Goal: Task Accomplishment & Management: Manage account settings

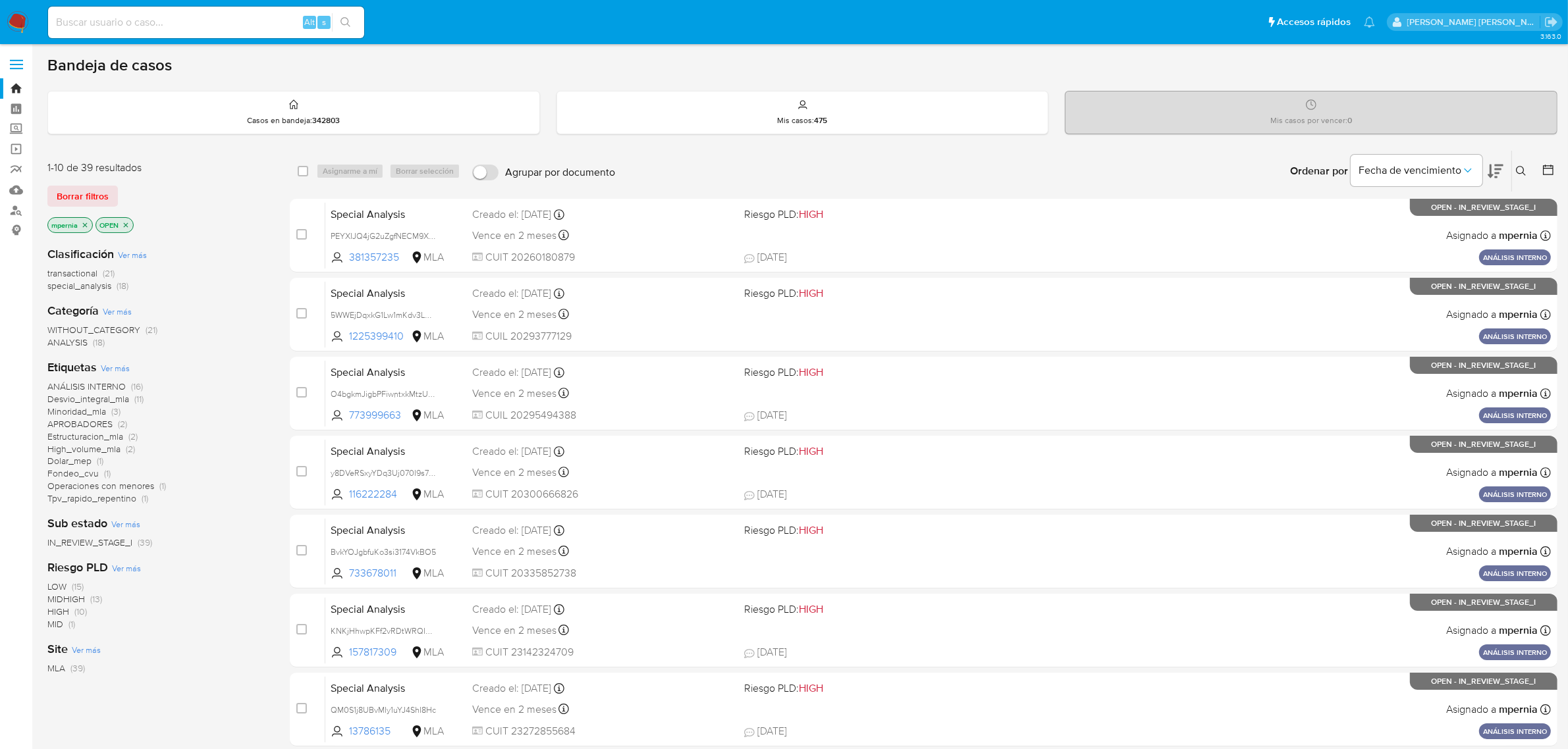
click at [85, 222] on icon "close-filter" at bounding box center [85, 225] width 8 height 8
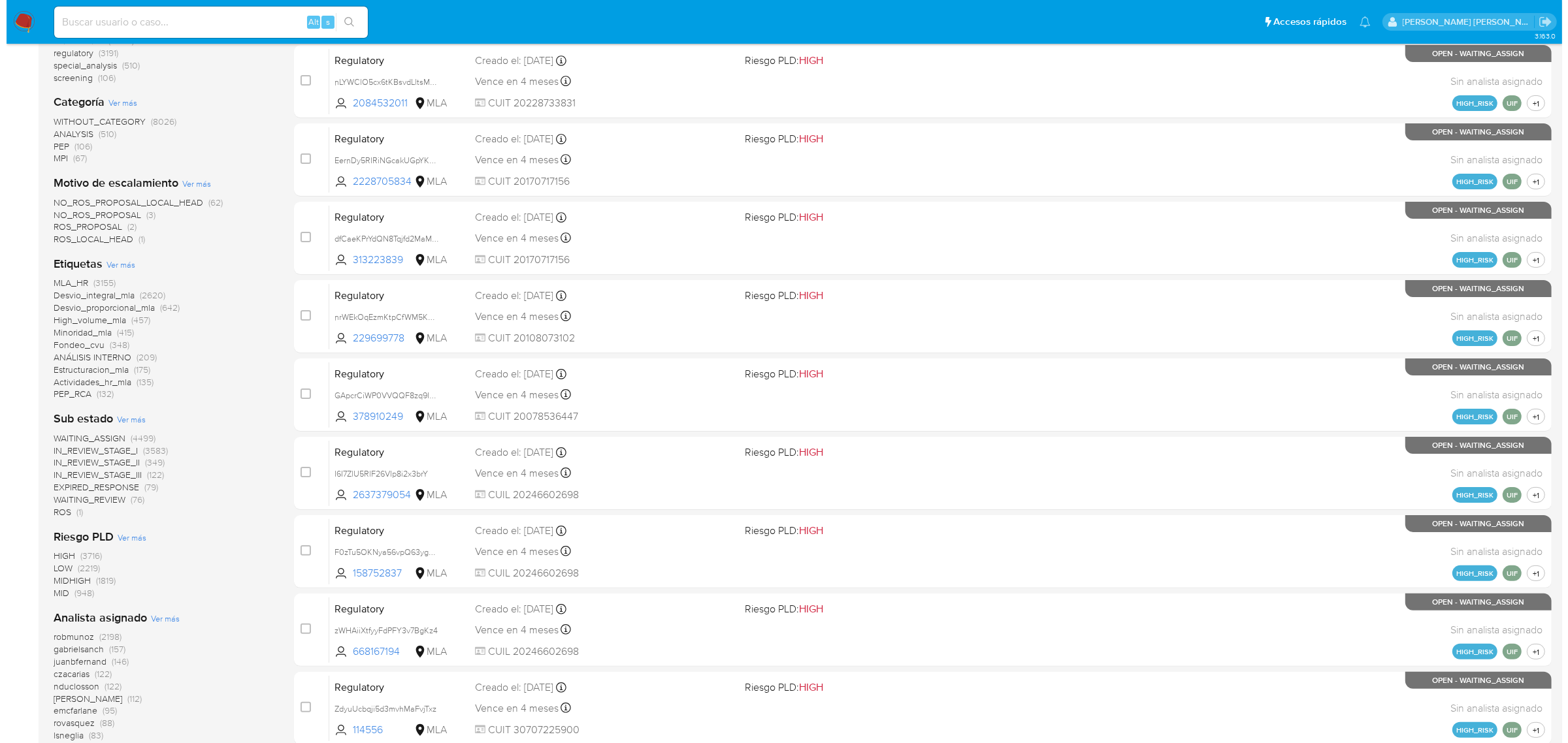
scroll to position [245, 0]
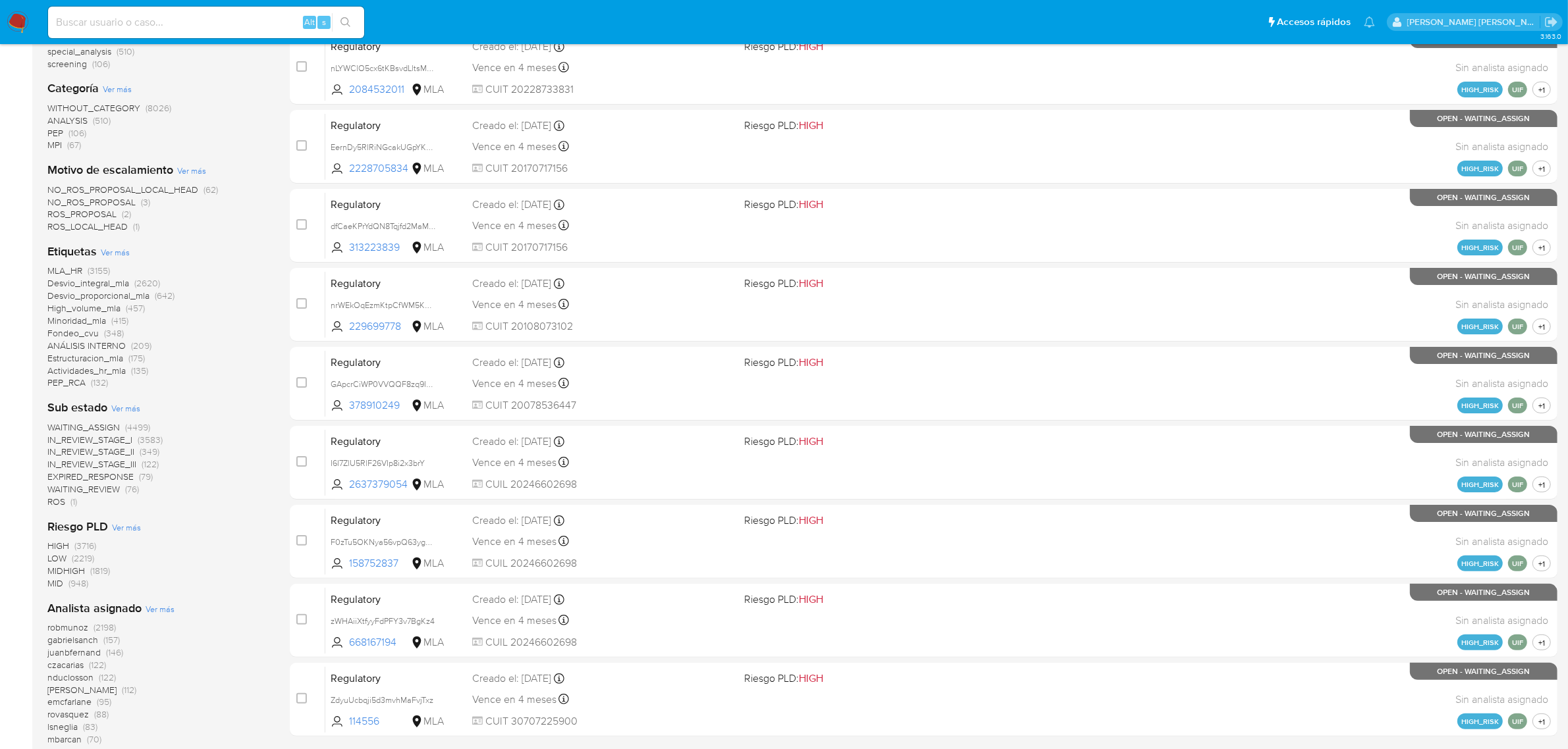
click at [155, 606] on span "Ver más" at bounding box center [160, 609] width 29 height 11
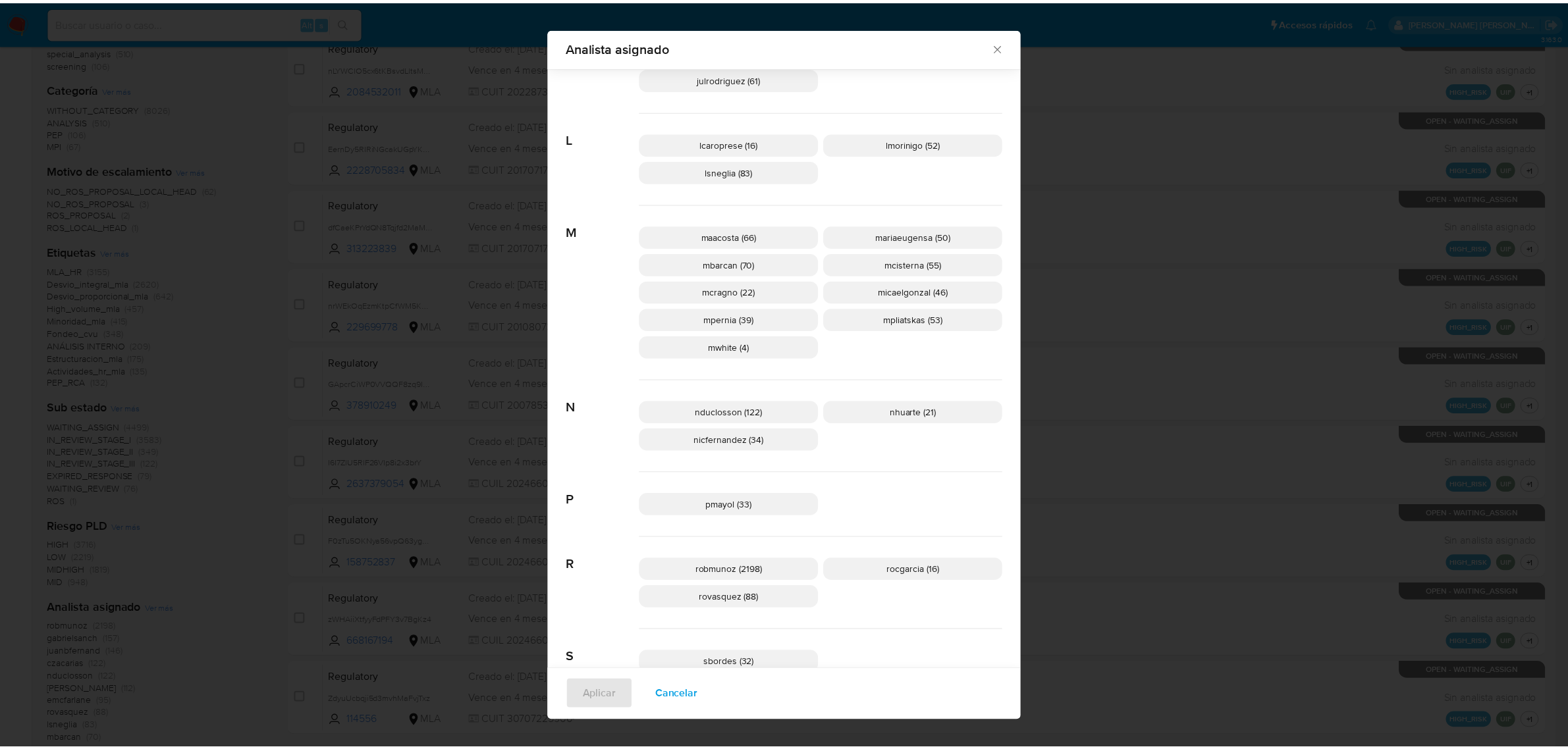
scroll to position [594, 0]
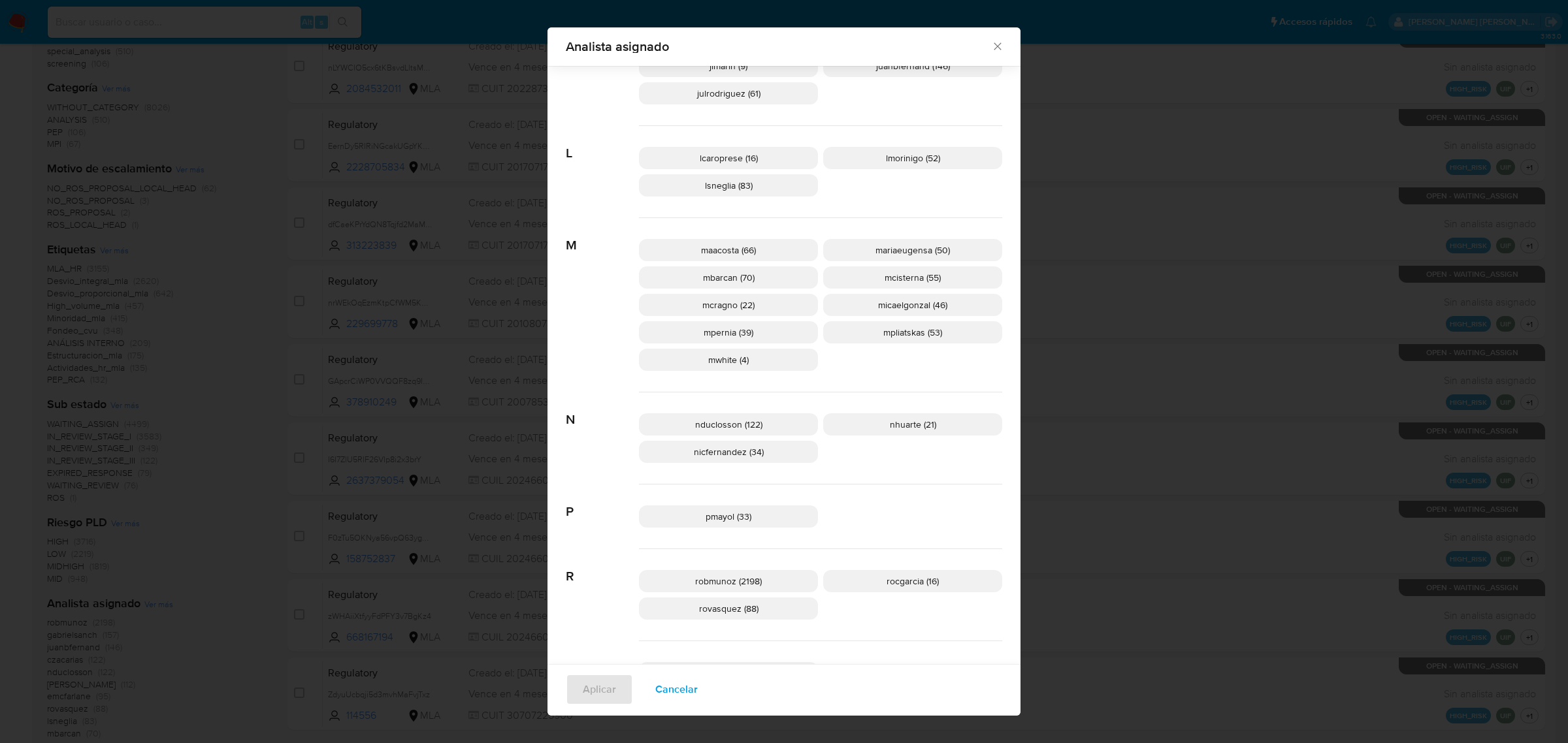
click at [994, 47] on icon "Cerrar" at bounding box center [998, 47] width 8 height 8
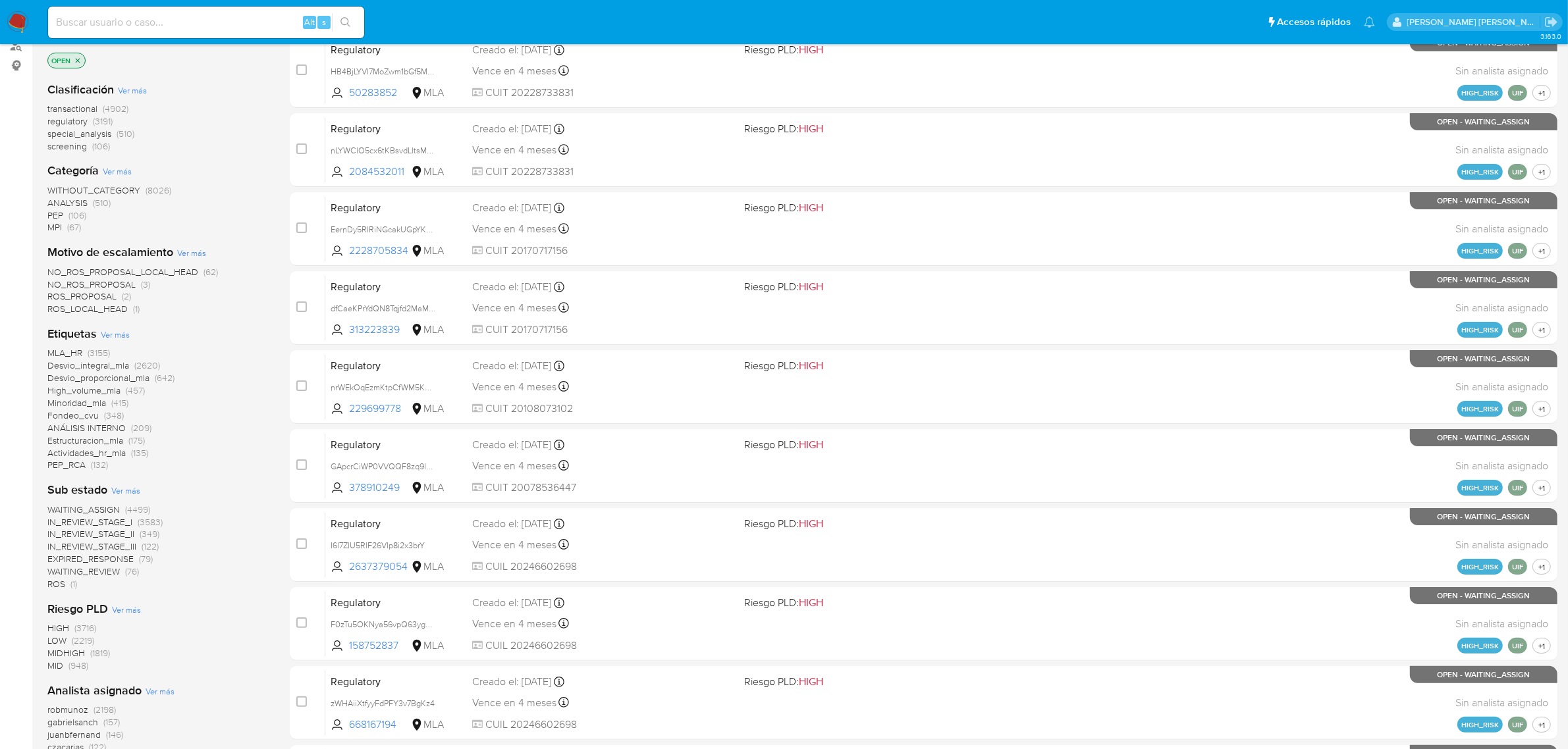
scroll to position [0, 0]
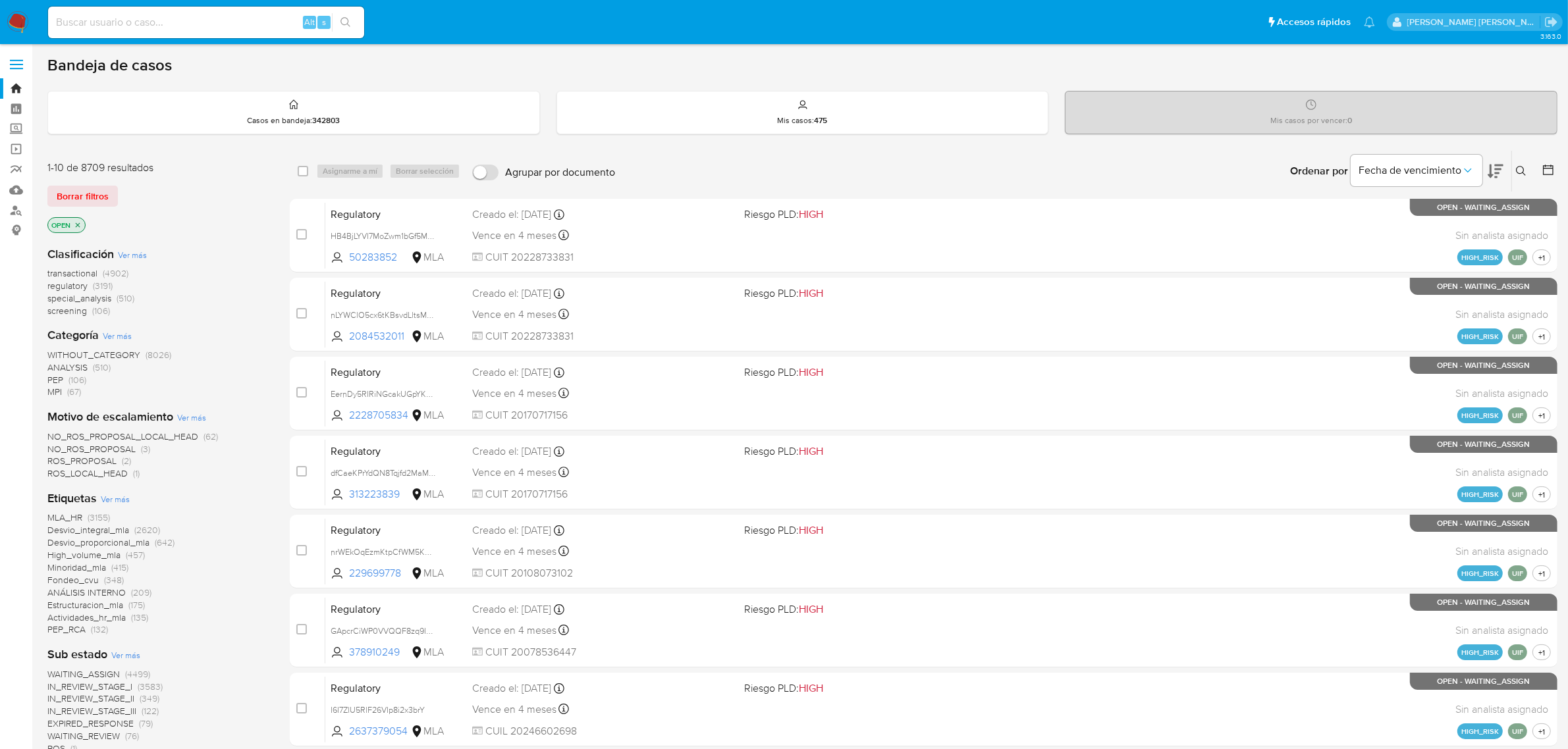
click at [79, 272] on span "transactional" at bounding box center [72, 273] width 50 height 13
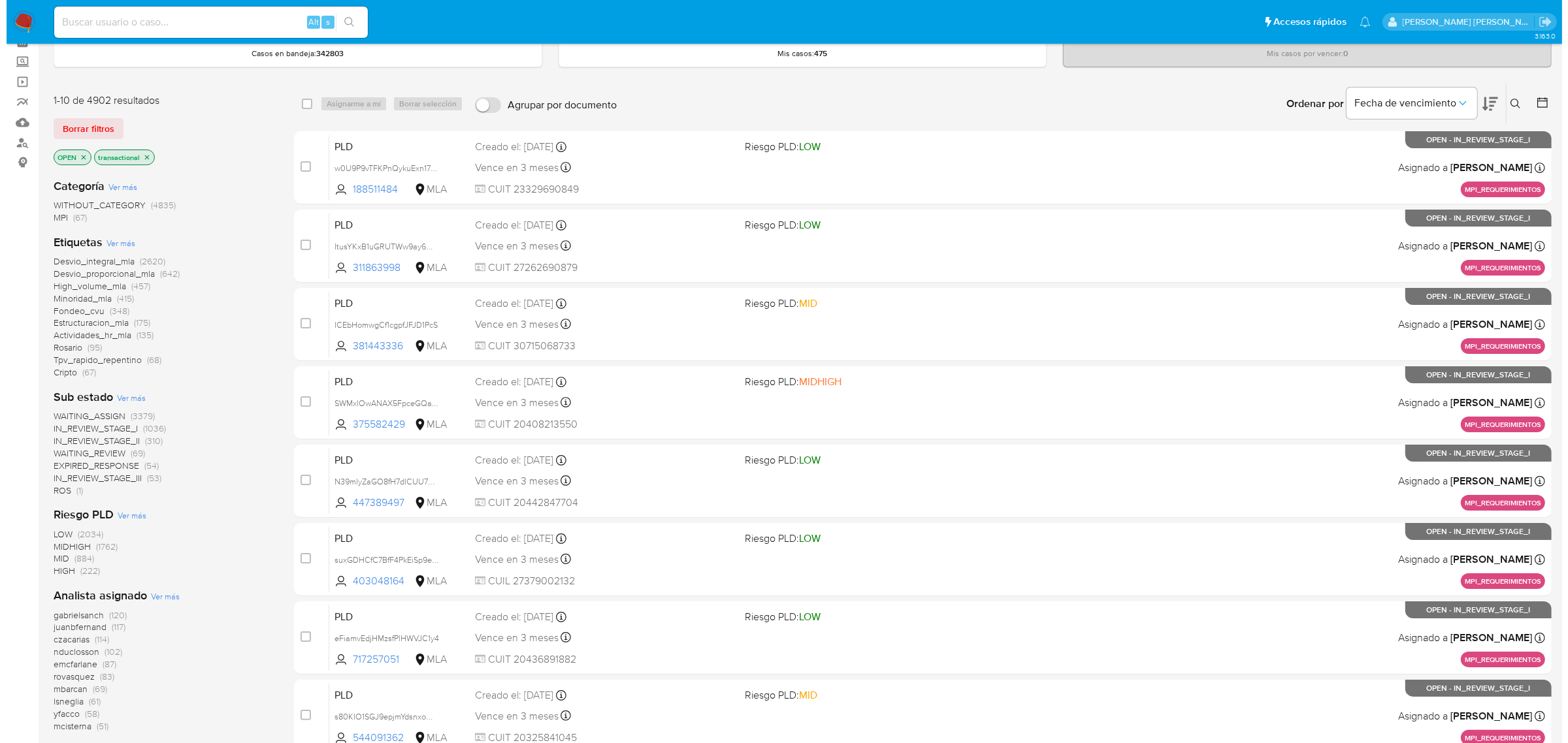
scroll to position [163, 0]
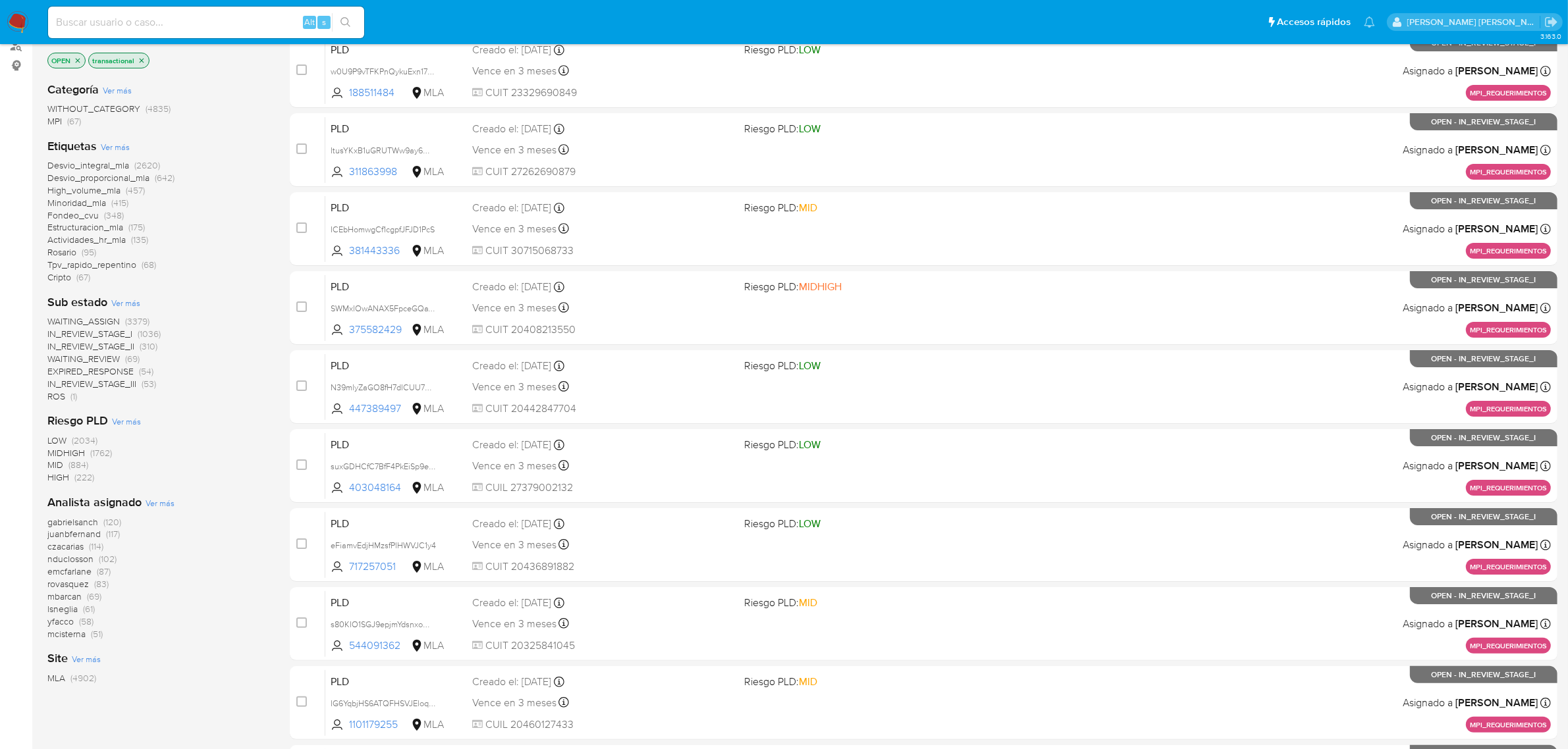
click at [166, 502] on span "Ver más" at bounding box center [160, 503] width 29 height 11
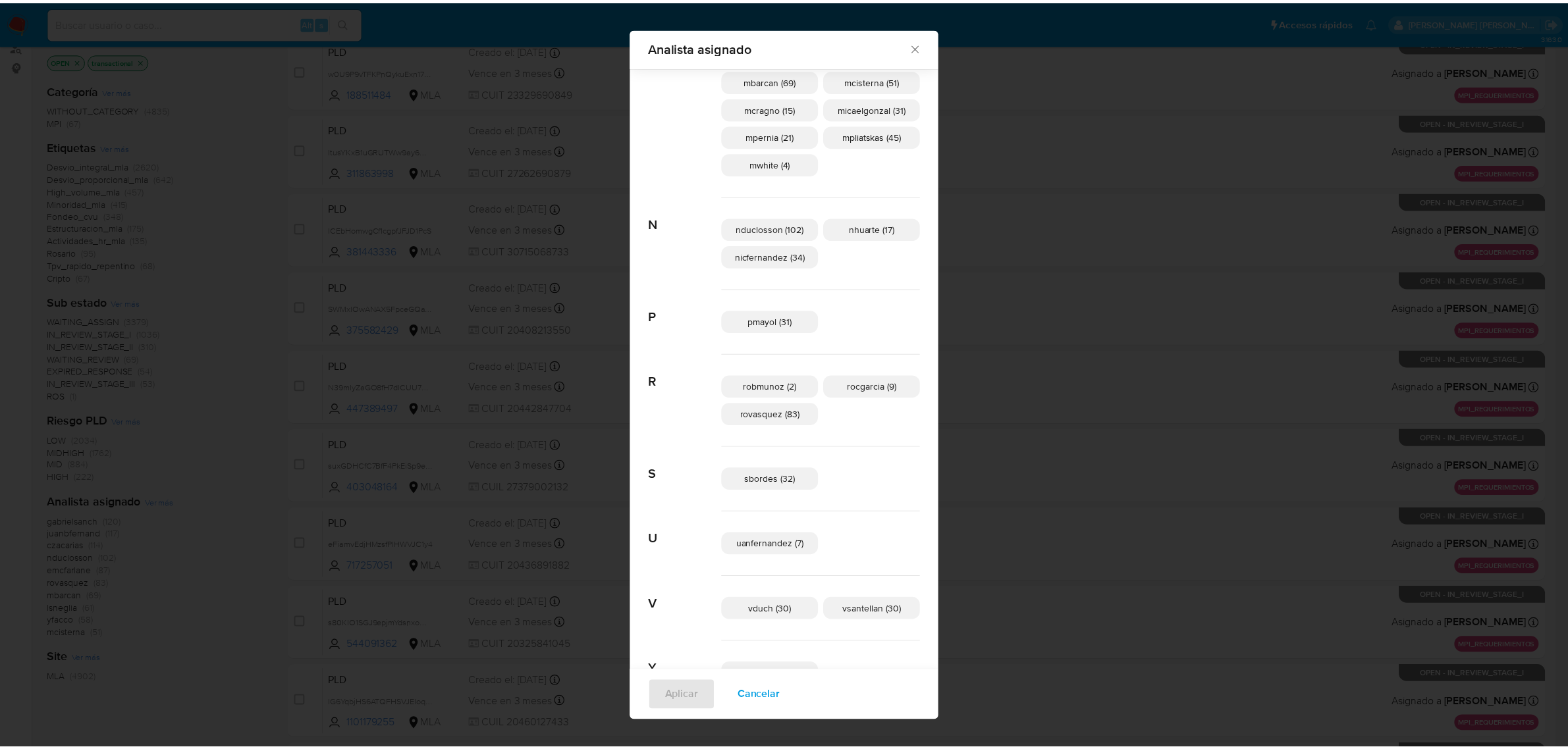
scroll to position [648, 0]
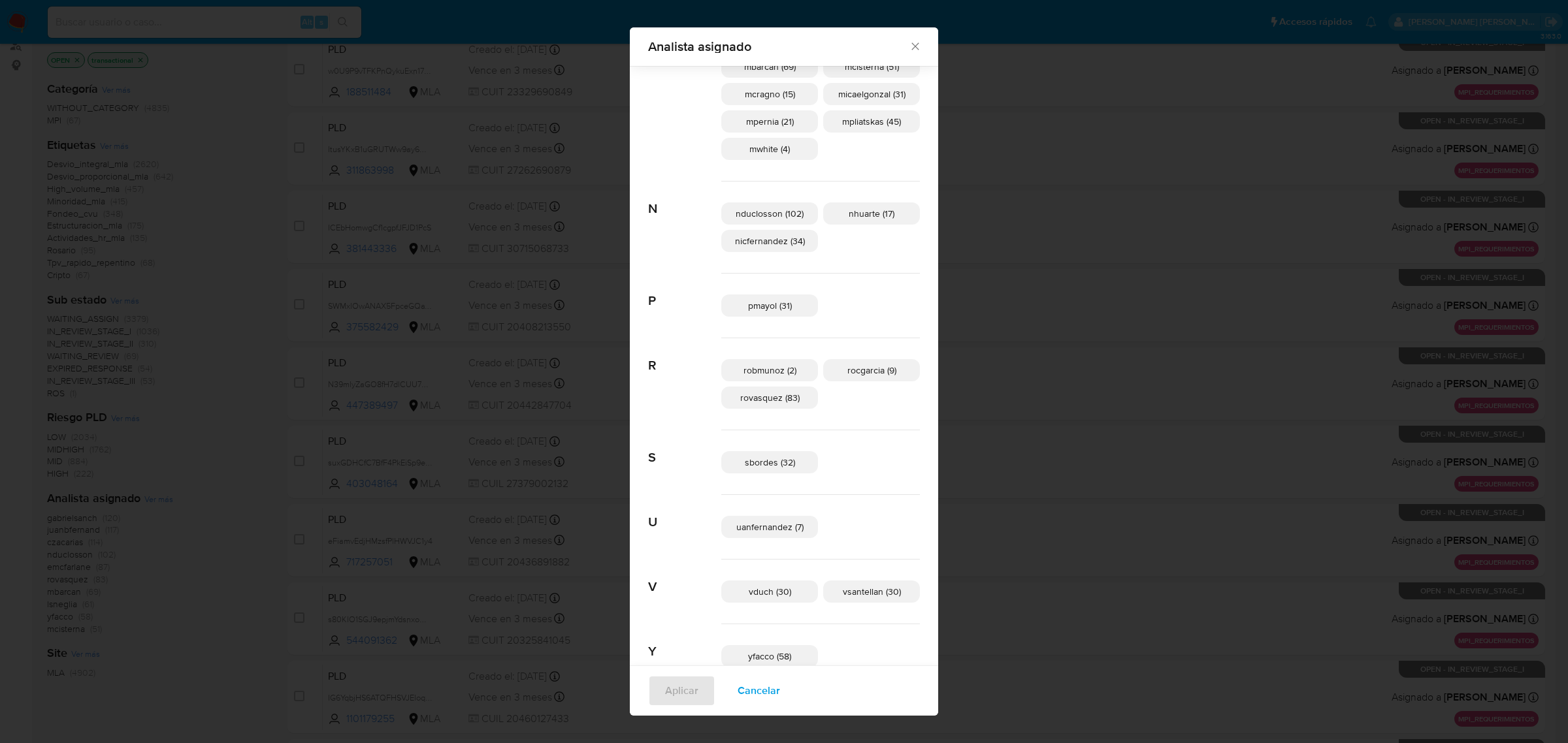
click at [908, 47] on icon "Cerrar" at bounding box center [915, 47] width 13 height 13
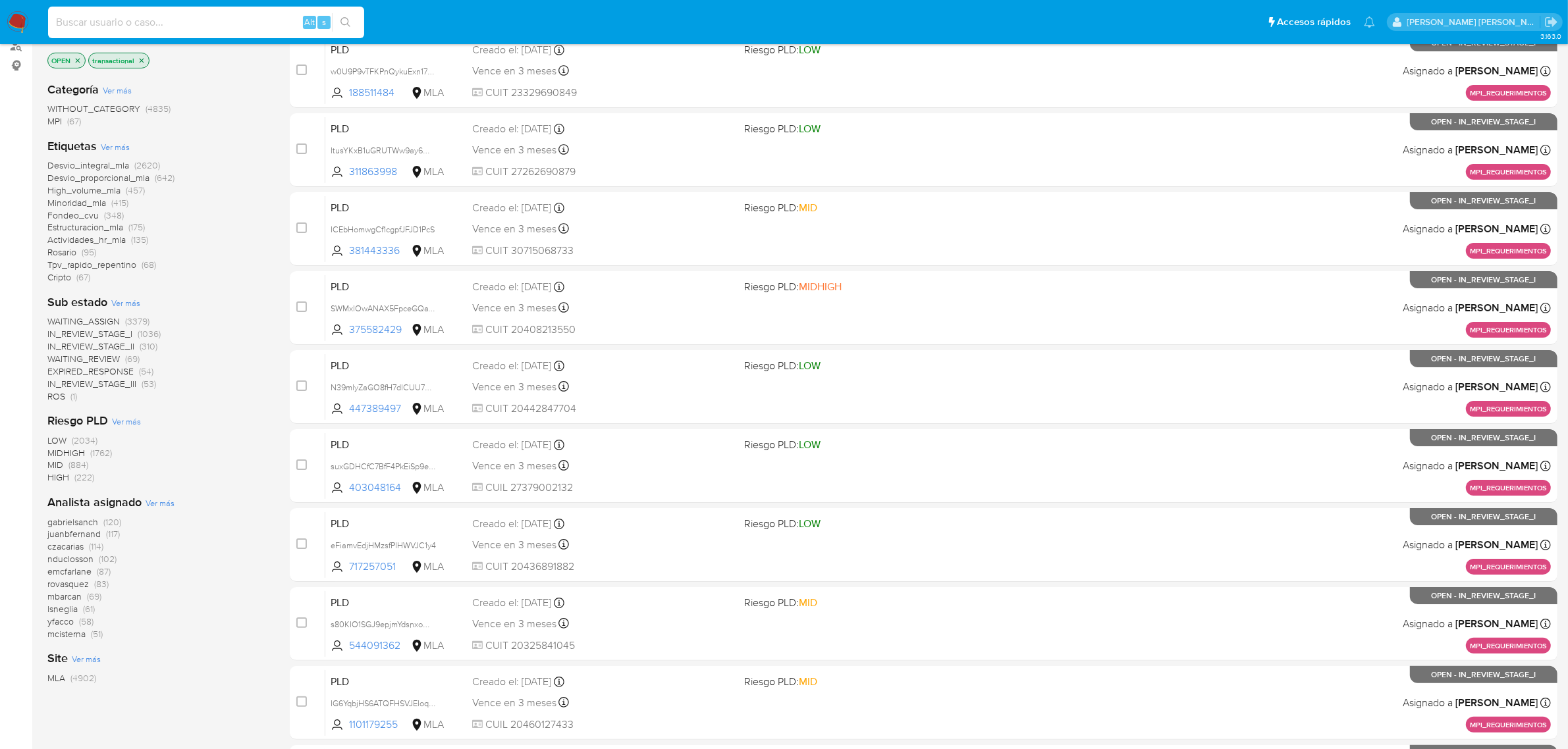
click at [129, 22] on input at bounding box center [206, 22] width 316 height 17
paste input "13786135"
type input "13786135"
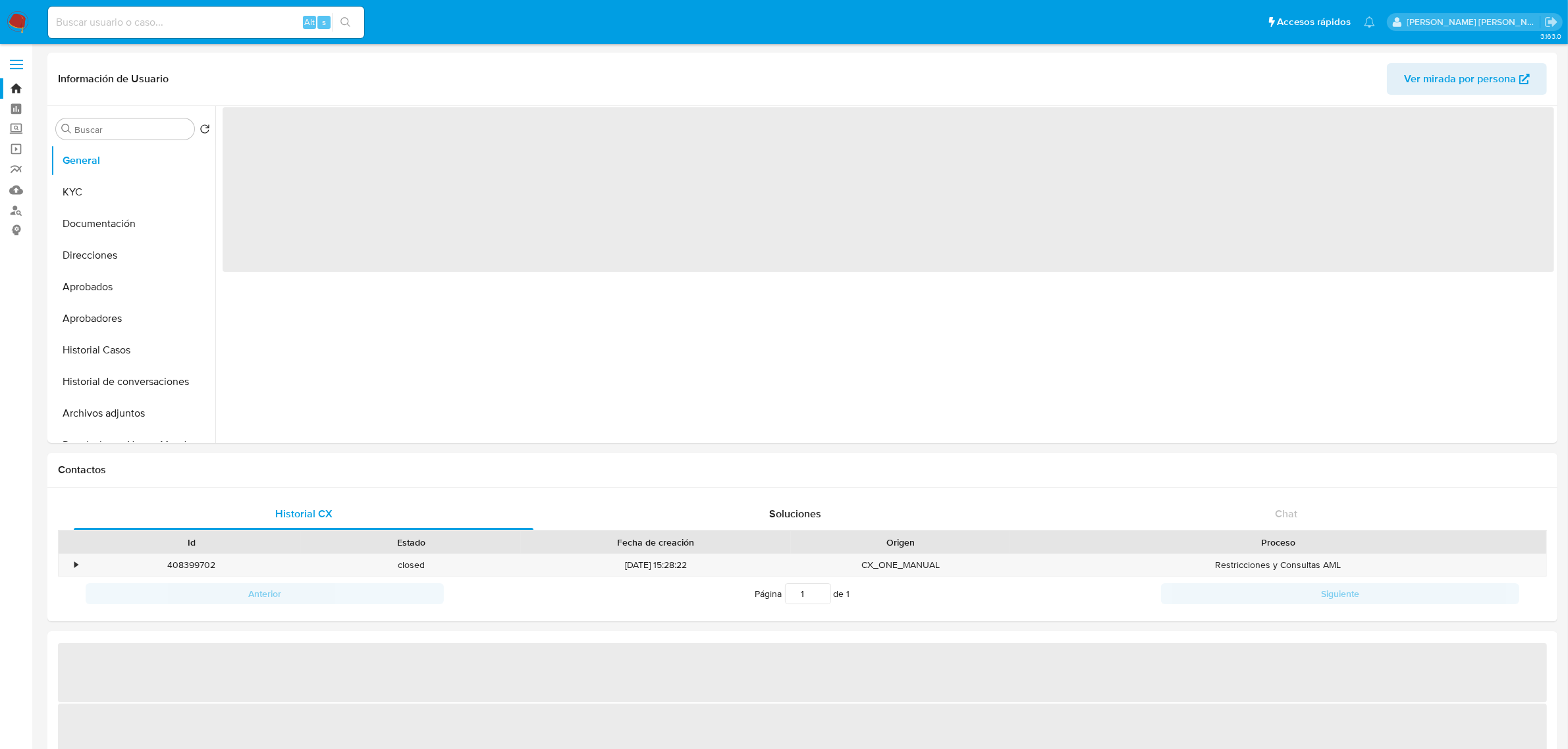
select select "10"
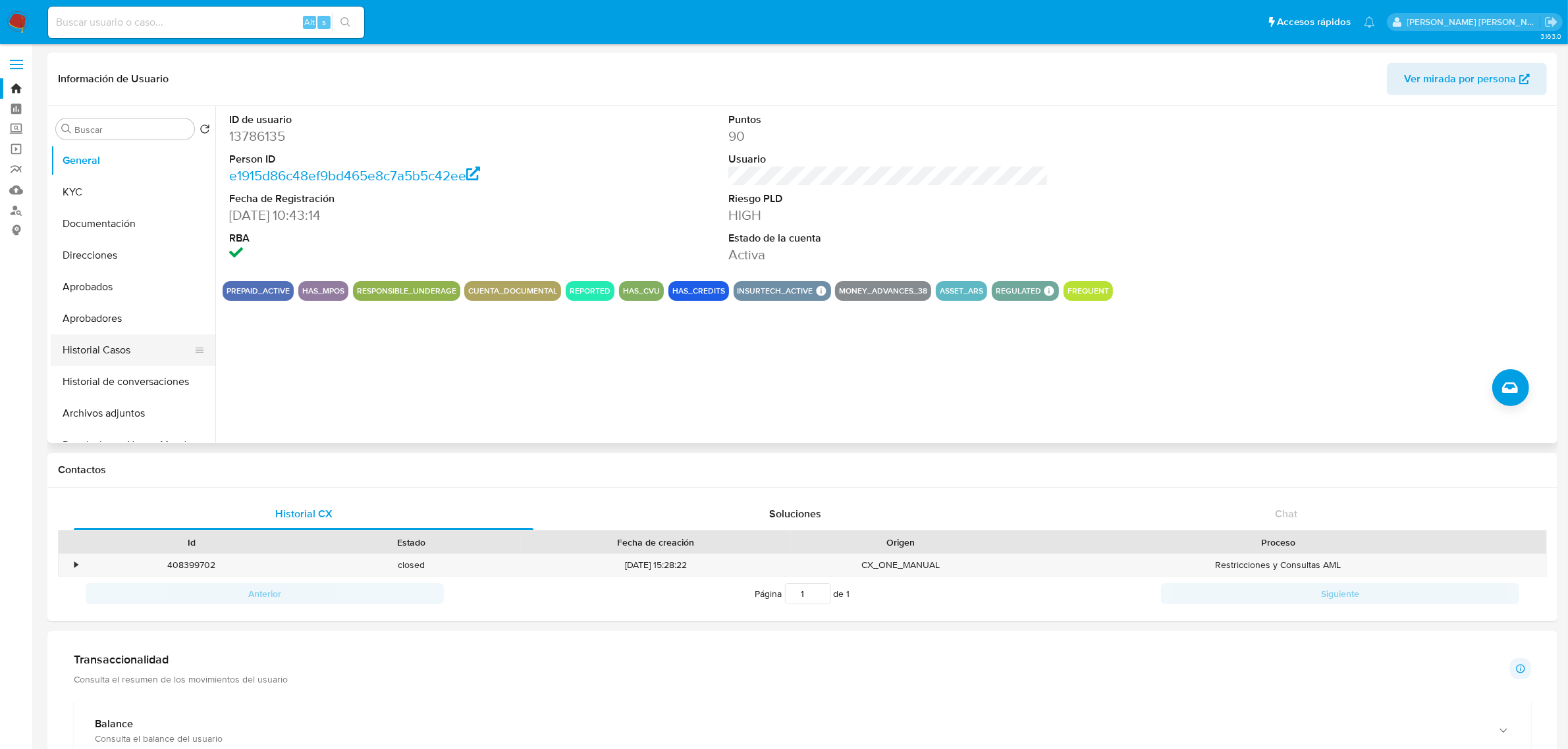
click at [98, 344] on button "Historial Casos" at bounding box center [127, 350] width 154 height 32
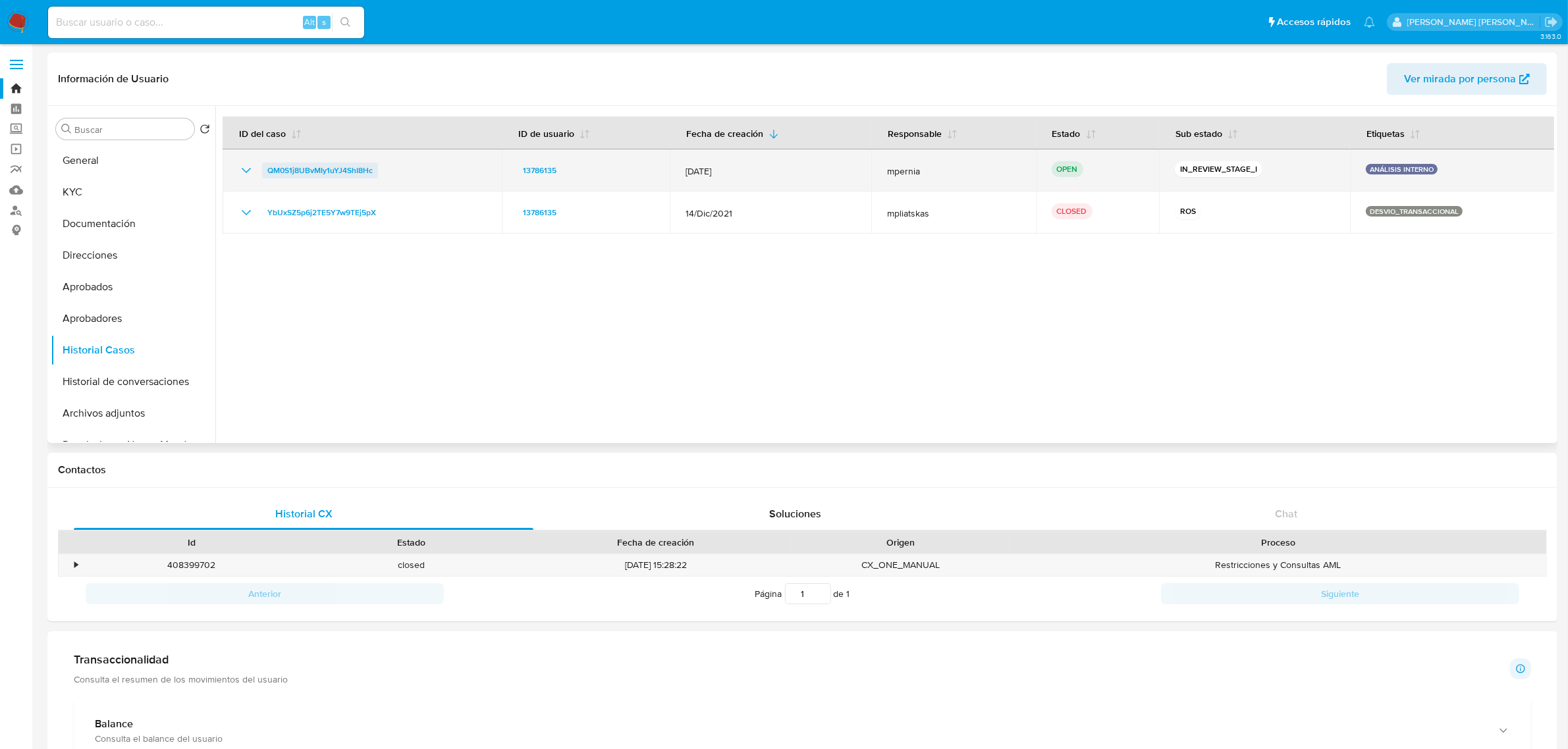
click at [349, 168] on span "QM0S1j8UBvMIy1uYJ4ShI8Hc" at bounding box center [320, 170] width 105 height 15
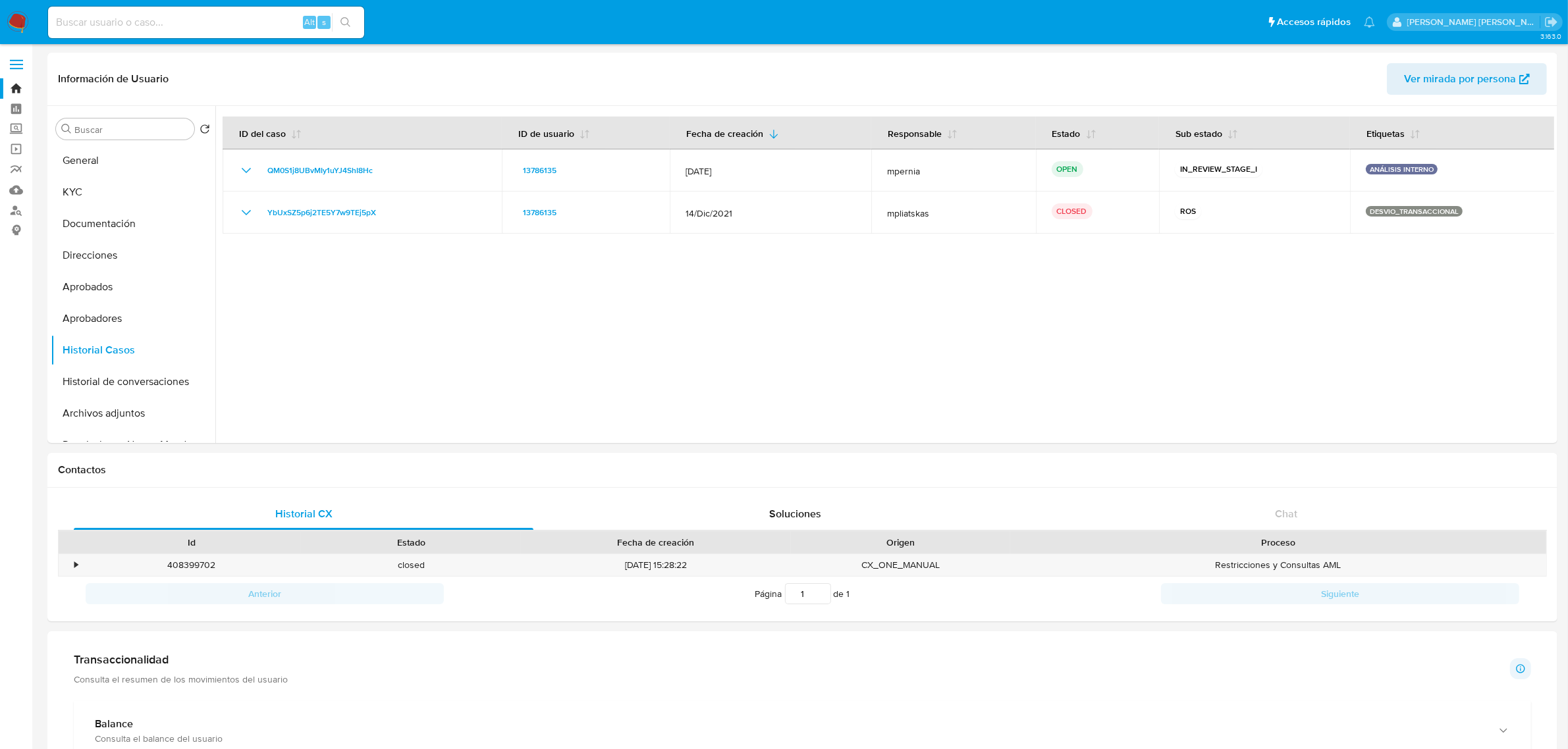
paste input "116222284"
click at [114, 24] on input at bounding box center [206, 22] width 316 height 17
type input "116222284"
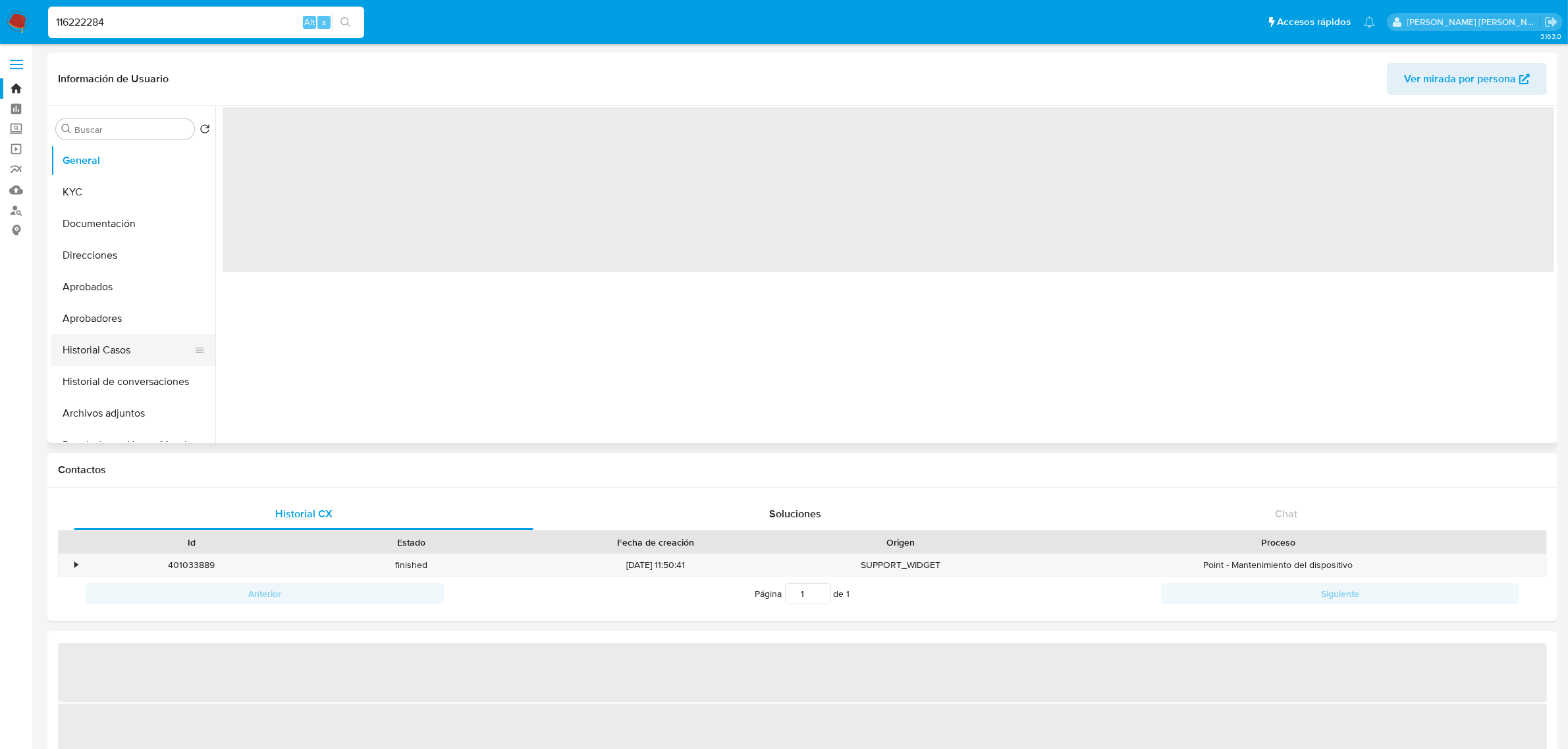
click at [115, 352] on button "Historial Casos" at bounding box center [127, 350] width 154 height 32
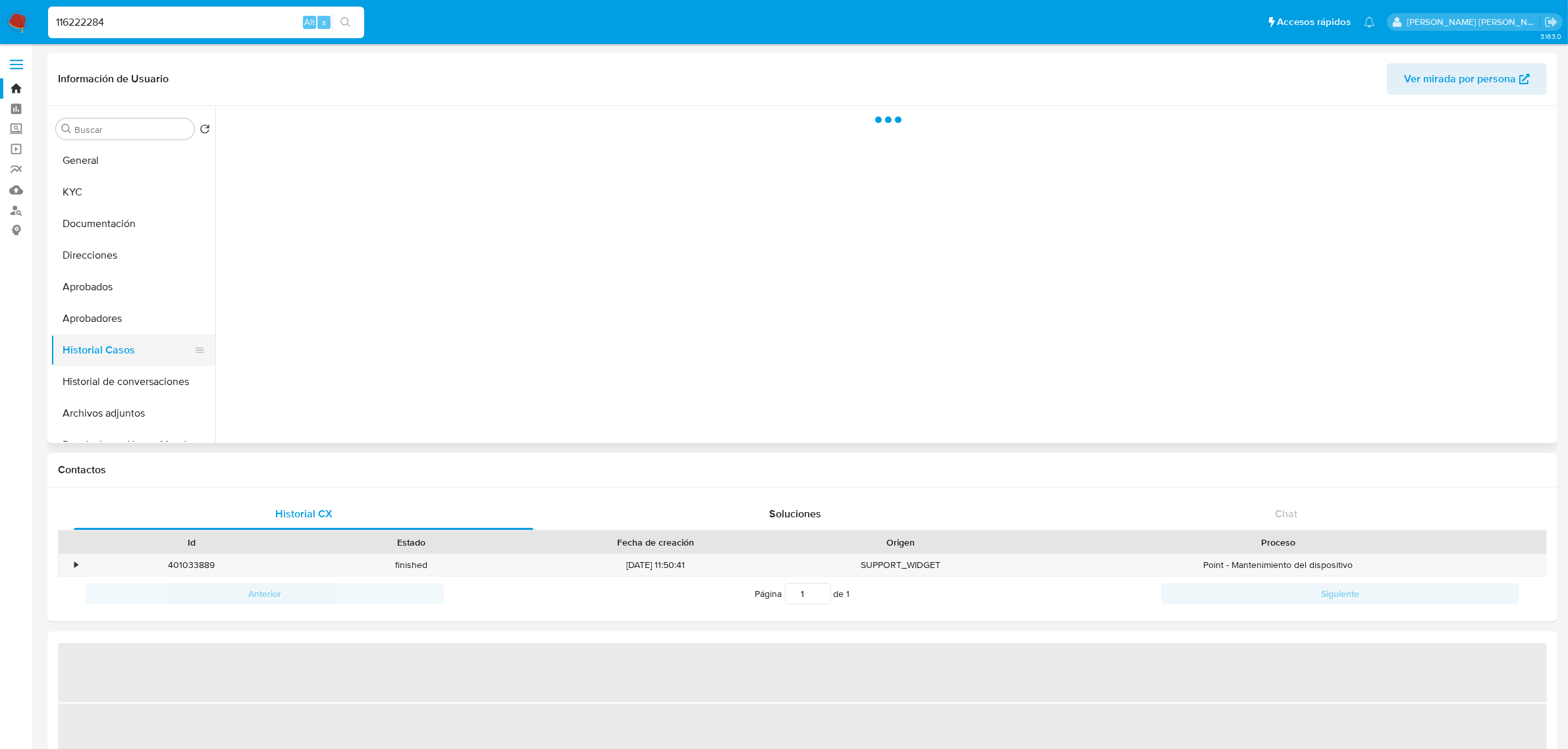
select select "10"
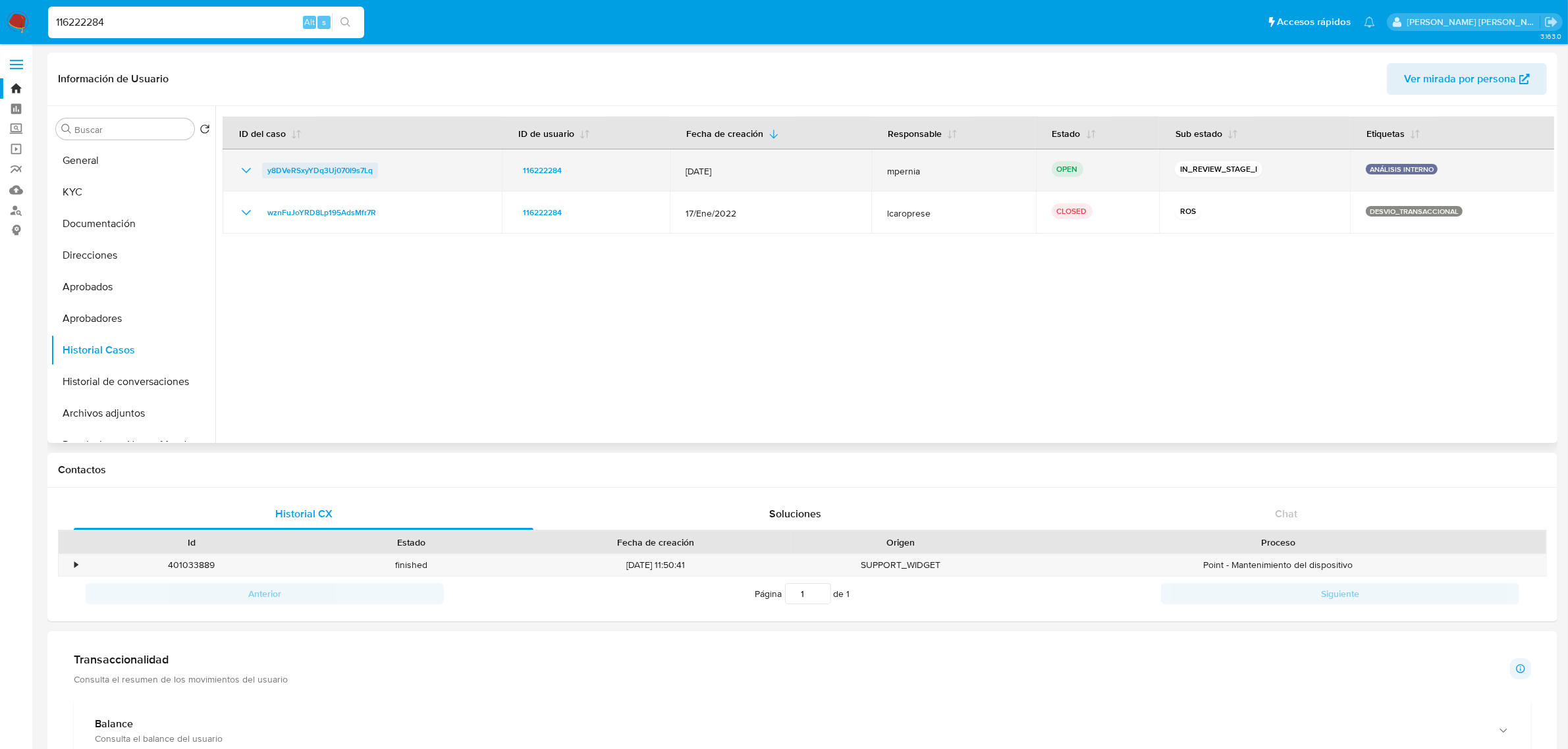
click at [336, 171] on span "y8DVeRSxyYDq3Uj070I9s7Lq" at bounding box center [320, 170] width 105 height 15
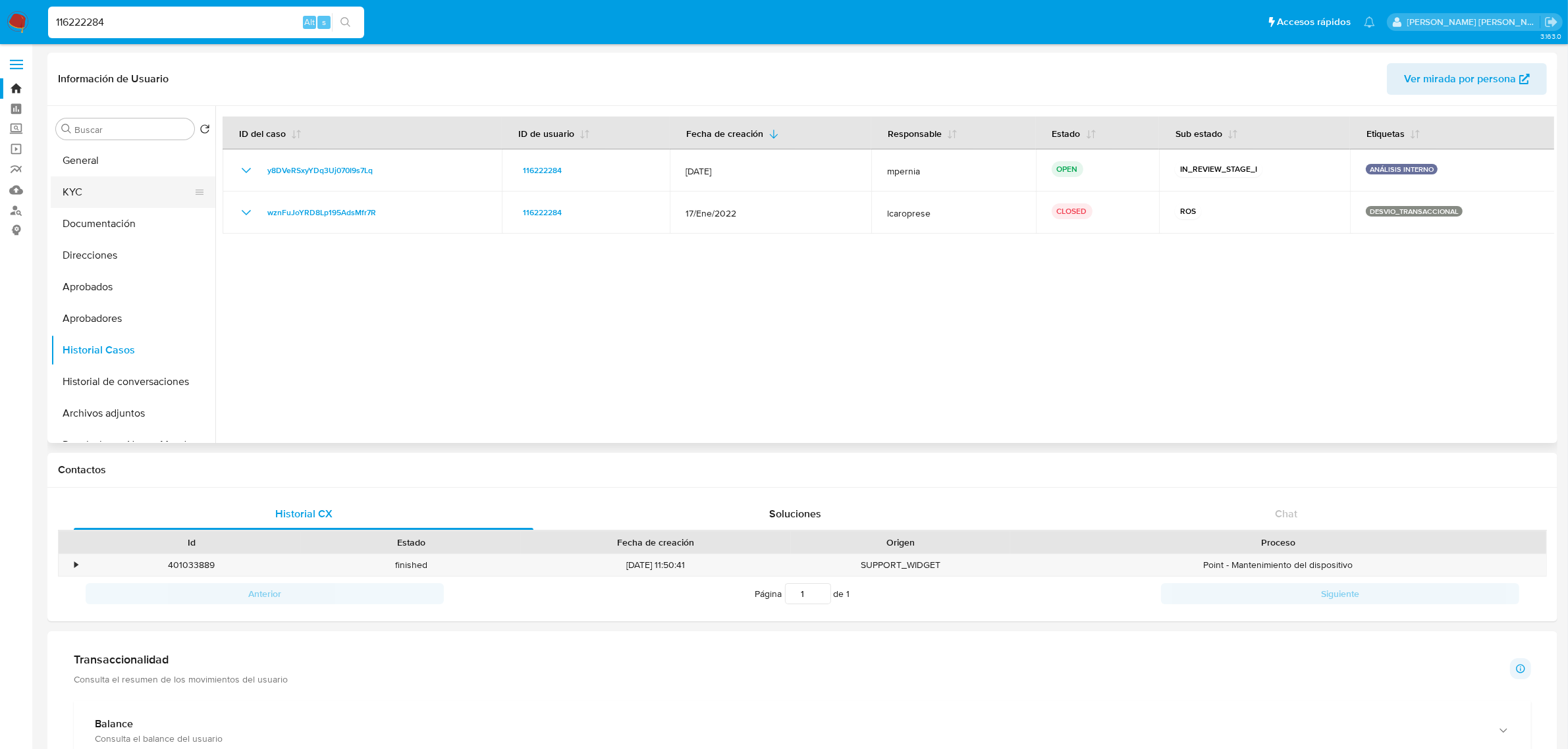
click at [89, 191] on button "KYC" at bounding box center [127, 192] width 154 height 32
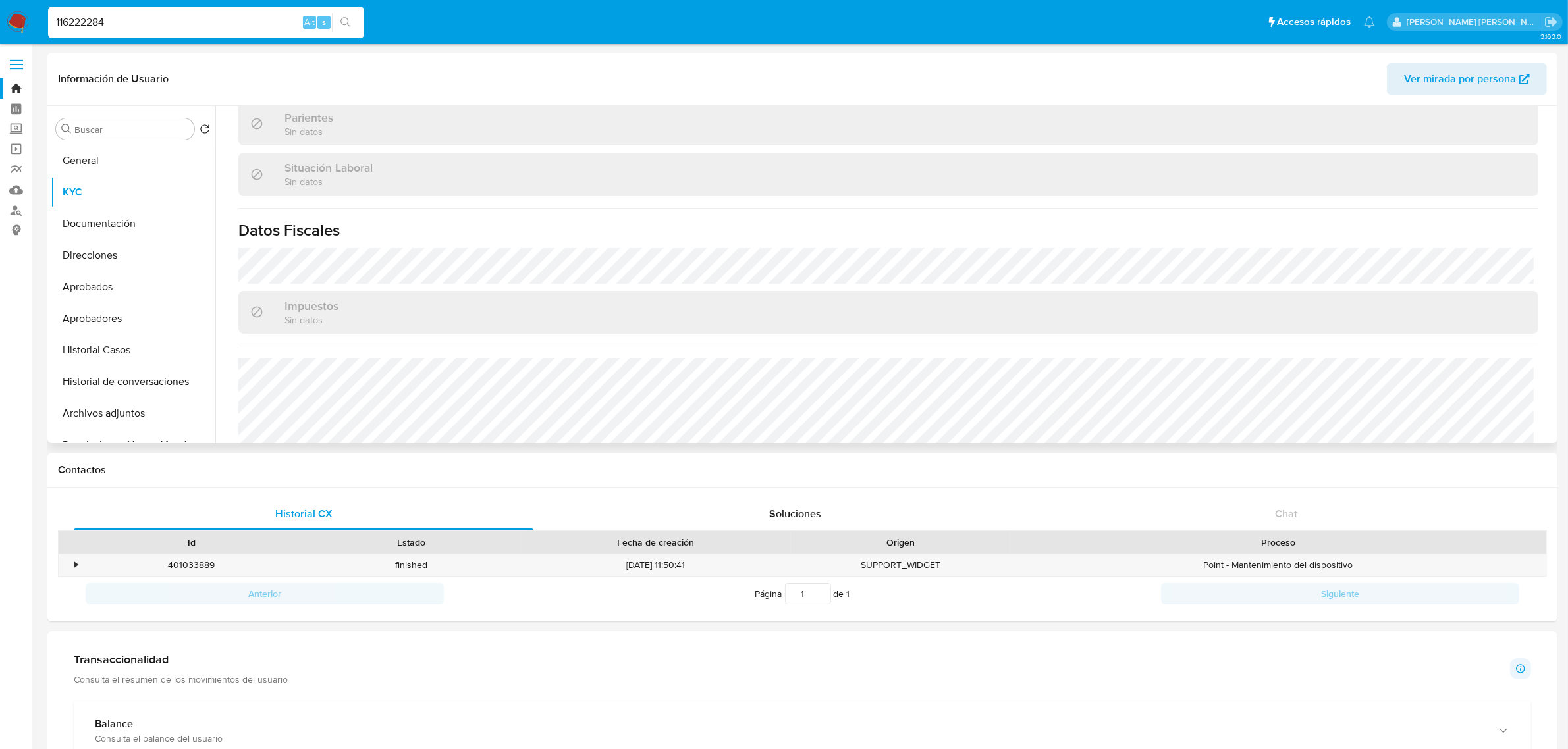
scroll to position [640, 0]
click at [83, 256] on button "Direcciones" at bounding box center [127, 255] width 154 height 32
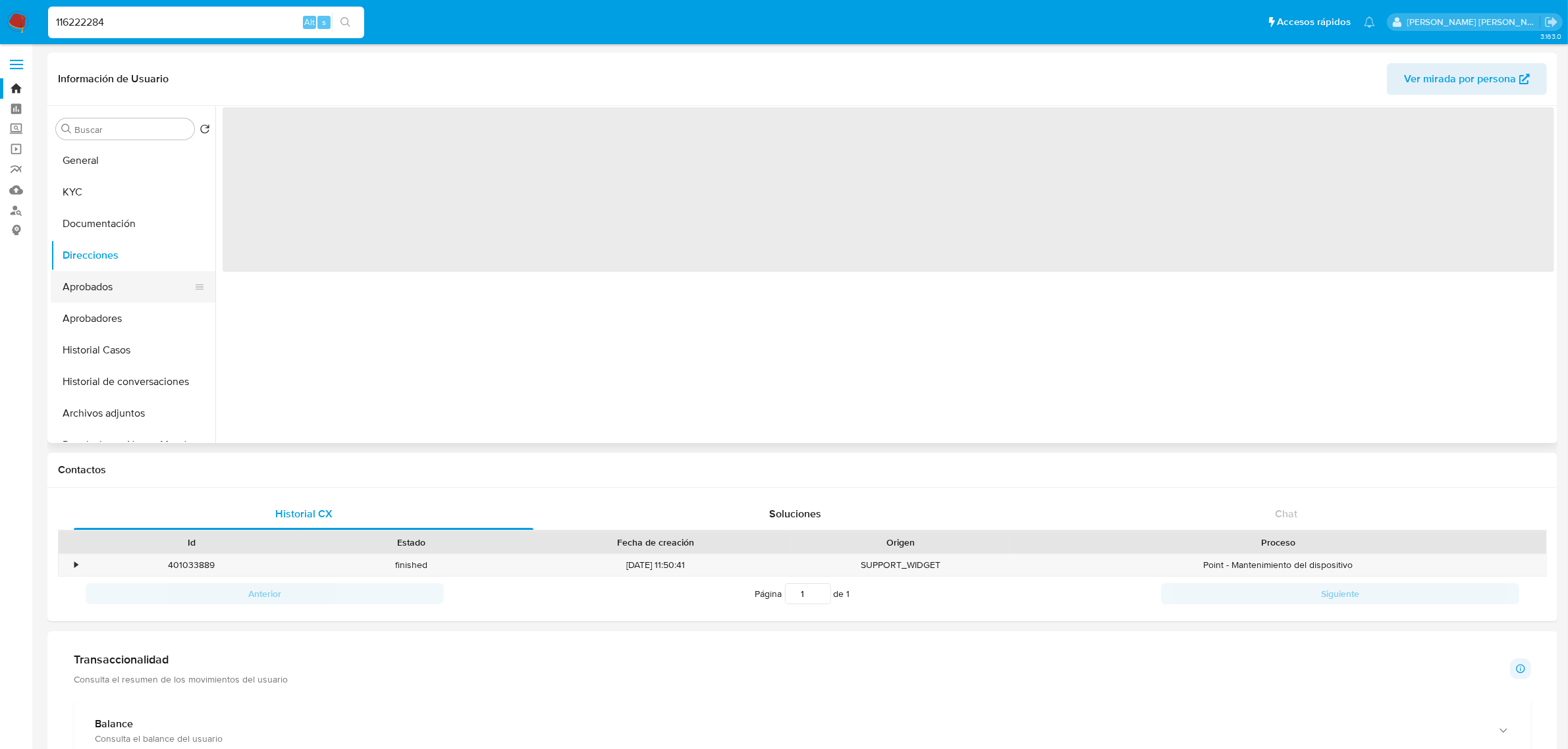
scroll to position [0, 0]
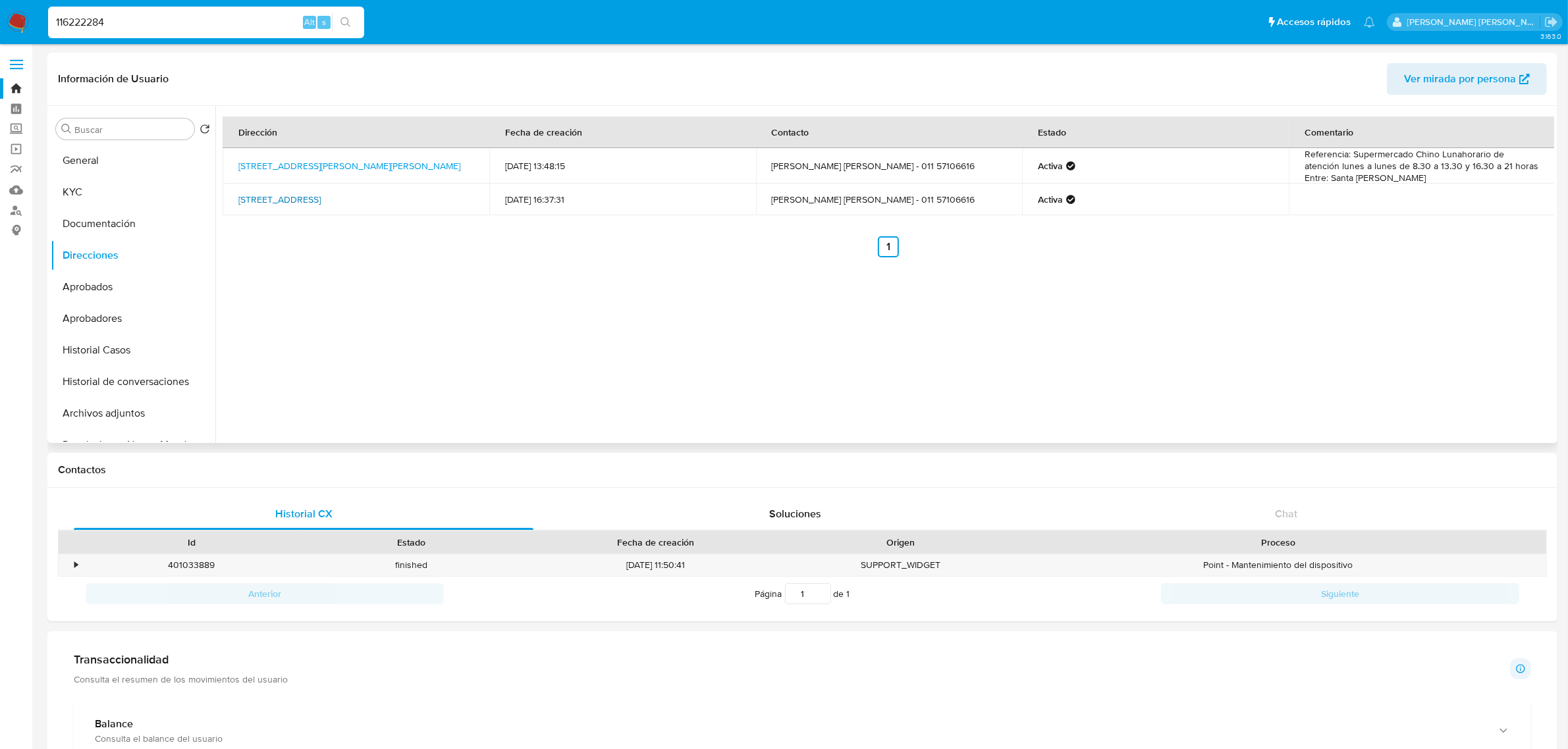
click at [298, 196] on link "Colón 759, Garín, Buenos Aires, 1619, Argentina 759" at bounding box center [280, 199] width 82 height 13
click at [106, 216] on button "Documentación" at bounding box center [127, 223] width 154 height 32
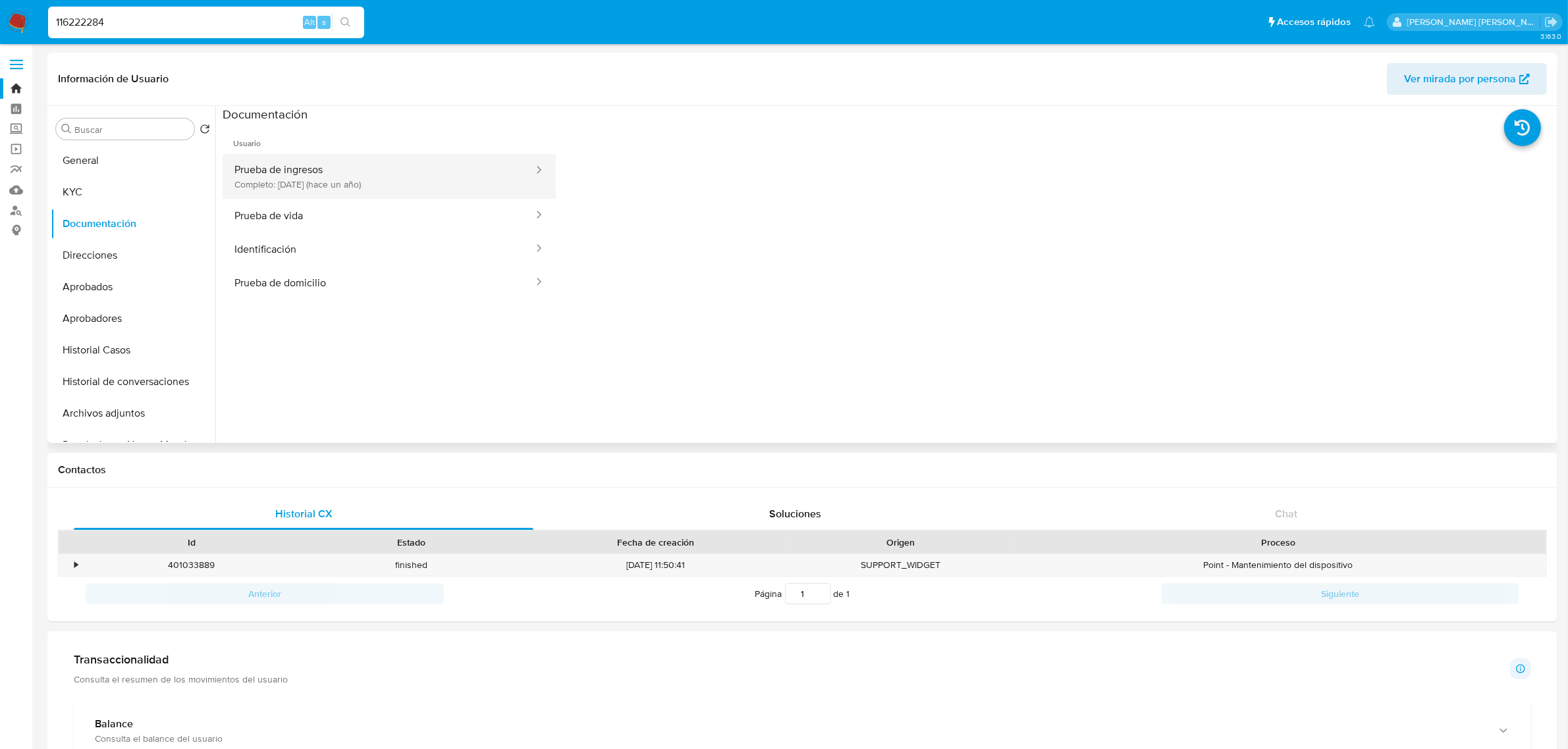
click at [296, 167] on button "Prueba de ingresos Completo: 18/07/2024 (hace un año)" at bounding box center [378, 176] width 312 height 45
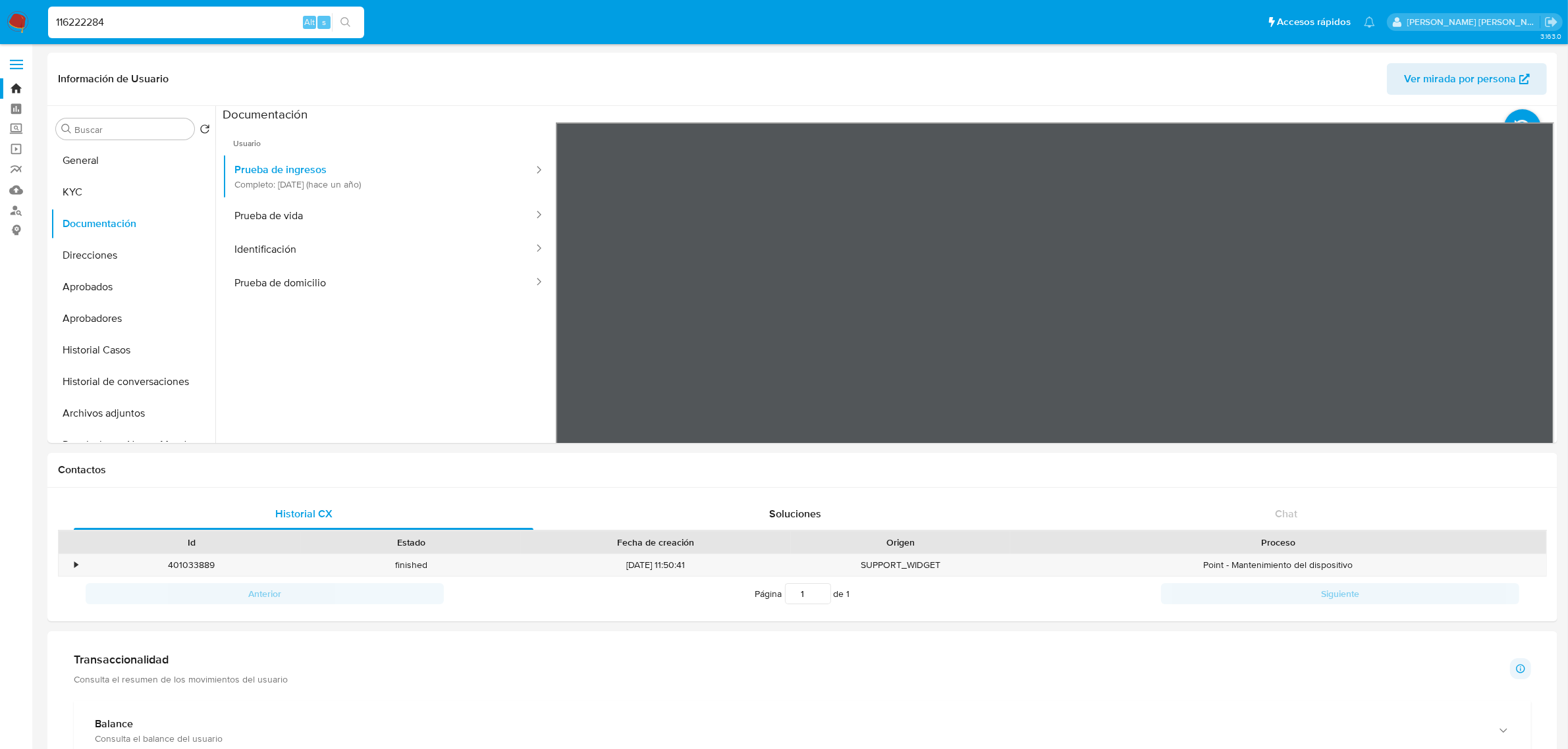
drag, startPoint x: 125, startPoint y: 339, endPoint x: 24, endPoint y: 352, distance: 101.8
click at [122, 339] on button "Historial Casos" at bounding box center [133, 350] width 165 height 32
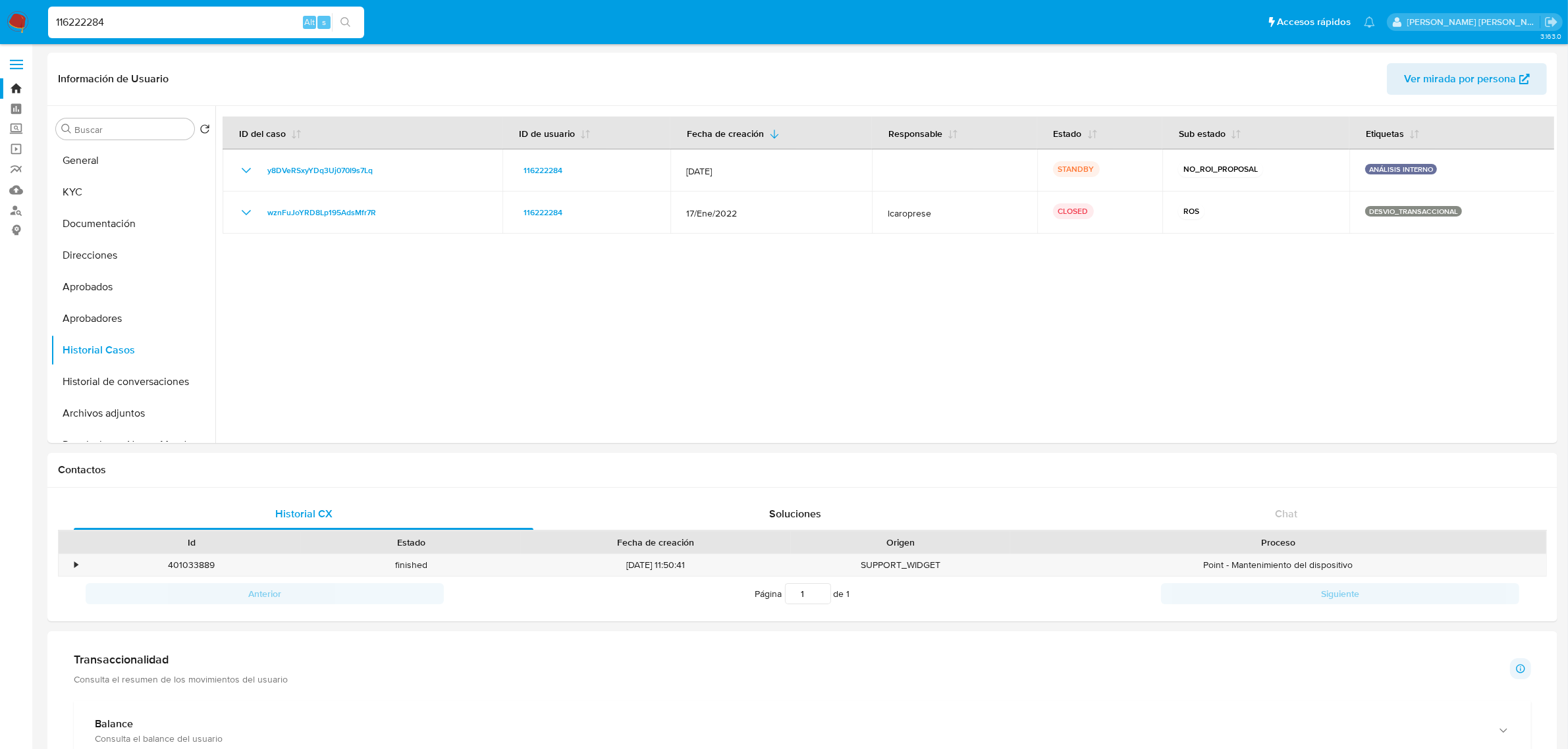
click at [57, 17] on input "116222284" at bounding box center [206, 22] width 316 height 17
click at [57, 16] on input "116222284" at bounding box center [206, 22] width 316 height 17
paste input "57817309"
type input "157817309"
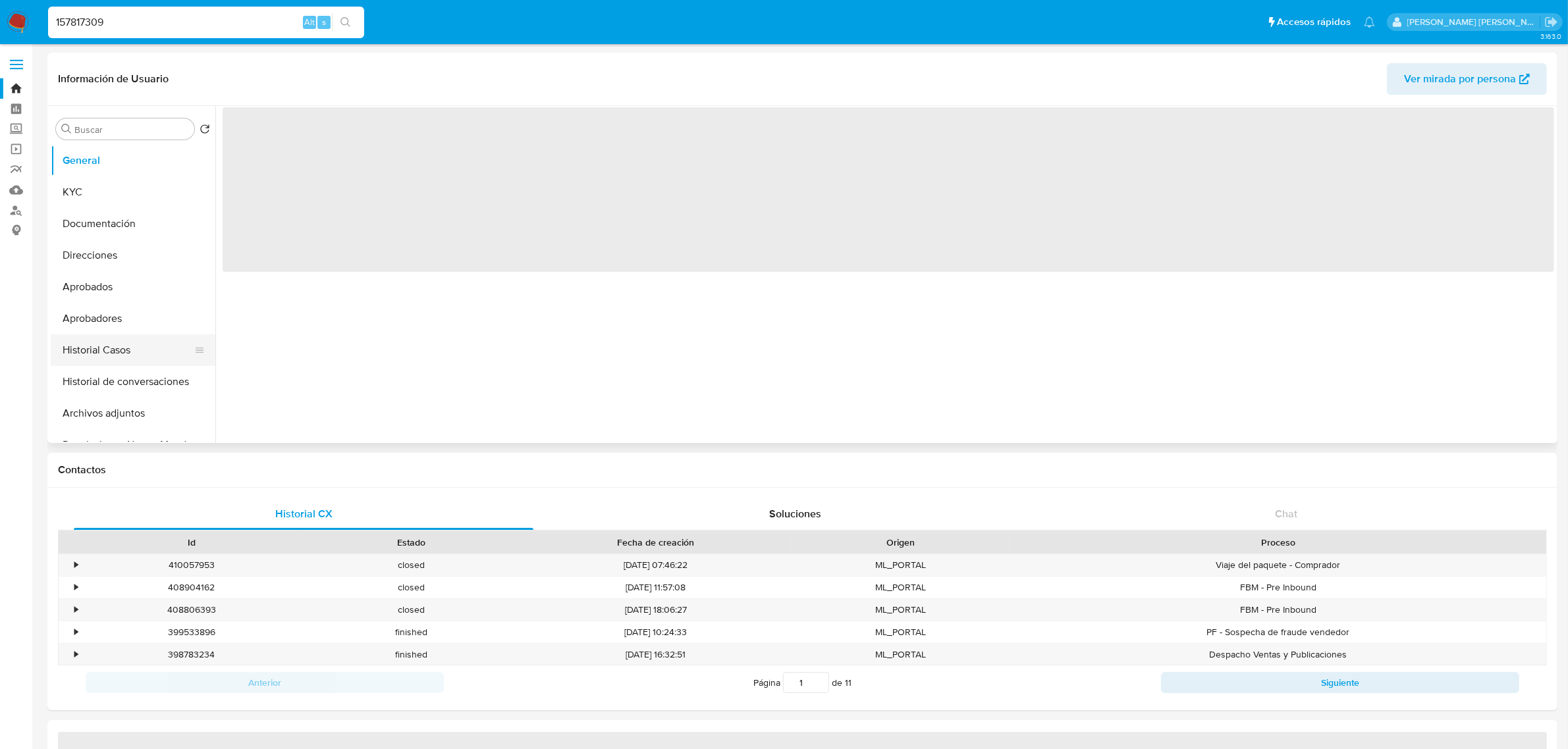
click at [87, 351] on button "Historial Casos" at bounding box center [127, 350] width 154 height 32
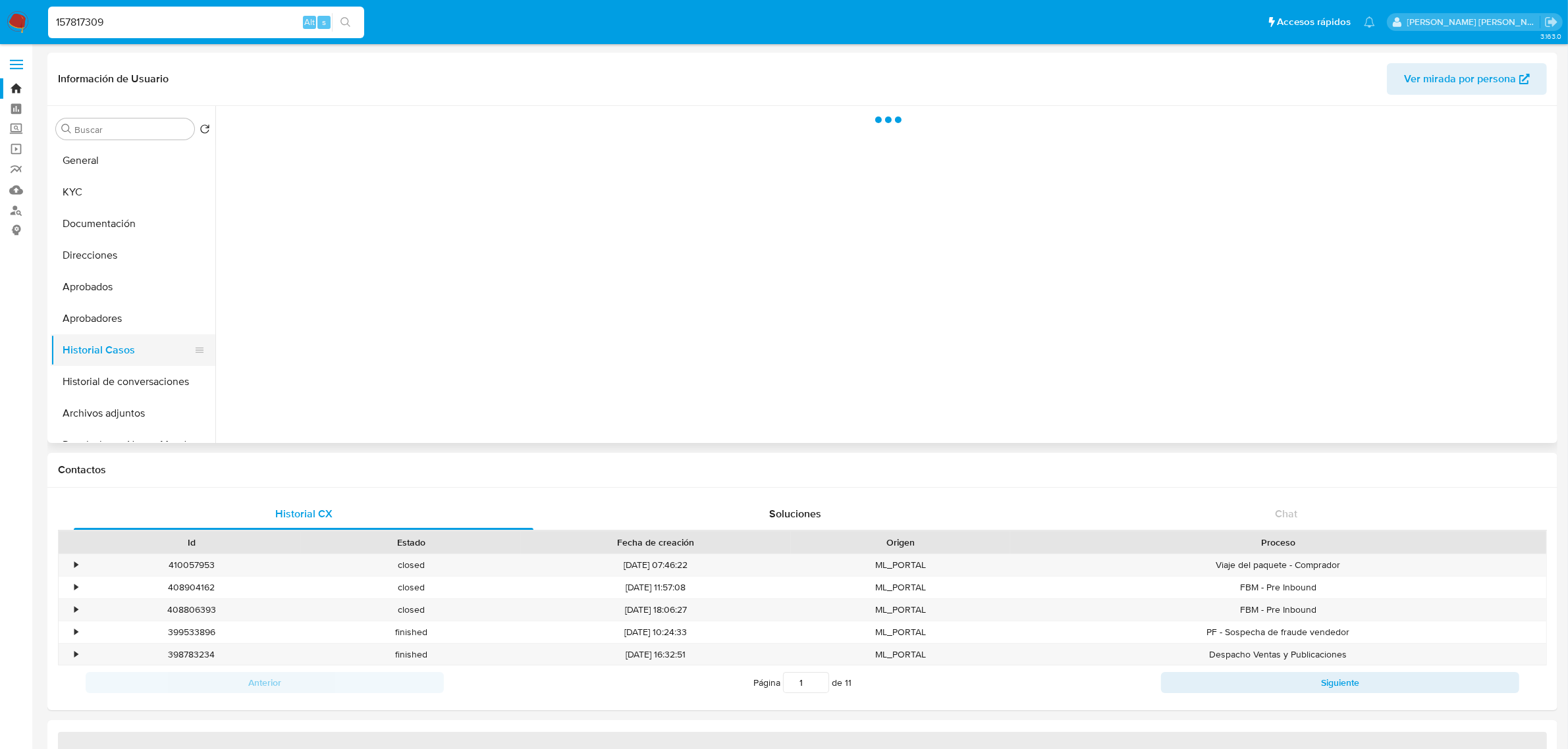
select select "10"
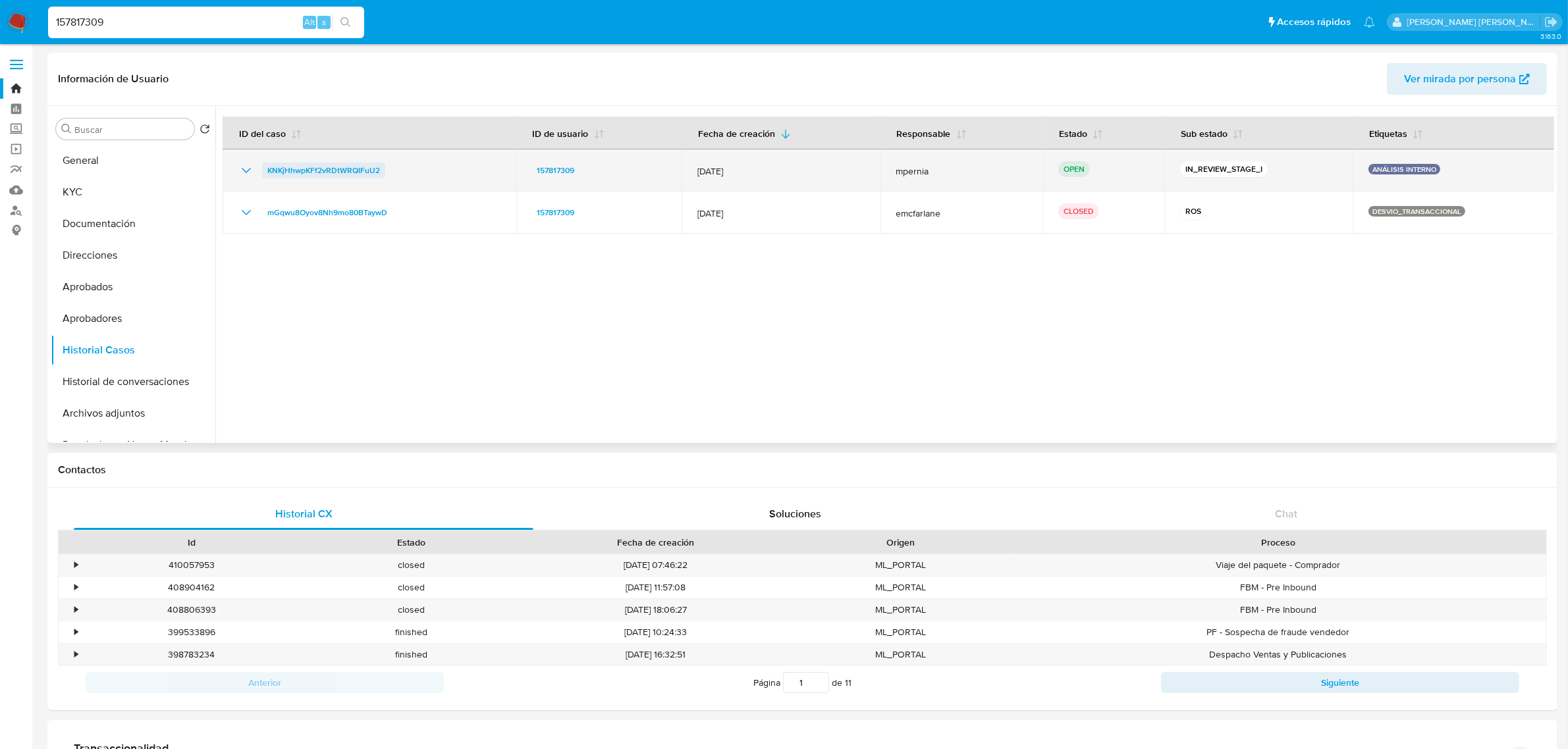
click at [330, 172] on span "KNKjHhwpKFf2vRDtWRQIFuU2" at bounding box center [324, 170] width 113 height 15
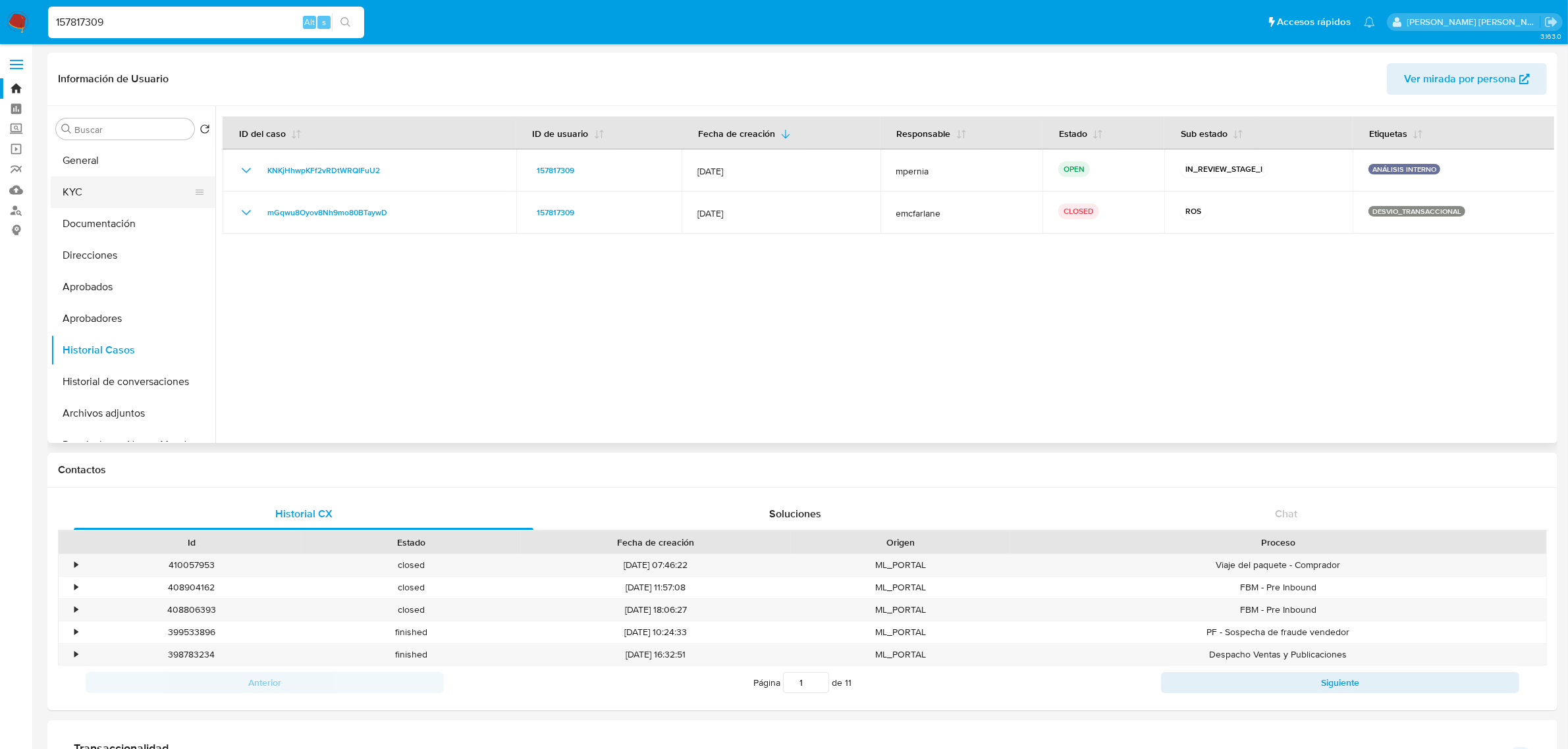
click at [75, 183] on button "KYC" at bounding box center [127, 192] width 154 height 32
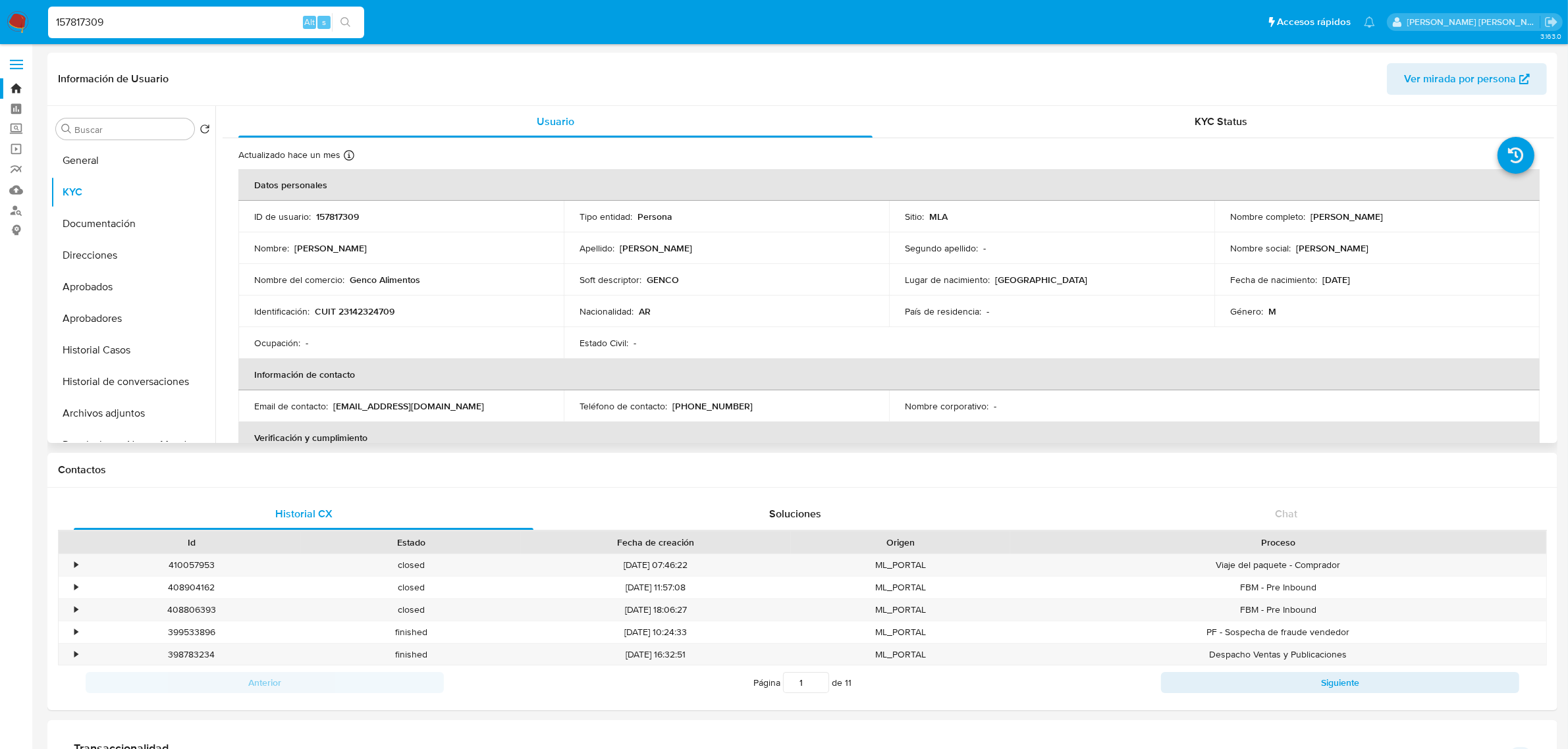
drag, startPoint x: 1304, startPoint y: 216, endPoint x: 1368, endPoint y: 214, distance: 64.0
click at [1368, 214] on div "Nombre completo : Gabriel Anibal Fradkin" at bounding box center [1376, 216] width 294 height 11
copy div "Gabriel Anibal"
click at [83, 17] on input "157817309" at bounding box center [206, 22] width 316 height 17
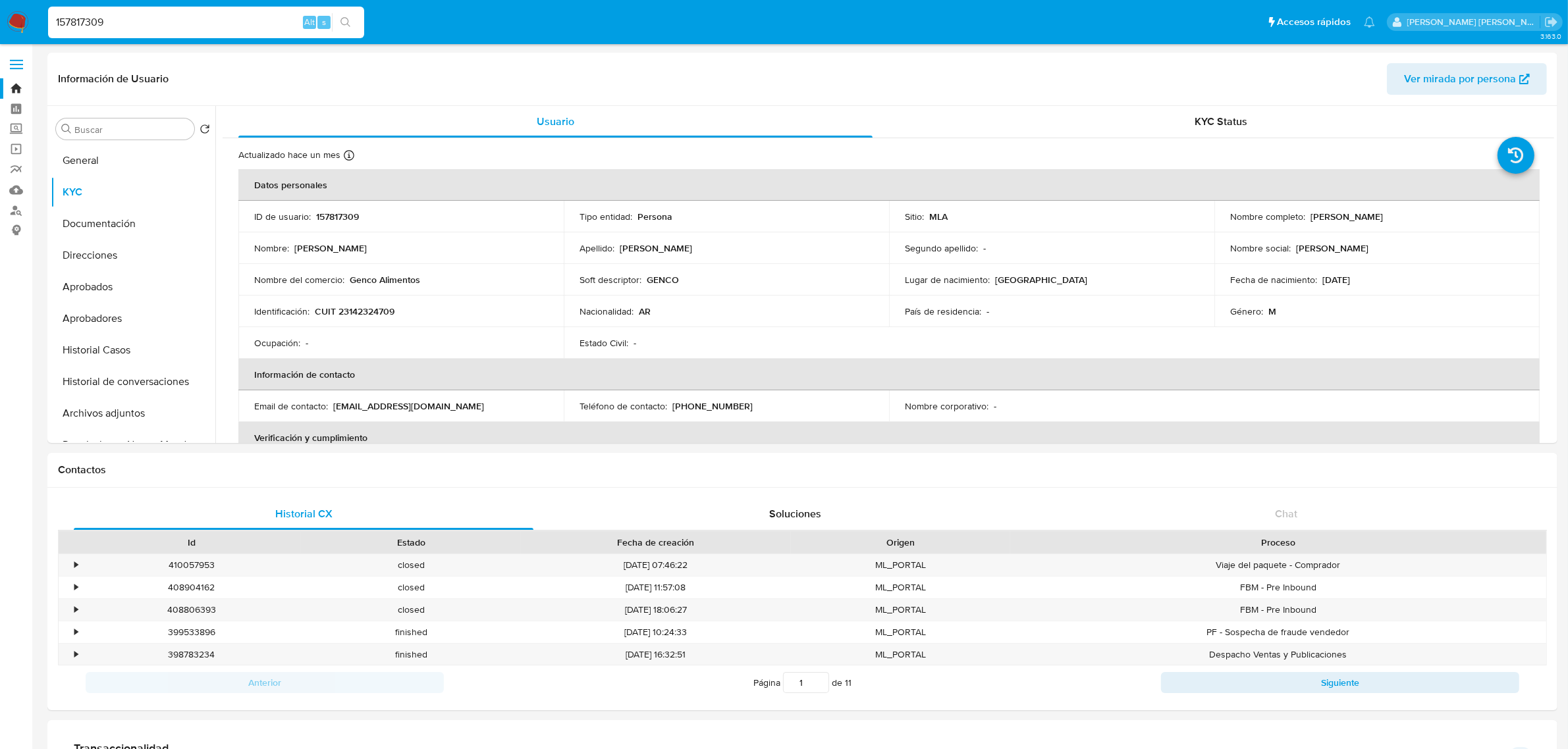
paste input "86472843"
type input "186472843"
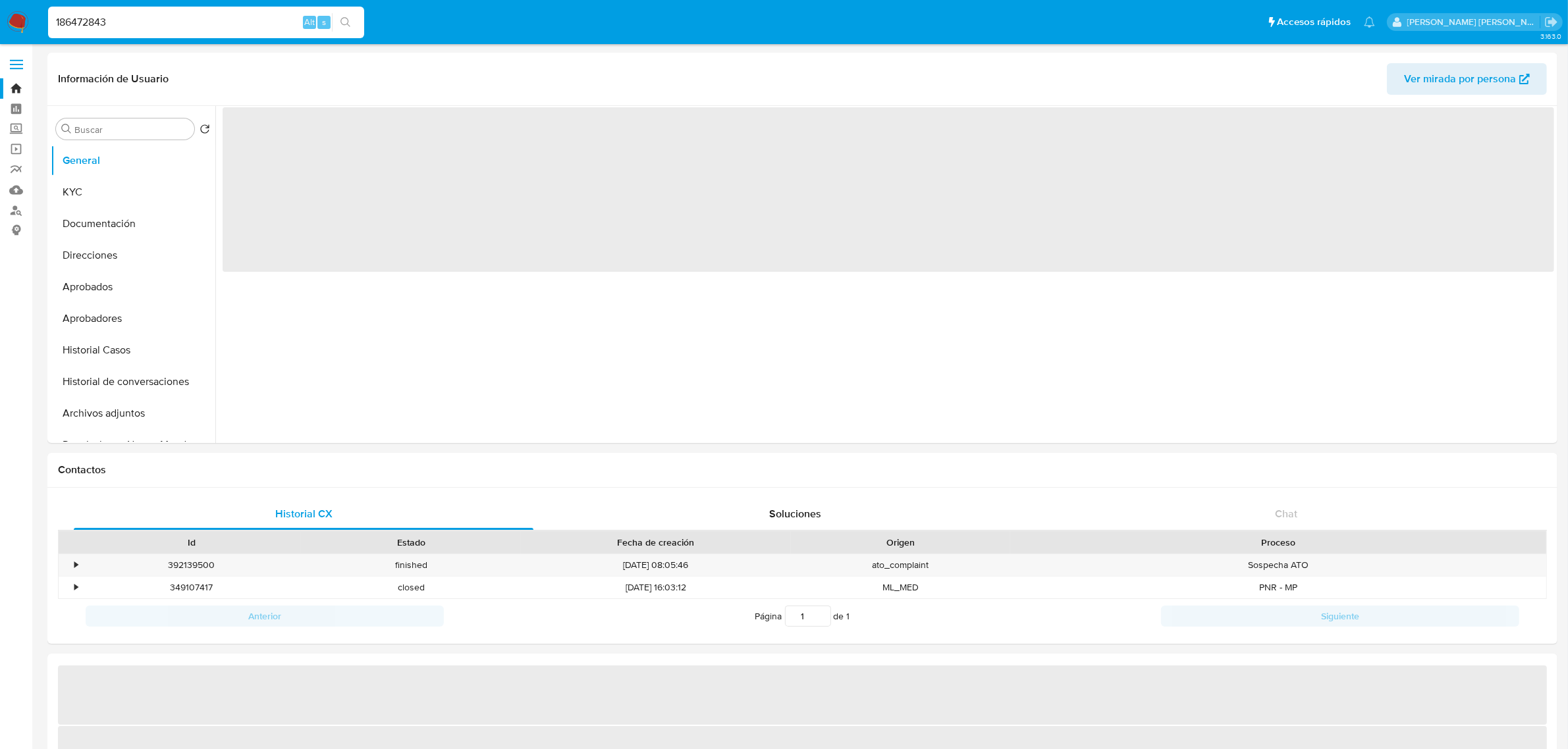
select select "10"
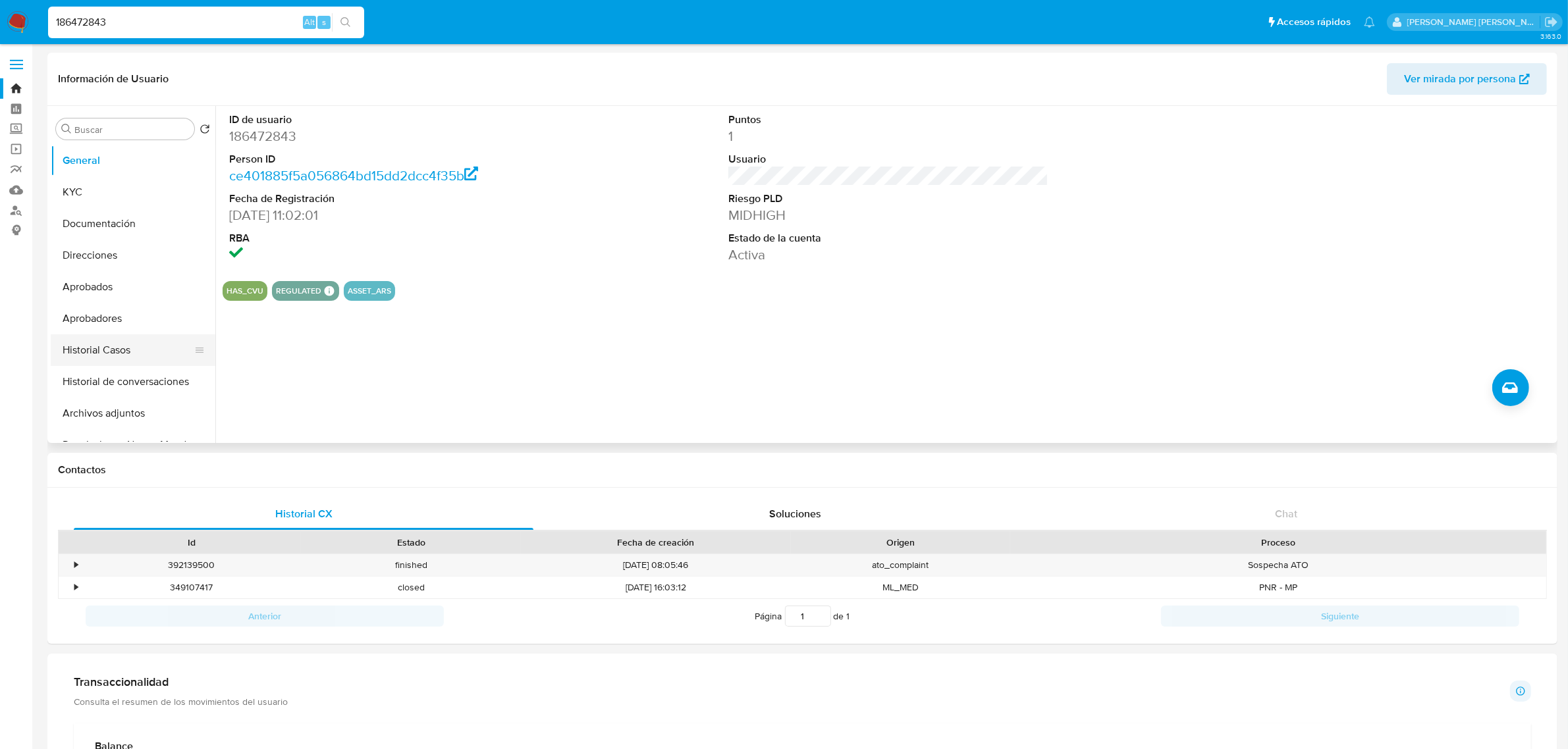
click at [92, 347] on button "Historial Casos" at bounding box center [127, 350] width 154 height 32
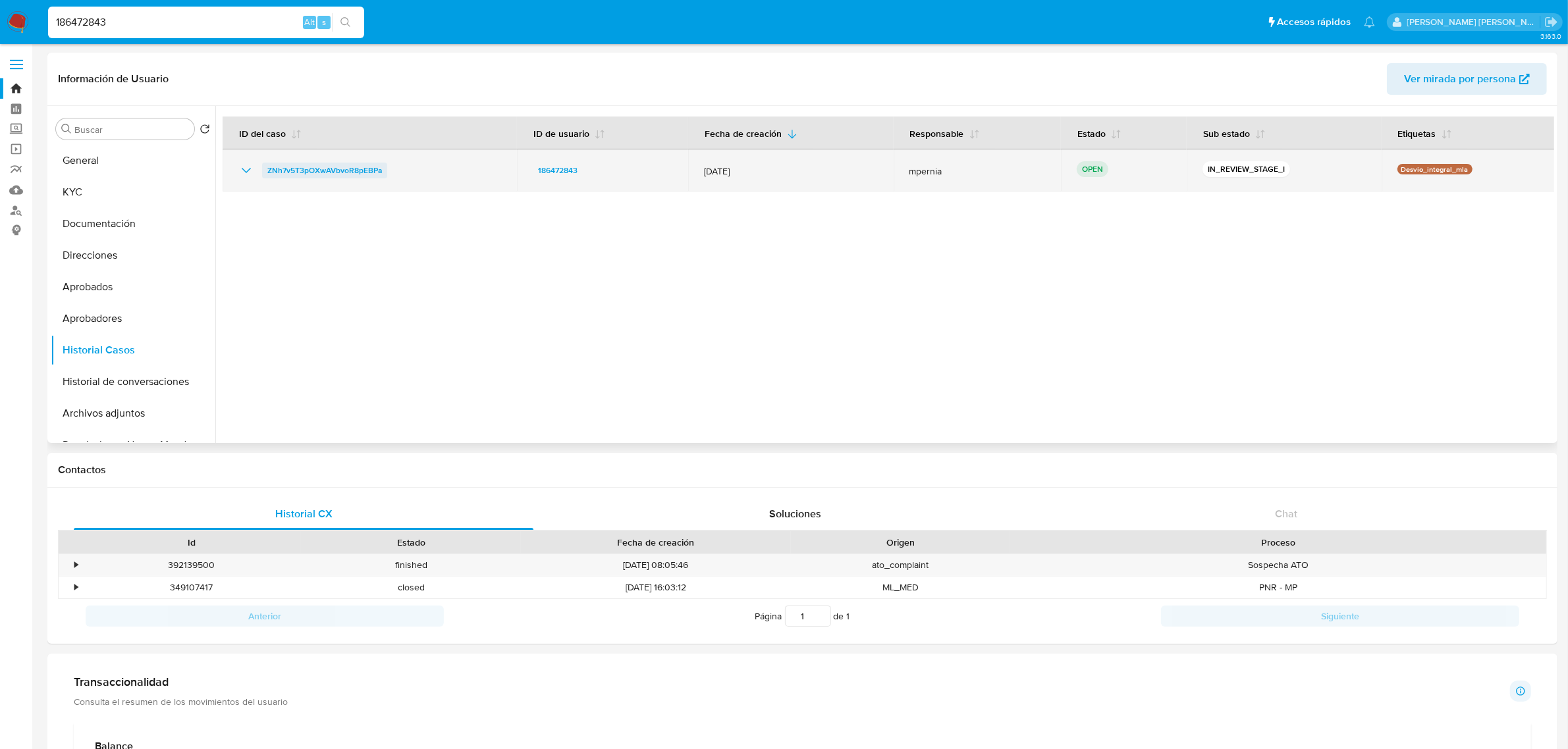
click at [362, 167] on span "ZNh7v5T3pOXwAVbvoR8pEBPa" at bounding box center [325, 170] width 115 height 15
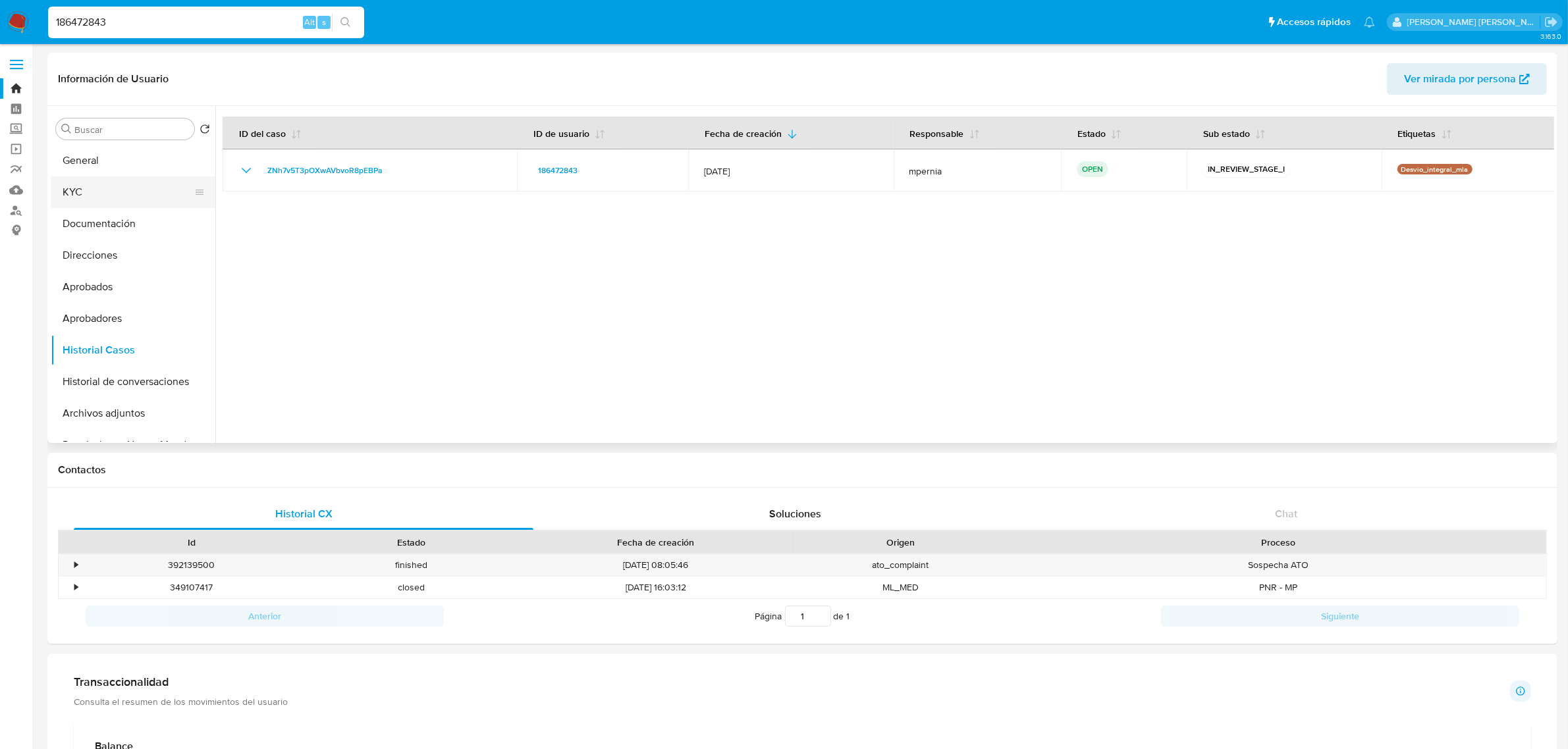
click at [70, 199] on button "KYC" at bounding box center [127, 192] width 154 height 32
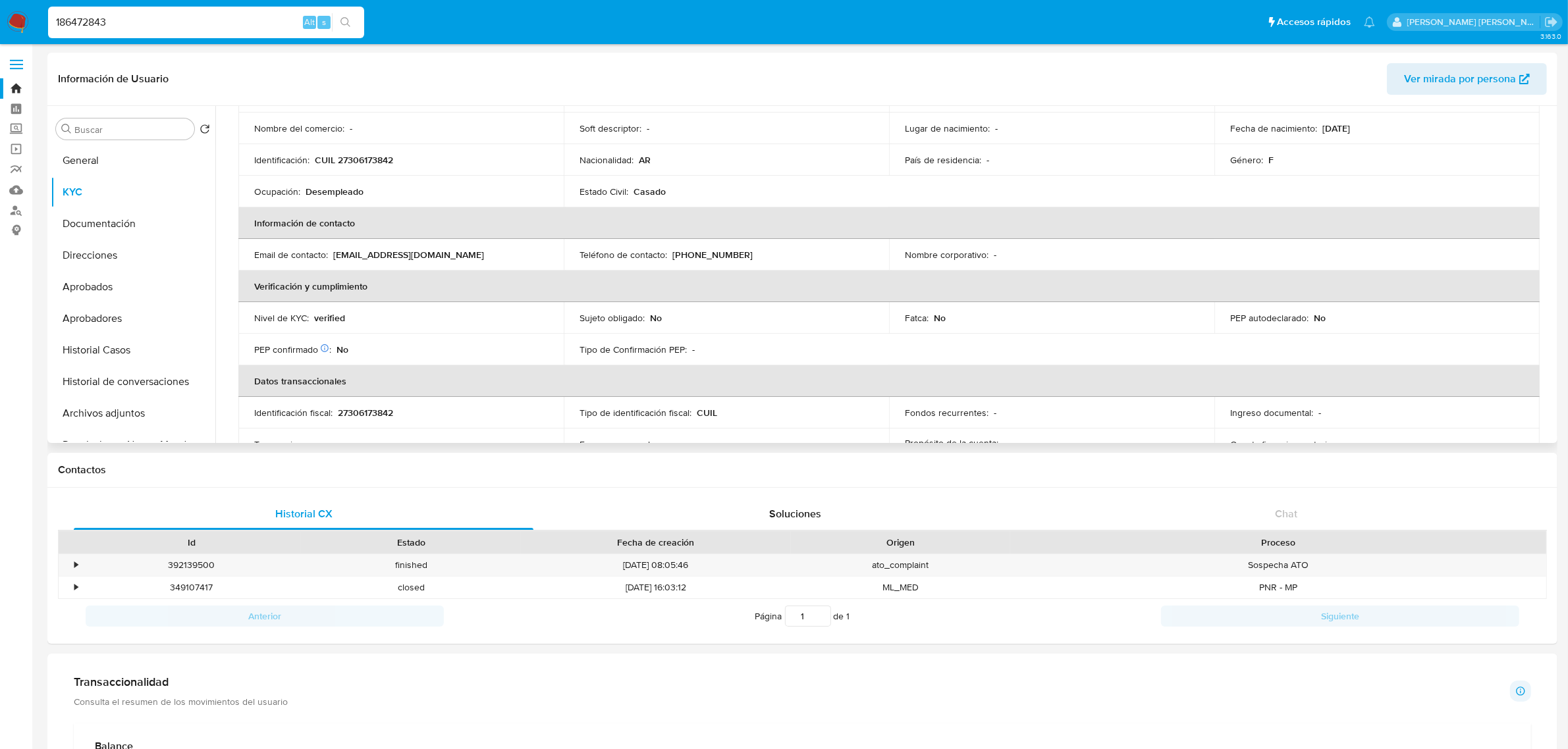
scroll to position [105, 0]
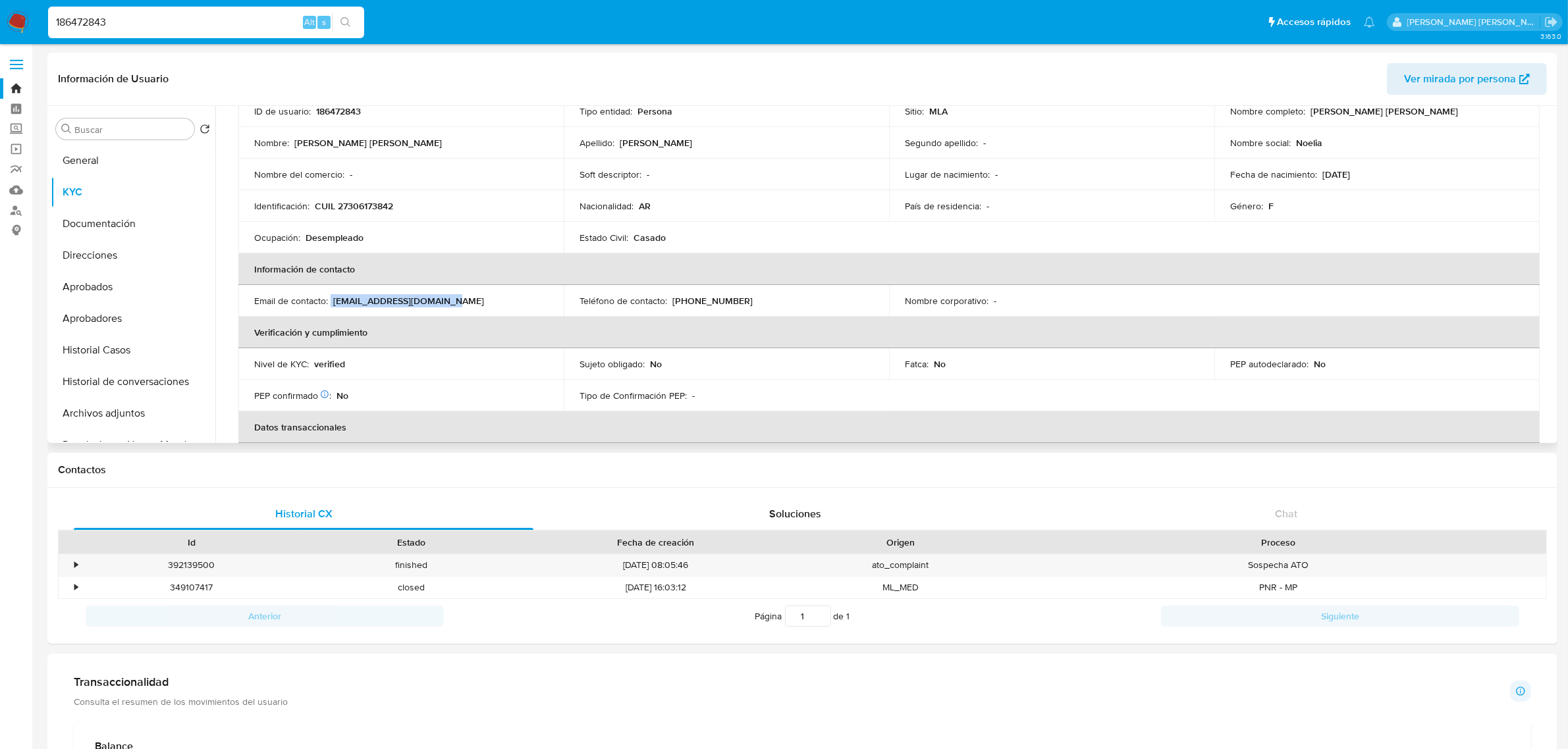
drag, startPoint x: 330, startPoint y: 298, endPoint x: 452, endPoint y: 297, distance: 122.0
click at [452, 297] on div "Email de contacto : noeliaolmedo83@gmail.com" at bounding box center [400, 301] width 294 height 11
click at [87, 24] on input "186472843" at bounding box center [206, 22] width 316 height 17
paste input "381357235"
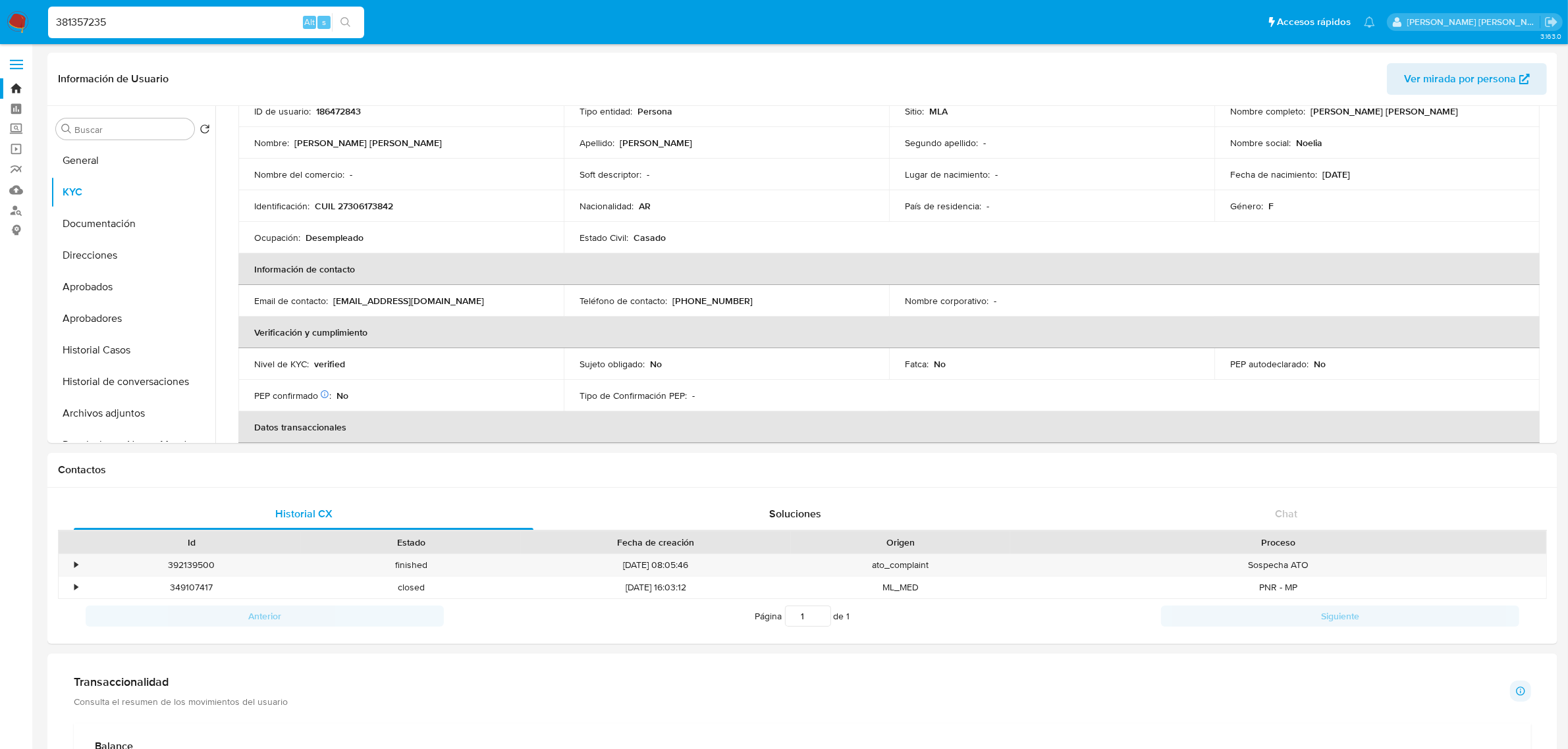
type input "381357235"
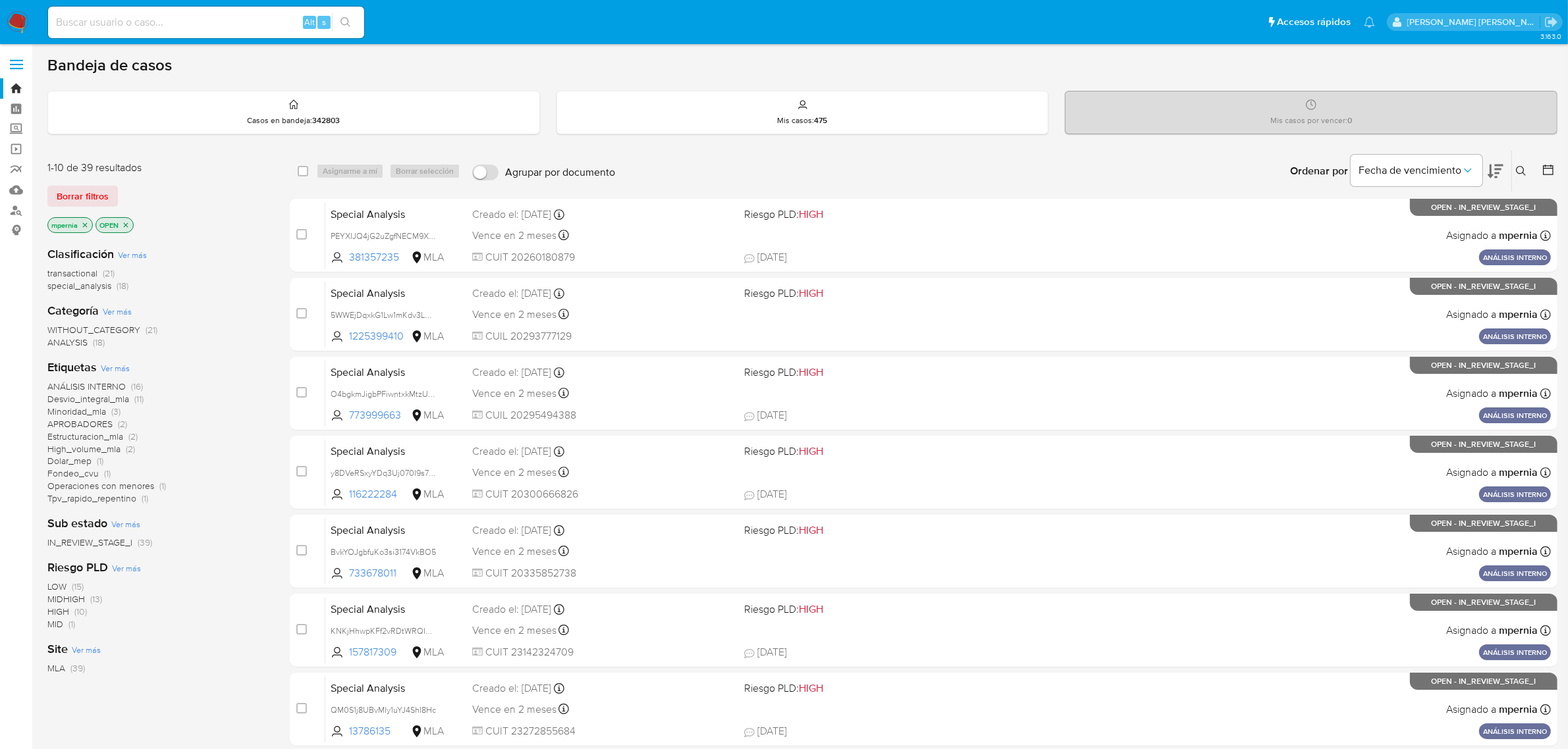
click at [82, 222] on icon "close-filter" at bounding box center [85, 225] width 8 height 8
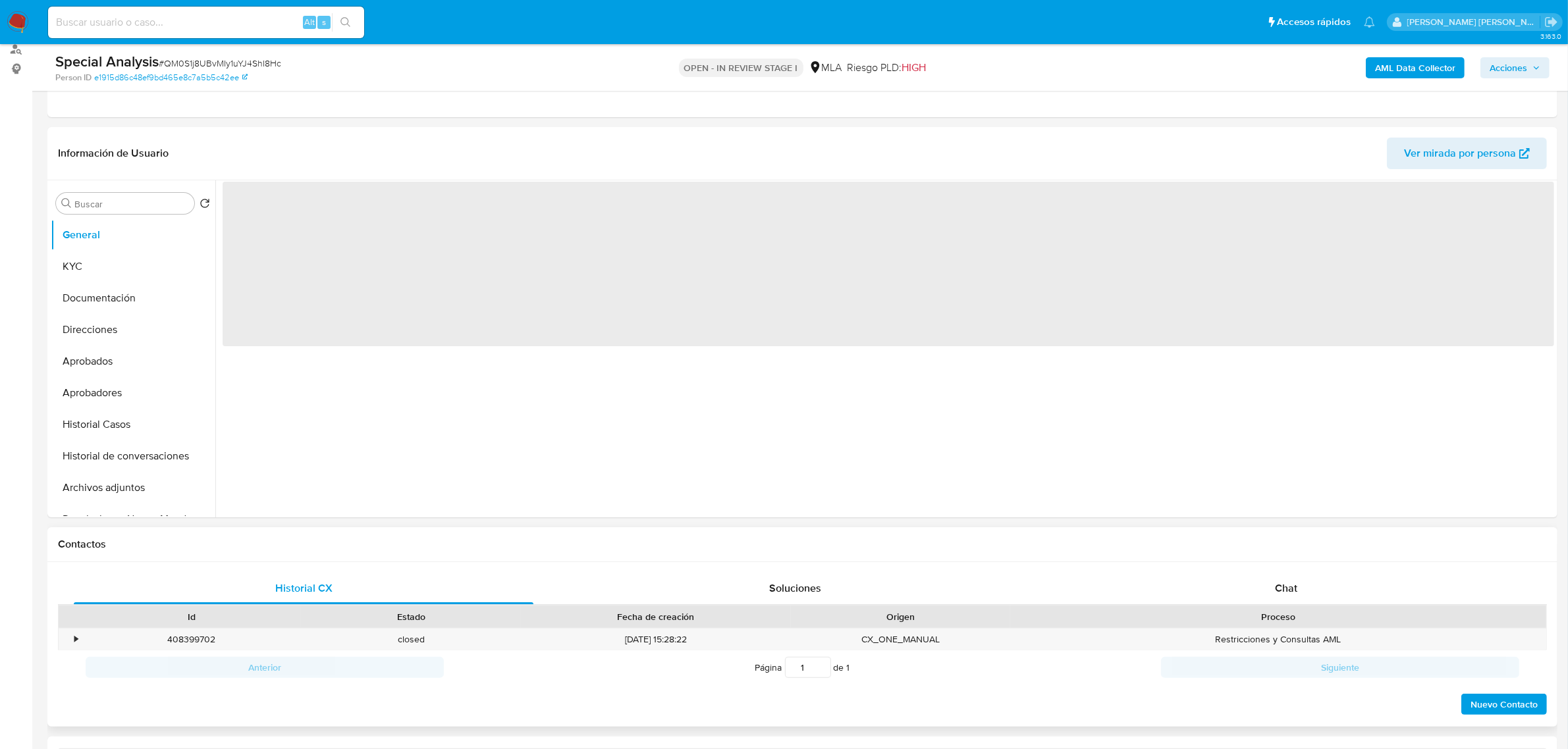
scroll to position [329, 0]
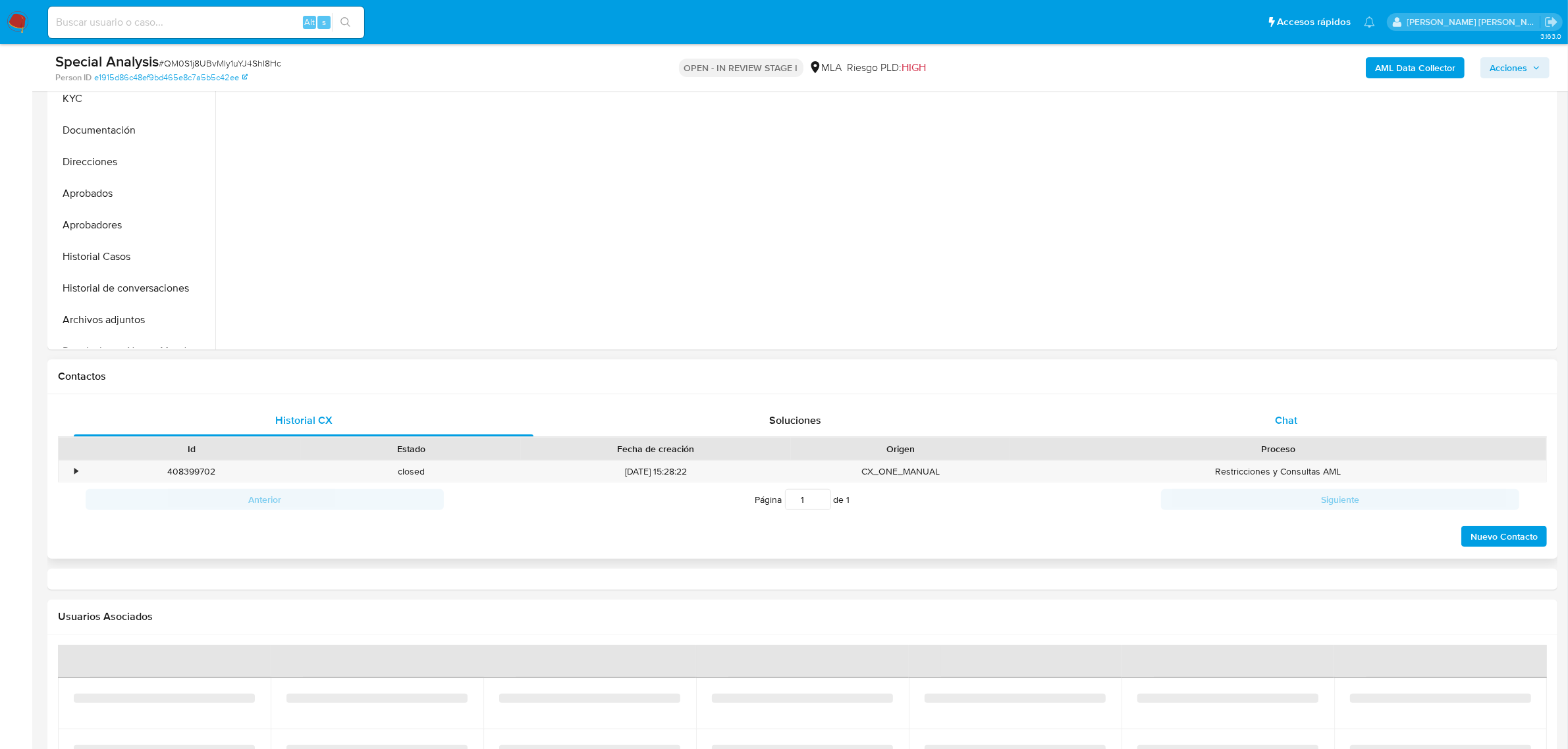
select select "10"
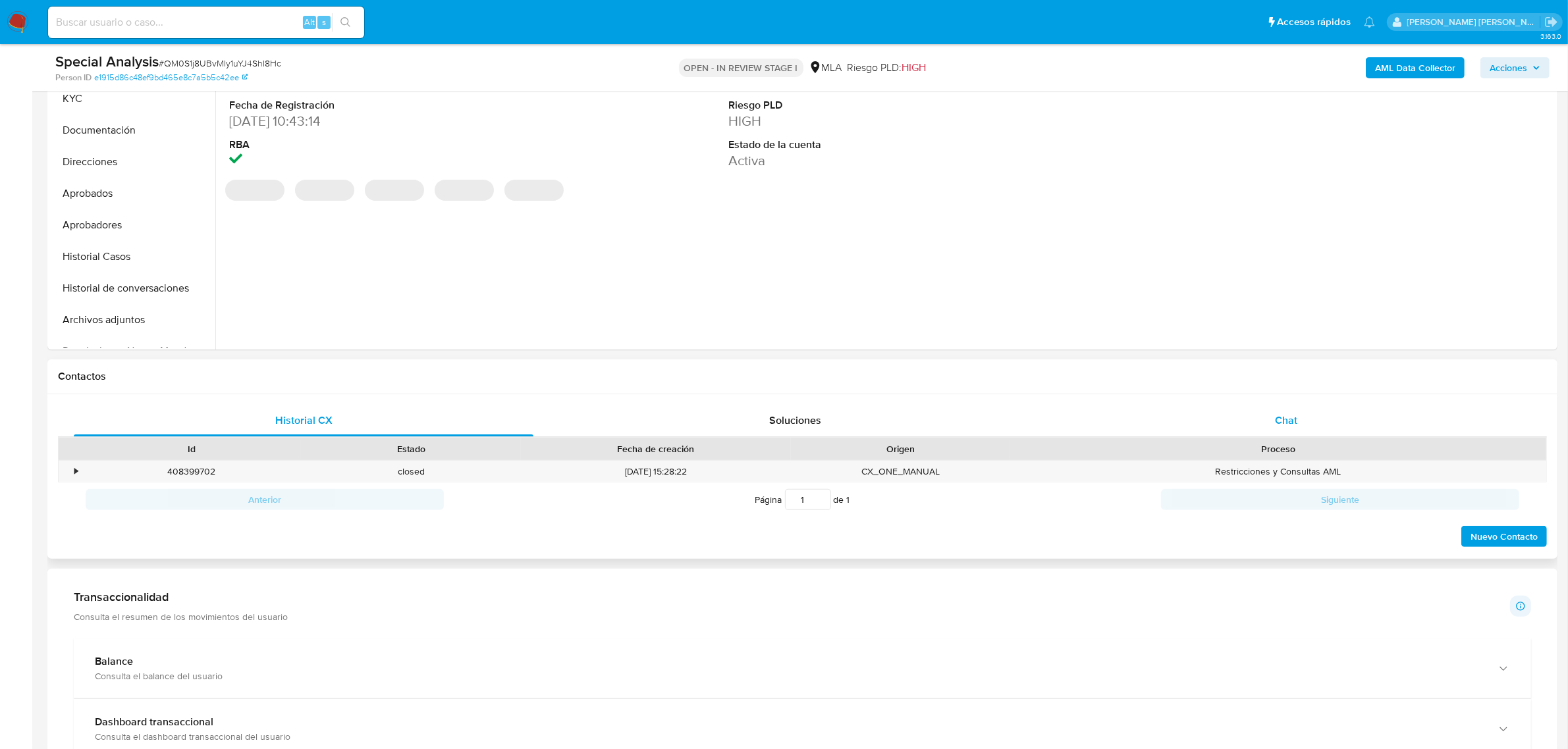
click at [1271, 416] on div "Chat" at bounding box center [1286, 420] width 460 height 32
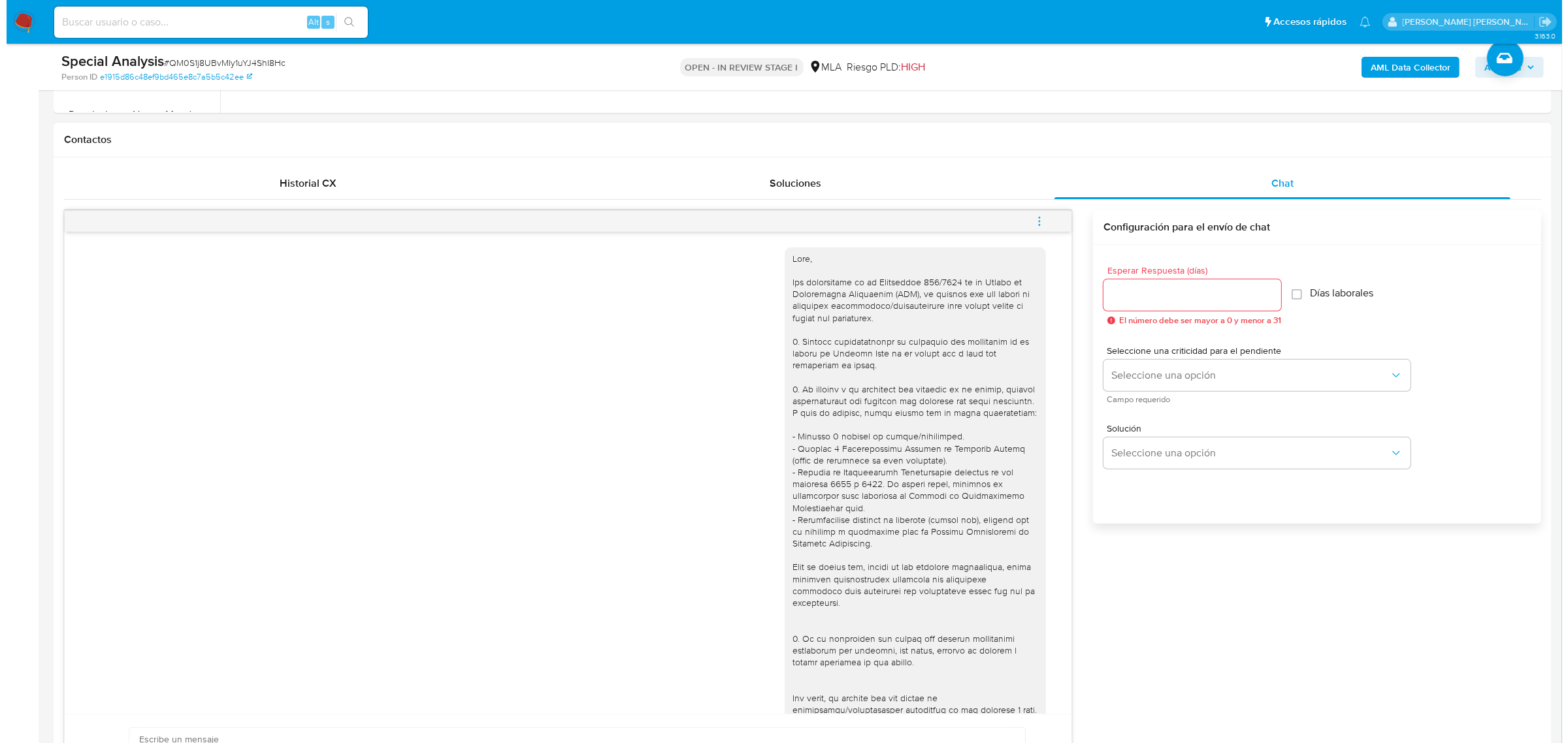
scroll to position [409, 0]
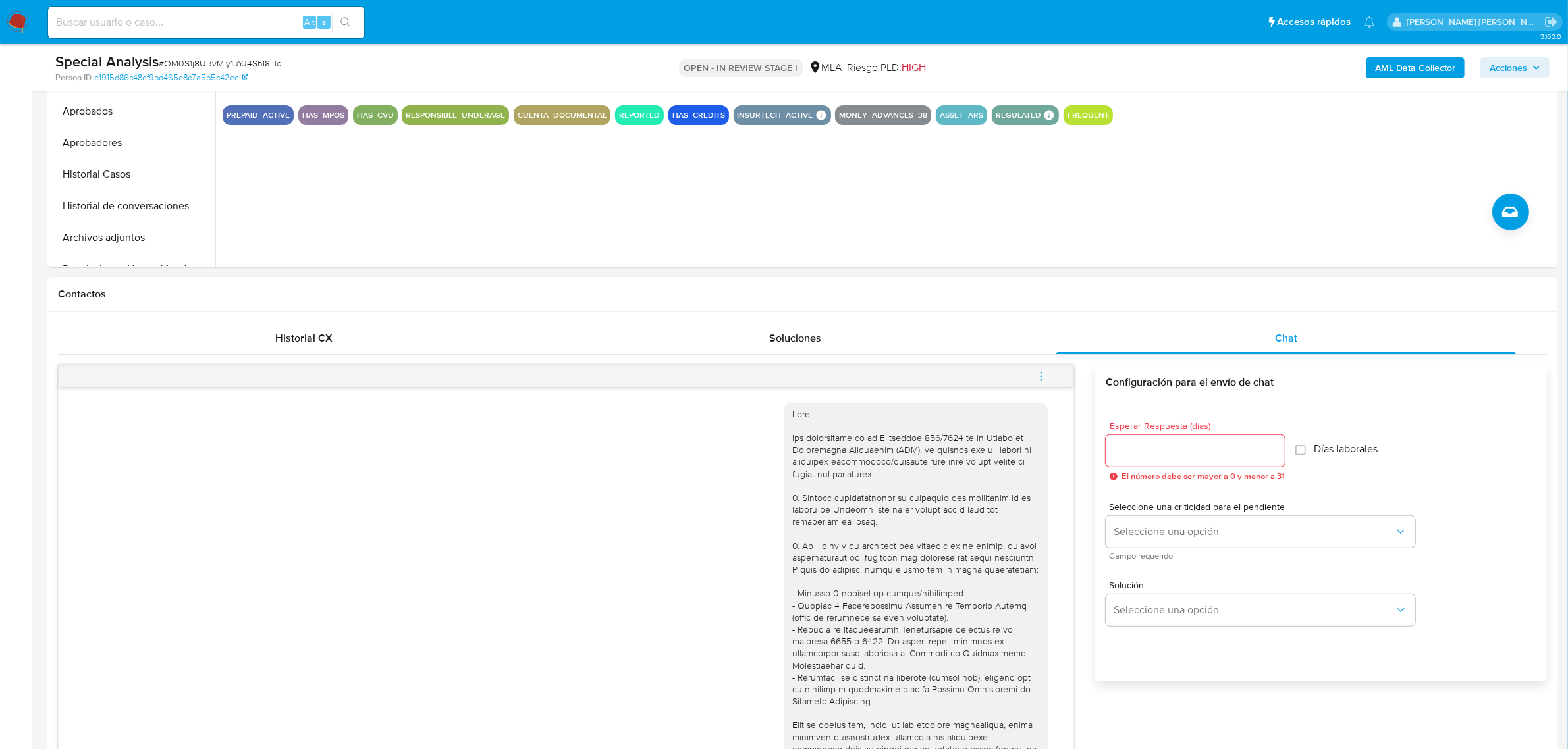
click at [1037, 380] on icon "menu-action" at bounding box center [1041, 376] width 11 height 11
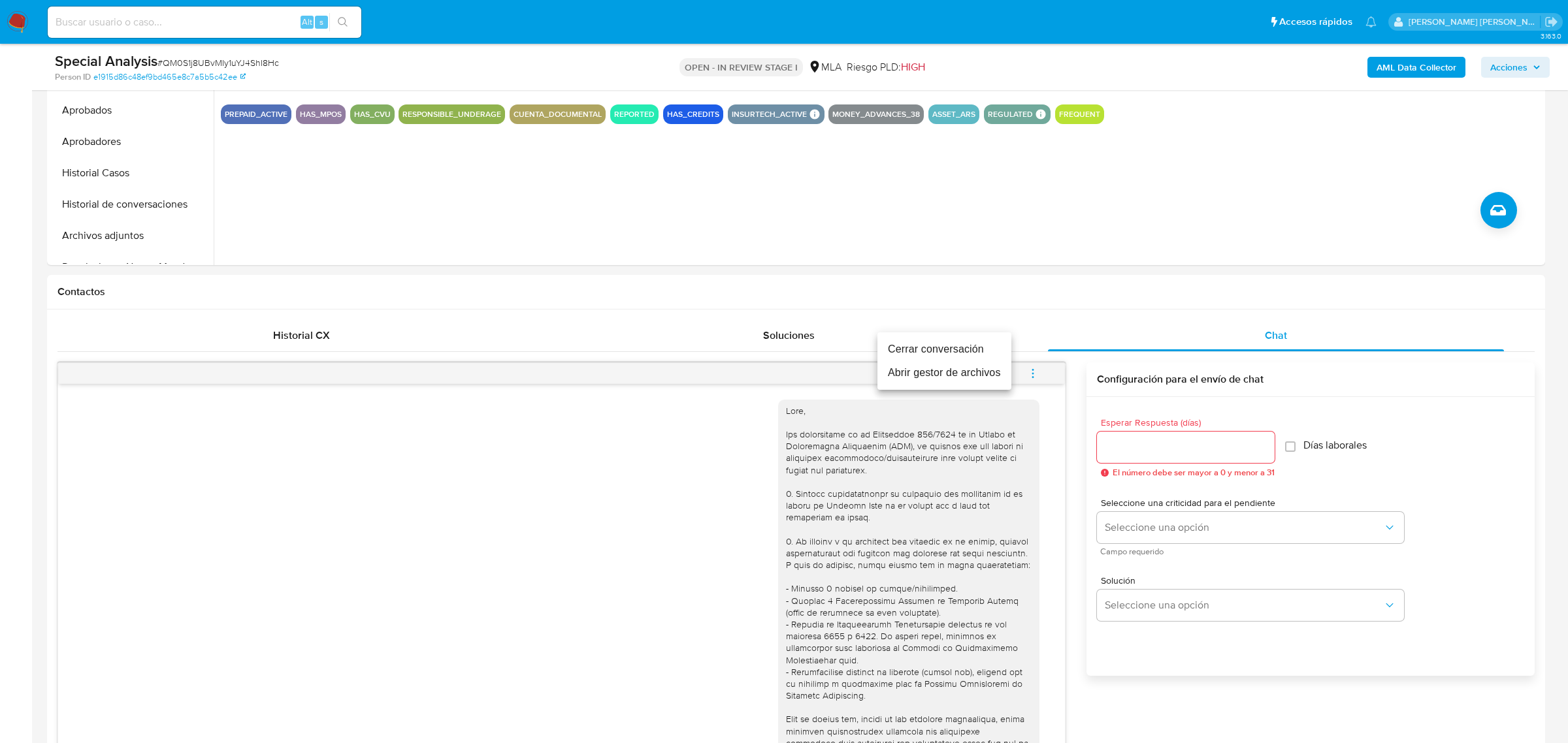
click at [946, 379] on li "Abrir gestor de archivos" at bounding box center [944, 372] width 134 height 24
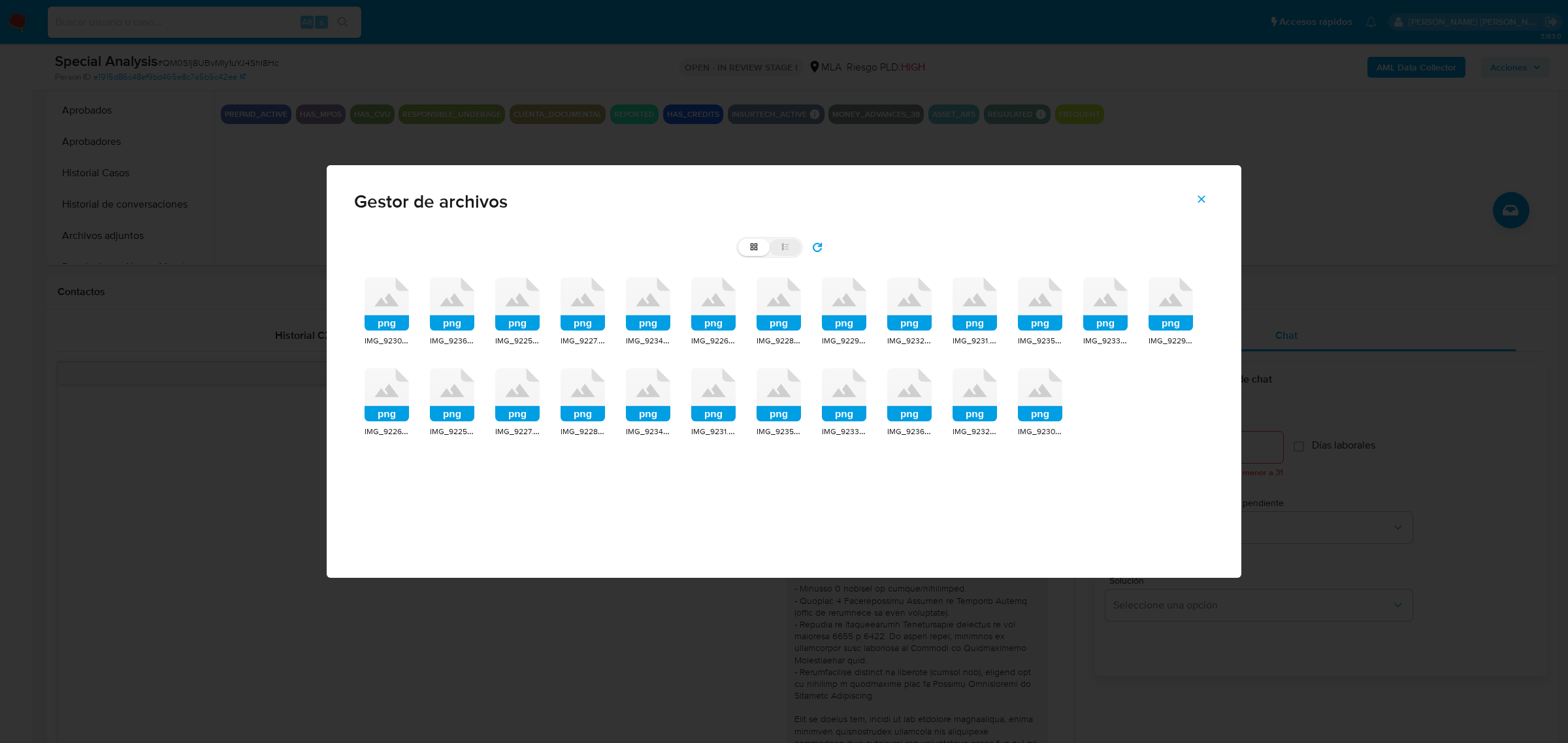
click at [785, 249] on icon at bounding box center [785, 247] width 10 height 10
click at [738, 239] on input "list" at bounding box center [738, 239] width 1 height 1
radio input "true"
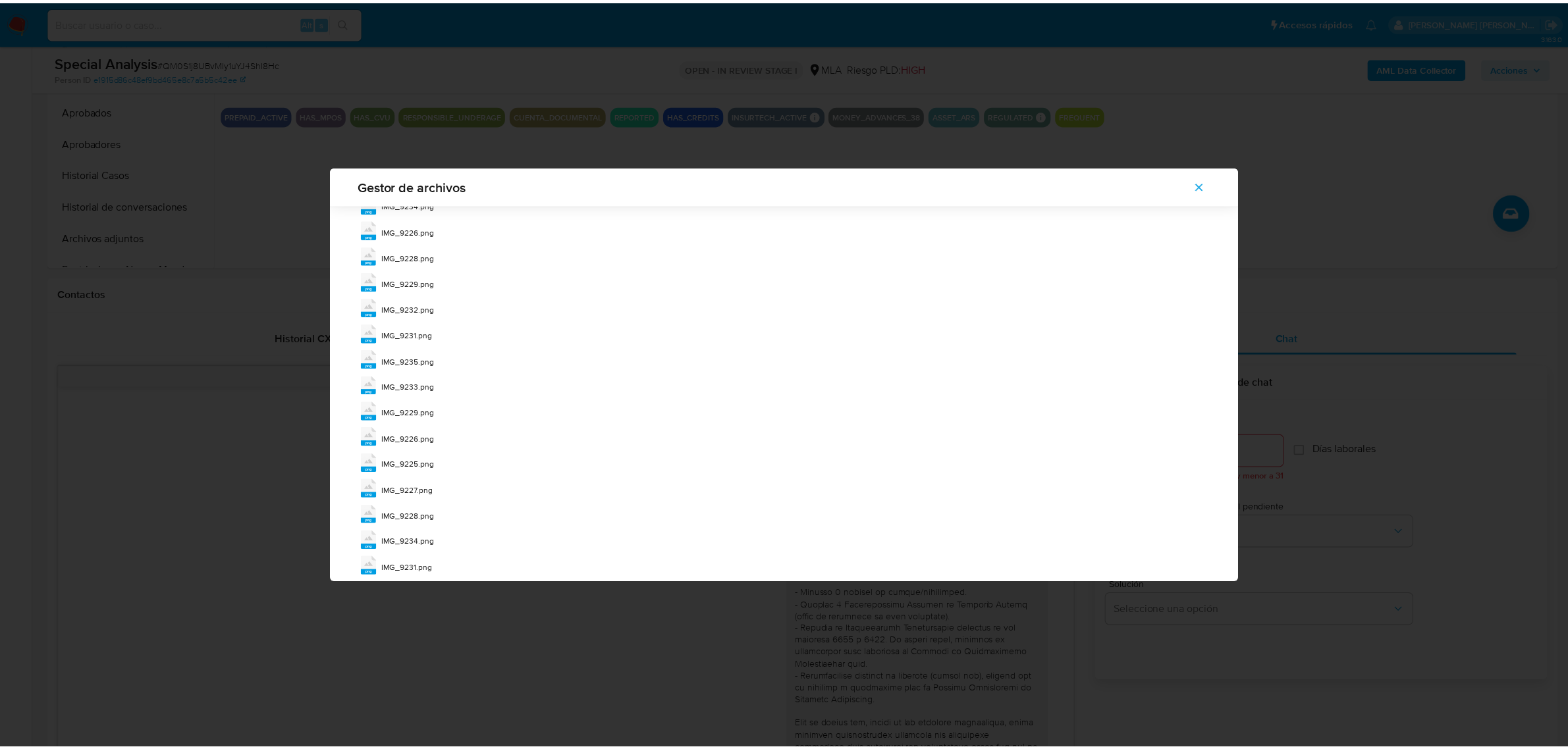
scroll to position [319, 0]
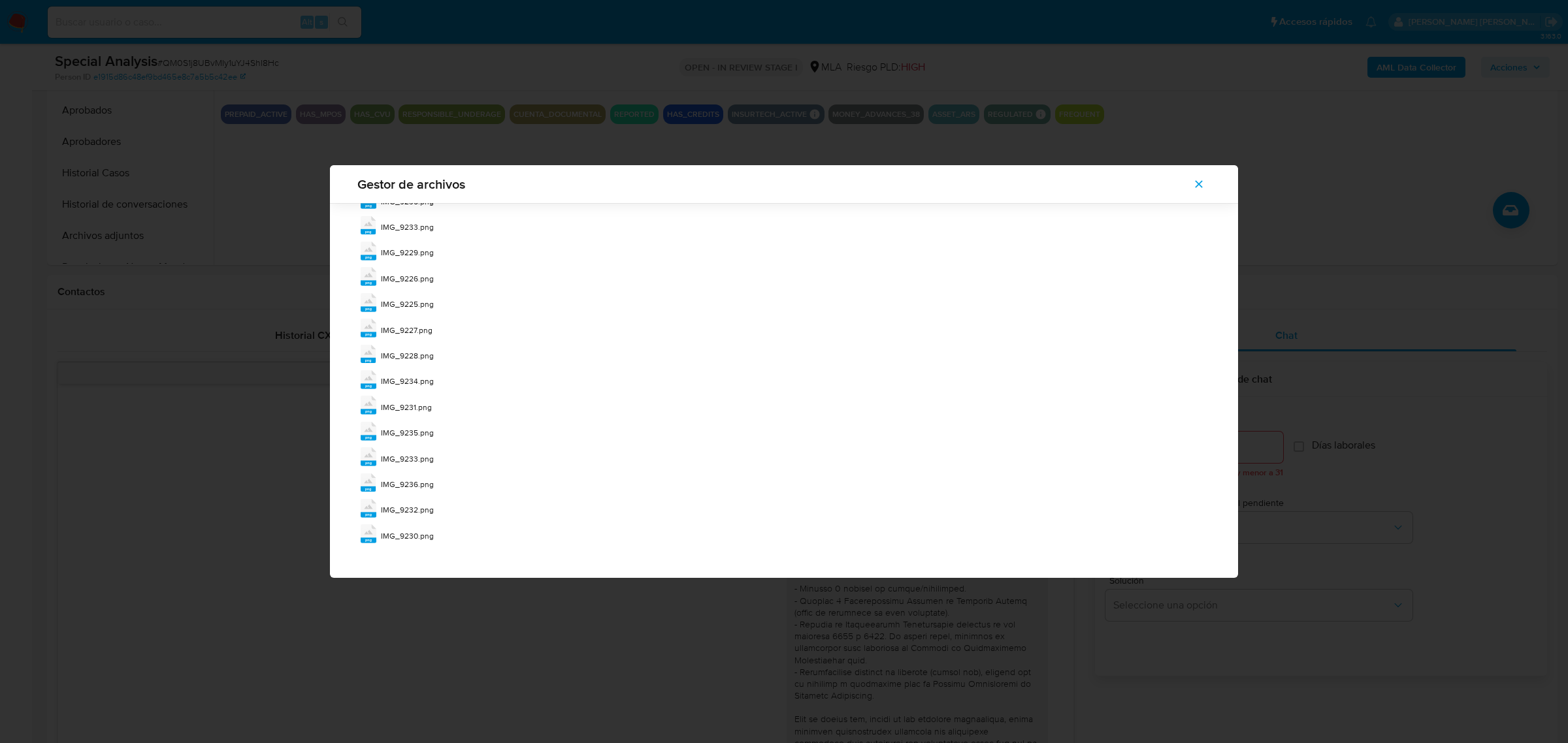
click at [1195, 188] on icon "Cerrar" at bounding box center [1198, 184] width 11 height 11
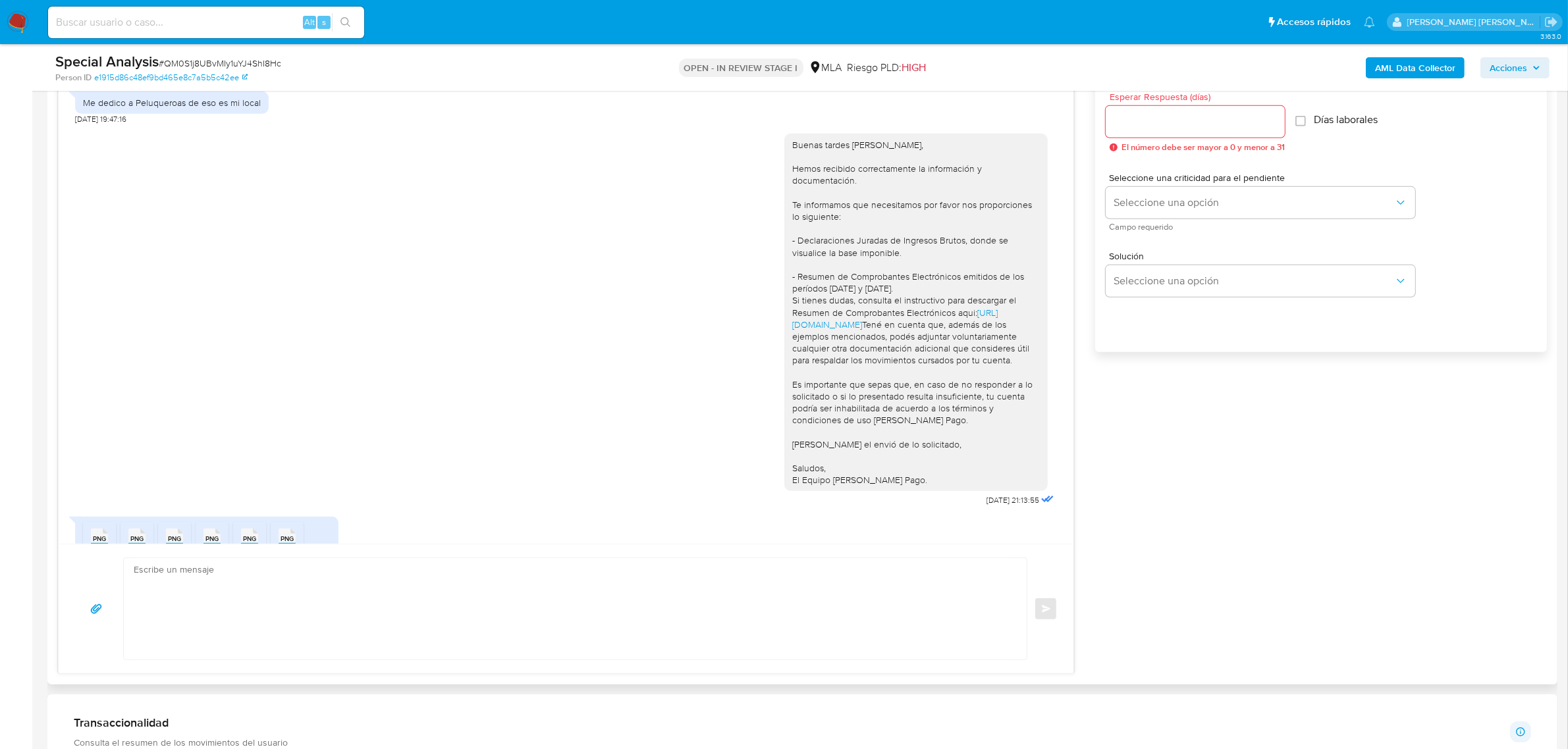
scroll to position [1111, 0]
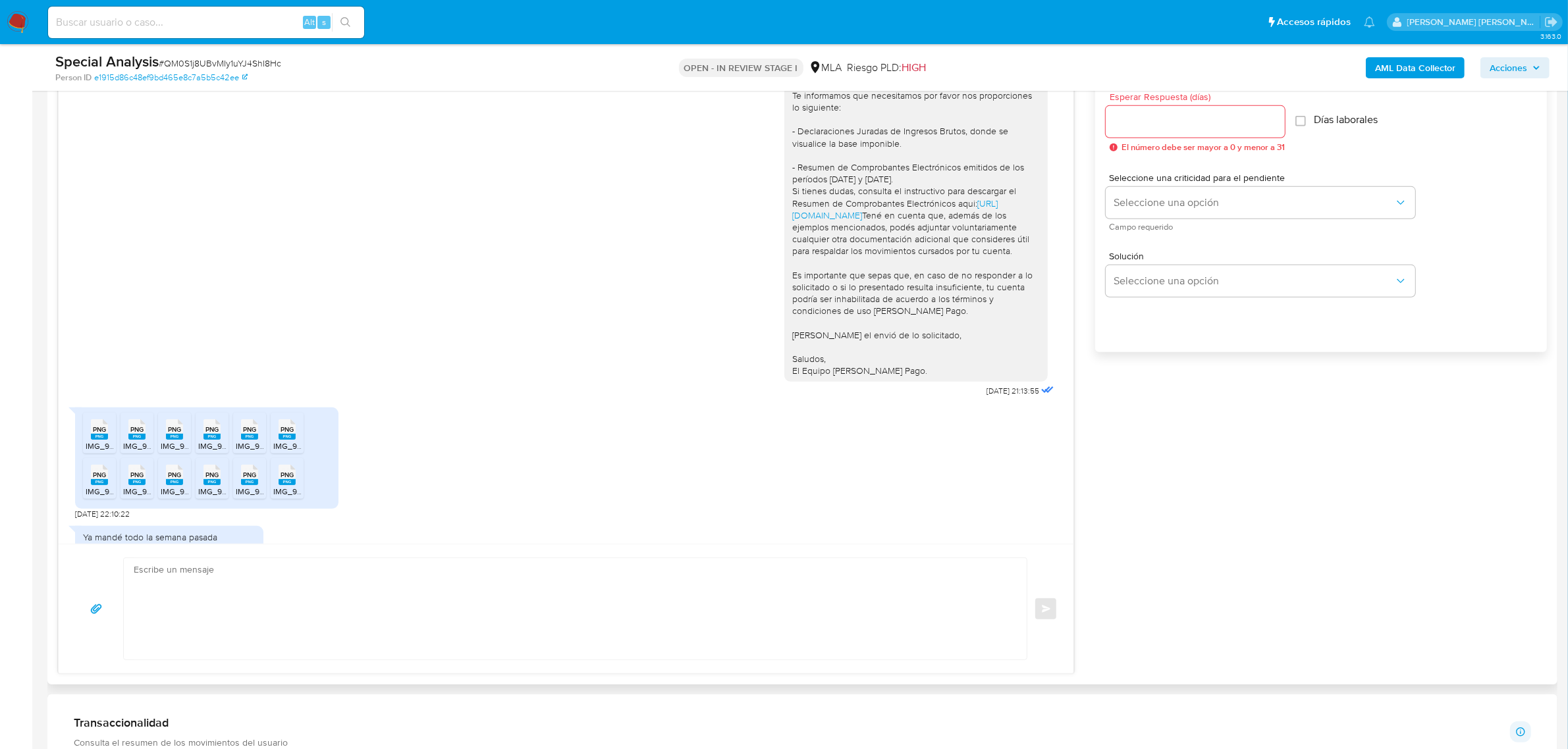
click at [289, 486] on rect at bounding box center [287, 482] width 17 height 6
click at [247, 486] on rect at bounding box center [250, 482] width 17 height 6
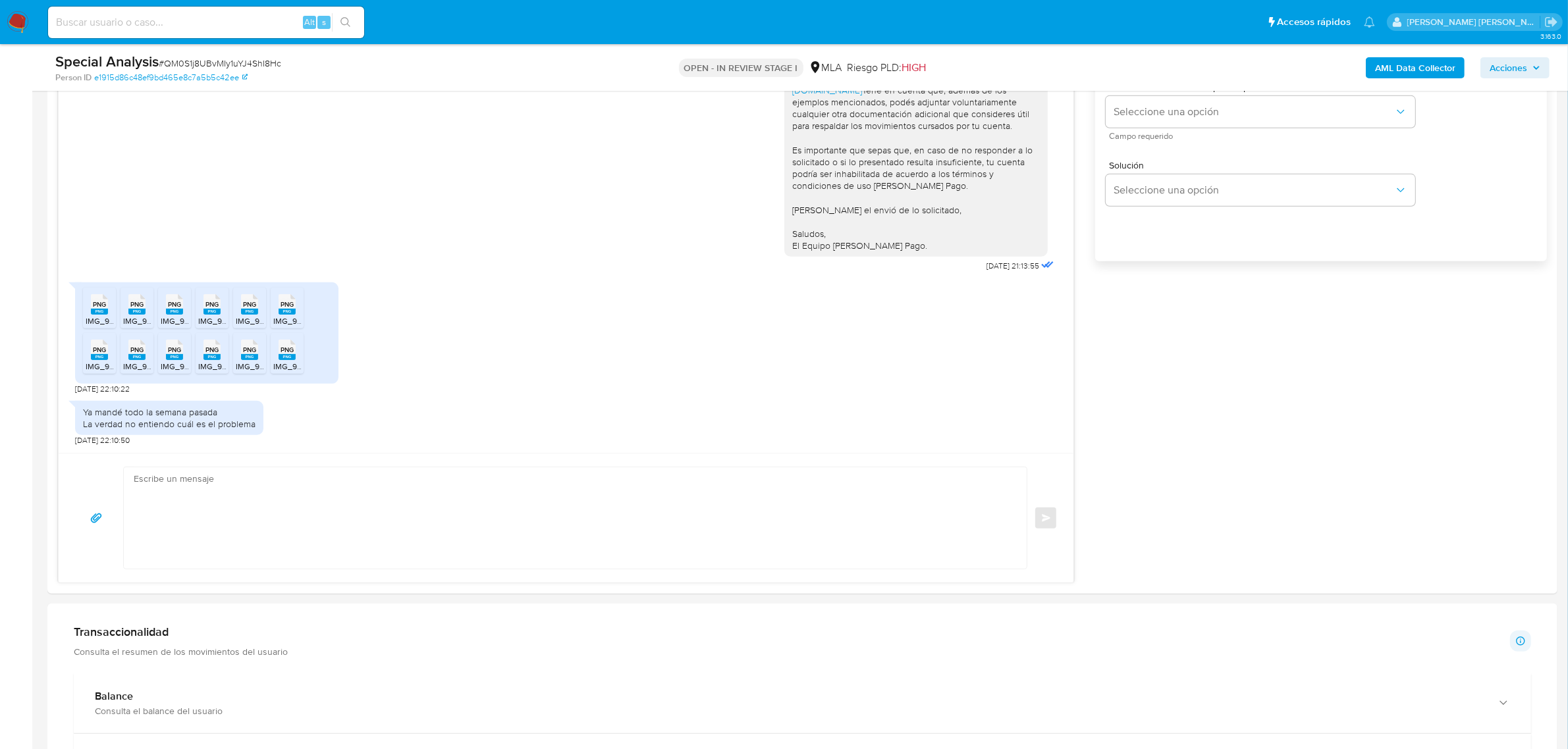
scroll to position [1070, 0]
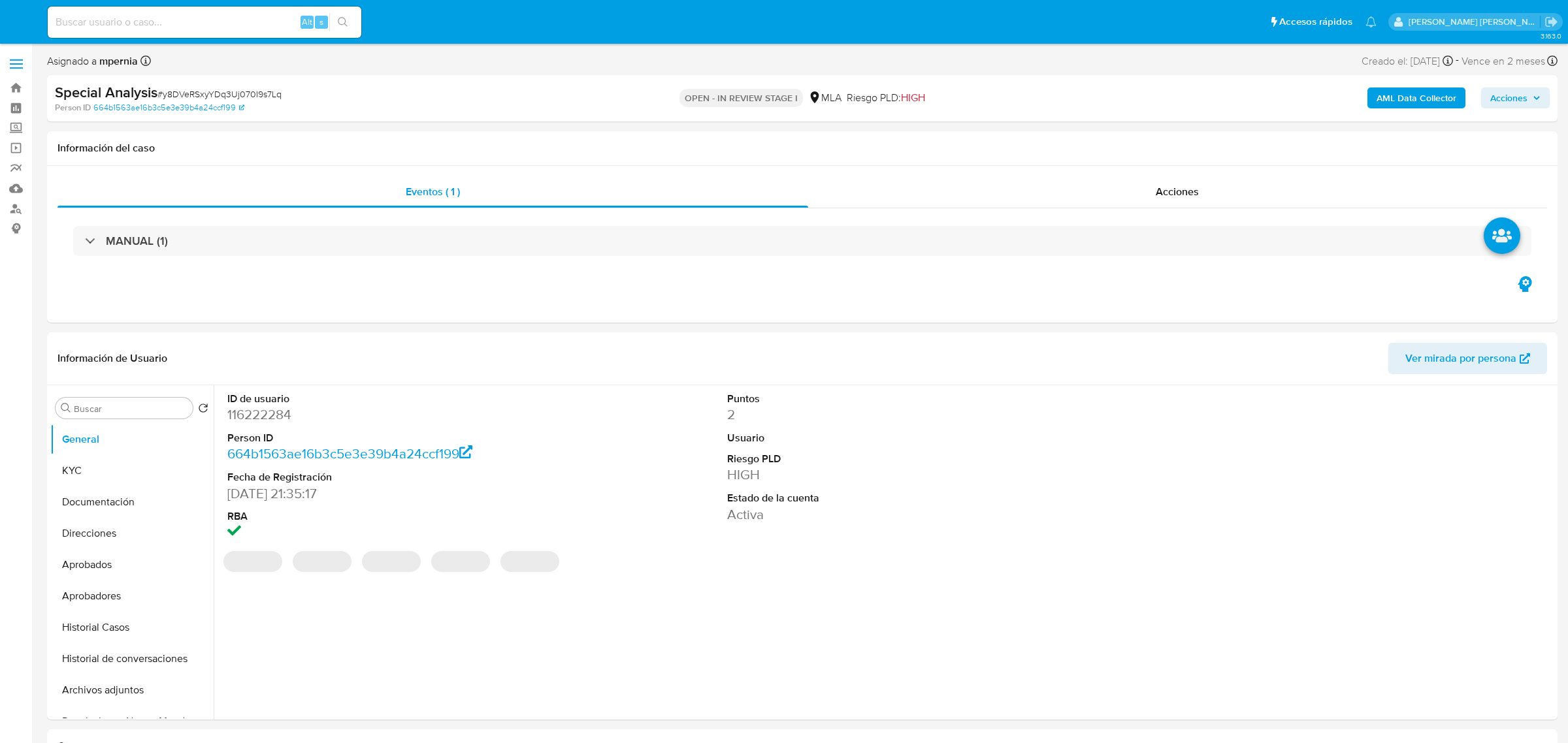
select select "10"
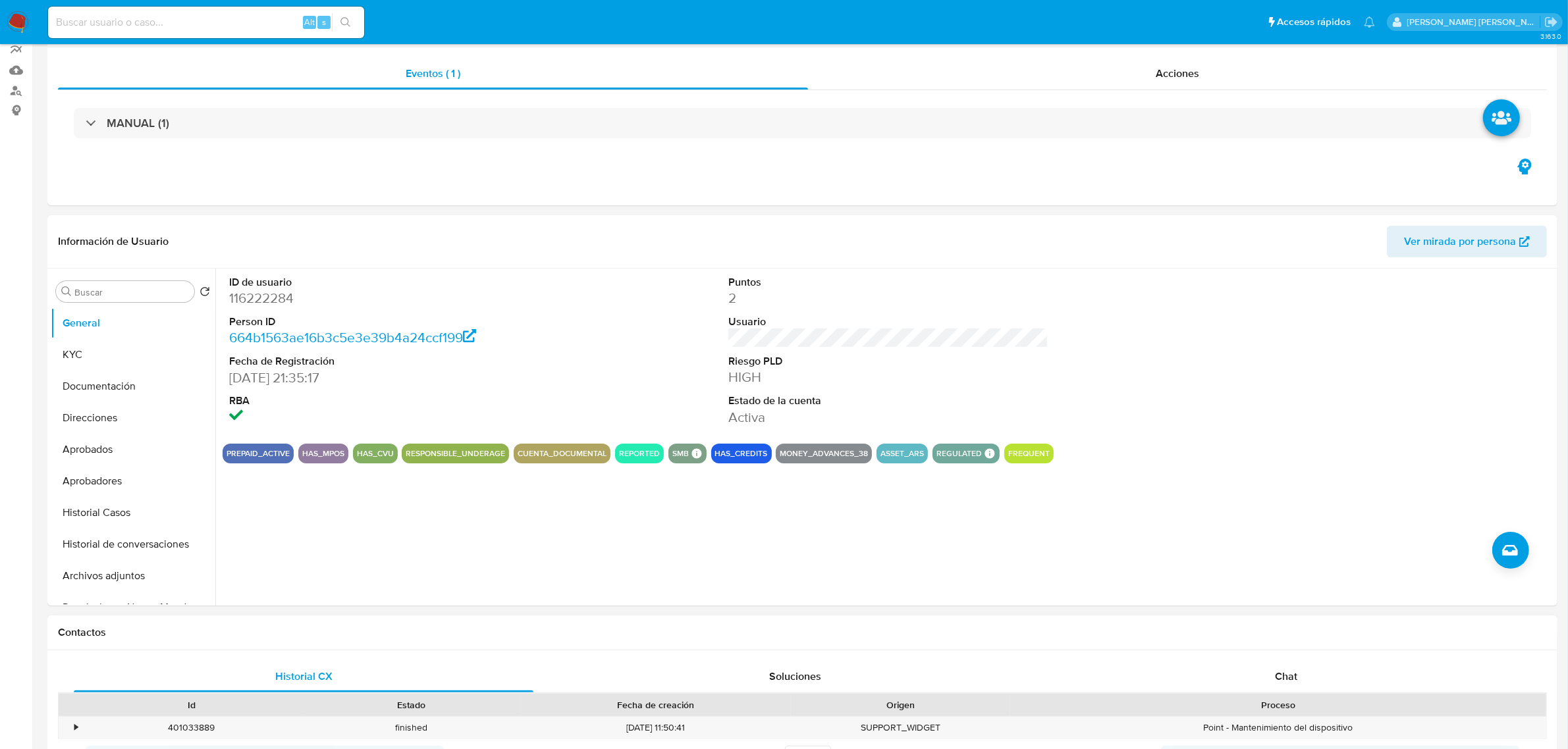
scroll to position [247, 0]
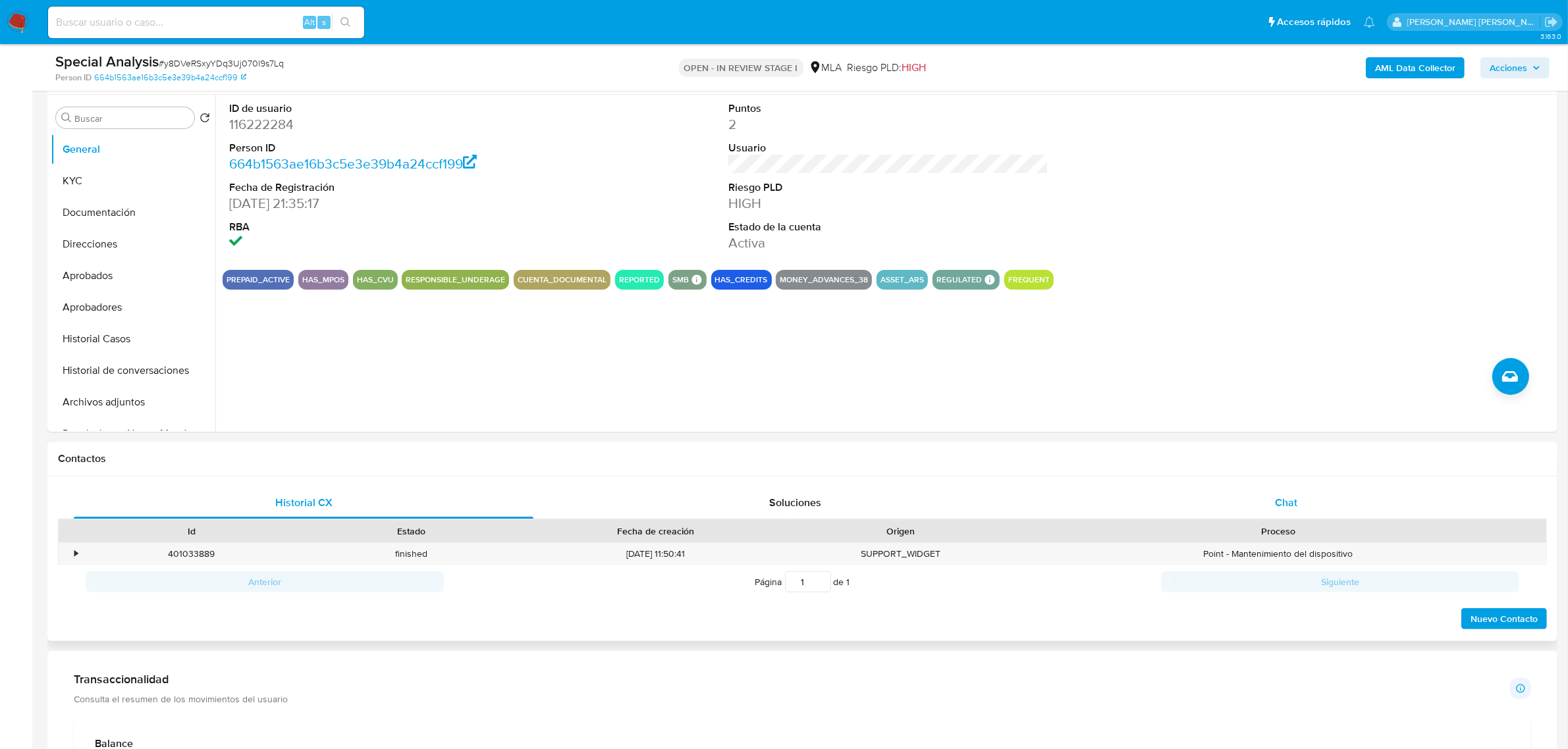
click at [1283, 497] on span "Chat" at bounding box center [1285, 503] width 22 height 15
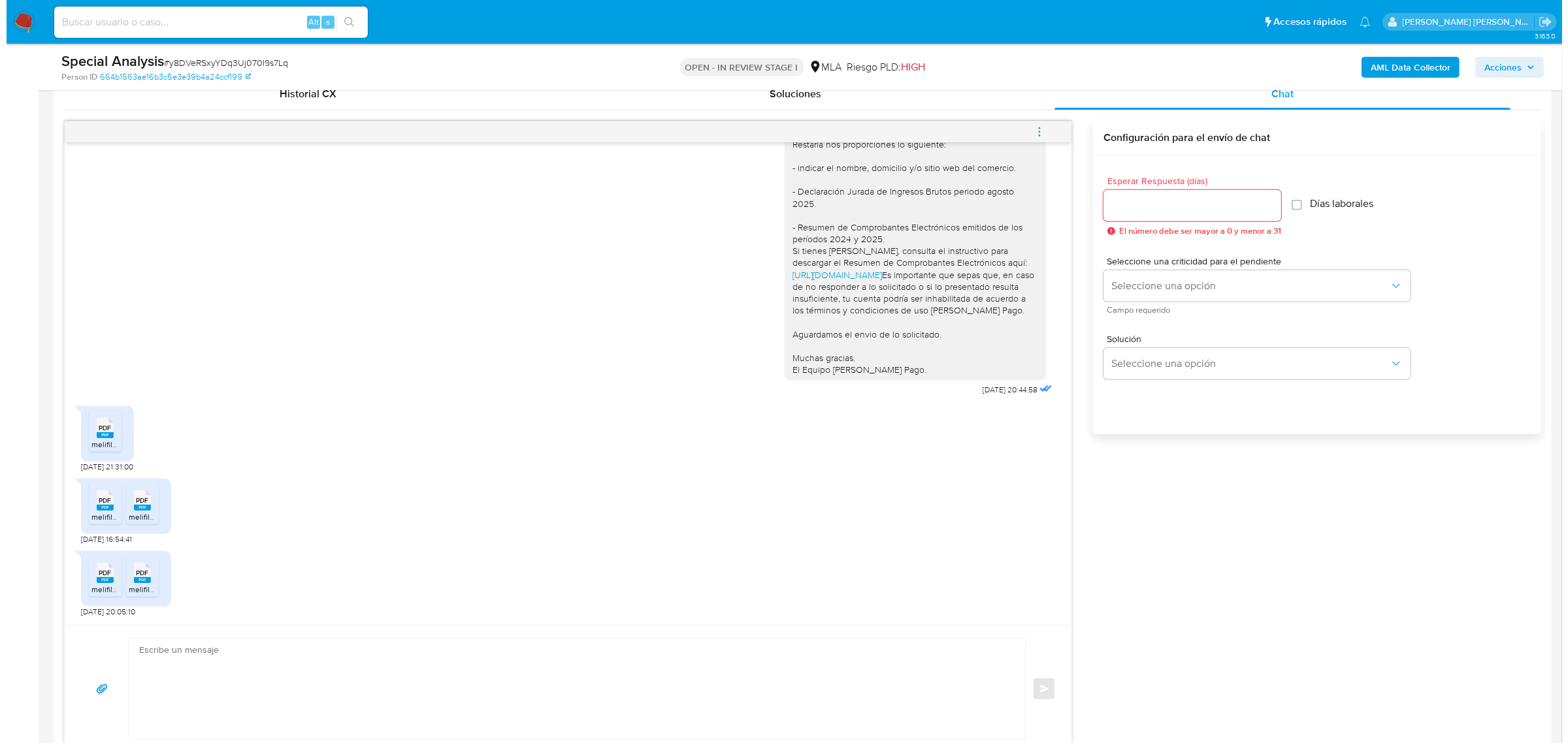
scroll to position [653, 0]
click at [1033, 124] on icon "menu-action" at bounding box center [1032, 124] width 1 height 1
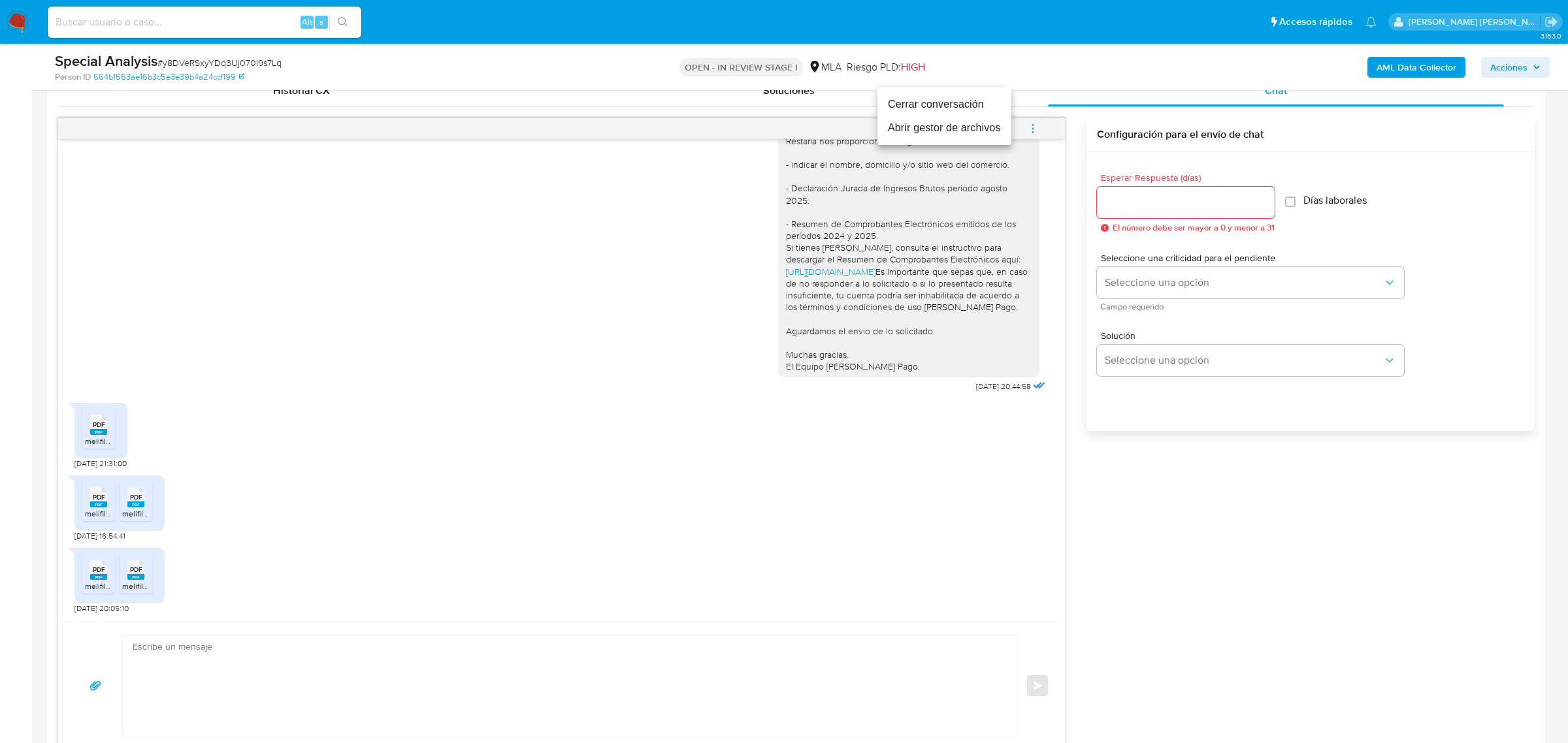
click at [946, 134] on li "Abrir gestor de archivos" at bounding box center [944, 127] width 134 height 24
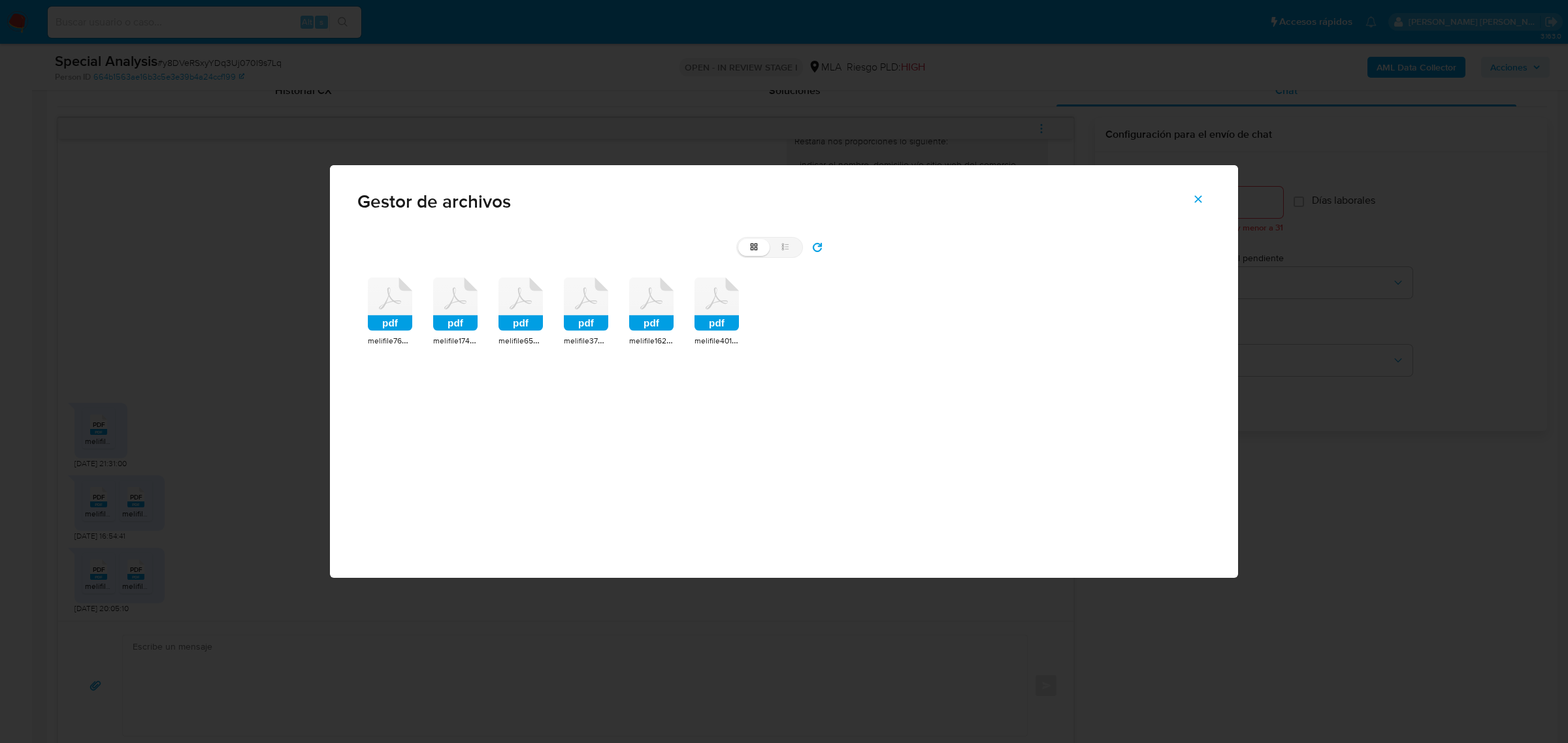
click at [387, 314] on icon at bounding box center [390, 304] width 45 height 53
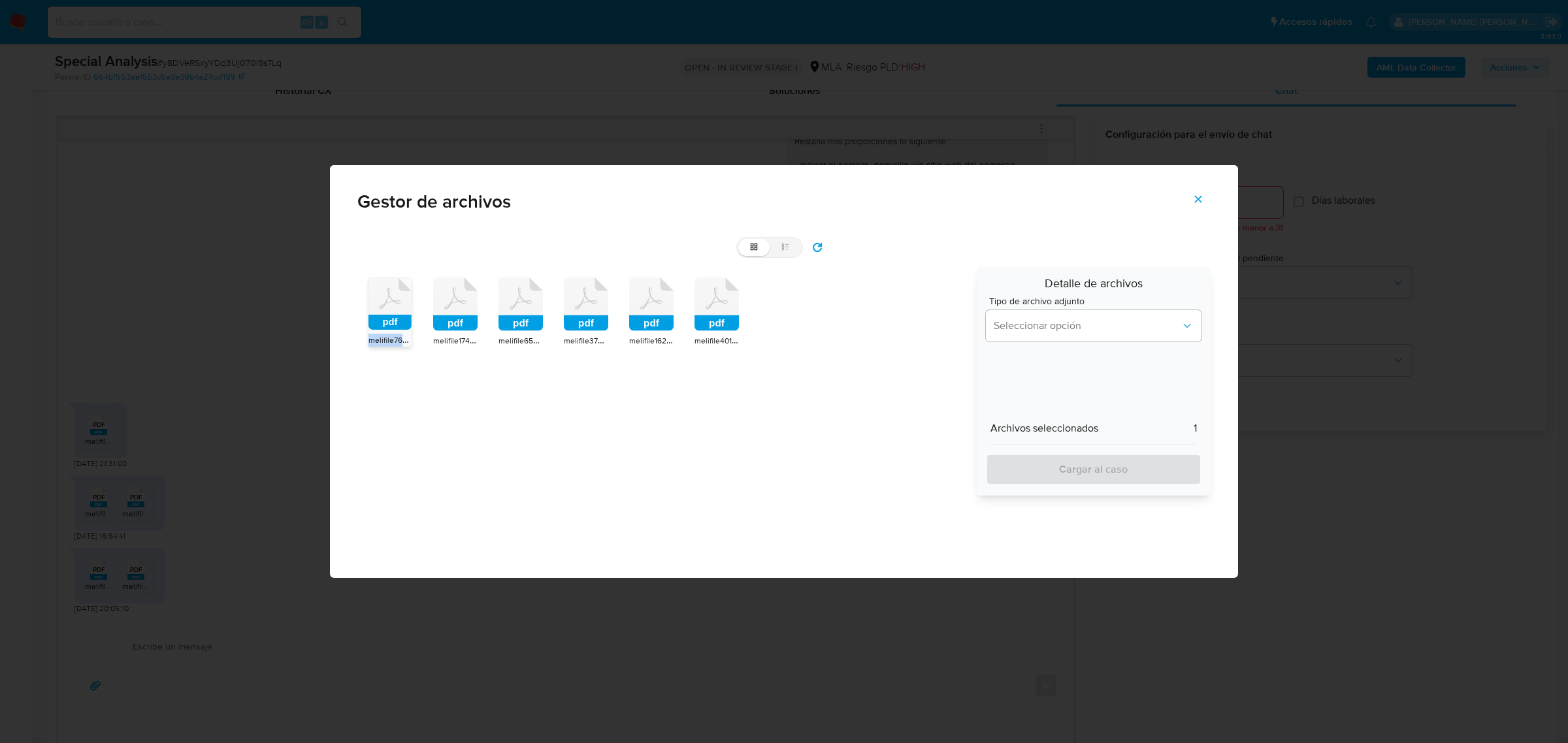
click at [386, 314] on icon at bounding box center [390, 304] width 43 height 51
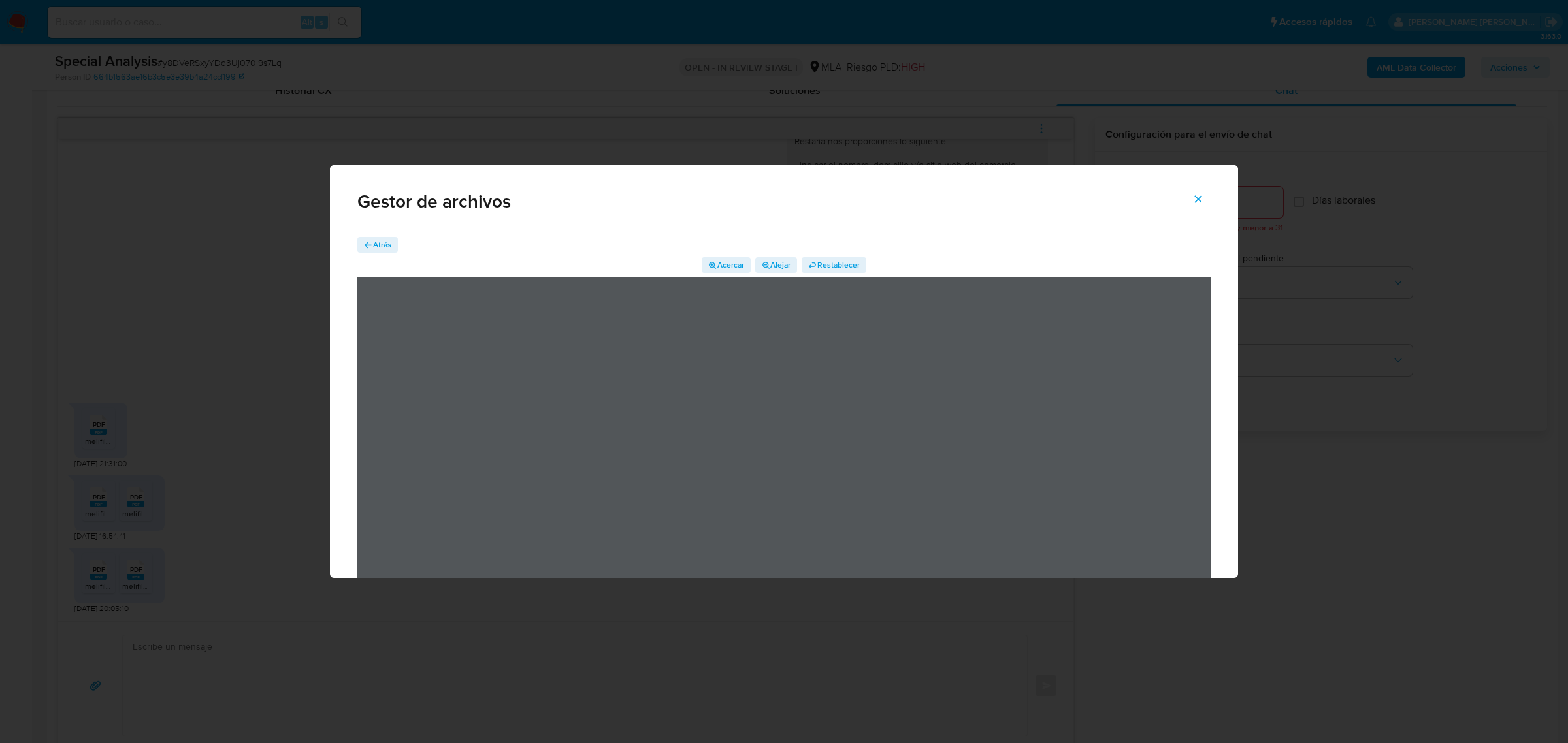
click at [384, 243] on span "Atrás" at bounding box center [382, 245] width 18 height 15
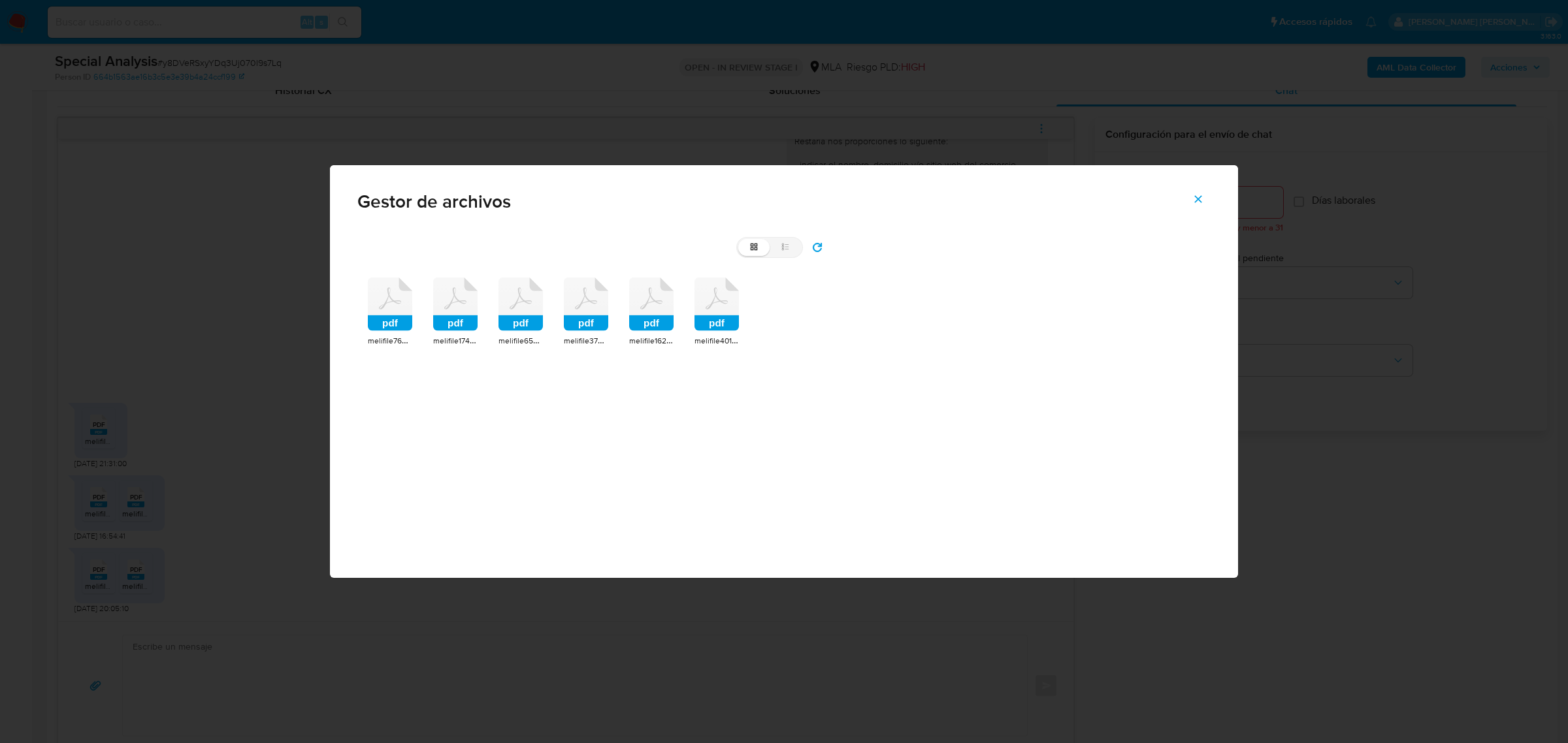
click at [458, 328] on rect at bounding box center [455, 323] width 45 height 15
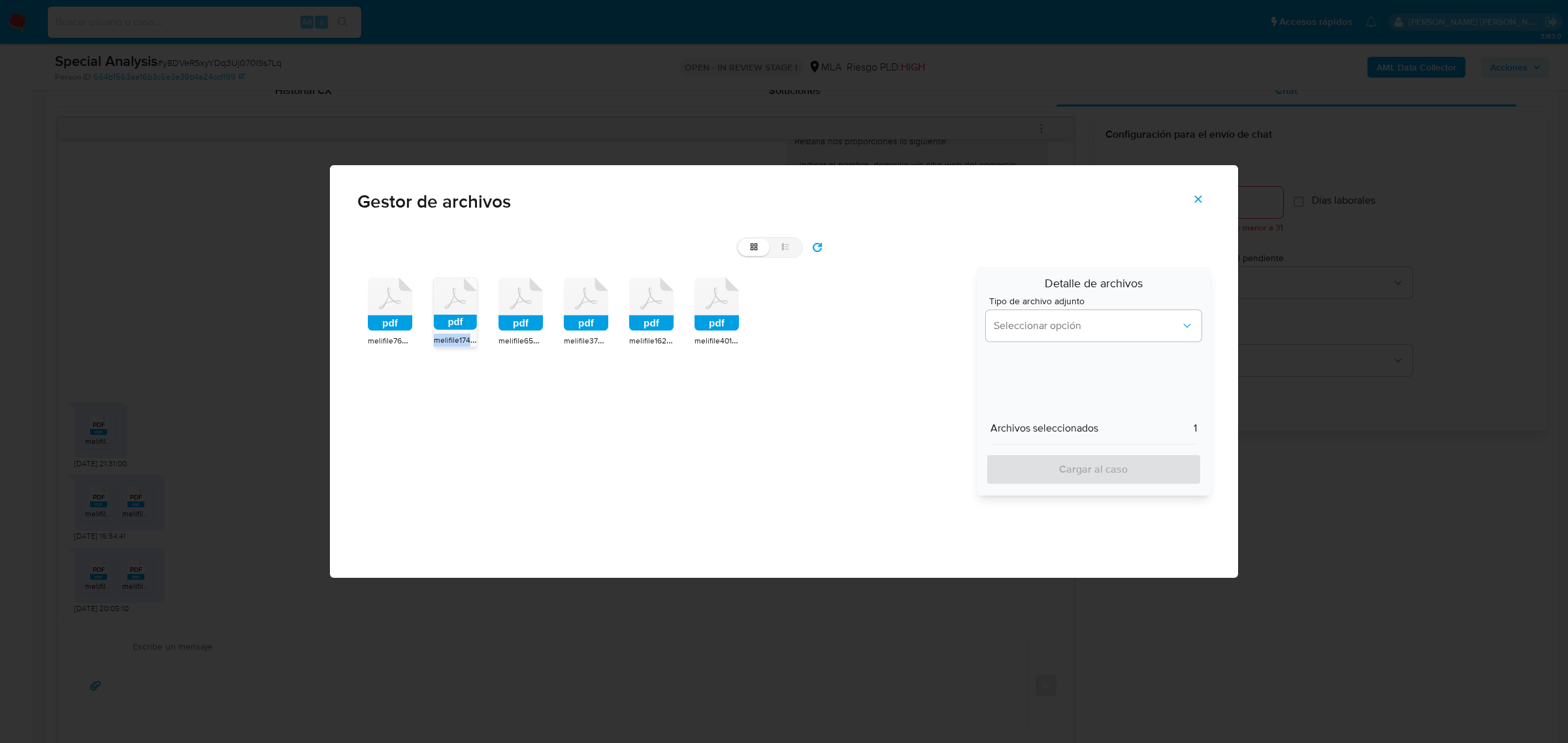
click at [458, 327] on rect at bounding box center [454, 322] width 43 height 15
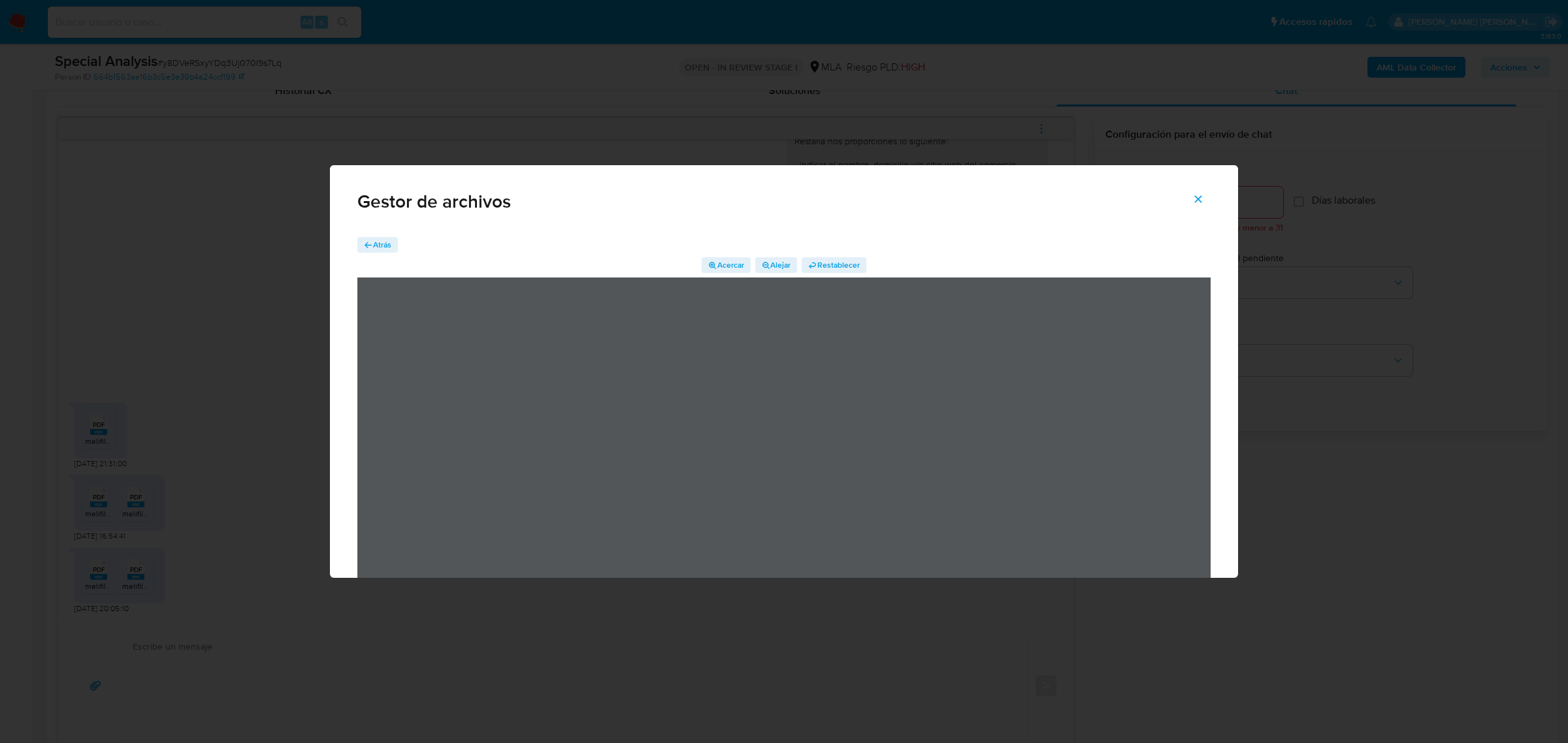
click at [384, 238] on span "Atrás" at bounding box center [382, 245] width 18 height 15
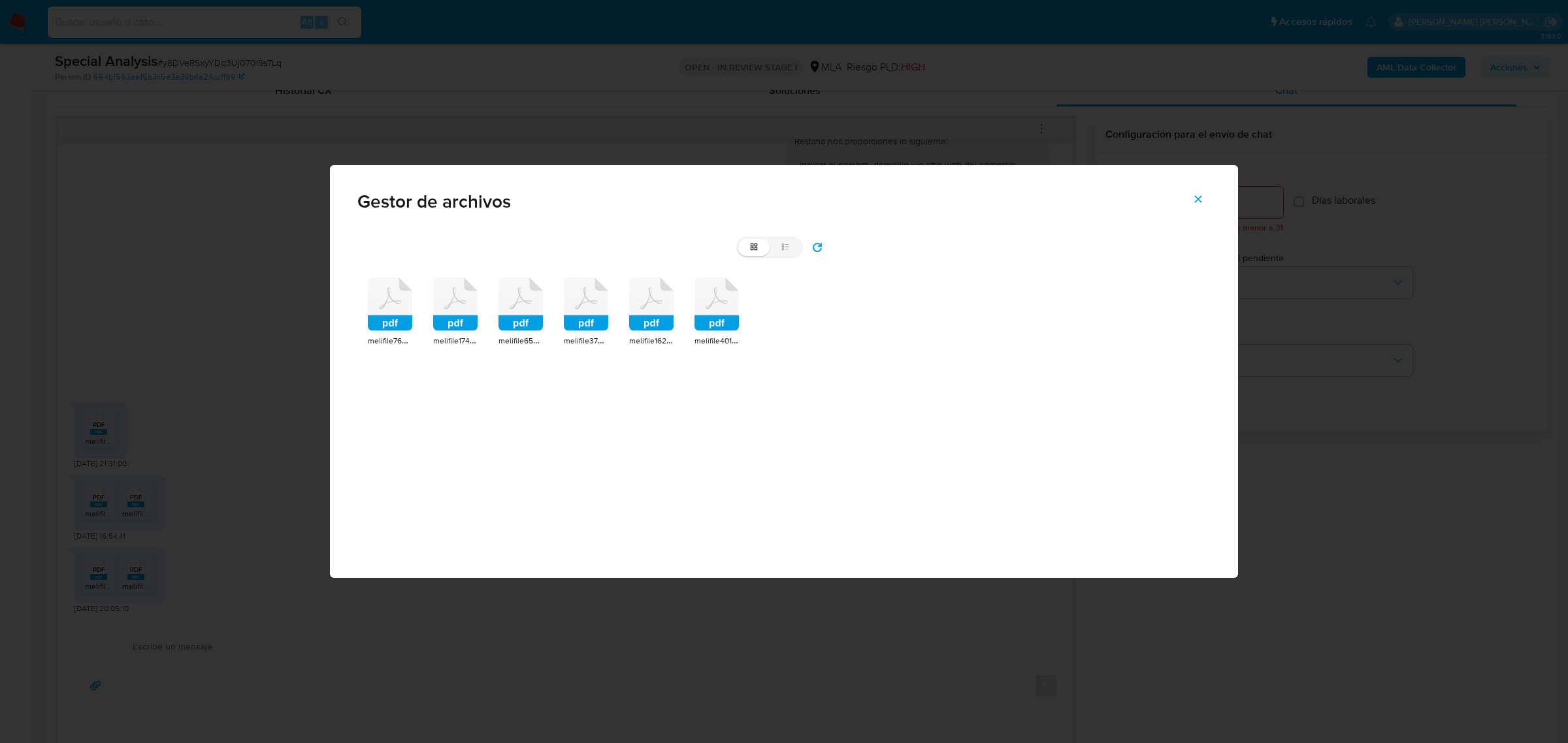
click at [520, 317] on rect at bounding box center [520, 323] width 45 height 15
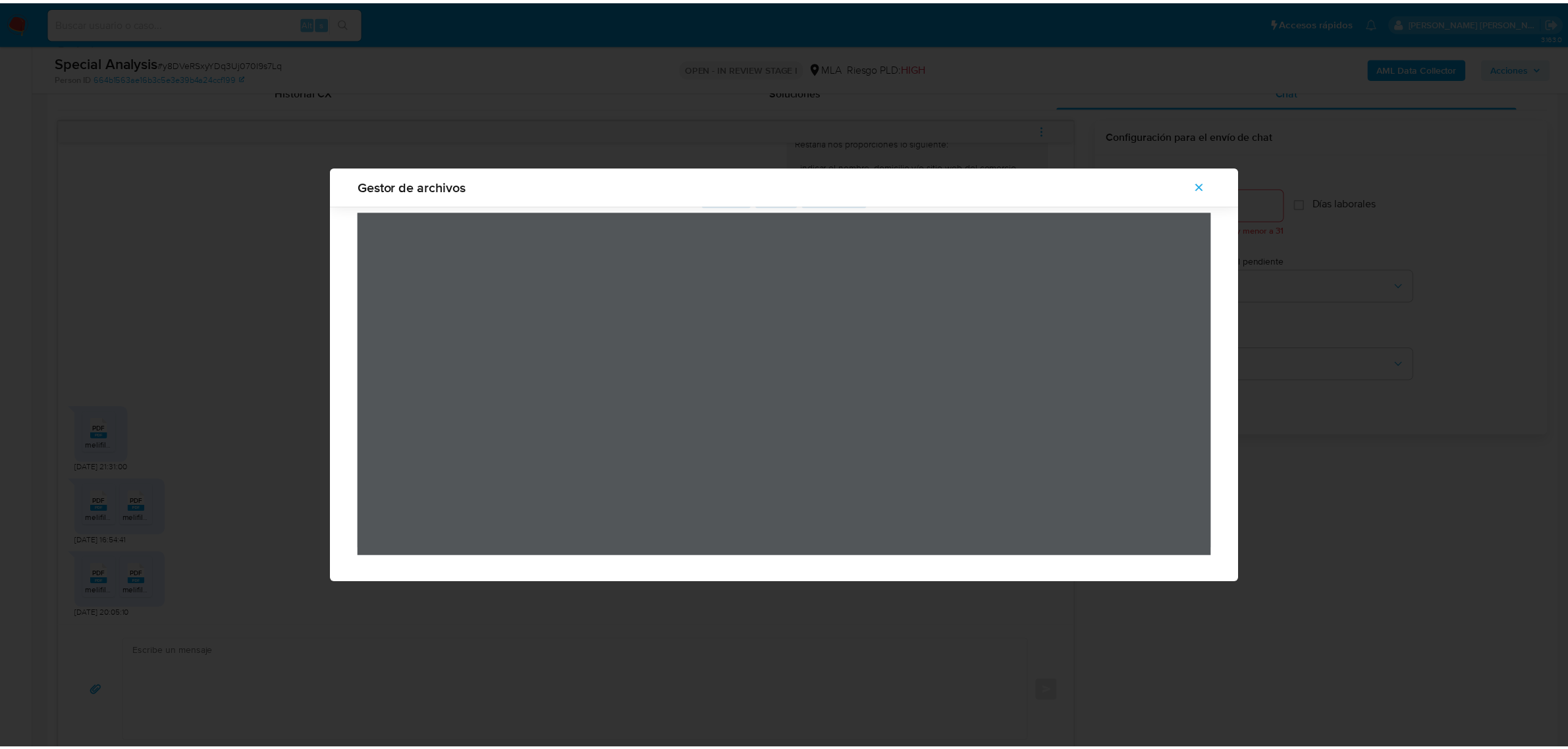
scroll to position [0, 0]
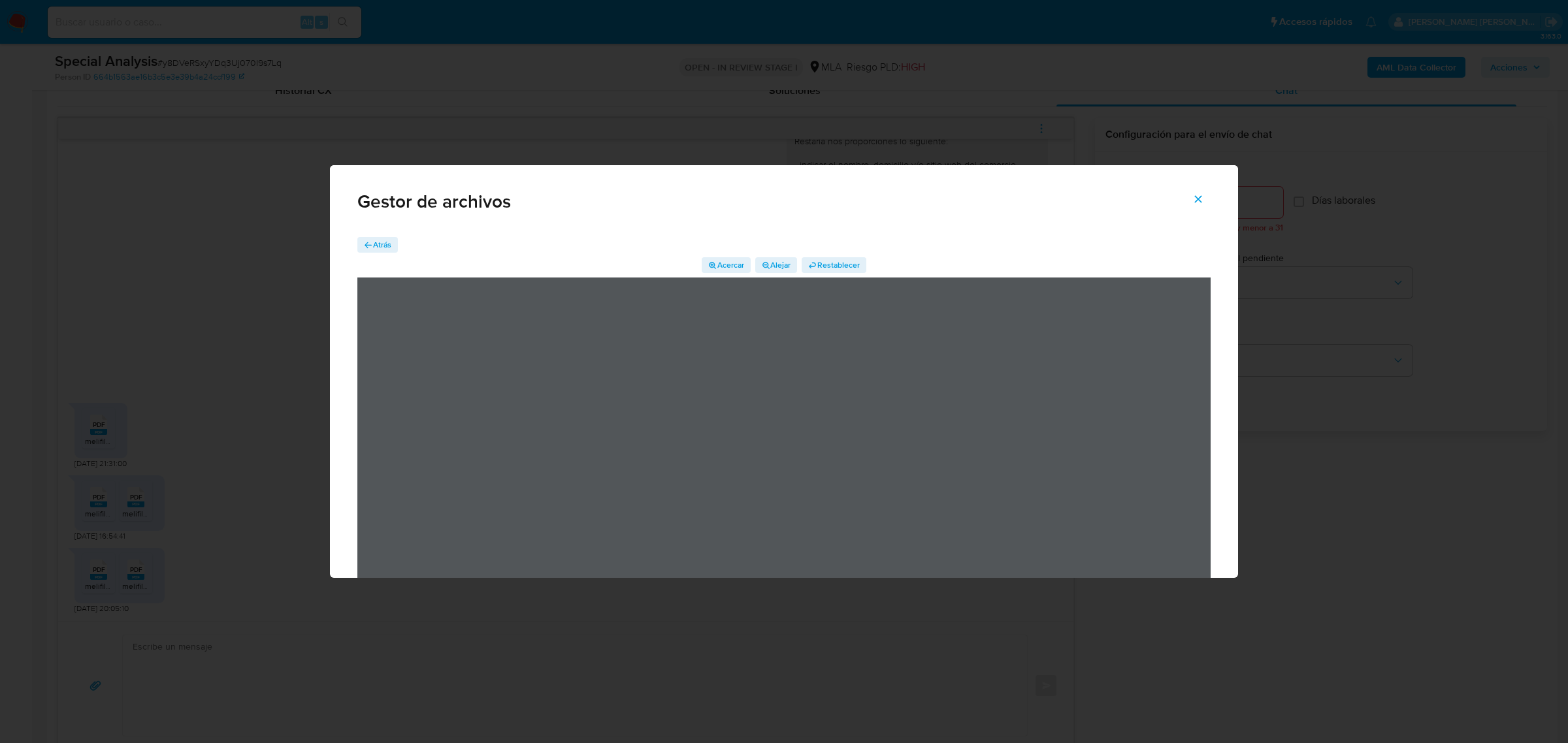
click at [386, 239] on span "Atrás" at bounding box center [382, 245] width 18 height 15
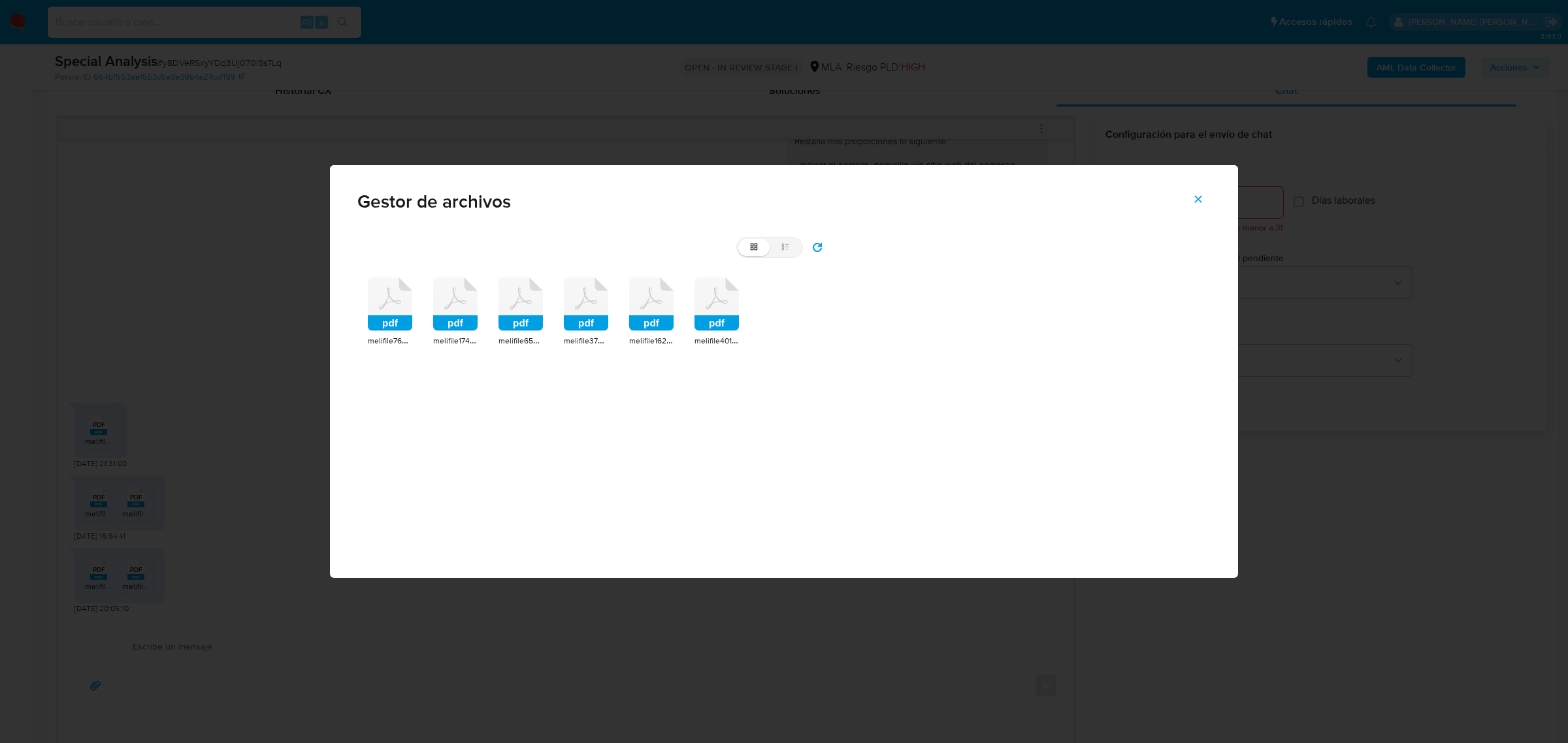
click at [599, 318] on rect at bounding box center [585, 323] width 45 height 15
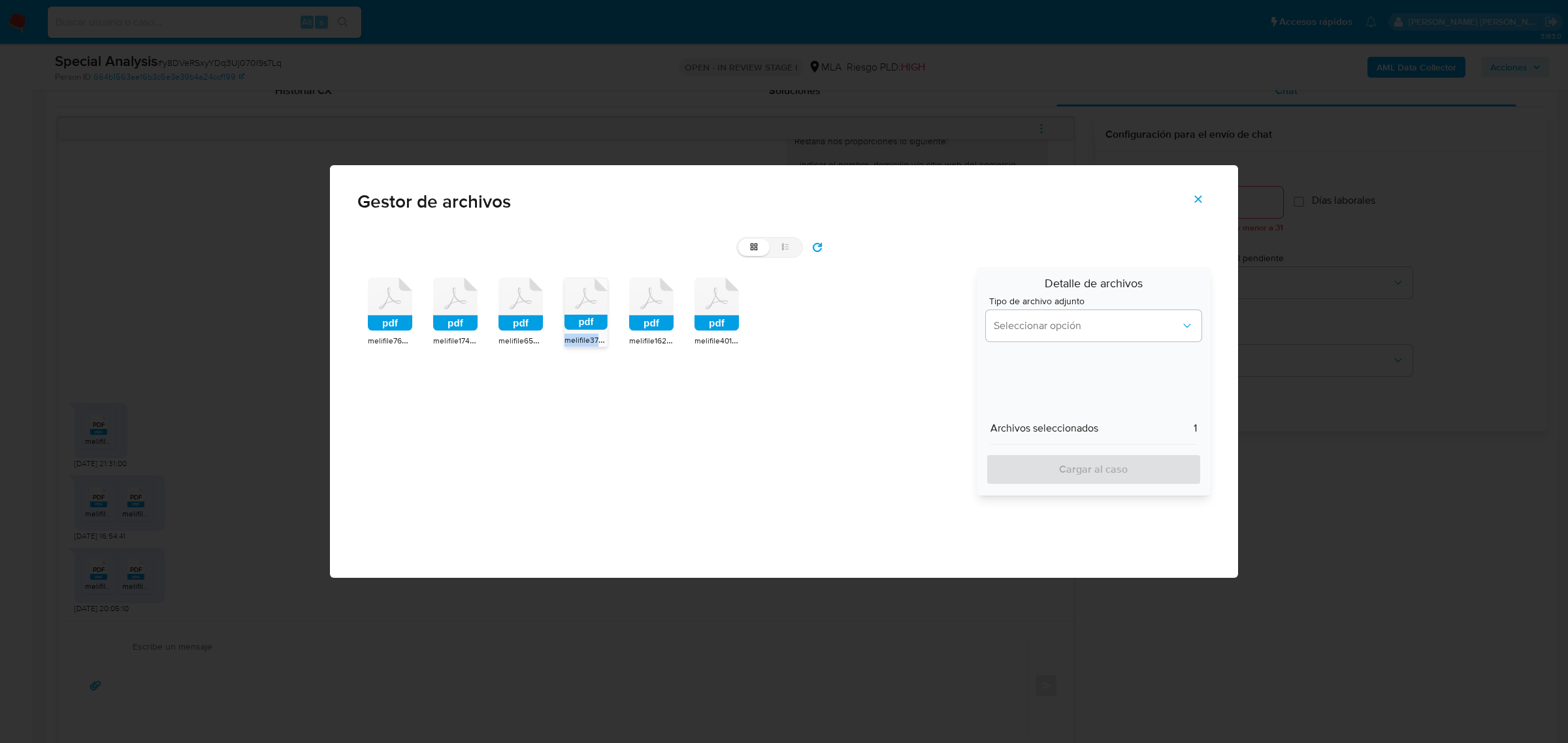
click at [599, 318] on rect at bounding box center [585, 322] width 43 height 15
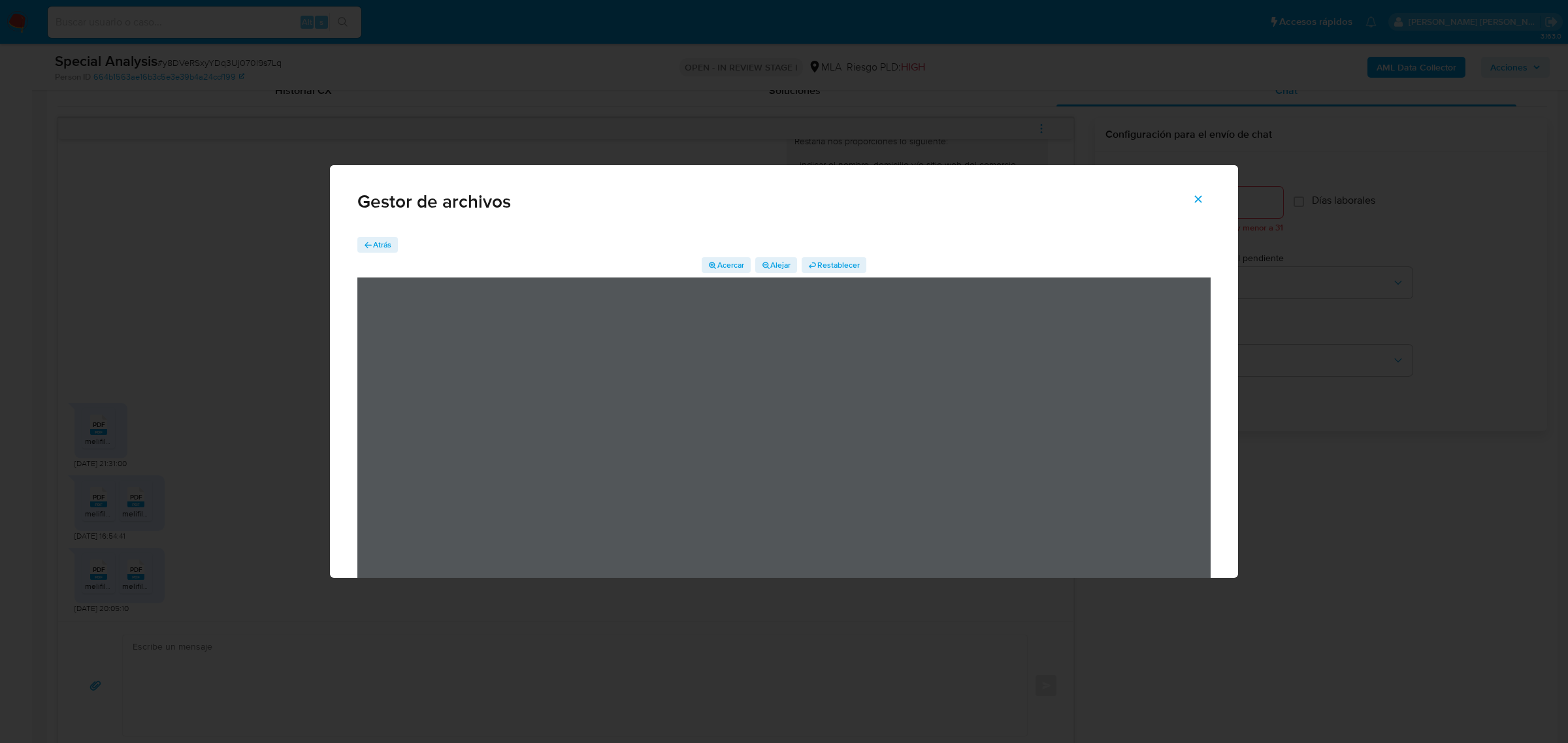
click at [379, 245] on span "Atrás" at bounding box center [382, 245] width 18 height 15
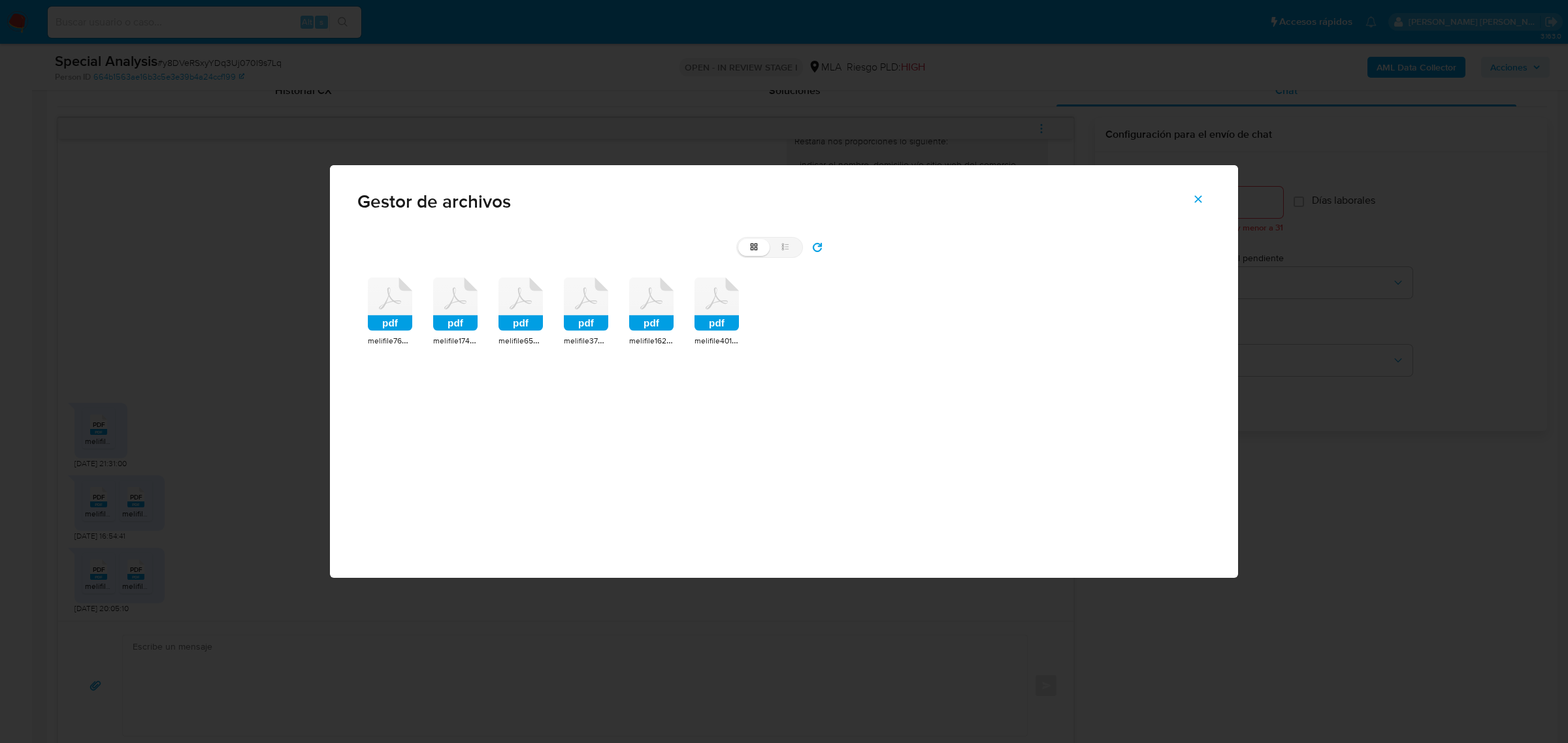
click at [632, 308] on icon at bounding box center [651, 304] width 45 height 53
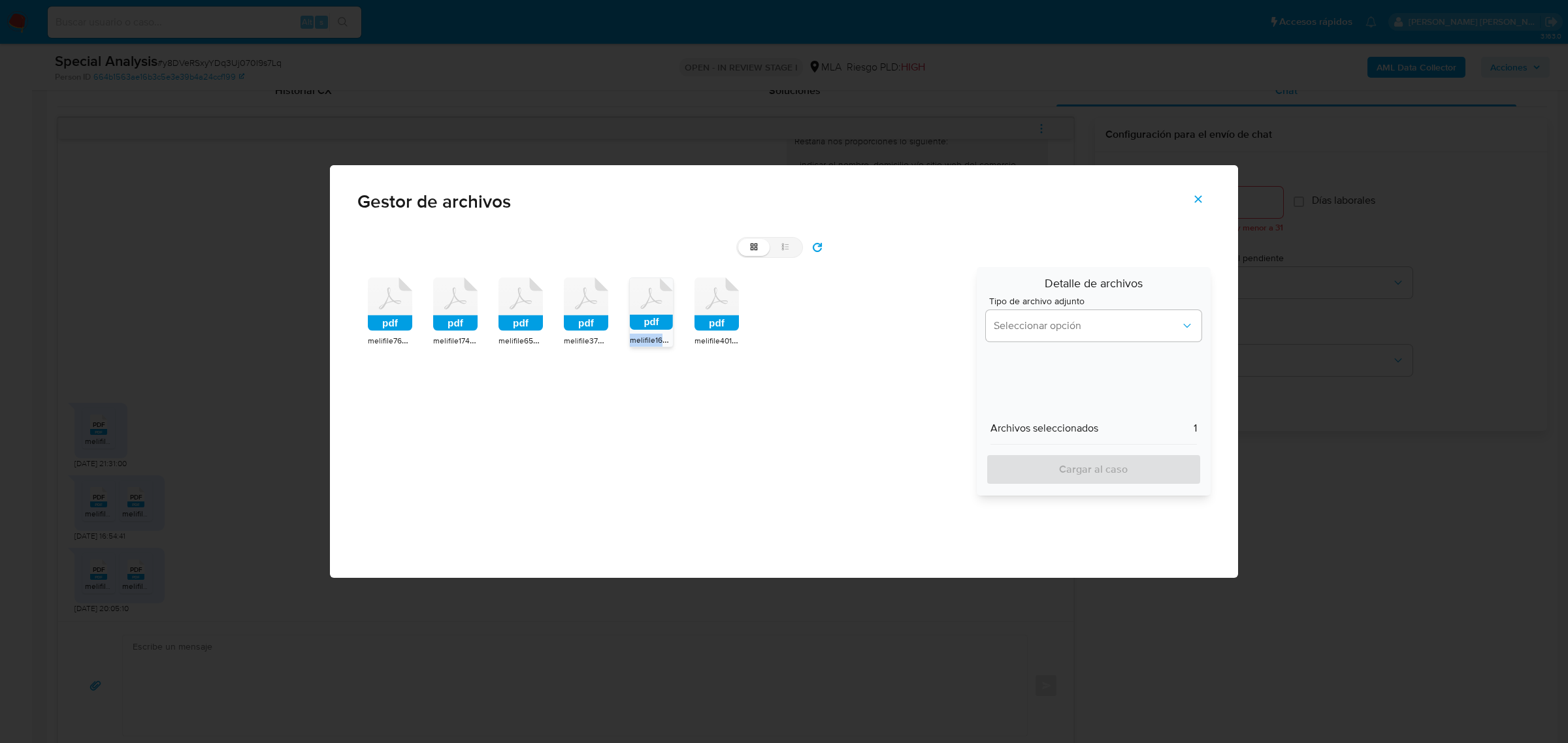
click at [632, 308] on icon at bounding box center [651, 304] width 43 height 51
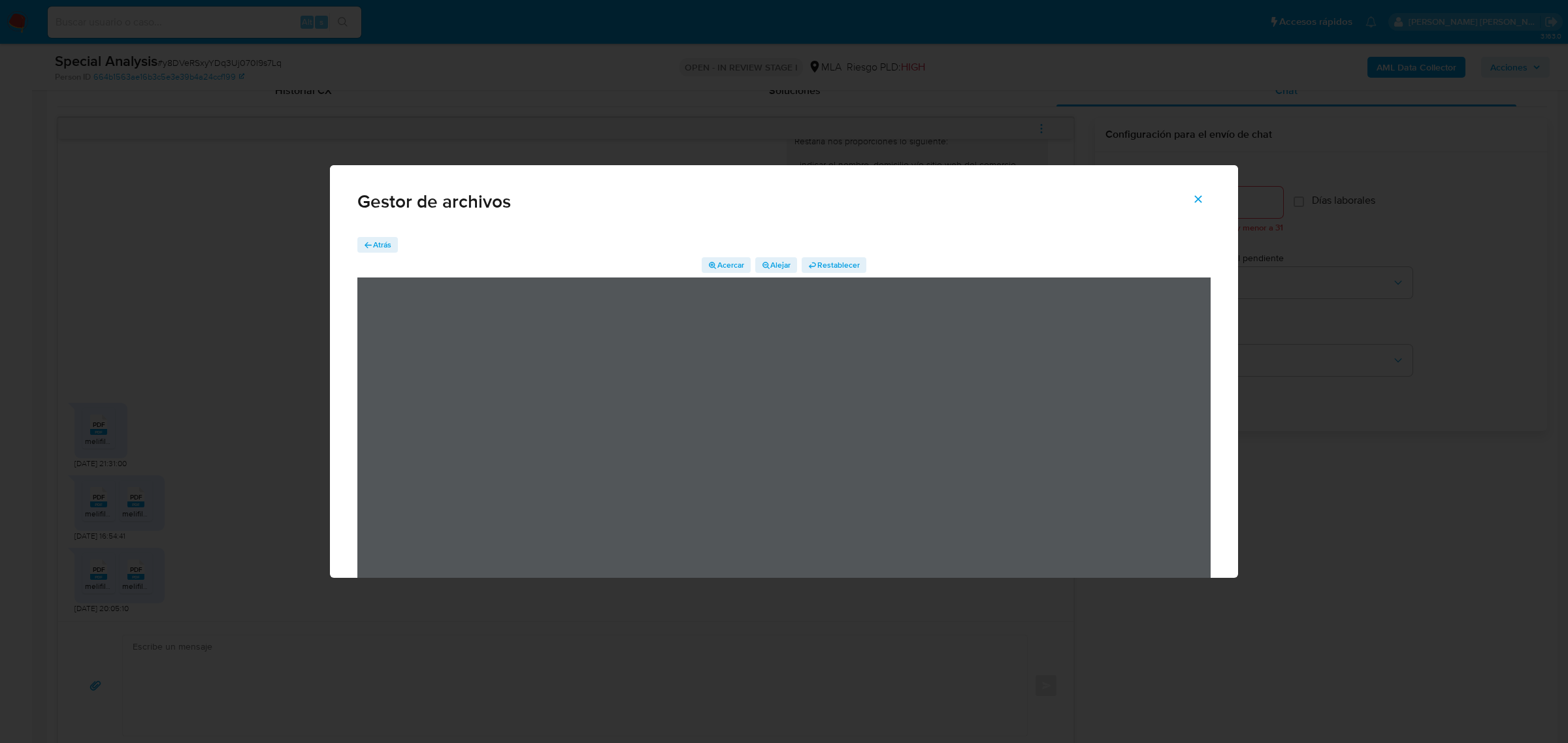
click at [393, 245] on button "Atrás" at bounding box center [377, 245] width 41 height 15
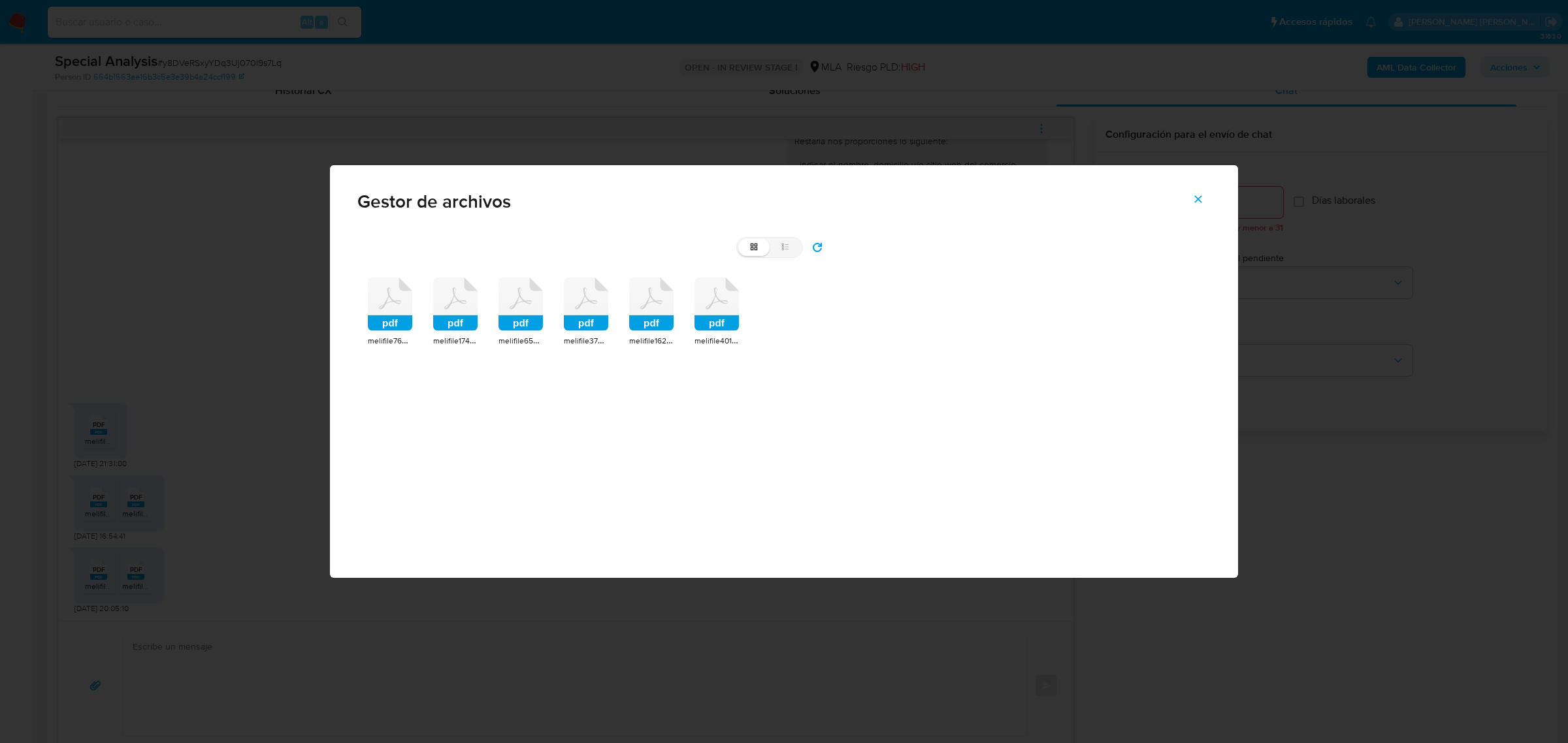
click at [717, 316] on rect at bounding box center [717, 323] width 45 height 15
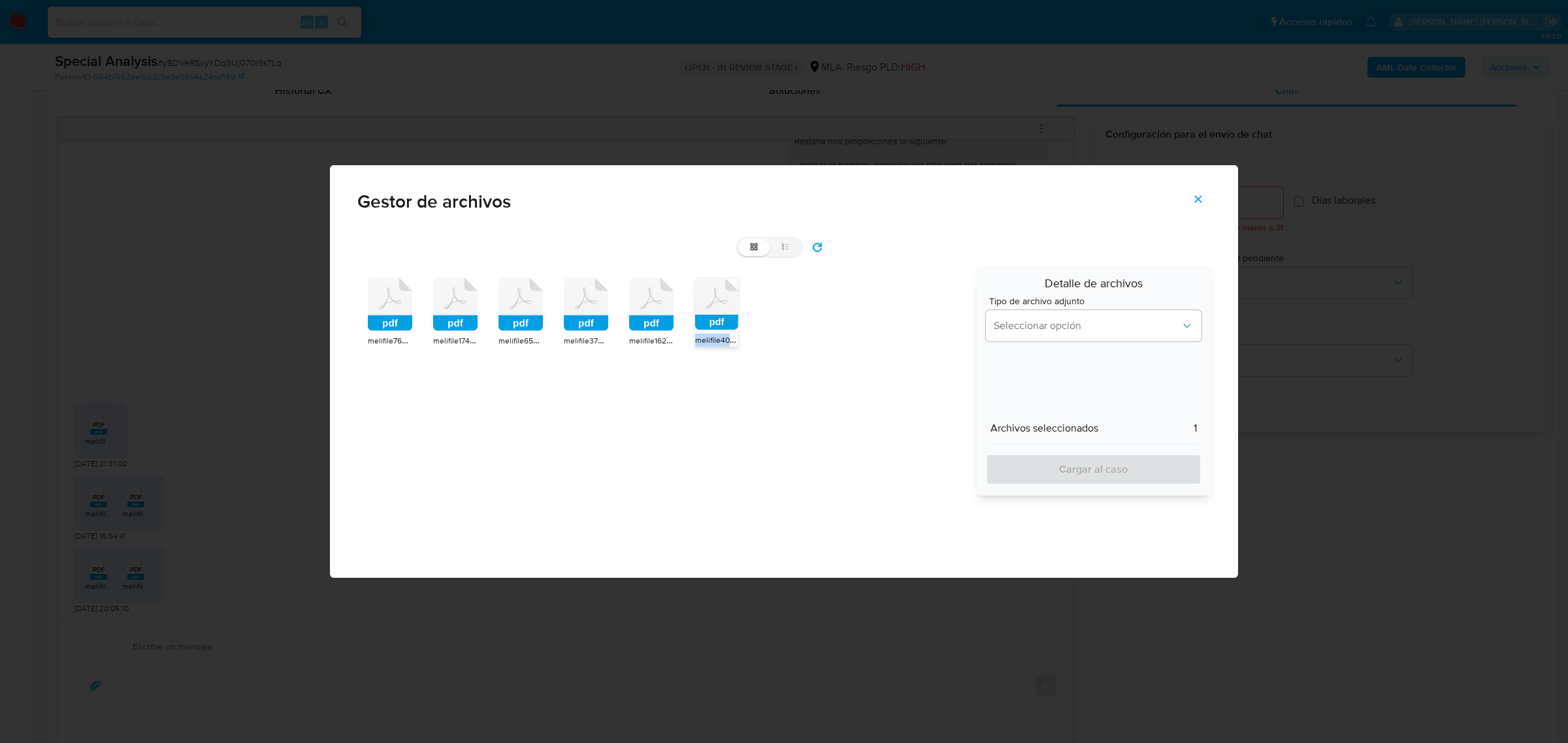
click at [716, 316] on rect at bounding box center [716, 322] width 43 height 15
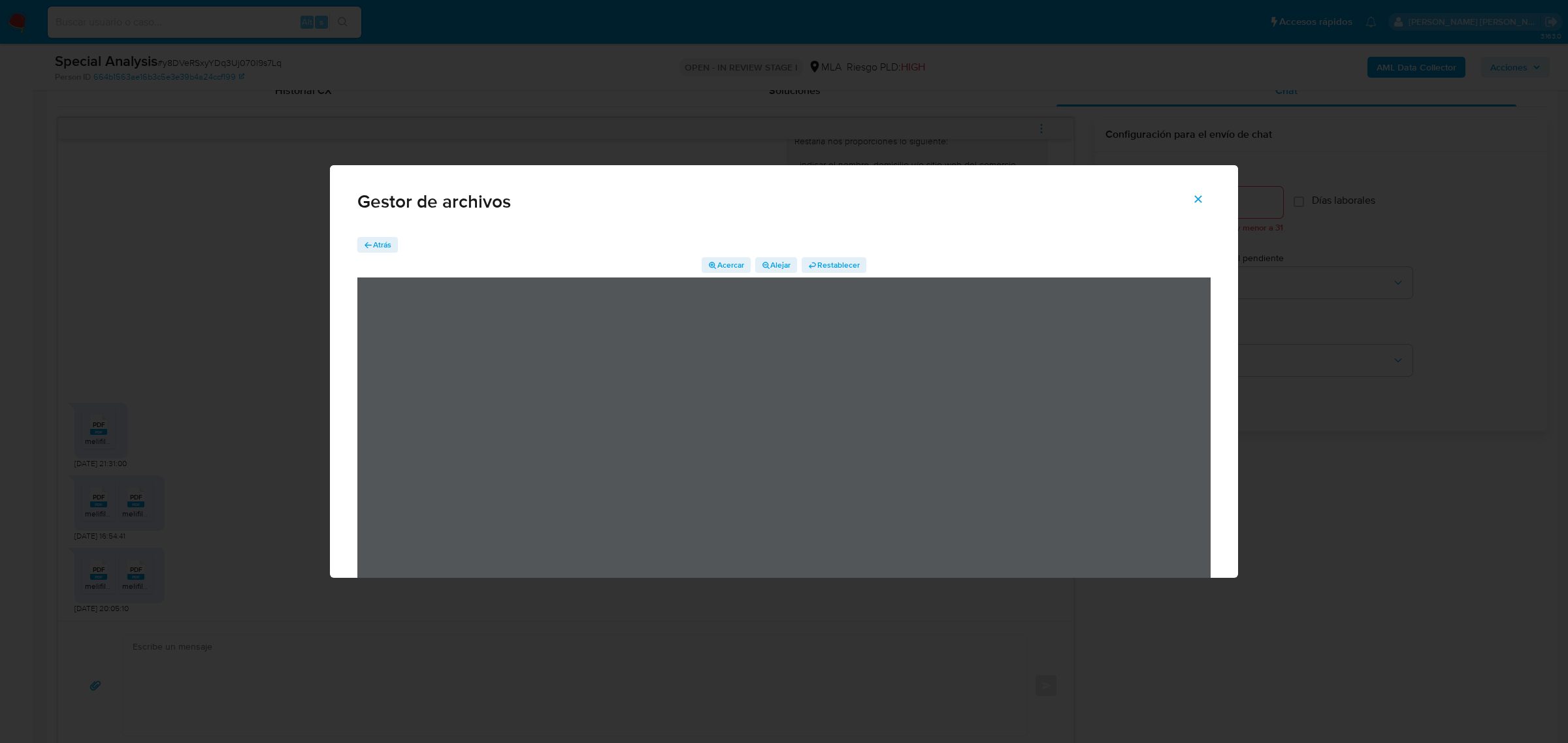
click at [1195, 204] on icon "Cerrar" at bounding box center [1198, 199] width 11 height 11
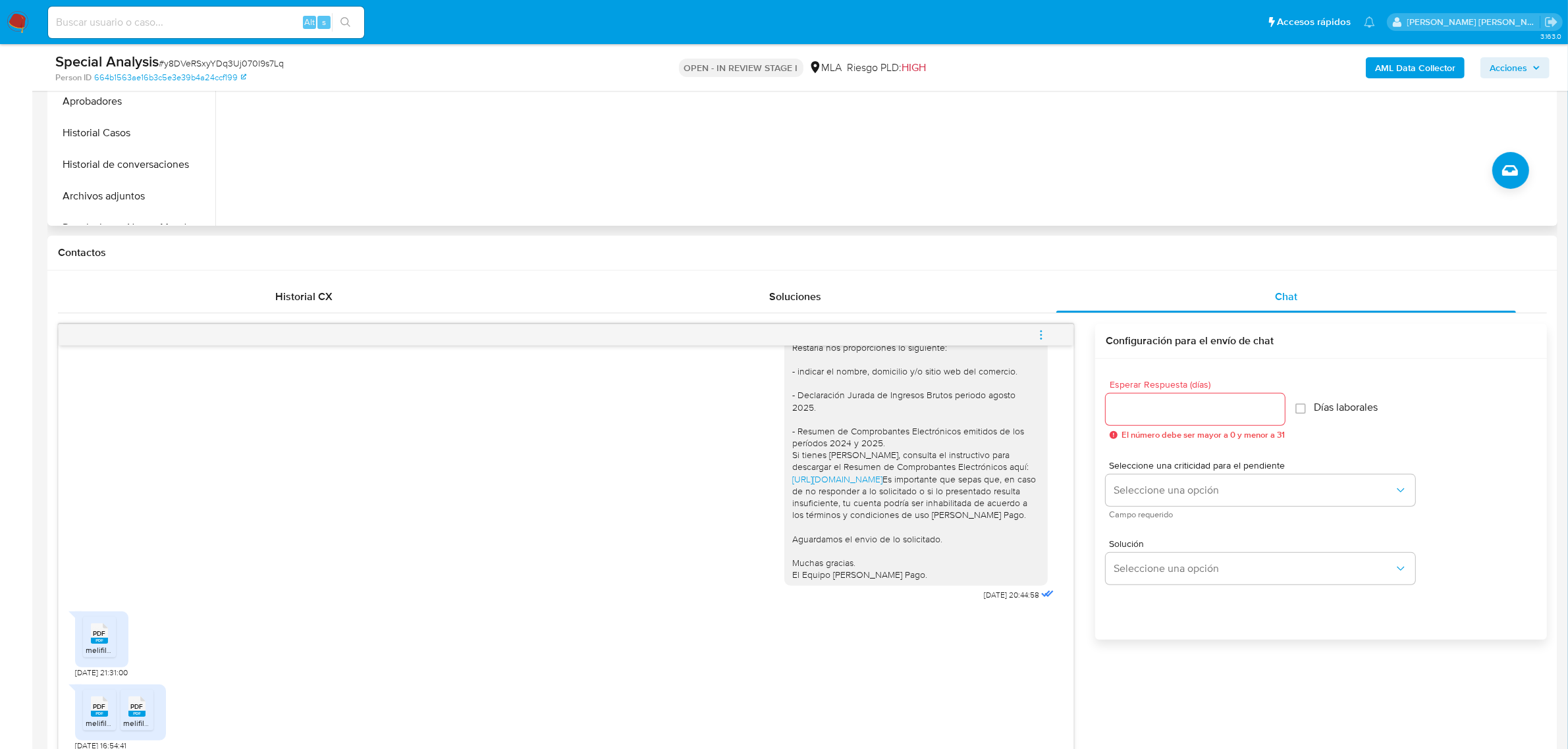
scroll to position [247, 0]
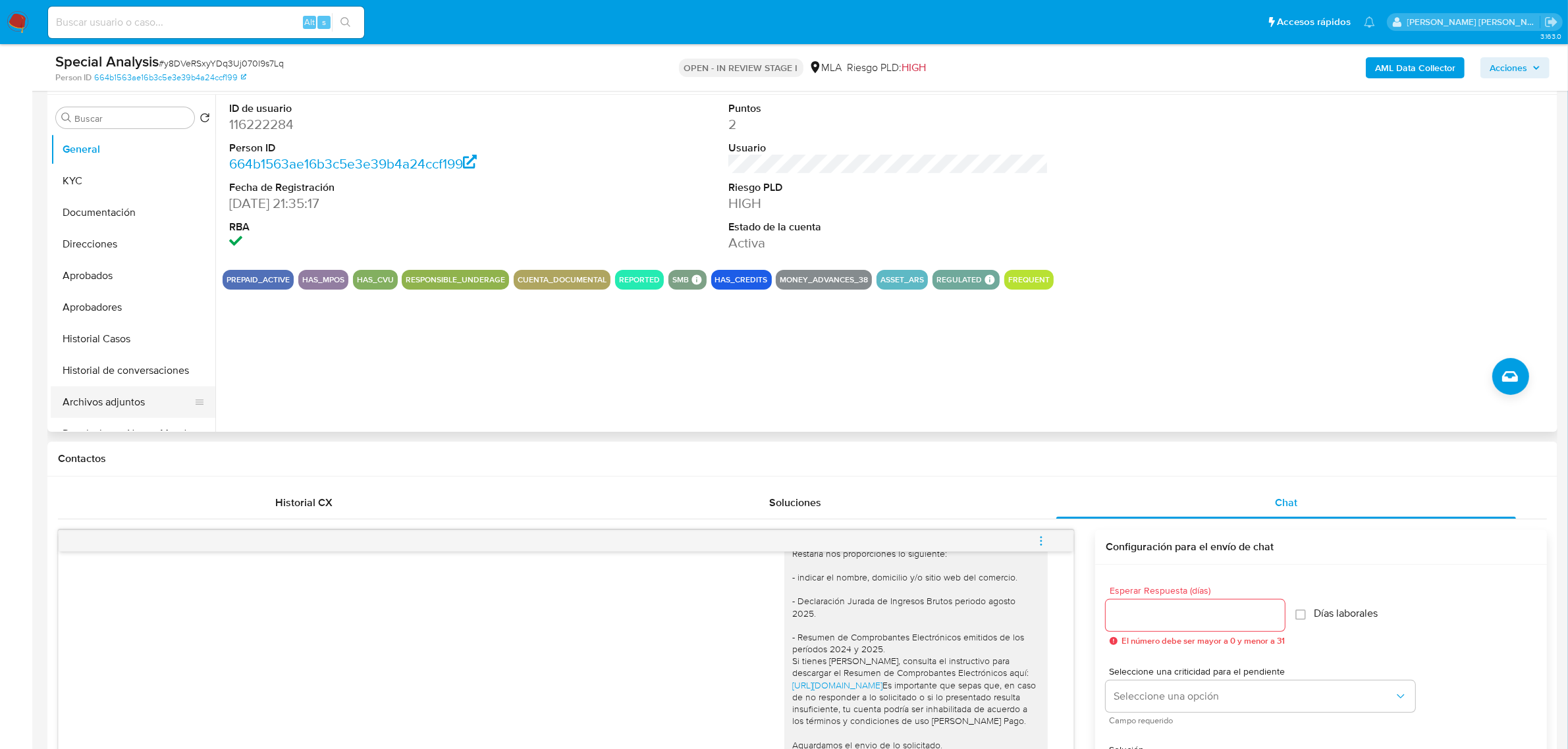
click at [104, 401] on button "Archivos adjuntos" at bounding box center [127, 402] width 154 height 32
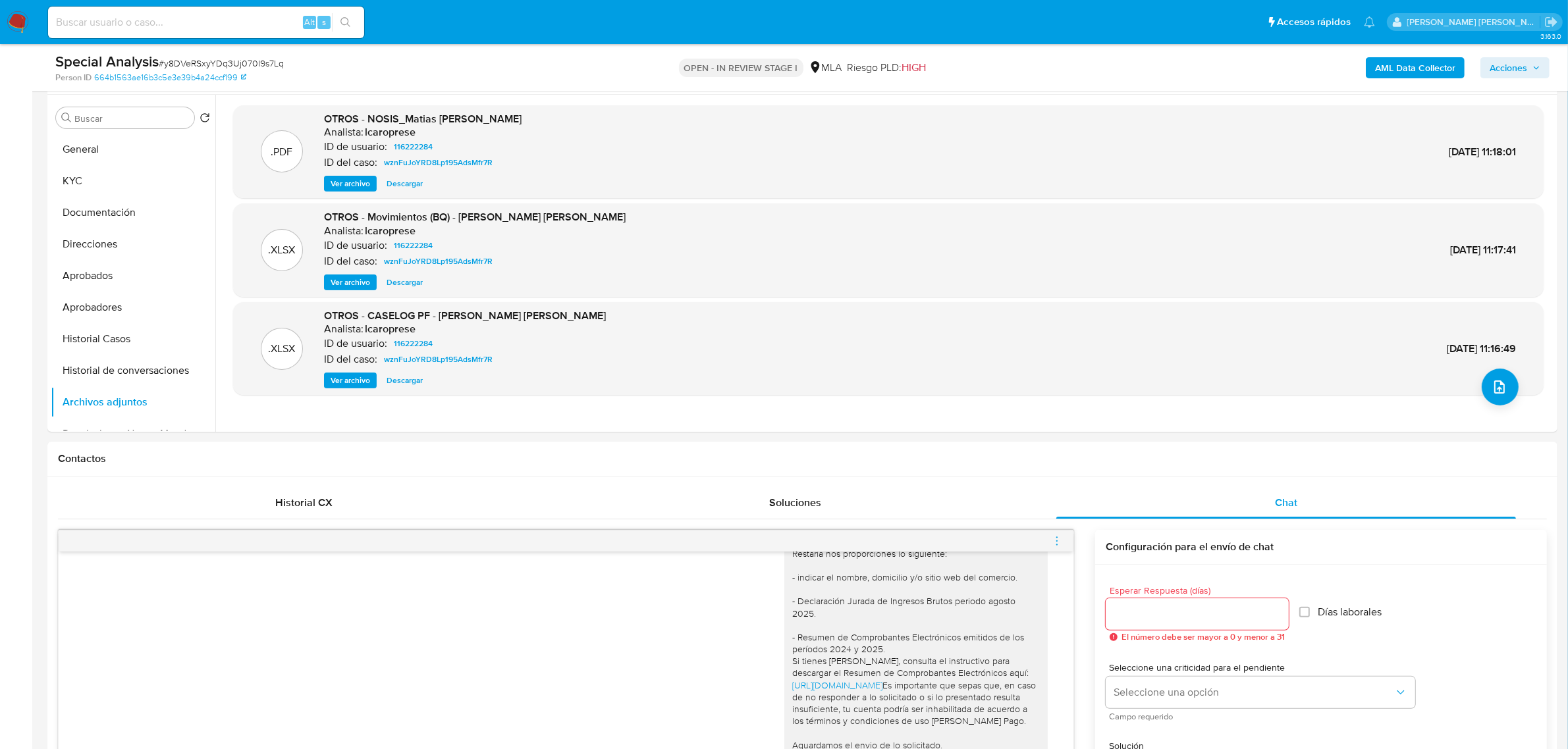
click at [1409, 66] on b "AML Data Collector" at bounding box center [1415, 68] width 80 height 21
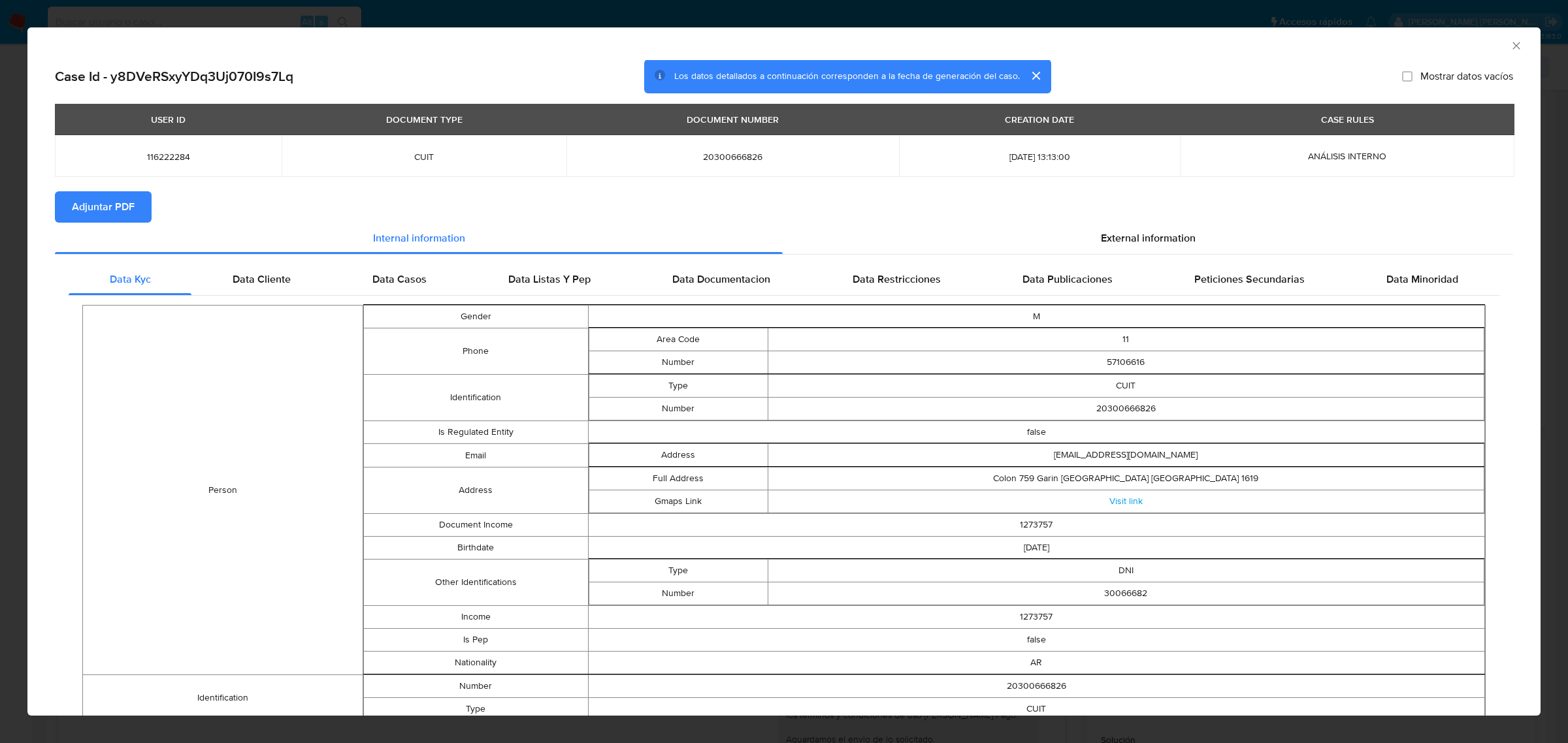
click at [114, 206] on span "Adjuntar PDF" at bounding box center [104, 207] width 63 height 29
click at [1510, 47] on icon "Cerrar ventana" at bounding box center [1517, 46] width 13 height 13
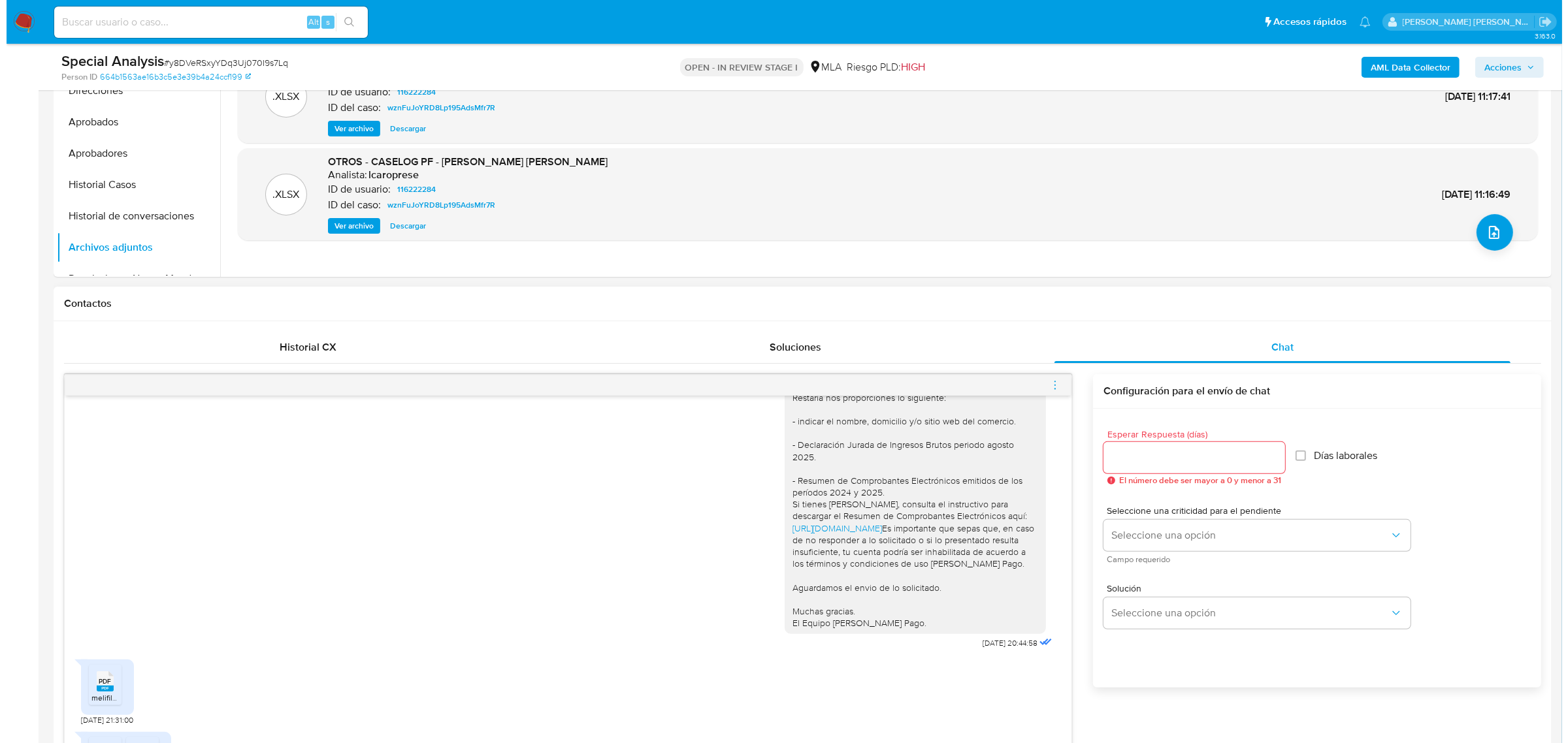
scroll to position [409, 0]
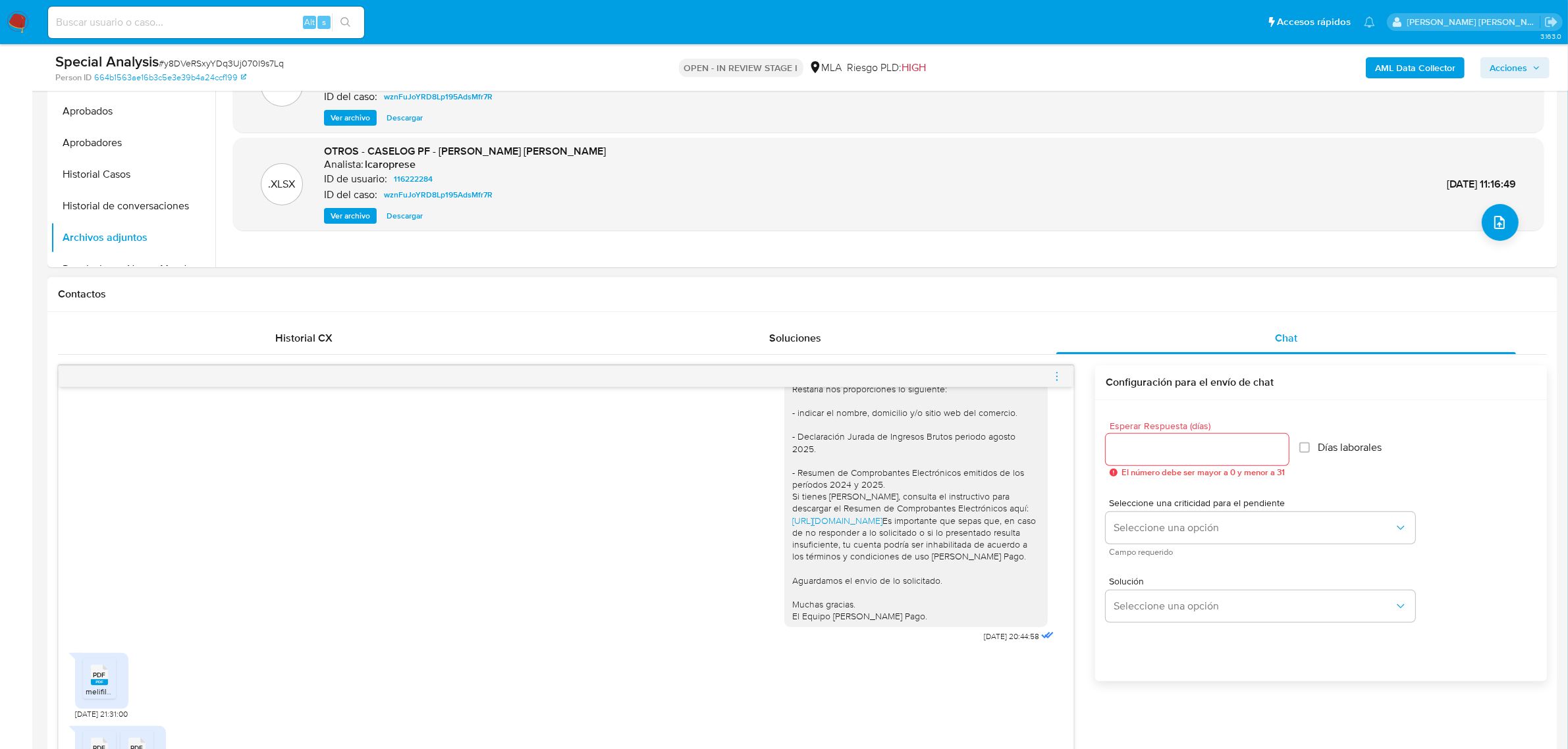
click at [1057, 378] on icon "menu-action" at bounding box center [1057, 376] width 11 height 11
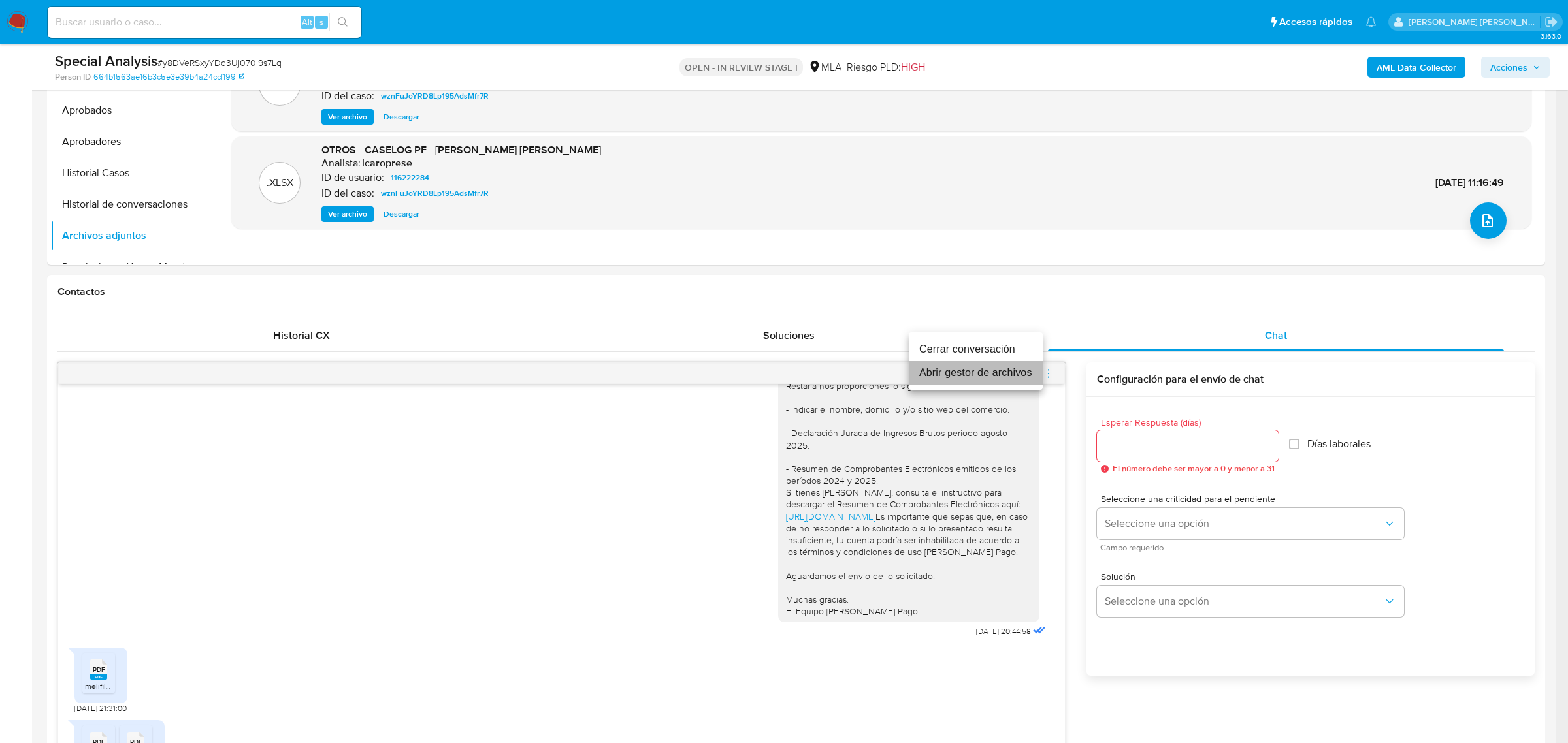
click at [984, 379] on li "Abrir gestor de archivos" at bounding box center [975, 372] width 134 height 24
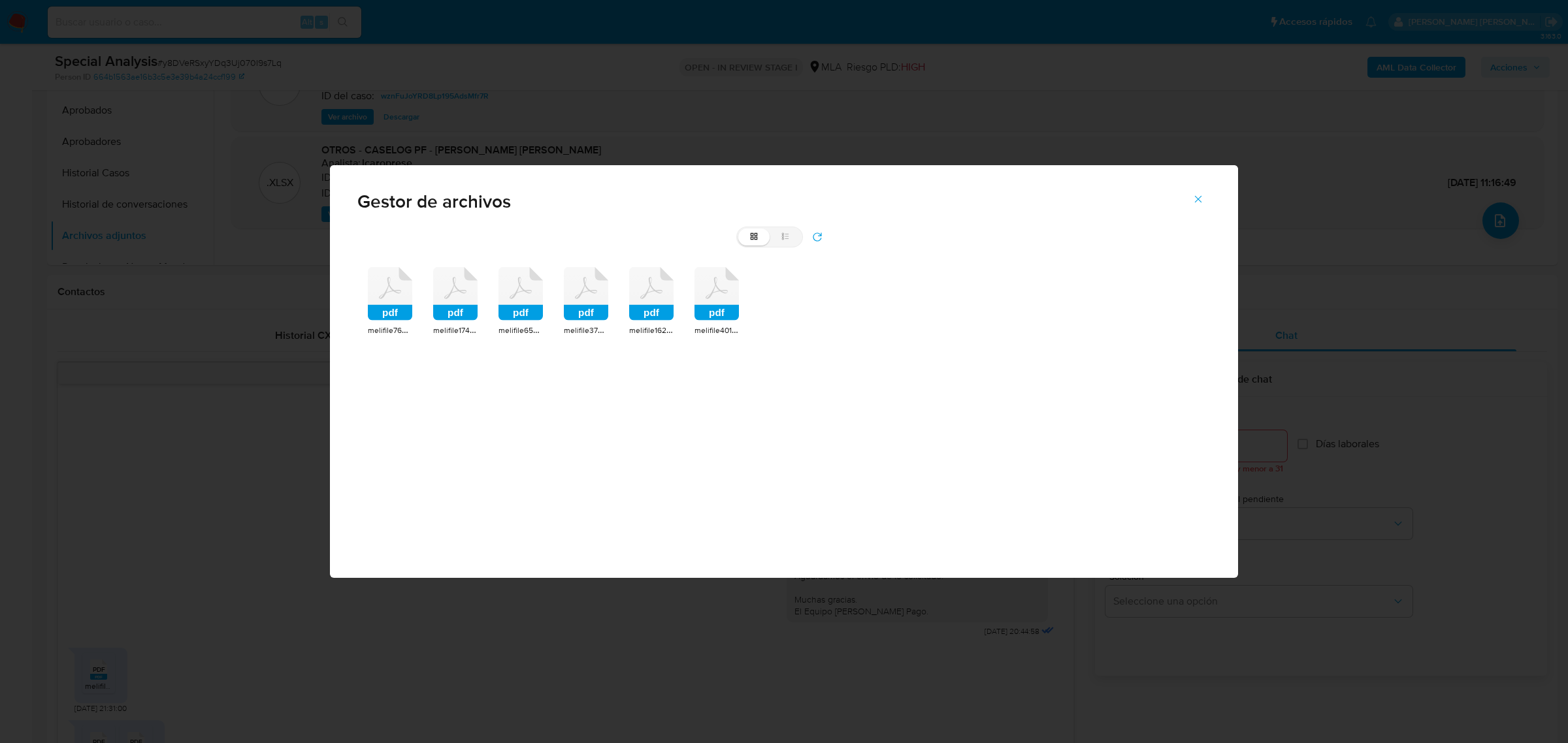
click at [392, 292] on icon at bounding box center [390, 288] width 22 height 22
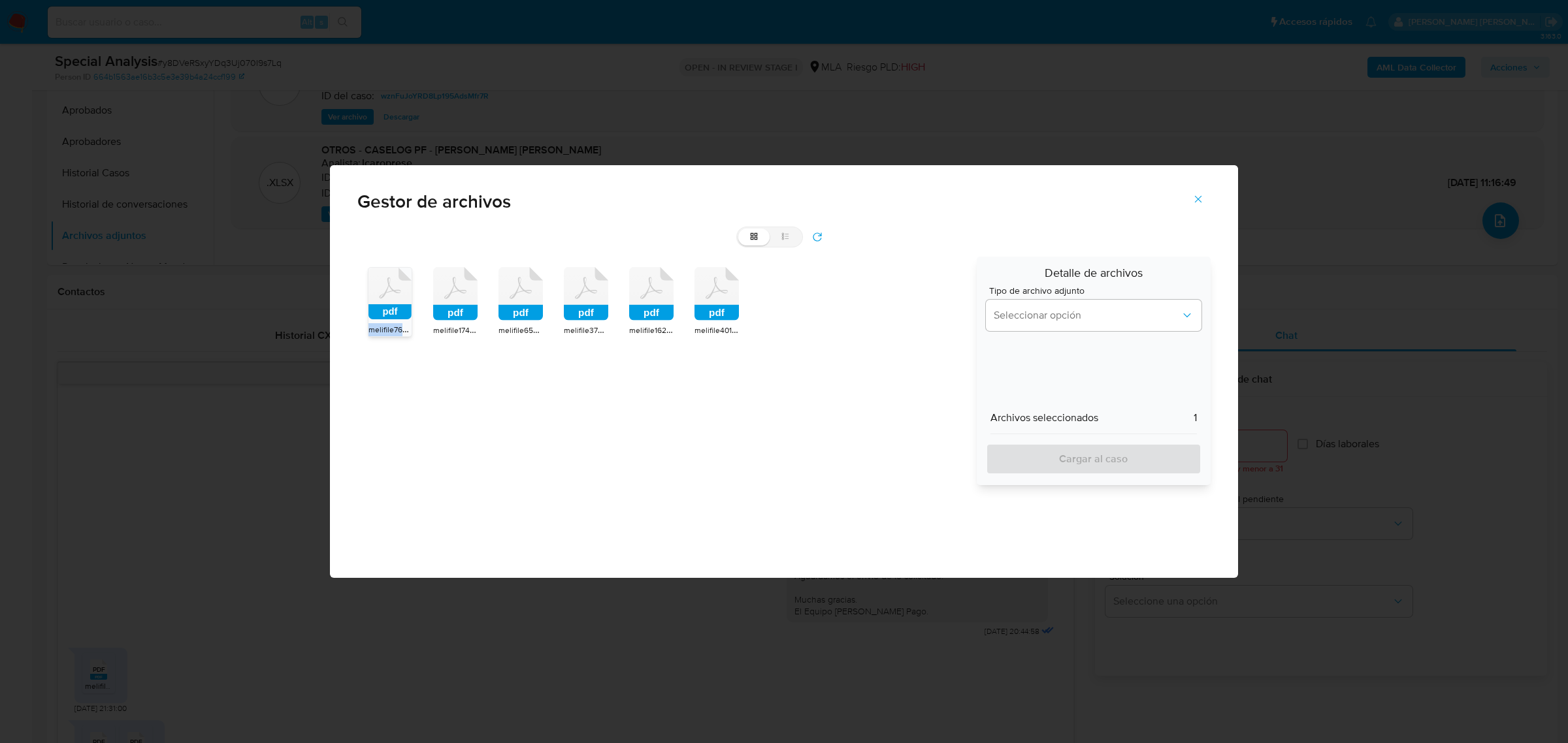
click at [392, 292] on icon at bounding box center [390, 288] width 22 height 21
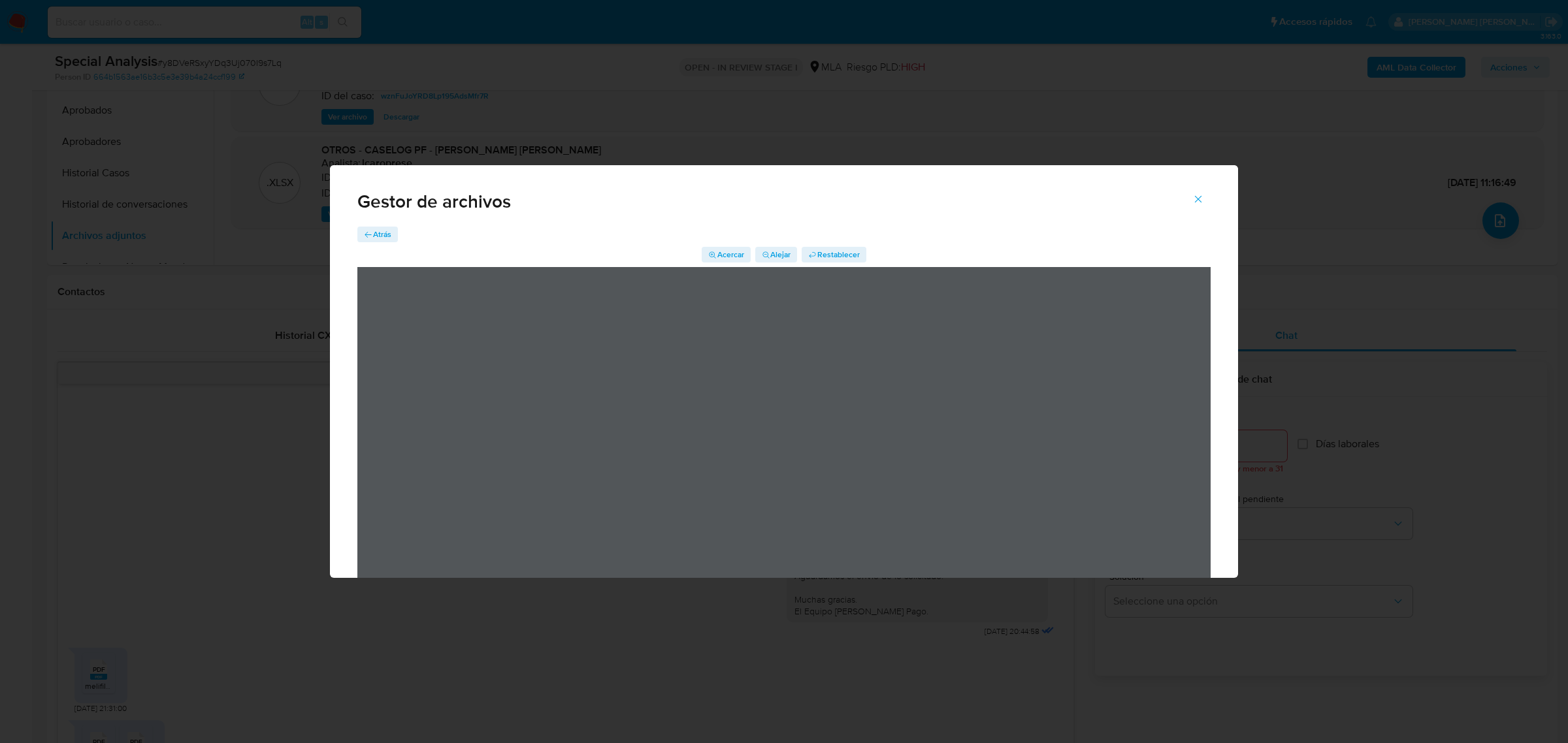
click at [386, 229] on span "Atrás" at bounding box center [382, 235] width 18 height 15
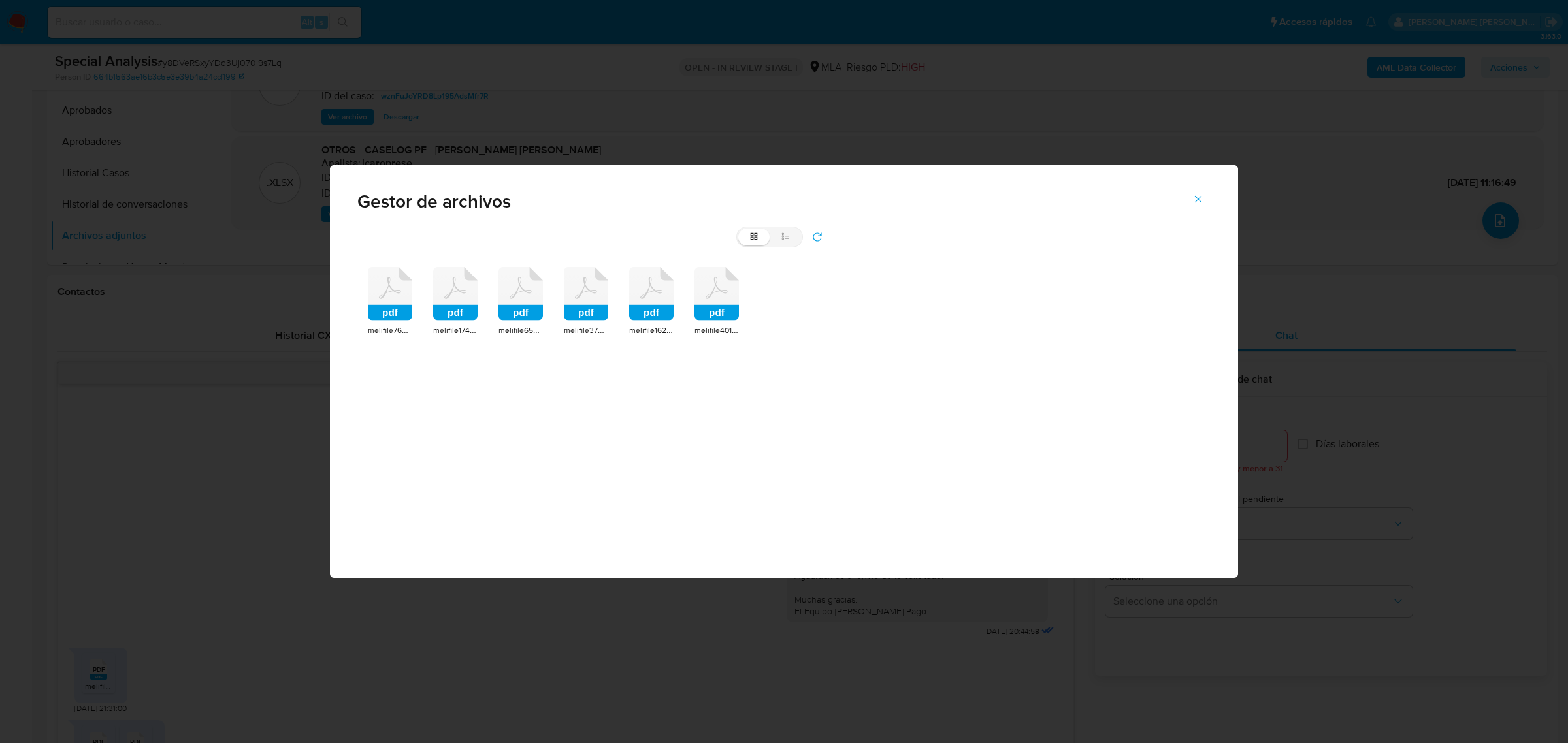
click at [447, 313] on rect at bounding box center [455, 313] width 45 height 15
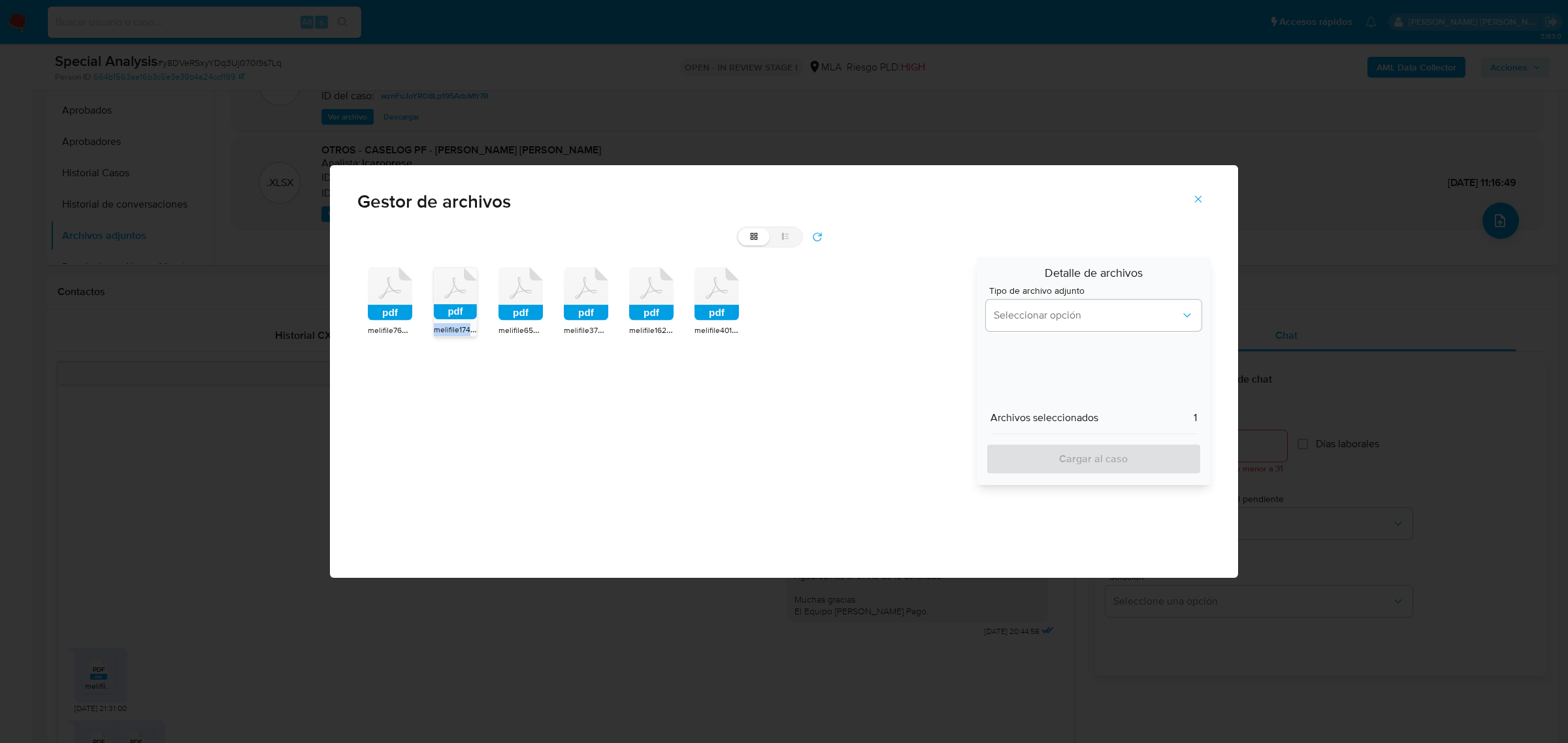
click at [447, 313] on rect at bounding box center [454, 312] width 43 height 15
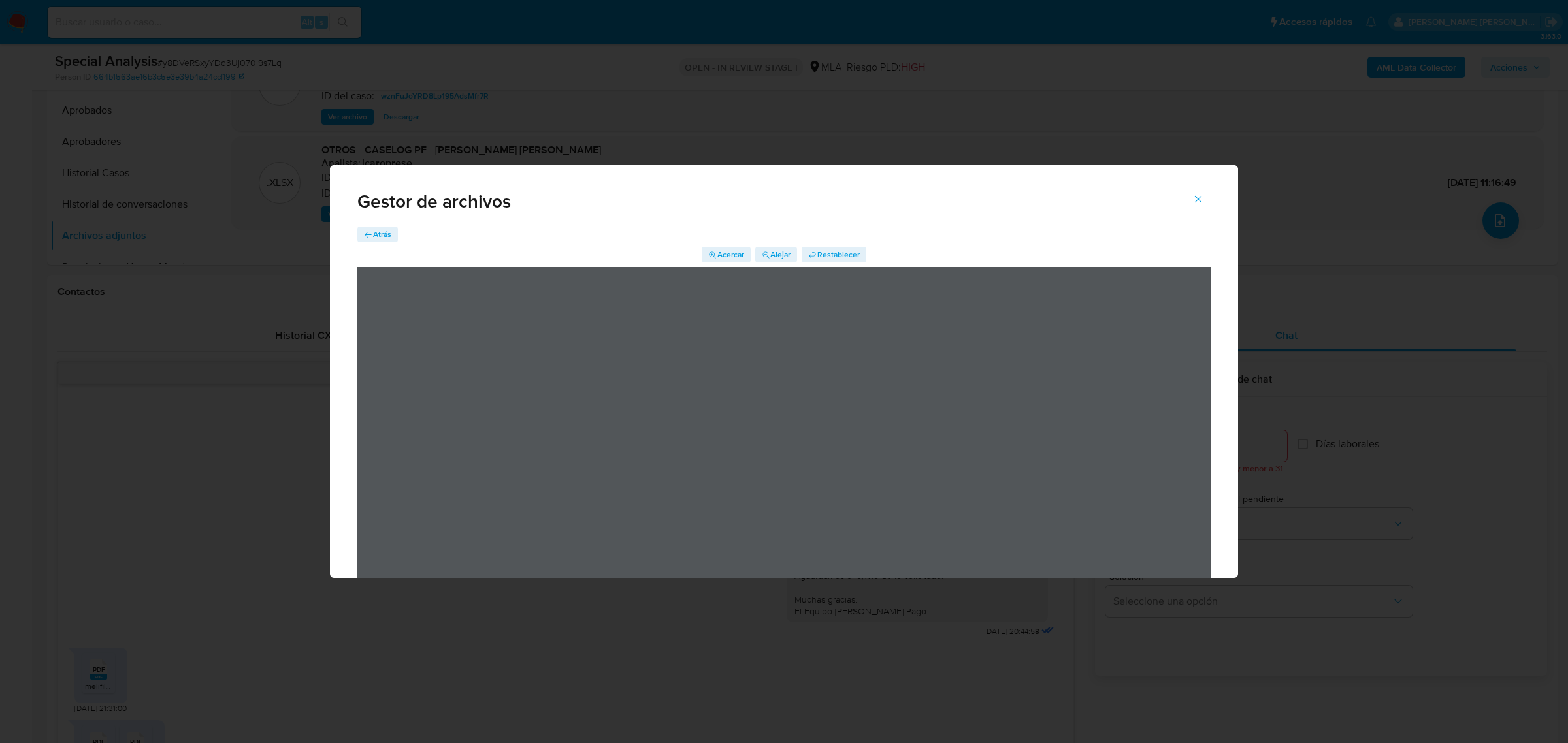
click at [386, 224] on div "Gestor de archivos" at bounding box center [784, 196] width 908 height 62
click at [379, 234] on span "Atrás" at bounding box center [382, 235] width 18 height 15
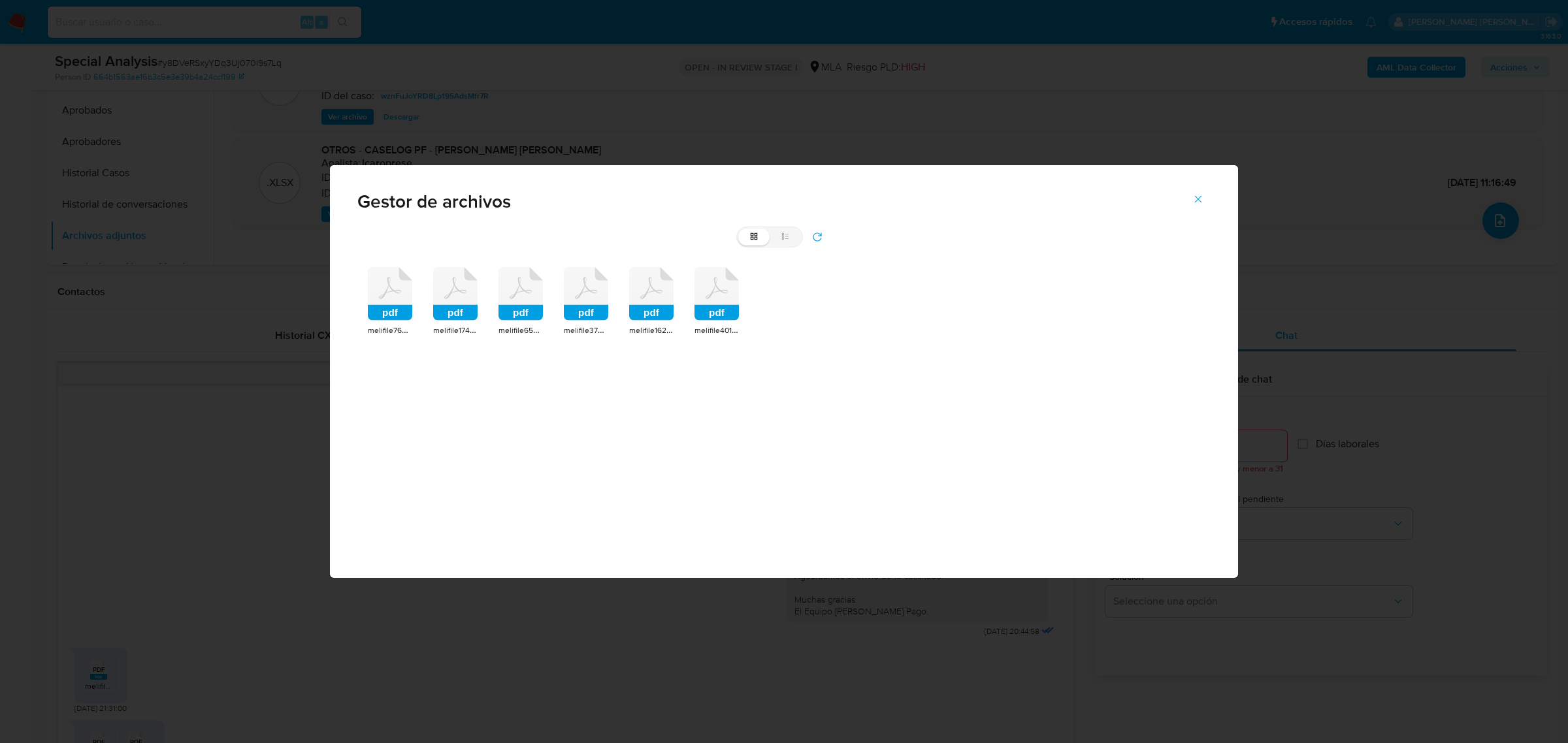
click at [527, 316] on rect at bounding box center [520, 313] width 45 height 15
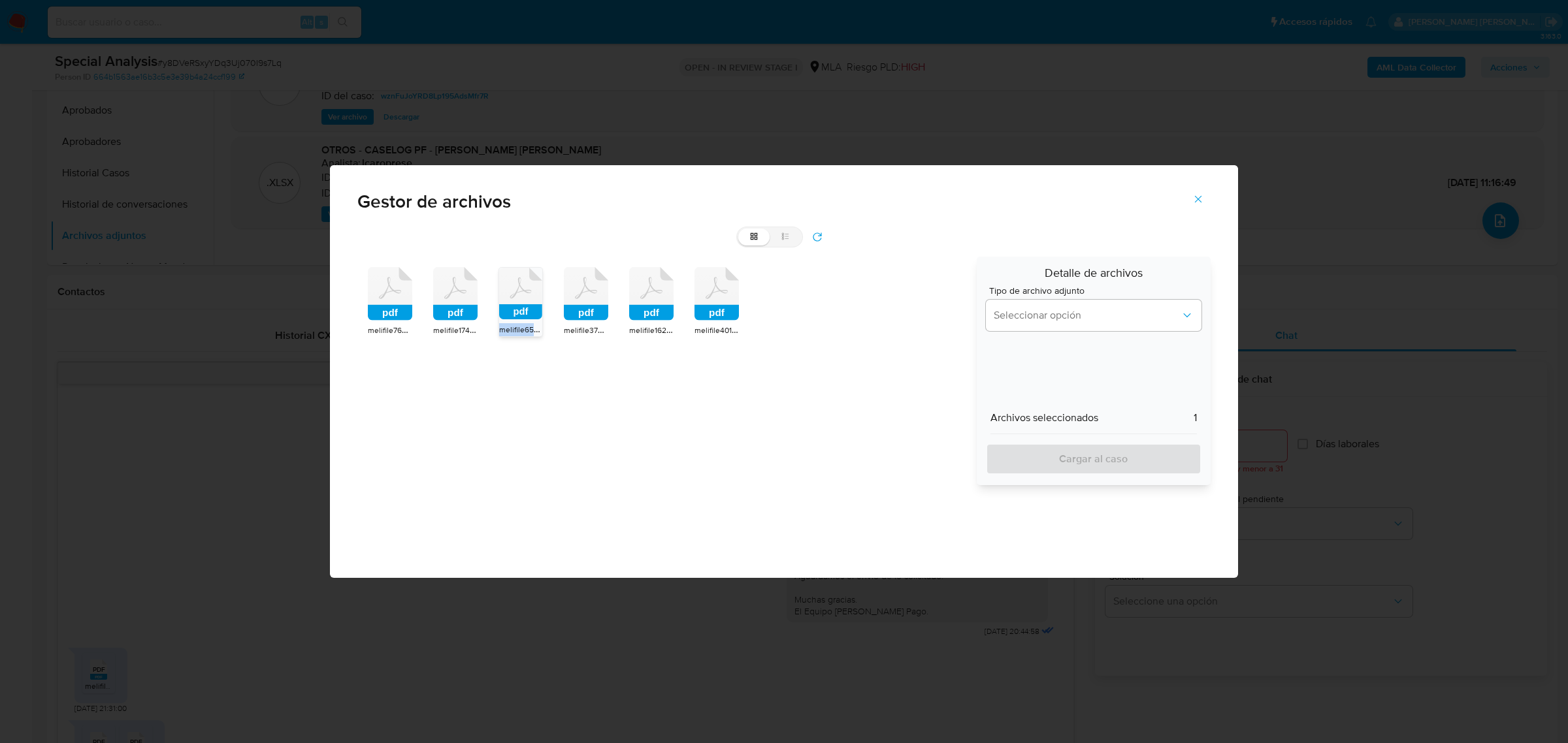
click at [527, 316] on rect at bounding box center [520, 312] width 43 height 15
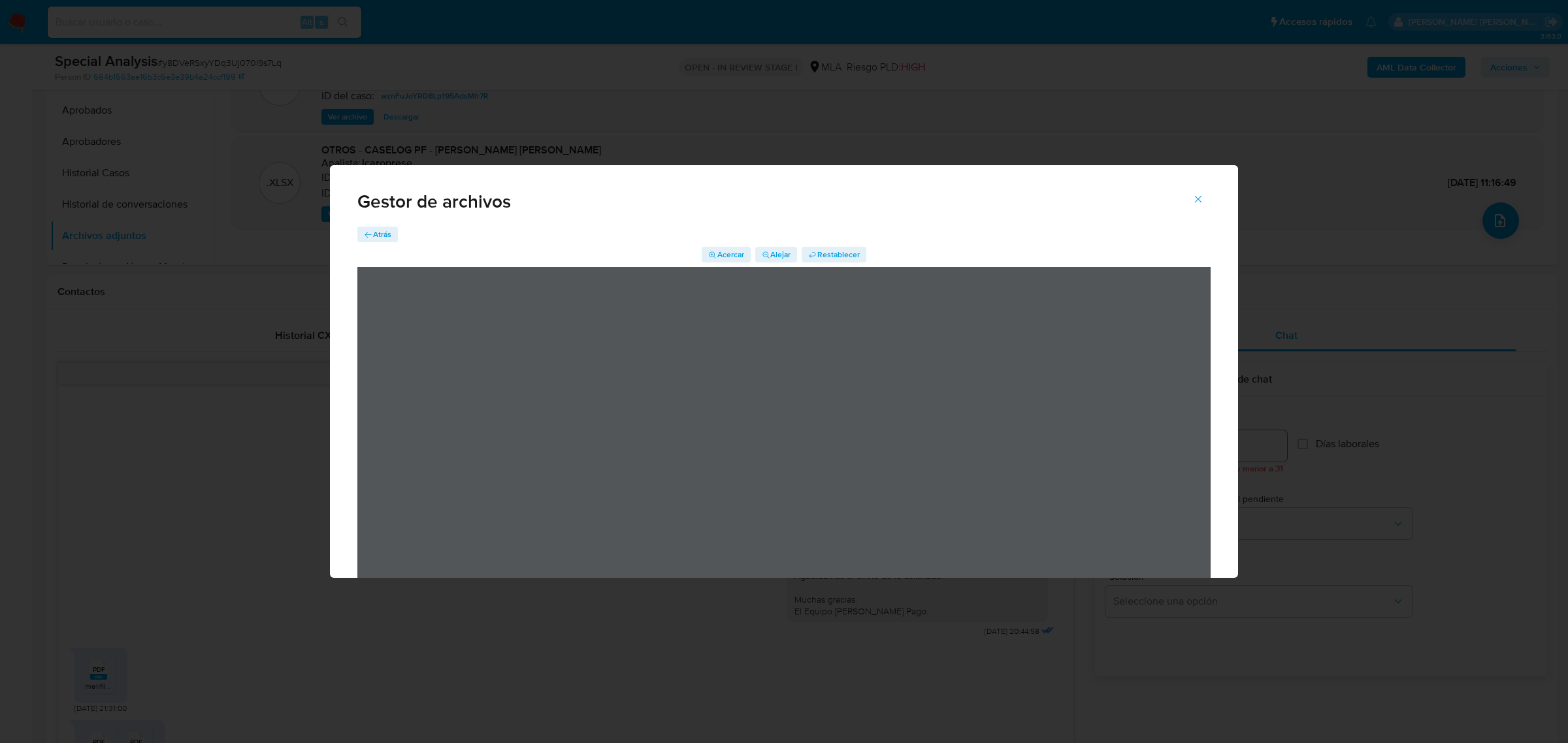
click at [373, 229] on span "Atrás" at bounding box center [382, 235] width 18 height 15
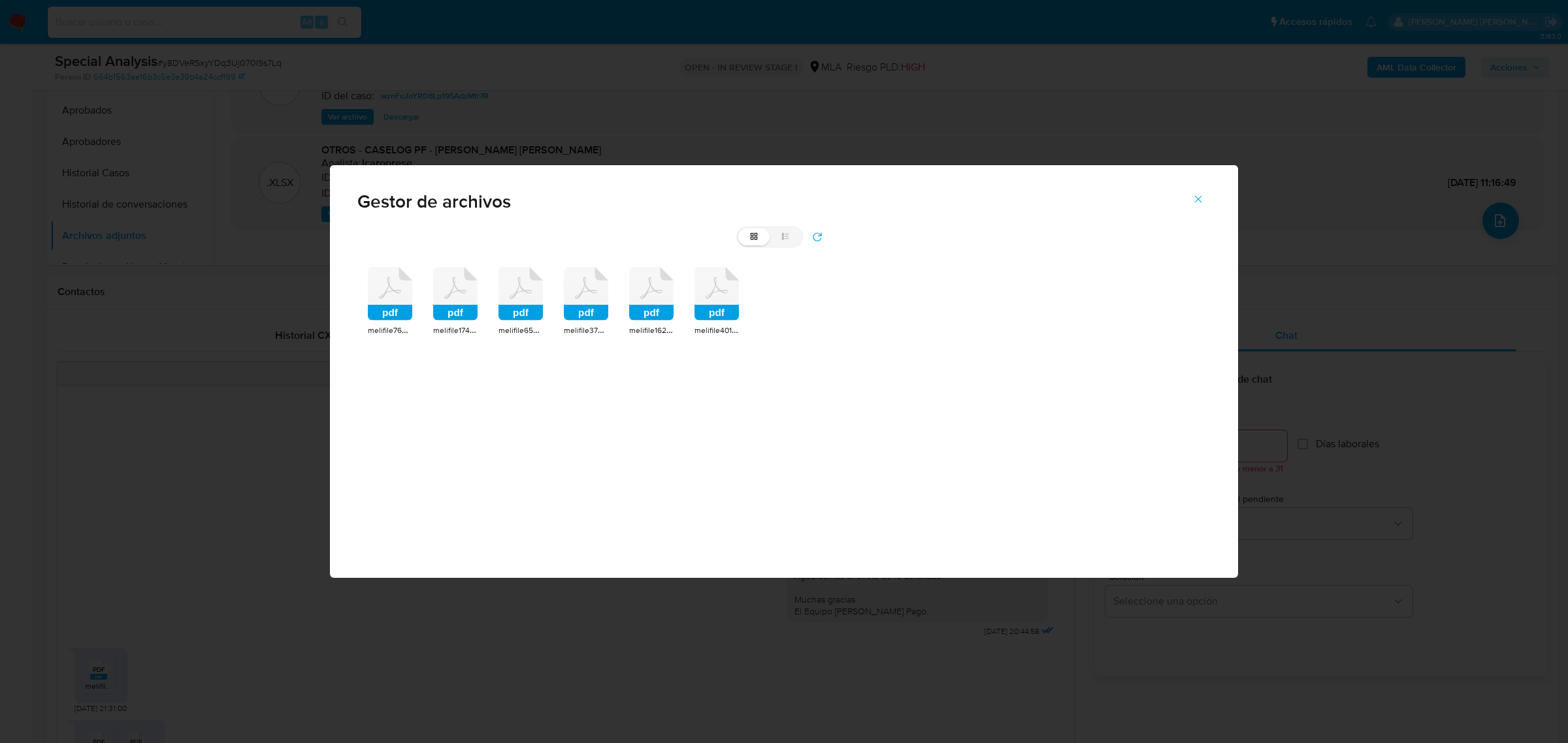
click at [588, 318] on rect at bounding box center [585, 313] width 45 height 15
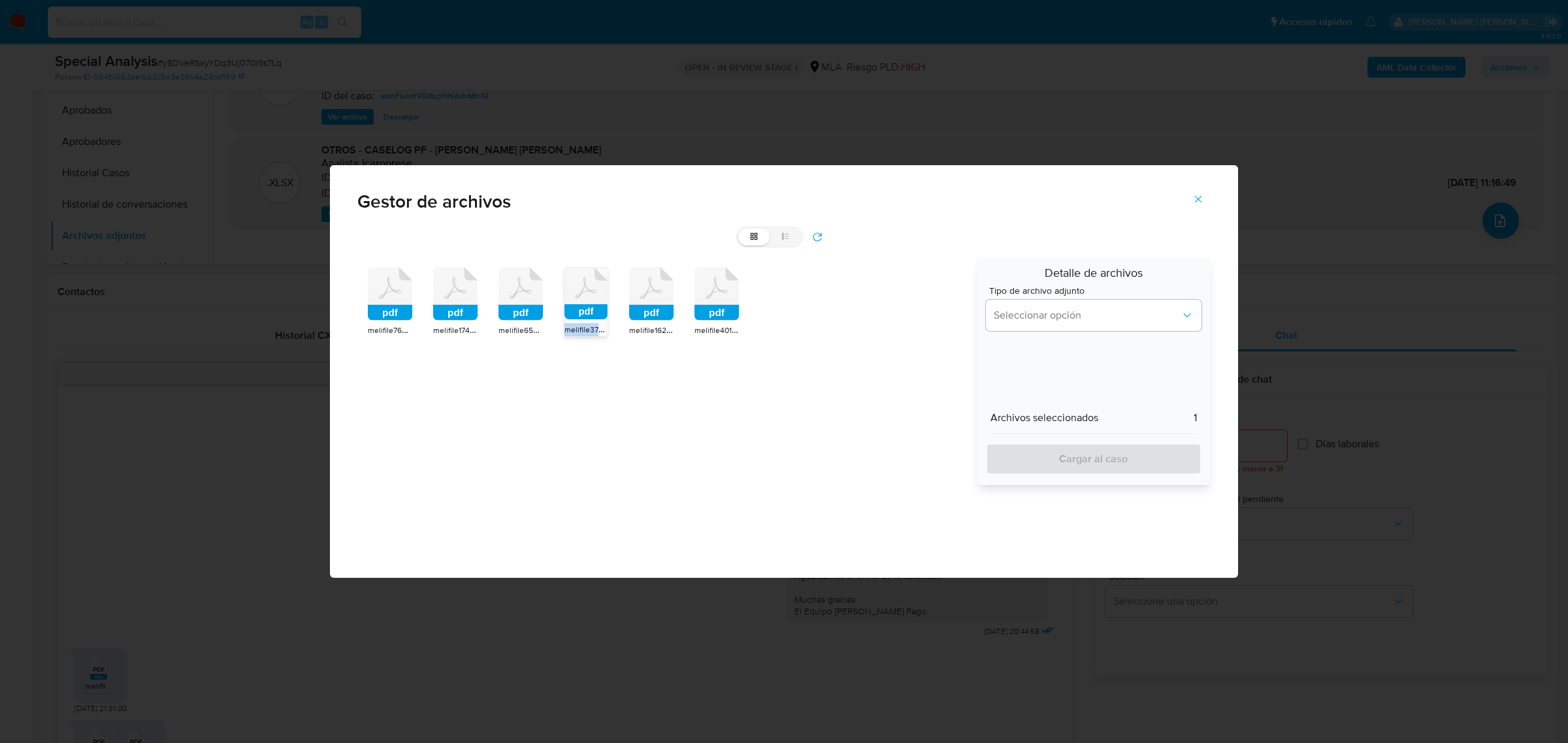
click at [588, 318] on rect at bounding box center [585, 312] width 43 height 15
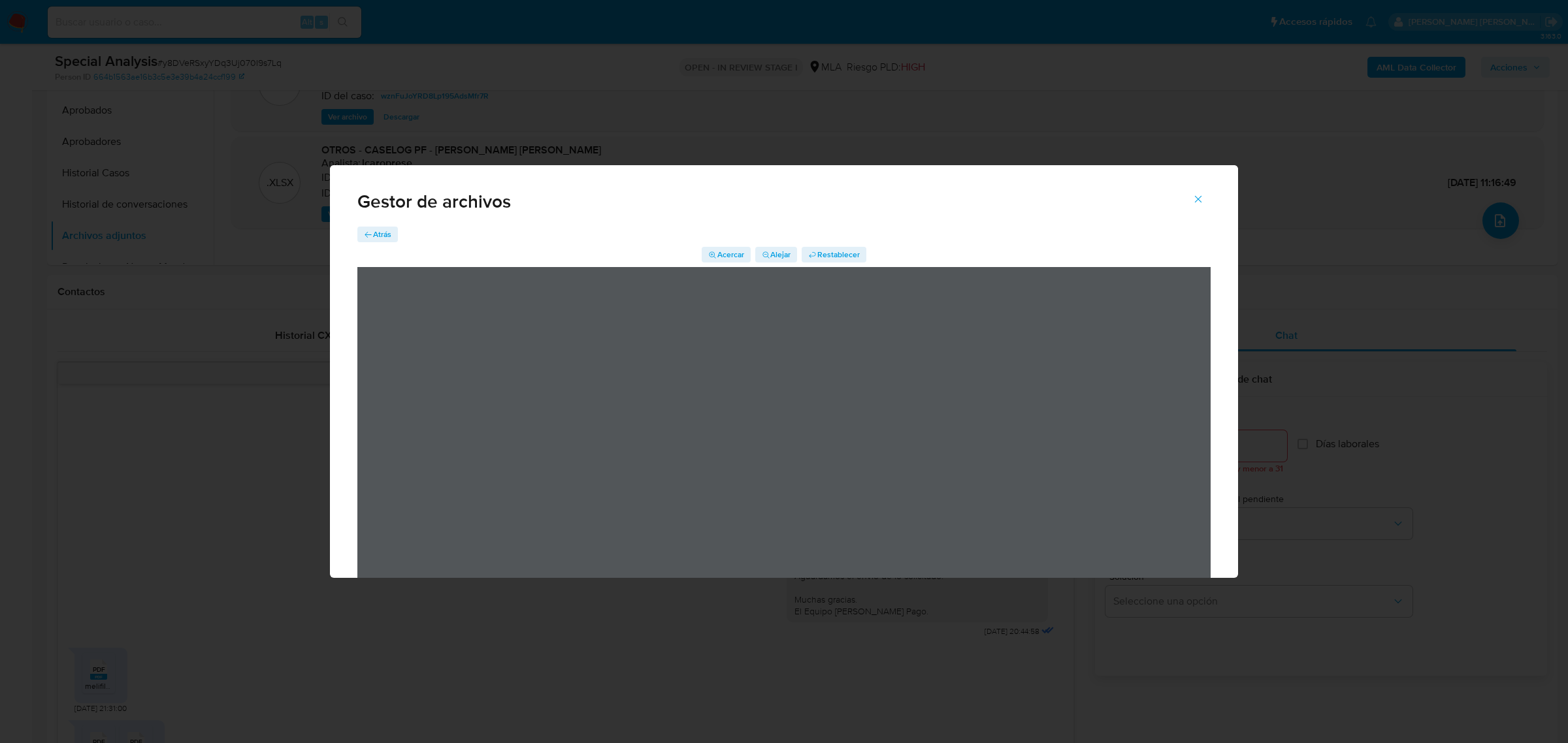
click at [382, 231] on span "Atrás" at bounding box center [382, 235] width 18 height 15
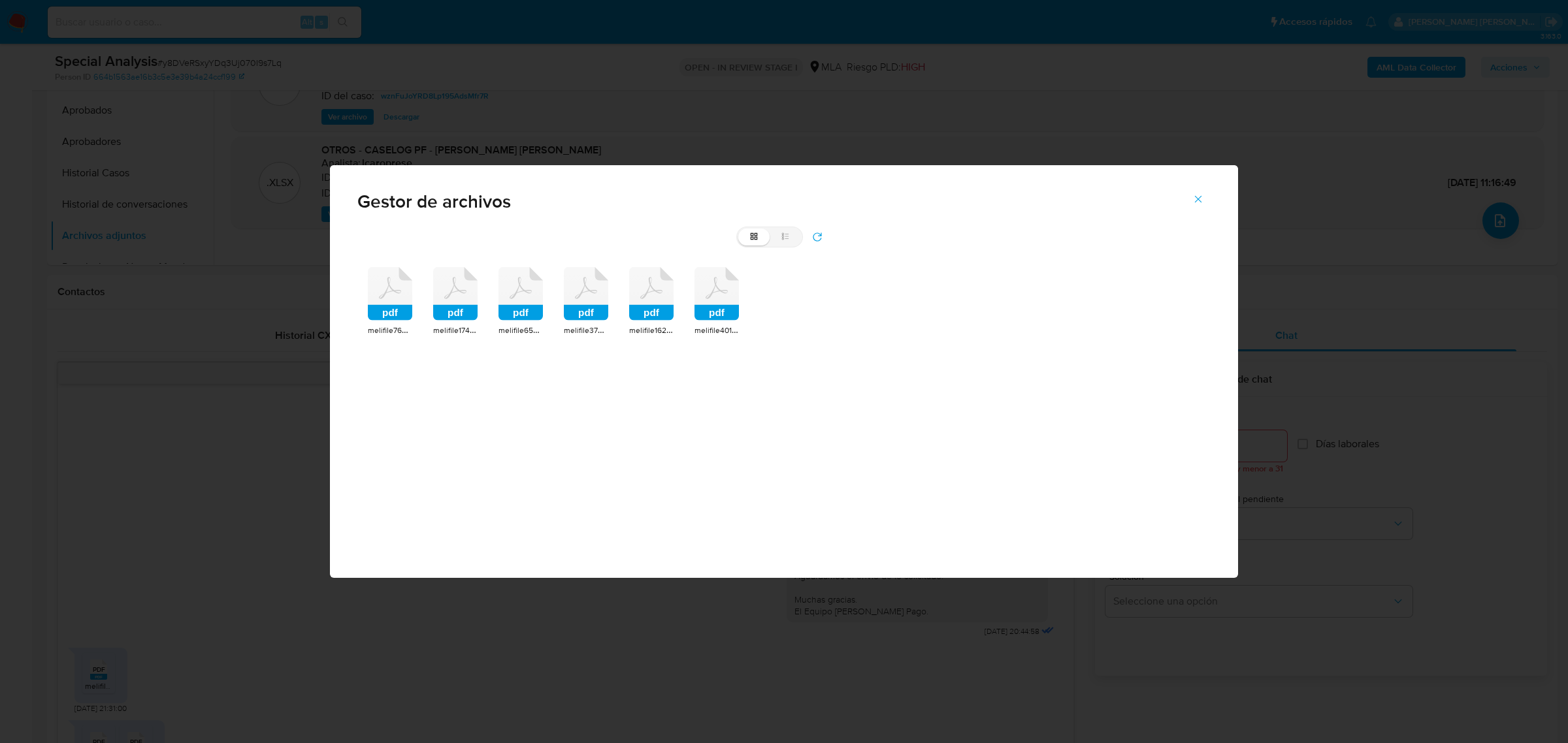
click at [391, 311] on rect at bounding box center [390, 313] width 45 height 15
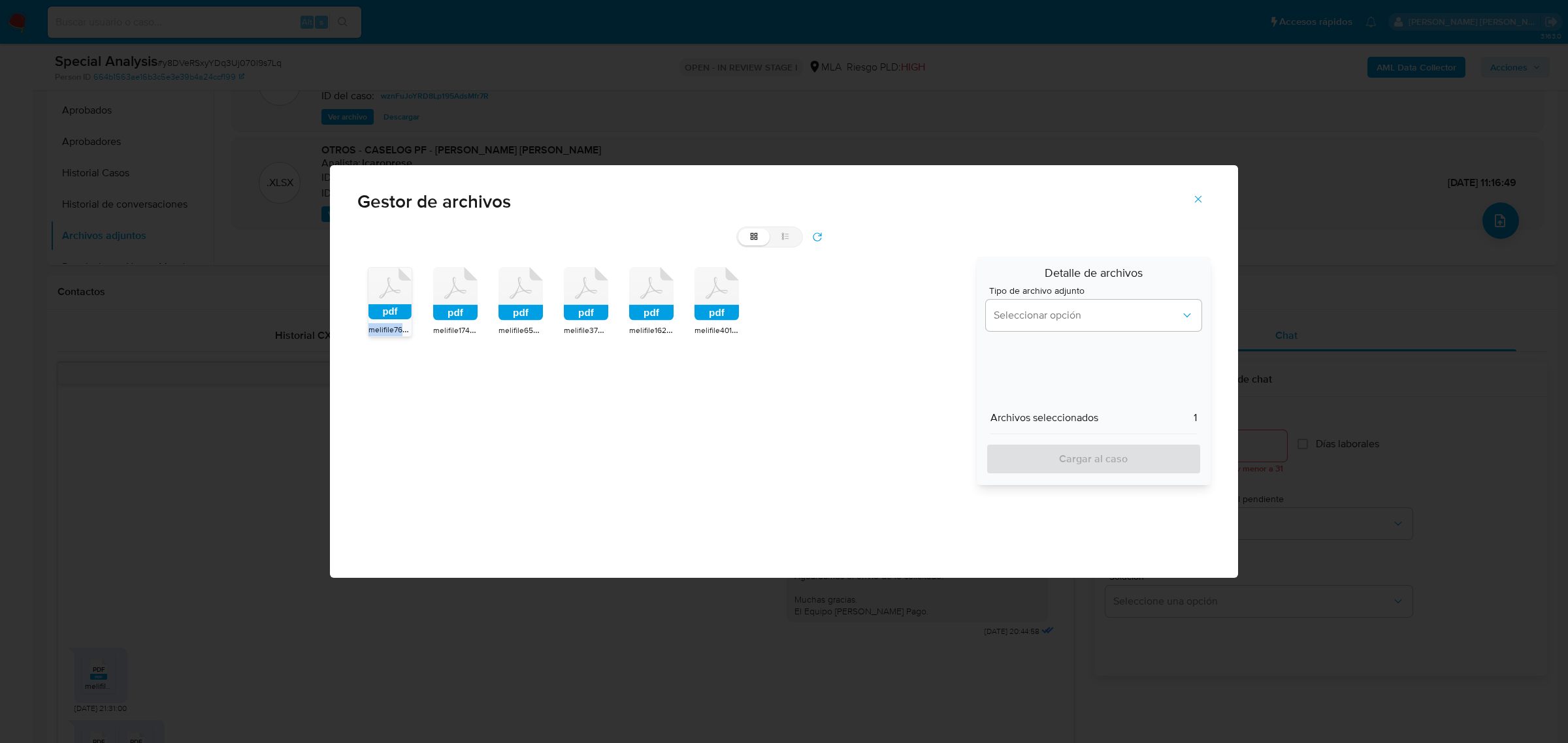
click at [391, 311] on rect at bounding box center [390, 312] width 43 height 15
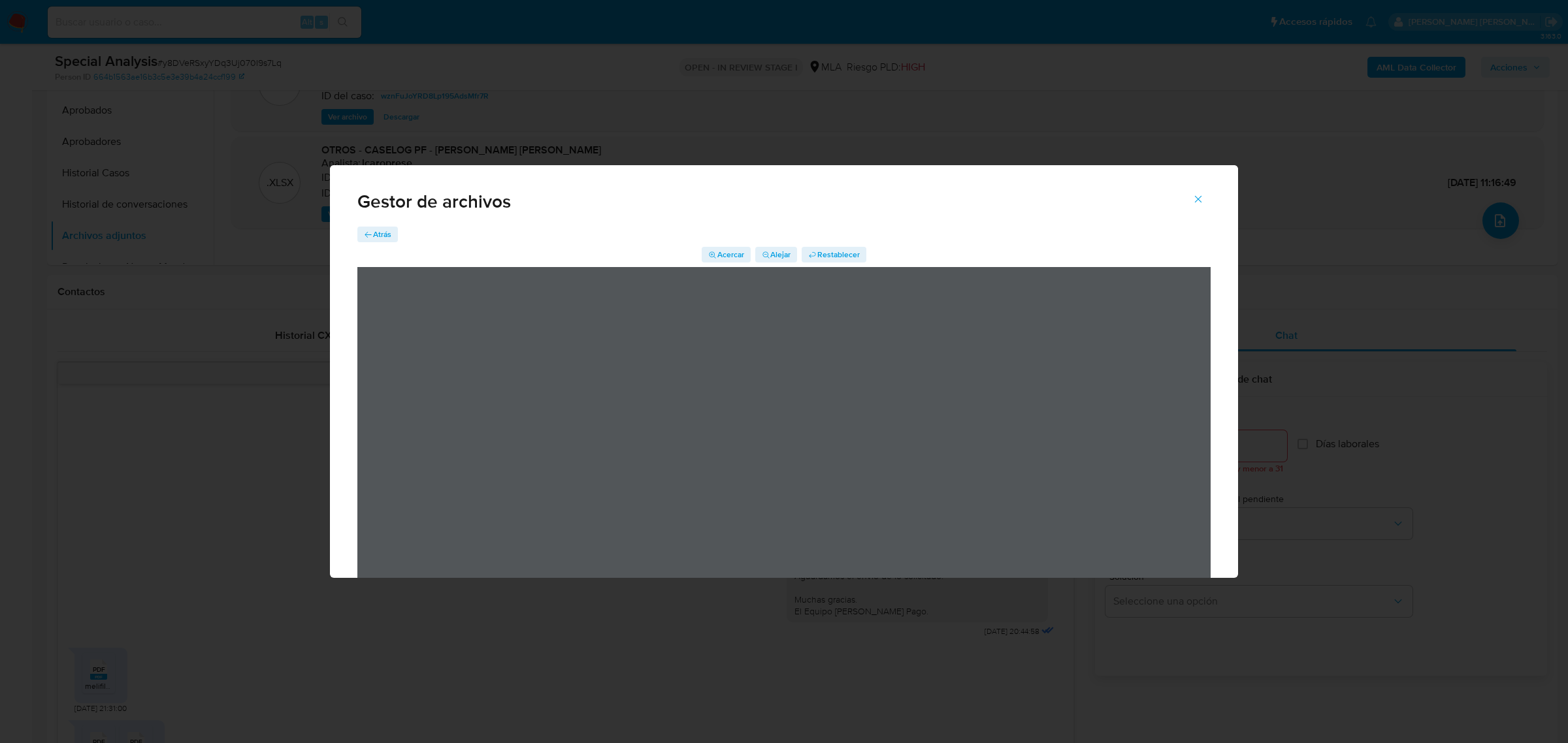
click at [386, 233] on span "Atrás" at bounding box center [382, 235] width 18 height 15
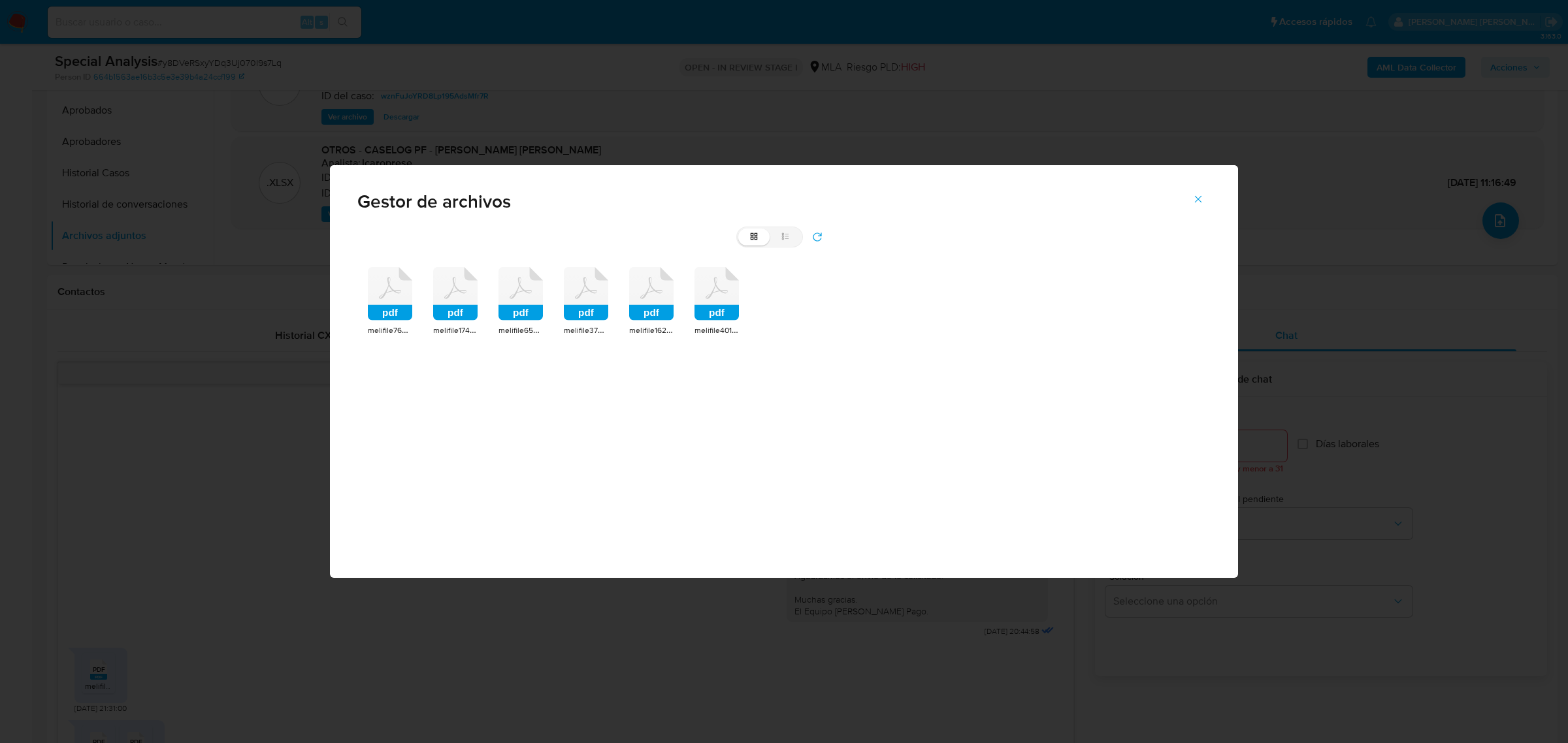
click at [526, 295] on icon at bounding box center [520, 294] width 45 height 53
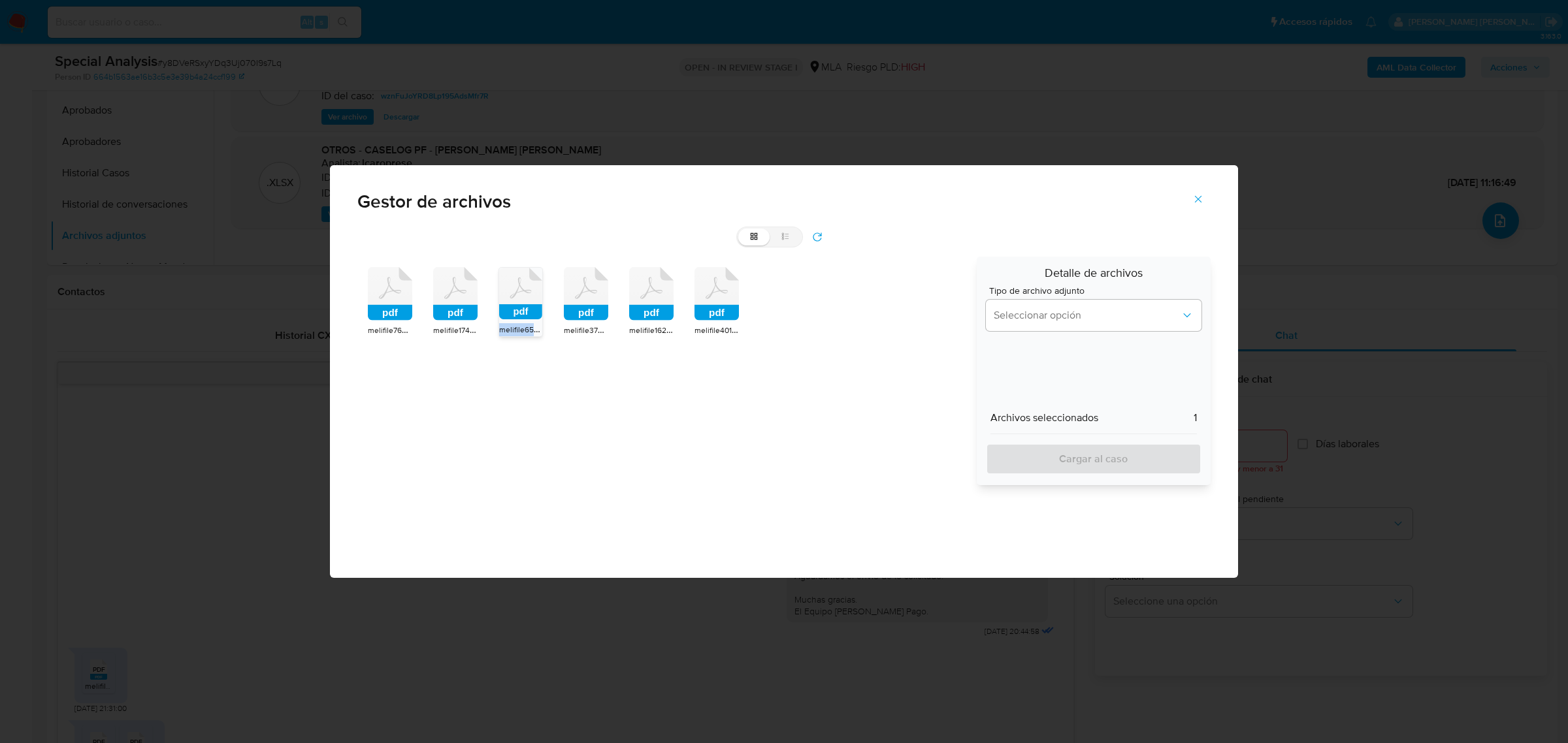
click at [526, 295] on icon at bounding box center [520, 294] width 43 height 51
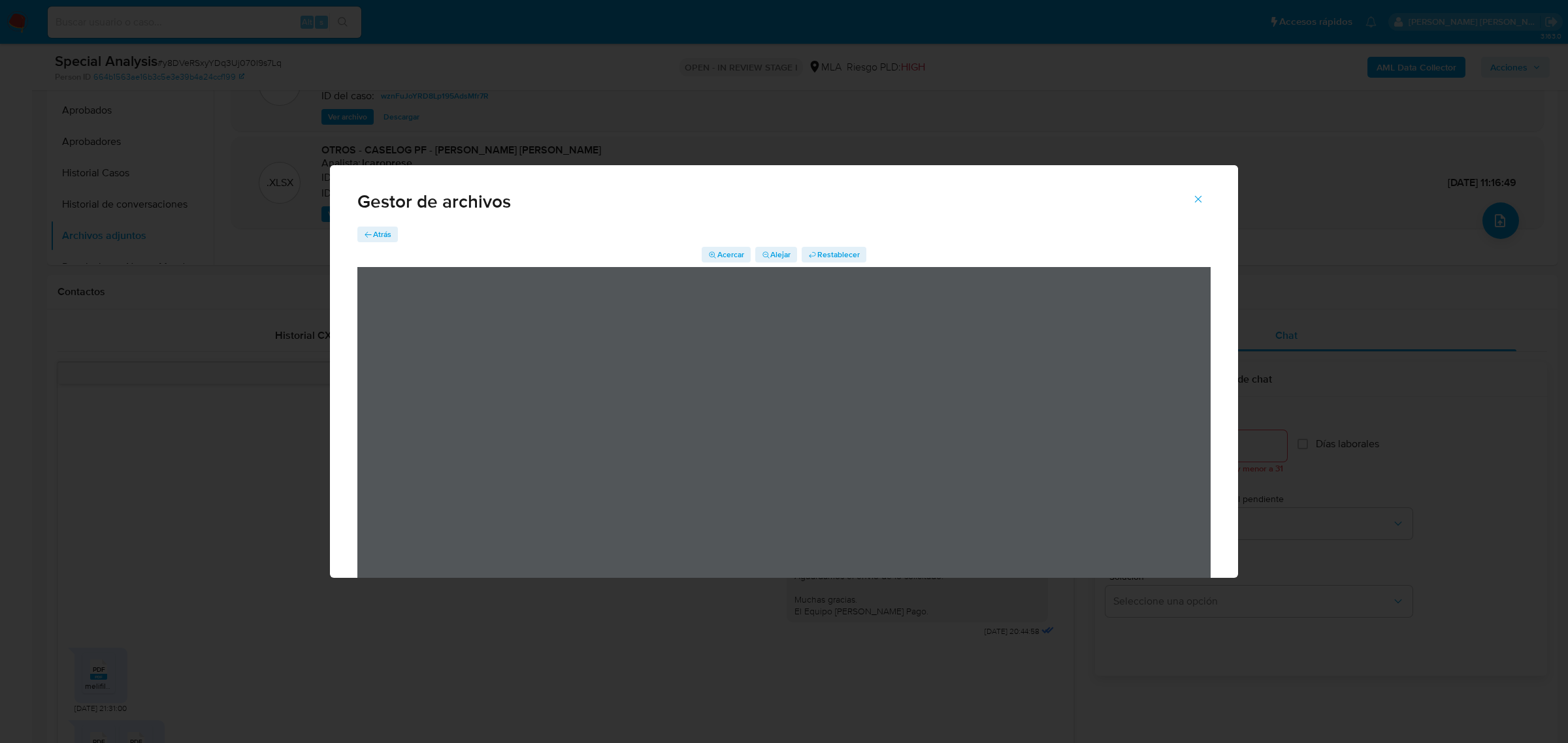
click at [1203, 200] on icon "Cerrar" at bounding box center [1198, 199] width 11 height 11
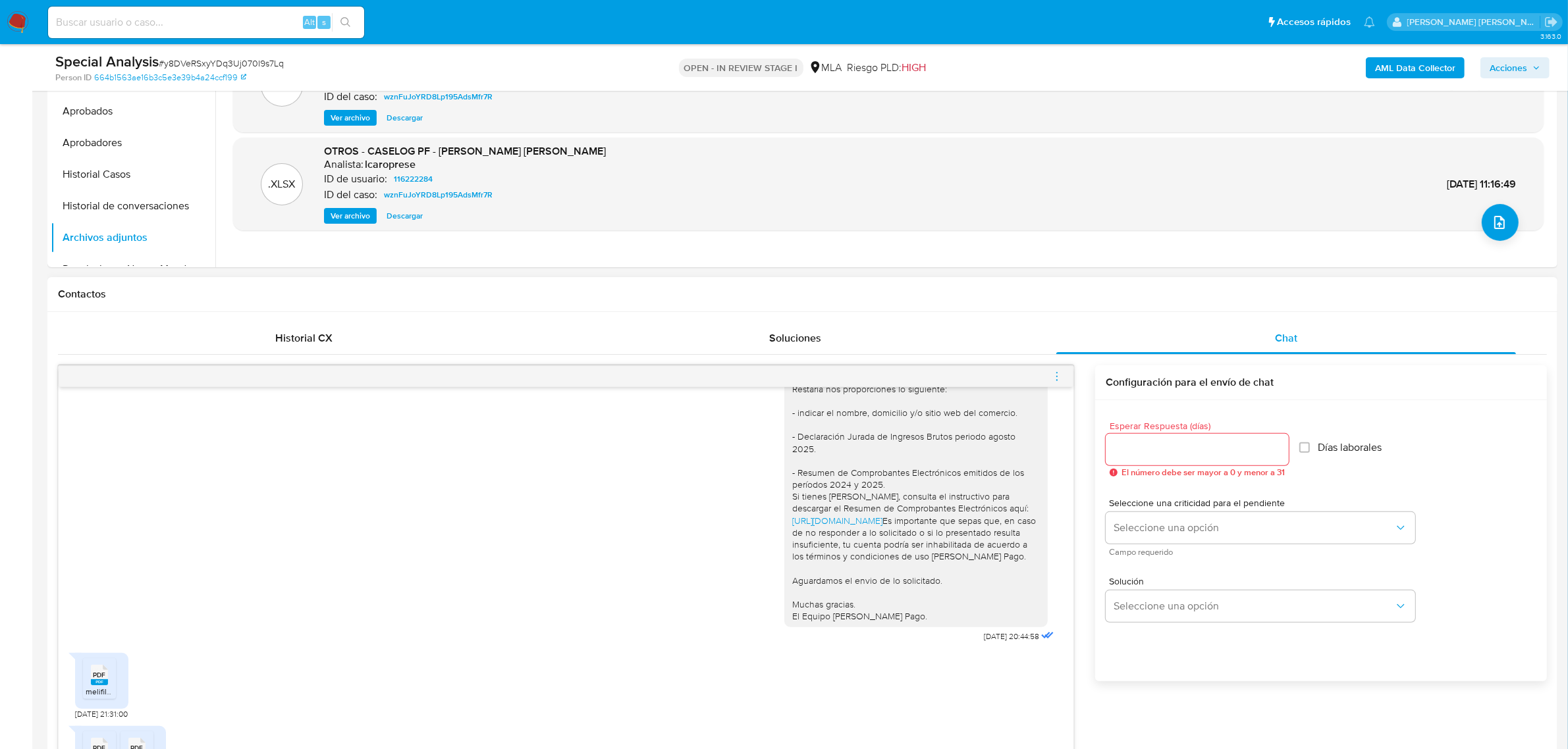
click at [1057, 376] on icon "menu-action" at bounding box center [1057, 375] width 1 height 1
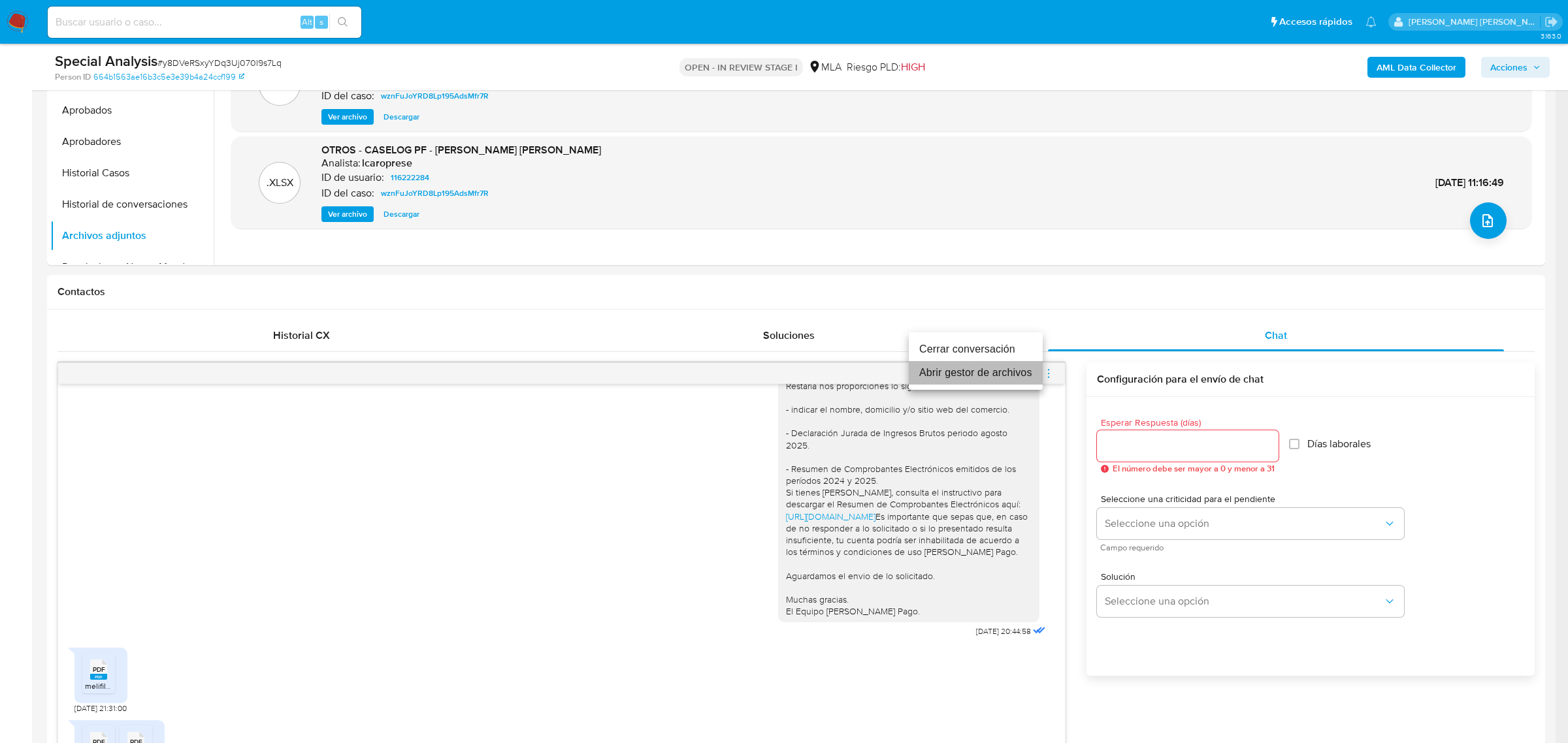
click at [952, 379] on li "Abrir gestor de archivos" at bounding box center [975, 372] width 134 height 24
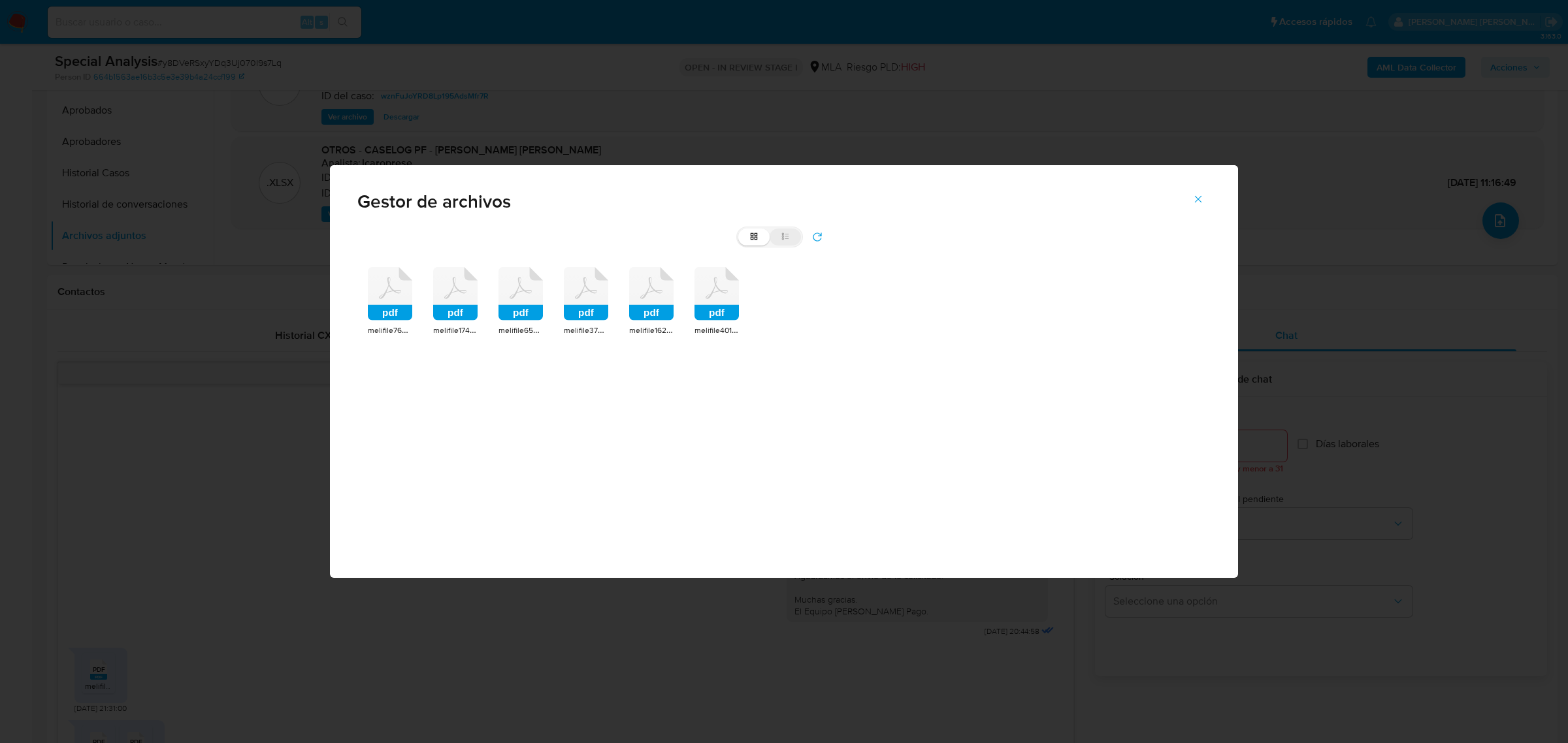
click at [792, 234] on label "list" at bounding box center [785, 238] width 31 height 17
click at [738, 229] on input "list" at bounding box center [738, 229] width 1 height 1
radio input "true"
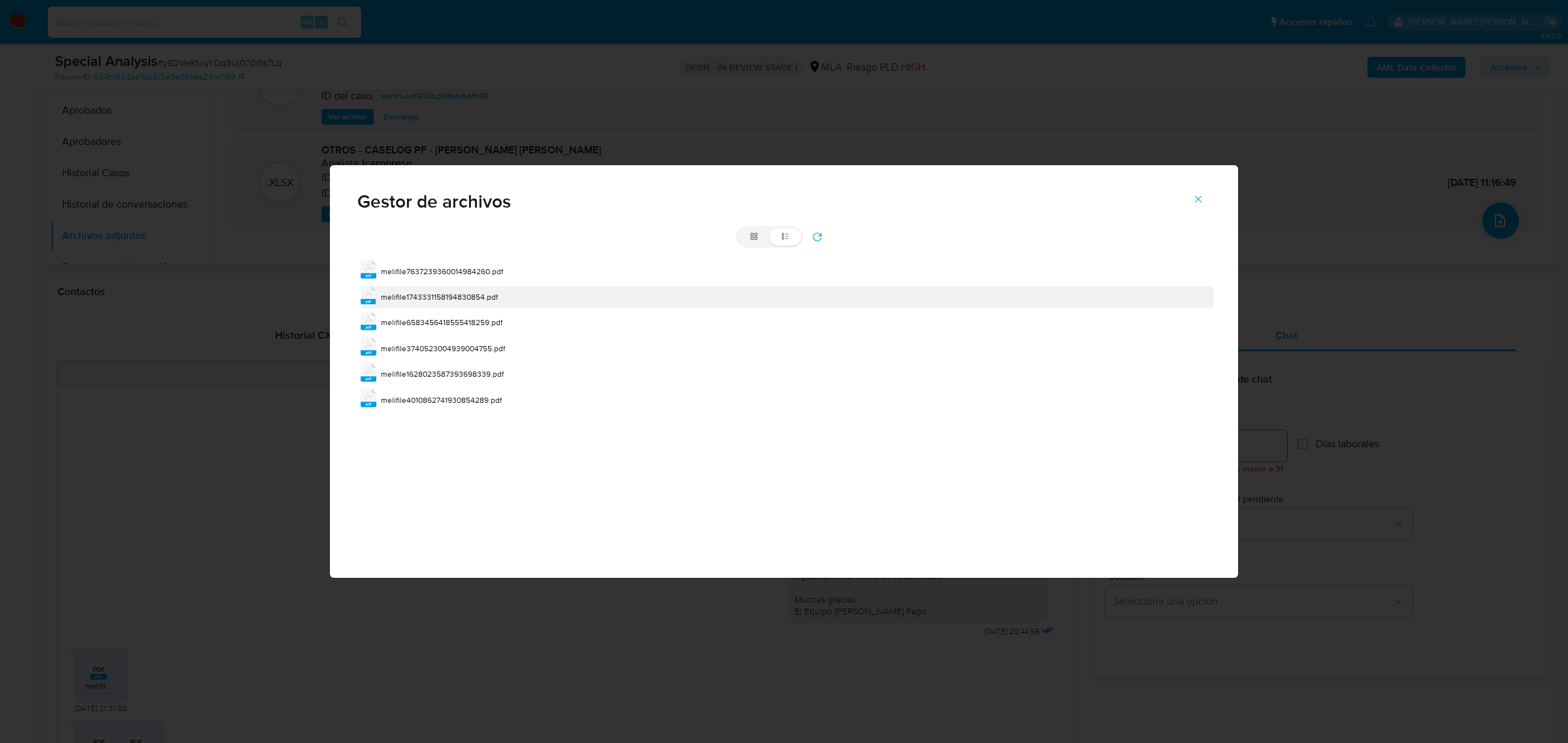
click at [428, 287] on div "pdf melifile1743331158194830854.pdf" at bounding box center [787, 296] width 853 height 22
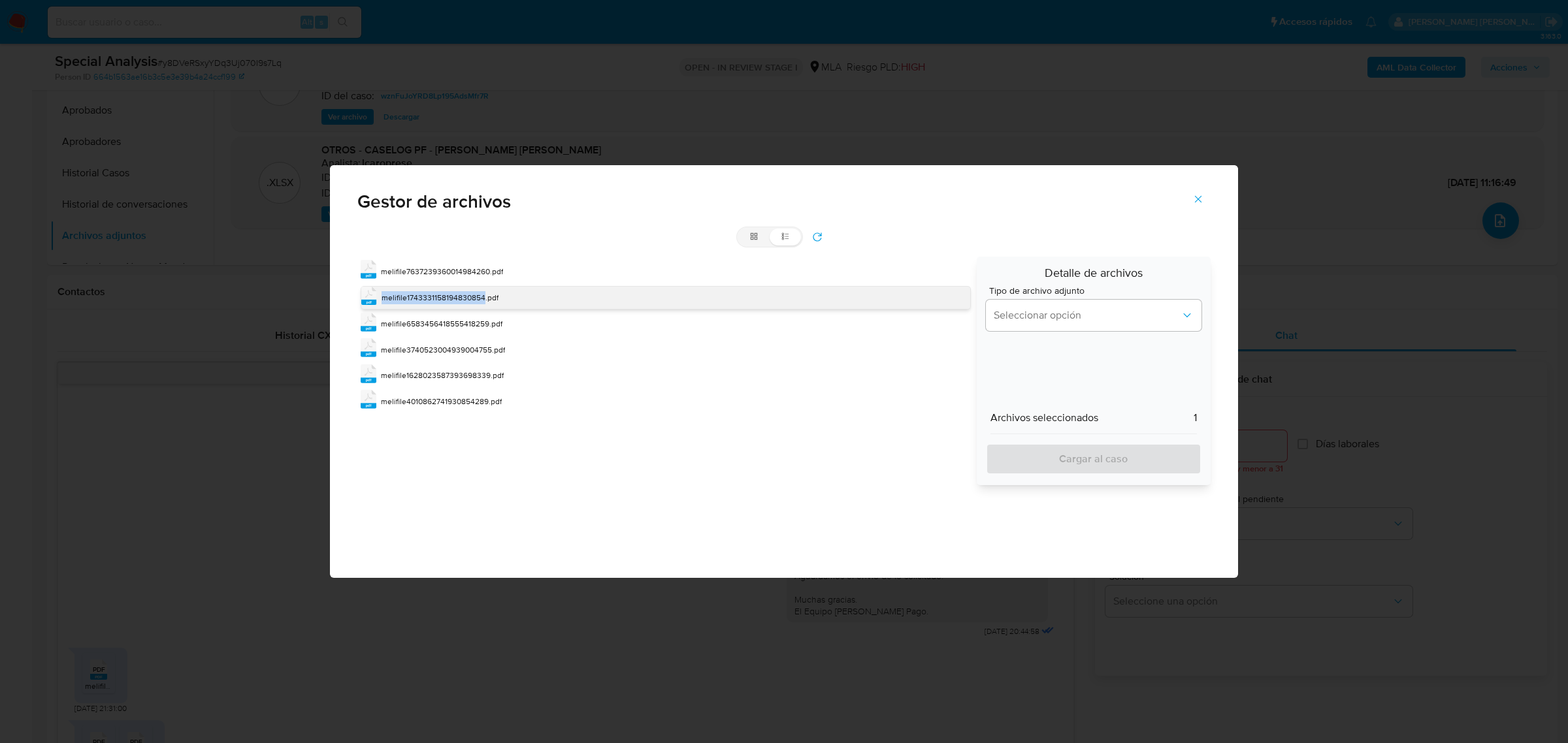
click at [428, 287] on div "pdf melifile1743331158194830854.pdf" at bounding box center [664, 297] width 609 height 24
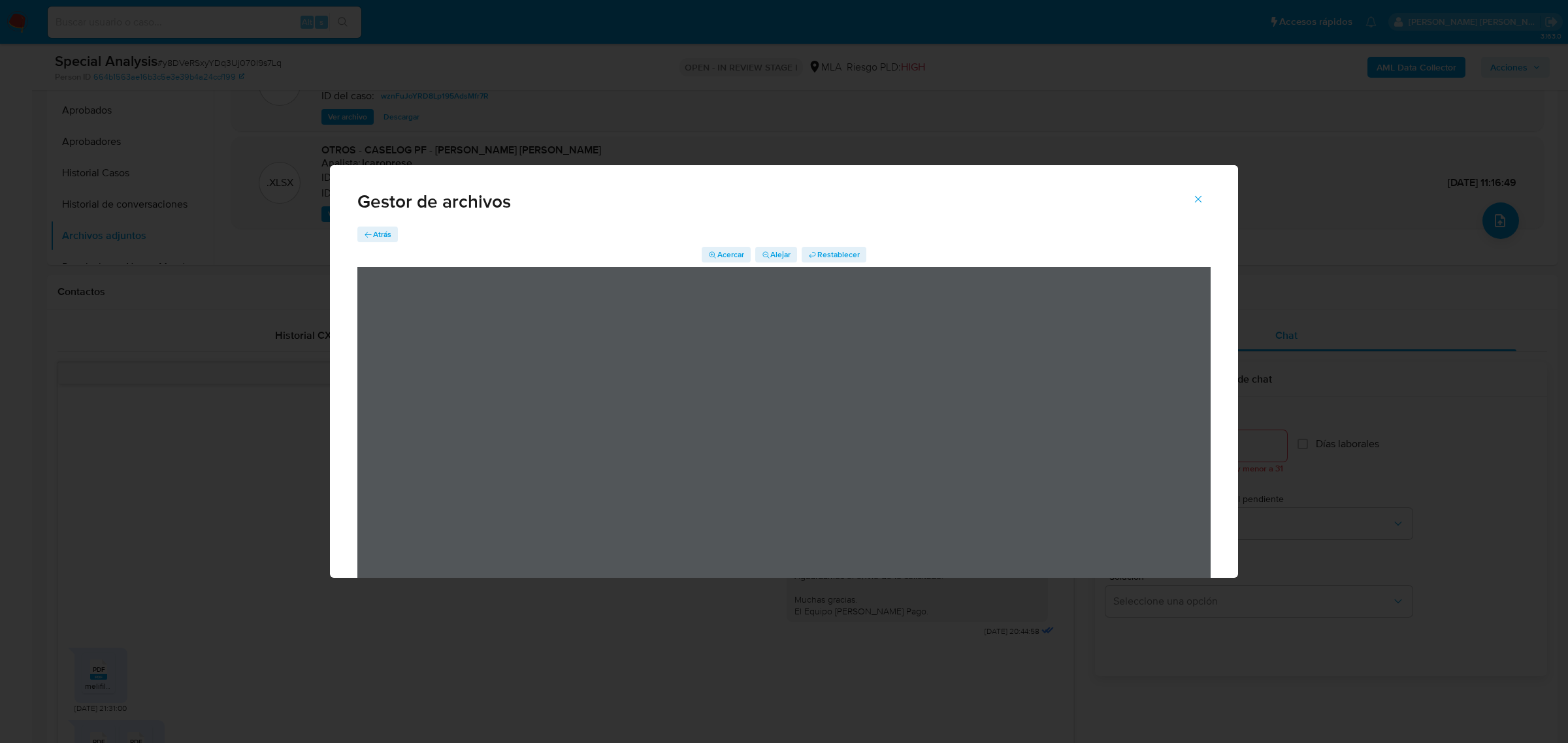
click at [382, 235] on span "Atrás" at bounding box center [382, 235] width 18 height 15
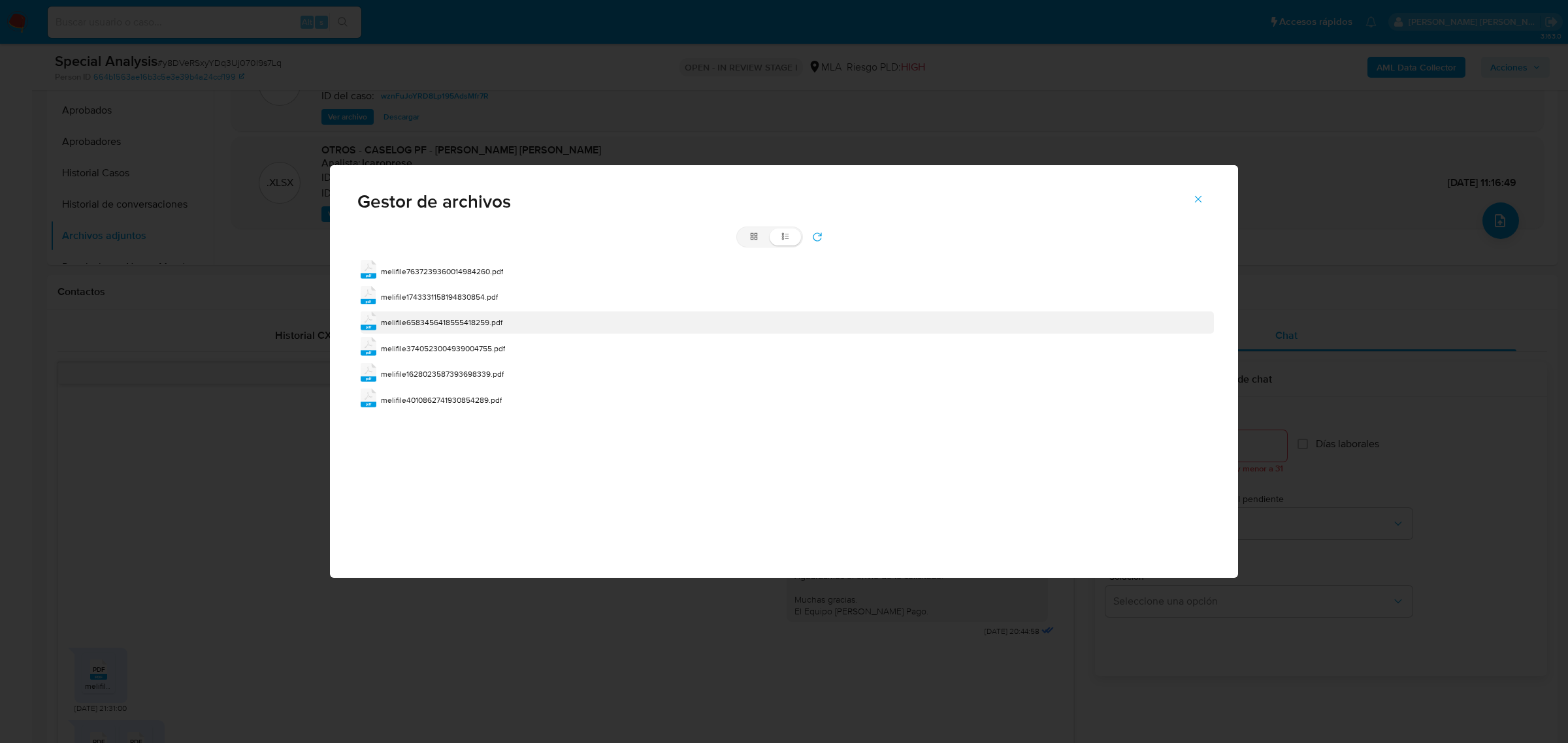
click at [425, 322] on span "melifile6583456418555418259.pdf" at bounding box center [442, 322] width 122 height 11
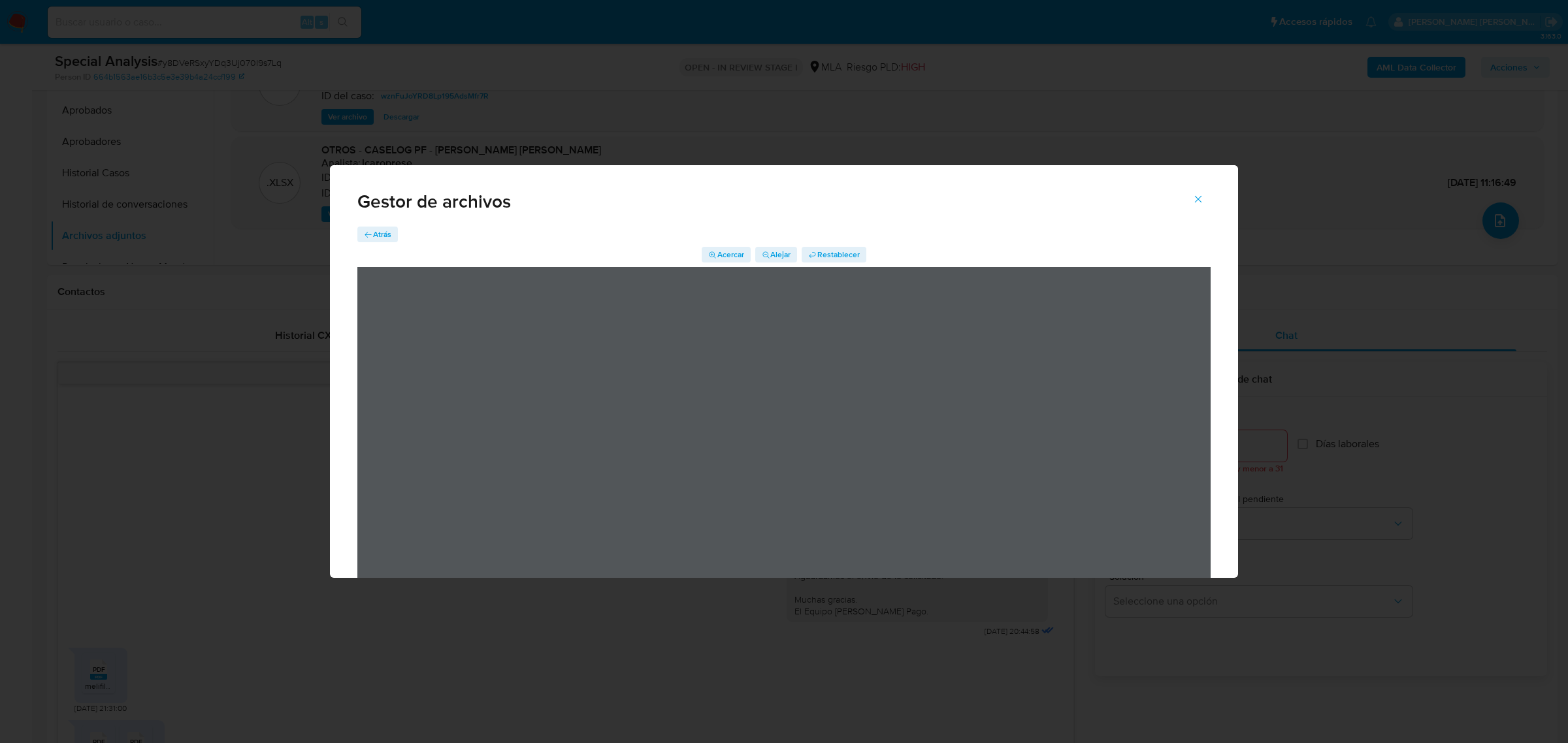
click at [382, 236] on span "Atrás" at bounding box center [382, 235] width 18 height 15
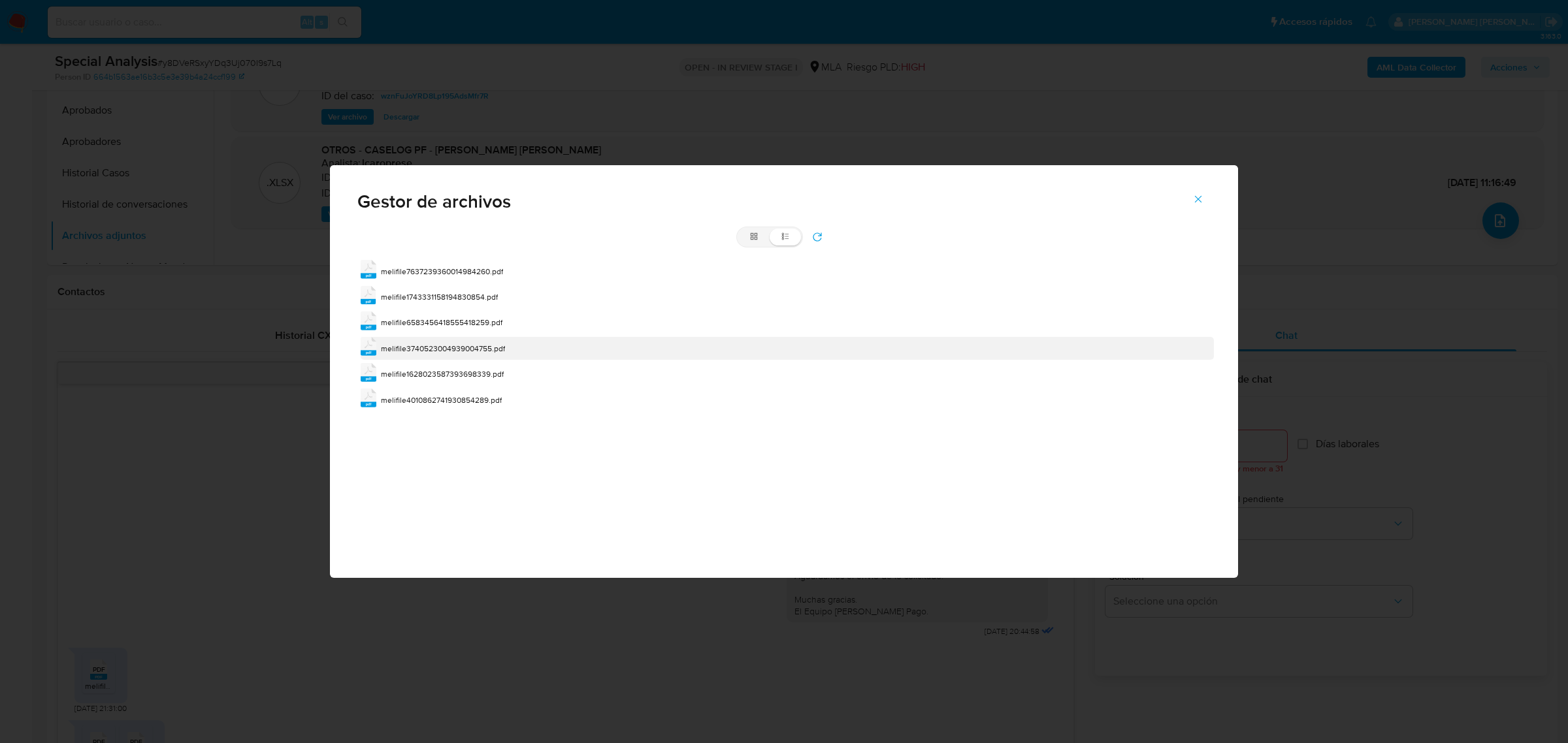
click at [413, 342] on div "melifile3740523004939004755.pdf" at bounding box center [443, 349] width 124 height 13
click at [413, 342] on div "pdf melifile3740523004939004755.pdf" at bounding box center [787, 348] width 853 height 22
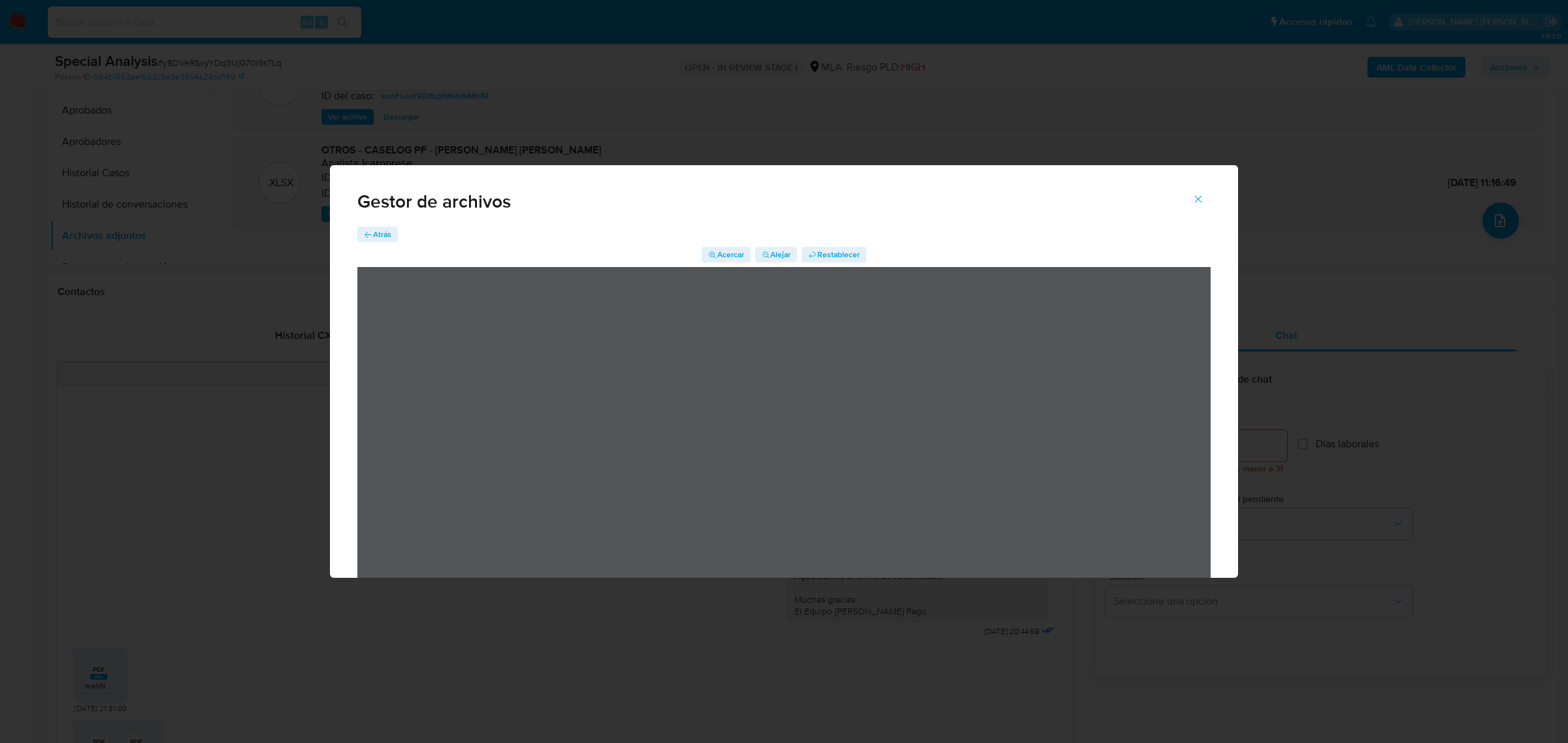
click at [380, 231] on span "Atrás" at bounding box center [382, 235] width 18 height 15
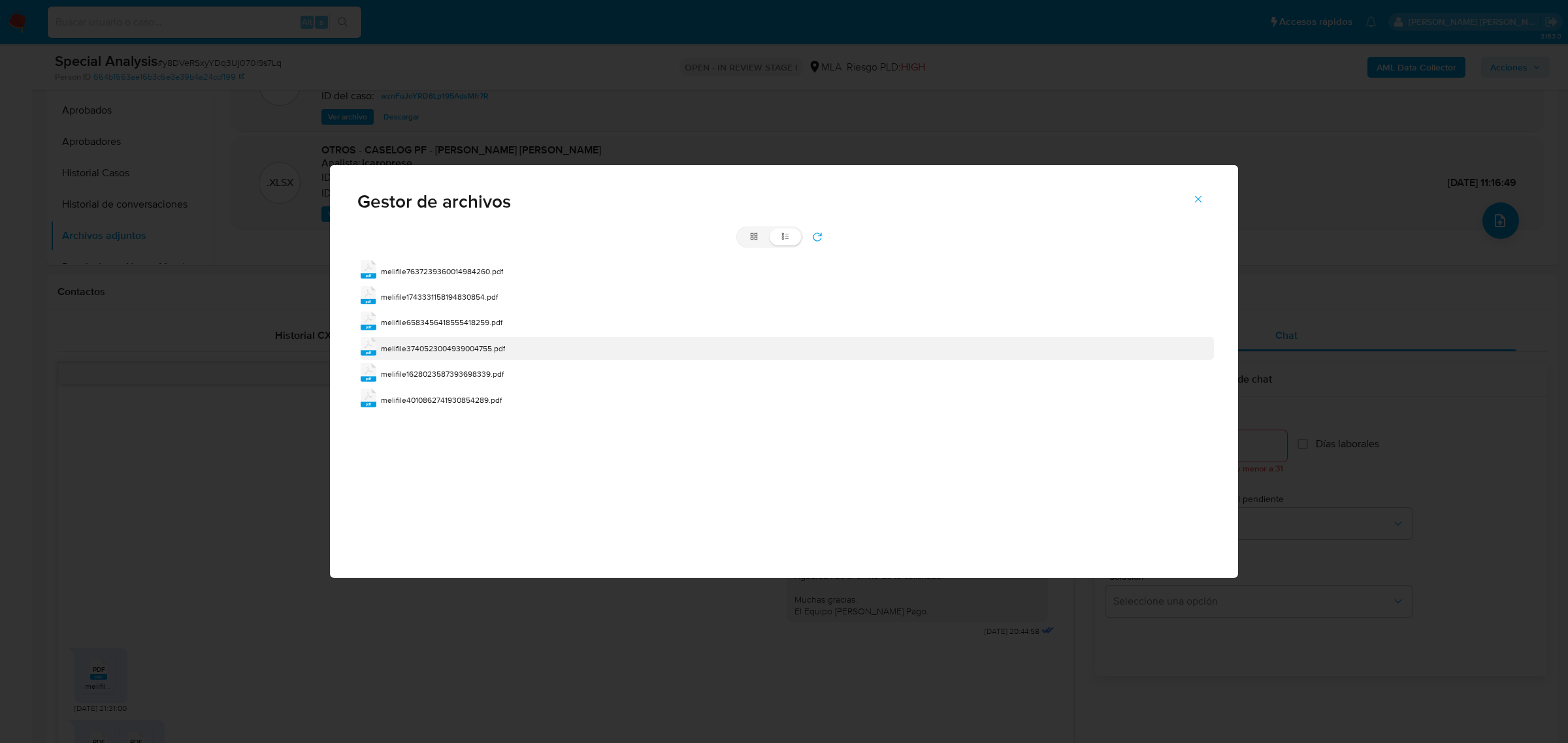
click at [473, 346] on span "melifile3740523004939004755.pdf" at bounding box center [443, 349] width 124 height 11
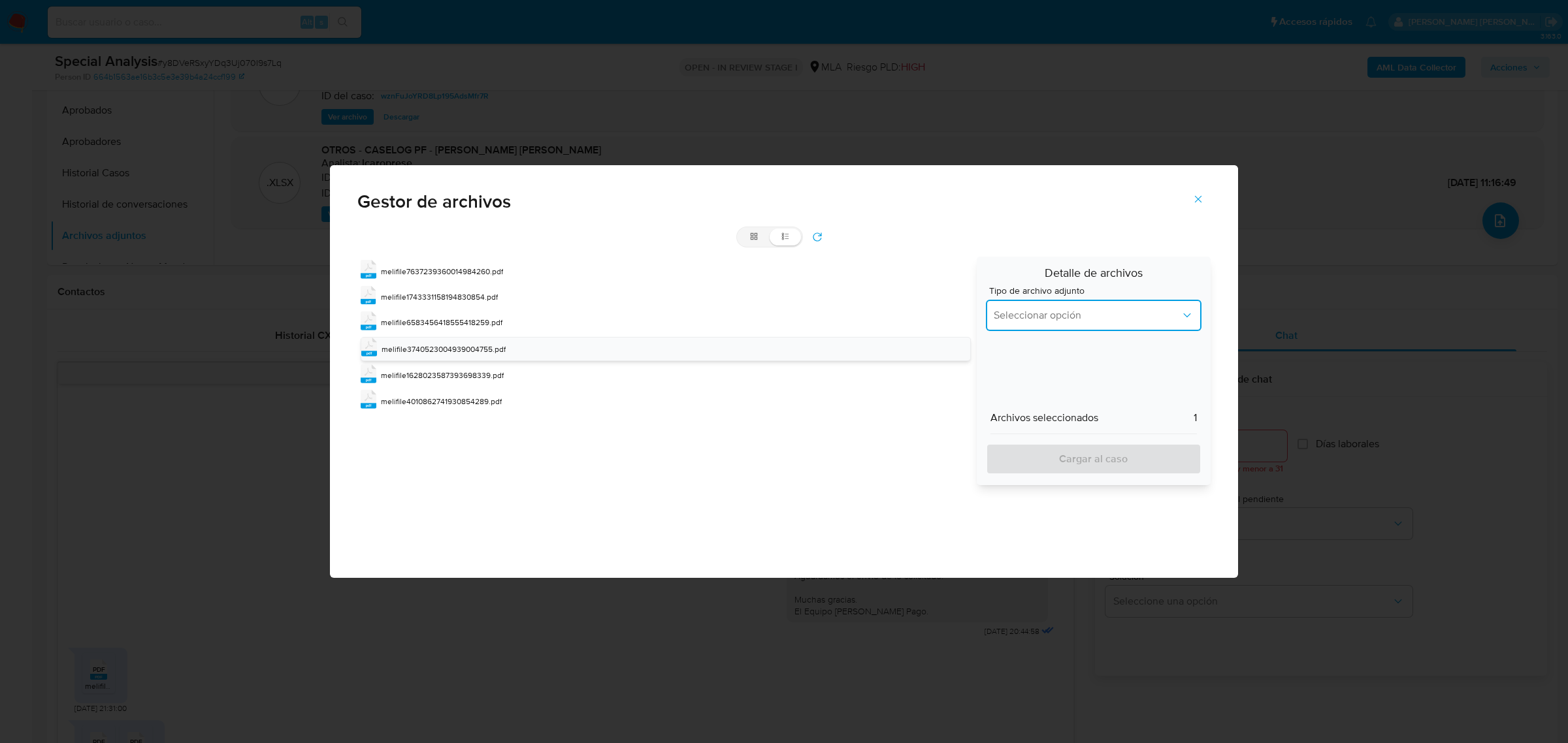
click at [1077, 309] on span "Seleccionar opción" at bounding box center [1087, 315] width 187 height 13
click at [1033, 358] on div "OTROS" at bounding box center [1090, 356] width 192 height 31
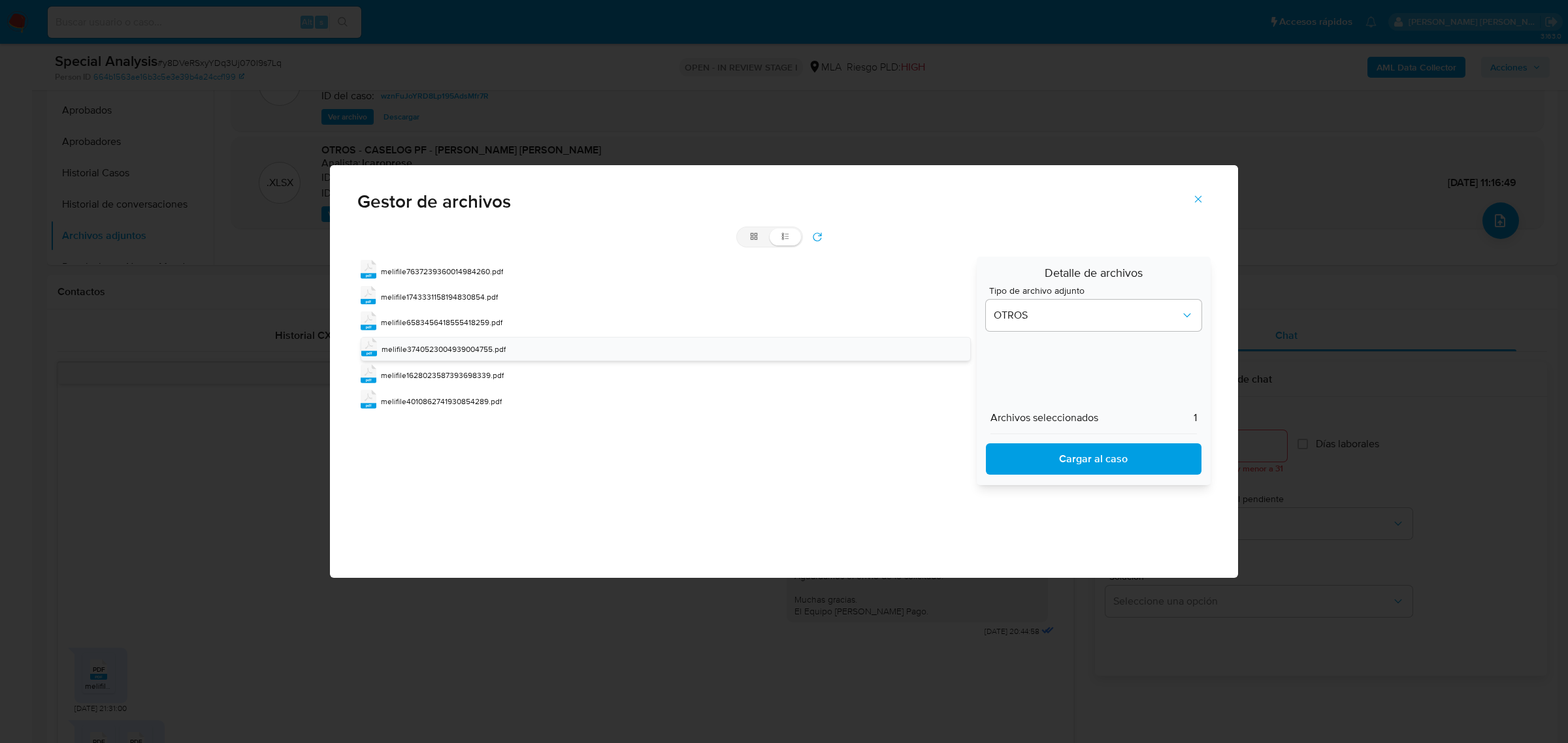
click at [1070, 461] on span "Cargar al caso" at bounding box center [1093, 459] width 182 height 29
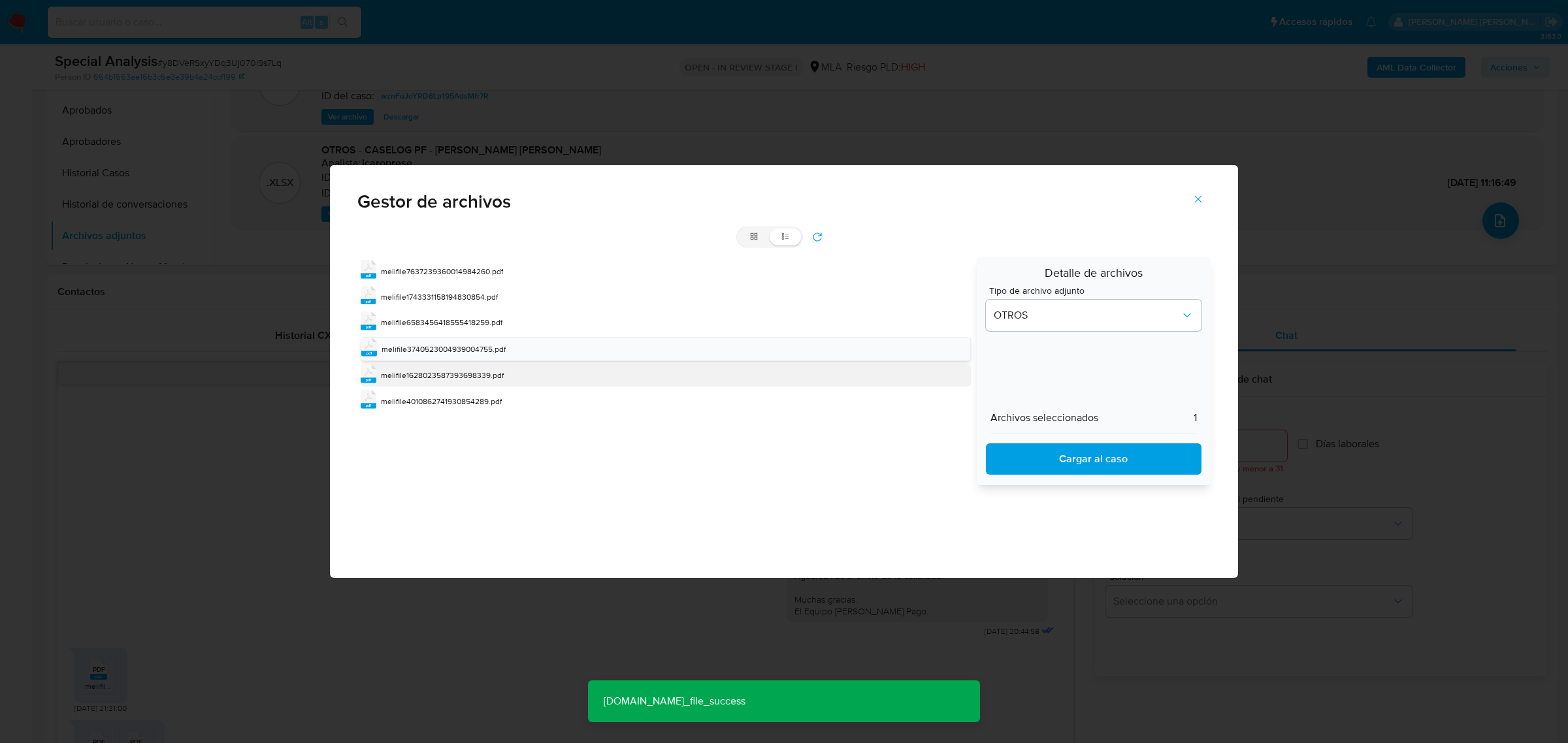
click at [492, 373] on span "melifile1628023587393698339.pdf" at bounding box center [442, 375] width 123 height 11
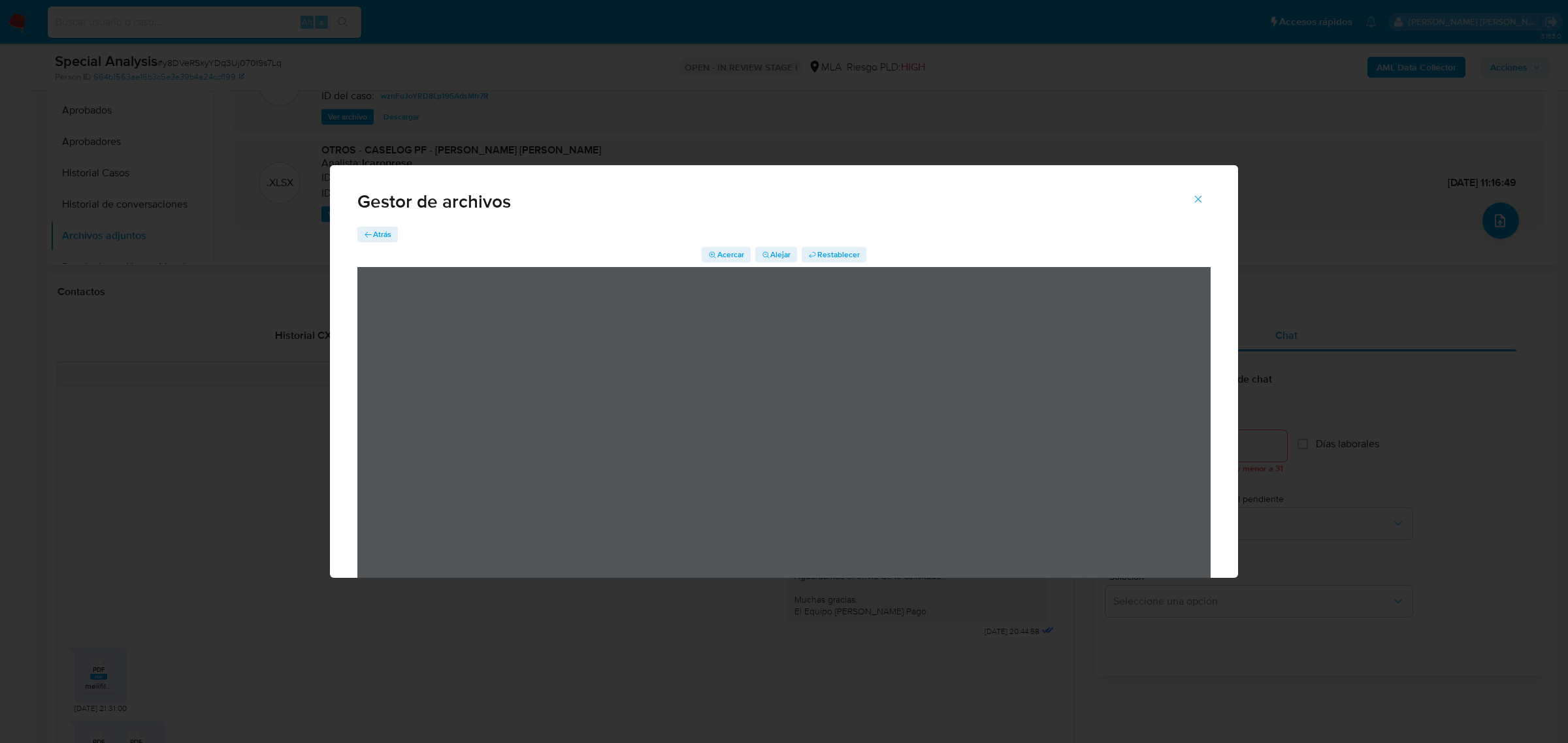
click at [379, 236] on span "Atrás" at bounding box center [382, 235] width 18 height 15
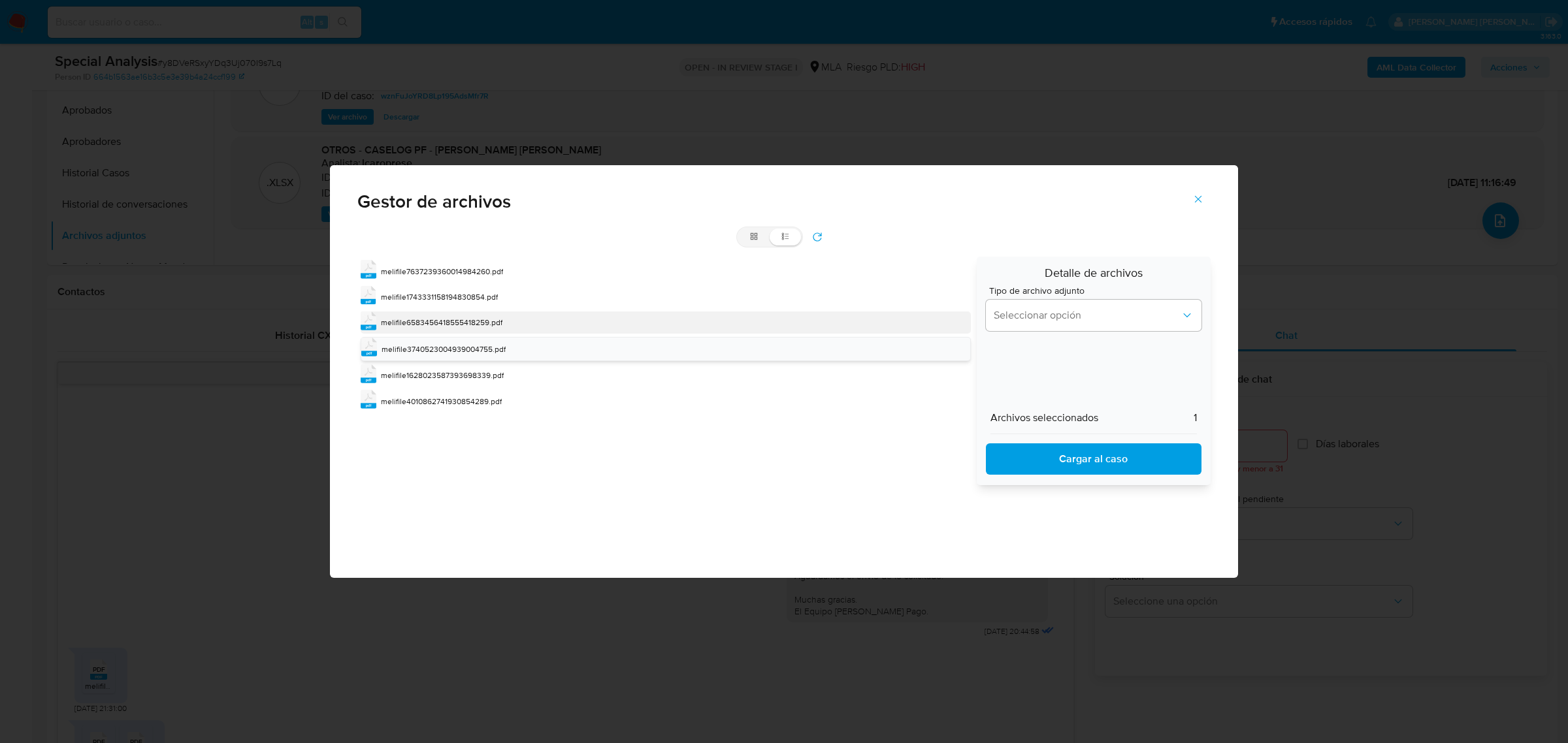
click at [449, 314] on div "pdf melifile6583456418555418259.pdf" at bounding box center [664, 322] width 609 height 22
click at [449, 314] on div "pdf melifile6583456418555418259.pdf" at bounding box center [664, 323] width 609 height 24
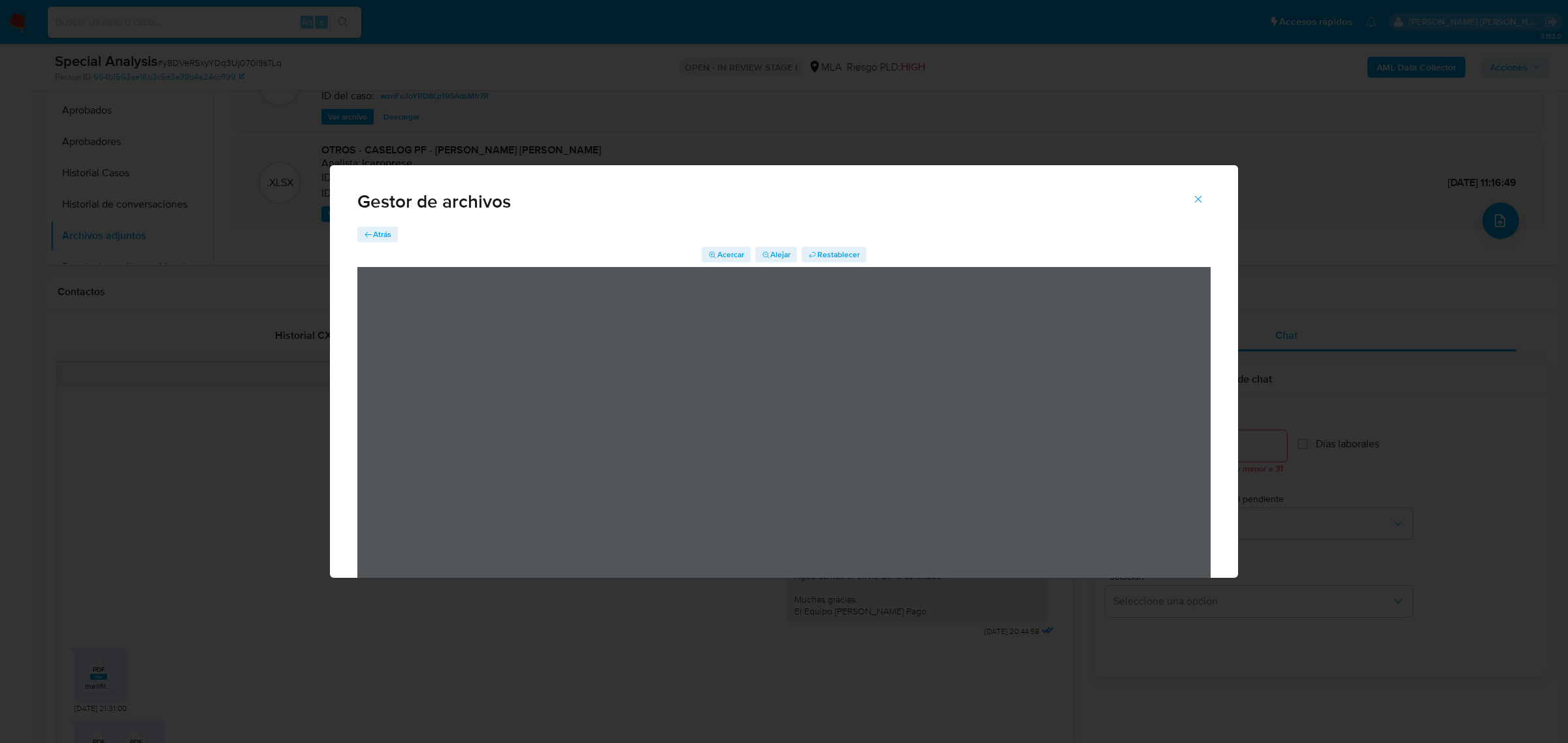
click at [379, 234] on span "Atrás" at bounding box center [382, 235] width 18 height 15
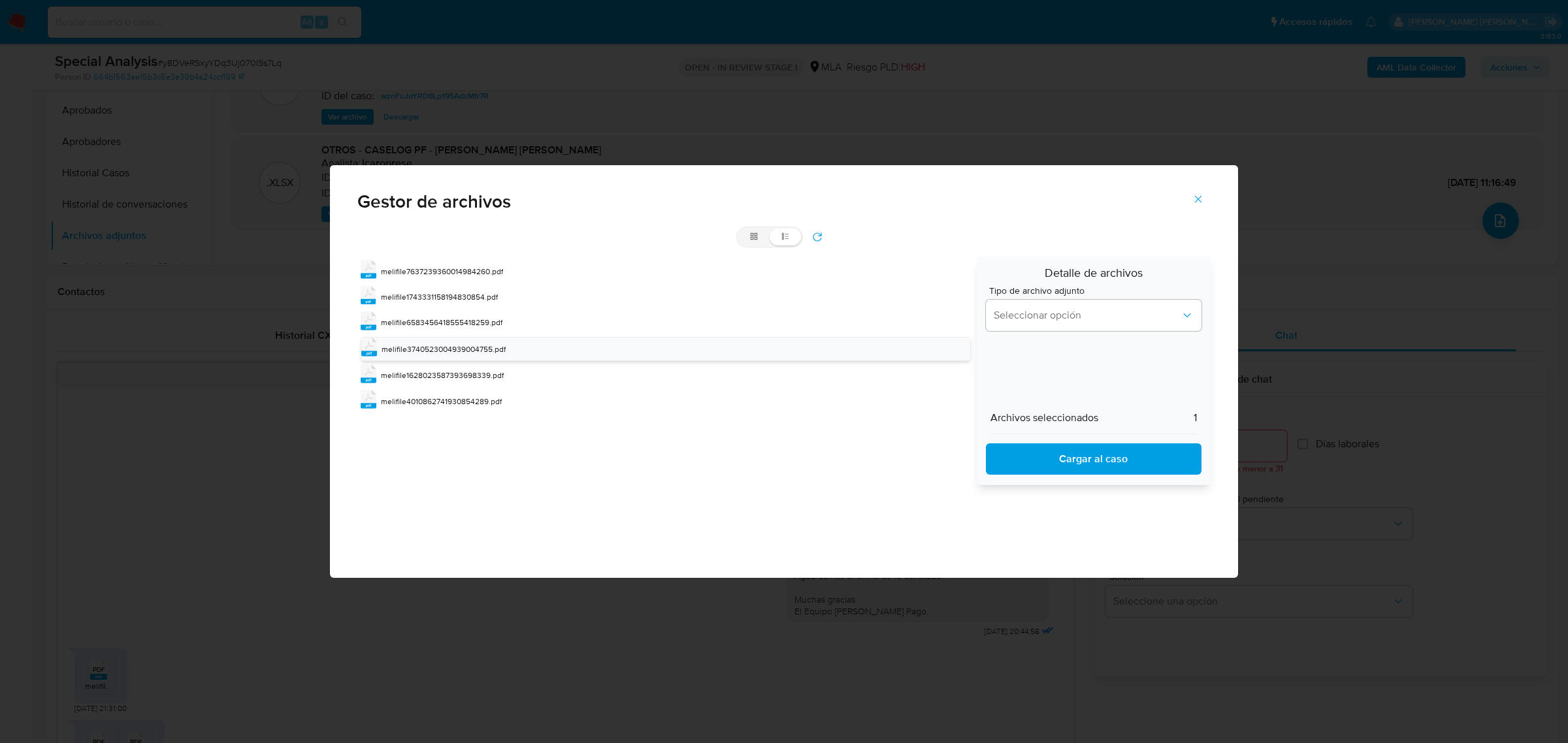
click at [824, 233] on button "refresh" at bounding box center [817, 238] width 29 height 21
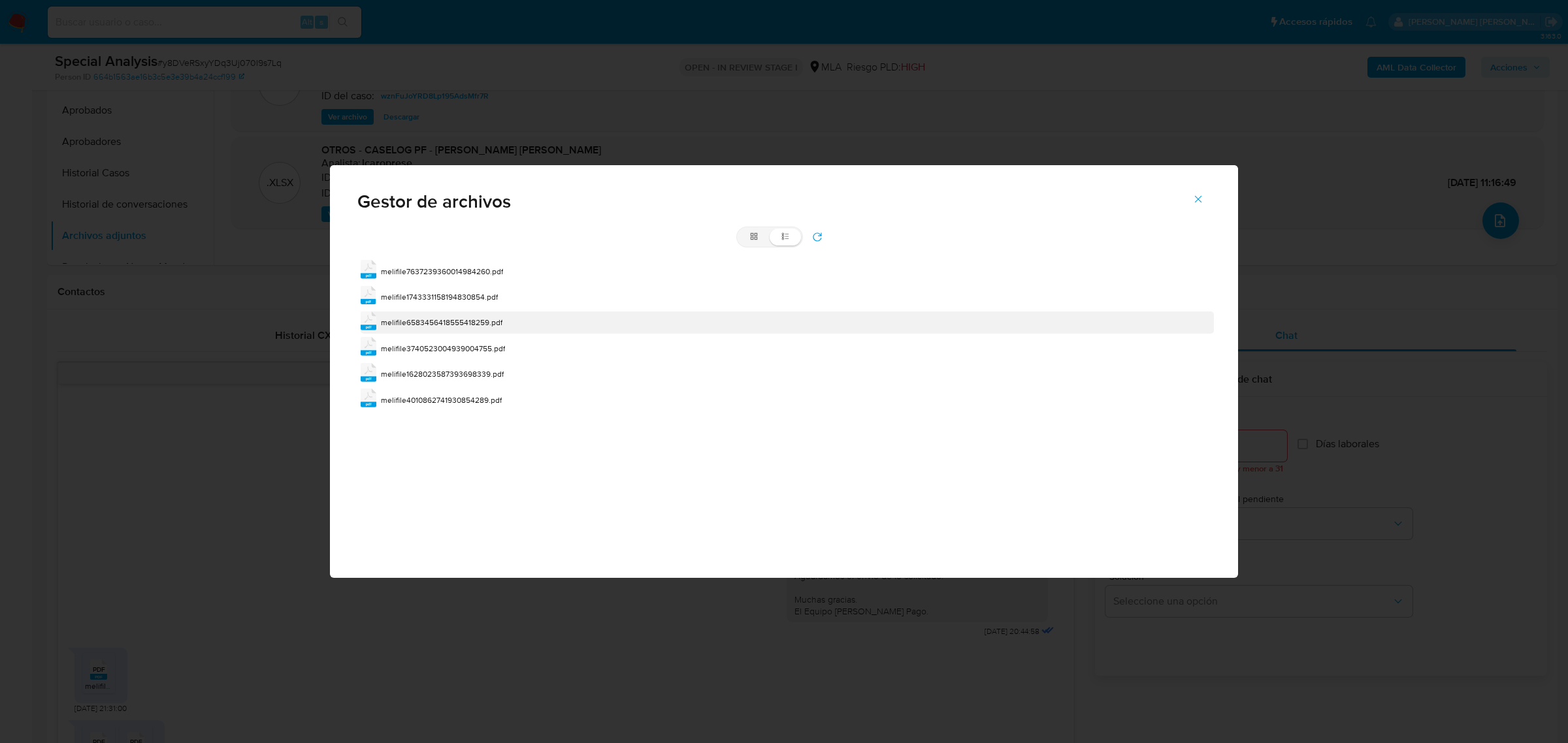
click at [488, 317] on span "melifile6583456418555418259.pdf" at bounding box center [442, 322] width 122 height 11
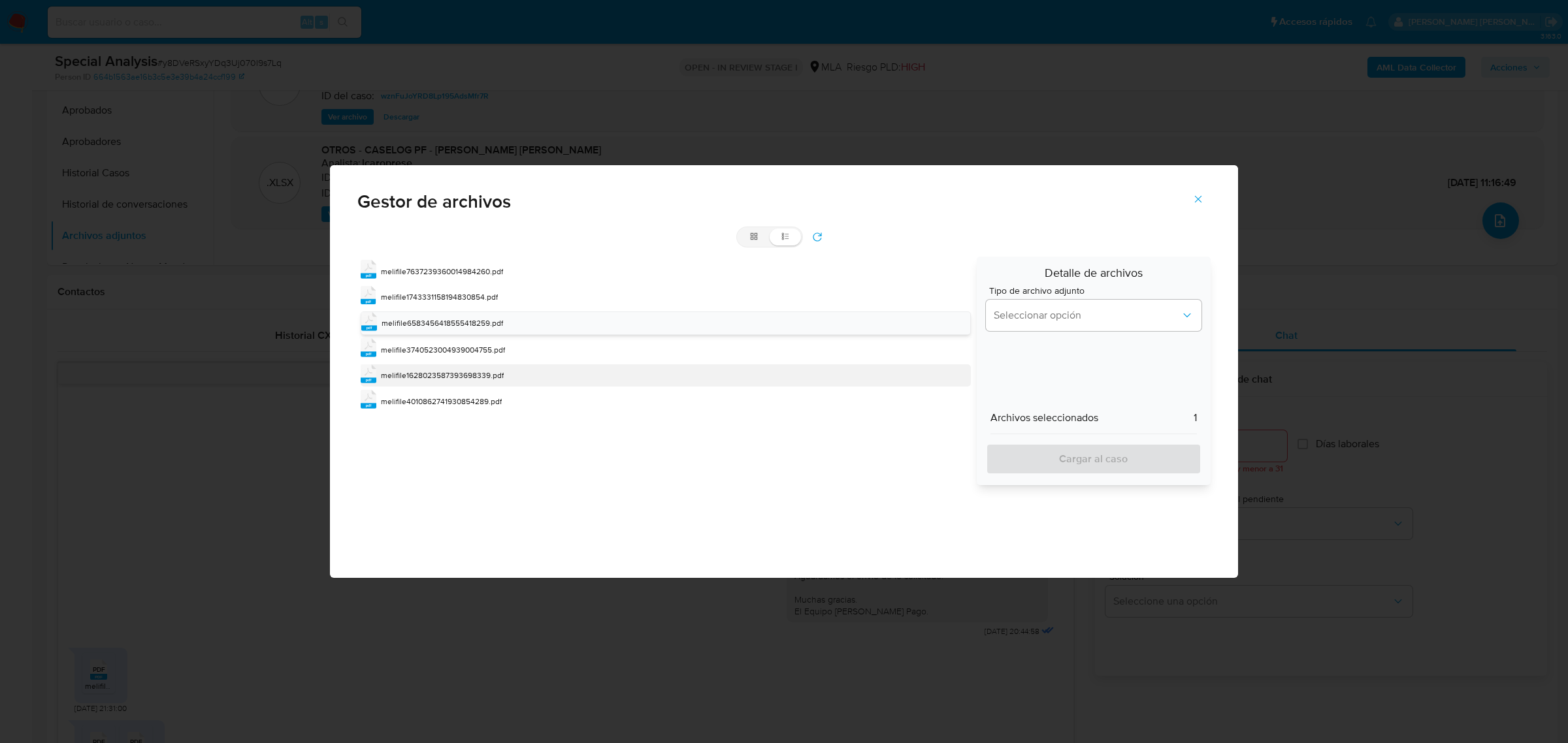
click at [496, 377] on span "melifile1628023587393698339.pdf" at bounding box center [442, 375] width 123 height 11
click at [1064, 318] on span "Seleccionar opción" at bounding box center [1087, 315] width 187 height 13
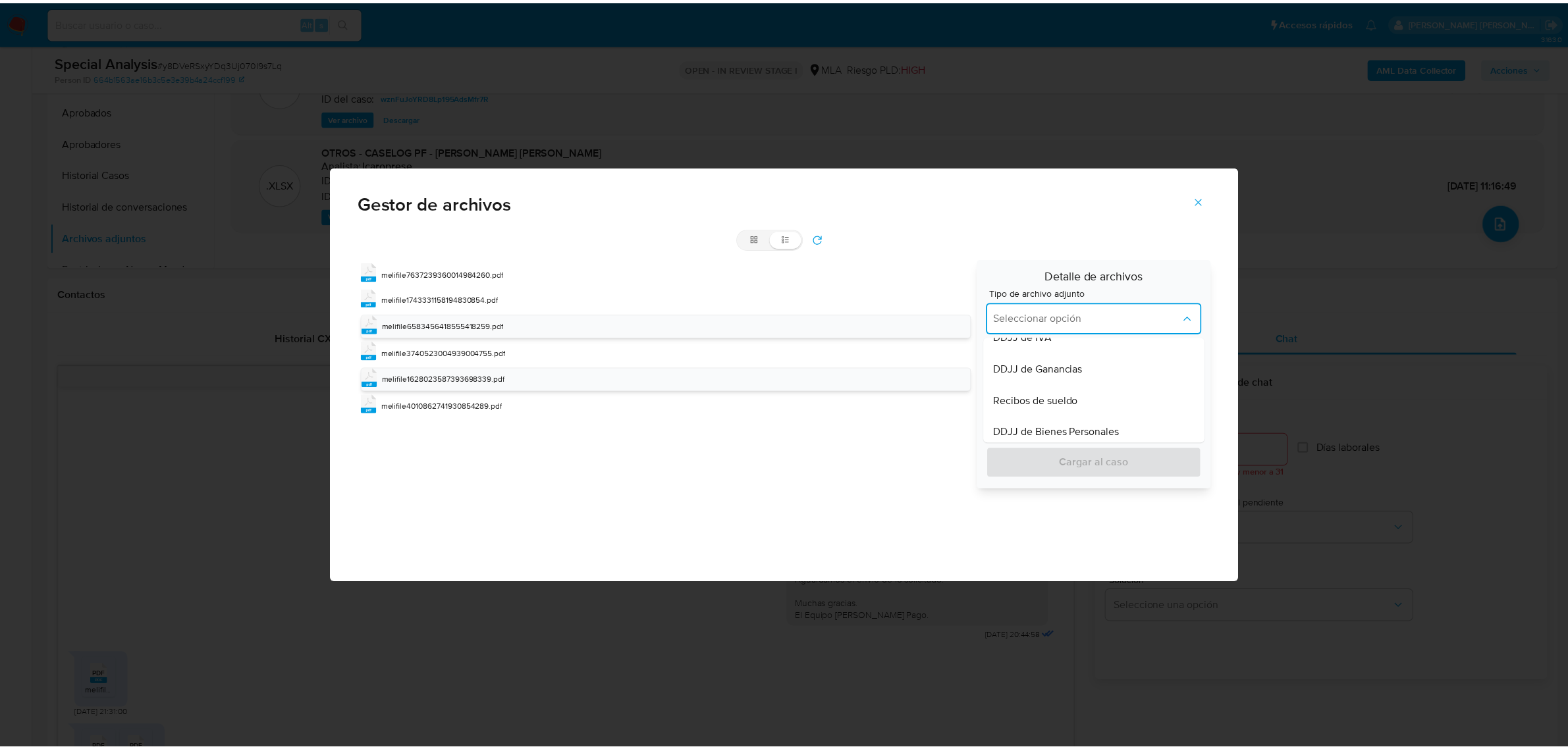
scroll to position [329, 0]
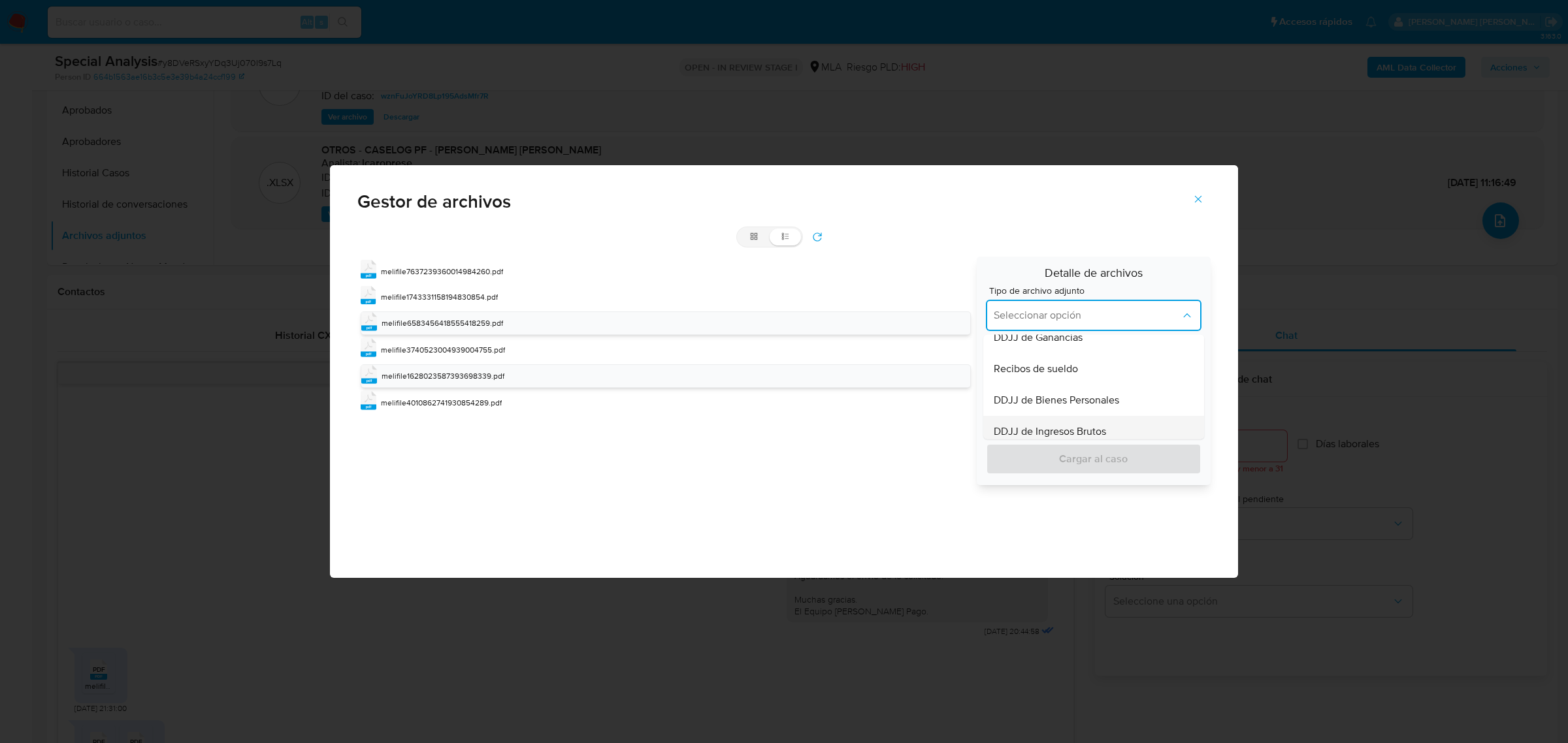
click at [1061, 426] on span "DDJJ de Ingresos Brutos" at bounding box center [1050, 432] width 112 height 13
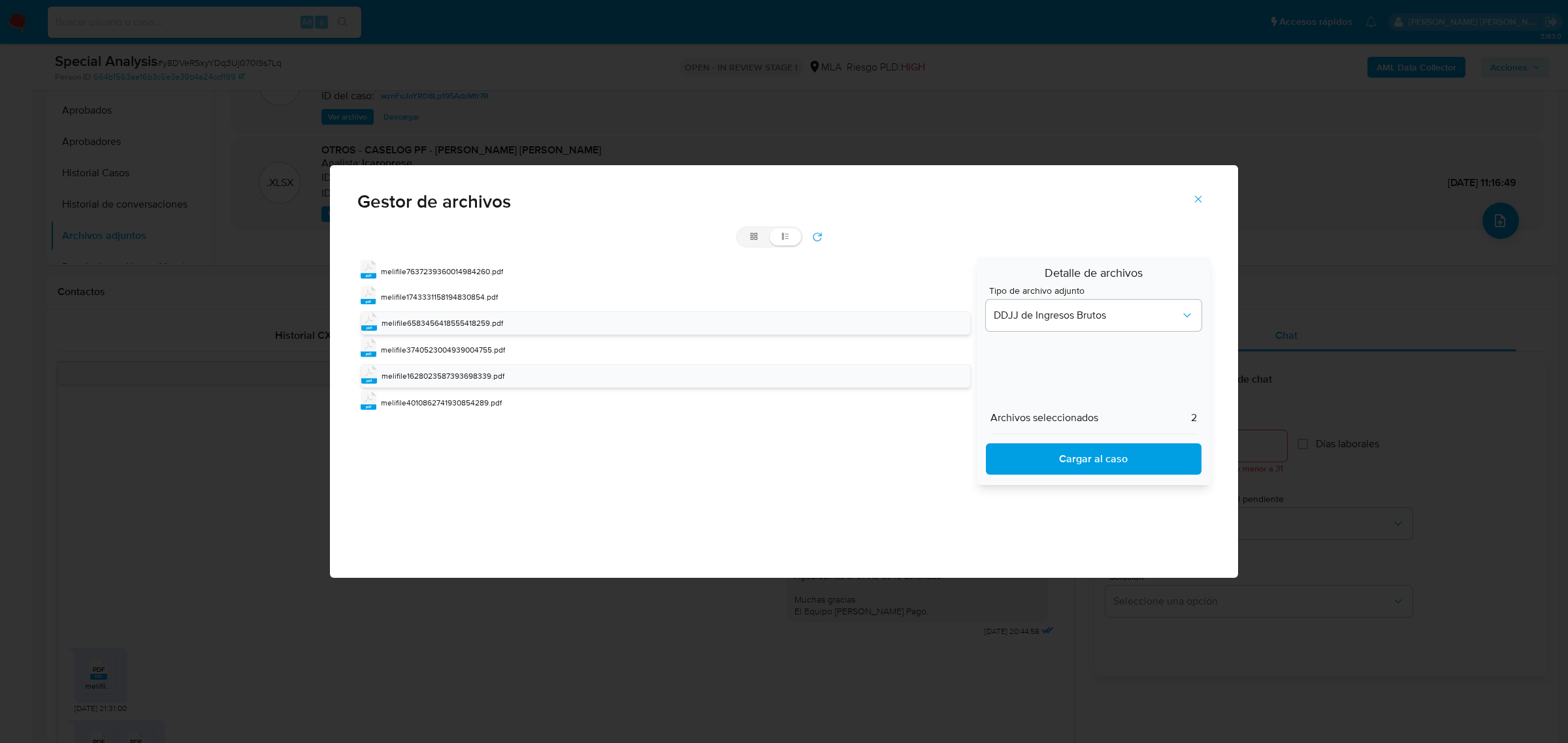
click at [1060, 448] on span "Cargar al caso" at bounding box center [1093, 459] width 182 height 29
click at [409, 412] on div "pdf melifile4010862741930854289.pdf" at bounding box center [664, 402] width 609 height 22
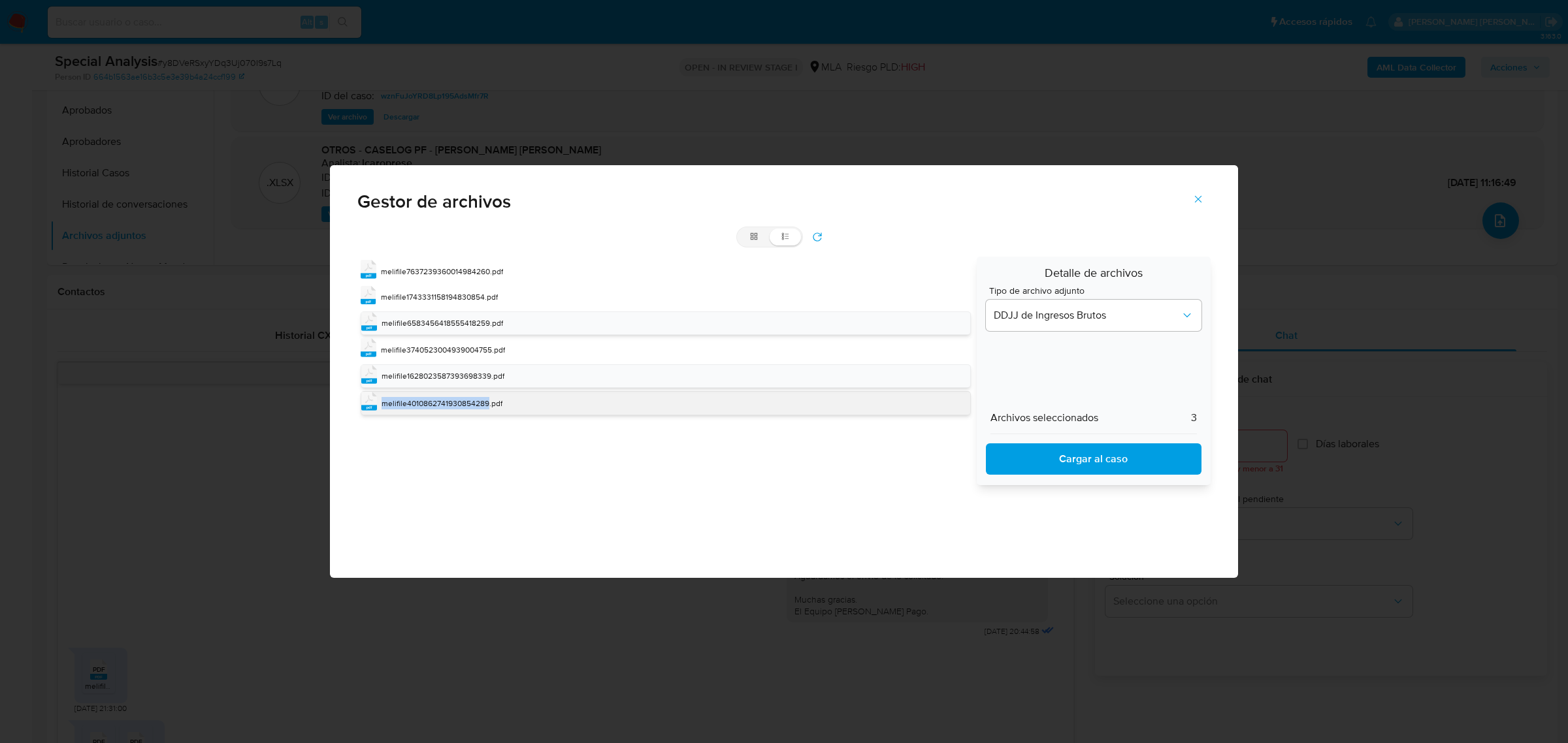
click at [409, 412] on div "pdf melifile4010862741930854289.pdf" at bounding box center [664, 403] width 609 height 24
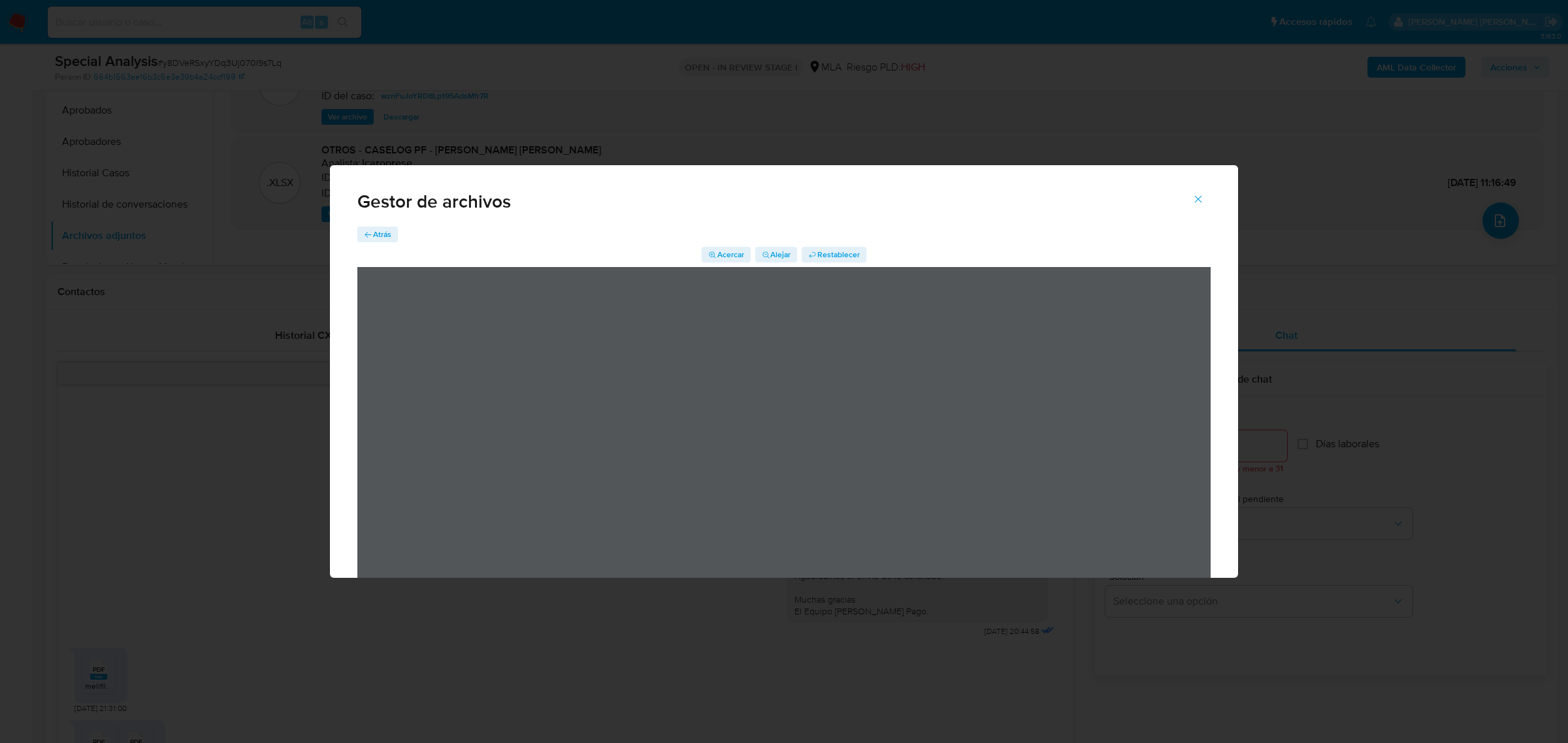
click at [1199, 198] on icon "Cerrar" at bounding box center [1198, 199] width 11 height 11
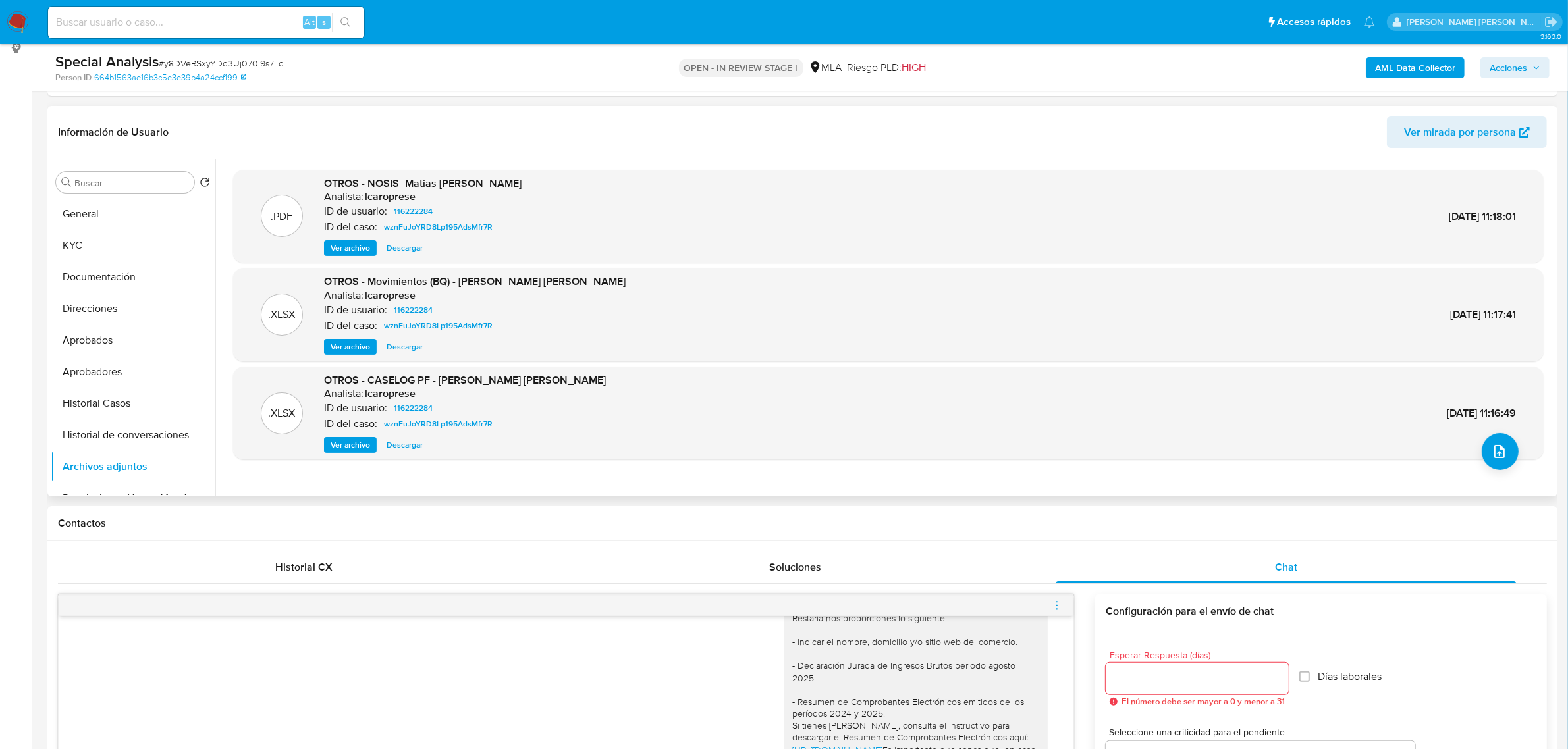
scroll to position [165, 0]
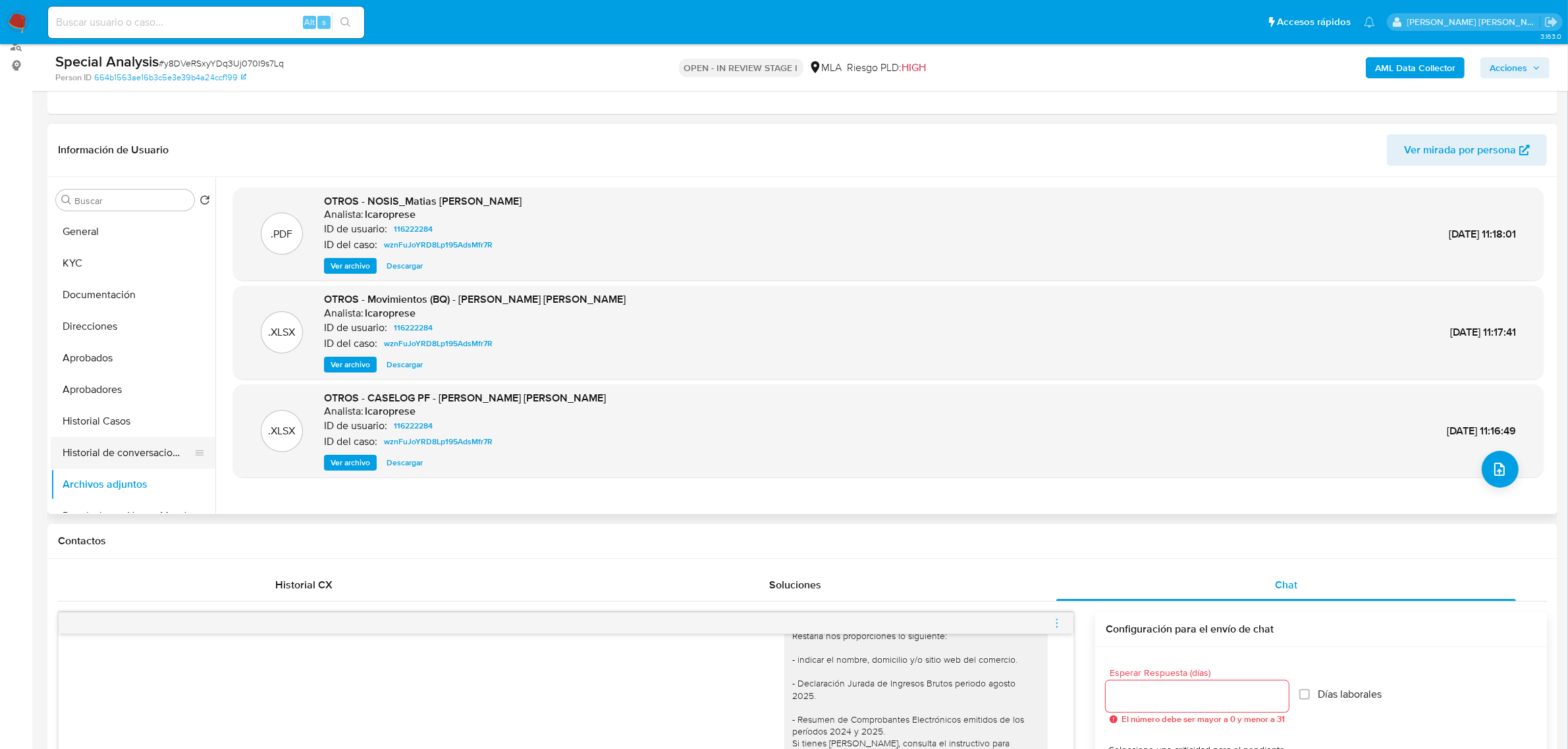
click at [115, 443] on button "Historial de conversaciones" at bounding box center [127, 452] width 154 height 32
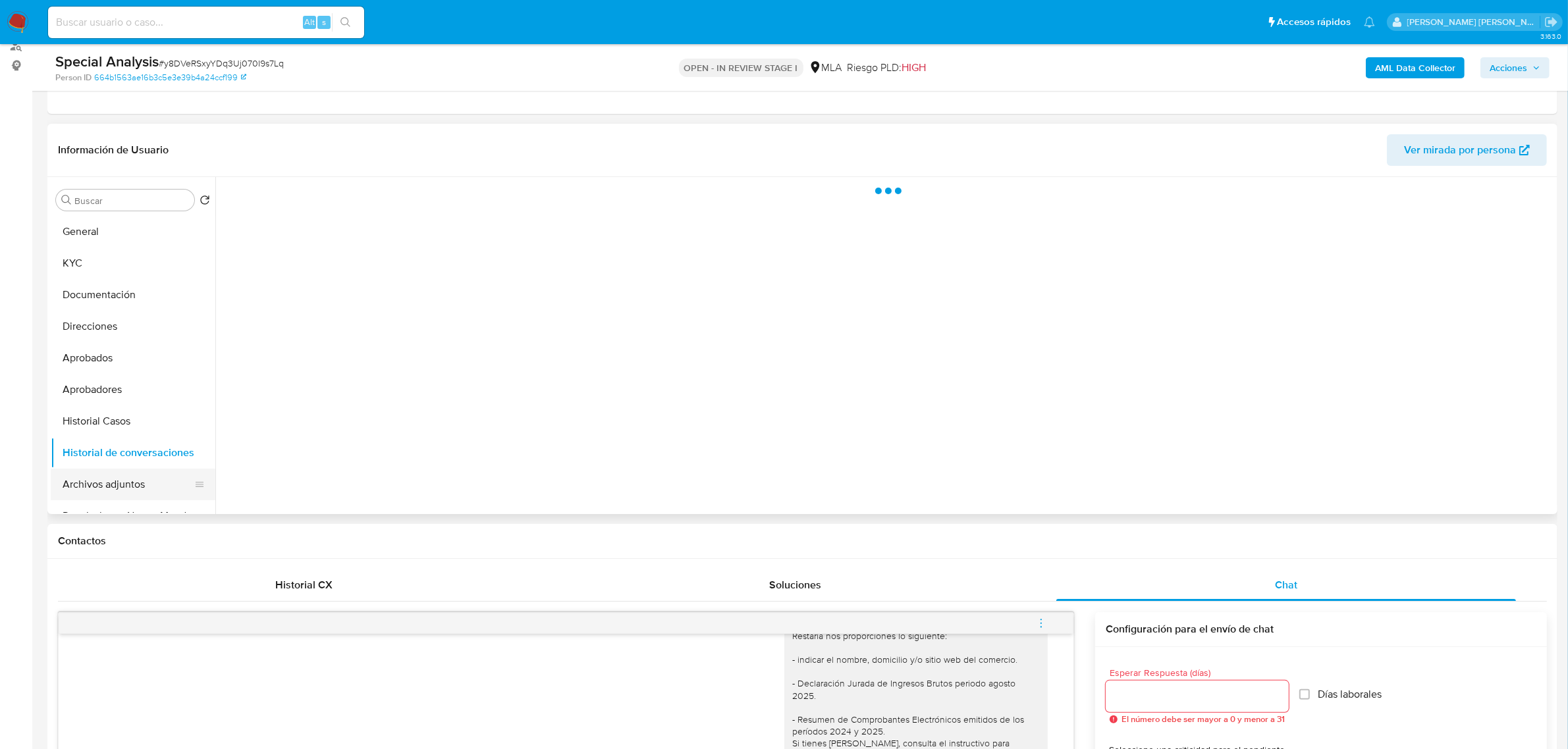
click at [115, 479] on button "Archivos adjuntos" at bounding box center [127, 484] width 154 height 32
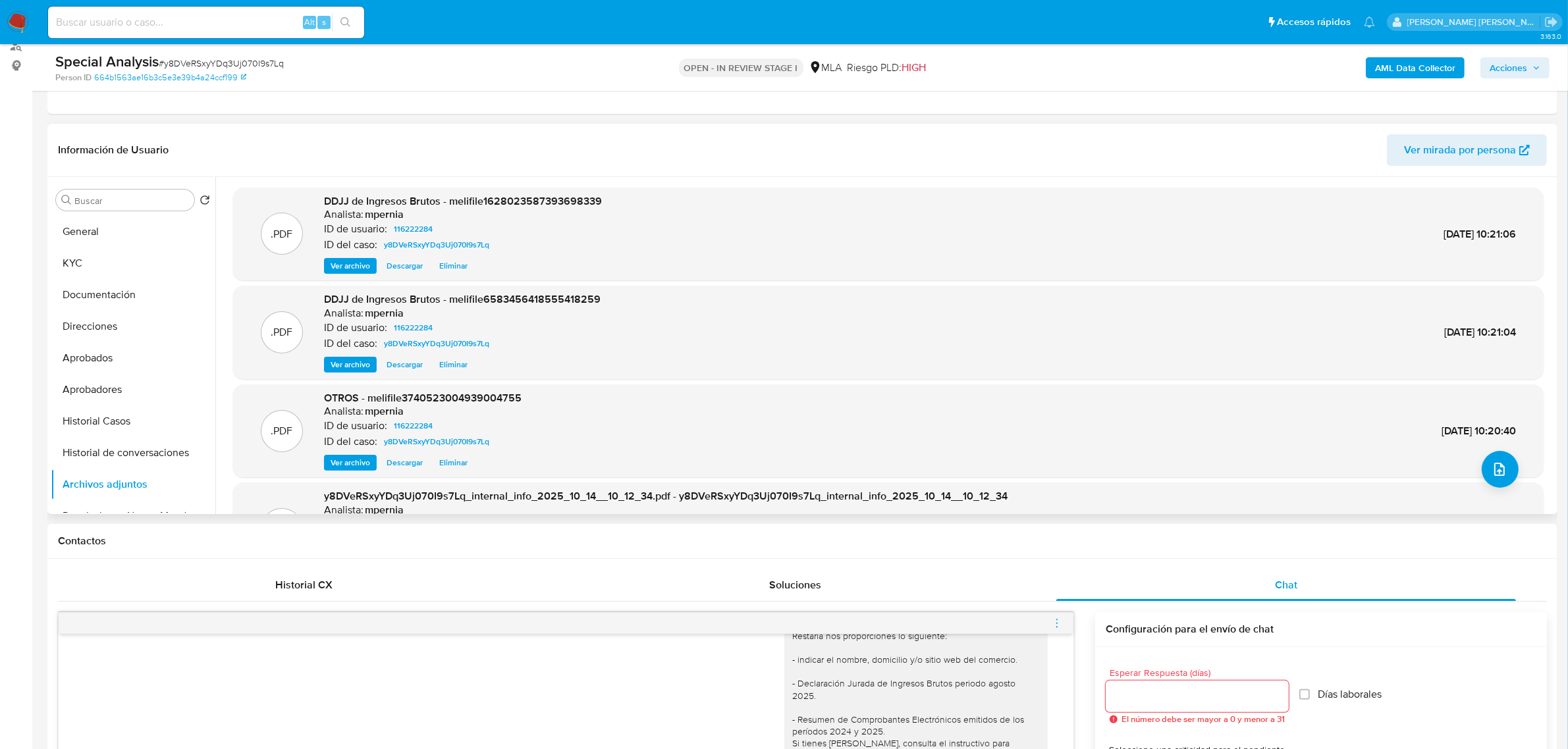
click at [362, 261] on span "Ver archivo" at bounding box center [350, 266] width 39 height 13
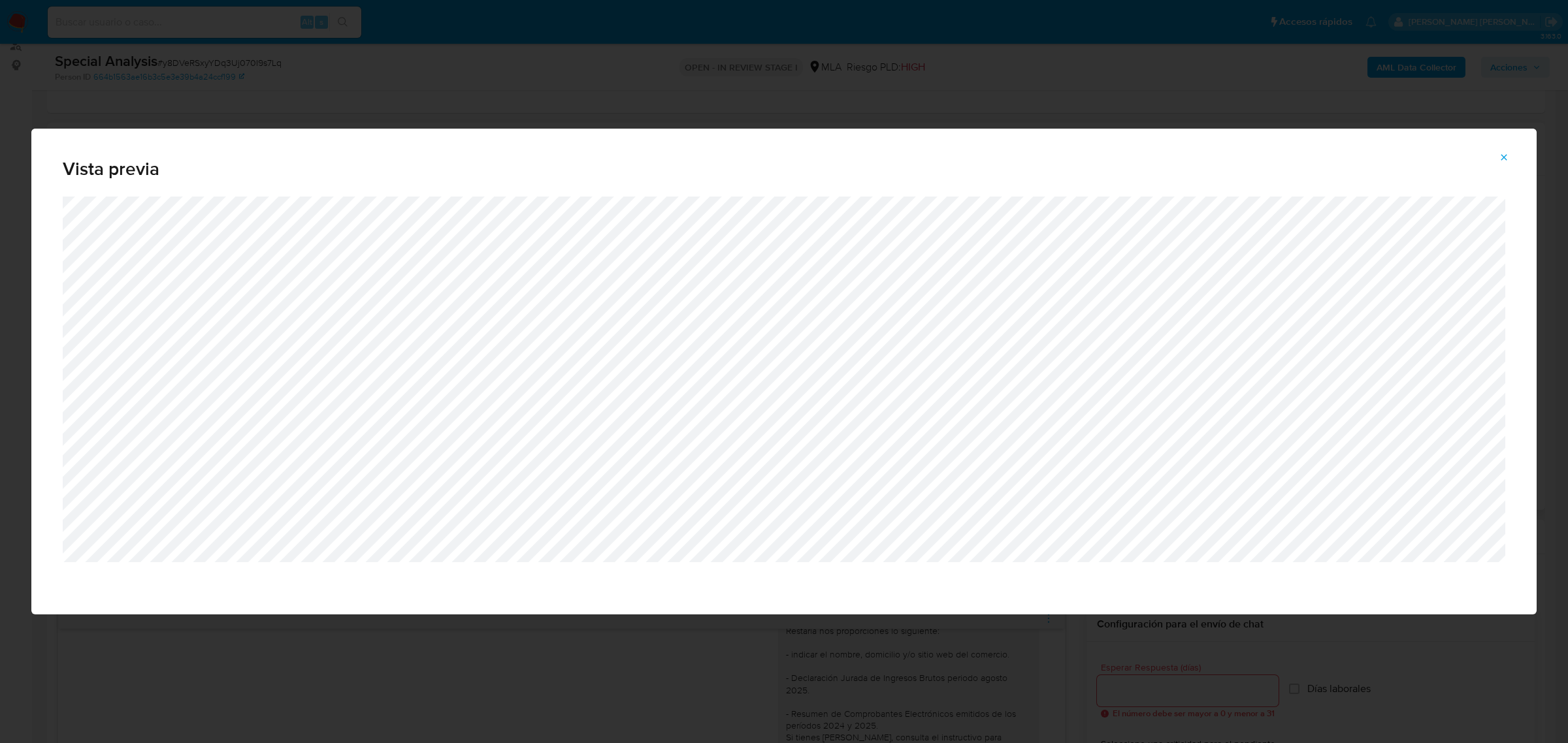
click at [1500, 155] on icon "Attachment preview" at bounding box center [1503, 157] width 10 height 10
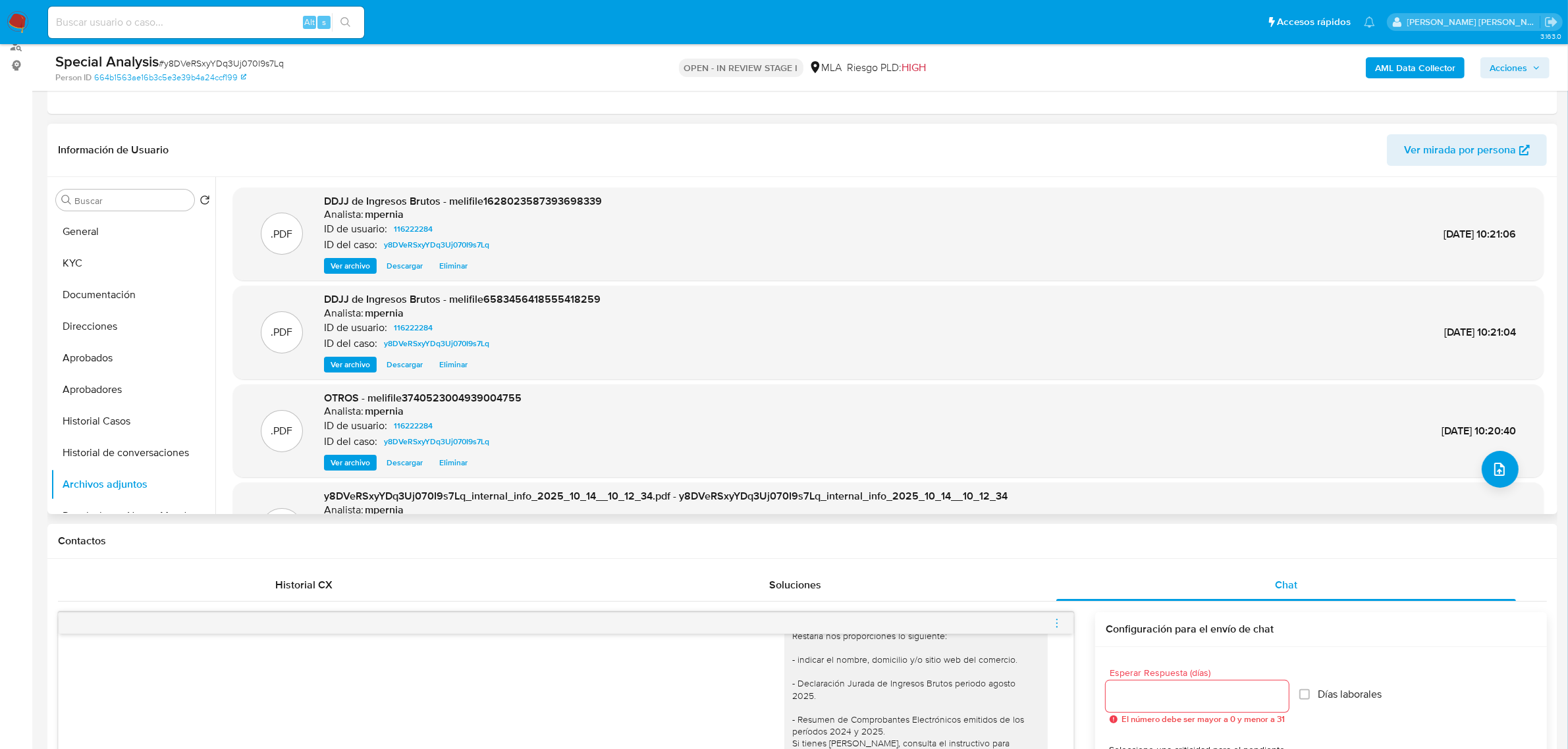
click at [363, 370] on span "Ver archivo" at bounding box center [350, 365] width 39 height 13
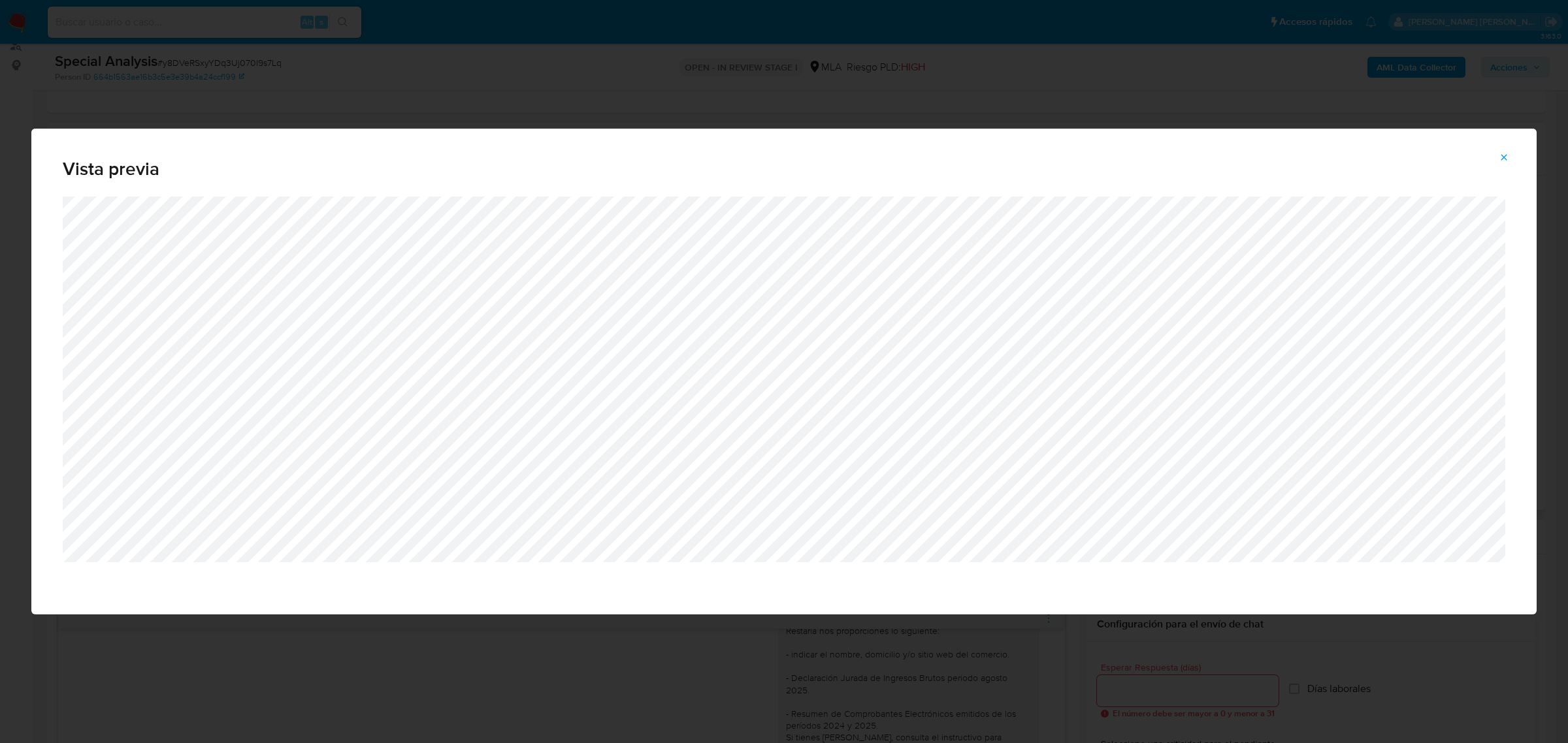
click at [1508, 159] on icon "Attachment preview" at bounding box center [1503, 157] width 10 height 10
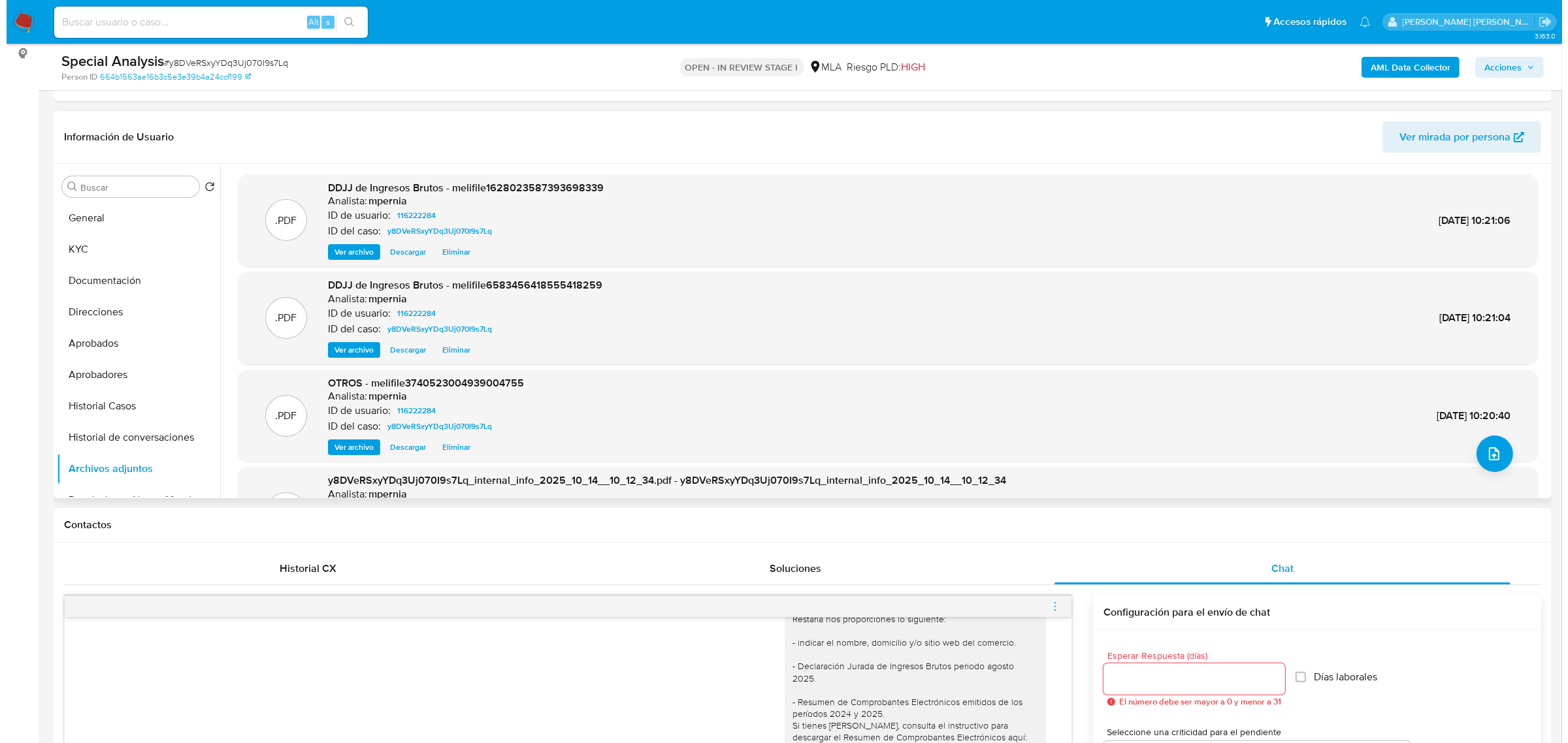
scroll to position [82, 0]
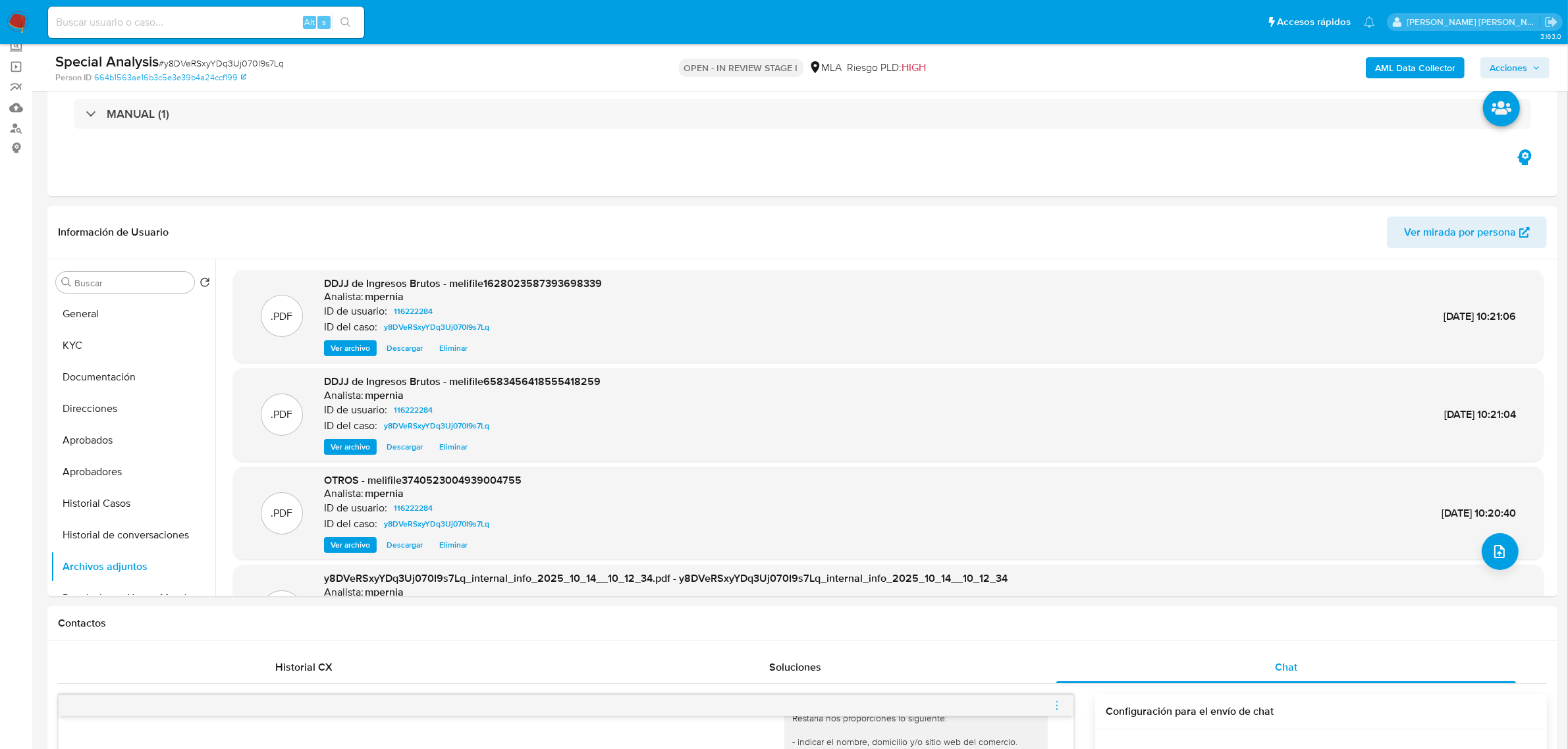
click at [218, 59] on span "# y8DVeRSxyYDq3Uj070I9s7Lq" at bounding box center [221, 63] width 125 height 13
click at [218, 57] on span "# y8DVeRSxyYDq3Uj070I9s7Lq" at bounding box center [221, 63] width 125 height 13
copy span "y8DVeRSxyYDq3Uj070I9s7Lq"
click at [1496, 548] on icon "upload-file" at bounding box center [1499, 552] width 15 height 15
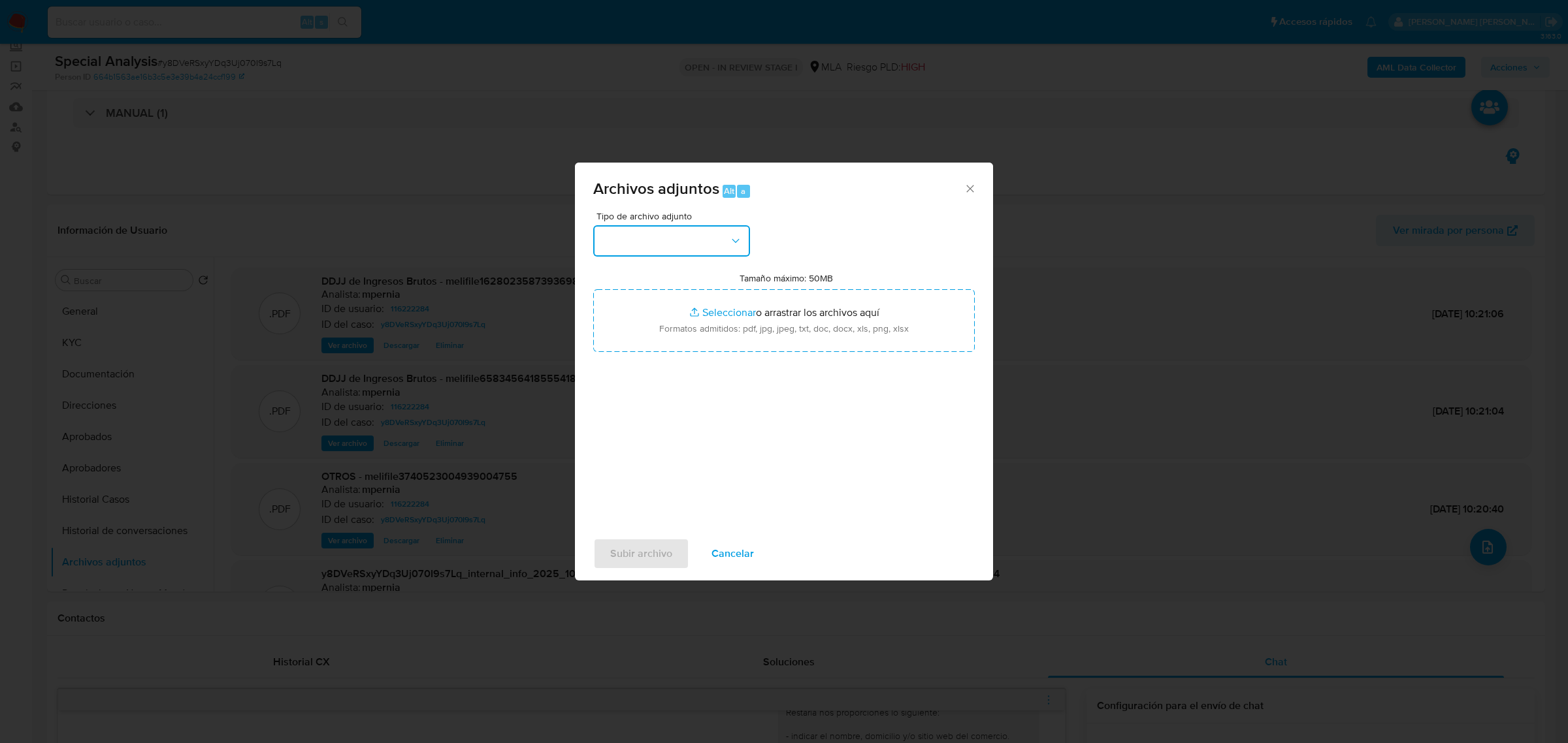
click at [727, 249] on button "button" at bounding box center [671, 240] width 157 height 31
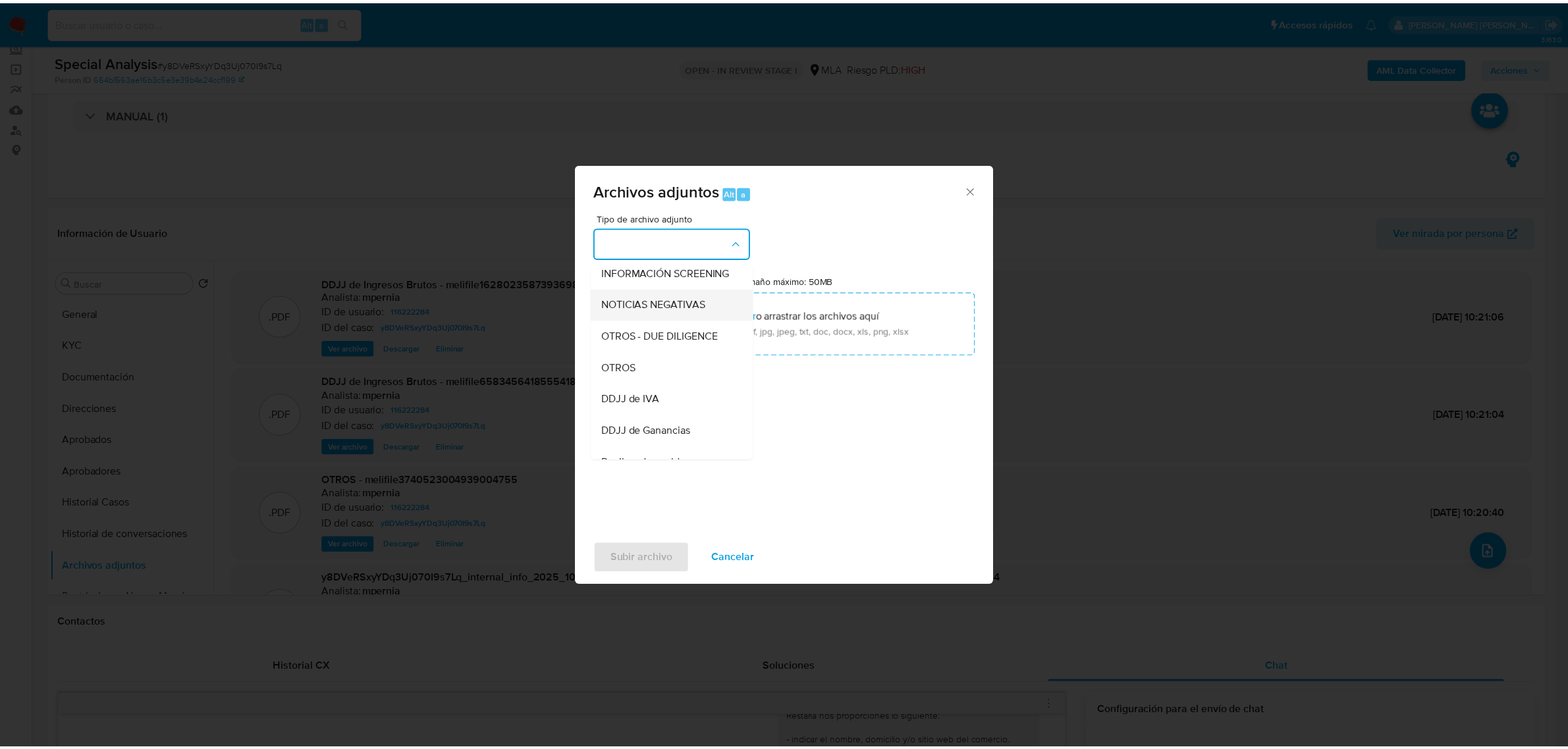
scroll to position [165, 0]
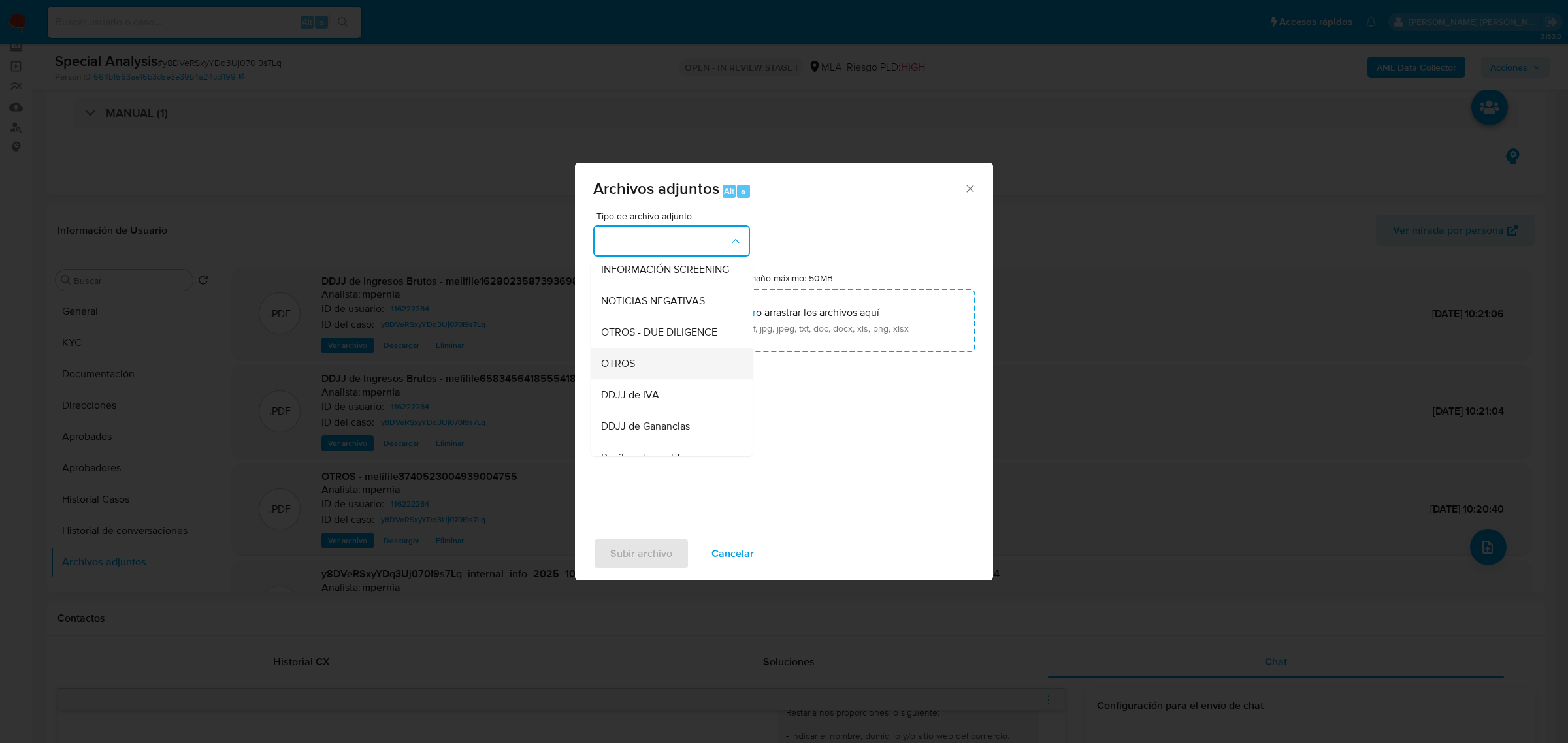
click at [641, 374] on div "OTROS" at bounding box center [667, 363] width 133 height 31
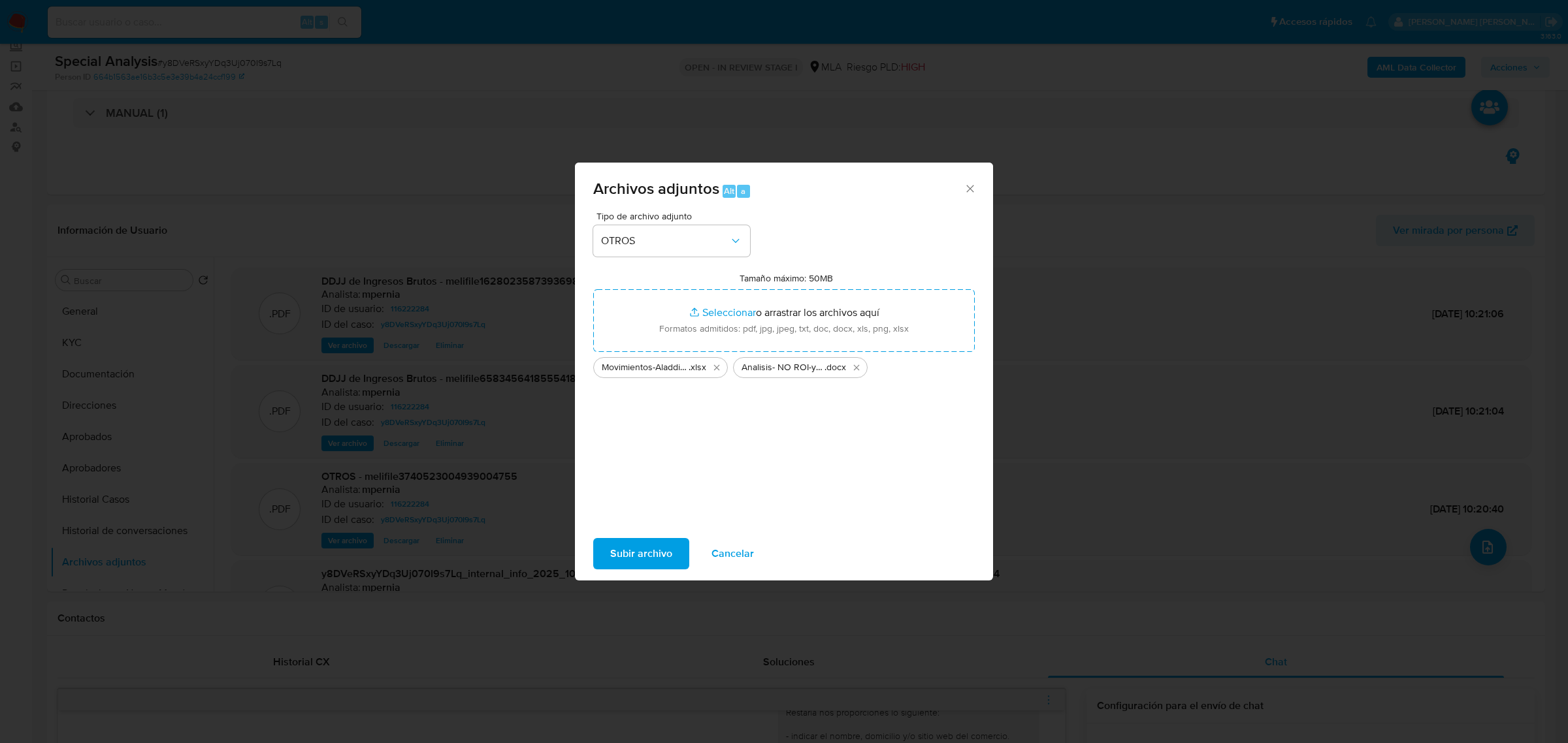
click at [631, 552] on span "Subir archivo" at bounding box center [641, 554] width 62 height 29
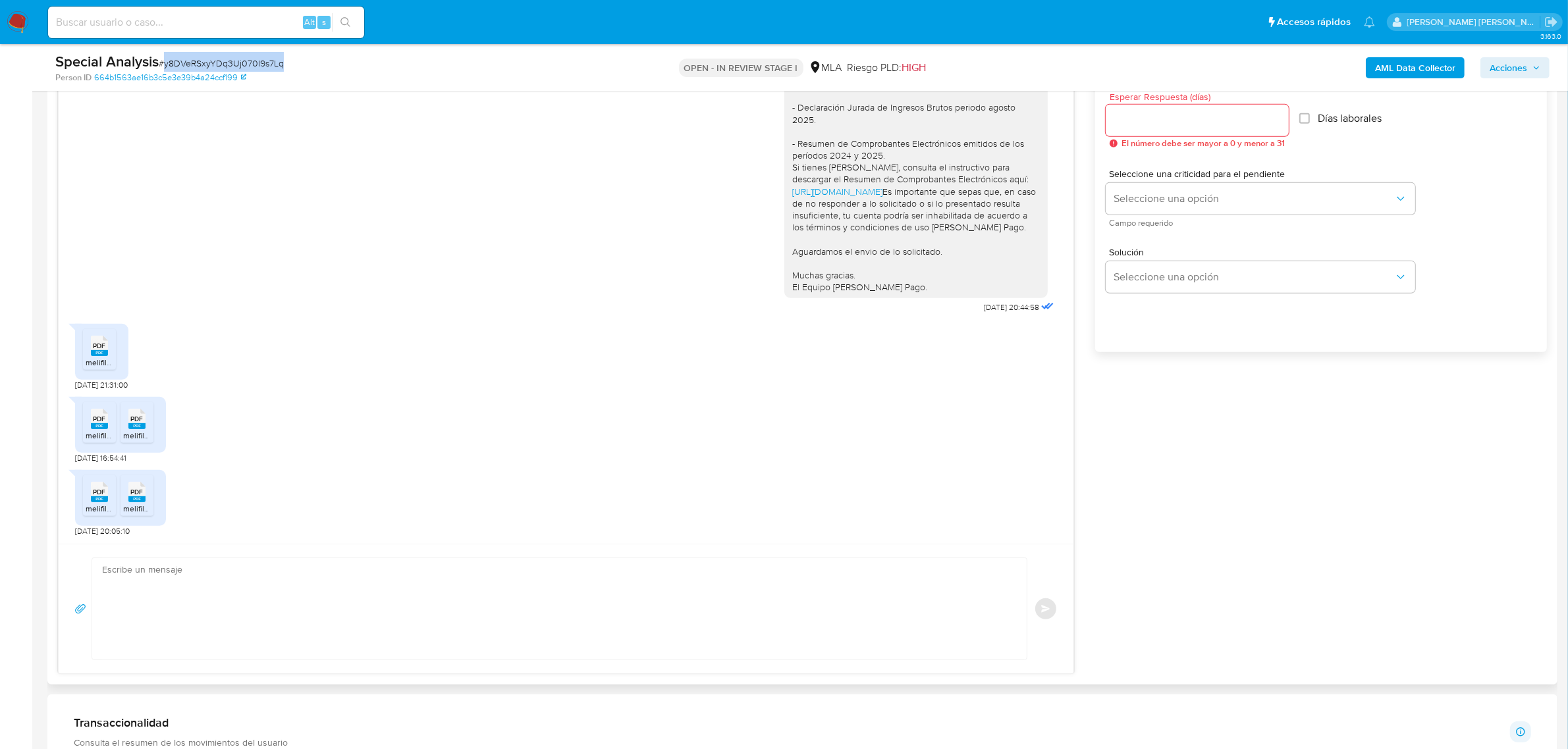
scroll to position [905, 0]
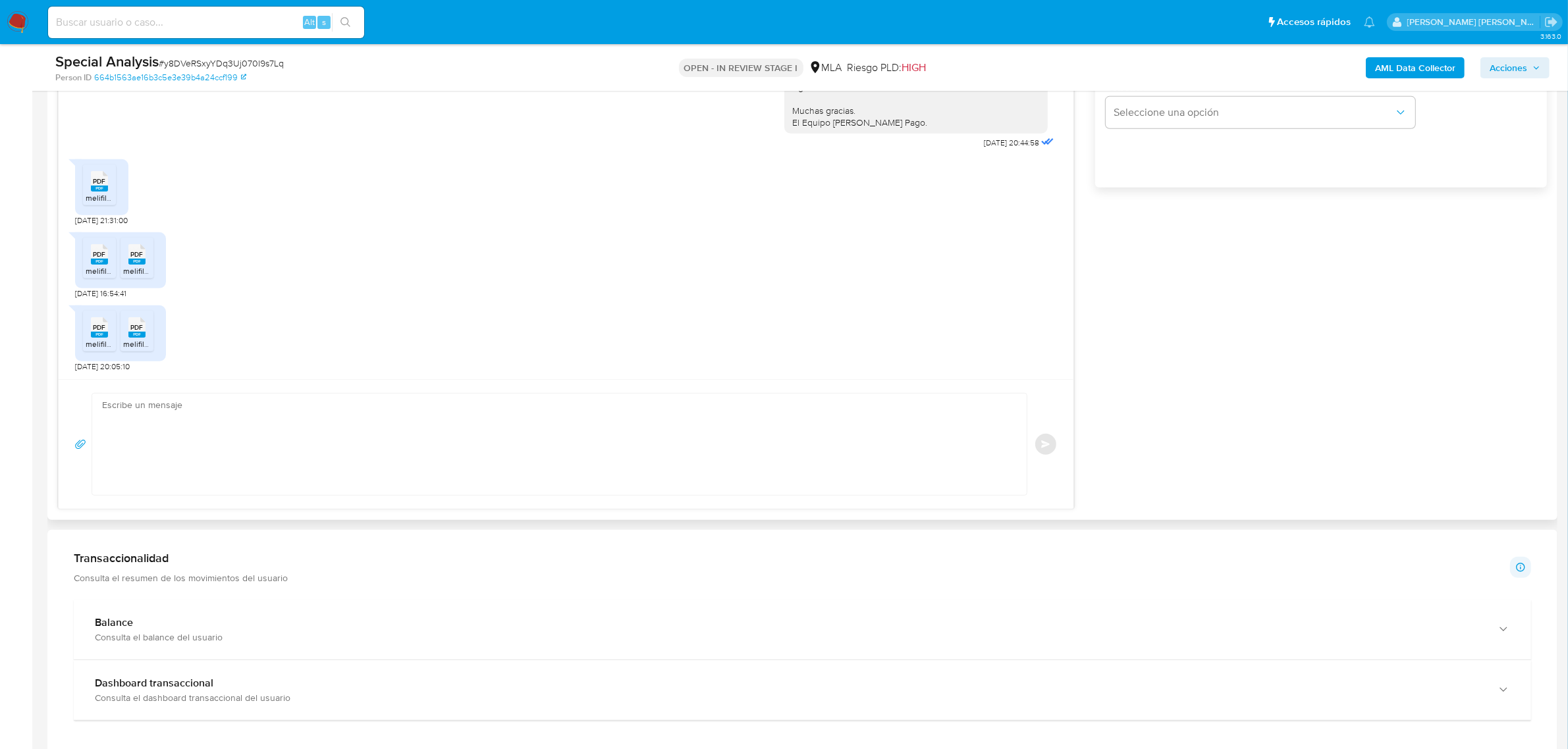
click at [249, 442] on textarea at bounding box center [557, 444] width 908 height 102
type textarea "Es de mencionar, que el volumen de sus operaciones se concentraron en los meses…"
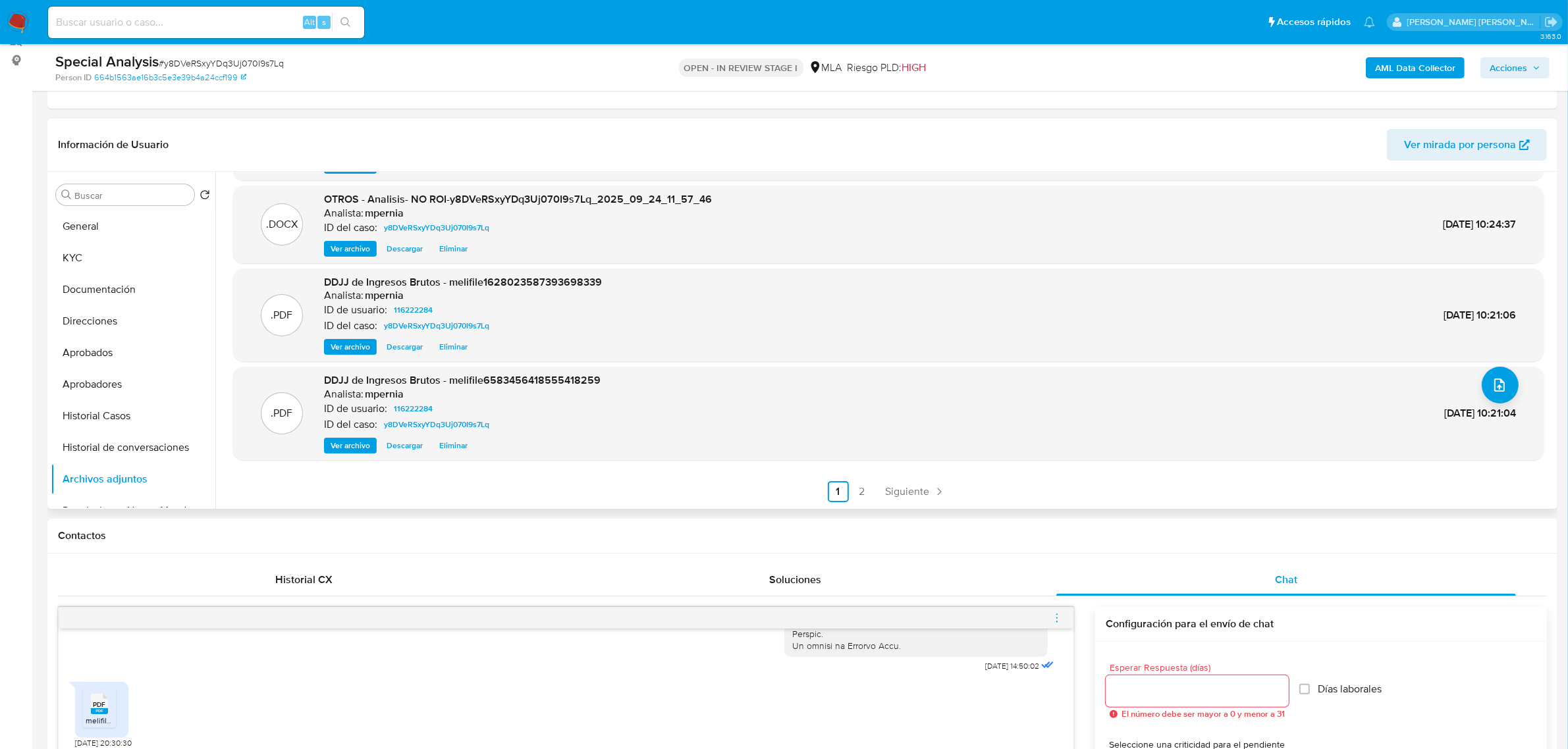
scroll to position [165, 0]
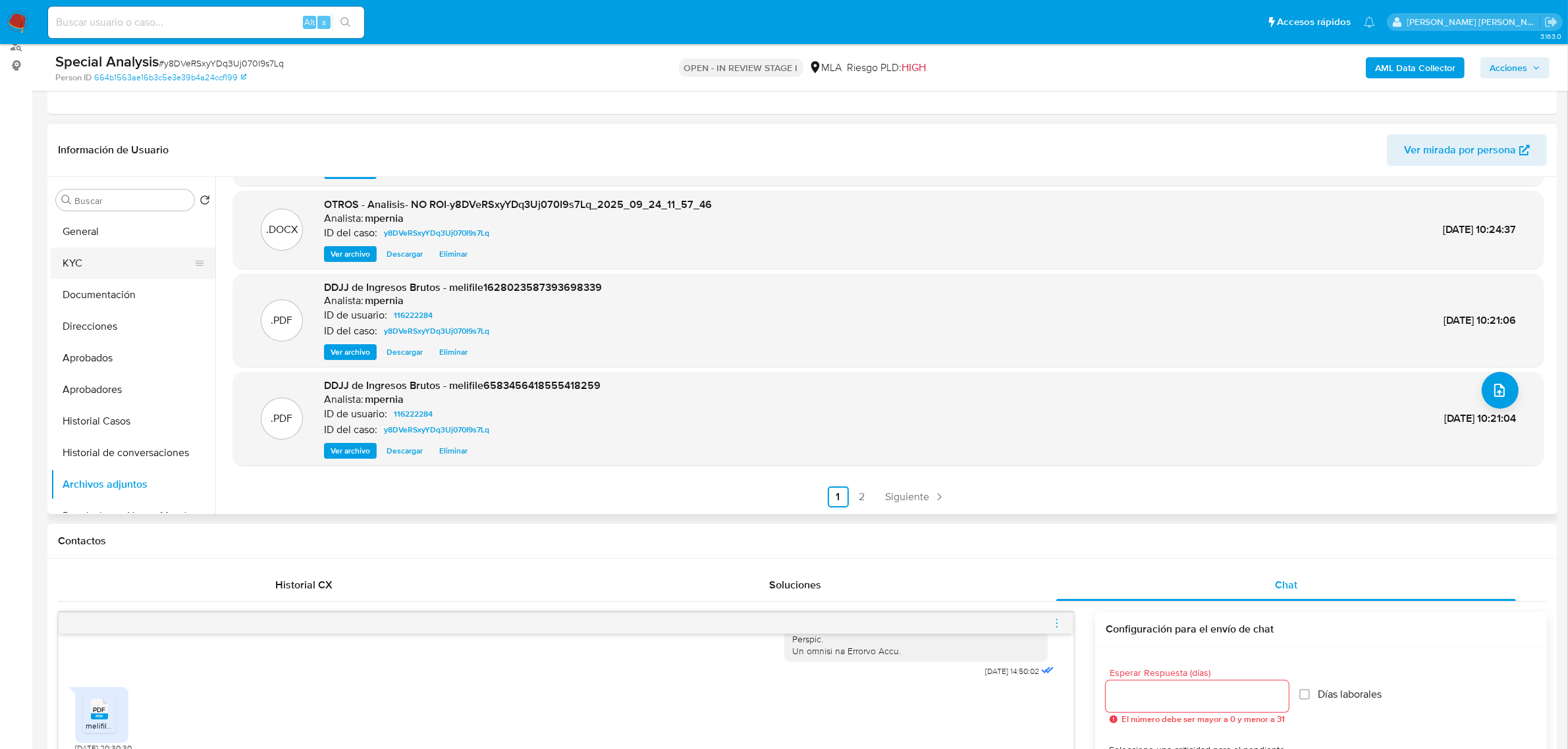
click at [77, 252] on button "KYC" at bounding box center [127, 262] width 154 height 32
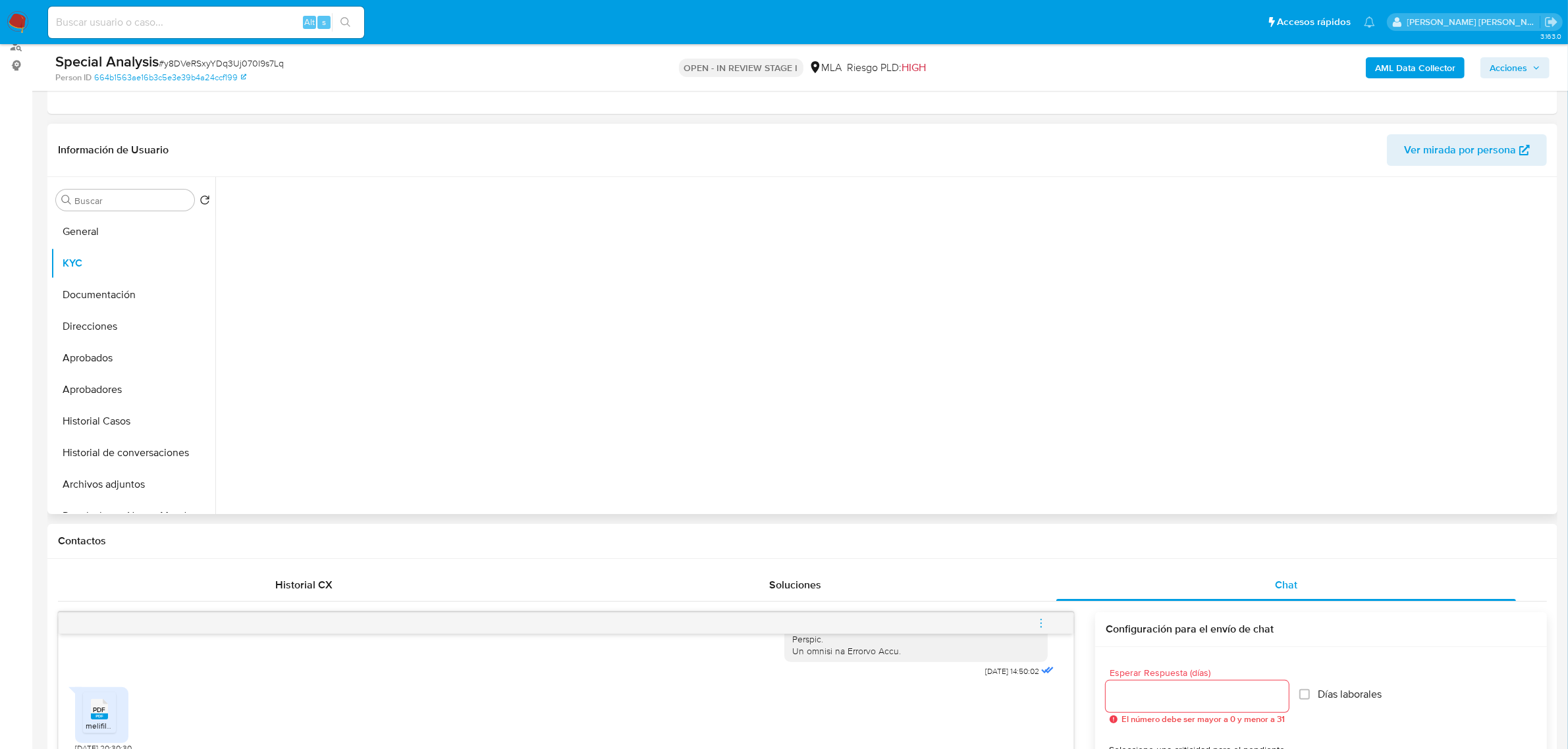
scroll to position [0, 0]
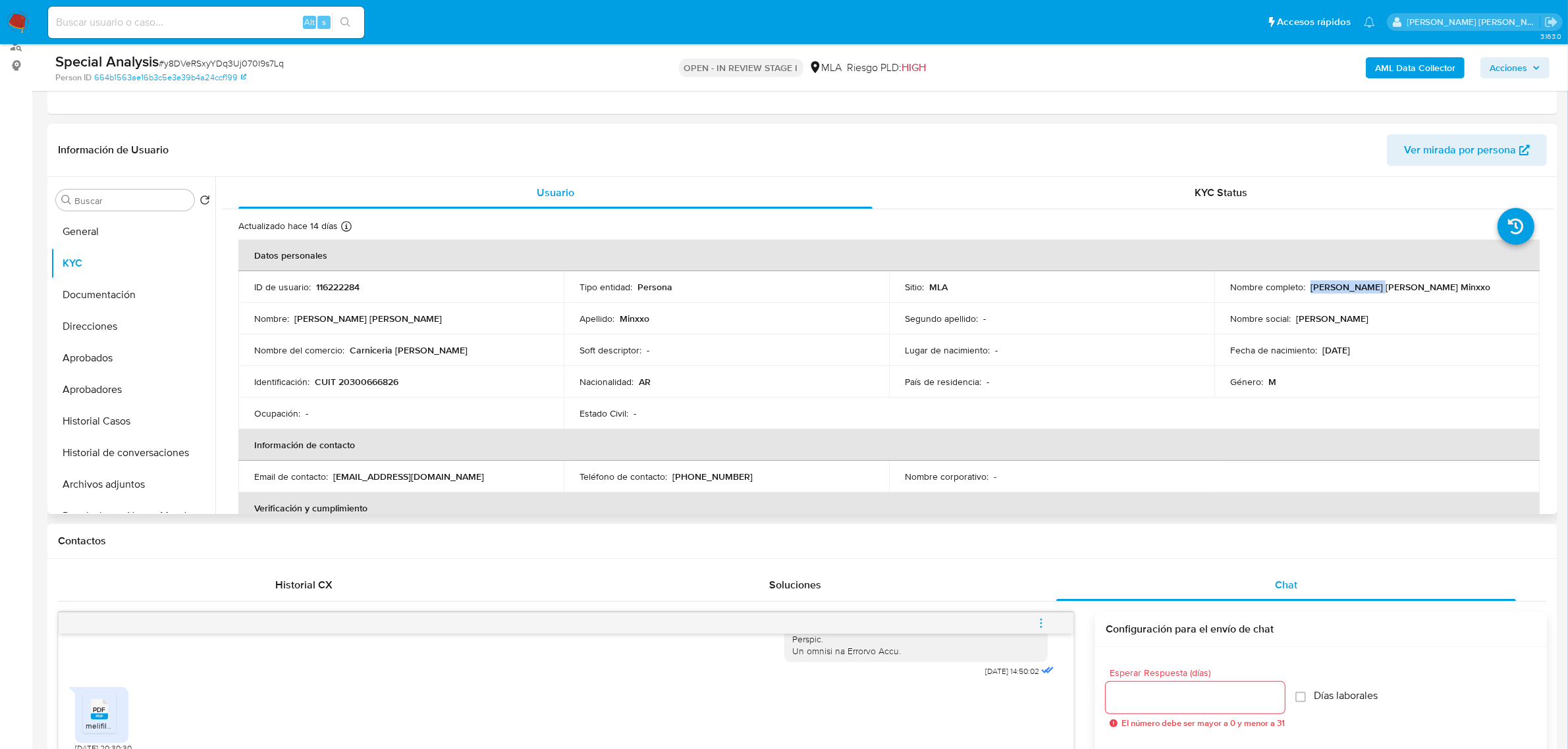
drag, startPoint x: 1309, startPoint y: 287, endPoint x: 1366, endPoint y: 291, distance: 57.1
click at [1366, 291] on p "Matias Alberto Nicolas Minxxo" at bounding box center [1400, 287] width 180 height 11
copy p "Matias Alberto"
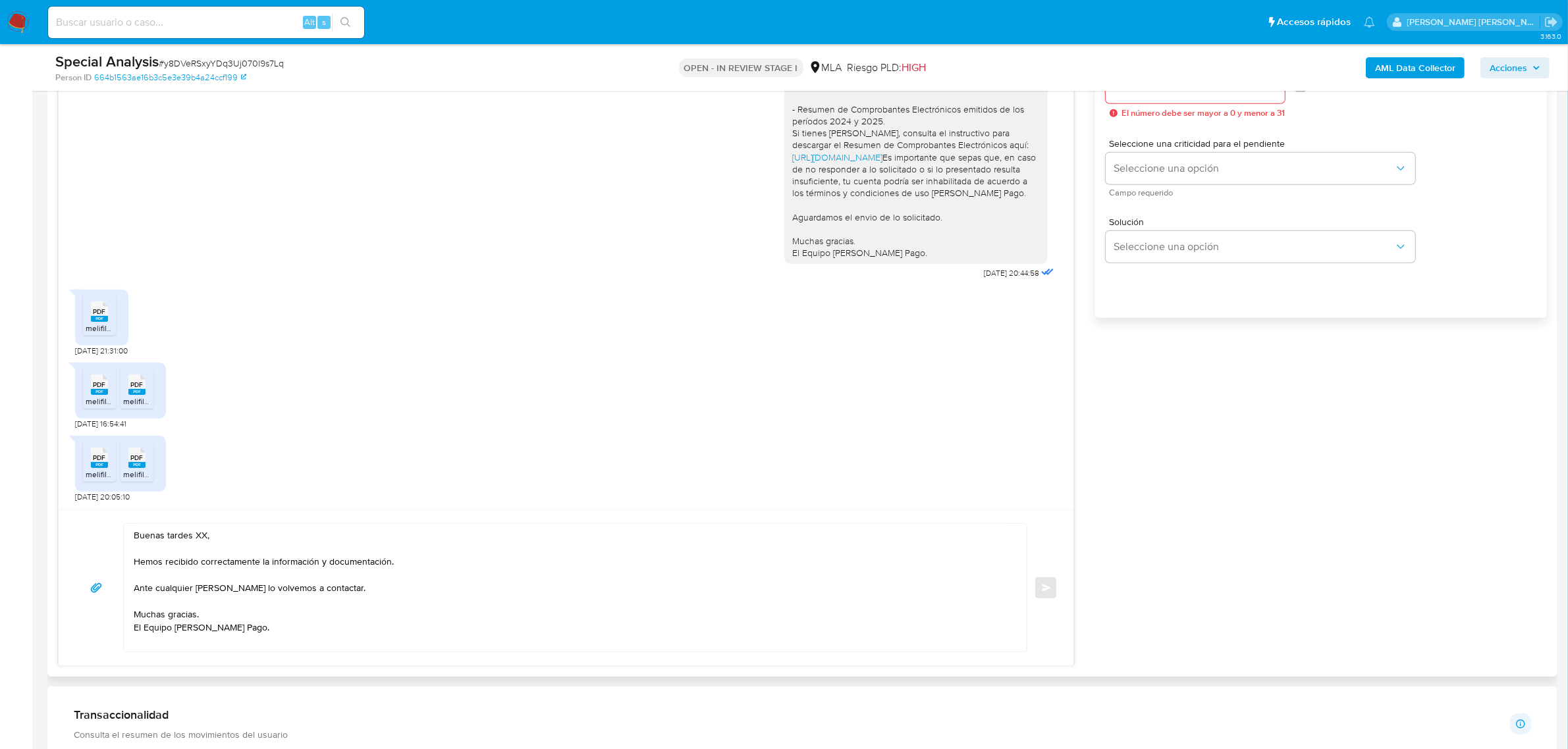
scroll to position [905, 0]
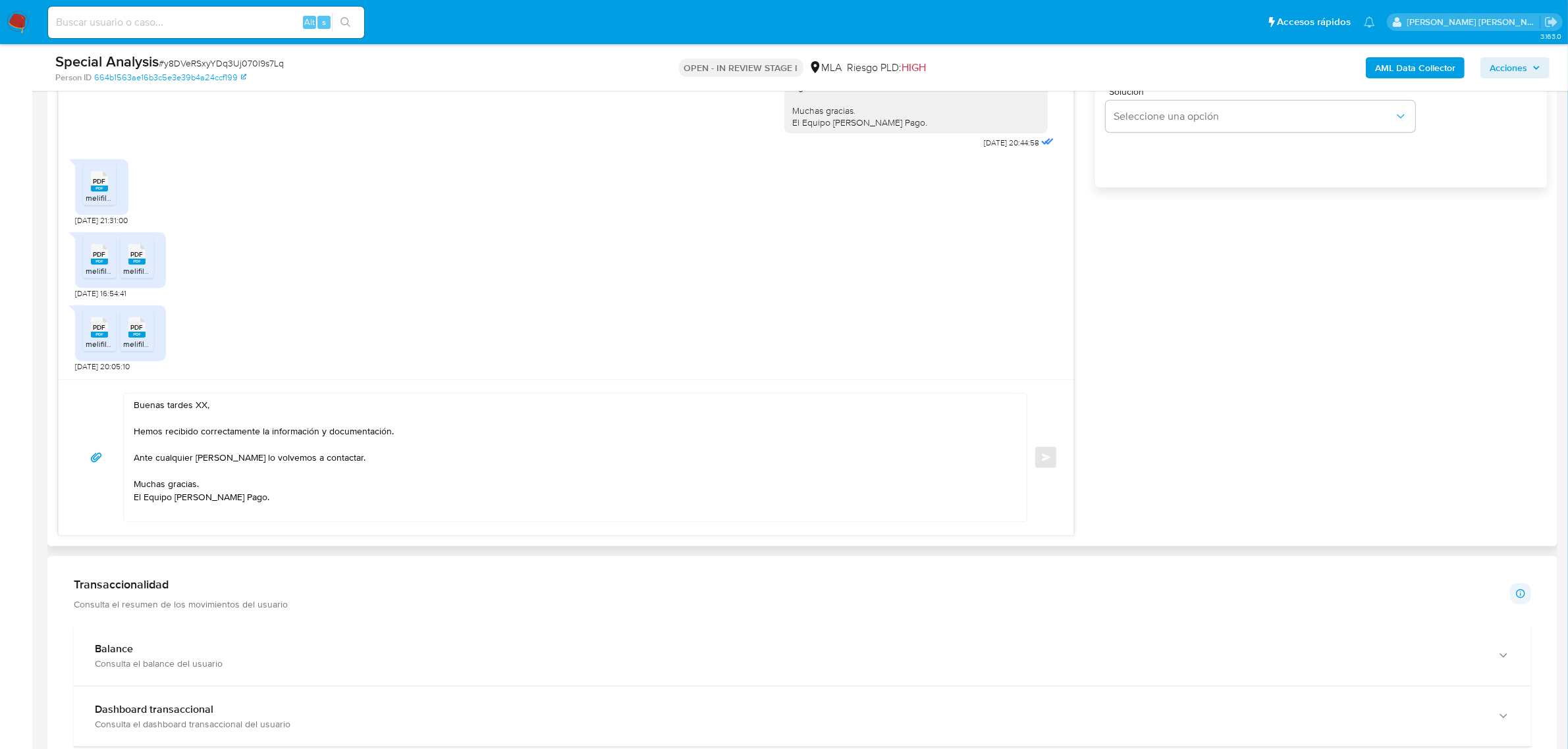
click at [203, 408] on textarea "Buenas tardes XX, Hemos recibido correctamente la información y documentación. …" at bounding box center [572, 457] width 876 height 127
paste textarea "Matias Alberto"
drag, startPoint x: 194, startPoint y: 410, endPoint x: 153, endPoint y: 410, distance: 41.0
drag, startPoint x: 324, startPoint y: 429, endPoint x: 273, endPoint y: 429, distance: 51.0
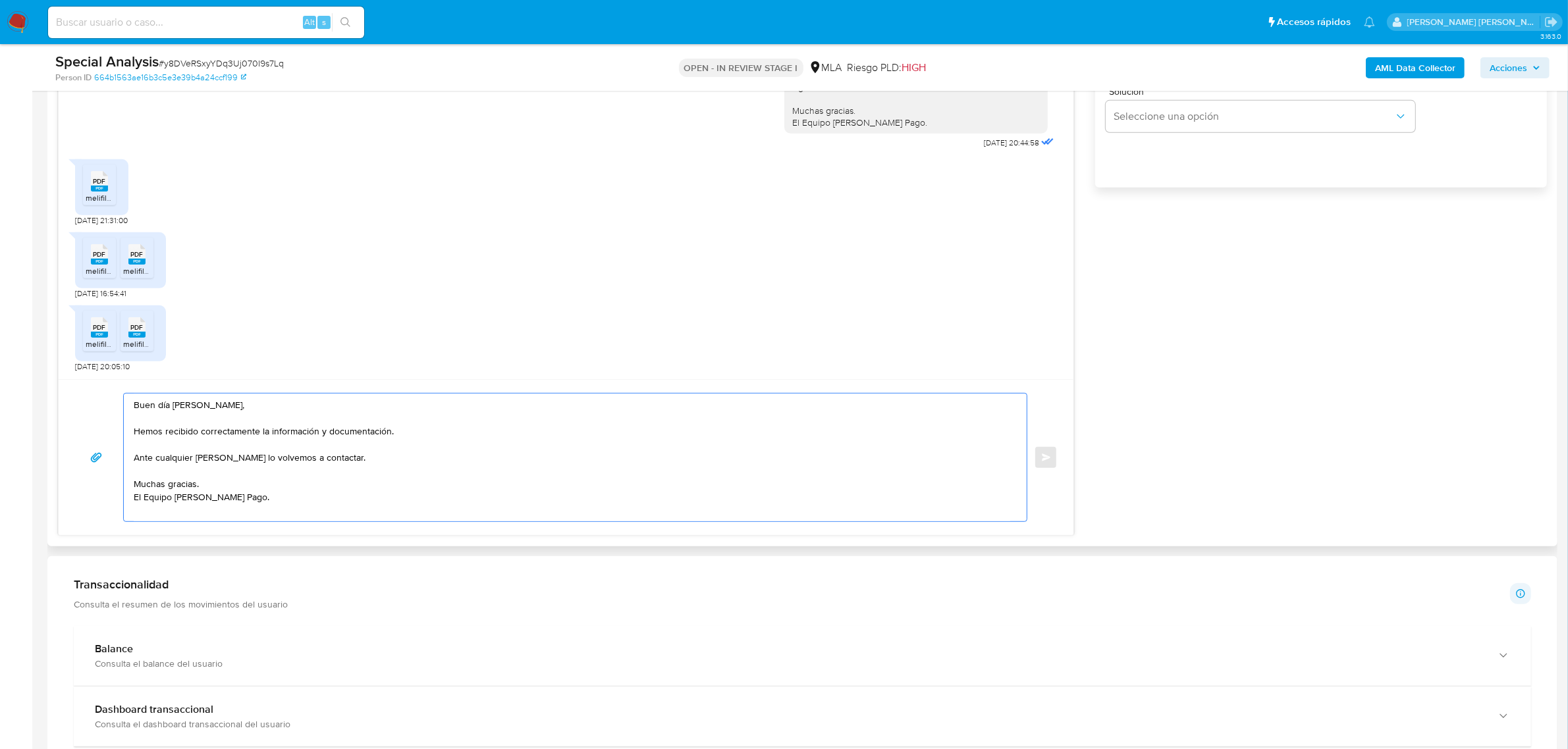
click at [273, 429] on textarea "Buen día Matias Alberto, Hemos recibido correctamente la información y document…" at bounding box center [572, 457] width 876 height 127
click at [294, 443] on textarea "Buen día Matias Alberto, Hemos recibido correctamente la información y document…" at bounding box center [572, 457] width 876 height 127
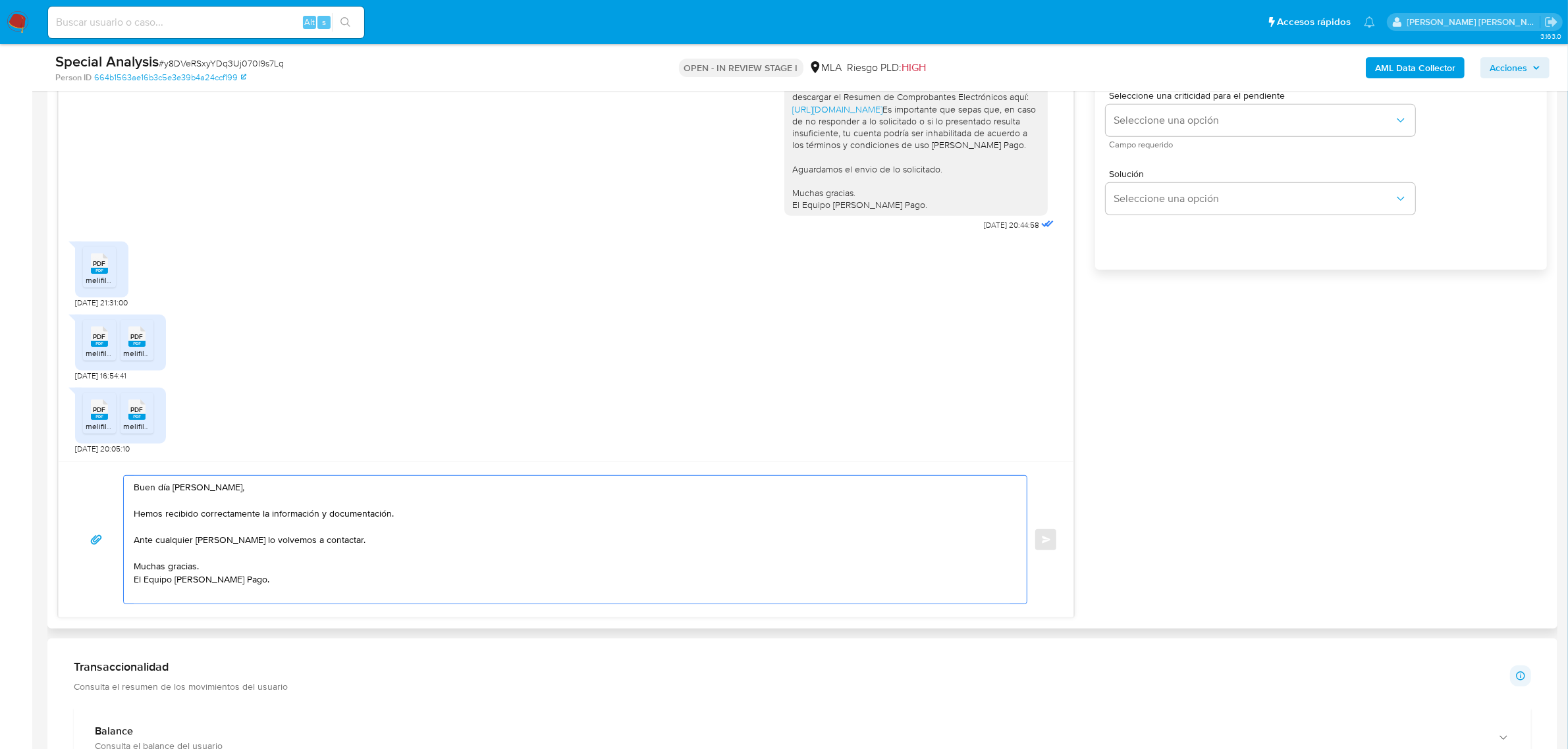
scroll to position [576, 0]
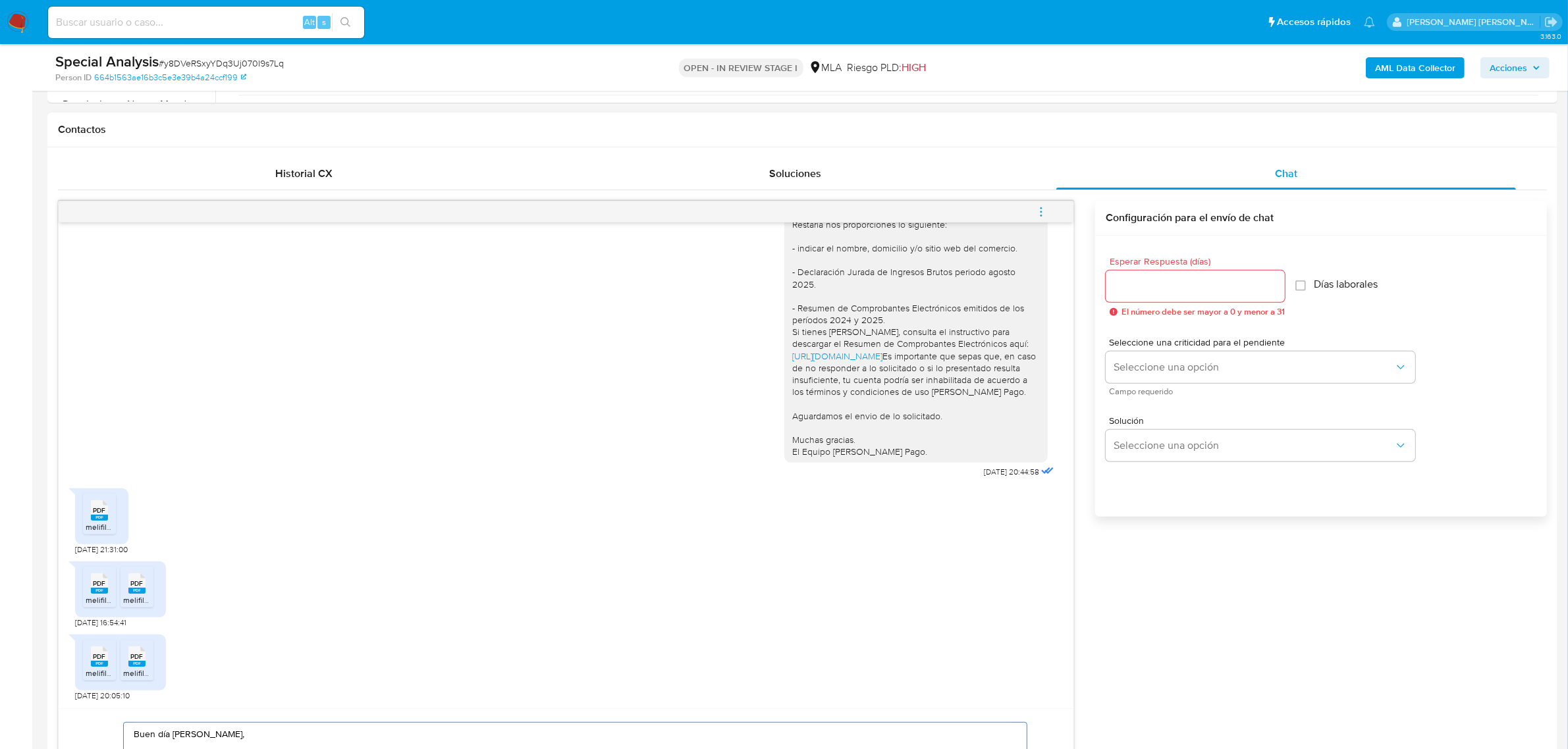
type textarea "Buen día Matias Alberto, Hemos recibido correctamente la información y document…"
click at [1168, 282] on input "Esperar Respuesta (días)" at bounding box center [1194, 286] width 179 height 17
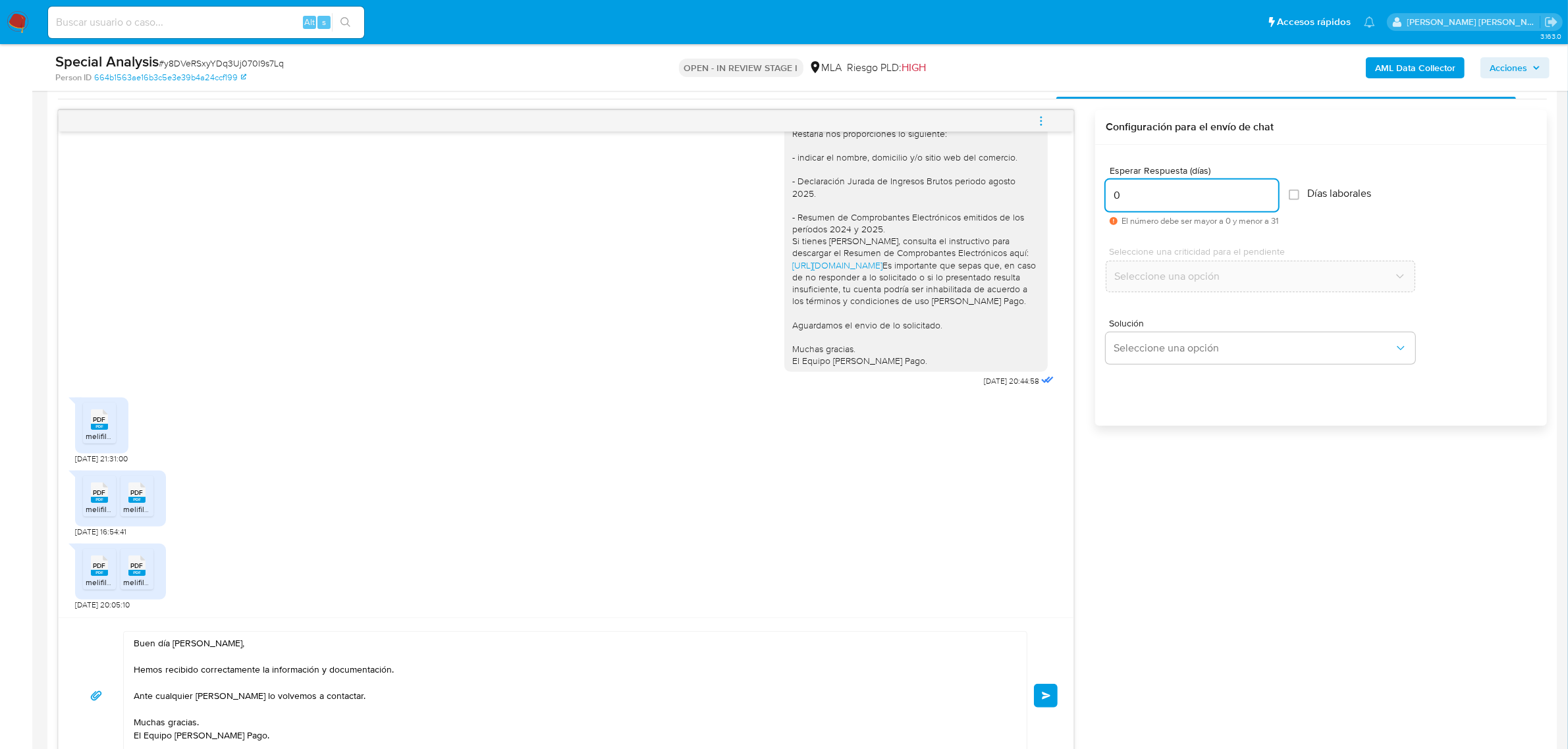
scroll to position [823, 0]
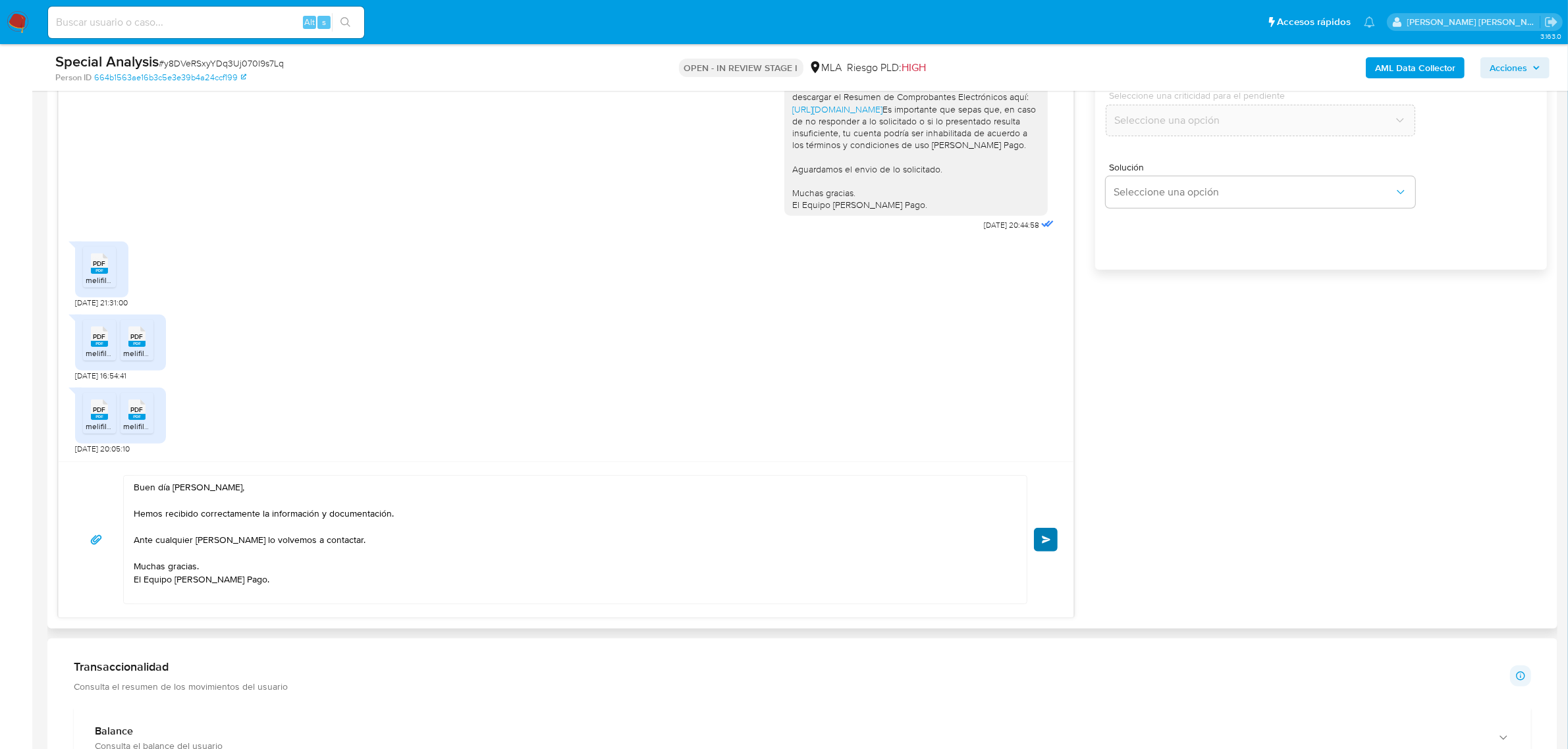
type input "0"
click at [1044, 533] on button "Enviar" at bounding box center [1045, 539] width 24 height 24
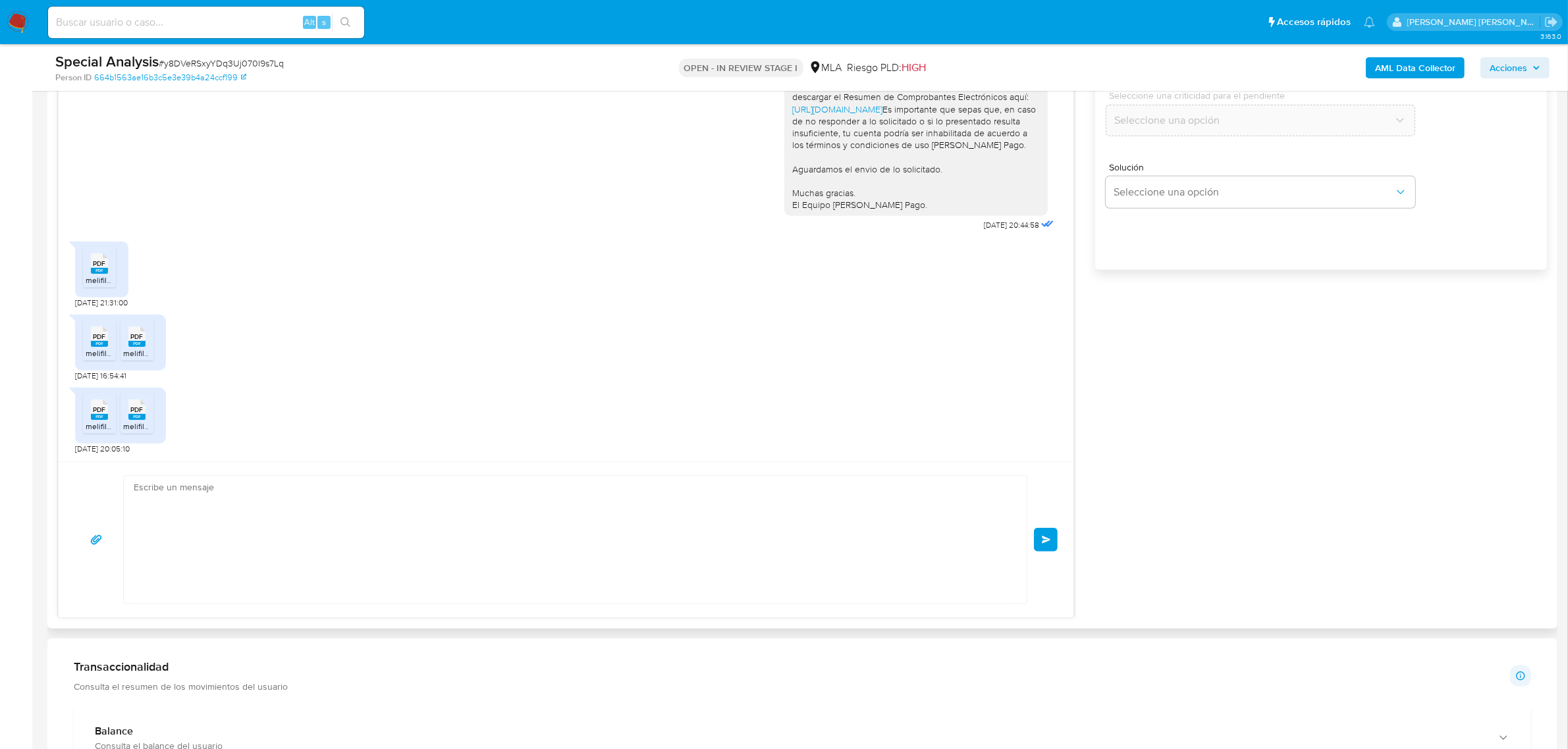
scroll to position [1074, 0]
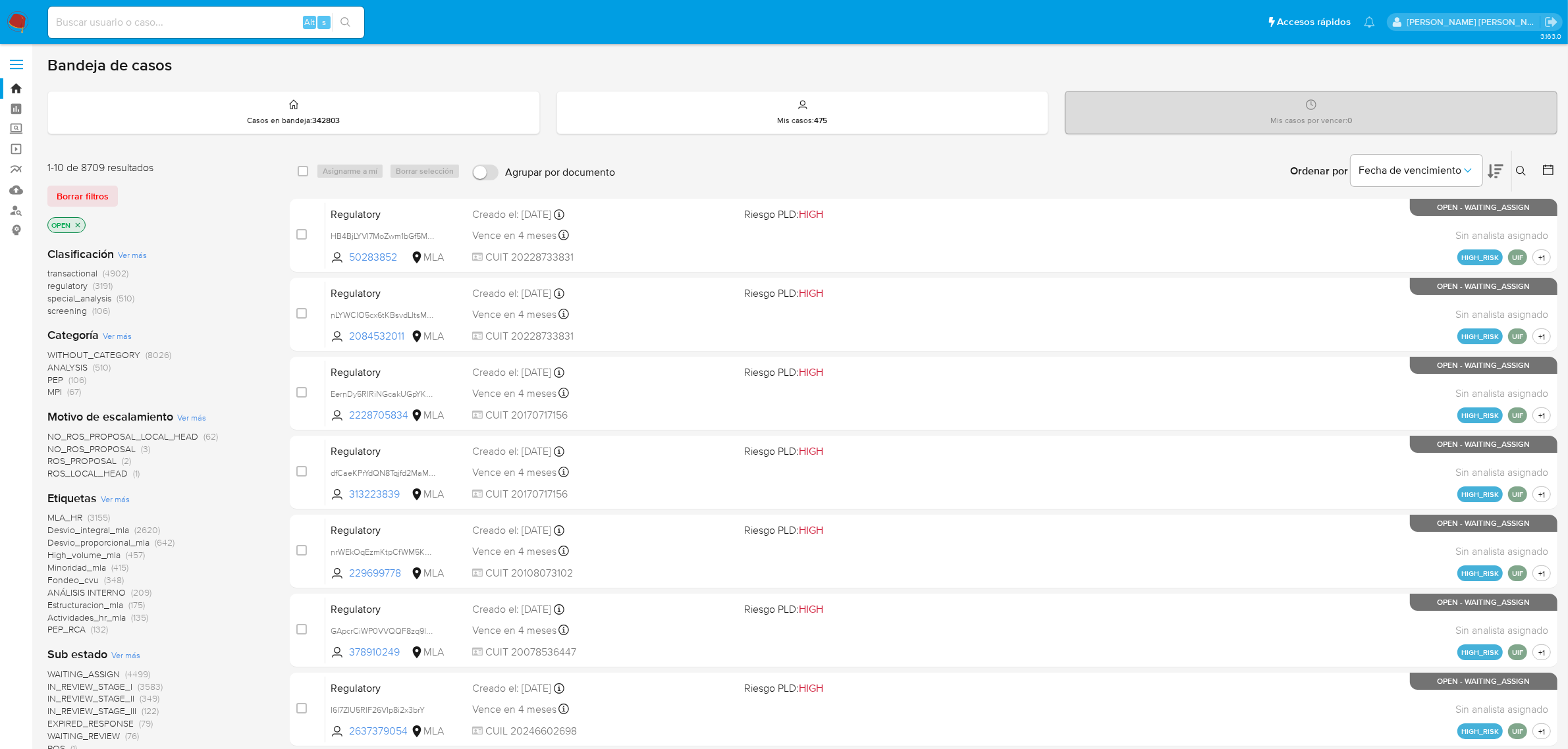
click at [1521, 169] on icon at bounding box center [1520, 170] width 11 height 11
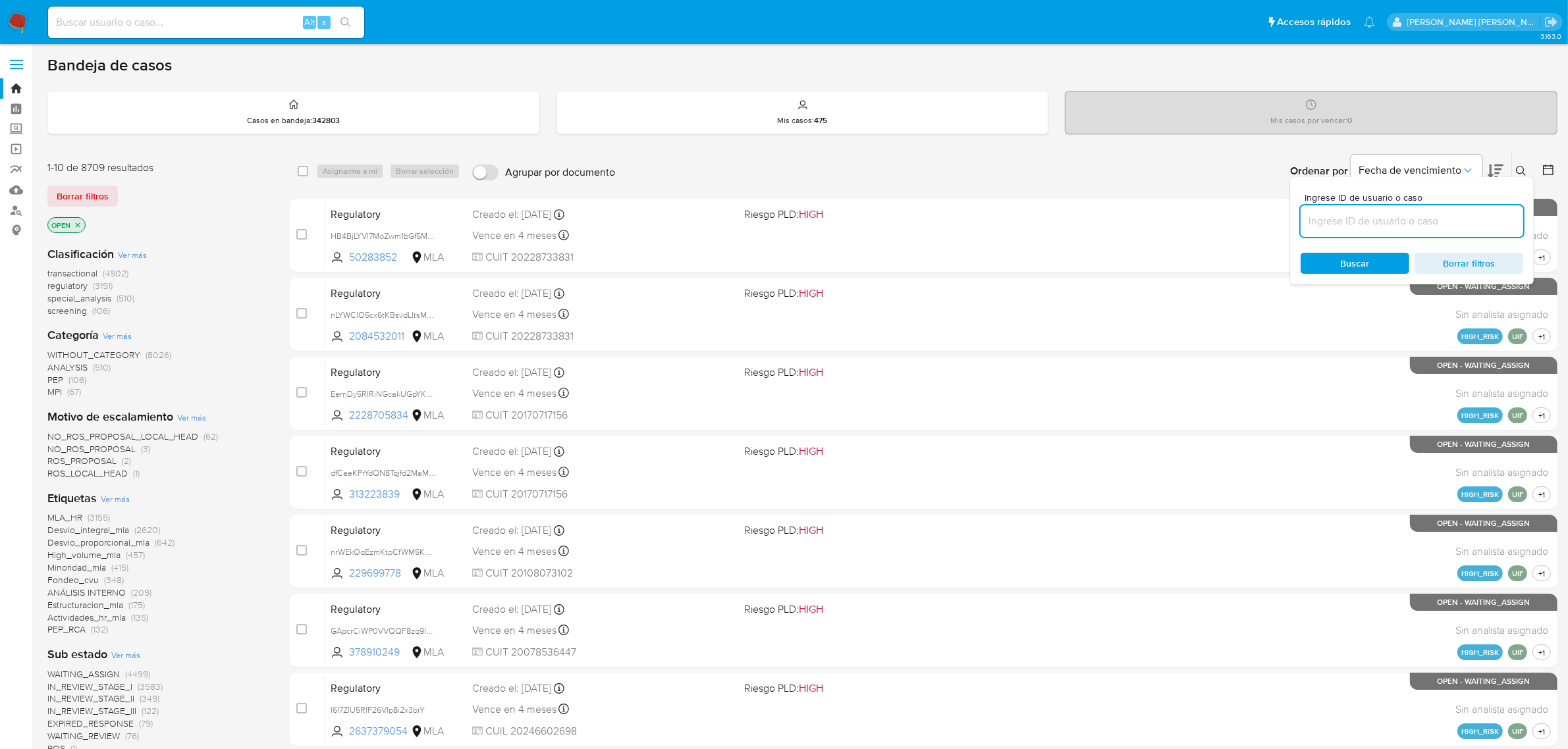
click at [1375, 219] on input at bounding box center [1412, 221] width 222 height 17
type input "y8DVeRSxyYDq3Uj070I9s7Lq"
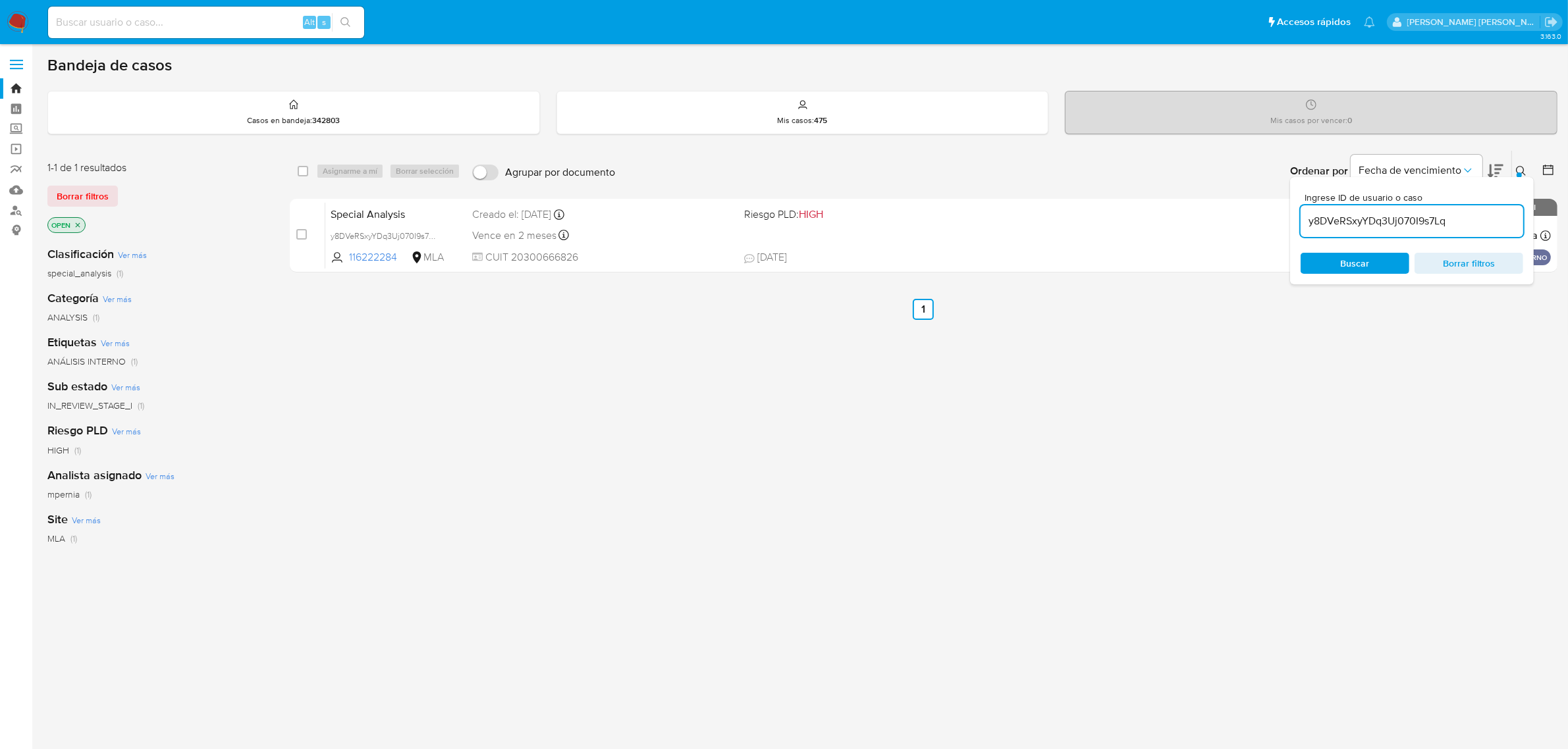
drag, startPoint x: 302, startPoint y: 173, endPoint x: 339, endPoint y: 178, distance: 37.3
click at [305, 173] on input "checkbox" at bounding box center [303, 170] width 11 height 11
checkbox input "true"
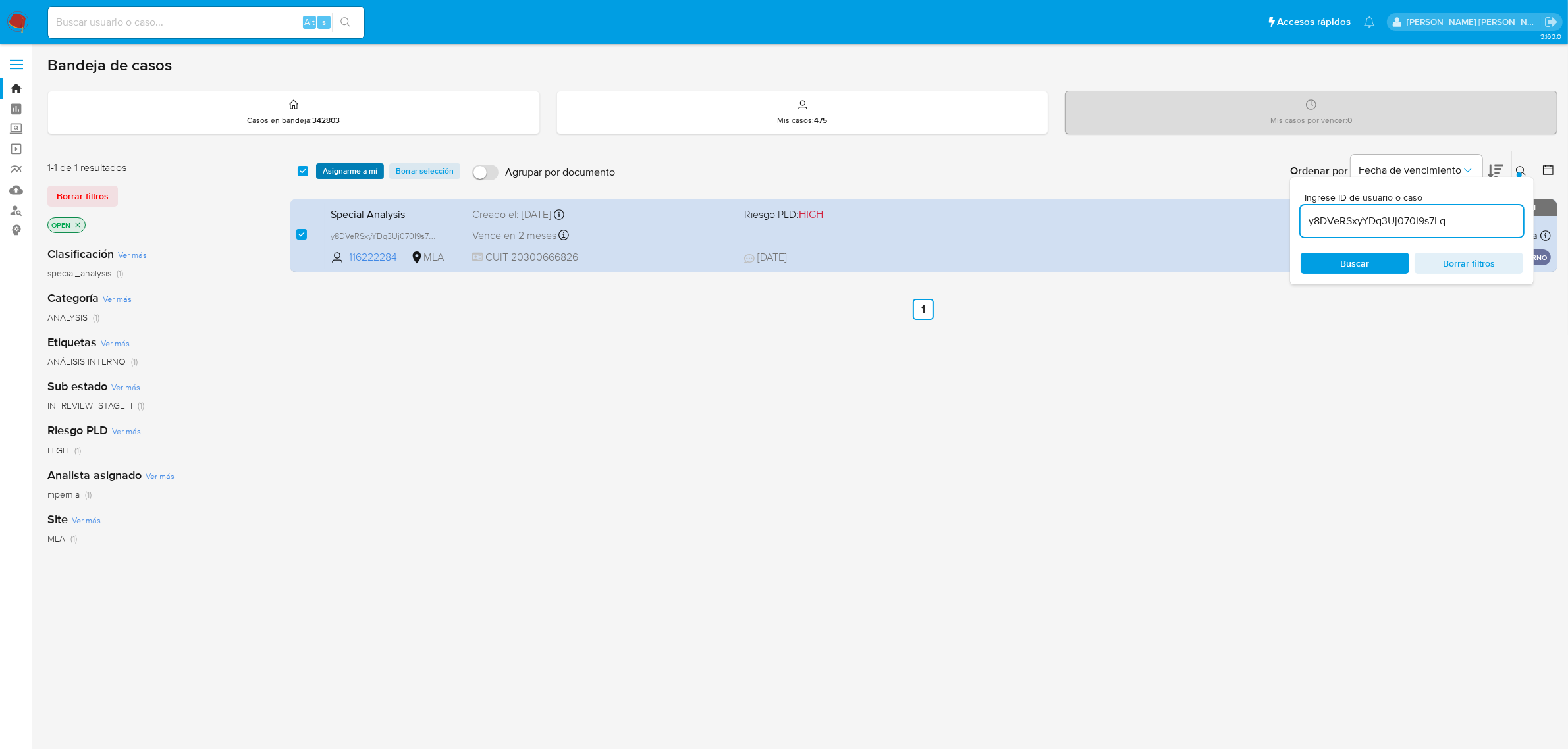
click at [340, 171] on span "Asignarme a mí" at bounding box center [350, 171] width 55 height 13
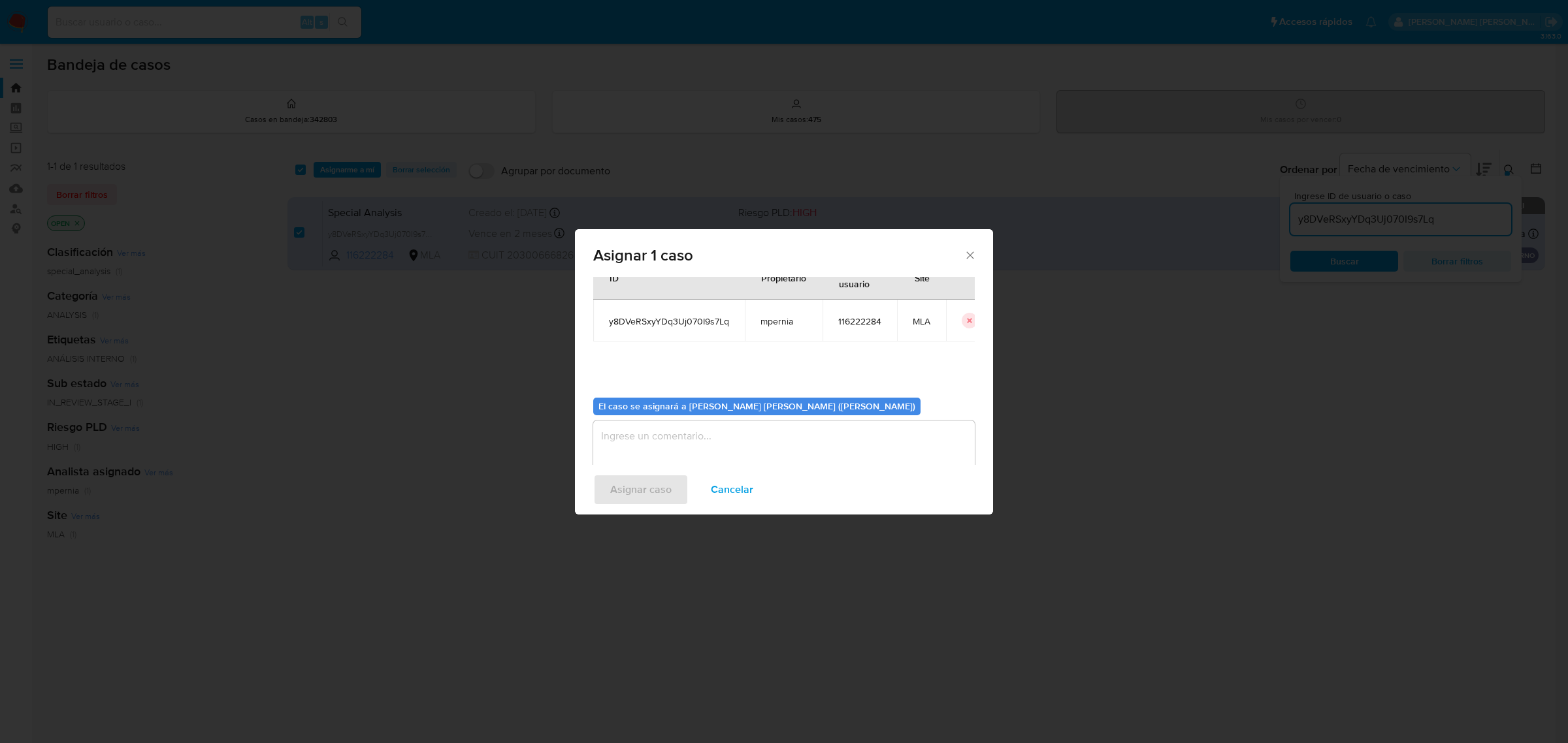
scroll to position [67, 0]
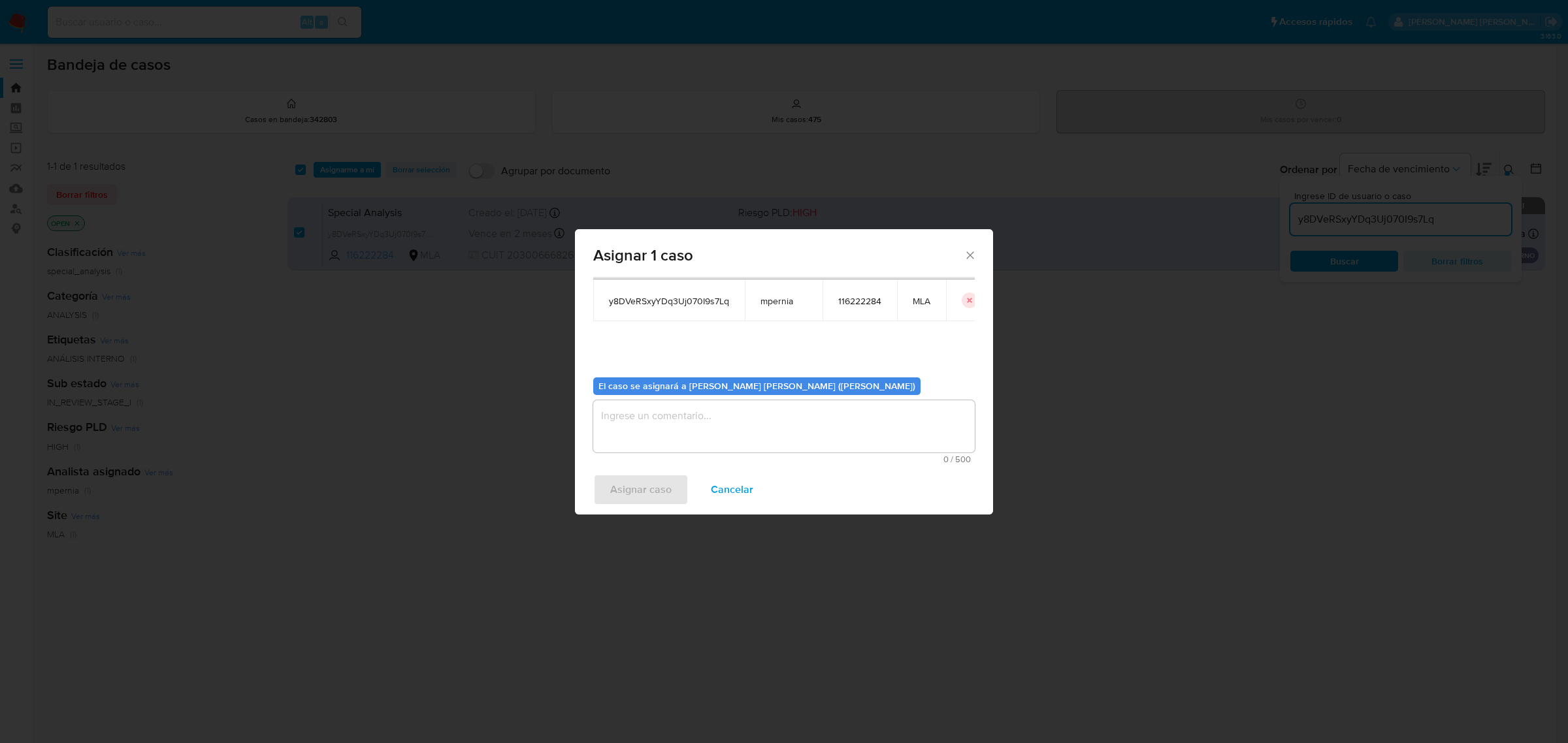
drag, startPoint x: 651, startPoint y: 425, endPoint x: 639, endPoint y: 410, distance: 19.2
click at [652, 425] on textarea "assign-modal" at bounding box center [783, 426] width 381 height 52
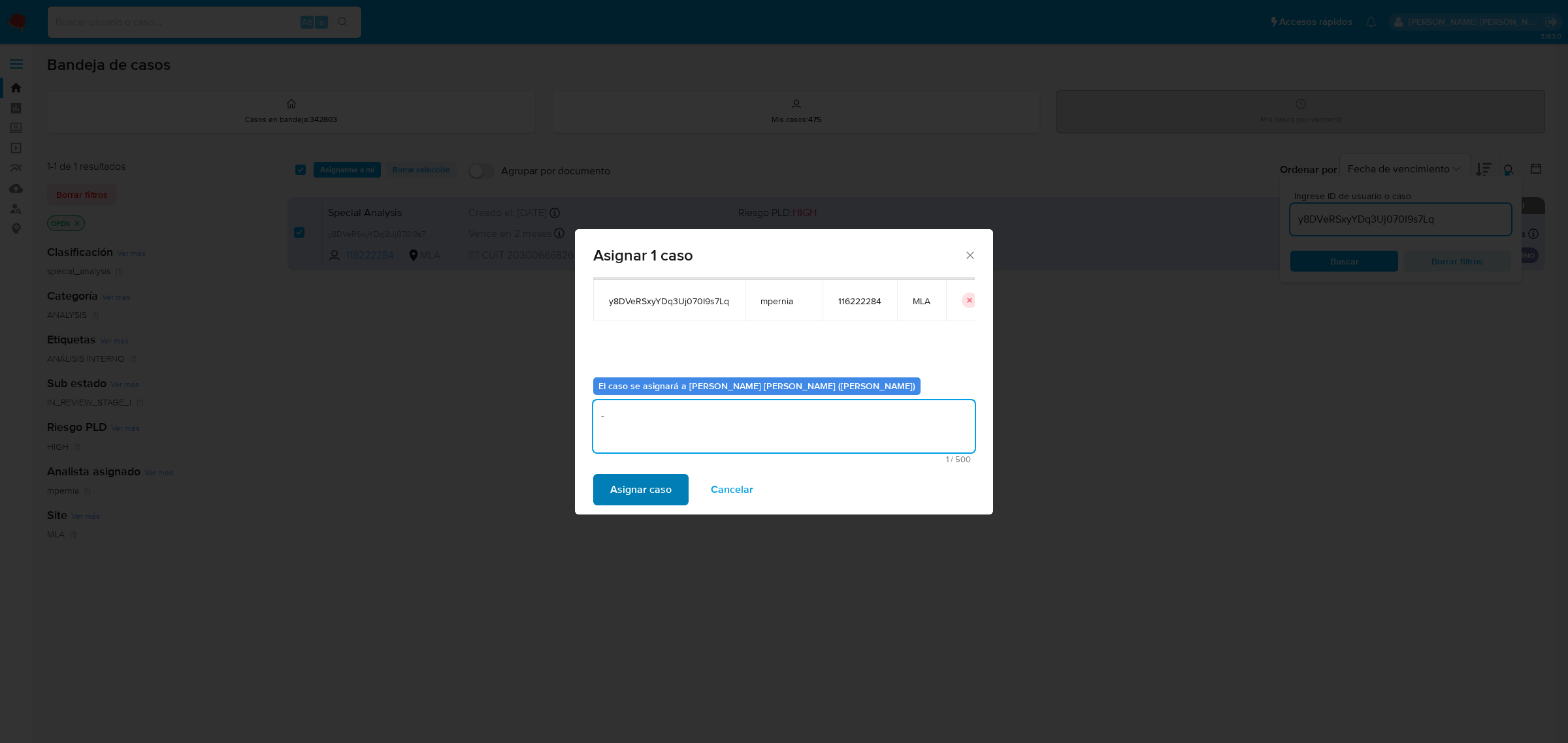
type textarea "-"
click at [641, 486] on span "Asignar caso" at bounding box center [641, 489] width 62 height 29
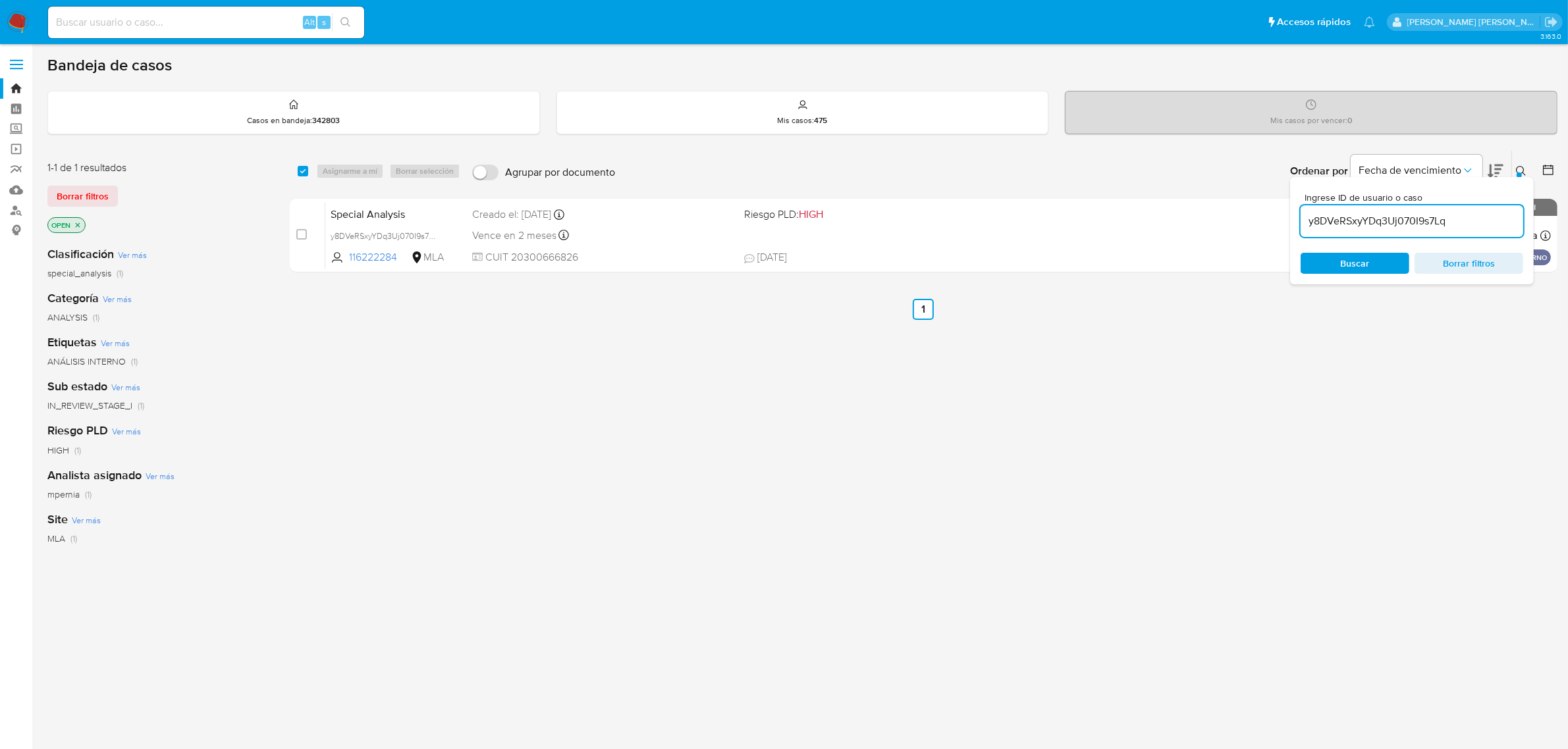
click at [1375, 218] on input "y8DVeRSxyYDq3Uj070I9s7Lq" at bounding box center [1412, 221] width 222 height 17
paste input "KNKjHhwpKFf2vRDtWRQIFuU2"
type input "KNKjHhwpKFf2vRDtWRQIFuU2"
click at [298, 173] on input "checkbox" at bounding box center [303, 170] width 11 height 11
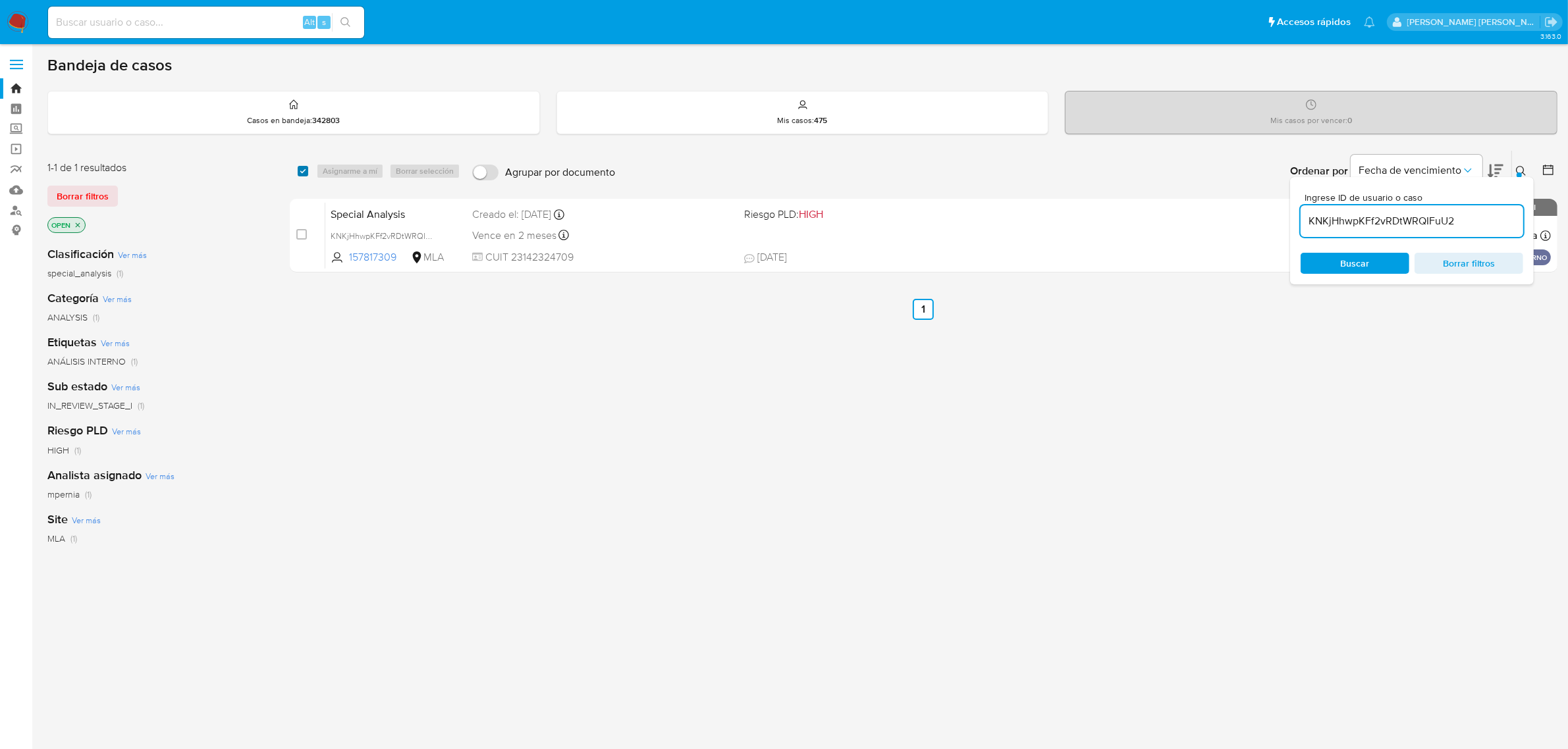
checkbox input "true"
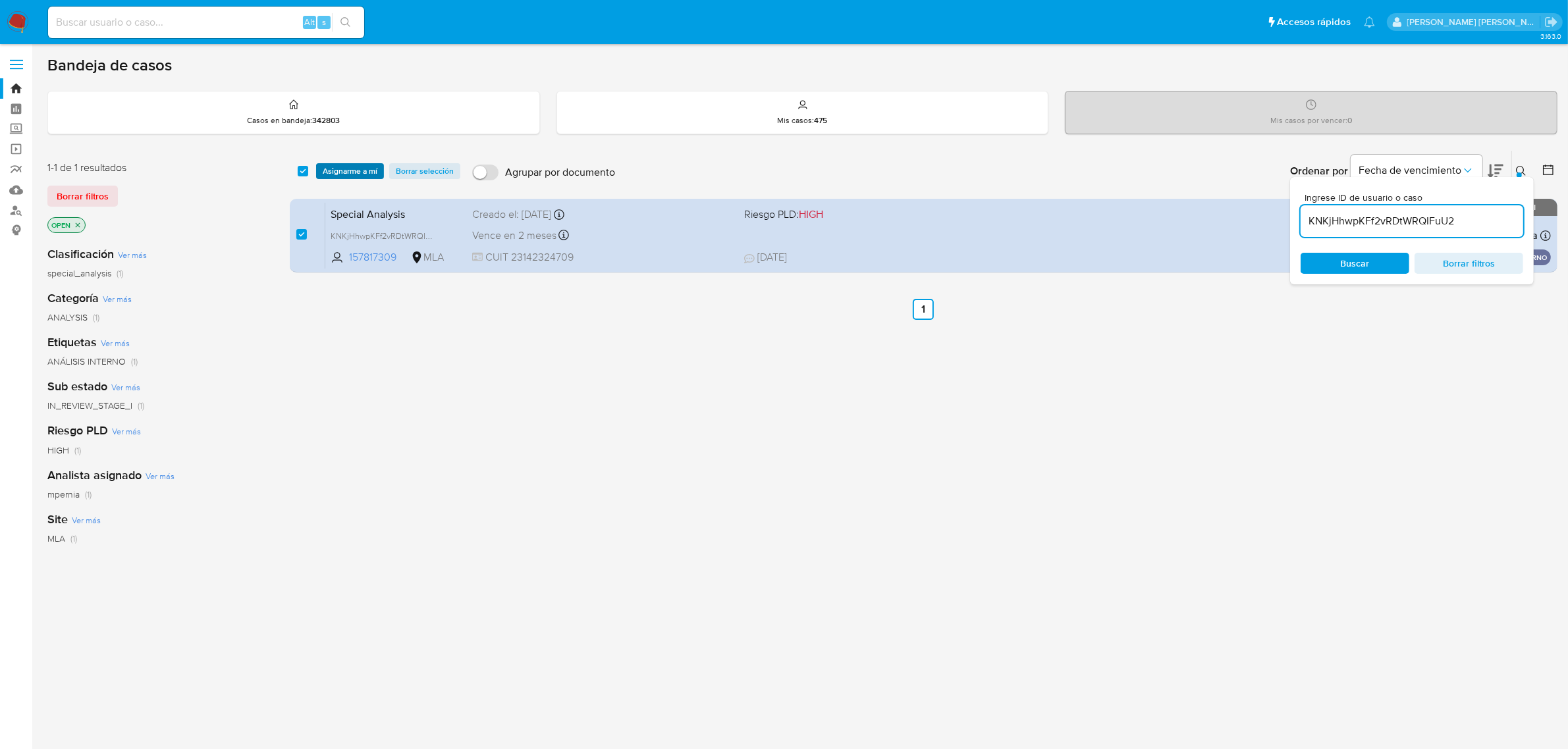
click at [355, 176] on span "Asignarme a mí" at bounding box center [350, 171] width 55 height 13
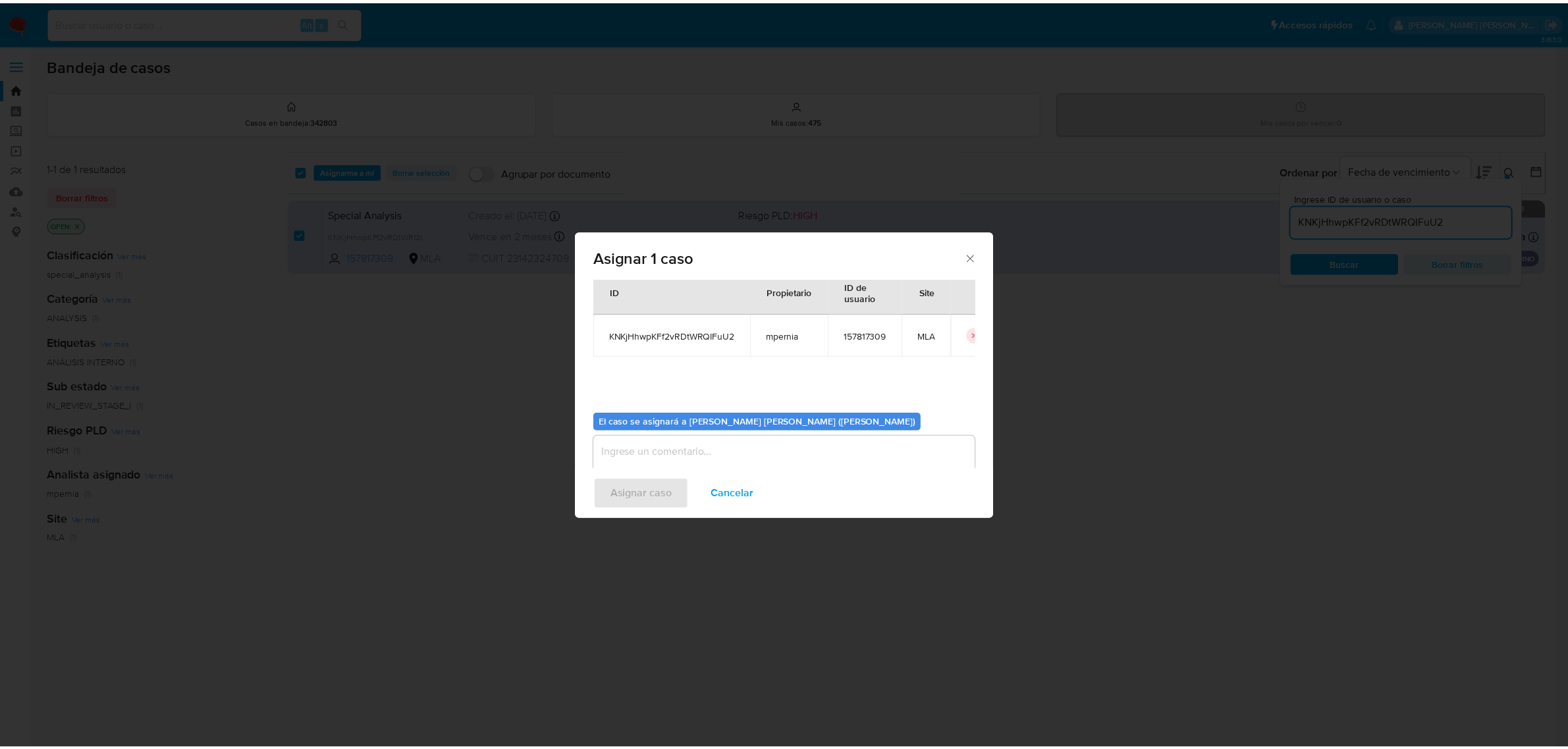
scroll to position [67, 0]
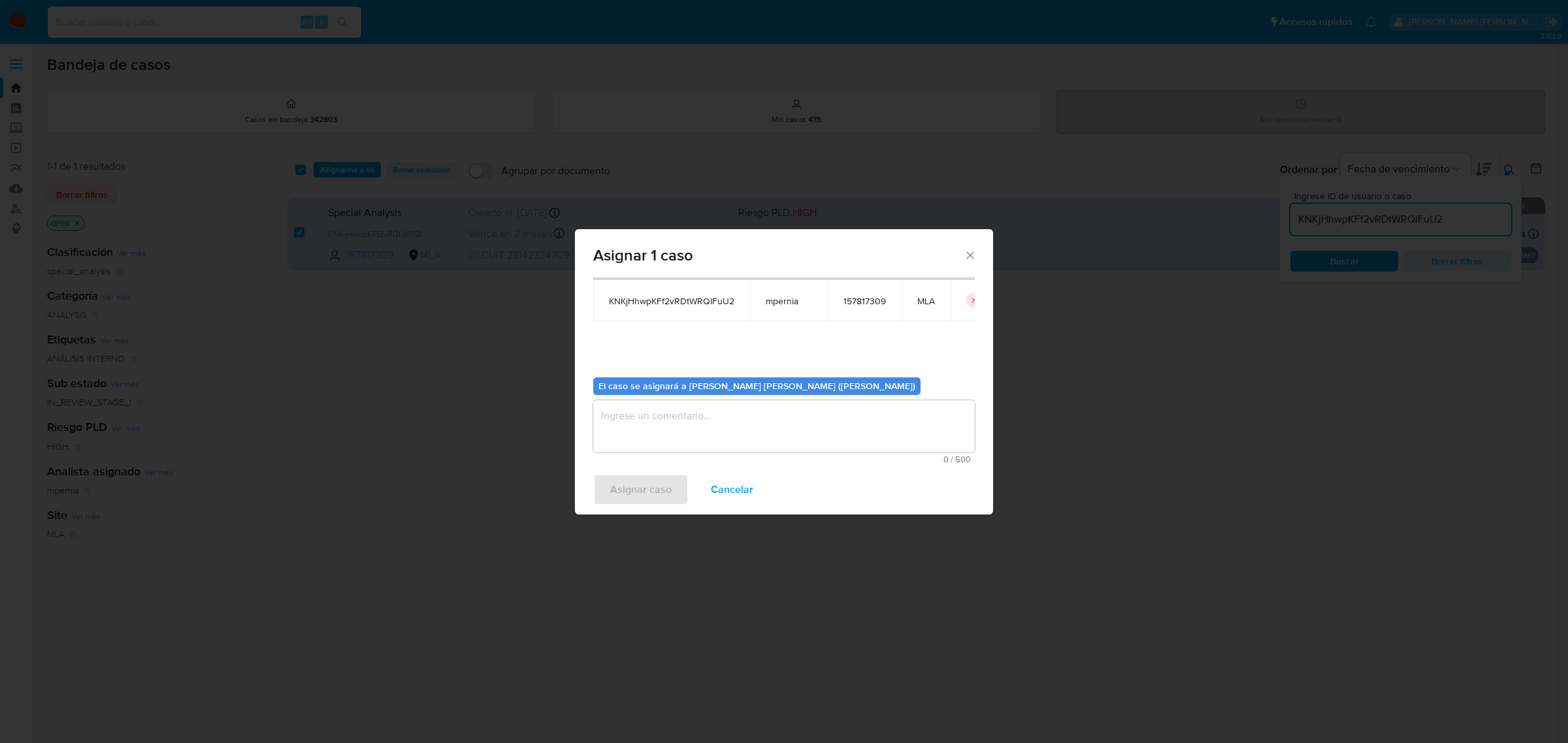
click at [717, 404] on textarea "assign-modal" at bounding box center [783, 426] width 381 height 52
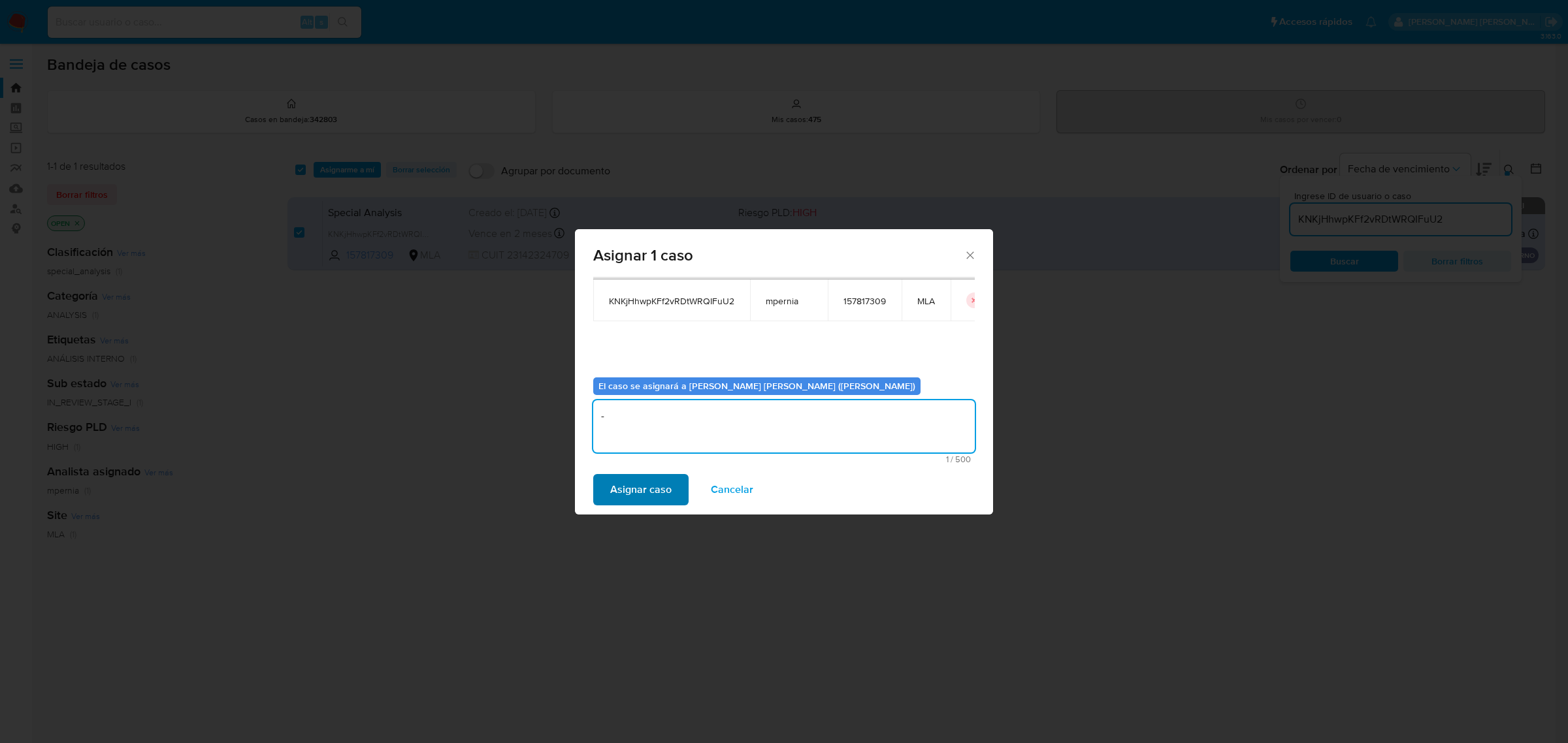
type textarea "-"
click at [677, 486] on button "Asignar caso" at bounding box center [641, 489] width 95 height 31
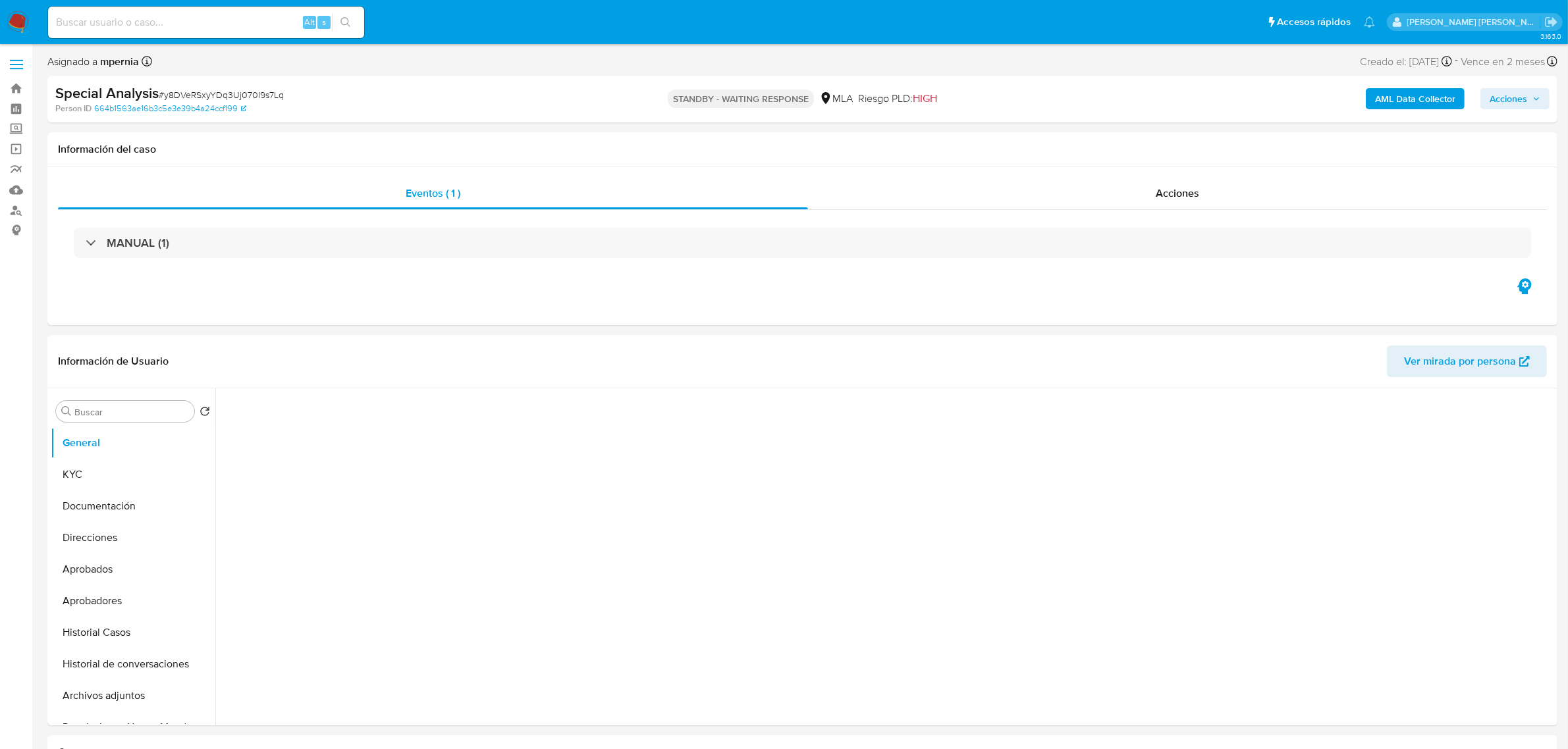
select select "10"
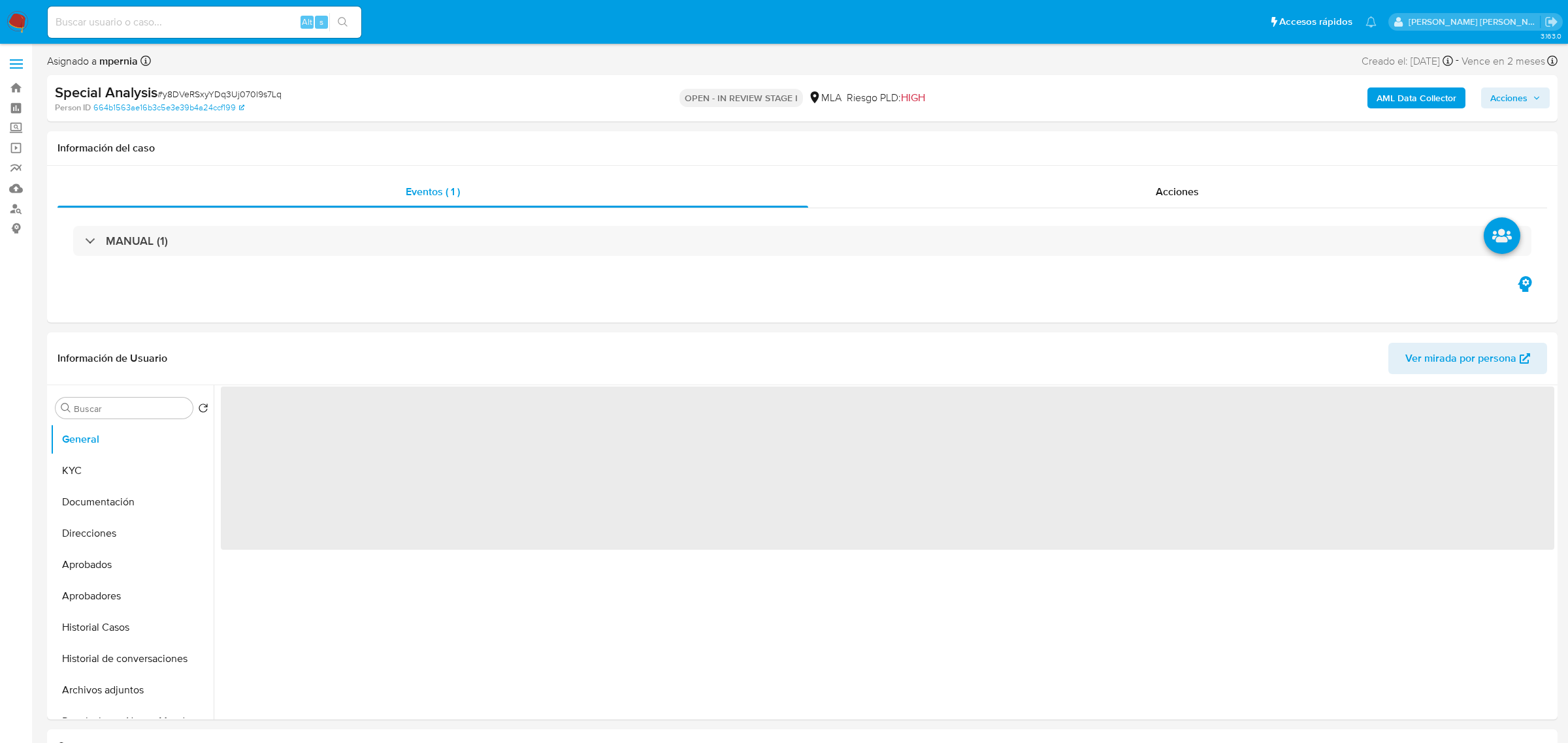
select select "10"
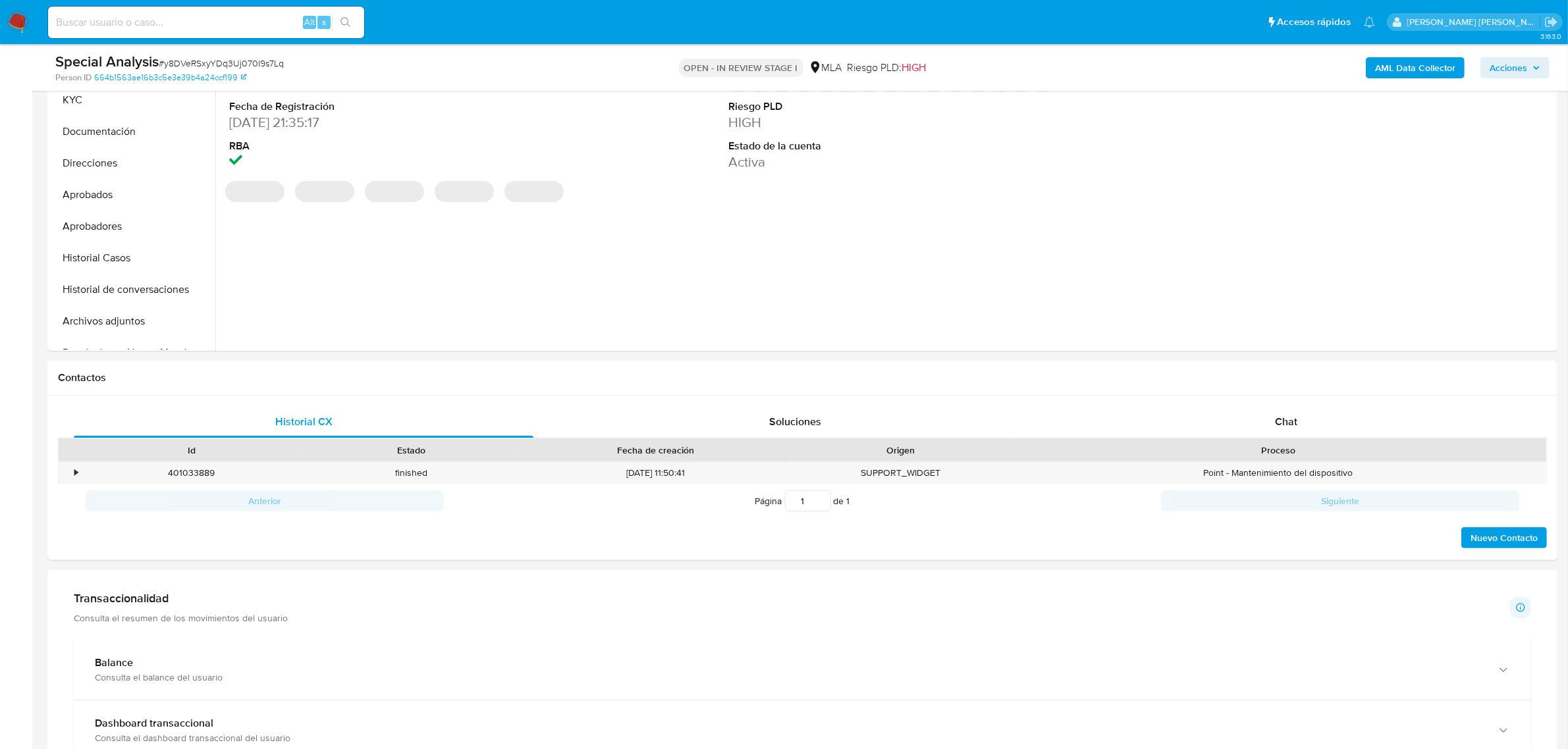
scroll to position [329, 0]
click at [1305, 426] on div "Chat" at bounding box center [1286, 420] width 460 height 32
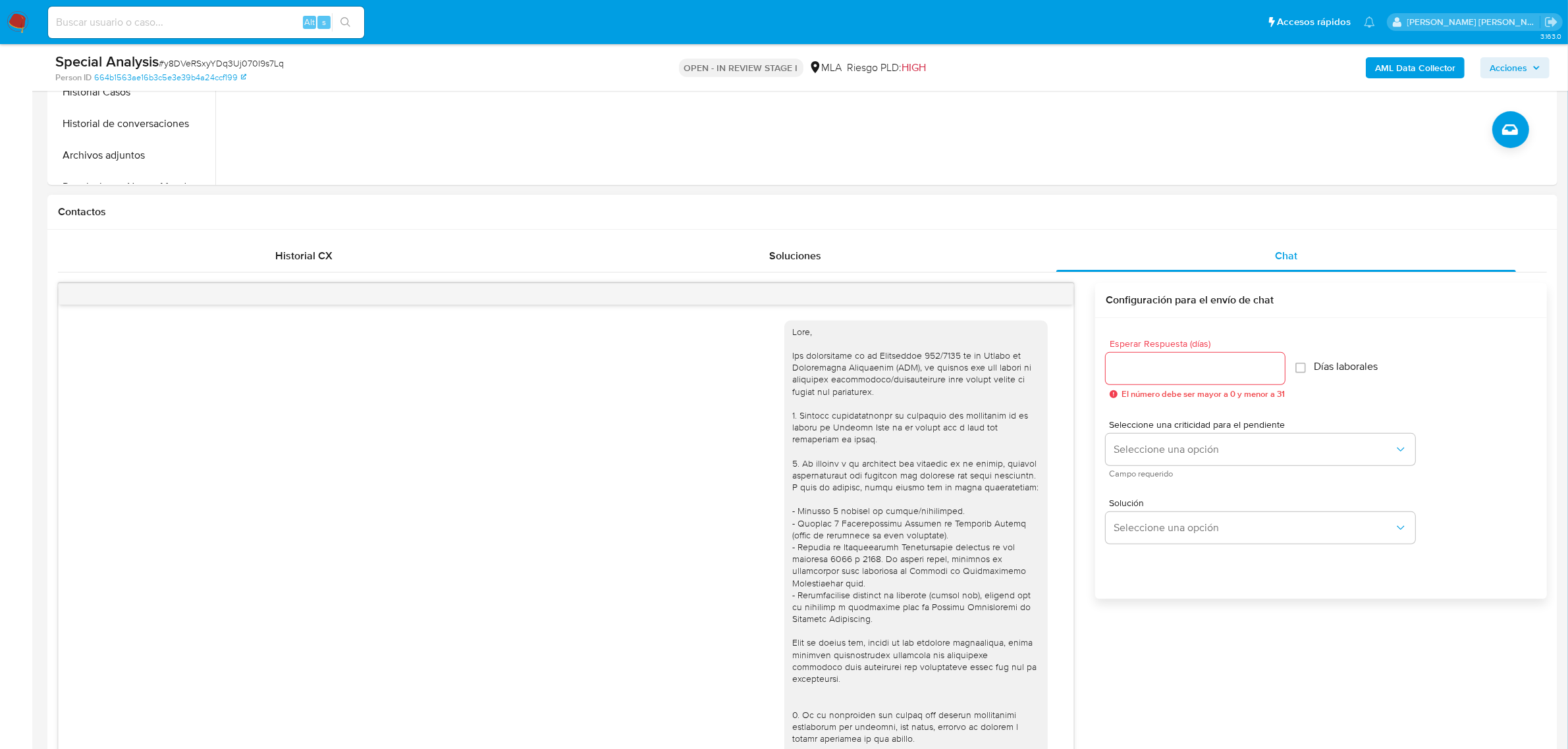
scroll to position [1074, 0]
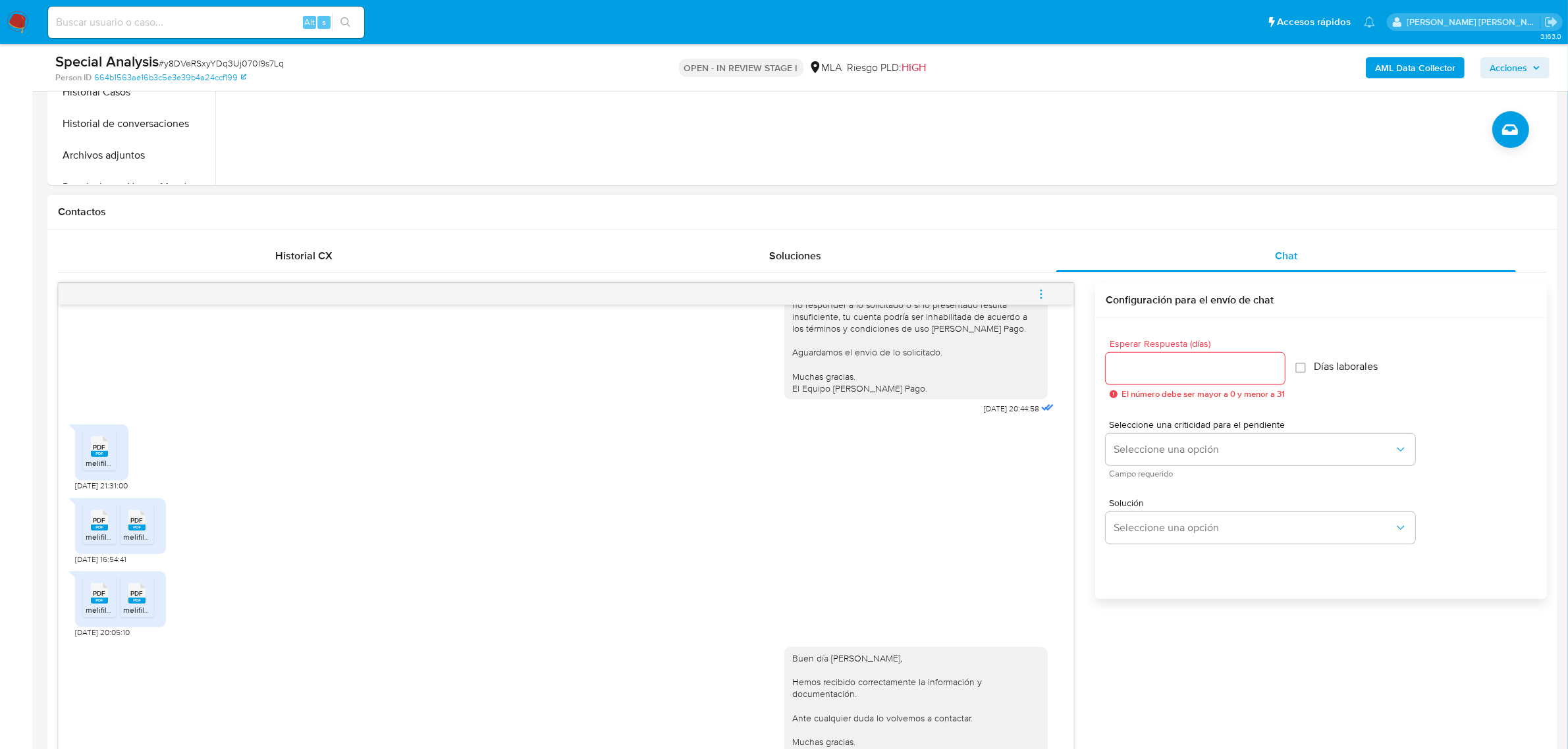
click at [1044, 290] on icon "menu-action" at bounding box center [1041, 294] width 11 height 11
click at [959, 264] on li "Cerrar conversación" at bounding box center [951, 269] width 135 height 24
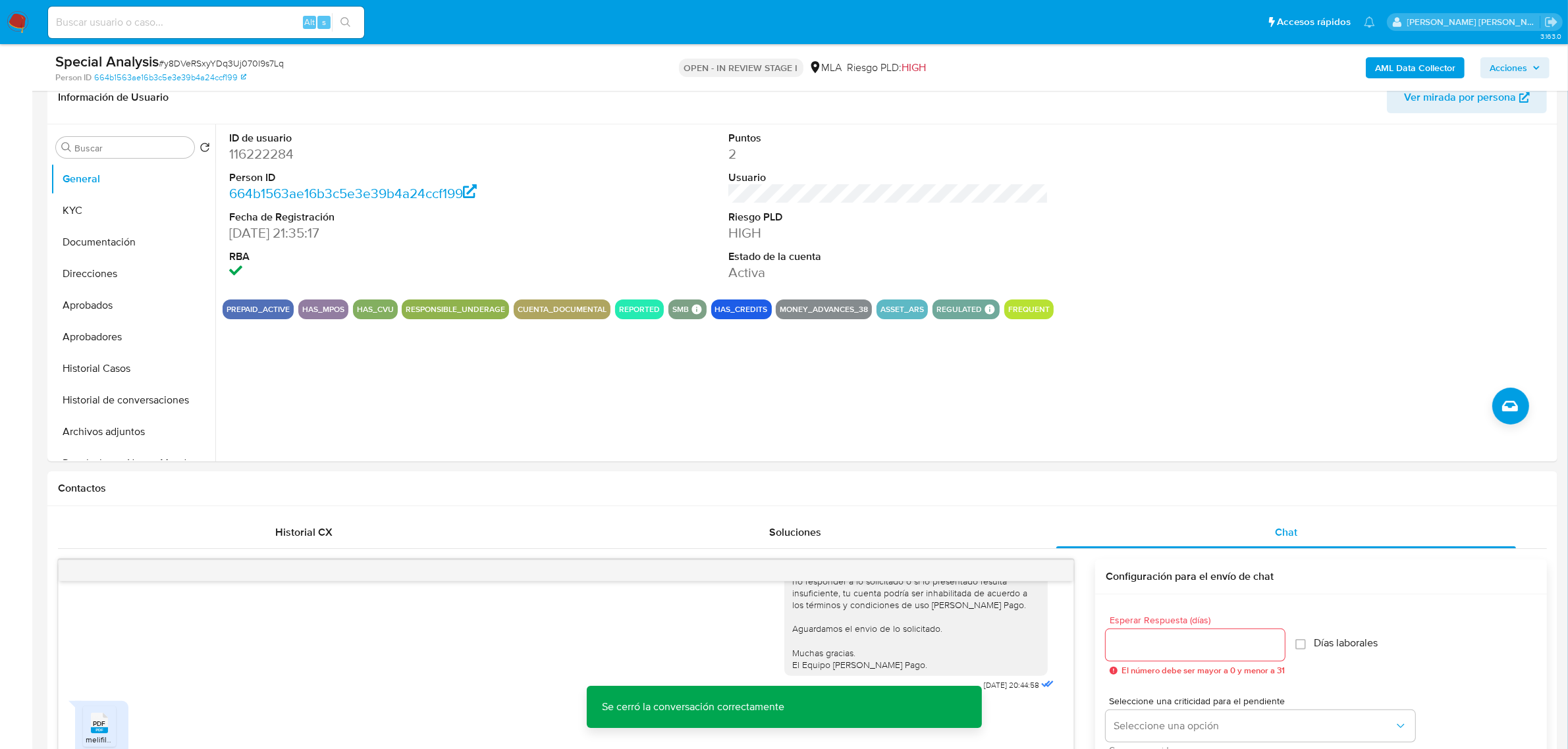
scroll to position [82, 0]
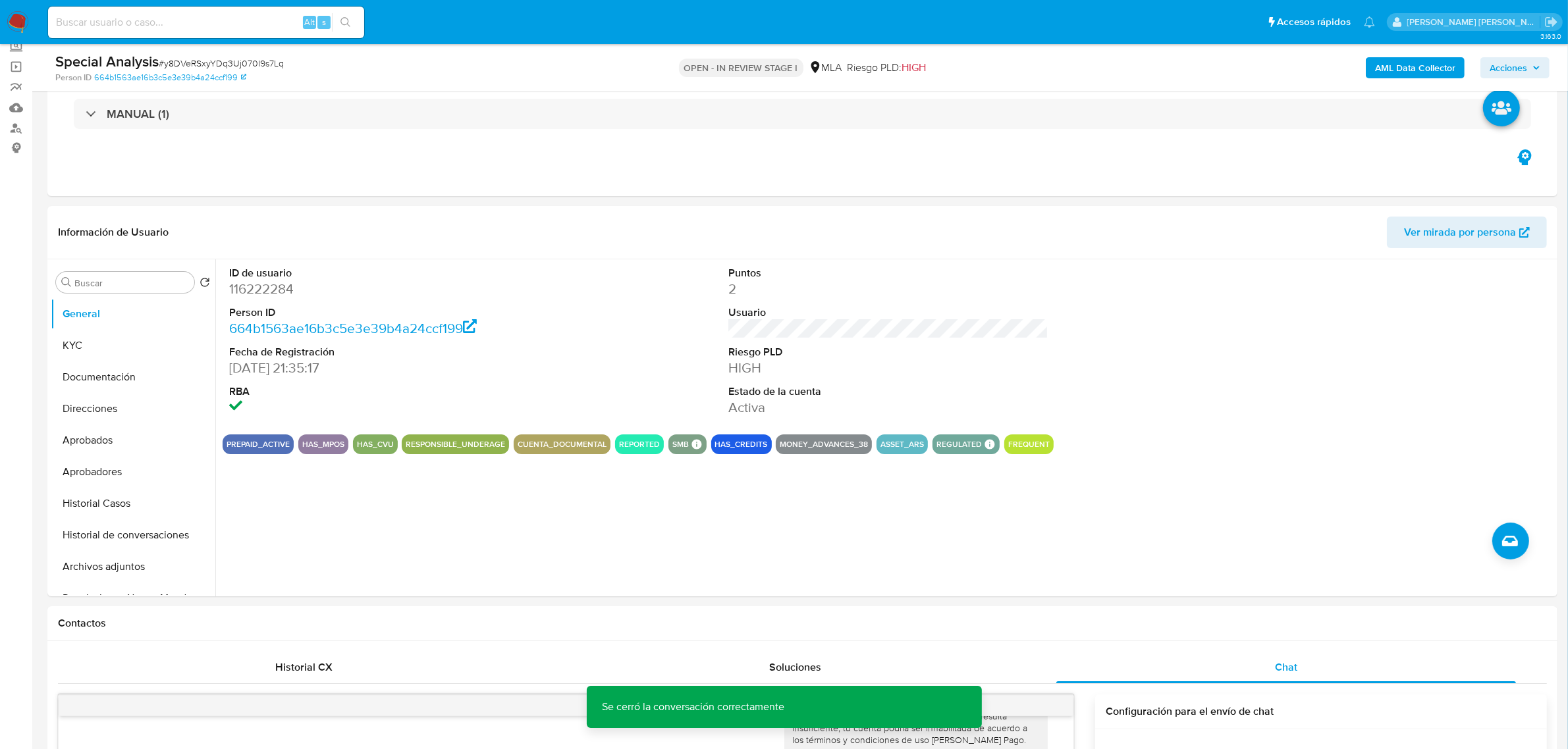
click at [1509, 71] on span "Acciones" at bounding box center [1508, 68] width 37 height 21
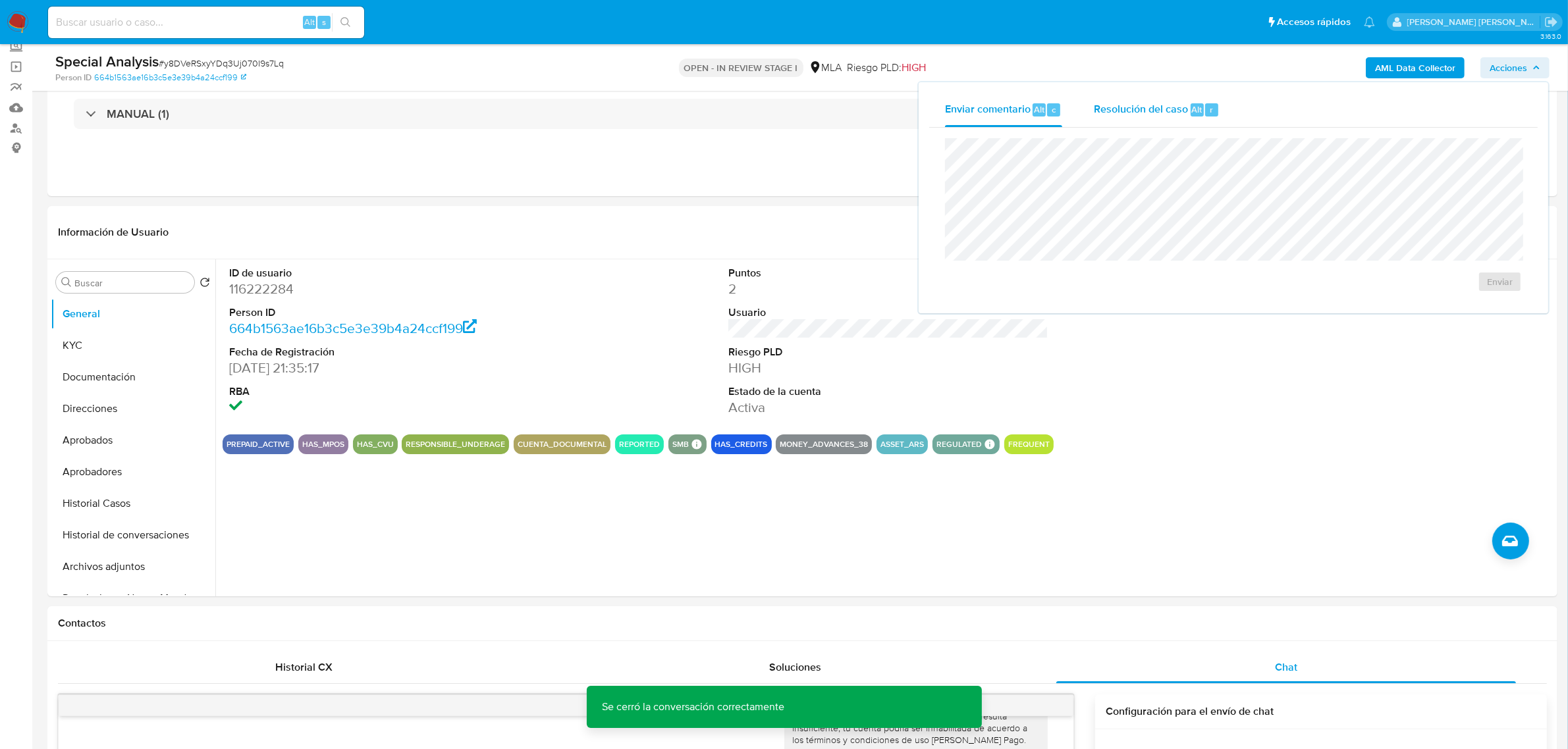
click at [1140, 115] on span "Resolución del caso" at bounding box center [1141, 109] width 94 height 15
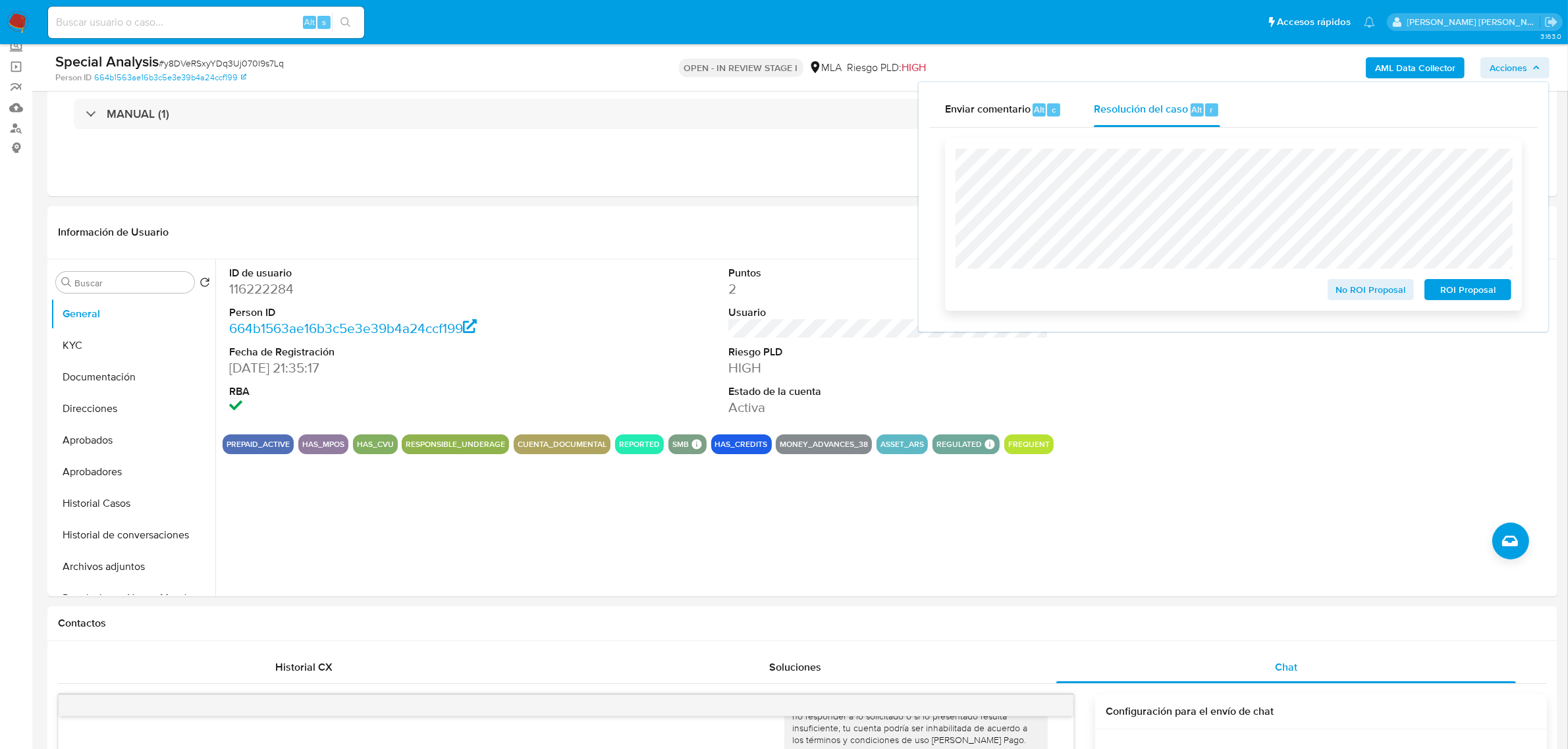
click at [1362, 287] on span "No ROI Proposal" at bounding box center [1370, 289] width 68 height 18
click at [1391, 285] on span "No ROI Proposal" at bounding box center [1370, 289] width 68 height 18
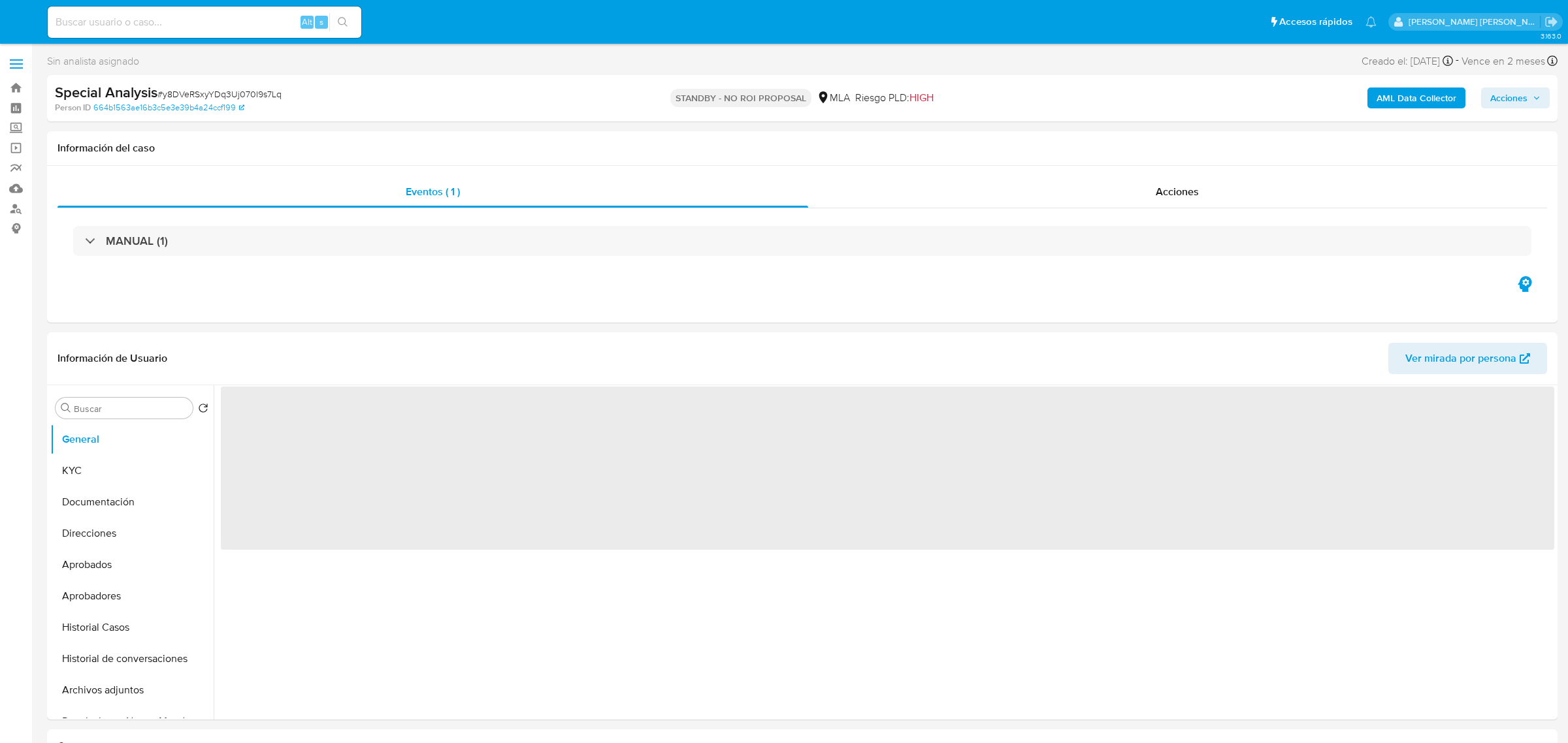
select select "10"
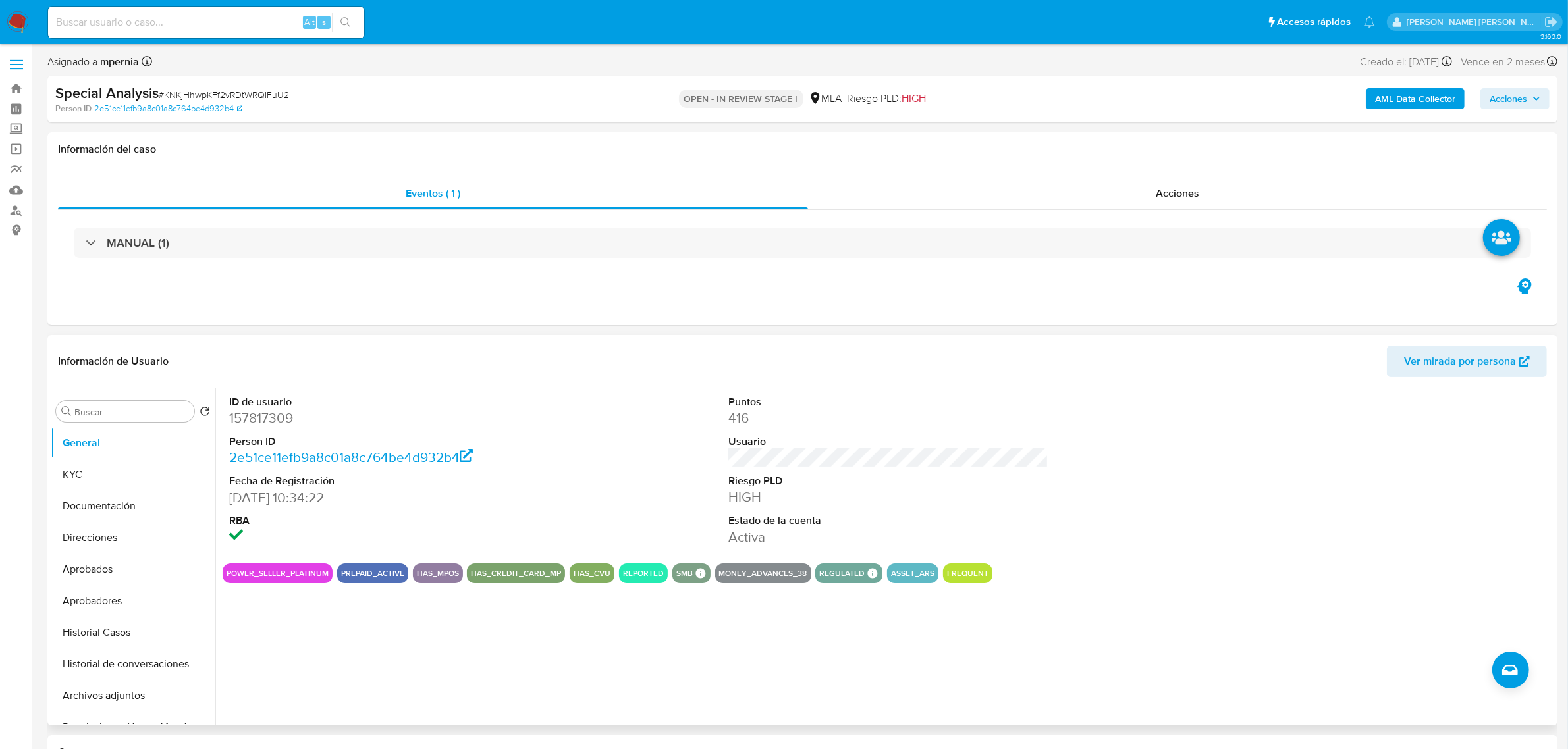
scroll to position [247, 0]
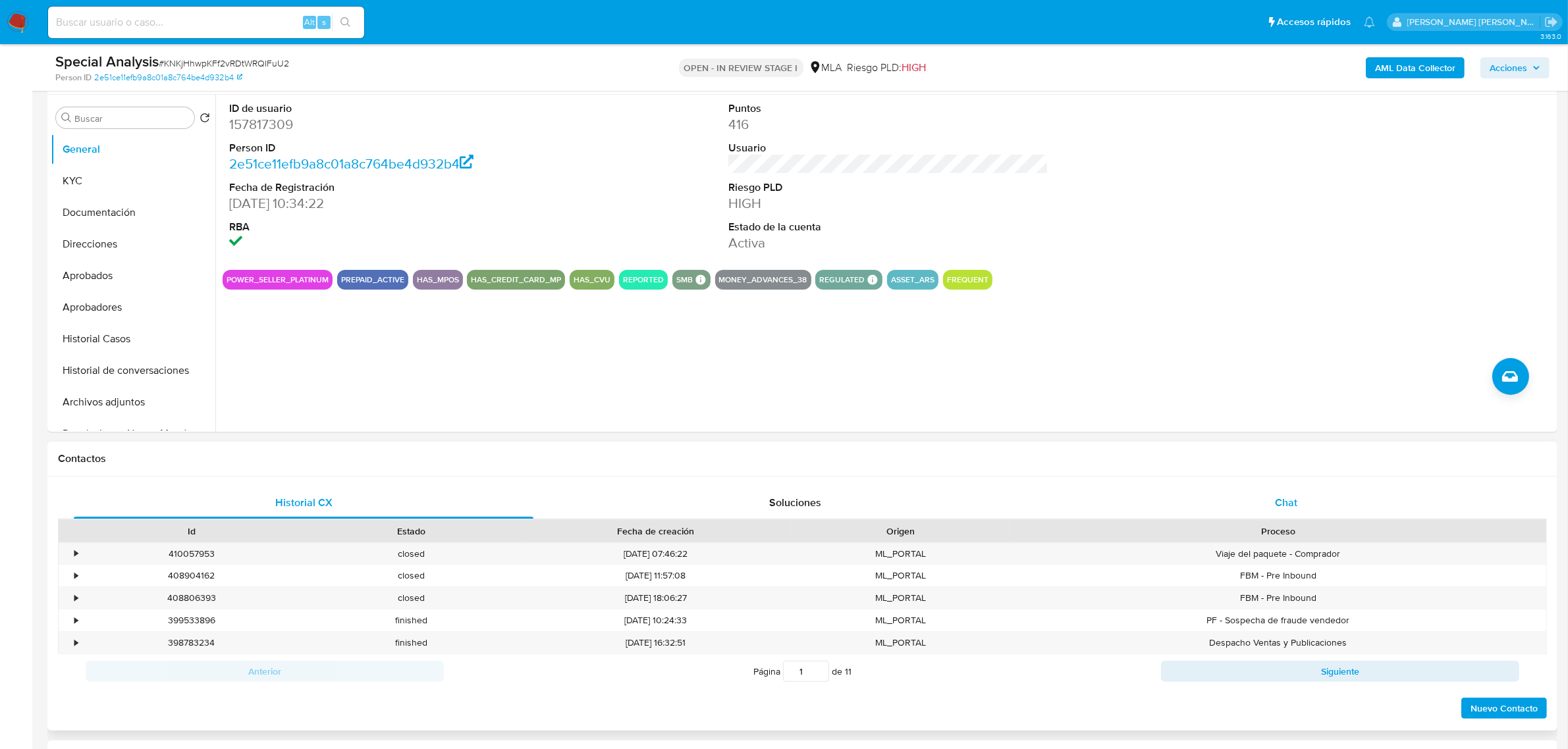
click at [1269, 504] on div "Chat" at bounding box center [1286, 503] width 460 height 32
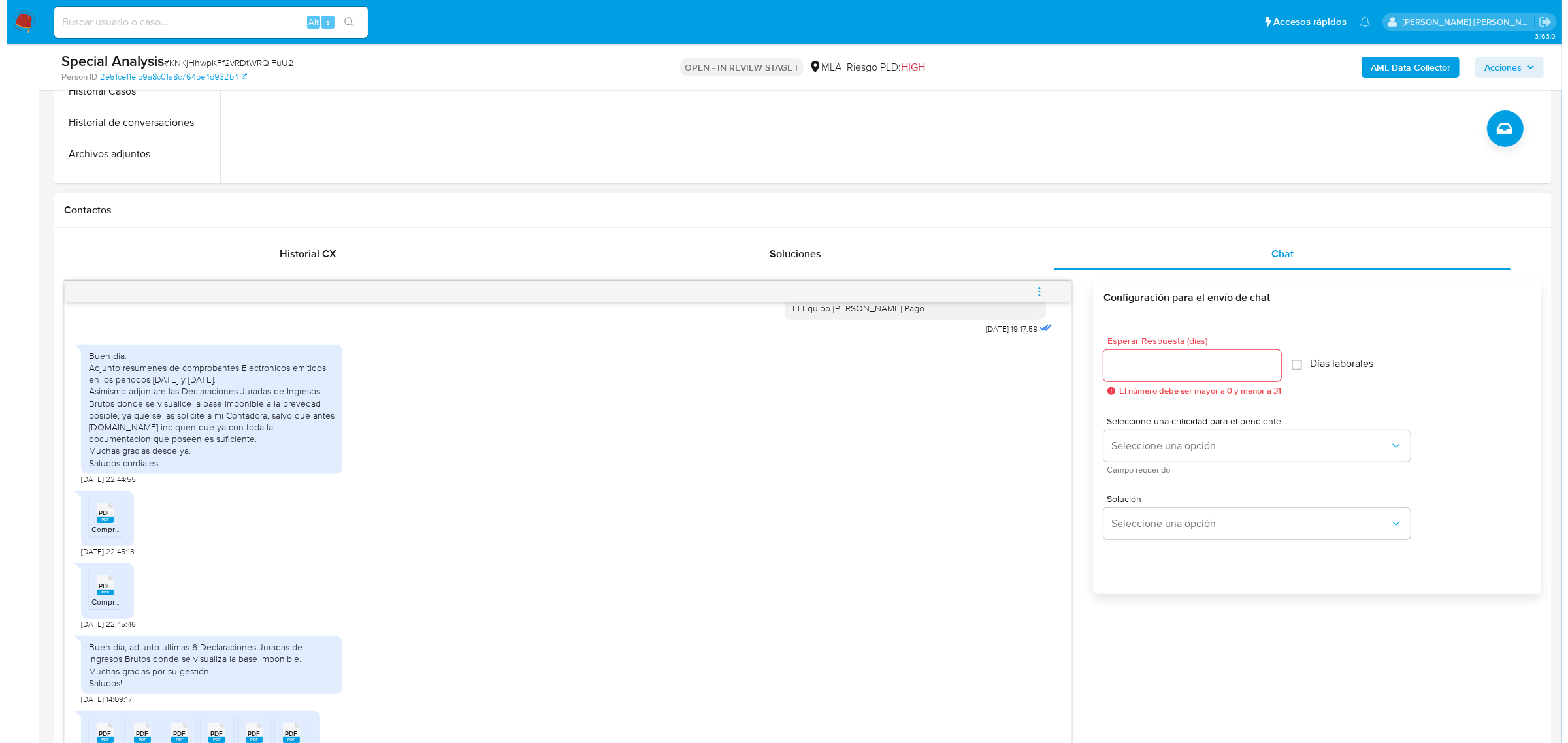
scroll to position [571, 0]
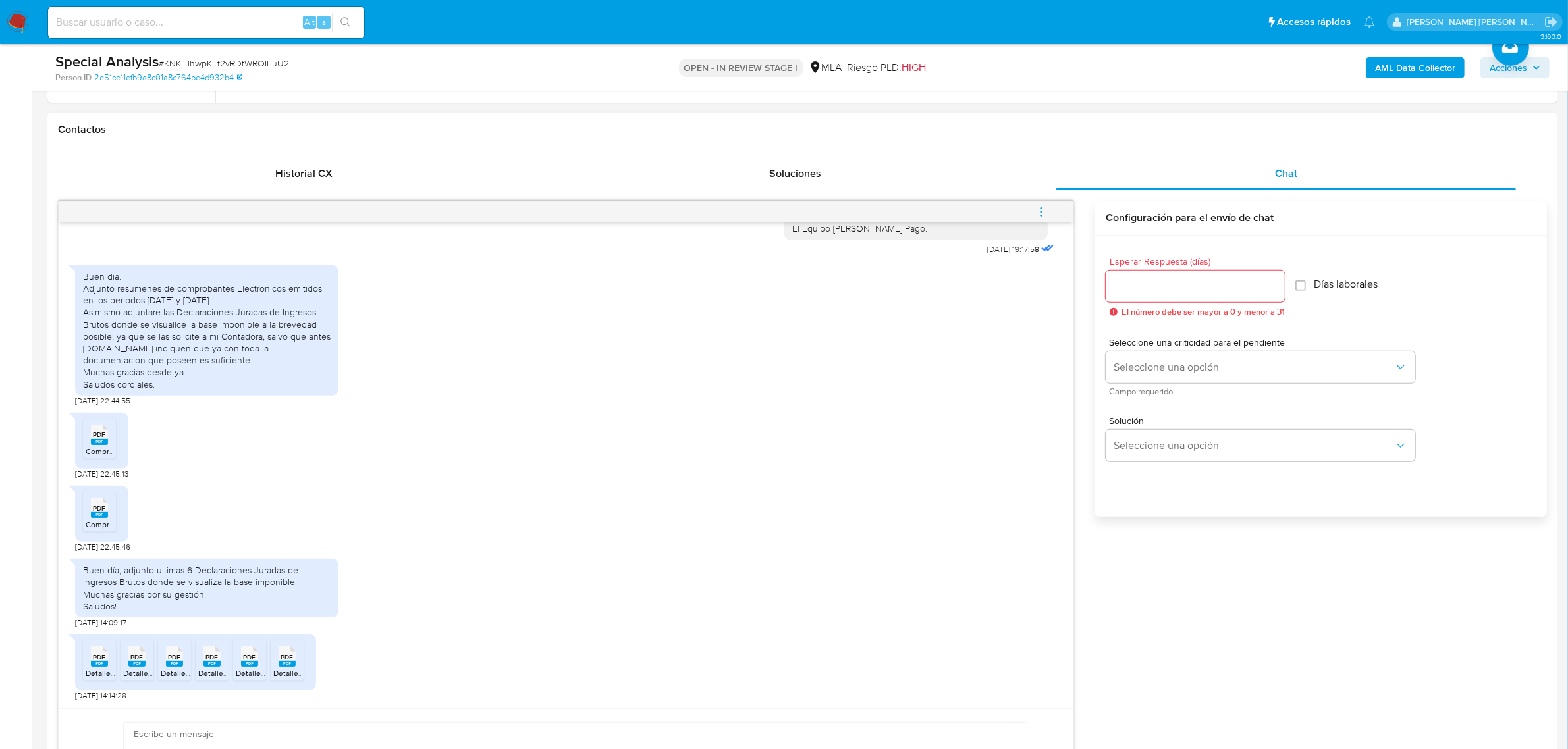
click at [1041, 205] on span "menu-action" at bounding box center [1041, 212] width 11 height 32
click at [957, 219] on li "Abrir gestor de archivos" at bounding box center [951, 211] width 135 height 24
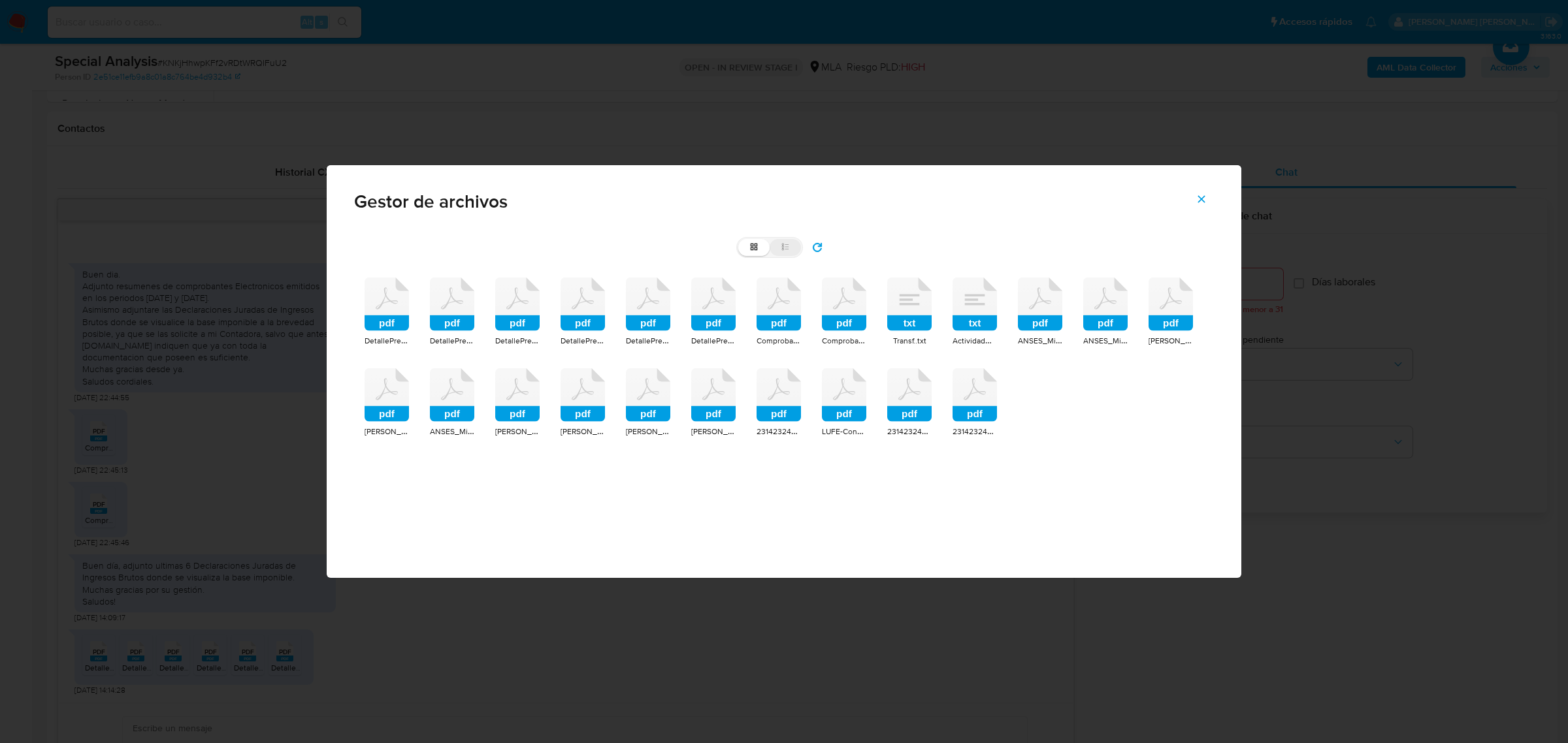
click at [782, 249] on icon at bounding box center [785, 247] width 10 height 10
click at [738, 239] on input "list" at bounding box center [738, 239] width 1 height 1
radio input "true"
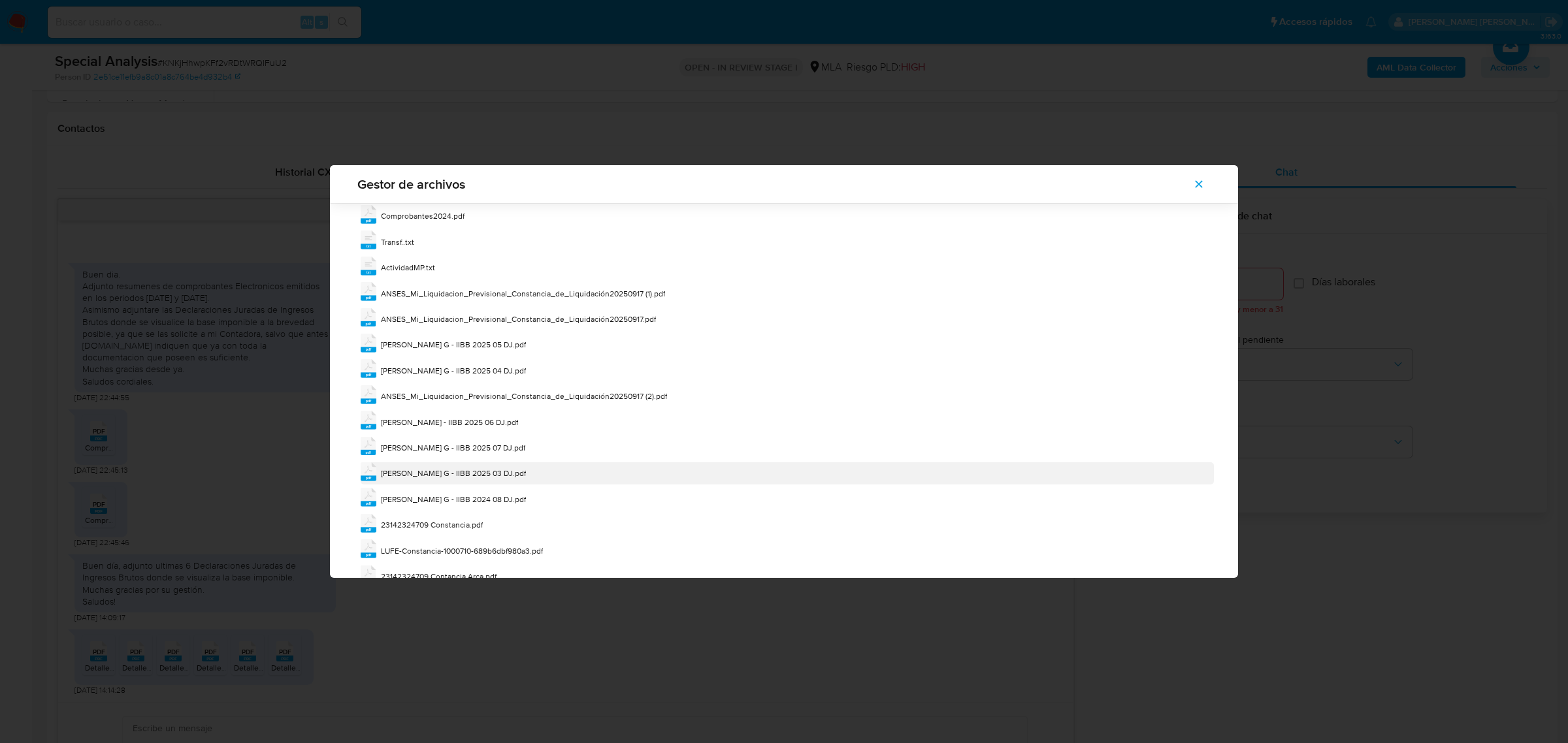
scroll to position [291, 0]
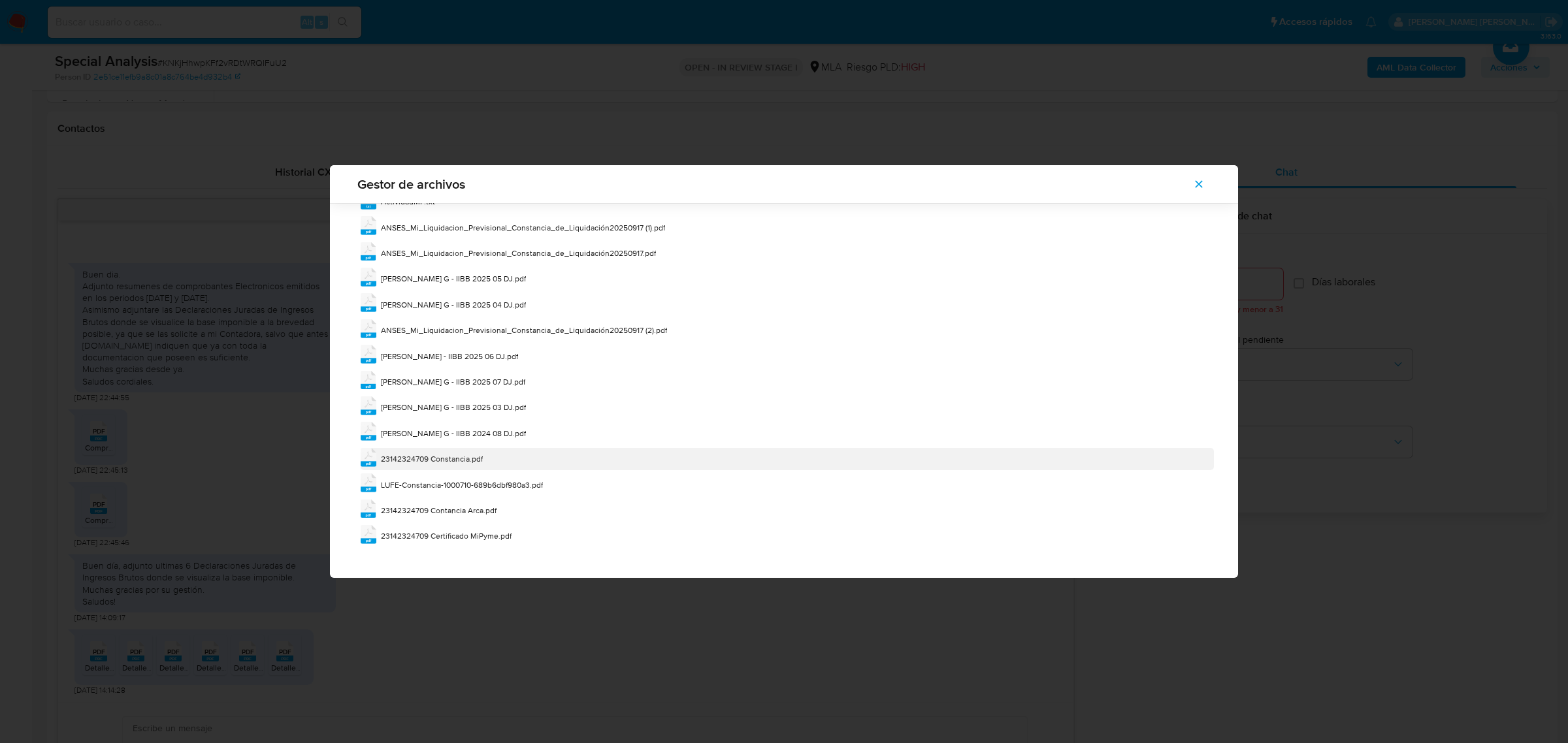
click at [425, 459] on span "23142324709 Constancia.pdf" at bounding box center [431, 459] width 102 height 11
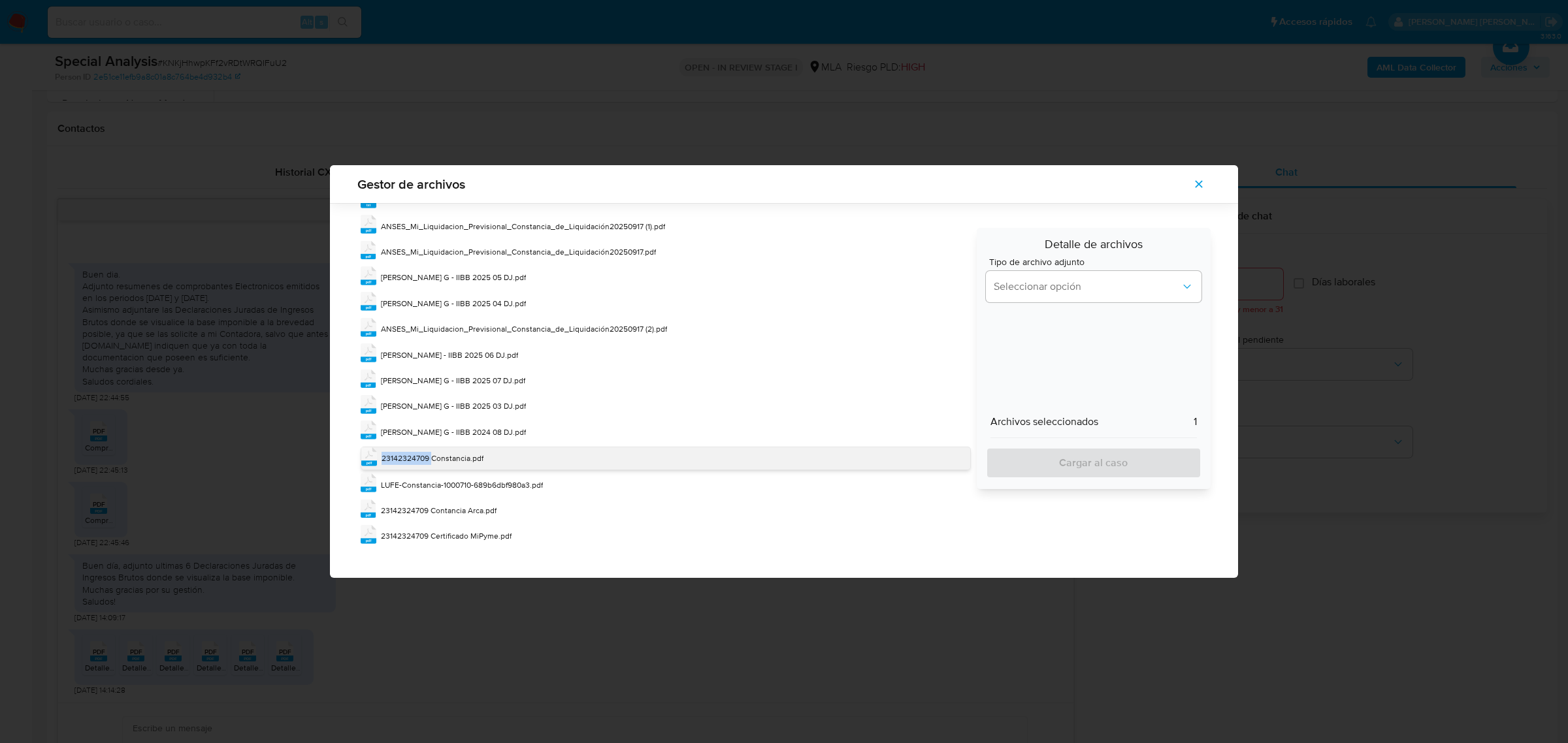
click at [425, 459] on span "23142324709 Constancia.pdf" at bounding box center [431, 458] width 102 height 11
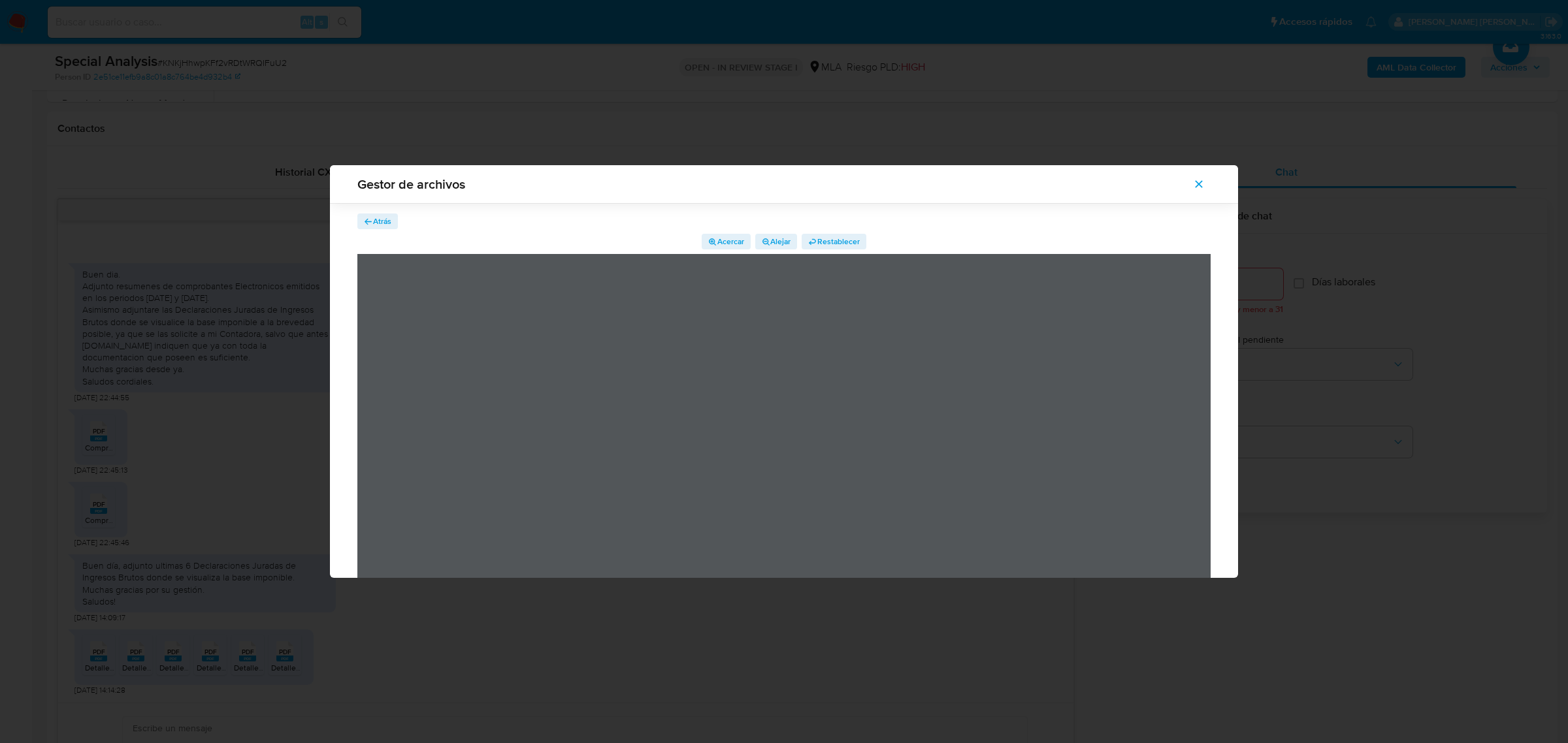
click at [386, 229] on span "Atrás" at bounding box center [382, 221] width 18 height 15
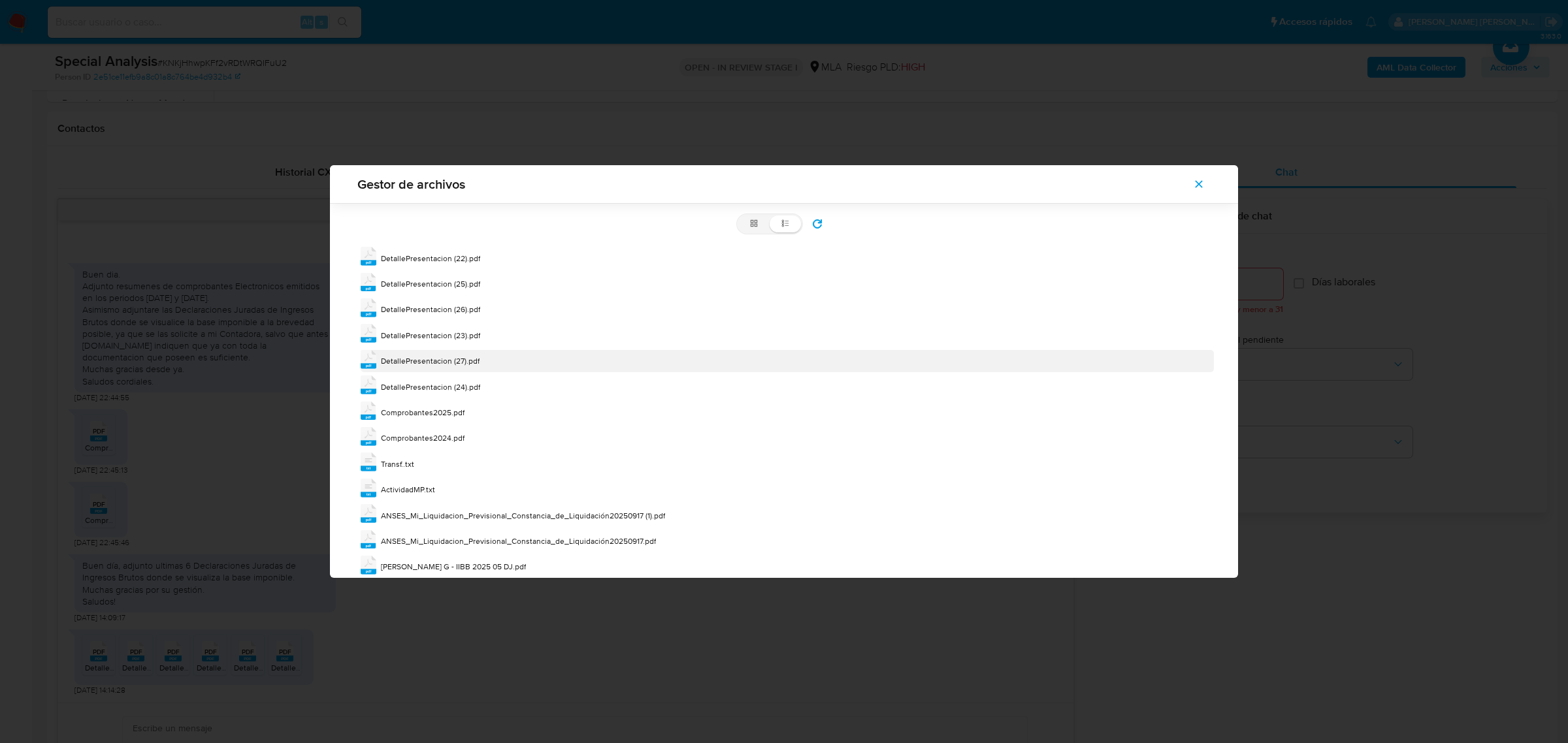
click at [423, 359] on span "DetallePresentacion (27).pdf" at bounding box center [430, 361] width 99 height 11
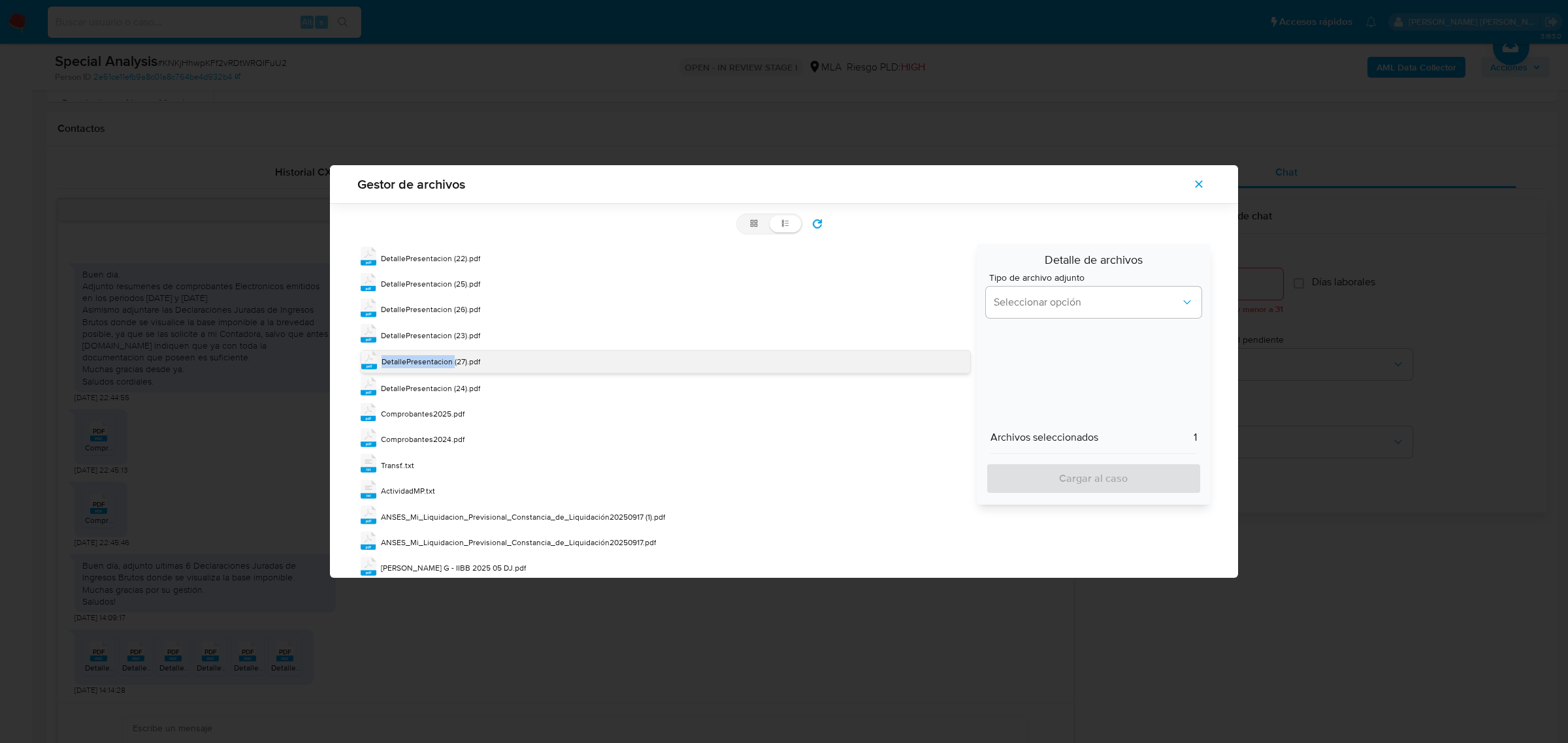
click at [423, 359] on span "DetallePresentacion (27).pdf" at bounding box center [430, 362] width 99 height 11
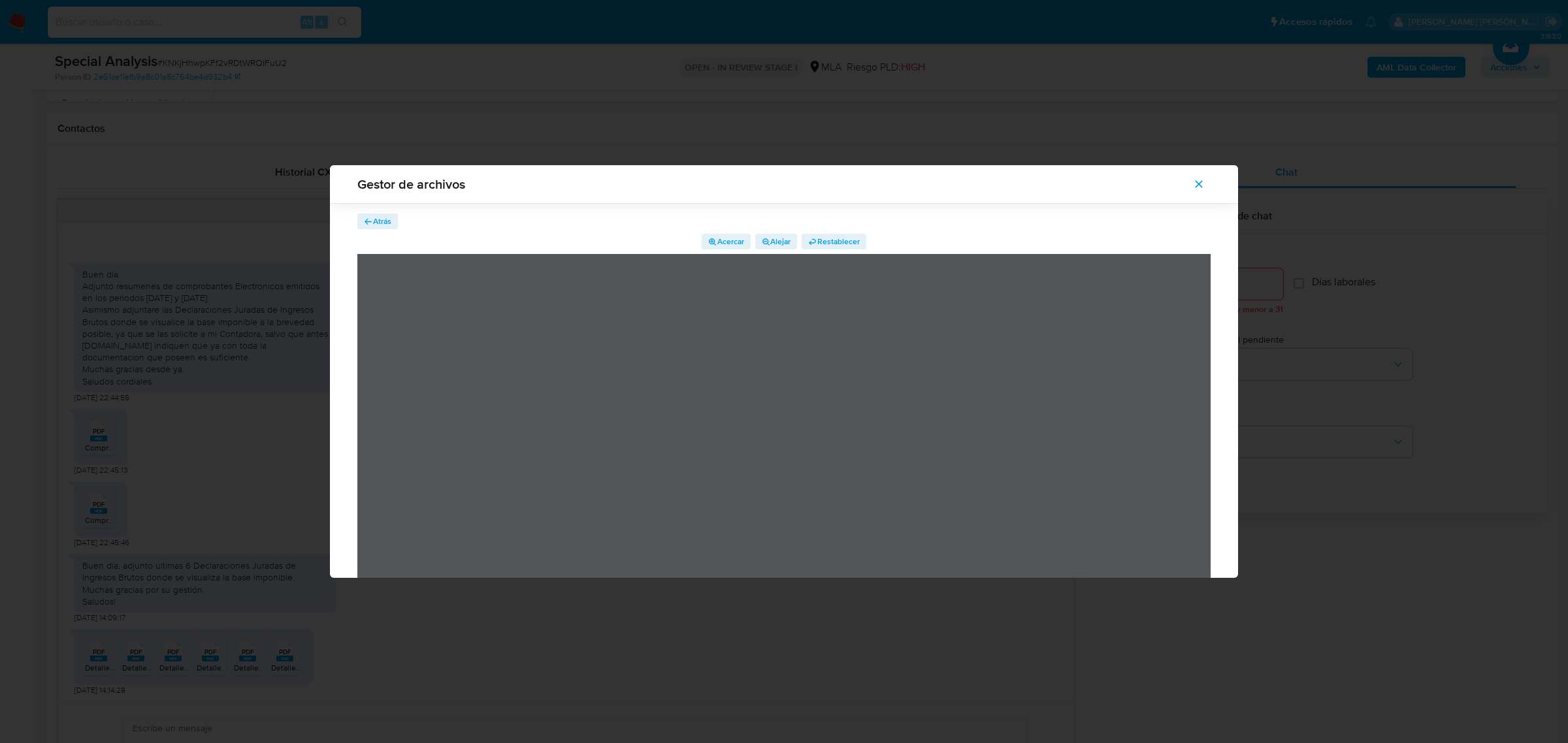
click at [384, 222] on span "Atrás" at bounding box center [382, 221] width 18 height 15
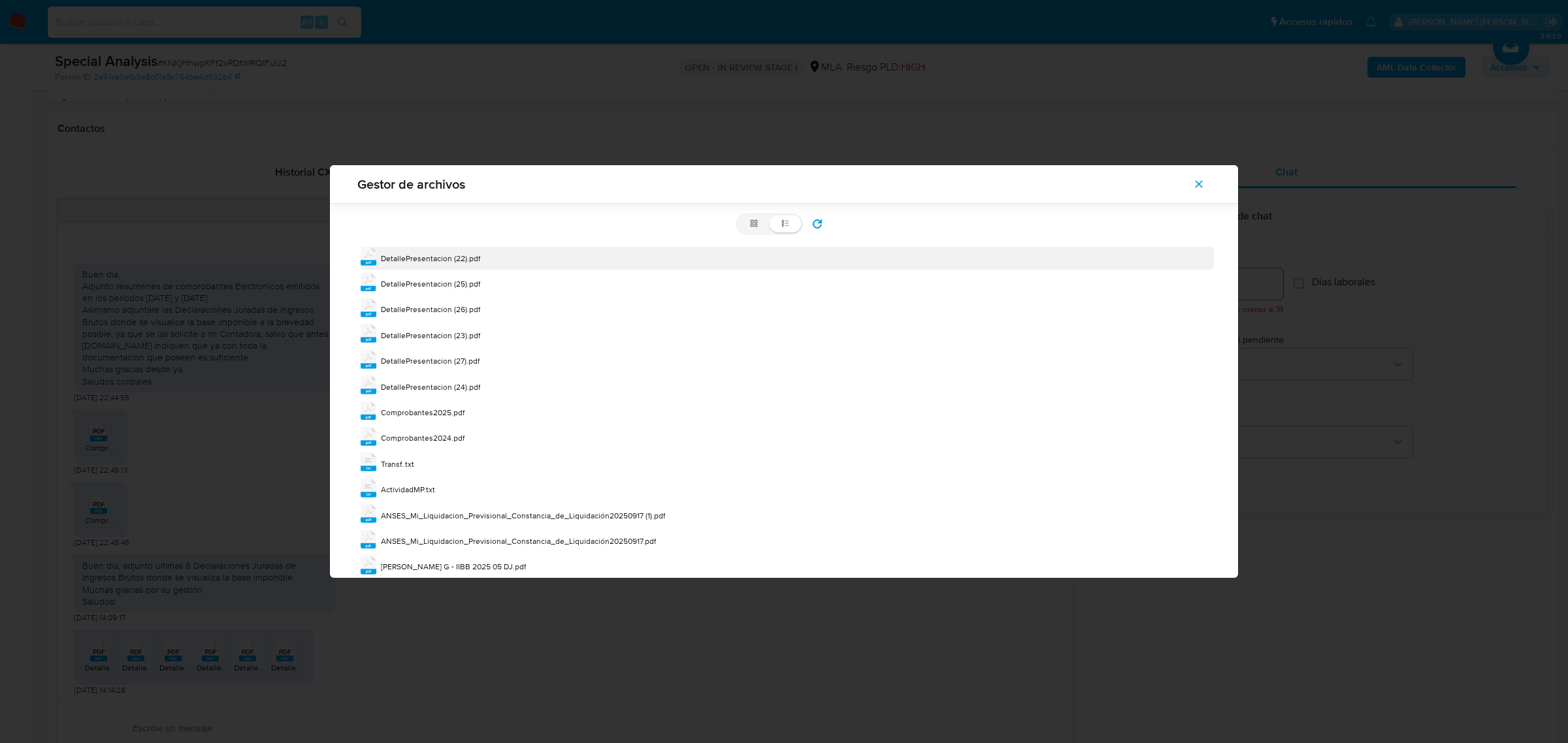
click at [436, 255] on span "DetallePresentacion (22).pdf" at bounding box center [430, 258] width 99 height 11
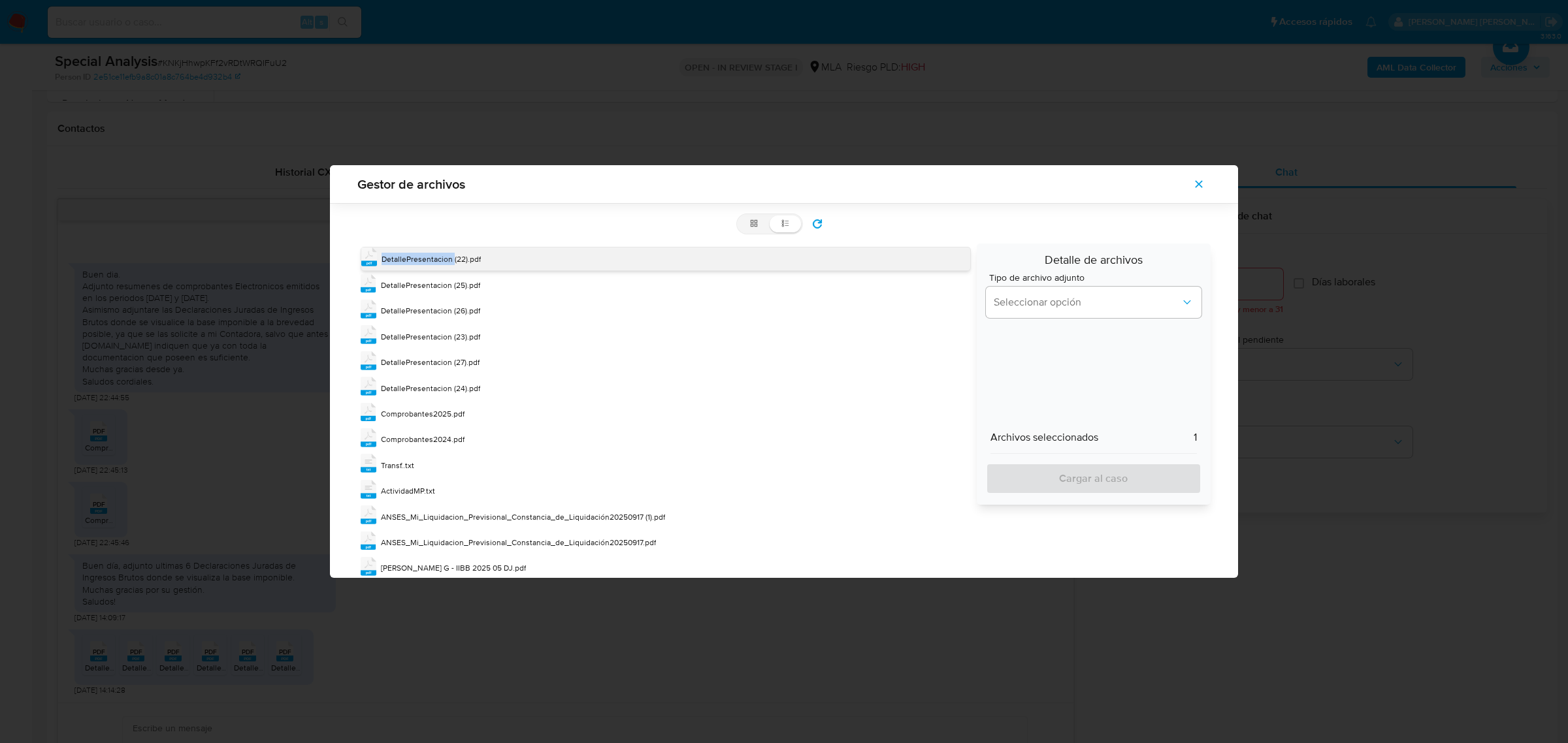
click at [436, 255] on span "DetallePresentacion (22).pdf" at bounding box center [430, 259] width 99 height 11
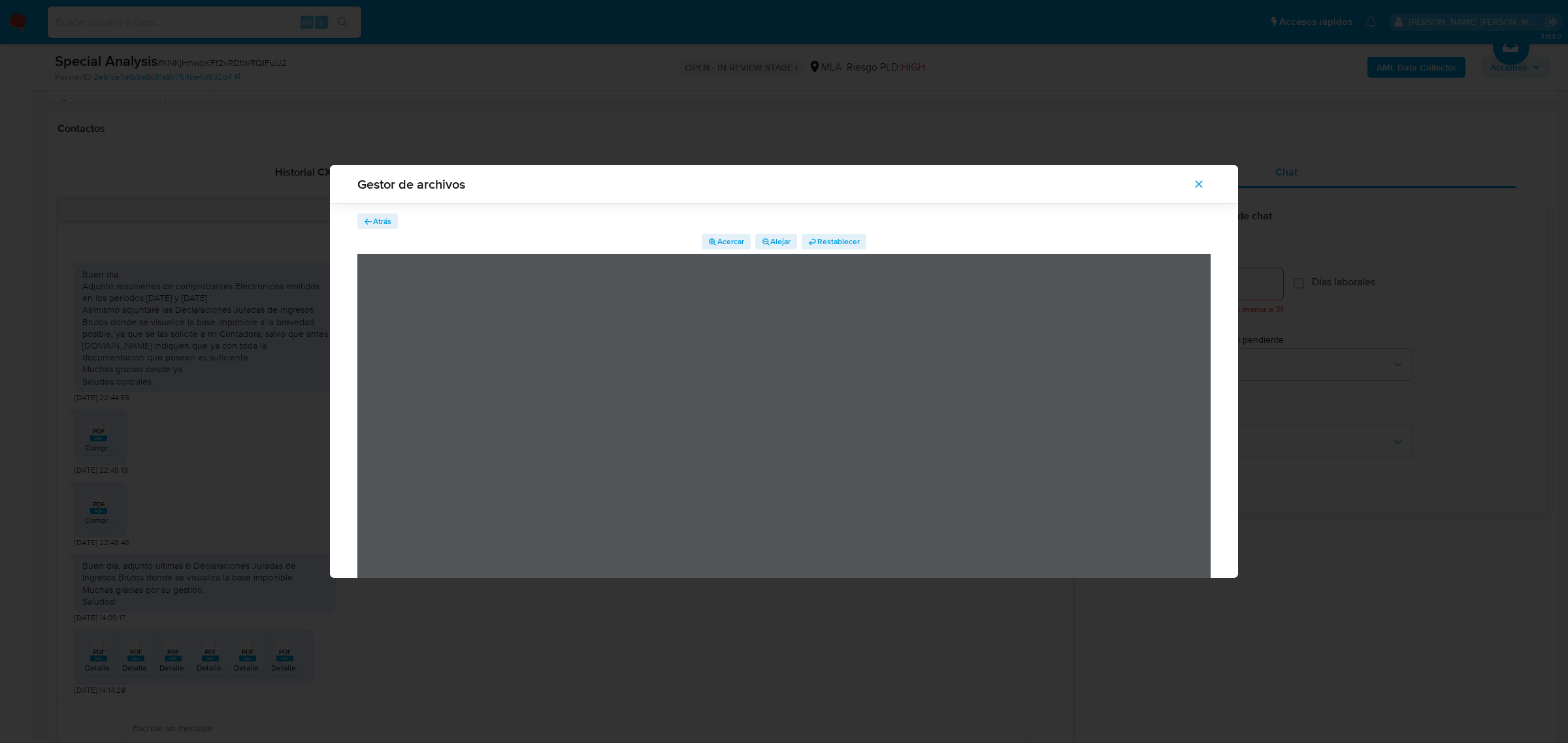
click at [367, 222] on icon "button" at bounding box center [369, 221] width 8 height 6
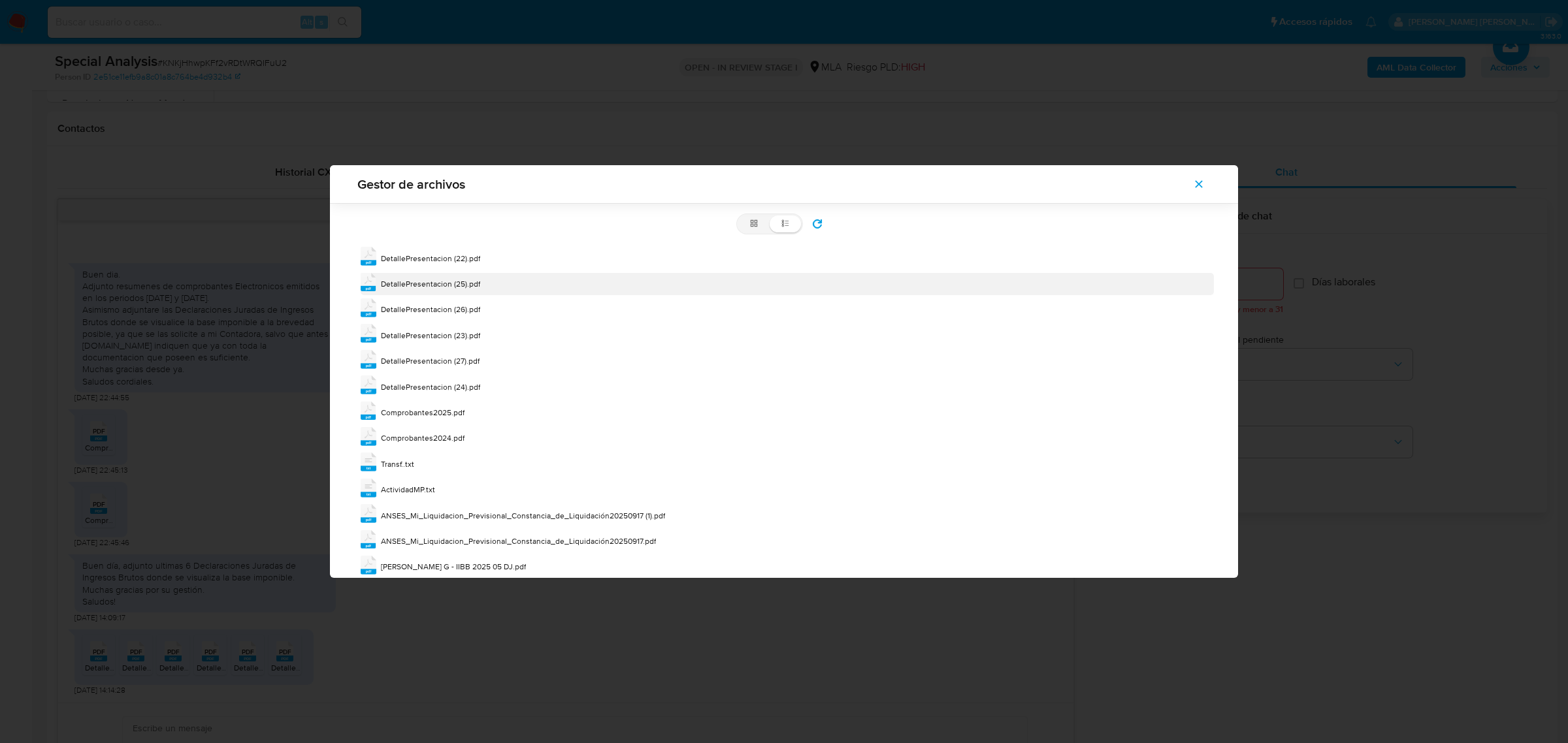
click at [475, 277] on div "DetallePresentacion (25).pdf" at bounding box center [430, 284] width 99 height 13
click at [475, 277] on div "pdf DetallePresentacion (25).pdf" at bounding box center [787, 283] width 853 height 22
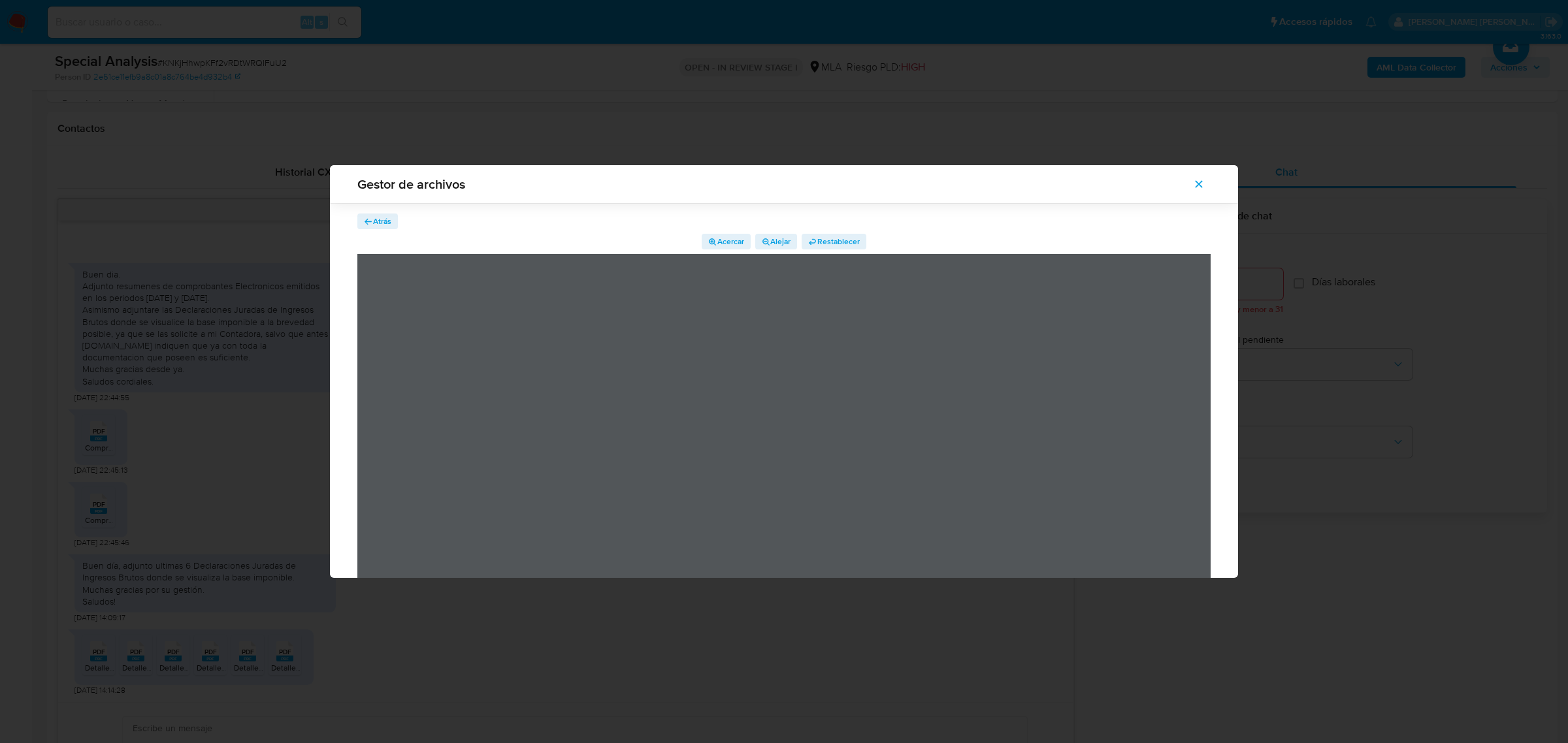
click at [381, 220] on span "Atrás" at bounding box center [382, 221] width 18 height 15
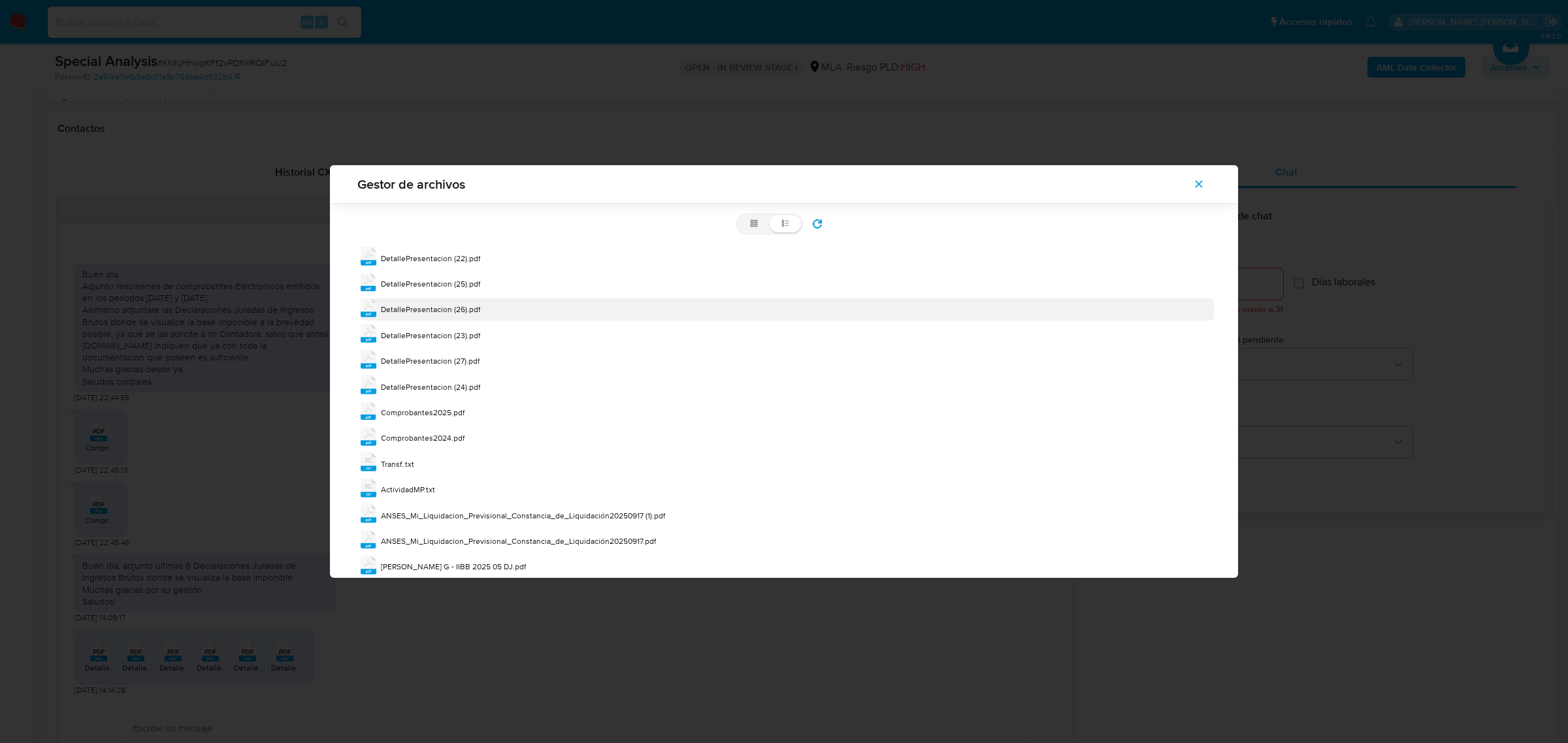
click at [417, 305] on span "DetallePresentacion (26).pdf" at bounding box center [430, 310] width 99 height 11
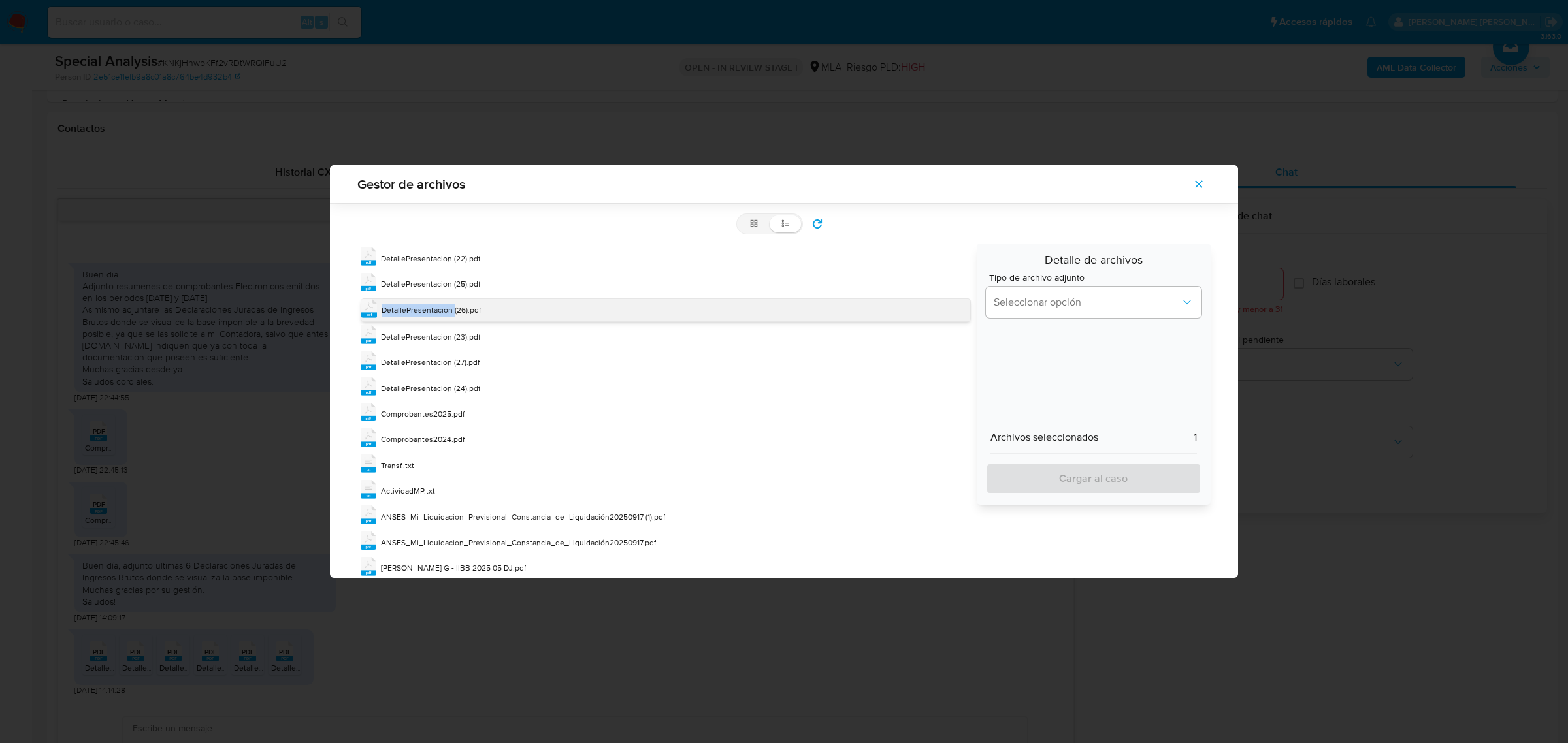
click at [417, 305] on span "DetallePresentacion (26).pdf" at bounding box center [430, 310] width 99 height 11
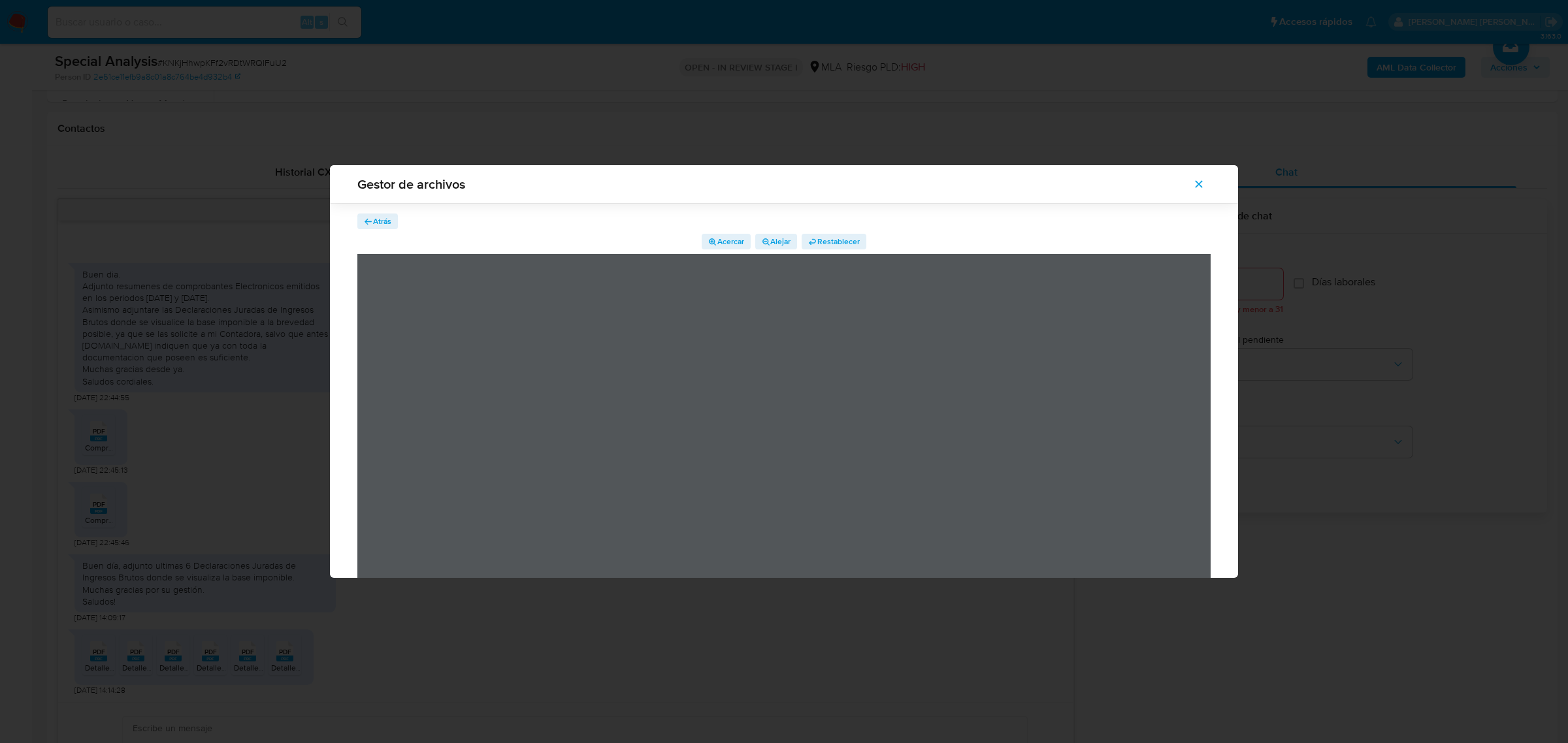
click at [370, 216] on span "Atrás" at bounding box center [377, 221] width 28 height 13
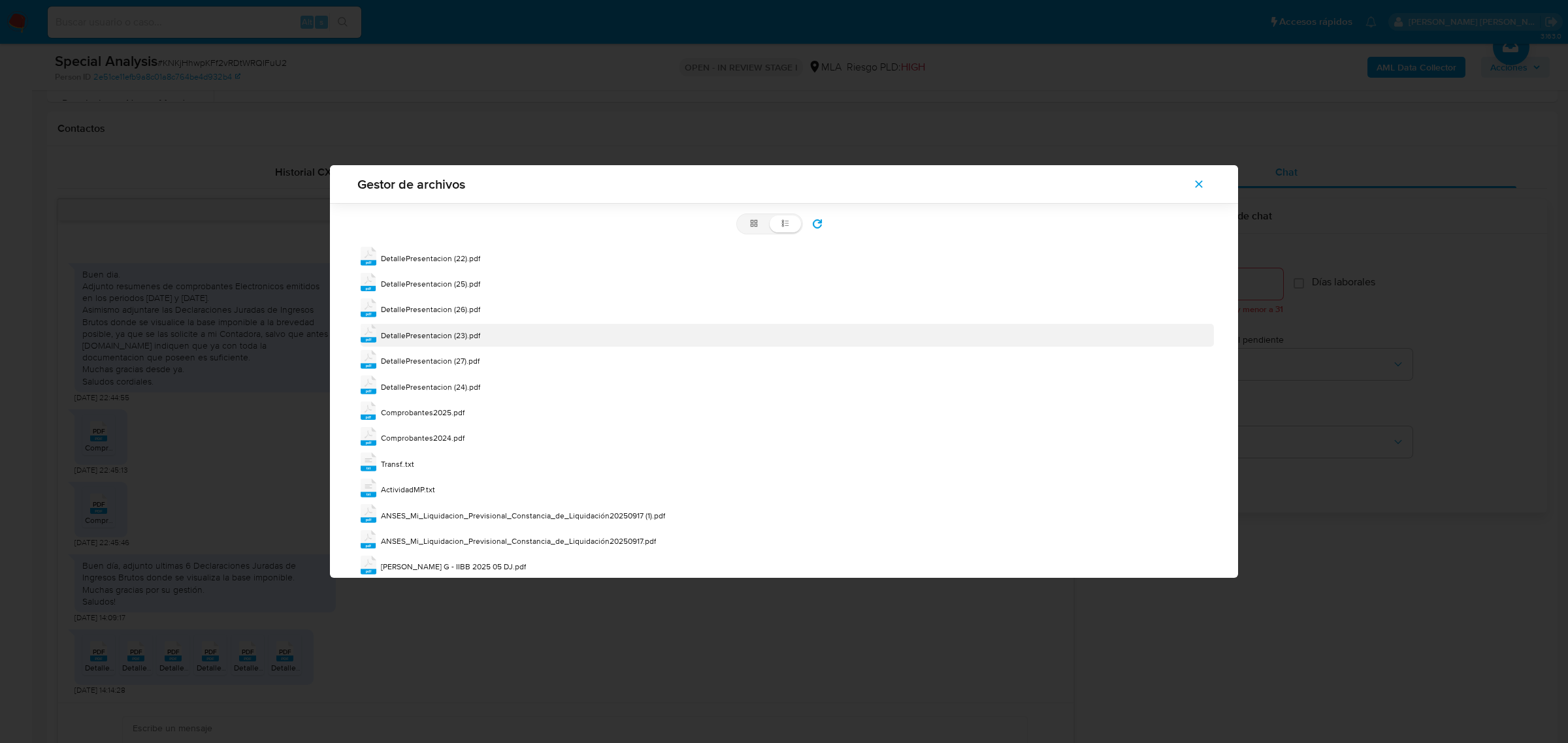
click at [441, 340] on div "DetallePresentacion (23).pdf" at bounding box center [430, 335] width 99 height 13
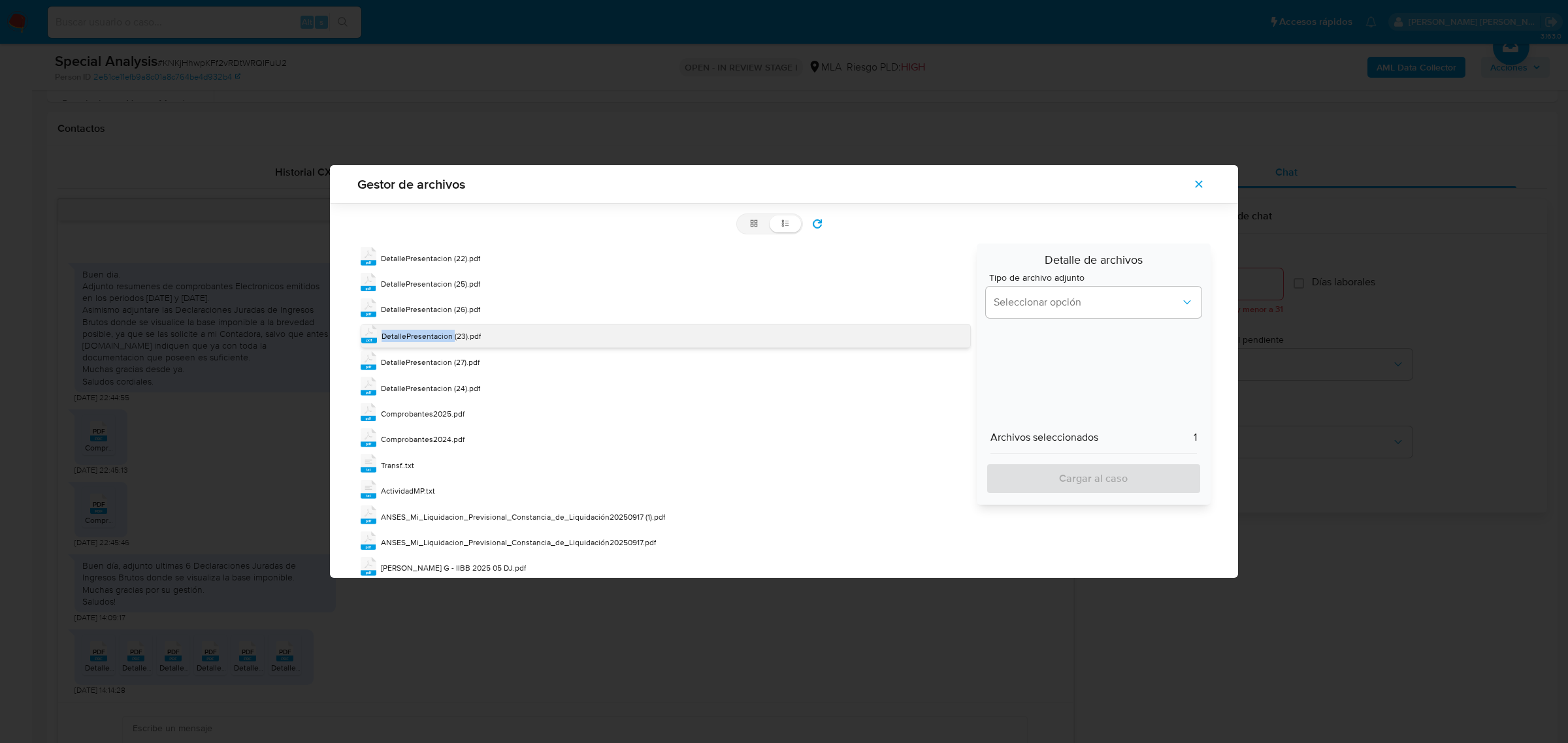
click at [441, 340] on span "DetallePresentacion (23).pdf" at bounding box center [430, 336] width 99 height 11
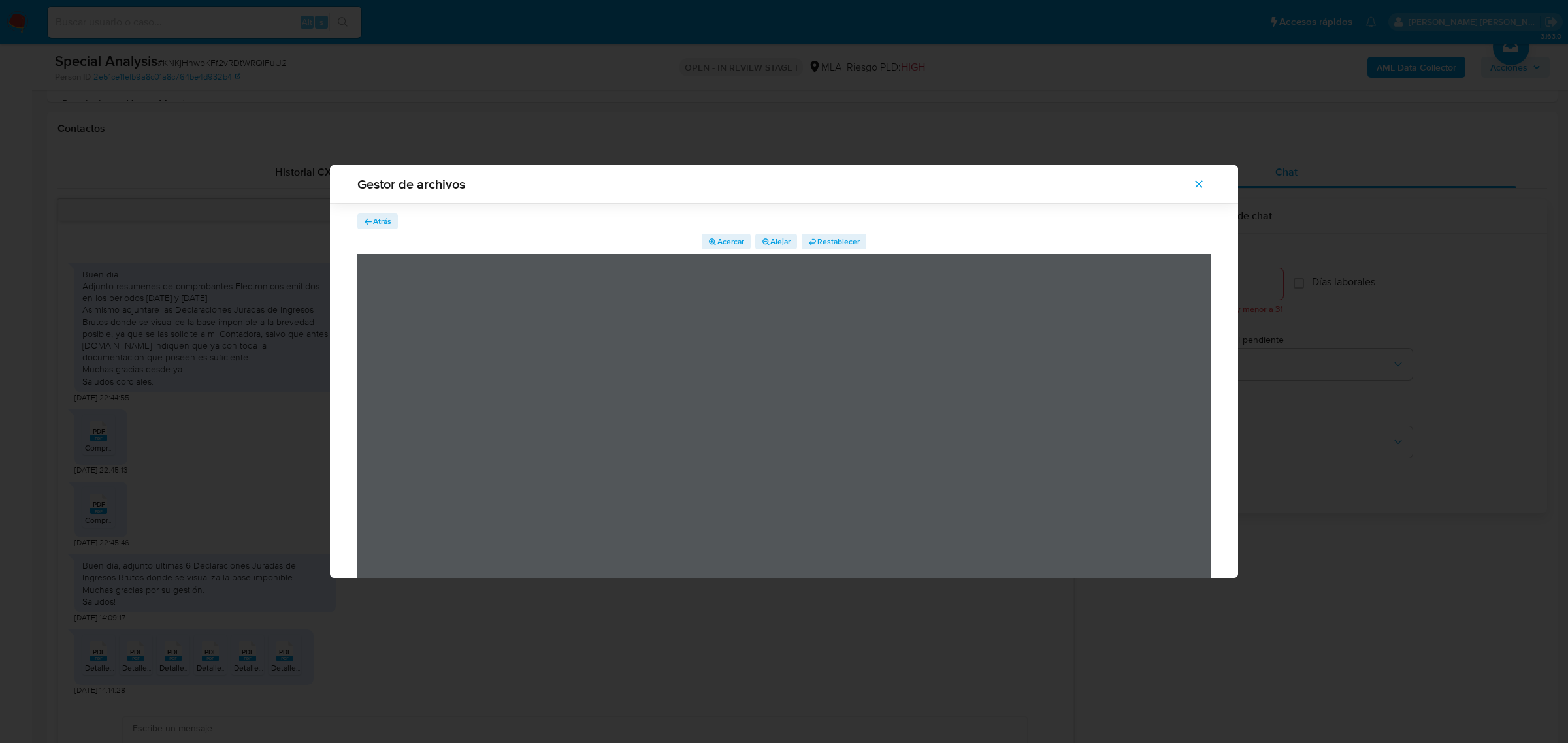
click at [373, 226] on span "Atrás" at bounding box center [382, 221] width 18 height 15
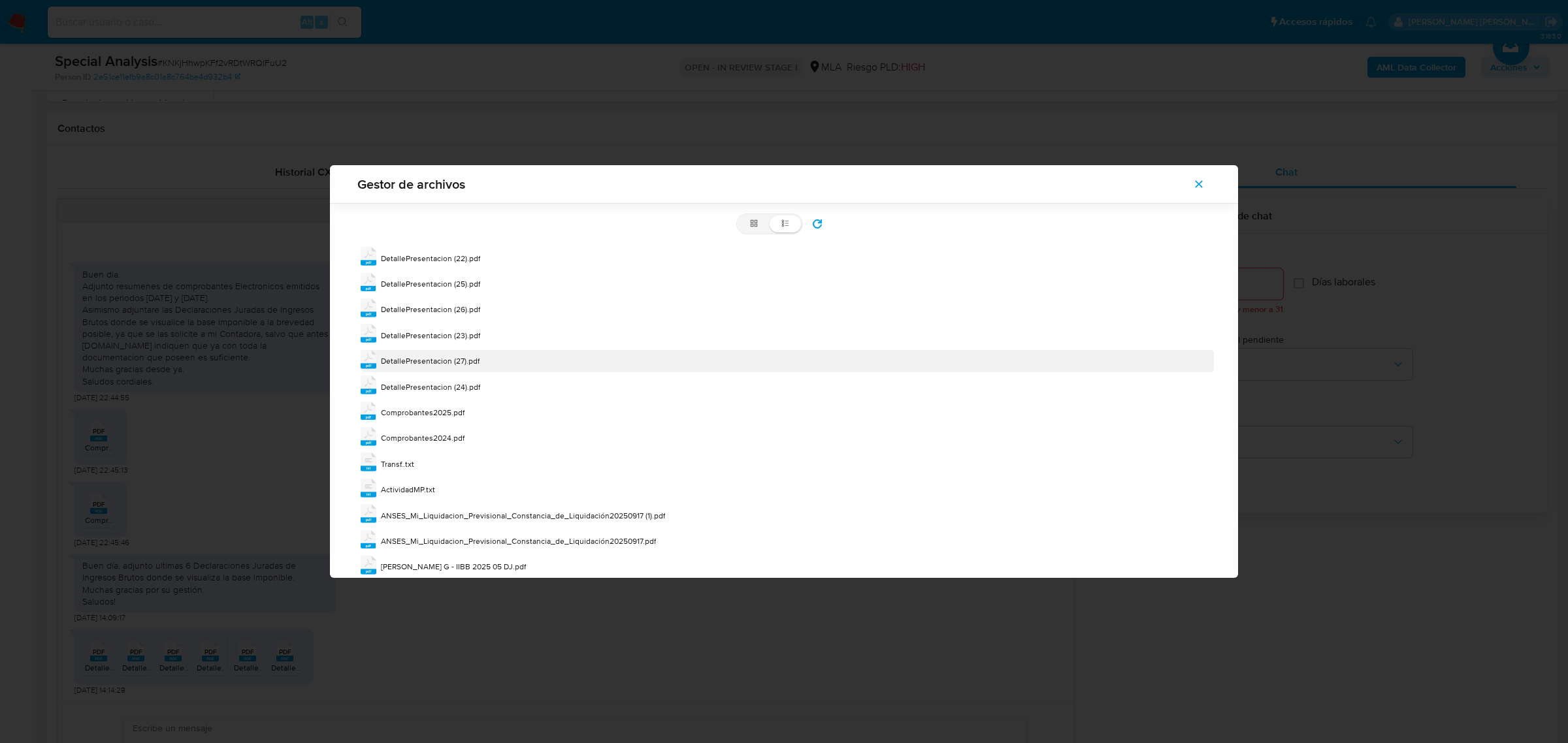
click at [418, 366] on span "DetallePresentacion (27).pdf" at bounding box center [430, 361] width 99 height 11
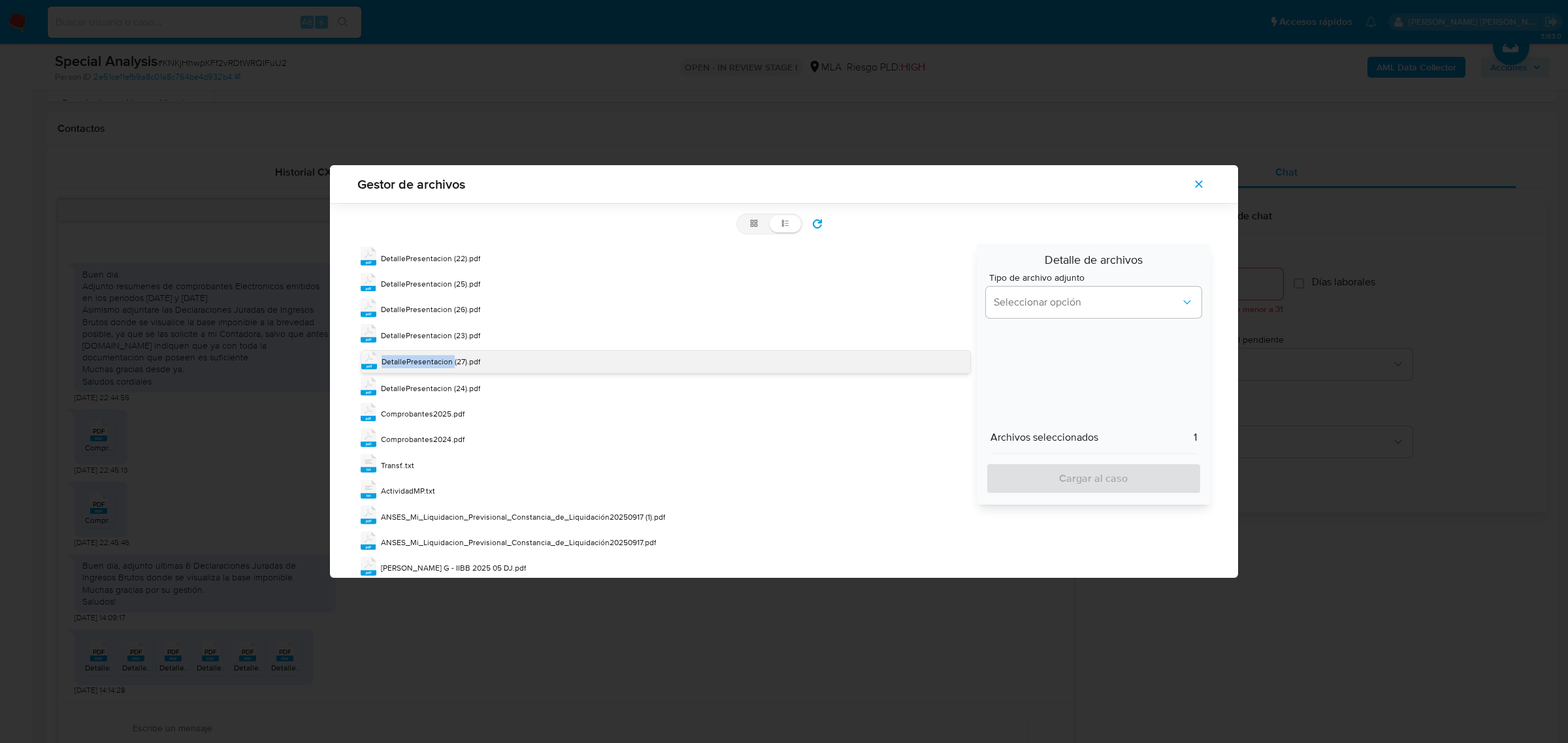
click at [418, 366] on span "DetallePresentacion (27).pdf" at bounding box center [430, 362] width 99 height 11
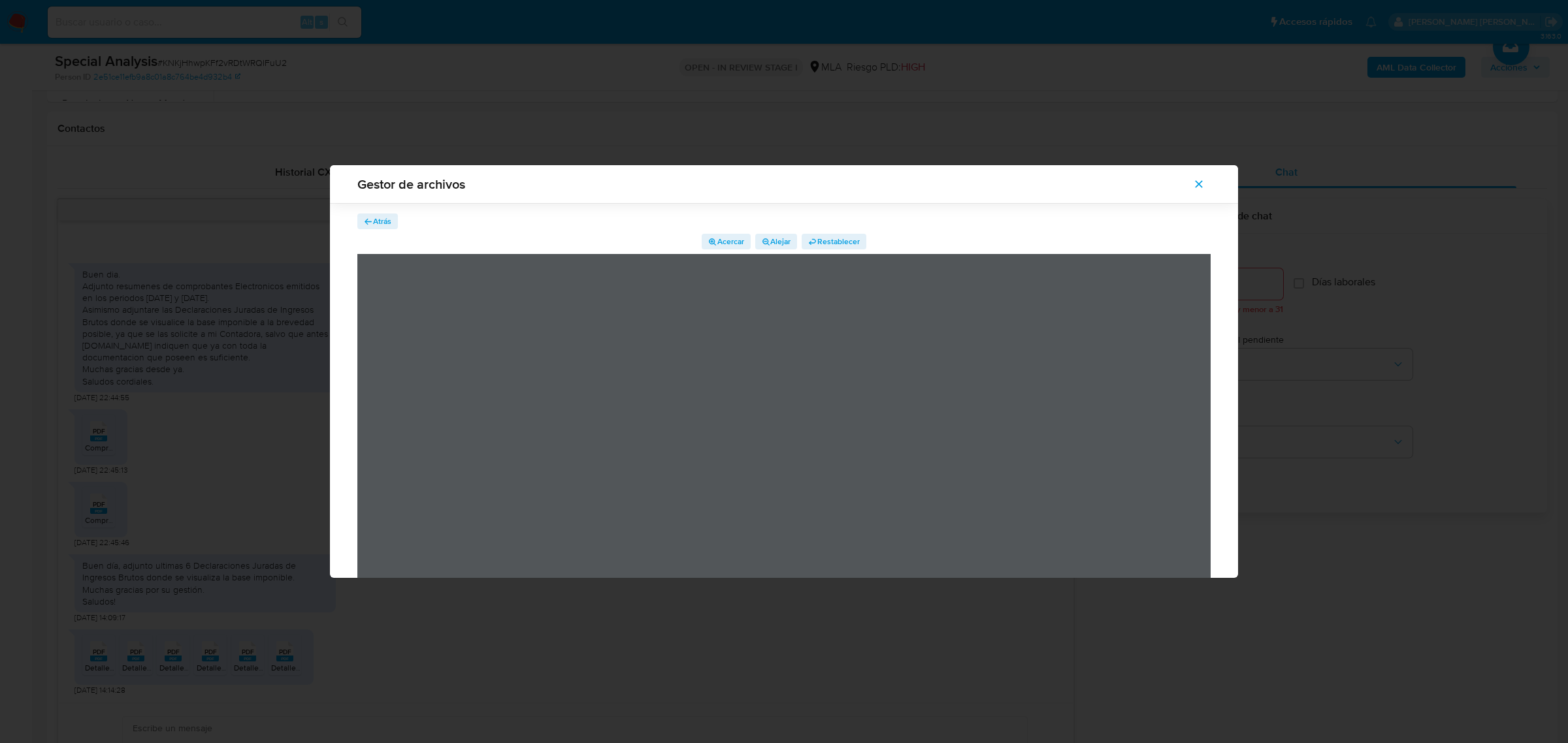
click at [379, 223] on span "Atrás" at bounding box center [382, 221] width 18 height 15
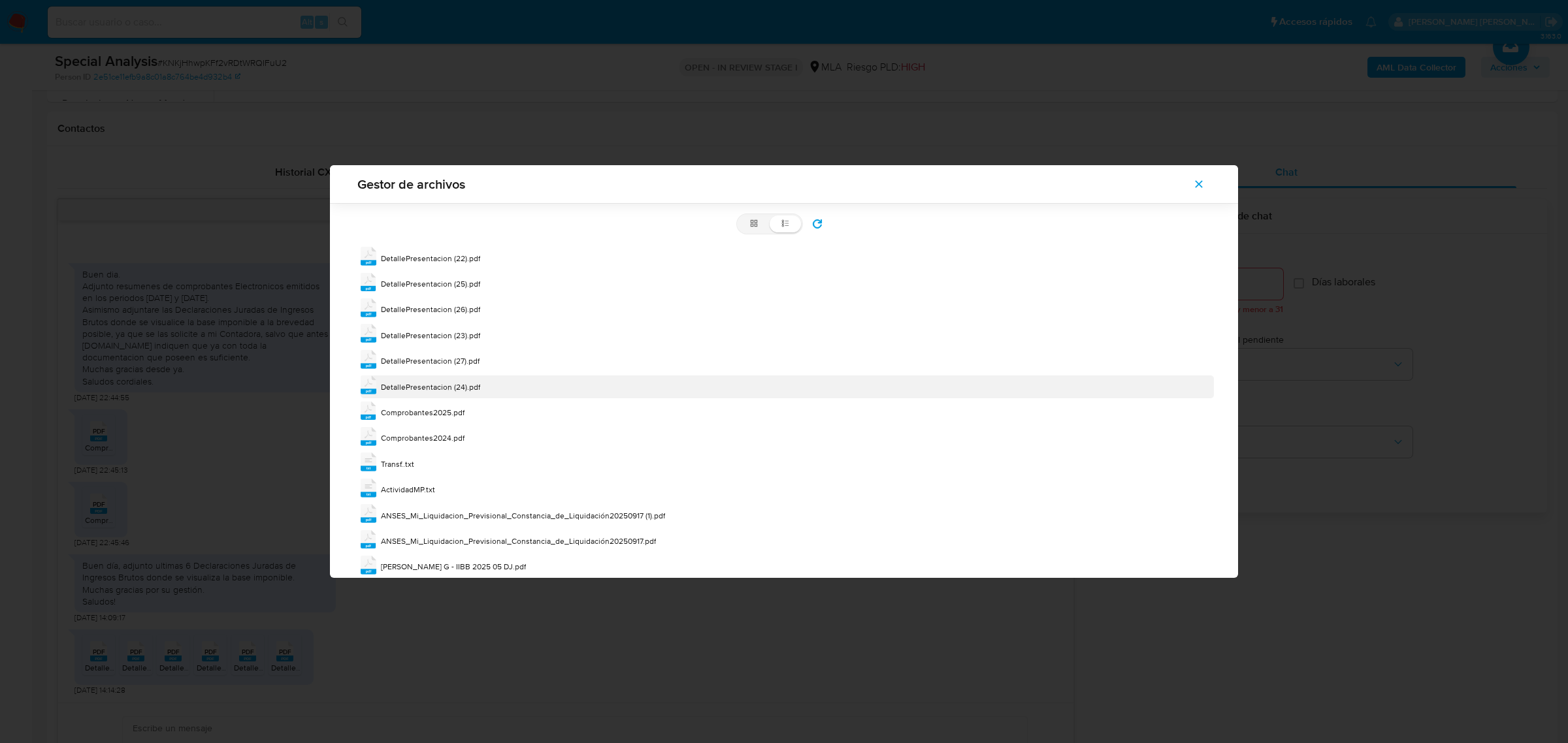
click at [416, 391] on span "DetallePresentacion (24).pdf" at bounding box center [430, 387] width 99 height 11
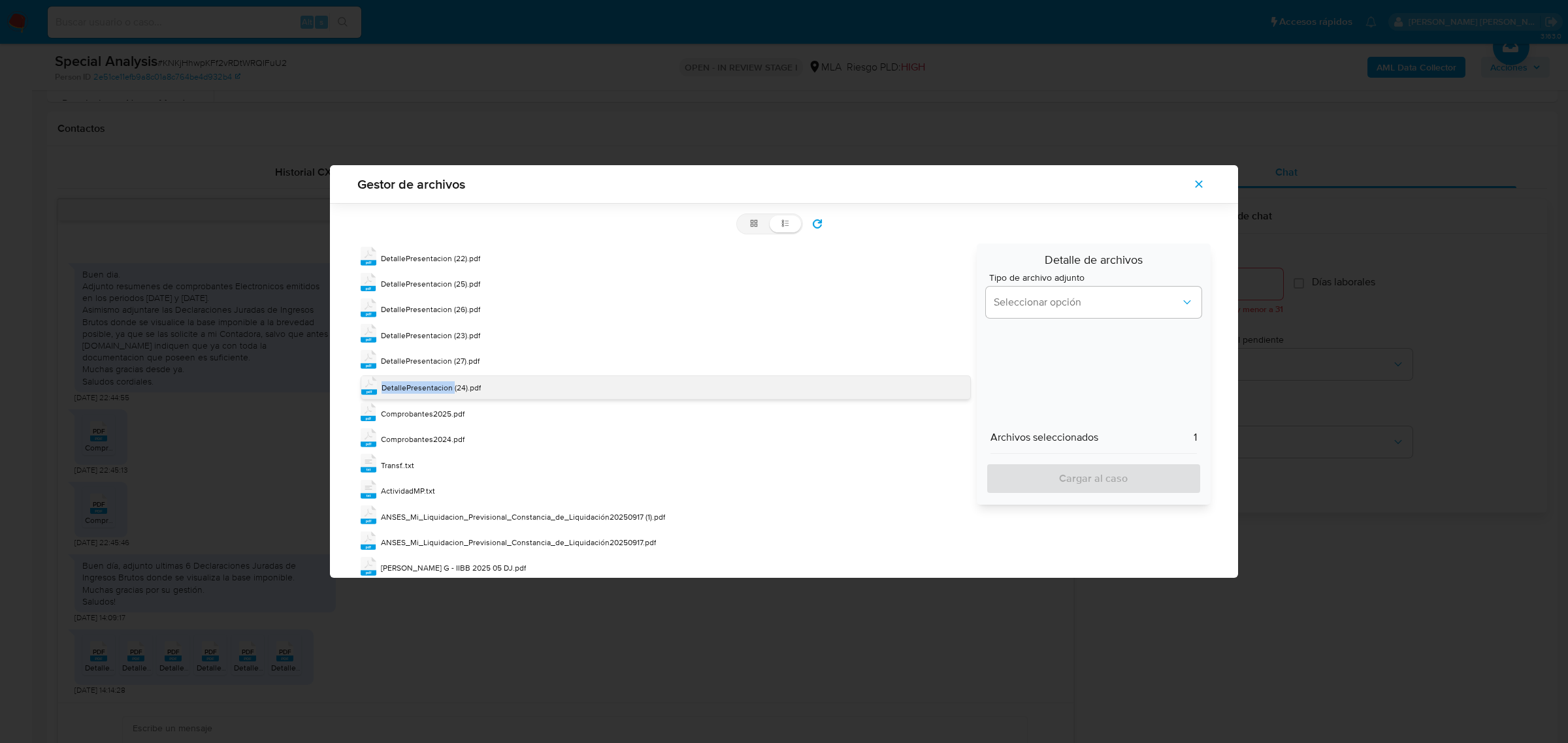
click at [416, 390] on span "DetallePresentacion (24).pdf" at bounding box center [430, 388] width 99 height 11
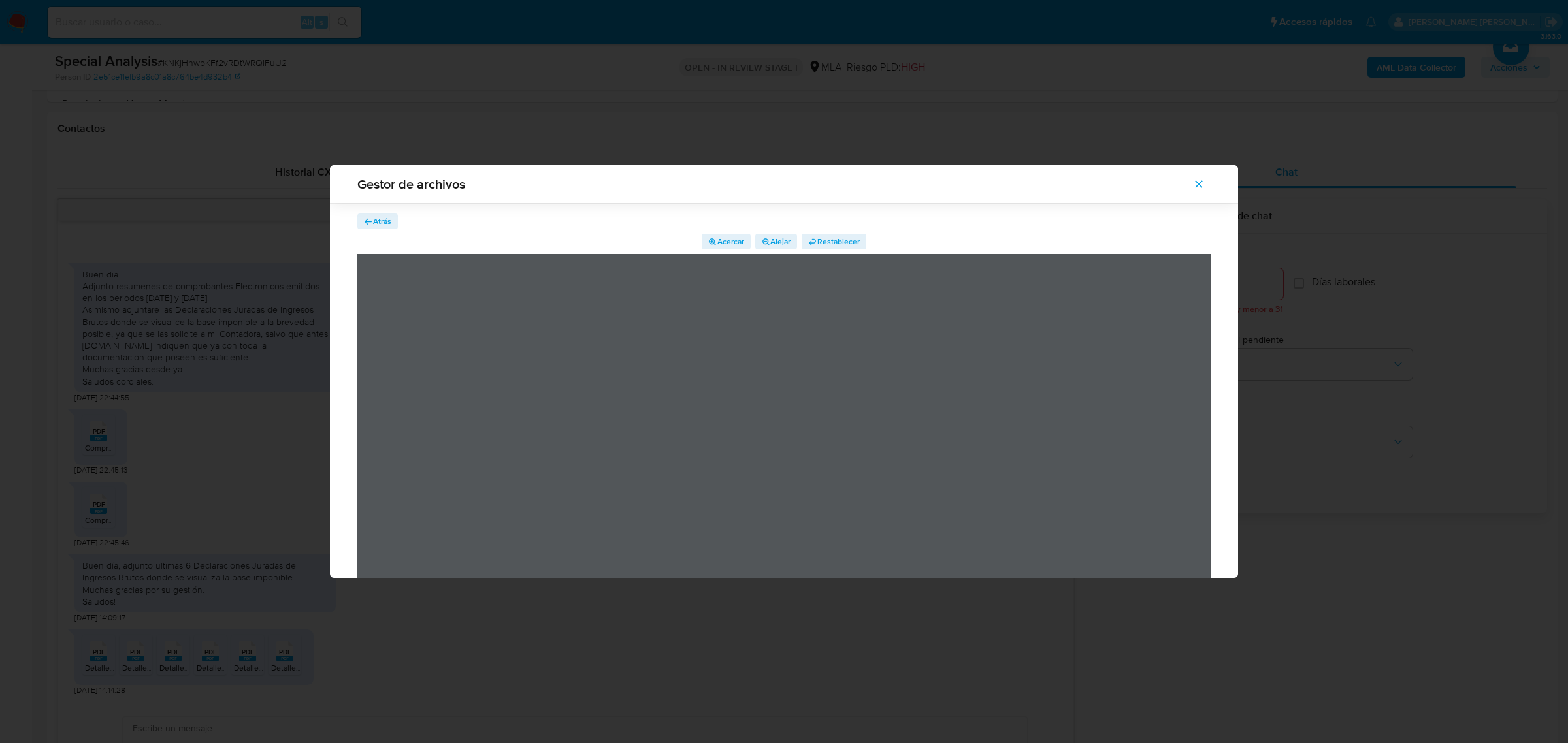
click at [382, 222] on span "Atrás" at bounding box center [382, 221] width 18 height 15
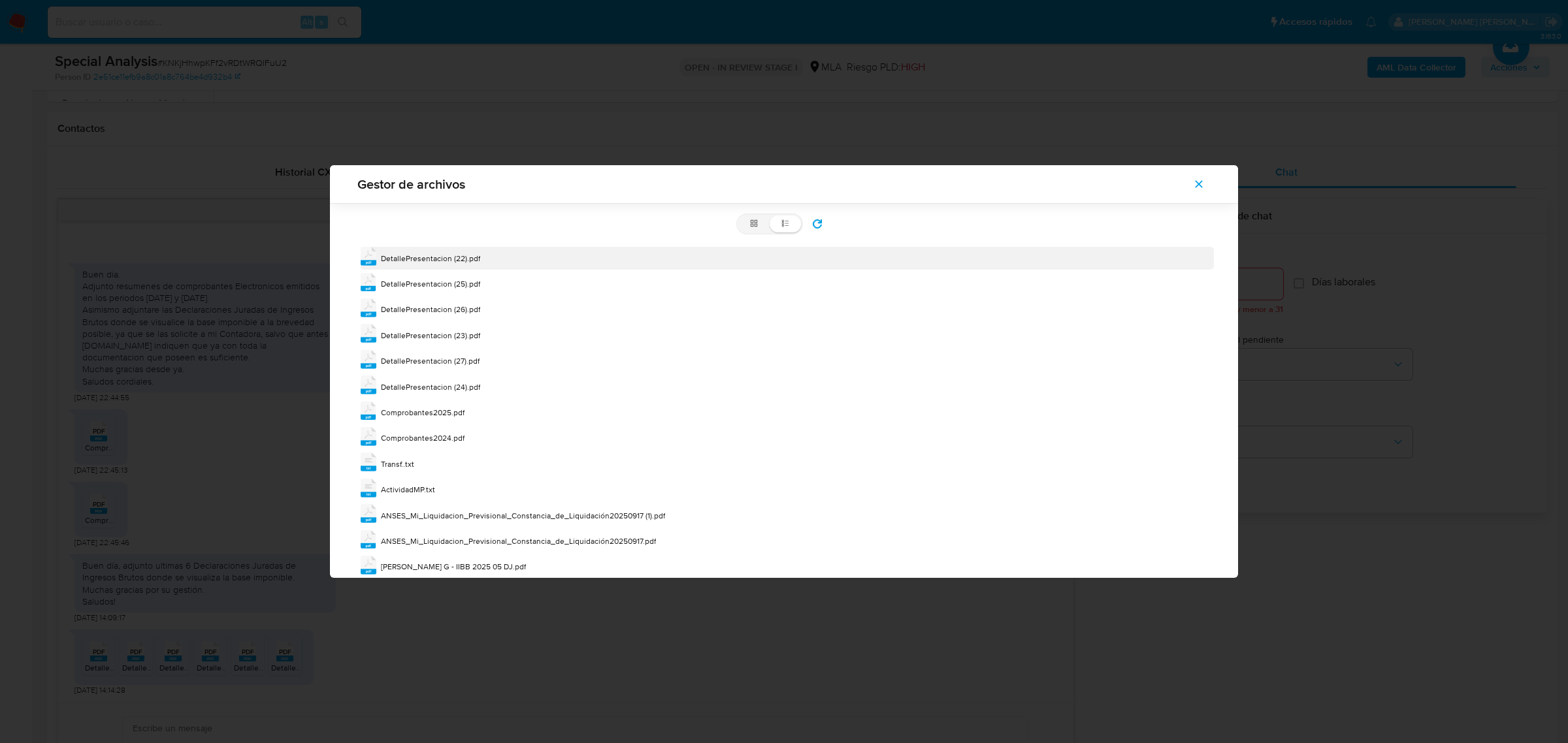
click at [459, 258] on span "DetallePresentacion (22).pdf" at bounding box center [430, 258] width 99 height 11
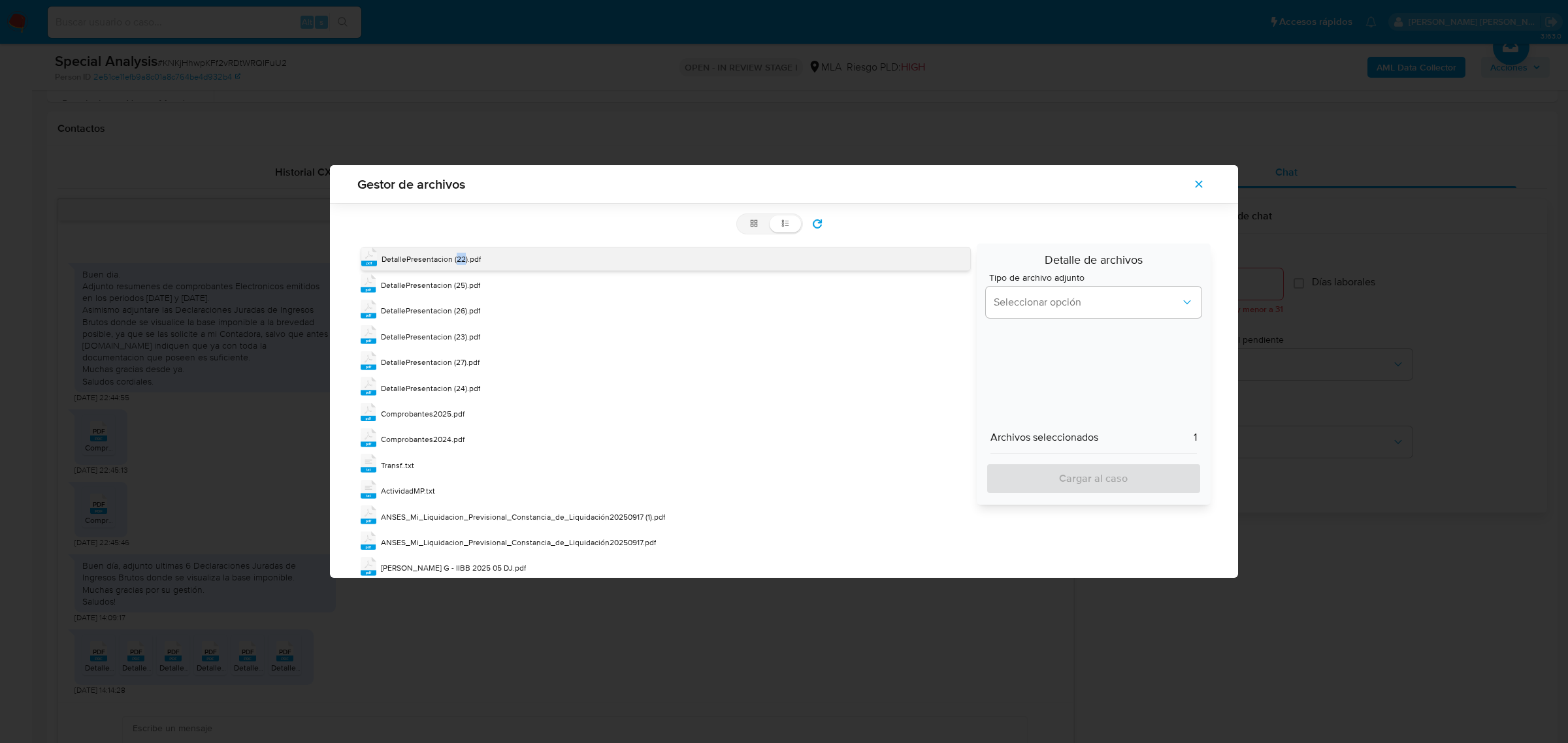
click at [459, 258] on span "DetallePresentacion (22).pdf" at bounding box center [430, 259] width 99 height 11
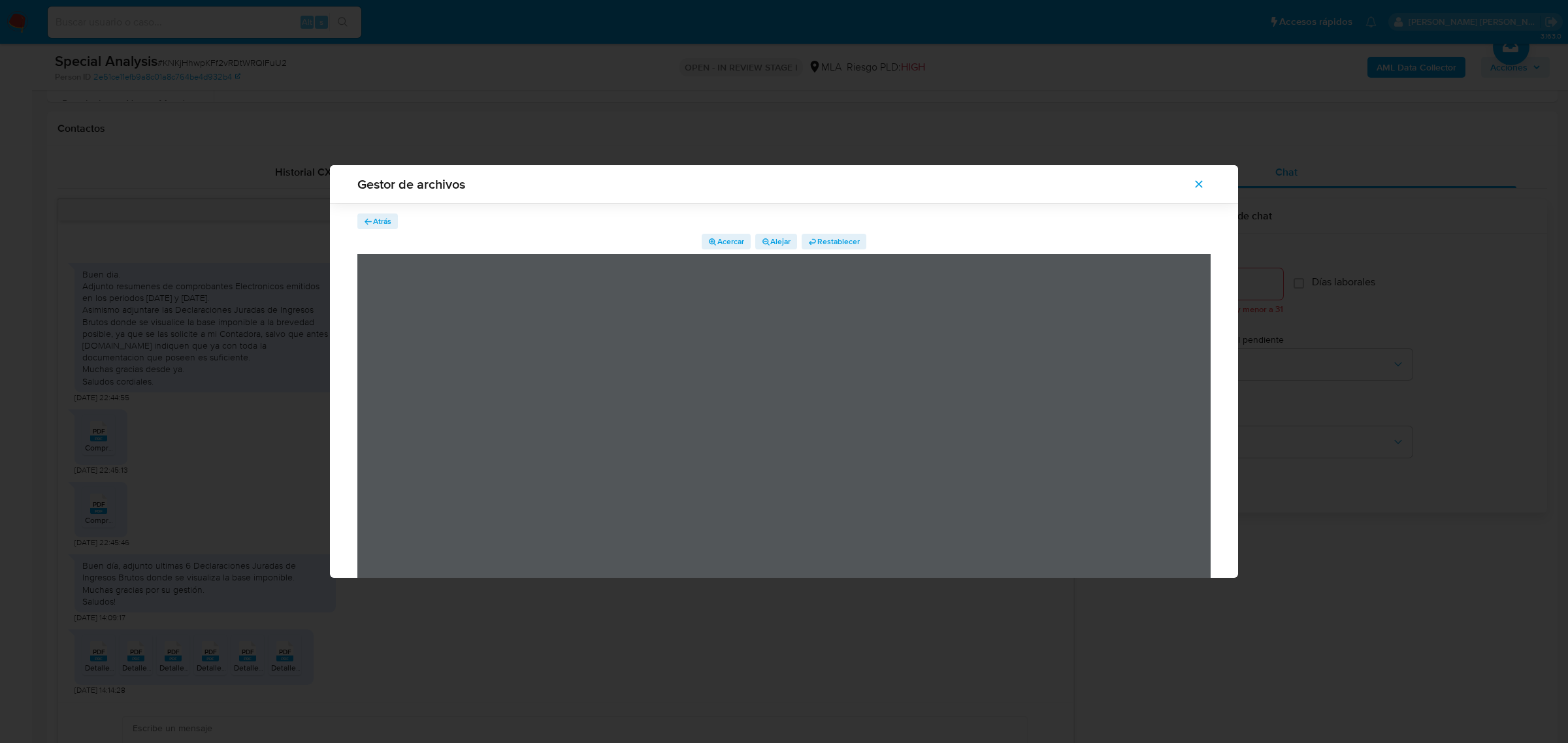
click at [377, 224] on span "Atrás" at bounding box center [382, 221] width 18 height 15
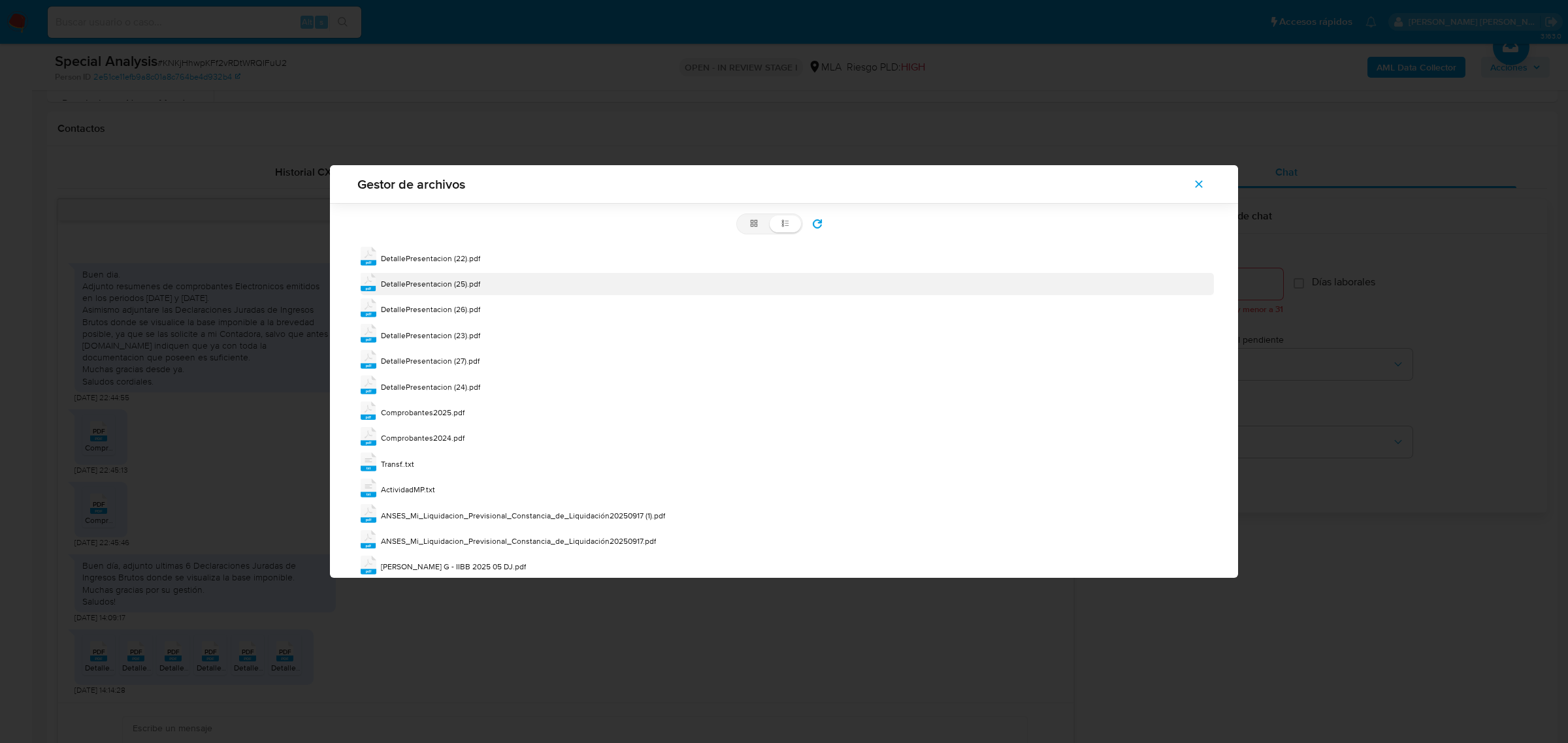
click at [449, 290] on div "DetallePresentacion (25).pdf" at bounding box center [430, 284] width 99 height 13
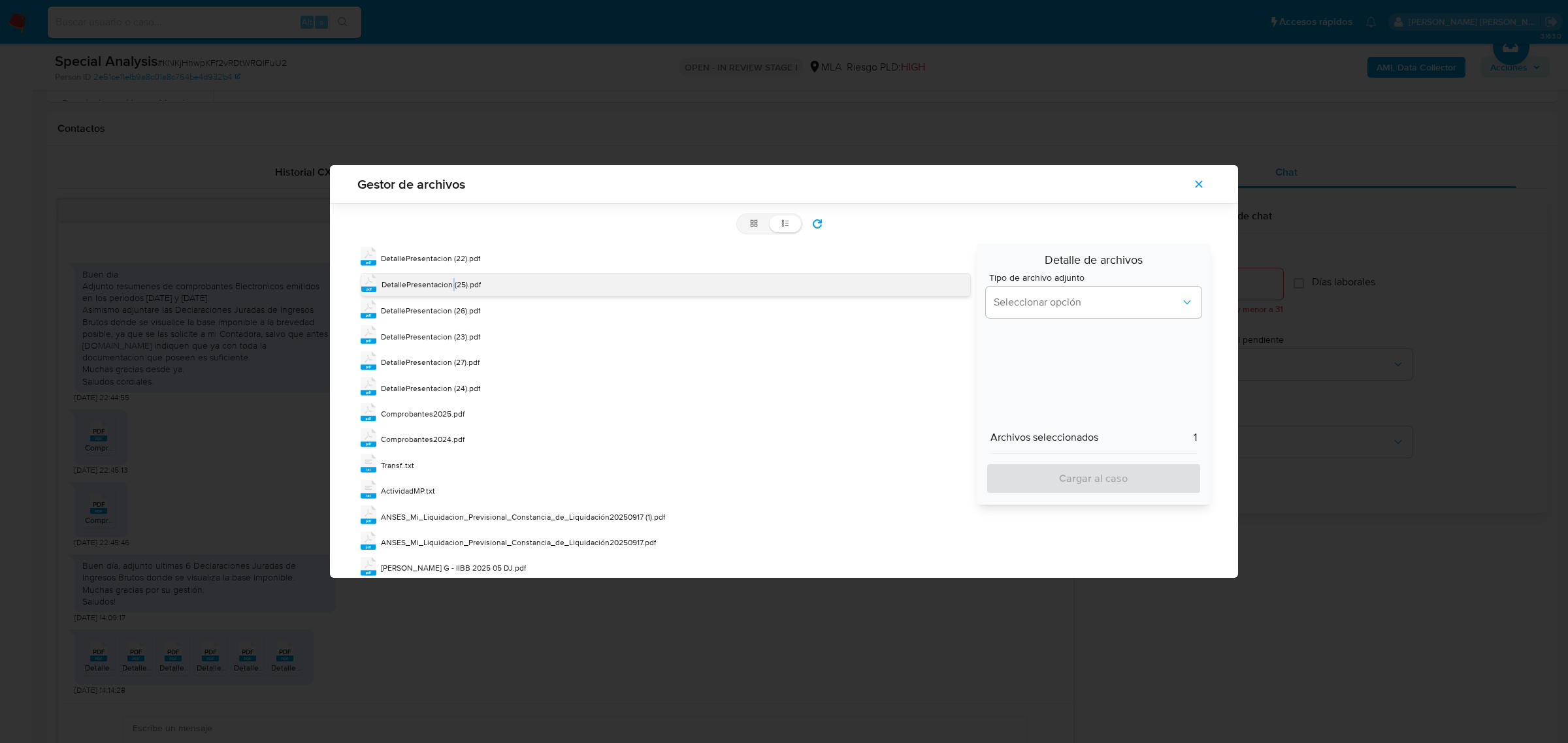
click at [449, 290] on span "DetallePresentacion (25).pdf" at bounding box center [430, 285] width 99 height 11
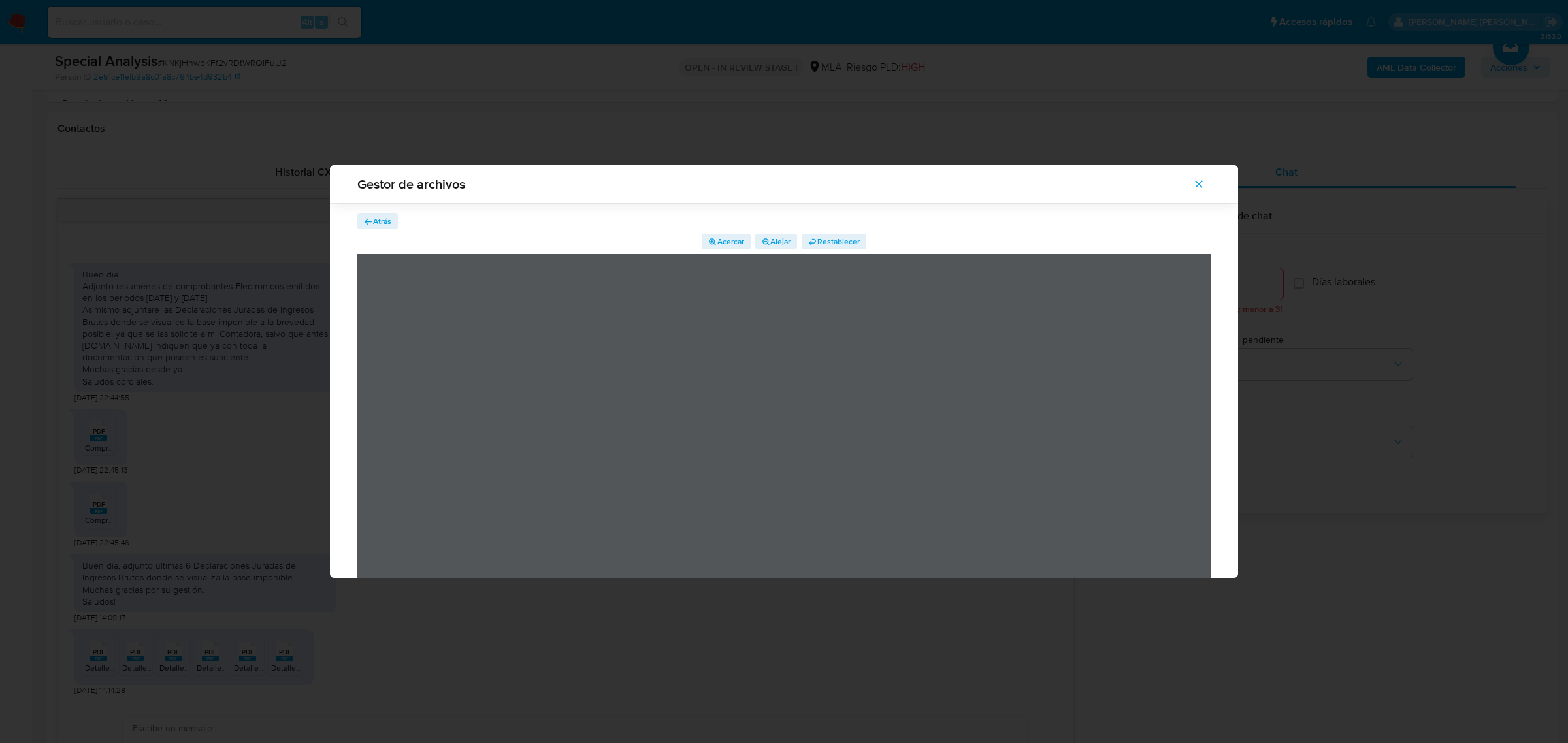
click at [375, 224] on span "Atrás" at bounding box center [382, 221] width 18 height 15
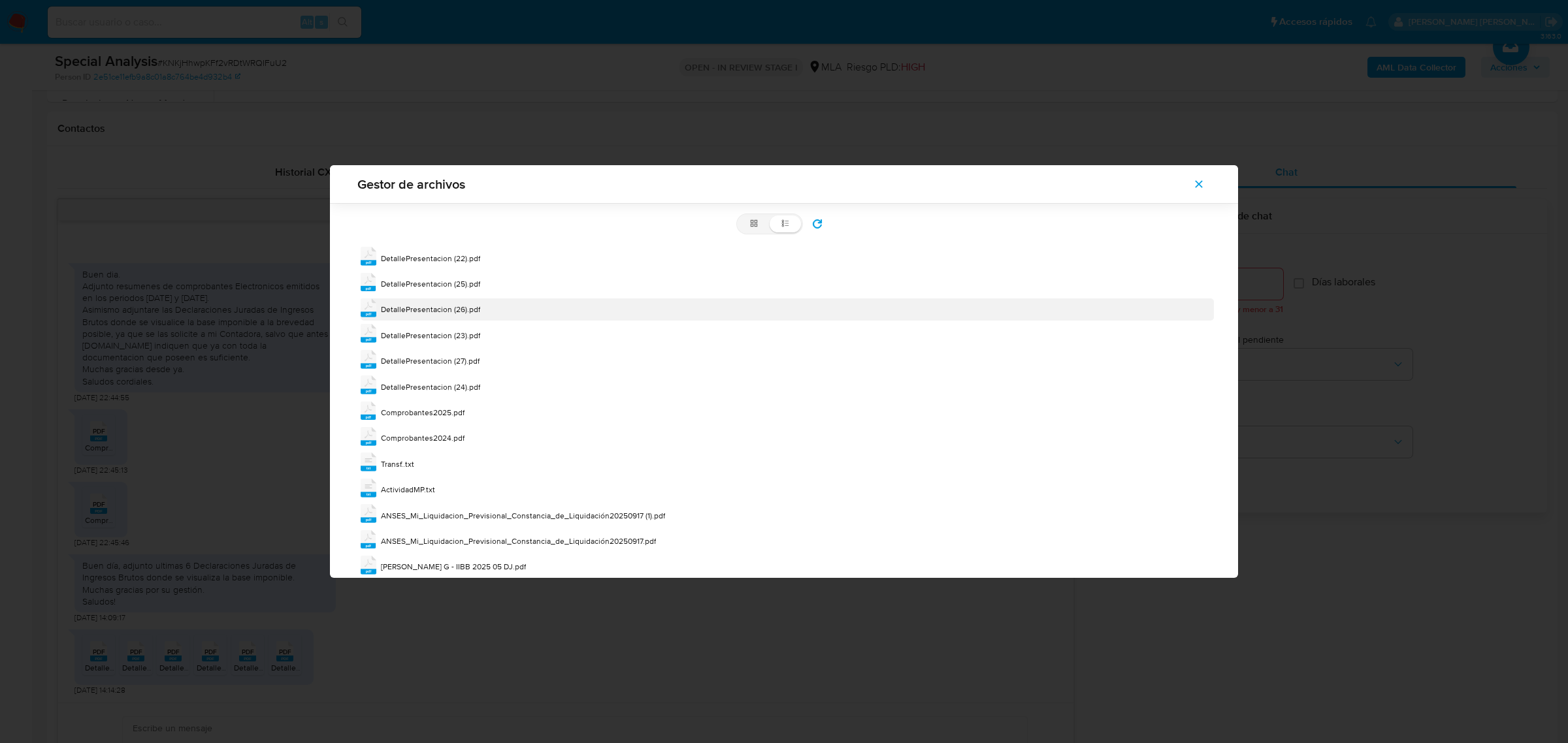
click at [407, 314] on span "DetallePresentacion (26).pdf" at bounding box center [430, 310] width 99 height 11
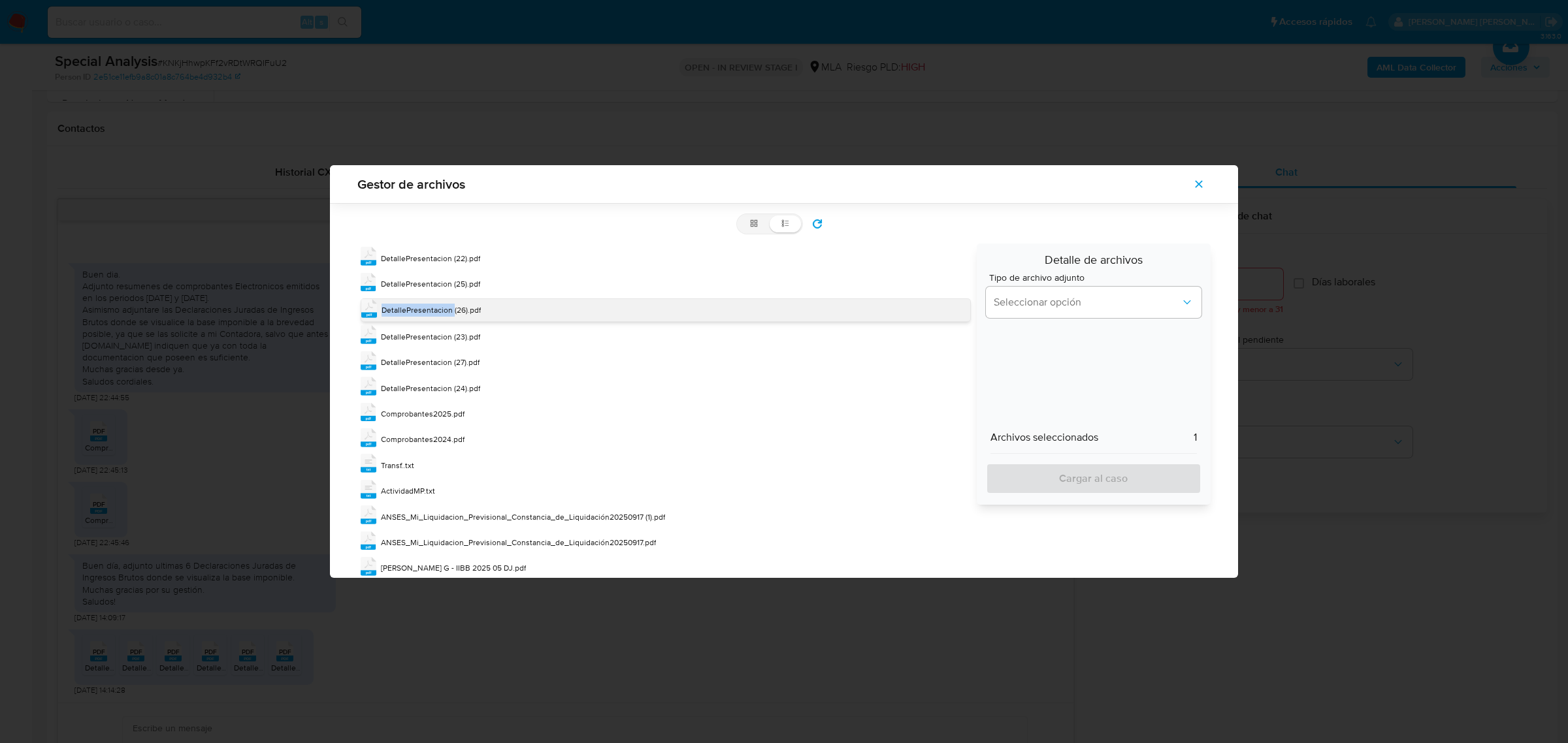
click at [407, 314] on span "DetallePresentacion (26).pdf" at bounding box center [430, 310] width 99 height 11
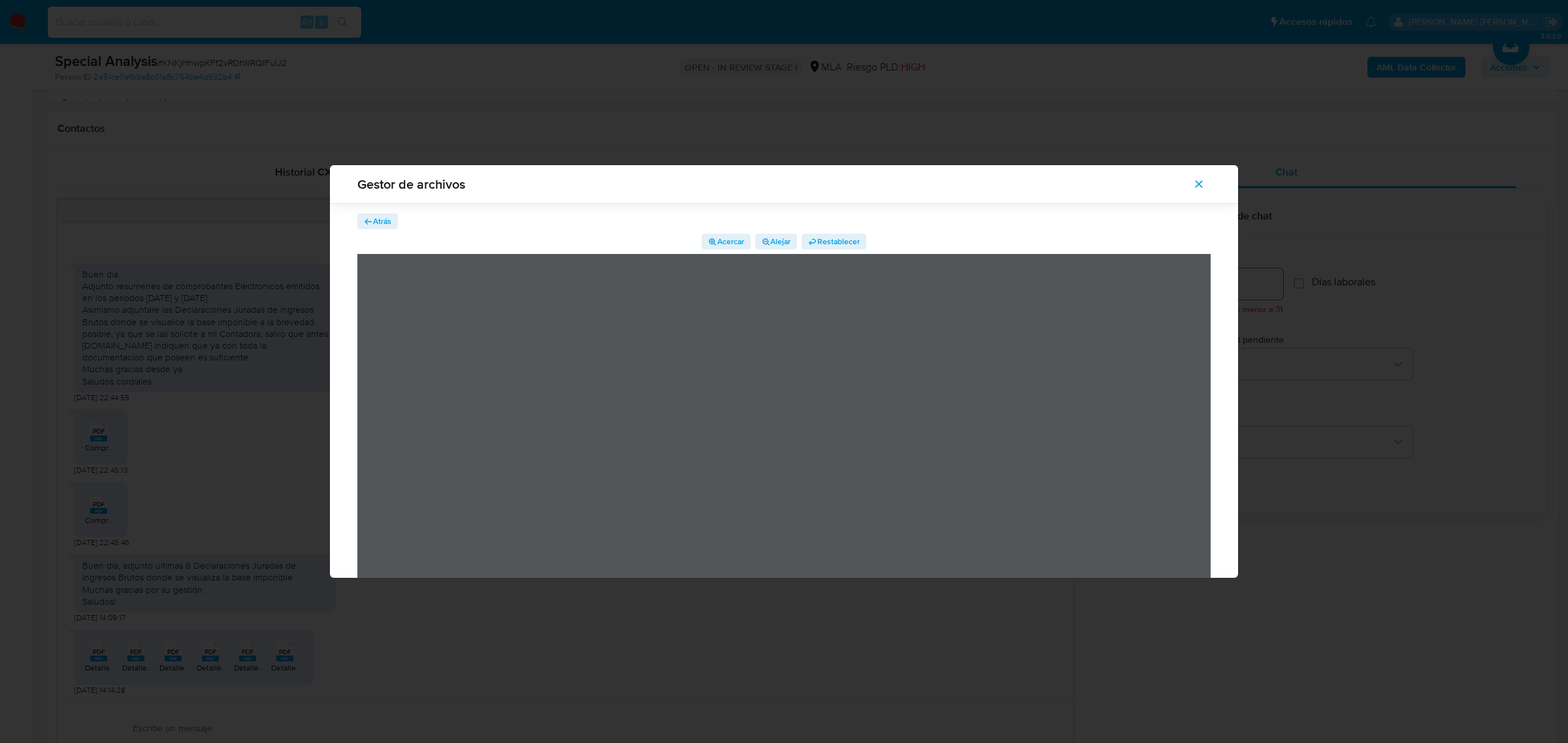
click at [367, 220] on icon "button" at bounding box center [369, 222] width 10 height 10
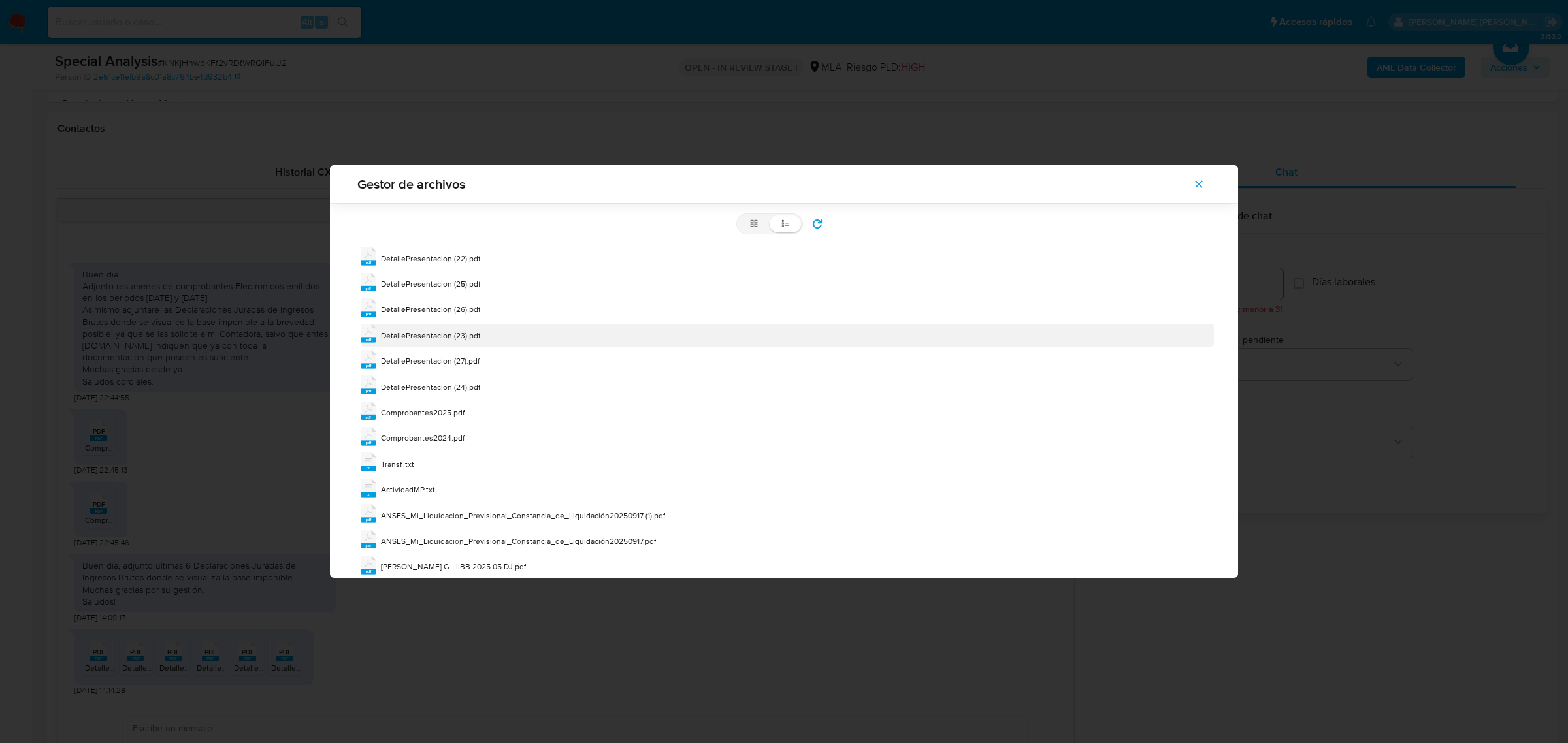
click at [438, 340] on span "DetallePresentacion (23).pdf" at bounding box center [430, 335] width 99 height 11
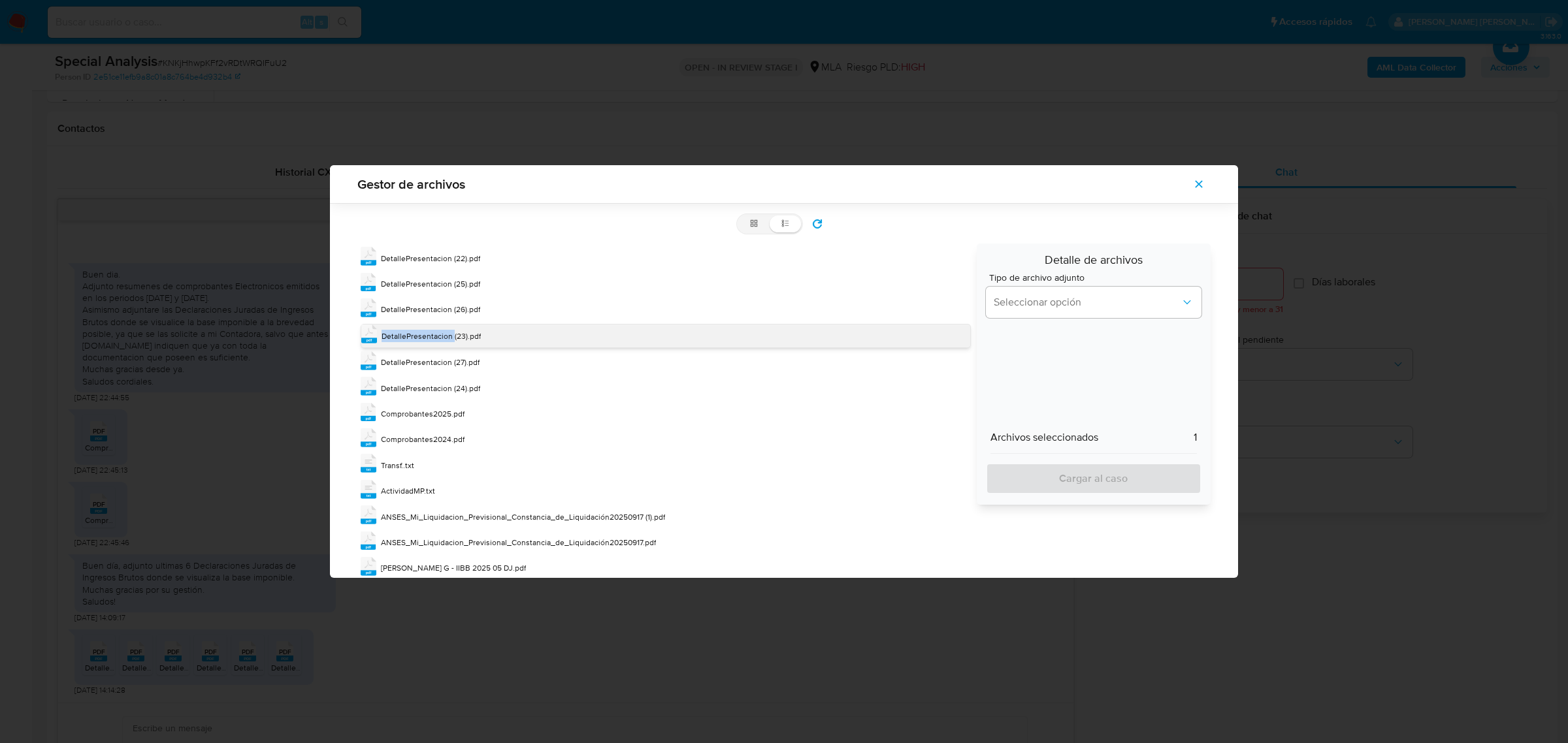
click at [438, 340] on span "DetallePresentacion (23).pdf" at bounding box center [430, 336] width 99 height 11
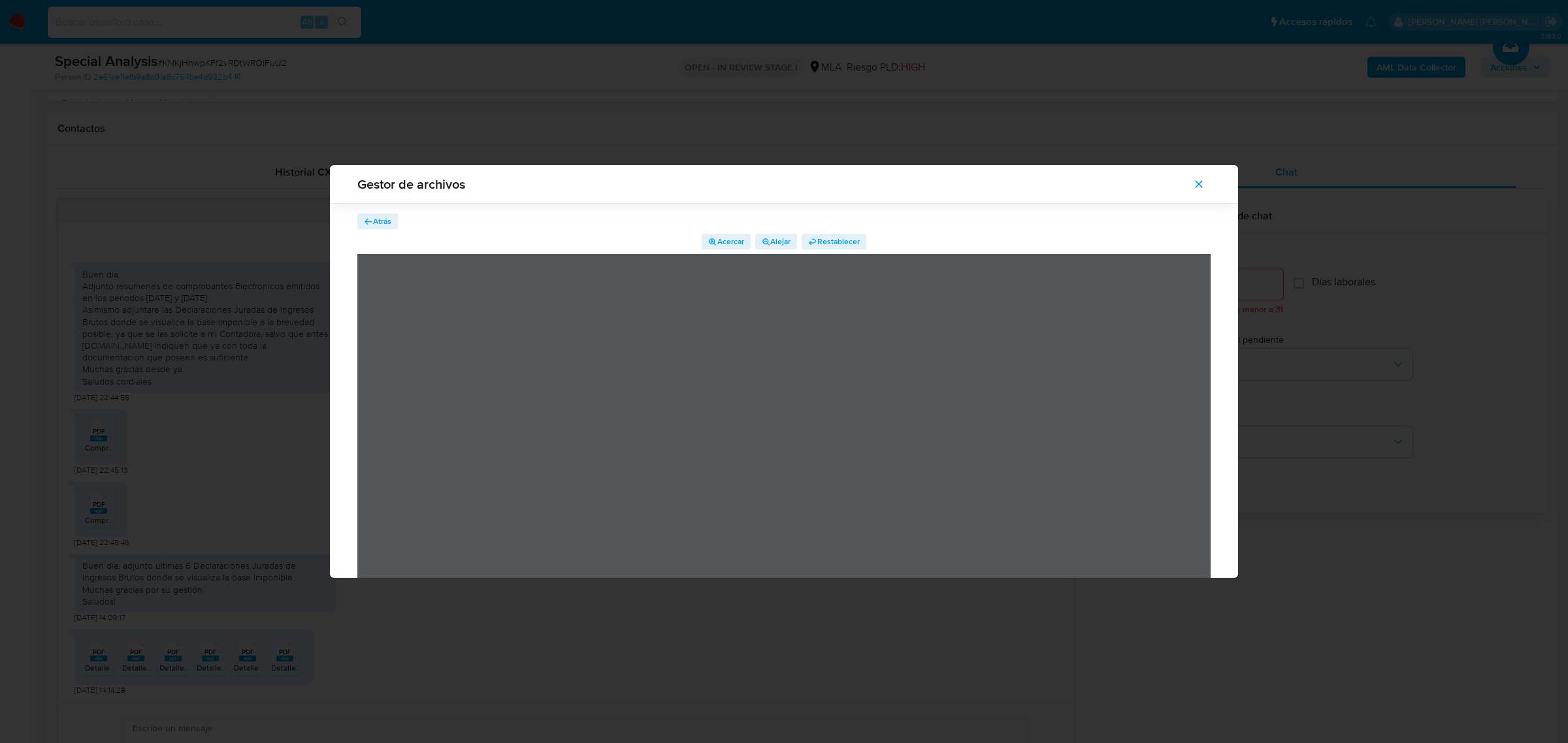
click at [375, 219] on span "Atrás" at bounding box center [382, 221] width 18 height 15
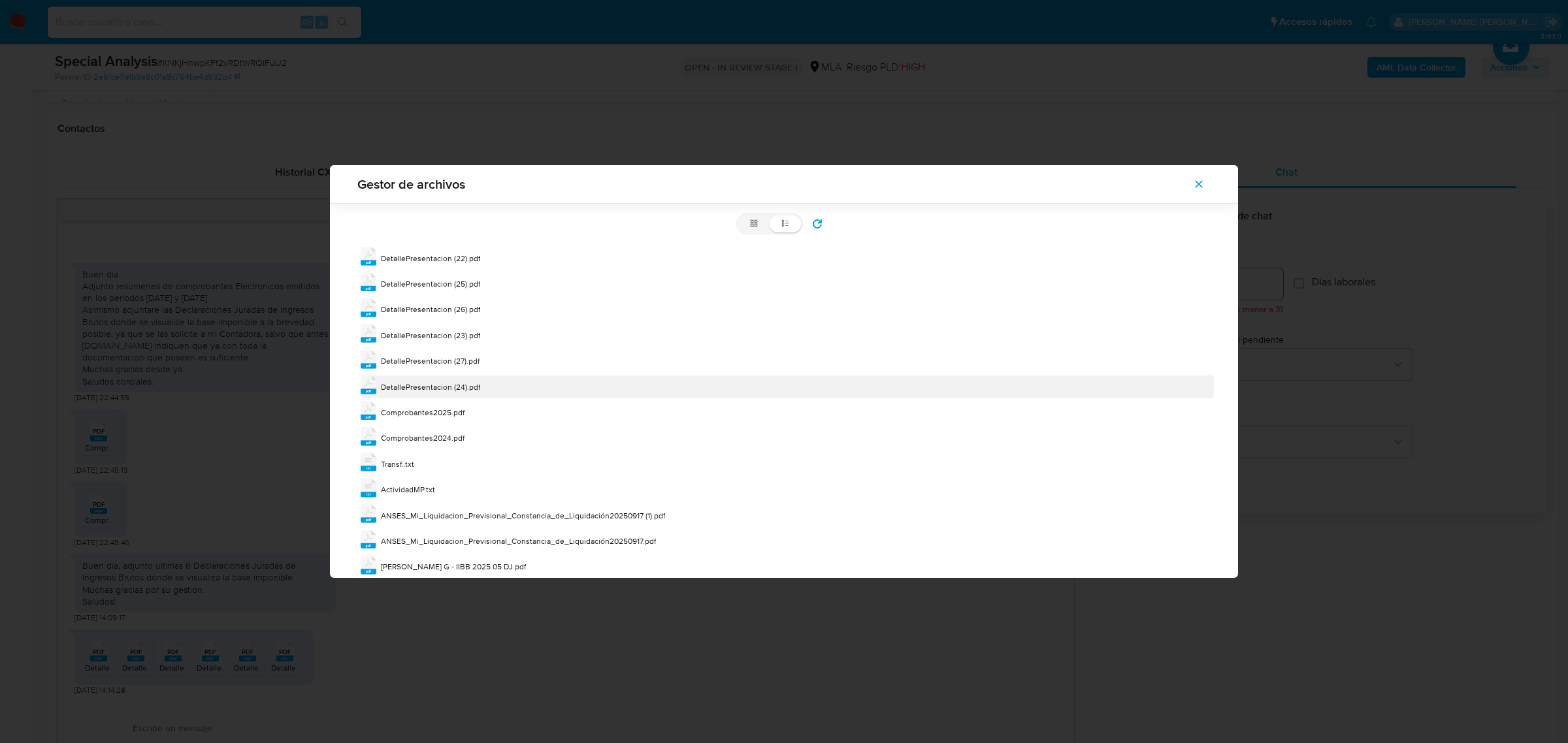
click at [457, 382] on span "DetallePresentacion (24).pdf" at bounding box center [430, 387] width 99 height 11
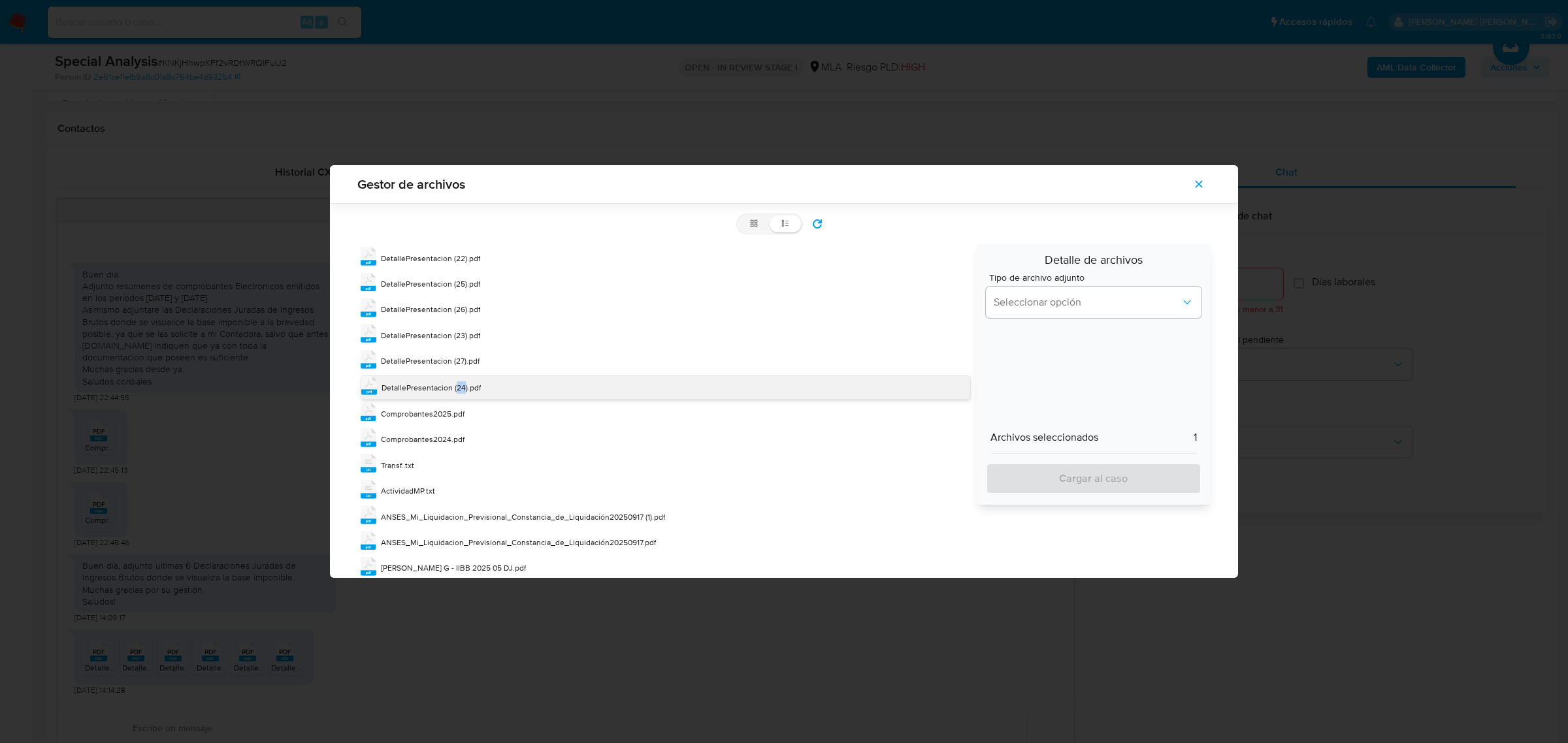
click at [457, 382] on div "DetallePresentacion (24).pdf" at bounding box center [430, 388] width 99 height 13
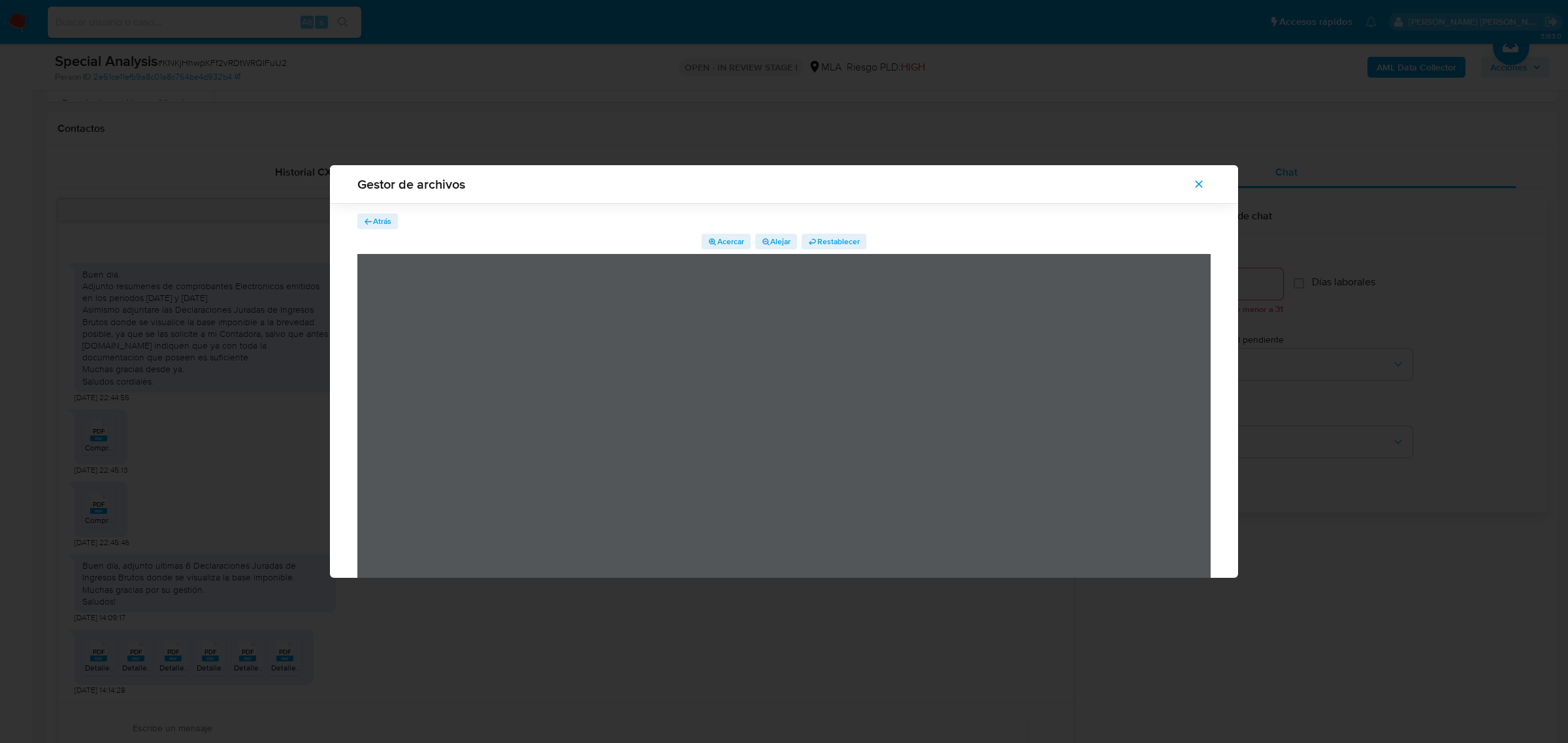
click at [381, 219] on span "Atrás" at bounding box center [382, 221] width 18 height 15
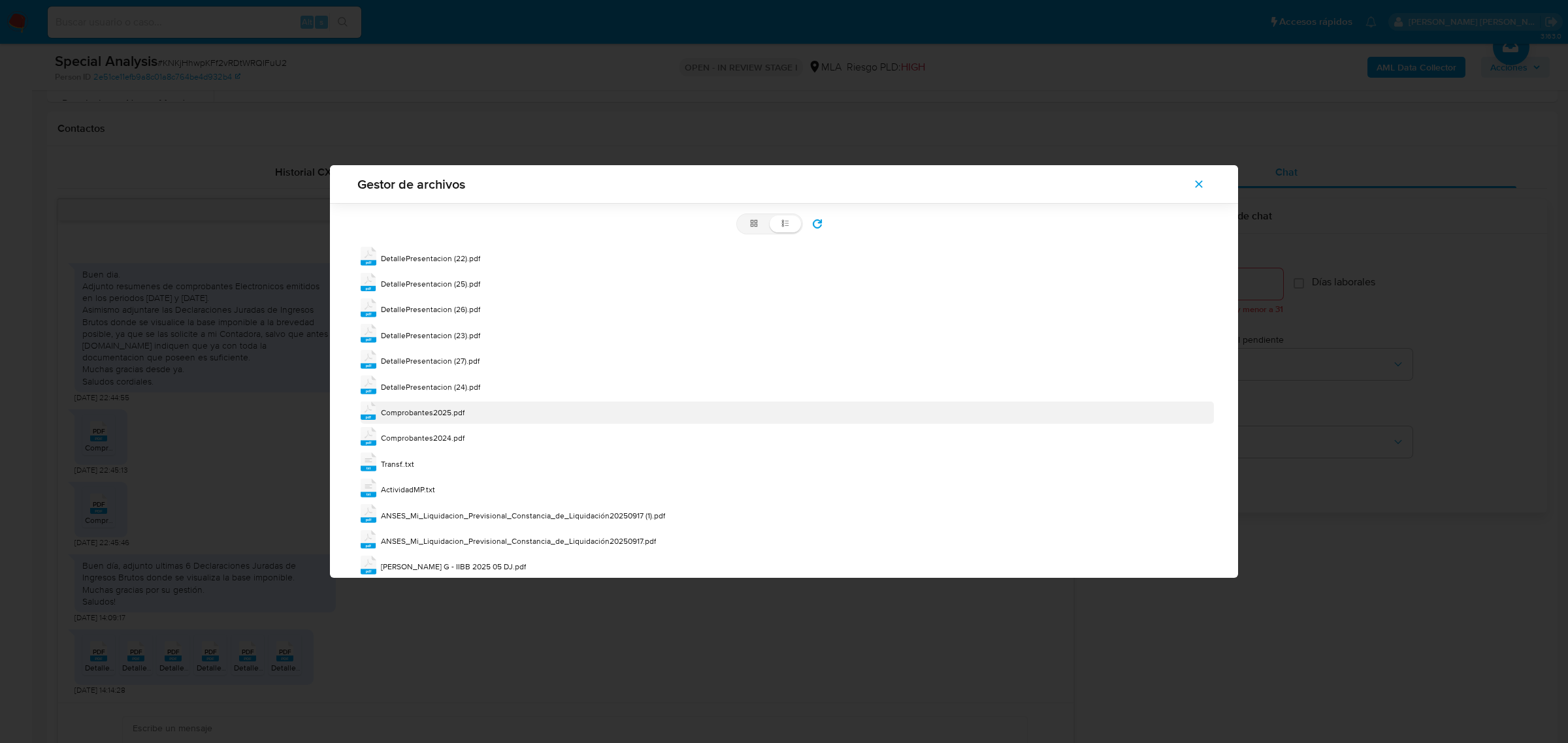
click at [436, 415] on span "Comprobantes2025.pdf" at bounding box center [423, 412] width 84 height 11
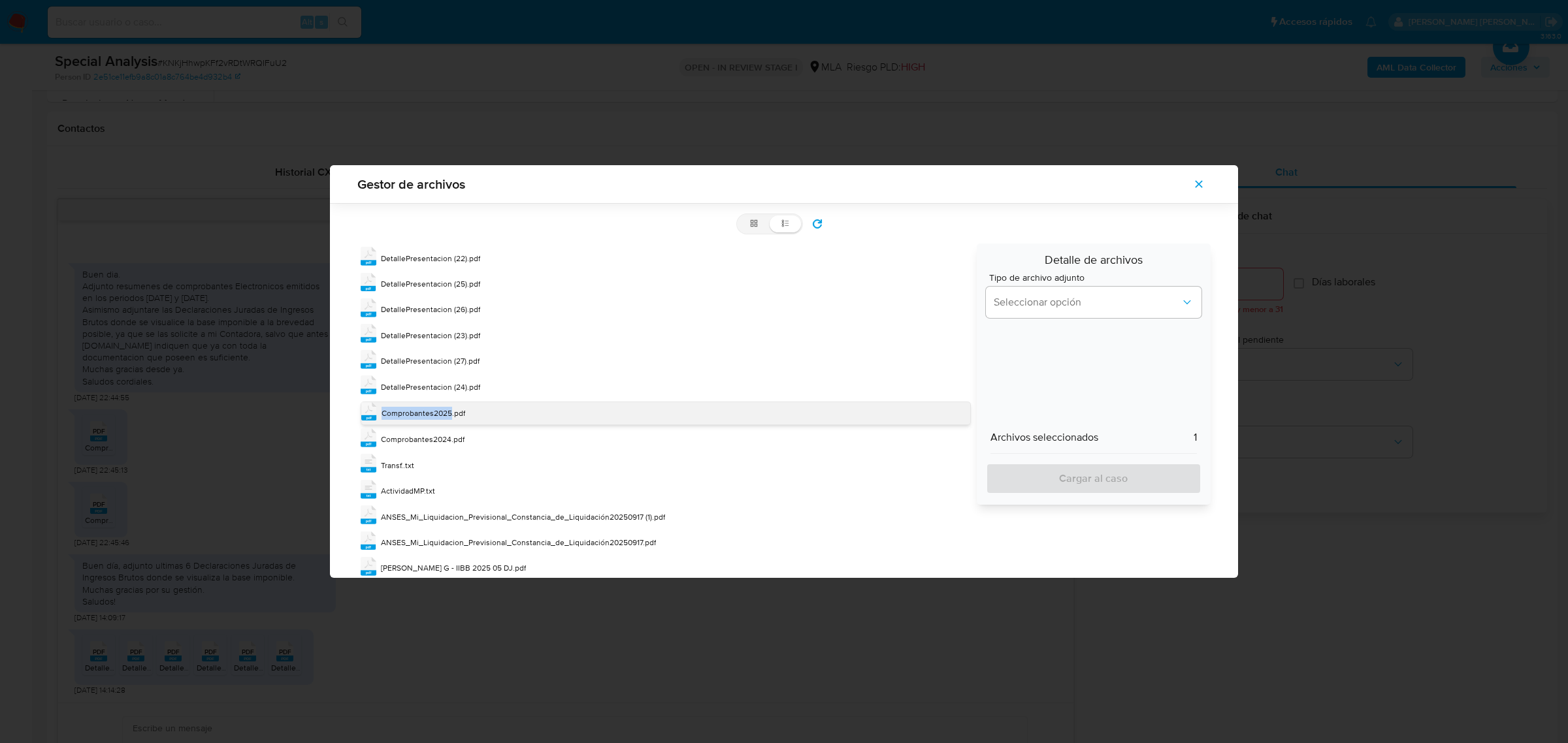
click at [436, 415] on span "Comprobantes2025.pdf" at bounding box center [423, 413] width 84 height 11
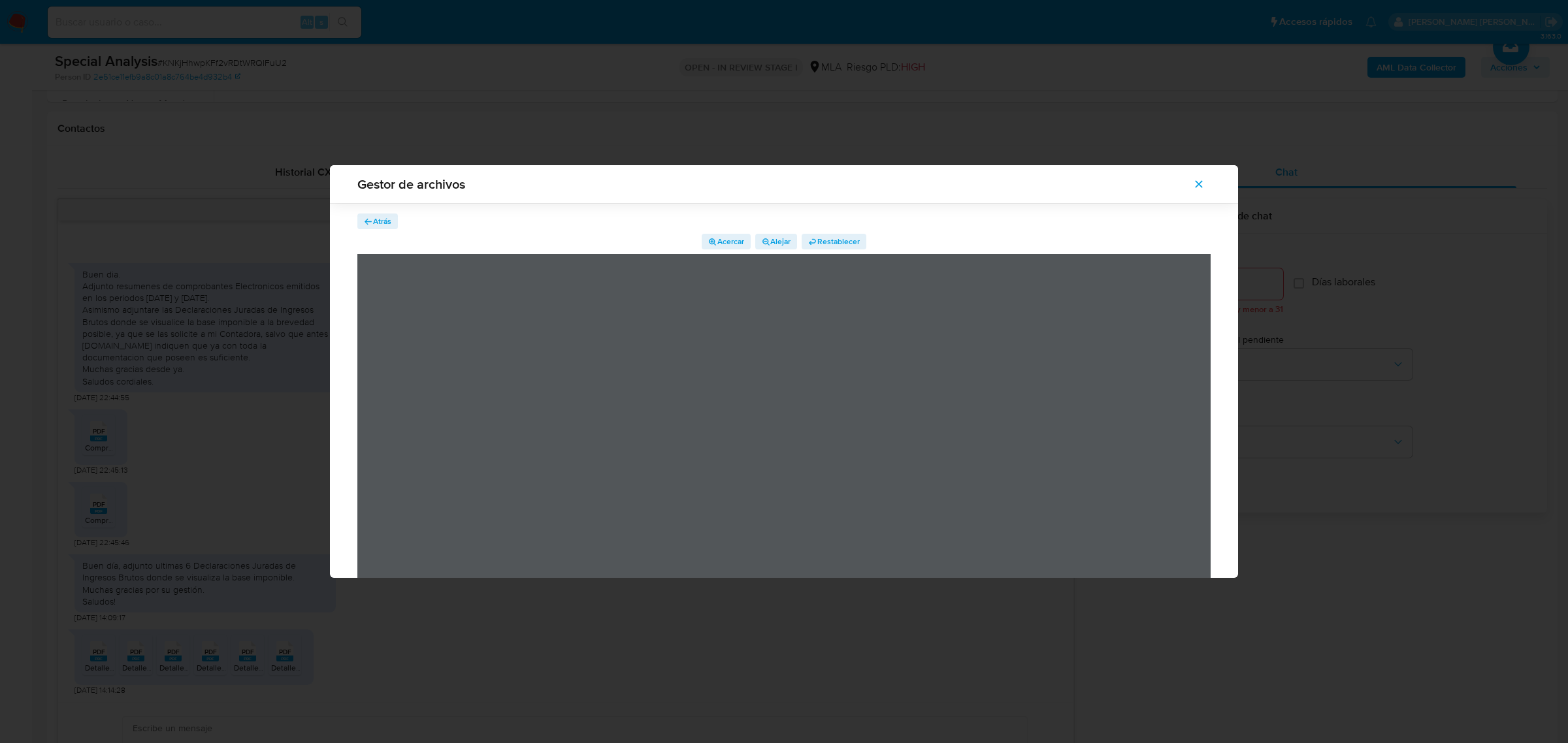
click at [376, 217] on span "Atrás" at bounding box center [382, 221] width 18 height 15
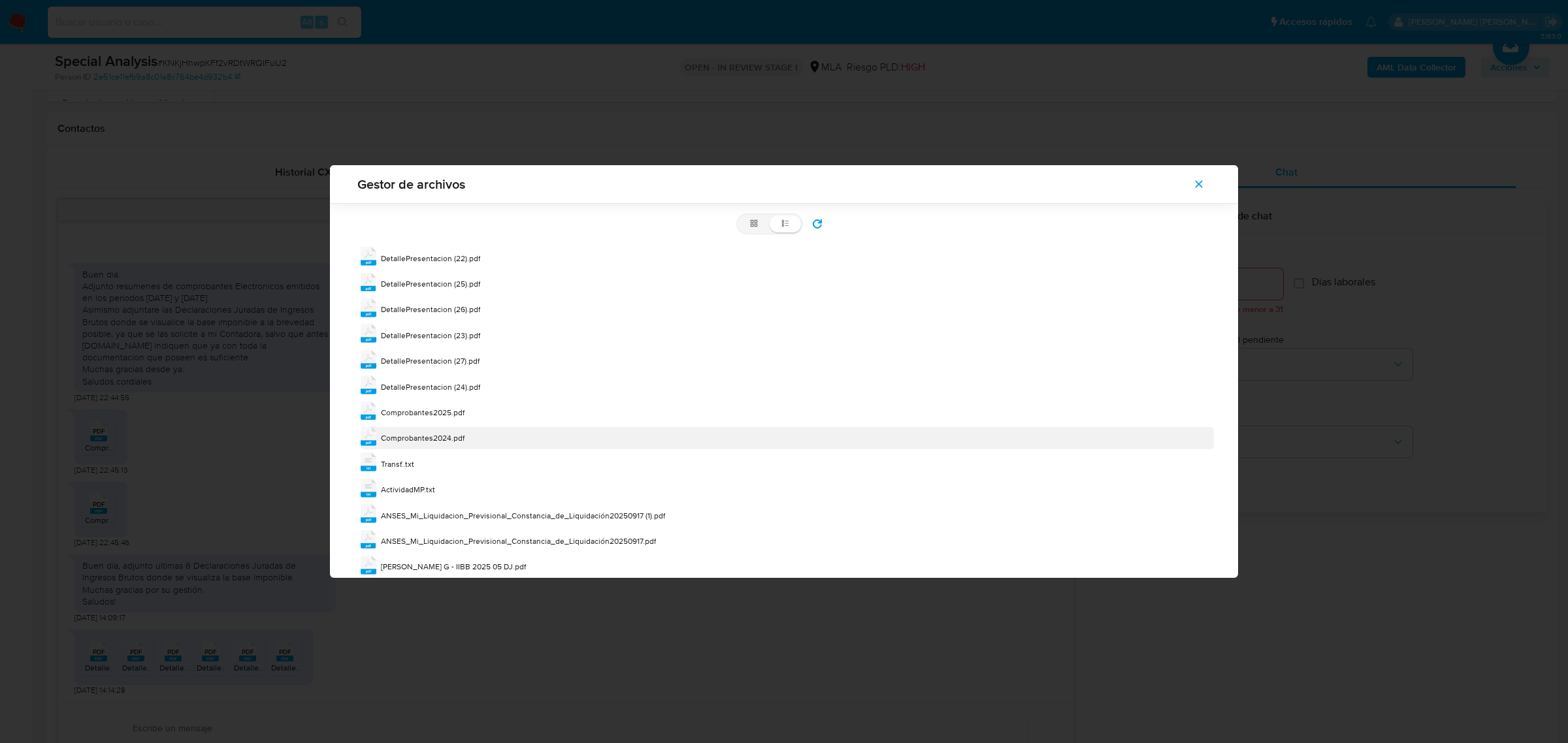
click at [441, 436] on span "Comprobantes2024.pdf" at bounding box center [423, 438] width 84 height 11
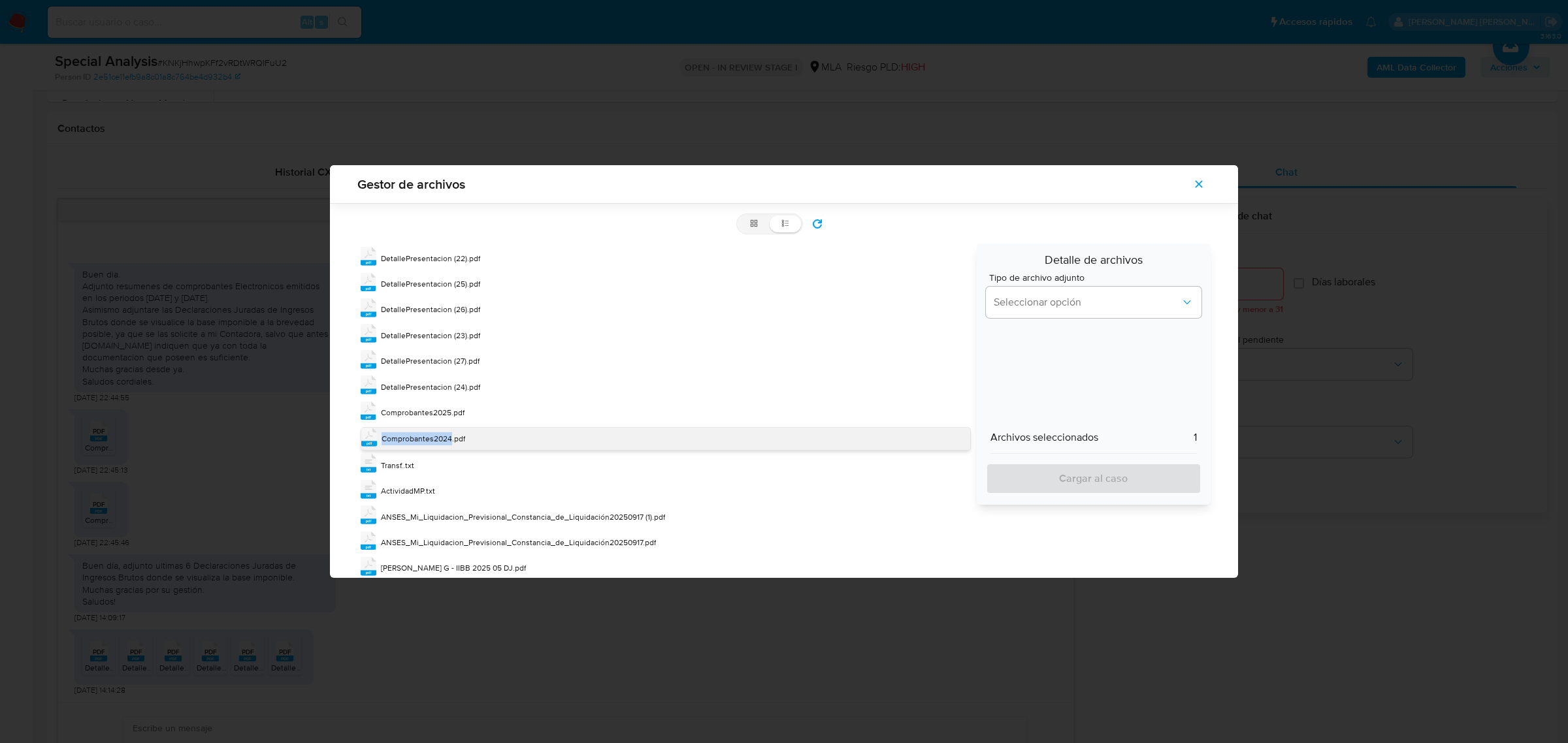
click at [441, 436] on span "Comprobantes2024.pdf" at bounding box center [423, 439] width 84 height 11
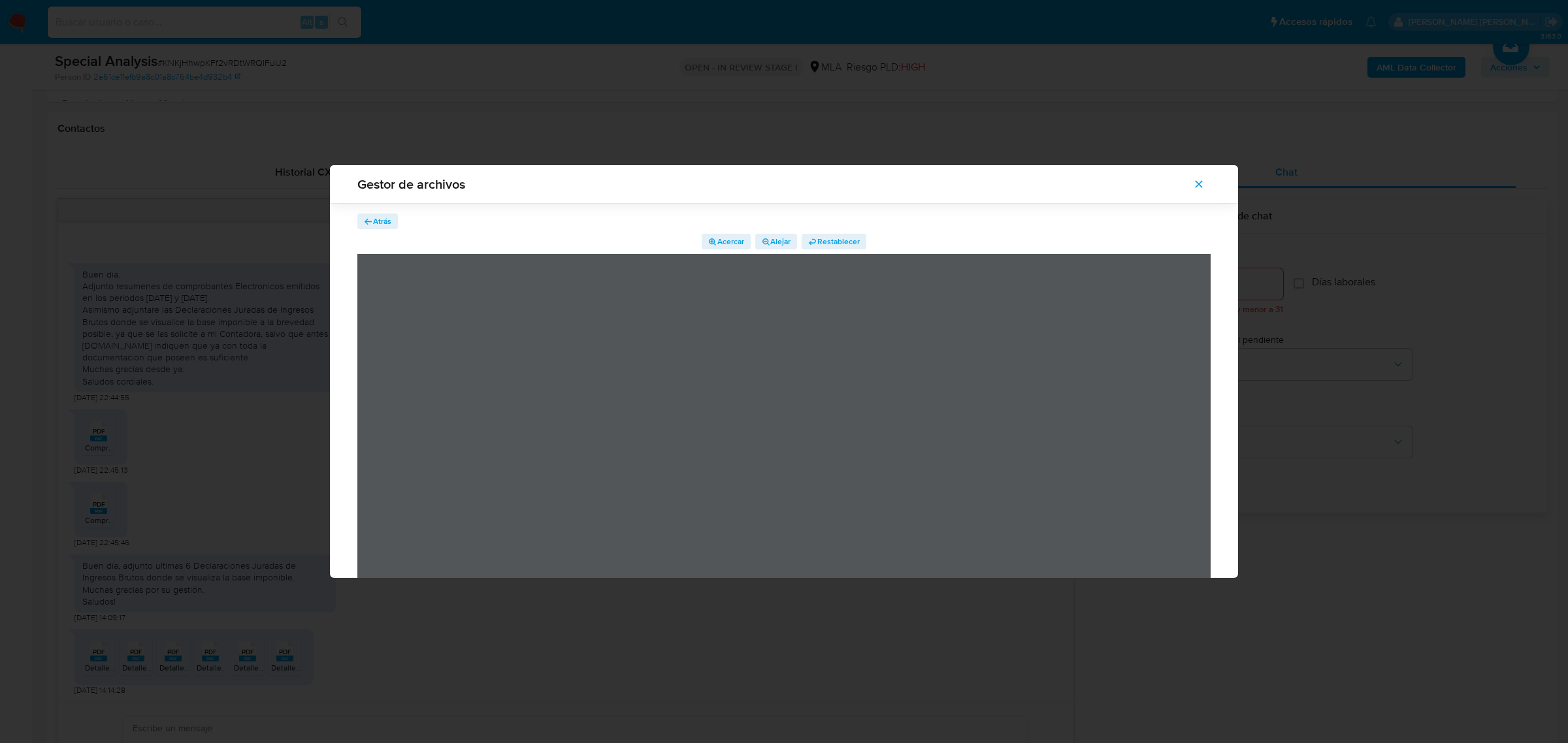
click at [373, 223] on span "Atrás" at bounding box center [382, 221] width 18 height 15
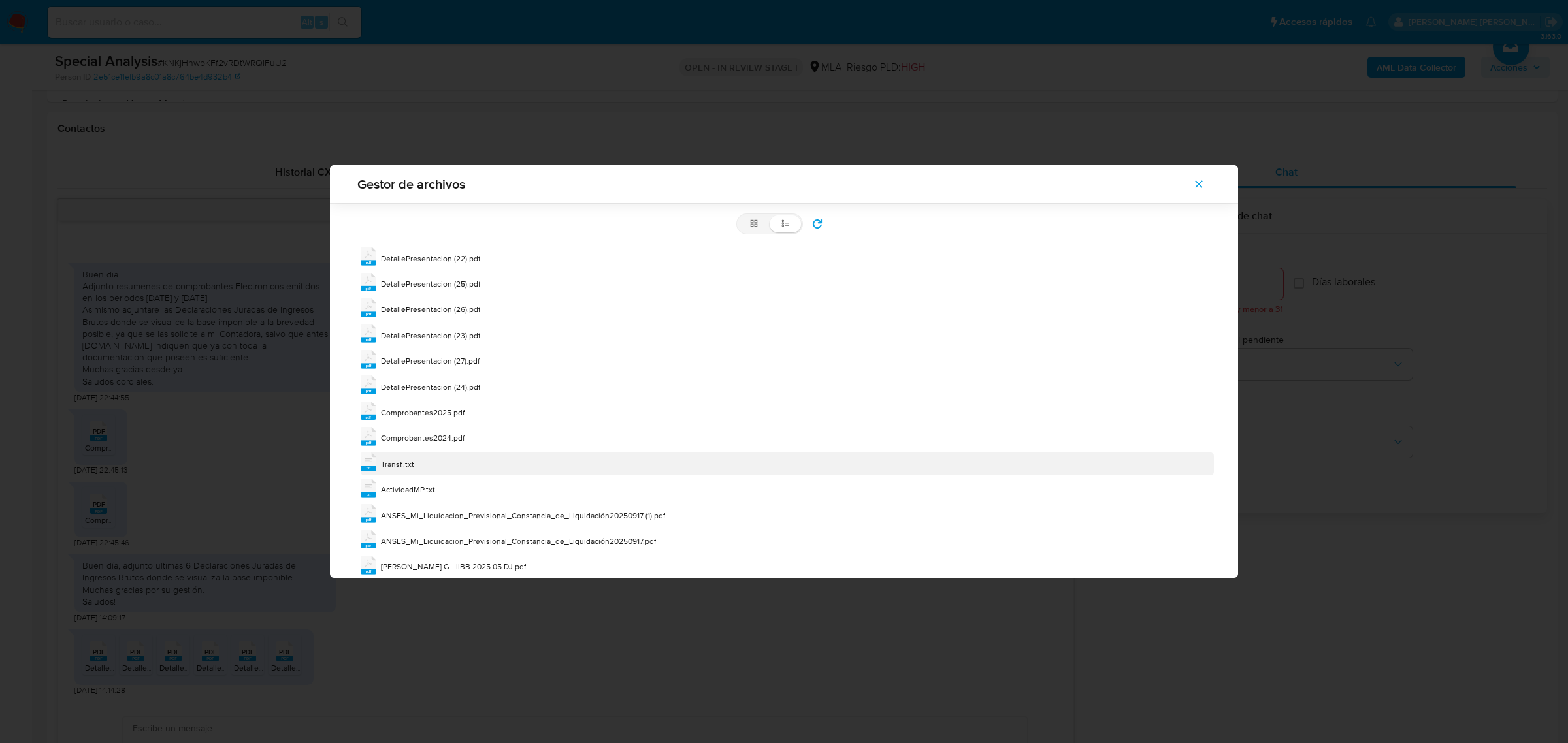
click at [395, 467] on span "Transf..txt" at bounding box center [397, 465] width 33 height 11
click at [395, 467] on span "Transf..txt" at bounding box center [397, 465] width 33 height 11
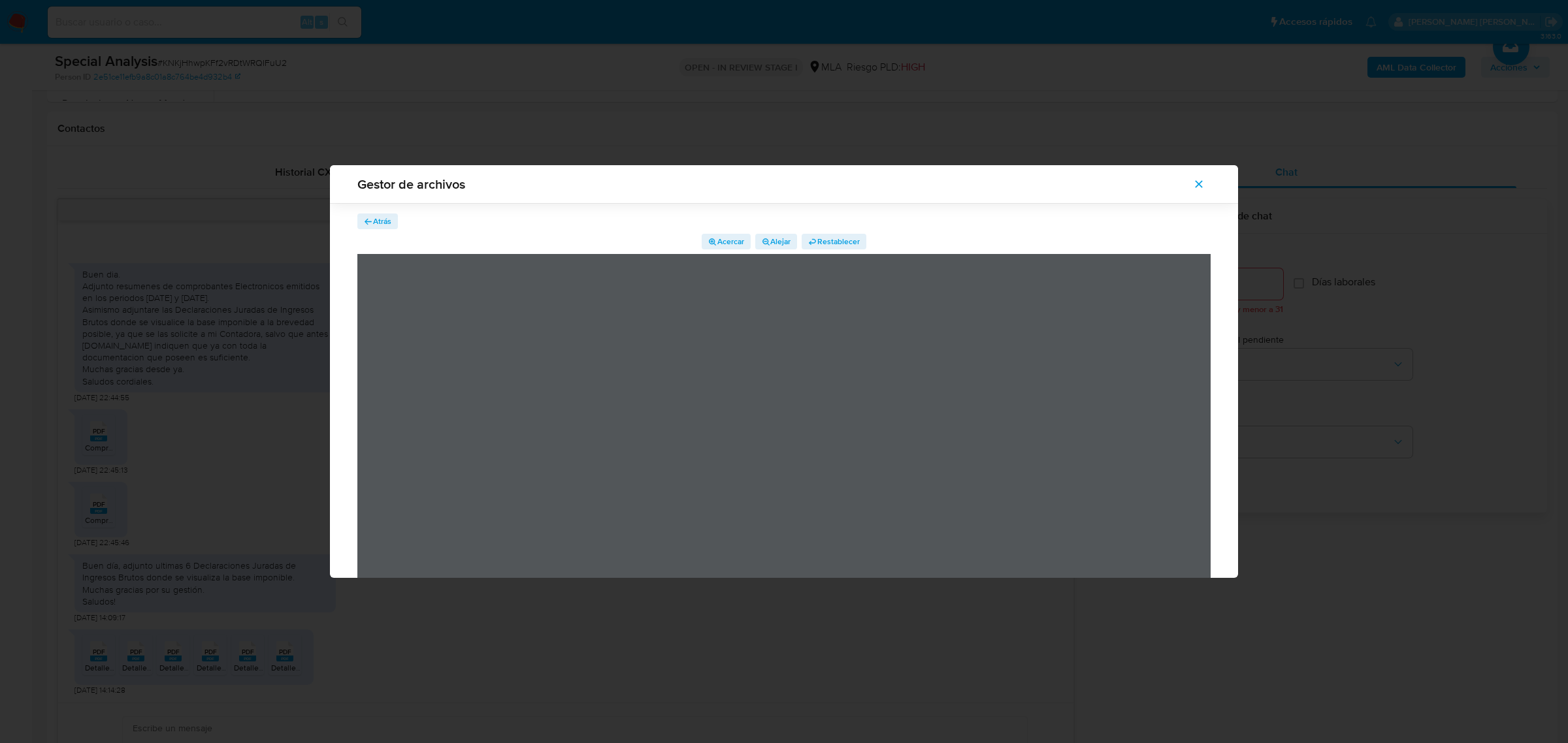
click at [373, 214] on span "Atrás" at bounding box center [382, 221] width 18 height 15
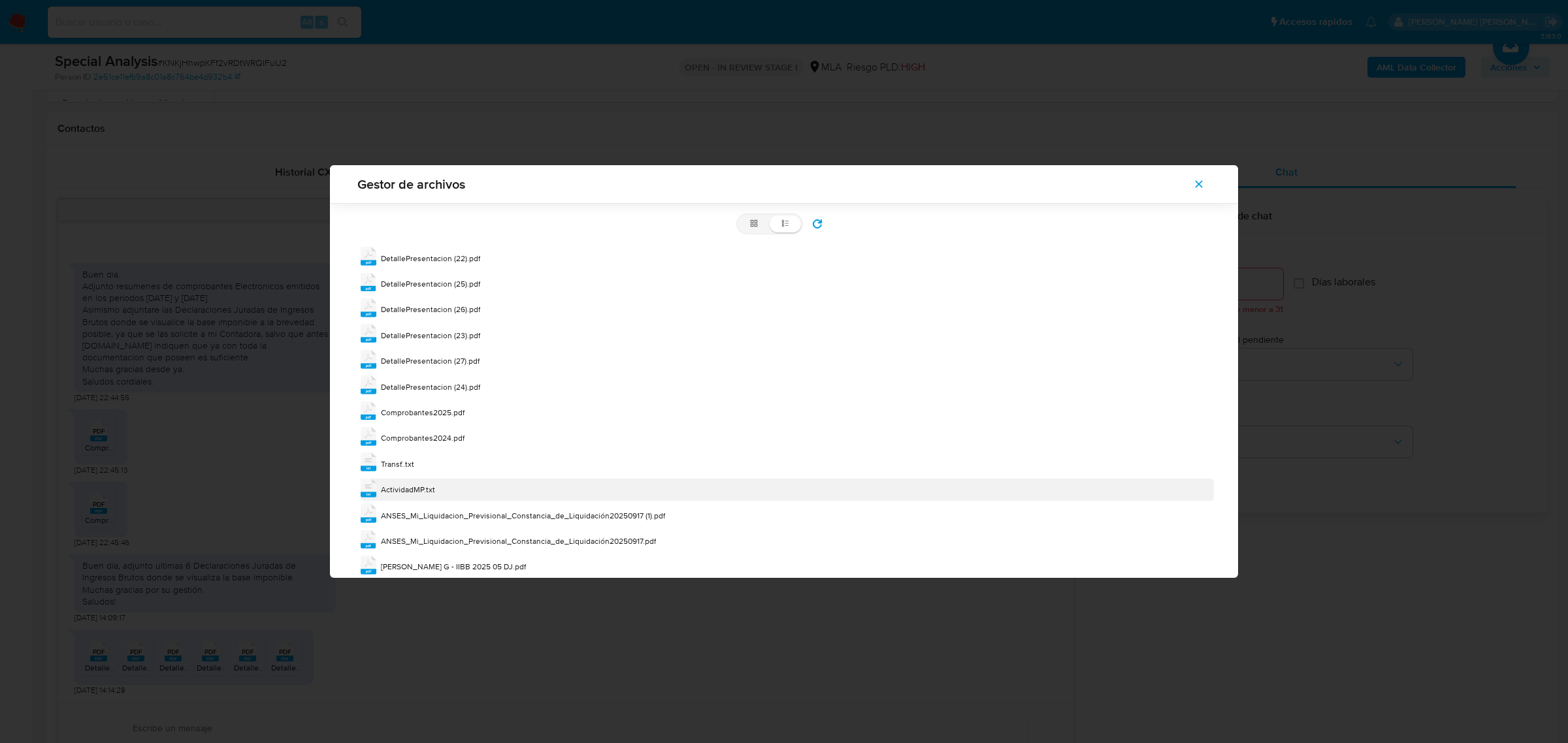
click at [411, 494] on span "ActividadMP.txt" at bounding box center [408, 489] width 54 height 11
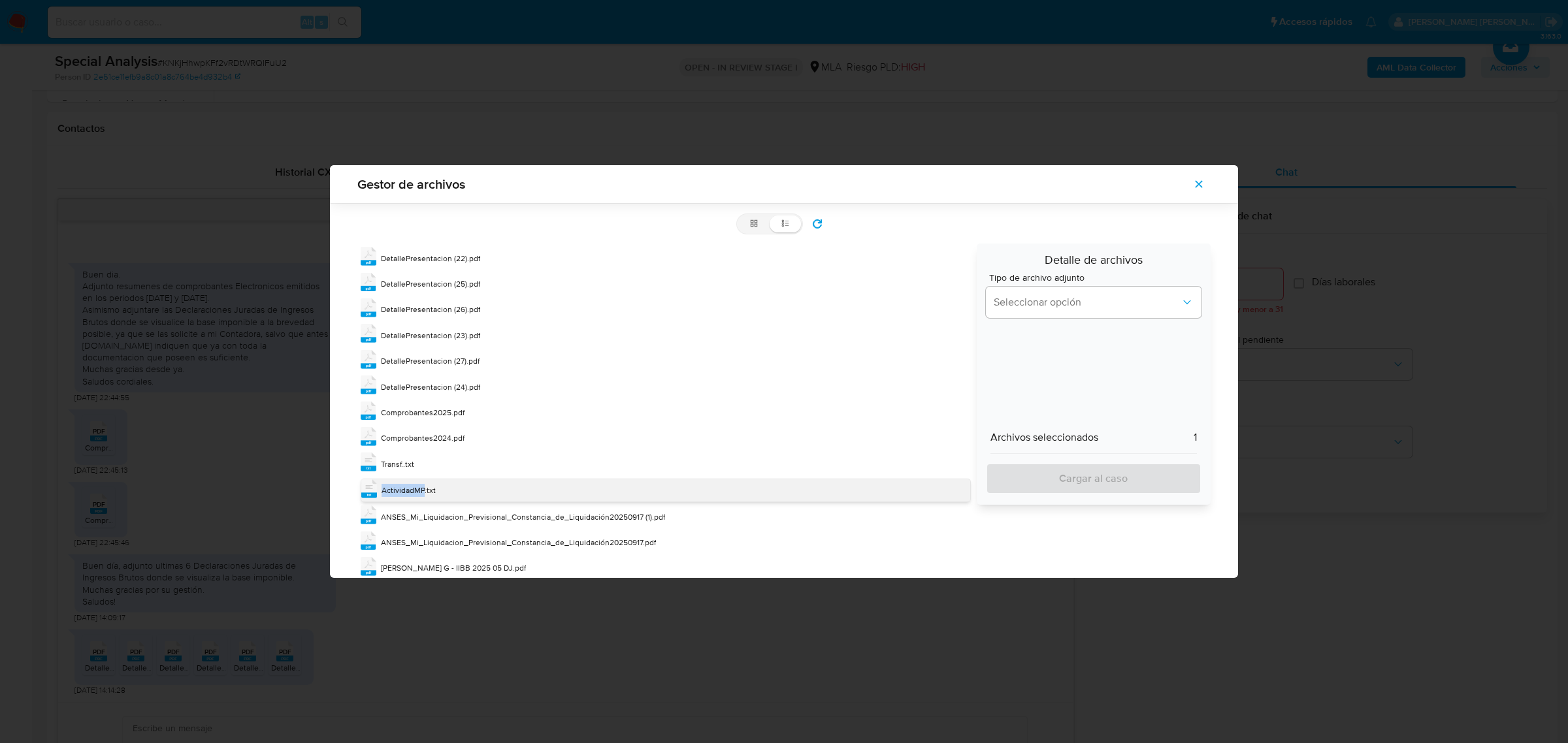
click at [411, 494] on span "ActividadMP.txt" at bounding box center [408, 490] width 54 height 11
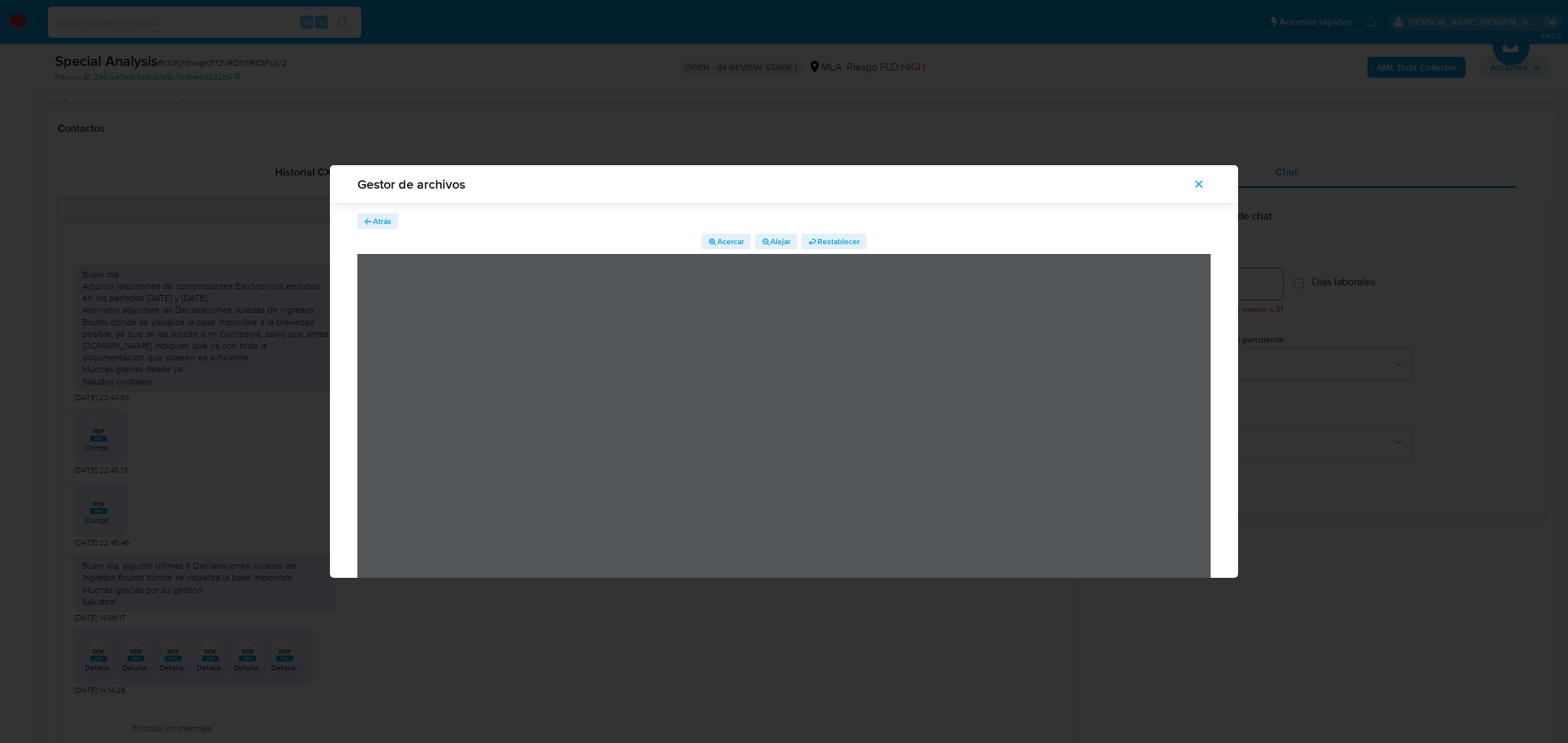
click at [390, 225] on span "Atrás" at bounding box center [382, 221] width 18 height 15
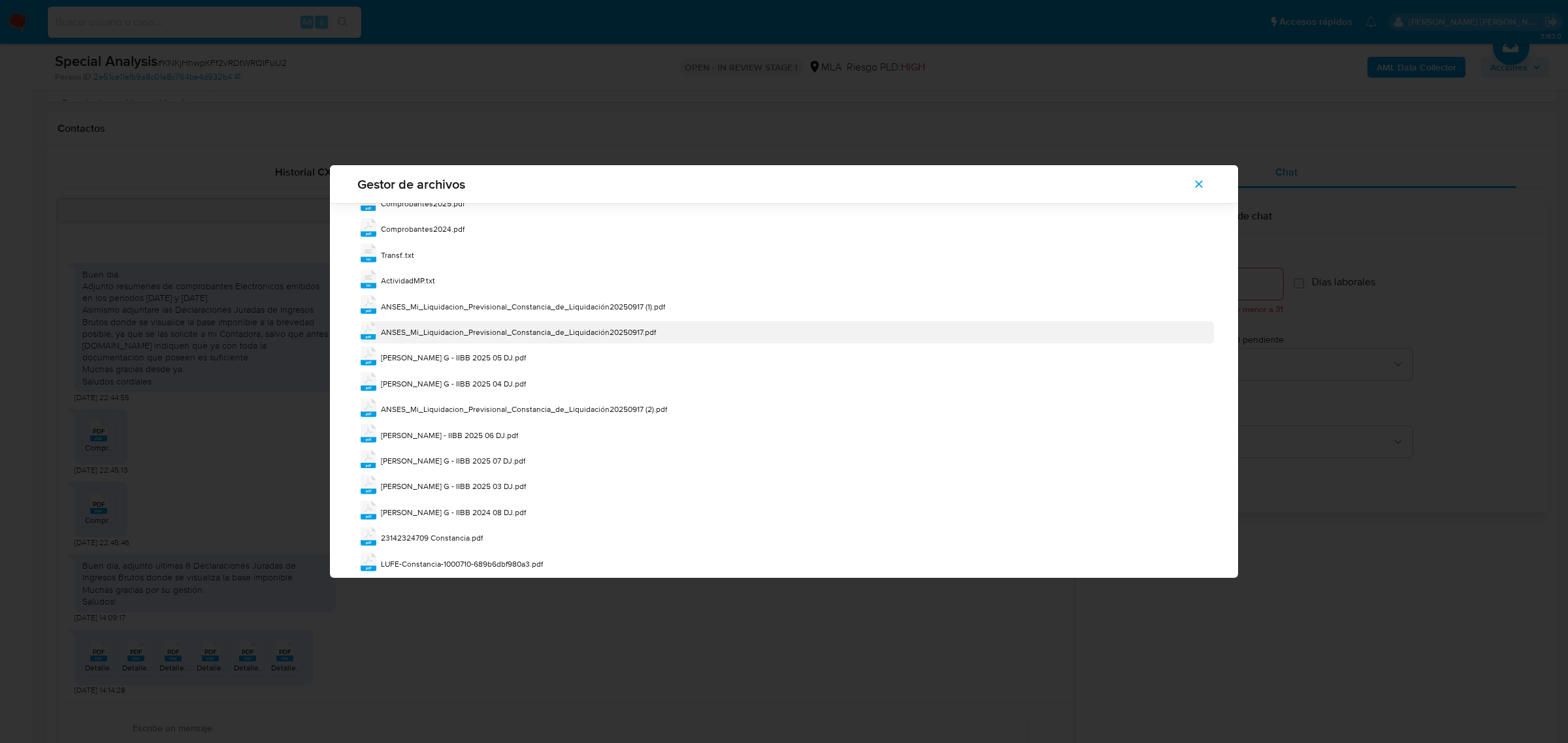
scroll to position [222, 0]
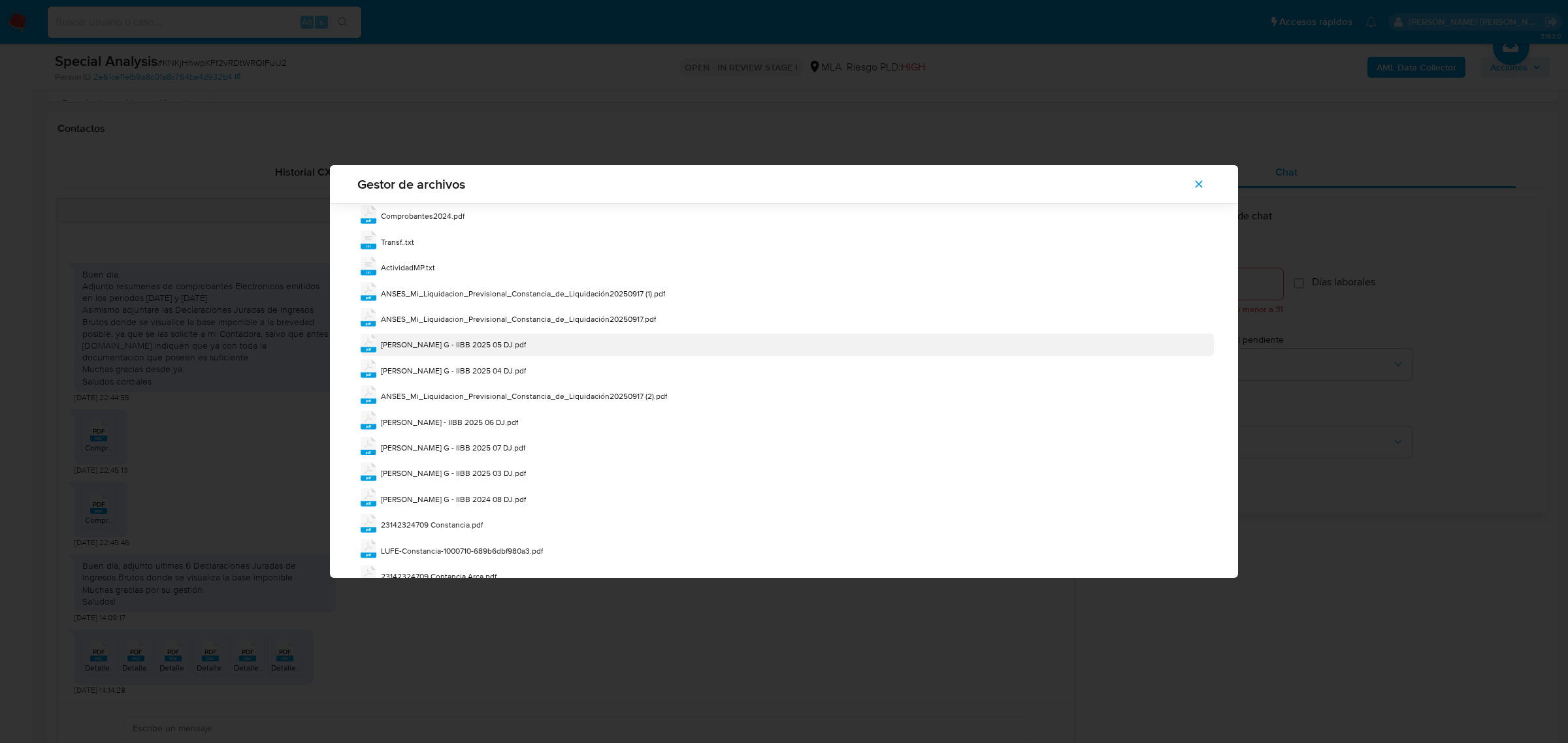
click at [449, 344] on span "Fradkin G - IIBB 2025 05 DJ.pdf" at bounding box center [453, 345] width 145 height 11
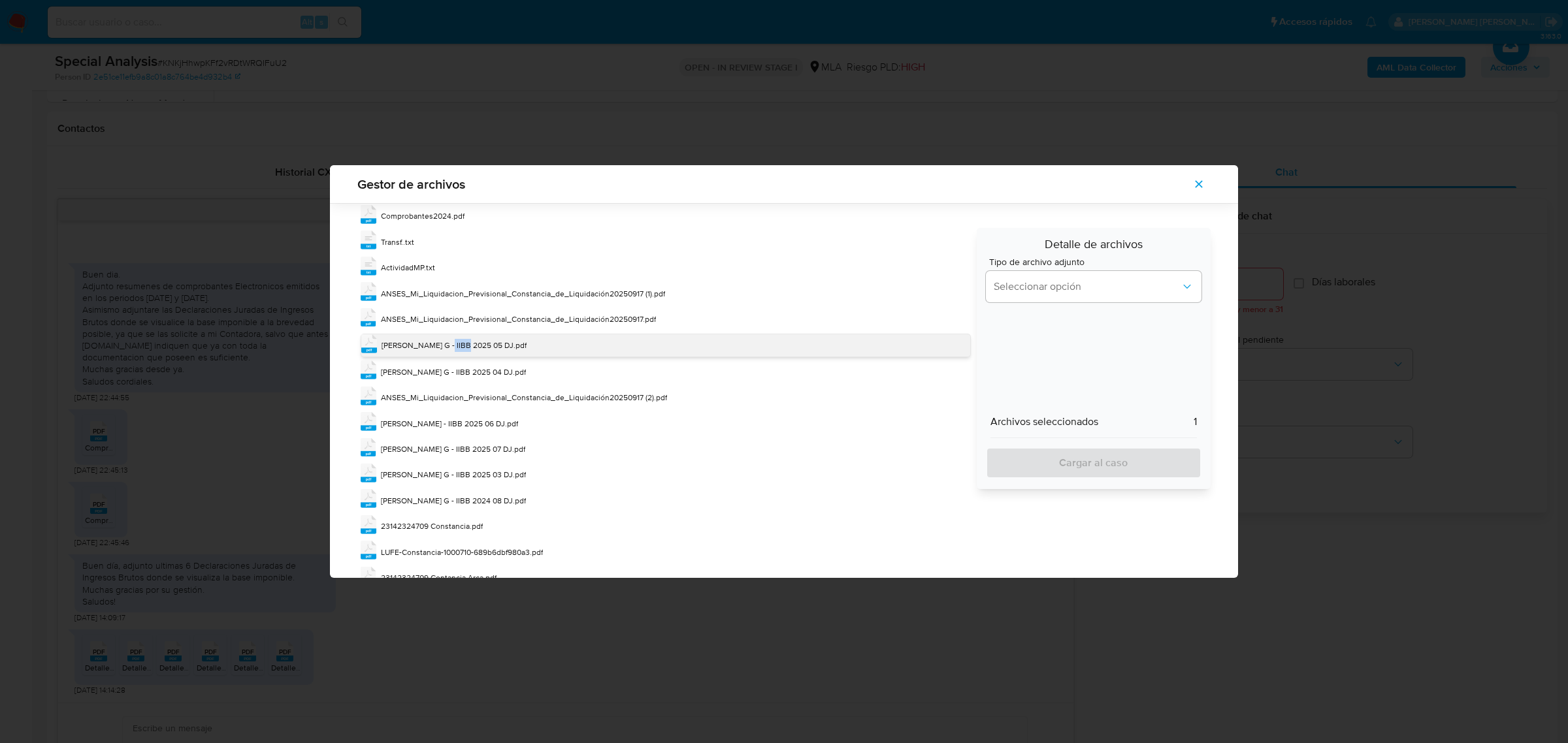
click at [449, 344] on span "Fradkin G - IIBB 2025 05 DJ.pdf" at bounding box center [453, 345] width 145 height 11
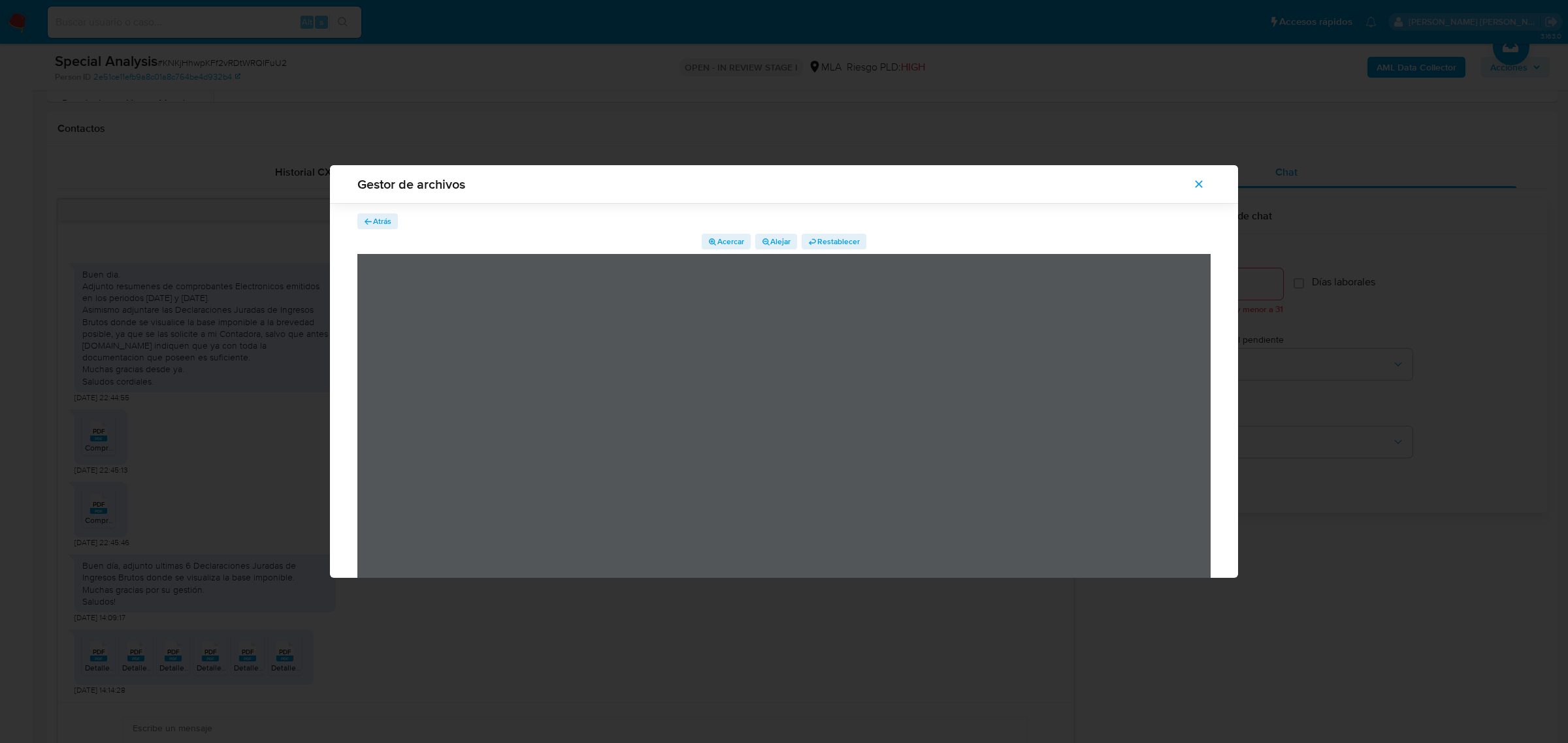
click at [381, 224] on span "Atrás" at bounding box center [382, 221] width 18 height 15
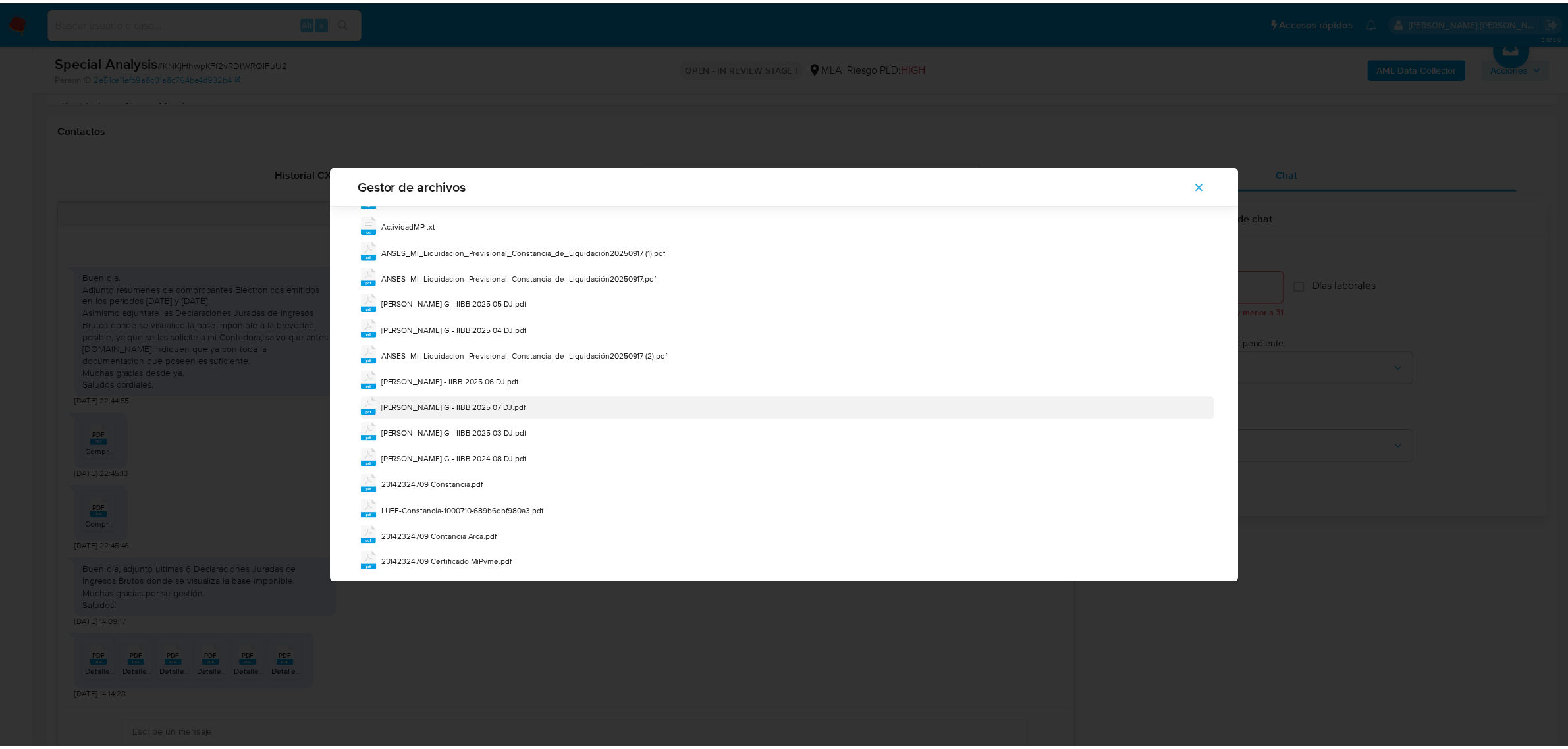
scroll to position [293, 0]
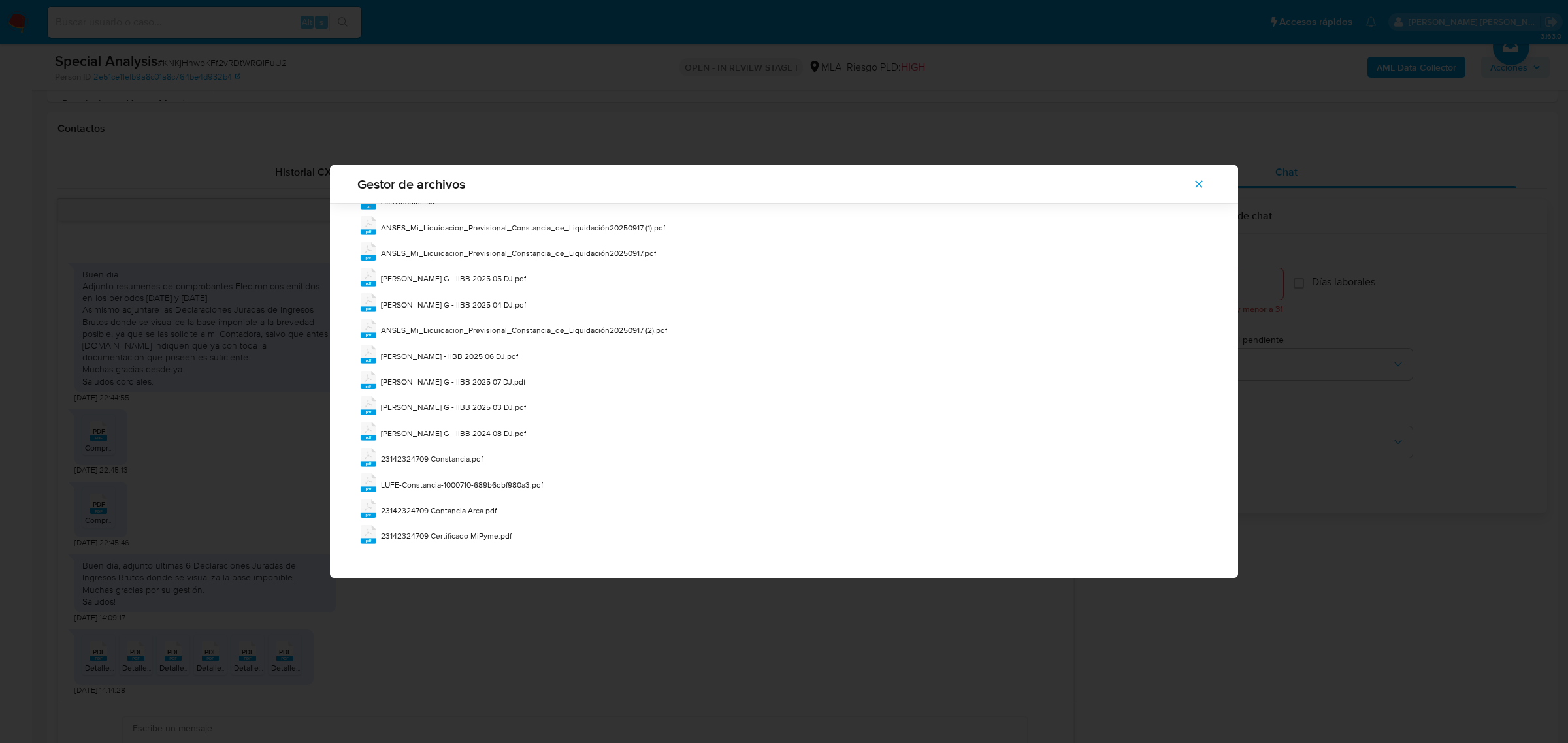
click at [1204, 188] on icon "Cerrar" at bounding box center [1198, 184] width 11 height 11
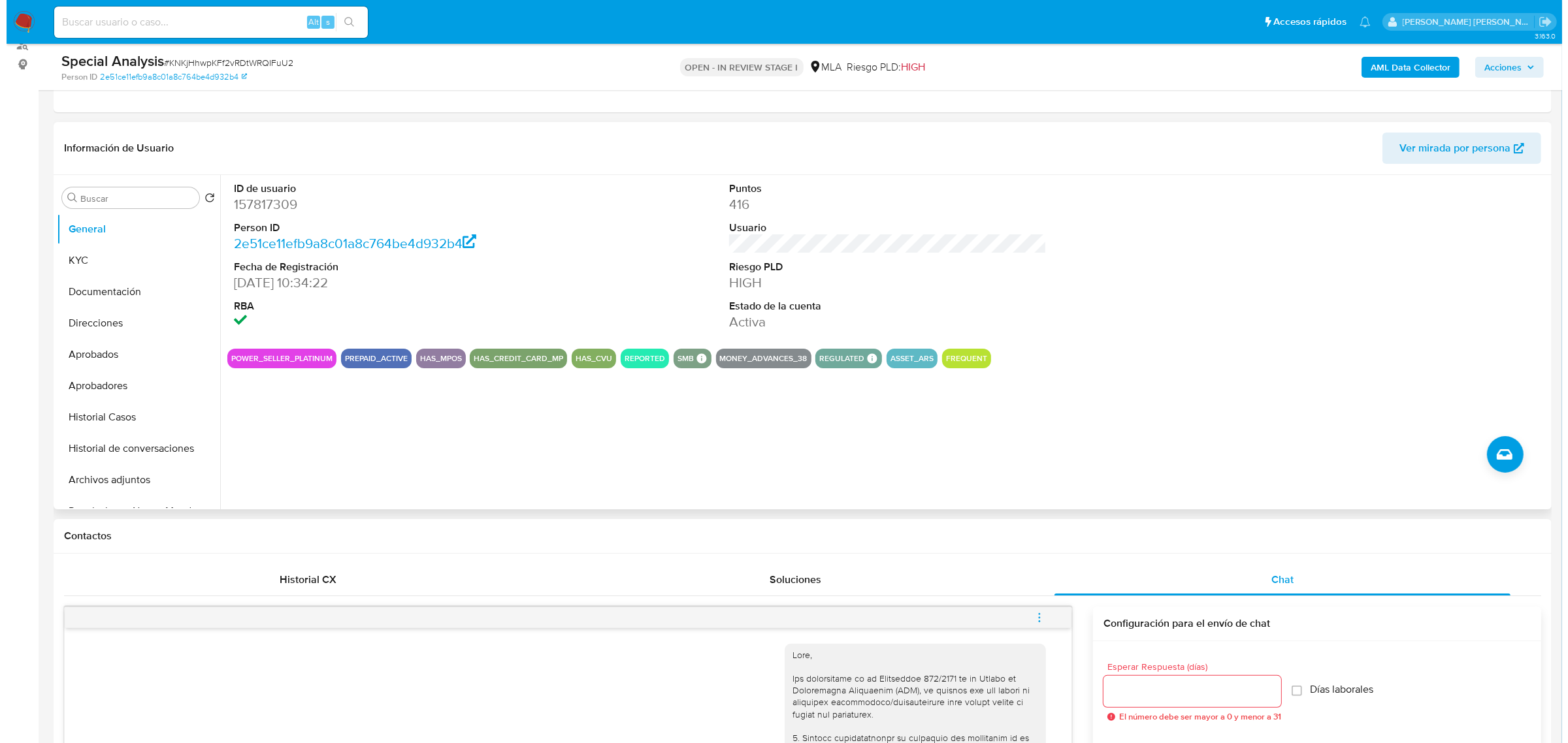
scroll to position [163, 0]
click at [122, 482] on button "Archivos adjuntos" at bounding box center [126, 480] width 153 height 31
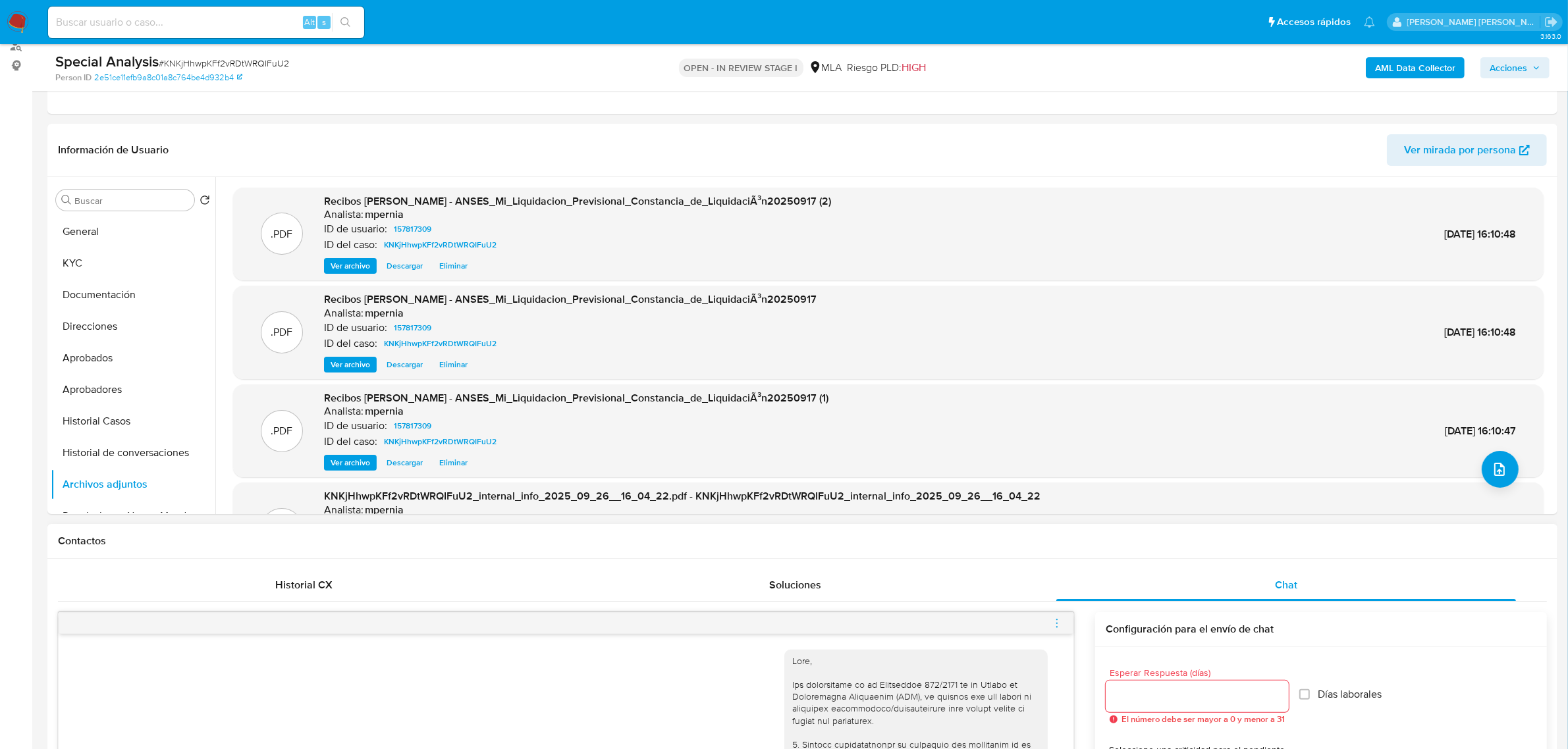
click at [1058, 626] on icon "menu-action" at bounding box center [1057, 624] width 11 height 11
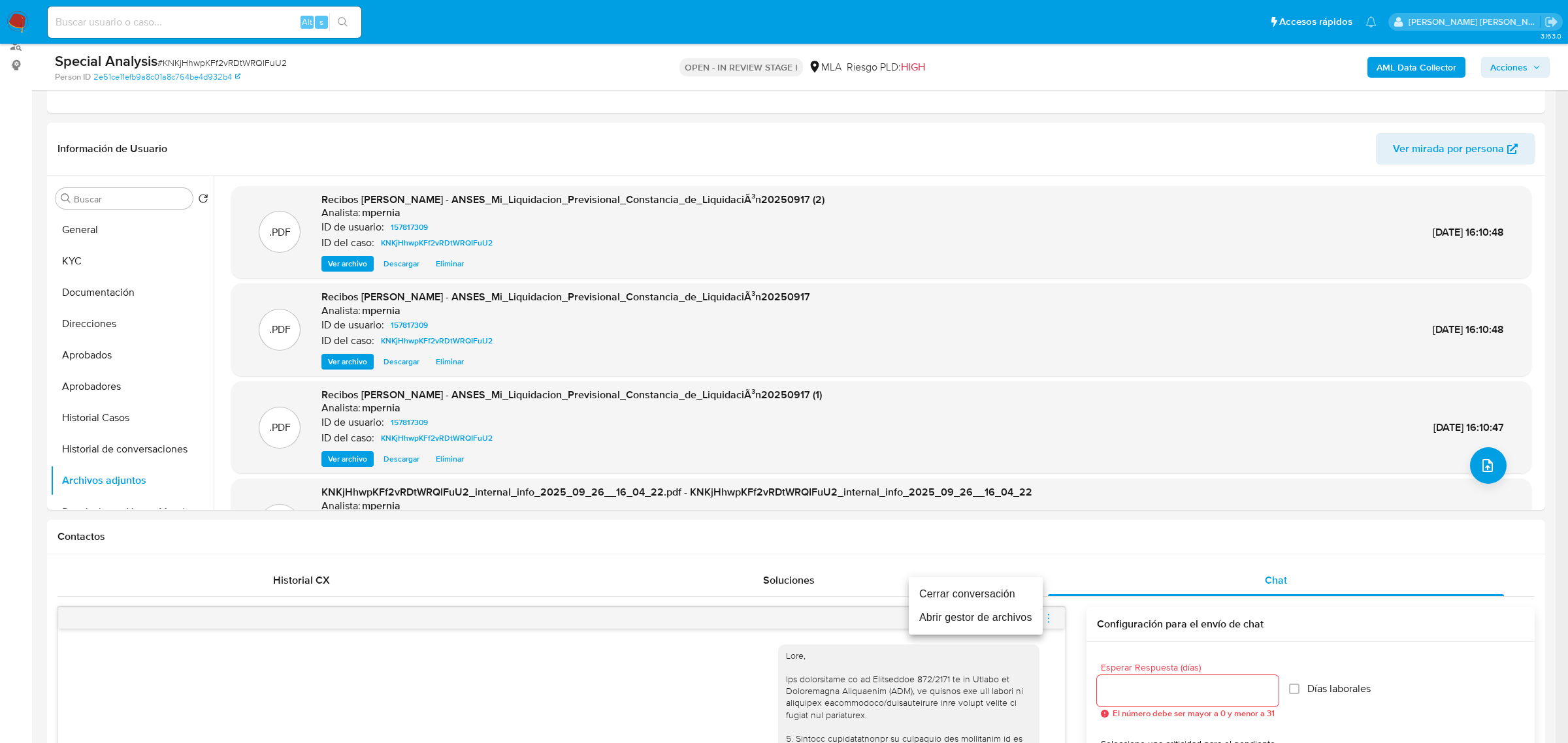
click at [972, 619] on li "Abrir gestor de archivos" at bounding box center [975, 618] width 134 height 24
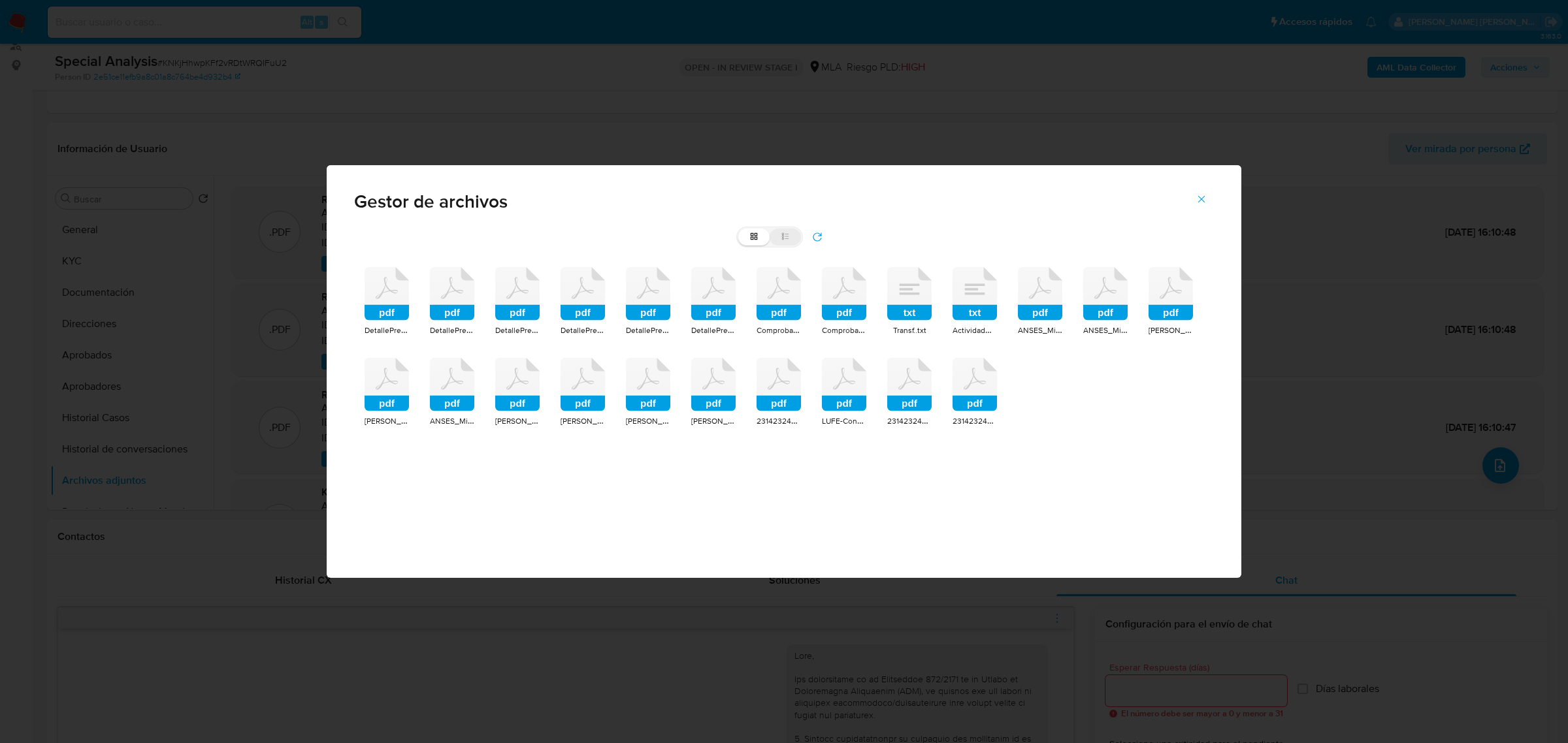
click at [782, 229] on label "list" at bounding box center [785, 238] width 31 height 17
click at [738, 229] on input "list" at bounding box center [738, 229] width 1 height 1
radio input "true"
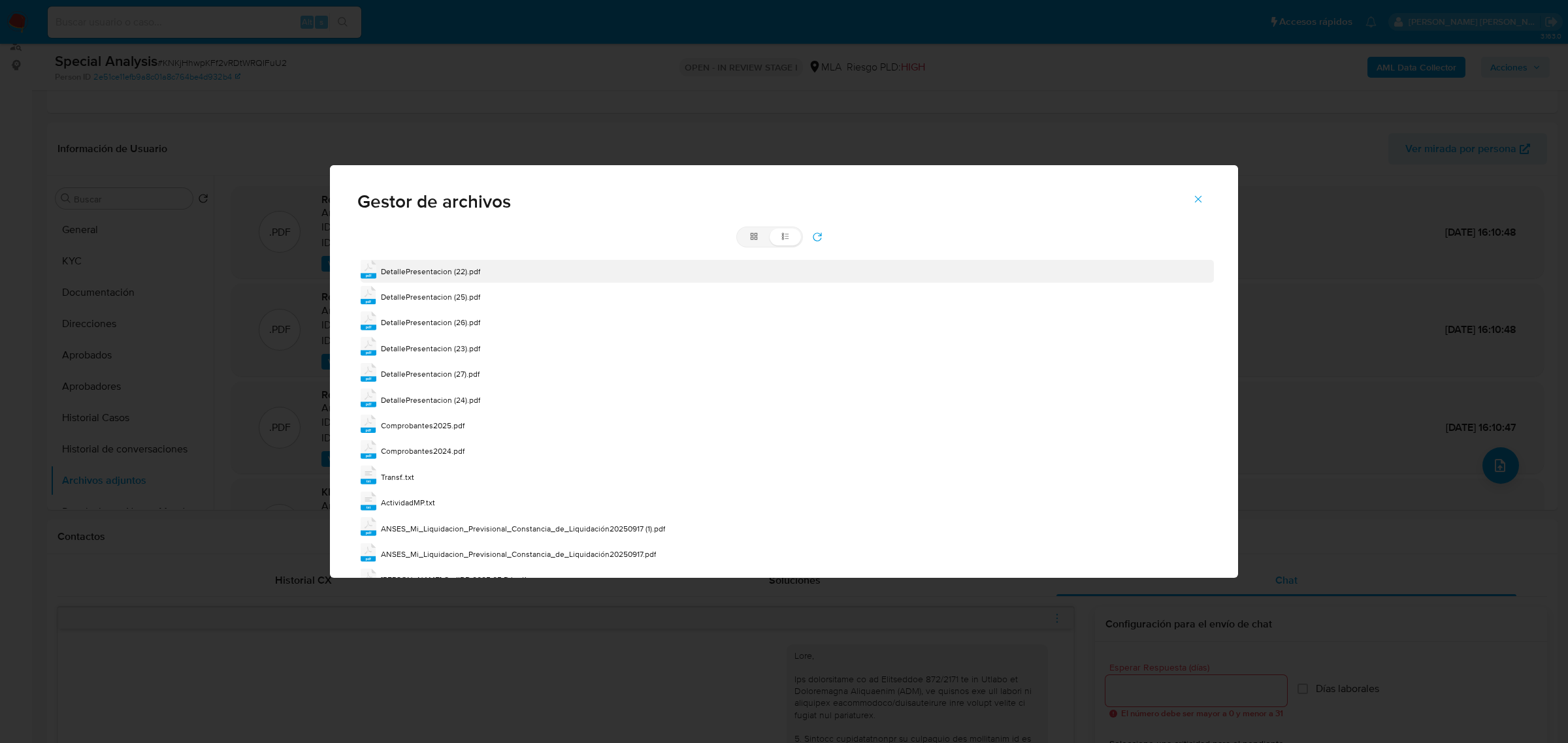
click at [441, 269] on span "DetallePresentacion (22).pdf" at bounding box center [430, 272] width 99 height 11
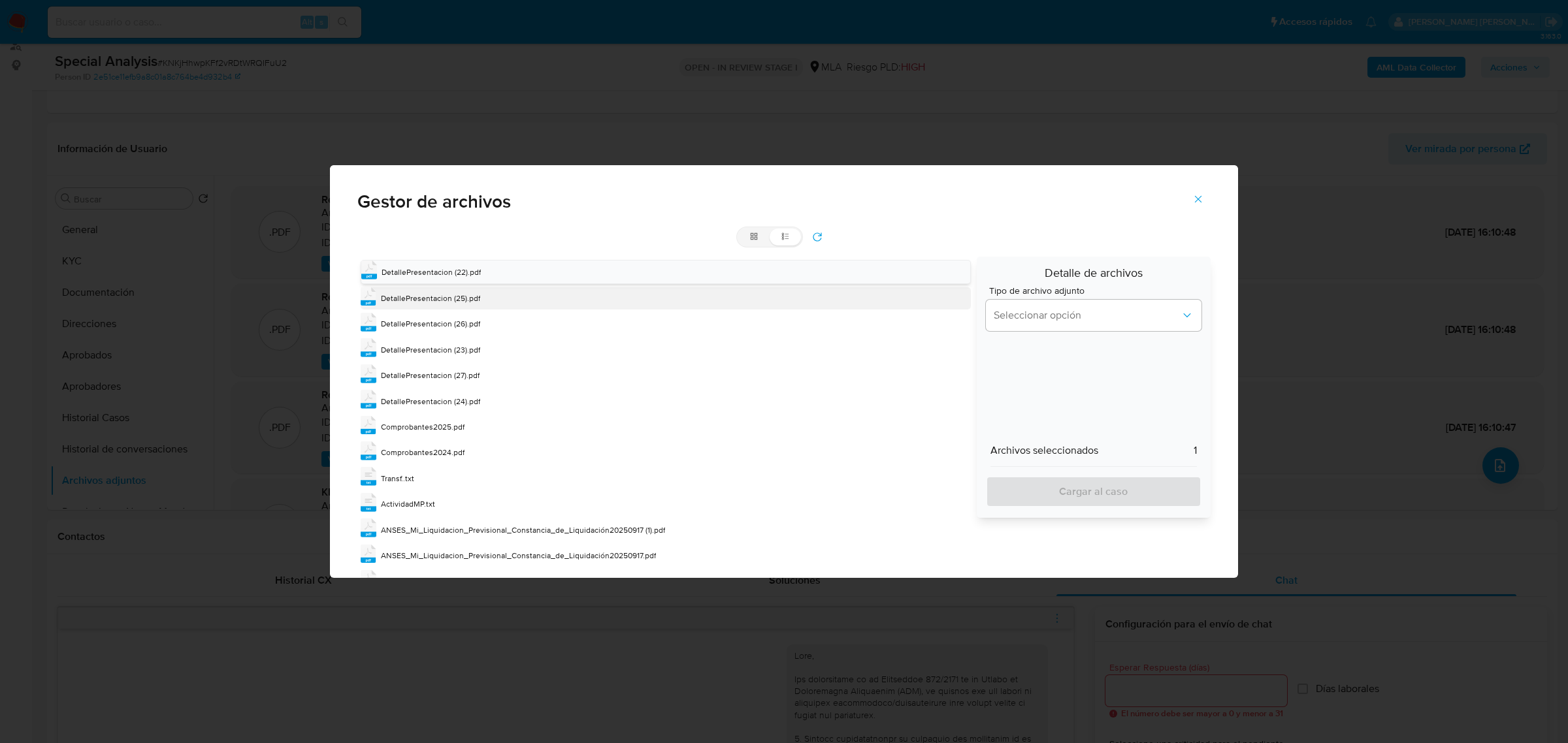
click at [449, 294] on span "DetallePresentacion (25).pdf" at bounding box center [430, 298] width 99 height 11
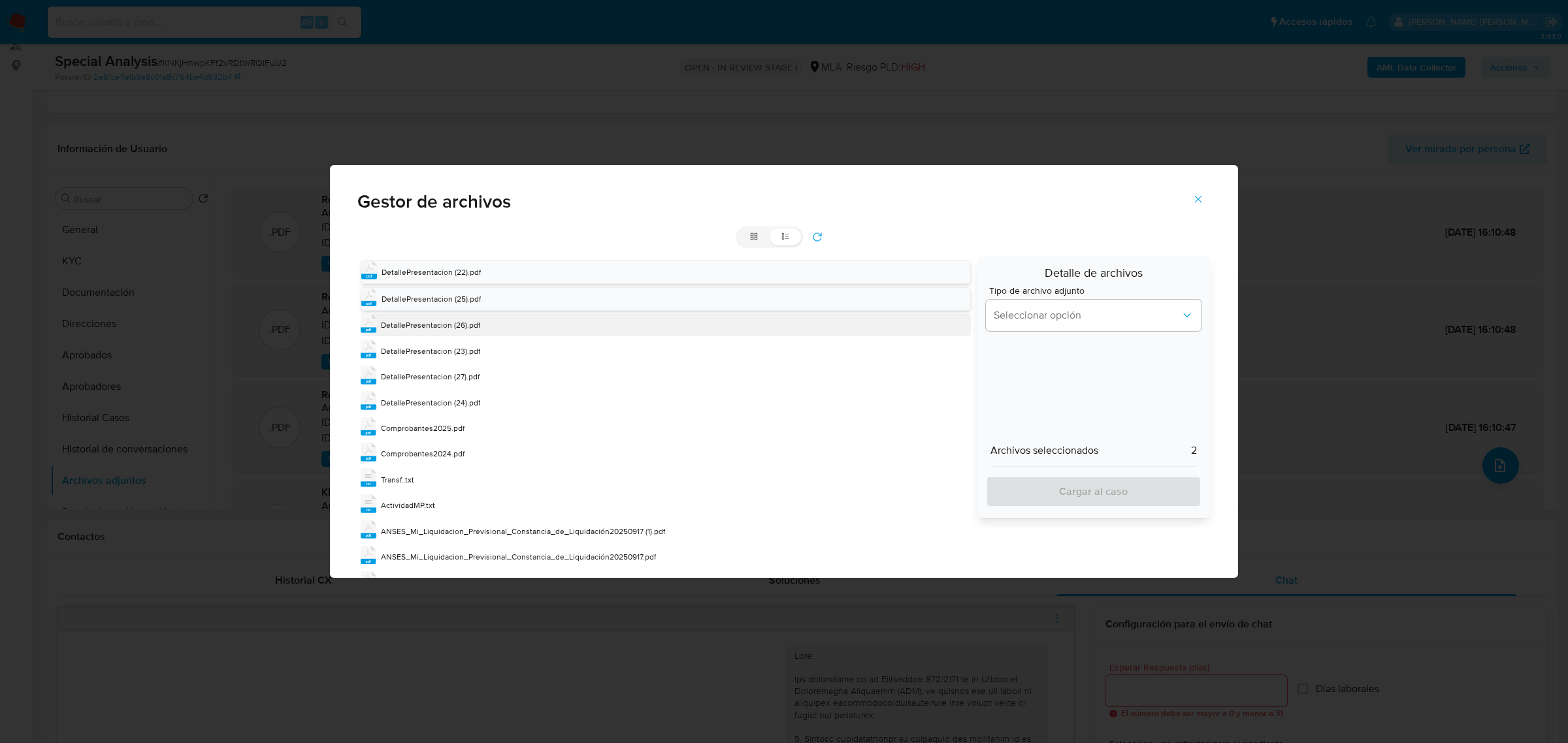
click at [451, 325] on span "DetallePresentacion (26).pdf" at bounding box center [430, 325] width 99 height 11
click at [449, 352] on span "DetallePresentacion (23).pdf" at bounding box center [430, 352] width 99 height 11
click at [452, 407] on span "DetallePresentacion (24).pdf" at bounding box center [430, 406] width 99 height 11
click at [1057, 317] on span "Seleccionar opción" at bounding box center [1087, 315] width 187 height 13
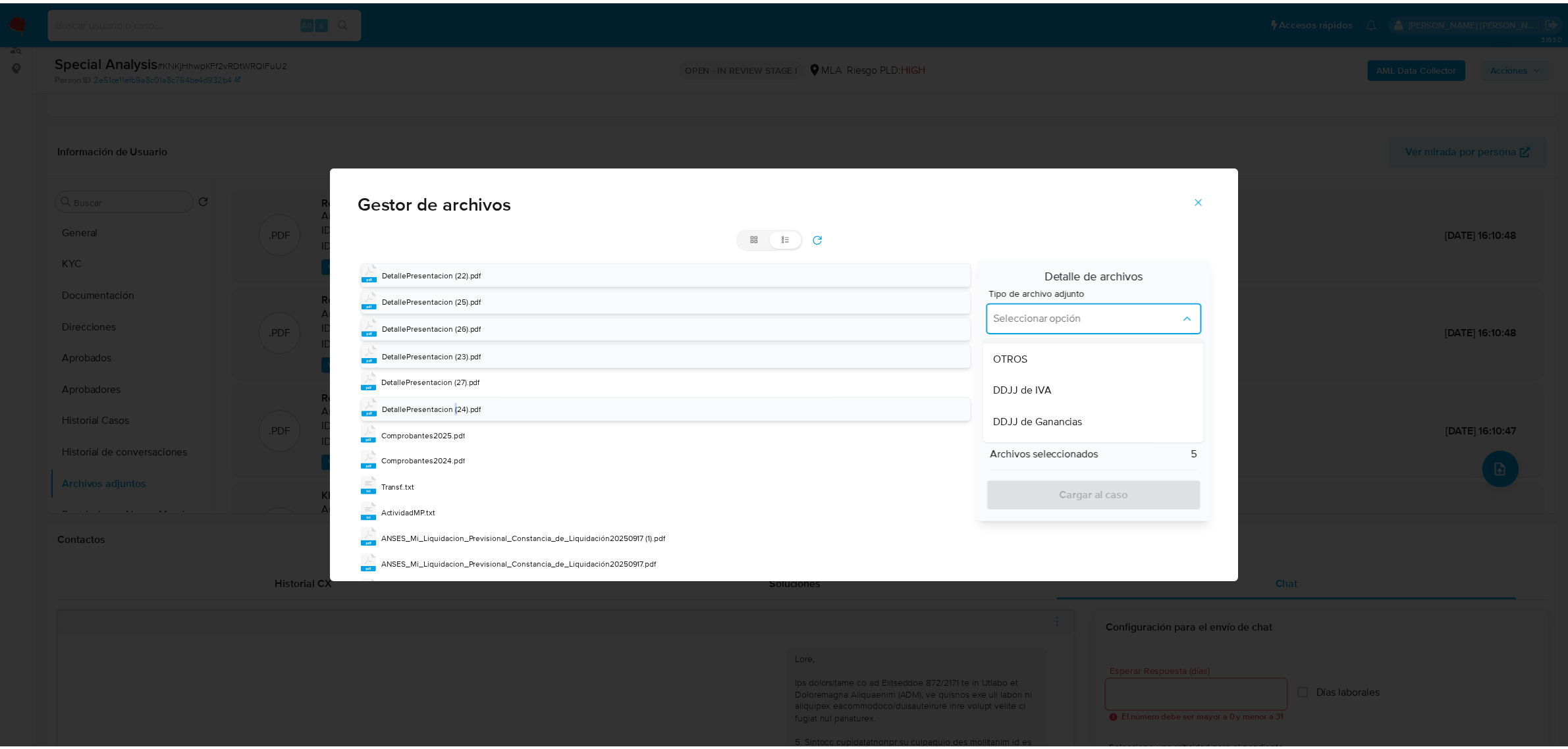
scroll to position [329, 0]
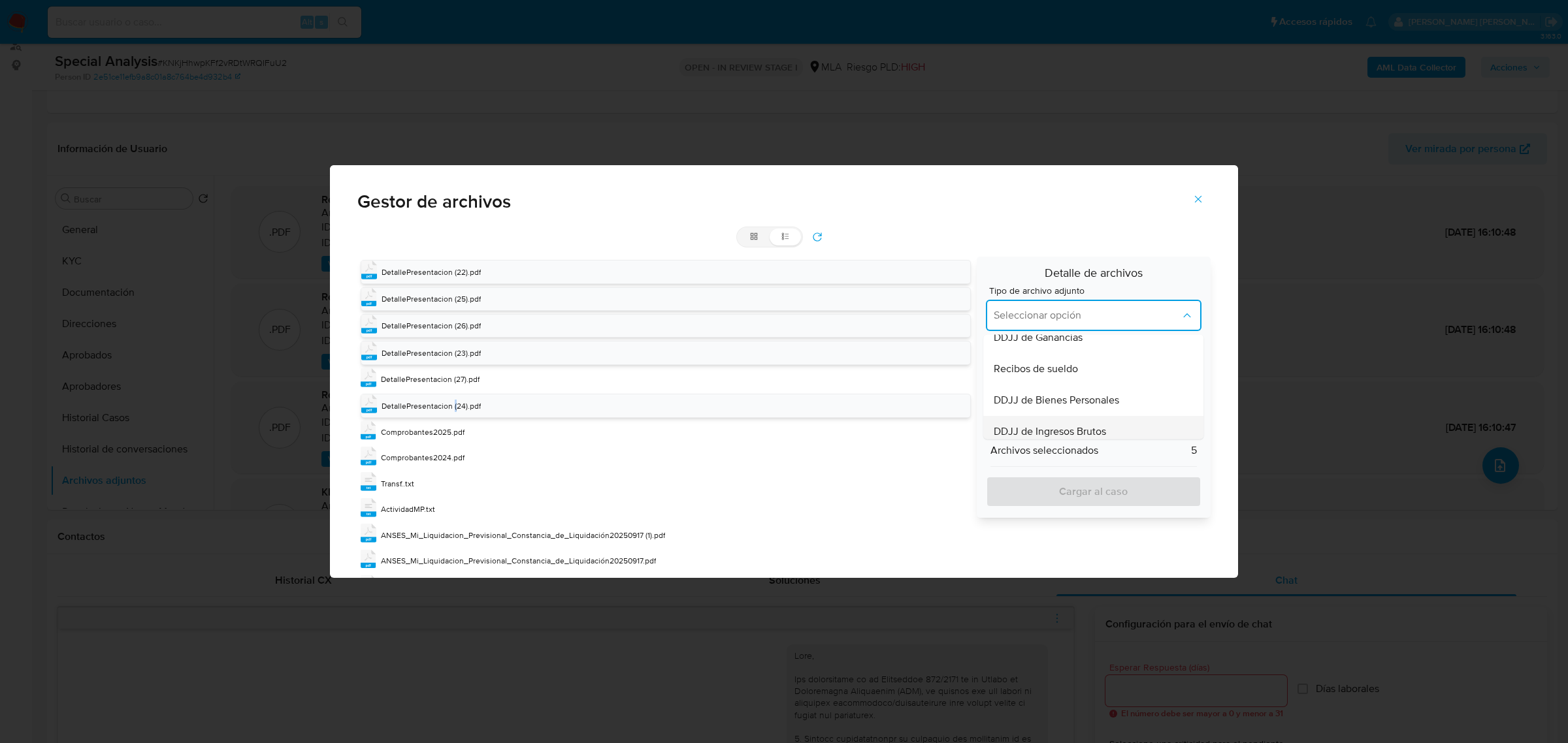
click at [1043, 427] on span "DDJJ de Ingresos Brutos" at bounding box center [1050, 432] width 112 height 13
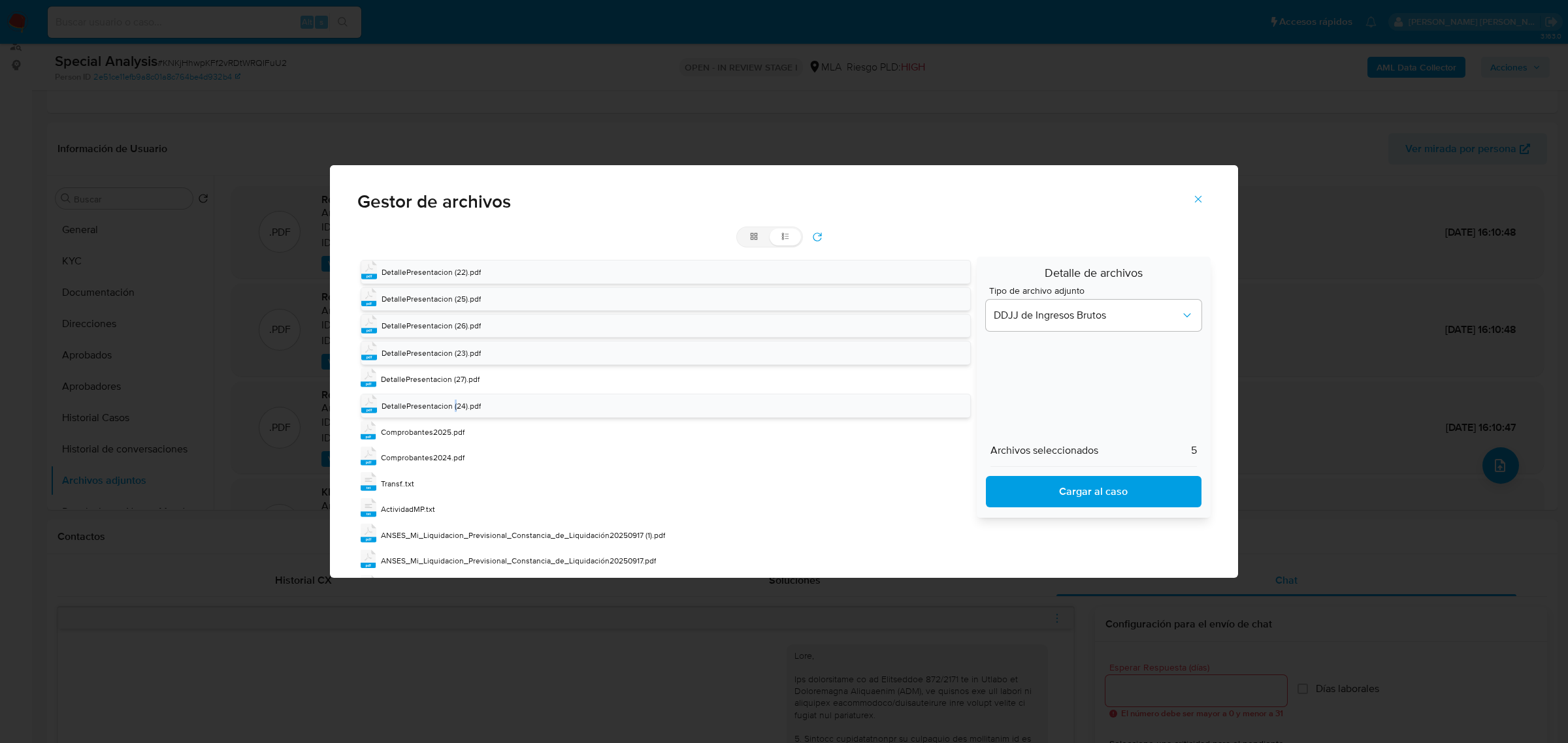
click at [1063, 488] on span "Cargar al caso" at bounding box center [1093, 491] width 182 height 29
click at [392, 485] on span "Transf..txt" at bounding box center [397, 484] width 33 height 11
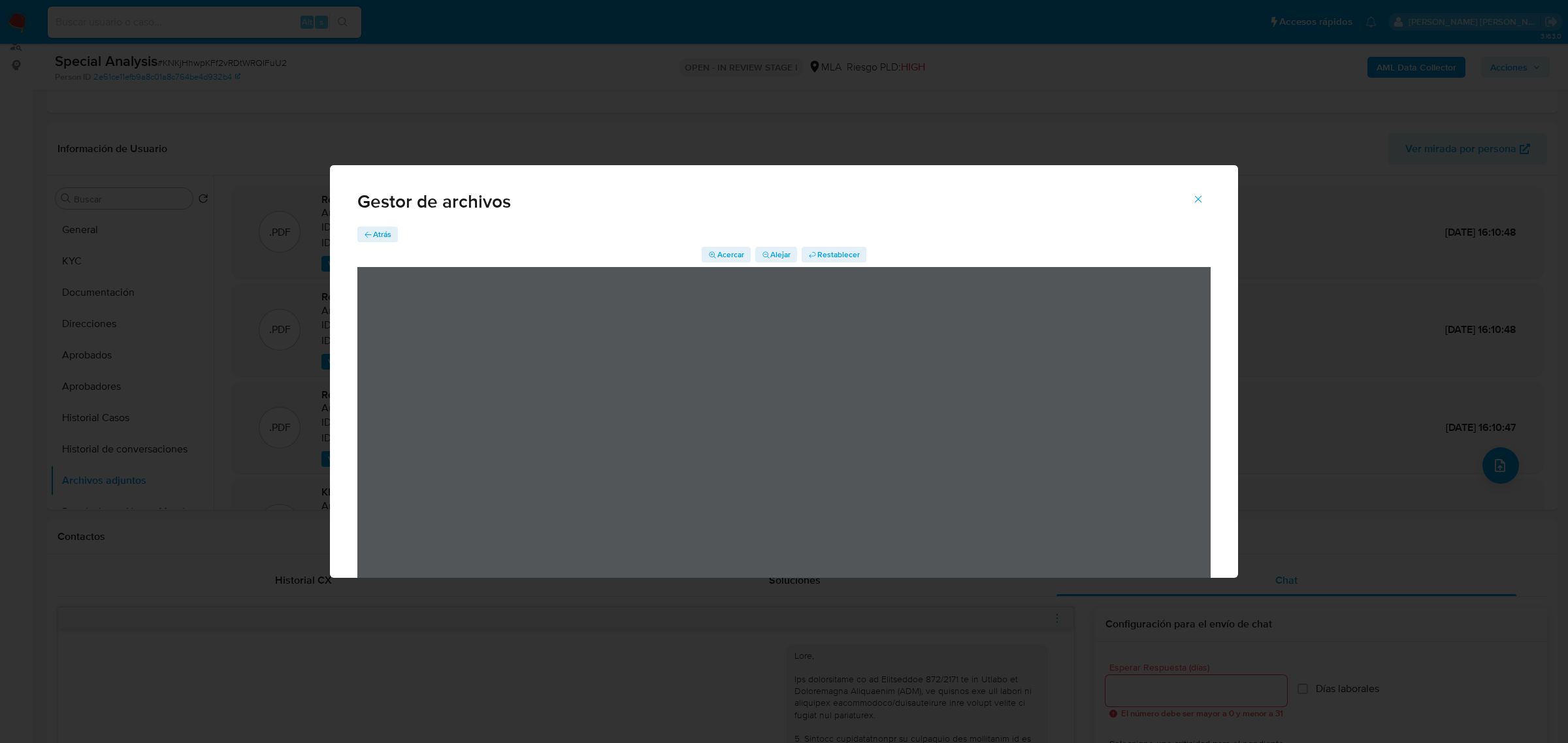
click at [1200, 198] on icon "Cerrar" at bounding box center [1198, 199] width 11 height 11
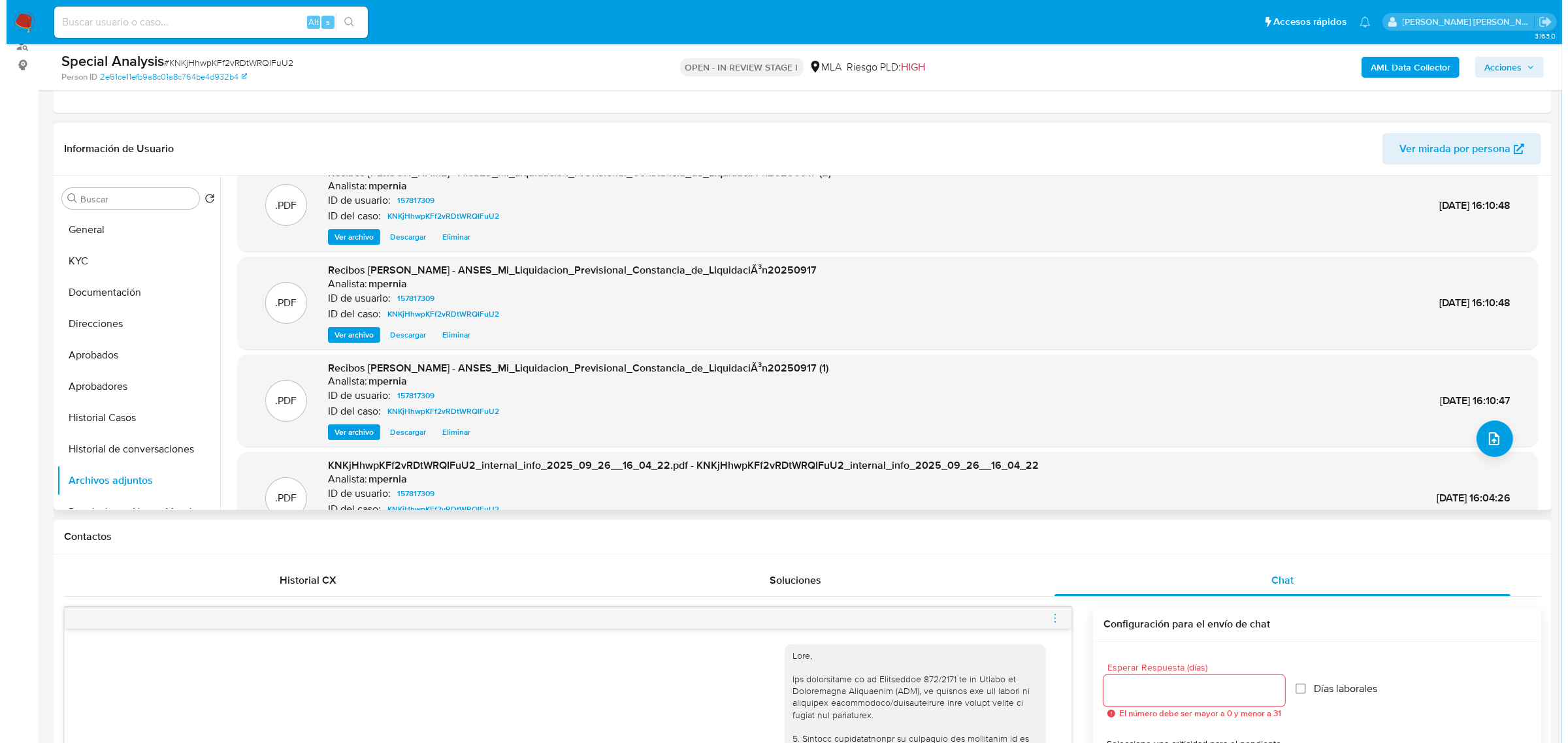
scroll to position [0, 0]
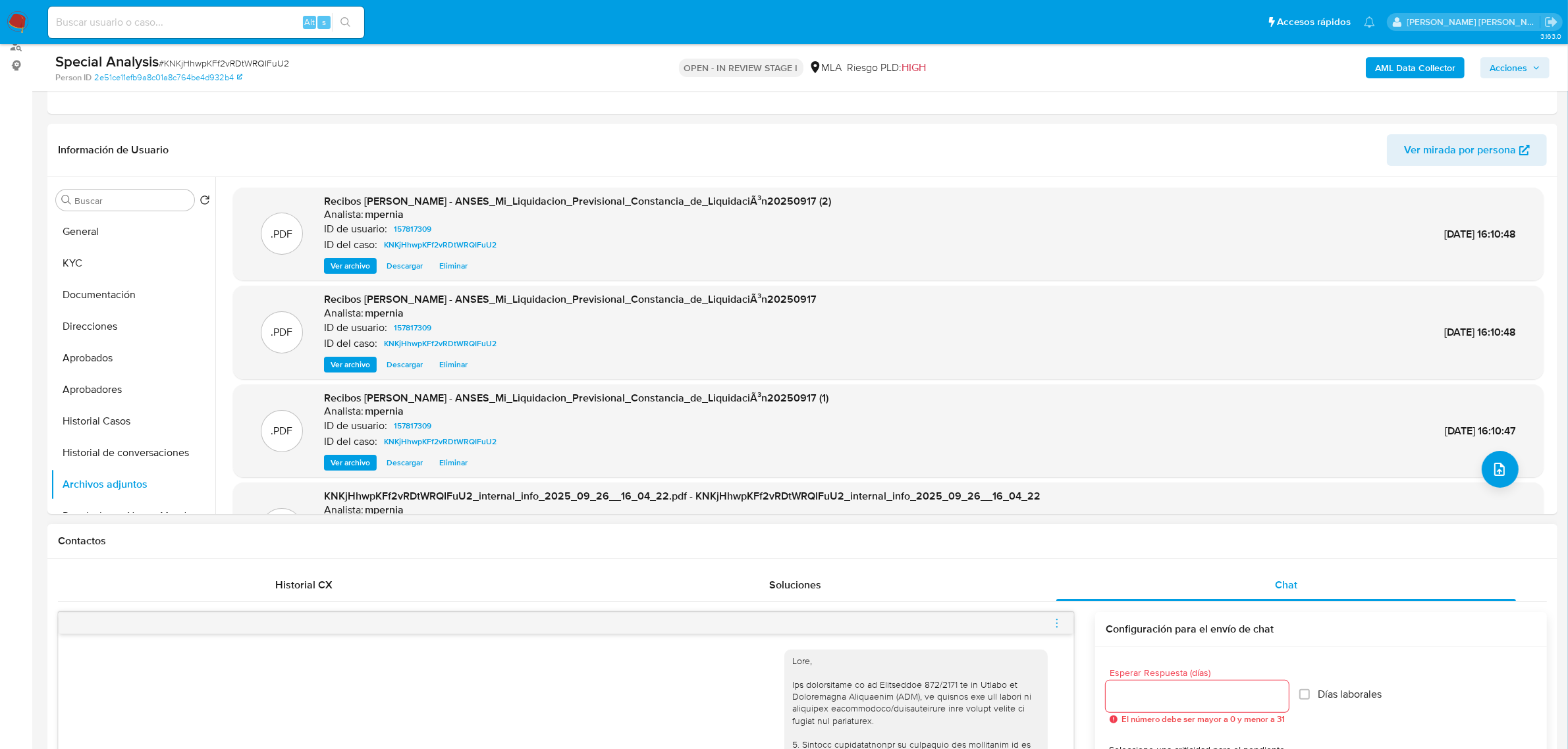
click at [1056, 624] on icon "menu-action" at bounding box center [1057, 624] width 11 height 11
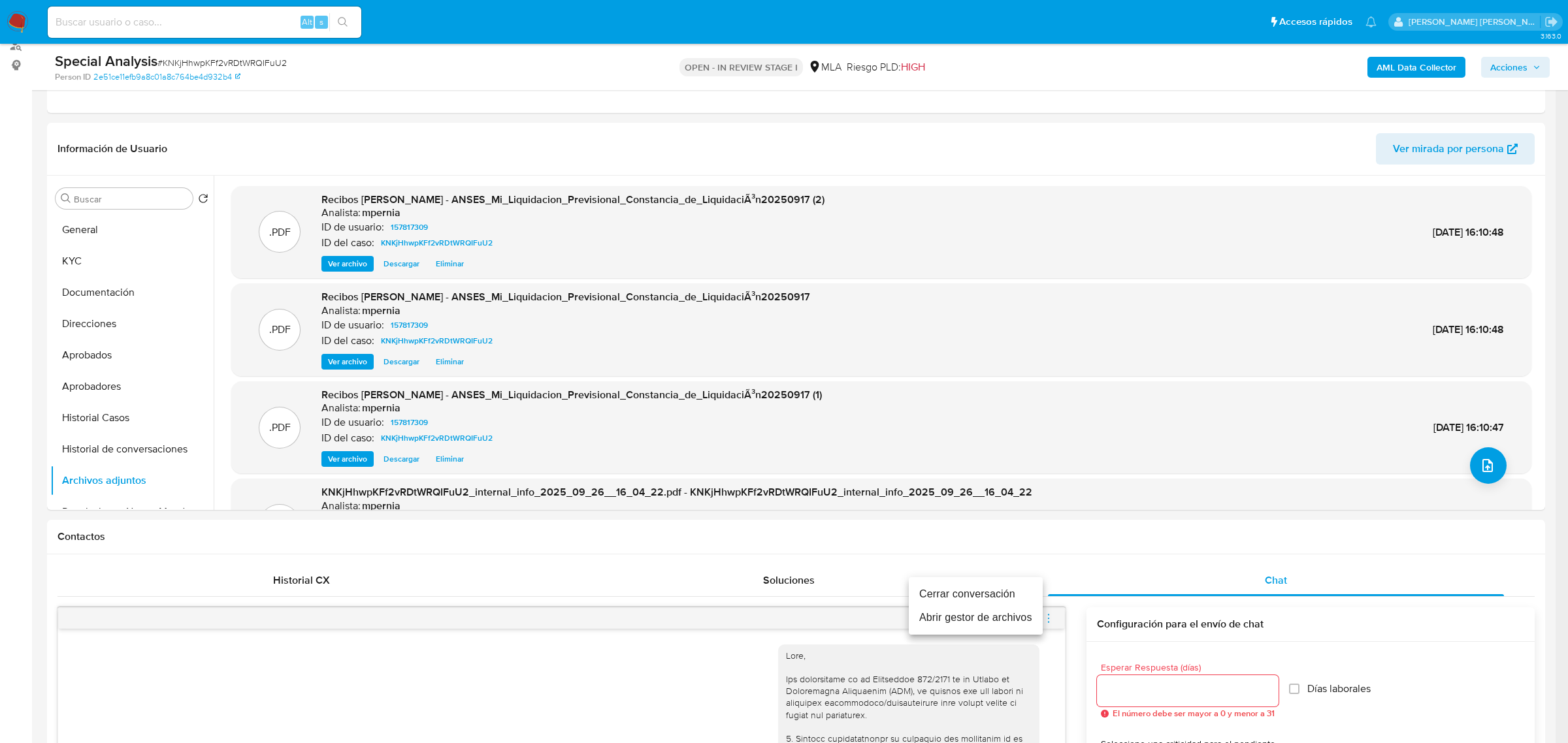
drag, startPoint x: 943, startPoint y: 616, endPoint x: 925, endPoint y: 619, distance: 18.2
click at [943, 616] on li "Abrir gestor de archivos" at bounding box center [975, 618] width 134 height 24
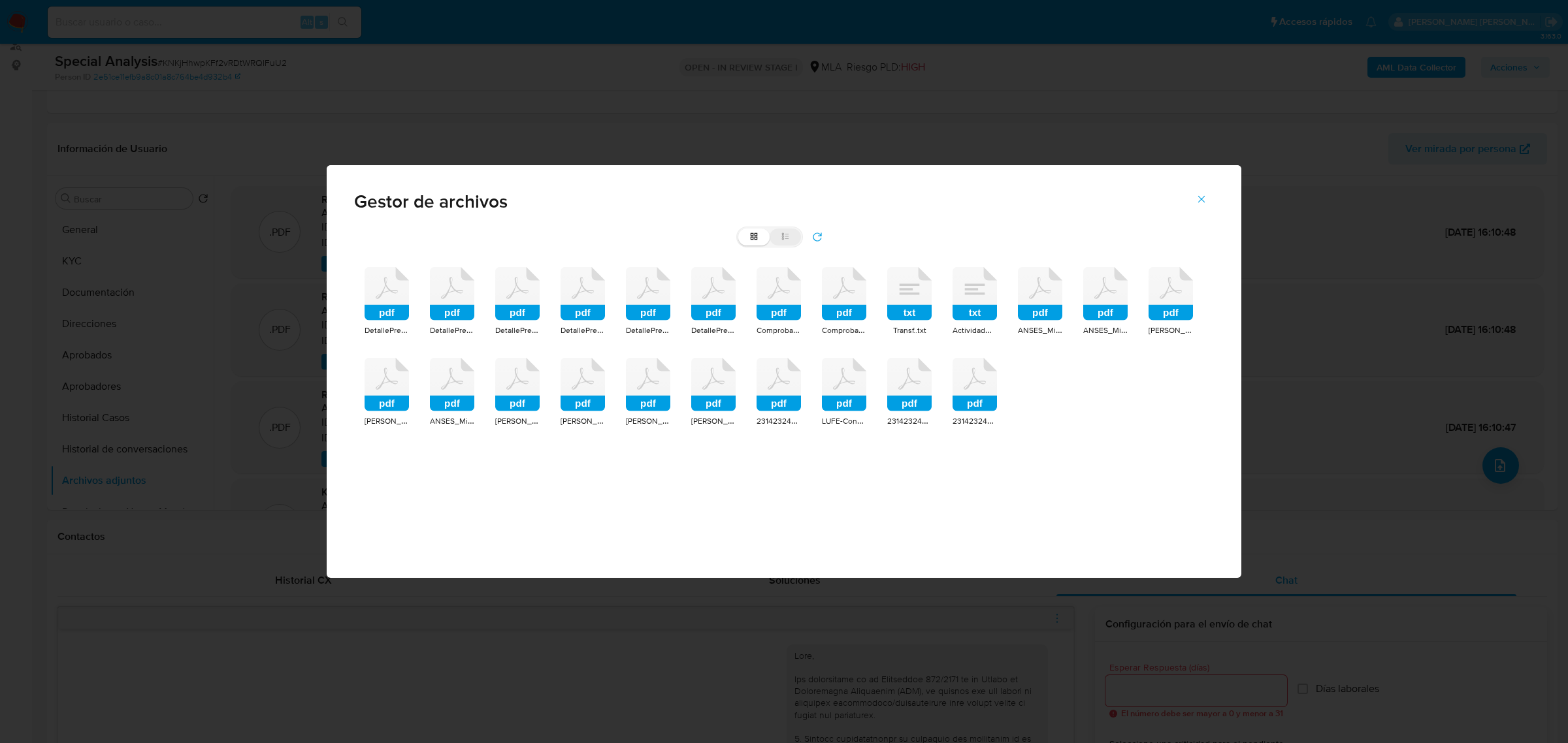
click at [785, 238] on icon at bounding box center [785, 237] width 10 height 10
click at [738, 229] on input "list" at bounding box center [738, 229] width 1 height 1
radio input "true"
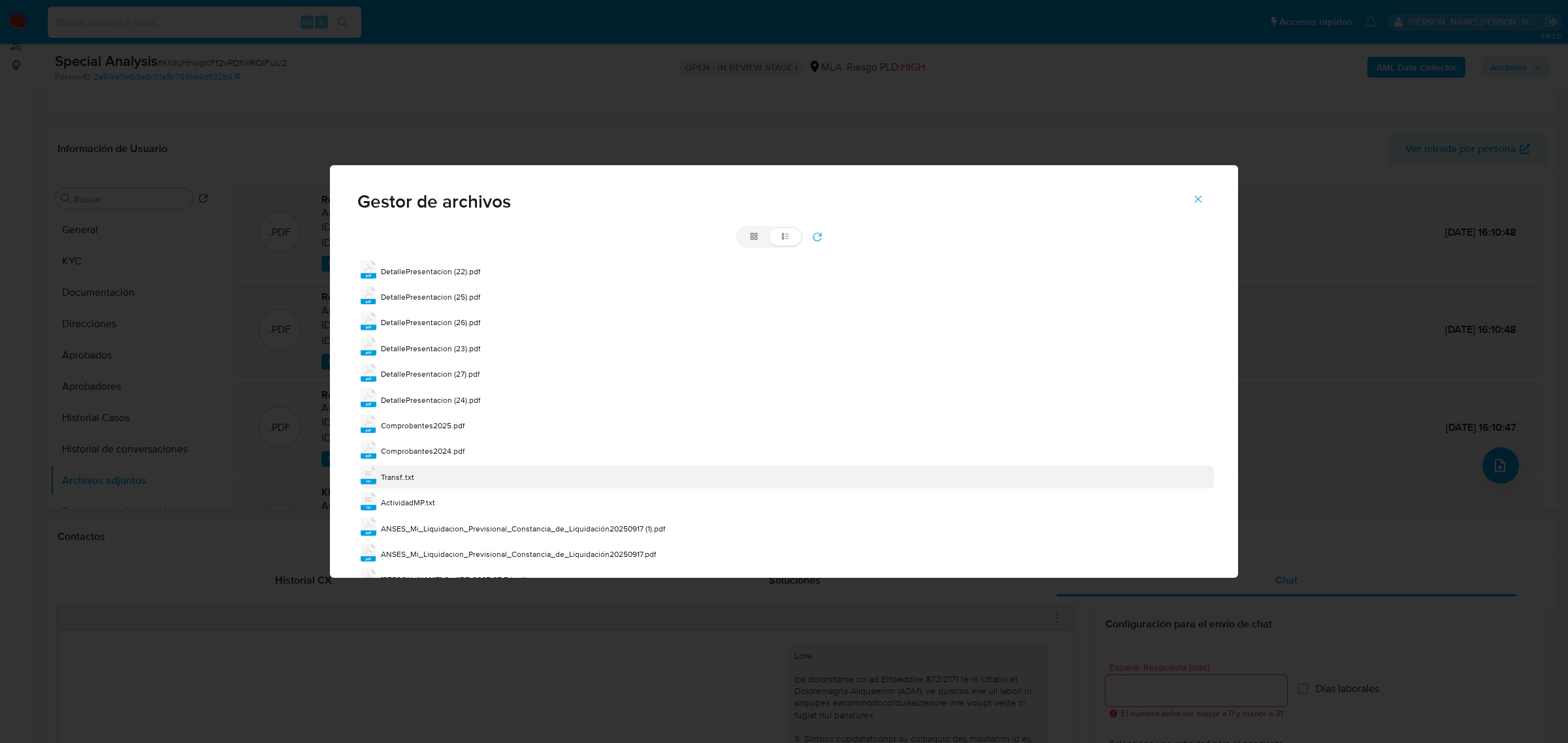
click at [411, 475] on span "Transf..txt" at bounding box center [397, 477] width 33 height 11
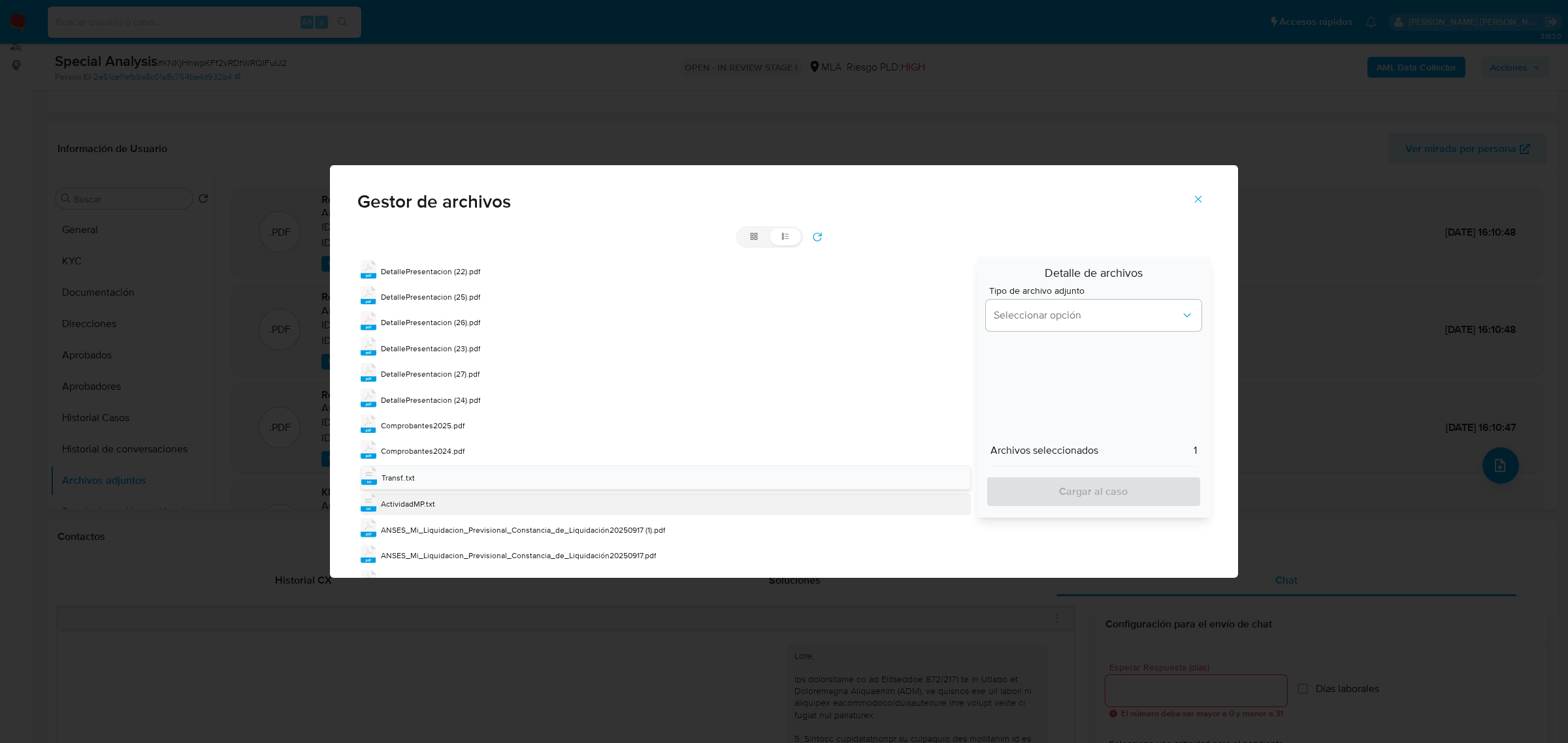
click at [412, 505] on span "ActividadMP.txt" at bounding box center [408, 504] width 54 height 11
click at [1125, 309] on span "Seleccionar opción" at bounding box center [1087, 315] width 187 height 13
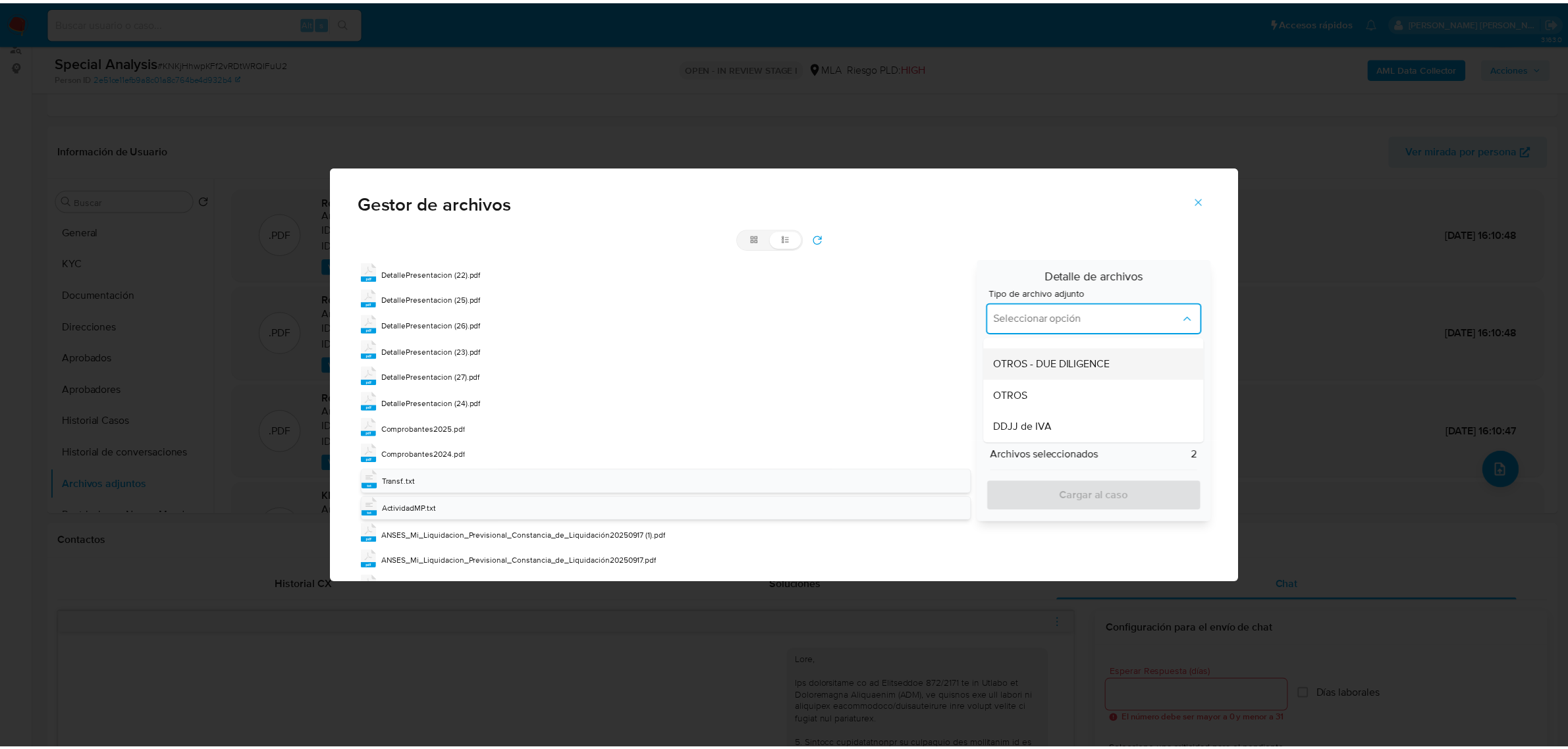
scroll to position [247, 0]
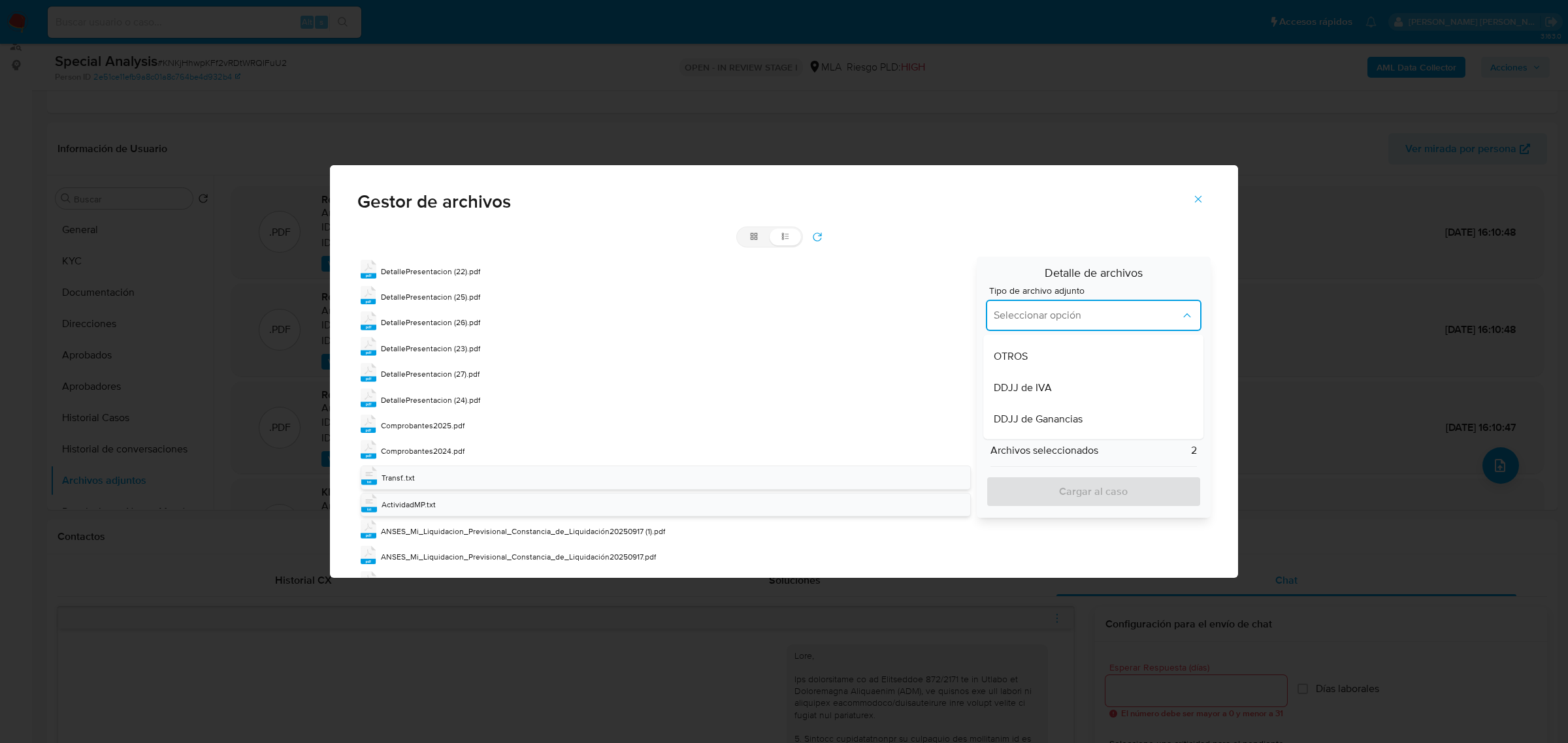
click at [1021, 356] on div "OTROS" at bounding box center [1089, 356] width 191 height 31
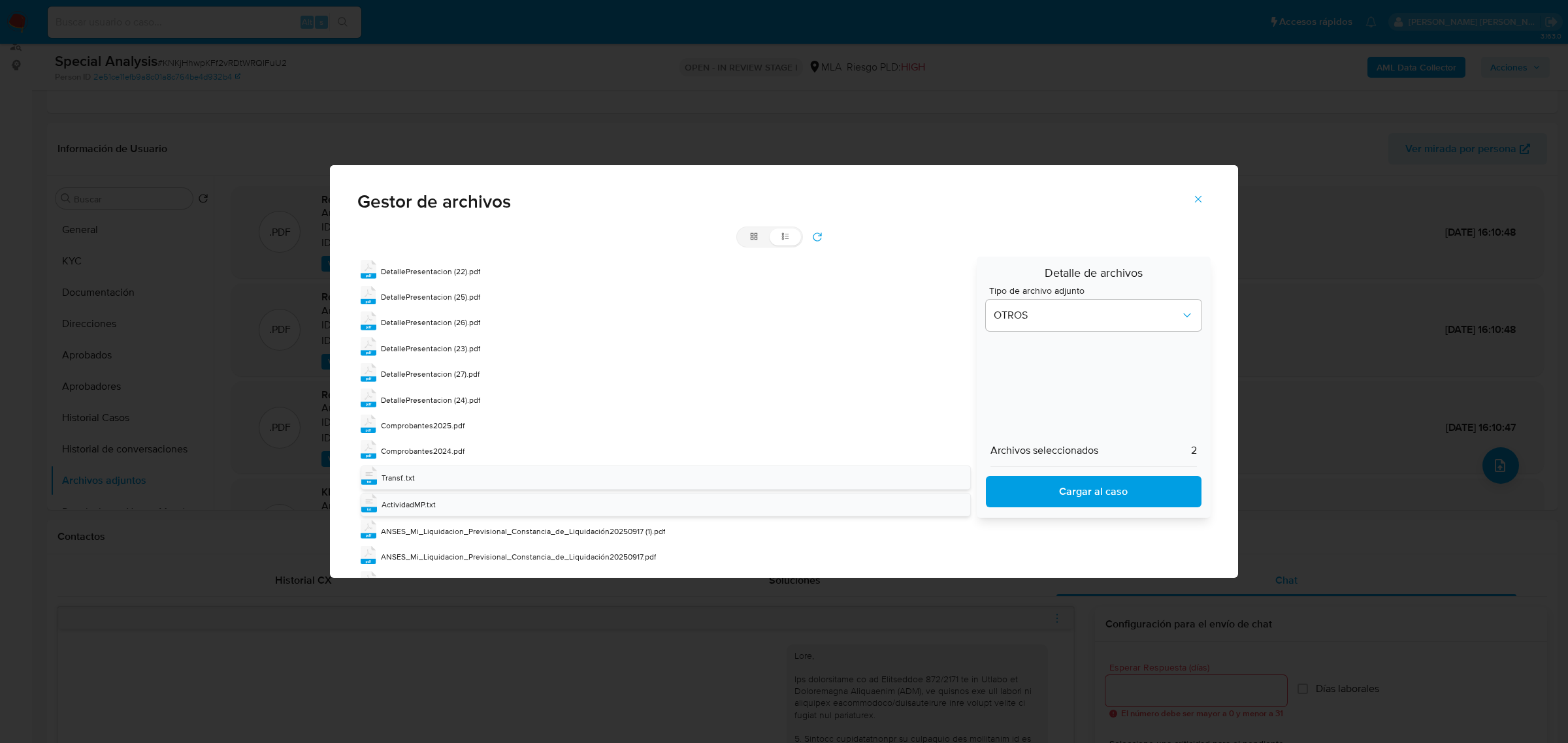
click at [1050, 486] on span "Cargar al caso" at bounding box center [1093, 491] width 182 height 29
drag, startPoint x: 1202, startPoint y: 198, endPoint x: 1167, endPoint y: 200, distance: 35.1
click at [1202, 198] on icon "Cerrar" at bounding box center [1198, 199] width 11 height 11
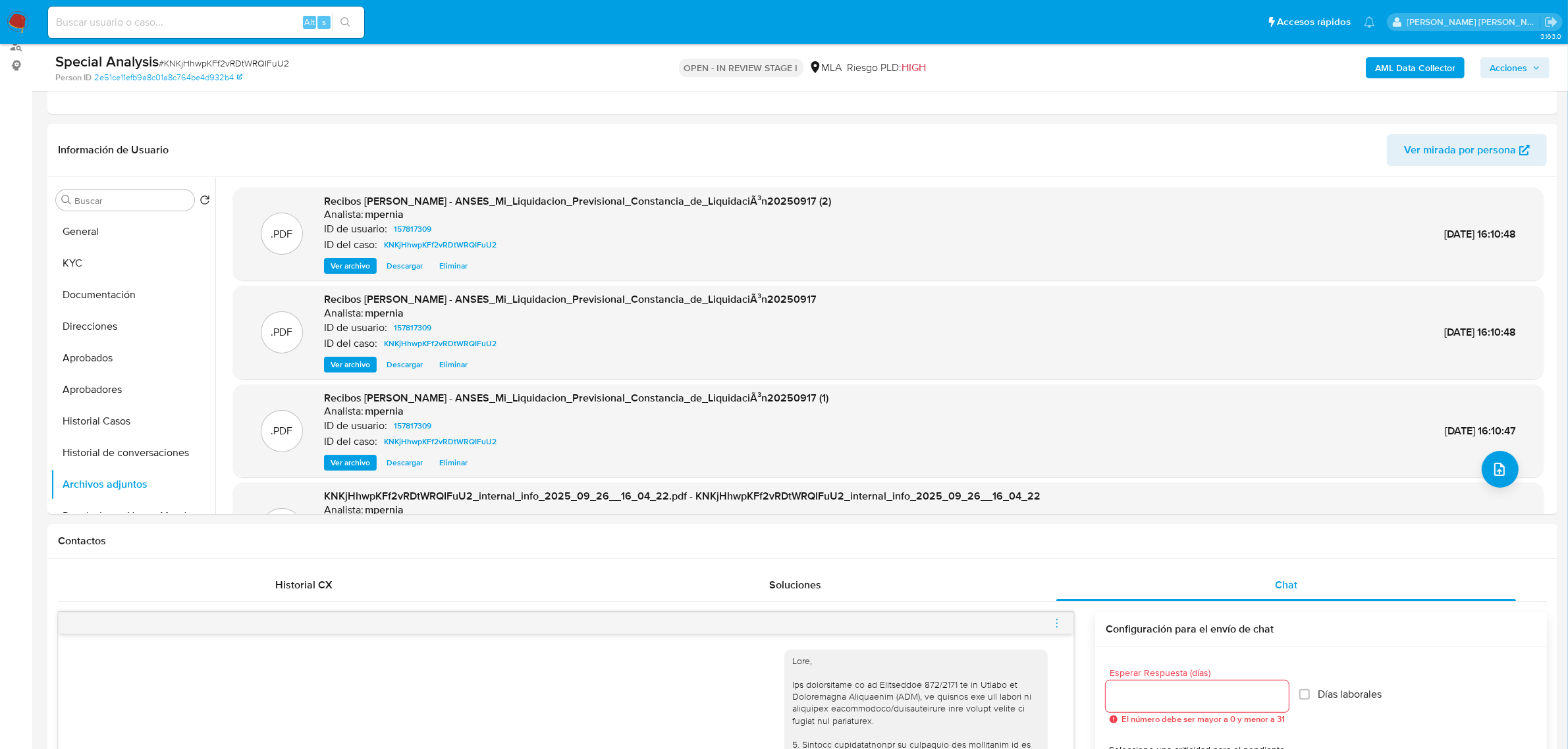
click at [219, 66] on span "# KNKjHhwpKFf2vRDtWRQIFuU2" at bounding box center [224, 63] width 130 height 13
copy span "KNKjHhwpKFf2vRDtWRQIFuU2"
click at [110, 412] on button "Historial Casos" at bounding box center [133, 420] width 165 height 32
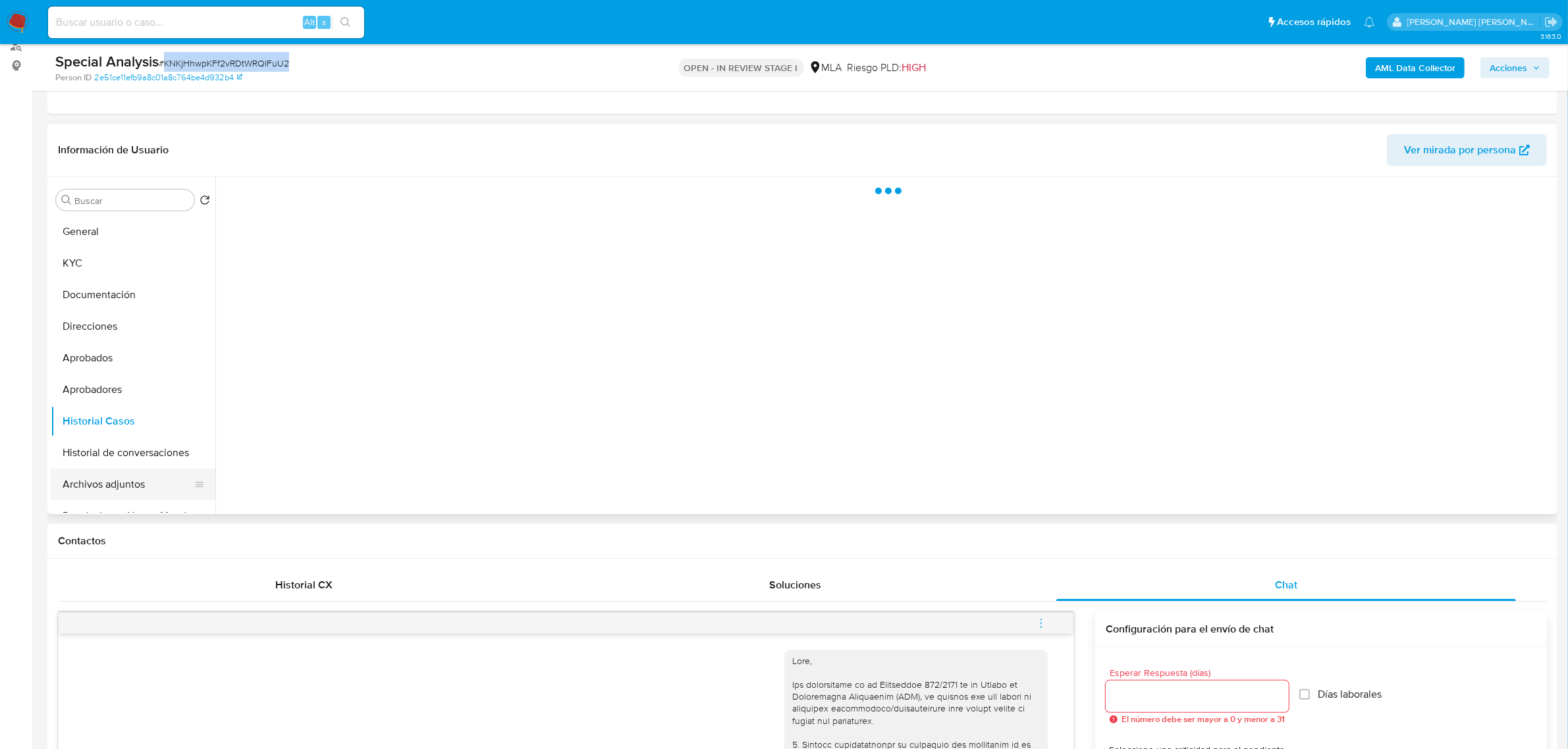
click at [100, 483] on button "Archivos adjuntos" at bounding box center [127, 484] width 154 height 32
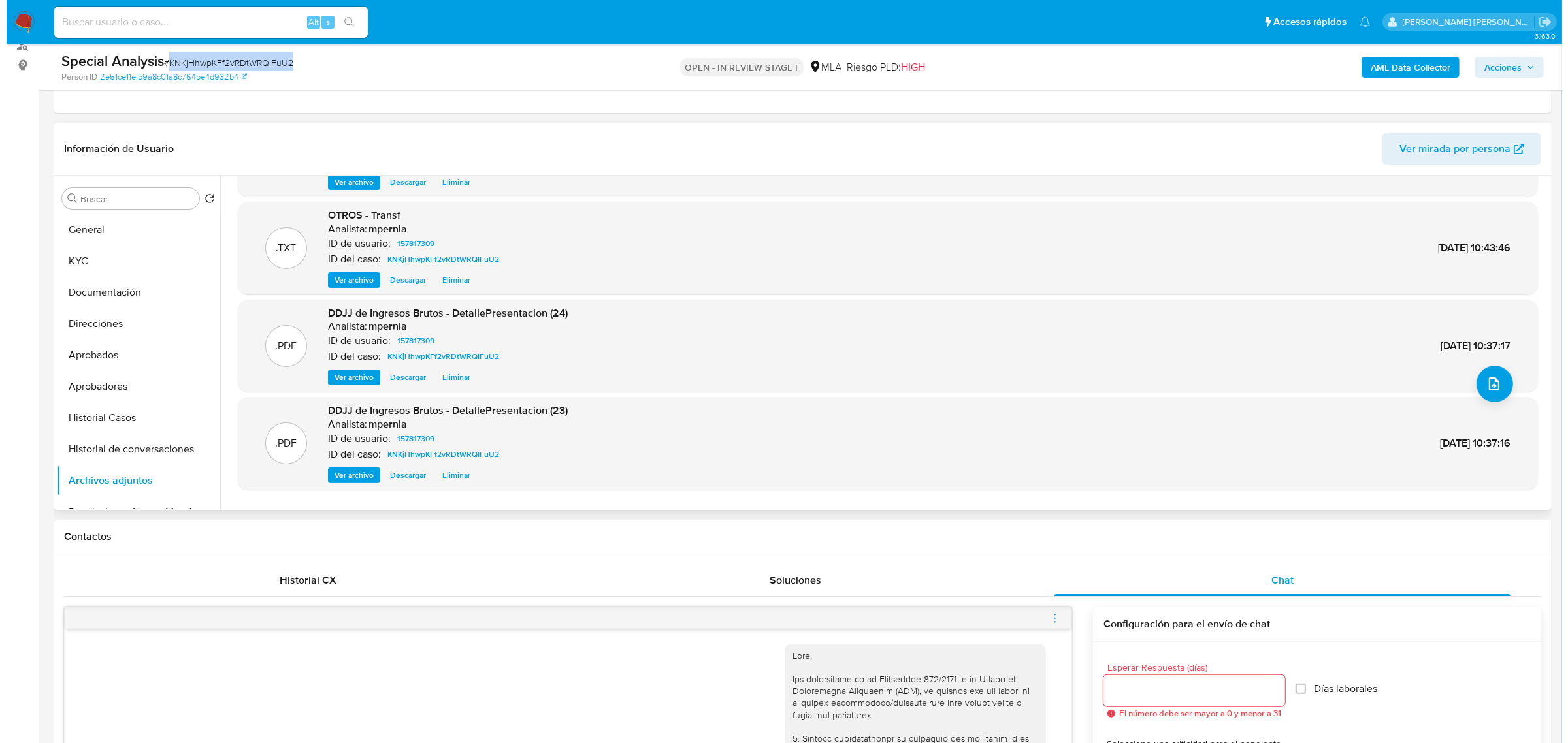
scroll to position [0, 0]
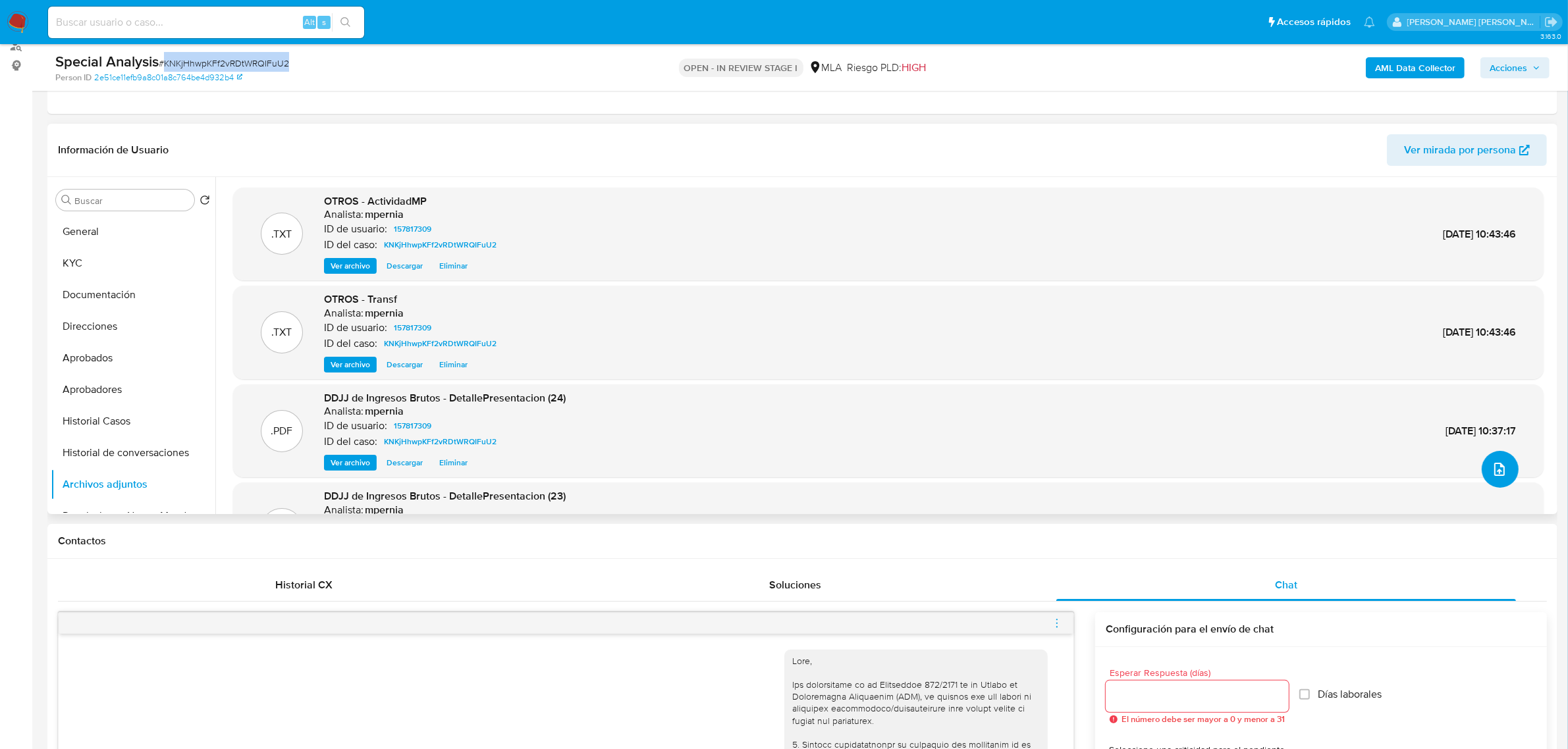
click at [1491, 475] on span "upload-file" at bounding box center [1499, 469] width 15 height 15
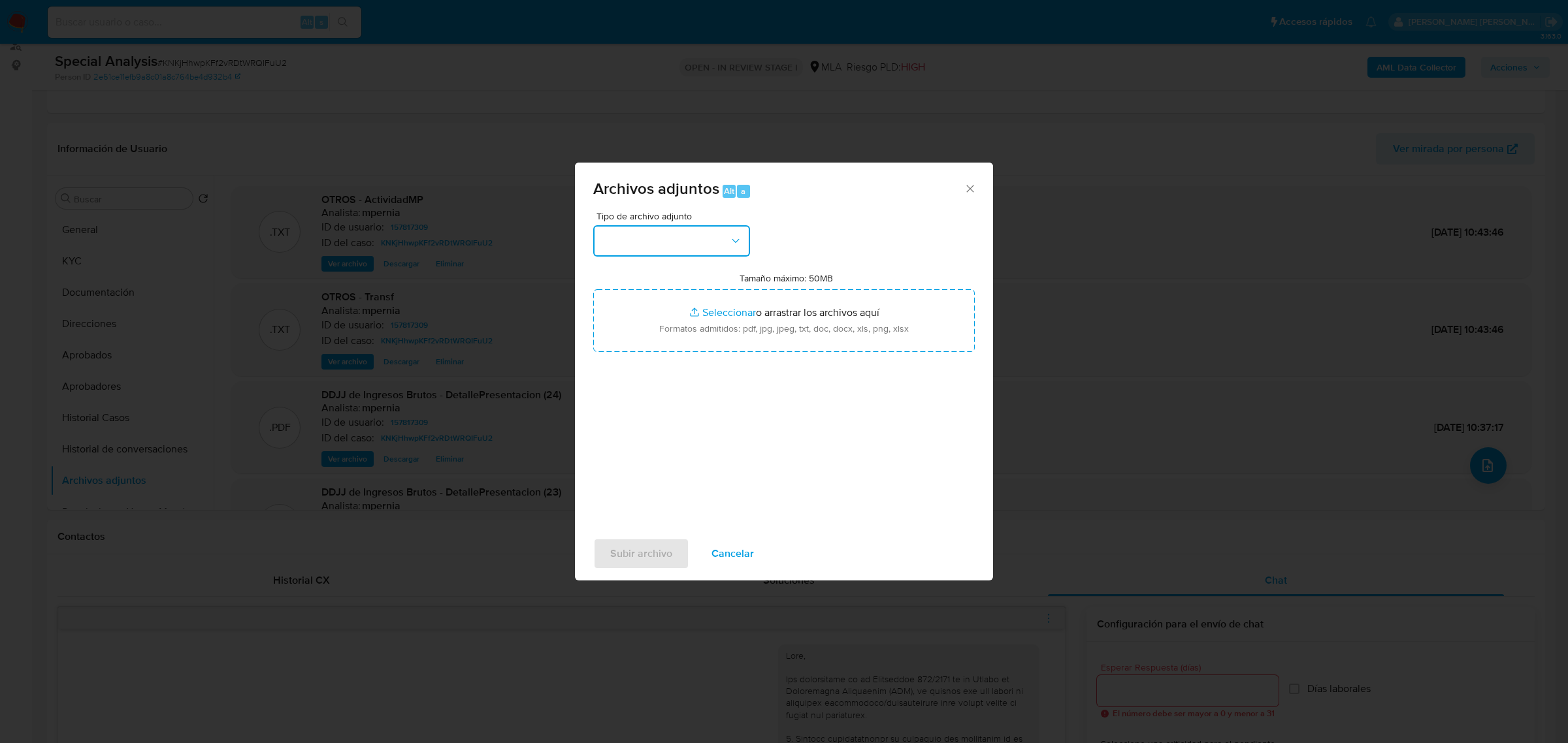
click at [703, 243] on button "button" at bounding box center [671, 240] width 157 height 31
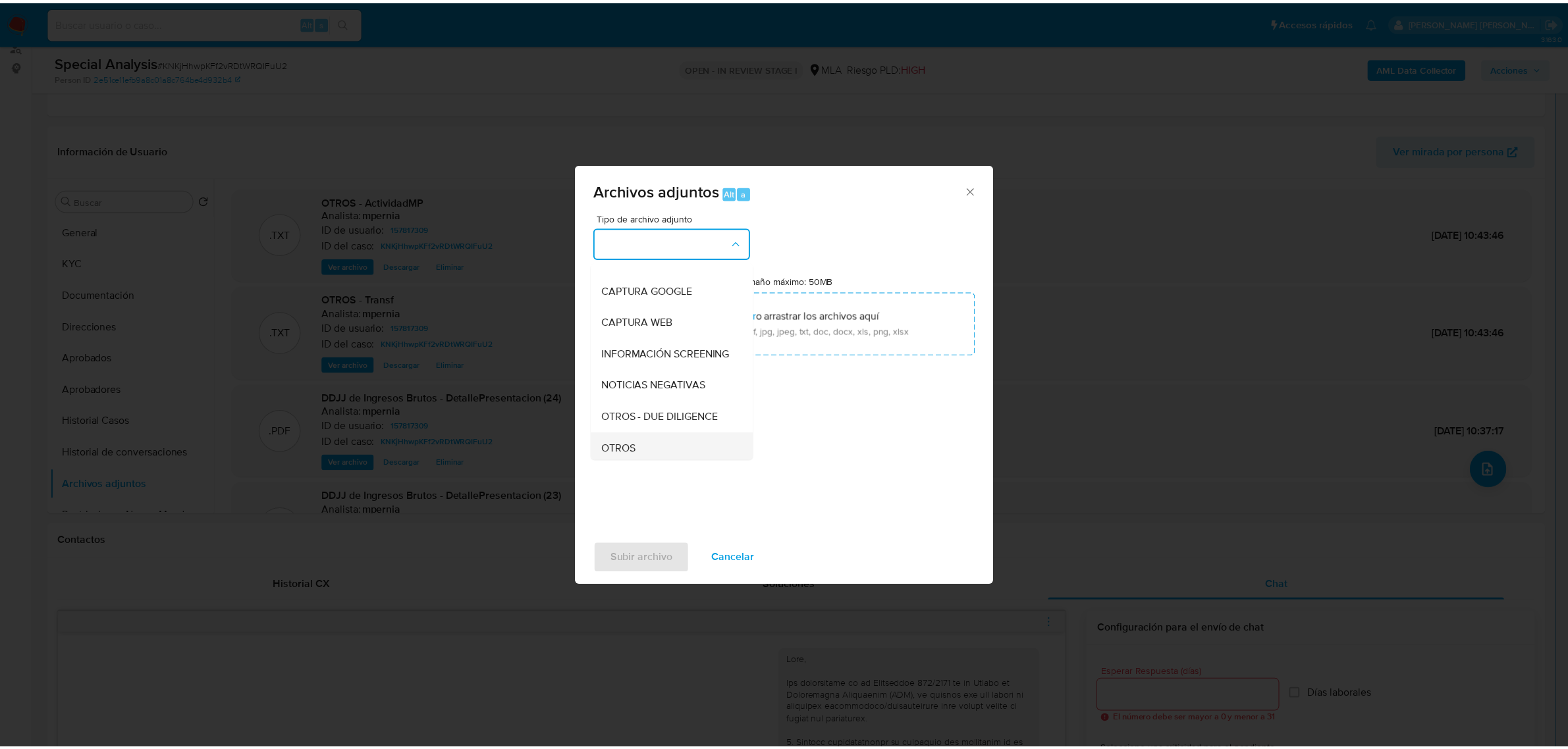
scroll to position [165, 0]
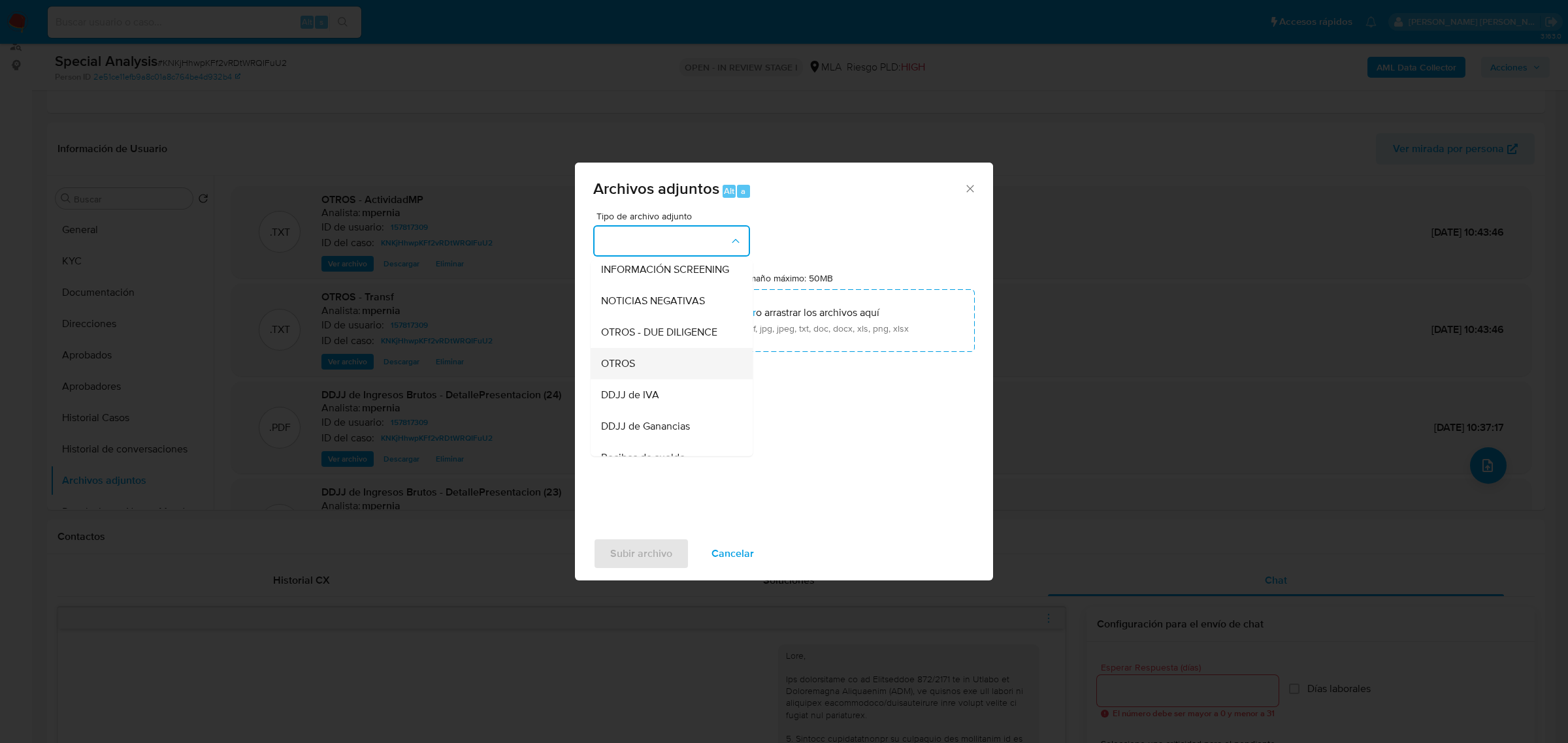
click at [616, 370] on span "OTROS" at bounding box center [618, 363] width 34 height 13
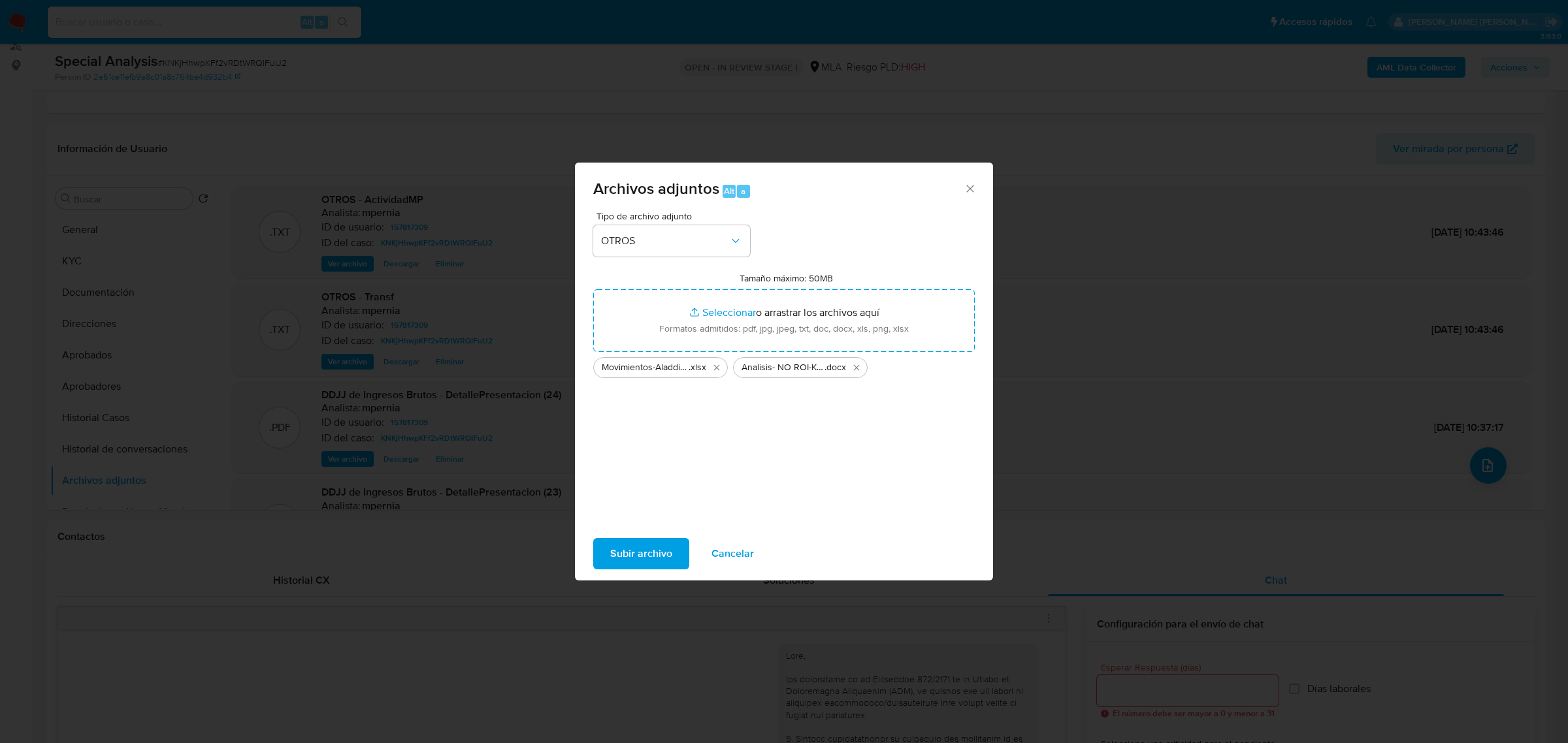
click at [634, 555] on span "Subir archivo" at bounding box center [641, 554] width 62 height 29
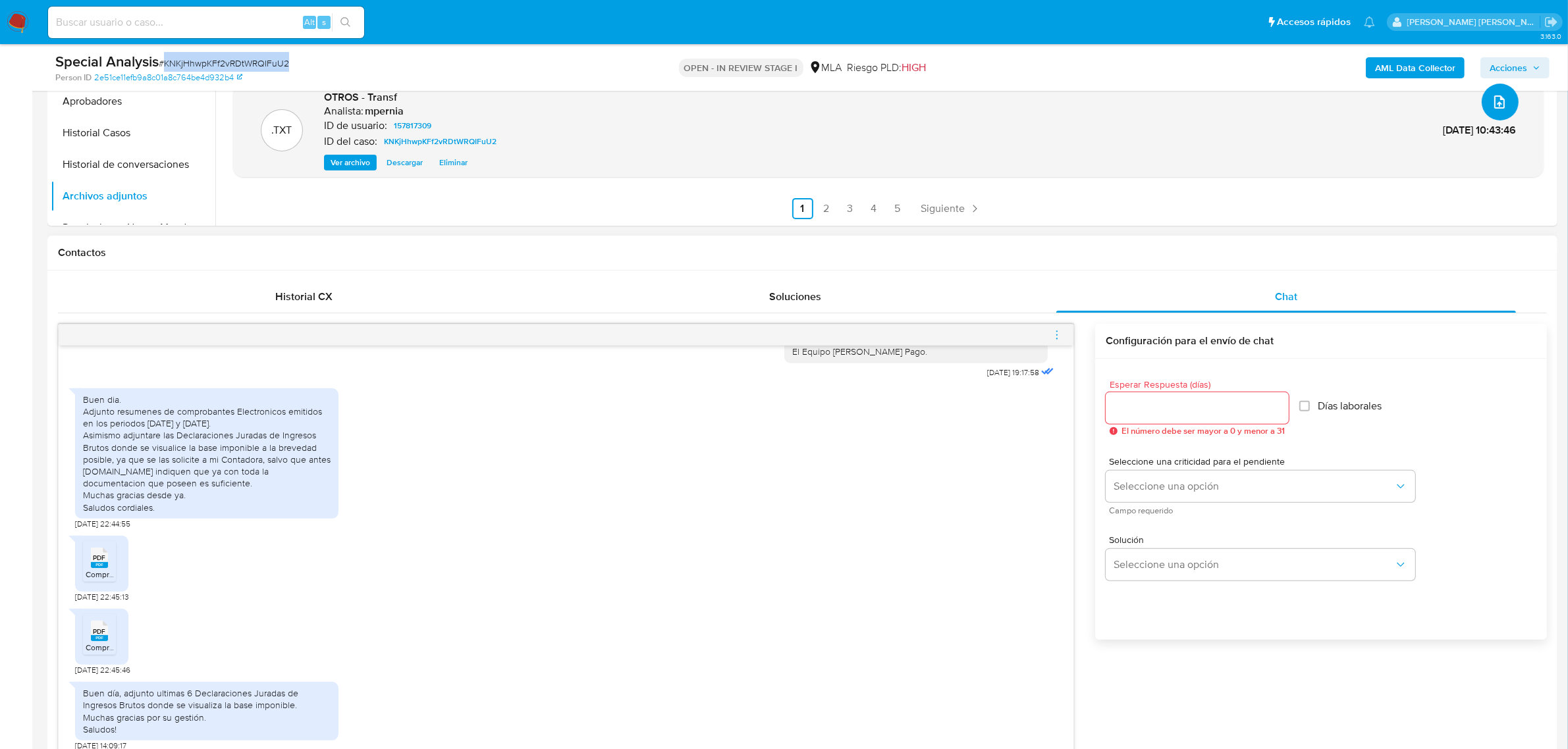
scroll to position [740, 0]
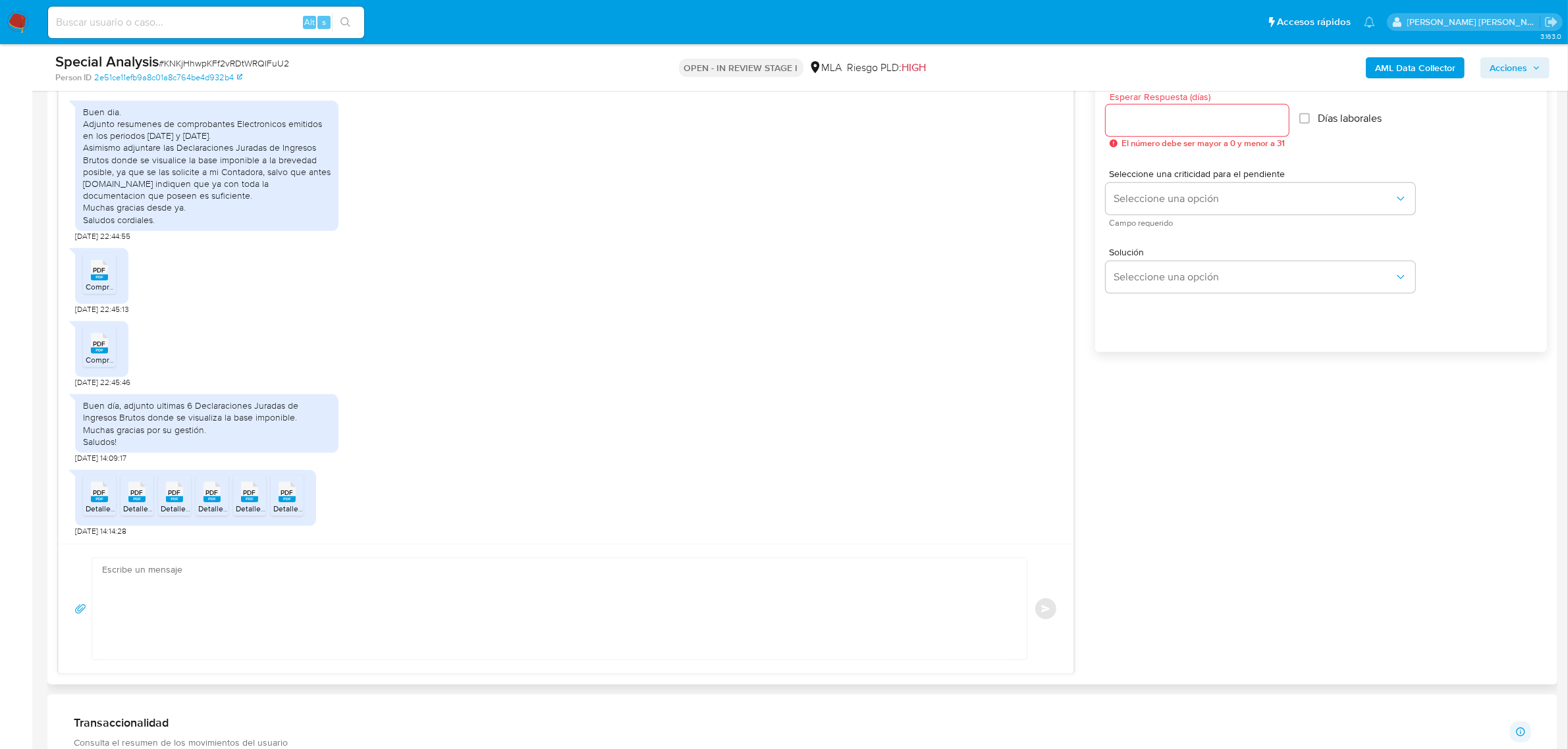
click at [205, 603] on textarea at bounding box center [557, 609] width 908 height 102
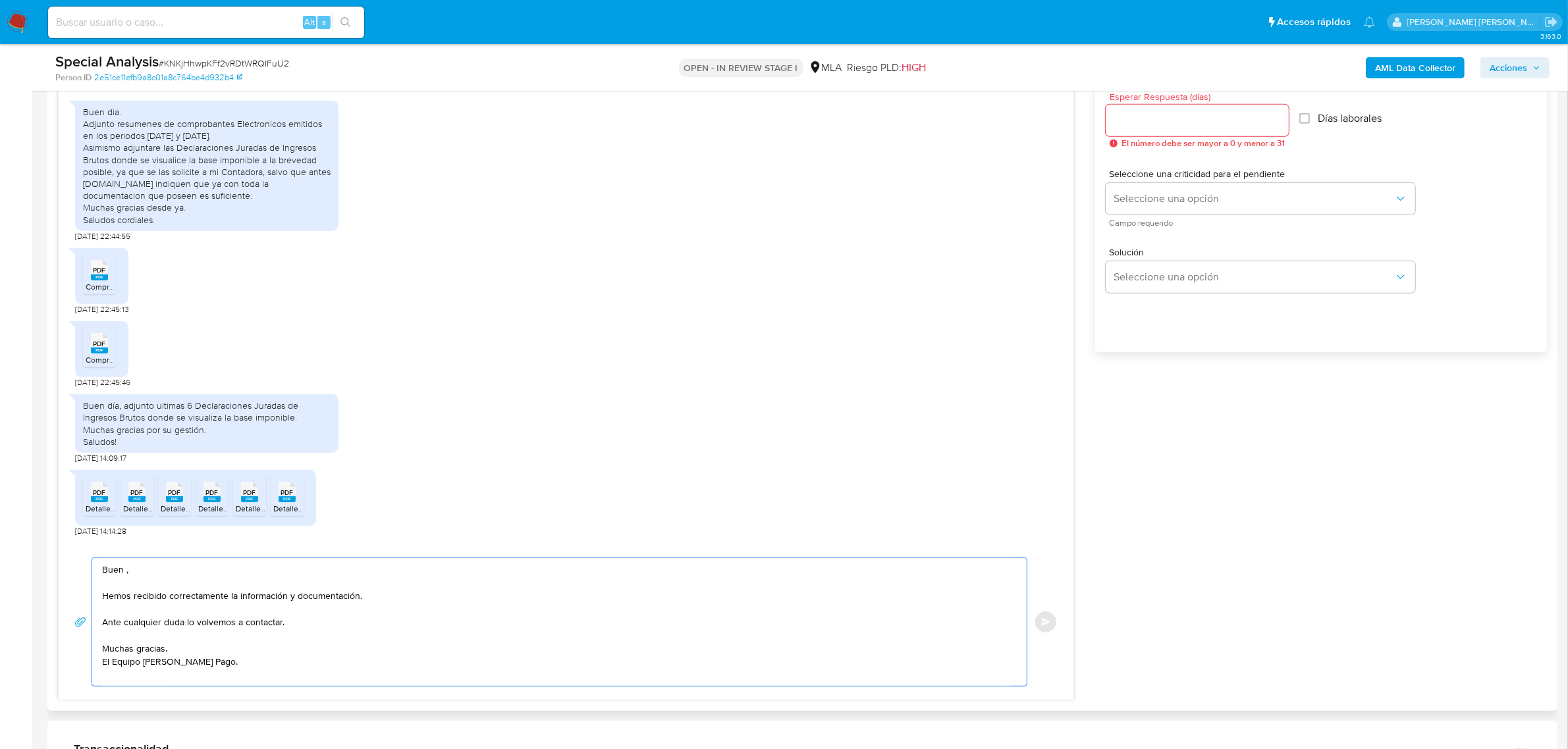
drag, startPoint x: 174, startPoint y: 572, endPoint x: 124, endPoint y: 573, distance: 50.0
paste textarea "Gabriel Anibal"
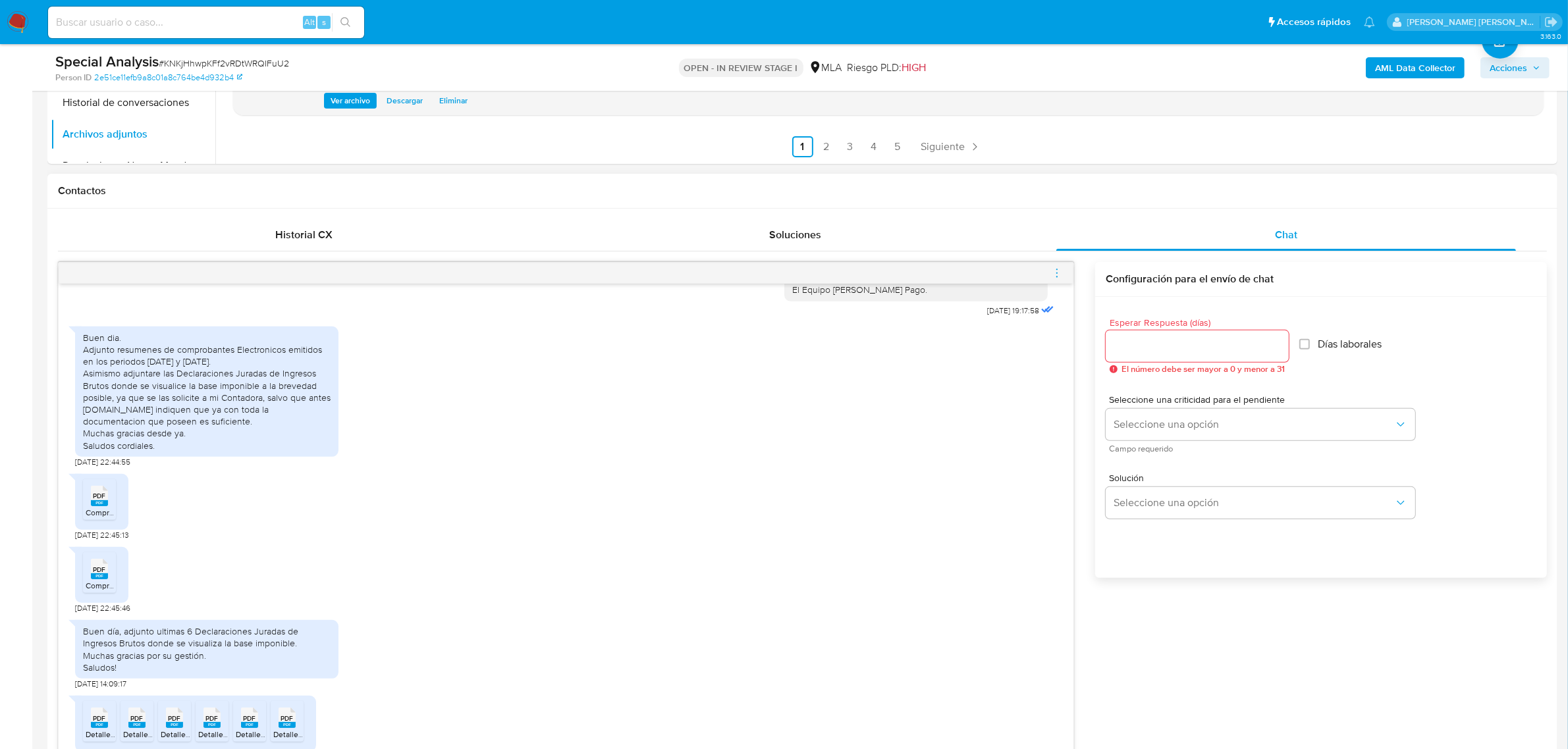
scroll to position [494, 0]
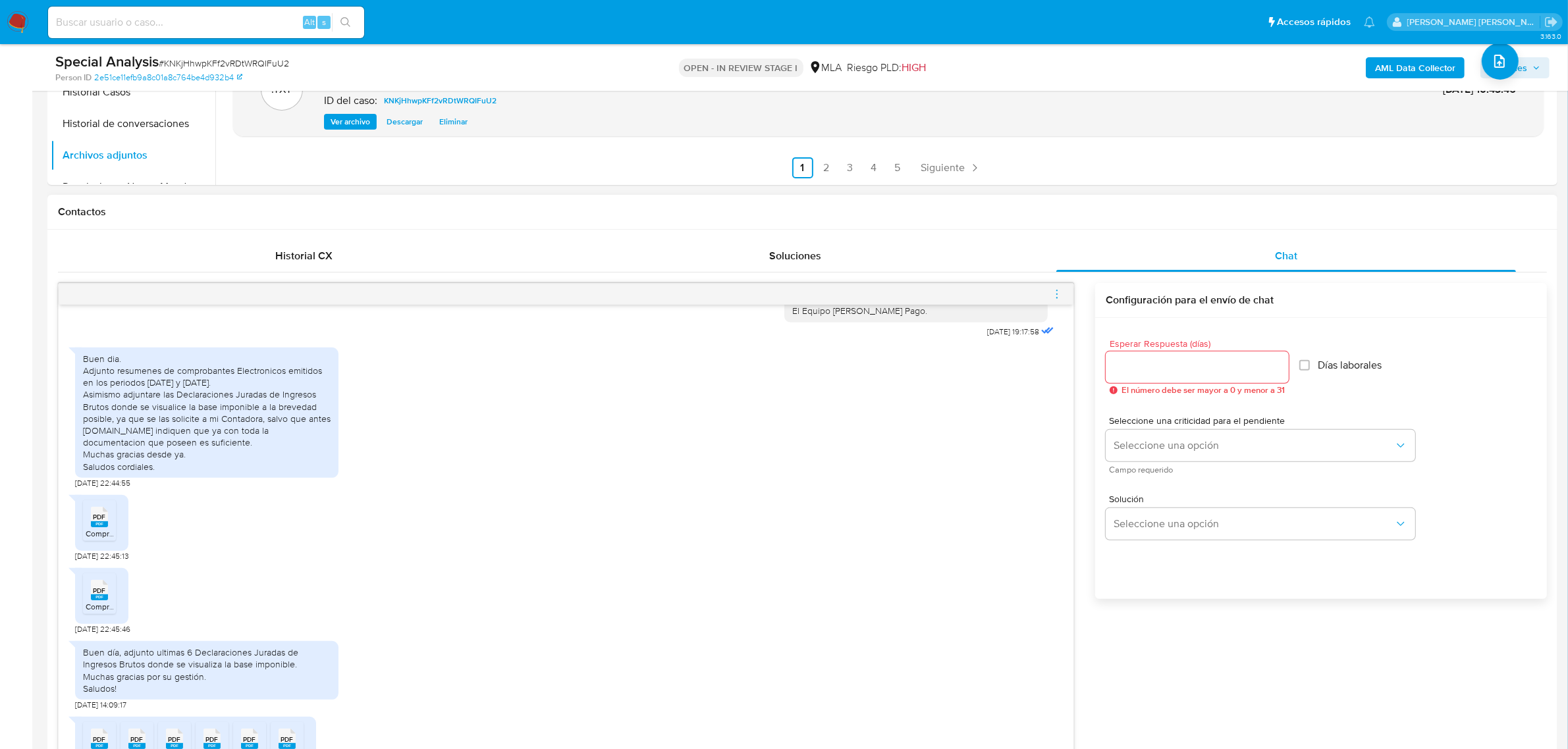
type textarea "Buen día Gabriel Anibal, Hemos recibido correctamente la información y document…"
click at [1239, 374] on input "Esperar Respuesta (días)" at bounding box center [1196, 368] width 183 height 17
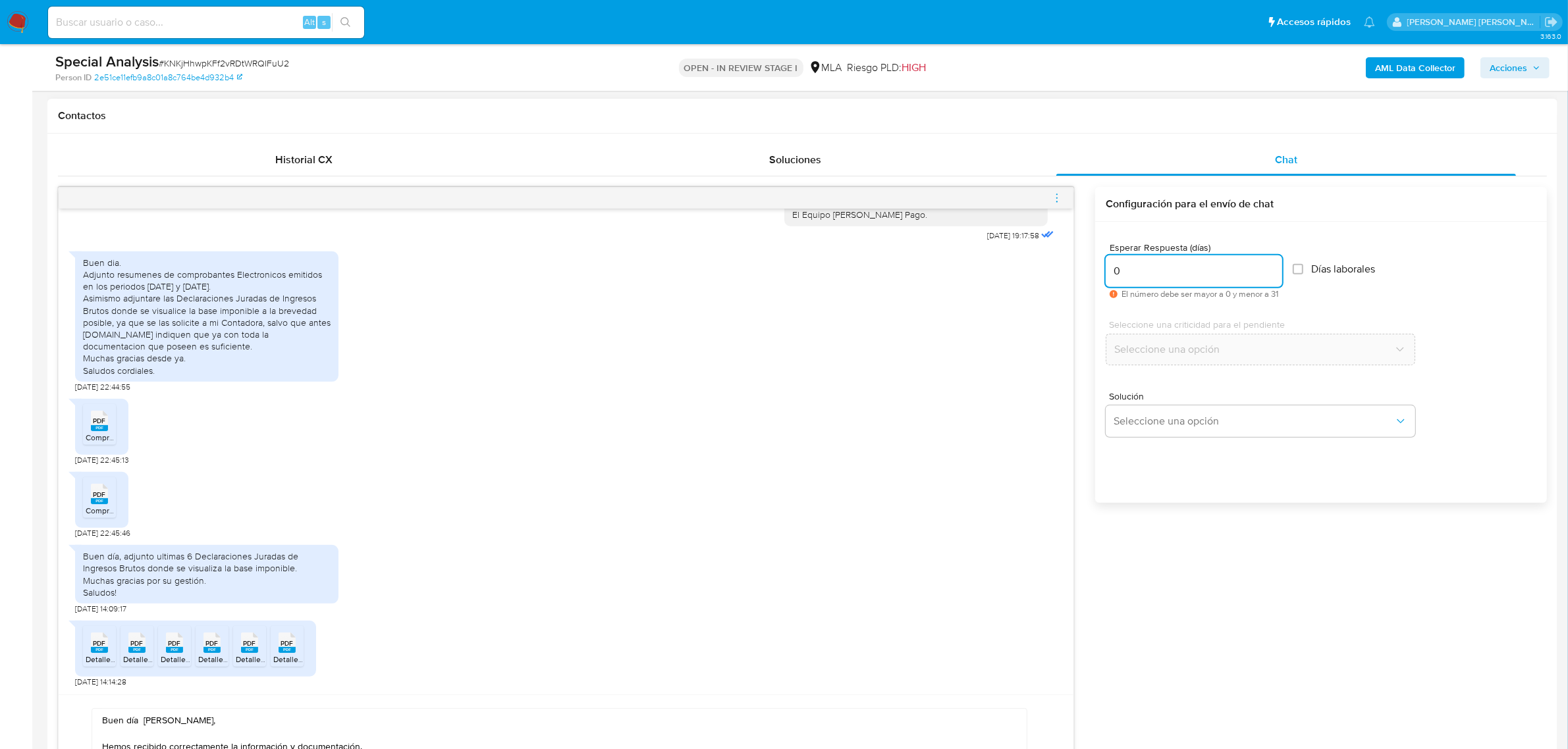
scroll to position [658, 0]
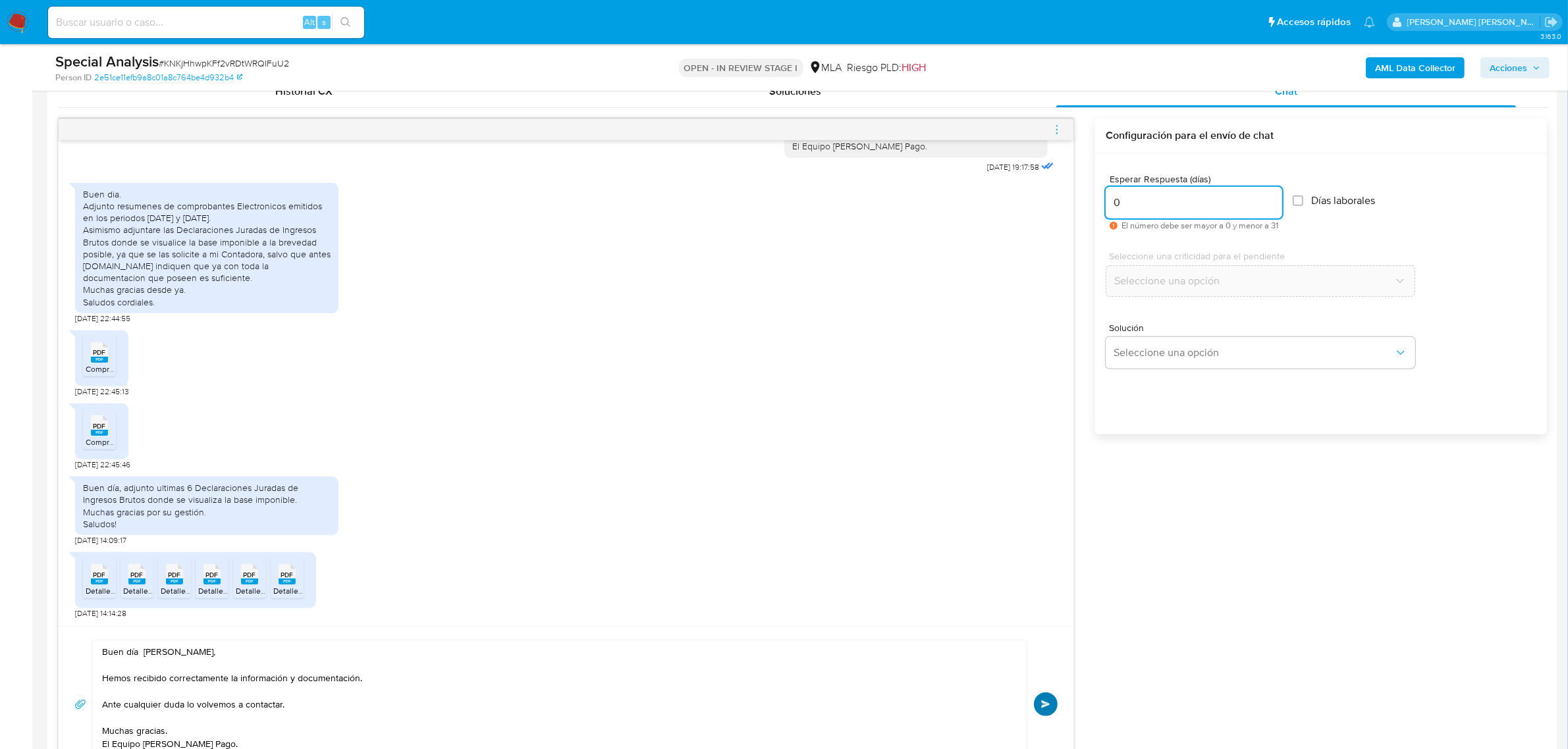
type input "0"
click at [1049, 699] on button "Enviar" at bounding box center [1045, 704] width 24 height 24
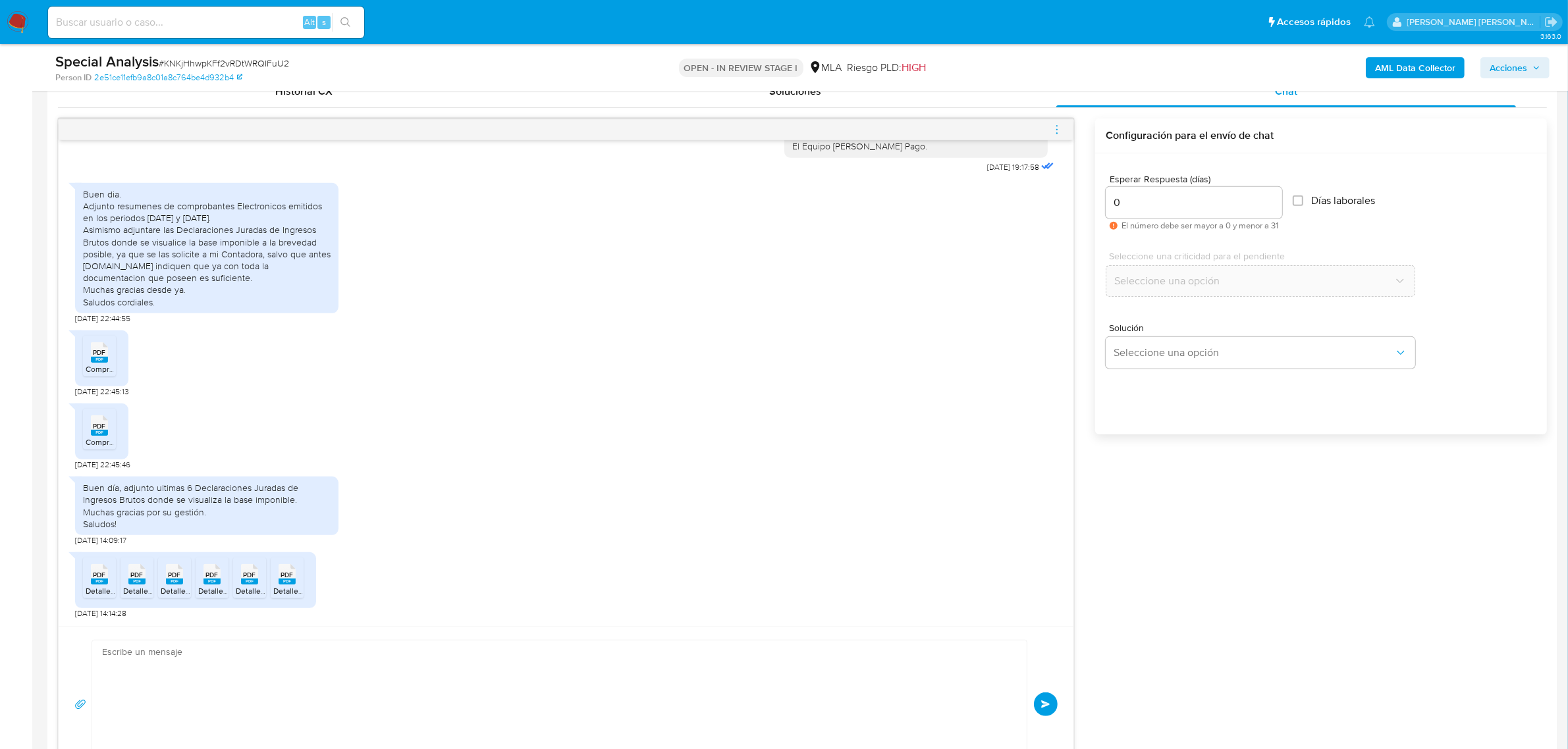
scroll to position [1537, 0]
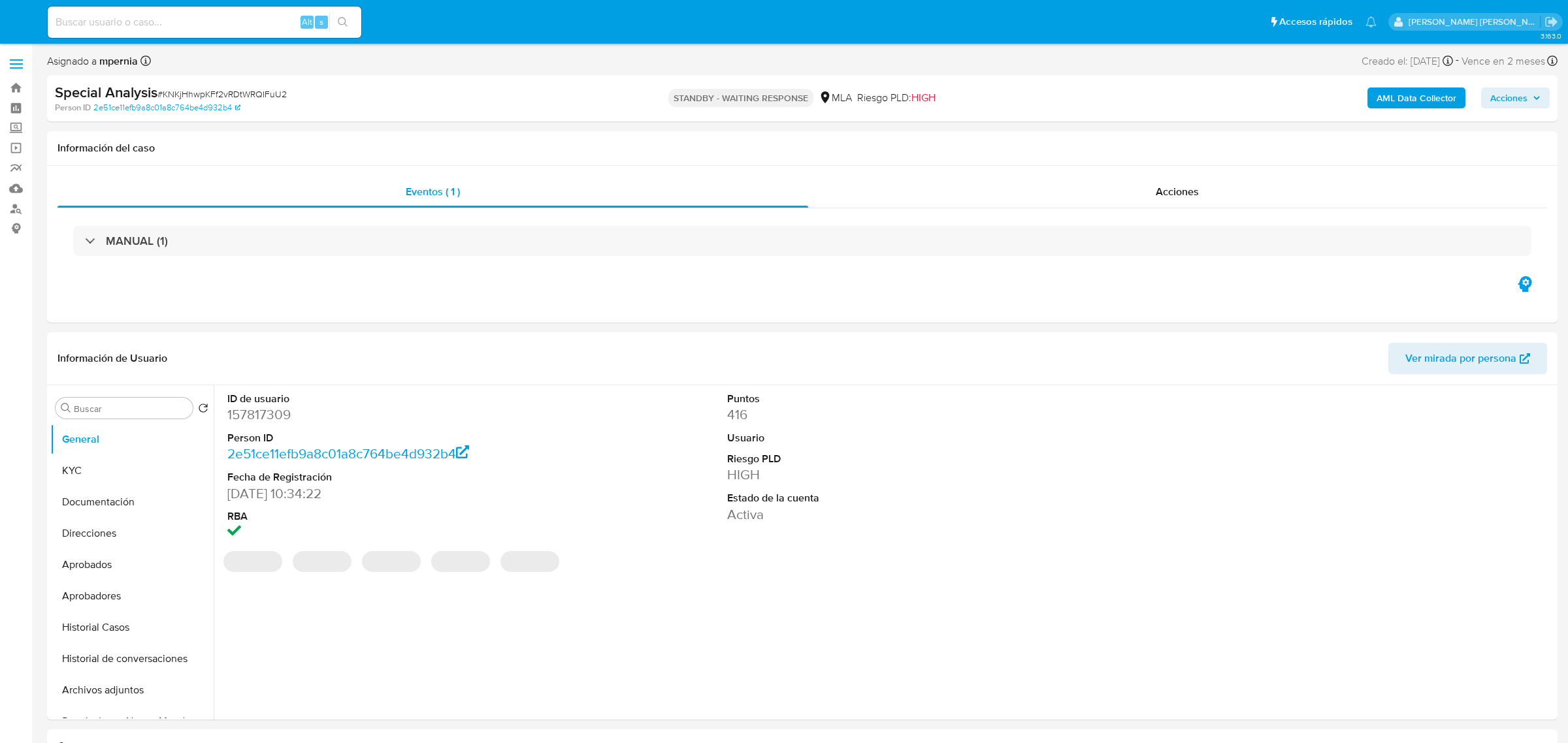
select select "10"
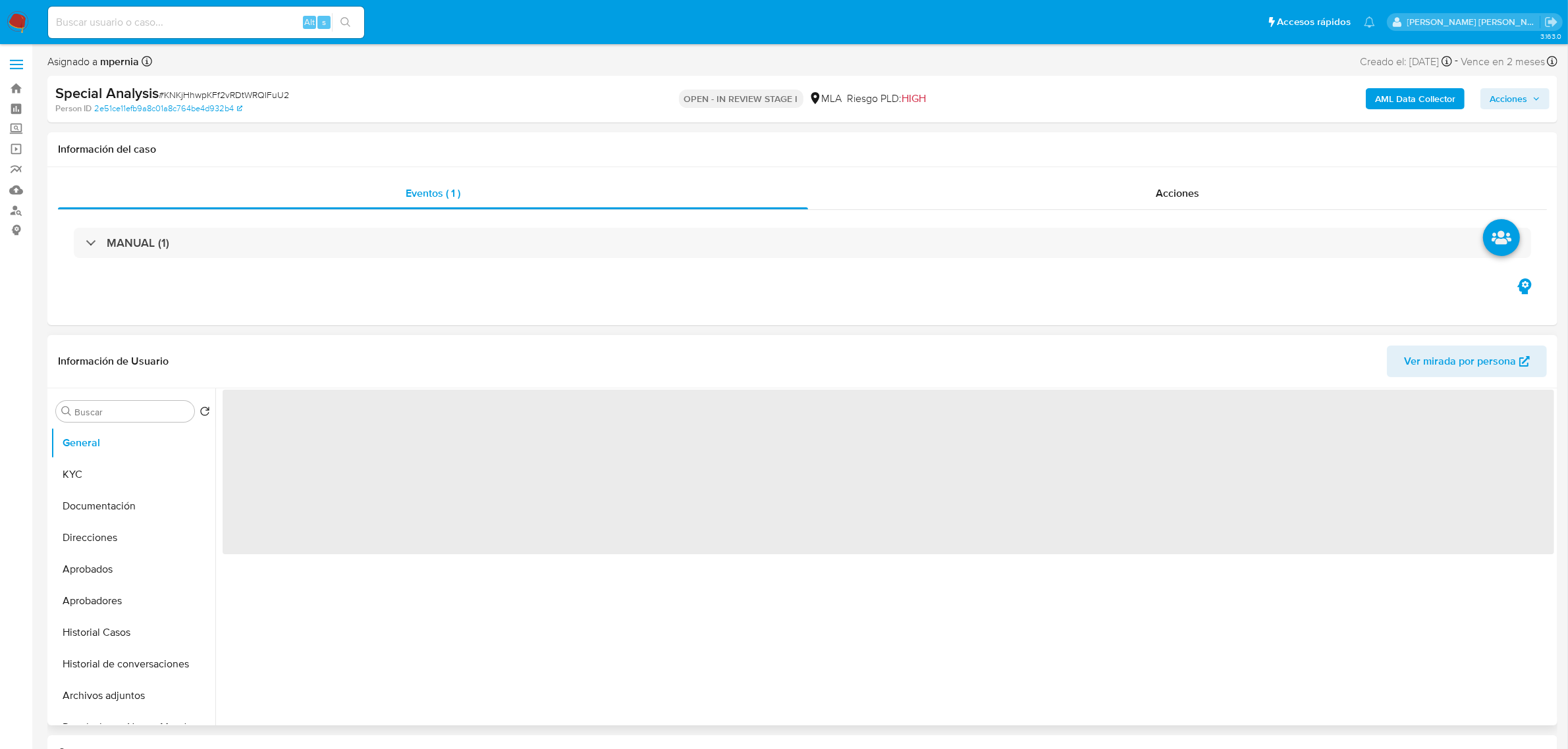
select select "10"
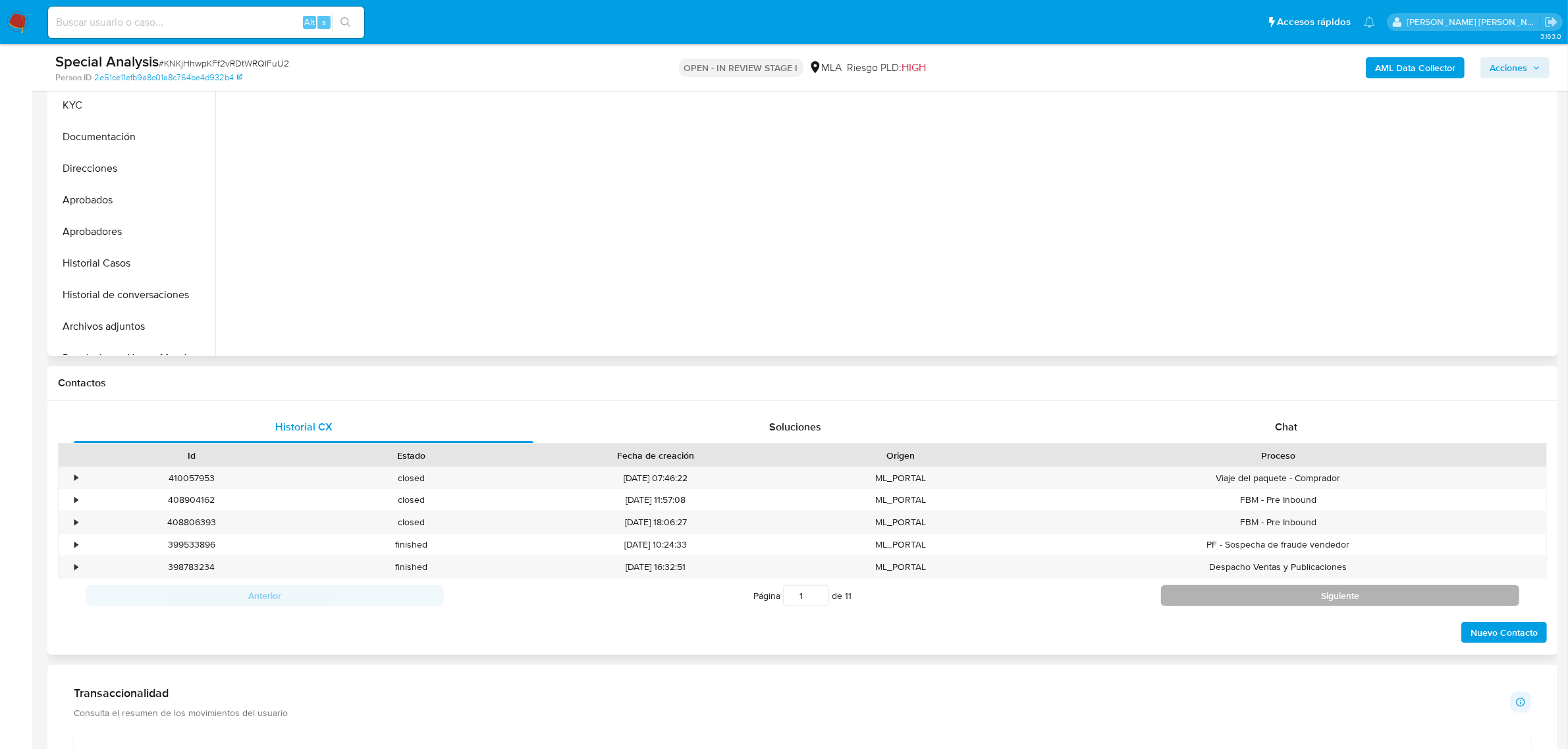
scroll to position [329, 0]
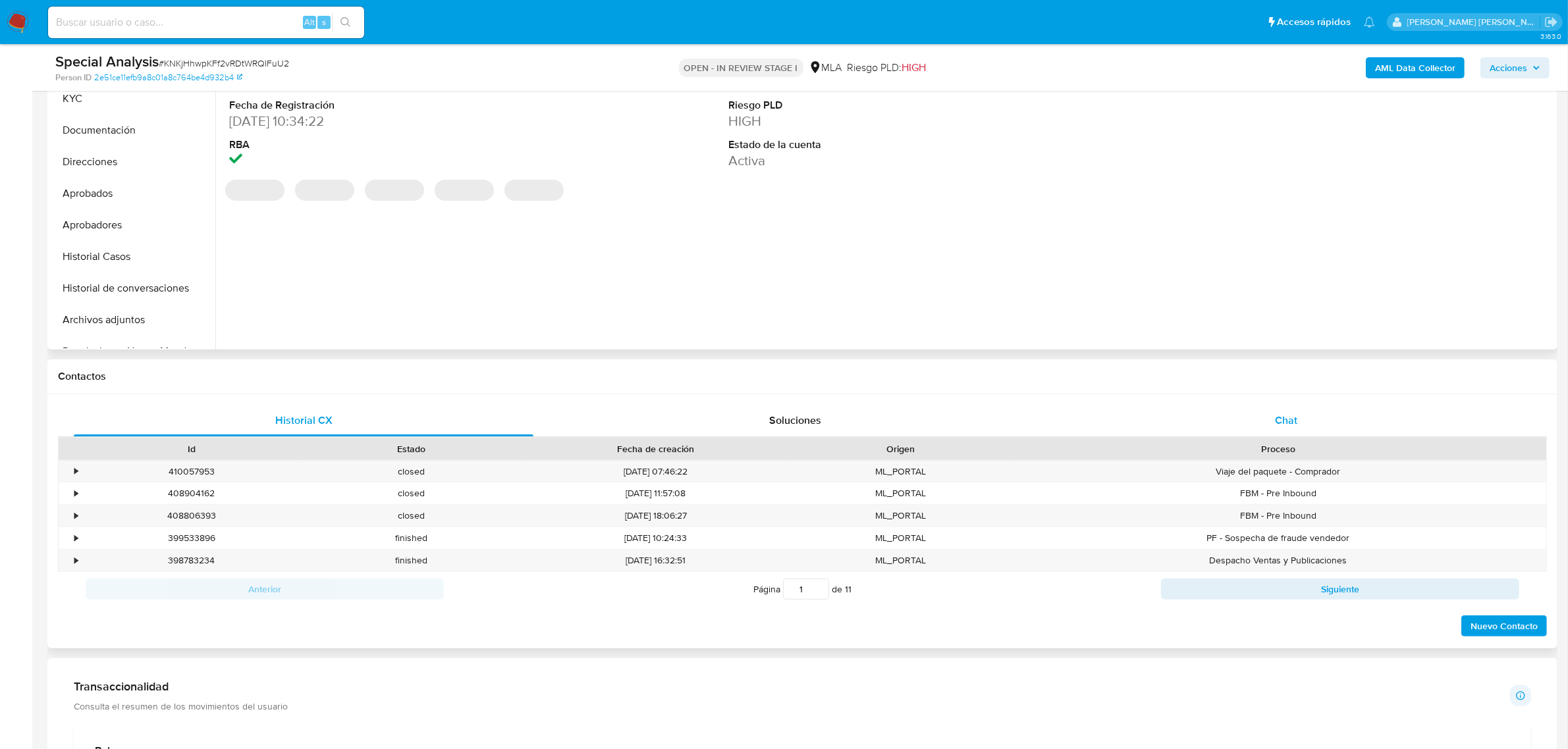
drag, startPoint x: 1280, startPoint y: 420, endPoint x: 1265, endPoint y: 426, distance: 16.2
click at [1280, 419] on span "Chat" at bounding box center [1285, 420] width 22 height 15
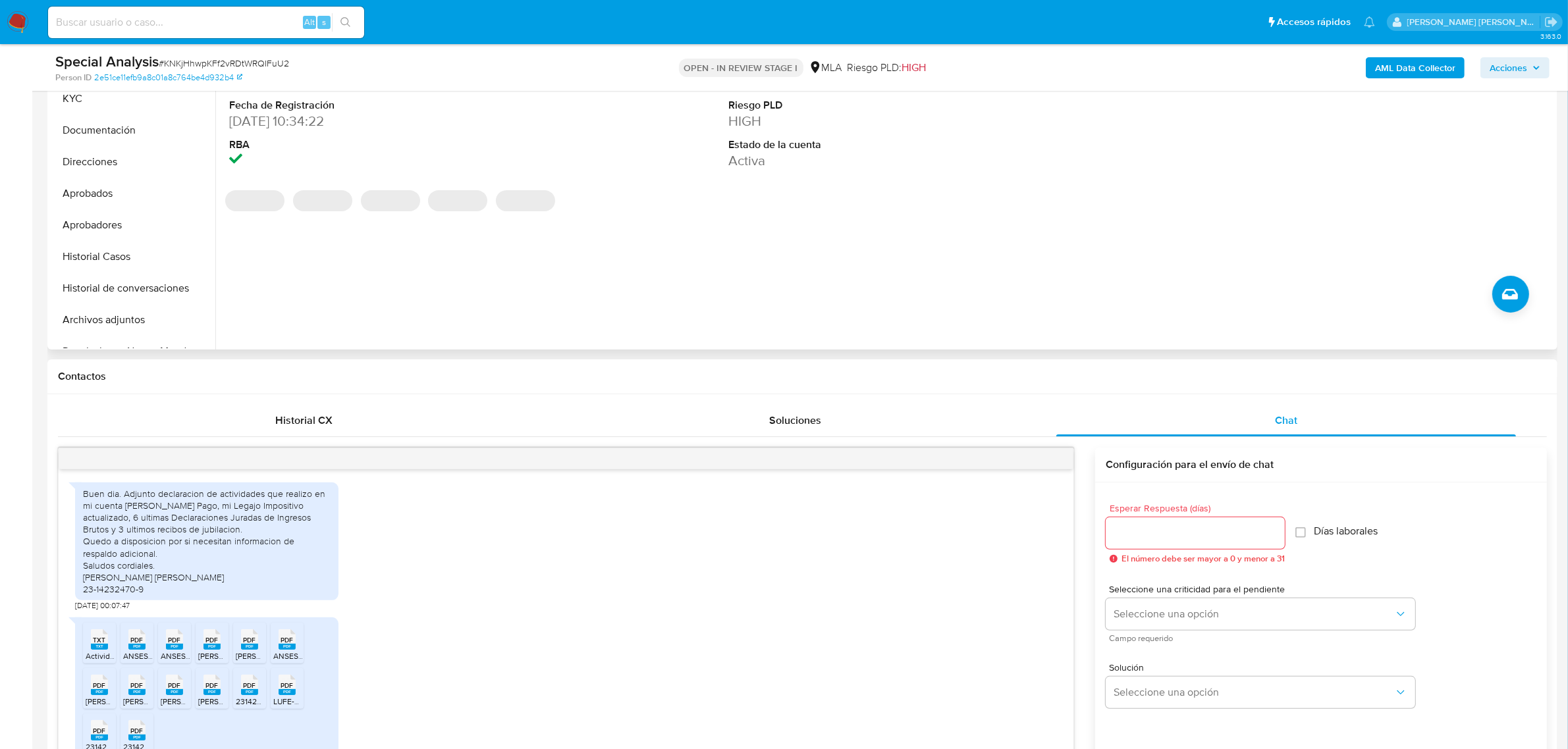
scroll to position [791, 0]
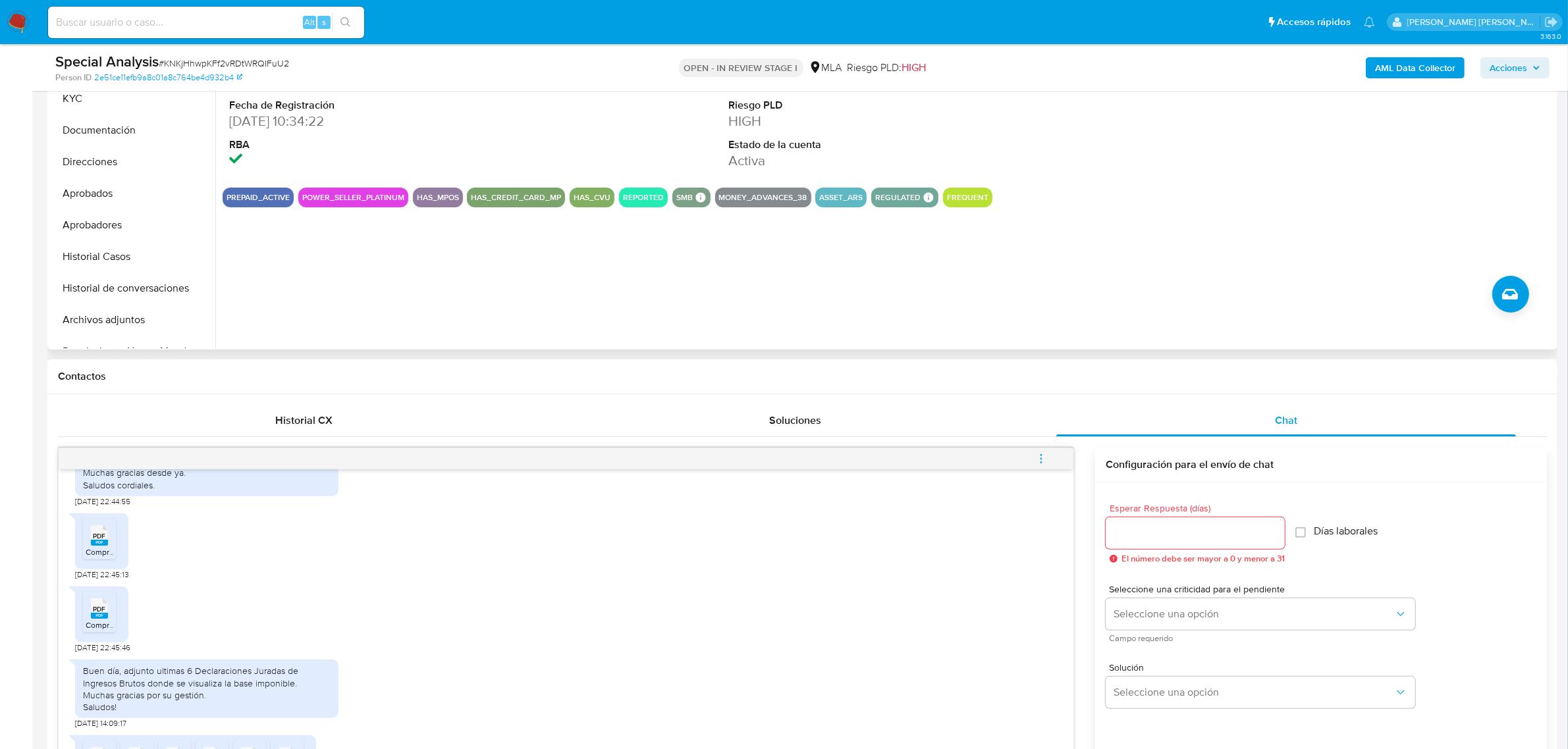
click at [1037, 466] on span "menu-action" at bounding box center [1041, 459] width 11 height 32
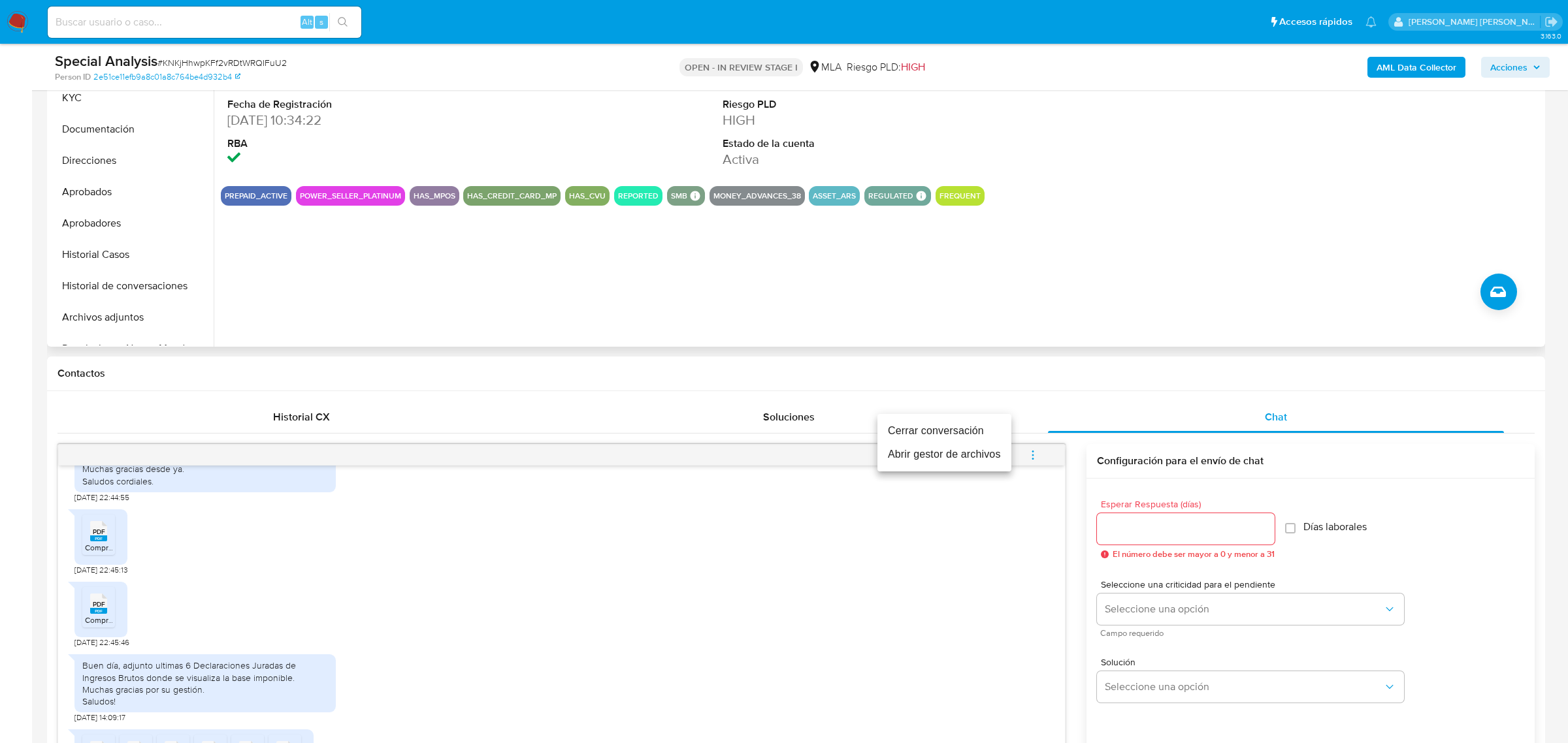
click at [948, 427] on li "Cerrar conversación" at bounding box center [944, 430] width 134 height 24
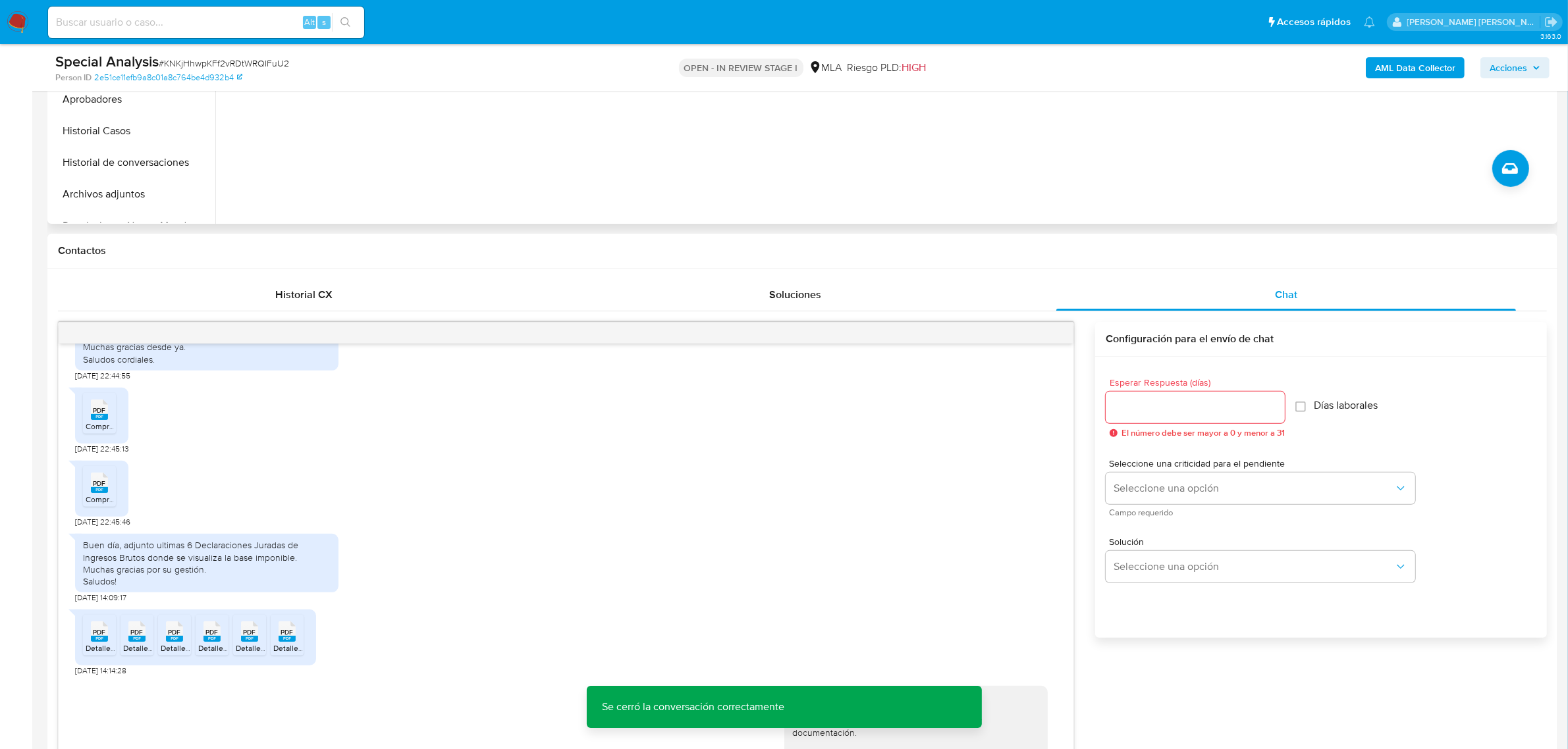
scroll to position [247, 0]
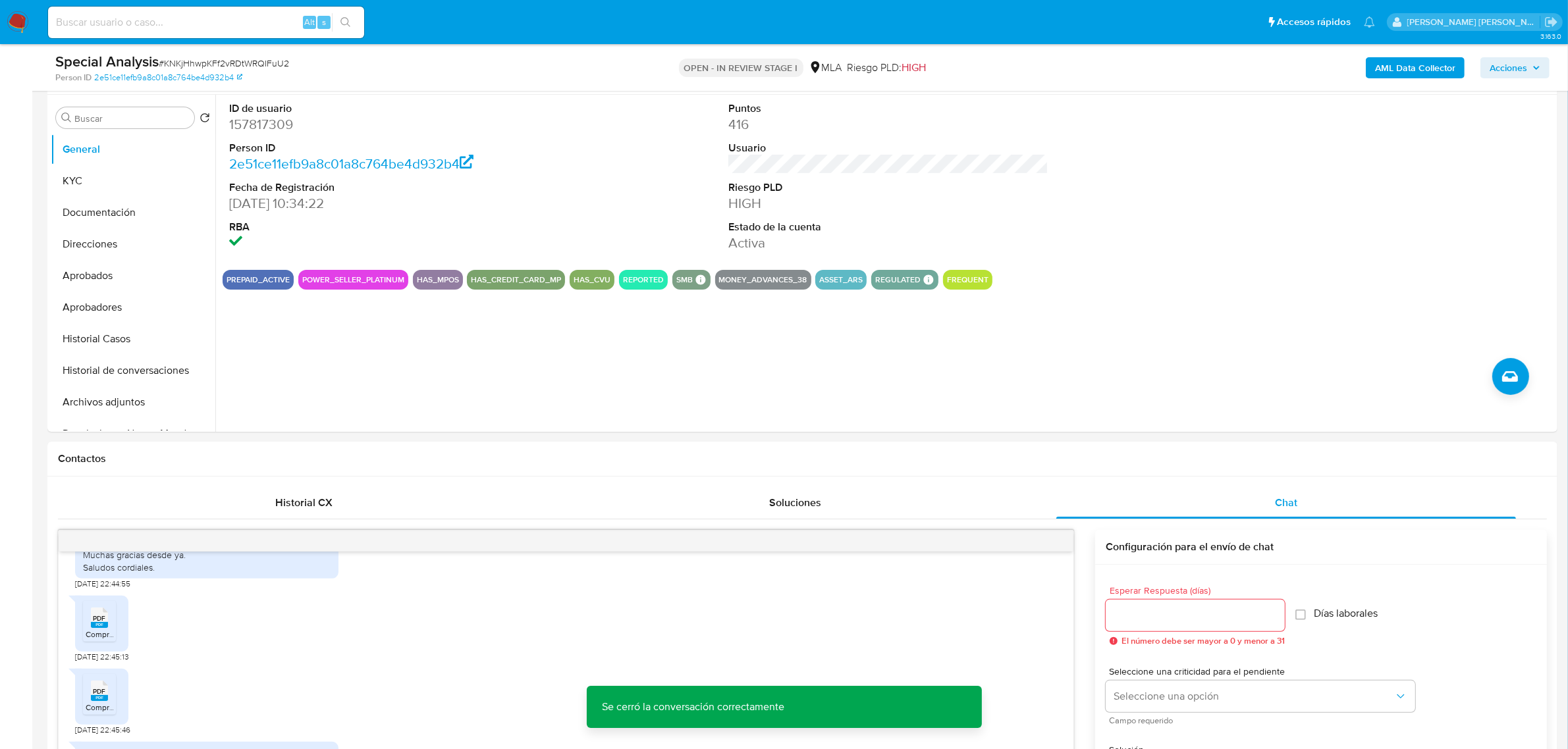
click at [1523, 66] on span "Acciones" at bounding box center [1508, 68] width 37 height 21
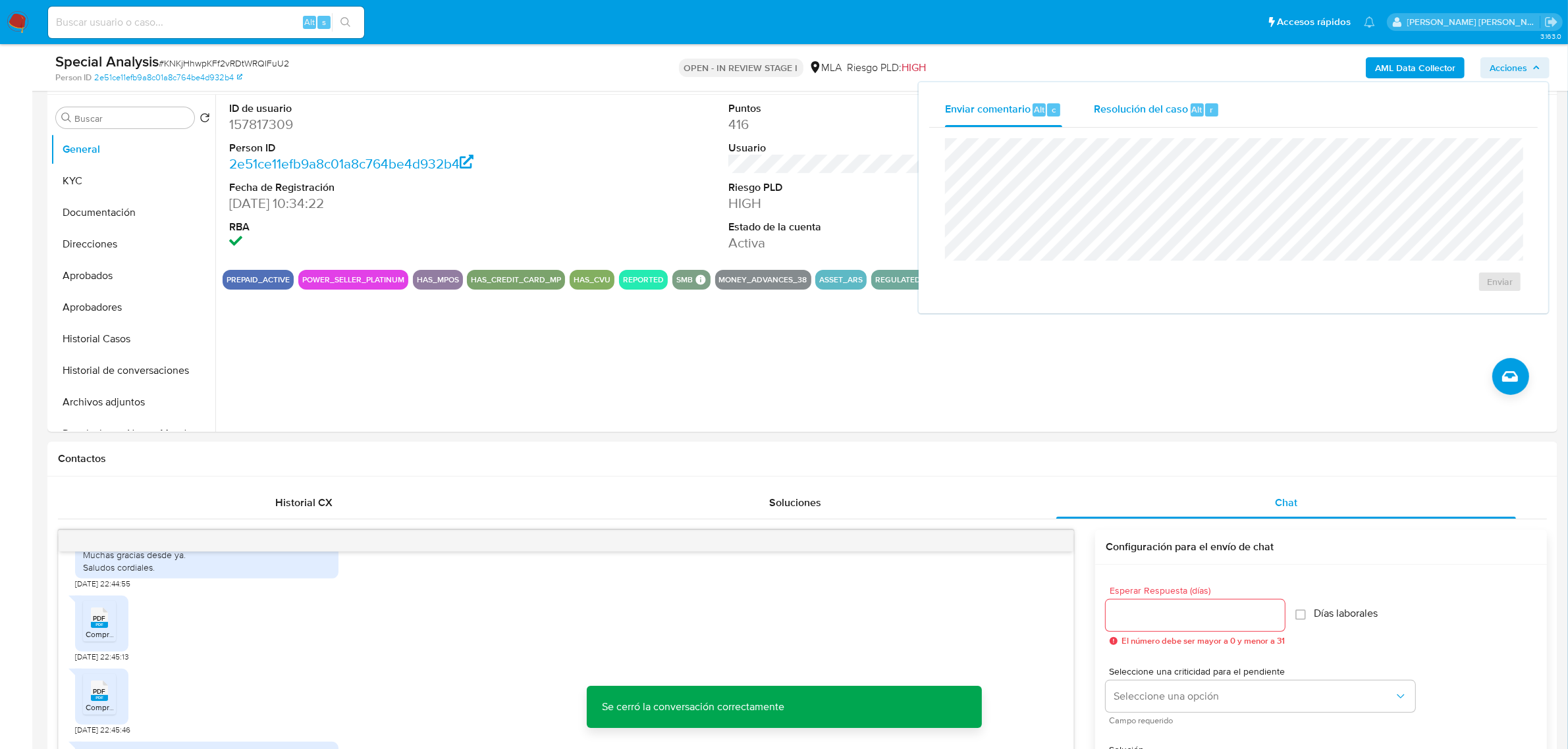
click at [1159, 107] on span "Resolución del caso" at bounding box center [1141, 109] width 94 height 15
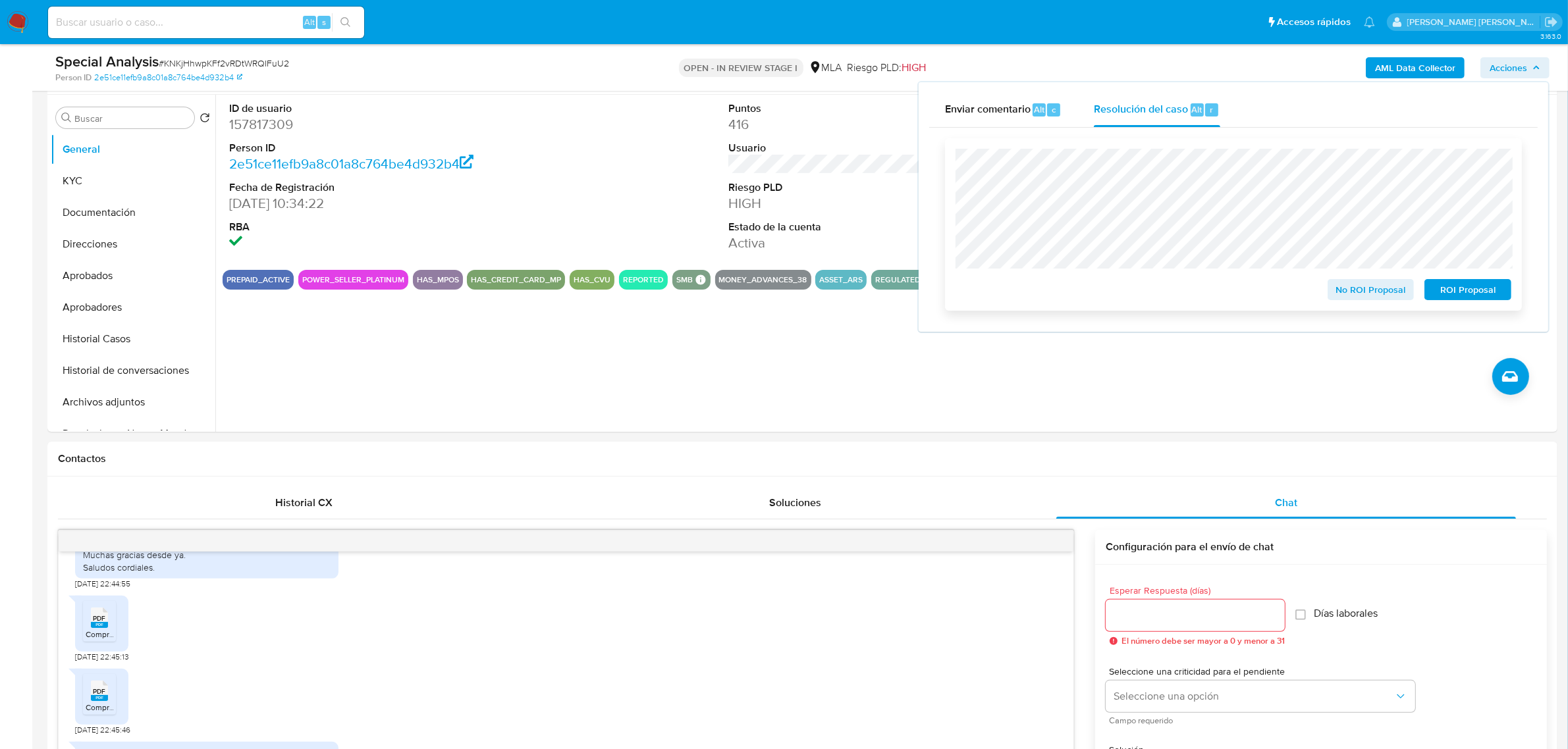
click at [1376, 285] on span "No ROI Proposal" at bounding box center [1370, 289] width 68 height 18
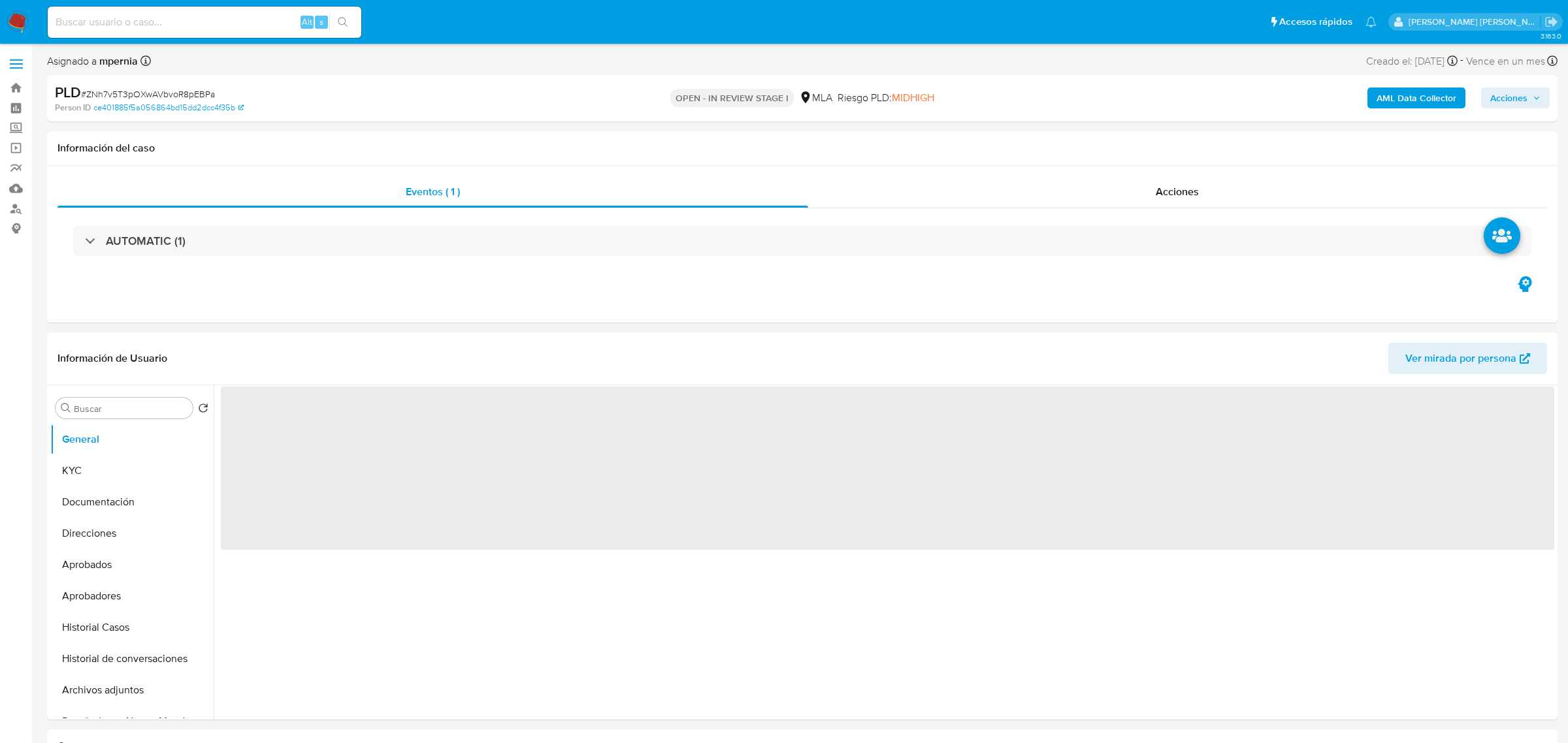
select select "10"
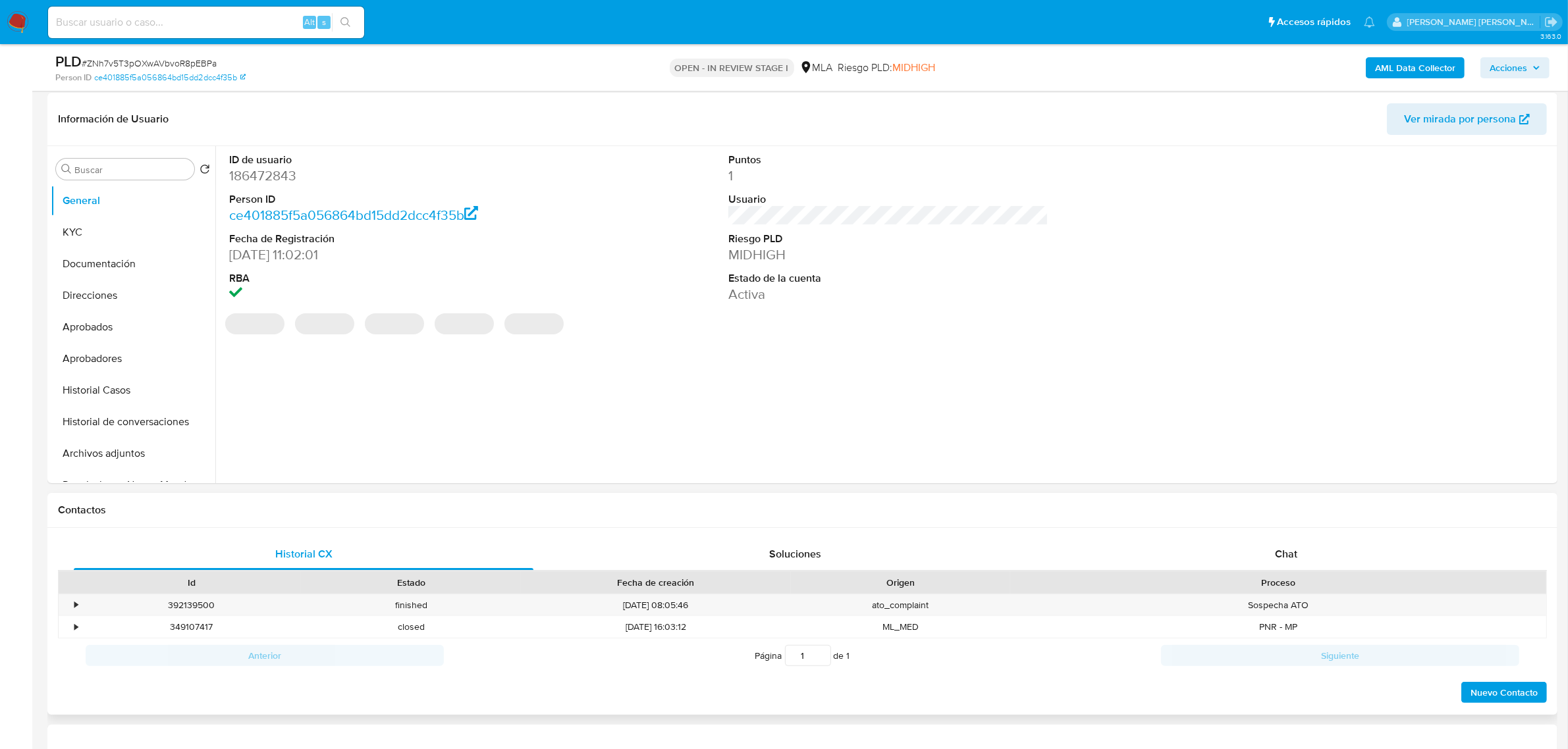
scroll to position [247, 0]
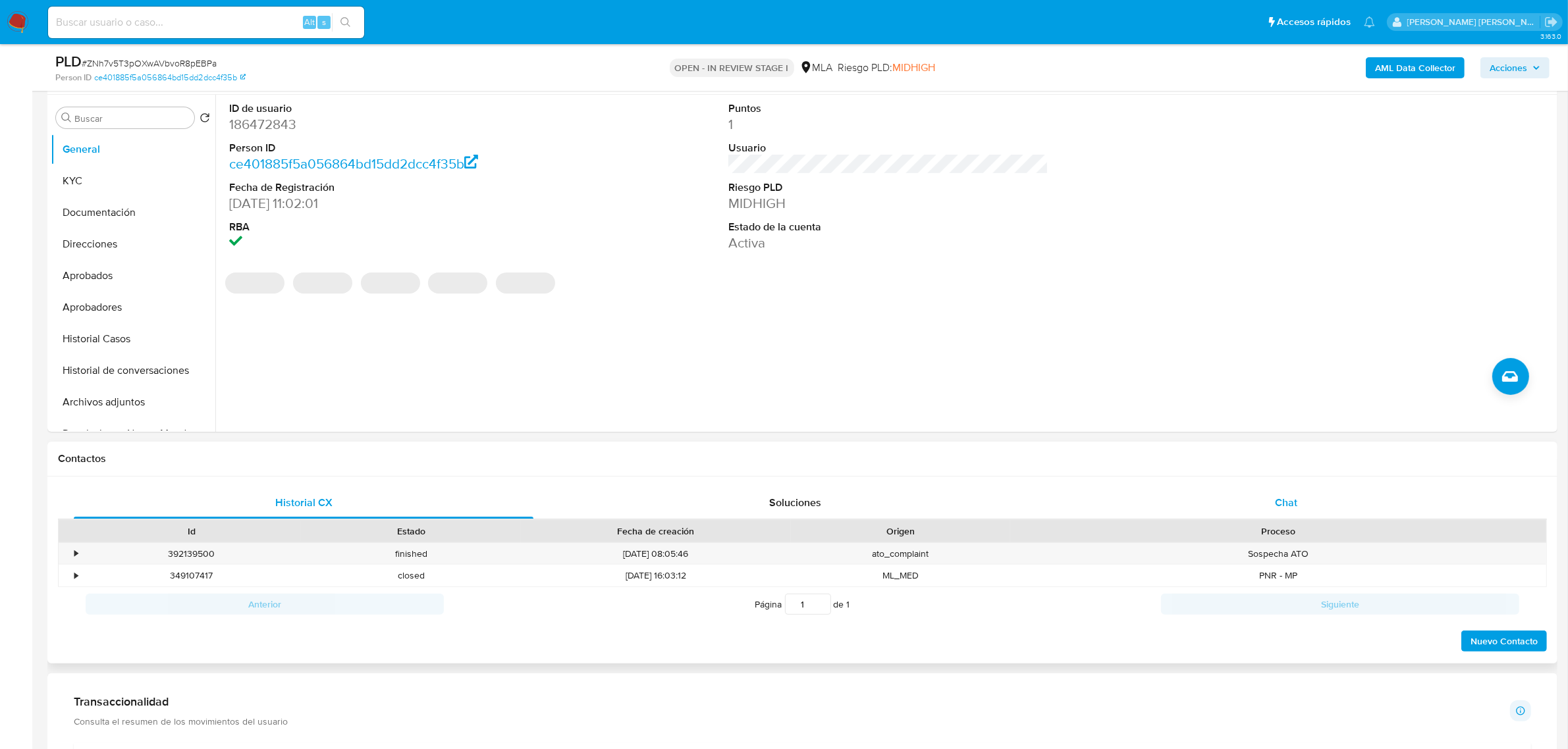
click at [1259, 491] on div "Chat" at bounding box center [1286, 503] width 460 height 32
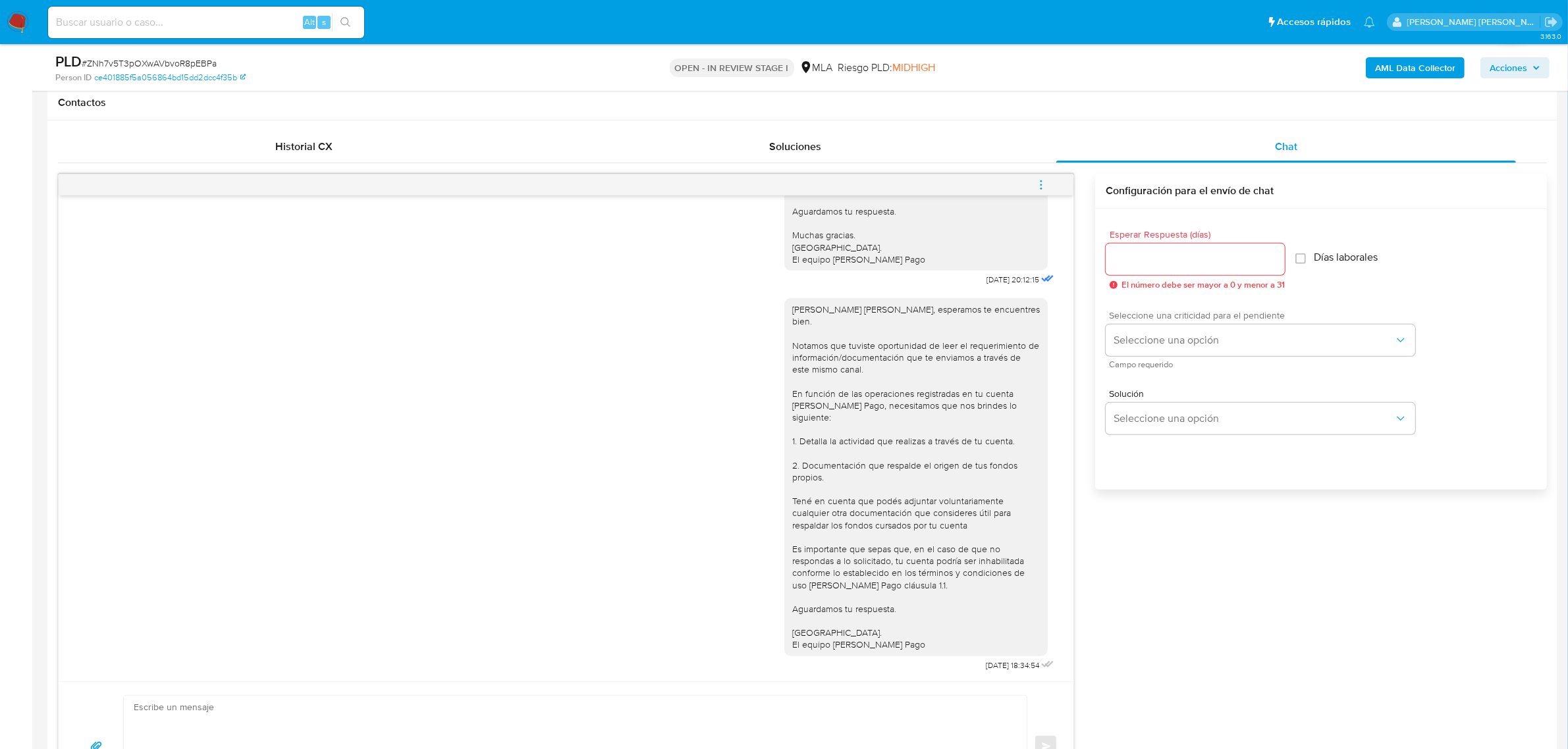
scroll to position [494, 0]
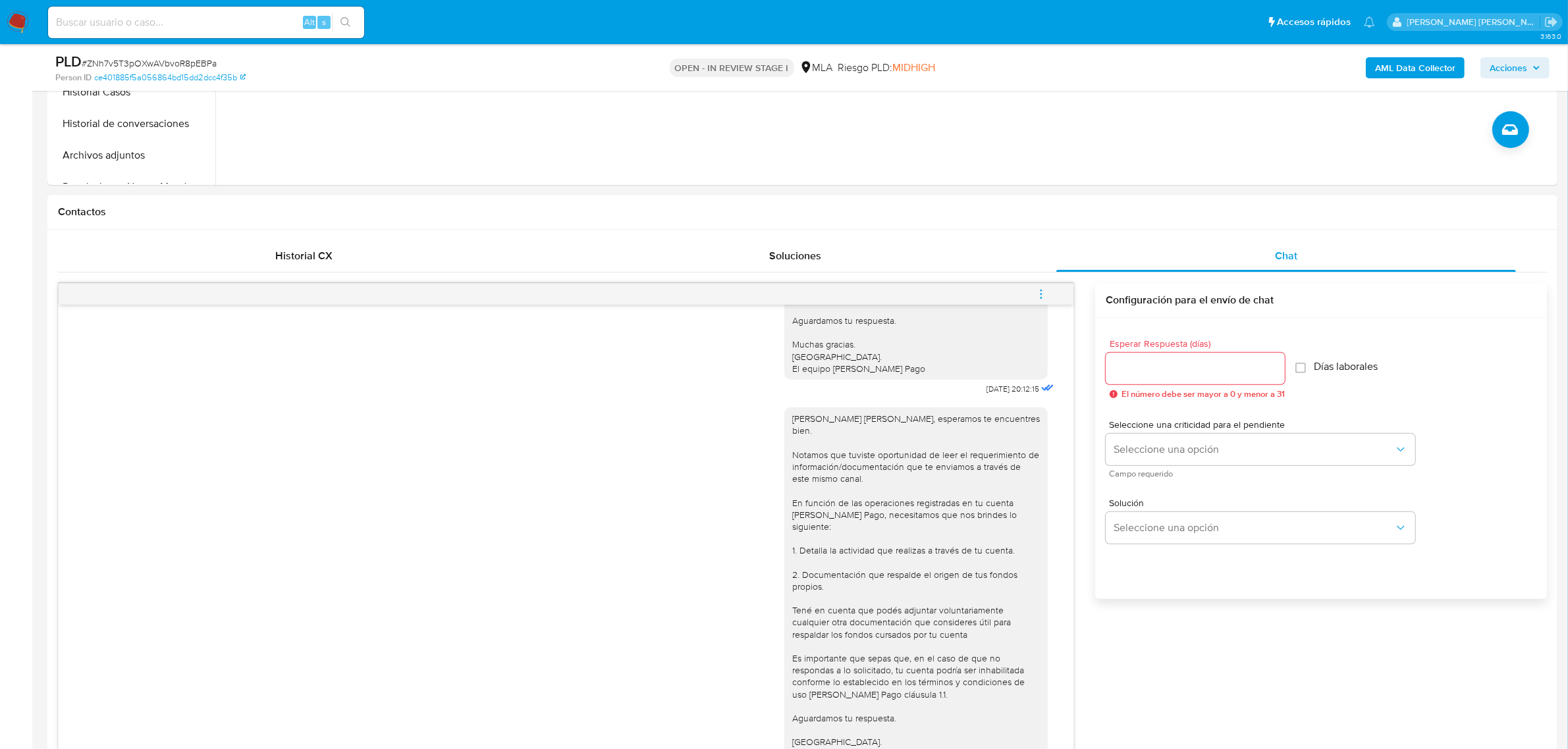
click at [1046, 292] on icon "menu-action" at bounding box center [1041, 294] width 11 height 11
click at [923, 267] on li "Cerrar conversación" at bounding box center [951, 269] width 135 height 24
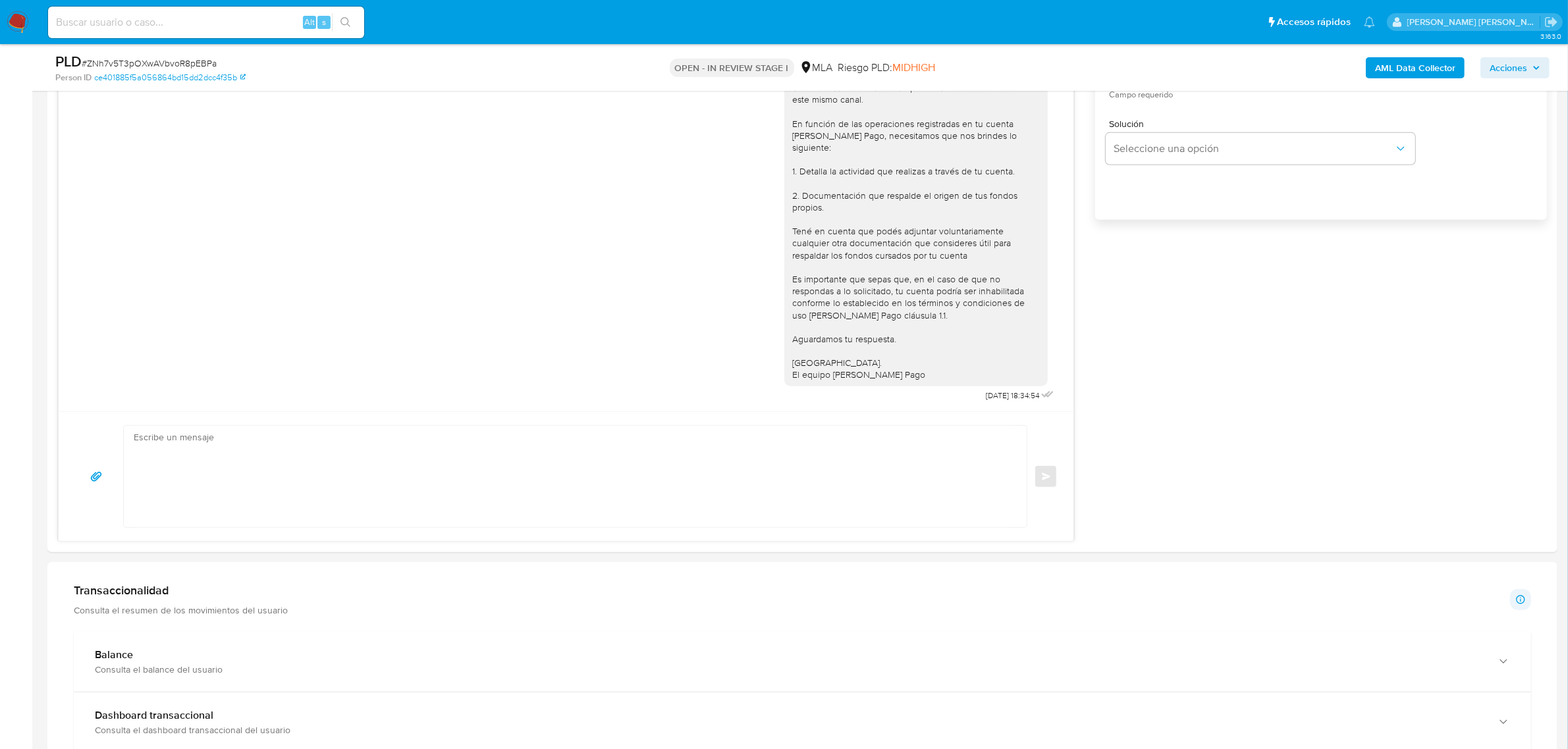
scroll to position [1152, 0]
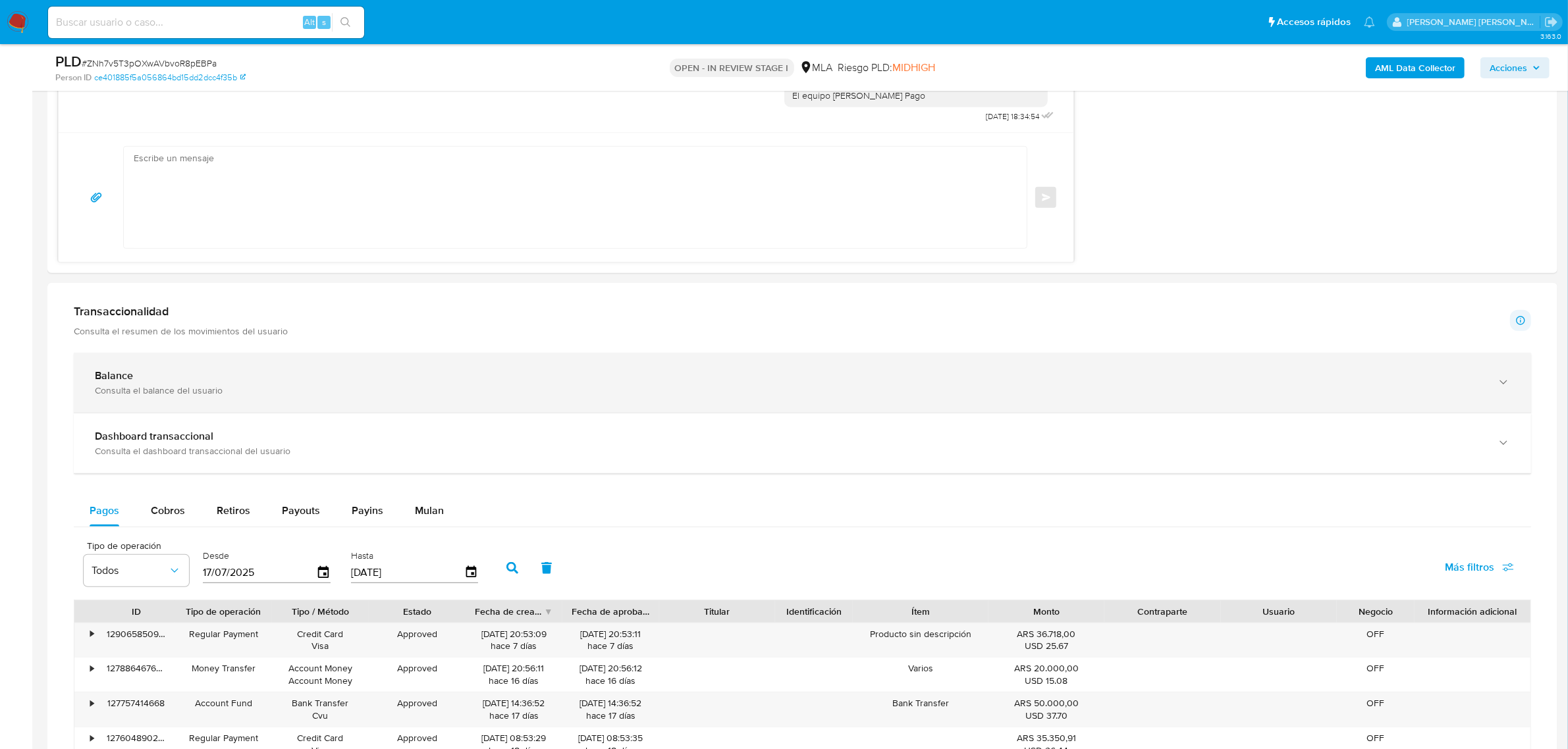
click at [109, 383] on b "Balance" at bounding box center [114, 375] width 38 height 15
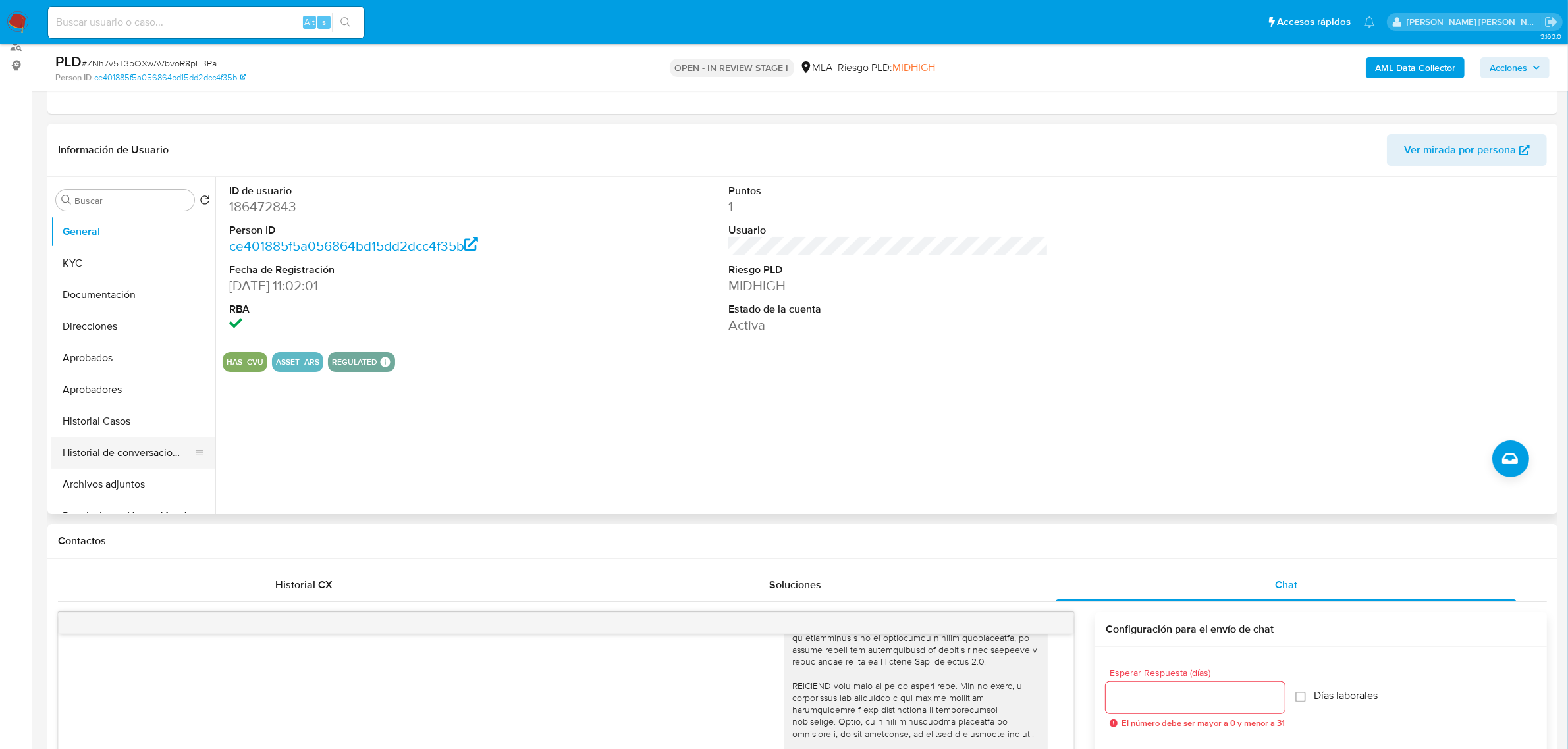
scroll to position [82, 0]
click at [97, 436] on button "Restricciones Nuevo Mundo" at bounding box center [127, 434] width 154 height 32
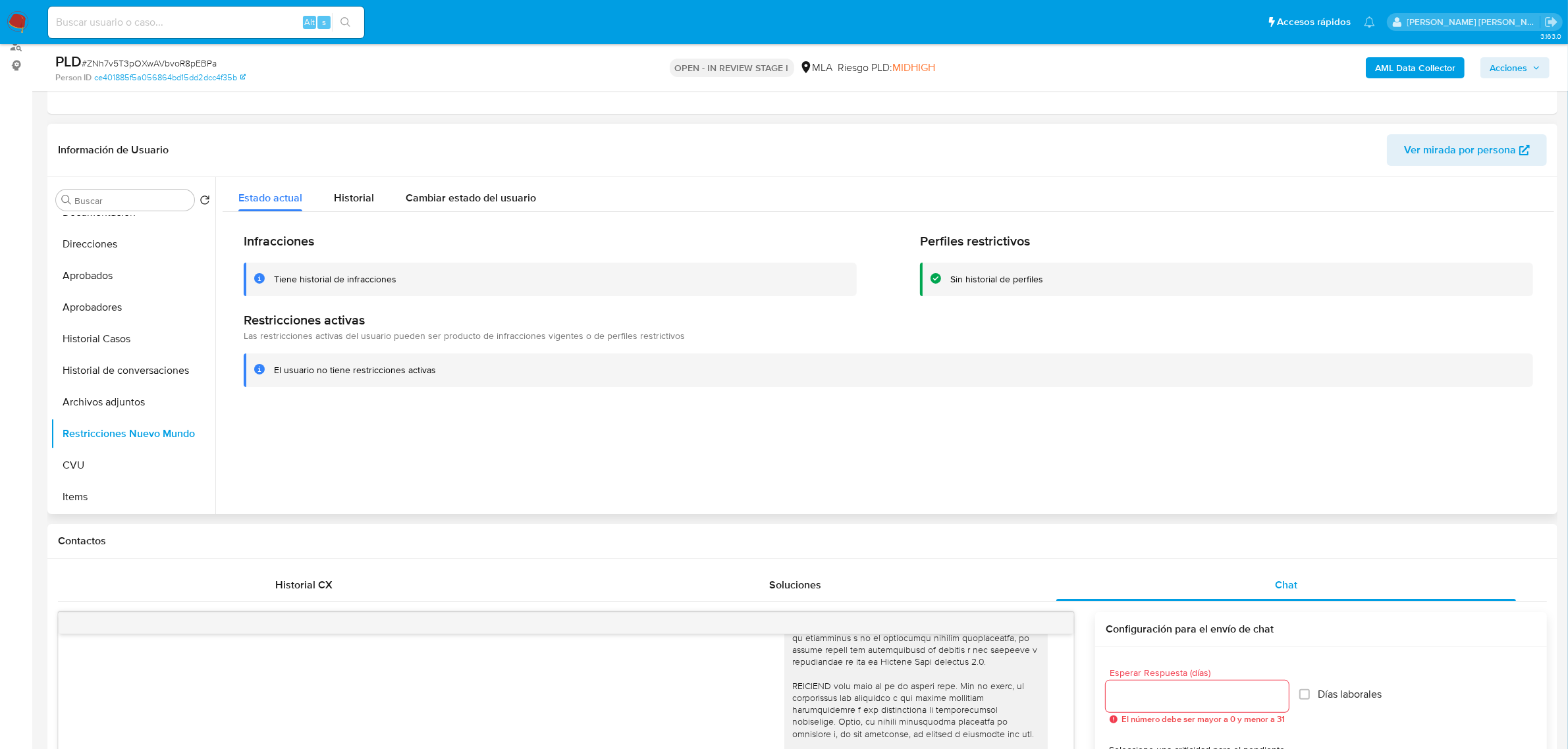
click at [597, 421] on div at bounding box center [885, 346] width 1339 height 337
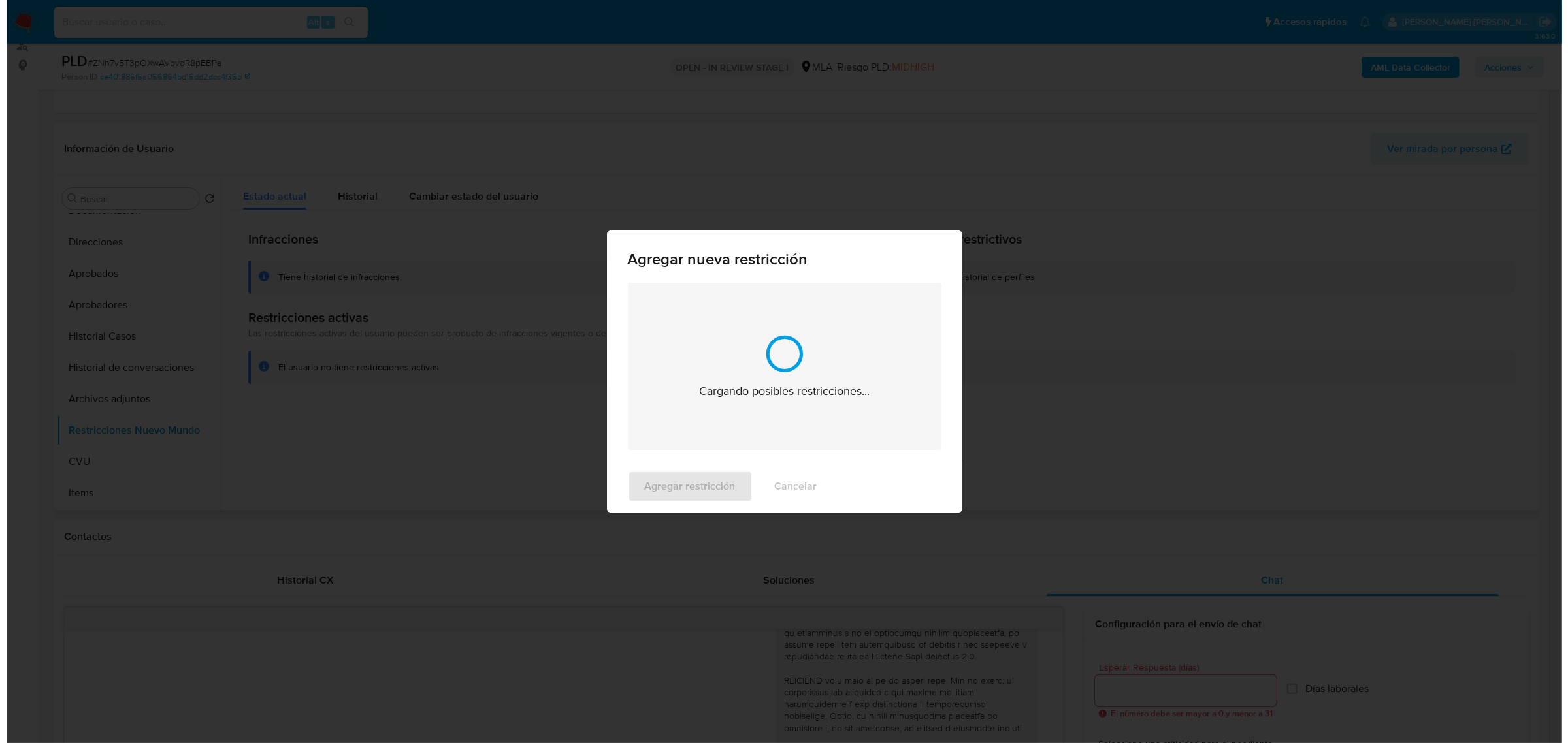
scroll to position [2433, 0]
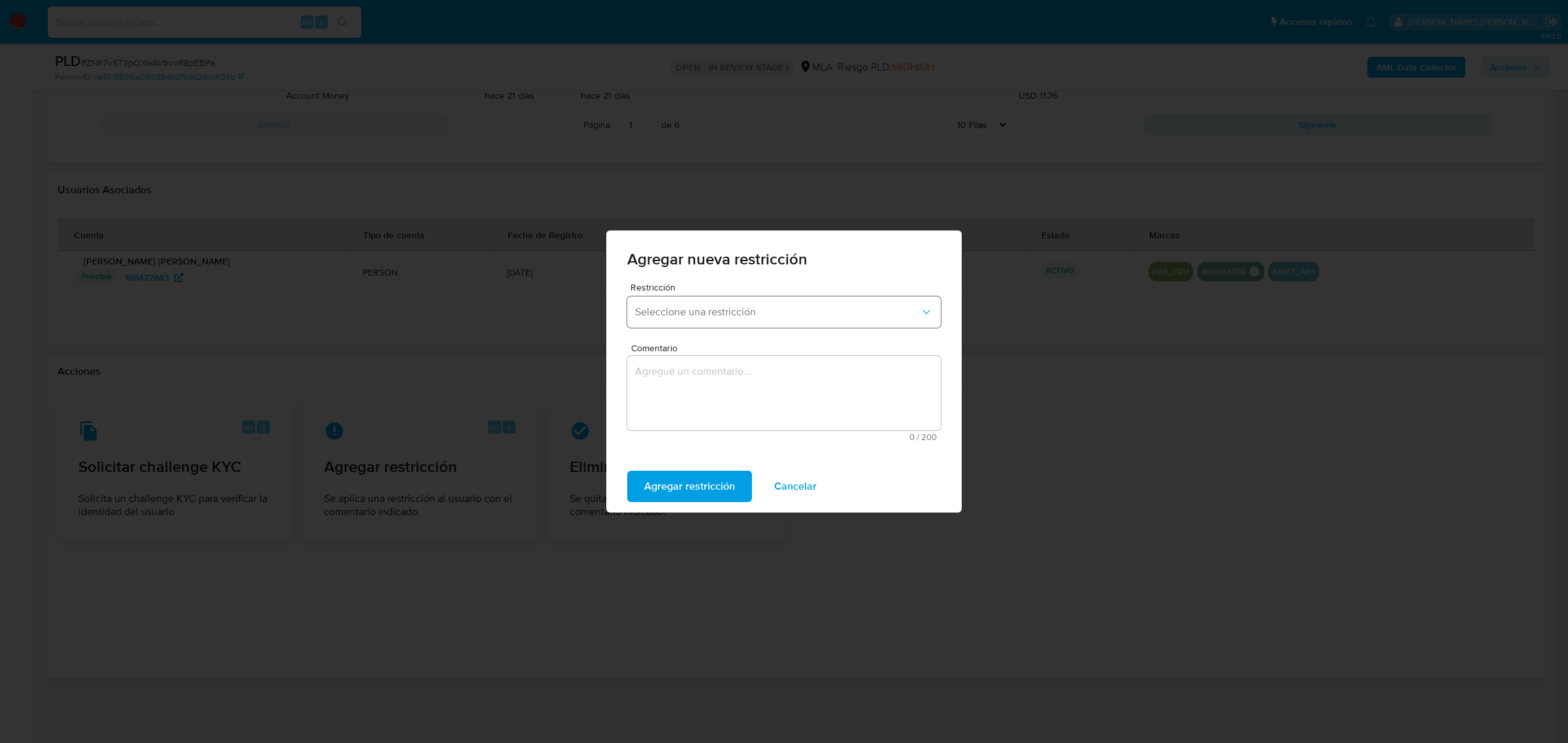
click at [665, 320] on button "Seleccione una restricción" at bounding box center [784, 312] width 314 height 31
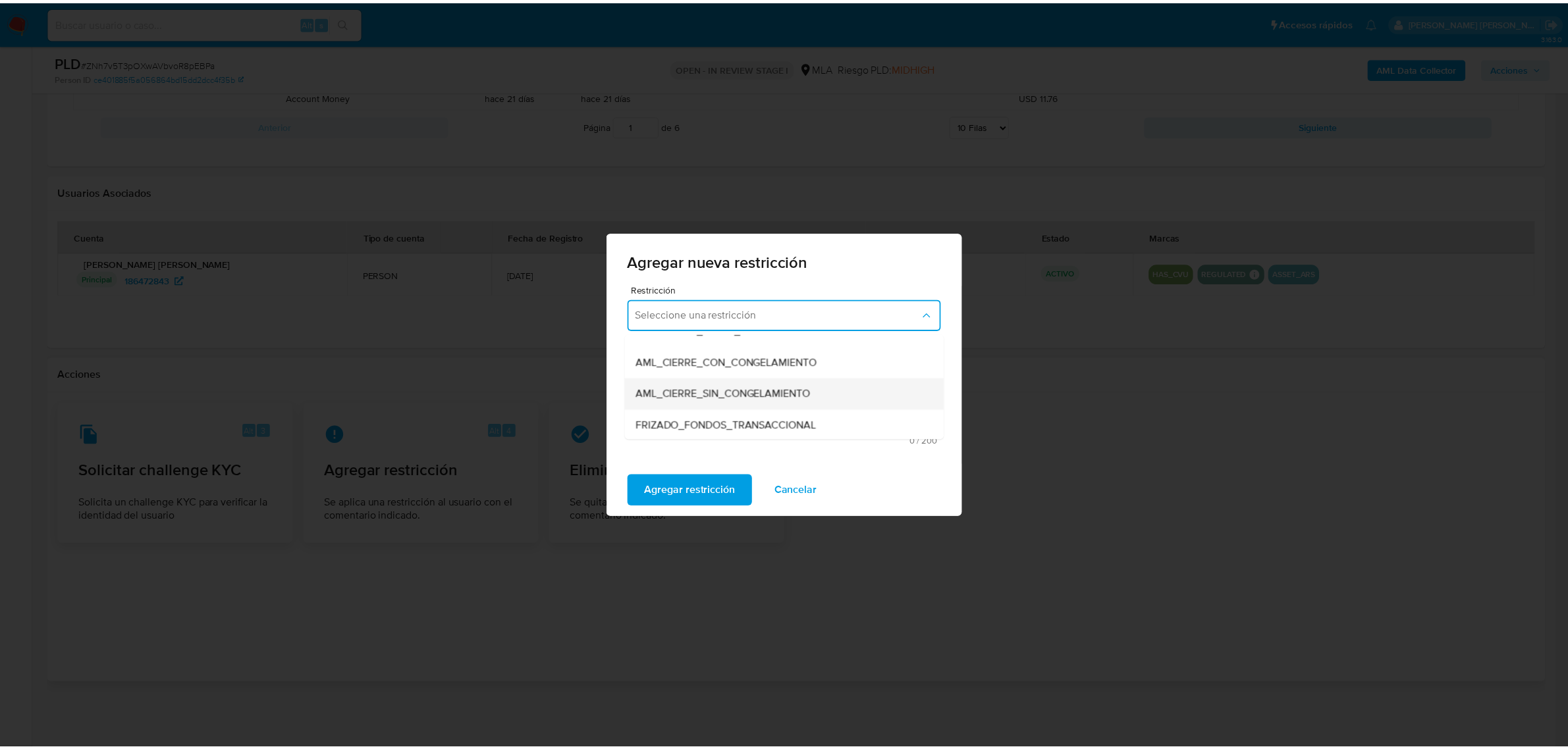
scroll to position [165, 0]
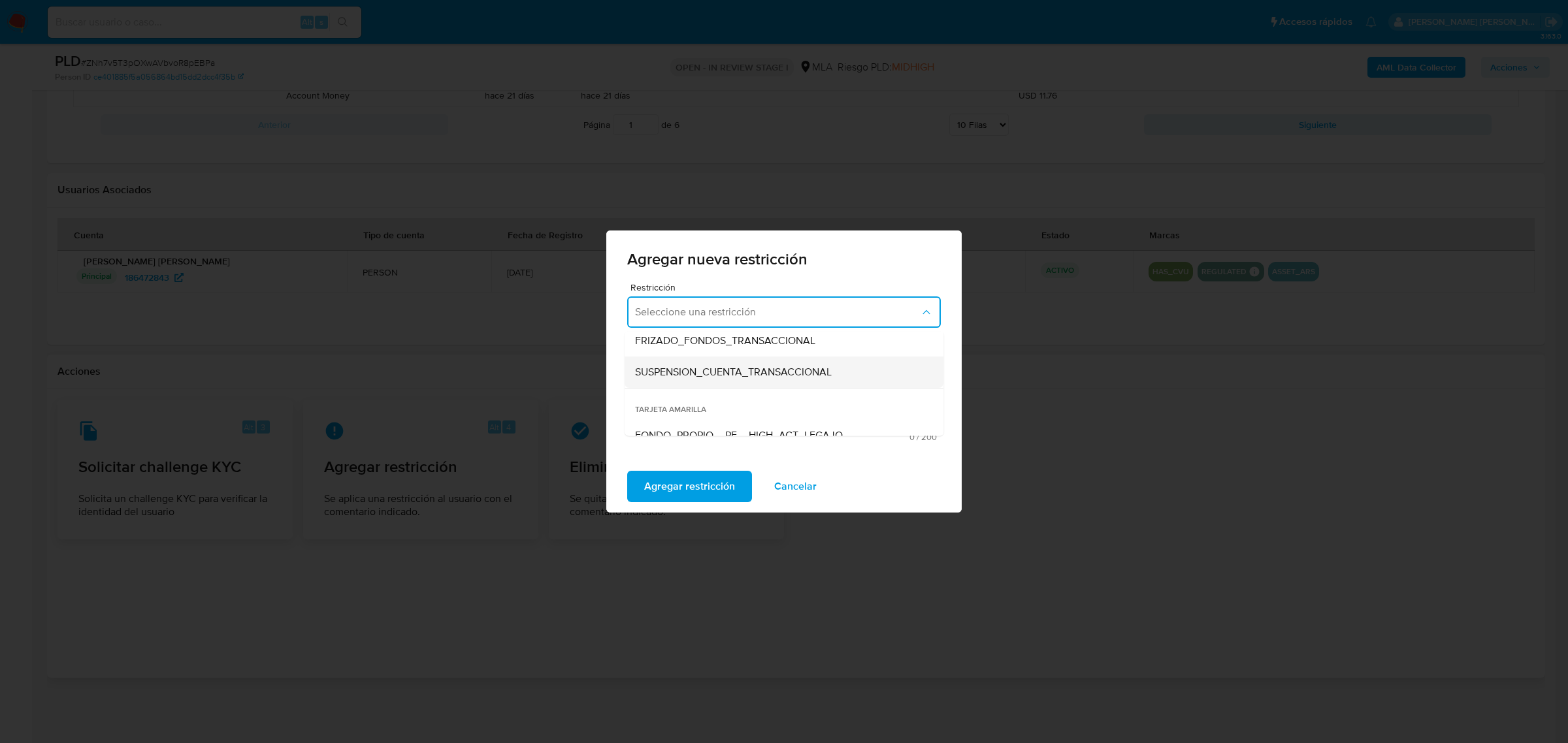
click at [674, 373] on span "SUSPENSION_CUENTA_TRANSACCIONAL" at bounding box center [733, 372] width 197 height 13
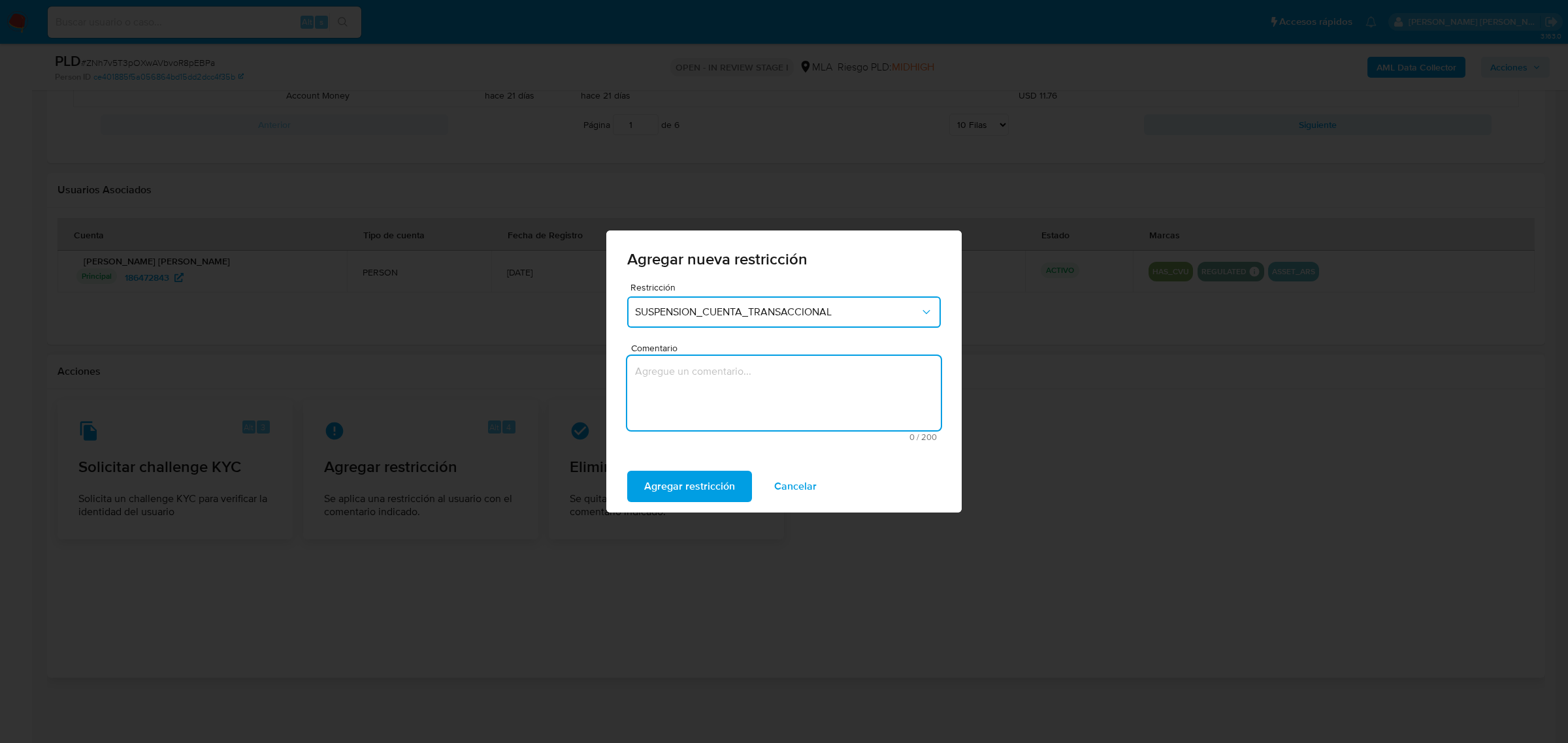
click at [671, 391] on textarea "Comentario" at bounding box center [784, 393] width 314 height 74
type textarea "AML"
click at [691, 475] on span "Agregar restricción" at bounding box center [690, 486] width 91 height 29
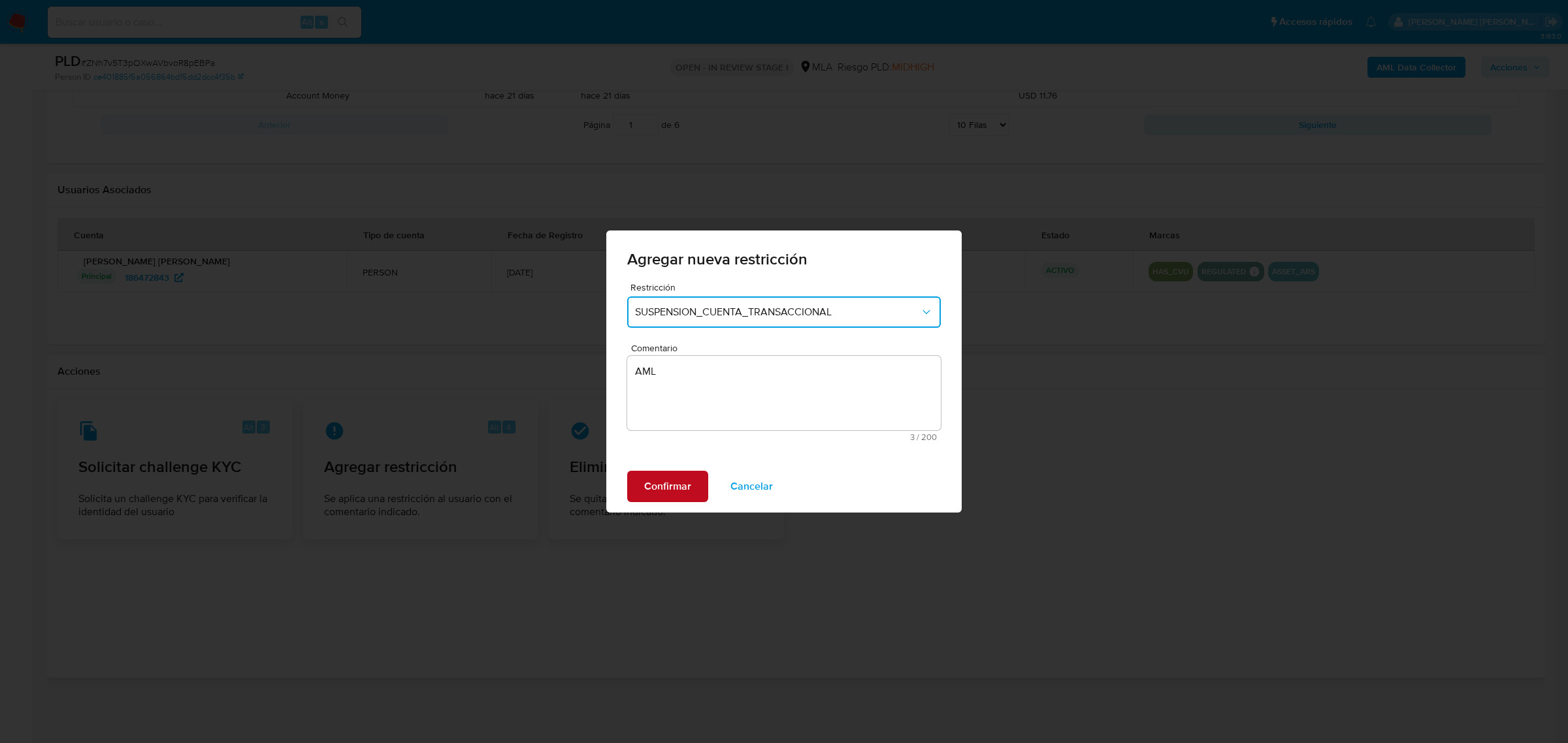
click at [679, 481] on span "Confirmar" at bounding box center [667, 486] width 47 height 29
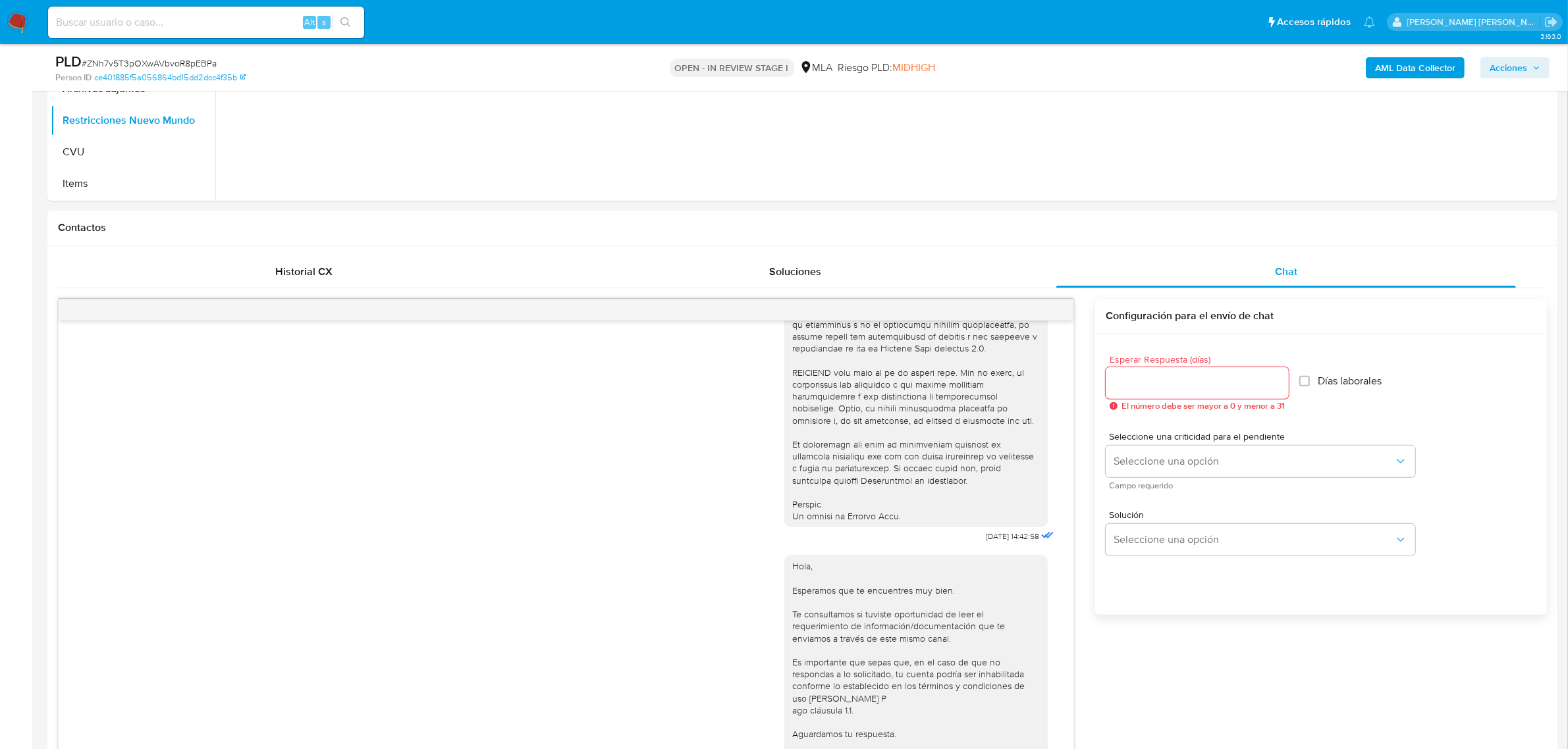
scroll to position [148, 0]
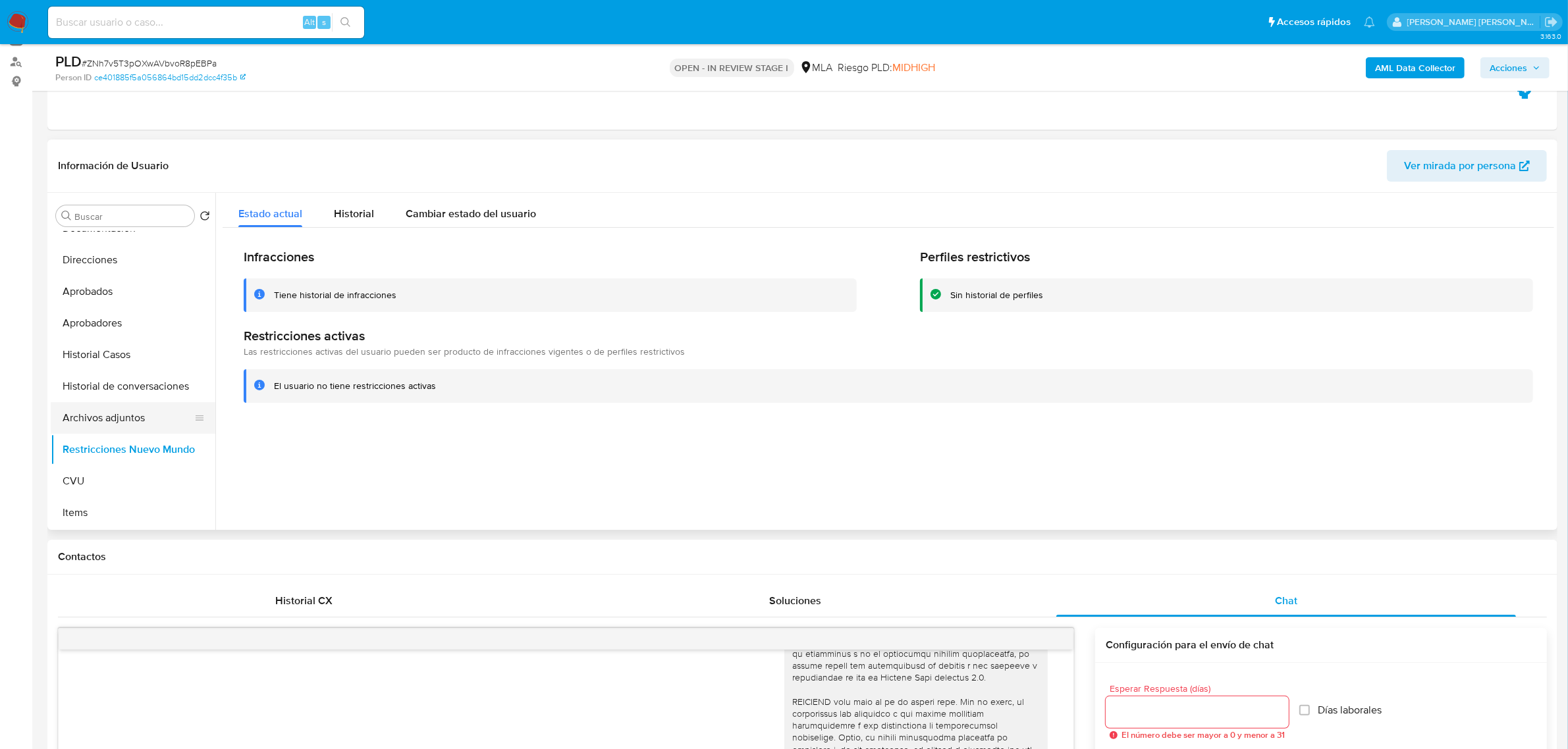
click at [107, 416] on button "Archivos adjuntos" at bounding box center [127, 418] width 154 height 32
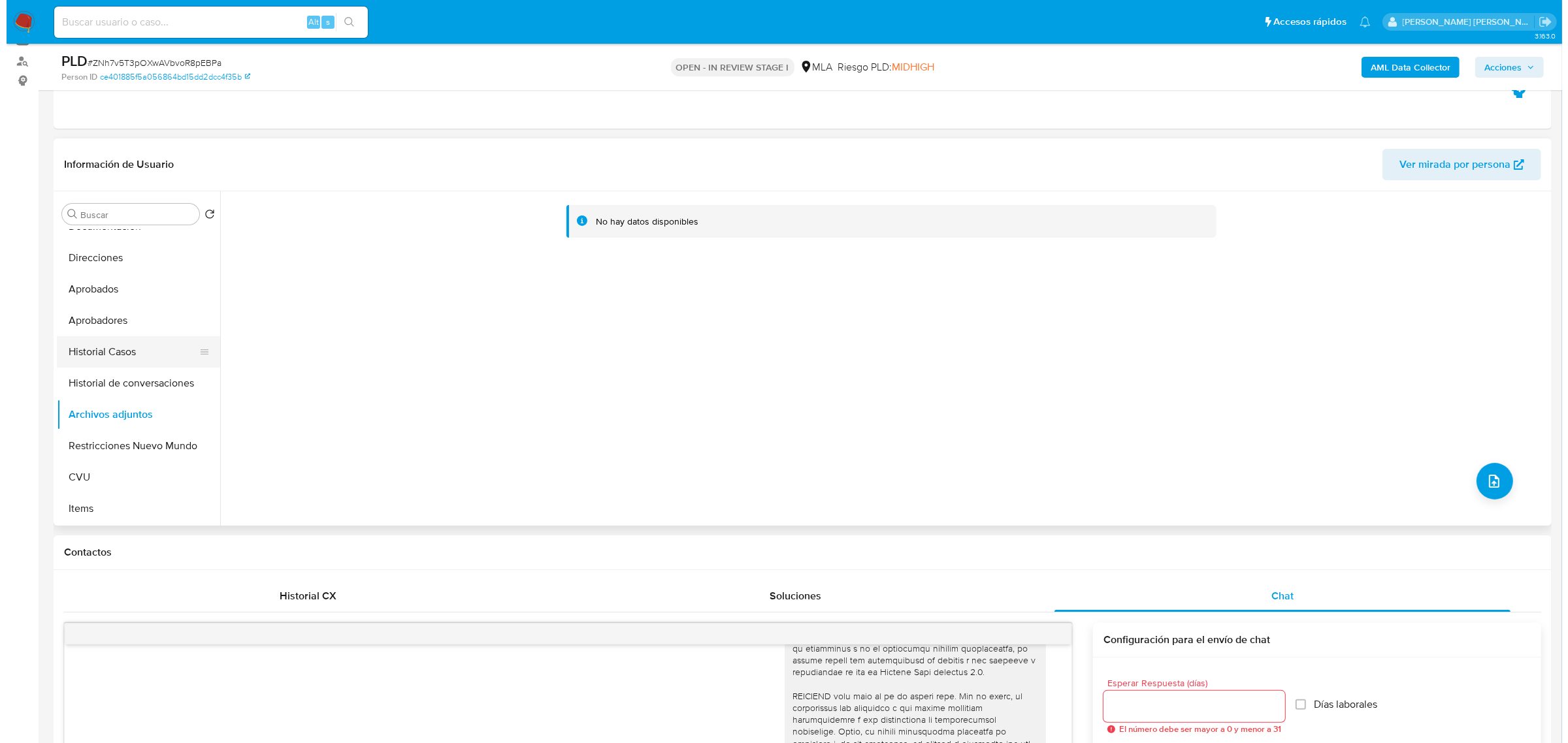
scroll to position [0, 0]
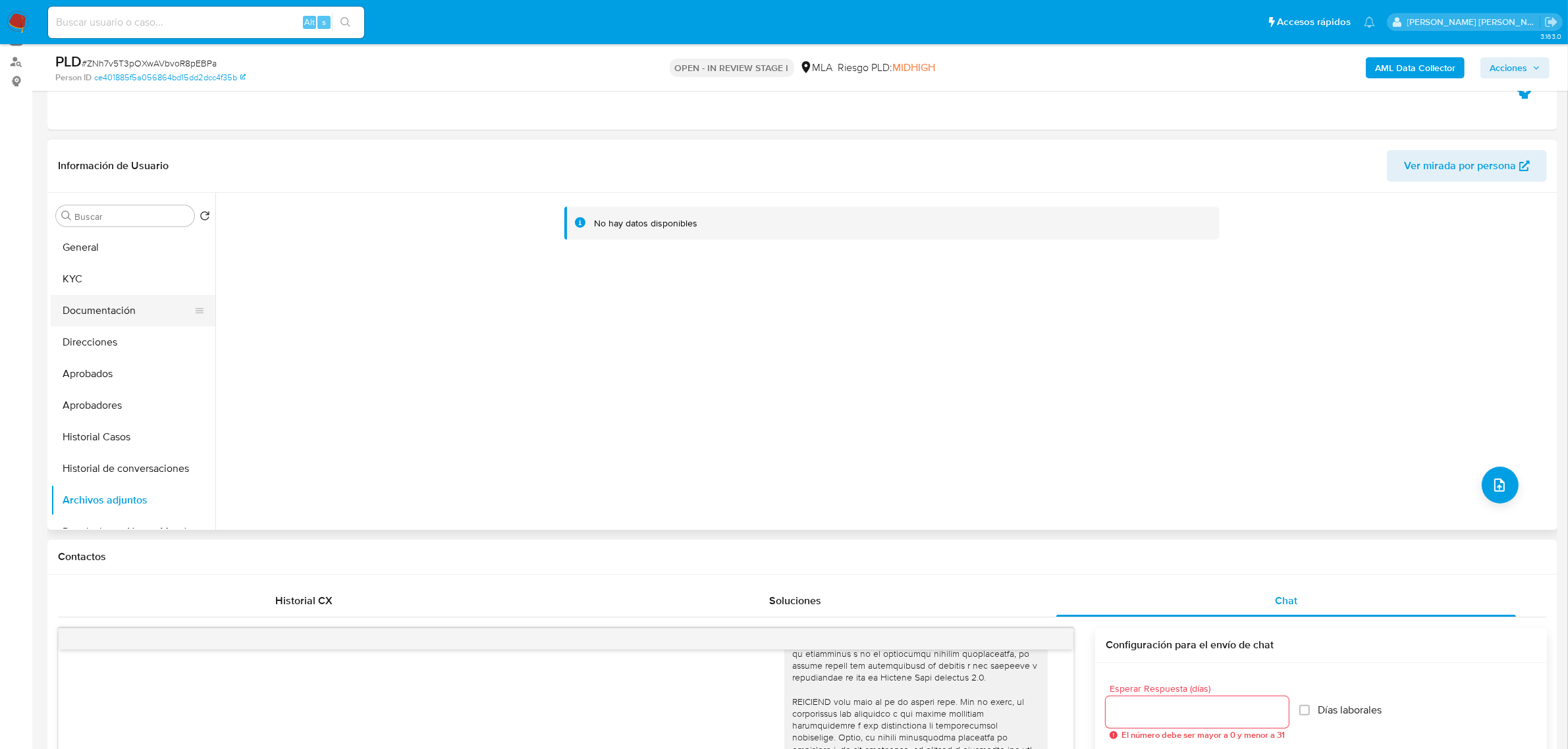
drag, startPoint x: 94, startPoint y: 314, endPoint x: 196, endPoint y: 319, distance: 102.1
click at [94, 314] on button "Documentación" at bounding box center [127, 310] width 154 height 32
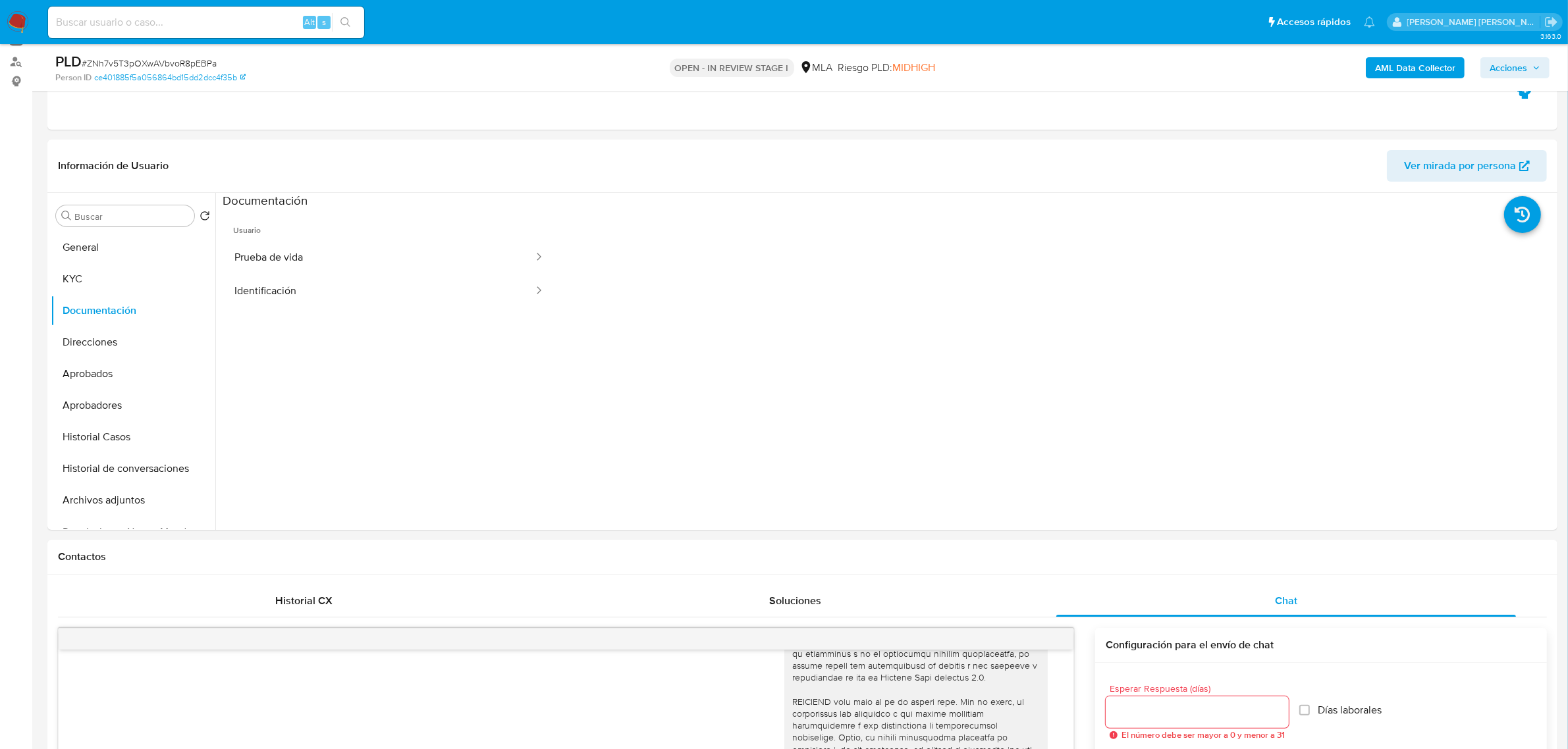
click at [1434, 66] on b "AML Data Collector" at bounding box center [1415, 68] width 80 height 21
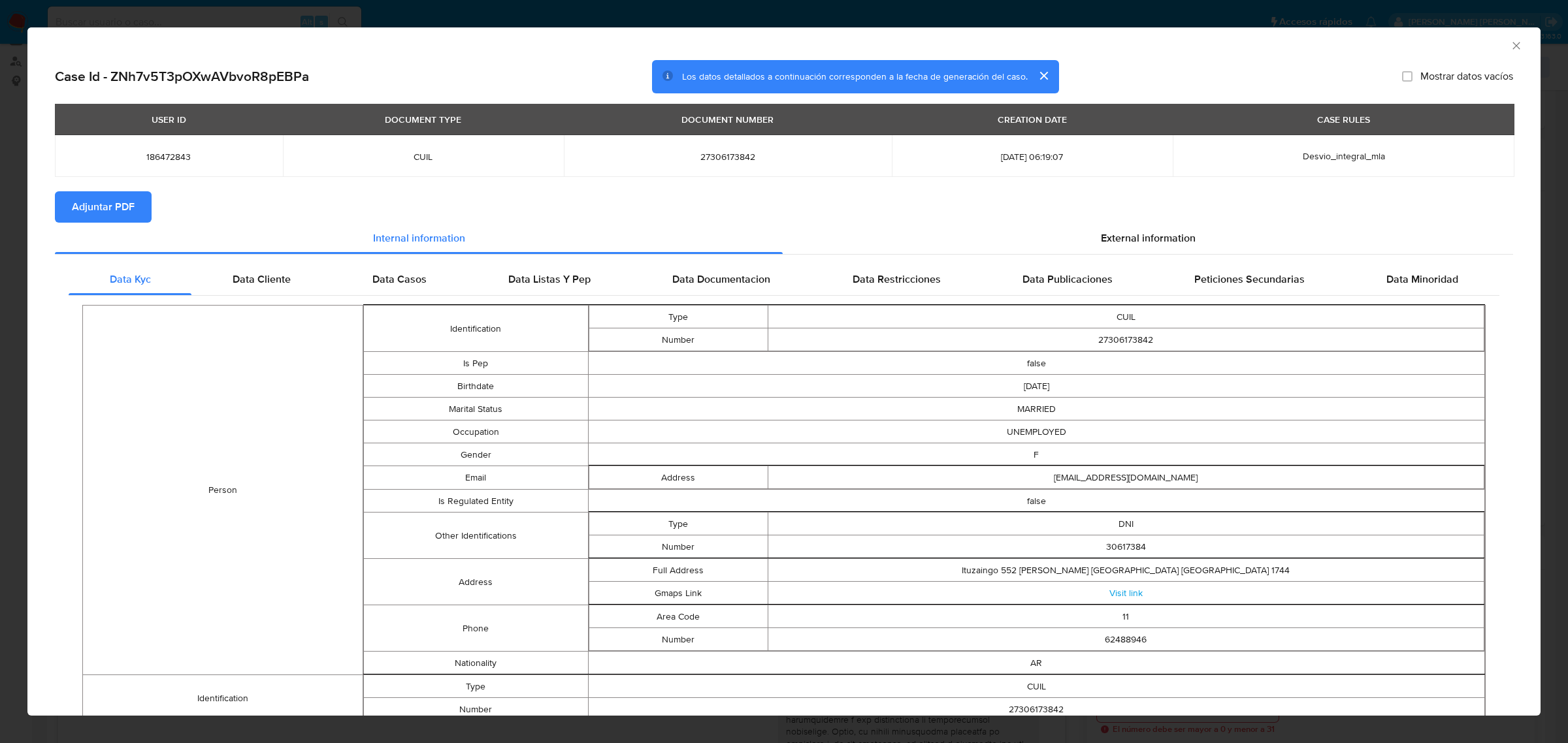
click at [109, 214] on span "Adjuntar PDF" at bounding box center [104, 207] width 63 height 29
click at [1510, 39] on icon "Cerrar ventana" at bounding box center [1517, 46] width 13 height 13
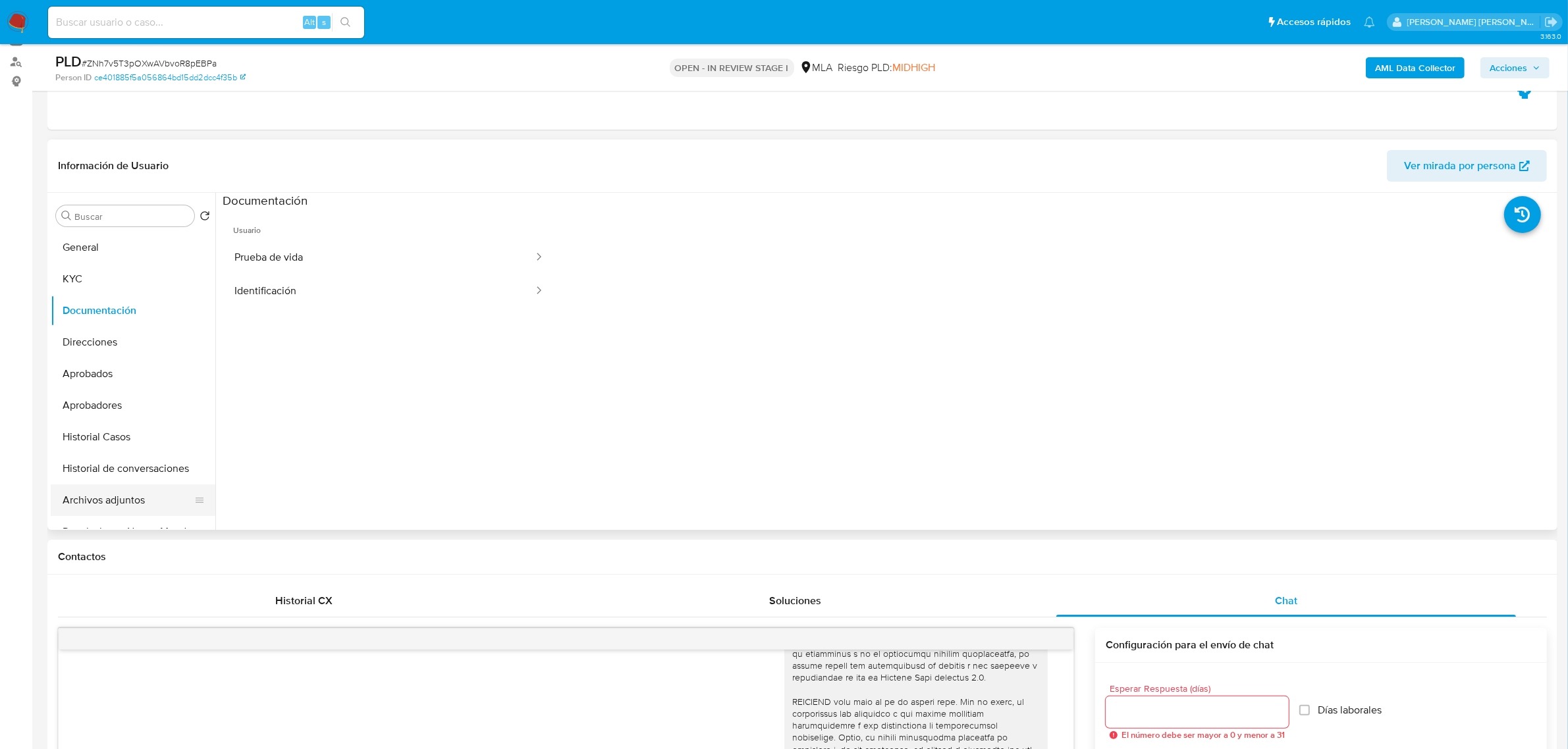
click at [148, 498] on button "Archivos adjuntos" at bounding box center [127, 500] width 154 height 32
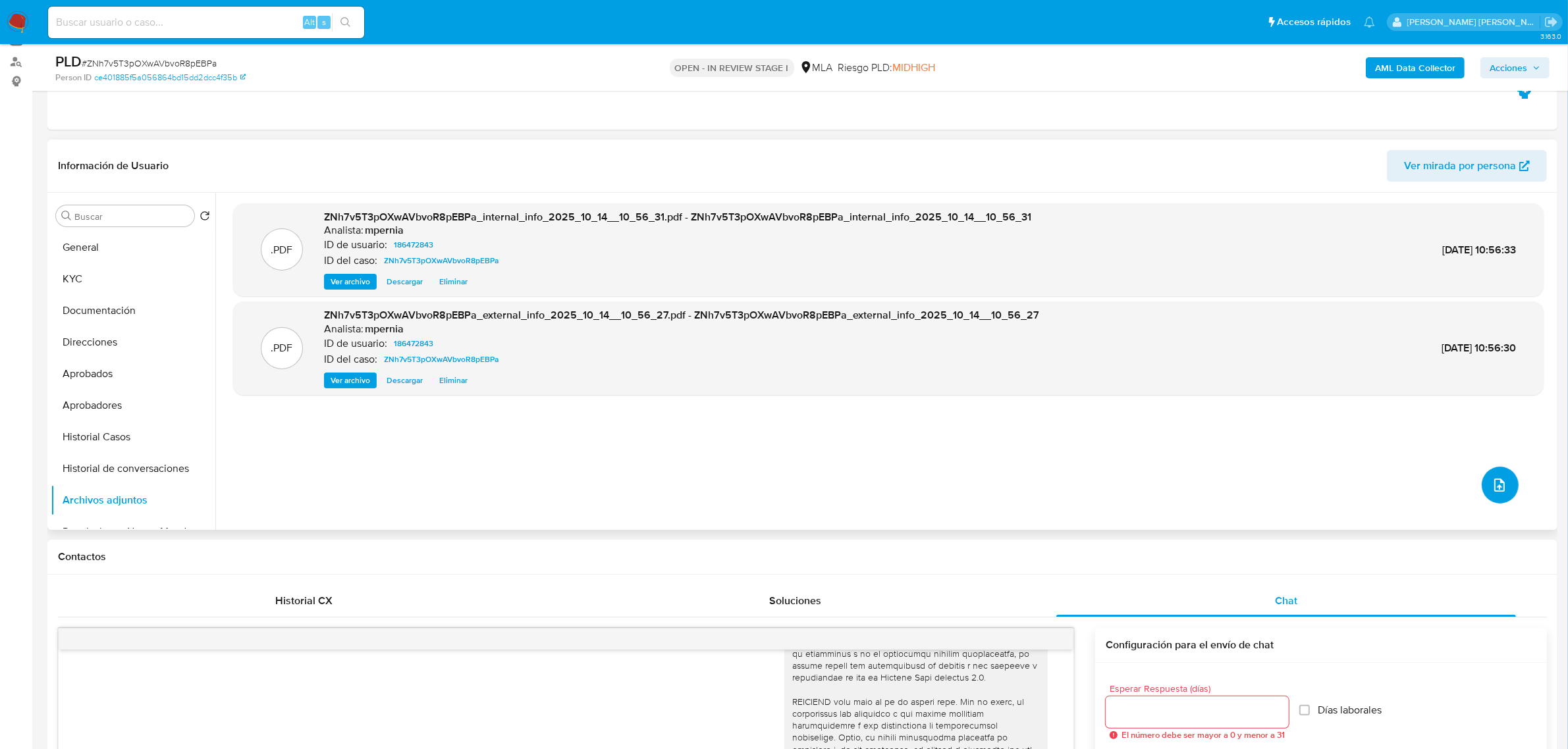
click at [1482, 484] on button "upload-file" at bounding box center [1500, 485] width 36 height 36
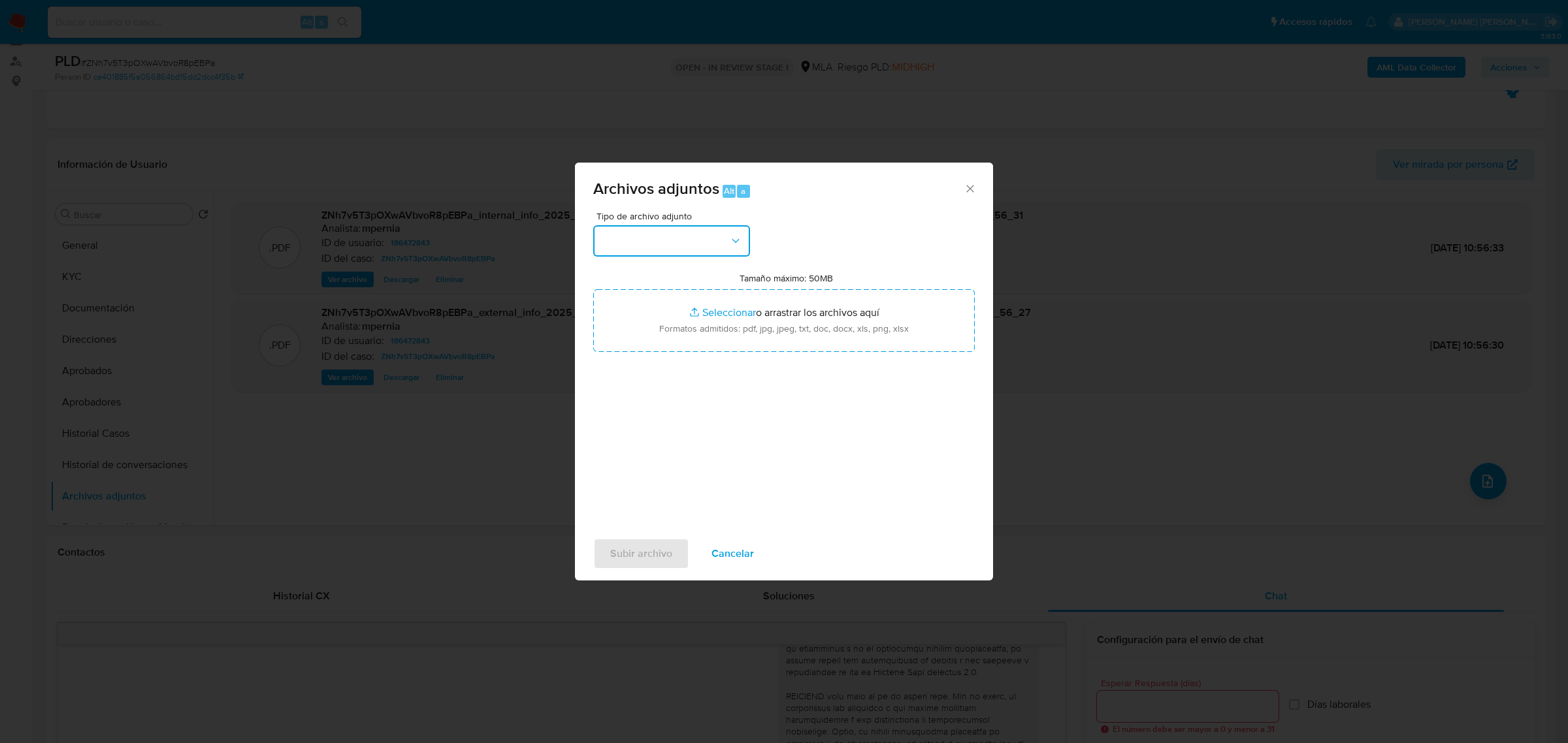
click at [663, 238] on button "button" at bounding box center [671, 240] width 157 height 31
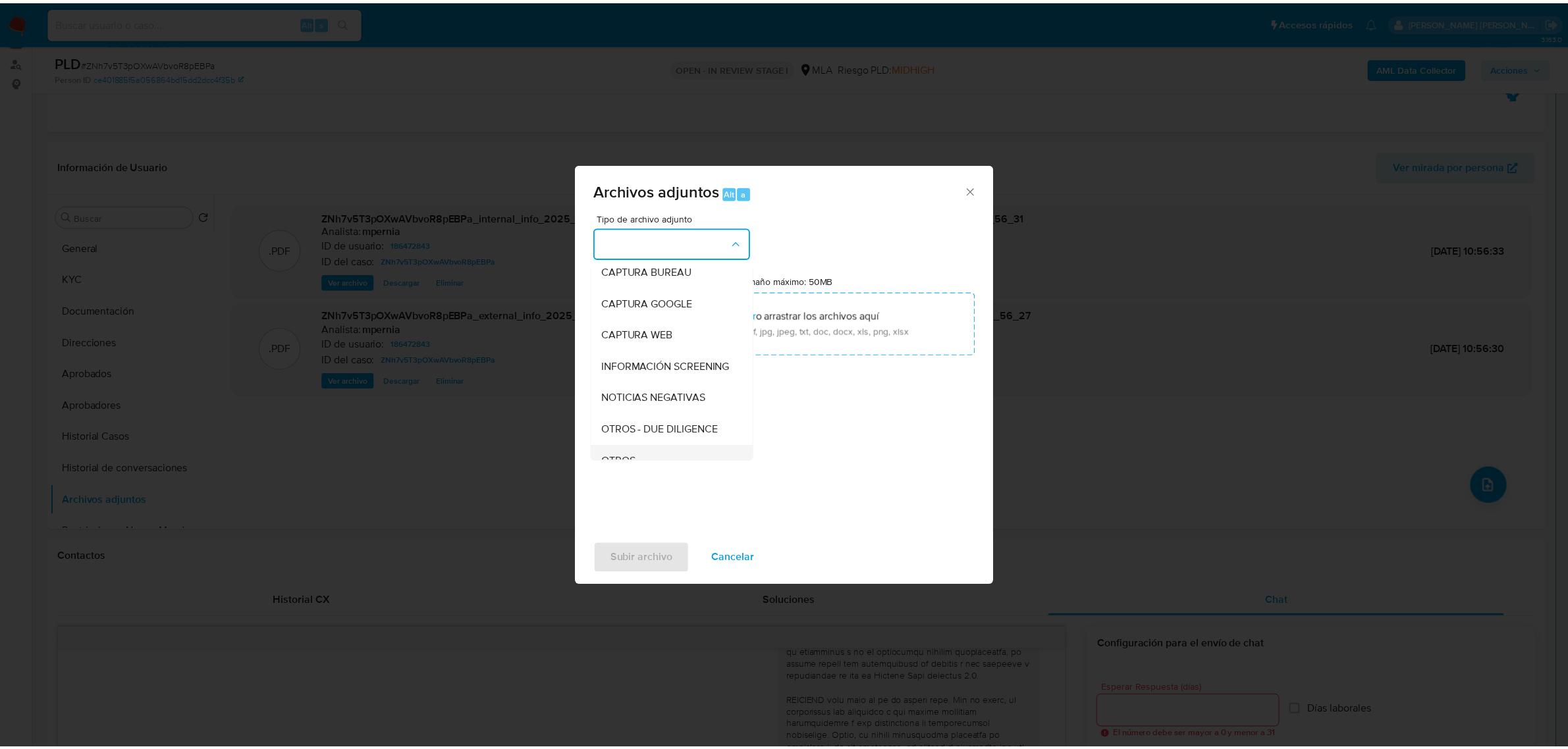
scroll to position [165, 0]
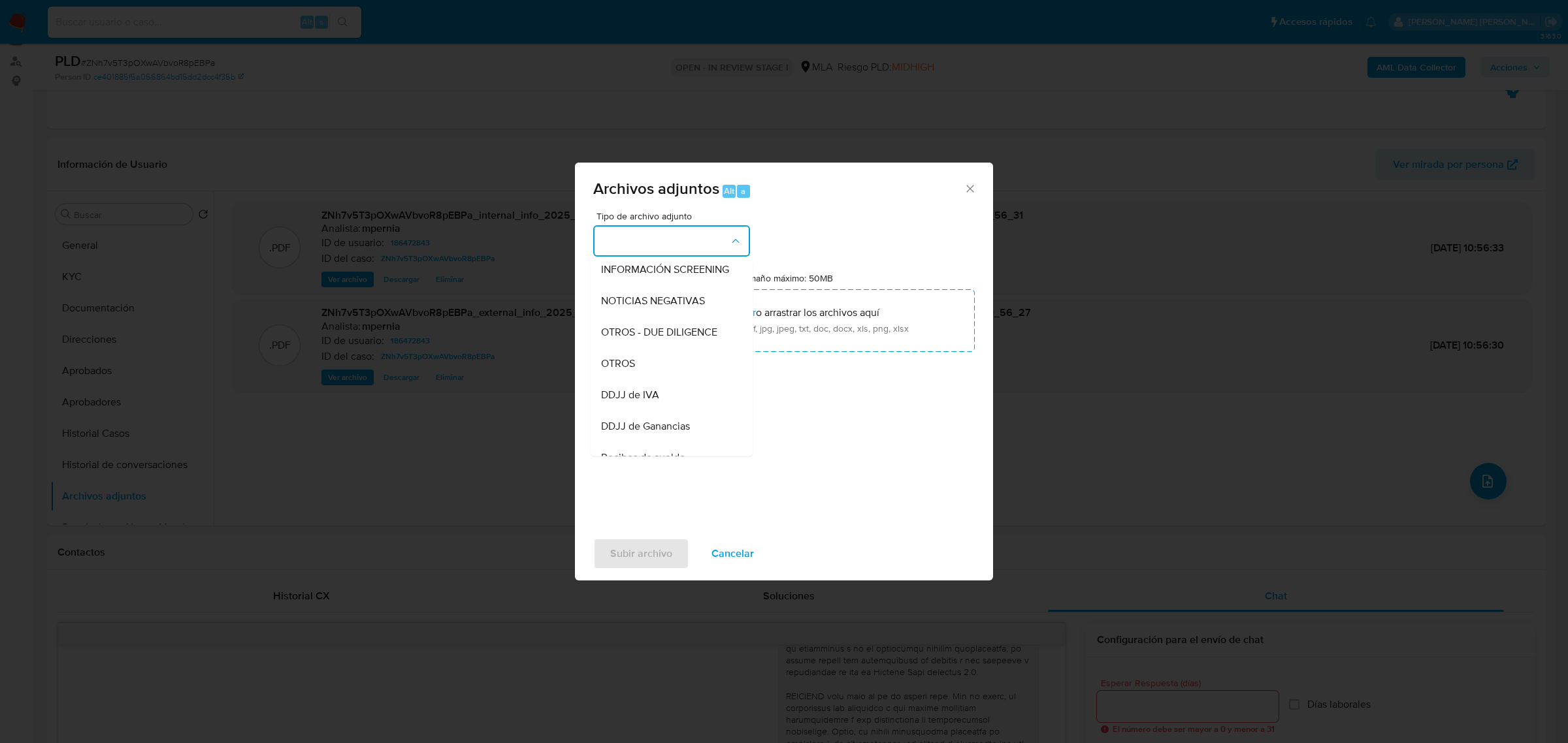
drag, startPoint x: 652, startPoint y: 377, endPoint x: 425, endPoint y: 428, distance: 232.7
click at [651, 377] on div "OTROS" at bounding box center [667, 363] width 133 height 31
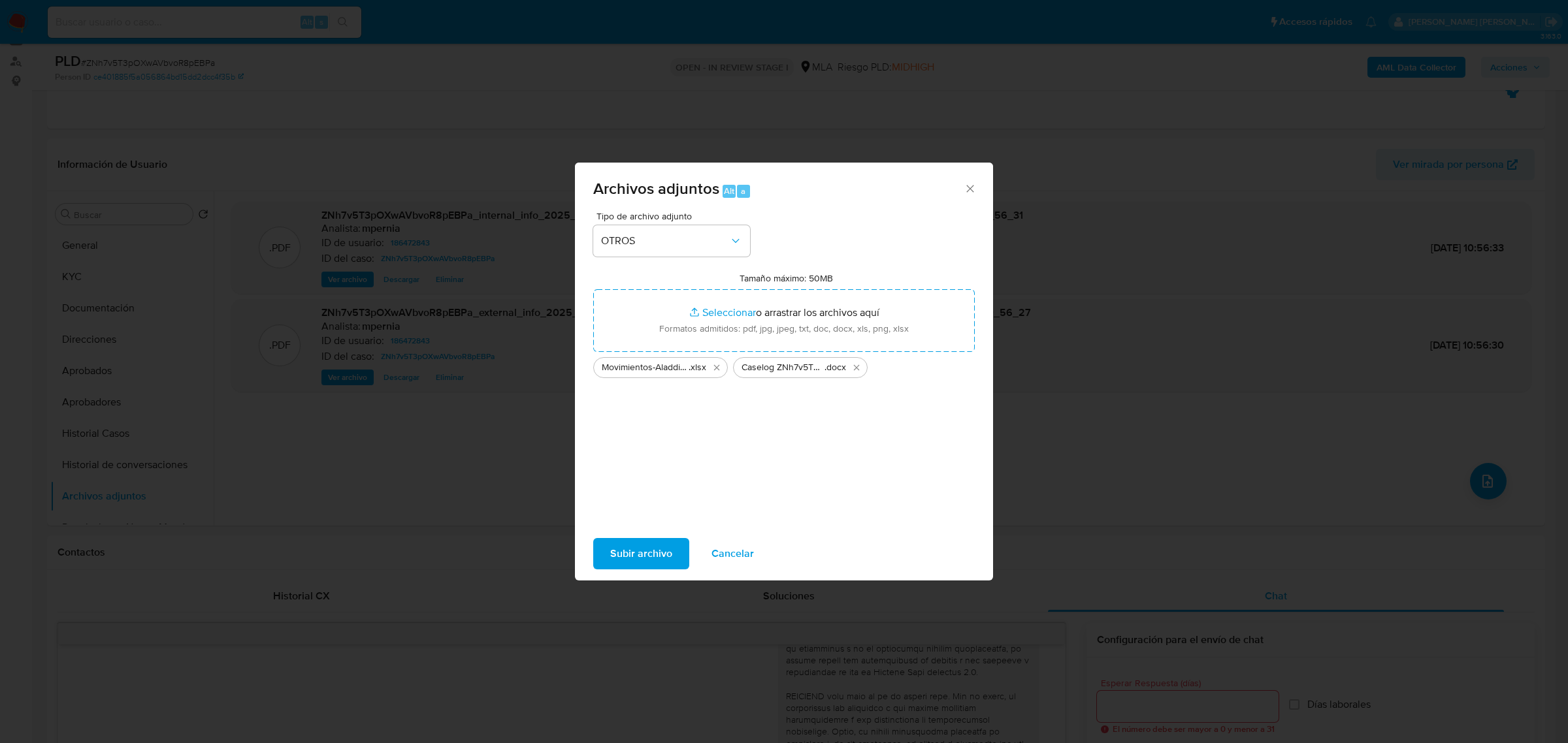
click at [664, 556] on span "Subir archivo" at bounding box center [641, 554] width 62 height 29
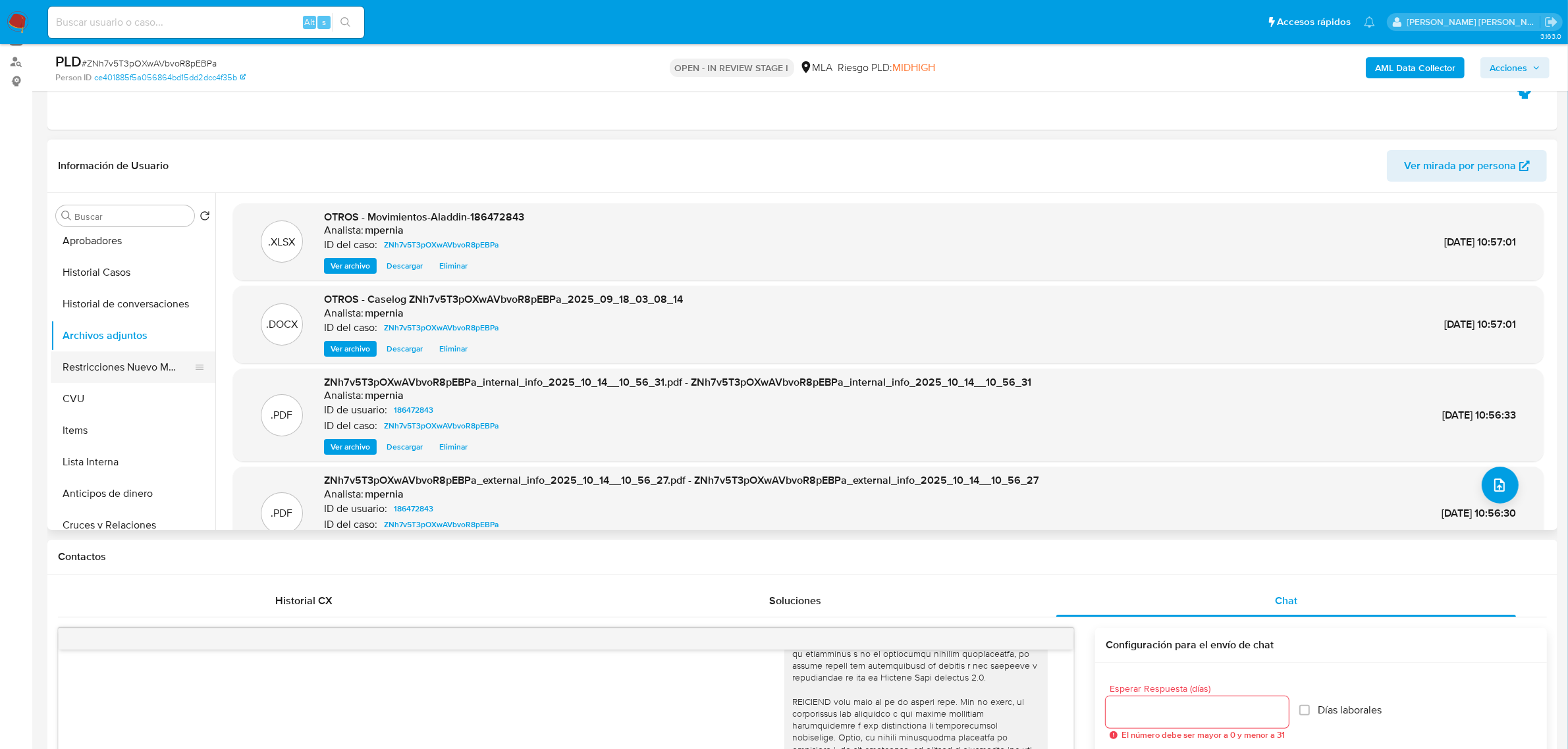
click at [124, 360] on button "Restricciones Nuevo Mundo" at bounding box center [127, 367] width 154 height 32
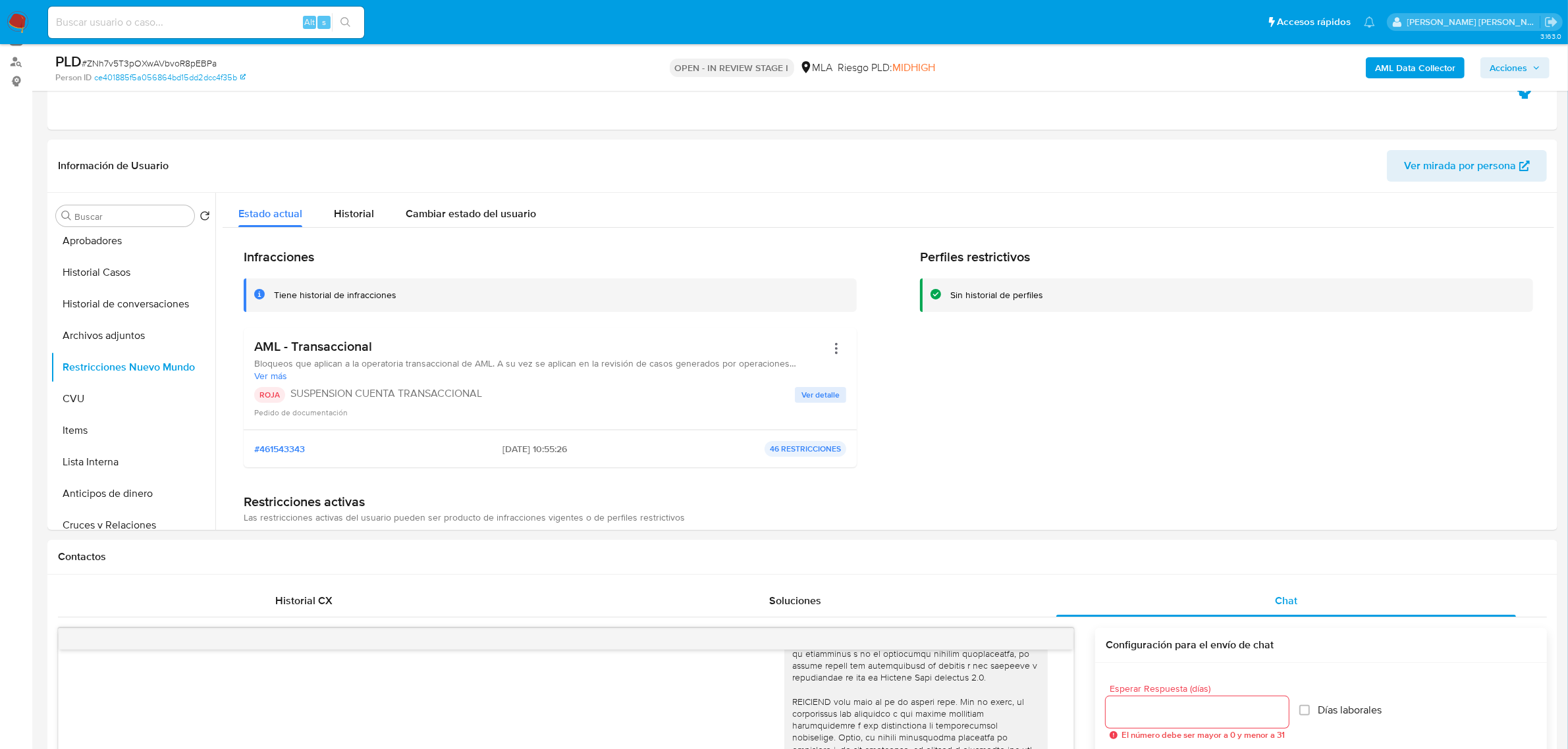
click at [1510, 63] on span "Acciones" at bounding box center [1508, 68] width 37 height 21
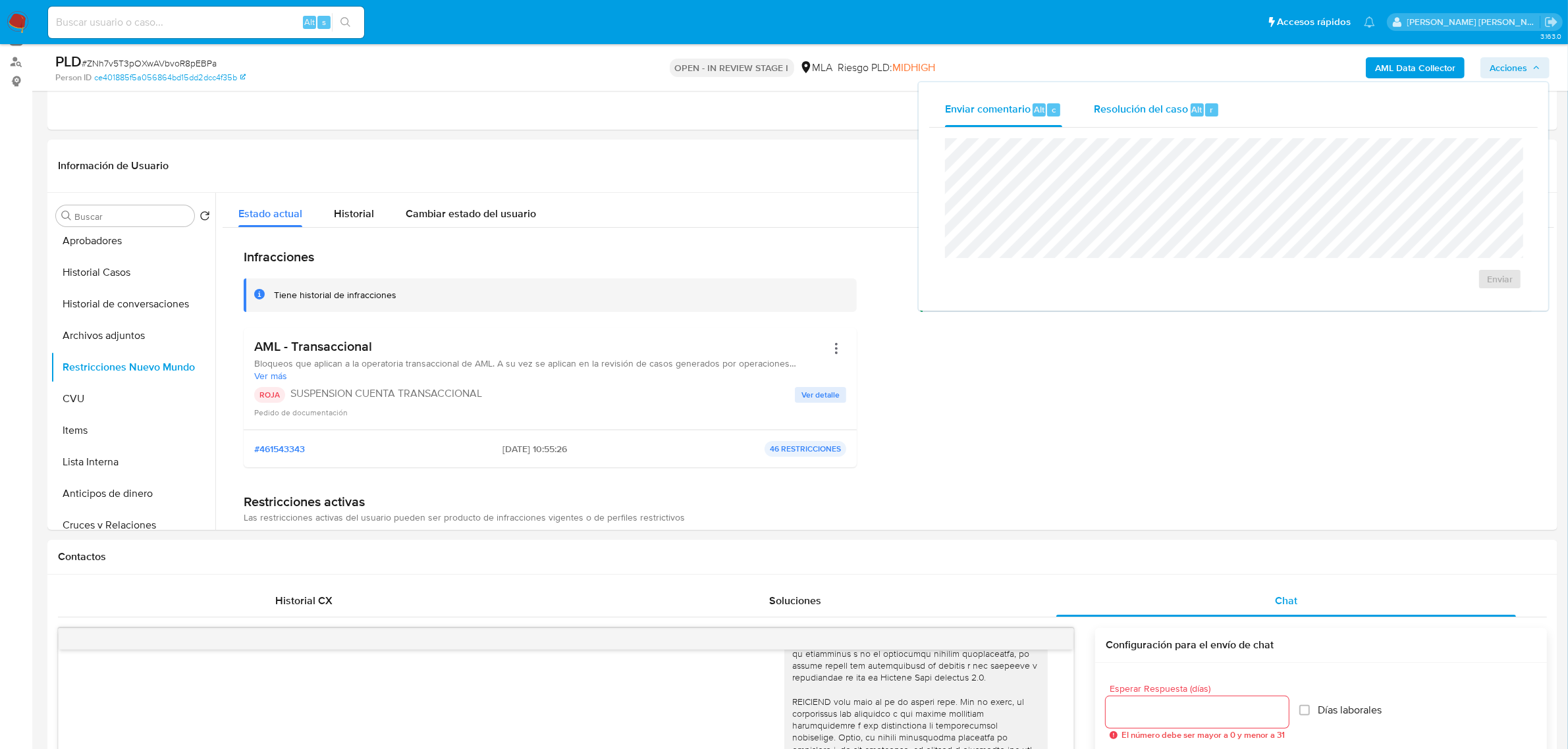
click at [1139, 113] on span "Resolución del caso" at bounding box center [1141, 109] width 94 height 15
click at [1443, 287] on span "ROI Proposal" at bounding box center [1466, 286] width 68 height 18
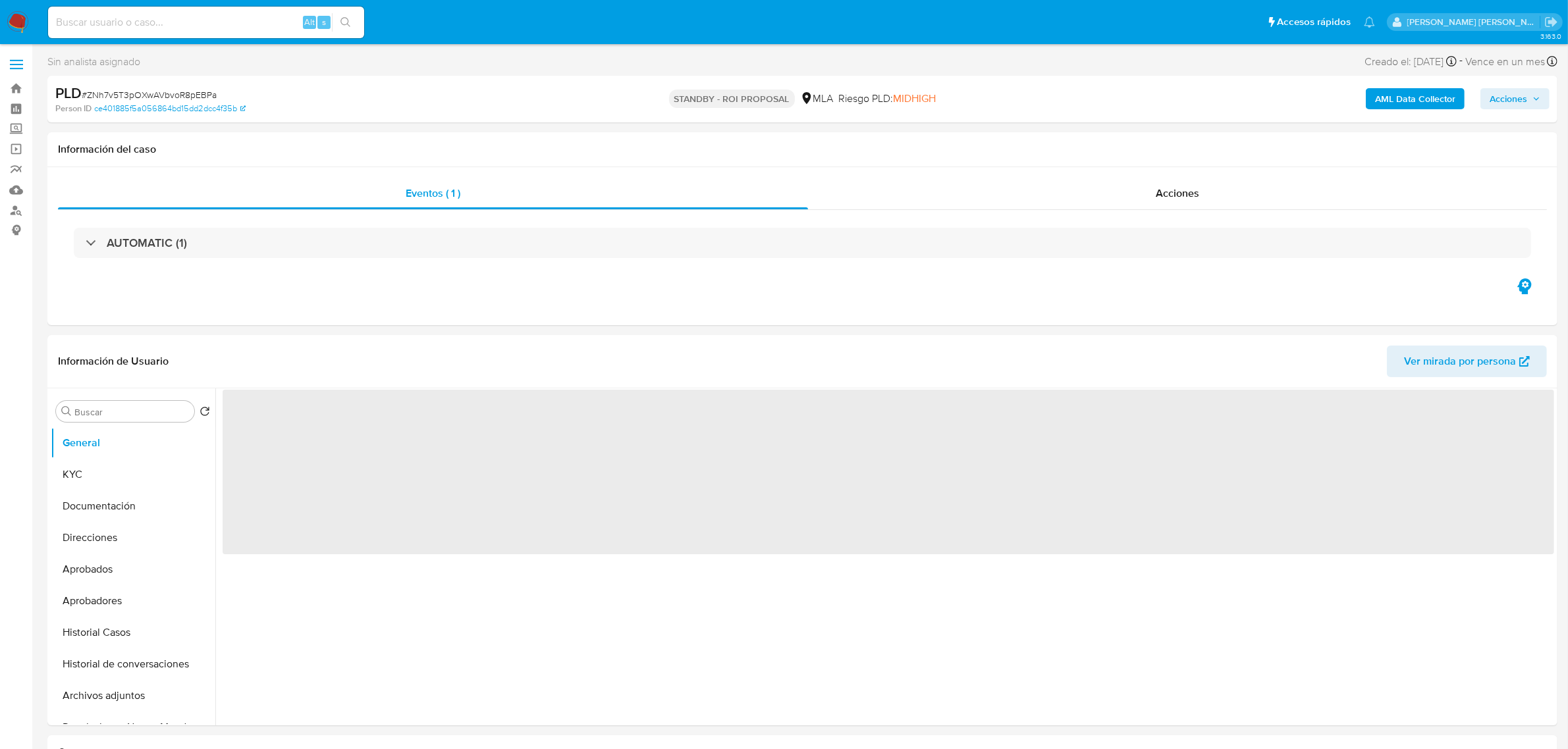
select select "10"
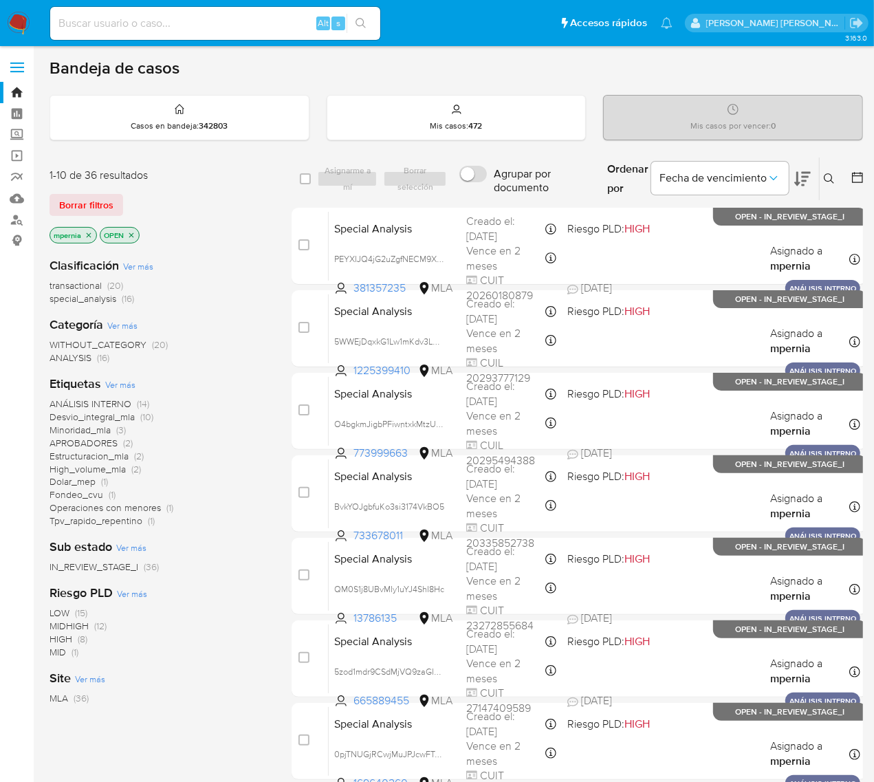
click at [113, 25] on input at bounding box center [215, 23] width 330 height 18
paste input "2447469965"
type input "2447469965"
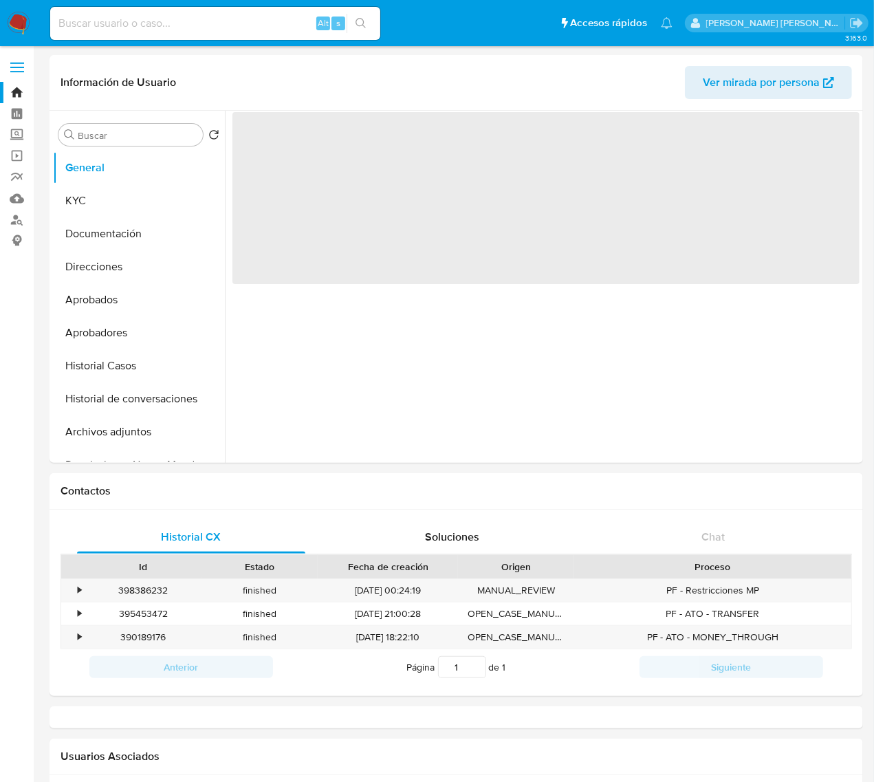
select select "10"
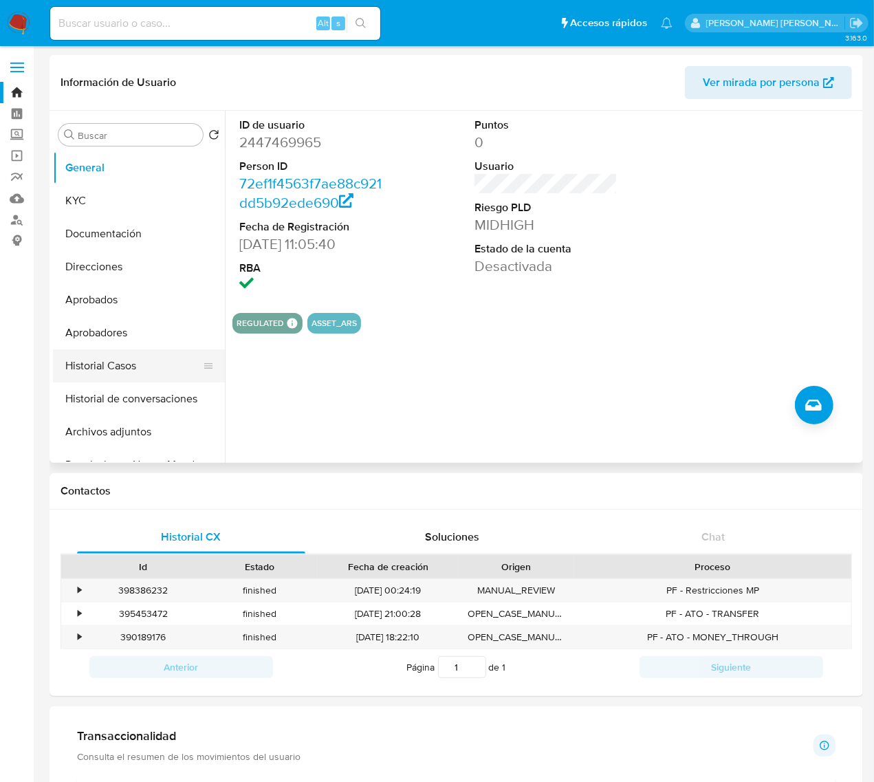
click at [124, 366] on button "Historial Casos" at bounding box center [133, 365] width 161 height 33
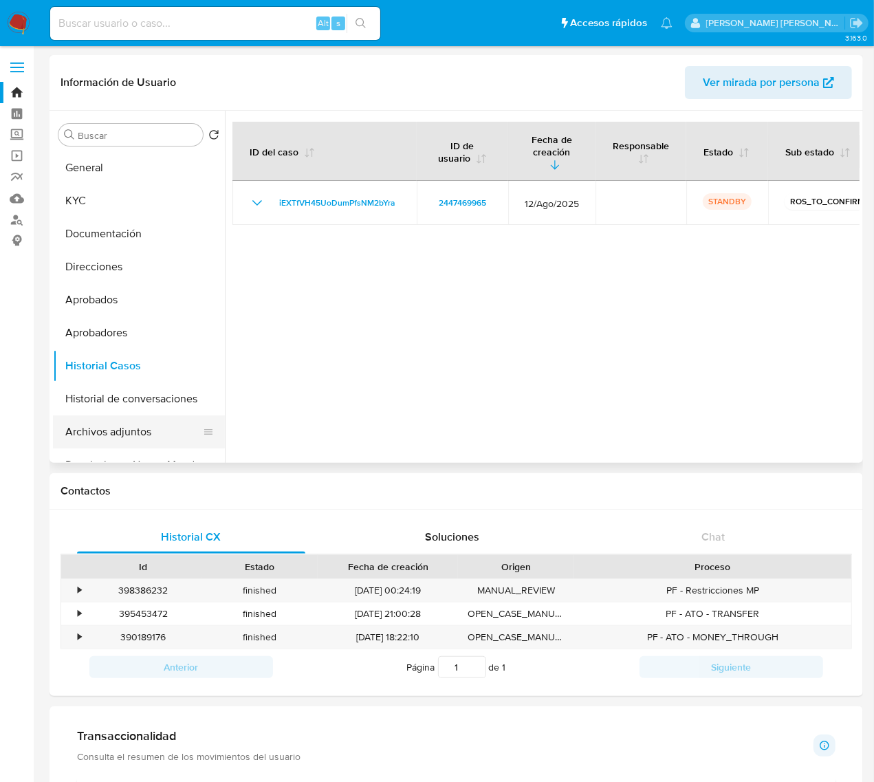
click at [94, 427] on button "Archivos adjuntos" at bounding box center [133, 431] width 161 height 33
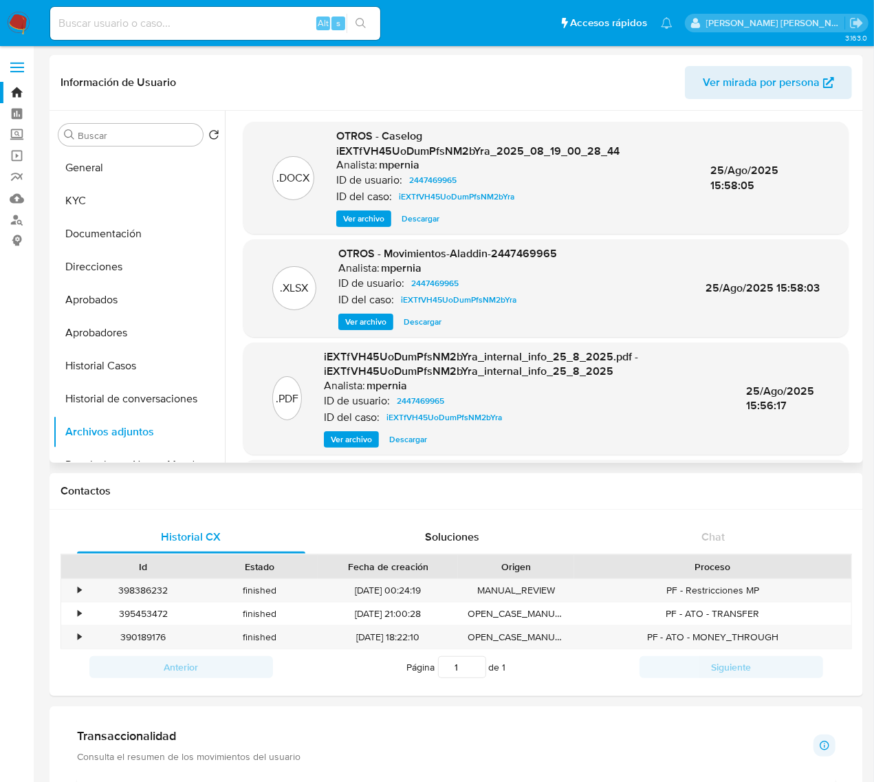
click at [368, 221] on span "Ver archivo" at bounding box center [363, 219] width 41 height 14
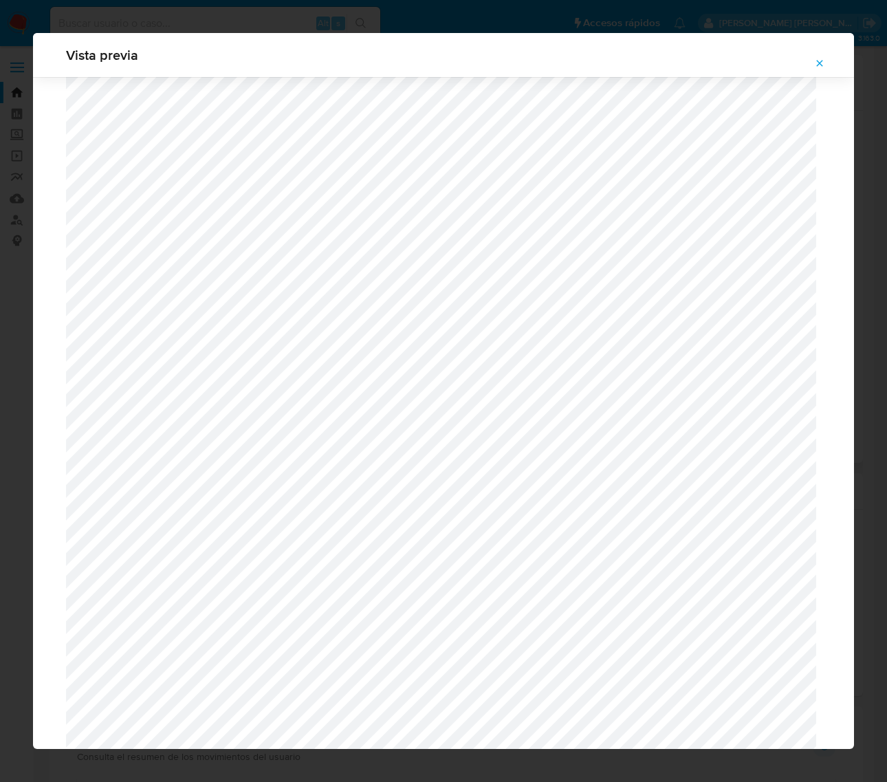
scroll to position [1347, 0]
click at [817, 64] on icon "Attachment preview" at bounding box center [819, 63] width 11 height 11
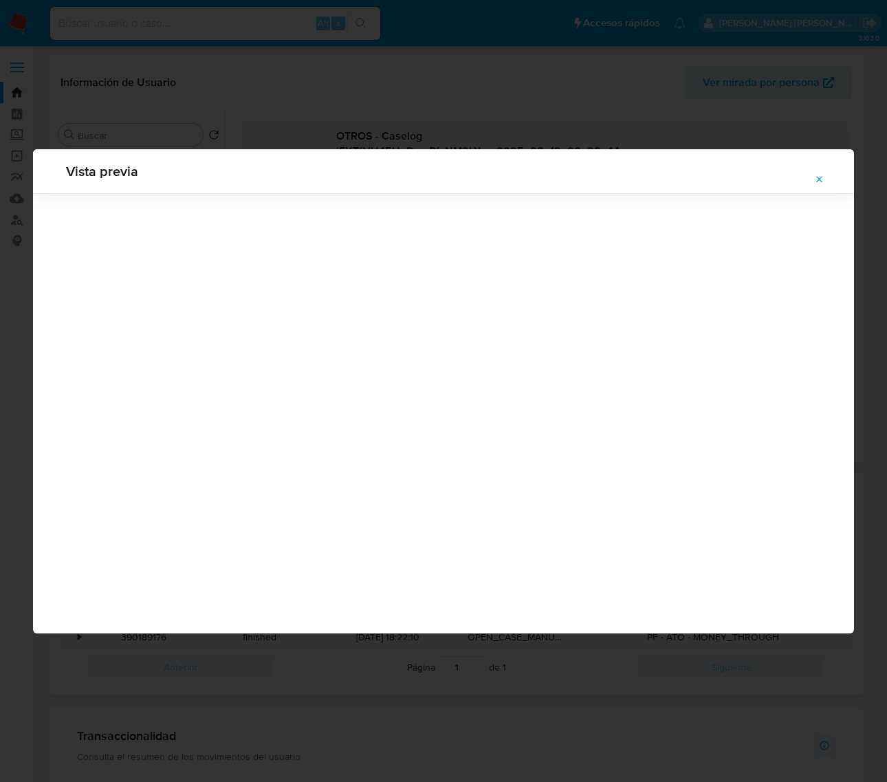
scroll to position [0, 0]
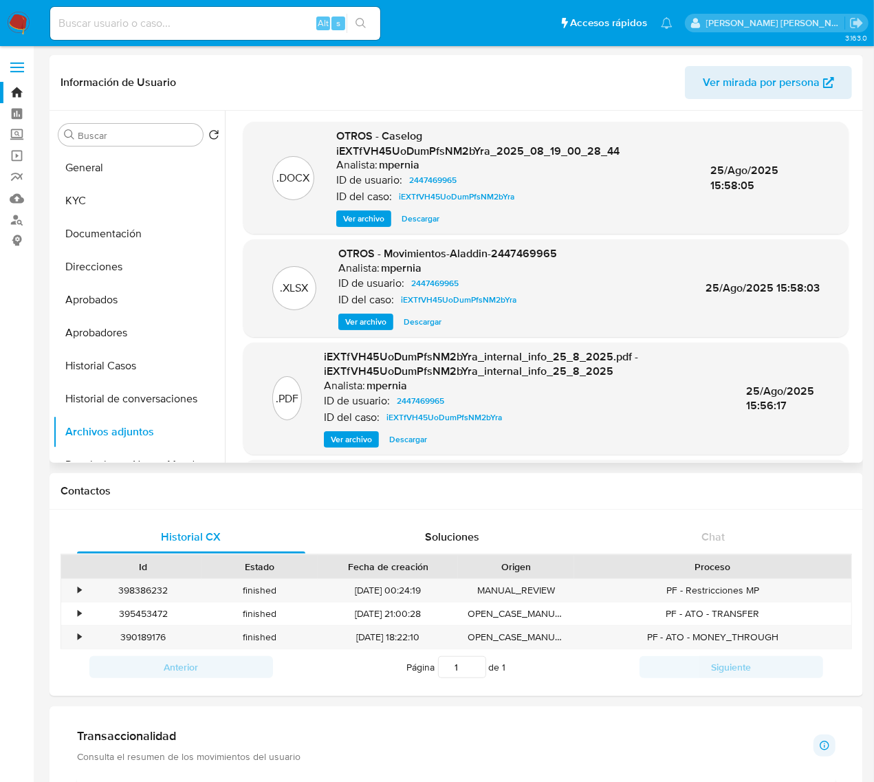
click at [122, 22] on input at bounding box center [215, 23] width 330 height 18
paste input "1967241054"
type input "1967241054"
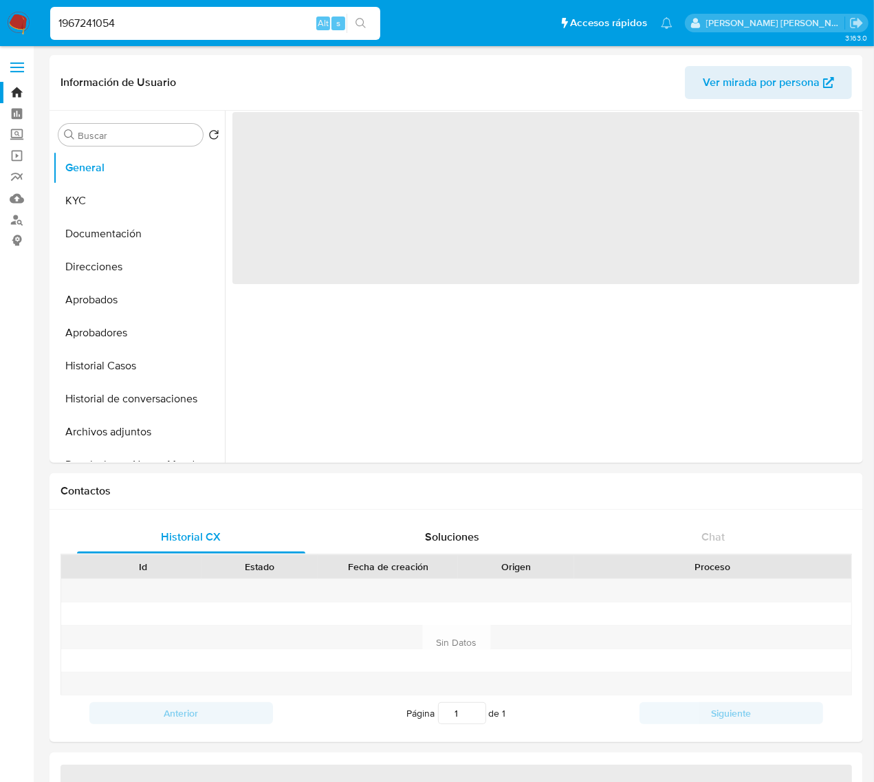
select select "10"
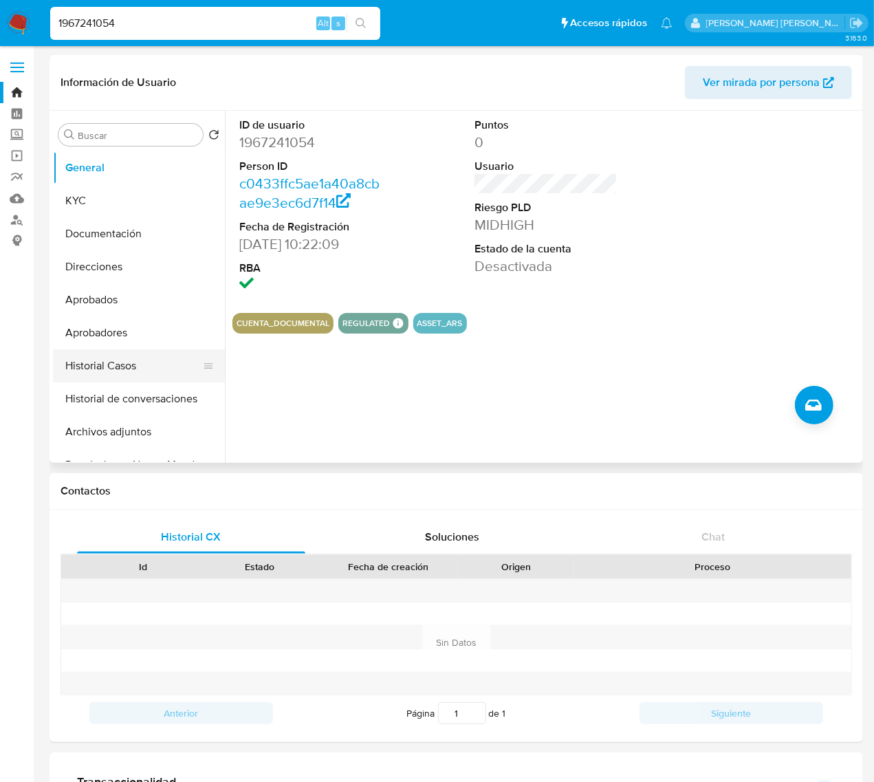
click at [98, 373] on button "Historial Casos" at bounding box center [133, 365] width 161 height 33
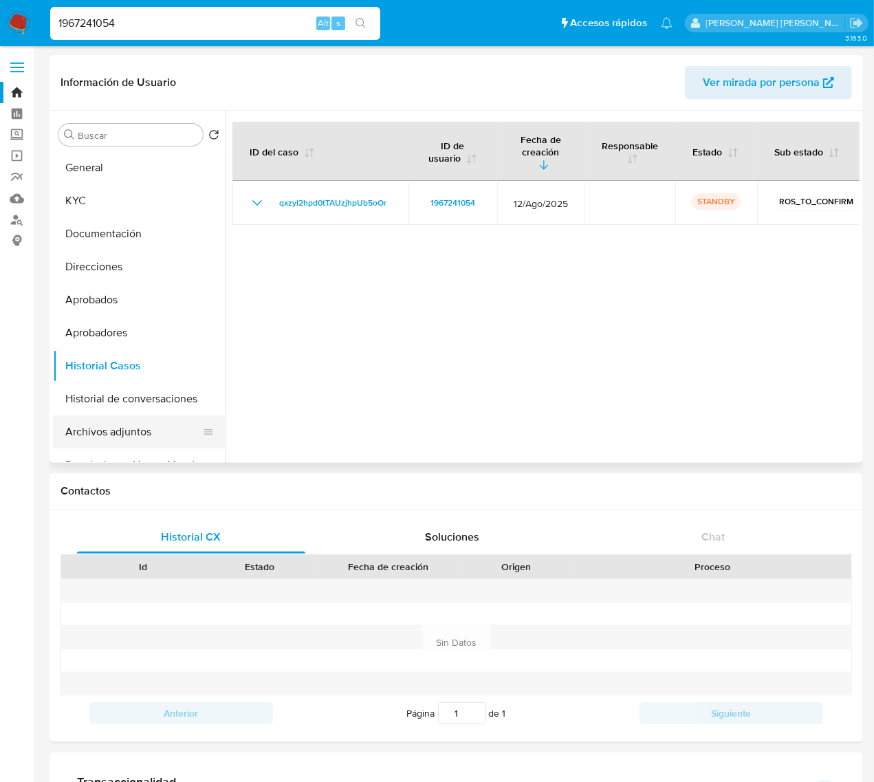
click at [103, 433] on button "Archivos adjuntos" at bounding box center [133, 431] width 161 height 33
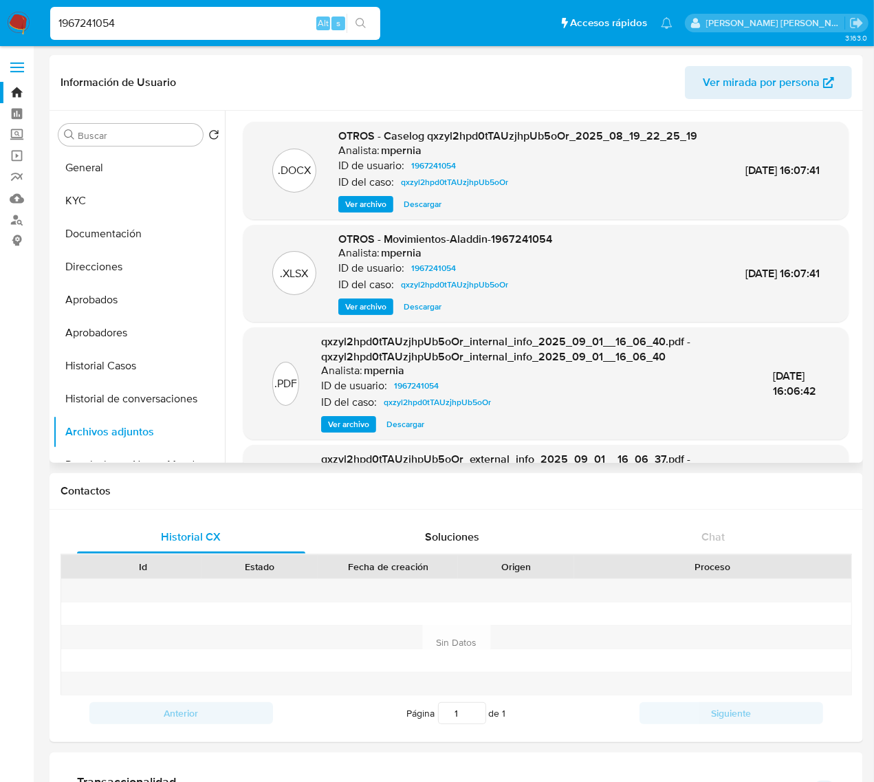
click at [366, 211] on span "Ver archivo" at bounding box center [365, 204] width 41 height 14
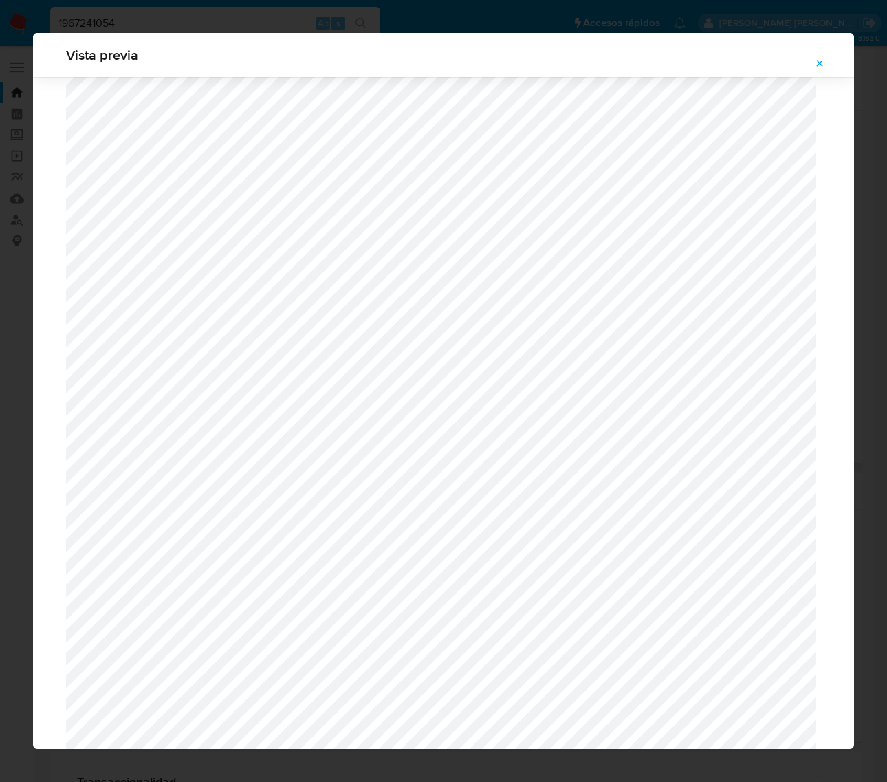
scroll to position [918, 0]
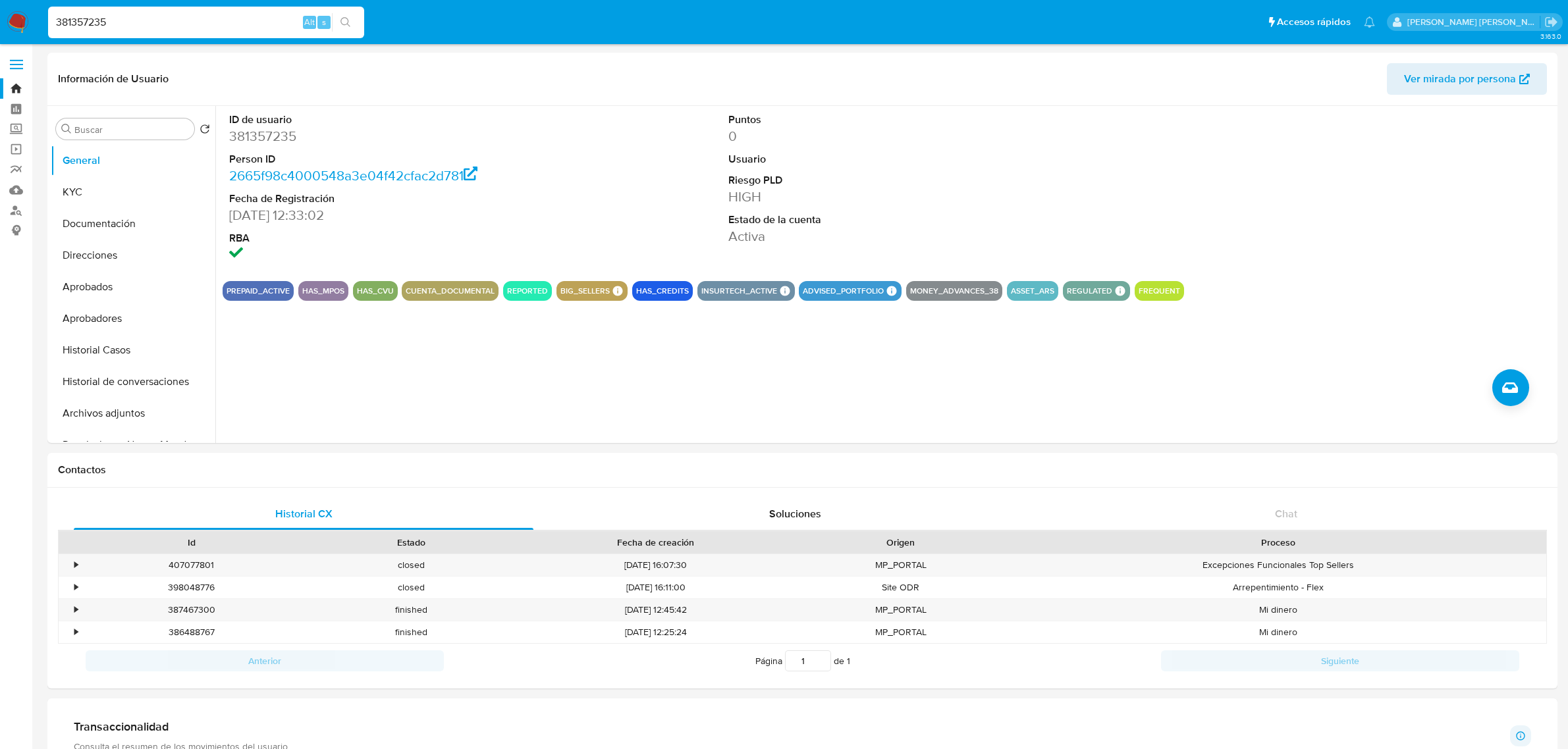
select select "10"
click at [96, 347] on button "Historial Casos" at bounding box center [127, 350] width 154 height 32
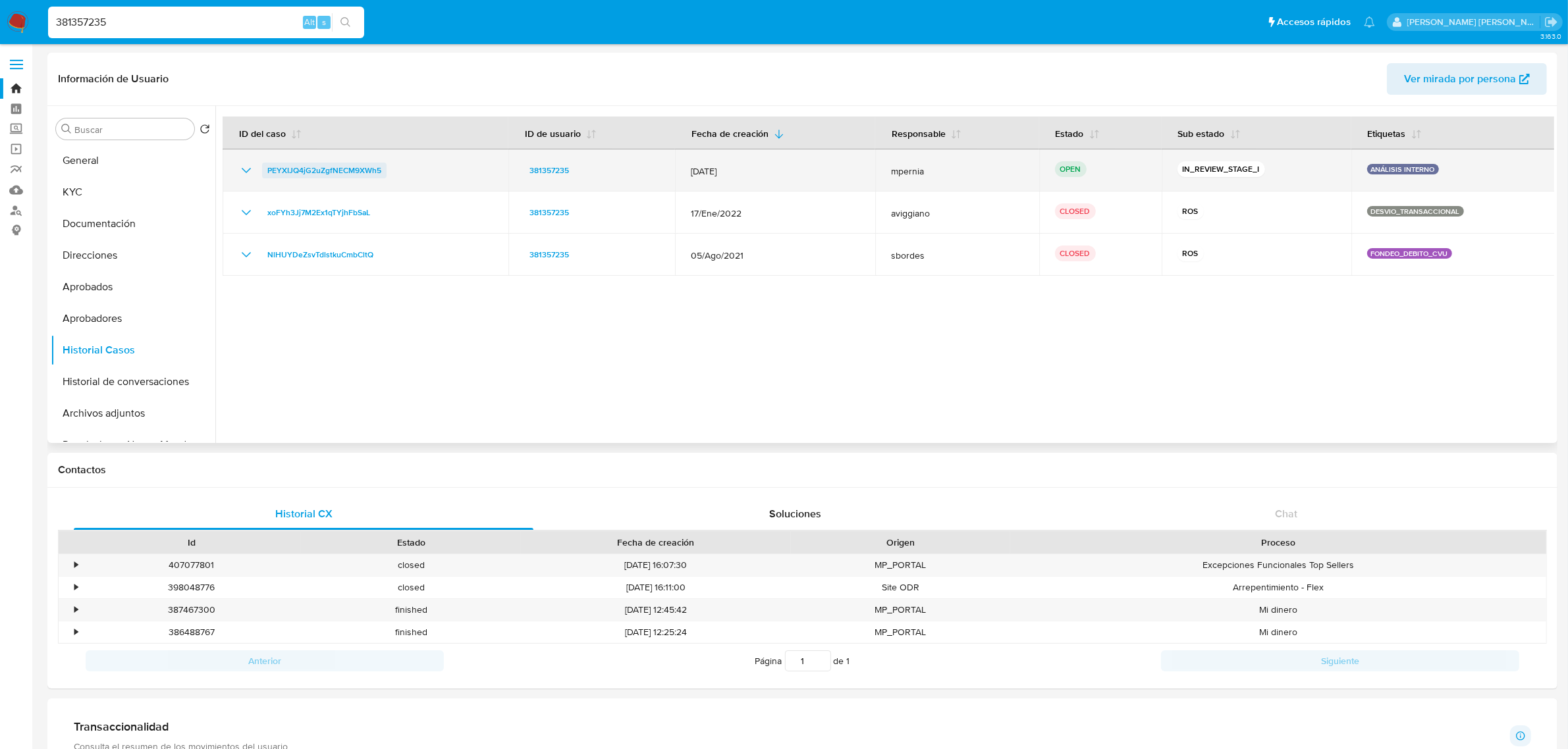
click at [362, 168] on span "PEYXIJQ4jG2uZgfNECM9XWh5" at bounding box center [324, 170] width 114 height 15
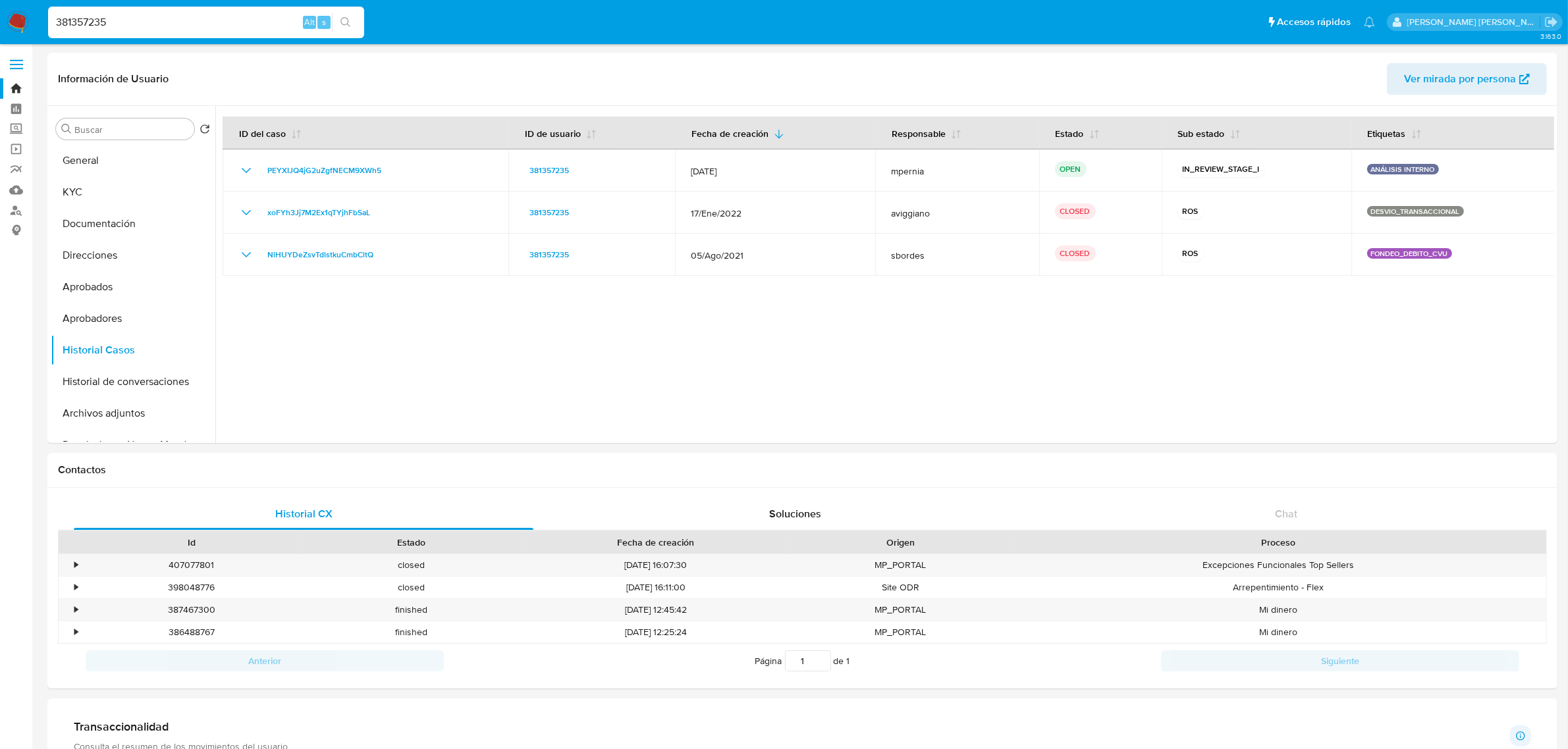
click at [94, 21] on input "381357235" at bounding box center [206, 22] width 316 height 17
paste input "440630460"
type input "440630460"
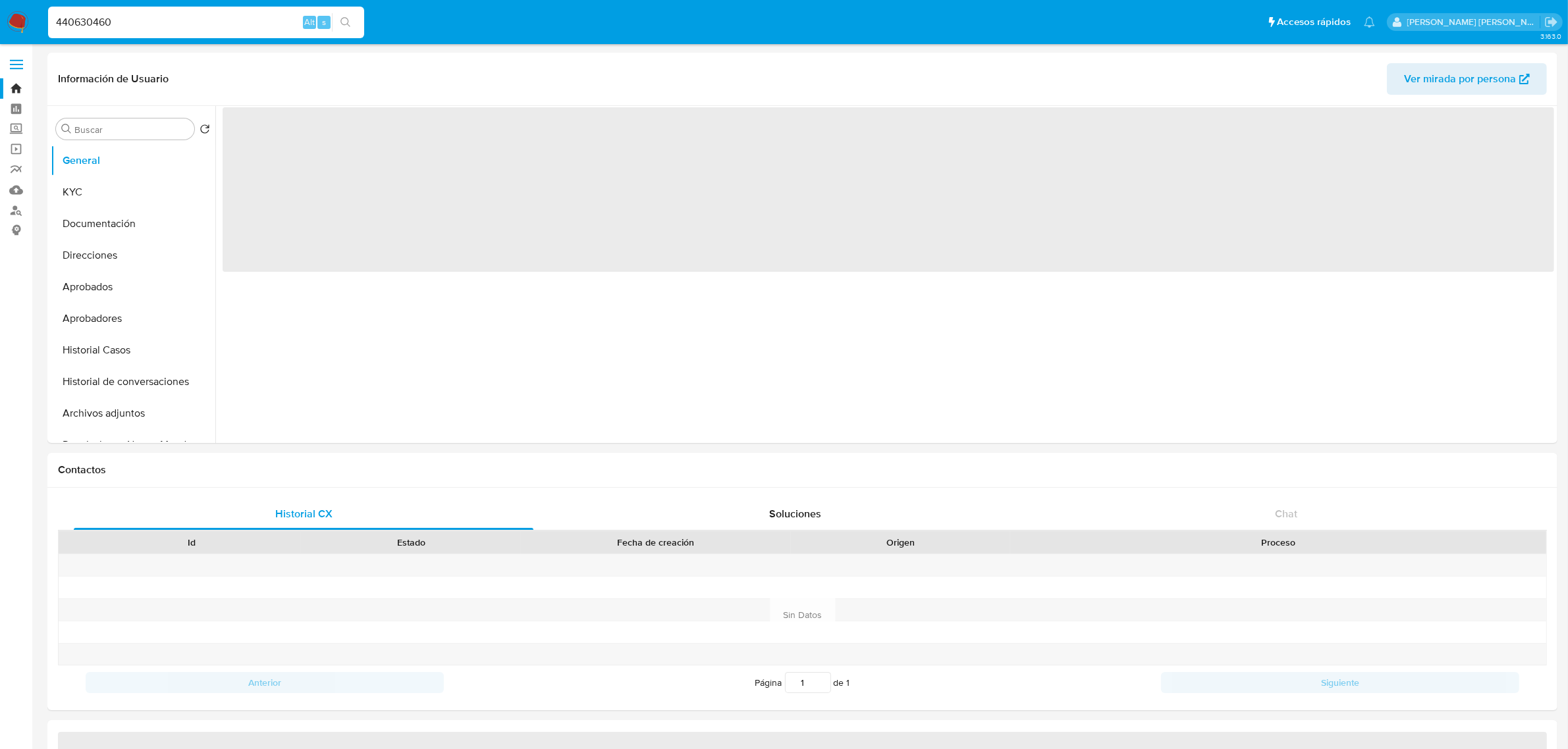
select select "10"
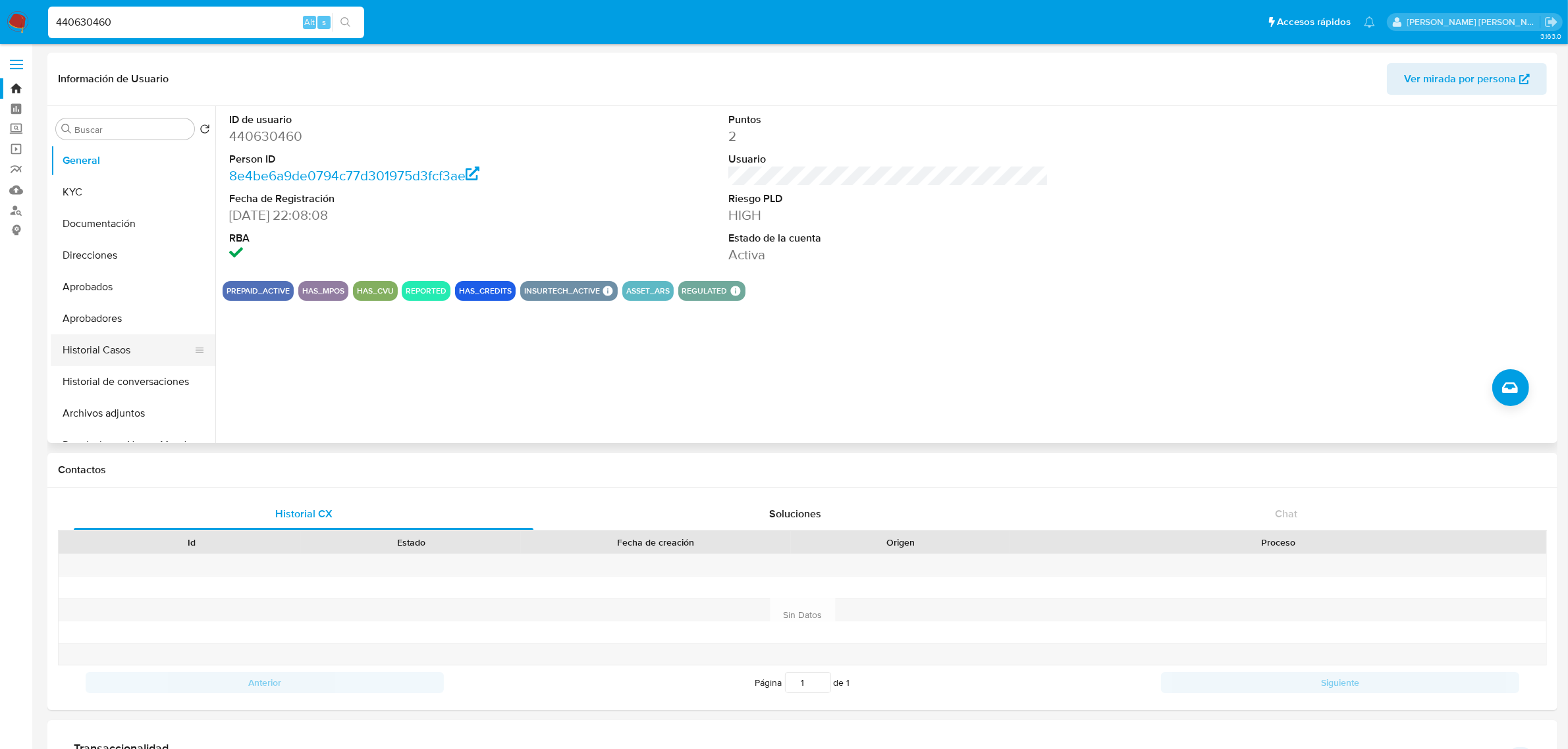
click at [100, 357] on button "Historial Casos" at bounding box center [127, 350] width 154 height 32
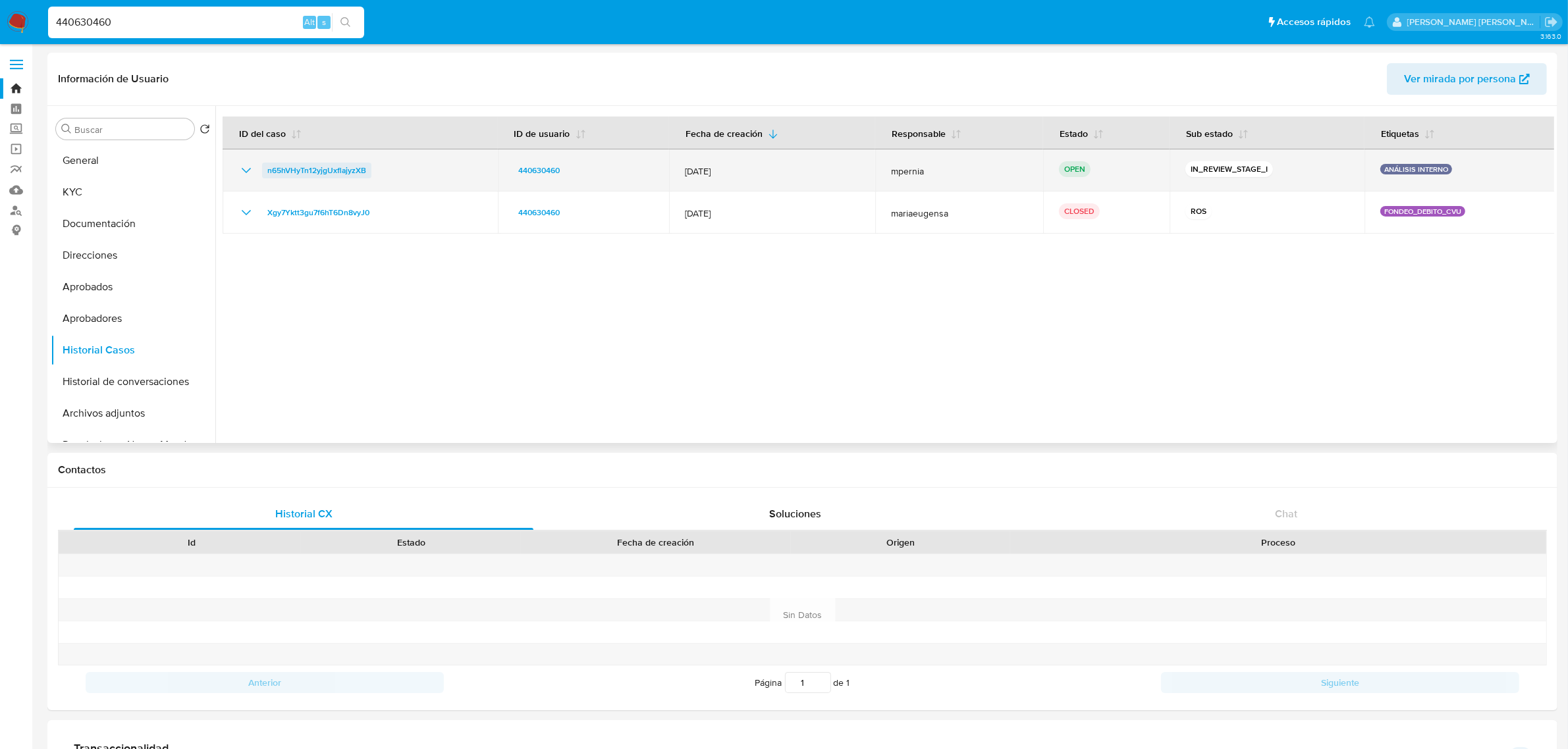
click at [334, 170] on span "n65hVHyTn12yjgUxflajyzXB" at bounding box center [316, 170] width 99 height 15
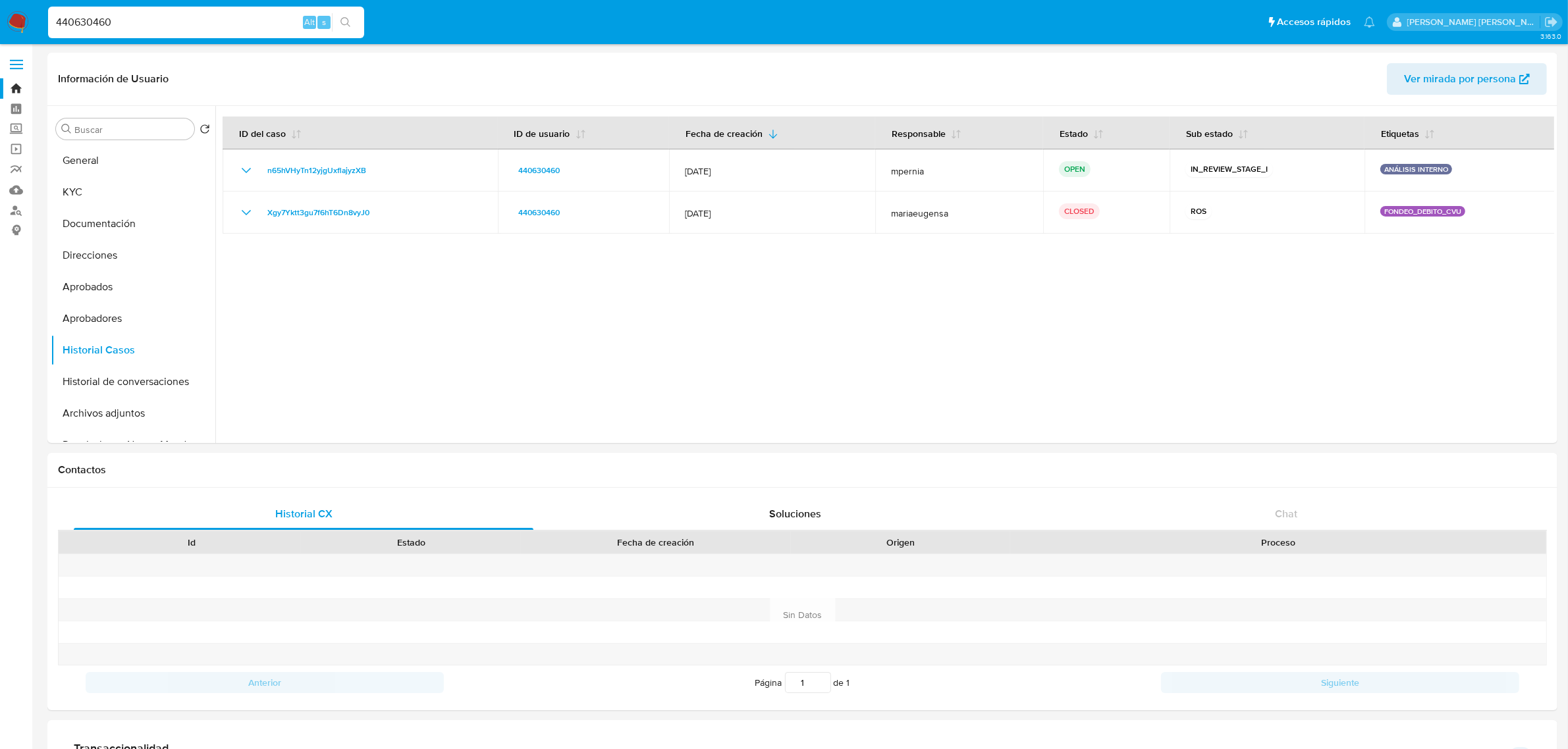
click at [93, 15] on input "440630460" at bounding box center [206, 22] width 316 height 17
paste input "665889455"
type input "665889455"
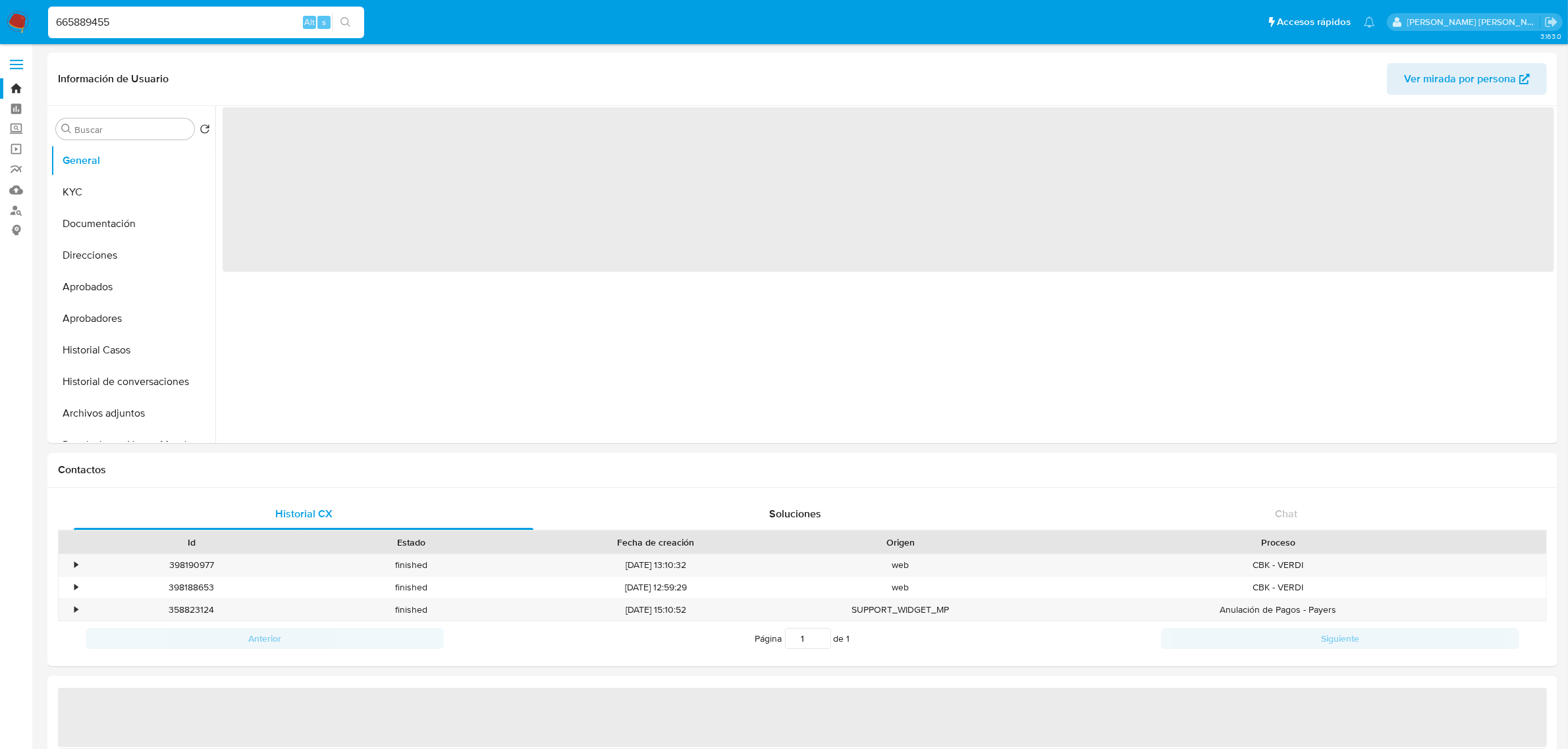
select select "10"
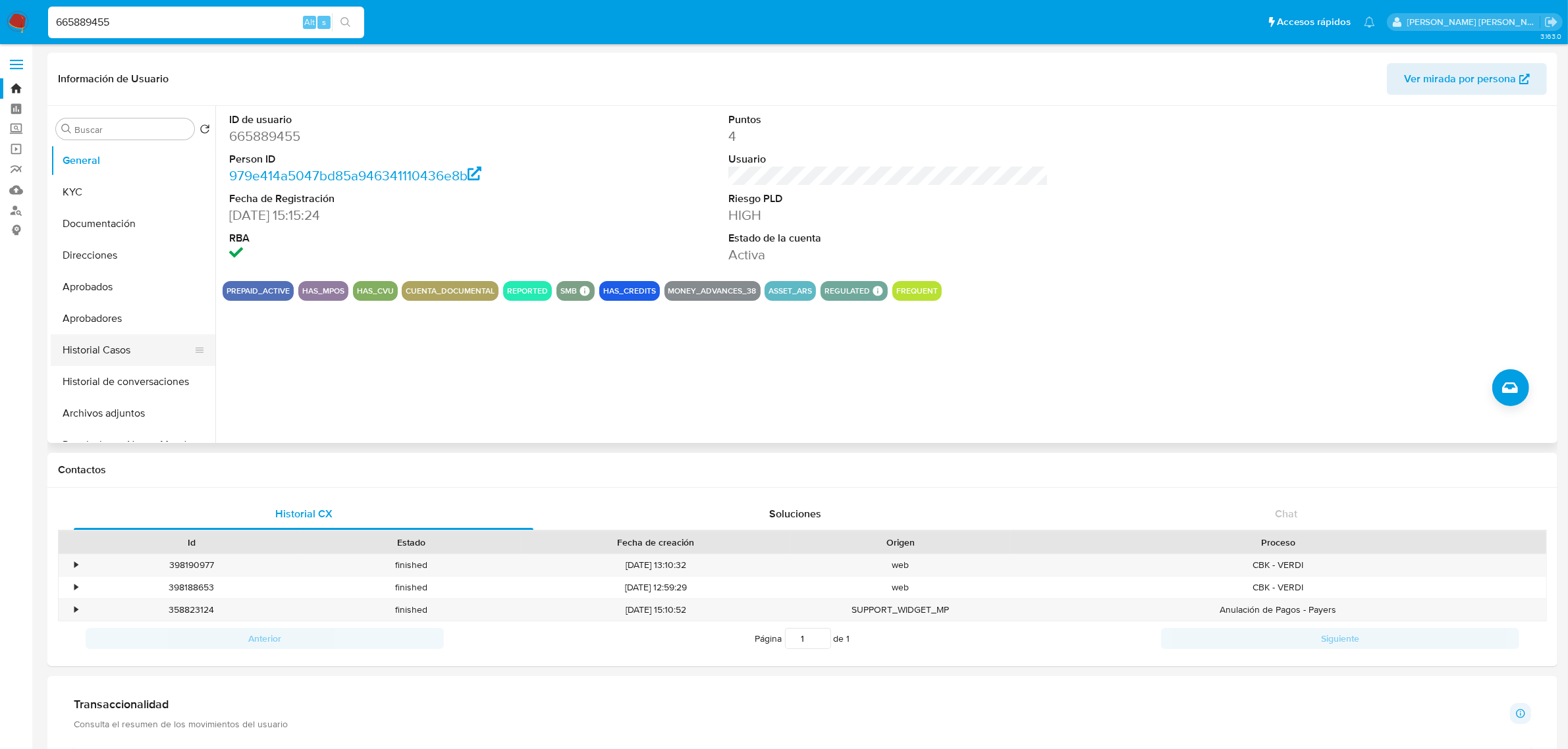
click at [102, 352] on button "Historial Casos" at bounding box center [127, 350] width 154 height 32
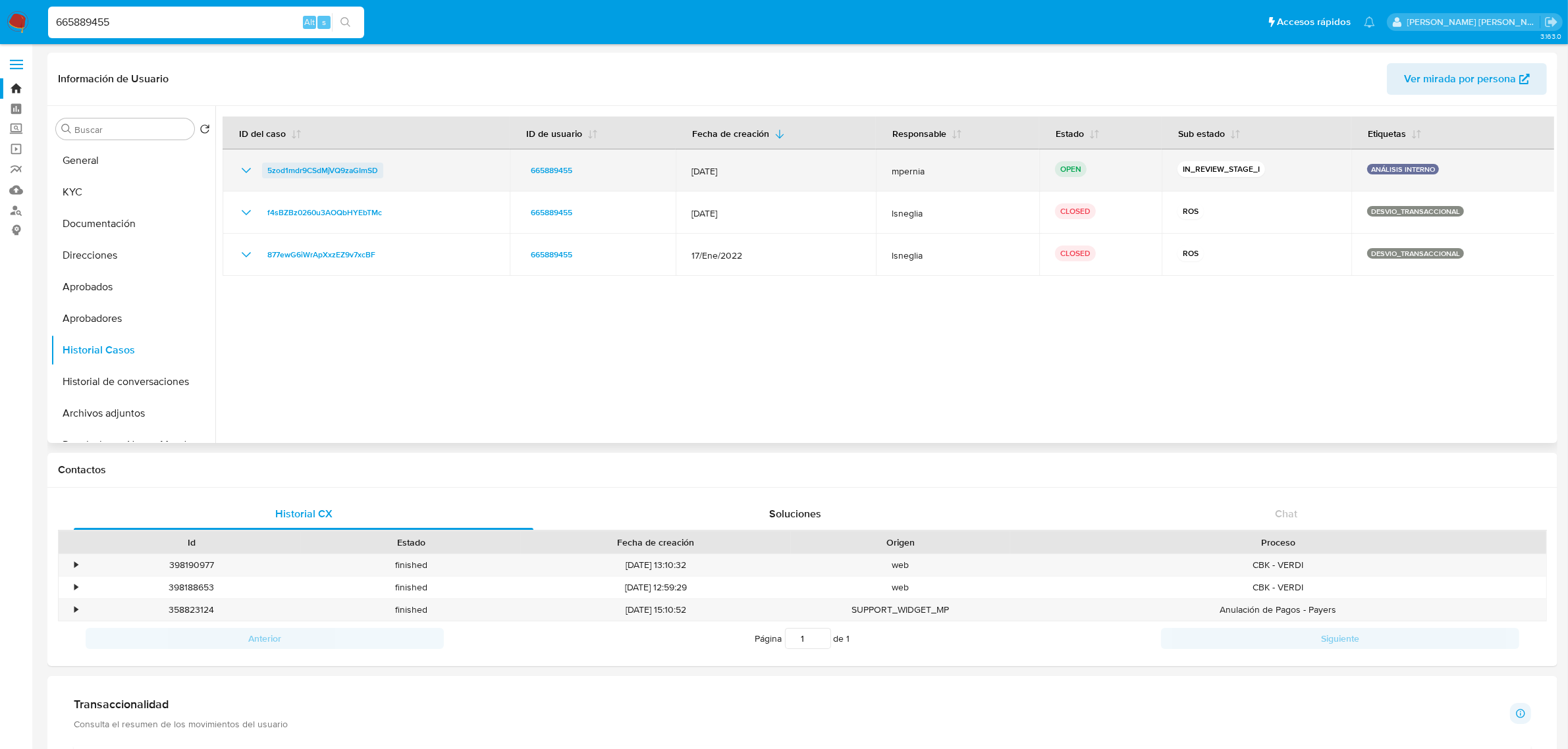
click at [314, 167] on span "5zod1mdr9CSdMjVQ9zaGImSD" at bounding box center [322, 170] width 110 height 15
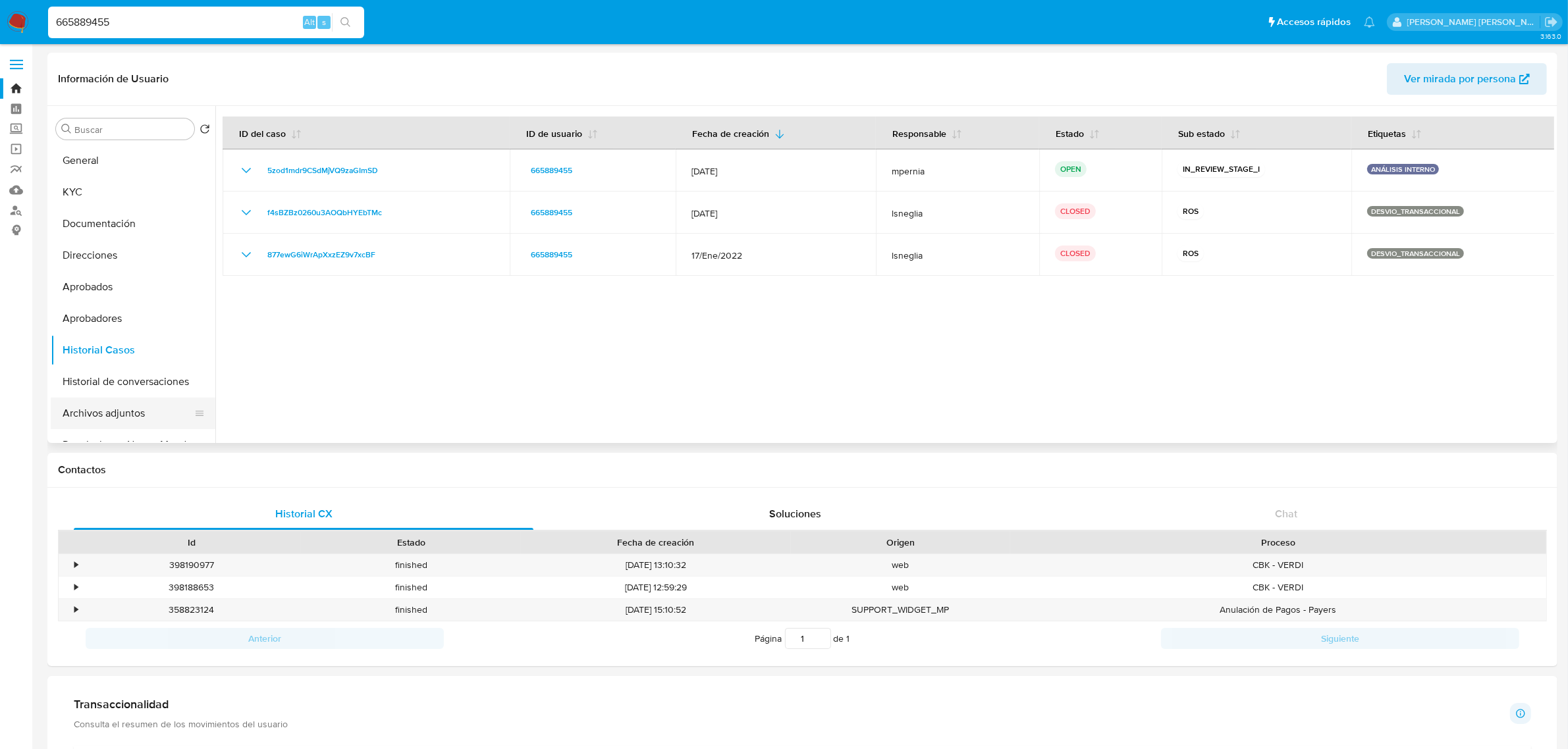
click at [94, 405] on button "Archivos adjuntos" at bounding box center [127, 413] width 154 height 32
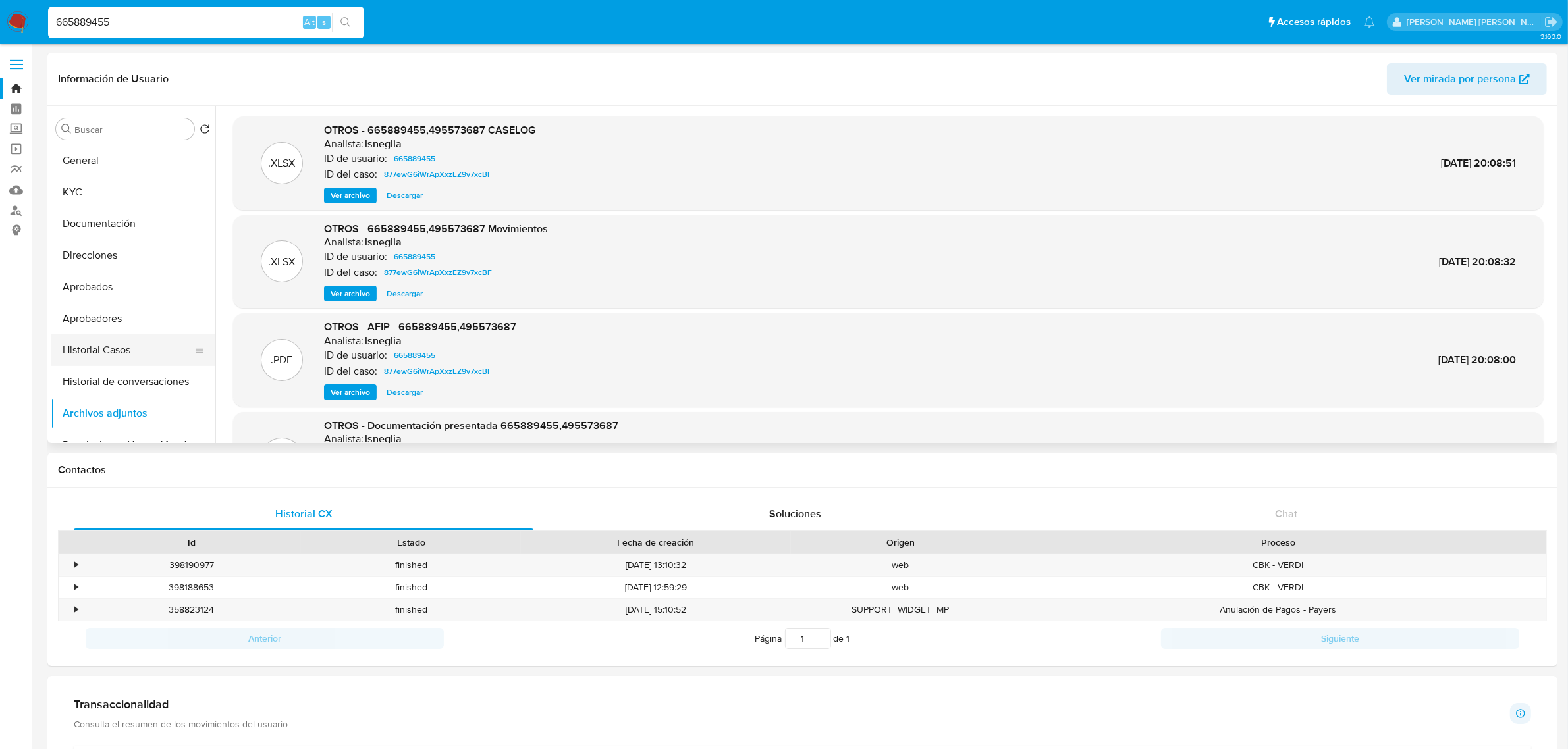
click at [80, 351] on button "Historial Casos" at bounding box center [127, 350] width 154 height 32
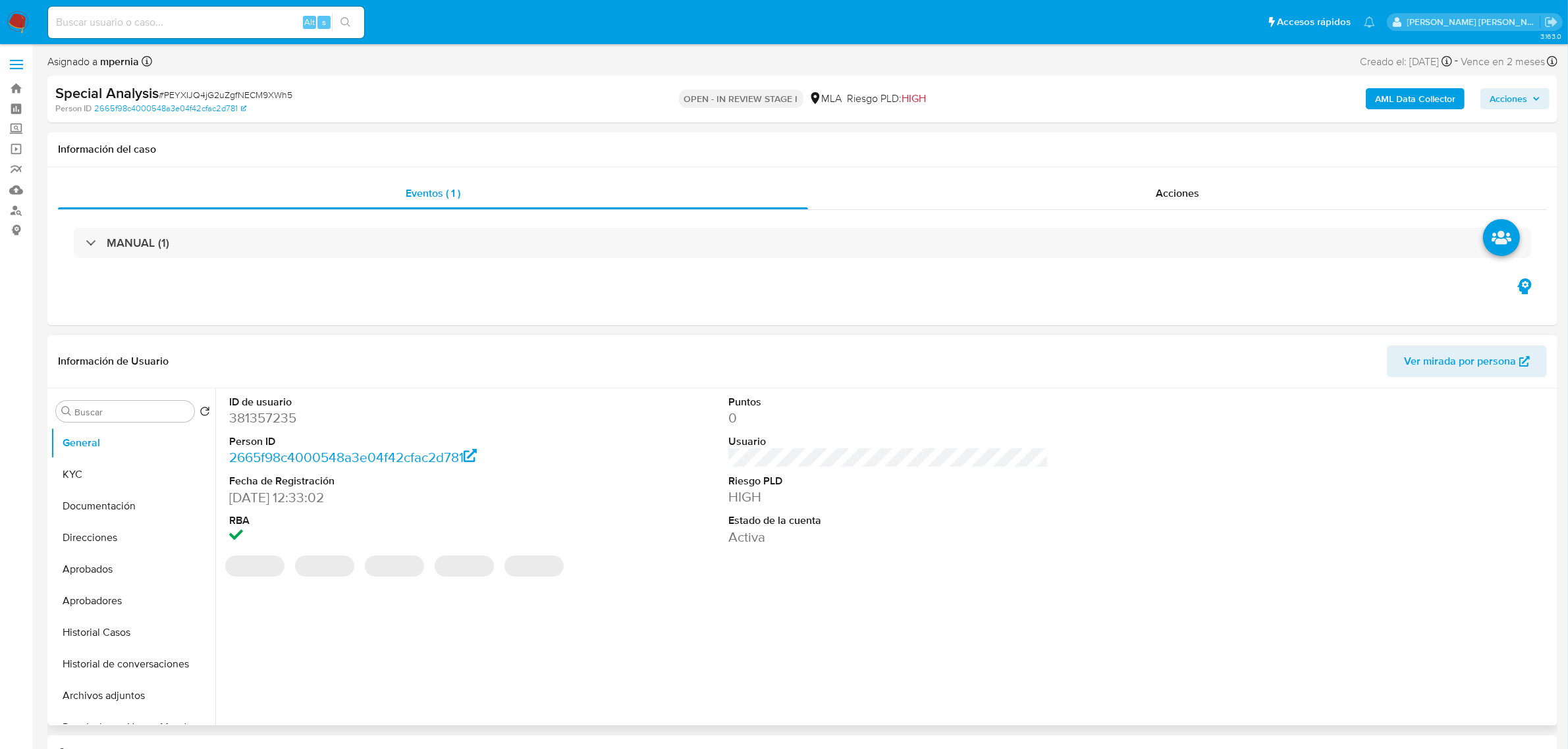
select select "10"
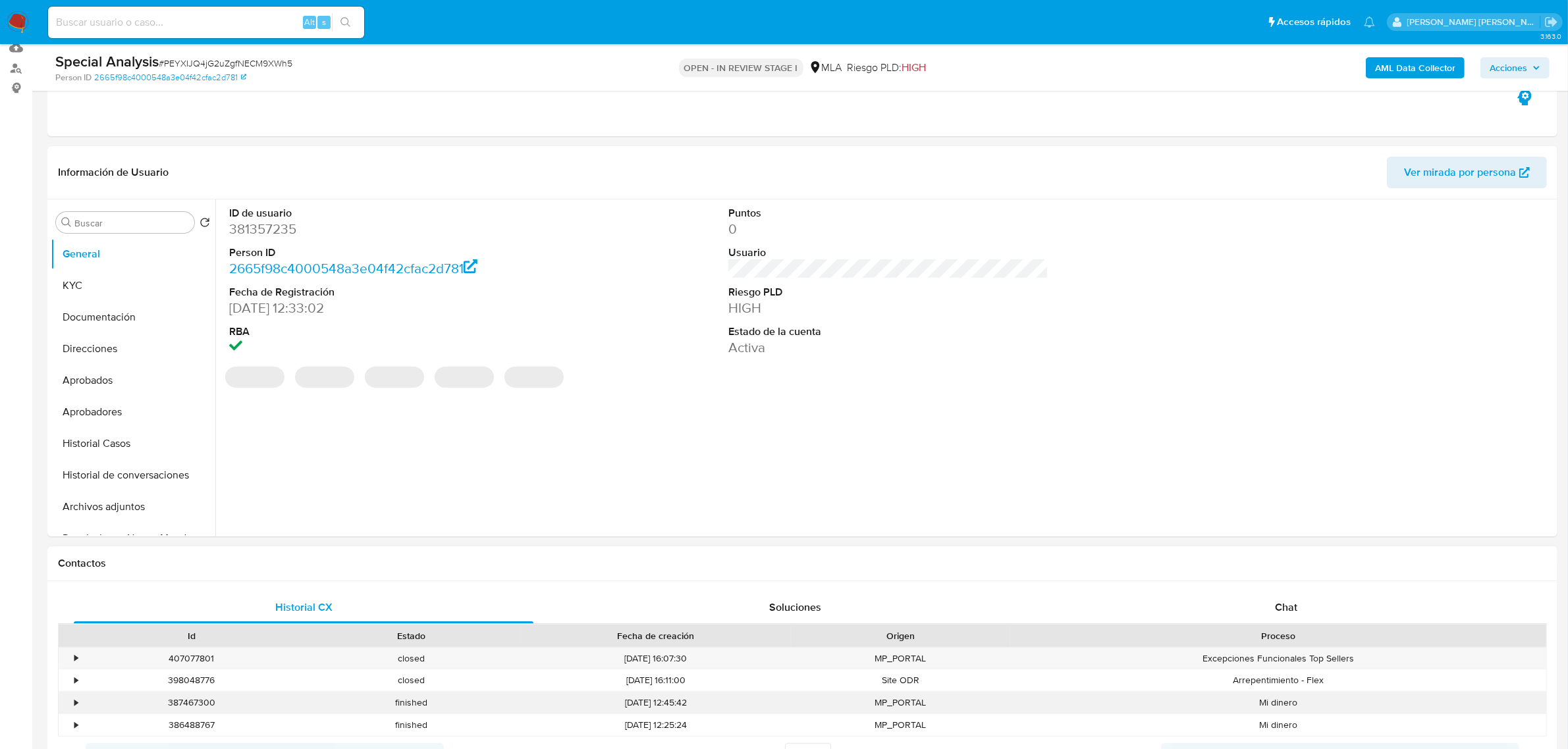
scroll to position [329, 0]
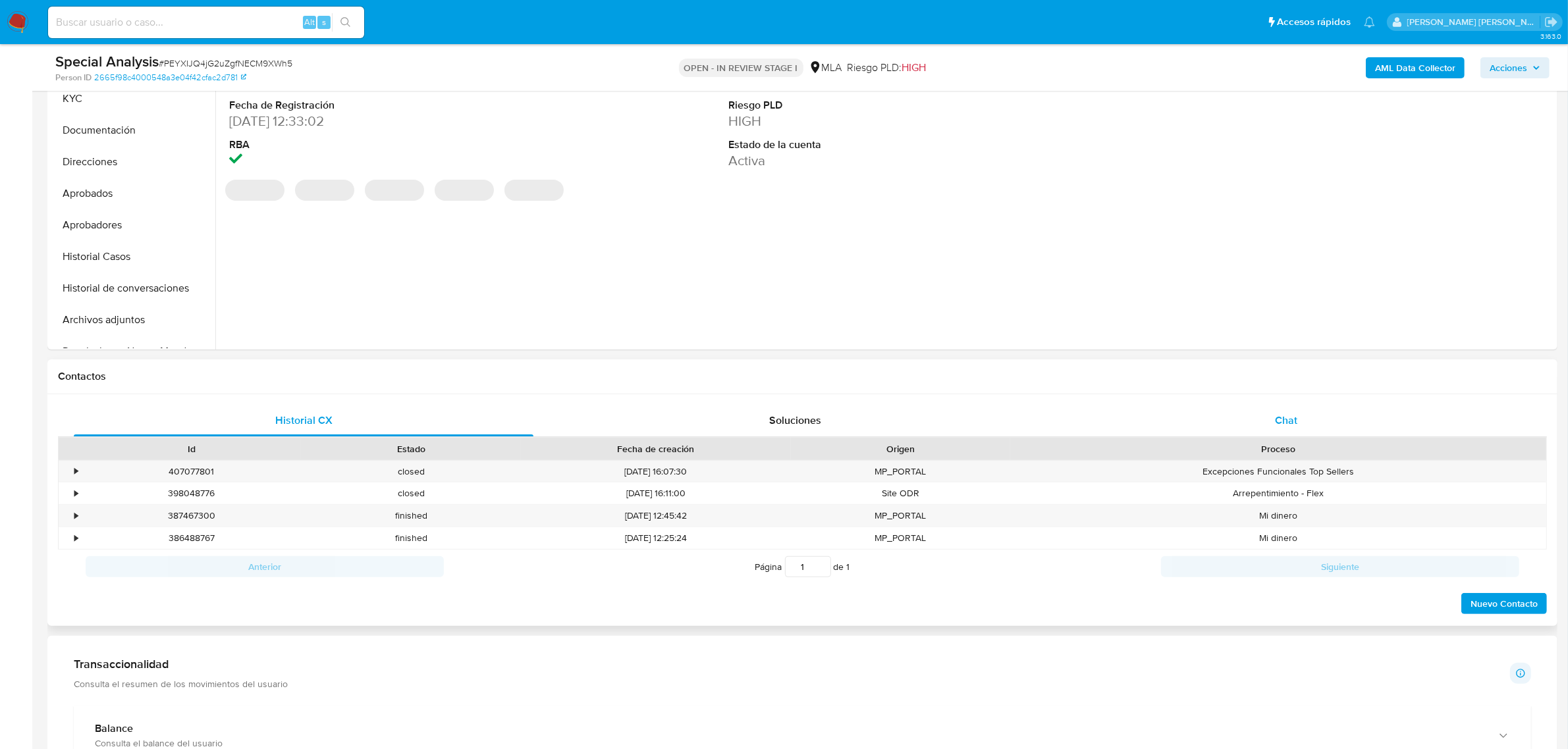
click at [1286, 420] on span "Chat" at bounding box center [1285, 420] width 22 height 15
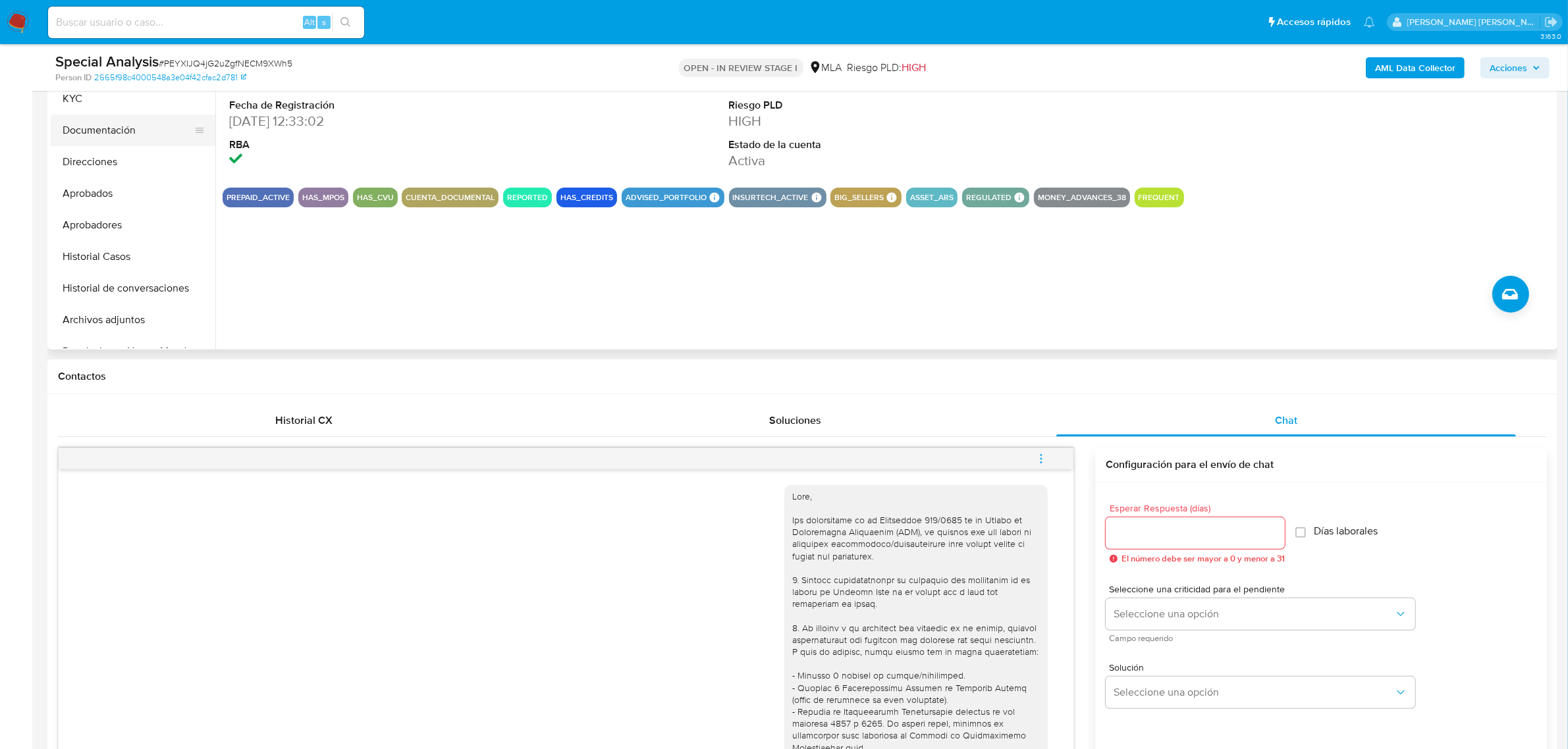
click at [92, 126] on button "Documentación" at bounding box center [127, 130] width 154 height 32
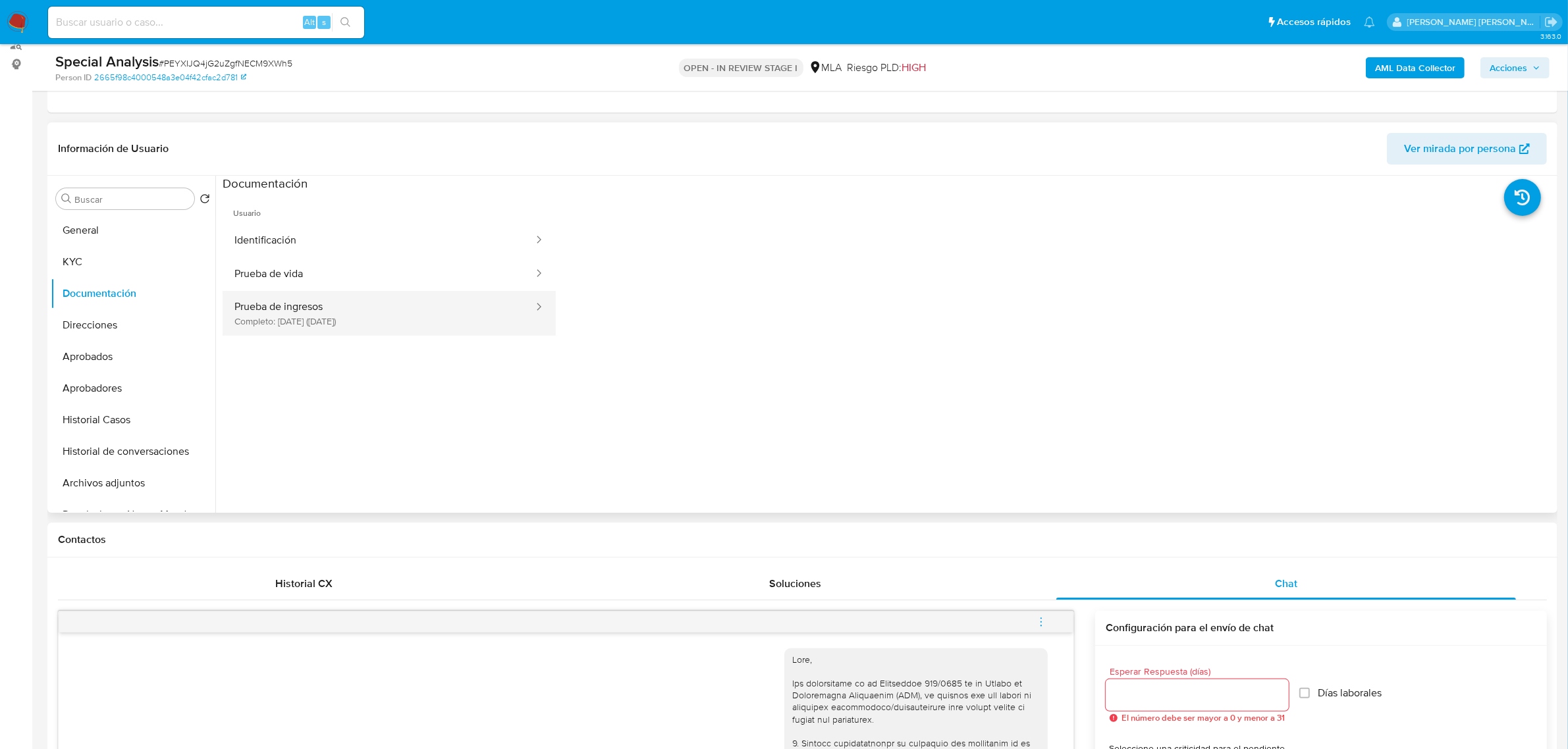
scroll to position [165, 0]
click at [328, 313] on button "Prueba de ingresos Completo: [DATE] ([DATE])" at bounding box center [378, 314] width 312 height 45
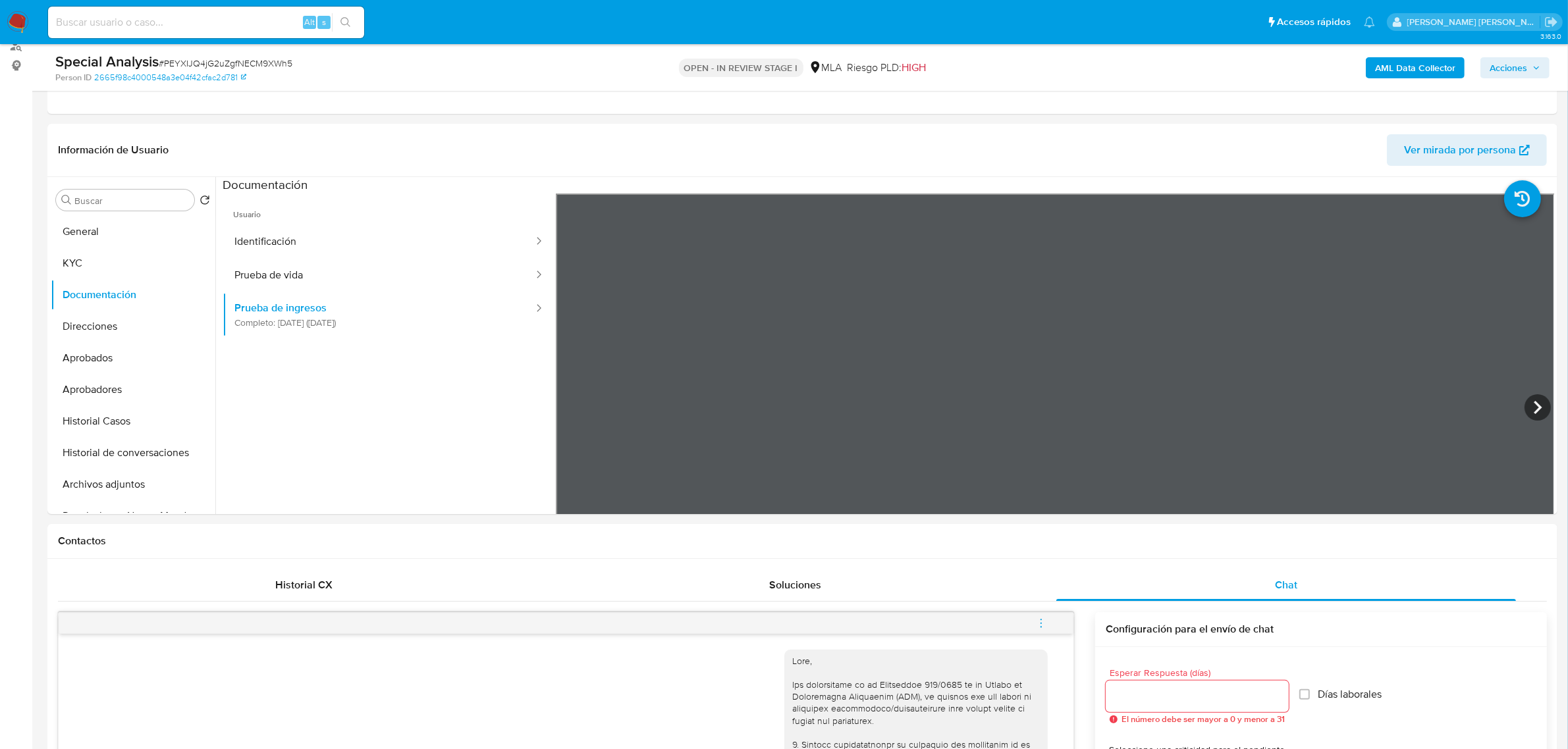
scroll to position [82, 0]
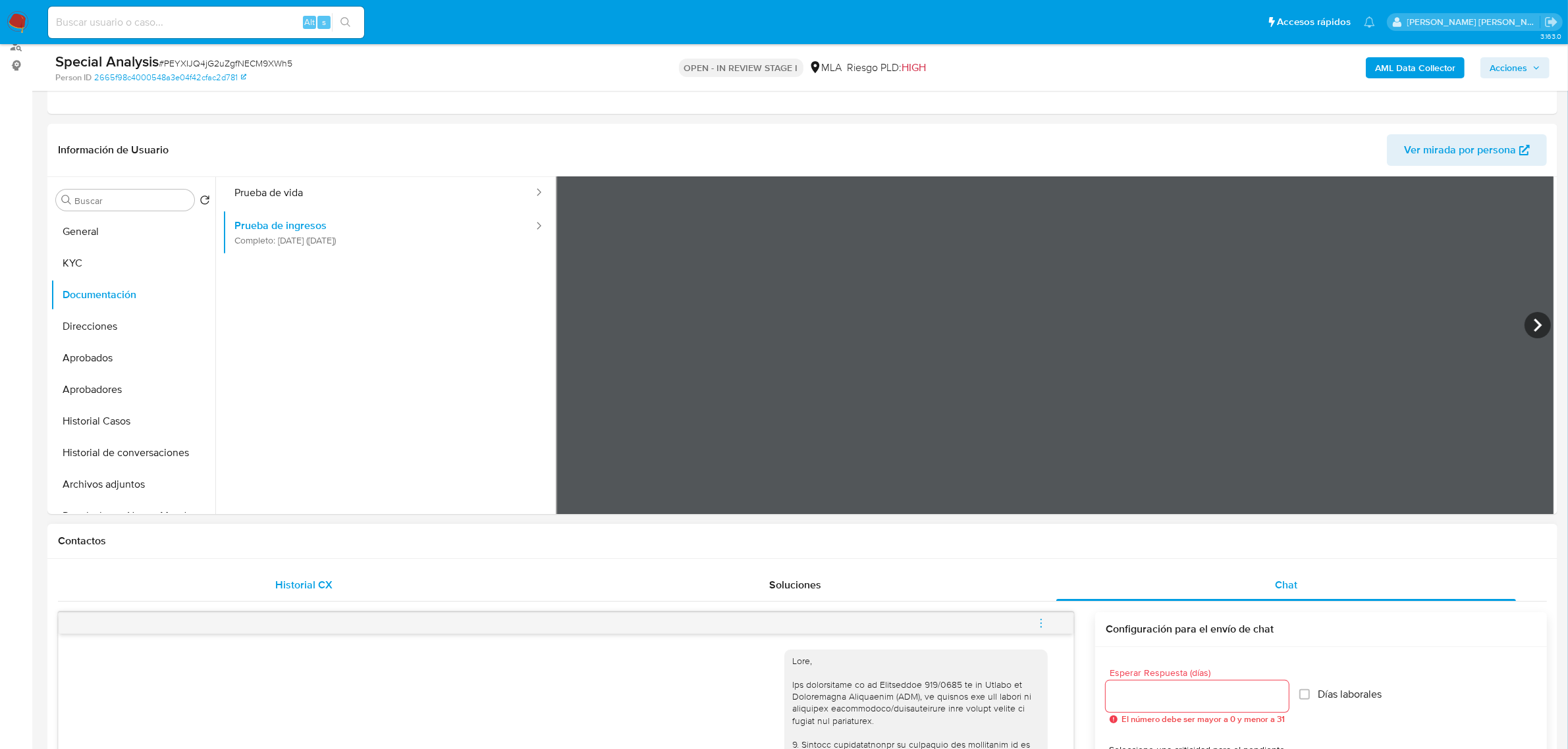
click at [326, 587] on span "Historial CX" at bounding box center [304, 585] width 57 height 15
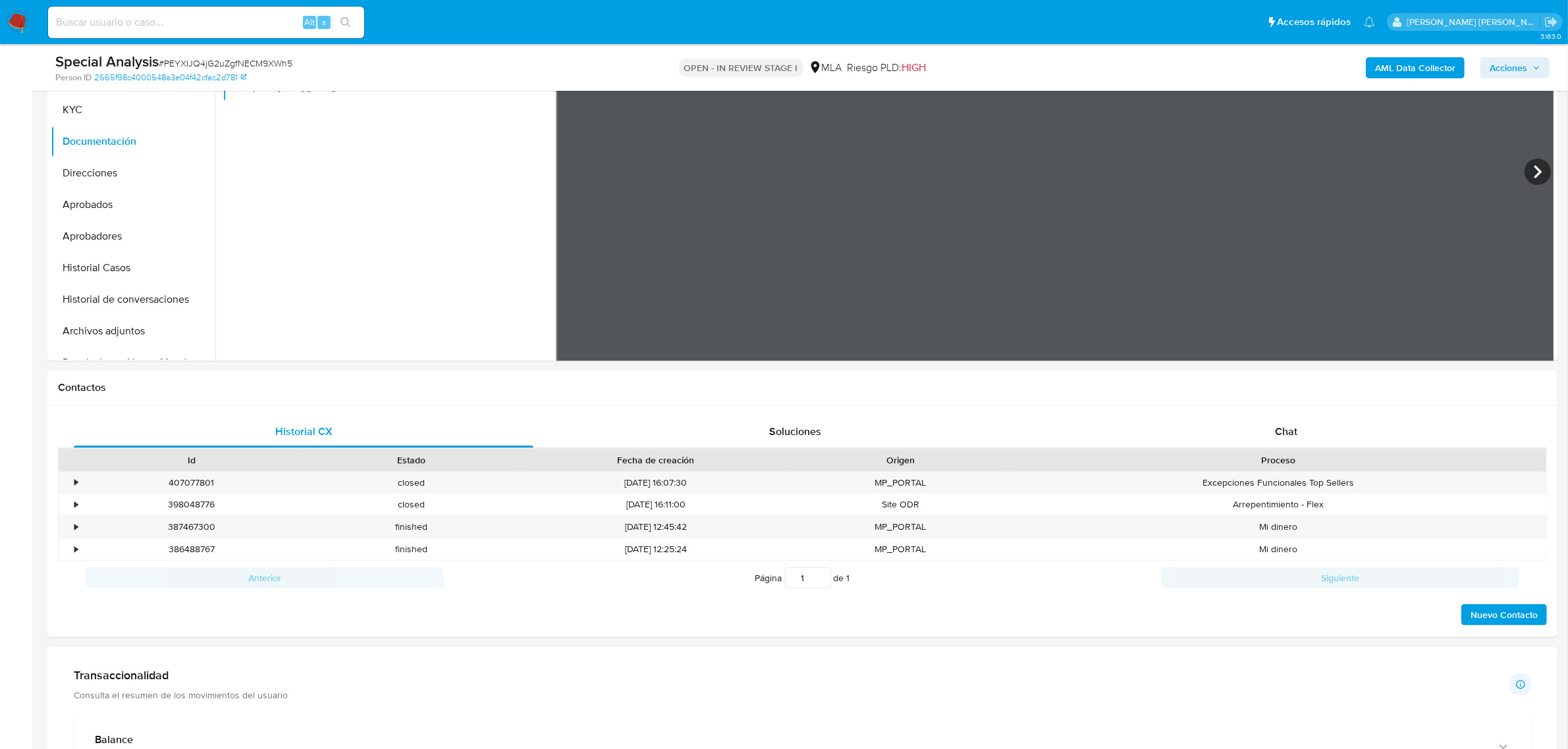
scroll to position [329, 0]
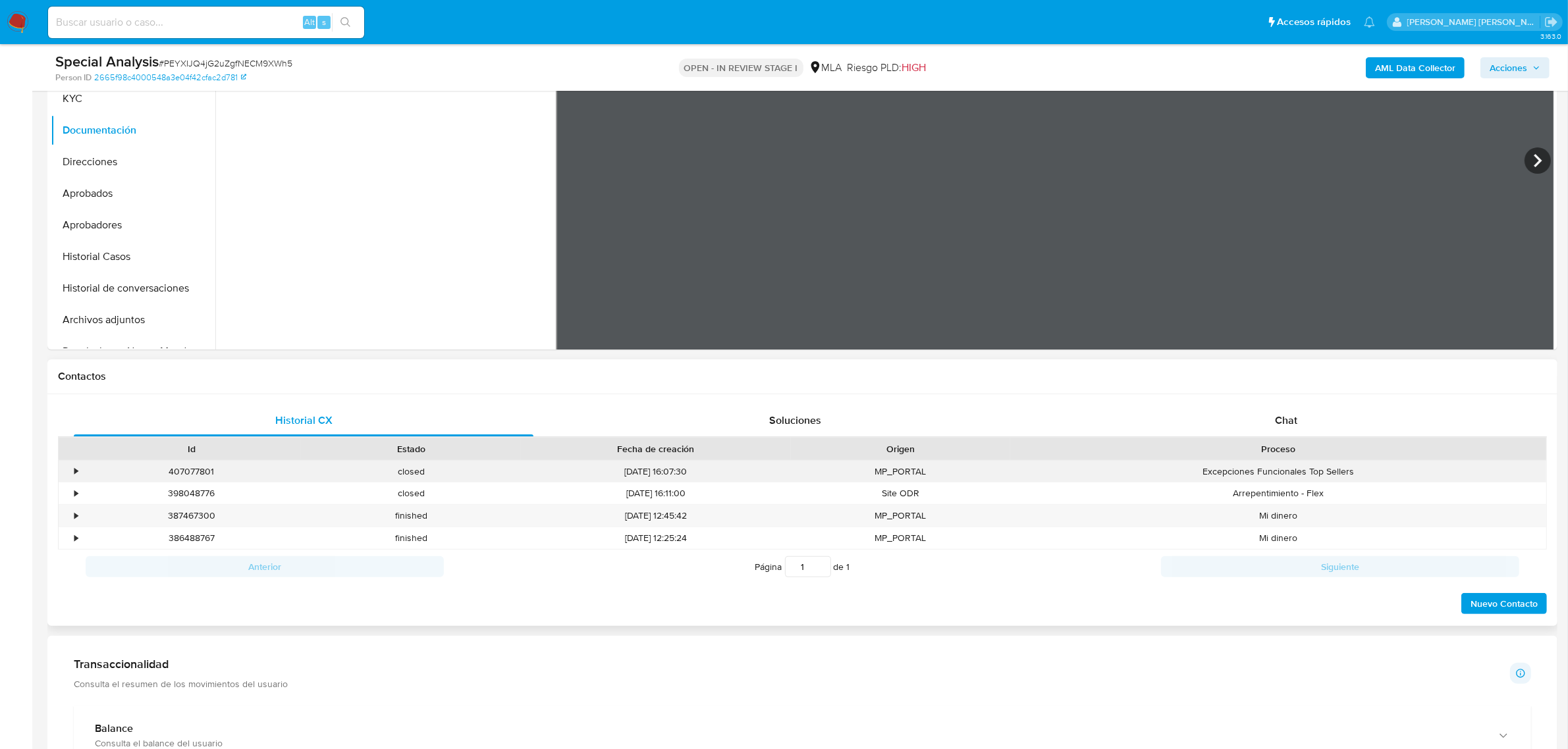
click at [187, 470] on div "407077801" at bounding box center [191, 471] width 219 height 22
copy div "407077801"
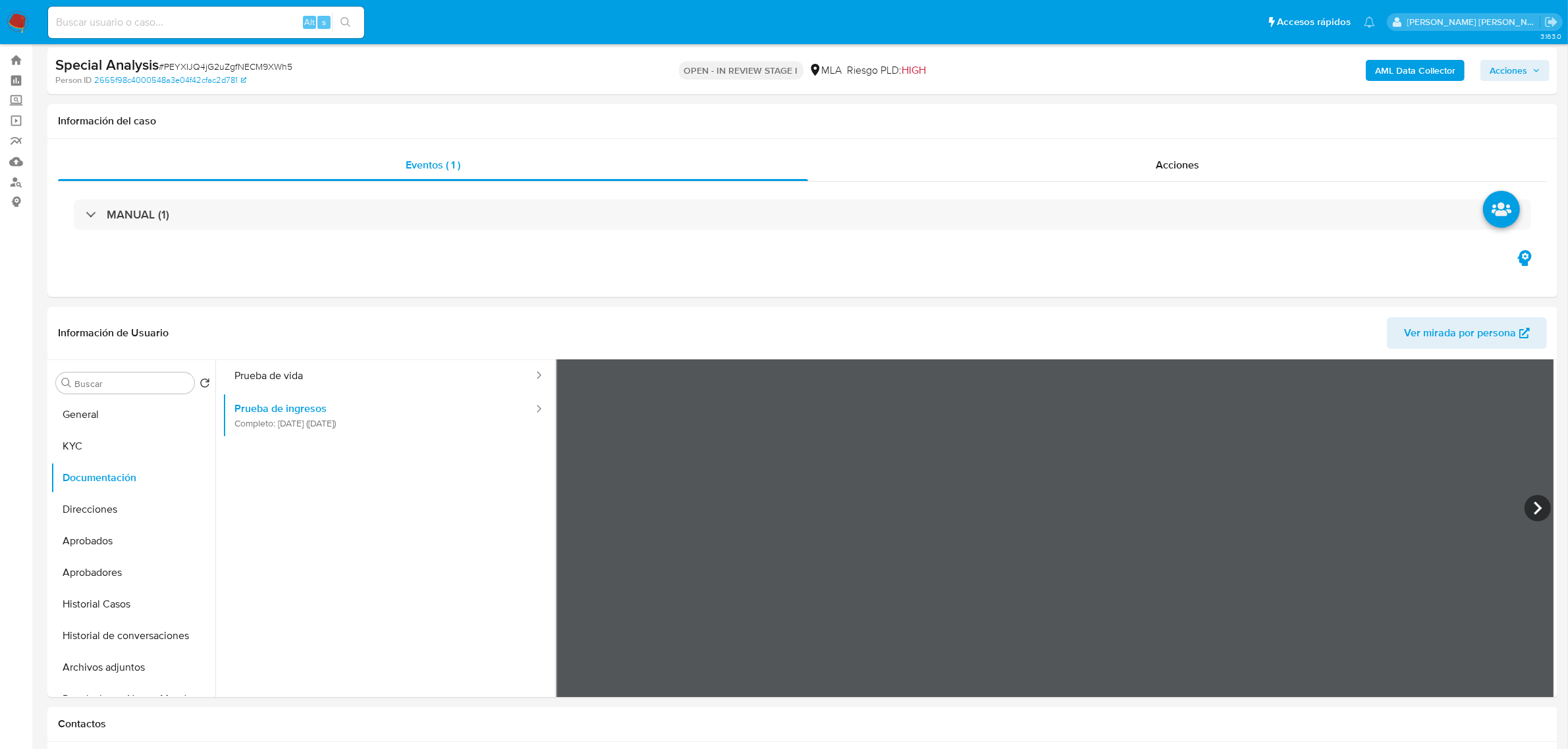
scroll to position [0, 0]
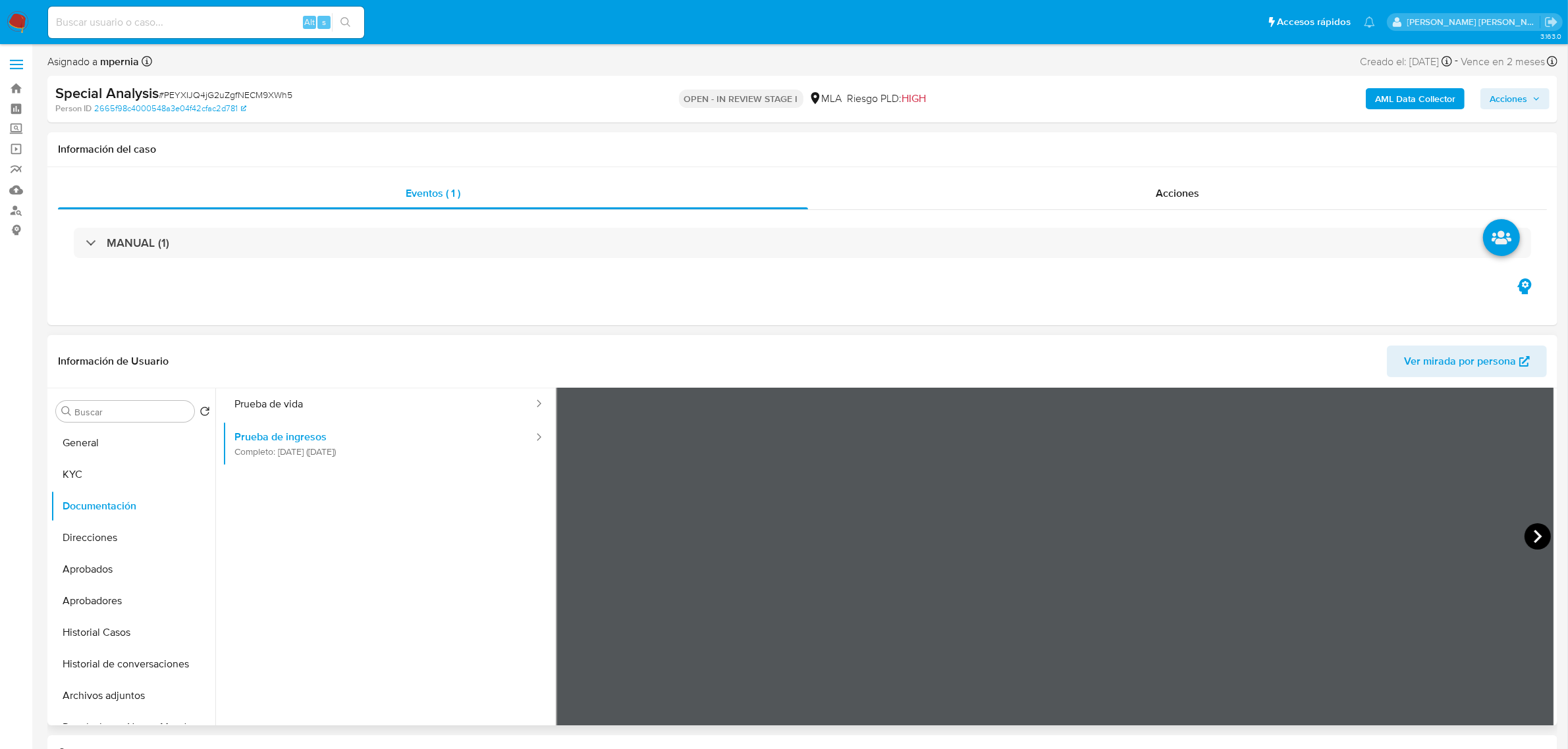
click at [1534, 532] on icon at bounding box center [1537, 536] width 8 height 13
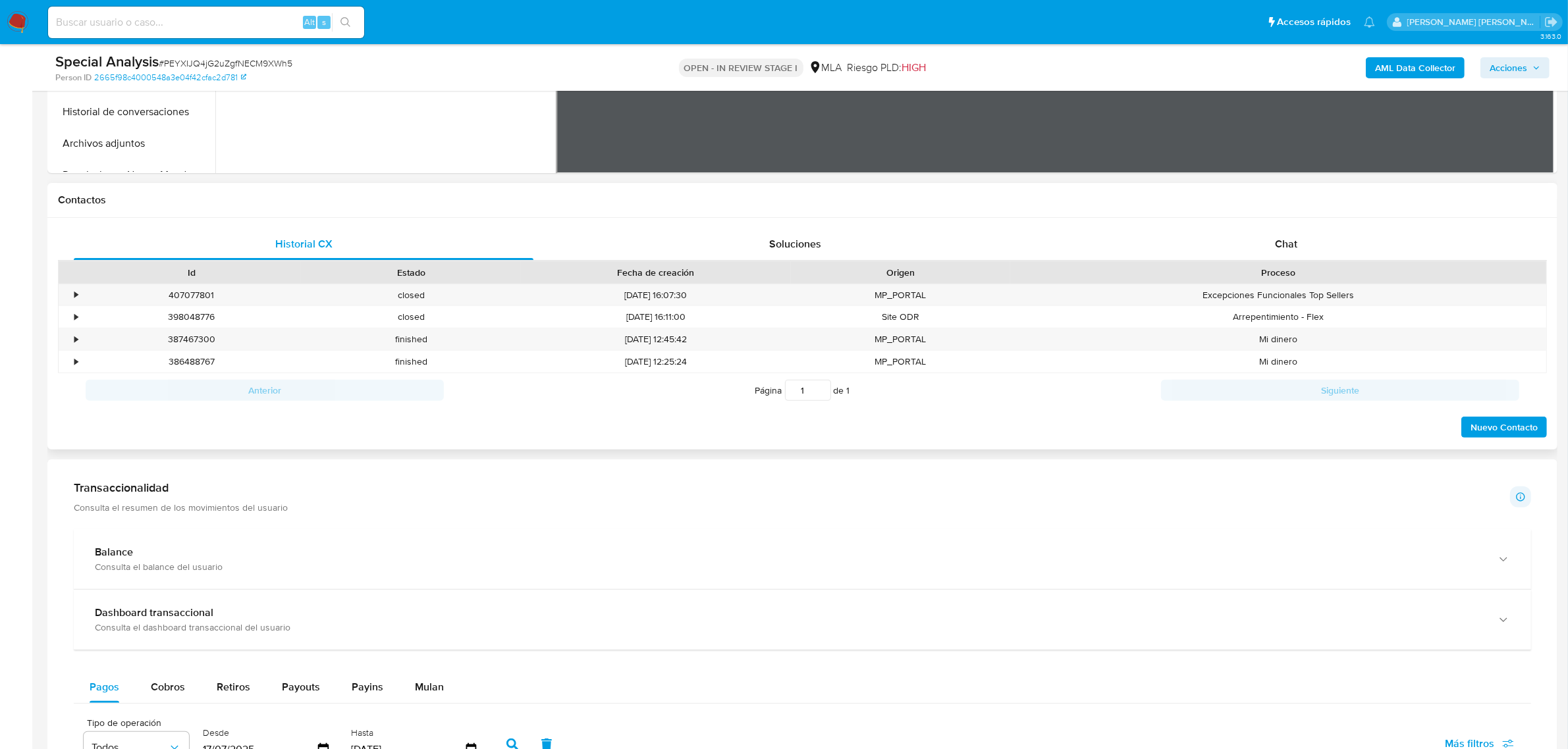
scroll to position [494, 0]
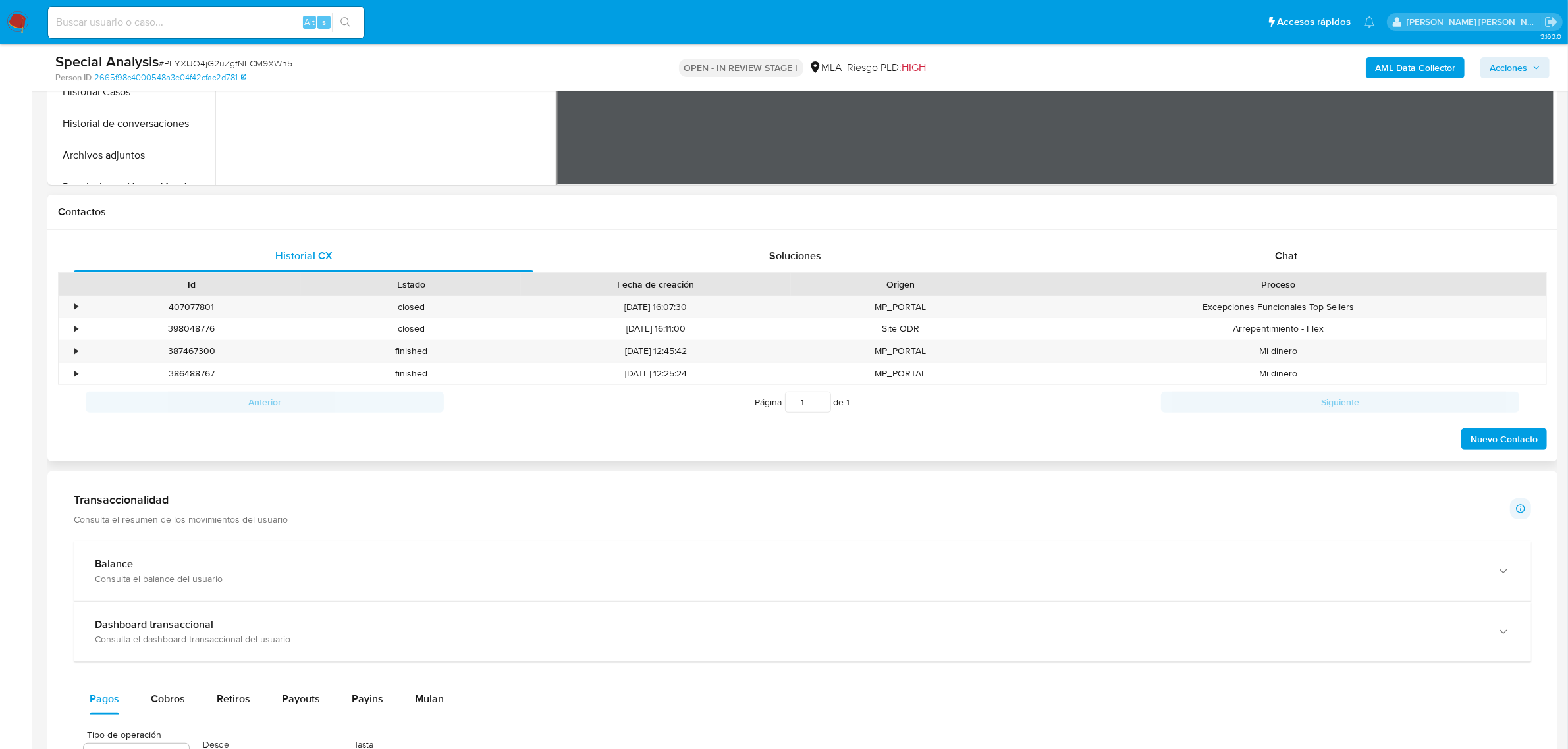
click at [1294, 261] on span "Chat" at bounding box center [1285, 256] width 22 height 15
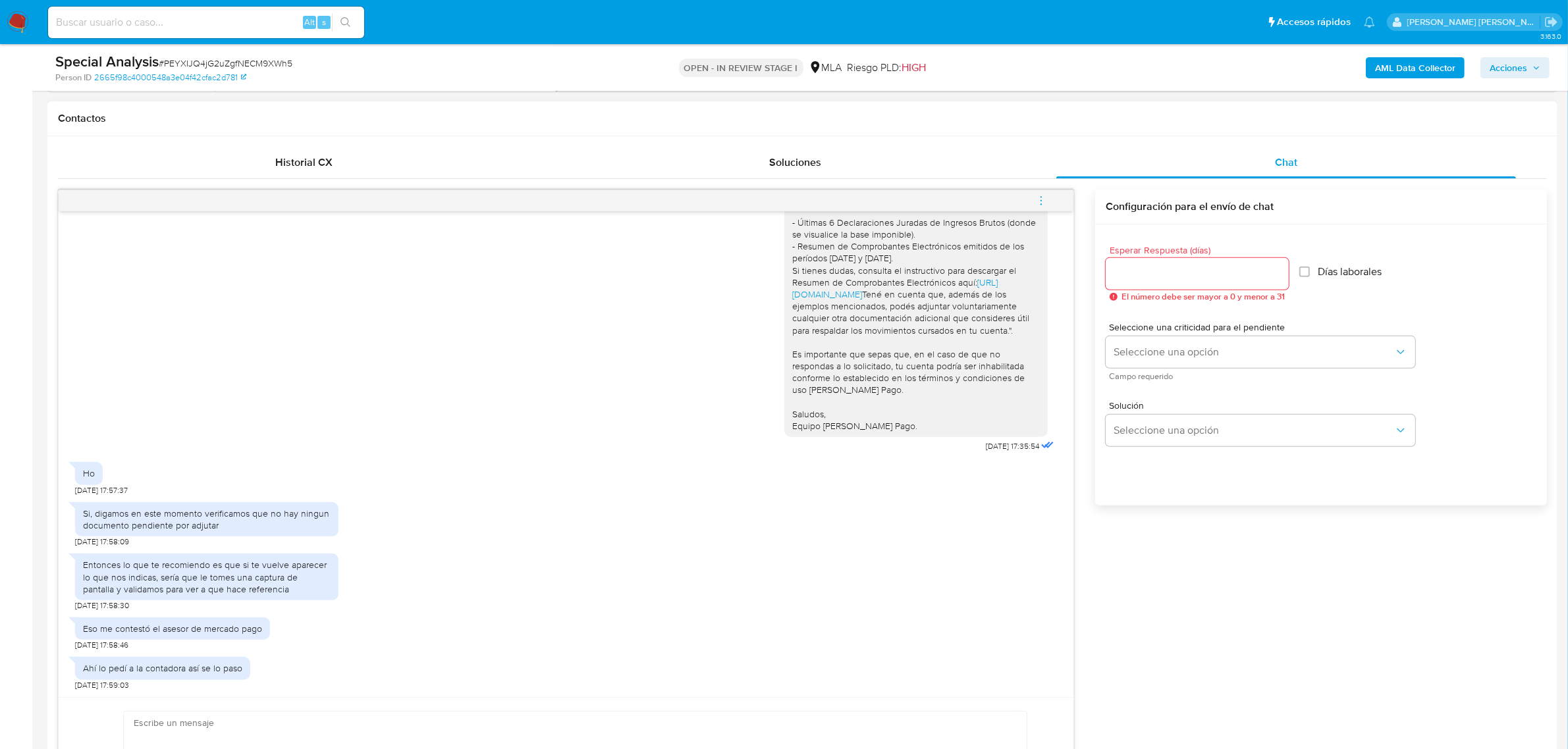
scroll to position [740, 0]
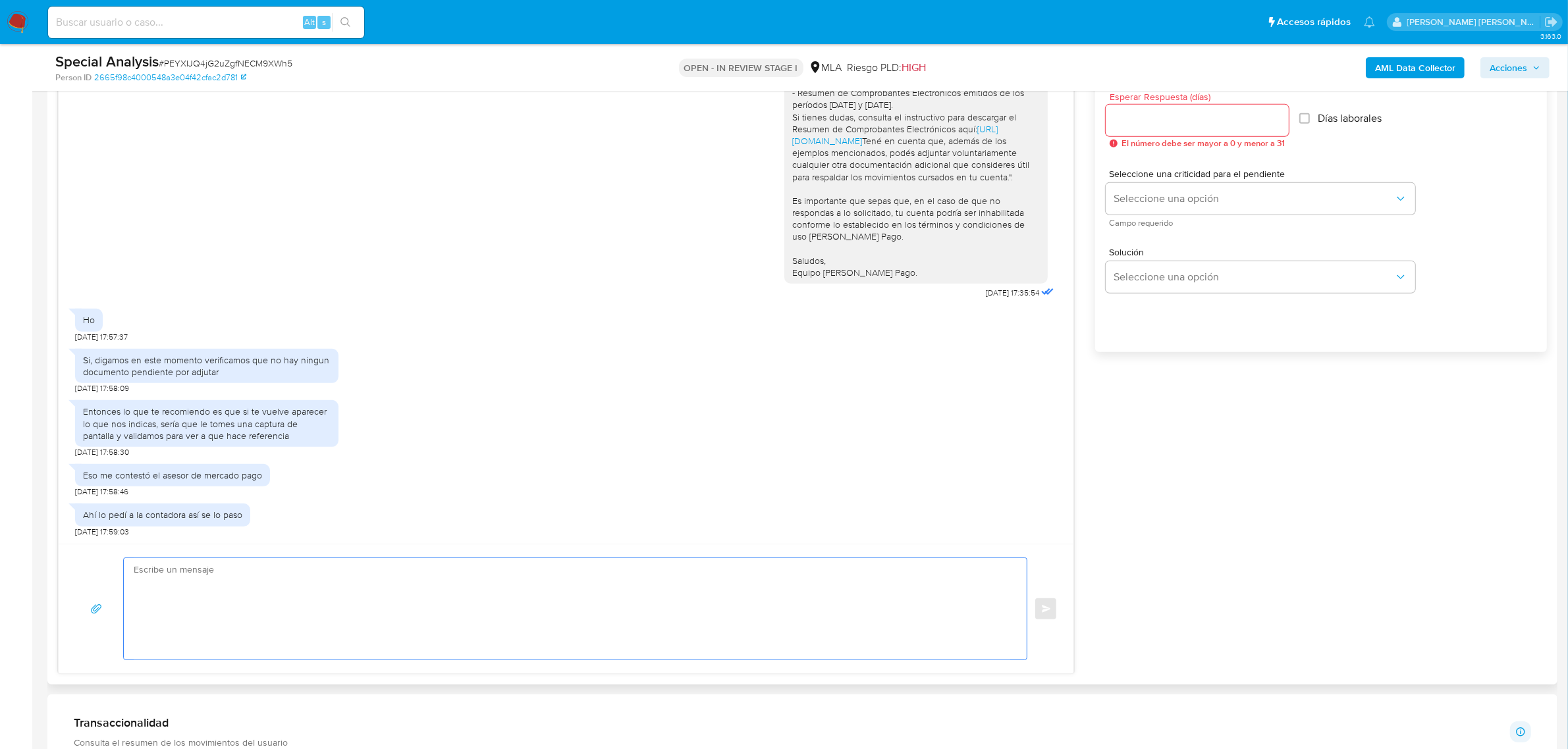
click at [221, 612] on textarea at bounding box center [572, 609] width 876 height 102
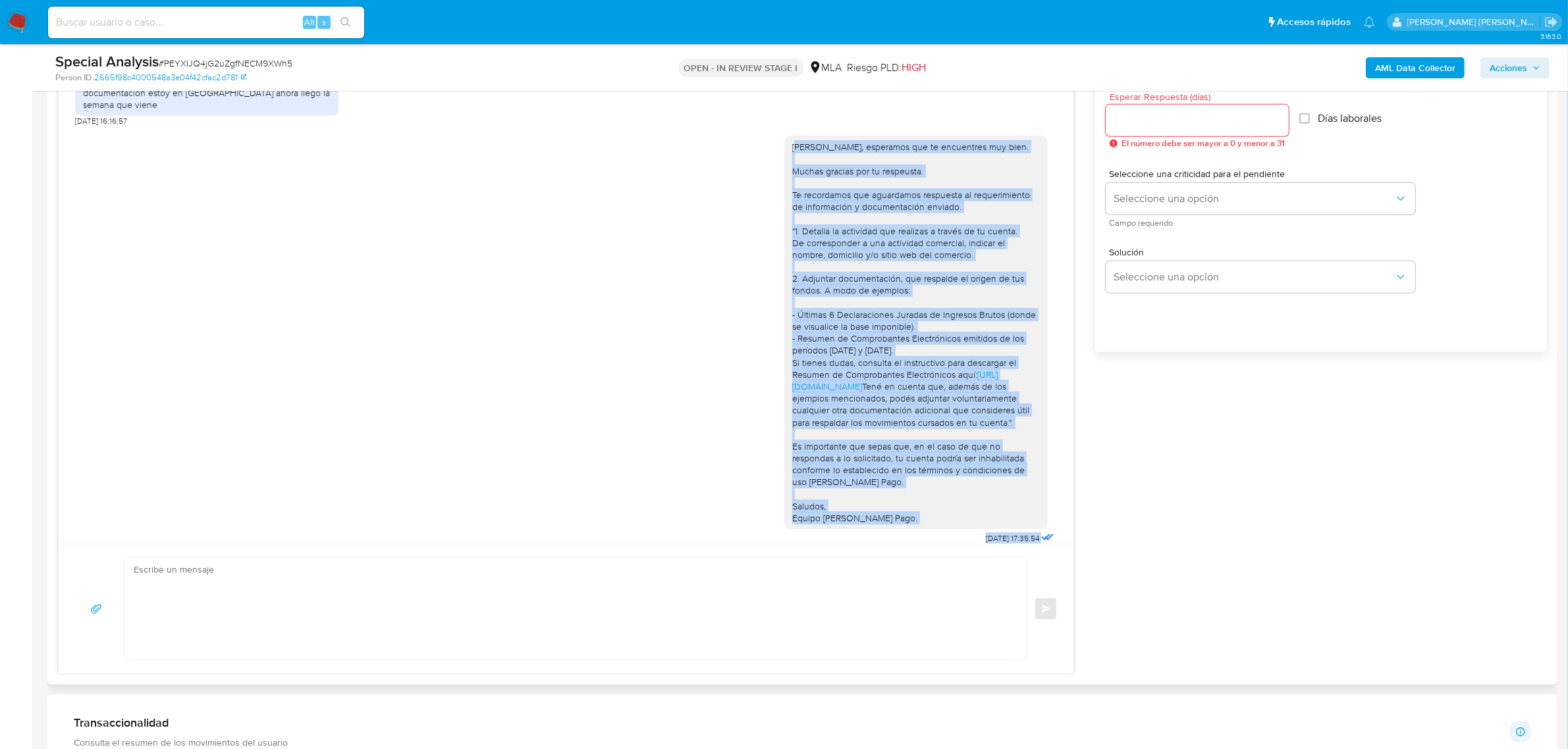
scroll to position [1017, 0]
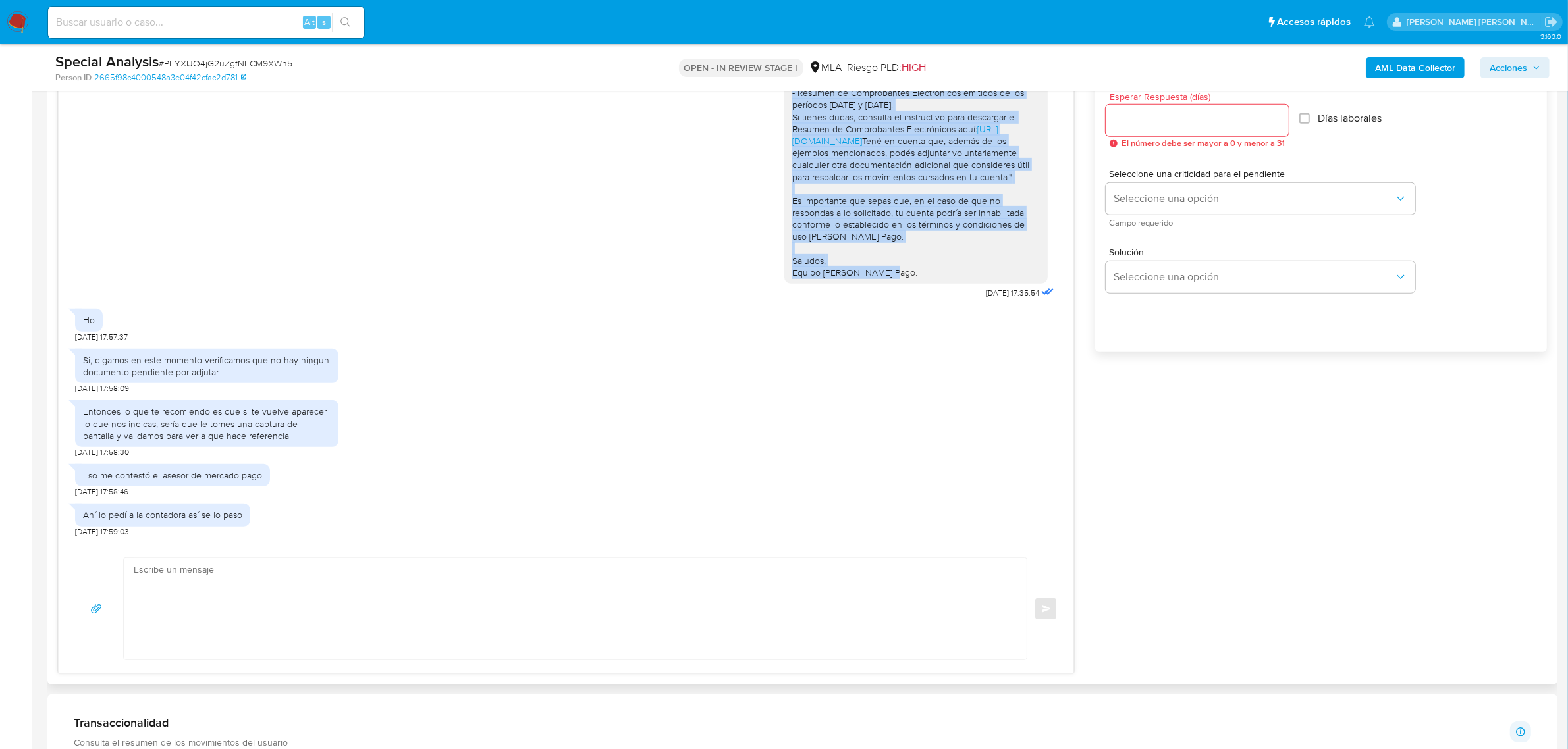
drag, startPoint x: 781, startPoint y: 208, endPoint x: 904, endPoint y: 284, distance: 144.6
click at [904, 284] on div "Pablo Arturo, esperamos que te encuentres muy bien. Muchas gracias por tu respe…" at bounding box center [916, 86] width 263 height 394
copy div "Pablo Arturo, esperamos que te encuentres muy bien. Muchas gracias por tu respe…"
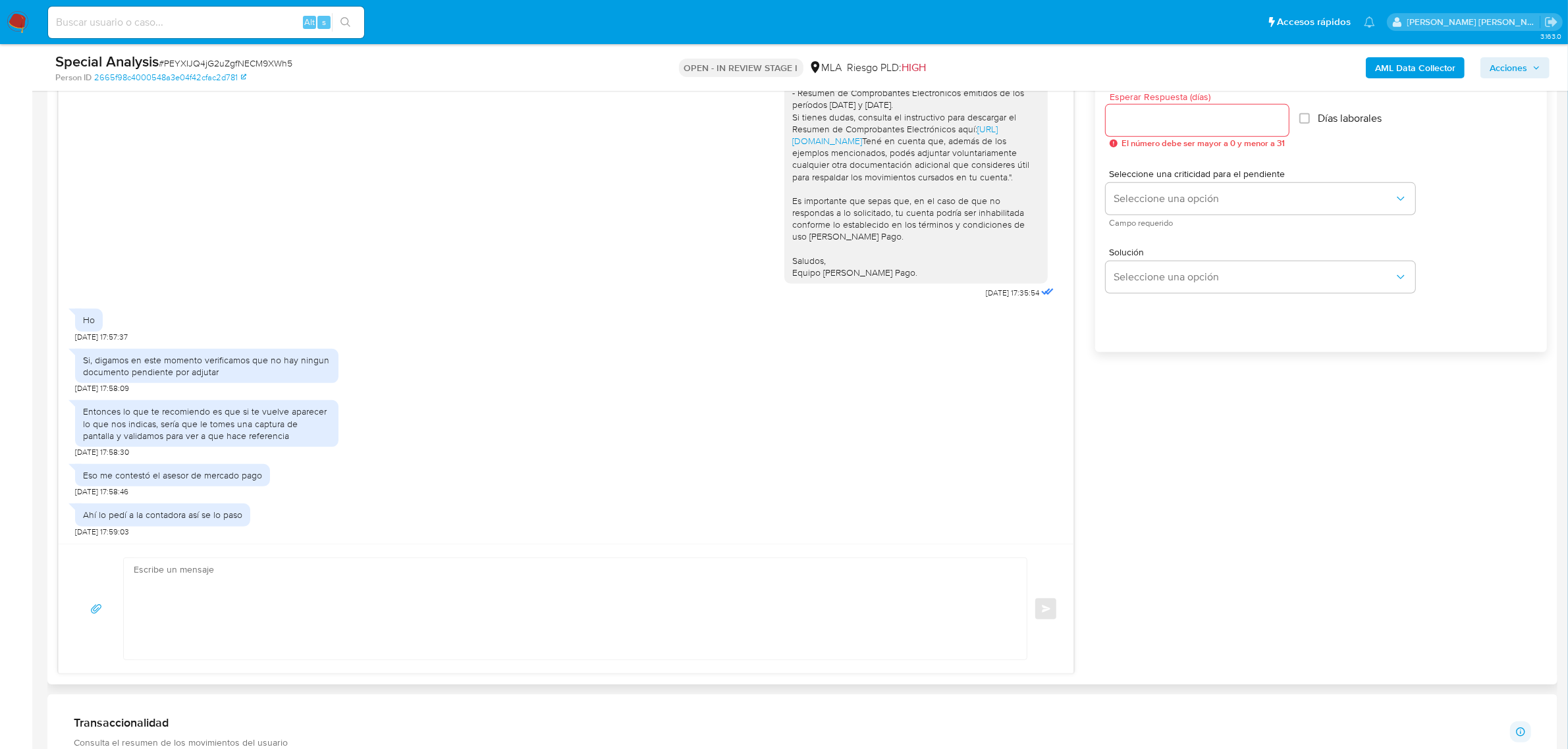
click at [247, 577] on textarea at bounding box center [572, 609] width 876 height 102
paste textarea "Pablo Arturo, esperamos que te encuentres muy bien. Muchas gracias por tu respe…"
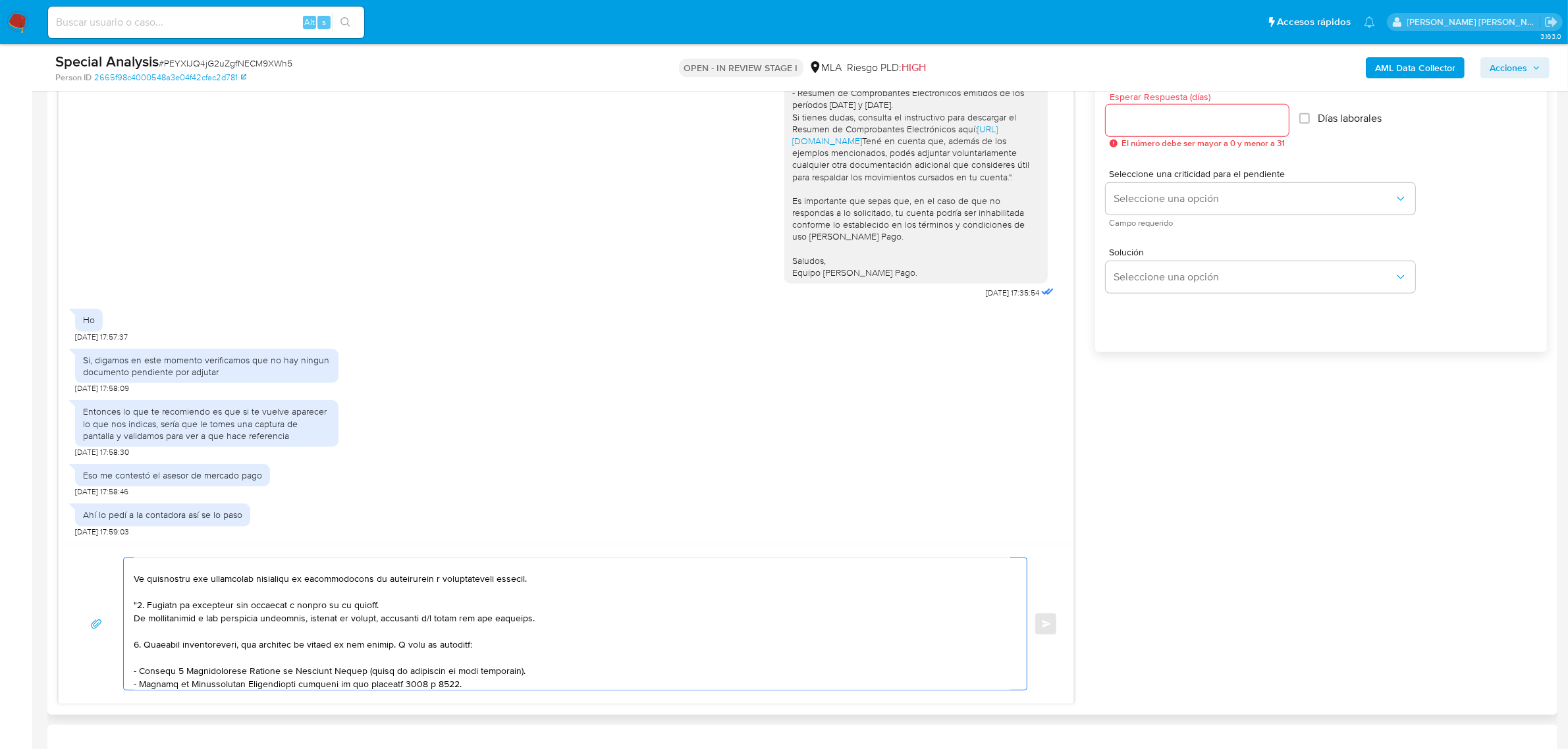
scroll to position [0, 0]
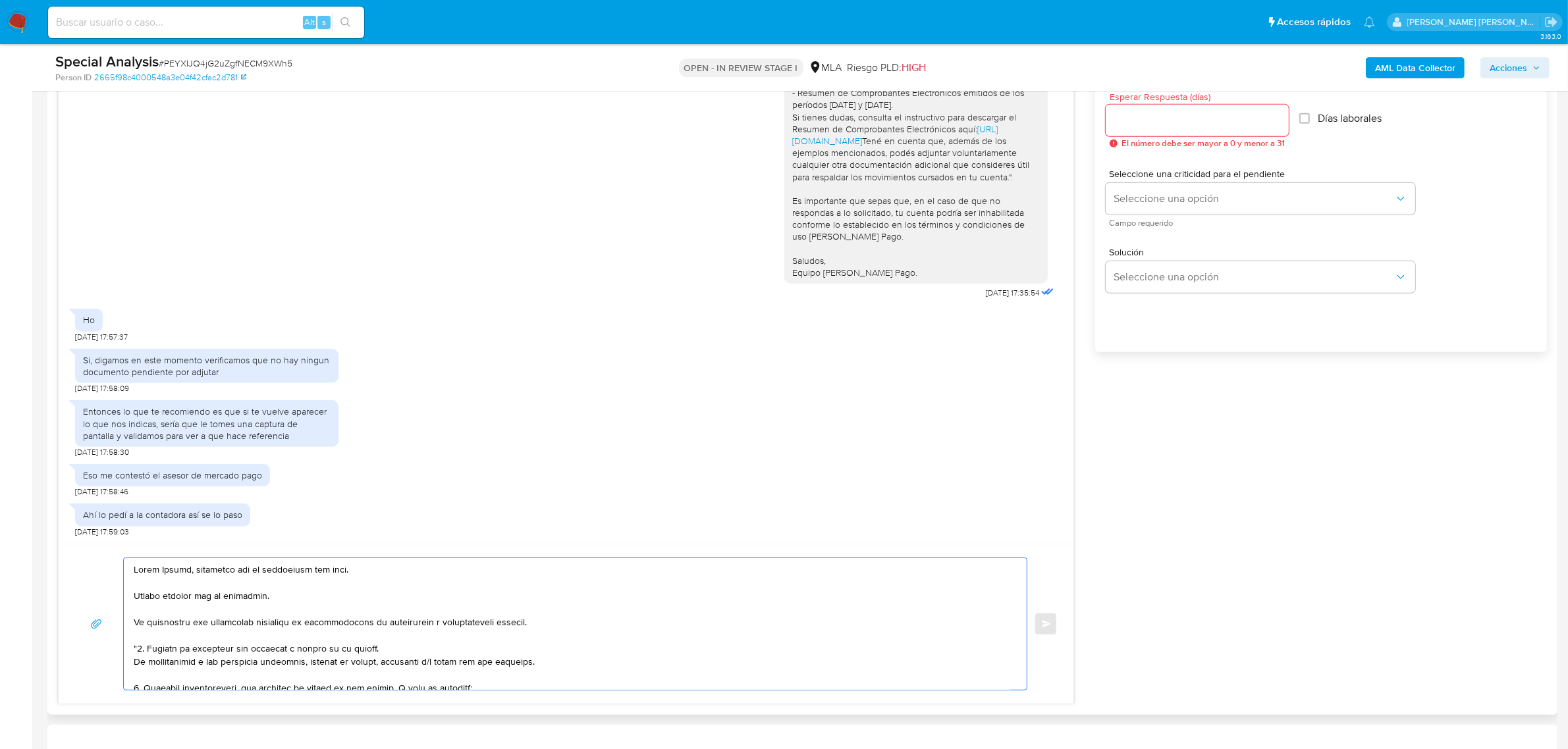
drag, startPoint x: 191, startPoint y: 574, endPoint x: 382, endPoint y: 584, distance: 191.3
click at [382, 584] on textarea at bounding box center [572, 624] width 876 height 131
click at [247, 596] on textarea at bounding box center [572, 624] width 876 height 131
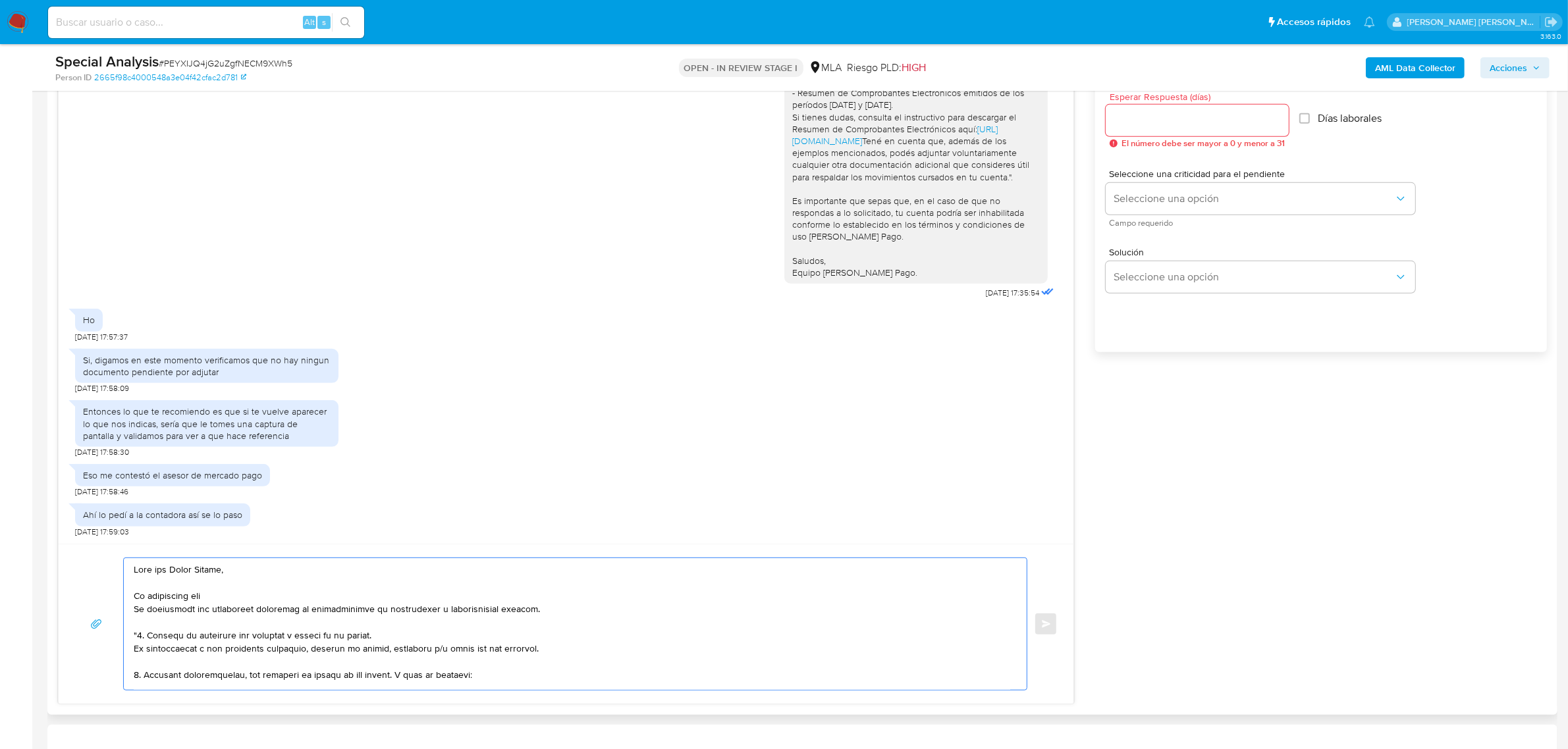
paste textarea "la solicitud de documentación se realiza en cumplimiento con la Resolución Gene…"
click at [214, 601] on textarea at bounding box center [572, 624] width 876 height 131
click at [955, 594] on textarea at bounding box center [572, 624] width 876 height 131
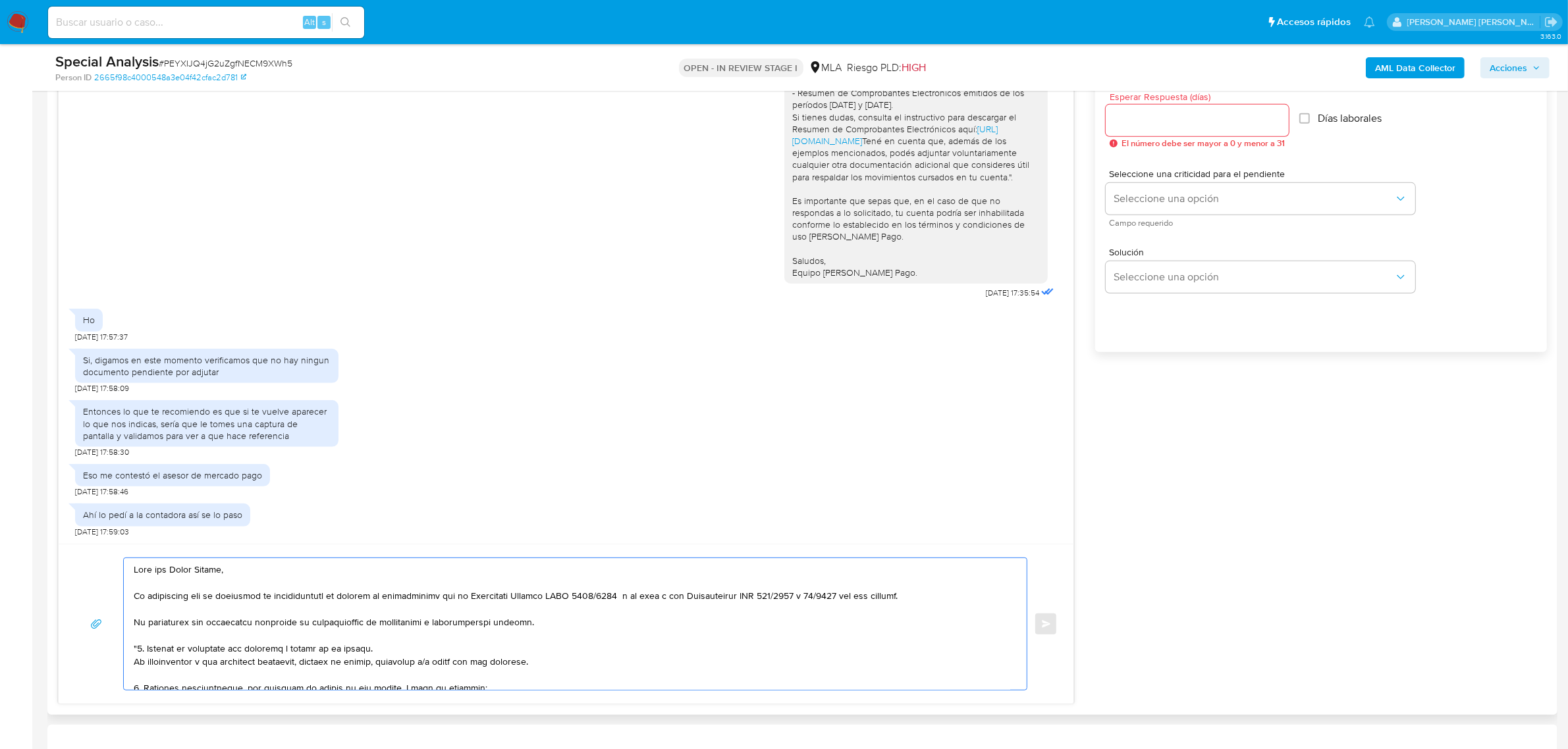
click at [218, 624] on textarea at bounding box center [572, 624] width 876 height 131
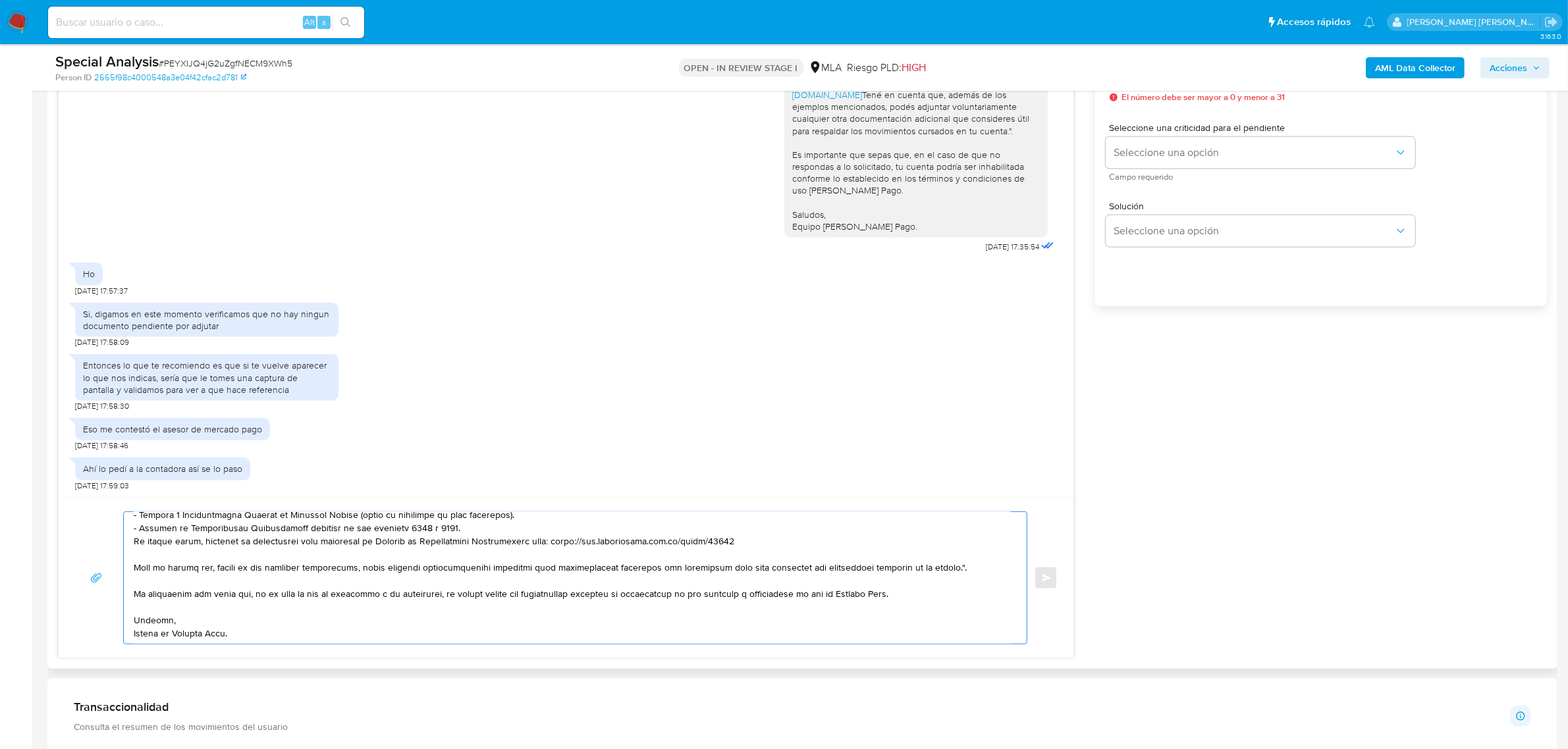
scroll to position [823, 0]
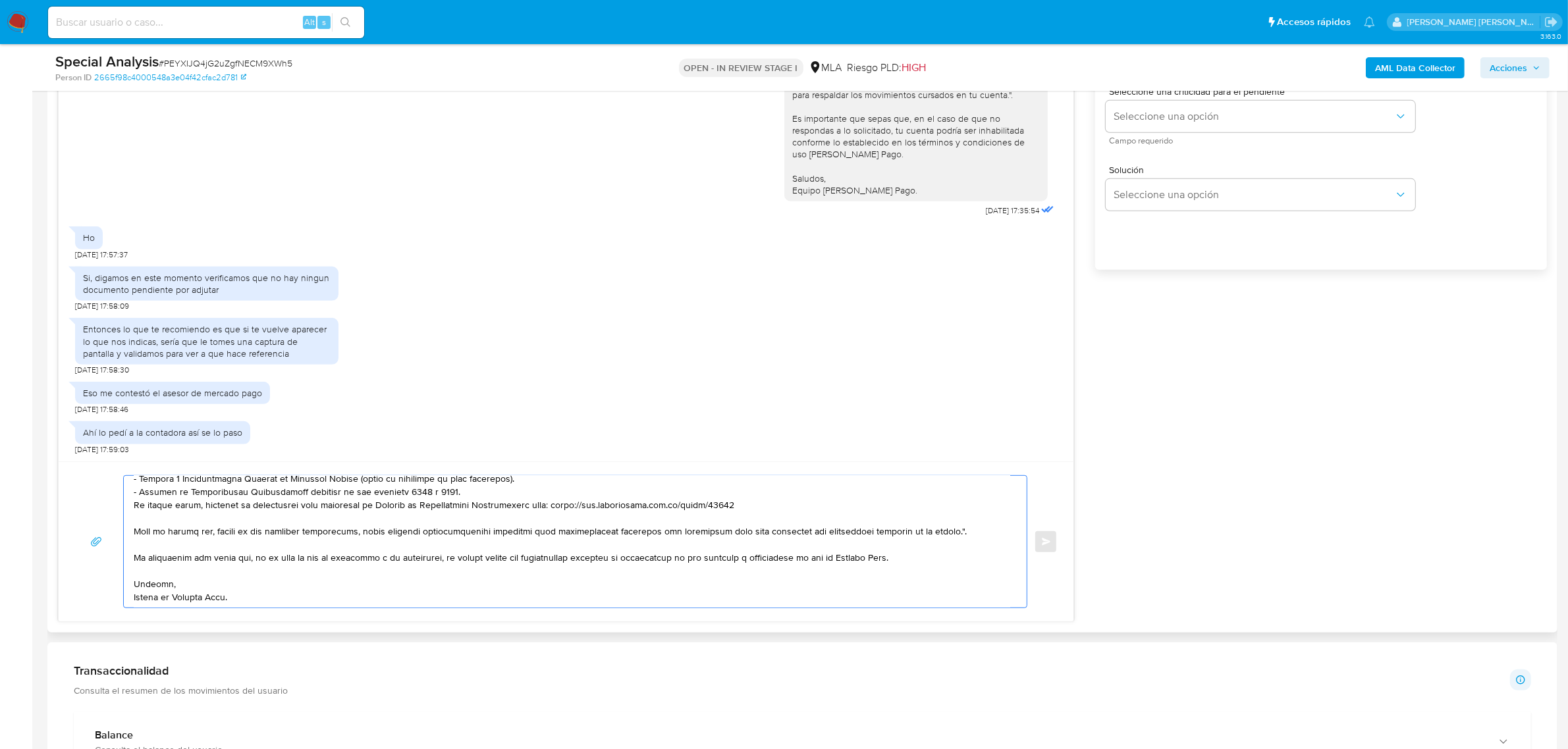
click at [140, 576] on textarea at bounding box center [572, 541] width 876 height 131
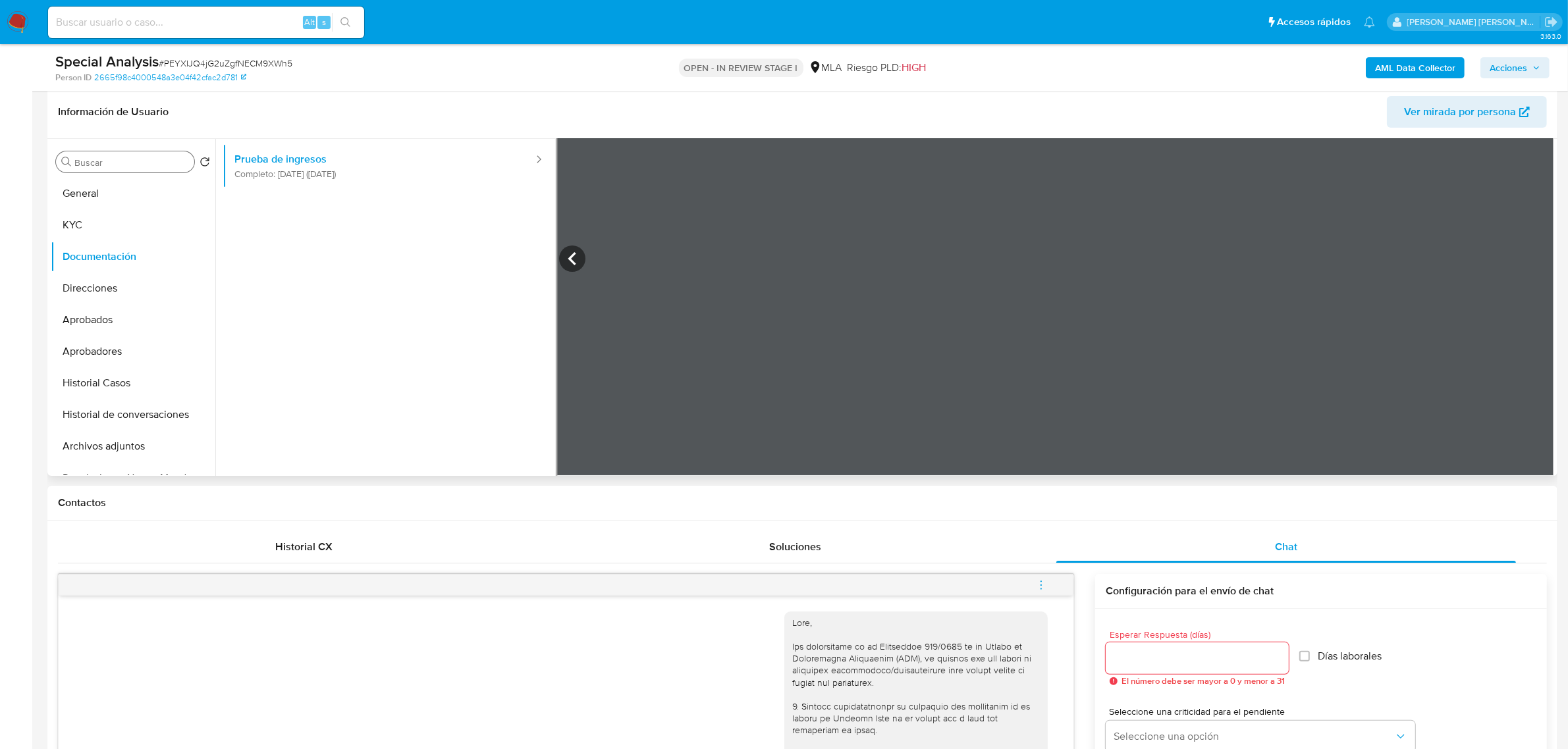
scroll to position [82, 0]
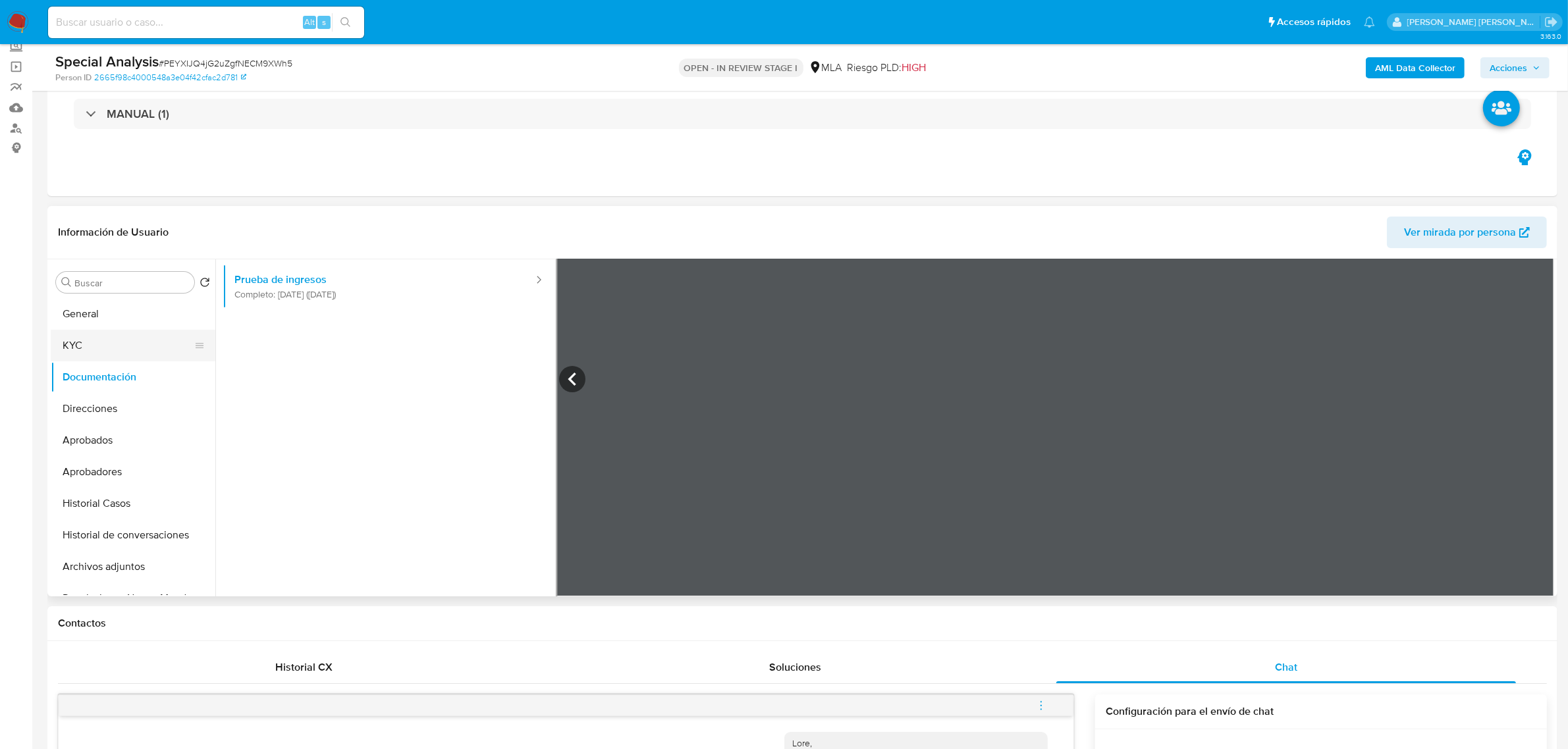
click at [66, 339] on button "KYC" at bounding box center [127, 345] width 154 height 32
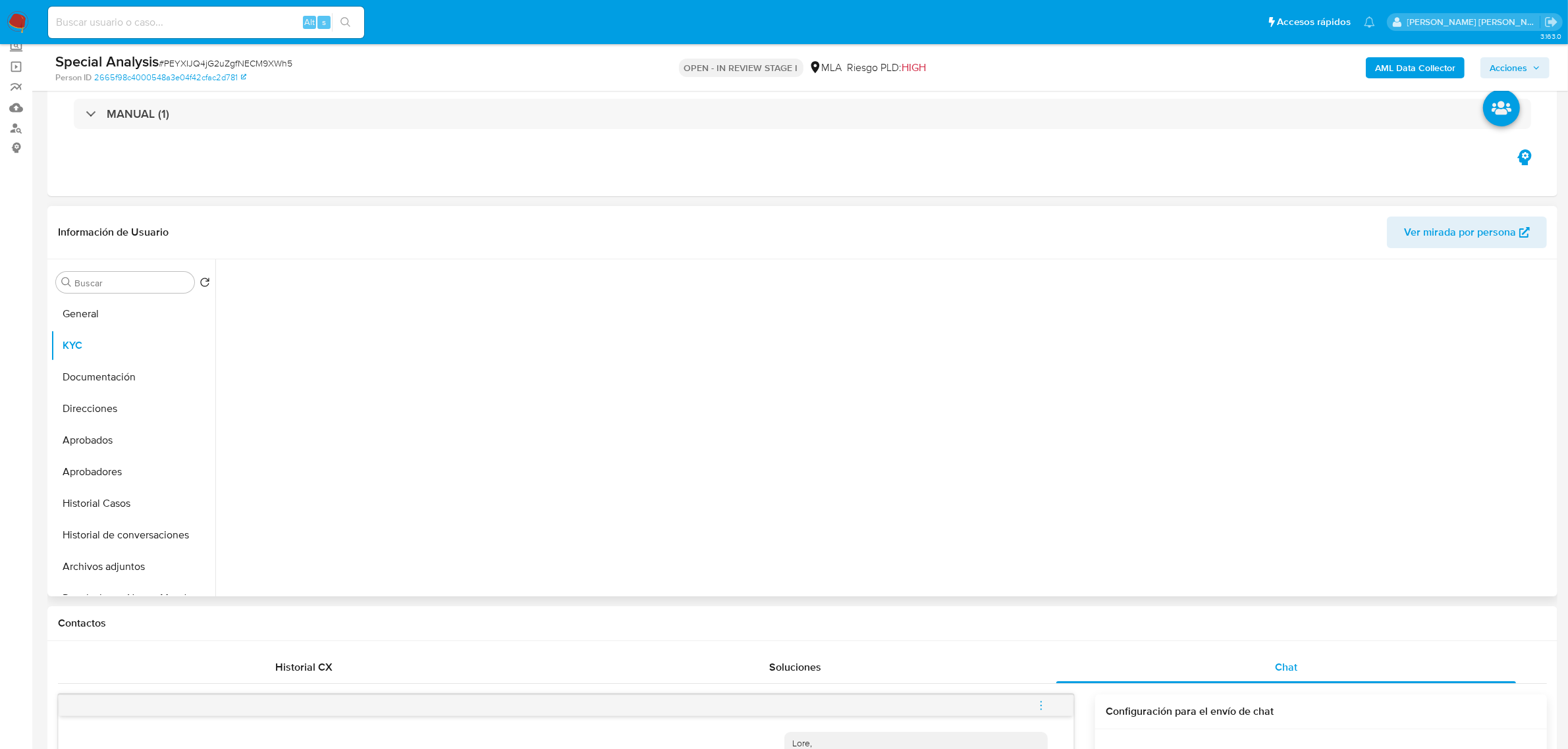
scroll to position [0, 0]
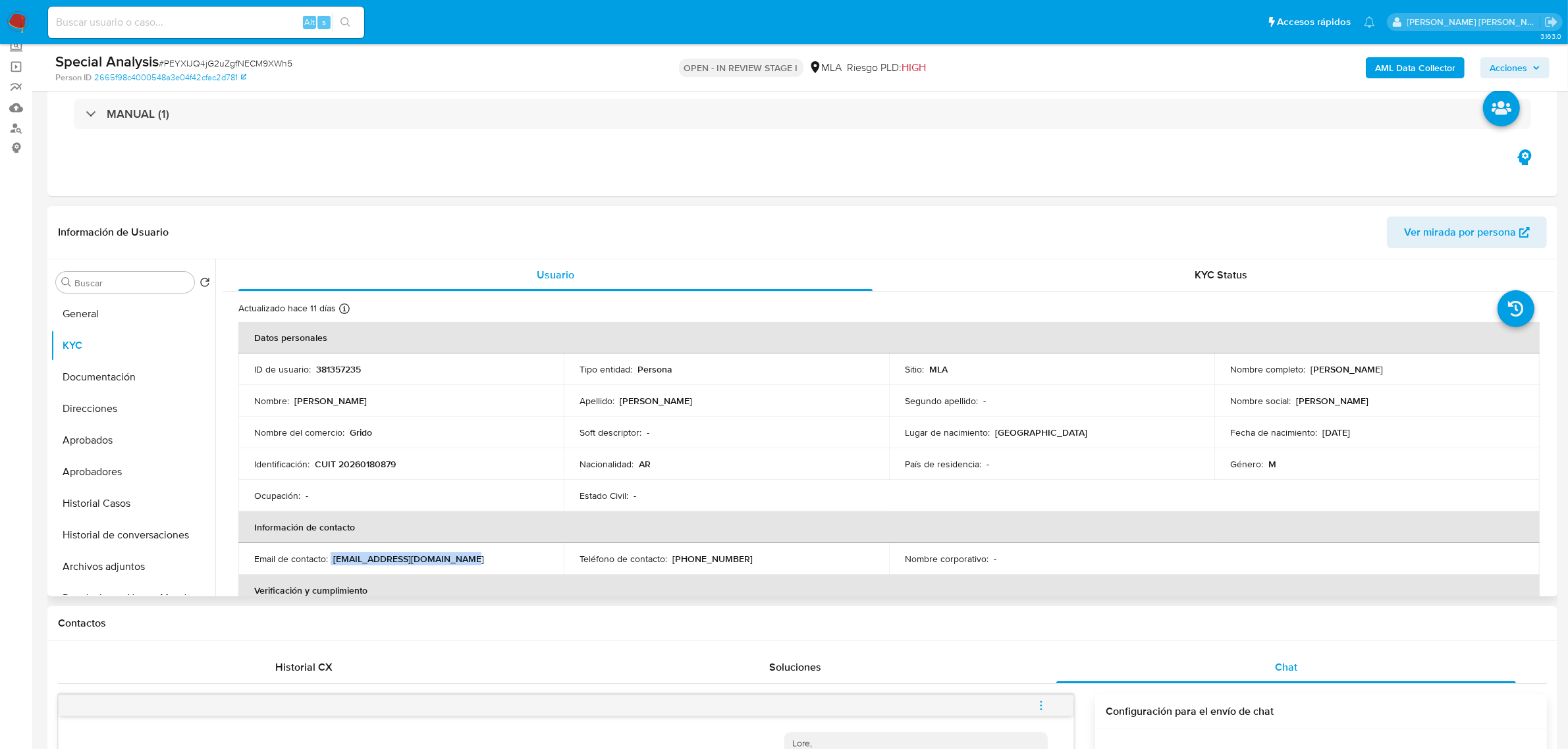
drag, startPoint x: 331, startPoint y: 563, endPoint x: 481, endPoint y: 563, distance: 150.0
click at [481, 563] on div "Email de contacto : pablolopez77@hotmail.com.ar" at bounding box center [400, 558] width 294 height 11
copy div "pablolopez77@hotmail.com.ar"
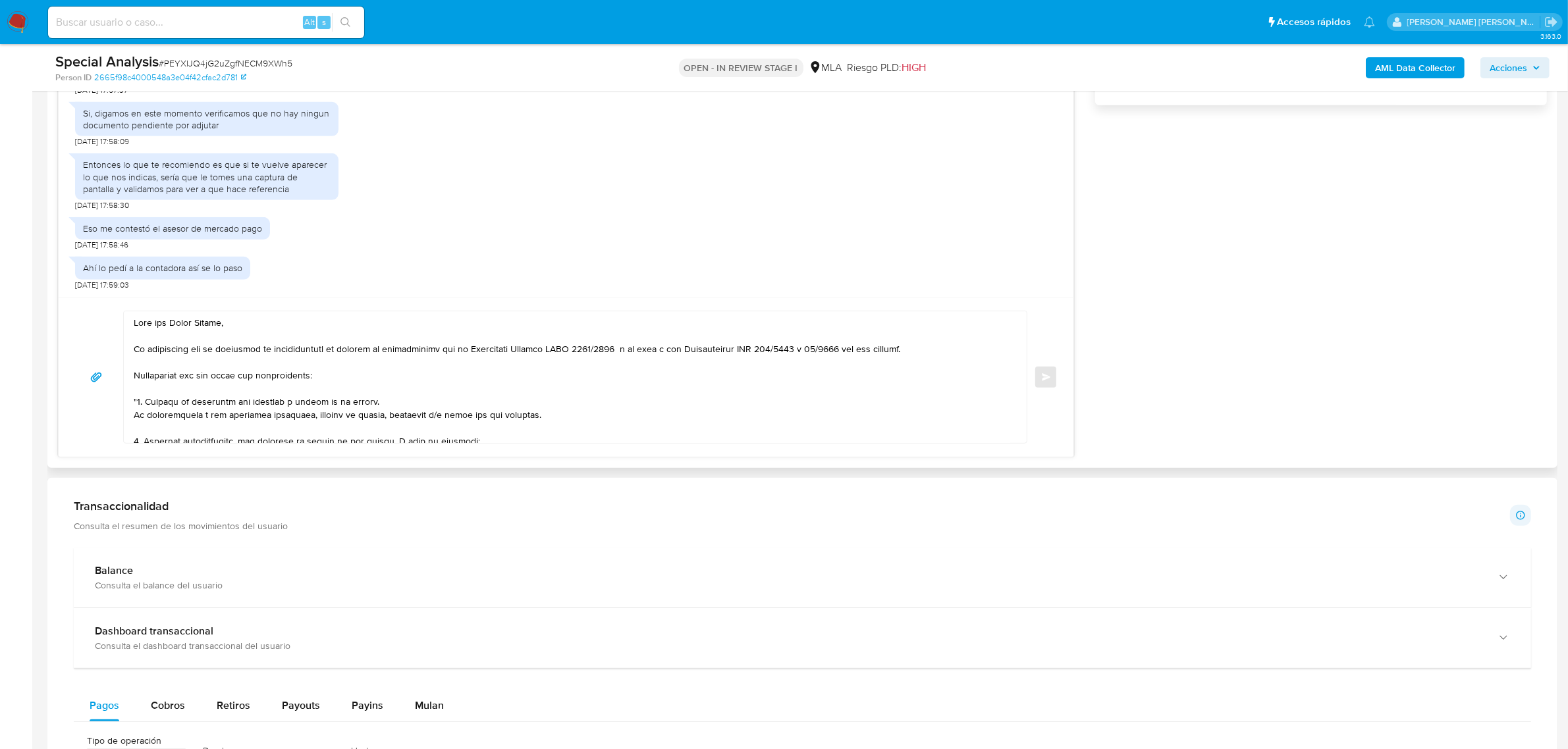
click at [220, 364] on textarea at bounding box center [572, 376] width 876 height 131
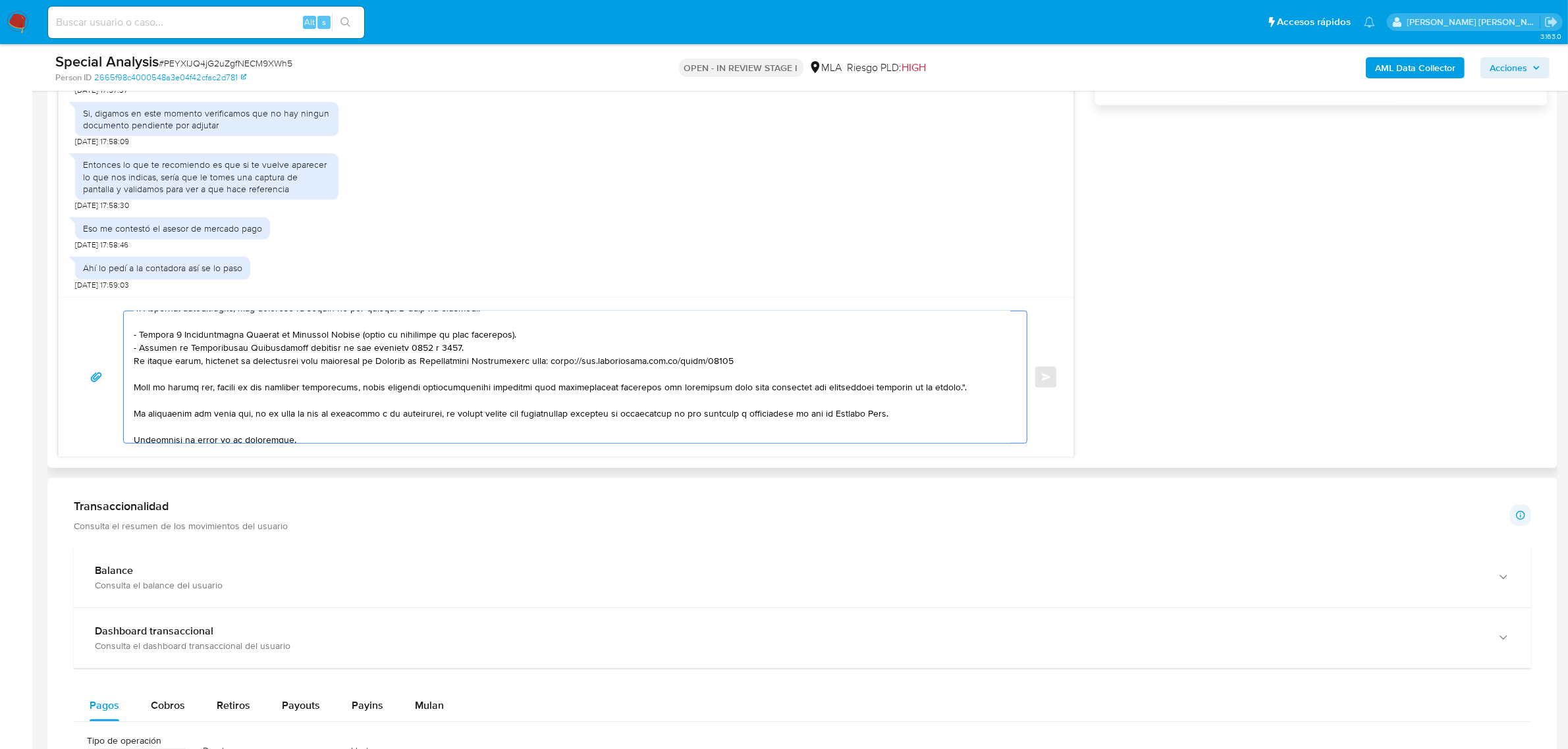
scroll to position [180, 0]
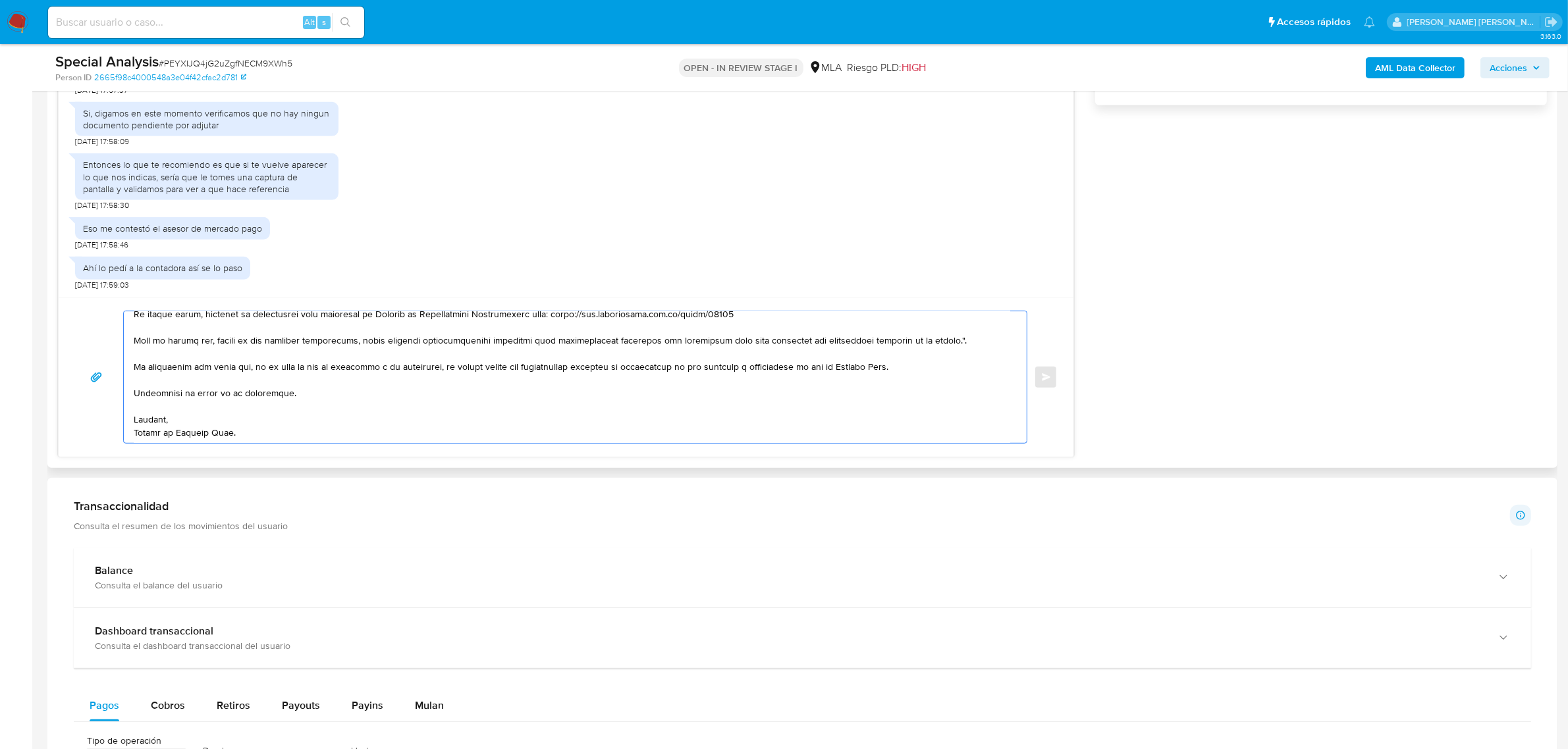
click at [212, 399] on textarea at bounding box center [572, 376] width 876 height 131
click at [313, 397] on textarea at bounding box center [572, 376] width 876 height 131
drag, startPoint x: 180, startPoint y: 422, endPoint x: 317, endPoint y: 420, distance: 137.0
click at [317, 420] on textarea at bounding box center [572, 376] width 876 height 131
click at [729, 420] on textarea at bounding box center [572, 376] width 876 height 131
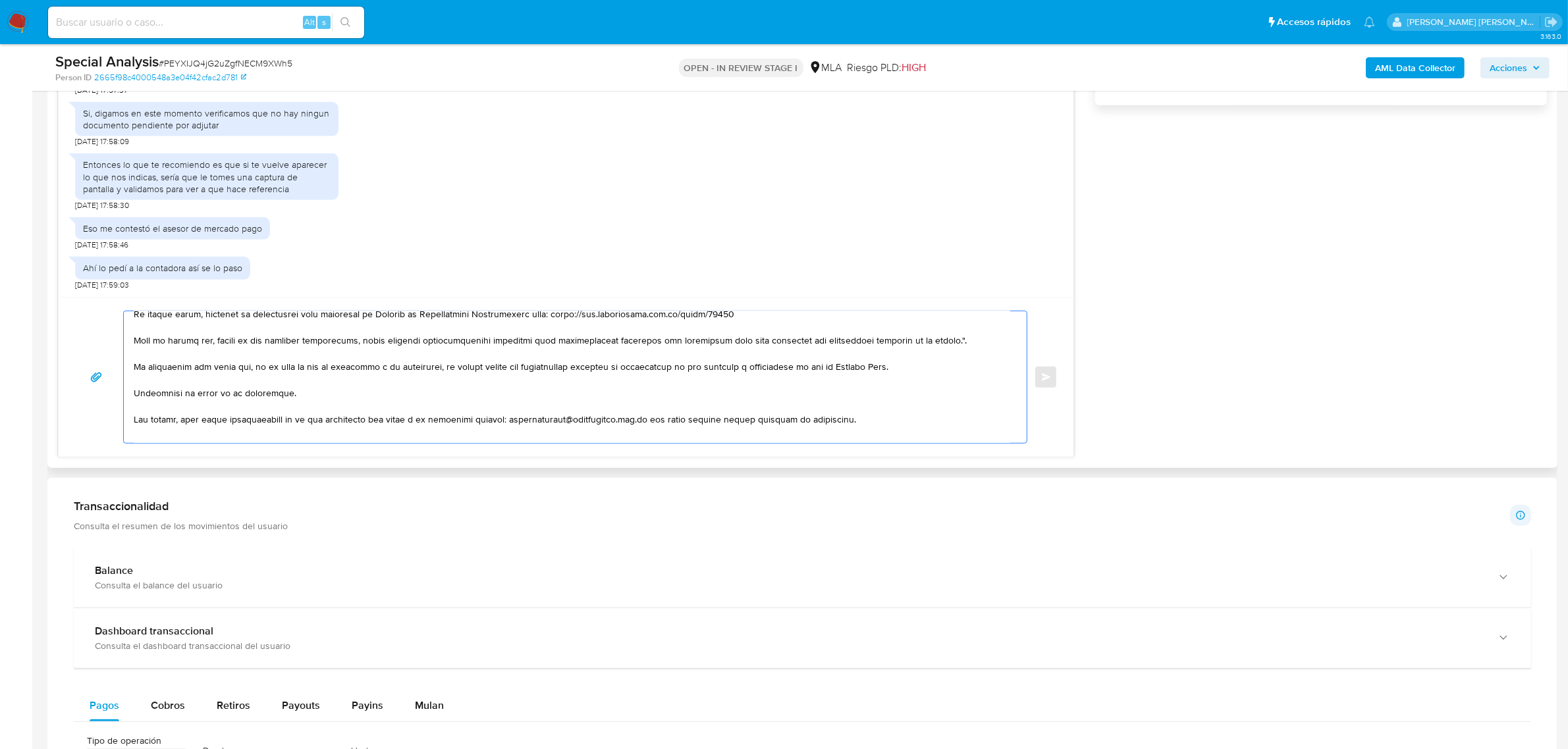
click at [729, 420] on textarea at bounding box center [572, 376] width 876 height 131
click at [705, 422] on textarea at bounding box center [572, 376] width 876 height 131
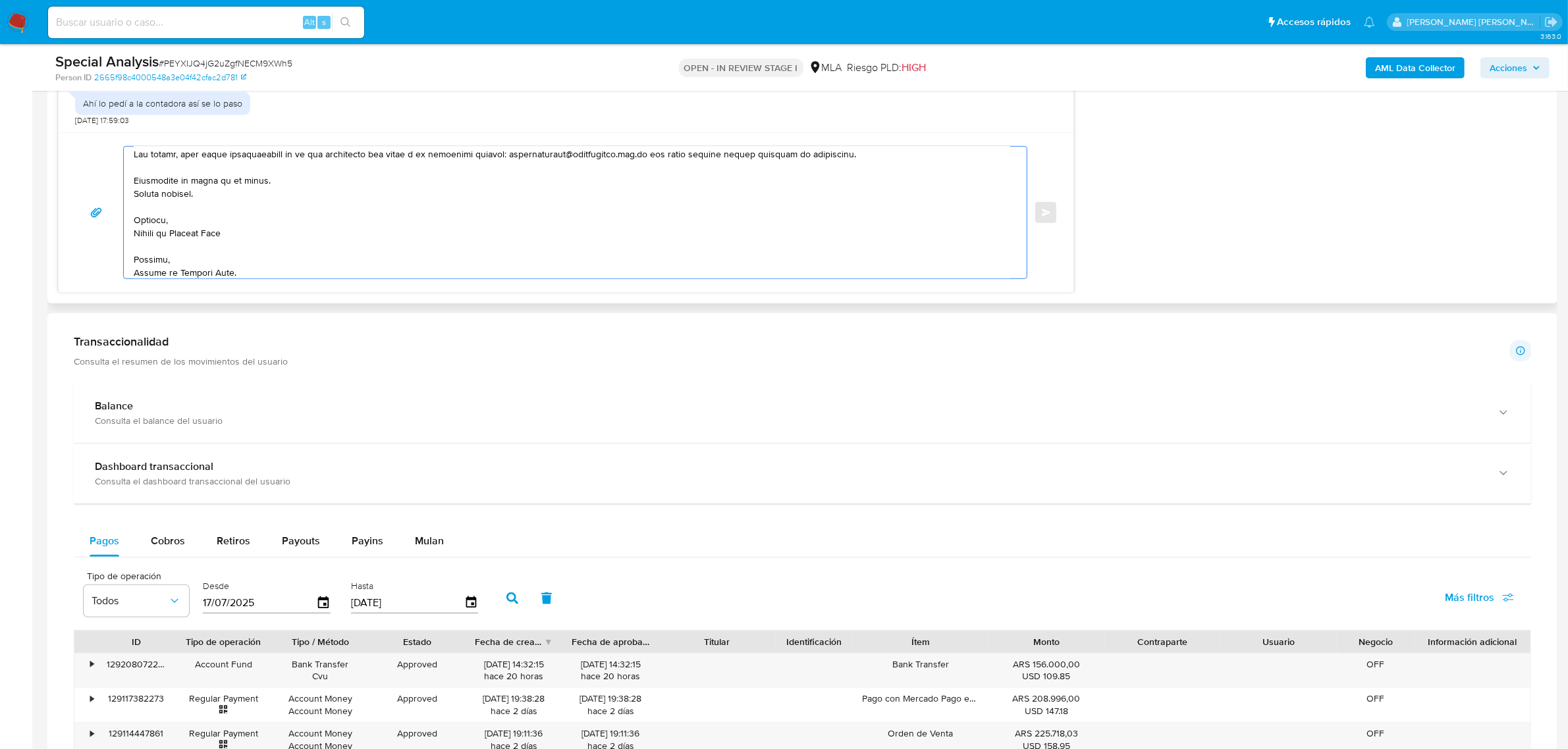
scroll to position [285, 0]
drag, startPoint x: 249, startPoint y: 265, endPoint x: 130, endPoint y: 254, distance: 119.5
click at [130, 254] on div at bounding box center [572, 212] width 897 height 131
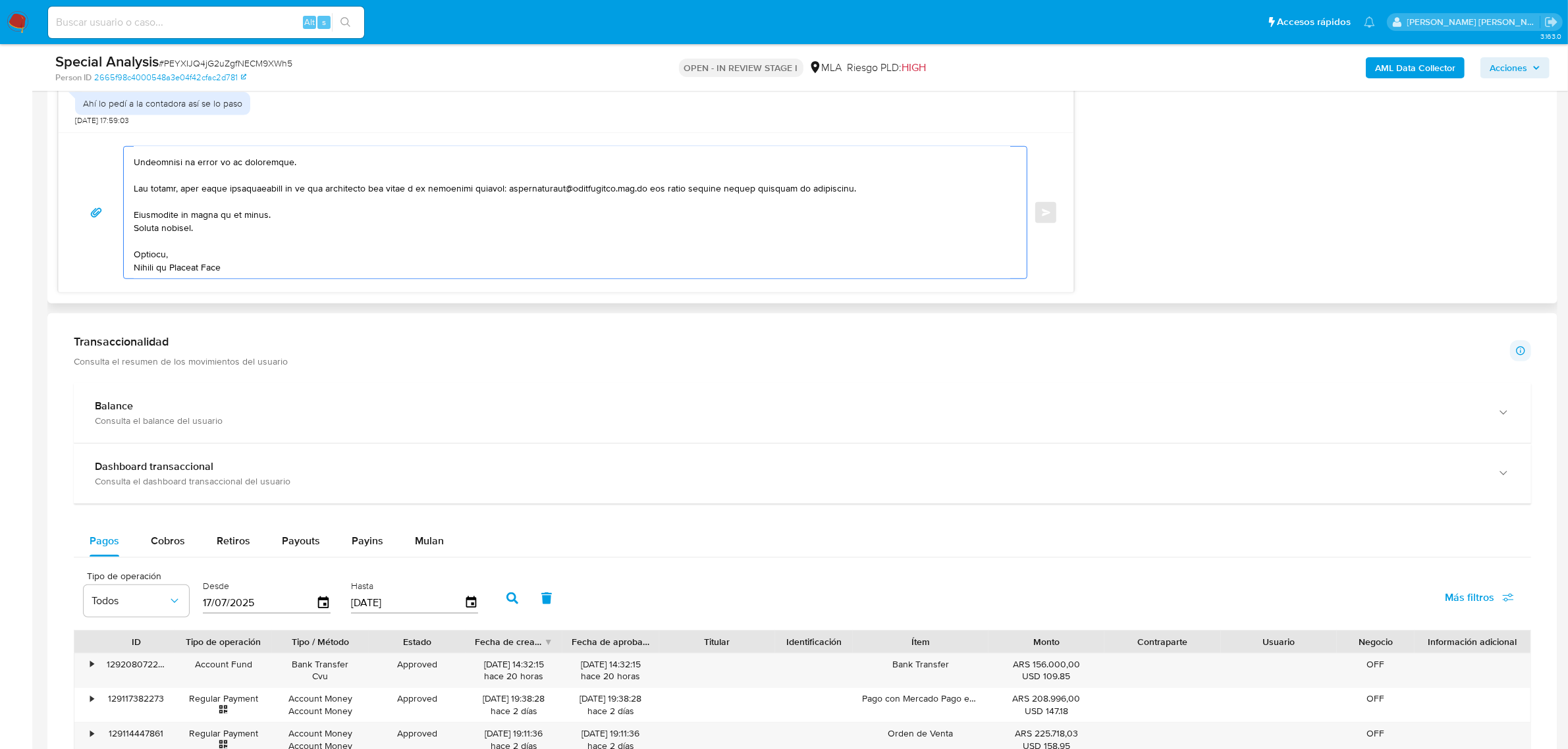
scroll to position [245, 0]
drag, startPoint x: 147, startPoint y: 248, endPoint x: 142, endPoint y: 241, distance: 8.6
click at [146, 248] on textarea at bounding box center [572, 212] width 876 height 131
click at [139, 231] on textarea at bounding box center [572, 212] width 876 height 131
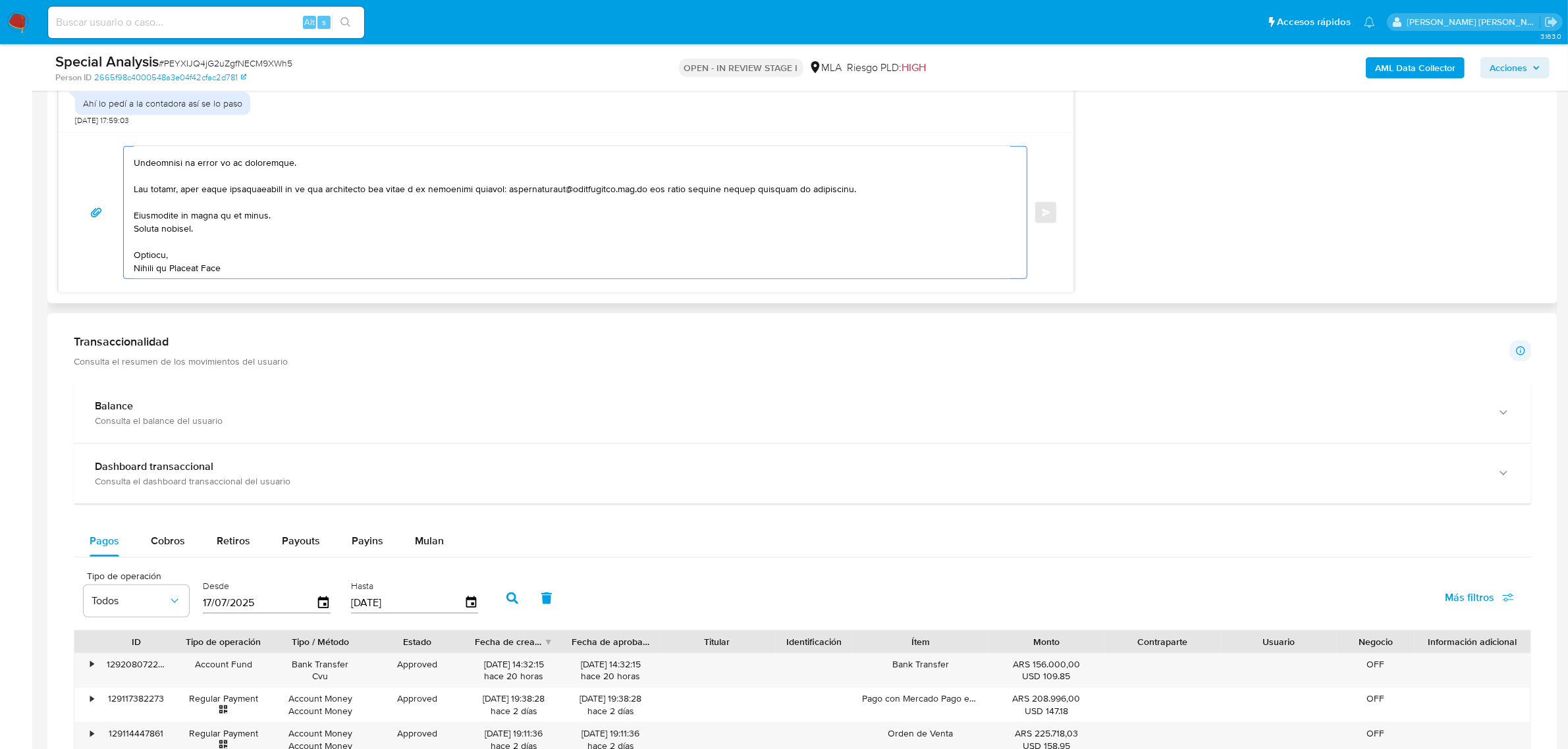
click at [139, 231] on textarea at bounding box center [572, 212] width 876 height 131
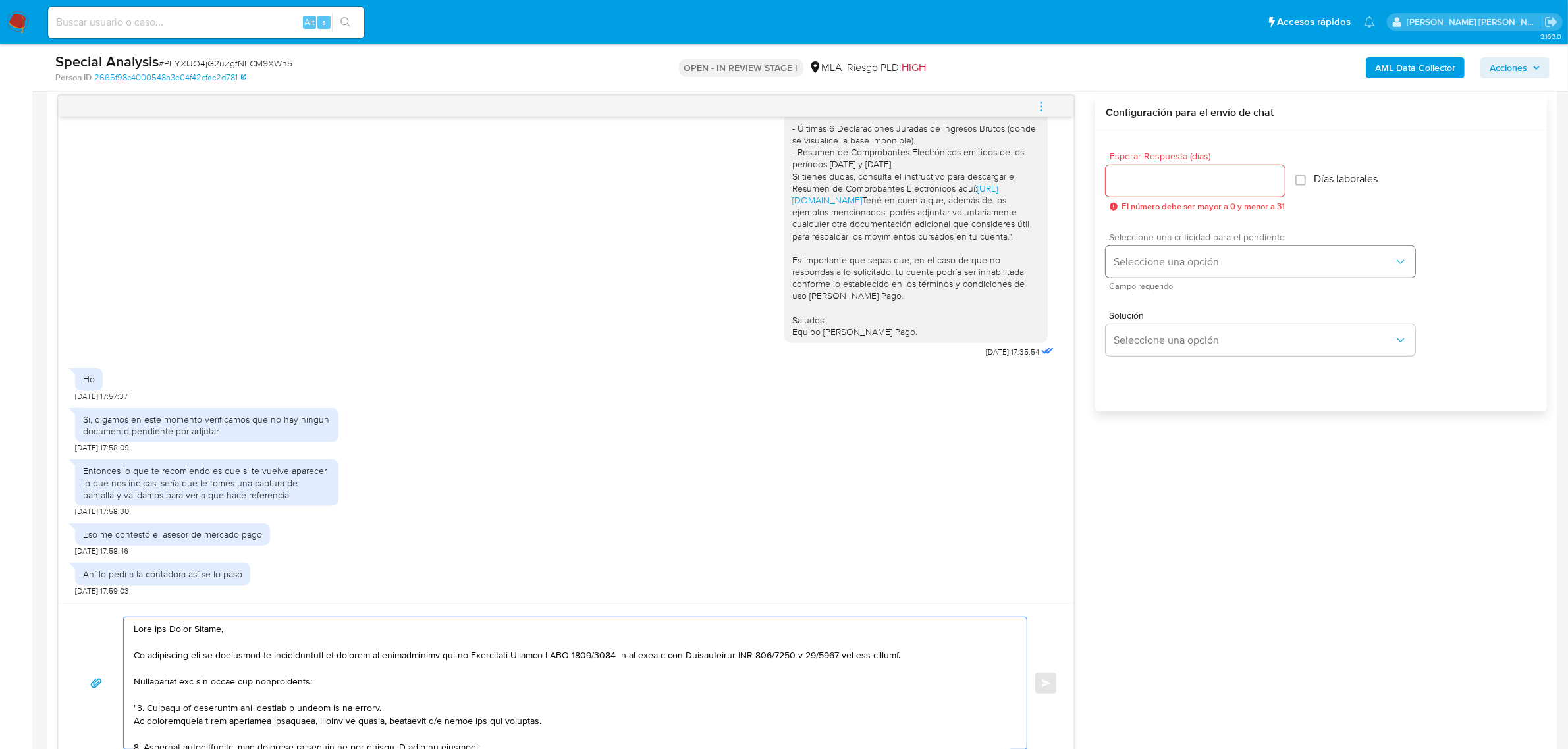
scroll to position [658, 0]
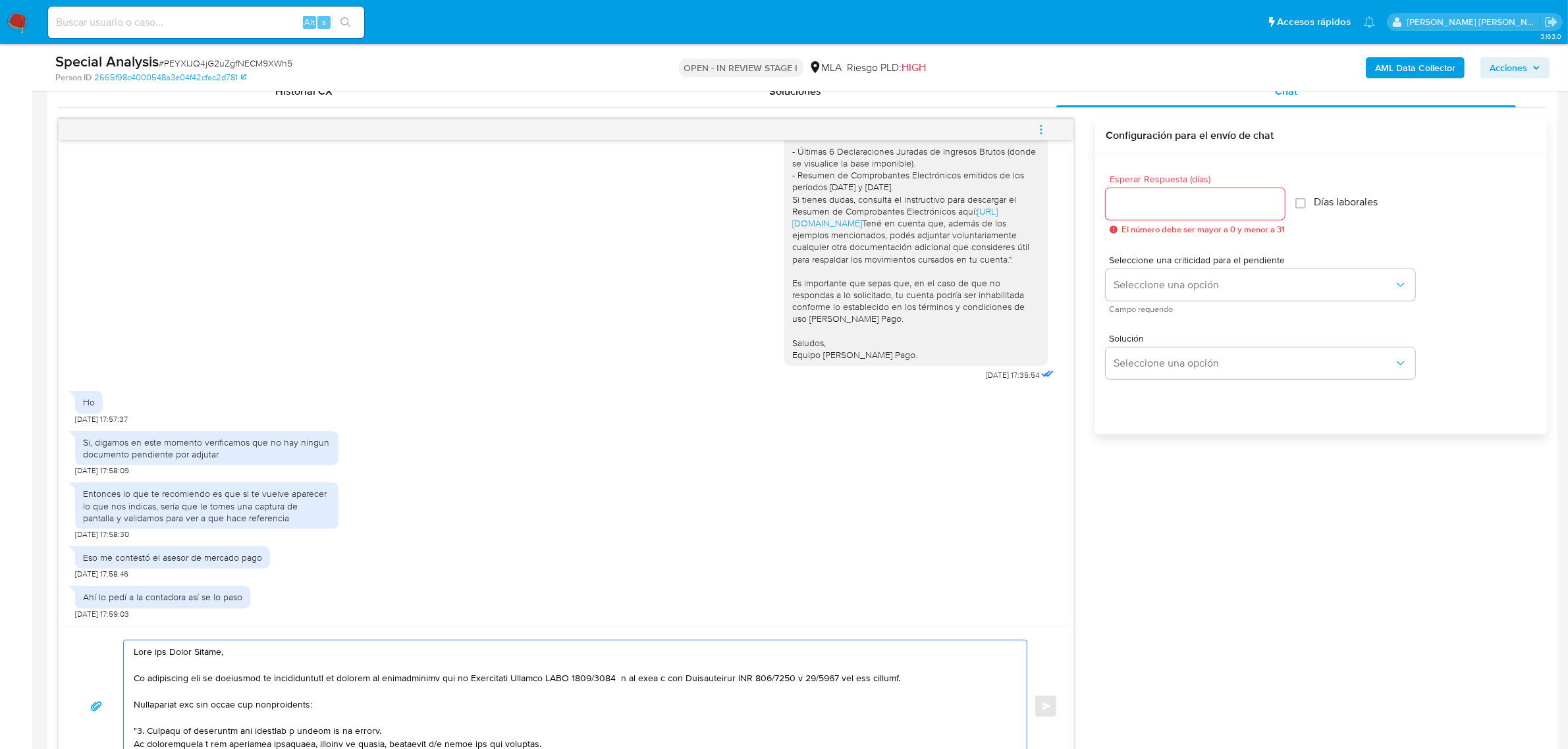
type textarea "Buen dia Pablo Arturo, Te informamos que la solicitud de documentación se reali…"
click at [1145, 210] on input "Esperar Respuesta (días)" at bounding box center [1194, 204] width 179 height 17
click at [1187, 287] on span "Seleccione una opción" at bounding box center [1253, 285] width 281 height 13
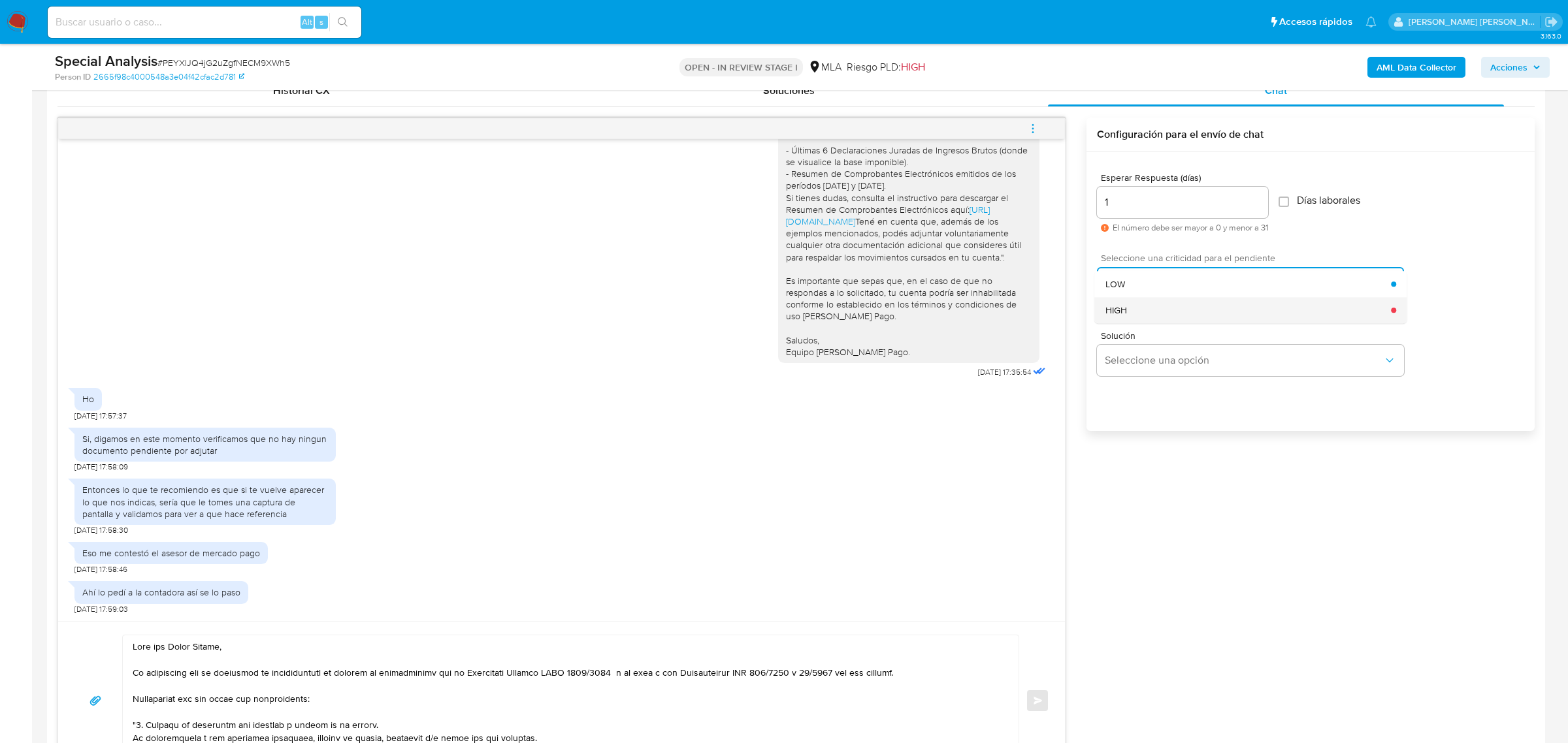
click at [1159, 314] on div "HIGH" at bounding box center [1248, 310] width 286 height 26
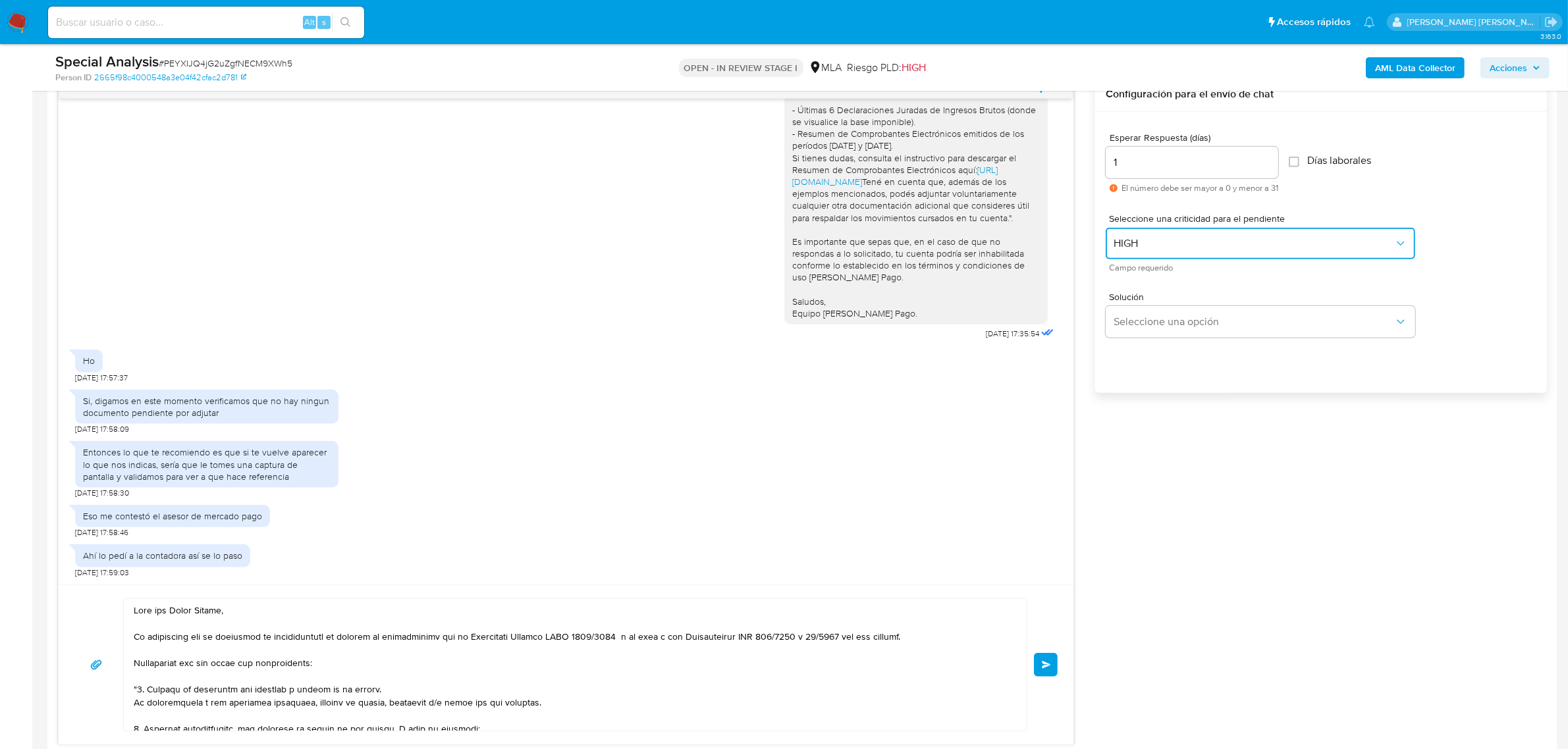
scroll to position [740, 0]
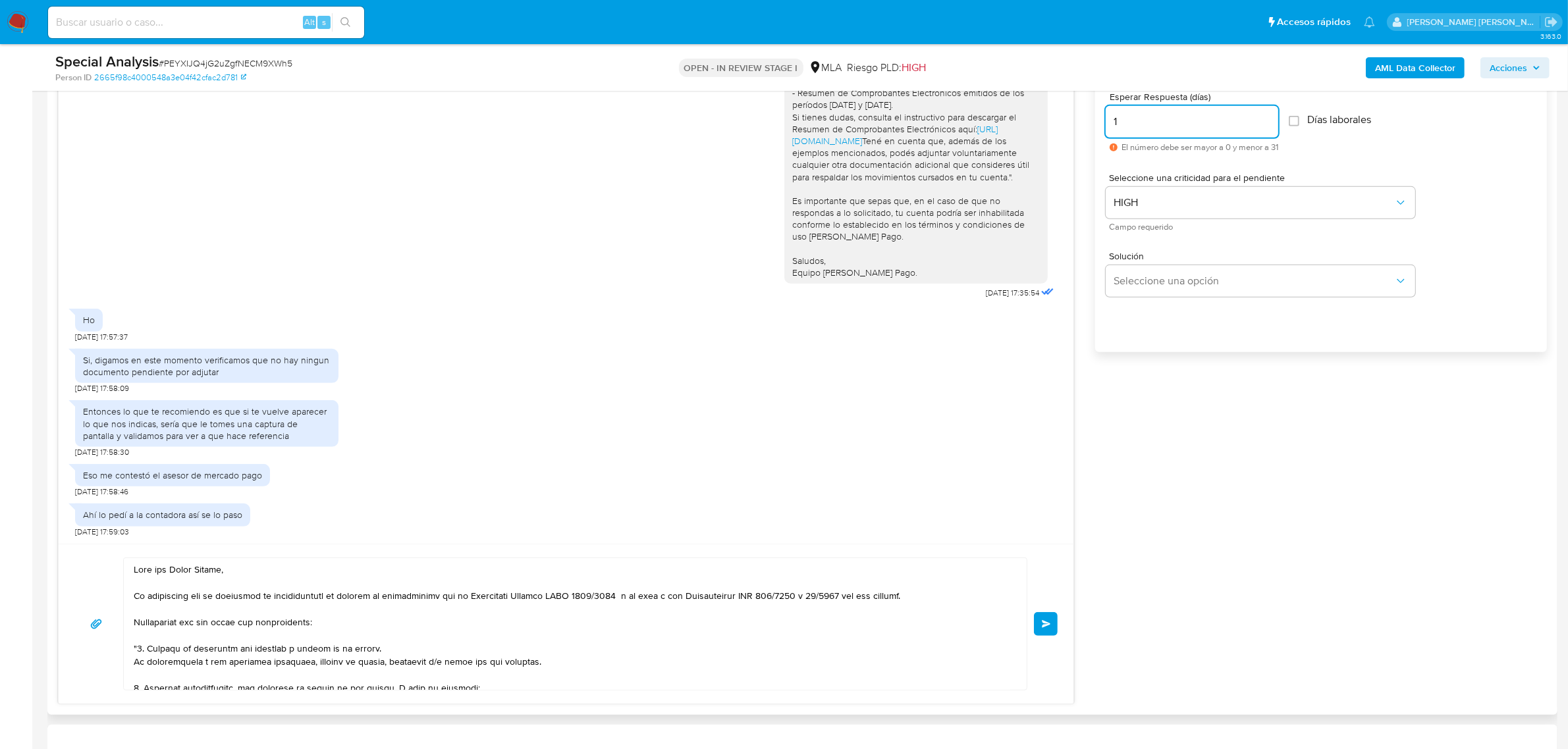
drag, startPoint x: 1128, startPoint y: 119, endPoint x: 1101, endPoint y: 114, distance: 27.5
click at [1101, 113] on div "Esperar Respuesta (días) 1 El número debe ser mayor a 0 y menor a 31 Días labor…" at bounding box center [1321, 229] width 452 height 316
type input "2"
click at [1044, 623] on span "Enviar" at bounding box center [1046, 624] width 10 height 8
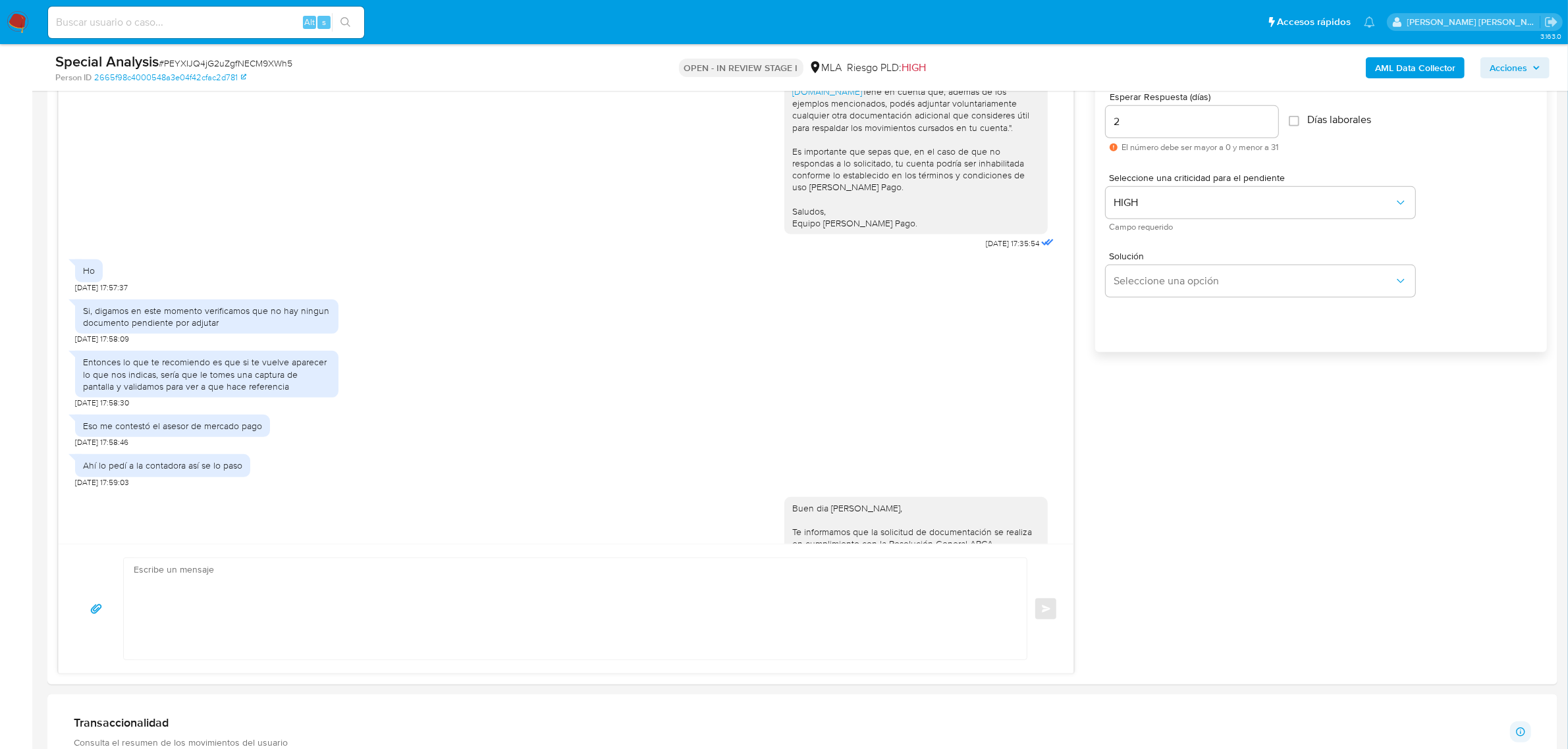
scroll to position [1595, 0]
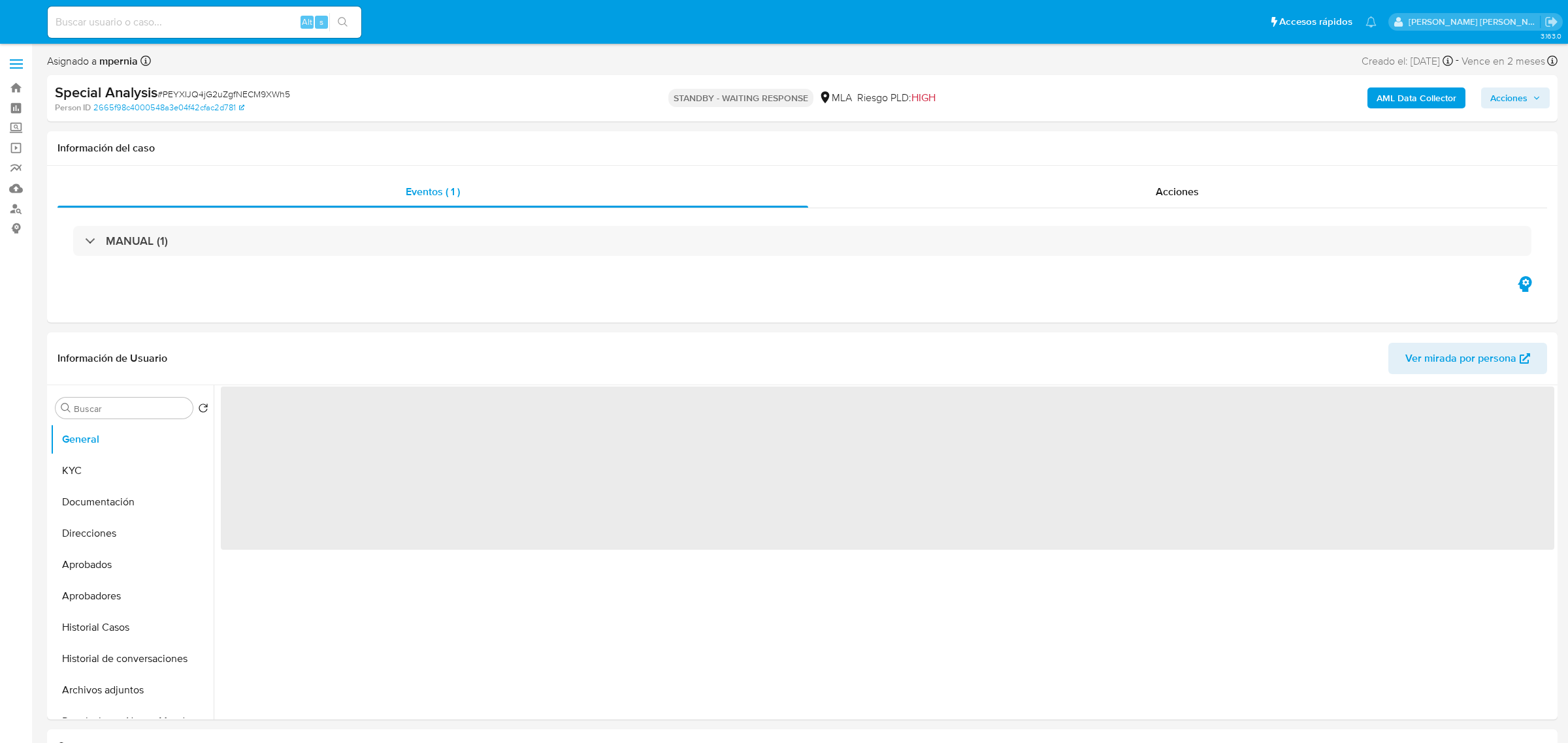
select select "10"
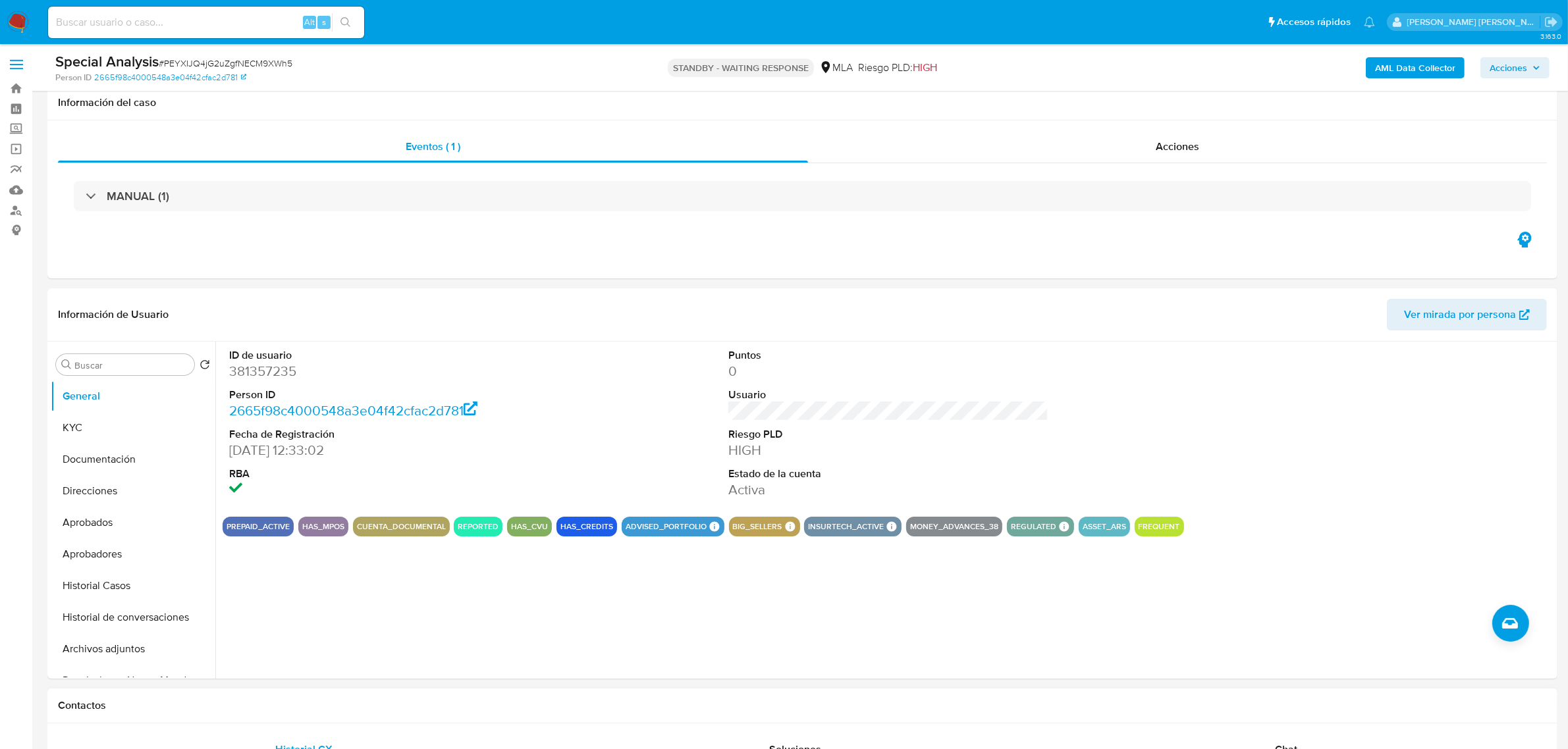
scroll to position [329, 0]
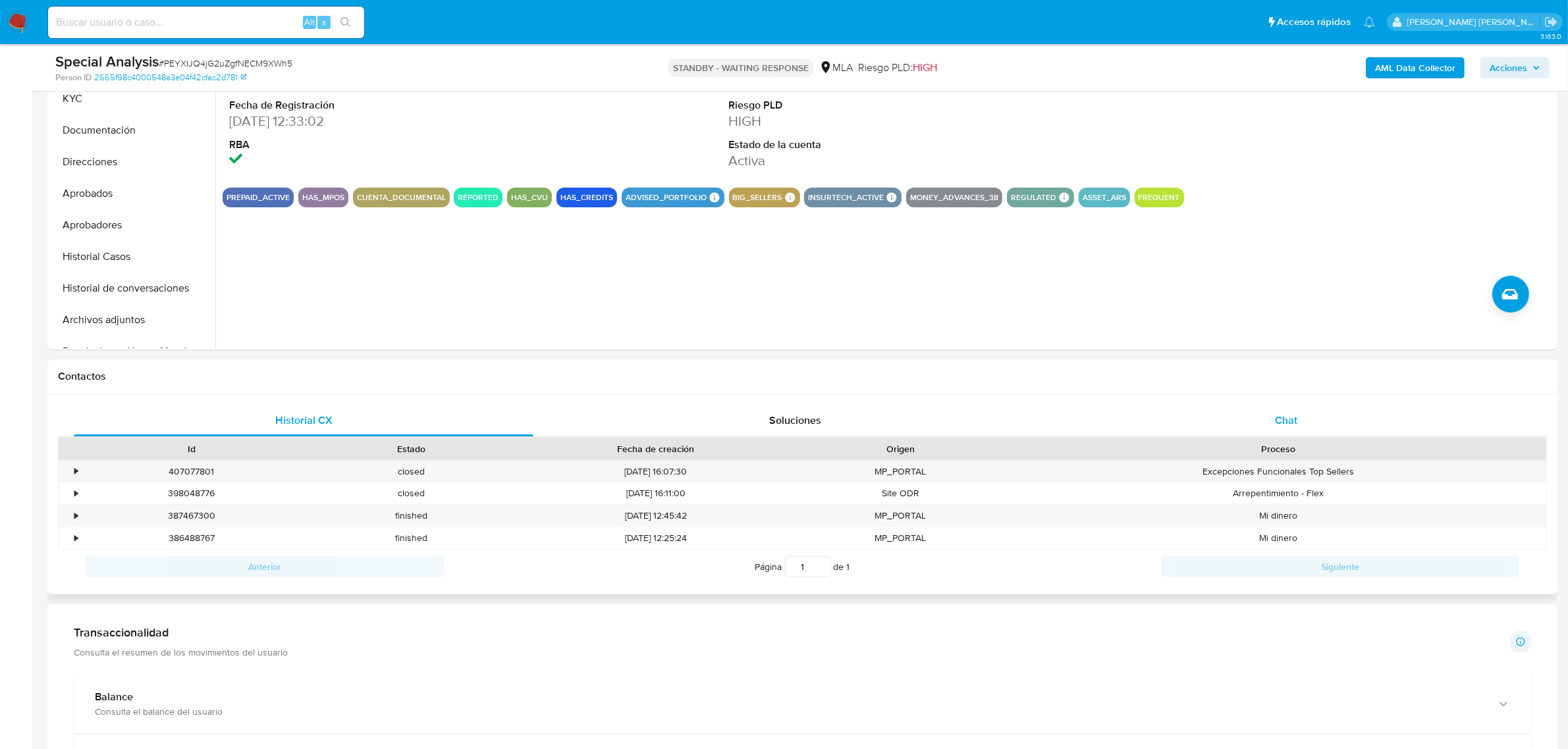
drag, startPoint x: 1280, startPoint y: 416, endPoint x: 1229, endPoint y: 433, distance: 53.8
click at [1280, 416] on span "Chat" at bounding box center [1285, 420] width 22 height 15
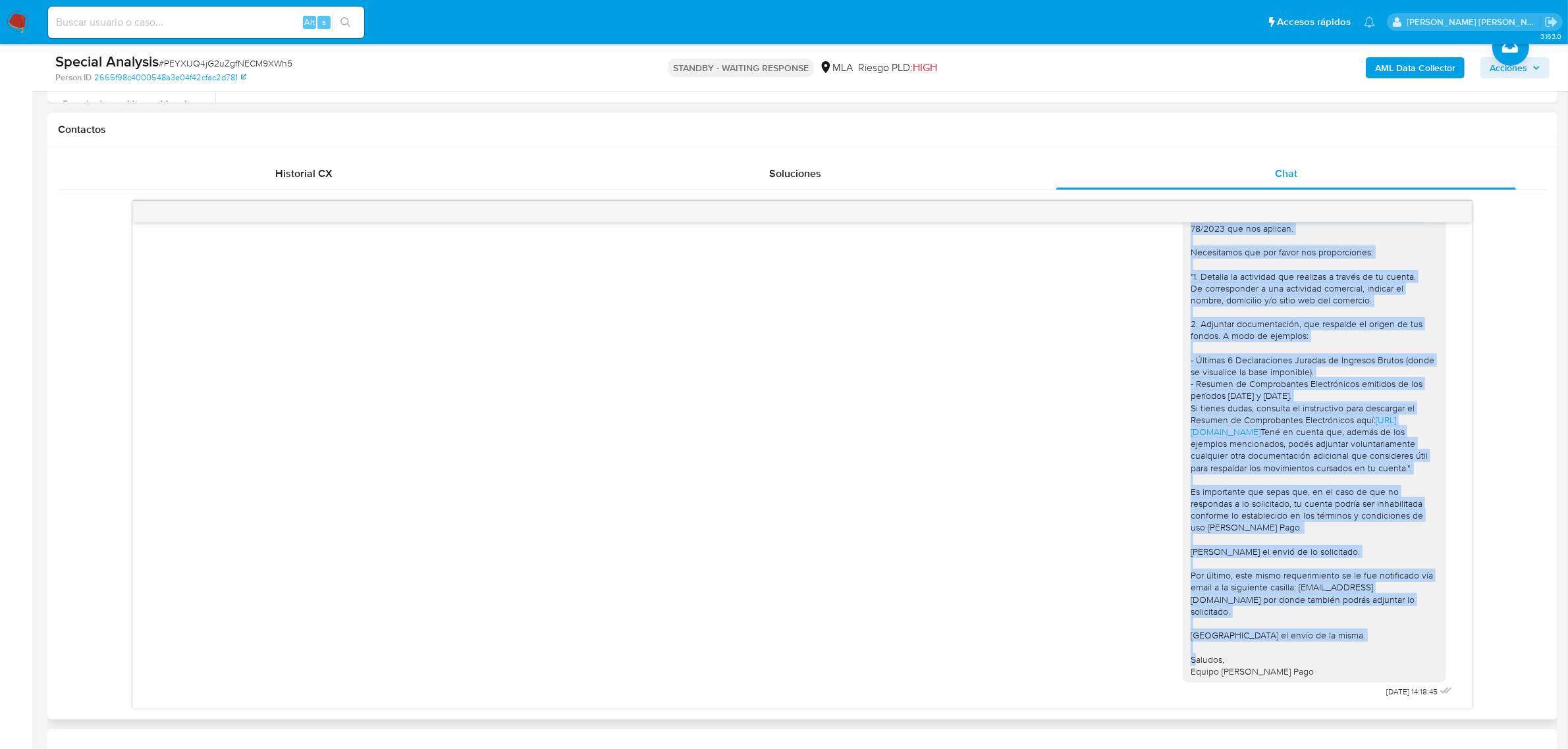
scroll to position [1595, 0]
drag, startPoint x: 1176, startPoint y: 351, endPoint x: 1291, endPoint y: 686, distance: 354.2
click at [1291, 686] on div "Buen dia [PERSON_NAME], Te informamos que la solicitud de documentación se real…" at bounding box center [1319, 424] width 273 height 553
copy div "lo ipsumdolorsi ame co Adipiscing Elitsed DOEI 9683/5479 t in utla e dol Magnaa…"
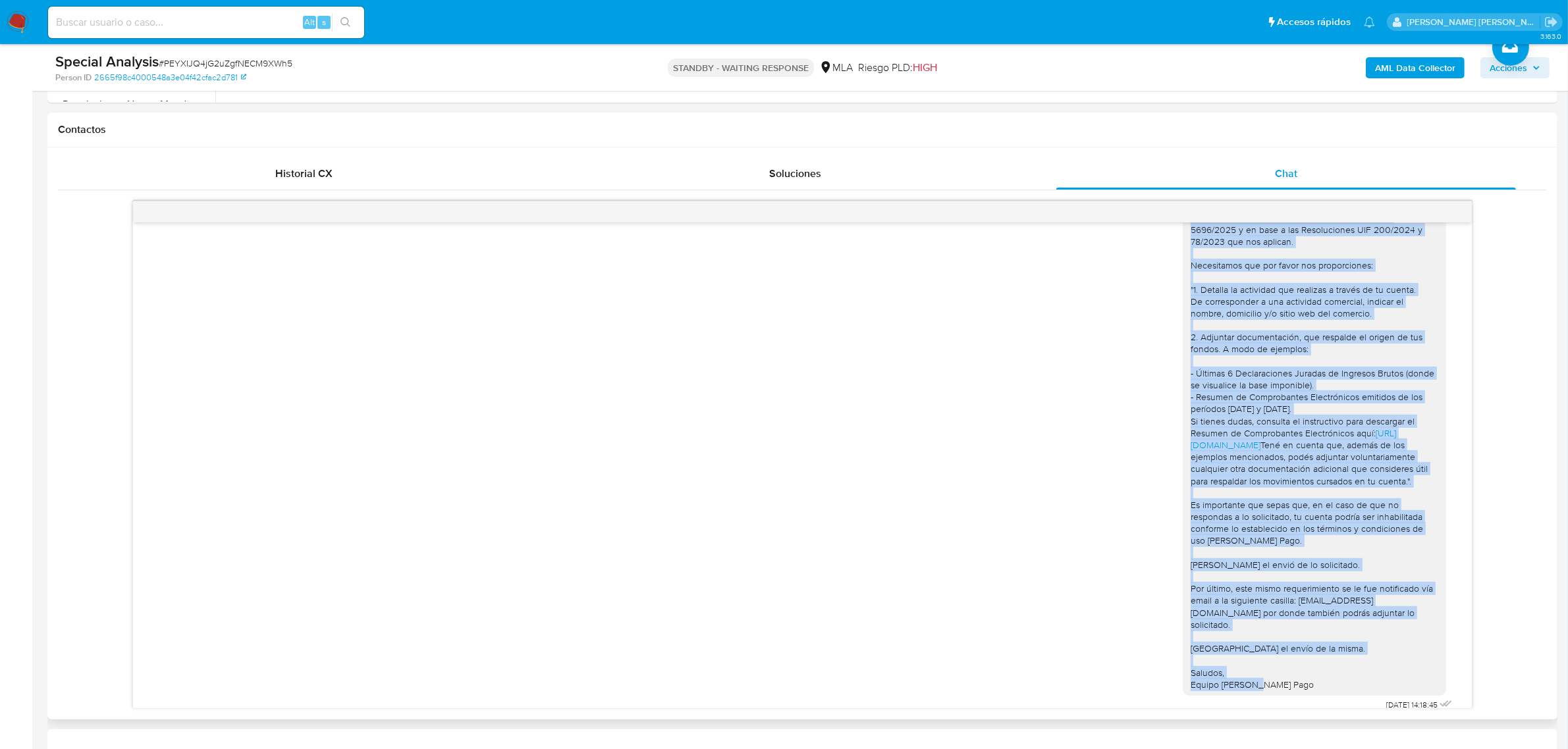
scroll to position [1348, 0]
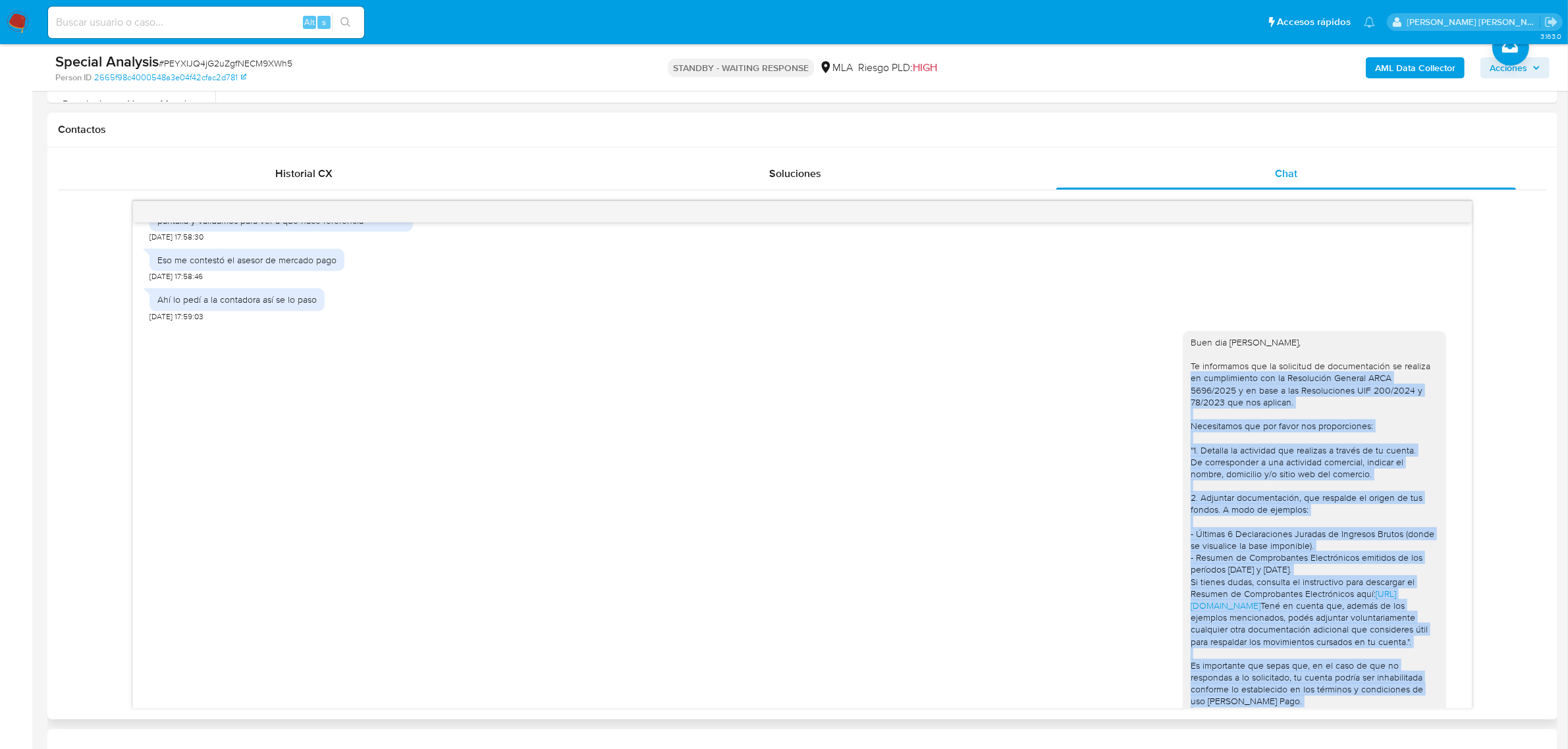
click at [1212, 426] on div "Buen dia [PERSON_NAME], Te informamos que la solicitud de documentación se real…" at bounding box center [1314, 594] width 247 height 515
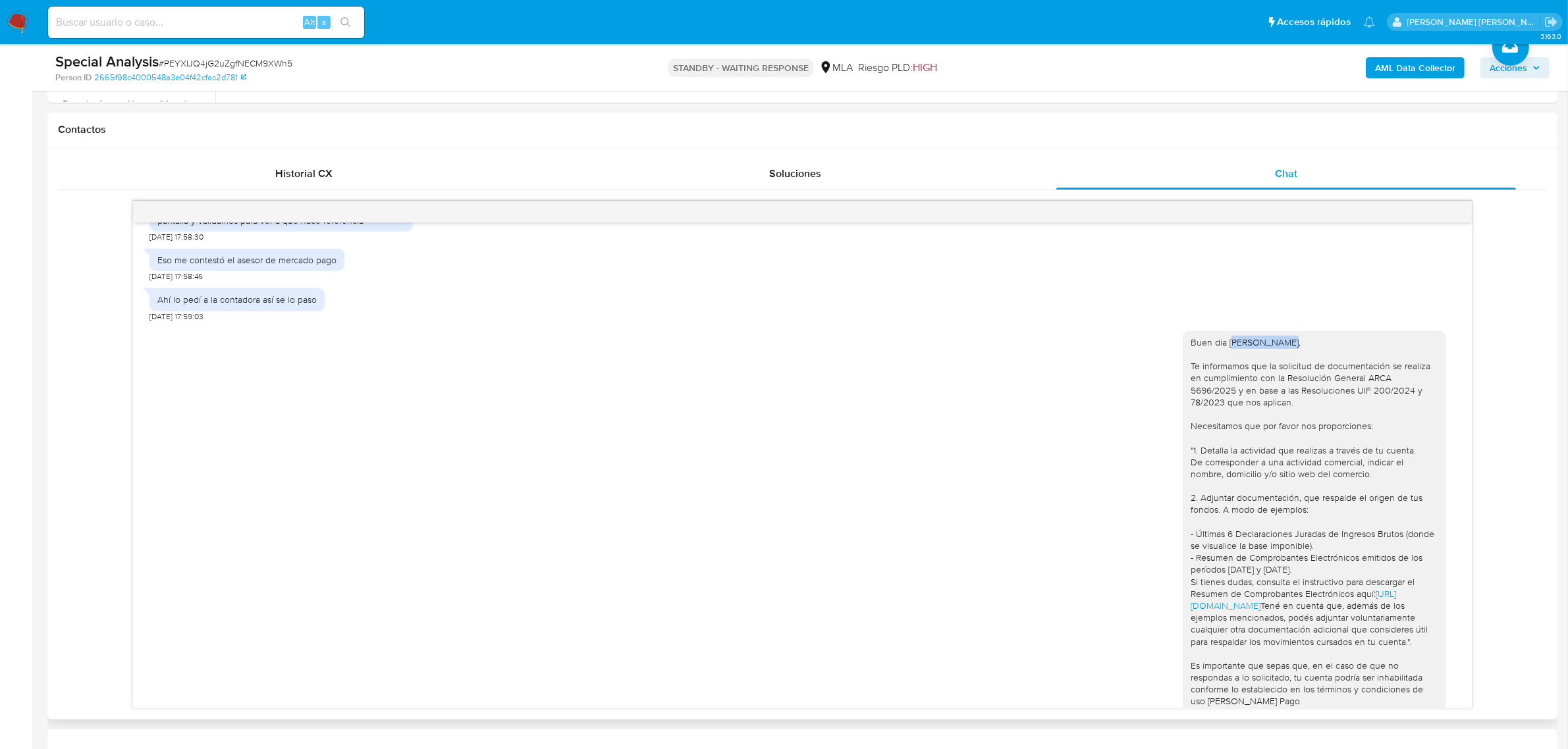
drag, startPoint x: 1273, startPoint y: 389, endPoint x: 1219, endPoint y: 385, distance: 54.1
click at [1219, 385] on div "Buen dia [PERSON_NAME], Te informamos que la solicitud de documentación se real…" at bounding box center [1314, 594] width 263 height 526
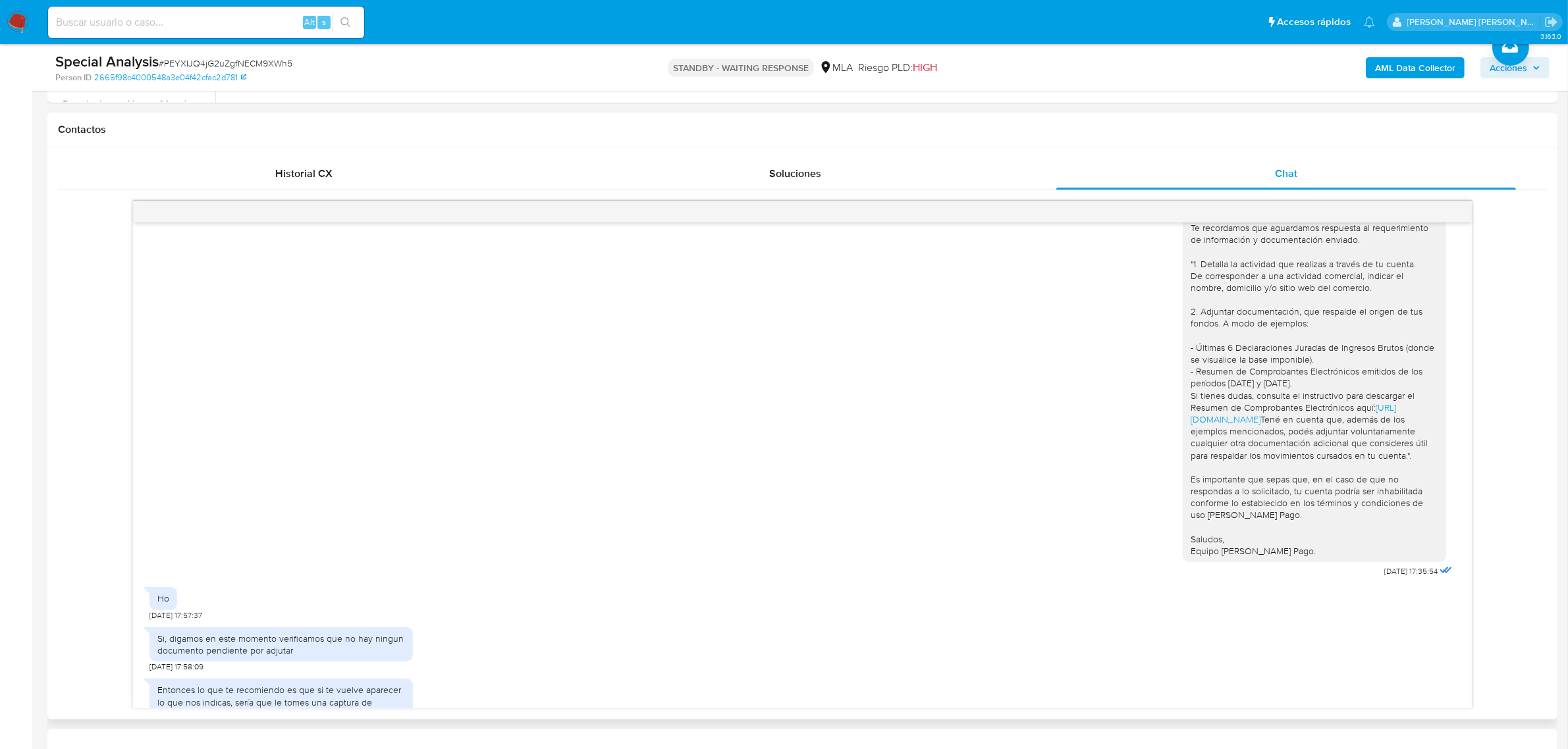
scroll to position [690, 0]
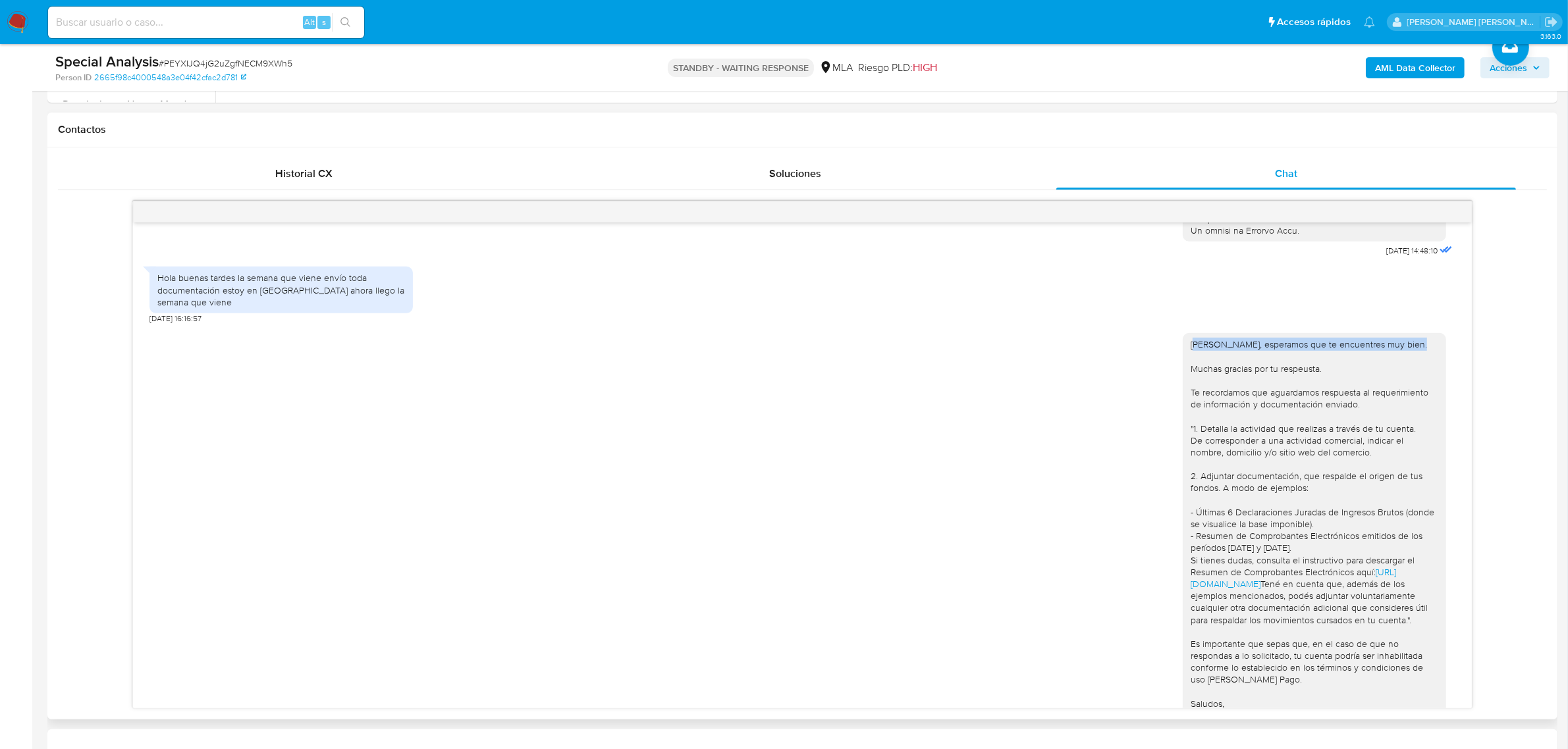
drag, startPoint x: 1176, startPoint y: 373, endPoint x: 1412, endPoint y: 359, distance: 236.4
click at [1412, 359] on div "[PERSON_NAME], esperamos que te encuentres muy bien. Muchas gracias por tu resp…" at bounding box center [1314, 530] width 263 height 394
copy div "[PERSON_NAME], esperamos que te encuentres muy bien."
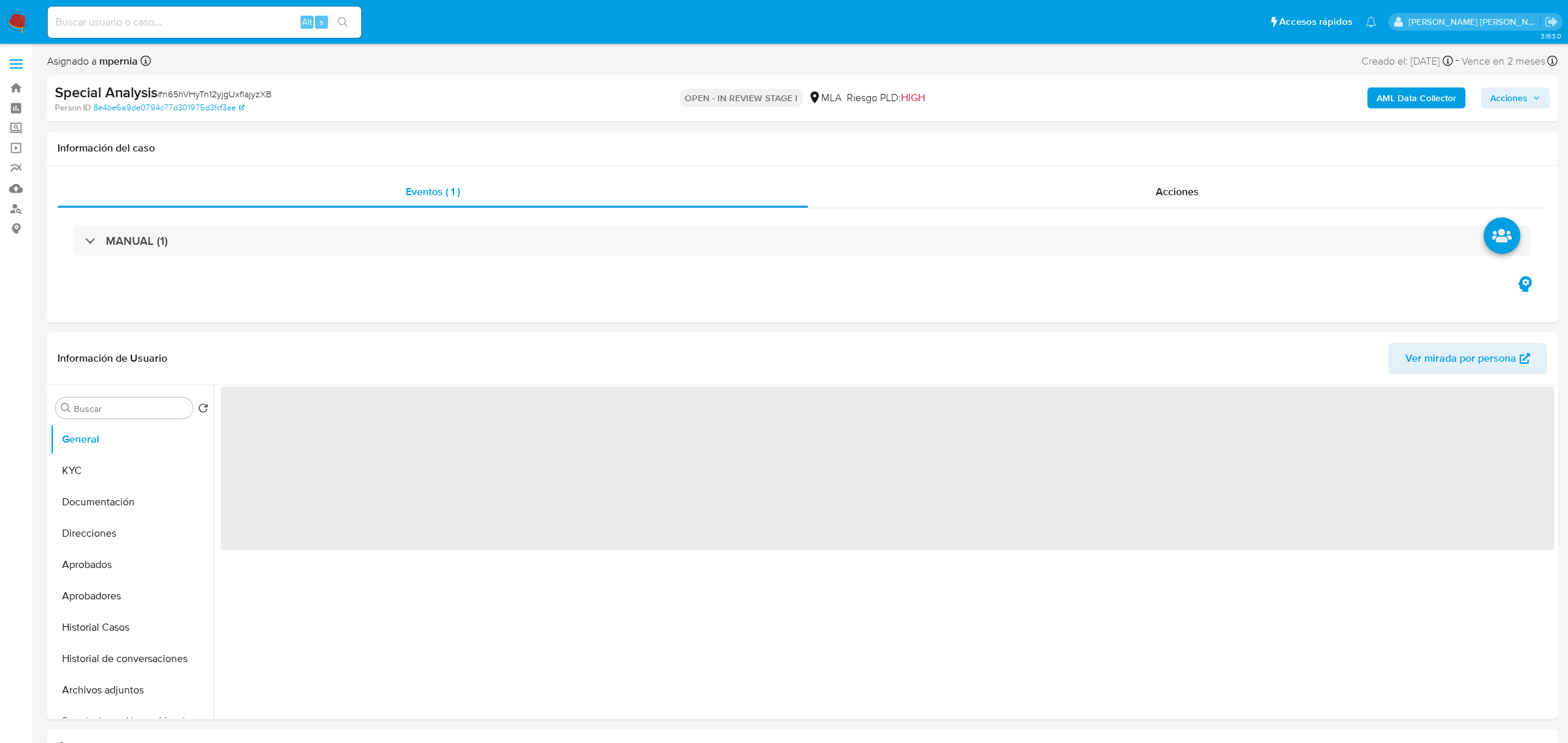
select select "10"
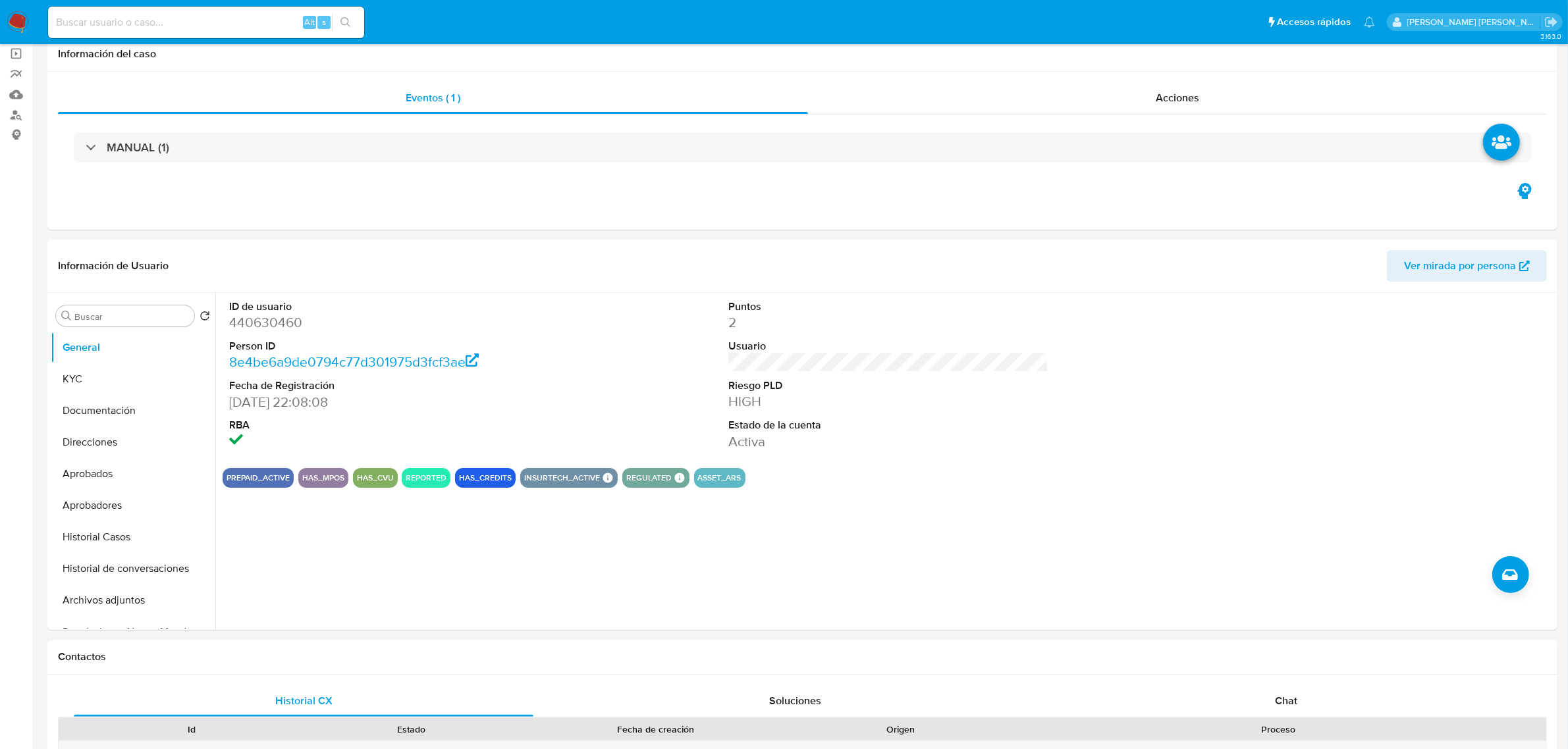
scroll to position [329, 0]
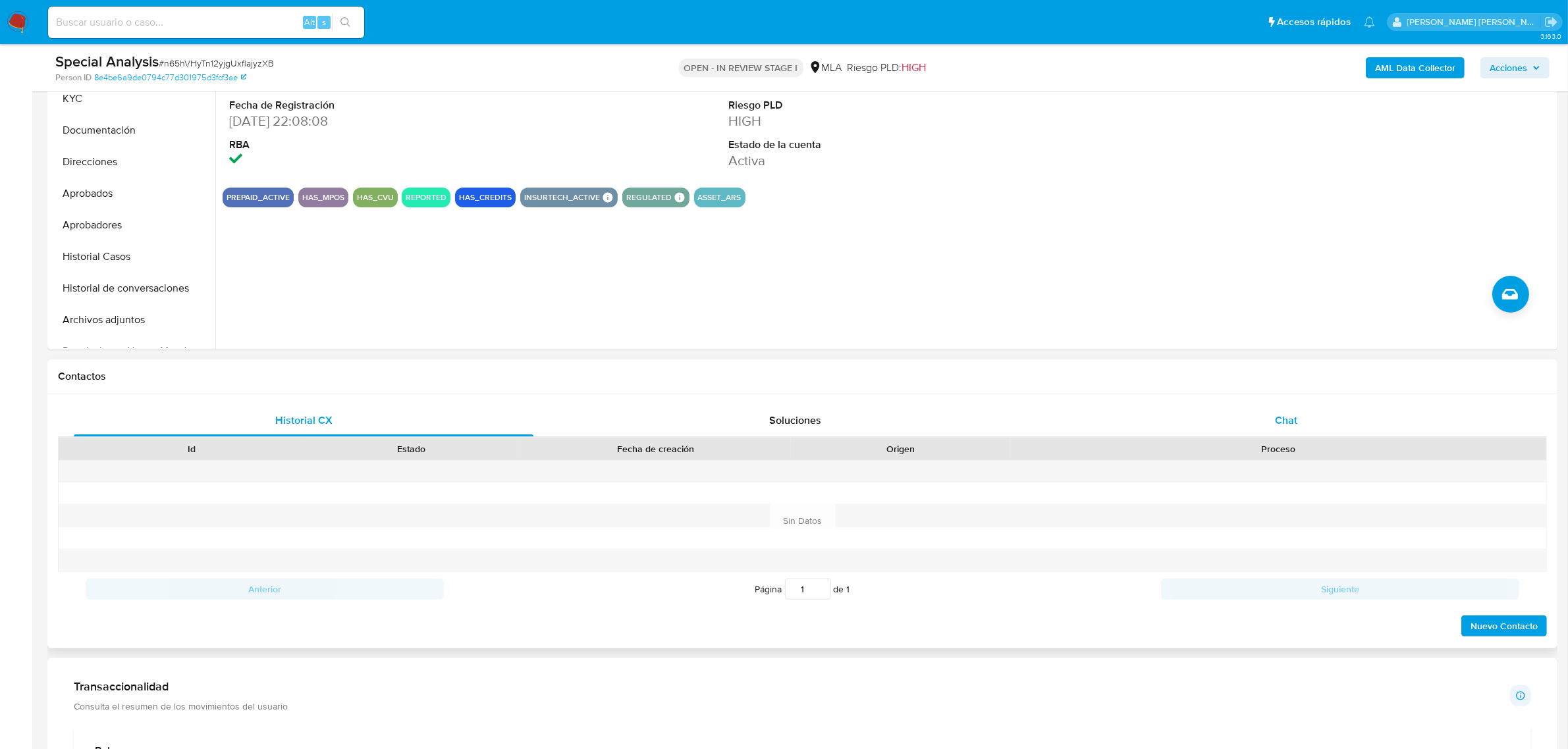
click at [1261, 410] on div "Chat" at bounding box center [1286, 420] width 460 height 32
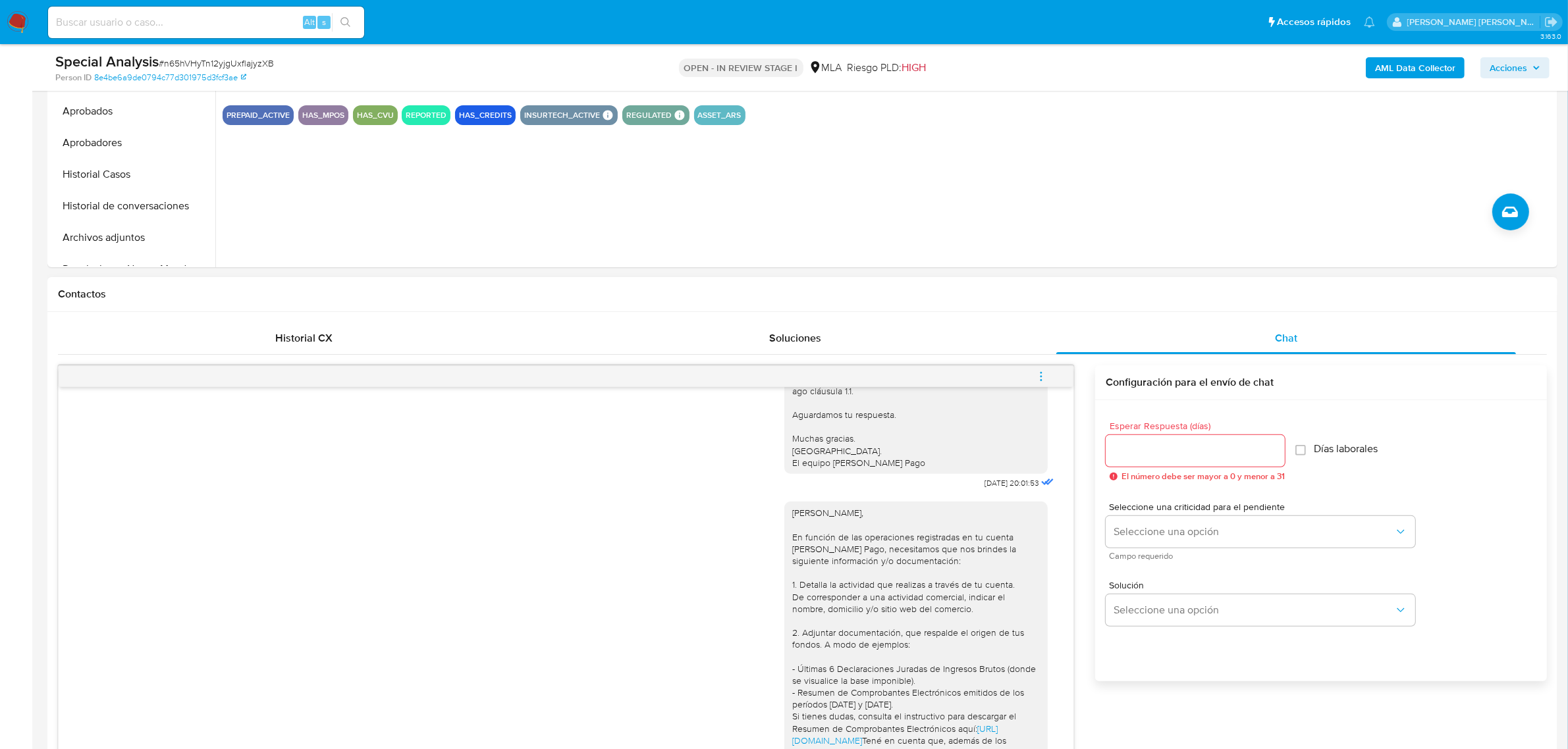
scroll to position [621, 0]
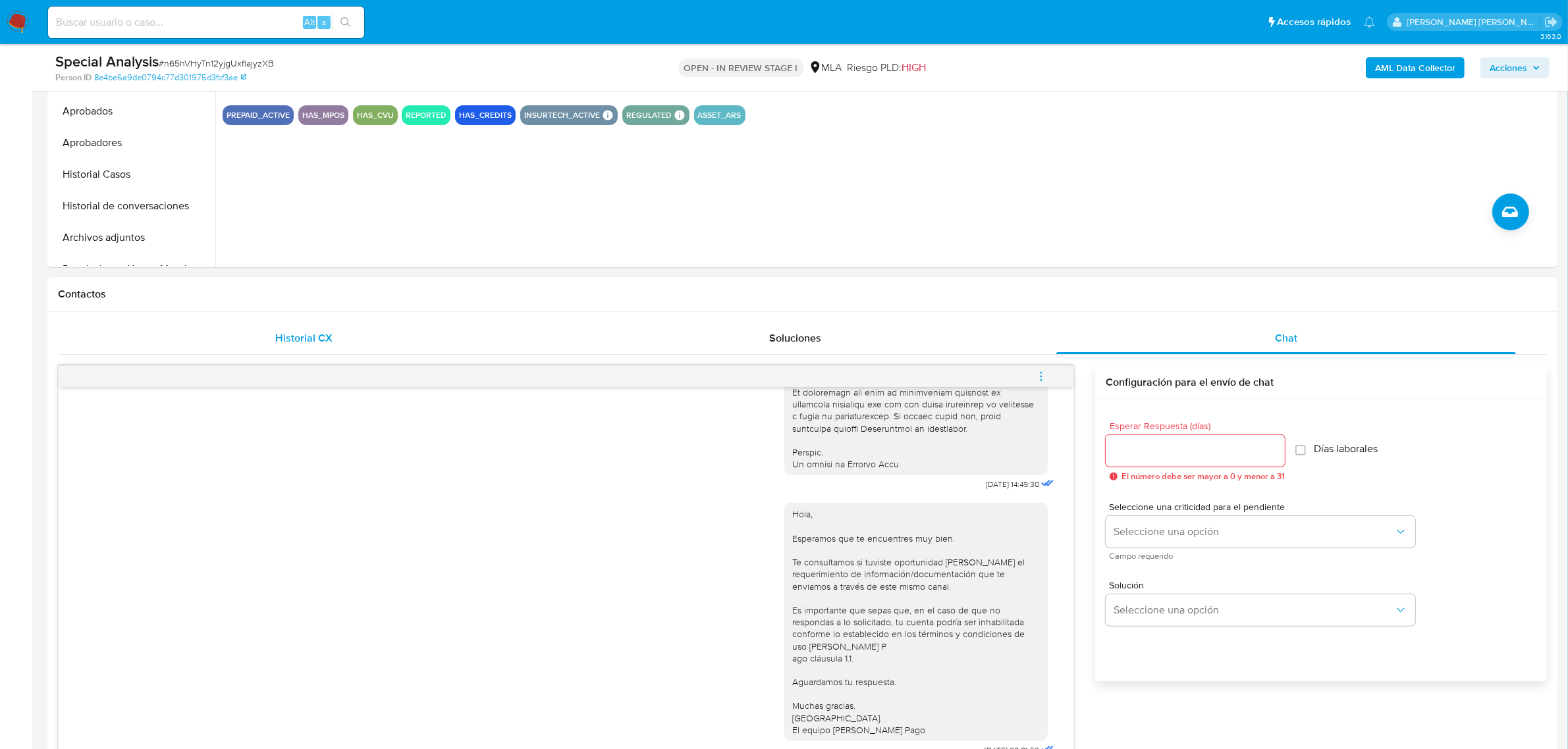
click at [313, 343] on span "Historial CX" at bounding box center [304, 338] width 57 height 15
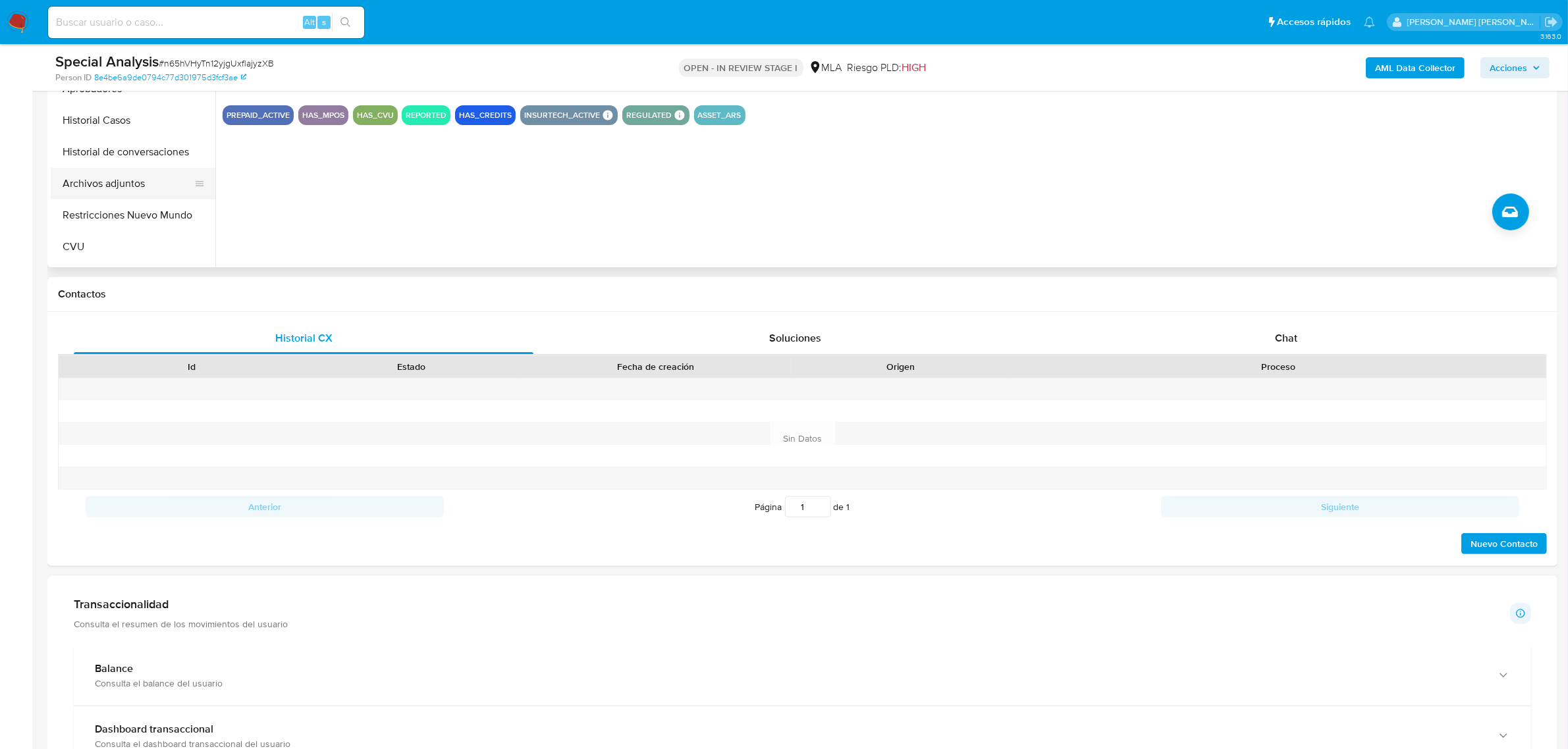
scroll to position [82, 0]
click at [112, 189] on button "Restricciones Nuevo Mundo" at bounding box center [127, 187] width 154 height 32
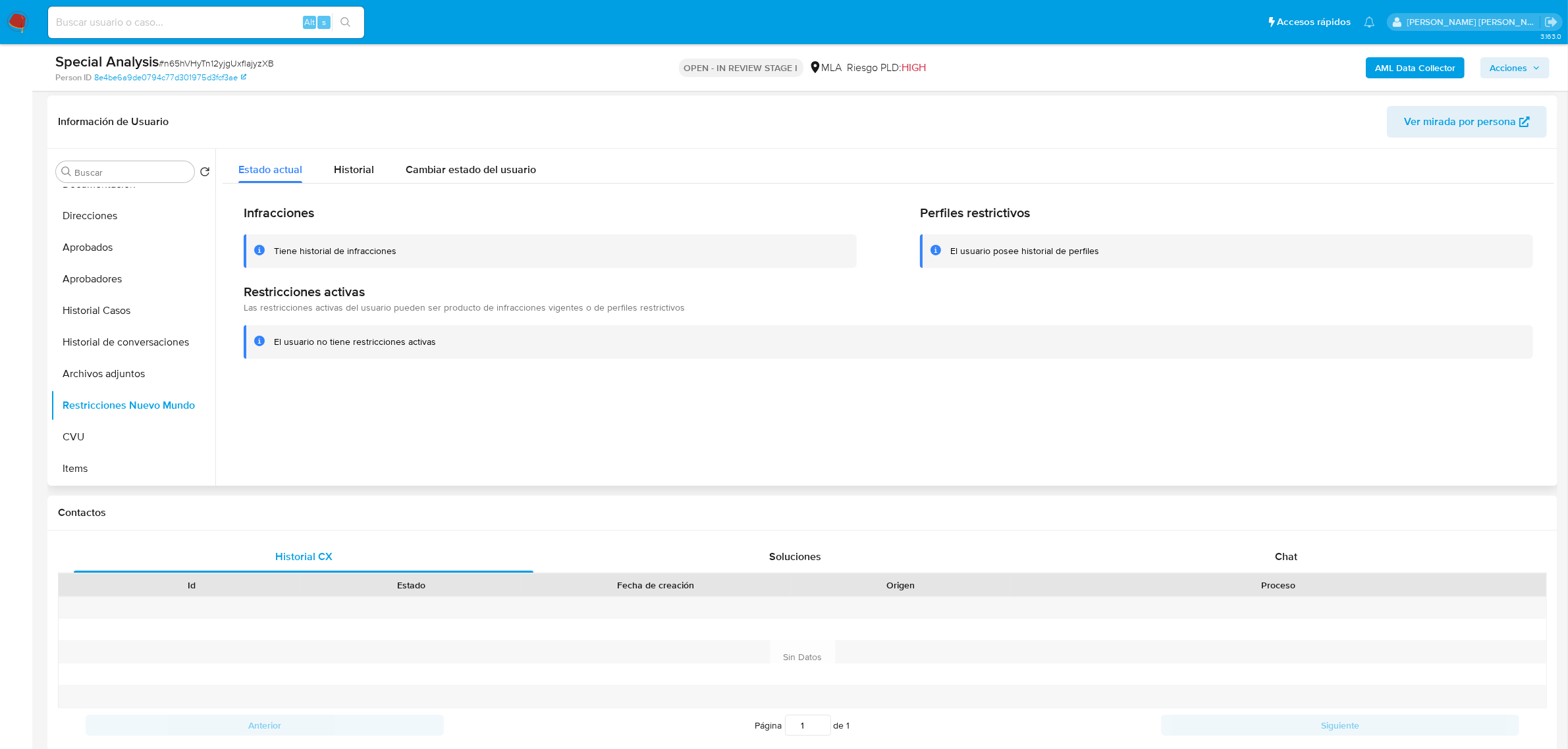
scroll to position [165, 0]
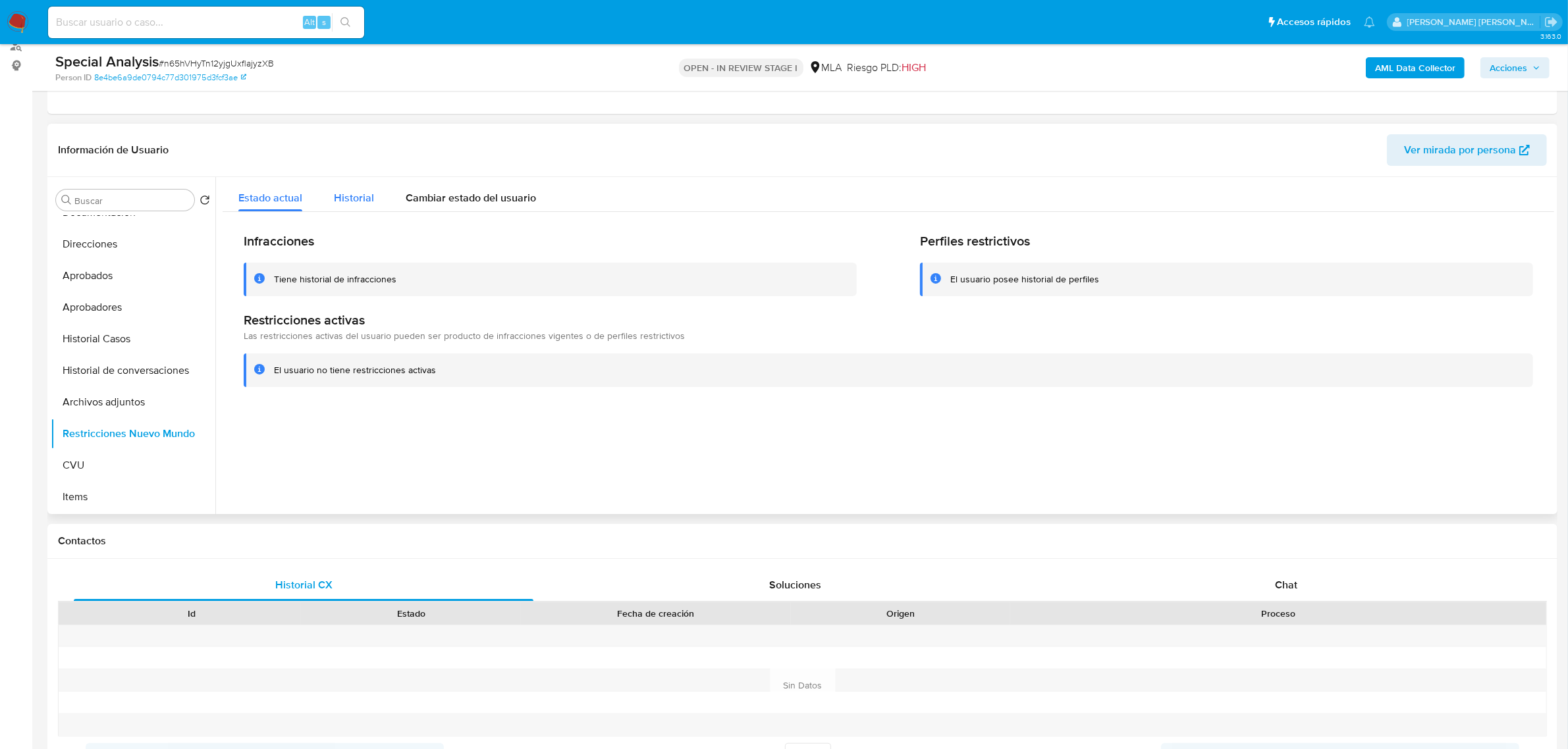
click at [352, 194] on span "Historial" at bounding box center [354, 198] width 40 height 15
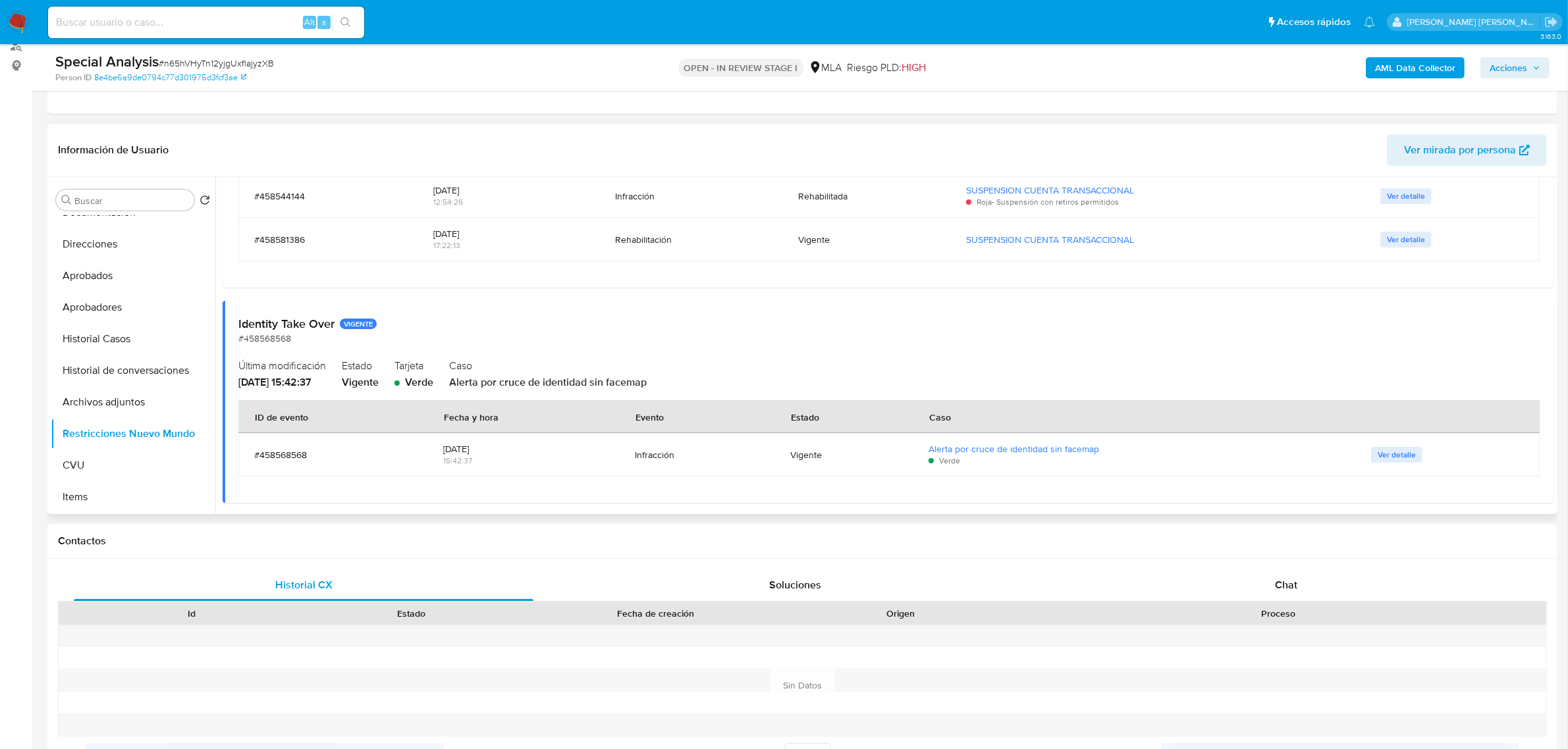
scroll to position [439, 0]
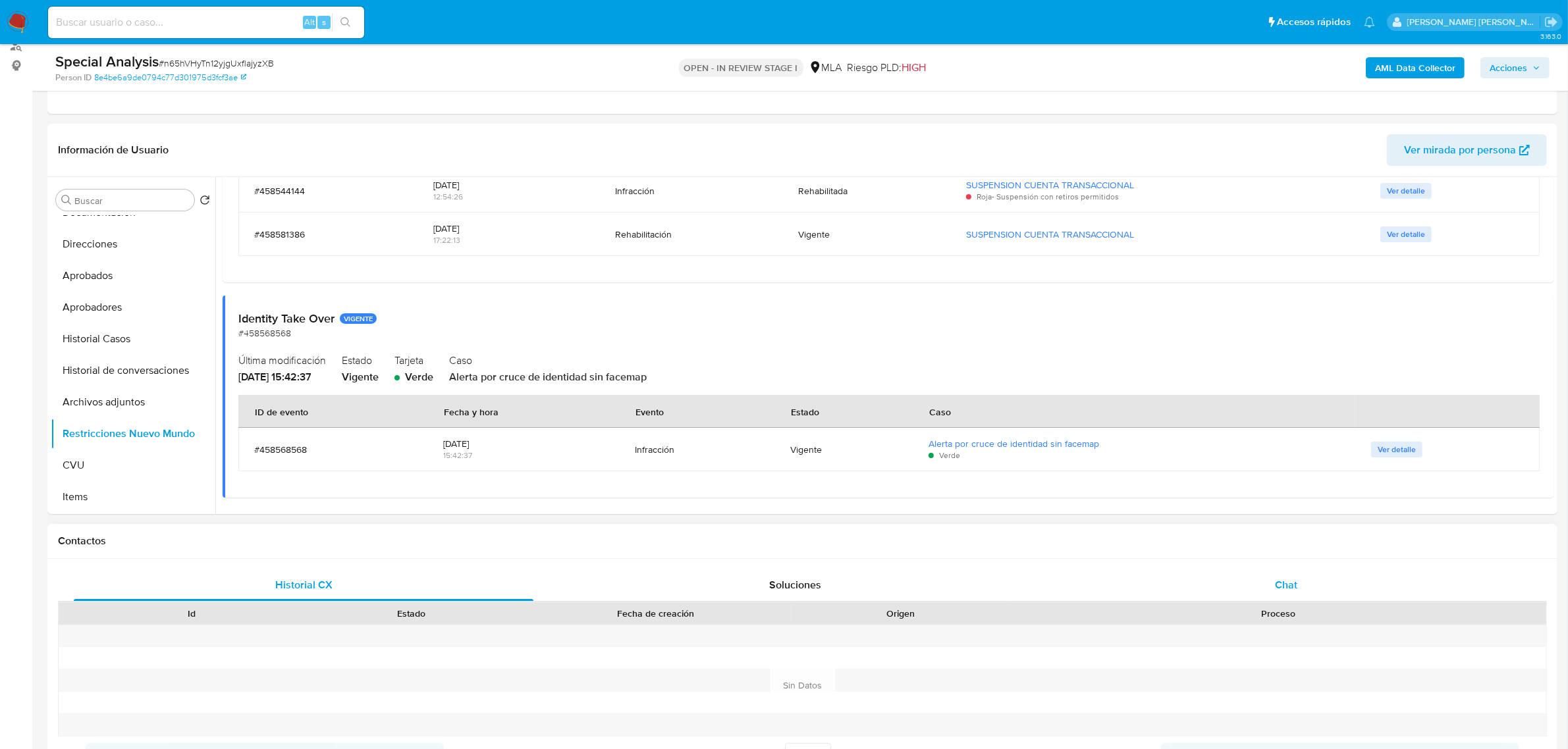
click at [1283, 583] on span "Chat" at bounding box center [1285, 585] width 22 height 15
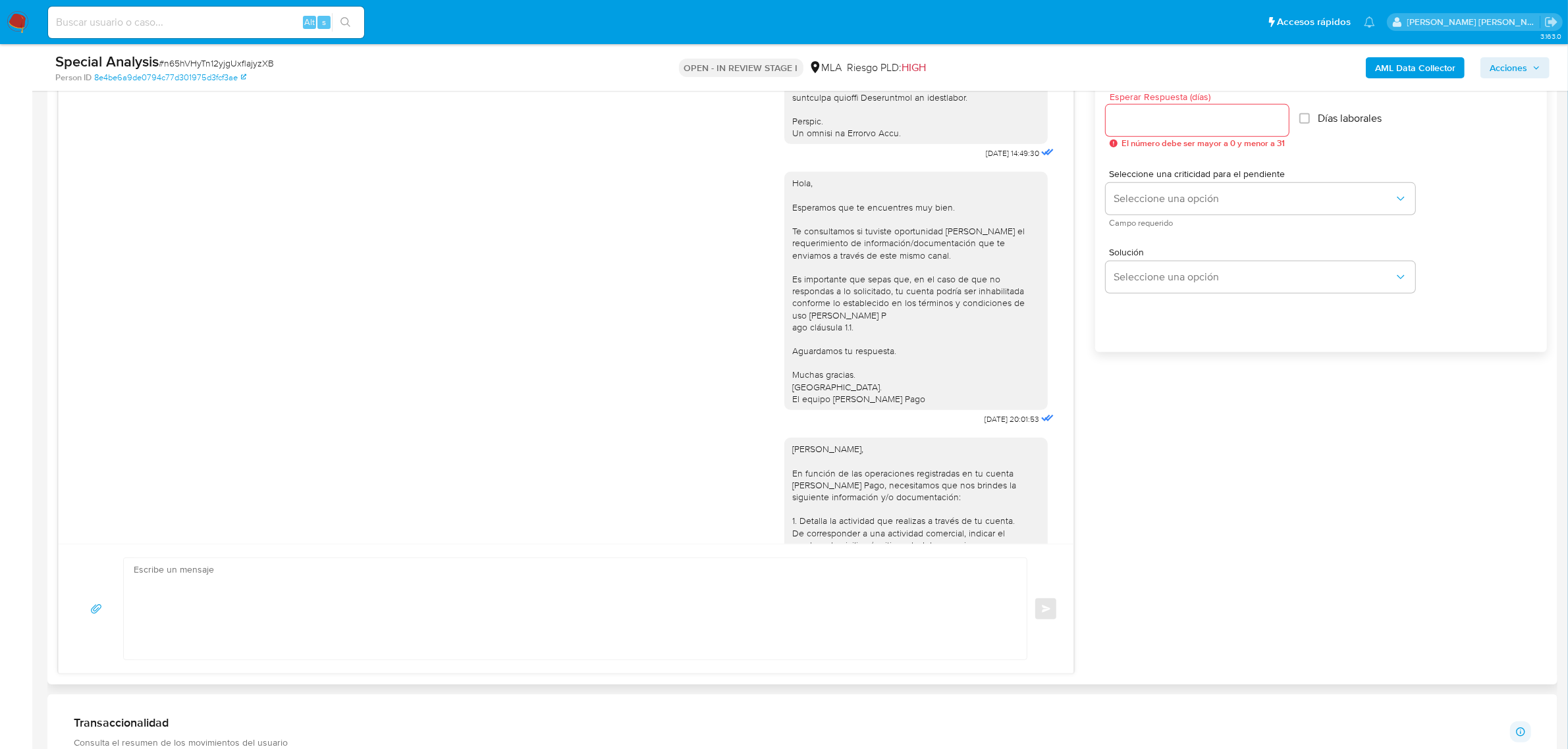
scroll to position [621, 0]
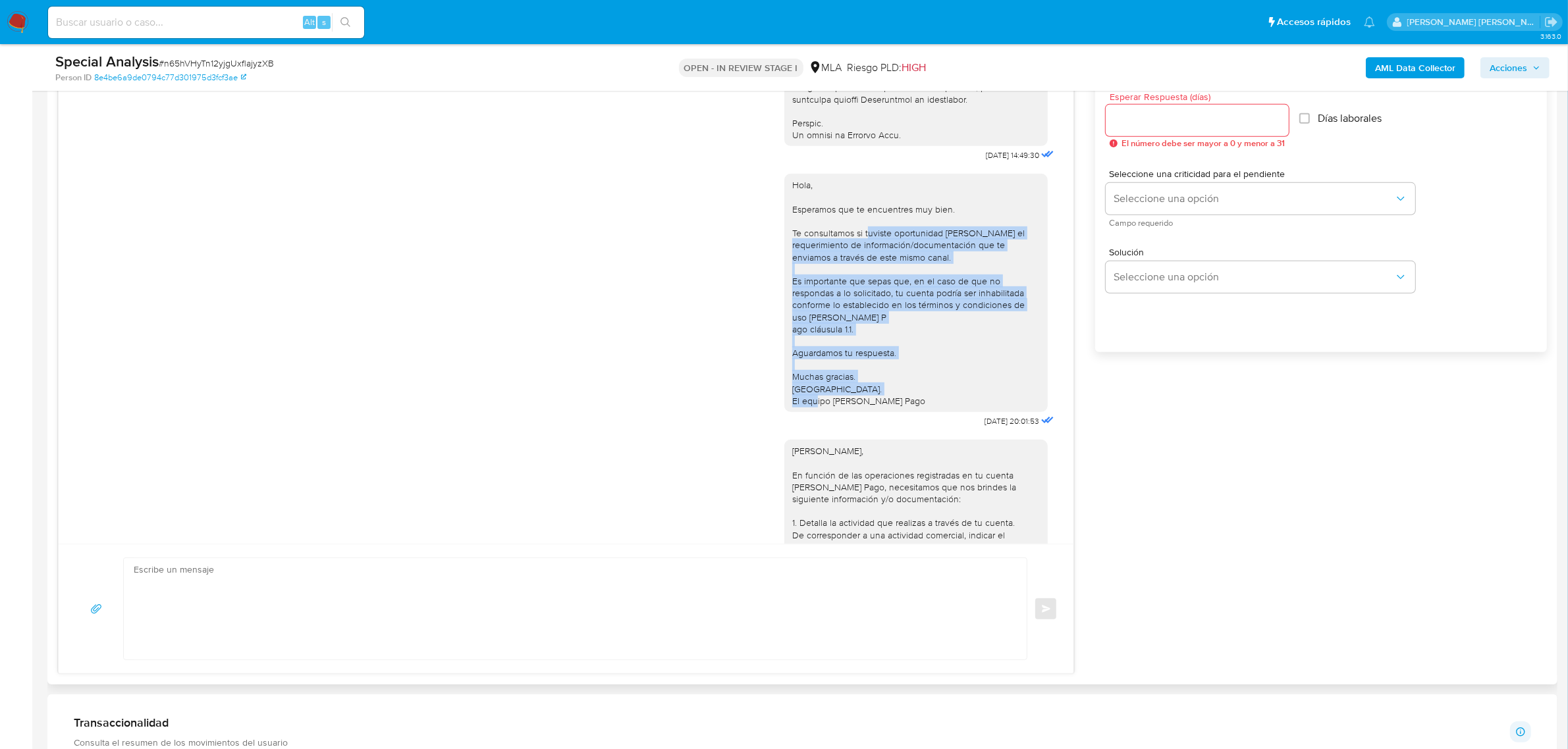
drag, startPoint x: 854, startPoint y: 259, endPoint x: 903, endPoint y: 431, distance: 178.8
click at [903, 407] on div "Hola, Esperamos que te encuentres muy bien. Te consultamos si tuviste oportunid…" at bounding box center [916, 293] width 247 height 228
copy div "uviste oportunidad [PERSON_NAME] el requerimiento de información/documentación …"
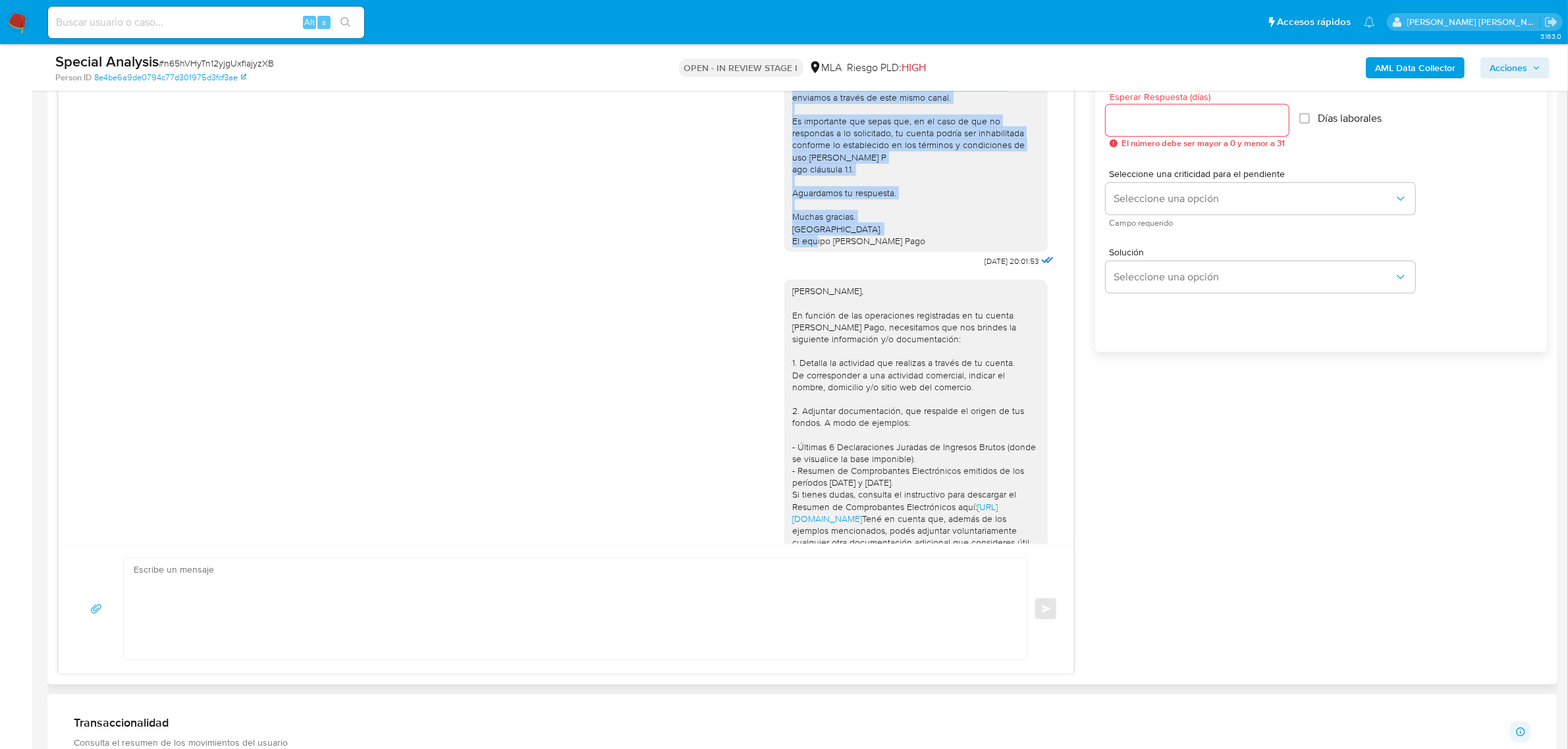
scroll to position [949, 0]
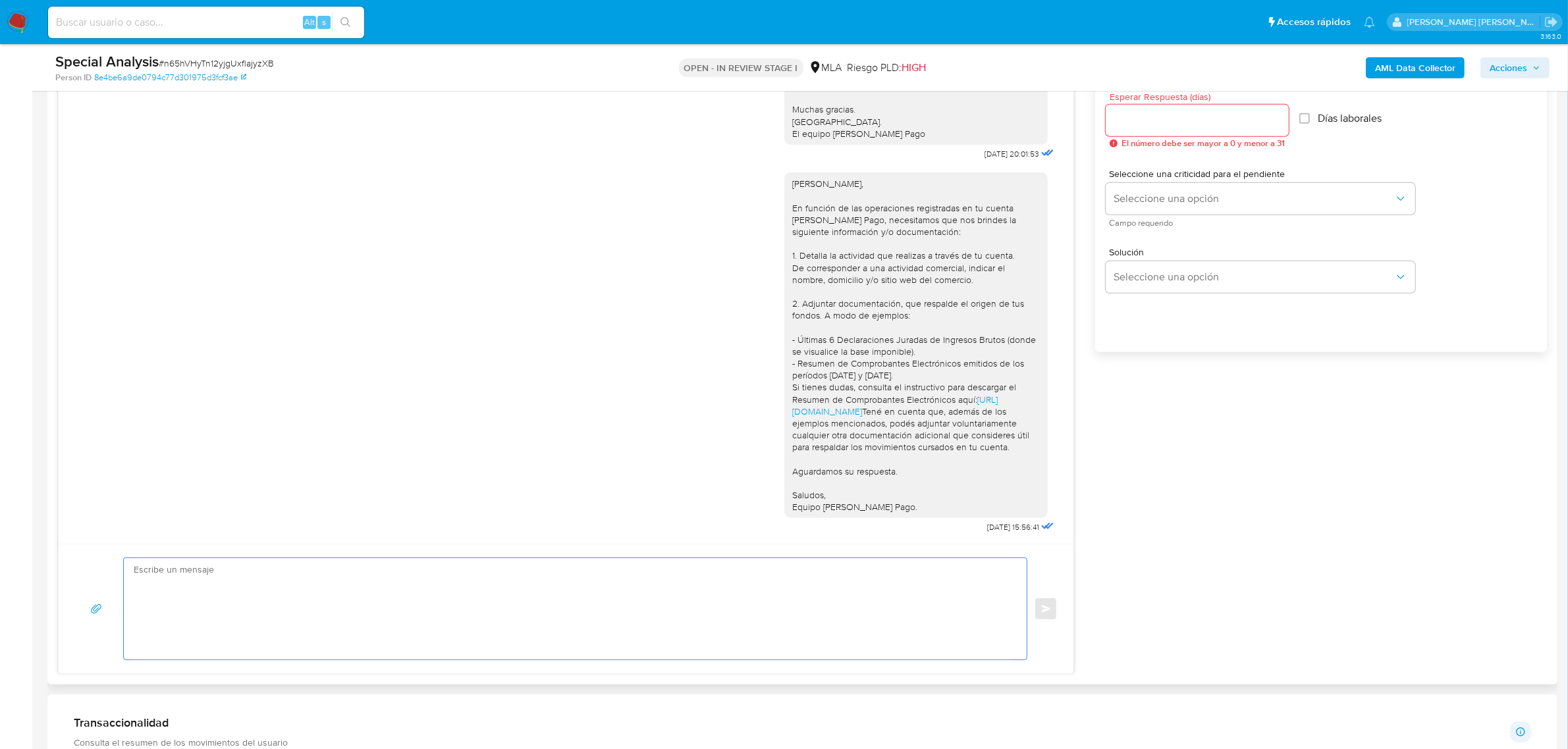
click at [184, 605] on textarea at bounding box center [572, 609] width 876 height 102
paste textarea "uviste oportunidad [PERSON_NAME] el requerimiento de información/documentación …"
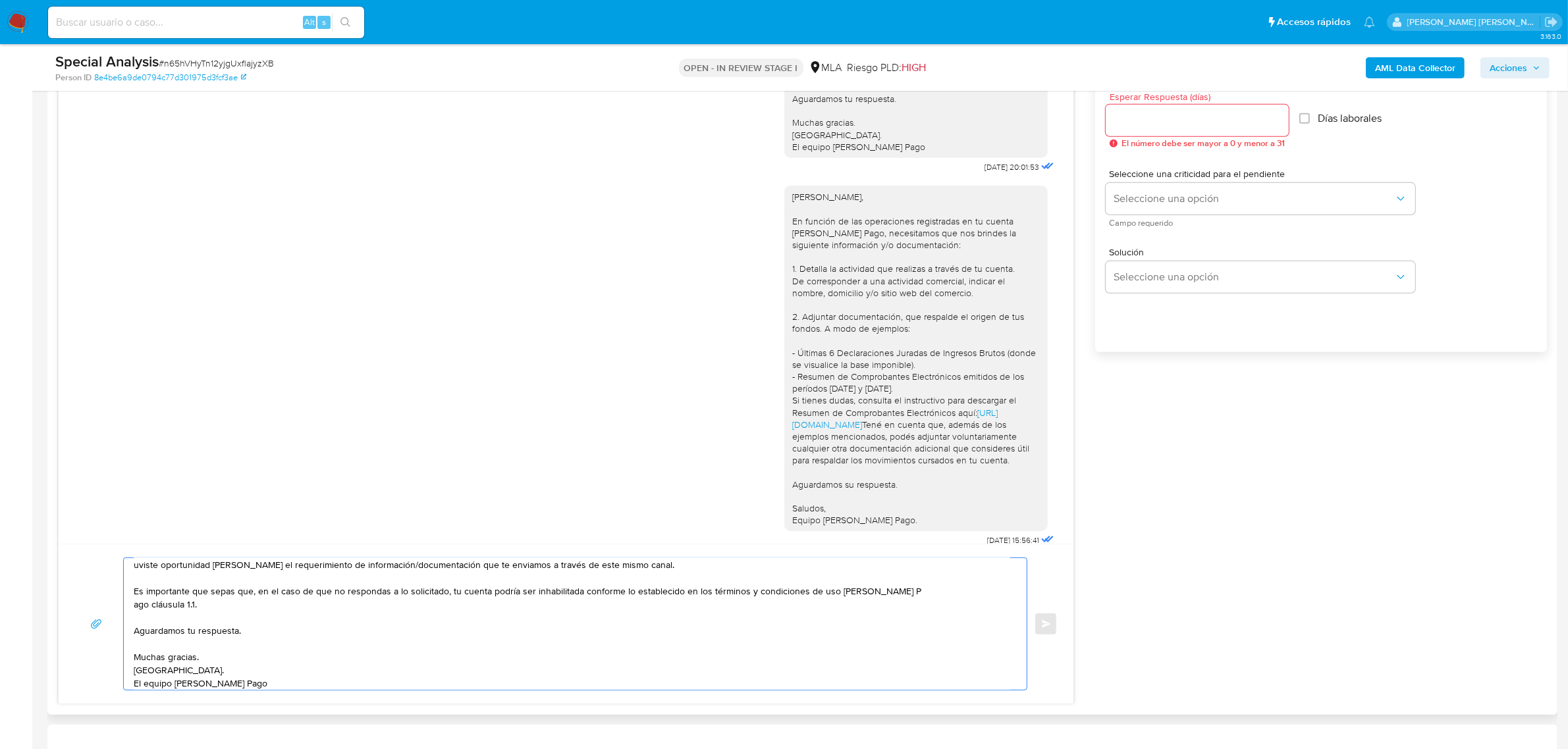
scroll to position [784, 0]
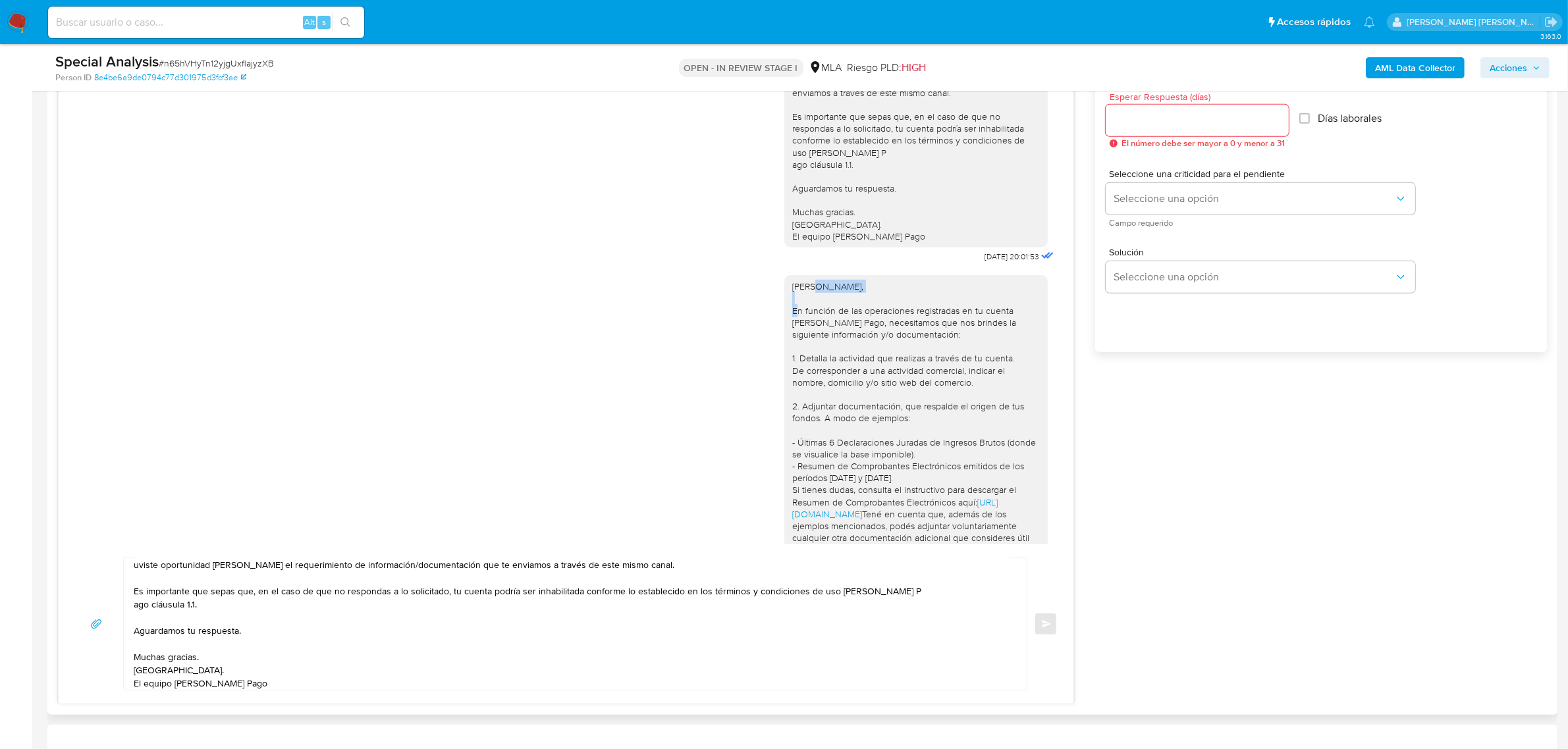
drag, startPoint x: 802, startPoint y: 324, endPoint x: 879, endPoint y: 321, distance: 77.1
click at [879, 321] on div "[PERSON_NAME], En función de las operaciones registradas en tu cuenta [PERSON_N…" at bounding box center [916, 448] width 247 height 335
copy div "[PERSON_NAME],"
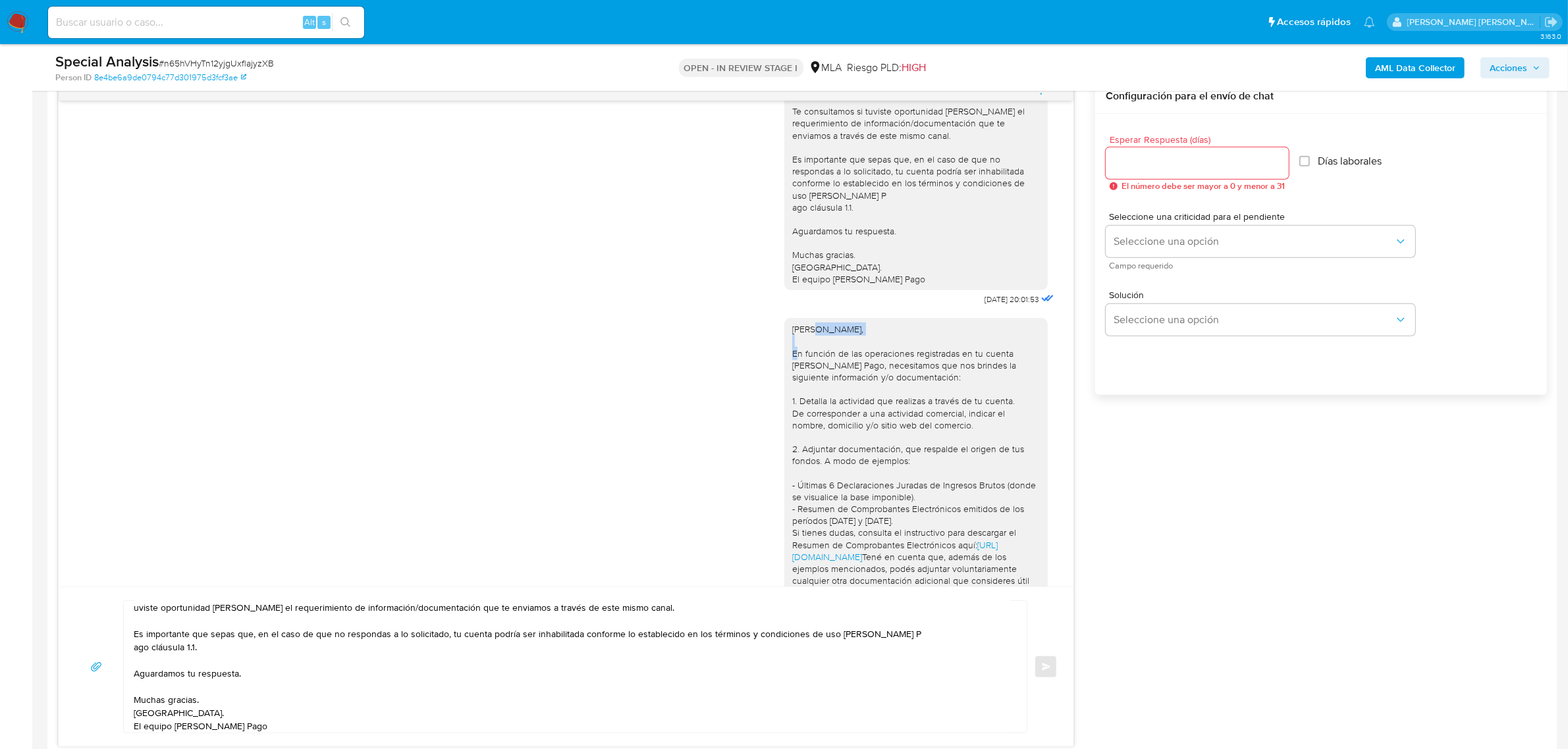
scroll to position [658, 0]
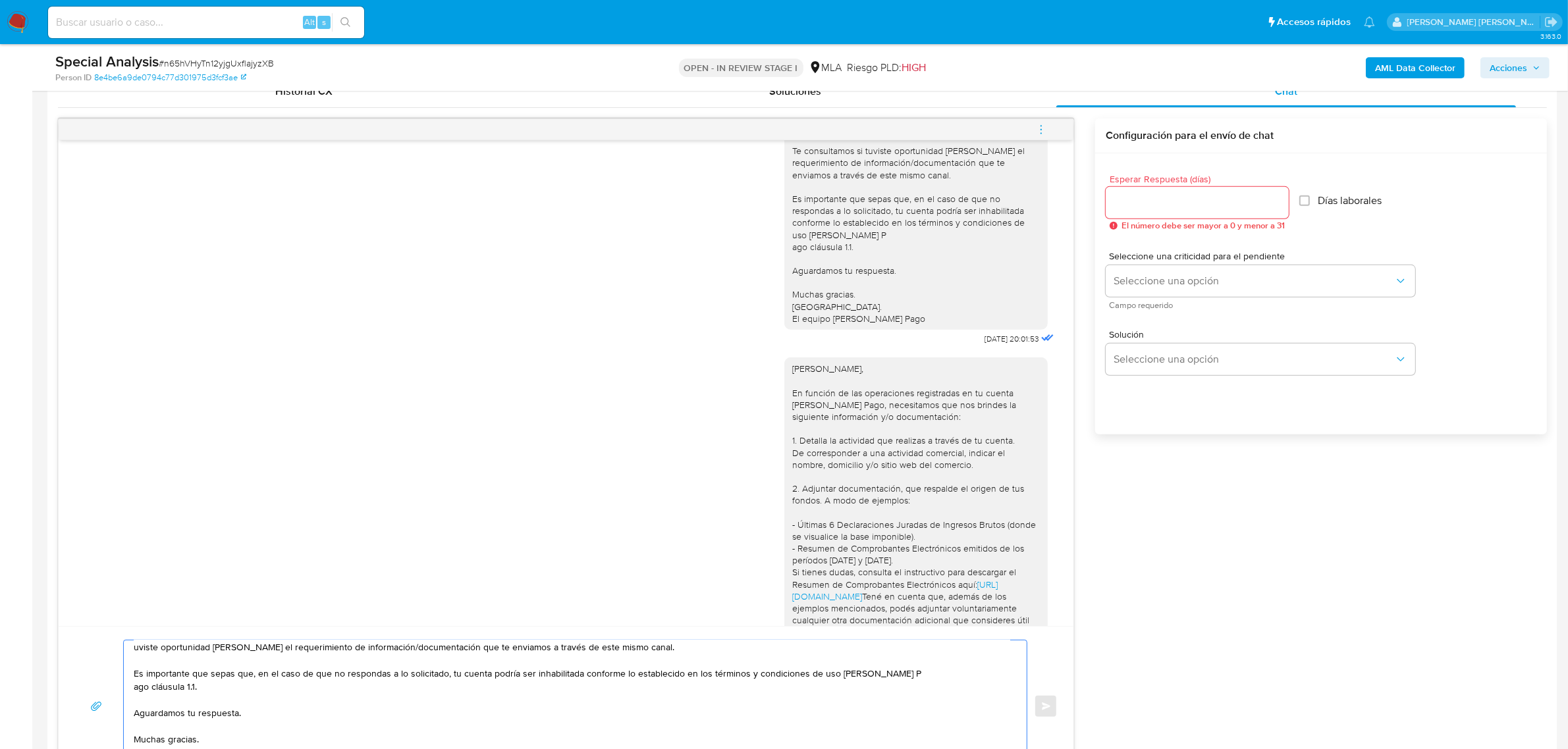
click at [135, 652] on textarea "uviste oportunidad [PERSON_NAME] el requerimiento de información/documentación …" at bounding box center [572, 706] width 876 height 131
paste textarea "[PERSON_NAME],"
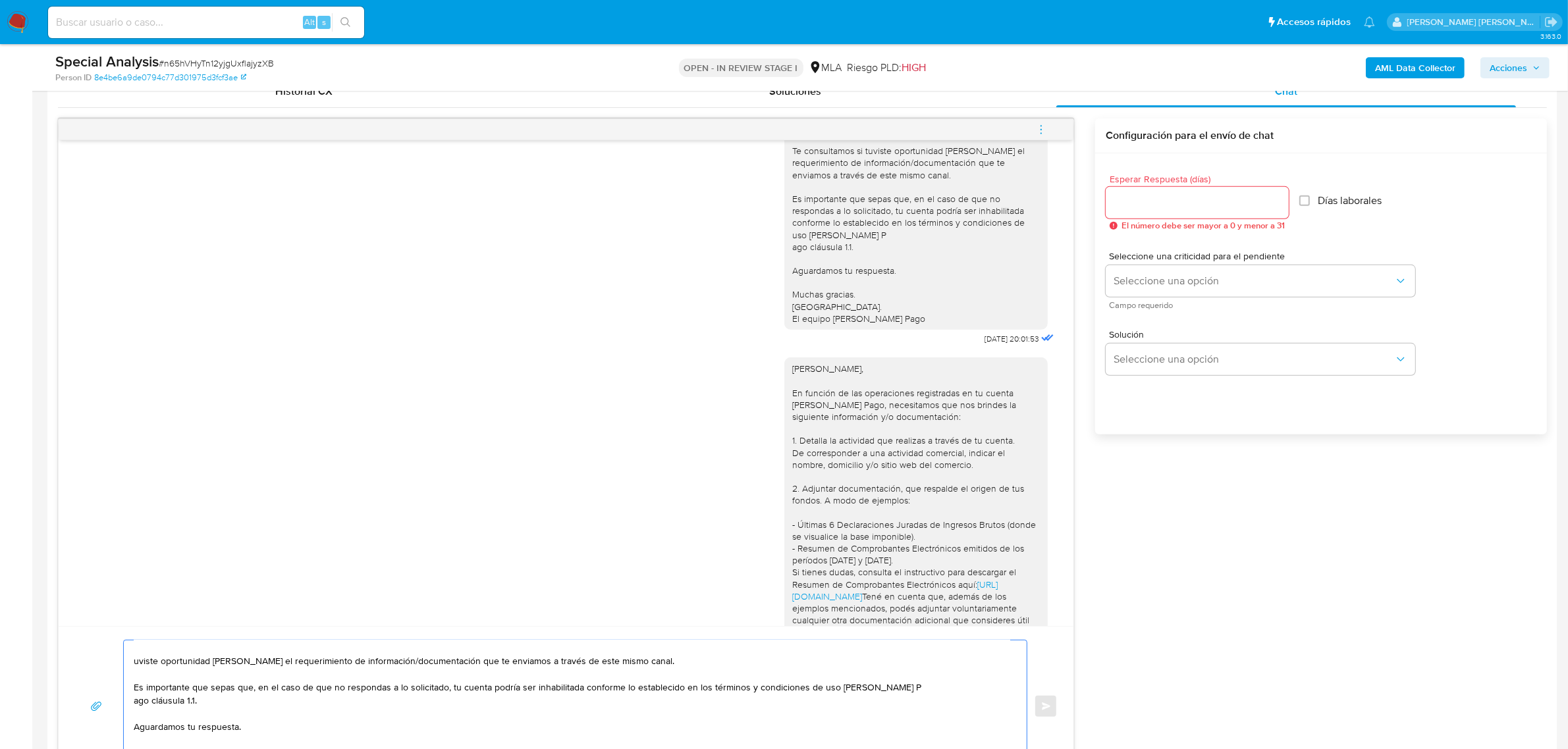
scroll to position [31, 0]
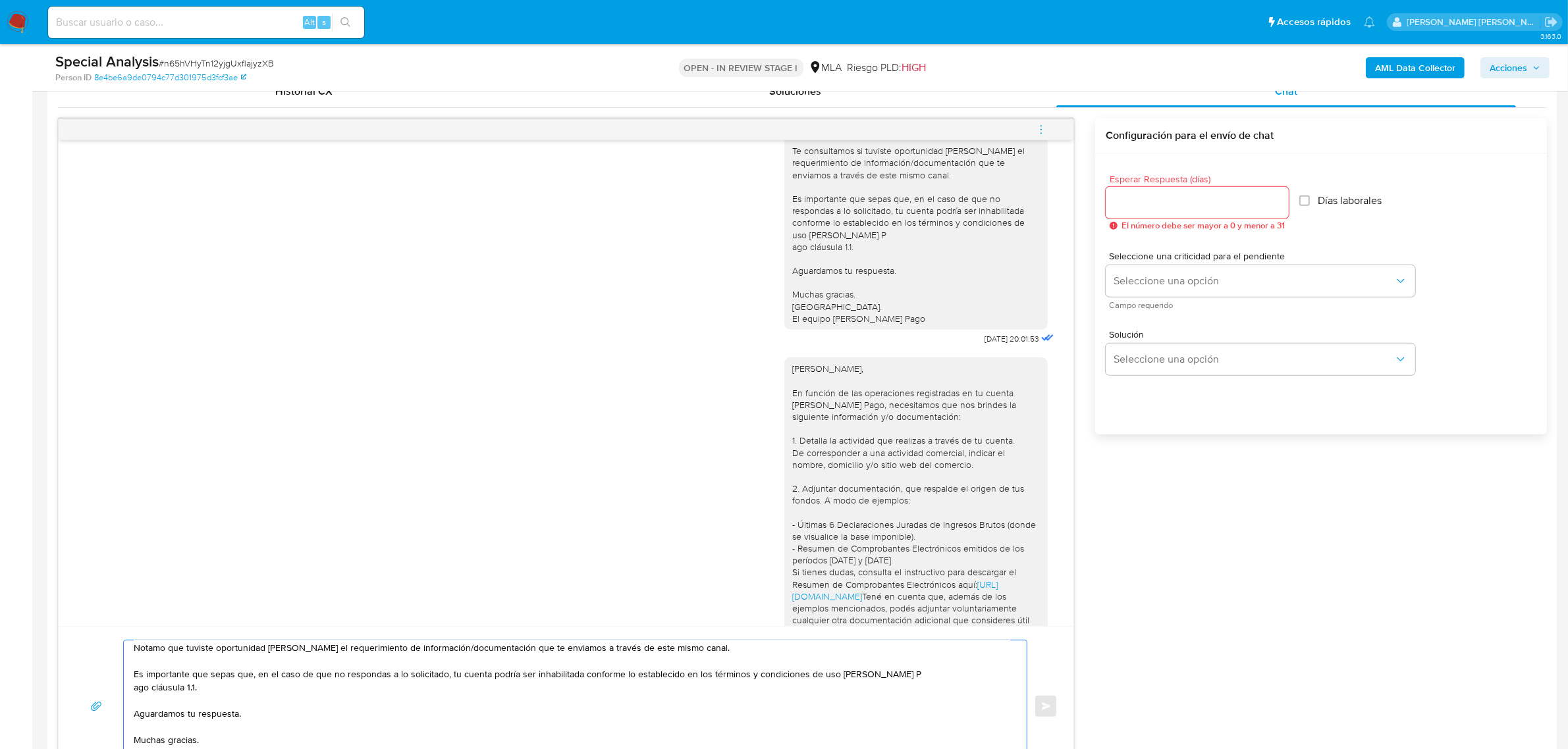
click at [159, 649] on textarea "[PERSON_NAME],, Notamo que tuviste oportunidad [PERSON_NAME] el requerimiento d…" at bounding box center [572, 706] width 876 height 131
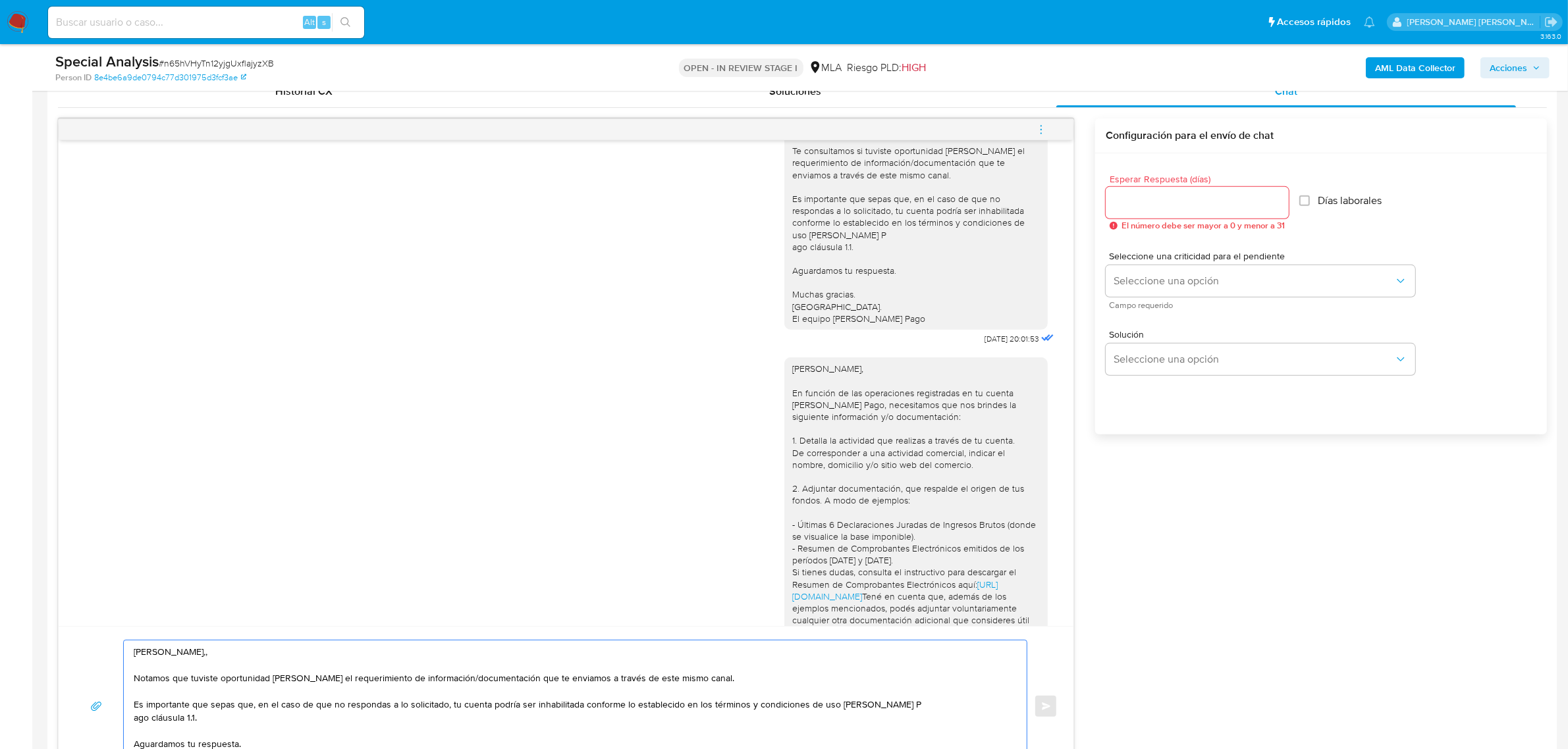
click at [189, 658] on textarea "[PERSON_NAME],, Notamos que tuviste oportunidad [PERSON_NAME] el requerimiento …" at bounding box center [572, 706] width 876 height 131
click at [135, 650] on textarea "[PERSON_NAME],, Notamos que tuviste oportunidad [PERSON_NAME] el requerimiento …" at bounding box center [572, 706] width 876 height 131
click at [235, 656] on textarea "Buen dia [PERSON_NAME],, Notamos que tuviste oportunidad [PERSON_NAME] el reque…" at bounding box center [572, 706] width 876 height 131
click at [135, 717] on textarea "Buen dia [PERSON_NAME], Notamos que tuviste oportunidad [PERSON_NAME] el requer…" at bounding box center [572, 706] width 876 height 131
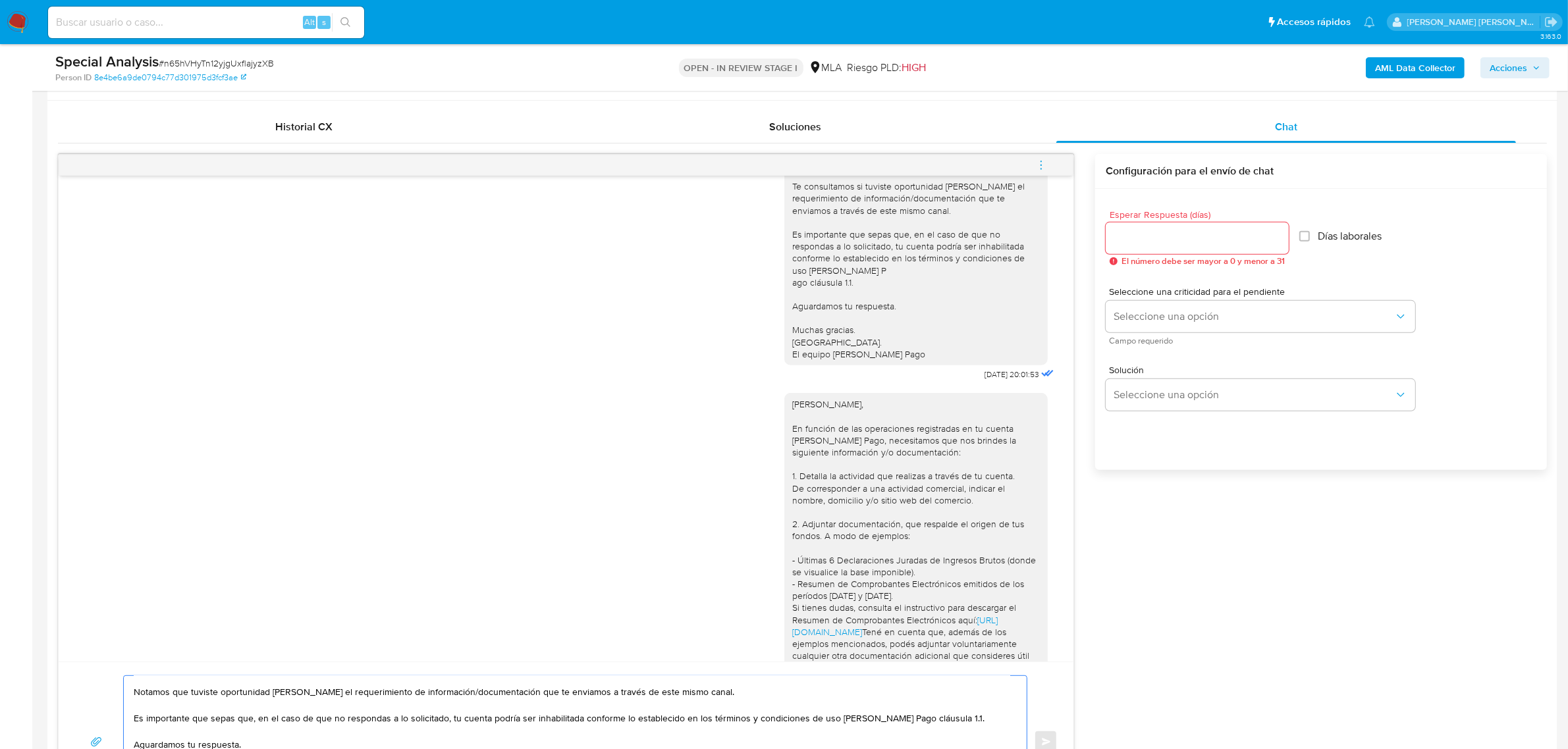
scroll to position [576, 0]
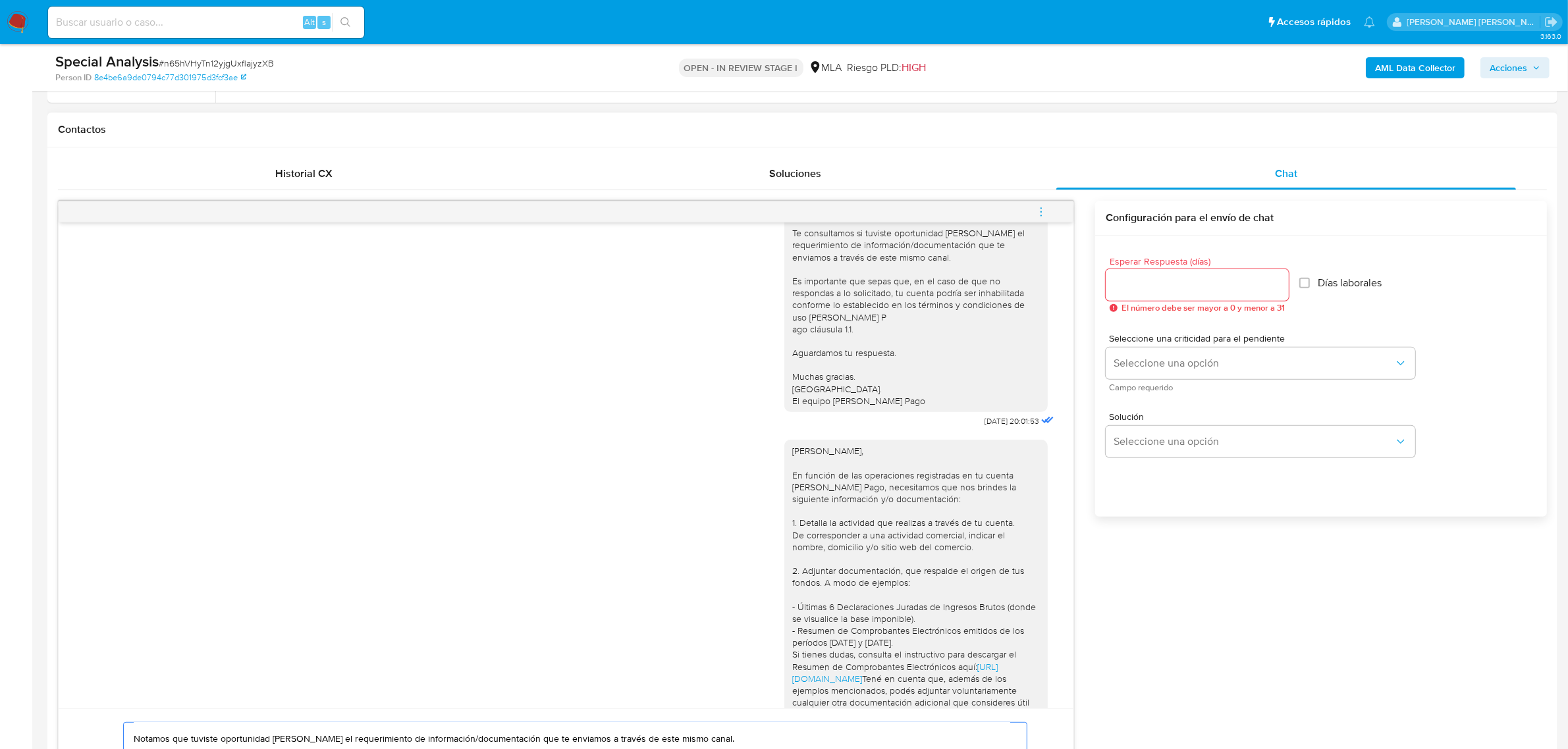
type textarea "Buen dia [PERSON_NAME], Notamos que tuviste oportunidad [PERSON_NAME] el requer…"
click at [1184, 285] on input "Esperar Respuesta (días)" at bounding box center [1196, 285] width 183 height 17
type input "2"
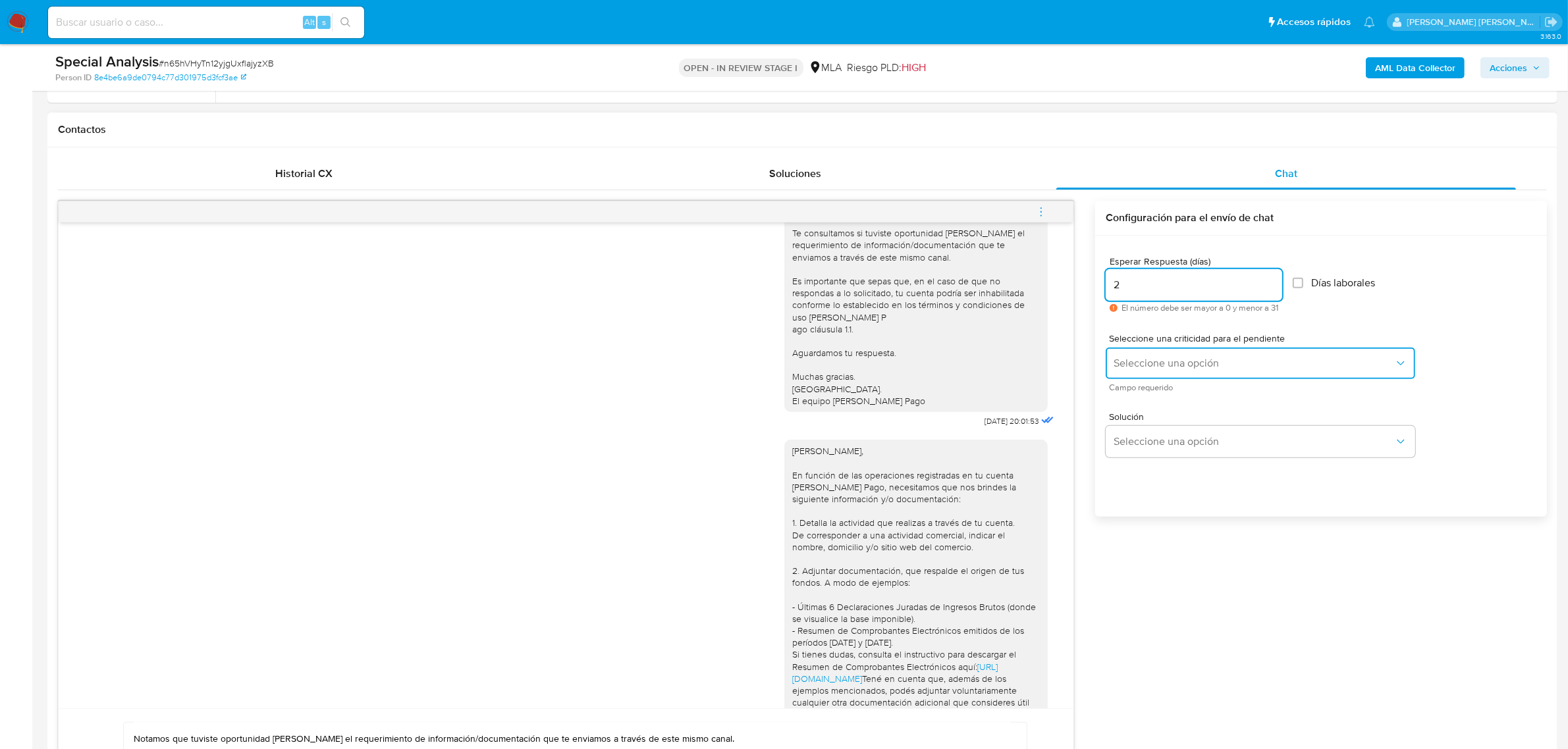
click at [1193, 357] on span "Seleccione una opción" at bounding box center [1253, 364] width 281 height 13
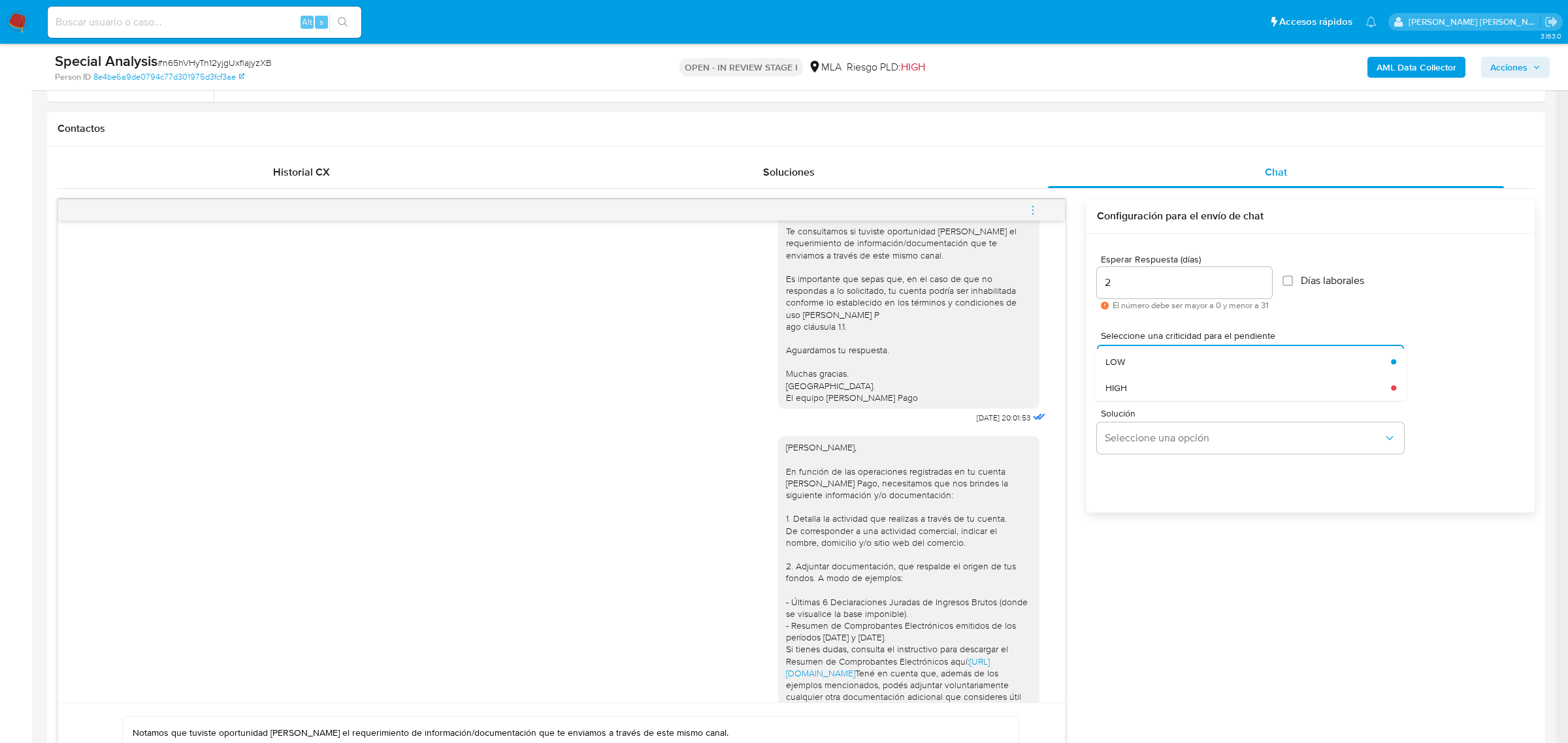
click at [1161, 396] on div "HIGH" at bounding box center [1244, 388] width 278 height 26
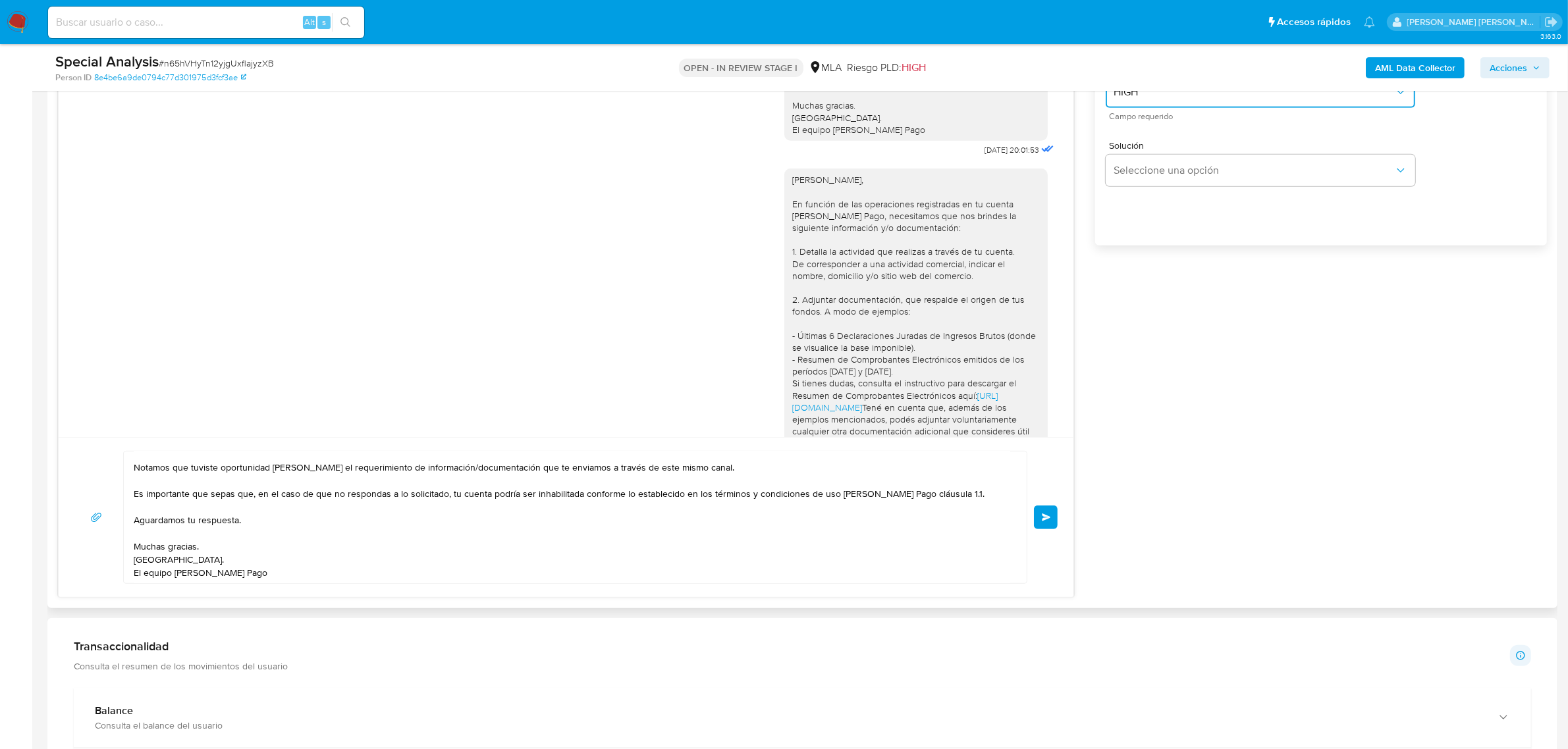
scroll to position [905, 0]
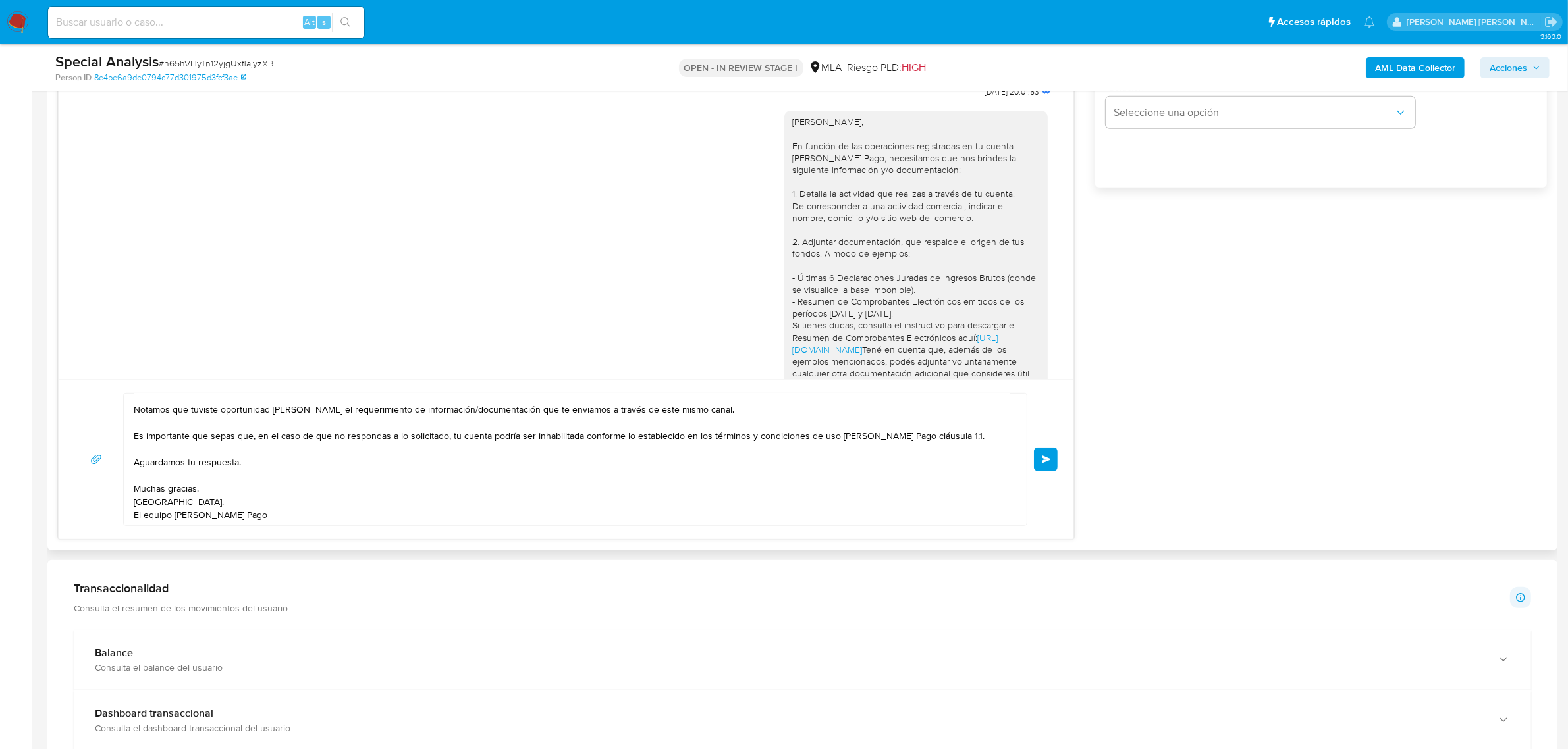
click at [1051, 458] on button "Enviar" at bounding box center [1045, 459] width 24 height 24
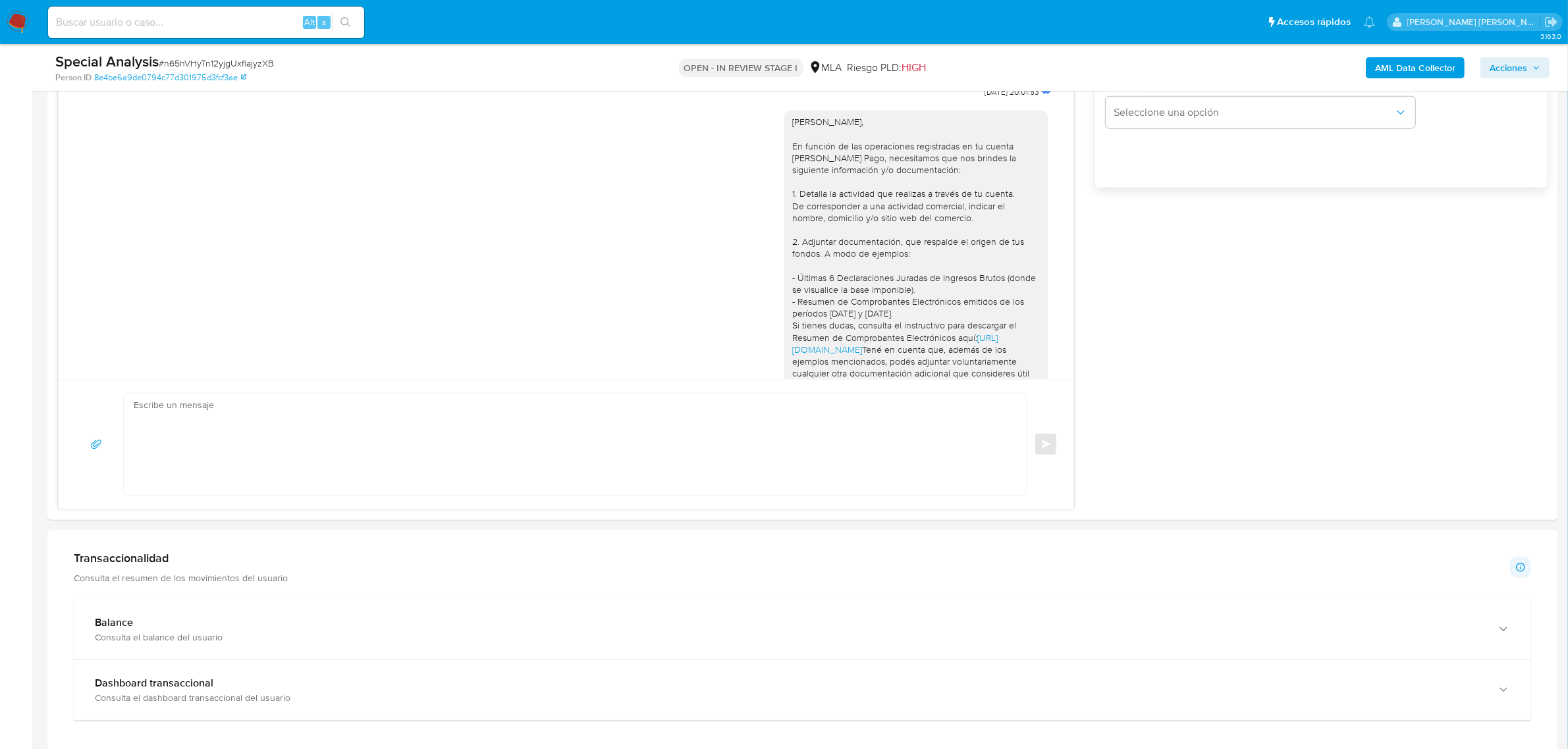
scroll to position [1180, 0]
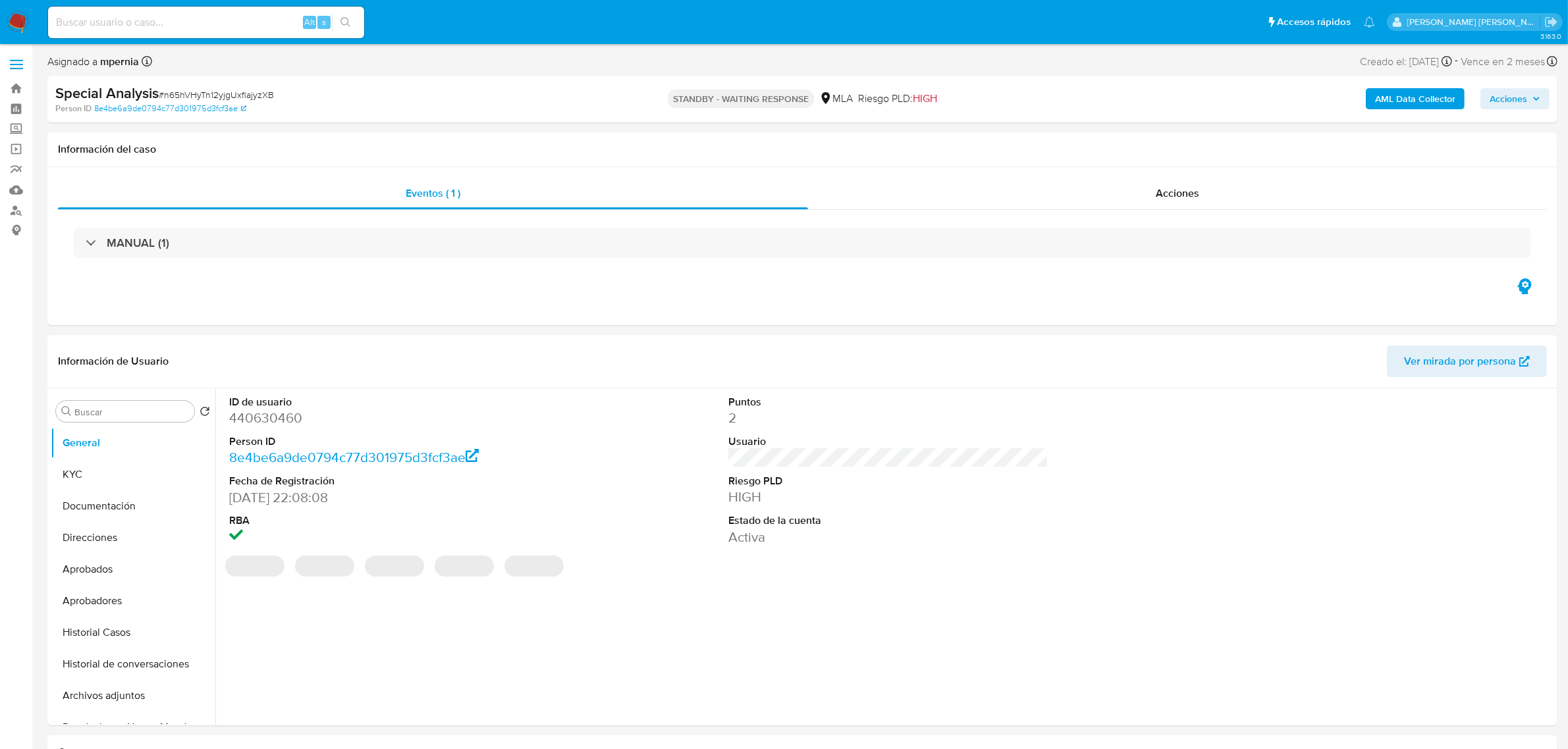
select select "10"
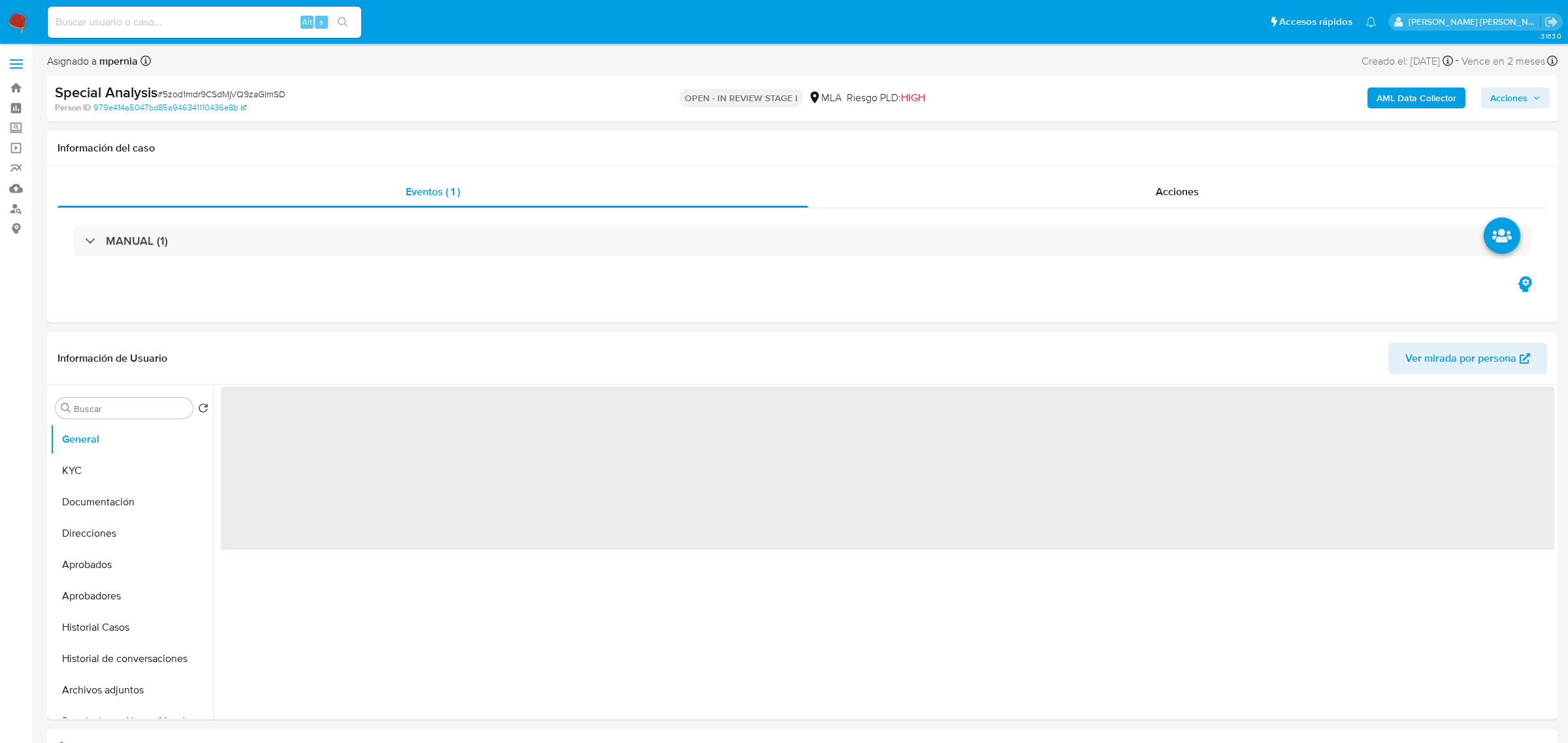
select select "10"
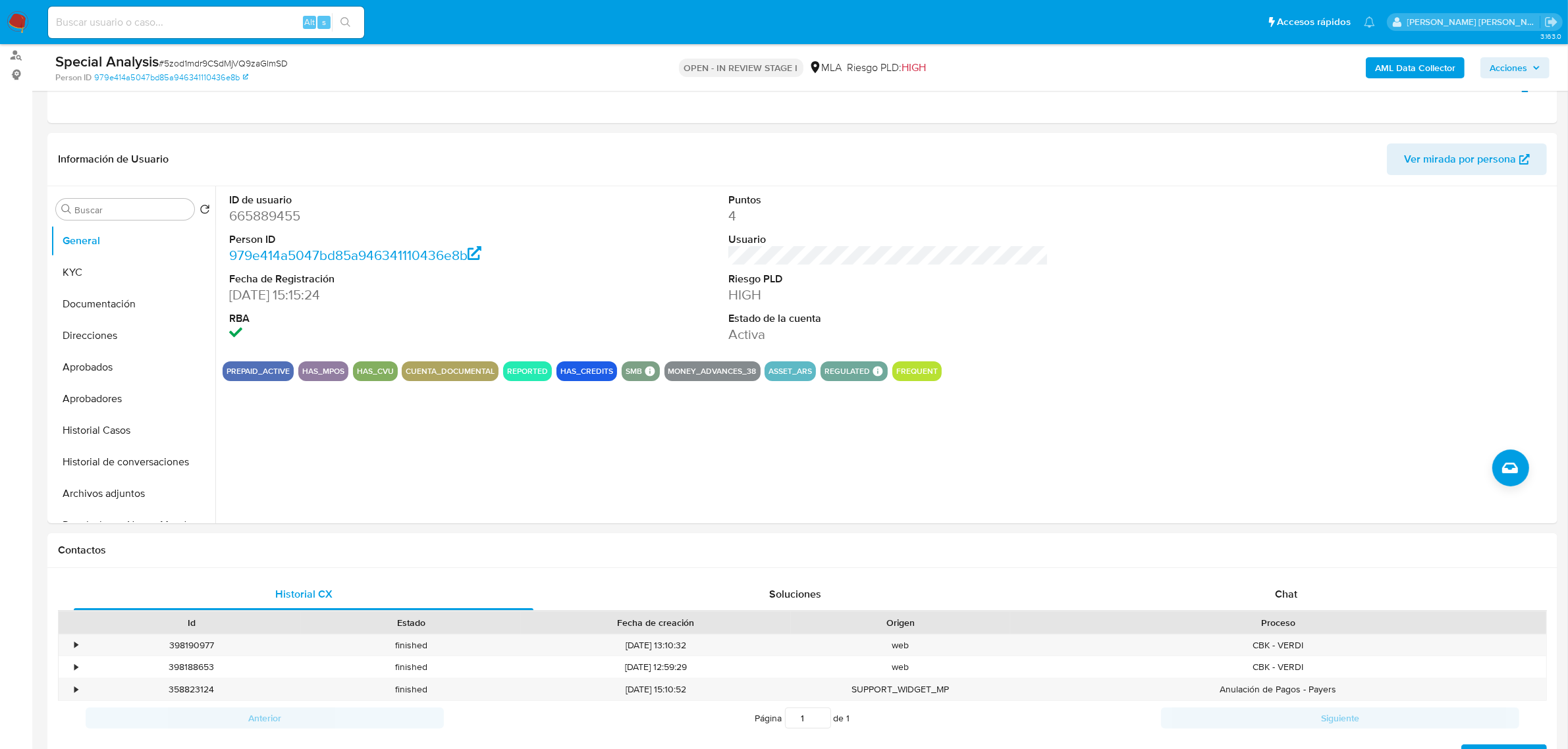
scroll to position [329, 0]
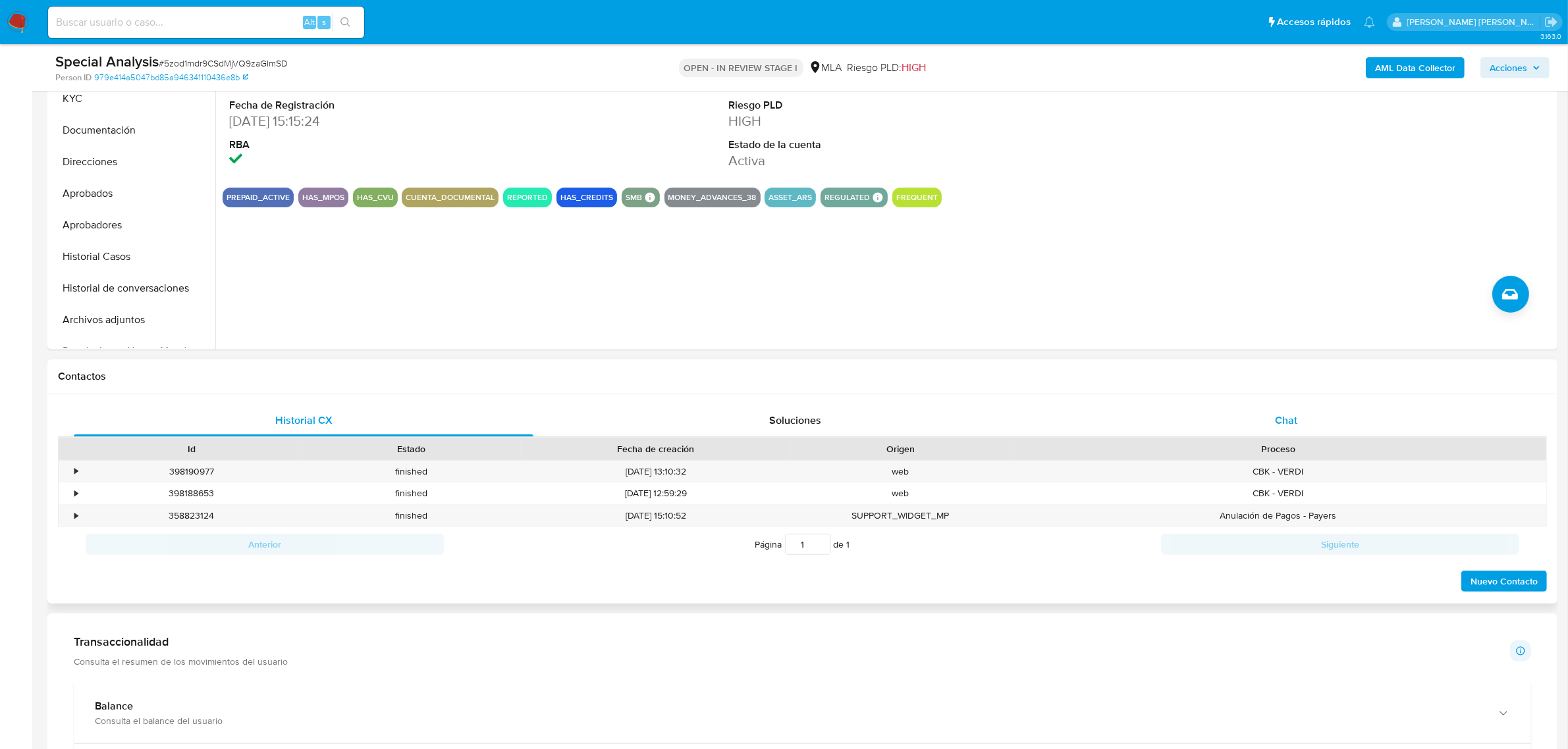
click at [1266, 410] on div "Chat" at bounding box center [1286, 420] width 460 height 32
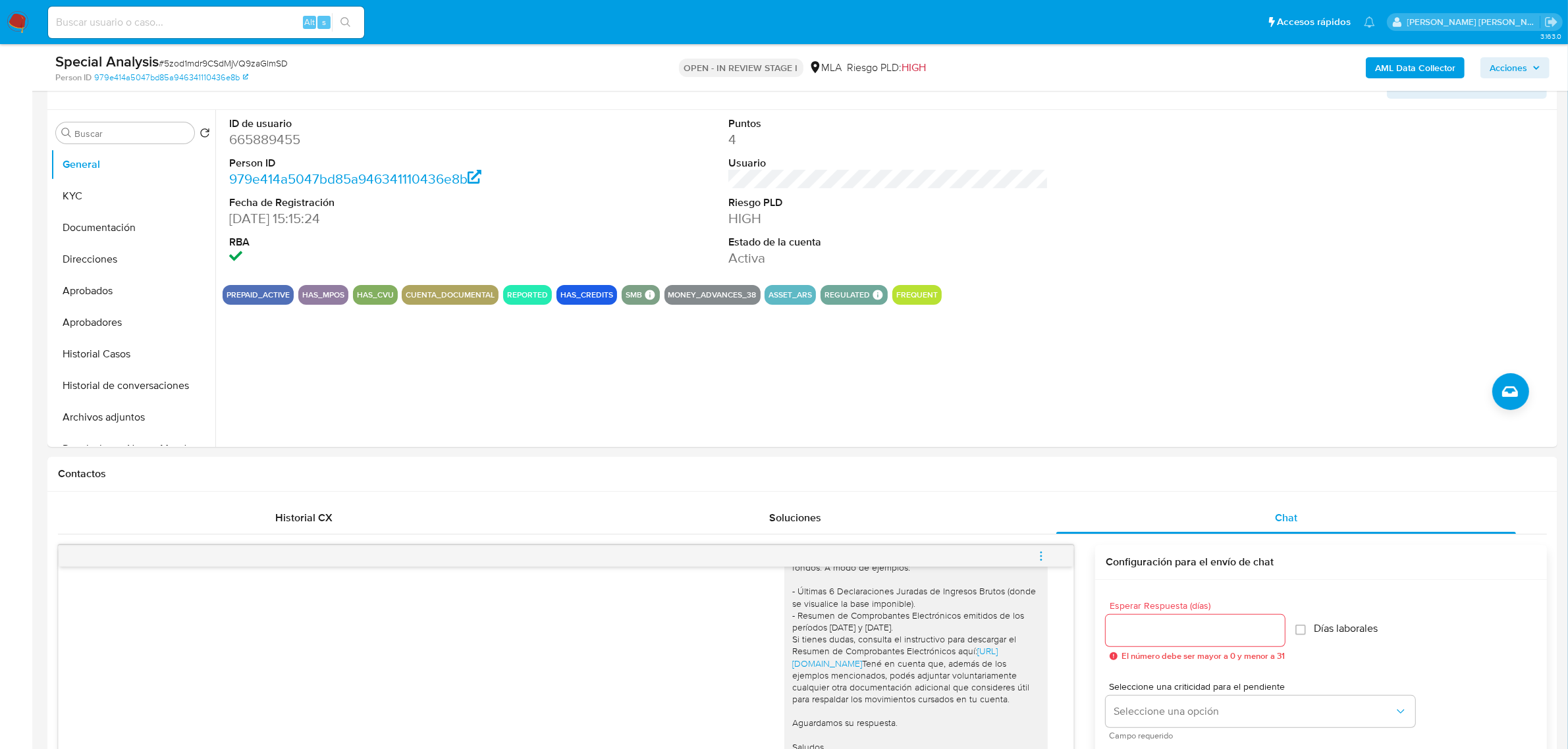
scroll to position [82, 0]
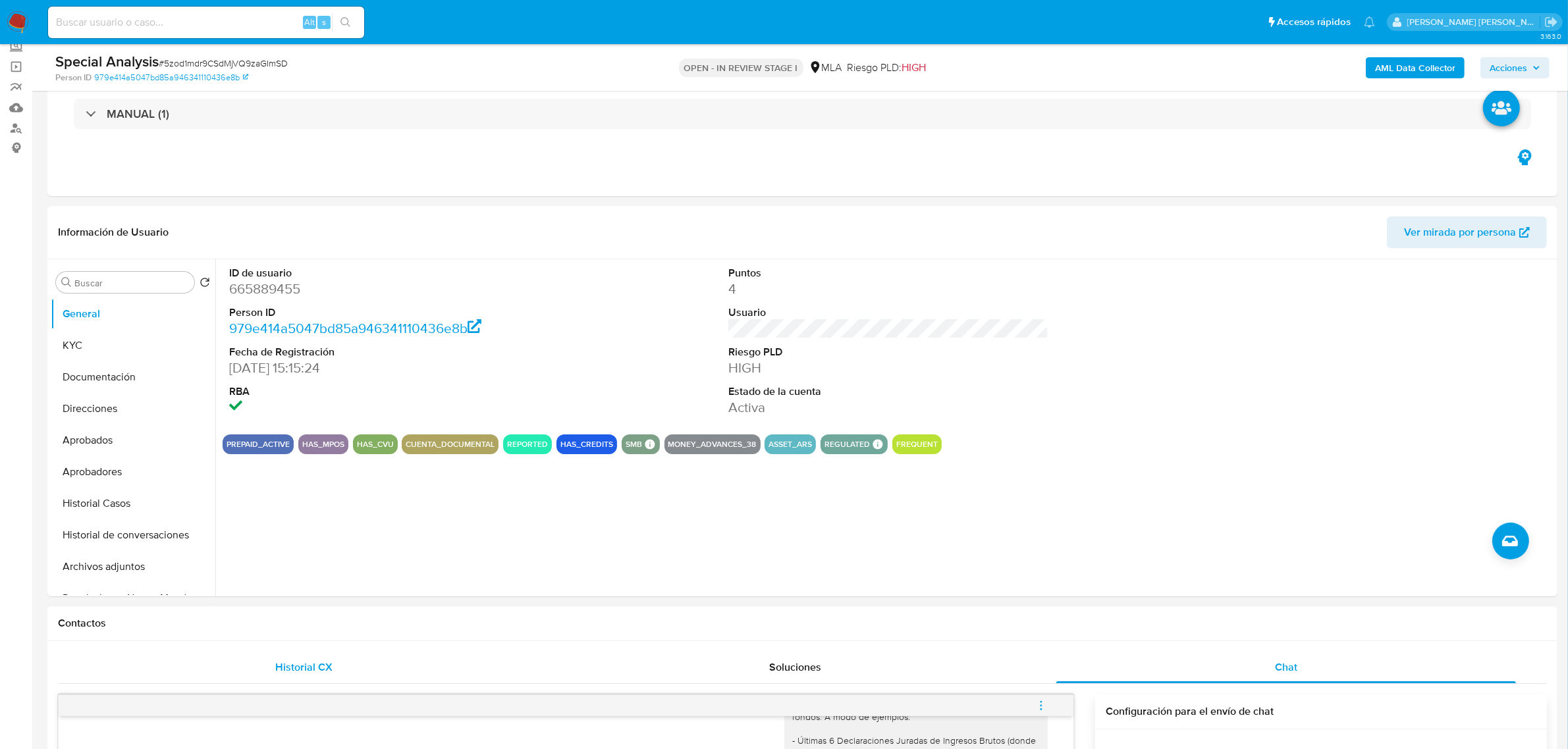
click at [303, 669] on span "Historial CX" at bounding box center [304, 668] width 57 height 15
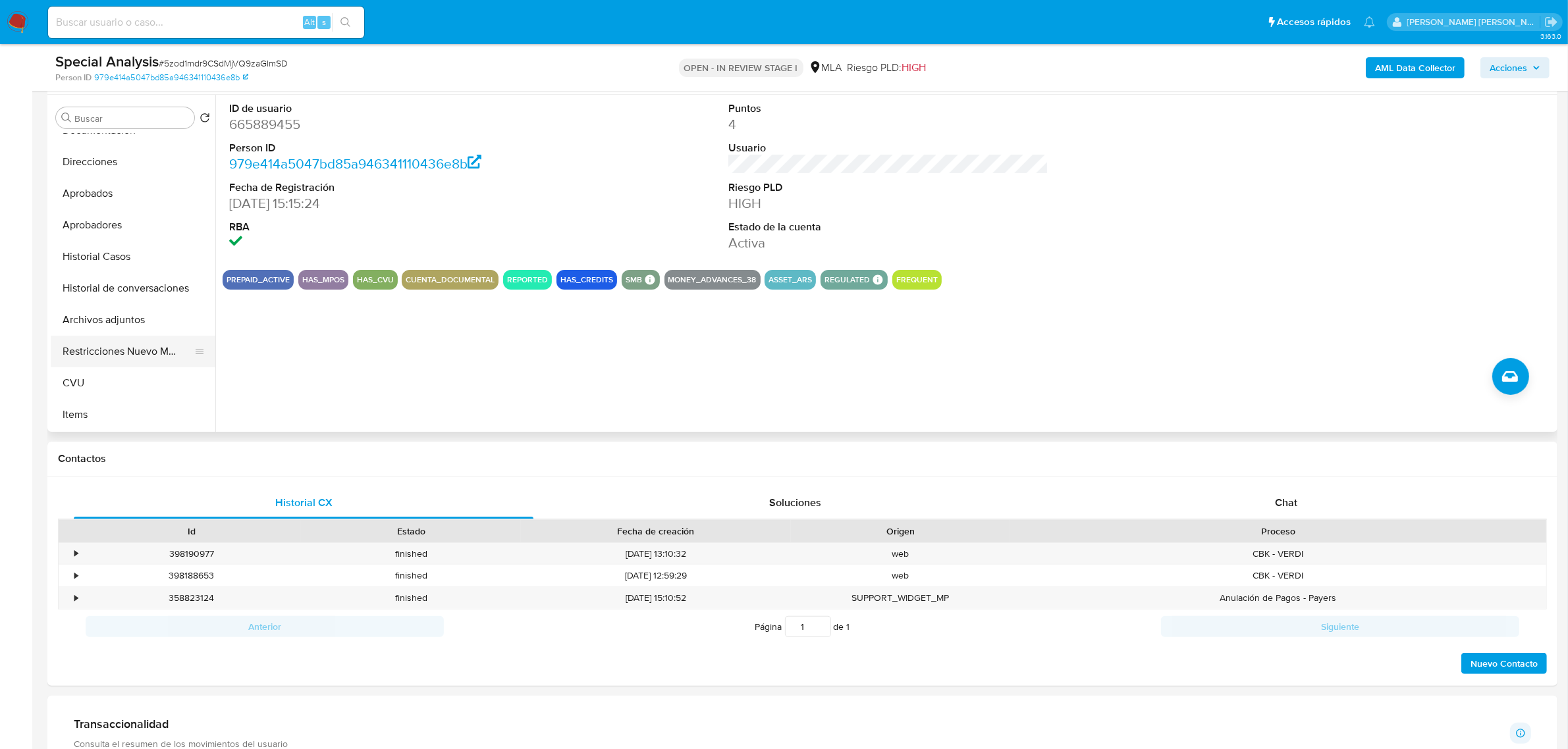
click at [120, 353] on button "Restricciones Nuevo Mundo" at bounding box center [127, 352] width 154 height 32
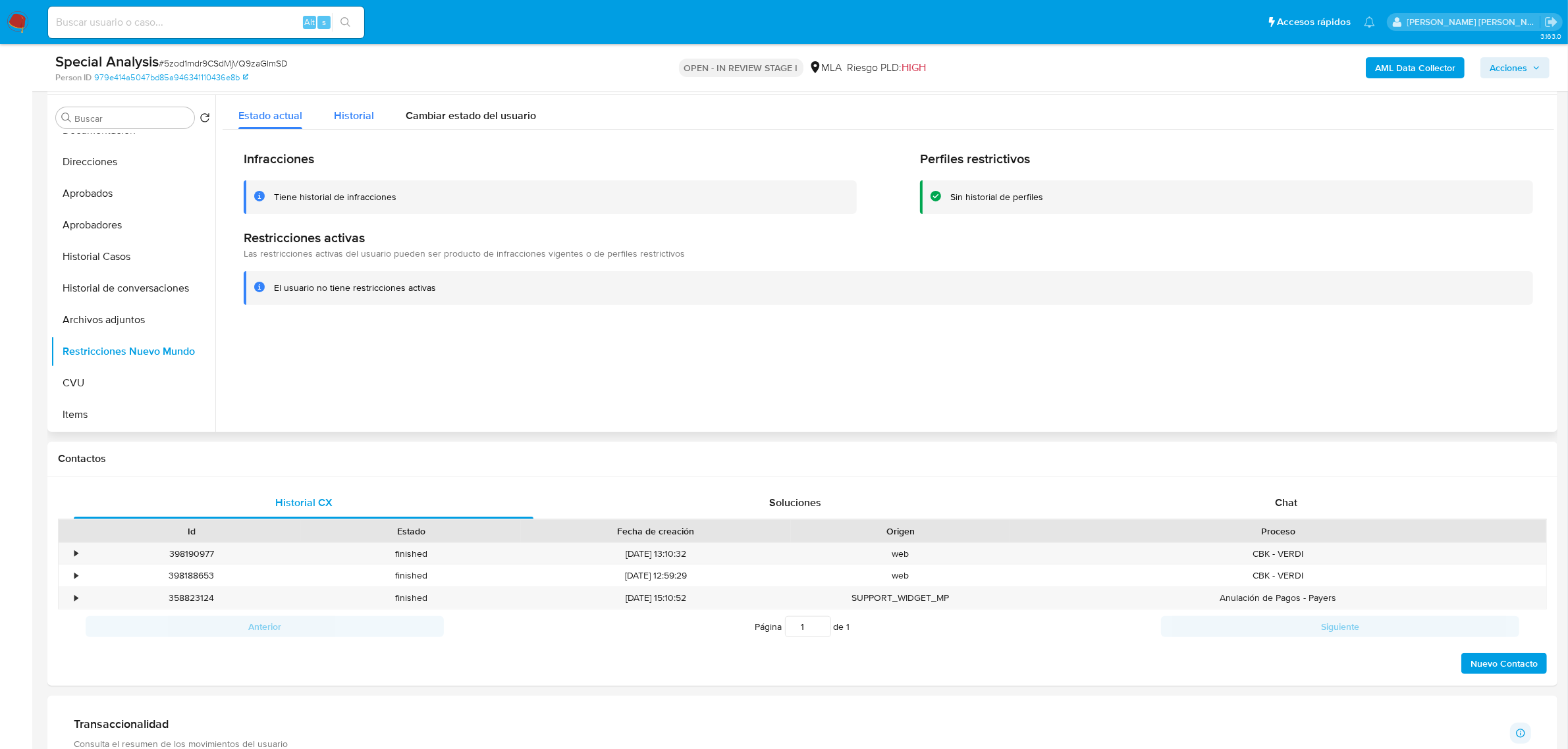
click at [340, 113] on span "Historial" at bounding box center [354, 116] width 40 height 15
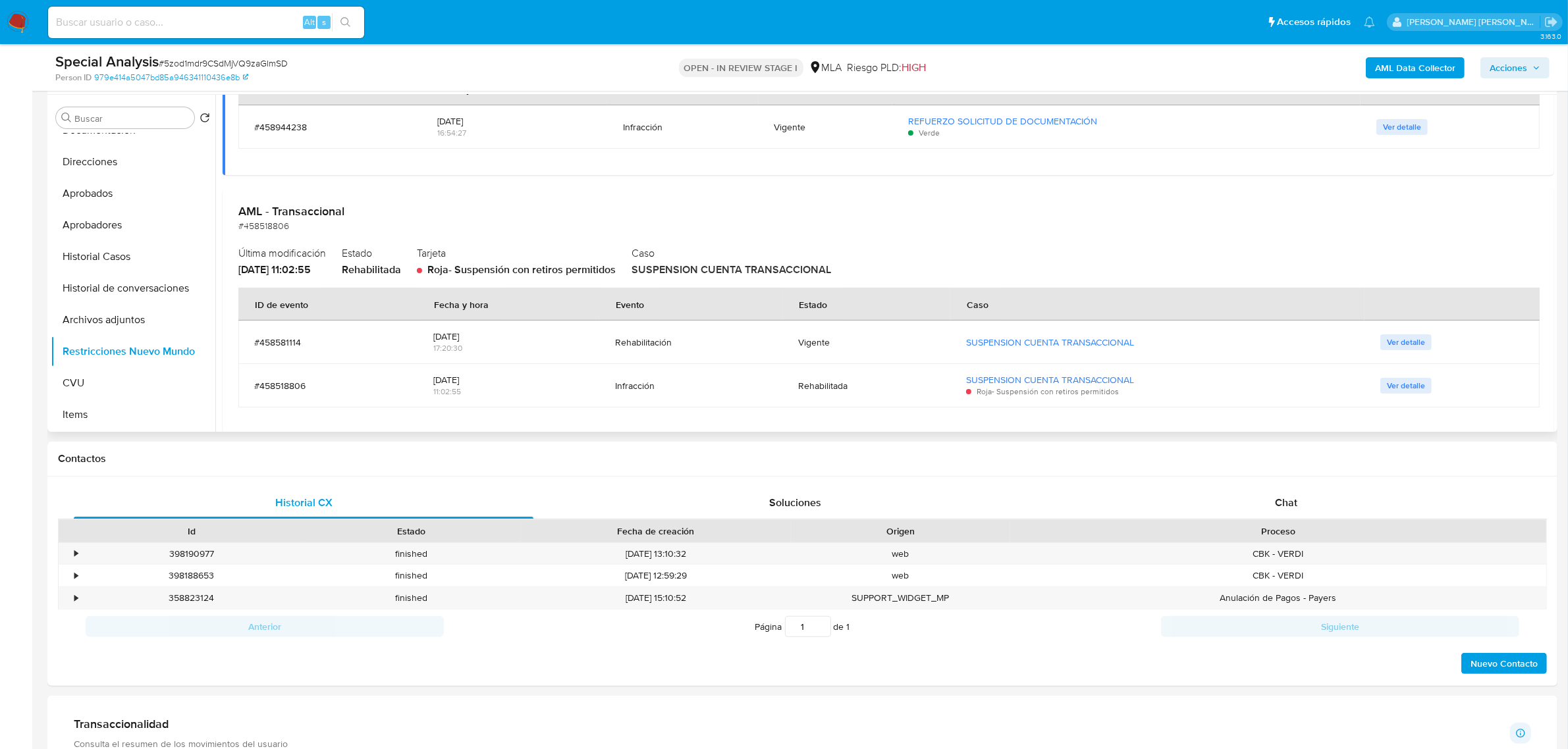
scroll to position [224, 0]
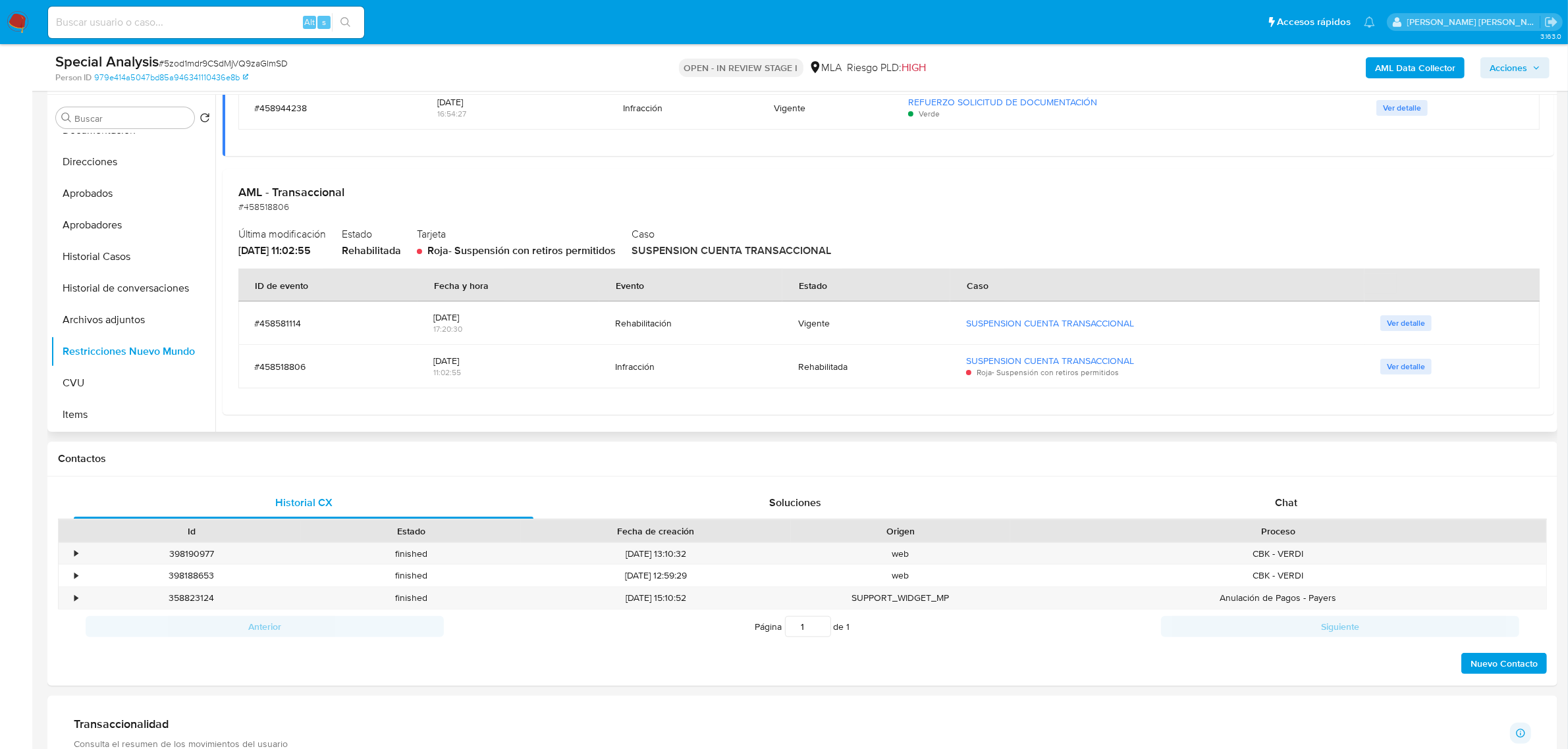
click at [1416, 314] on td "Ver detalle" at bounding box center [1451, 323] width 175 height 43
click at [1410, 320] on span "Ver detalle" at bounding box center [1406, 324] width 38 height 13
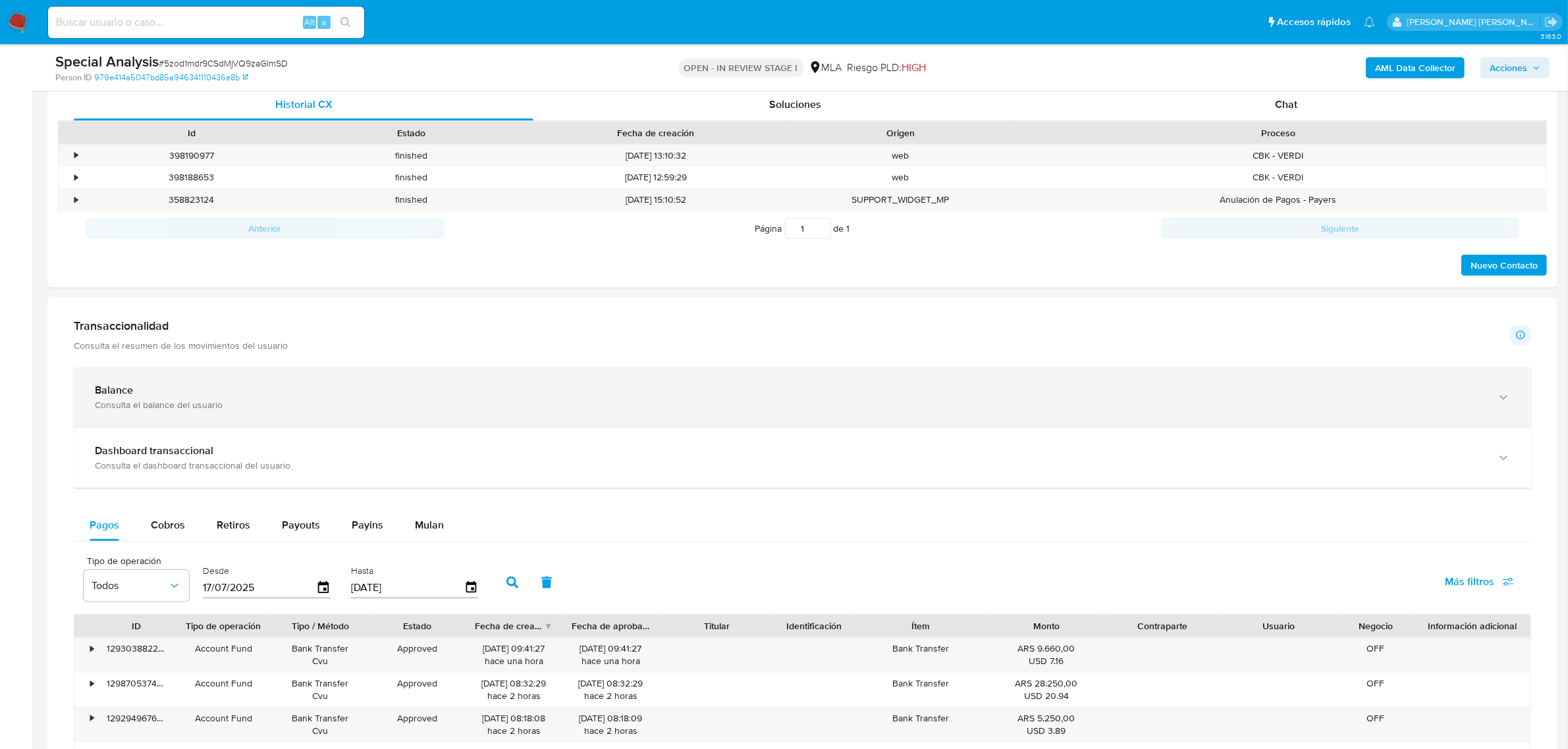
scroll to position [494, 0]
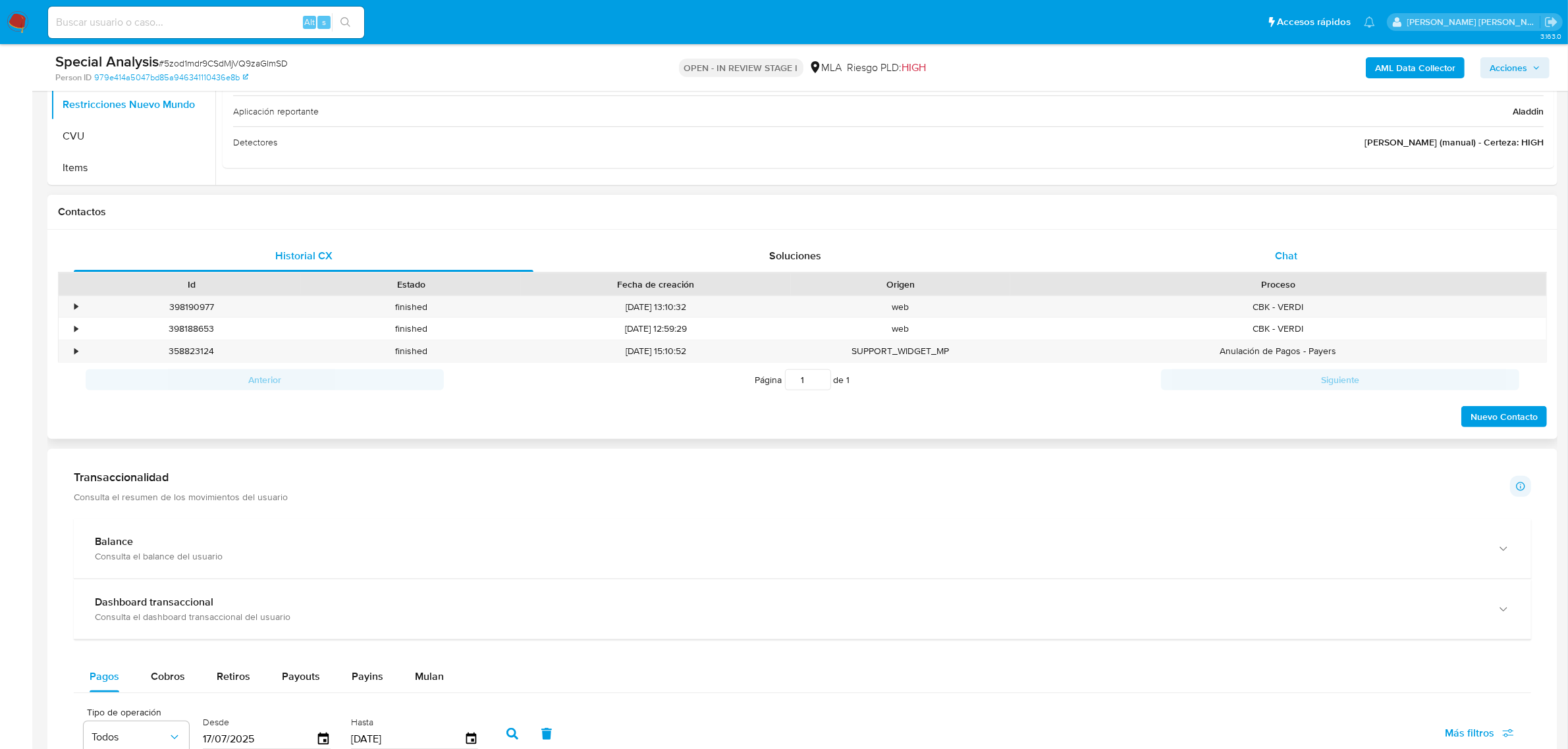
click at [1282, 257] on span "Chat" at bounding box center [1285, 256] width 22 height 15
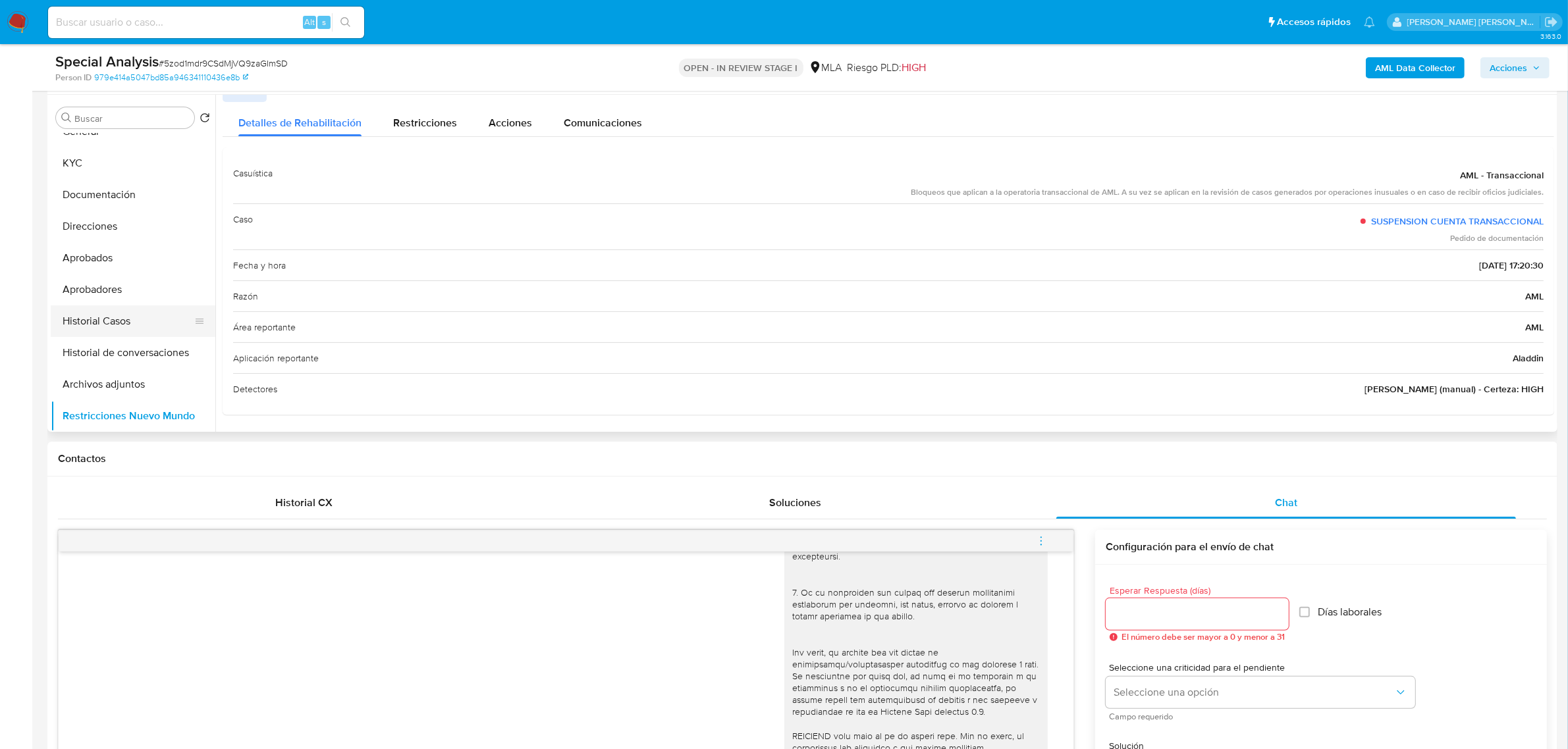
scroll to position [0, 0]
click at [100, 214] on button "Documentación" at bounding box center [127, 213] width 154 height 32
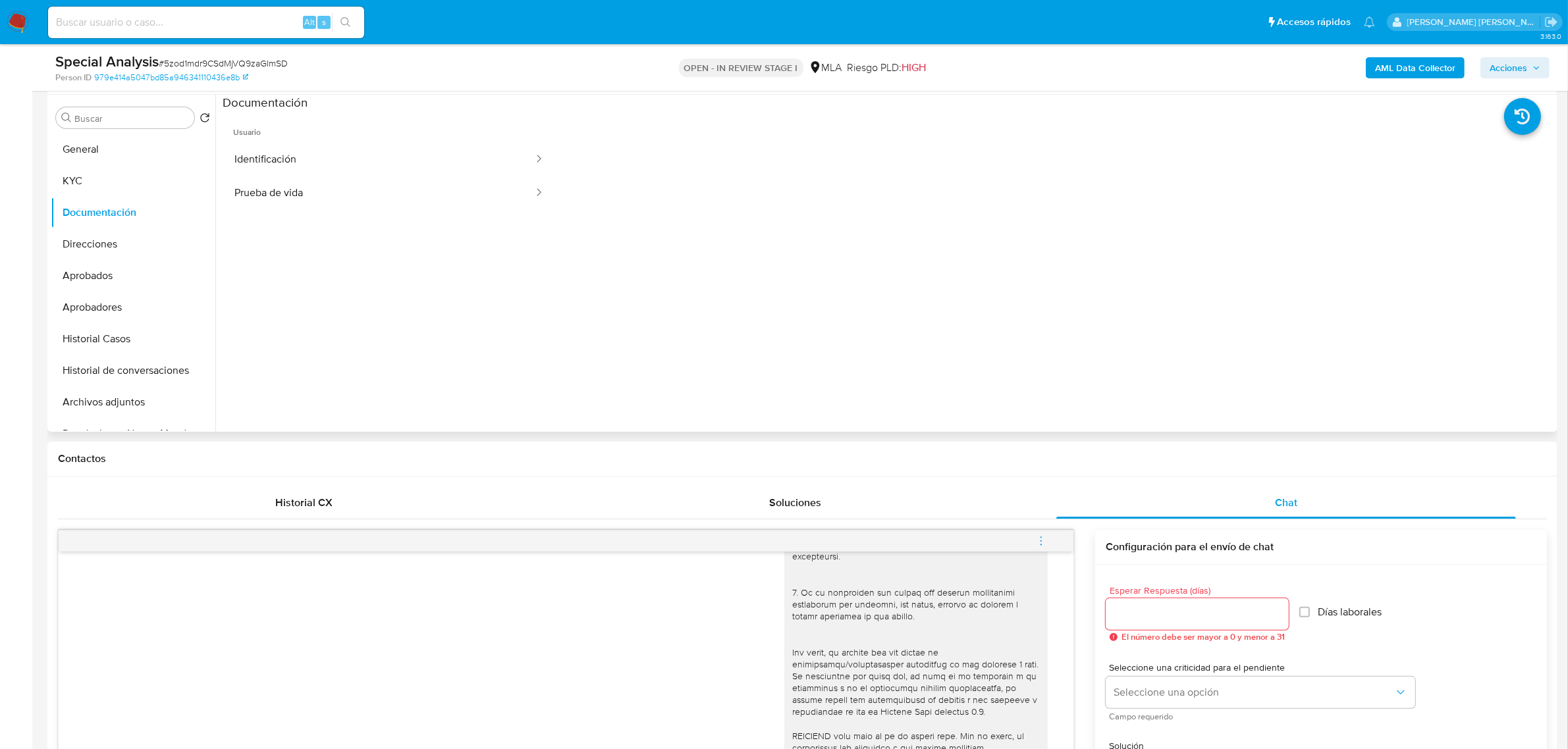
scroll to position [165, 0]
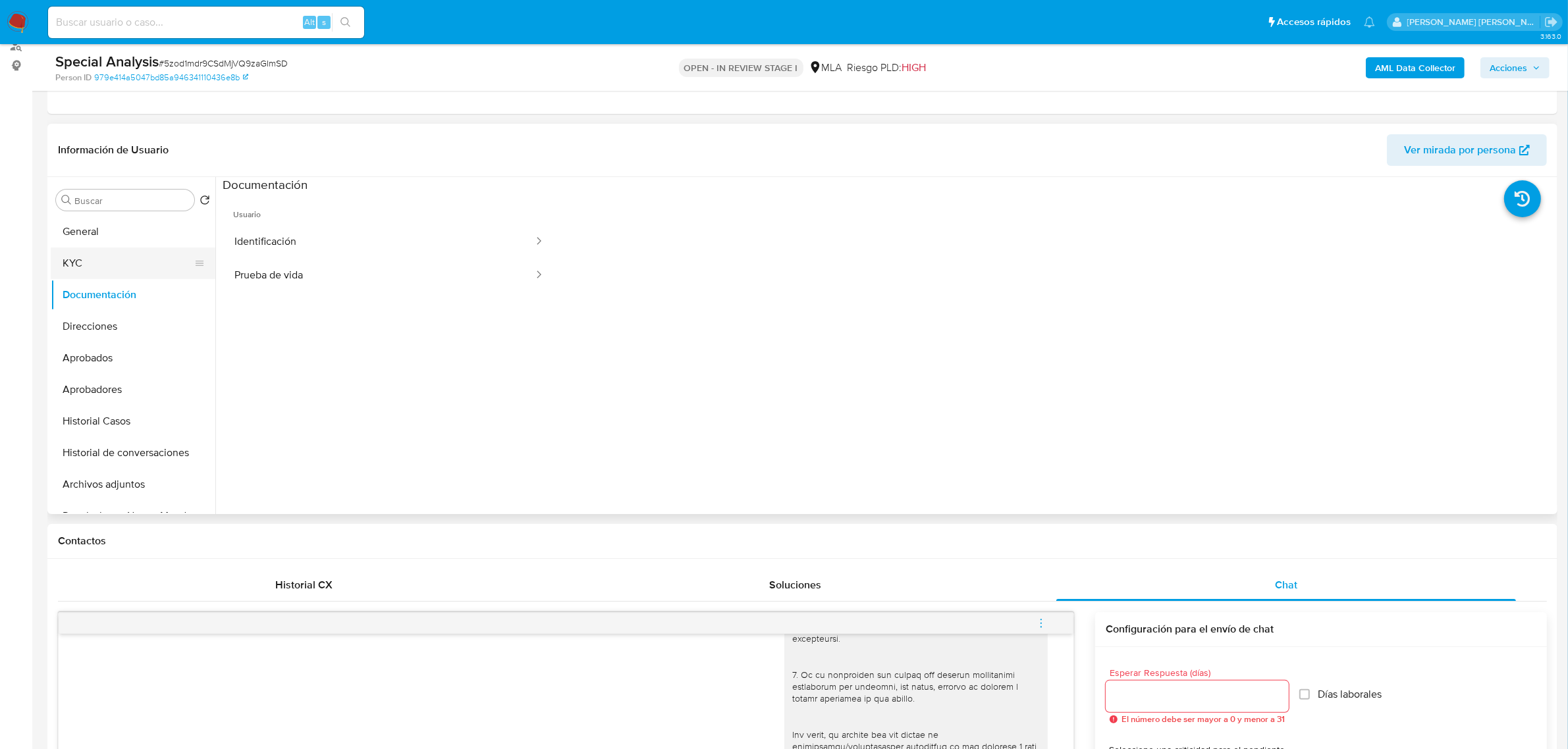
click at [73, 271] on button "KYC" at bounding box center [127, 262] width 154 height 32
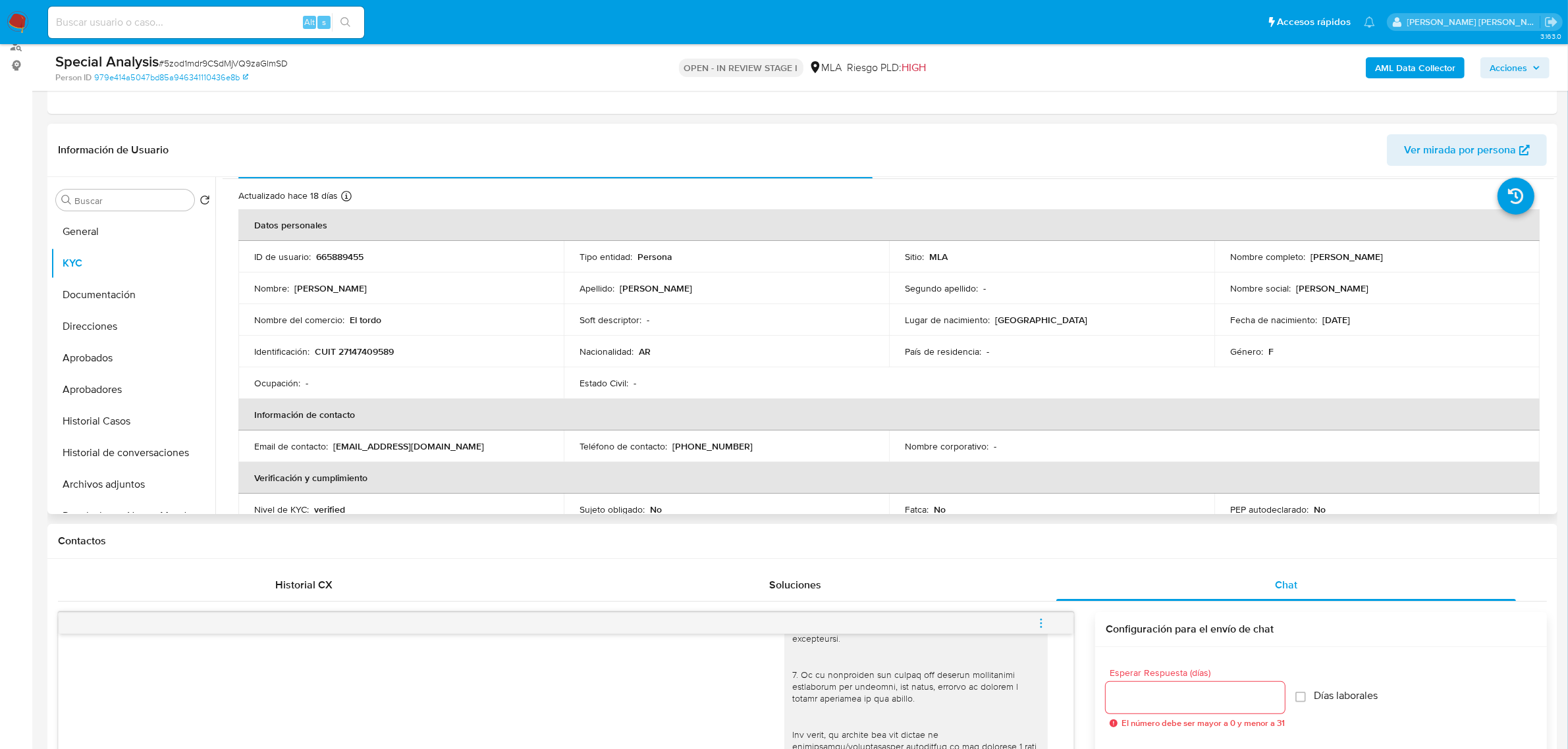
scroll to position [26, 0]
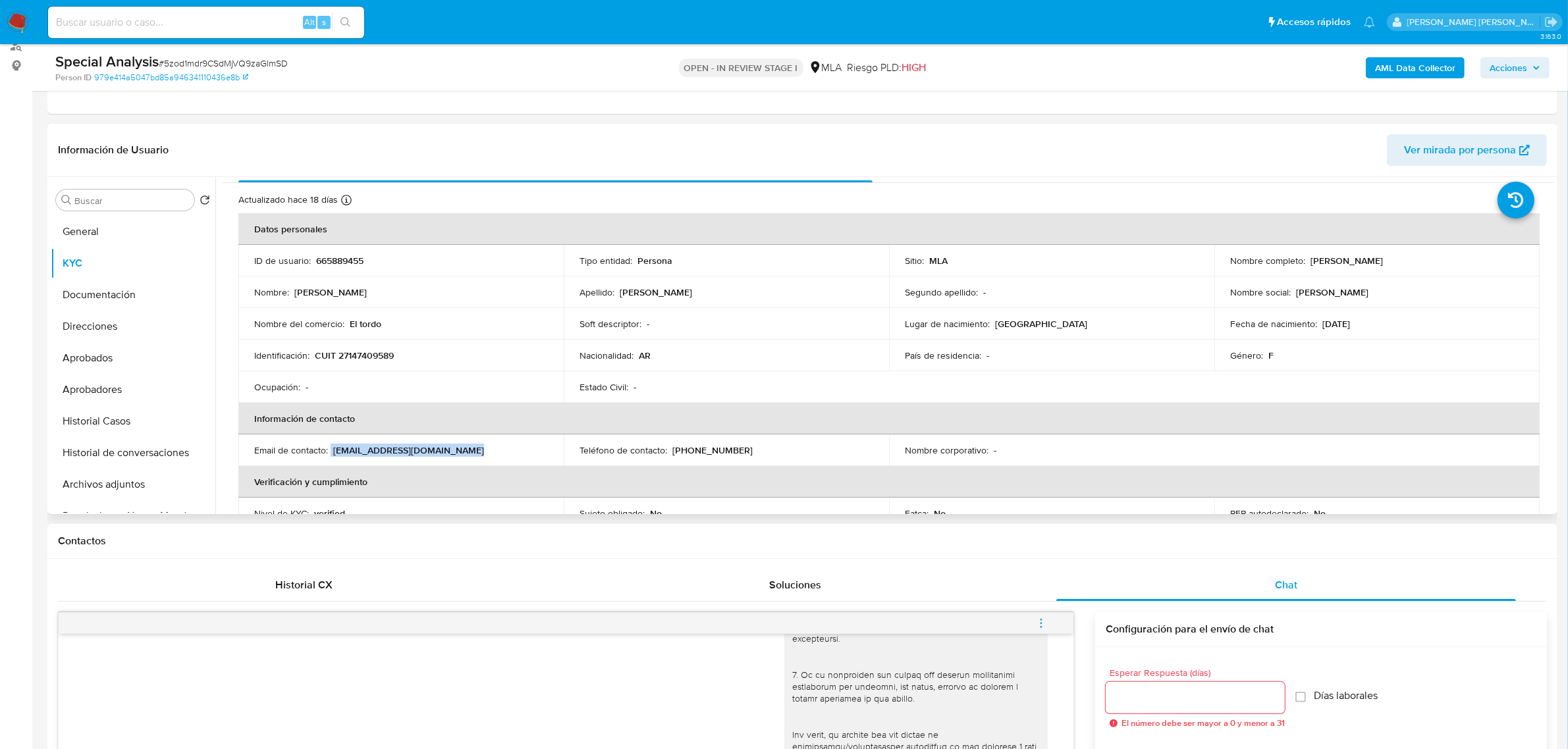
drag, startPoint x: 331, startPoint y: 452, endPoint x: 465, endPoint y: 452, distance: 134.0
click at [463, 454] on div "Email de contacto : [EMAIL_ADDRESS][DOMAIN_NAME]" at bounding box center [400, 450] width 294 height 11
copy div "[EMAIL_ADDRESS][DOMAIN_NAME]"
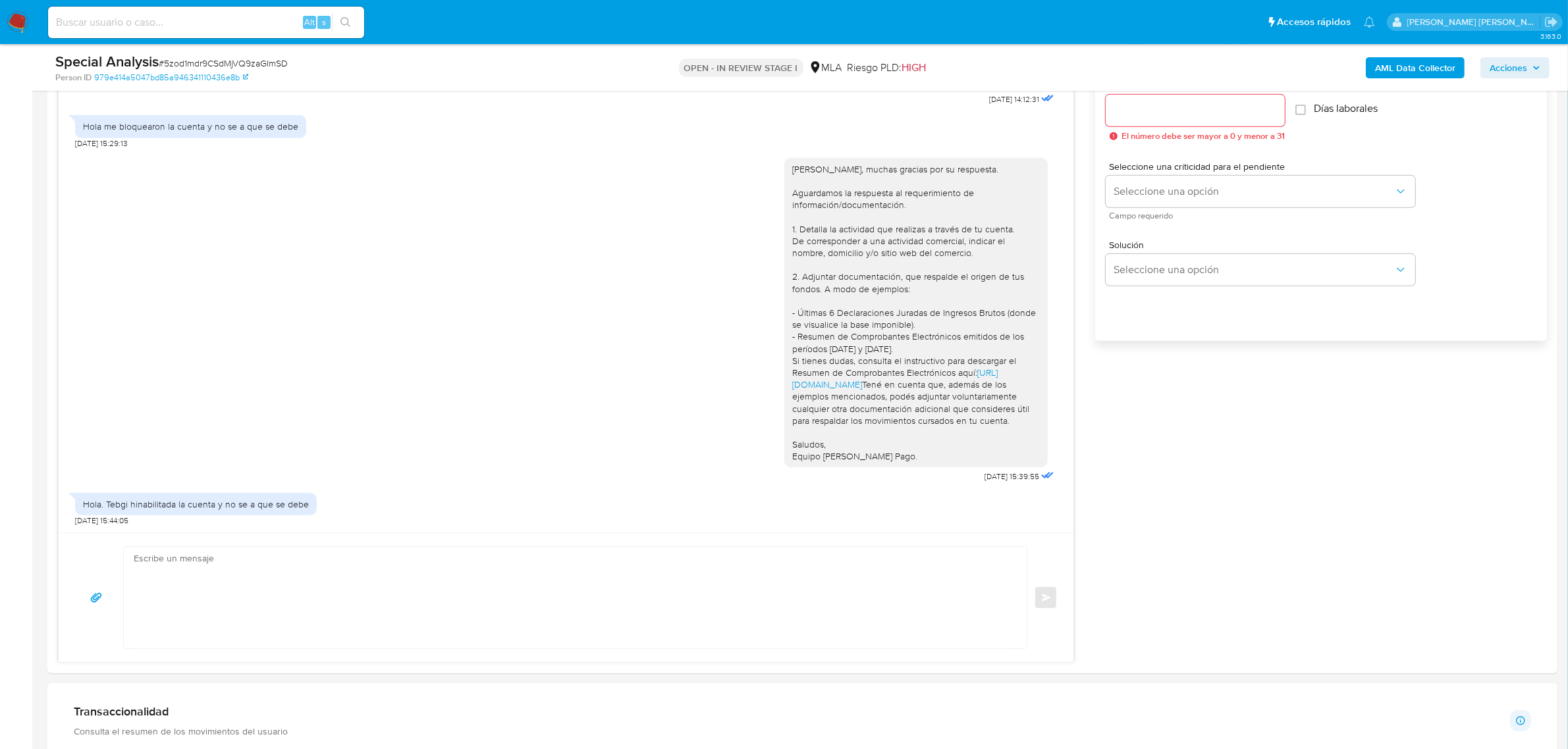
scroll to position [987, 0]
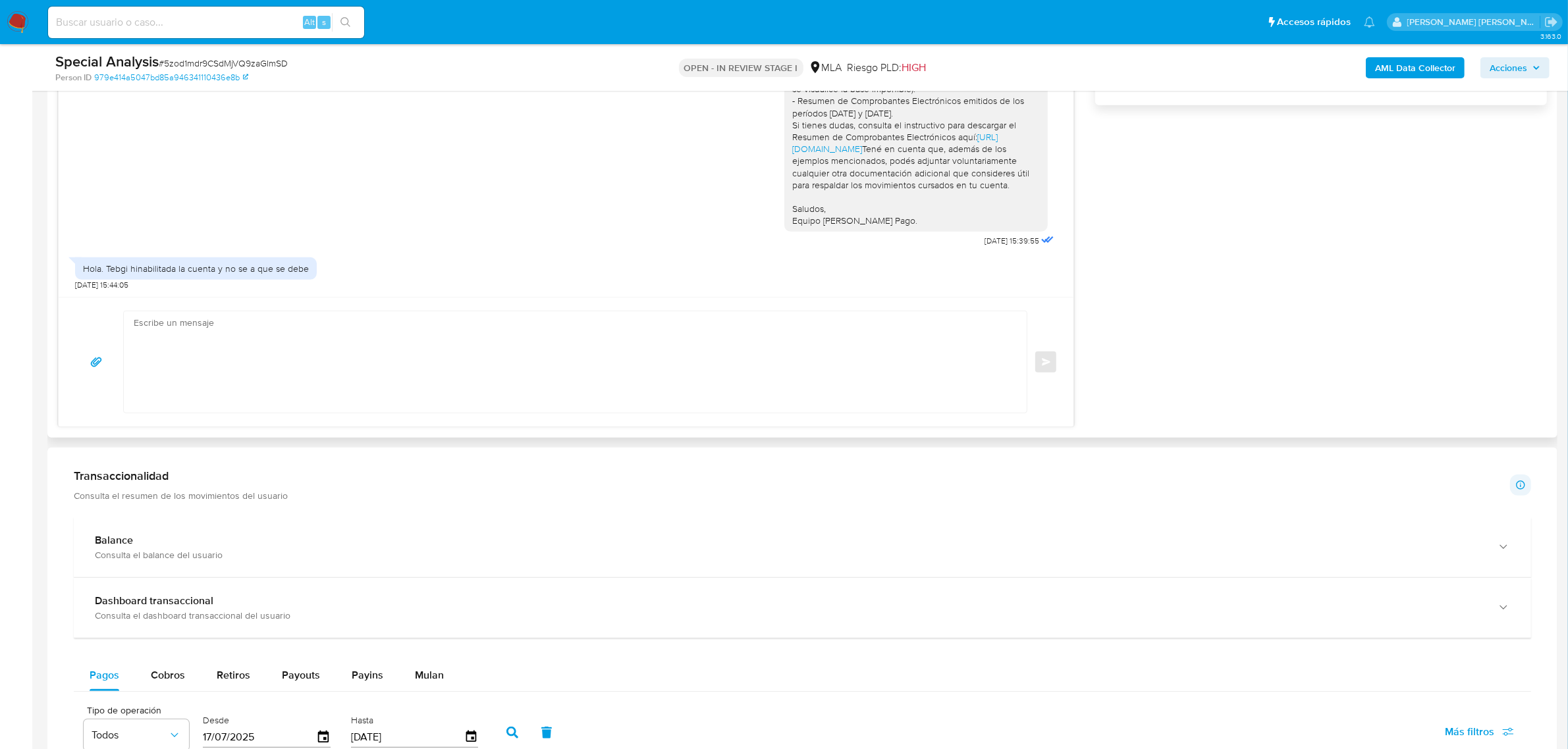
click at [183, 306] on div "Enviar" at bounding box center [565, 361] width 1014 height 129
click at [162, 336] on textarea at bounding box center [572, 362] width 876 height 102
paste textarea "decidimos suspender tu cuenta de acuerdo con lo previsto en las condiciones de …"
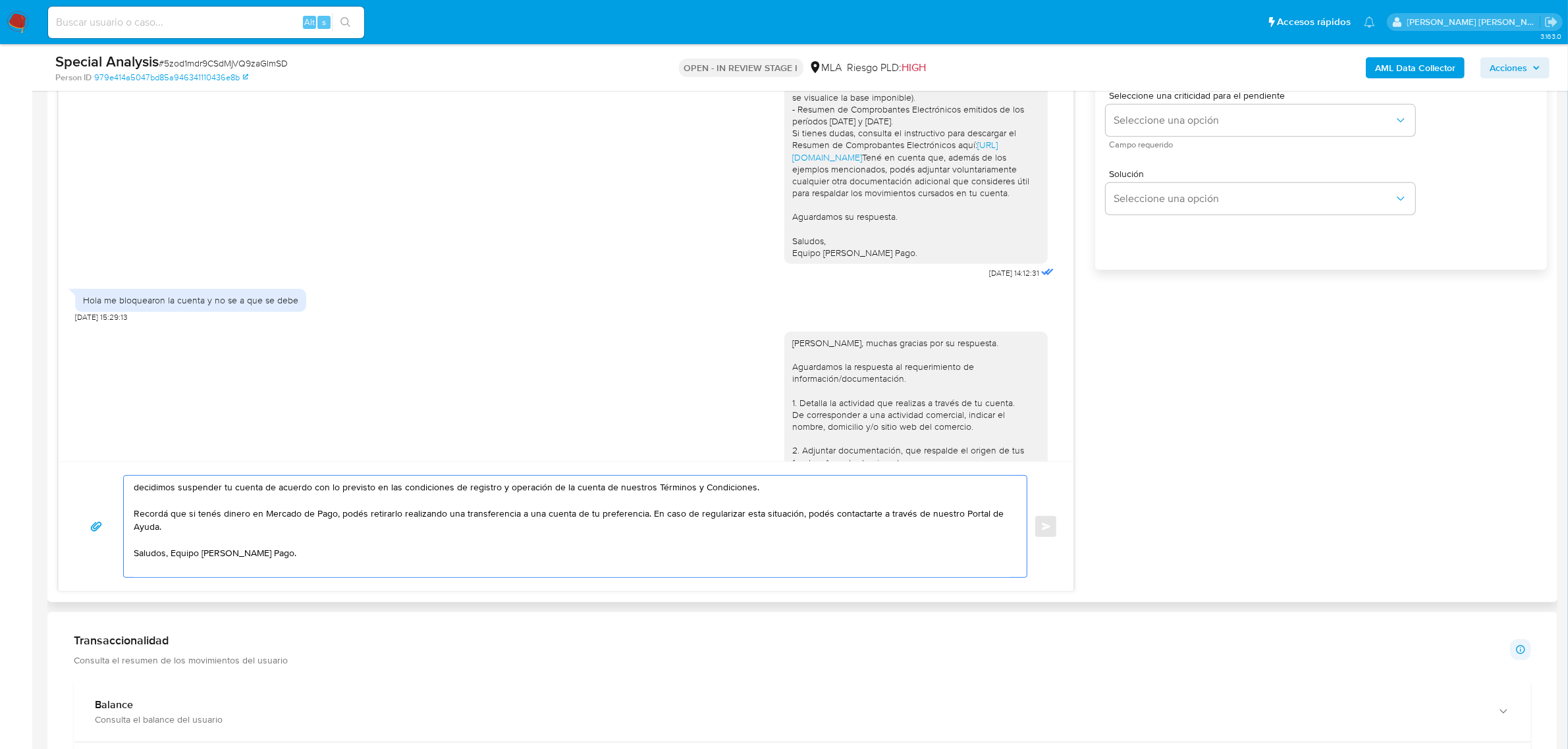
scroll to position [1192, 0]
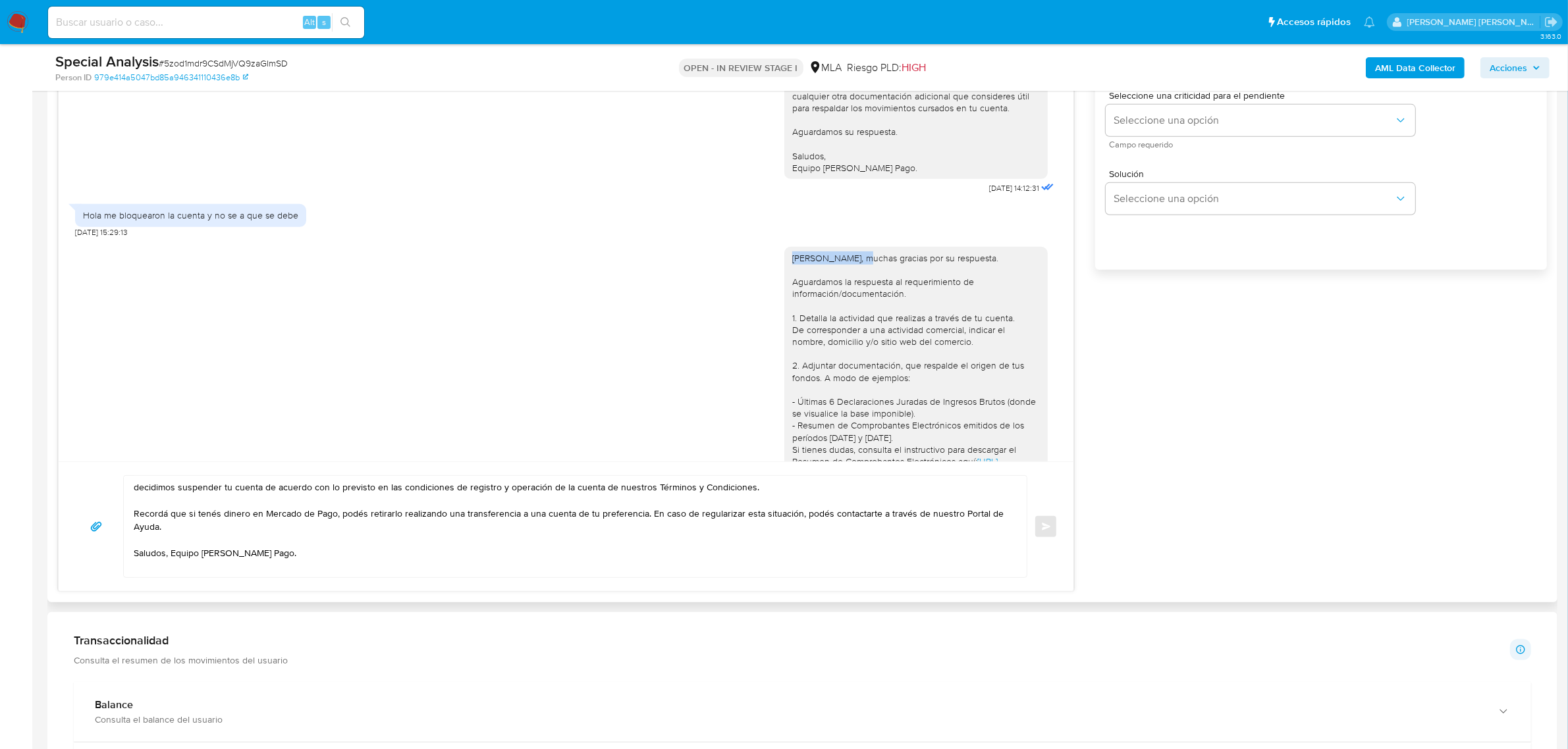
drag, startPoint x: 777, startPoint y: 321, endPoint x: 841, endPoint y: 321, distance: 64.0
click at [841, 321] on div "[PERSON_NAME], muchas gracias por su respuesta. Aguardamos la respuesta al requ…" at bounding box center [916, 402] width 263 height 310
copy div "[PERSON_NAME],"
click at [136, 491] on textarea "decidimos suspender tu cuenta de acuerdo con lo previsto en las condiciones de …" at bounding box center [572, 527] width 876 height 102
click at [135, 491] on textarea "decidimos suspender tu cuenta de acuerdo con lo previsto en las condiciones de …" at bounding box center [572, 527] width 876 height 102
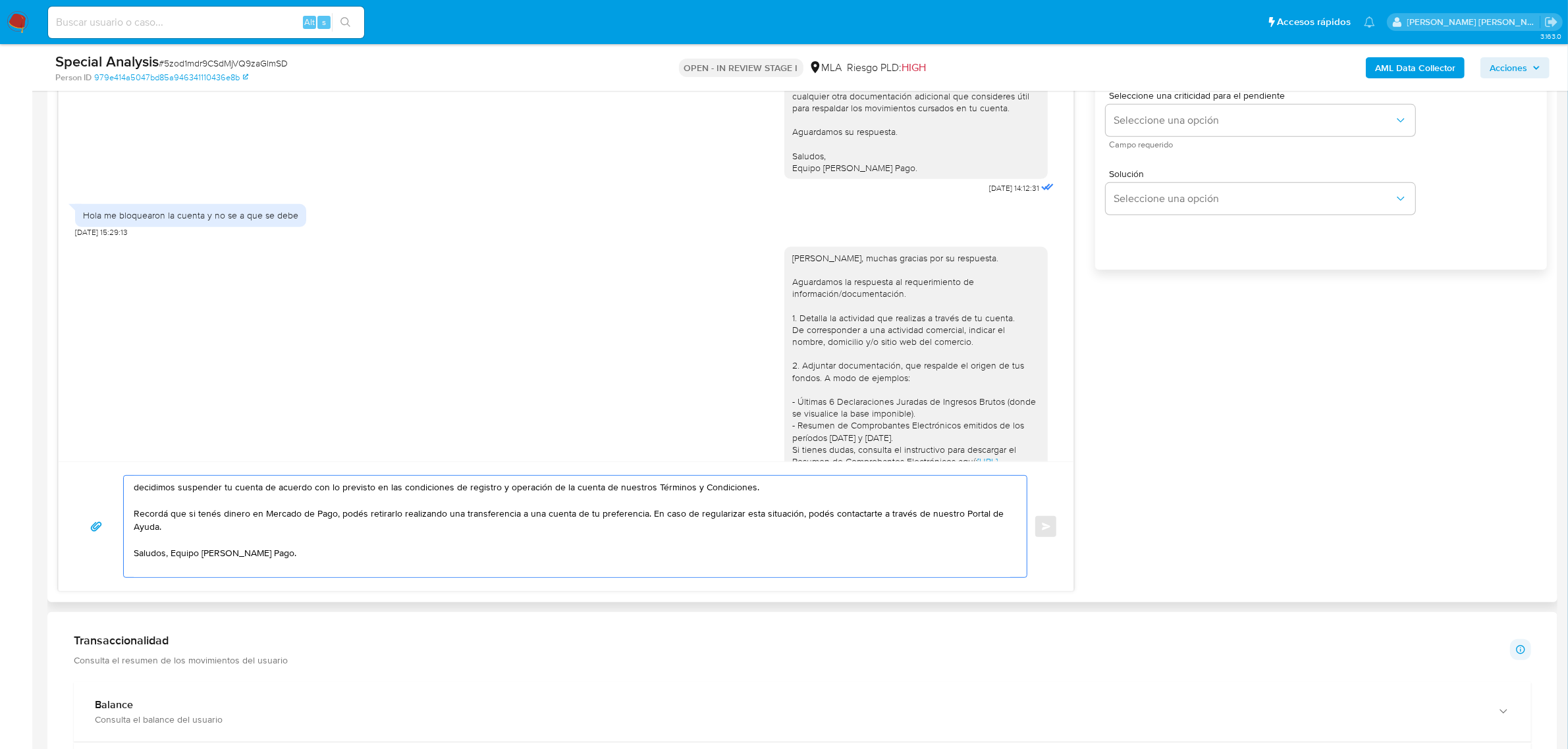
paste textarea "[PERSON_NAME],"
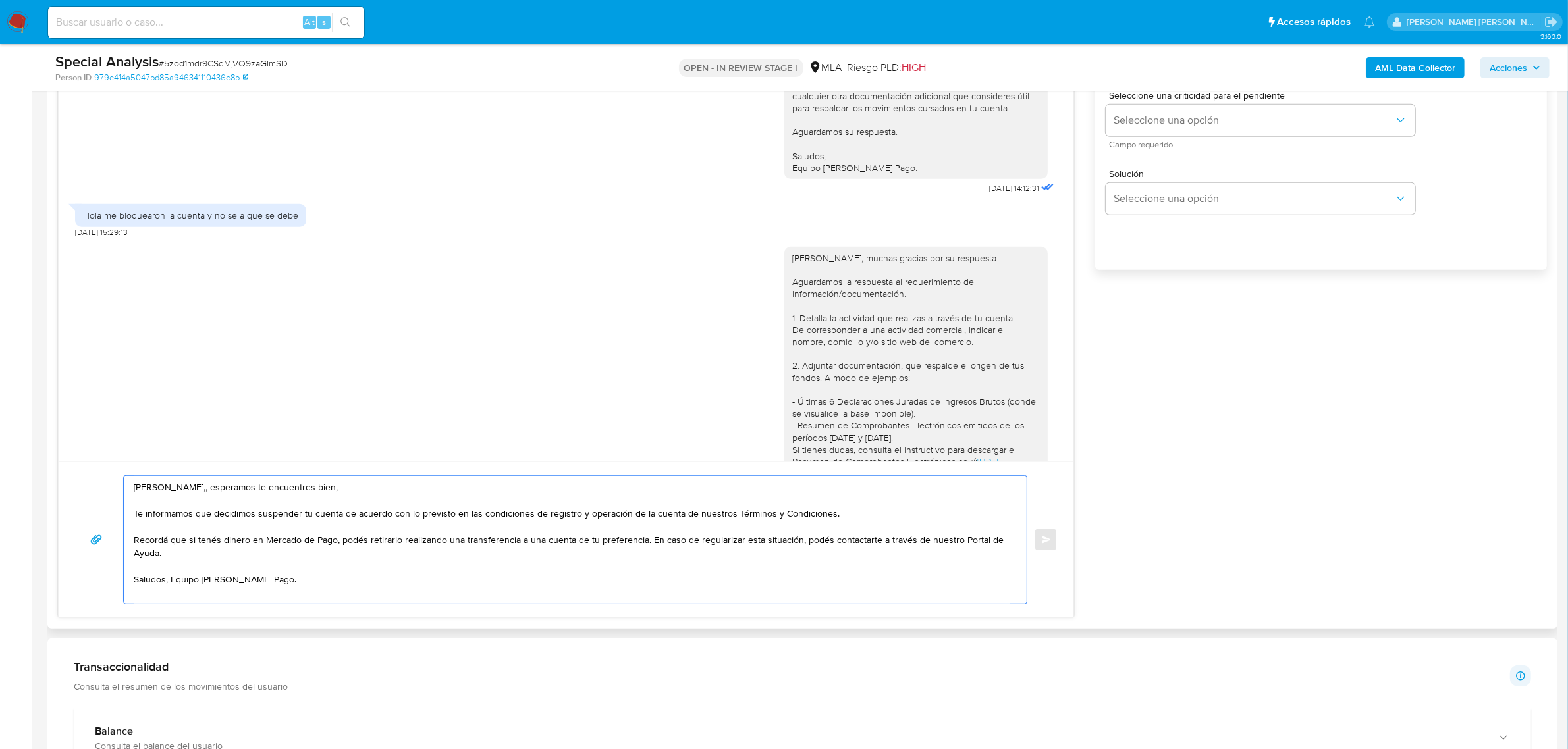
click at [646, 543] on textarea "[PERSON_NAME],, esperamos te encuentres bien, Te informamos que decidimos suspe…" at bounding box center [572, 539] width 876 height 127
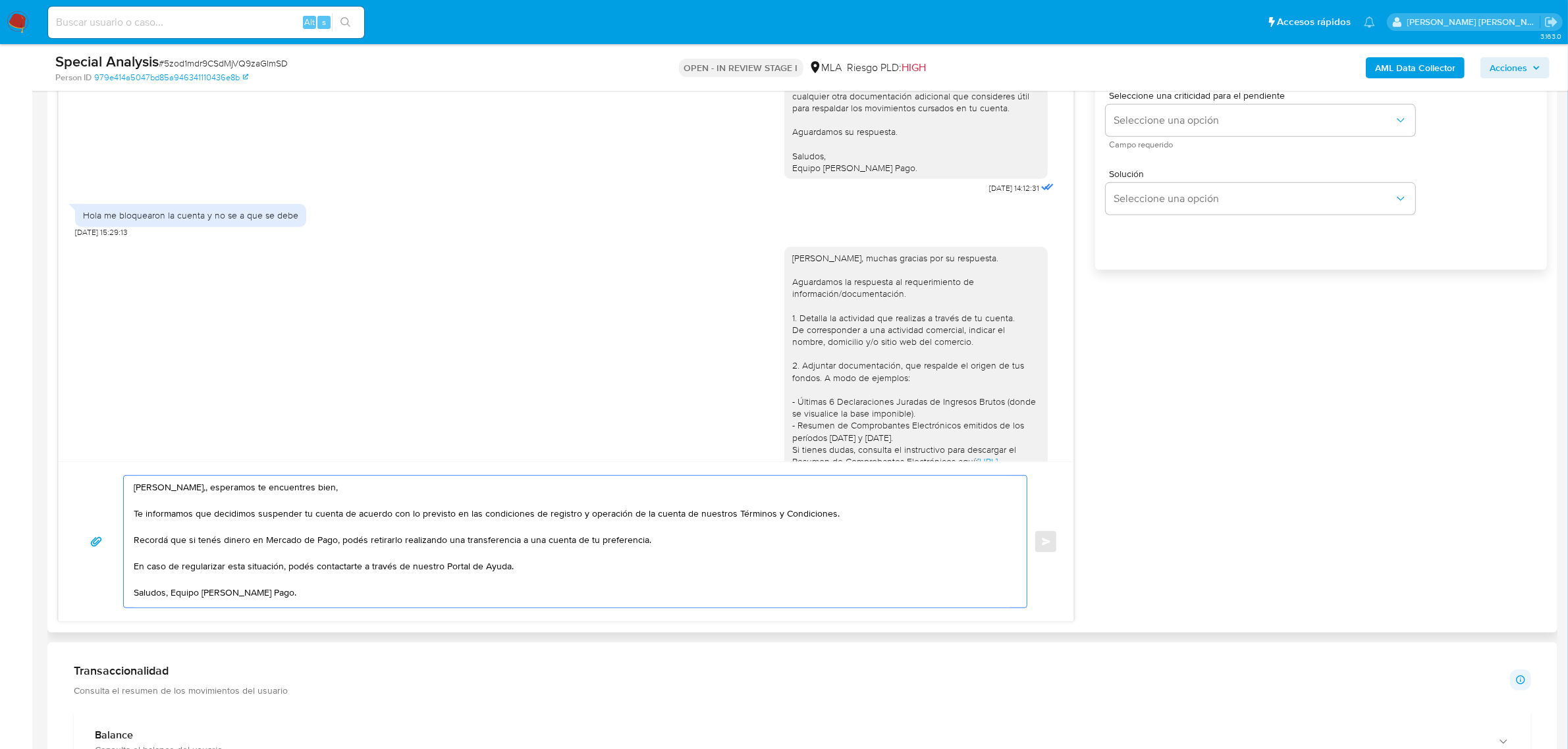
click at [182, 568] on textarea "[PERSON_NAME],, esperamos te encuentres bien, Te informamos que decidimos suspe…" at bounding box center [572, 541] width 876 height 131
click at [560, 570] on textarea "[PERSON_NAME],, esperamos te encuentres bien, Te informamos que decidimos suspe…" at bounding box center [572, 541] width 876 height 131
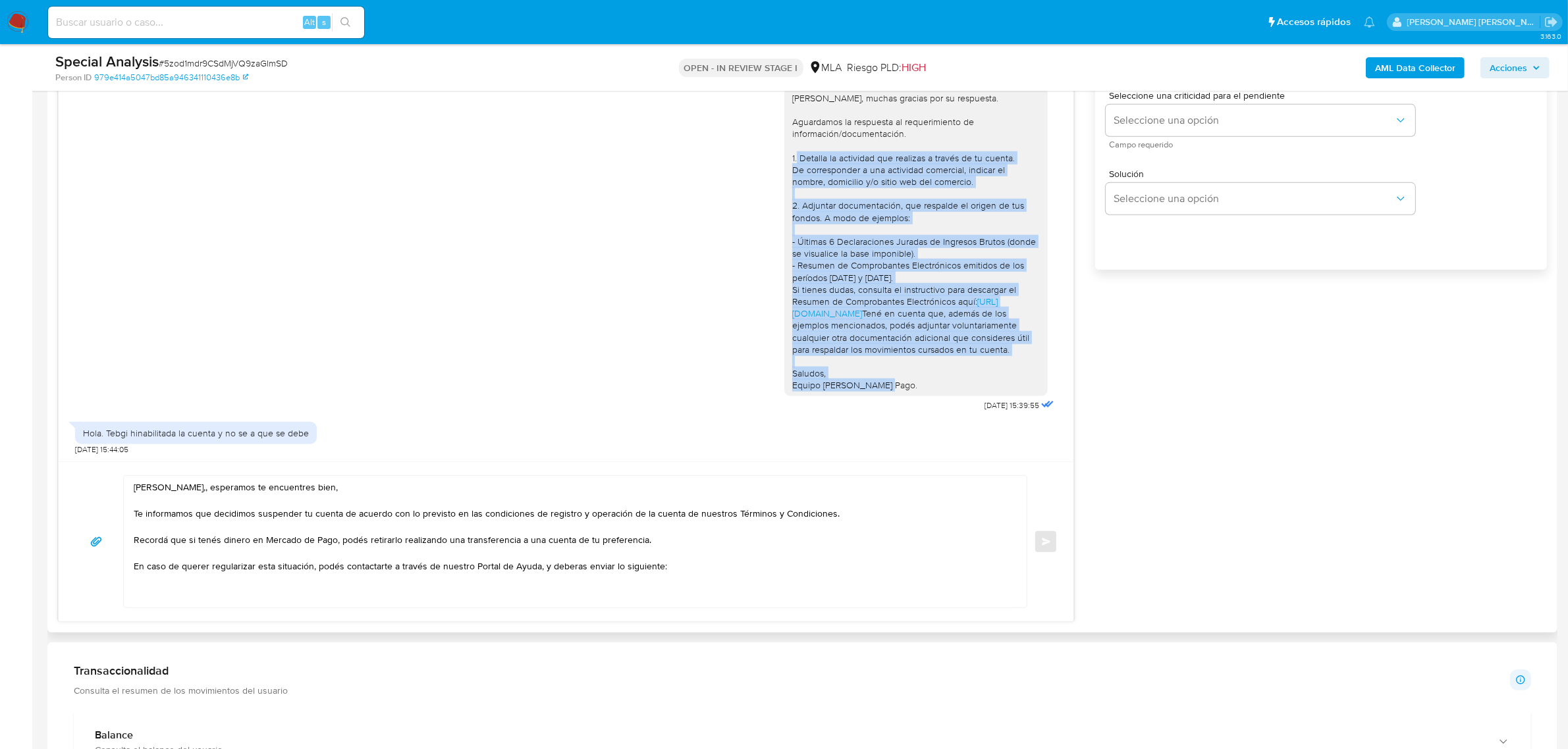
scroll to position [1417, 0]
drag, startPoint x: 776, startPoint y: 216, endPoint x: 881, endPoint y: 379, distance: 193.9
click at [881, 379] on div "[PERSON_NAME], muchas gracias por su respuesta. Aguardamos la respuesta al requ…" at bounding box center [916, 242] width 263 height 310
copy div "1. Detalla la actividad que realizas a través de tu cuenta. De corresponder a u…"
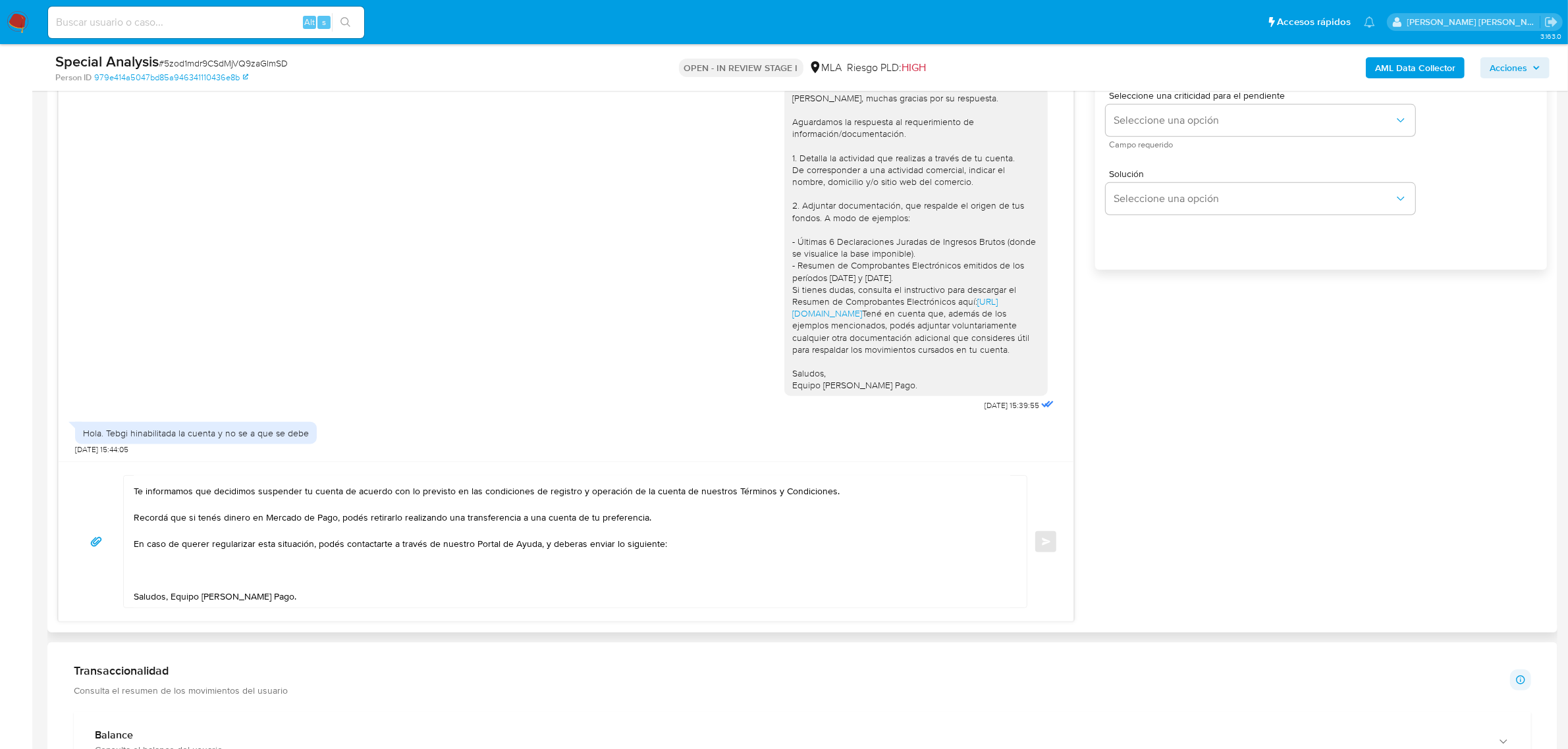
click at [169, 563] on textarea "[PERSON_NAME],, esperamos te encuentres bien, Te informamos que decidimos suspe…" at bounding box center [572, 541] width 876 height 131
paste textarea "1. Detalla la actividad que realizas a través de tu cuenta. De corresponder a u…"
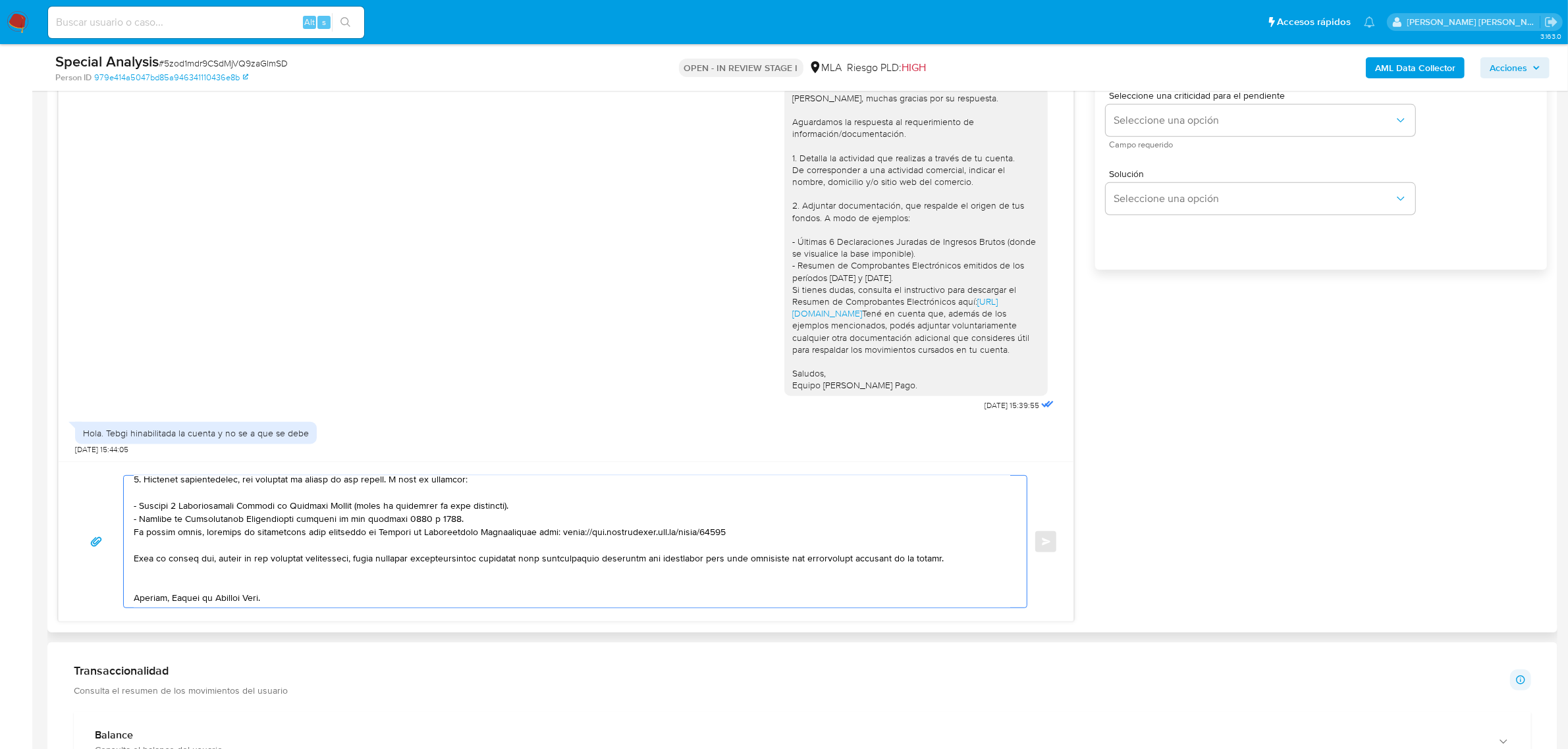
scroll to position [167, 0]
click at [171, 584] on textarea at bounding box center [572, 541] width 876 height 131
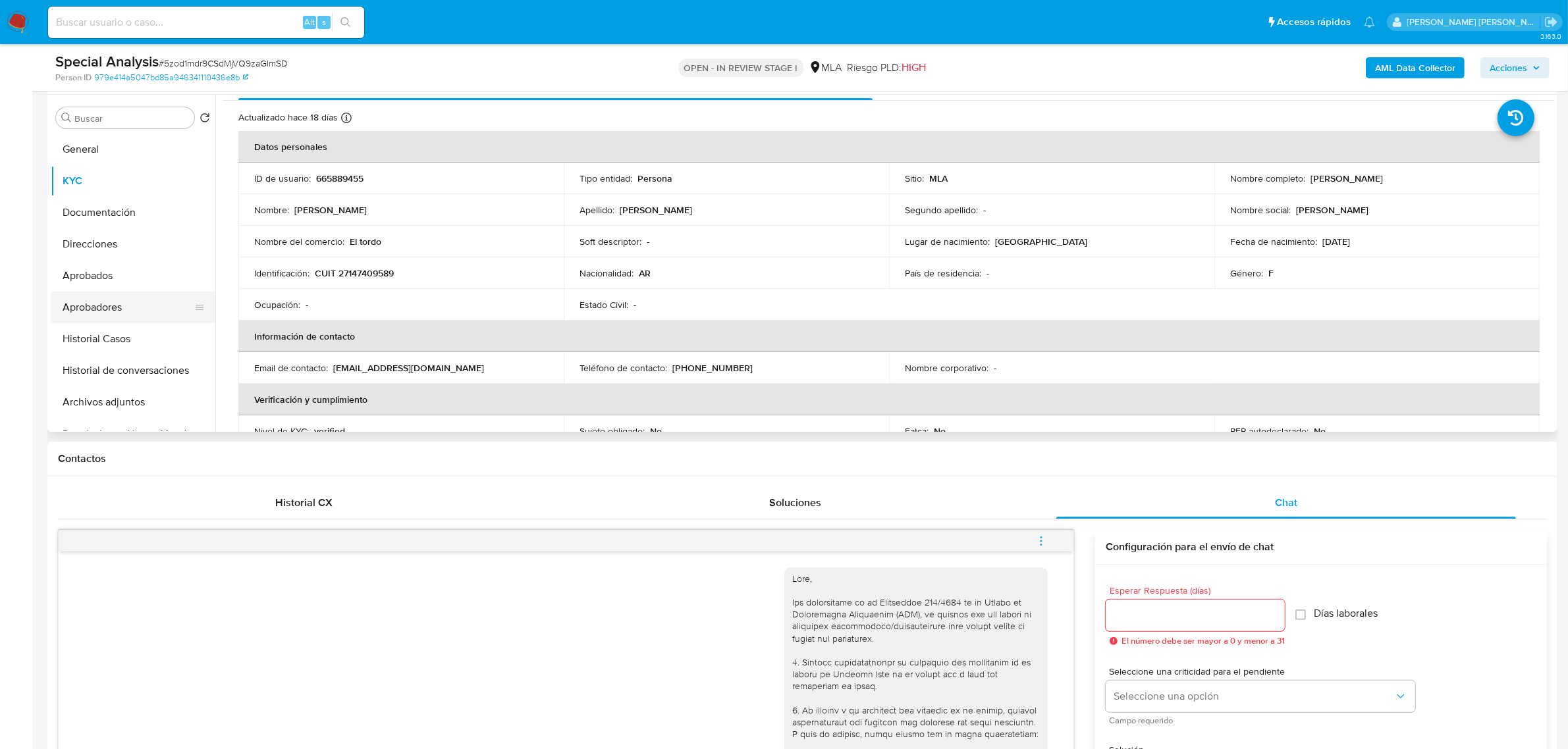
scroll to position [165, 0]
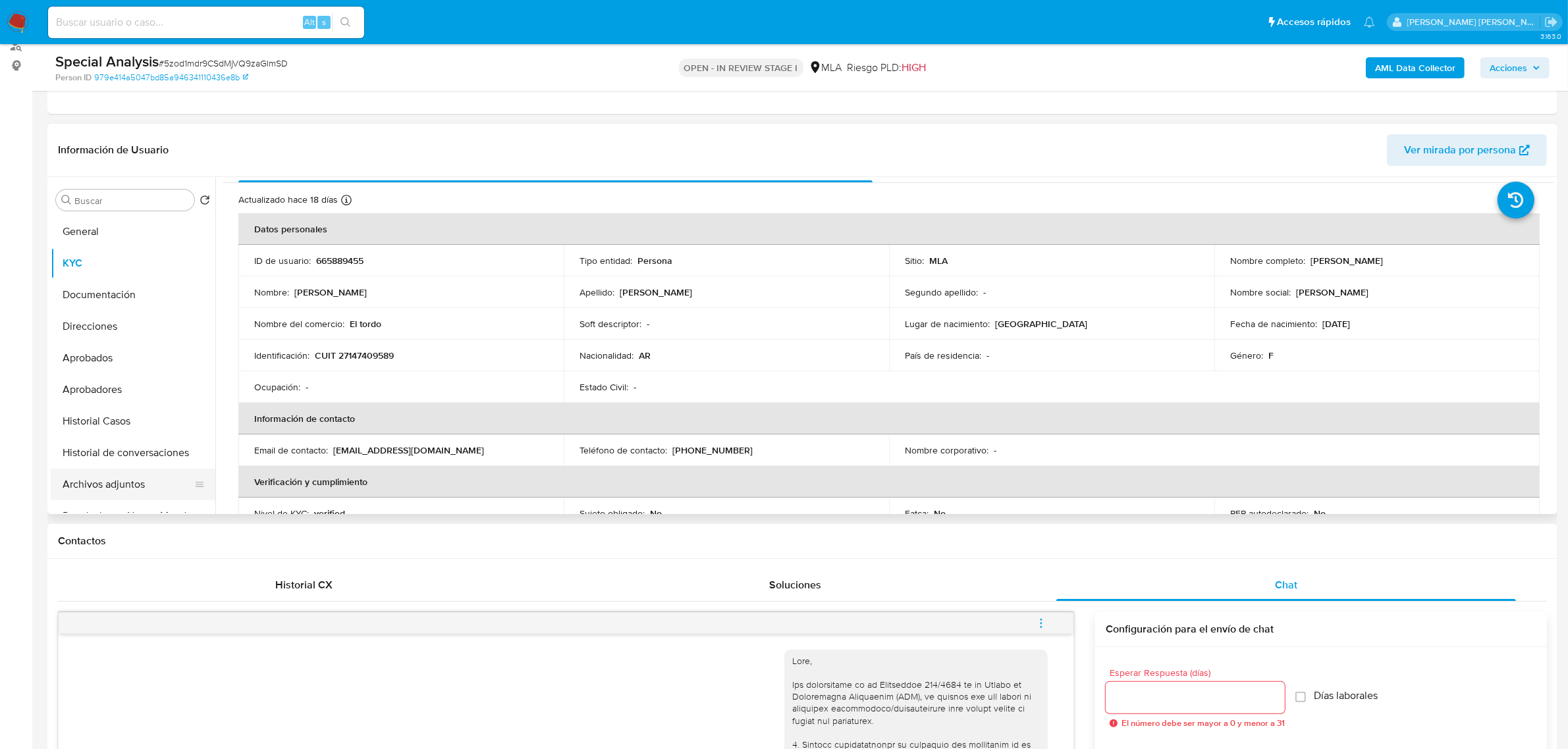
type textarea "Loremips Dolors,, ametconse ad elitseddoe temp, In utlaboreet dol magnaaliq eni…"
click at [100, 482] on button "Archivos adjuntos" at bounding box center [127, 484] width 154 height 32
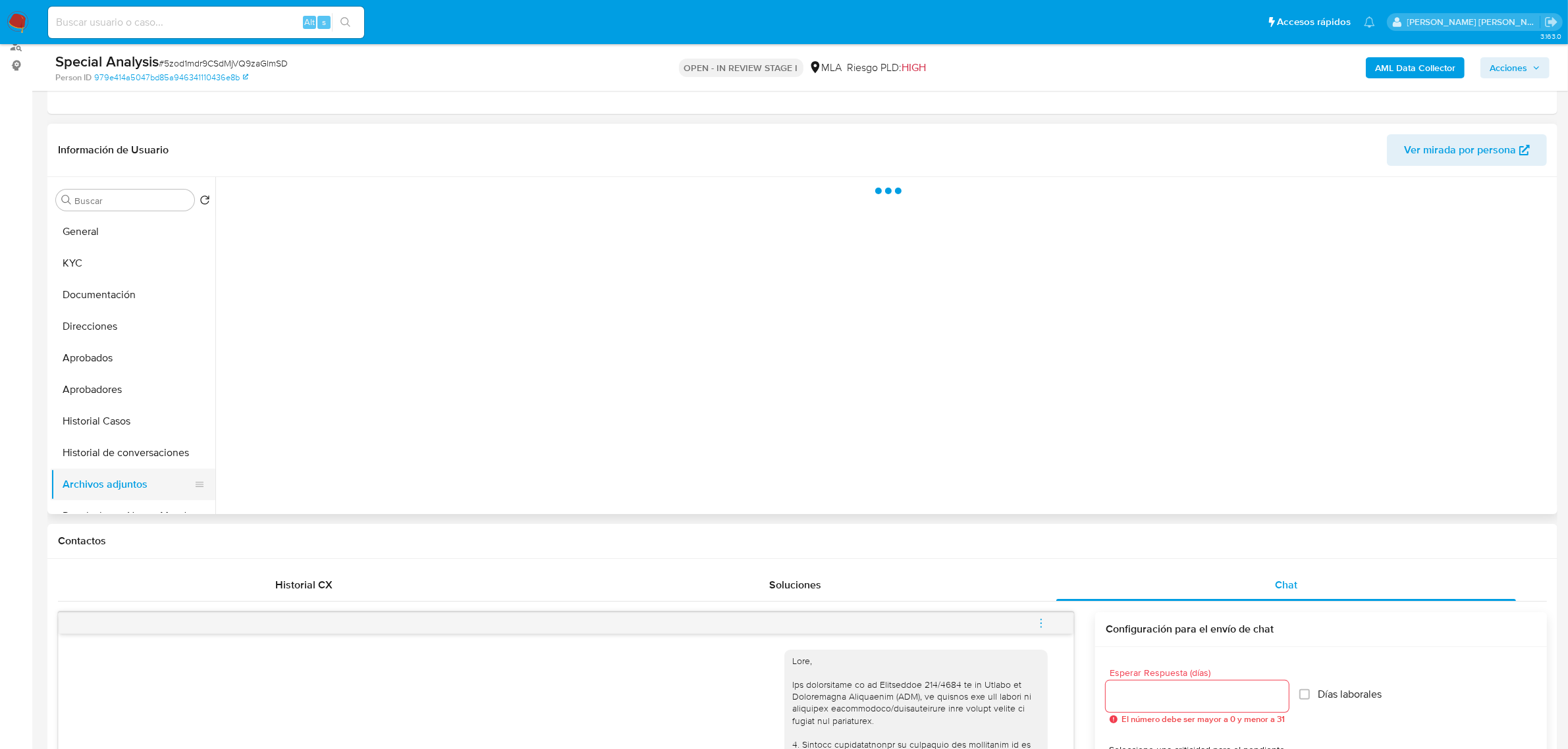
scroll to position [0, 0]
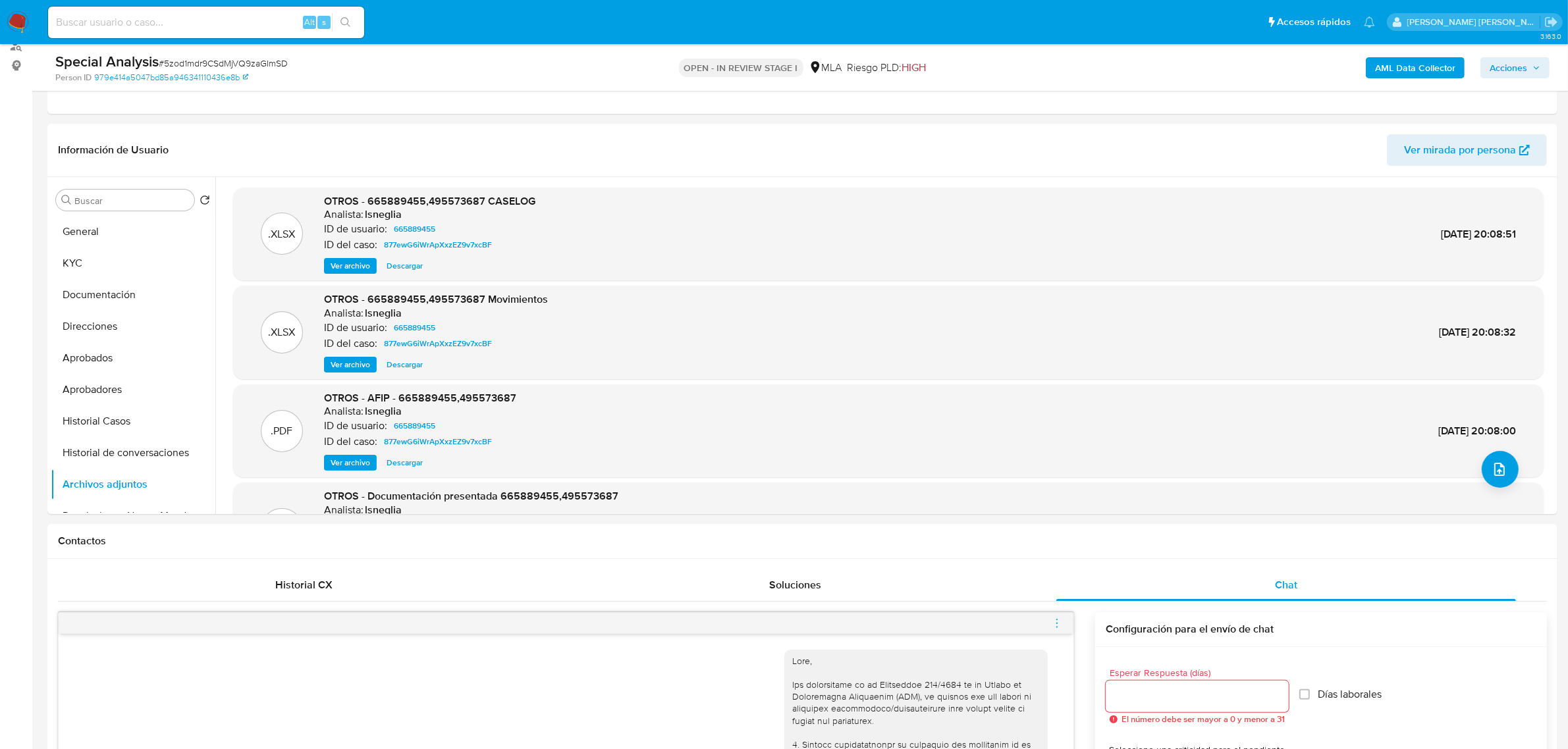
click at [1492, 68] on span "Acciones" at bounding box center [1508, 68] width 37 height 21
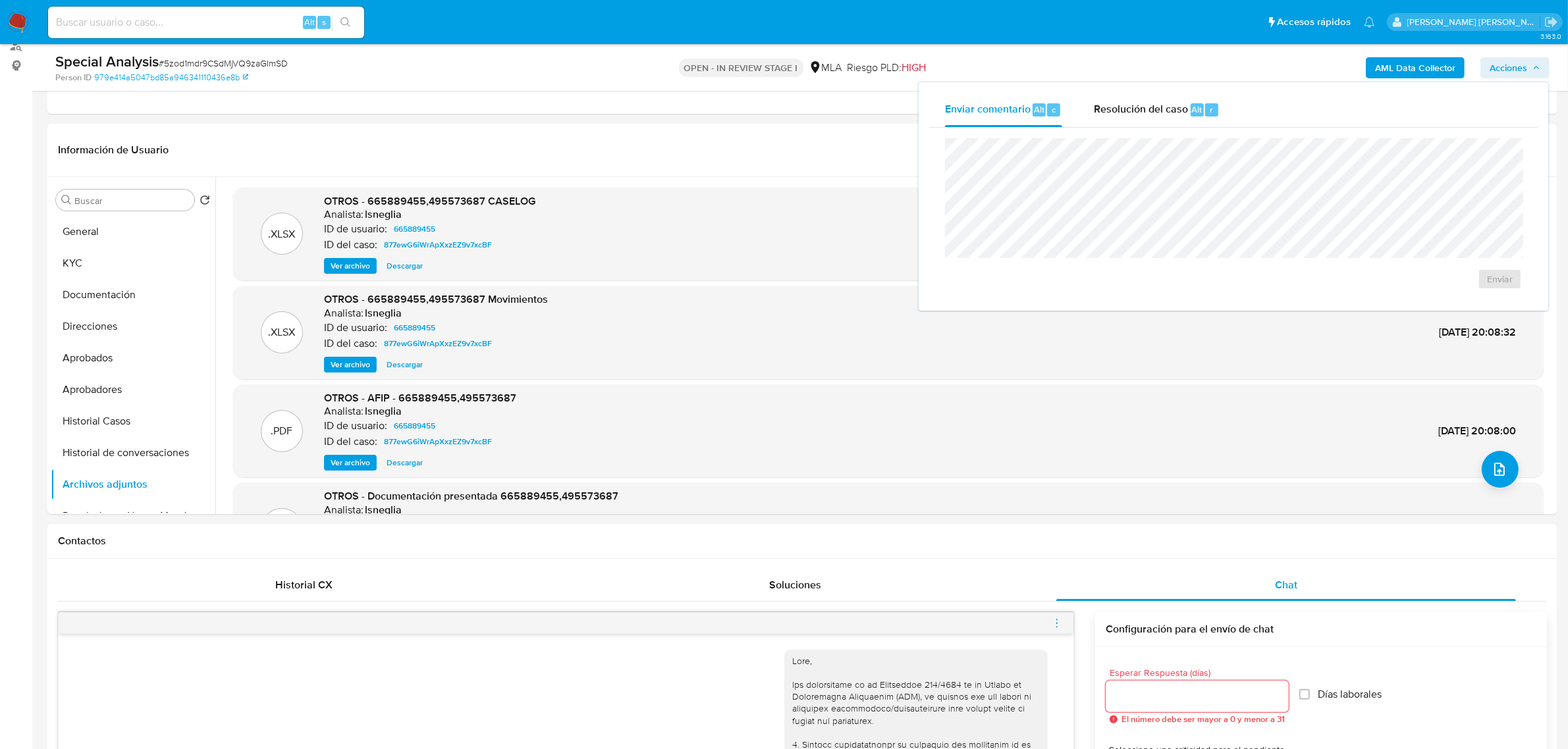
click at [1397, 66] on b "AML Data Collector" at bounding box center [1415, 68] width 80 height 21
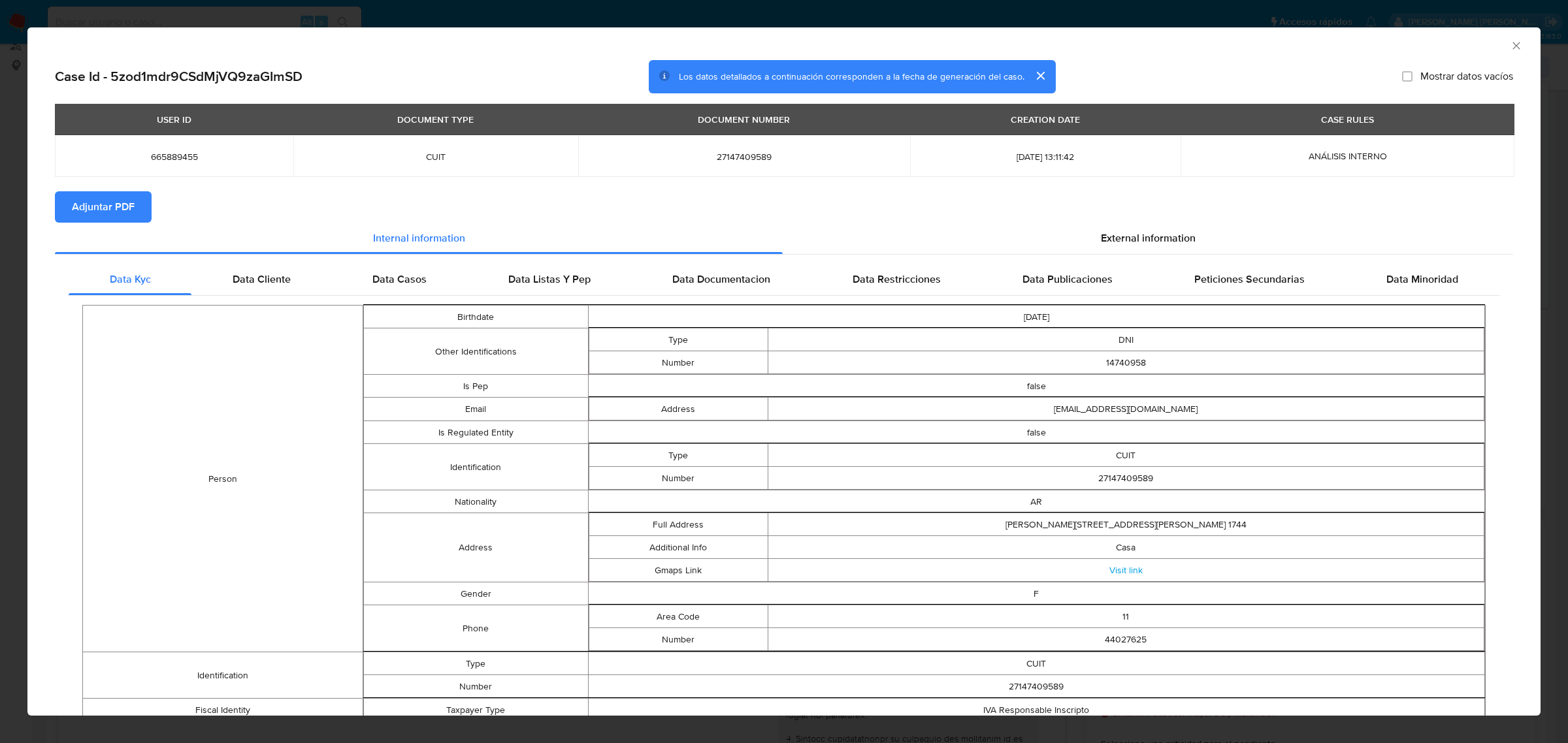
click at [61, 200] on button "Adjuntar PDF" at bounding box center [104, 206] width 97 height 31
click at [1512, 44] on icon "Cerrar ventana" at bounding box center [1516, 46] width 8 height 8
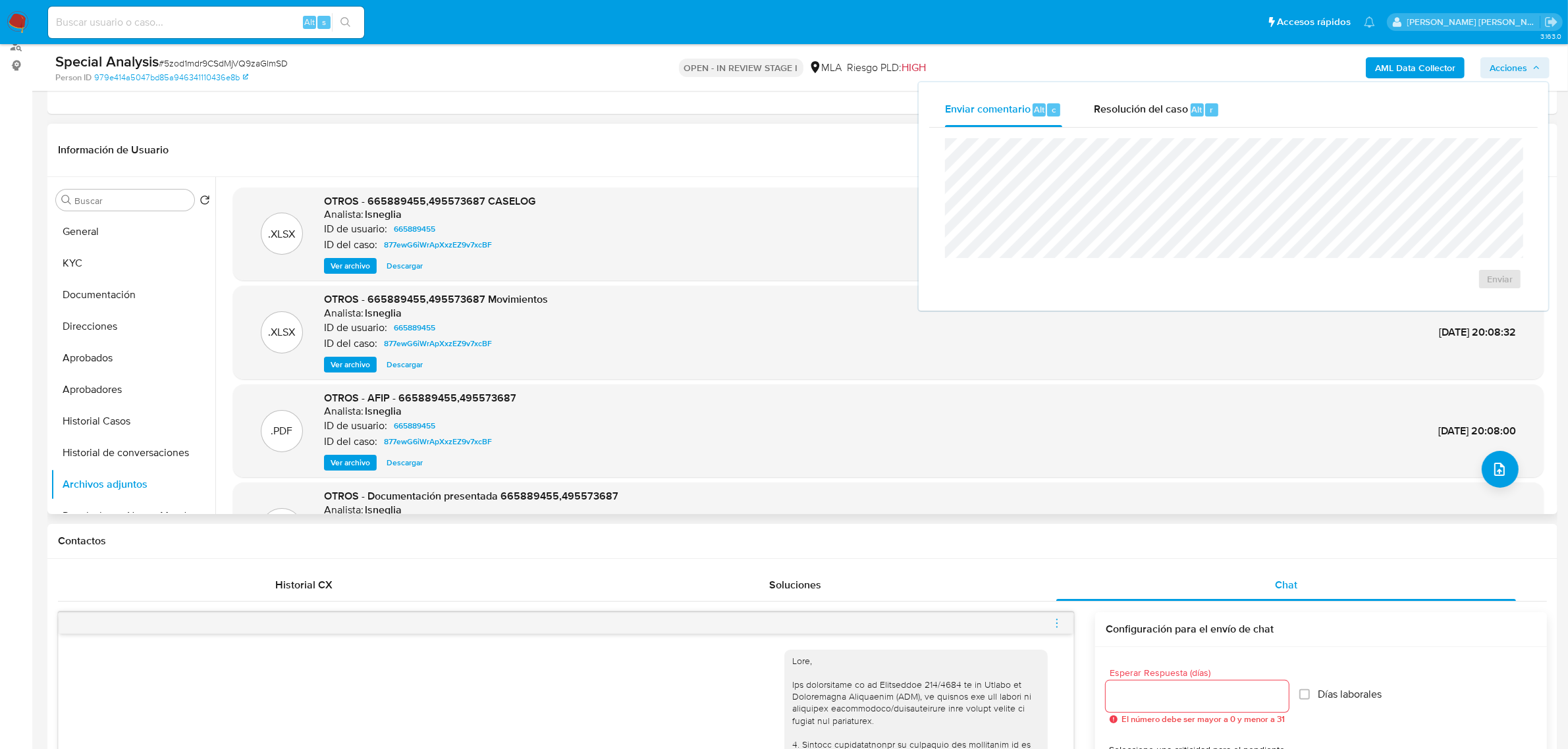
scroll to position [82, 0]
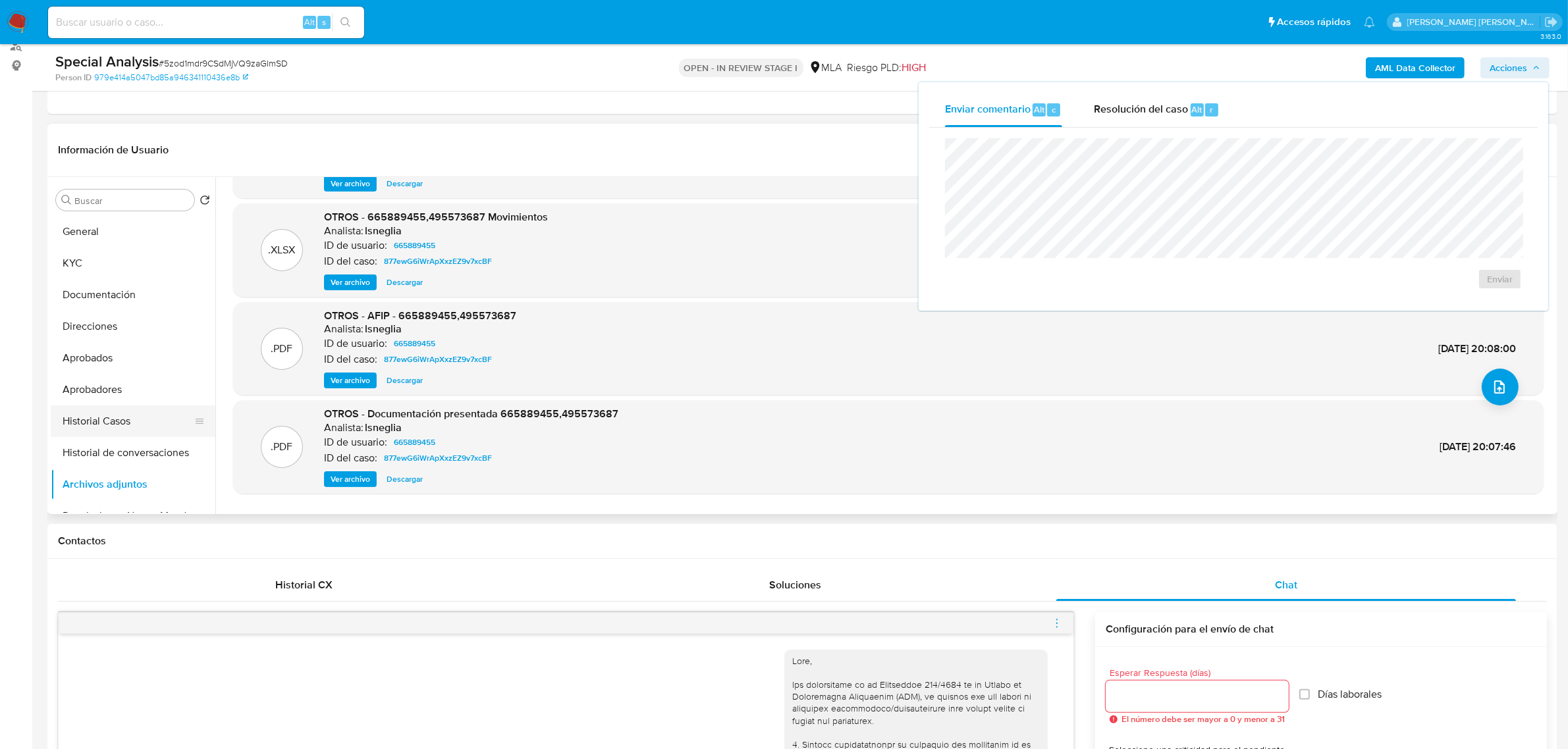
click at [117, 433] on button "Historial Casos" at bounding box center [127, 420] width 154 height 32
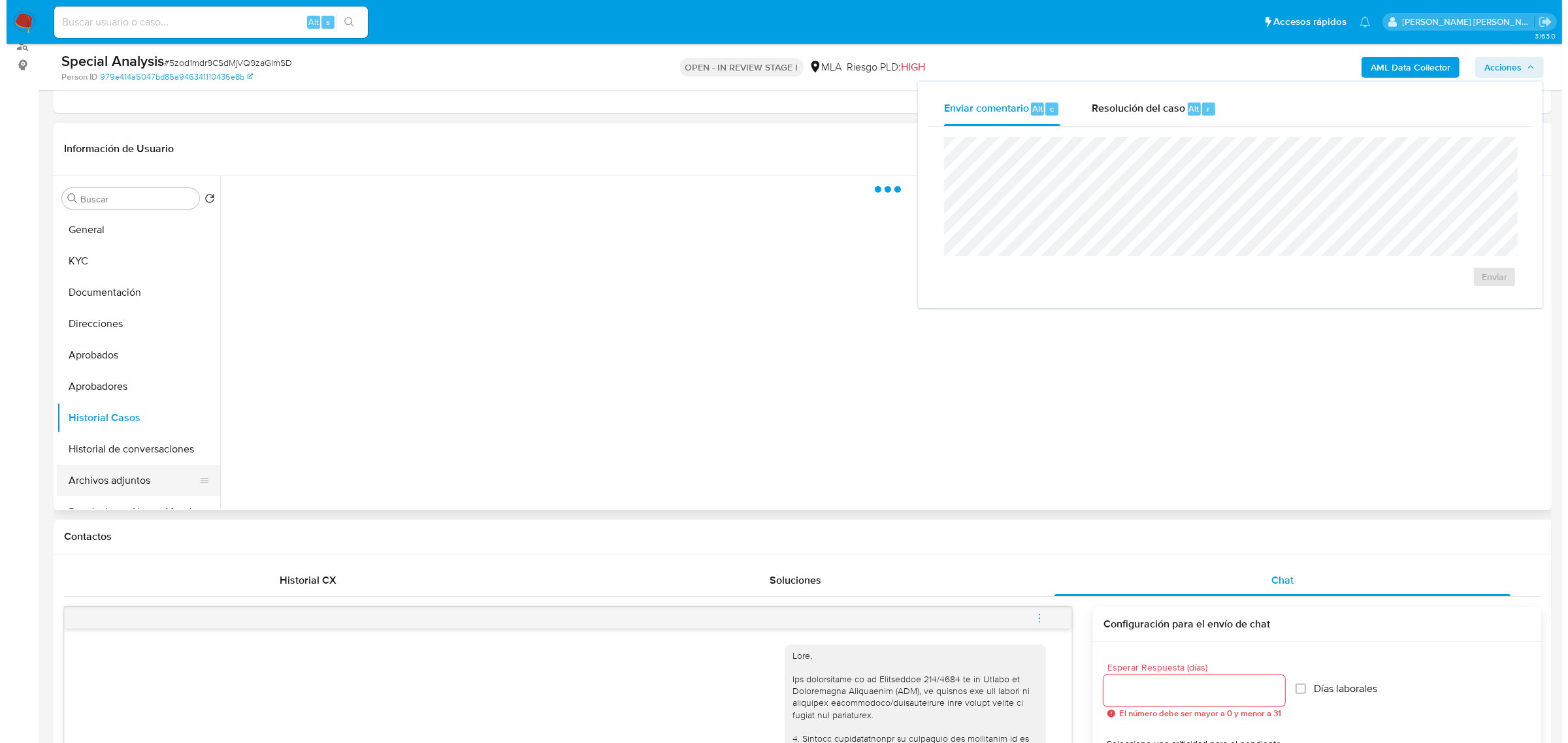
scroll to position [0, 0]
click at [119, 478] on button "Archivos adjuntos" at bounding box center [126, 480] width 153 height 31
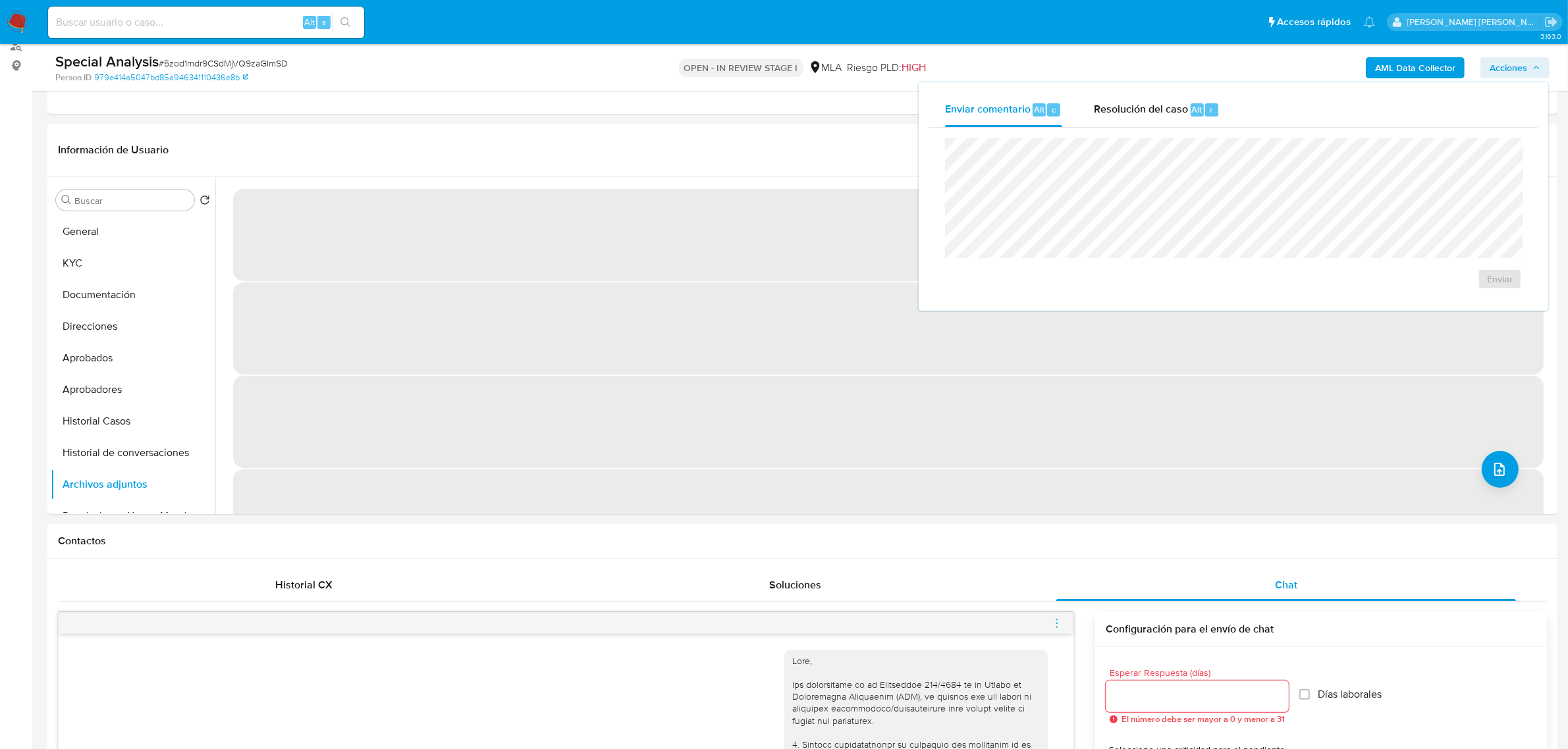
click at [205, 67] on span "# 5zod1mdr9CSdMjVQ9zaGImSD" at bounding box center [223, 63] width 129 height 13
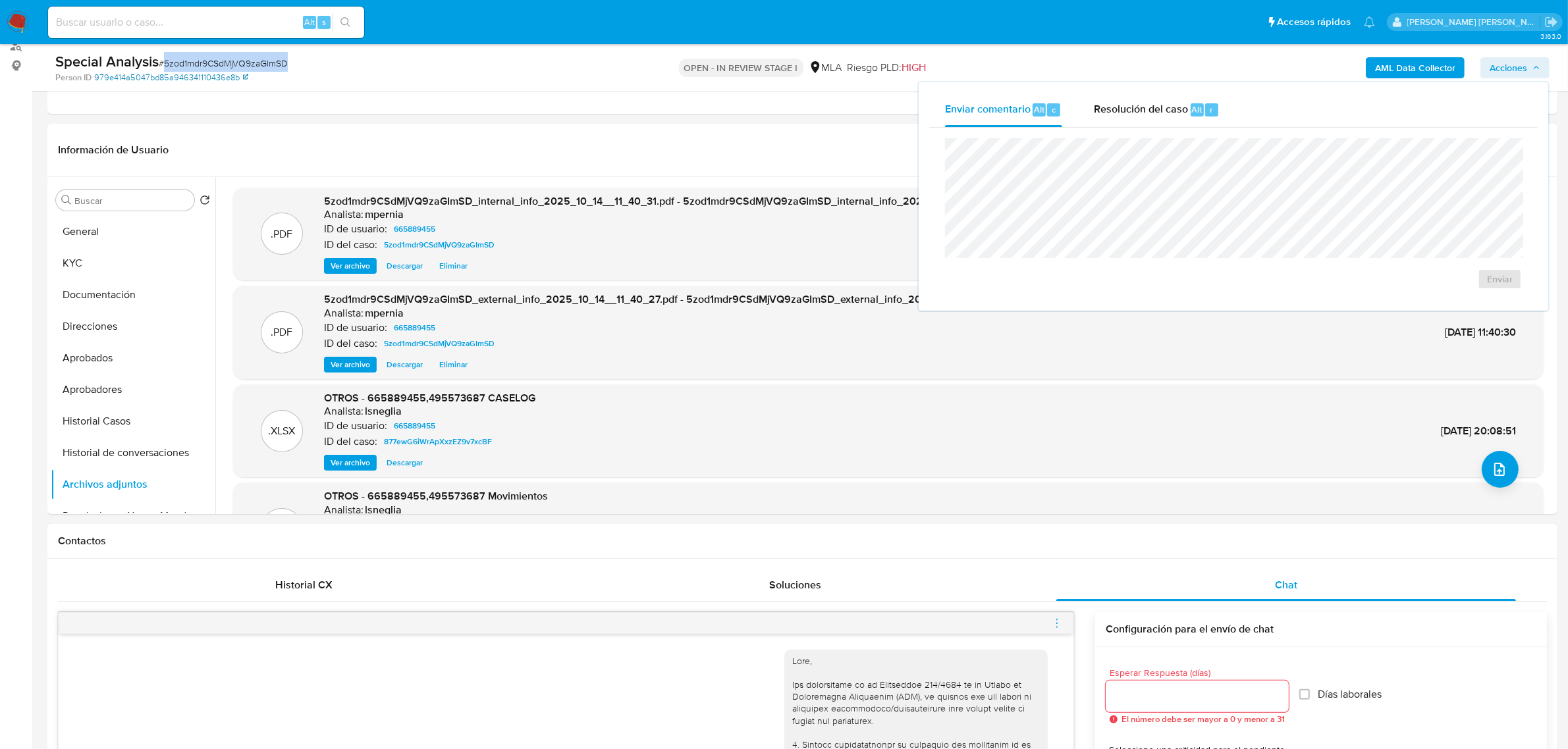
copy span "5zod1mdr9CSdMjVQ9zaGImSD"
click at [1491, 475] on icon "upload-file" at bounding box center [1499, 469] width 15 height 15
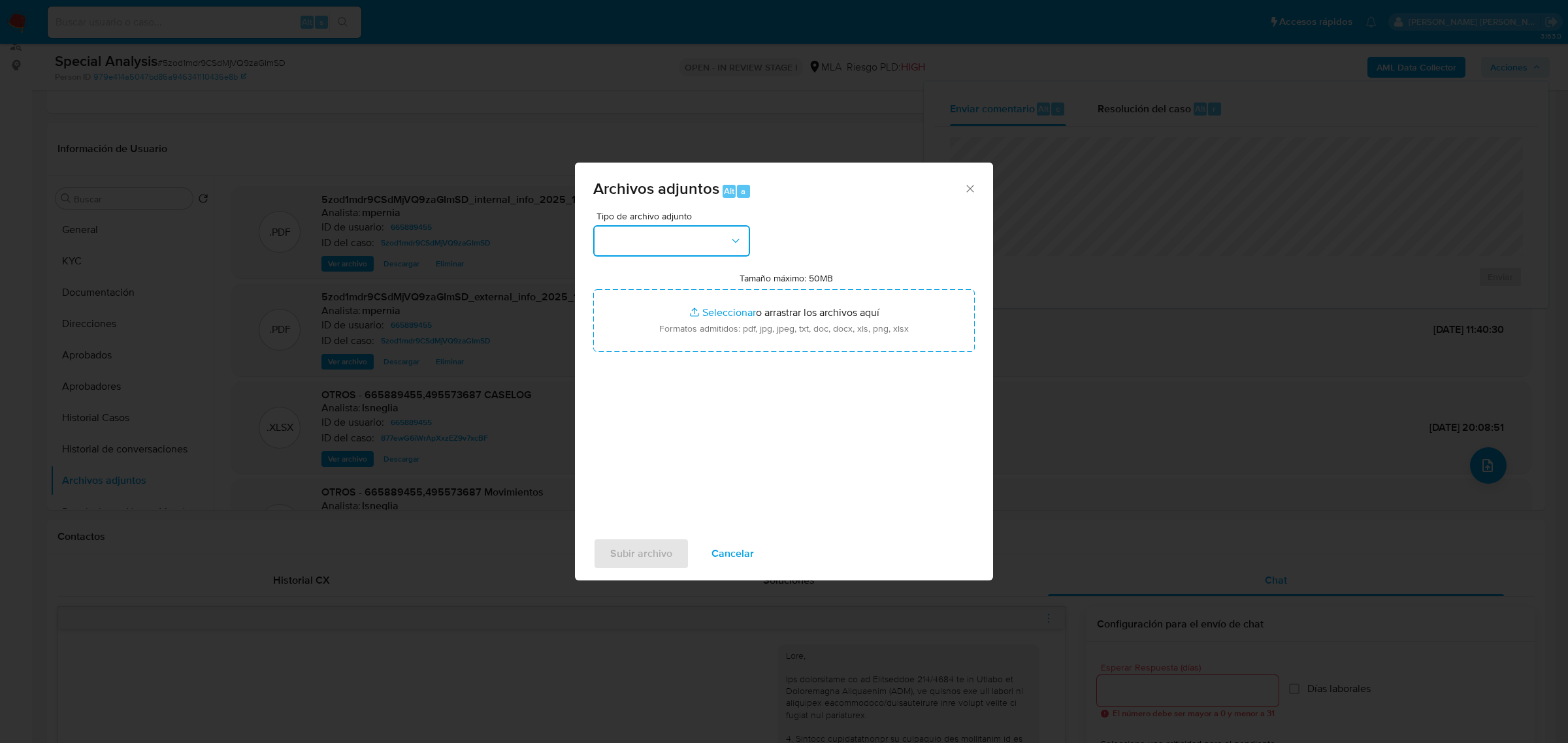
click at [674, 225] on button "button" at bounding box center [671, 240] width 157 height 31
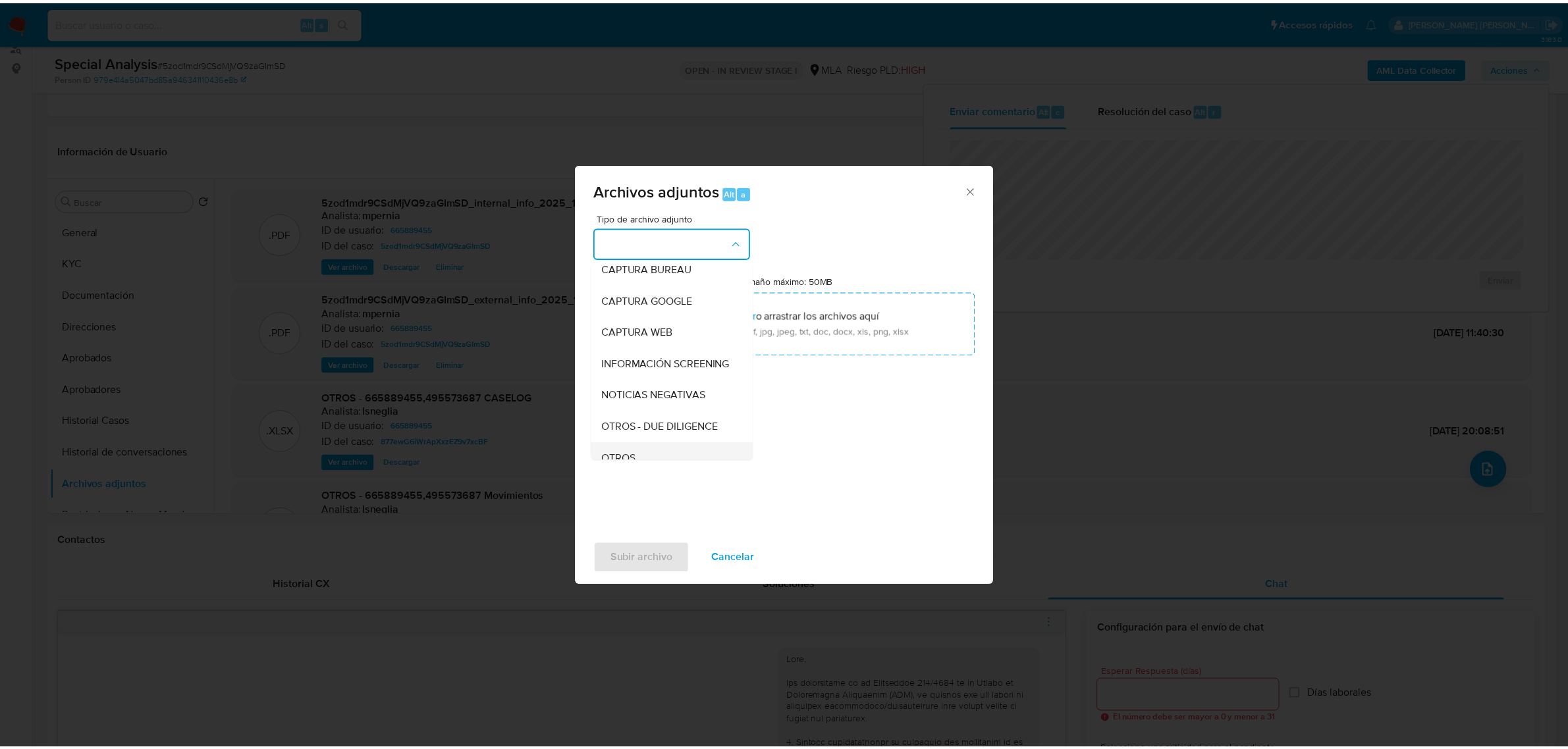
scroll to position [165, 0]
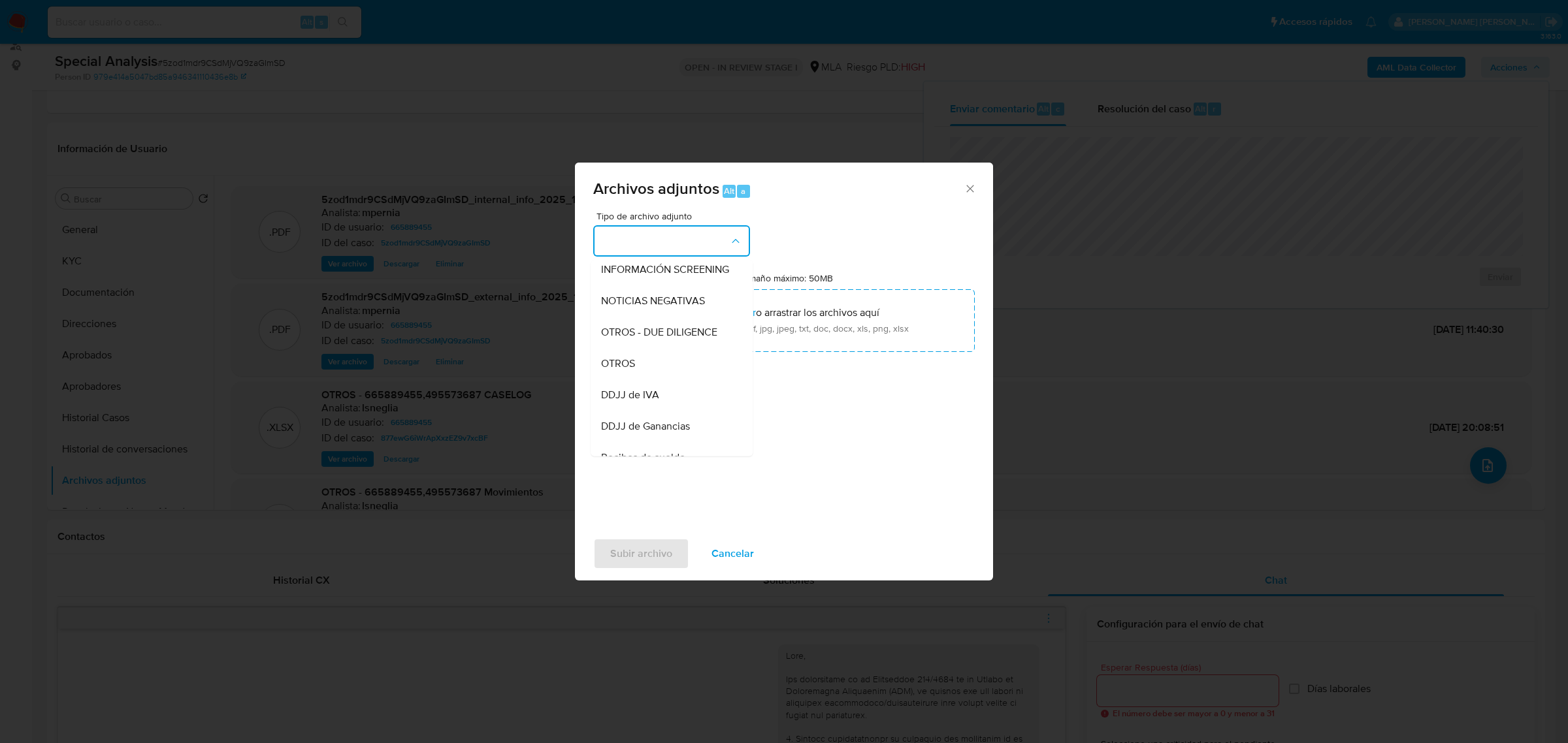
drag, startPoint x: 636, startPoint y: 379, endPoint x: 197, endPoint y: 405, distance: 439.8
click at [636, 377] on div "OTROS" at bounding box center [667, 363] width 133 height 31
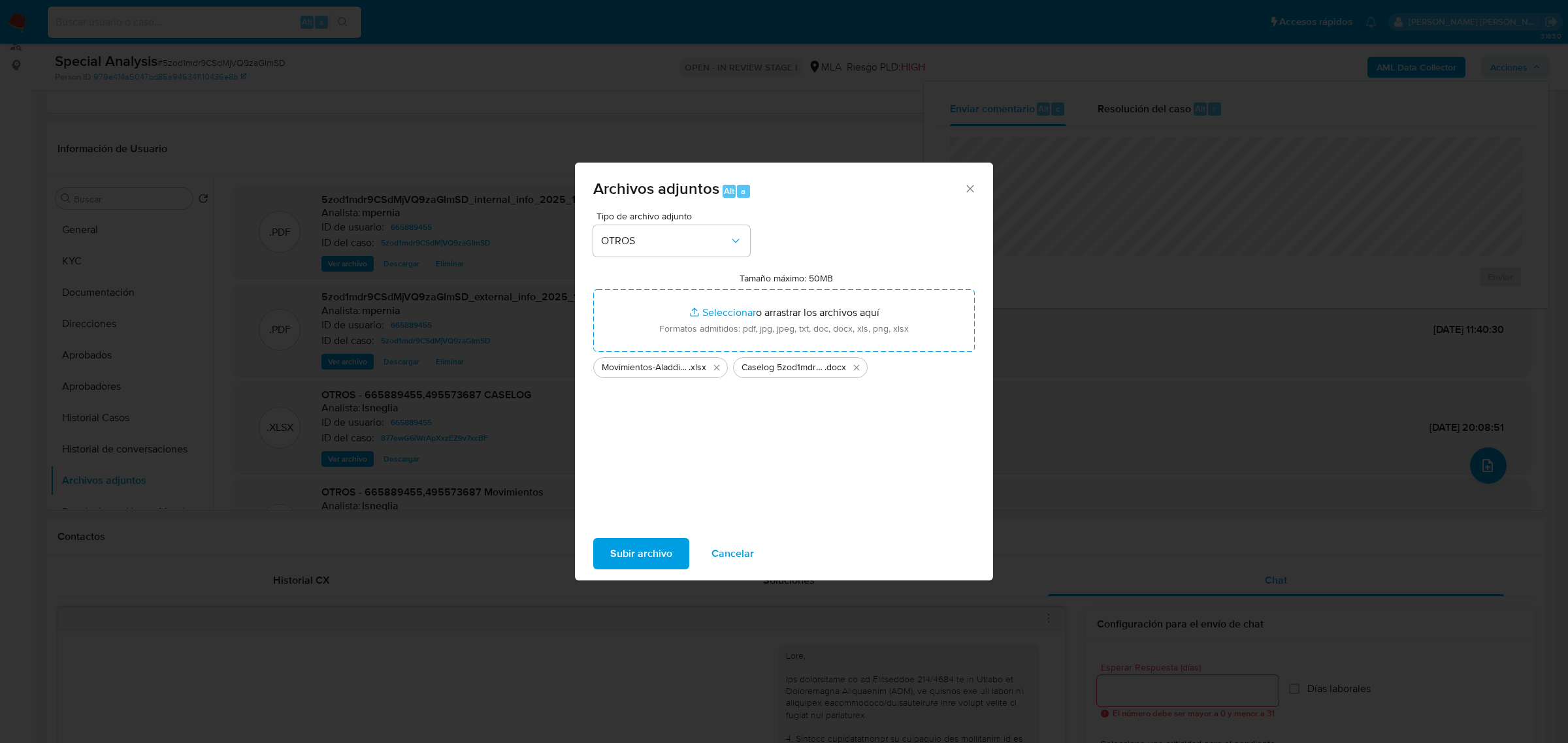
click at [641, 554] on span "Subir archivo" at bounding box center [641, 554] width 62 height 29
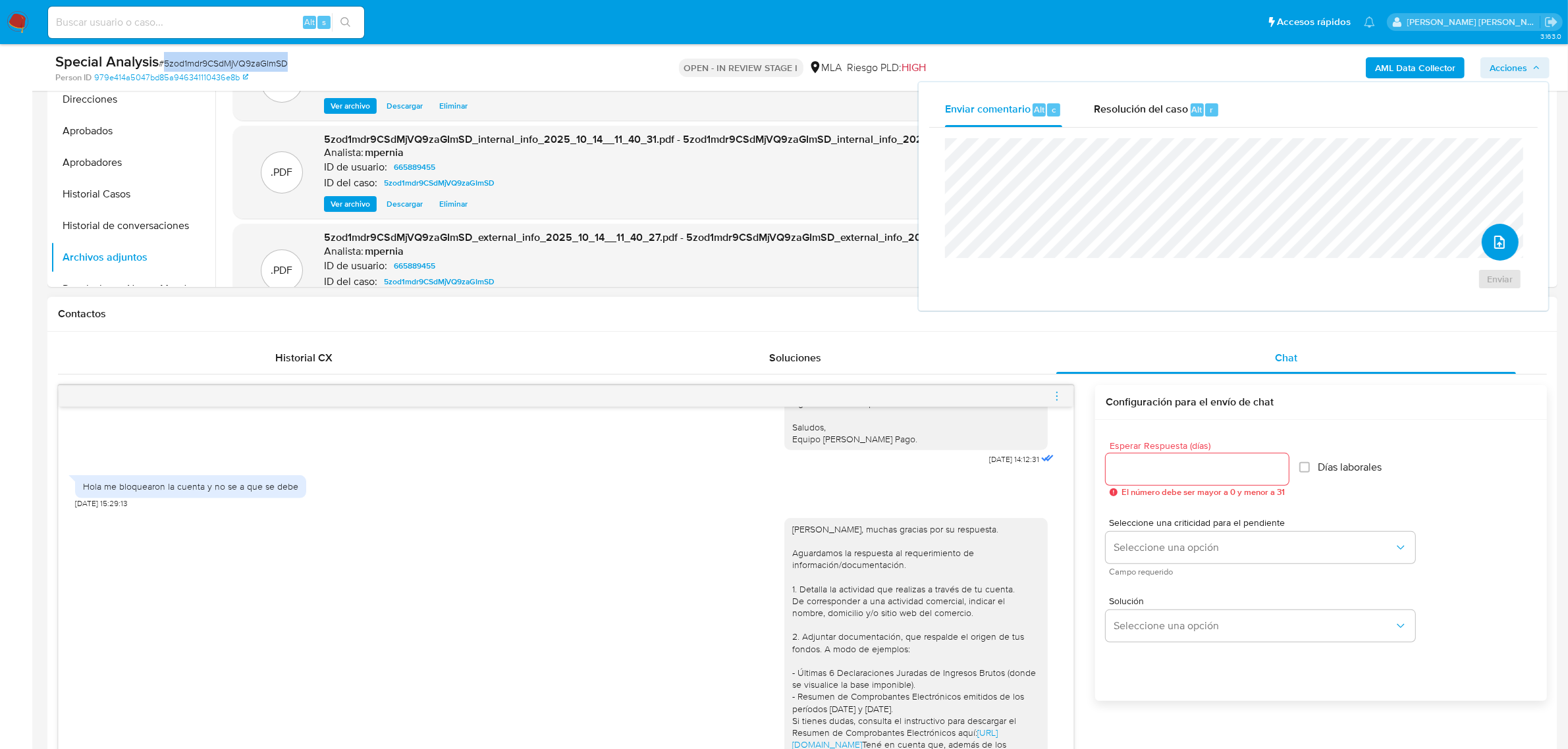
scroll to position [247, 0]
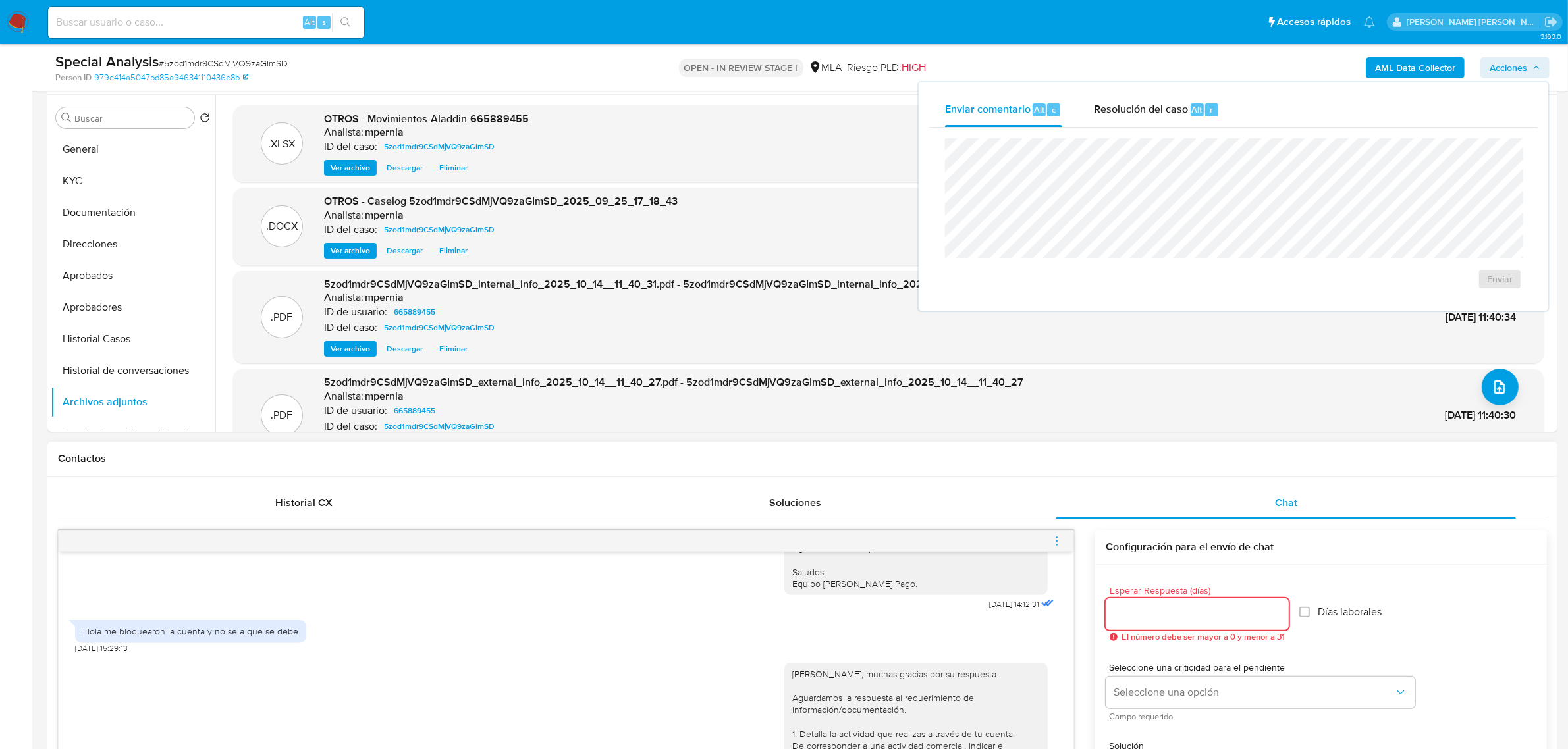
click at [1181, 616] on input "Esperar Respuesta (días)" at bounding box center [1196, 614] width 183 height 17
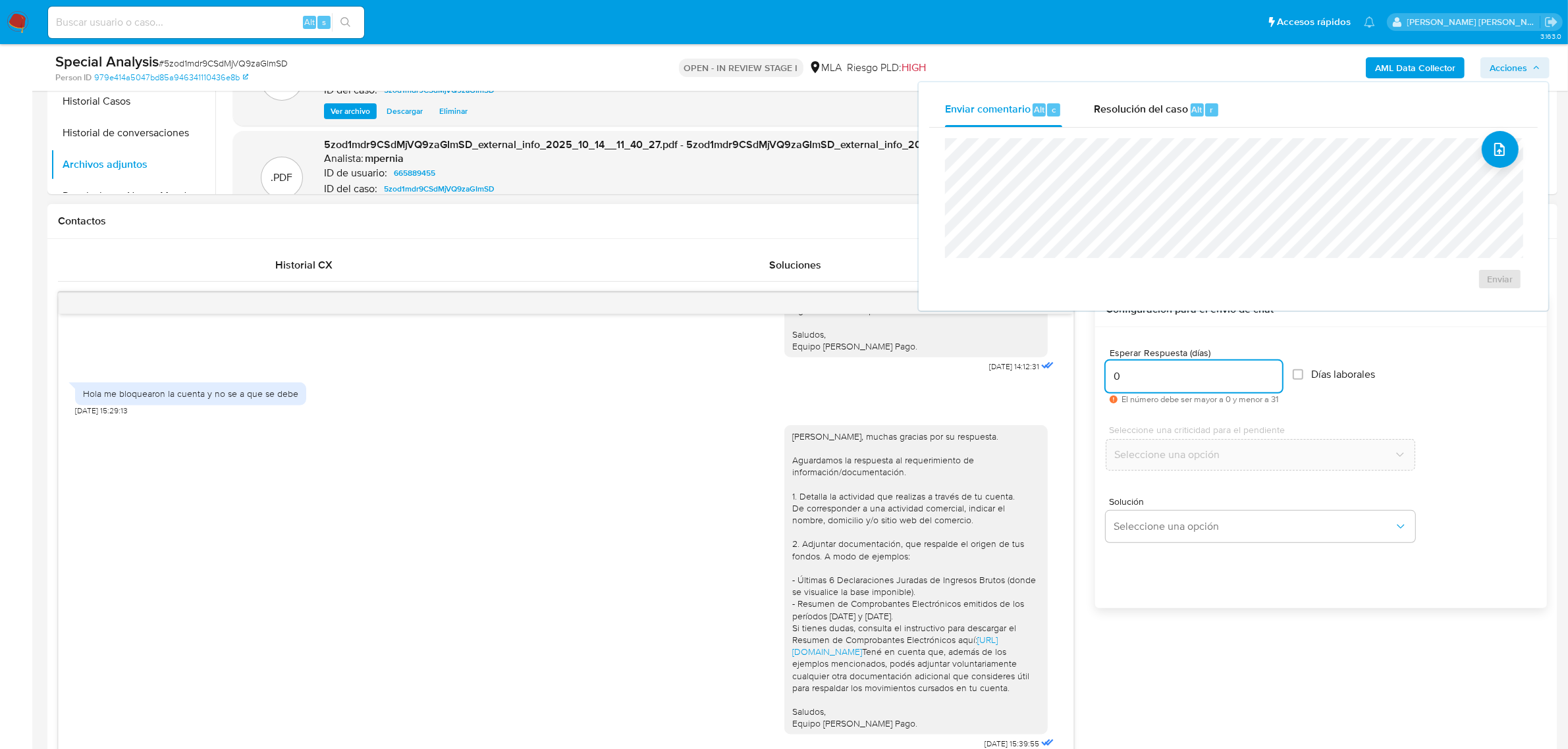
scroll to position [658, 0]
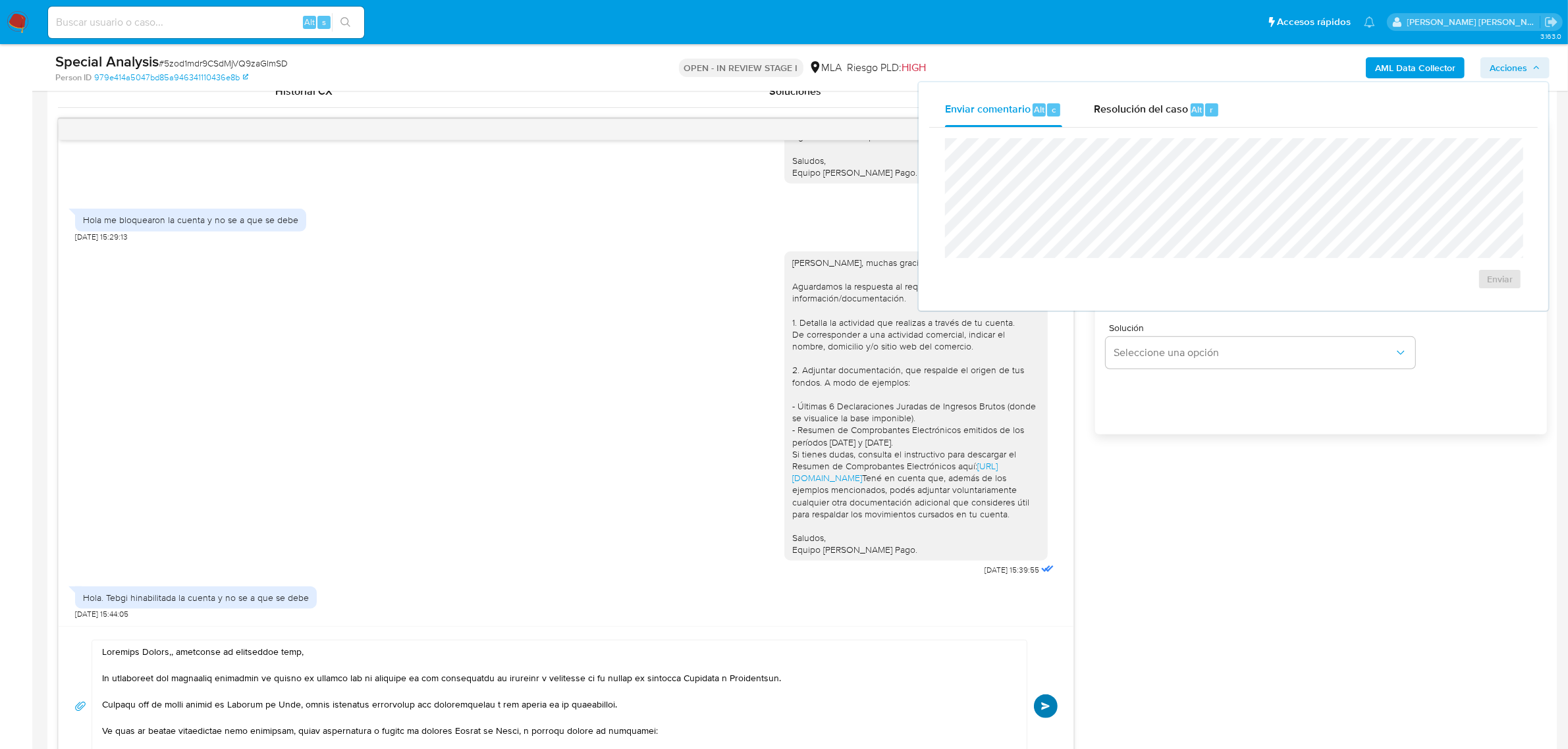
type input "0"
click at [1048, 705] on span "Enviar" at bounding box center [1046, 706] width 10 height 8
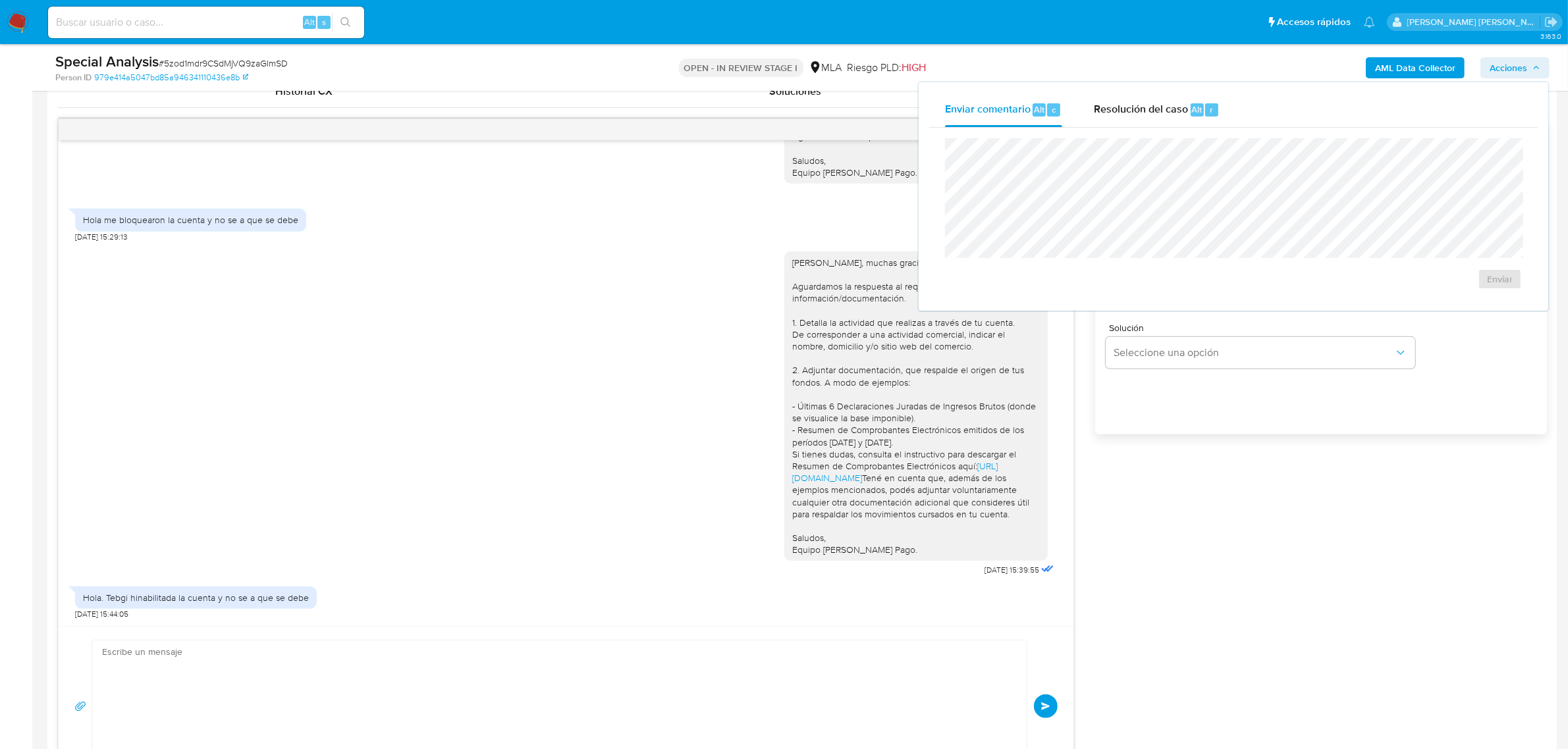
scroll to position [1921, 0]
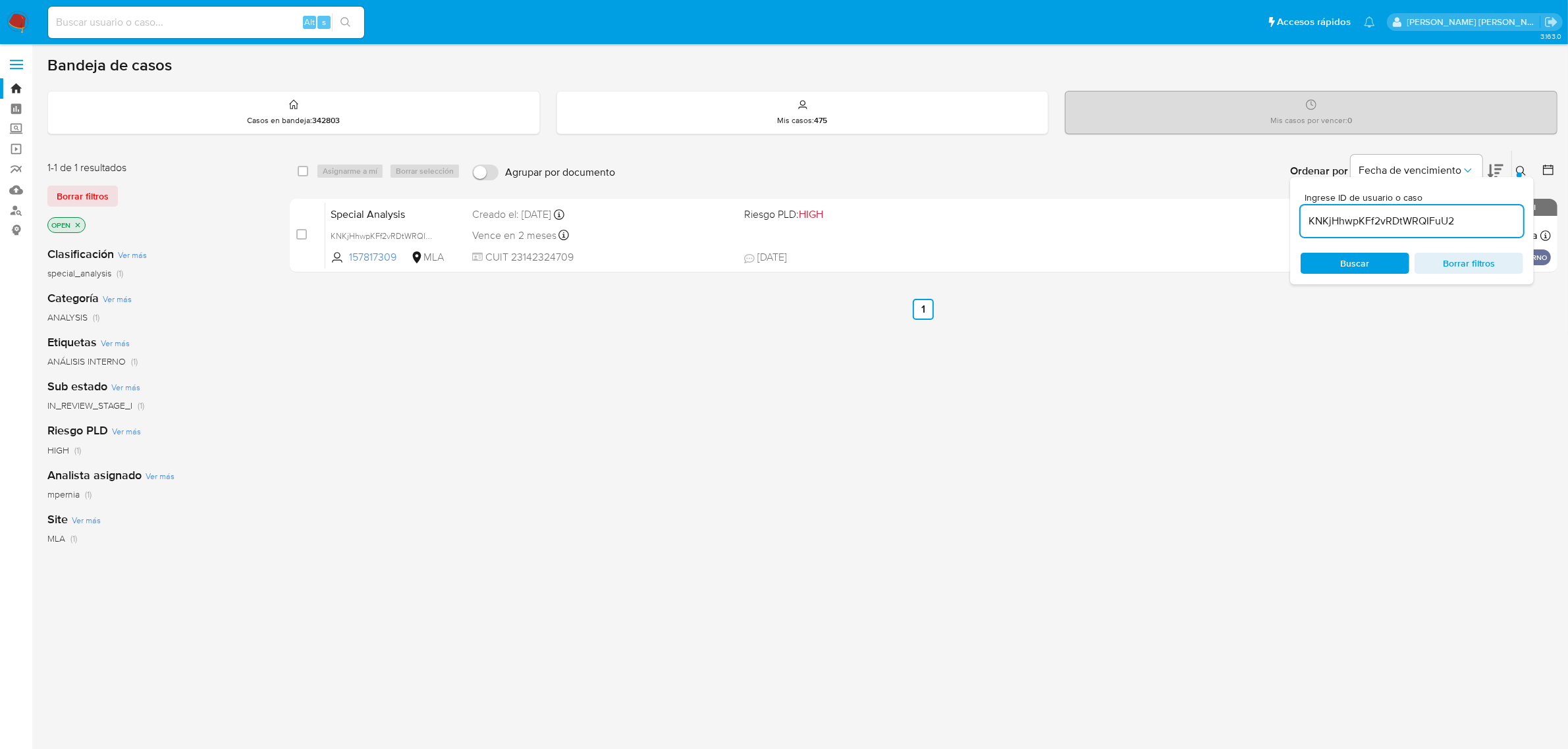
click at [1330, 225] on input "KNKjHhwpKFf2vRDtWRQIFuU2" at bounding box center [1412, 221] width 222 height 17
click at [1330, 224] on input "KNKjHhwpKFf2vRDtWRQIFuU2" at bounding box center [1412, 221] width 222 height 17
paste input "5zod1mdr9CSdMjVQ9zaGImSD"
type input "5zod1mdr9CSdMjVQ9zaGImSD"
click at [302, 174] on input "checkbox" at bounding box center [303, 170] width 11 height 11
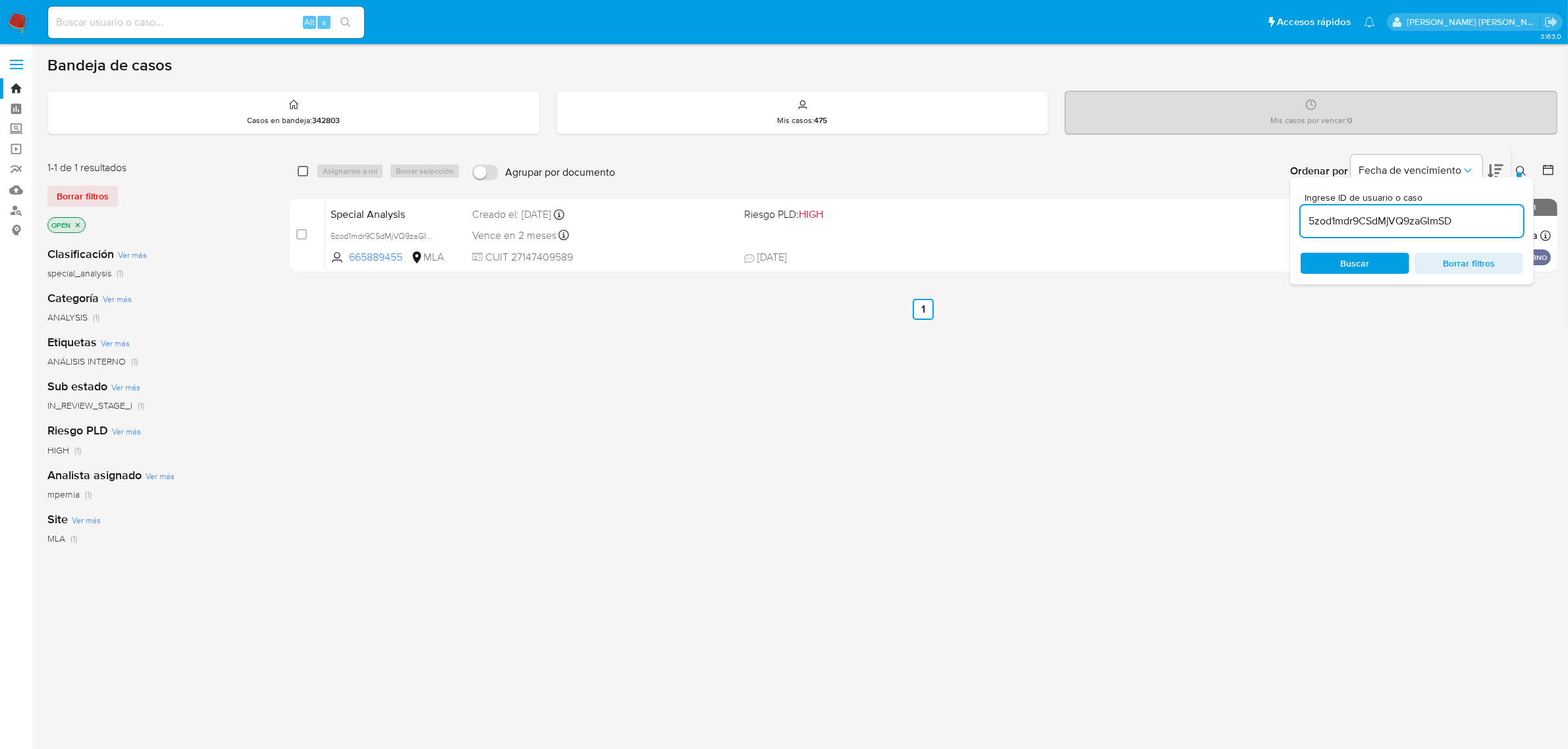
checkbox input "true"
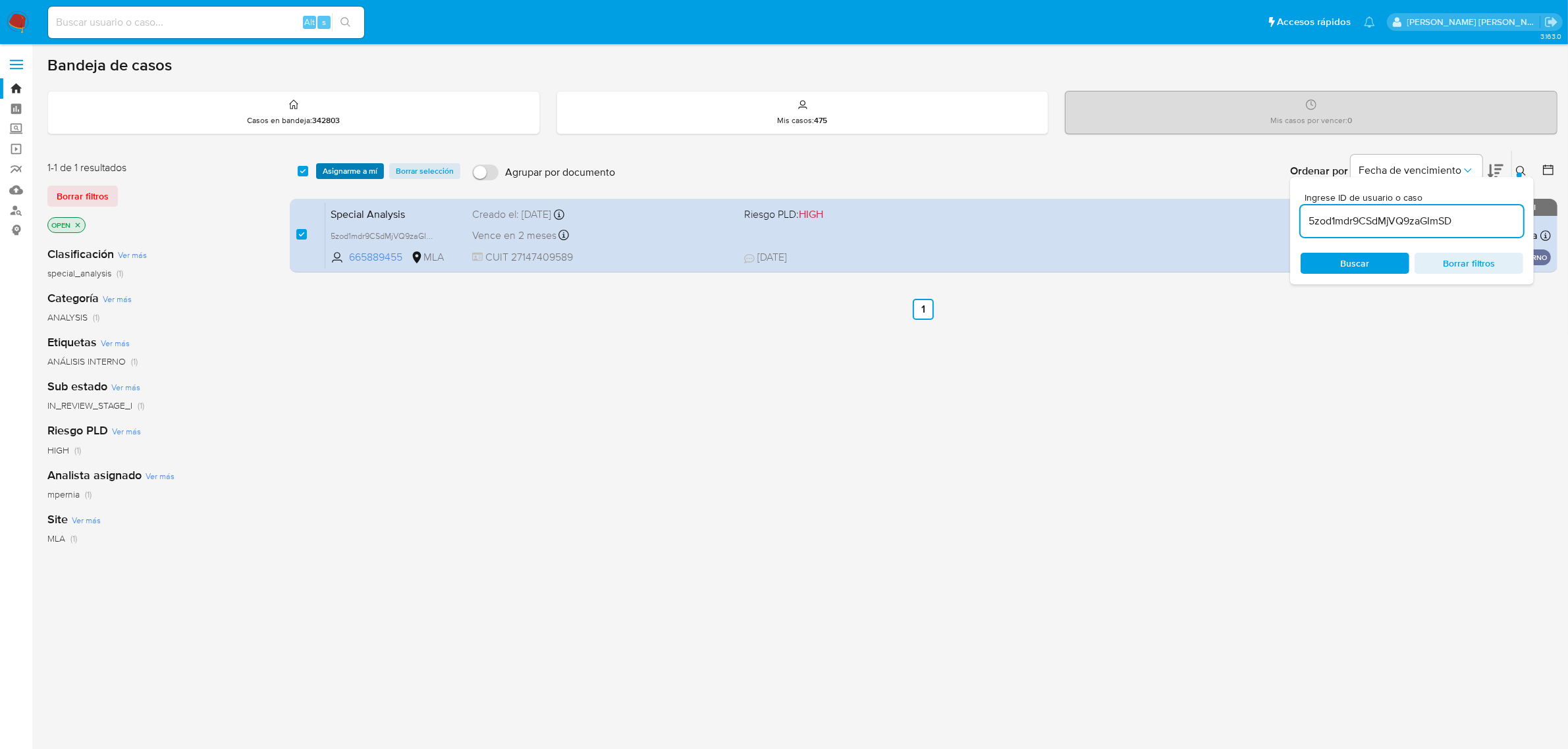
click at [368, 171] on span "Asignarme a mí" at bounding box center [350, 171] width 55 height 13
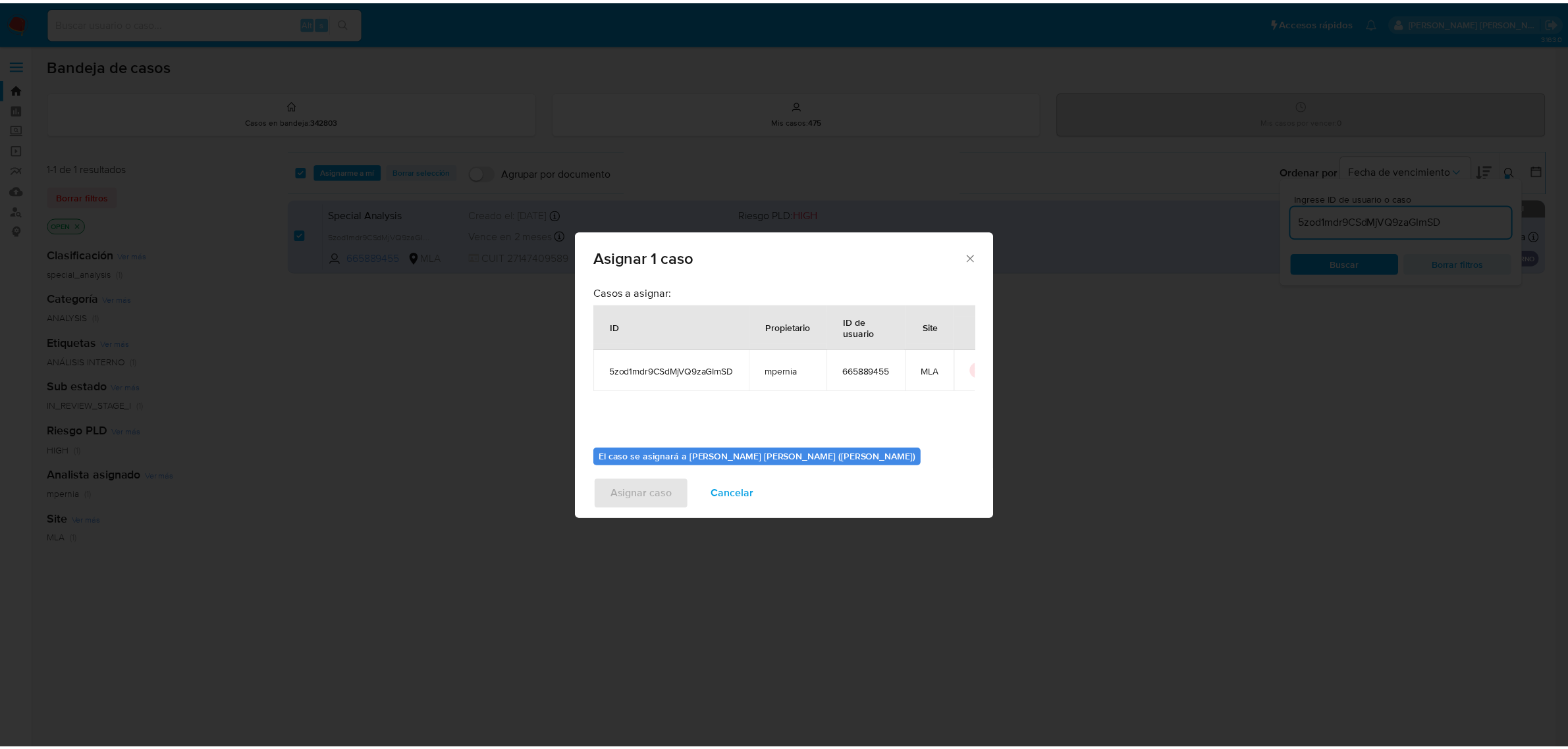
scroll to position [67, 0]
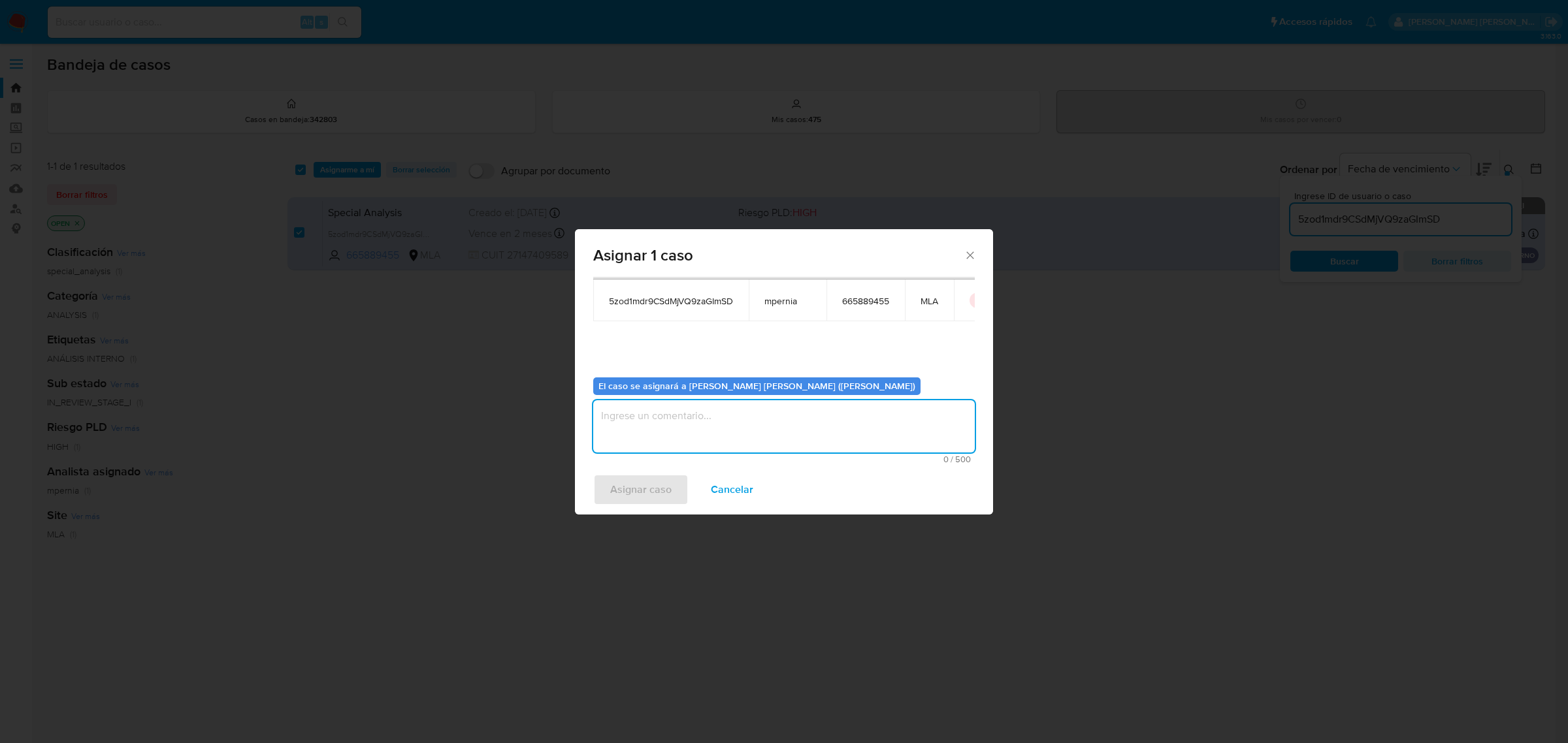
drag, startPoint x: 666, startPoint y: 423, endPoint x: 629, endPoint y: 393, distance: 47.6
click at [666, 423] on textarea "assign-modal" at bounding box center [783, 426] width 381 height 52
type textarea "-"
click at [648, 486] on span "Asignar caso" at bounding box center [641, 489] width 62 height 29
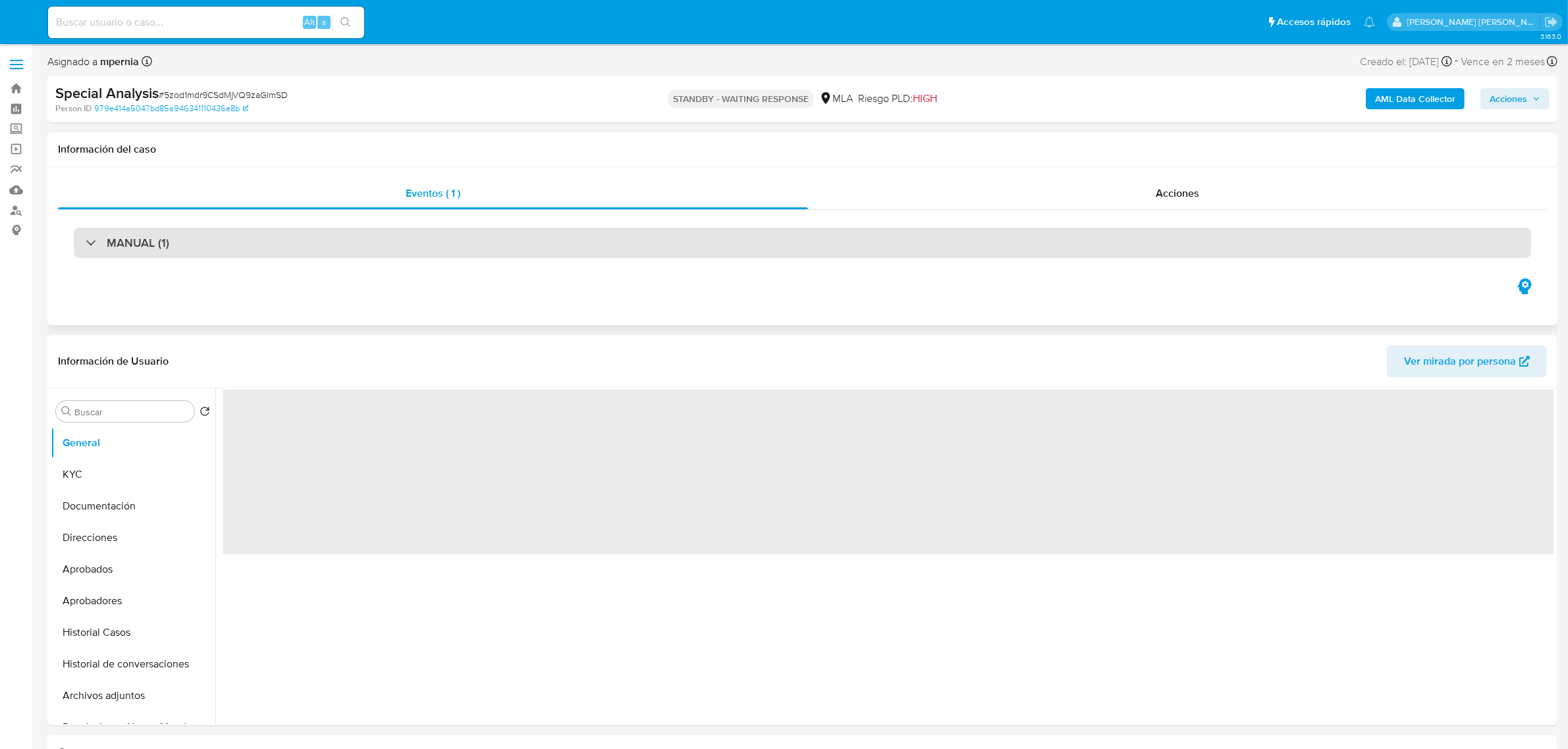
select select "10"
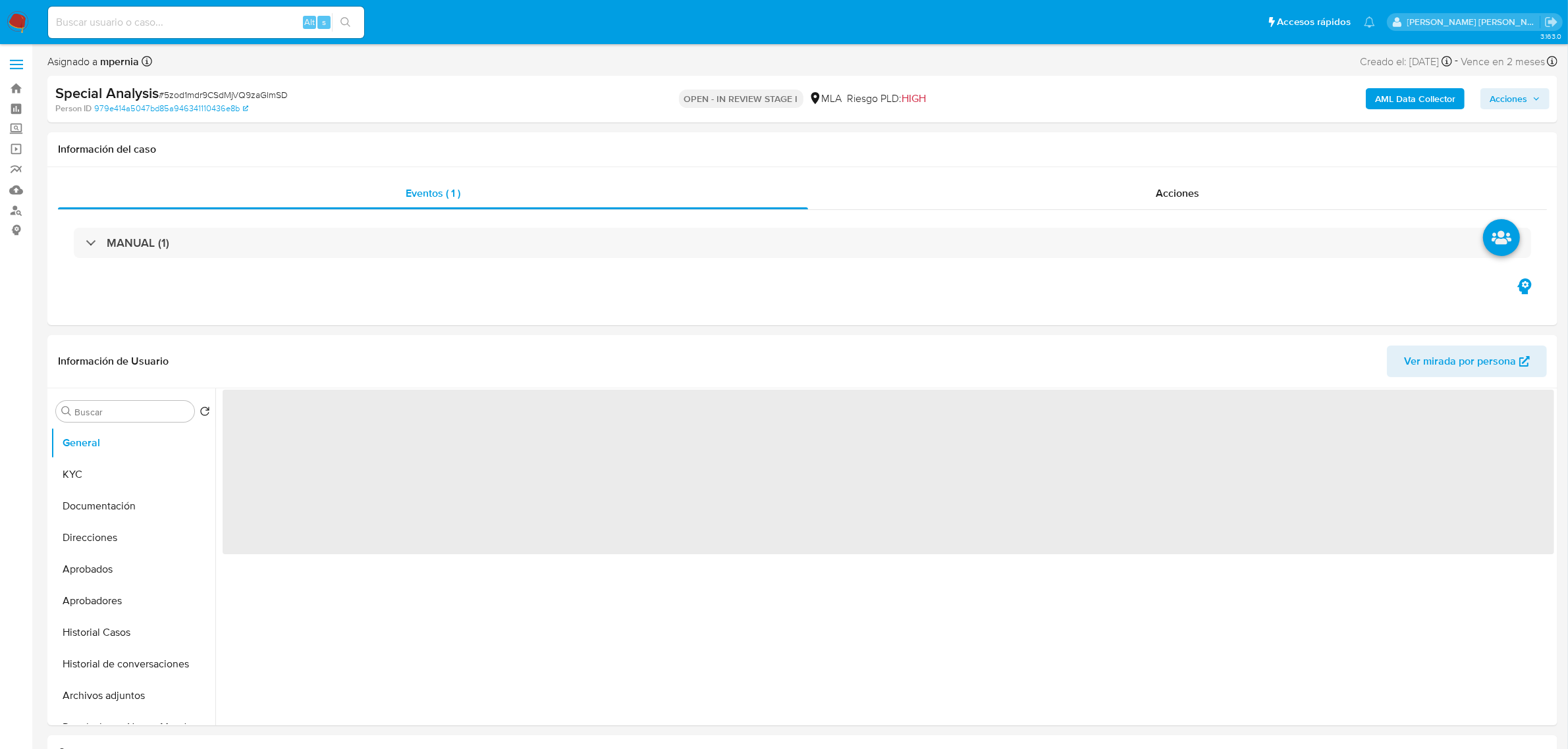
select select "10"
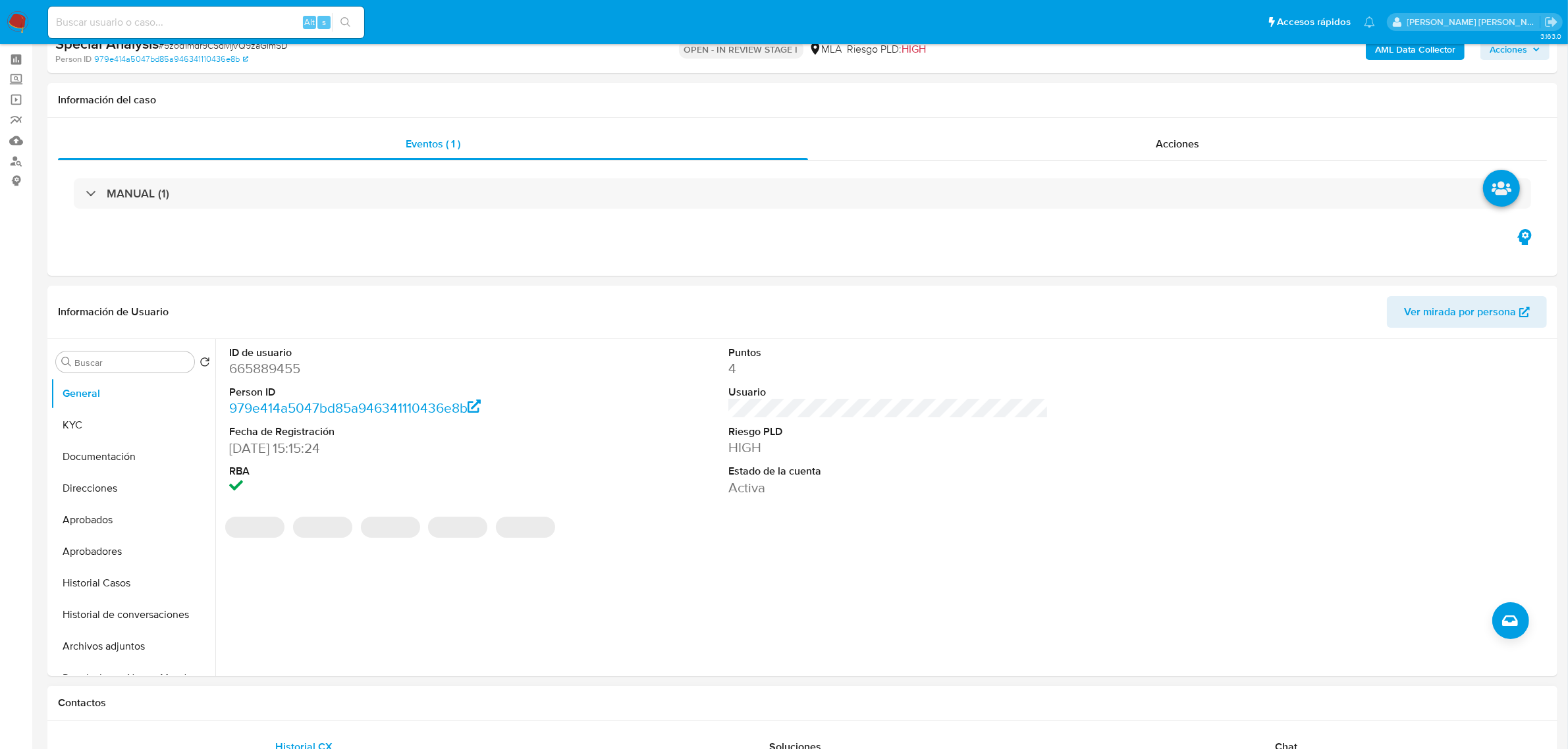
scroll to position [247, 0]
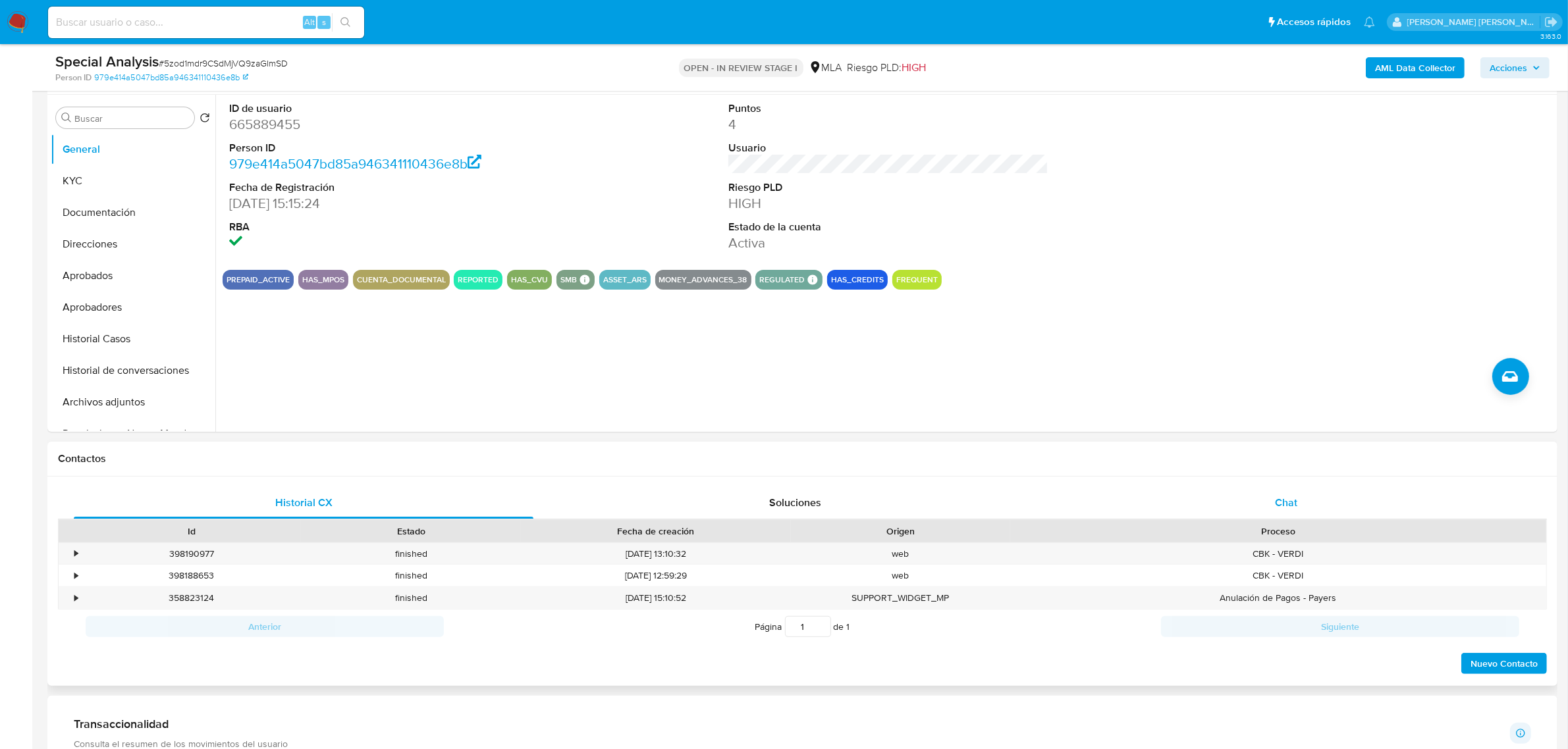
click at [1286, 505] on span "Chat" at bounding box center [1285, 503] width 22 height 15
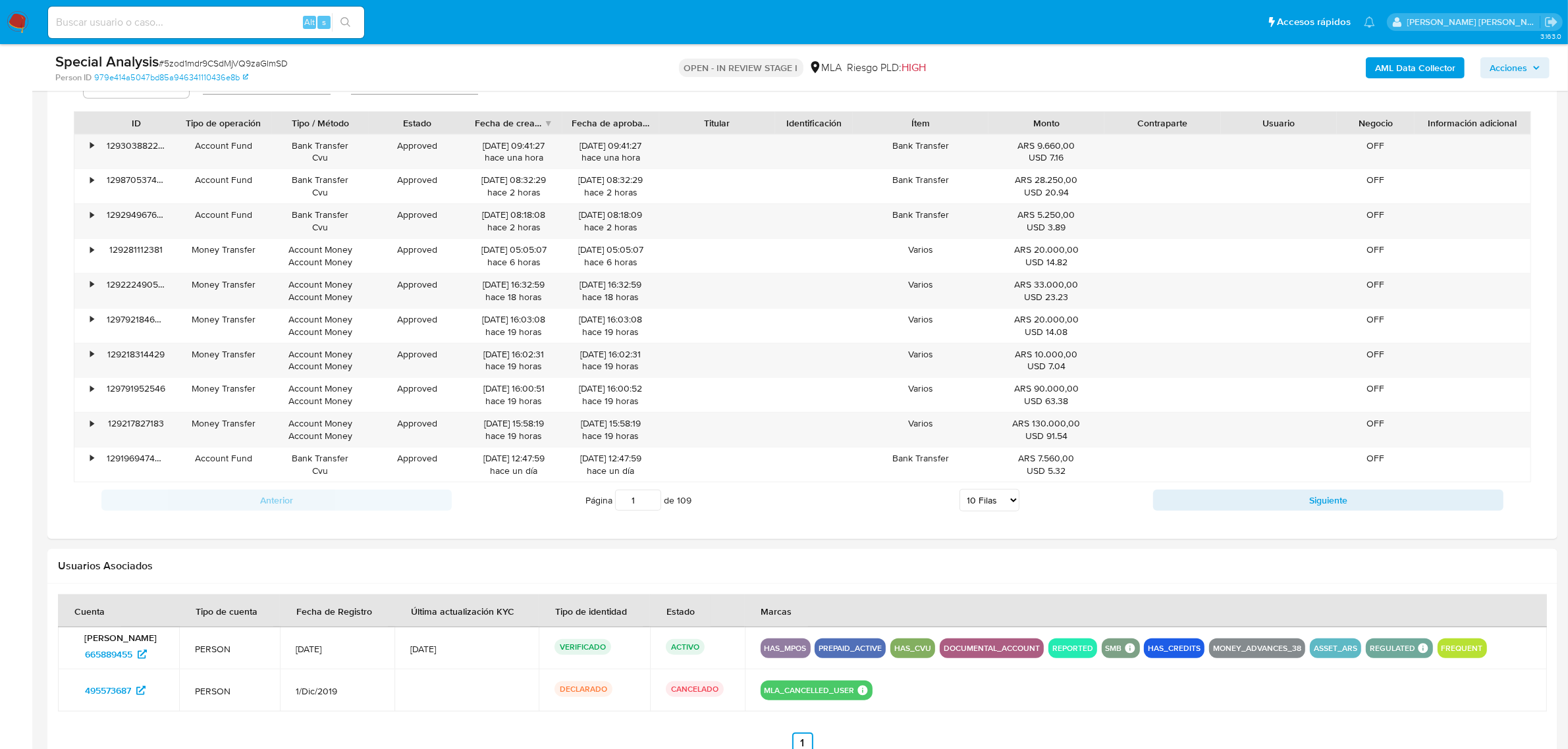
scroll to position [1646, 0]
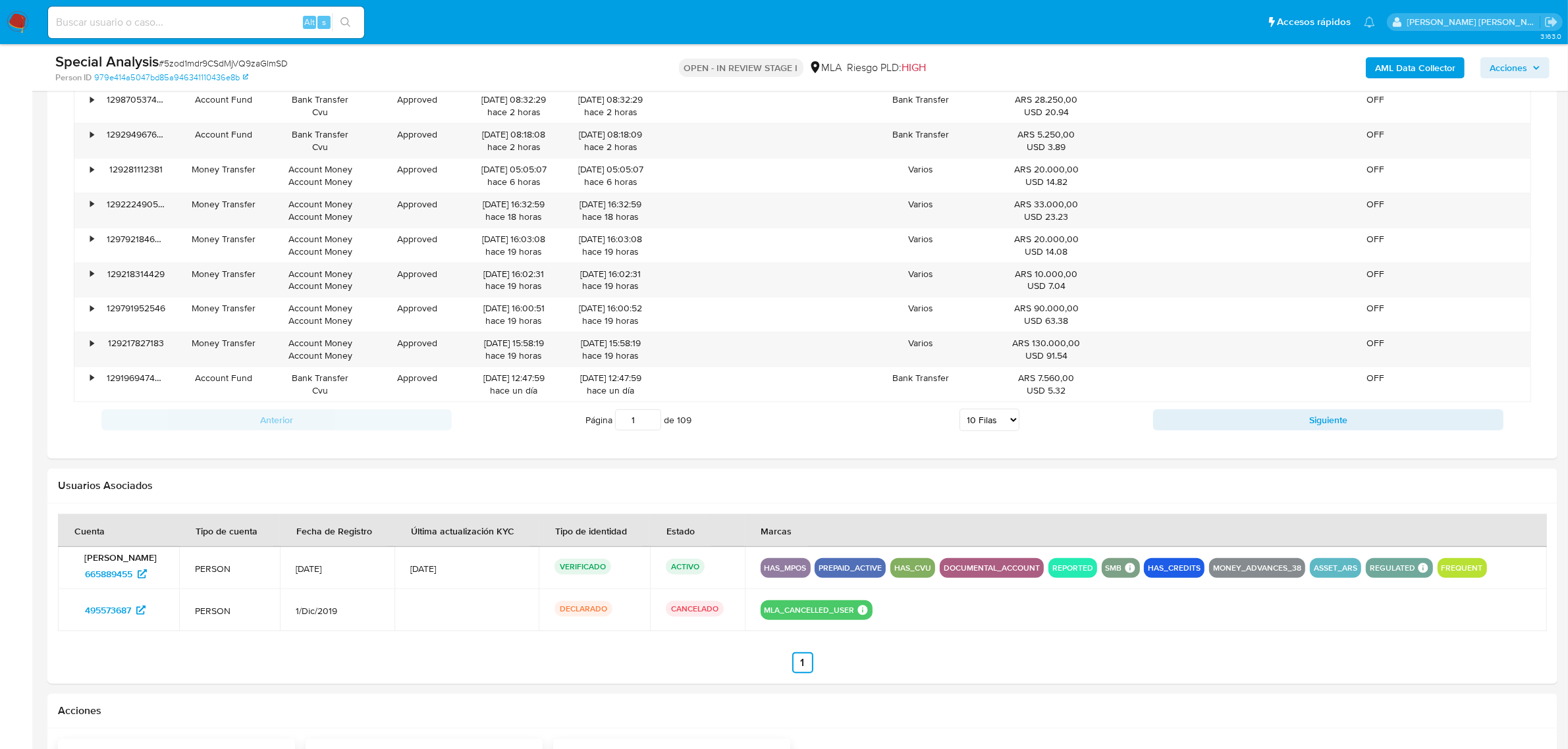
click at [1133, 500] on div "Usuarios Asociados" at bounding box center [802, 486] width 1510 height 34
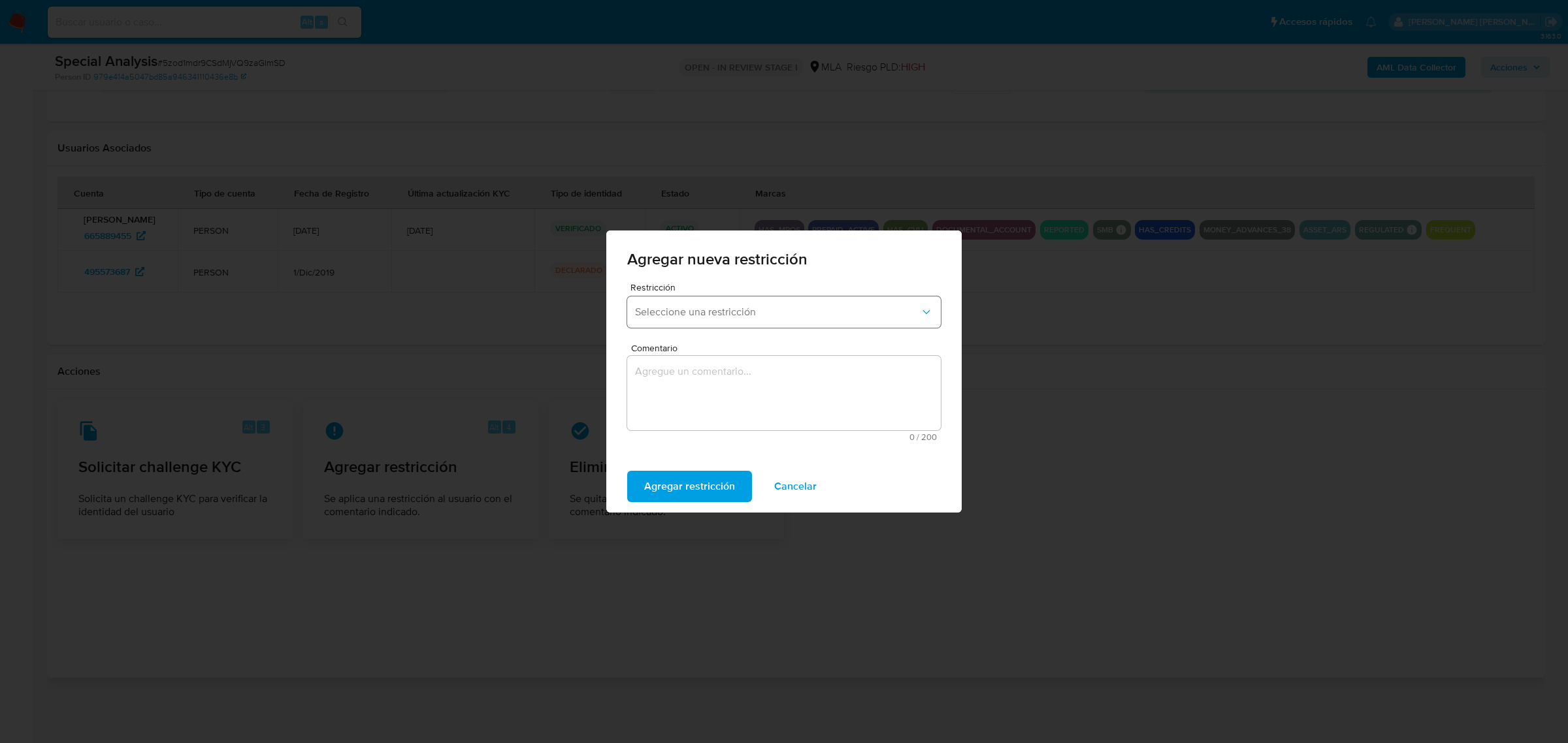
click at [812, 311] on span "Seleccione una restricción" at bounding box center [777, 313] width 285 height 13
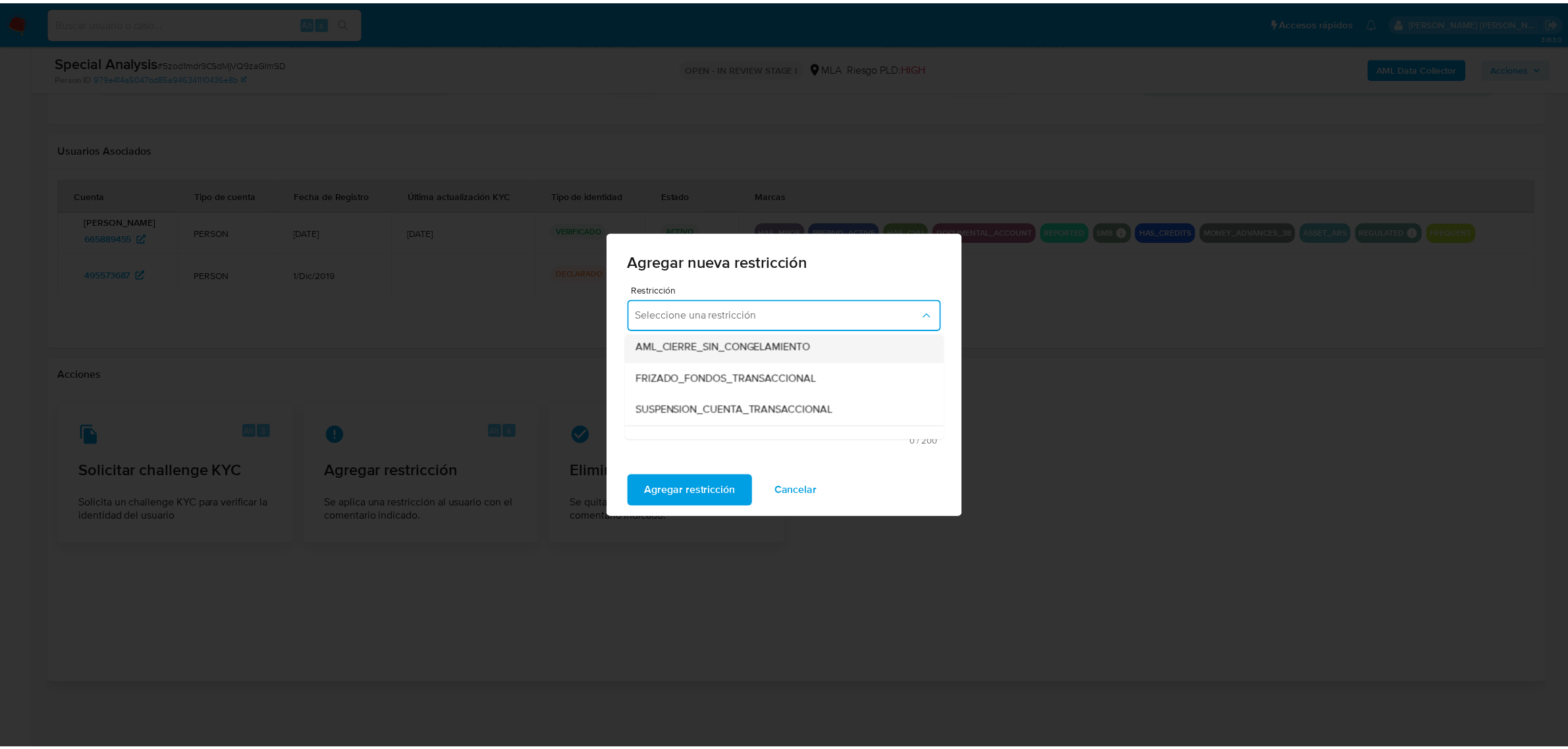
scroll to position [165, 0]
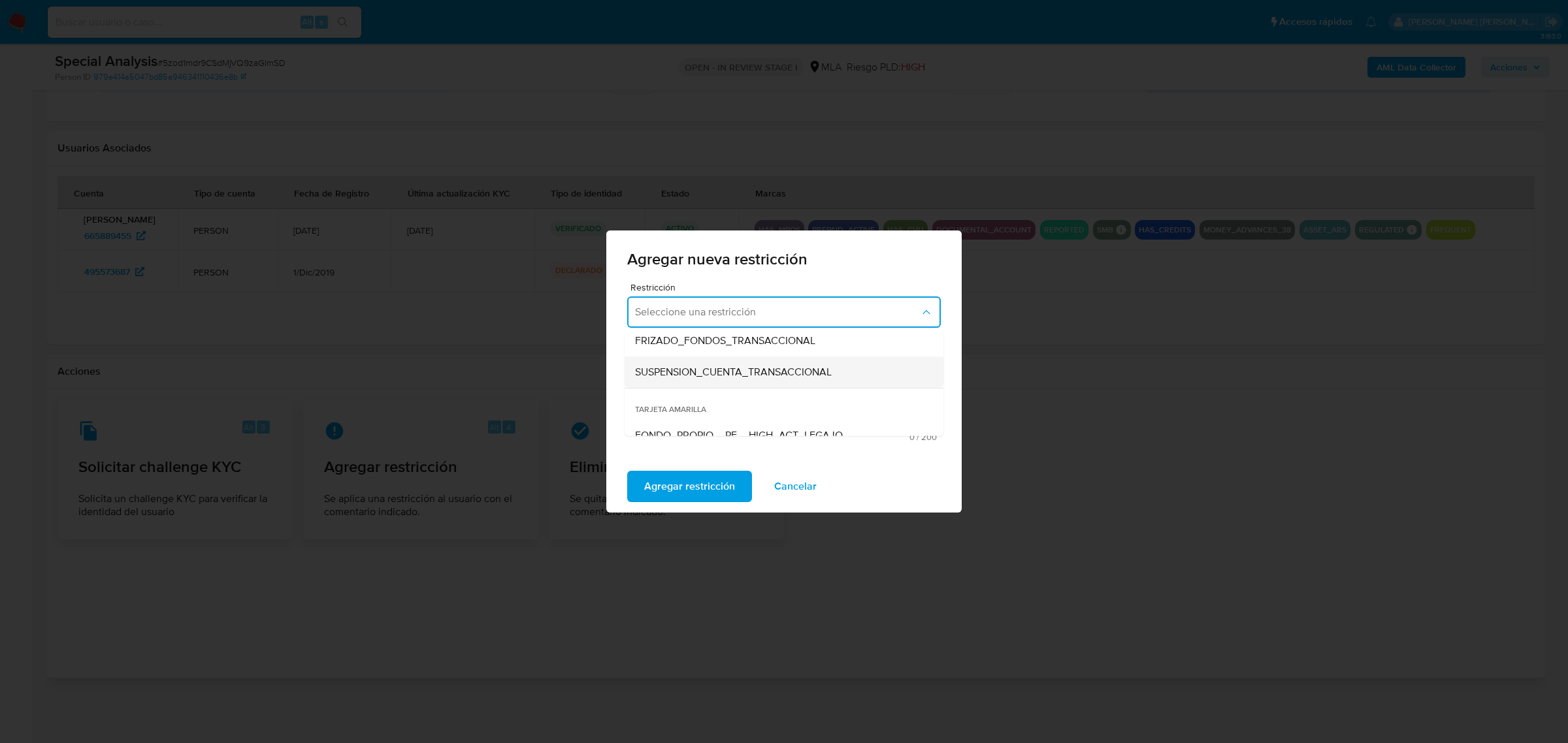
click at [743, 375] on span "SUSPENSION_CUENTA_TRANSACCIONAL" at bounding box center [733, 372] width 197 height 13
click at [733, 391] on textarea "Comentario" at bounding box center [784, 393] width 314 height 74
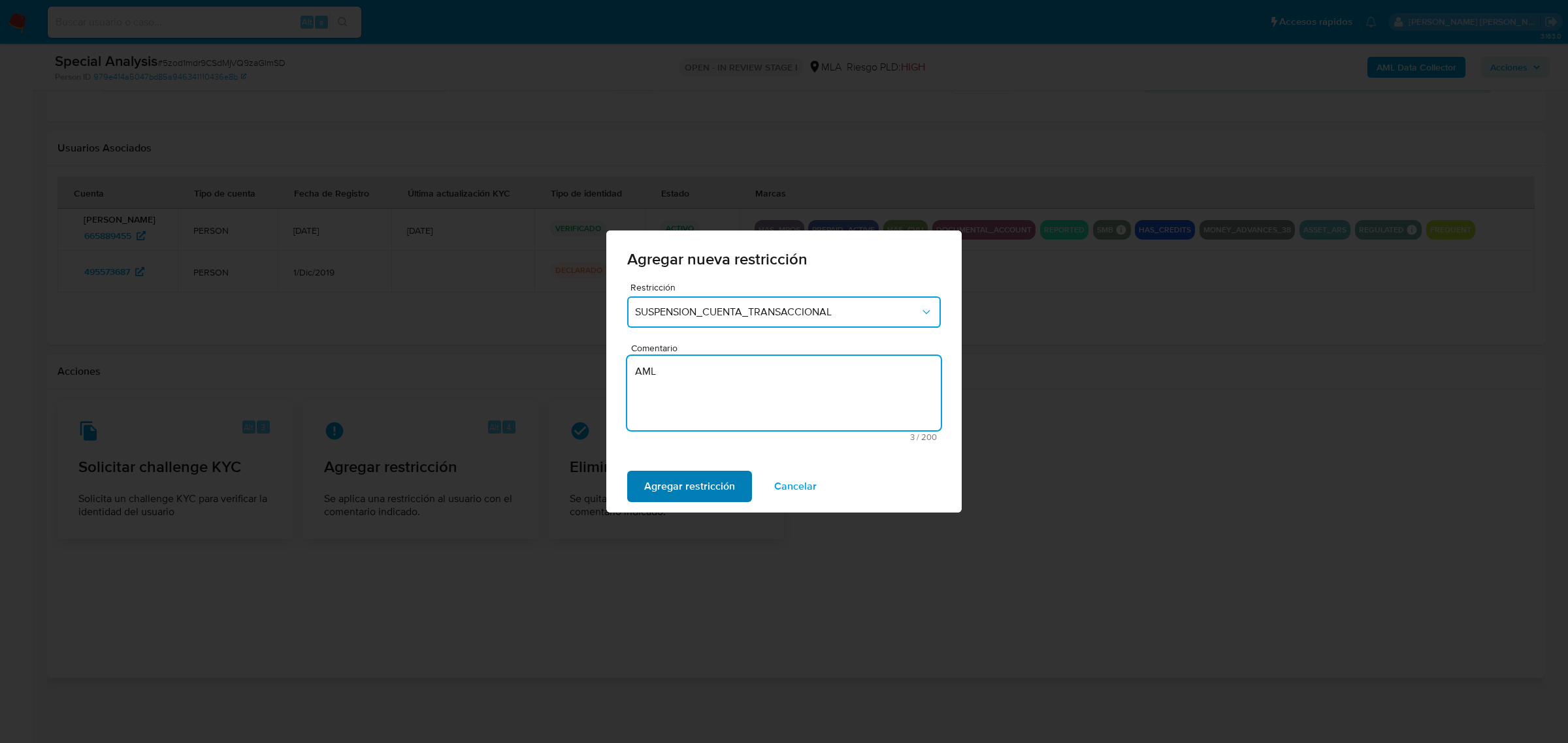
type textarea "AML"
click at [702, 493] on span "Agregar restricción" at bounding box center [690, 486] width 91 height 29
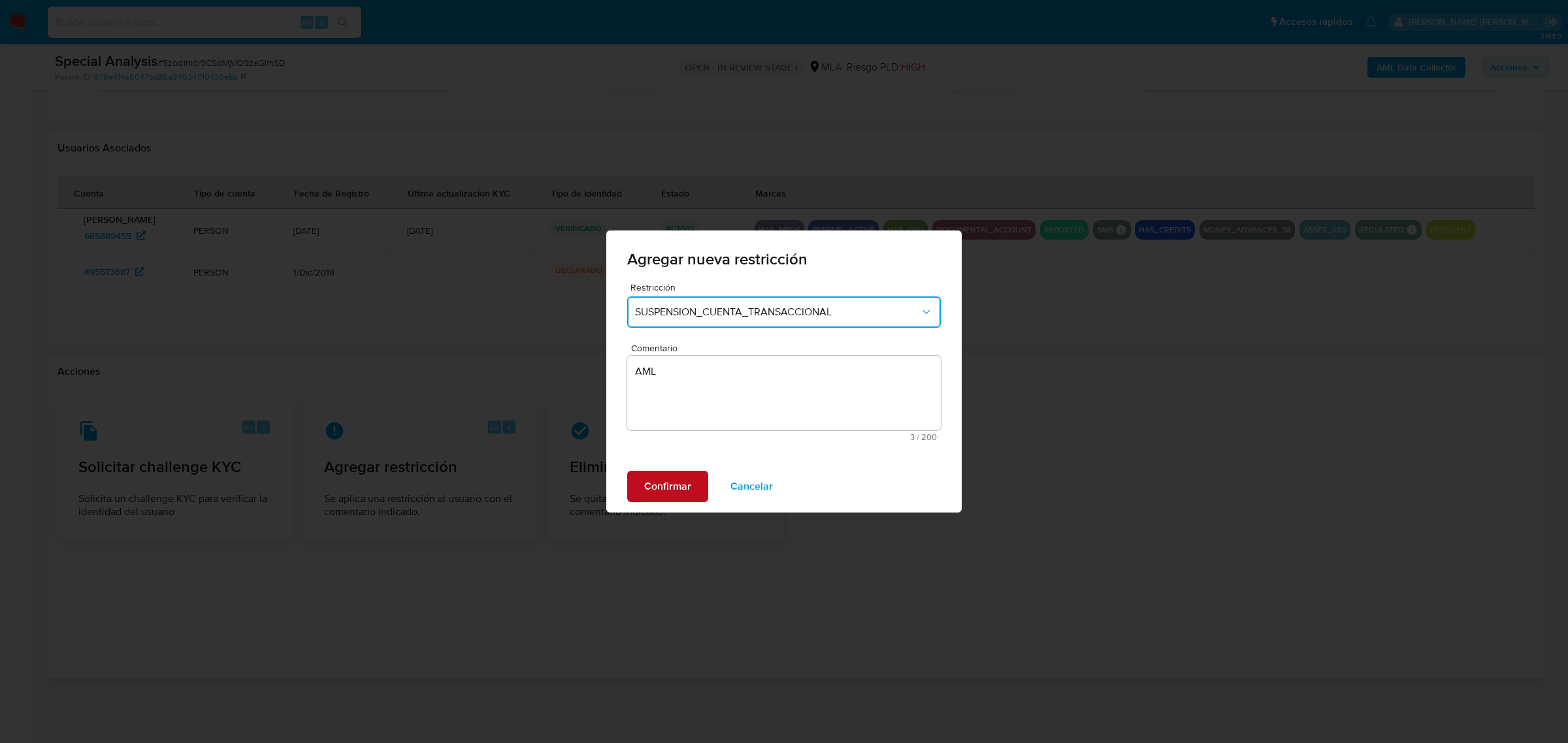
click at [695, 493] on button "Confirmar" at bounding box center [667, 486] width 81 height 31
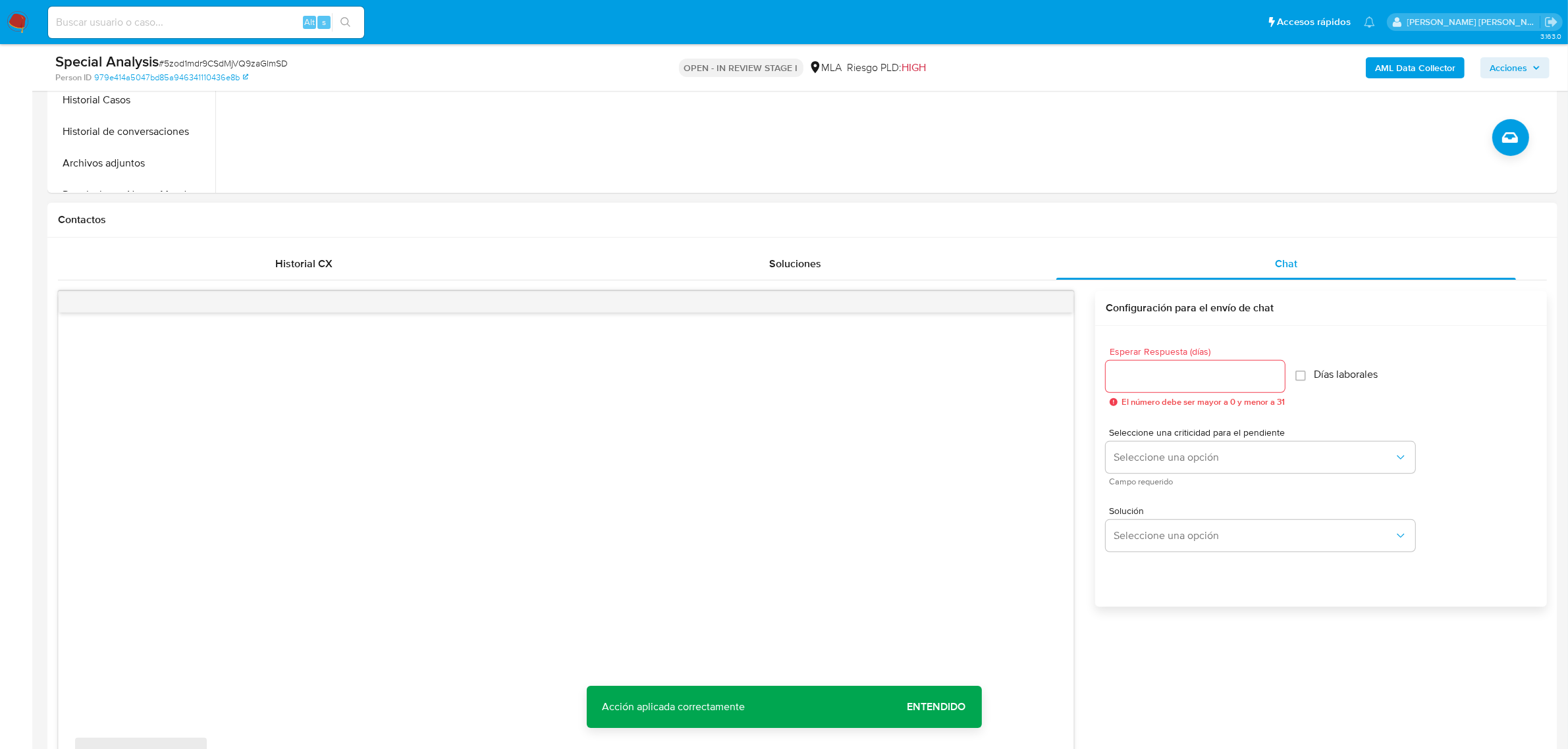
scroll to position [339, 0]
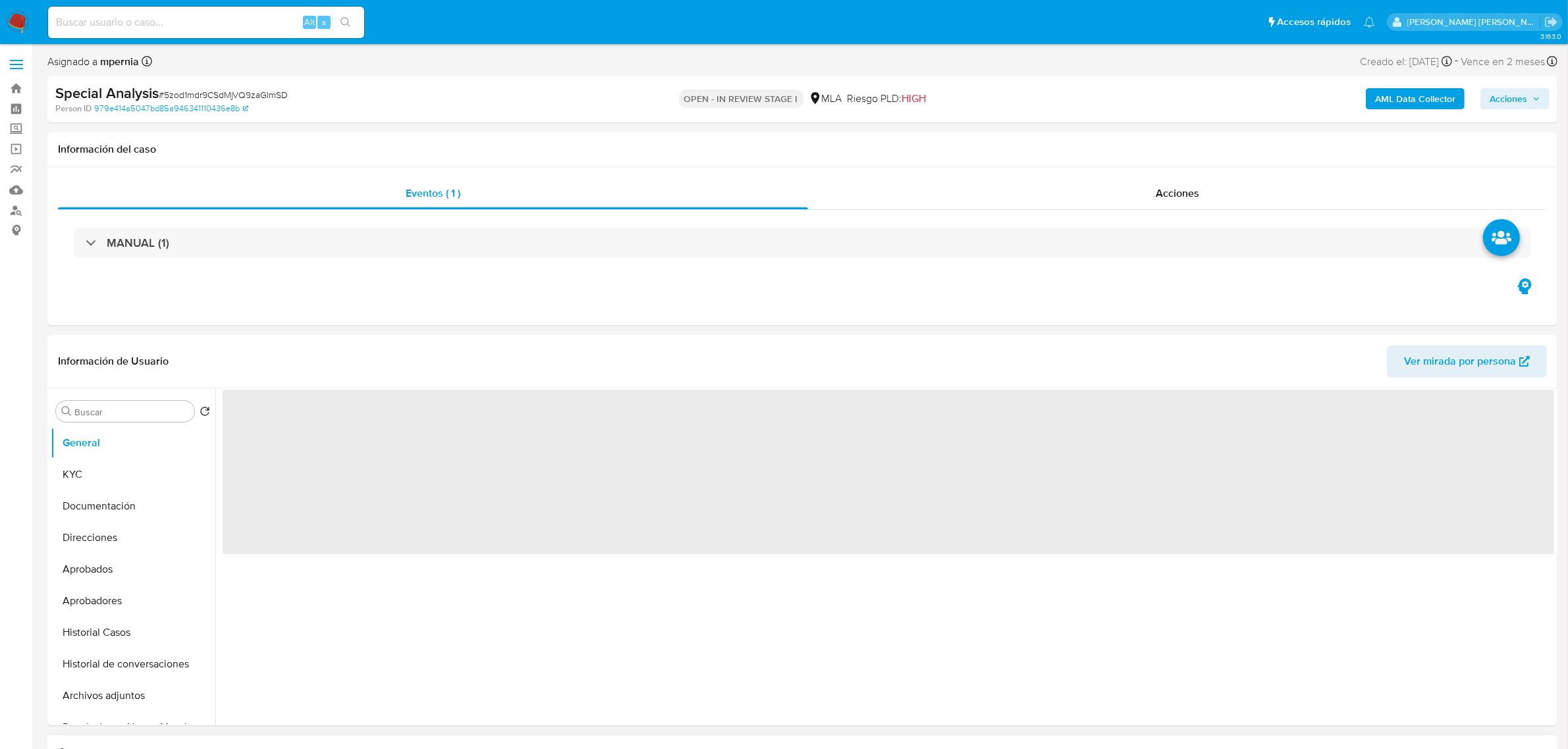
select select "10"
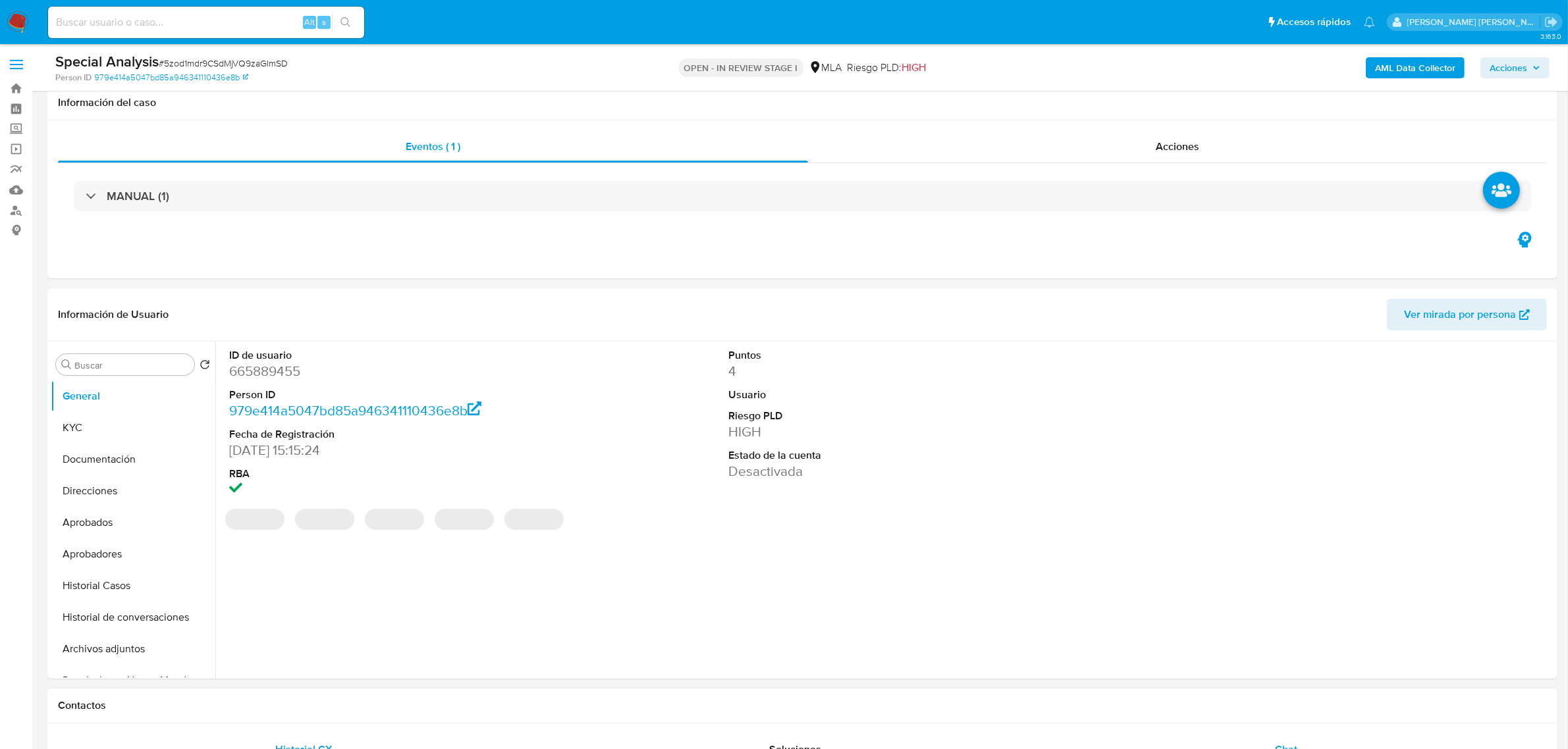
scroll to position [247, 0]
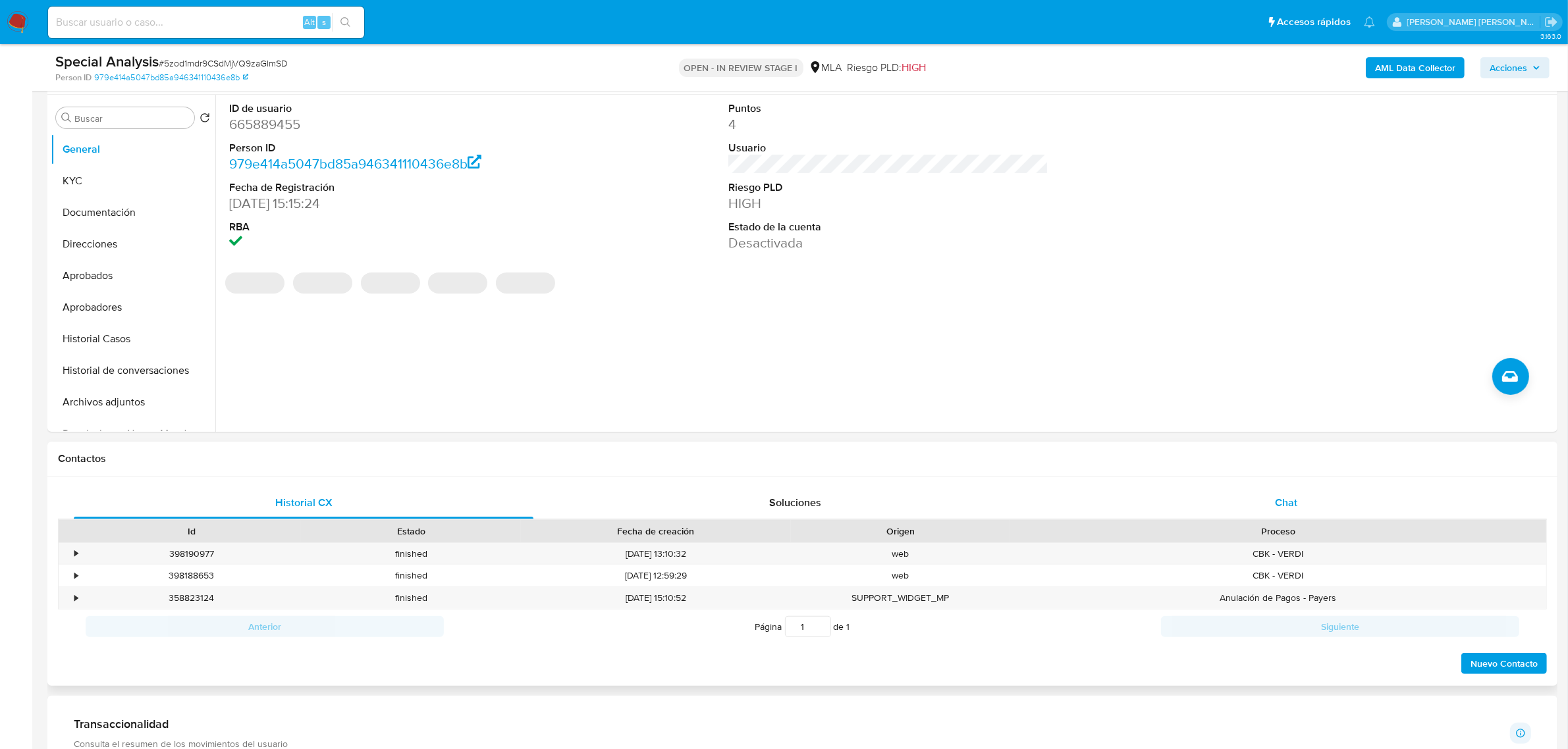
click at [1284, 518] on div "Chat" at bounding box center [1286, 503] width 460 height 32
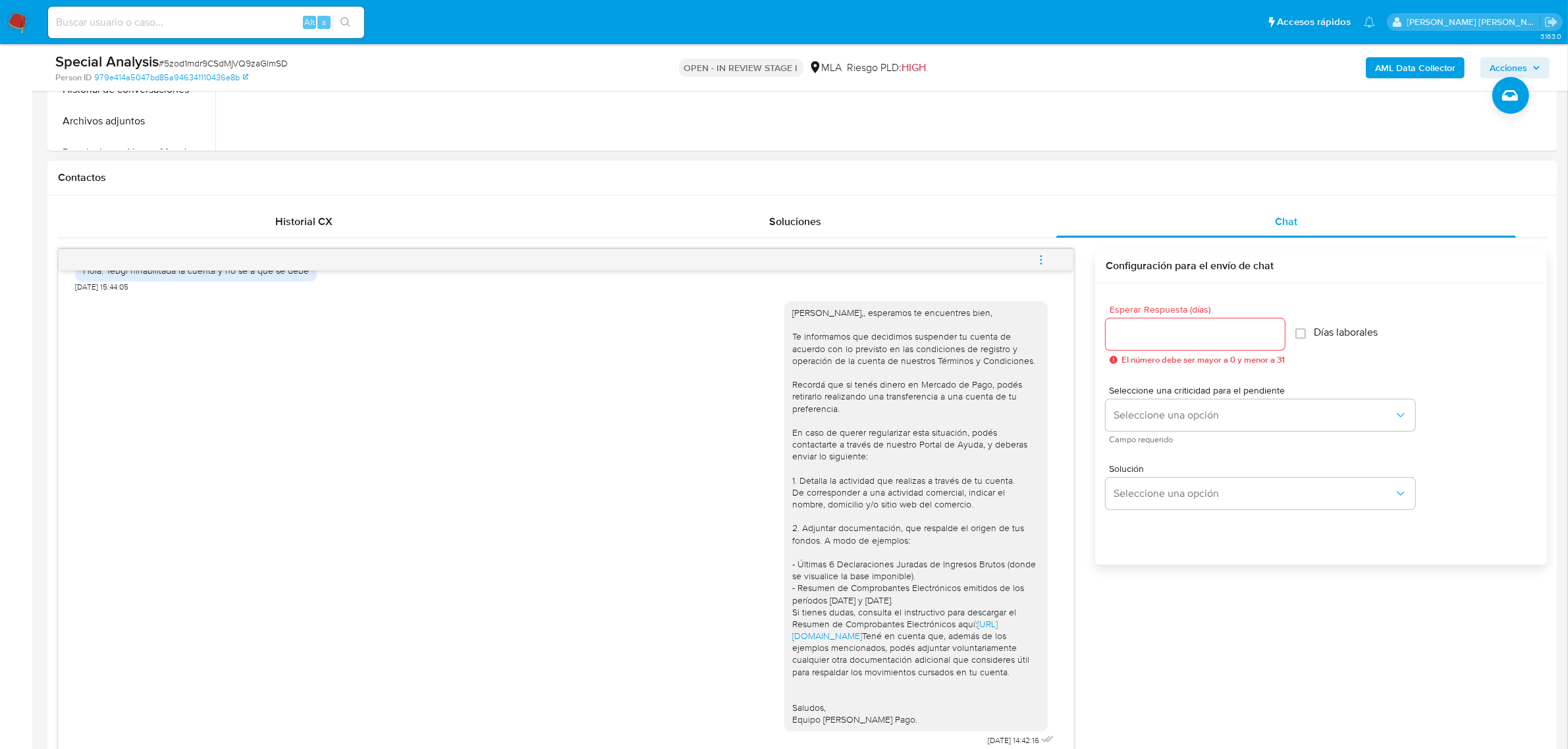
scroll to position [576, 0]
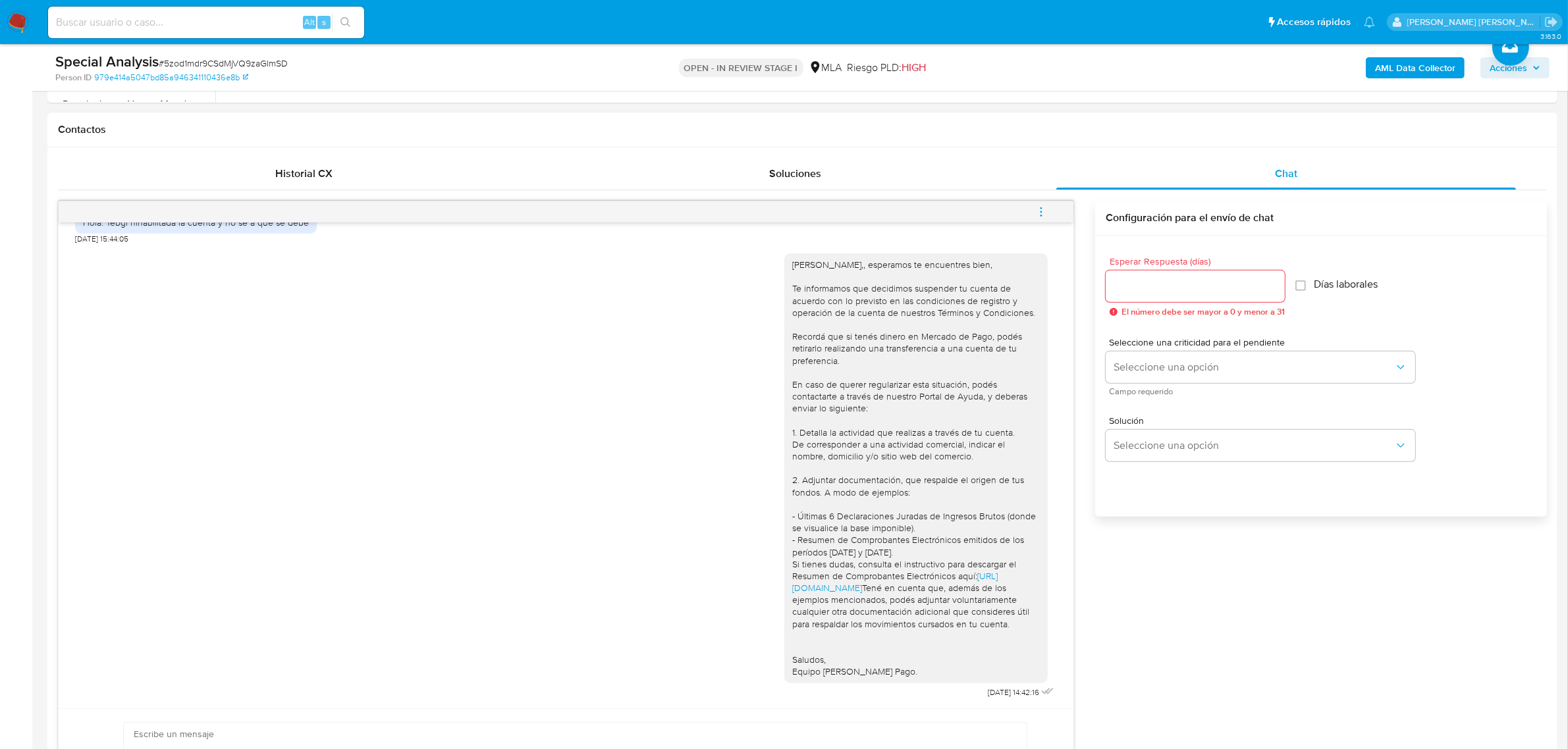
click at [1041, 212] on icon "menu-action" at bounding box center [1040, 211] width 1 height 1
click at [978, 192] on li "Cerrar conversación" at bounding box center [951, 188] width 135 height 24
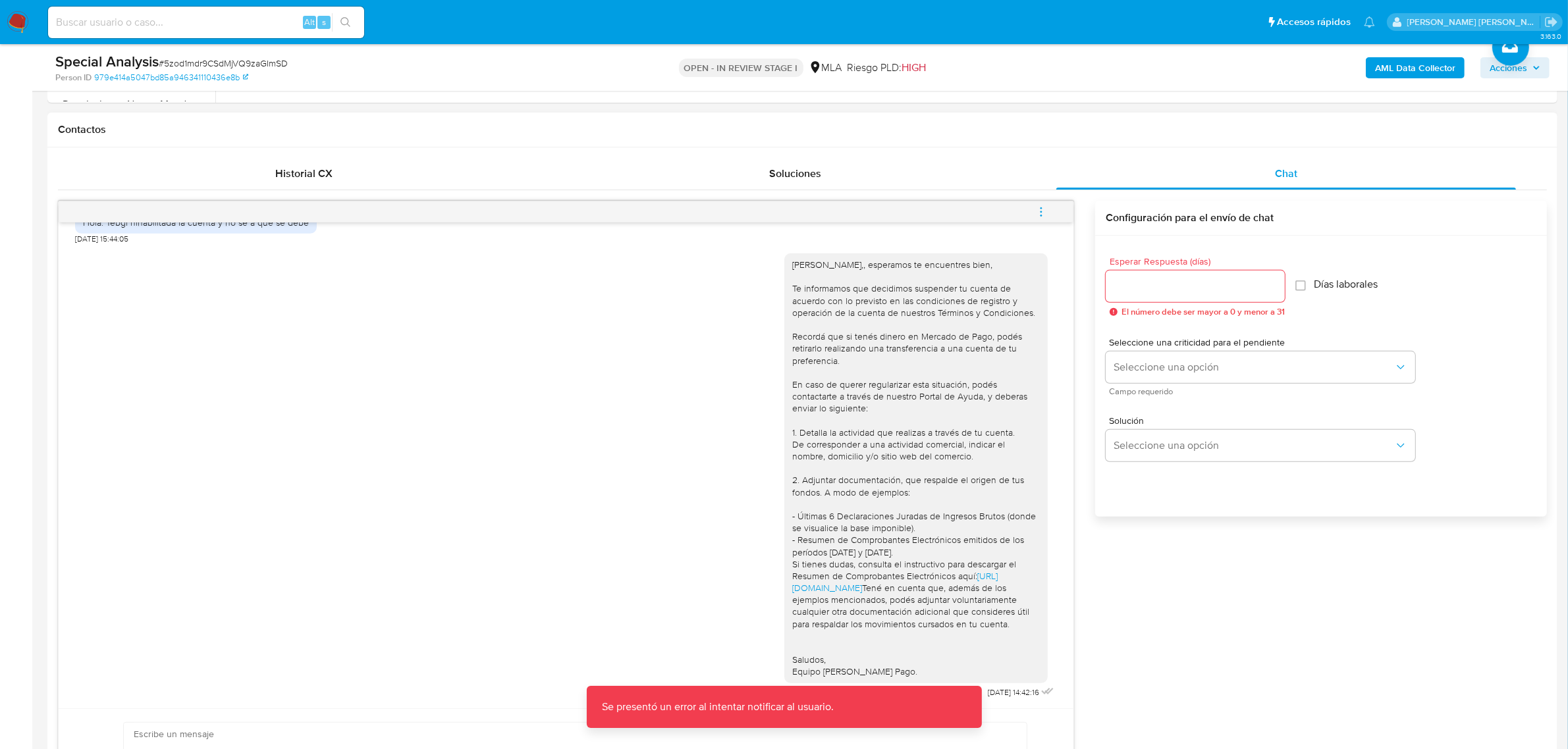
click at [1035, 208] on icon "menu-action" at bounding box center [1041, 212] width 11 height 11
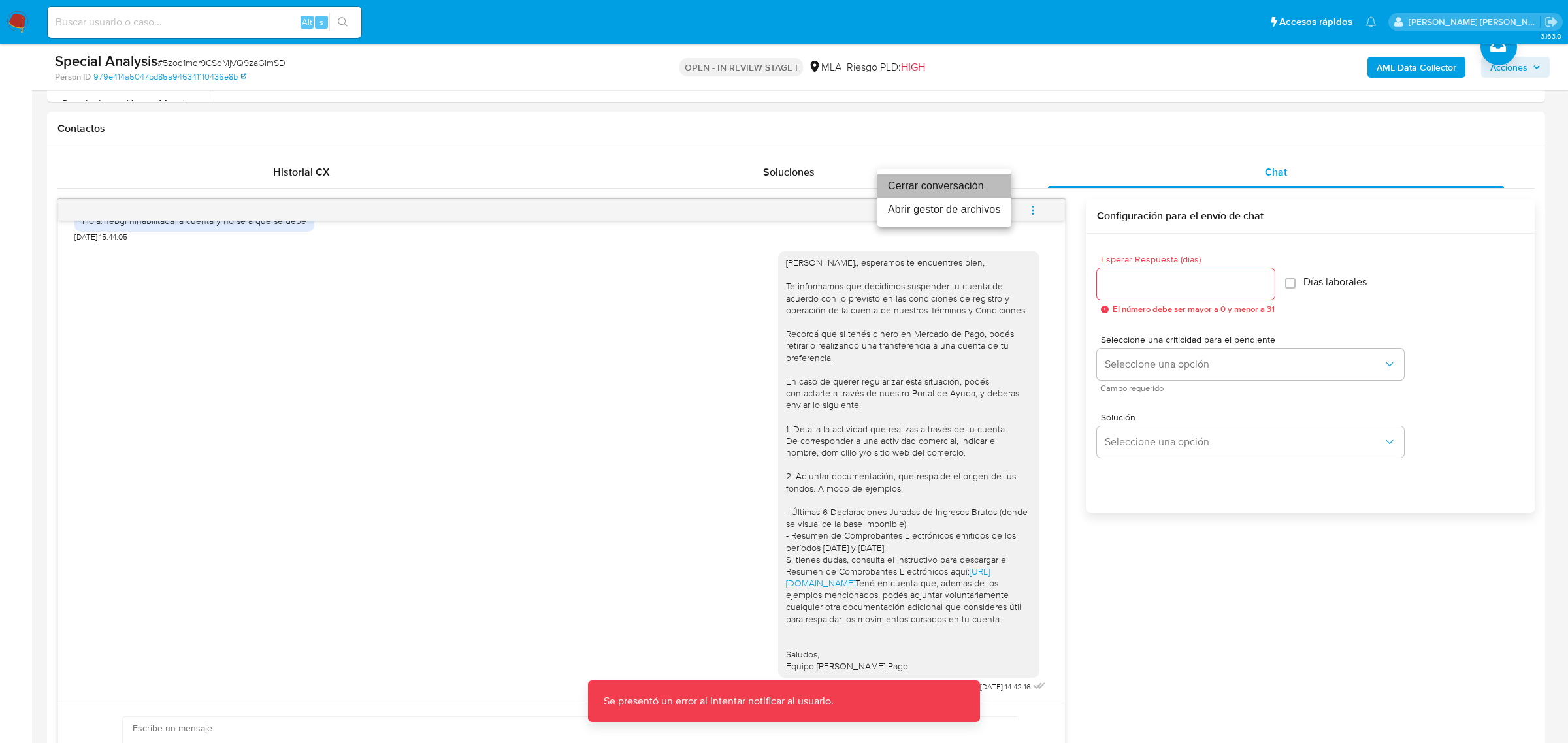
click at [952, 190] on li "Cerrar conversación" at bounding box center [944, 186] width 134 height 24
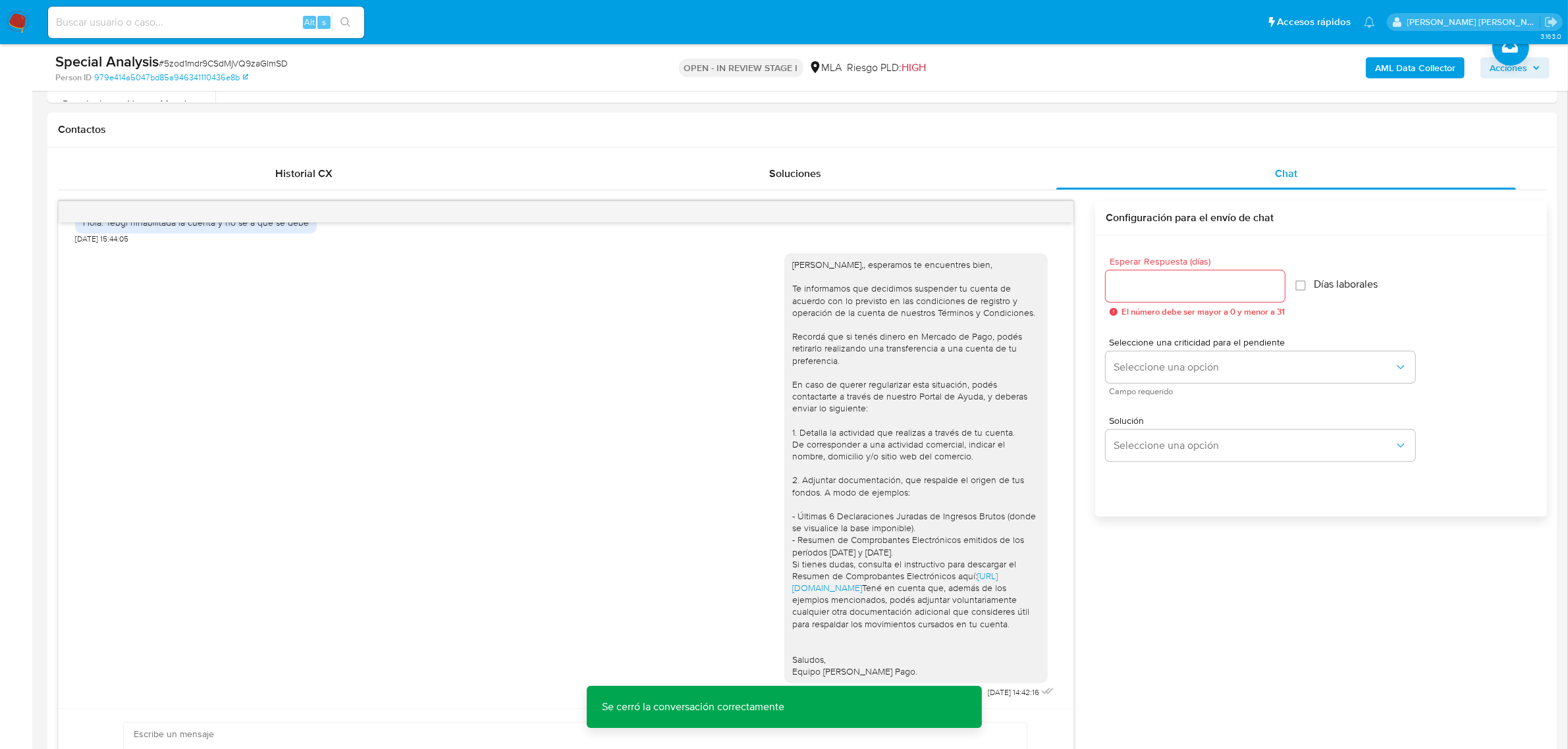
click at [1528, 73] on span "Acciones" at bounding box center [1514, 67] width 51 height 18
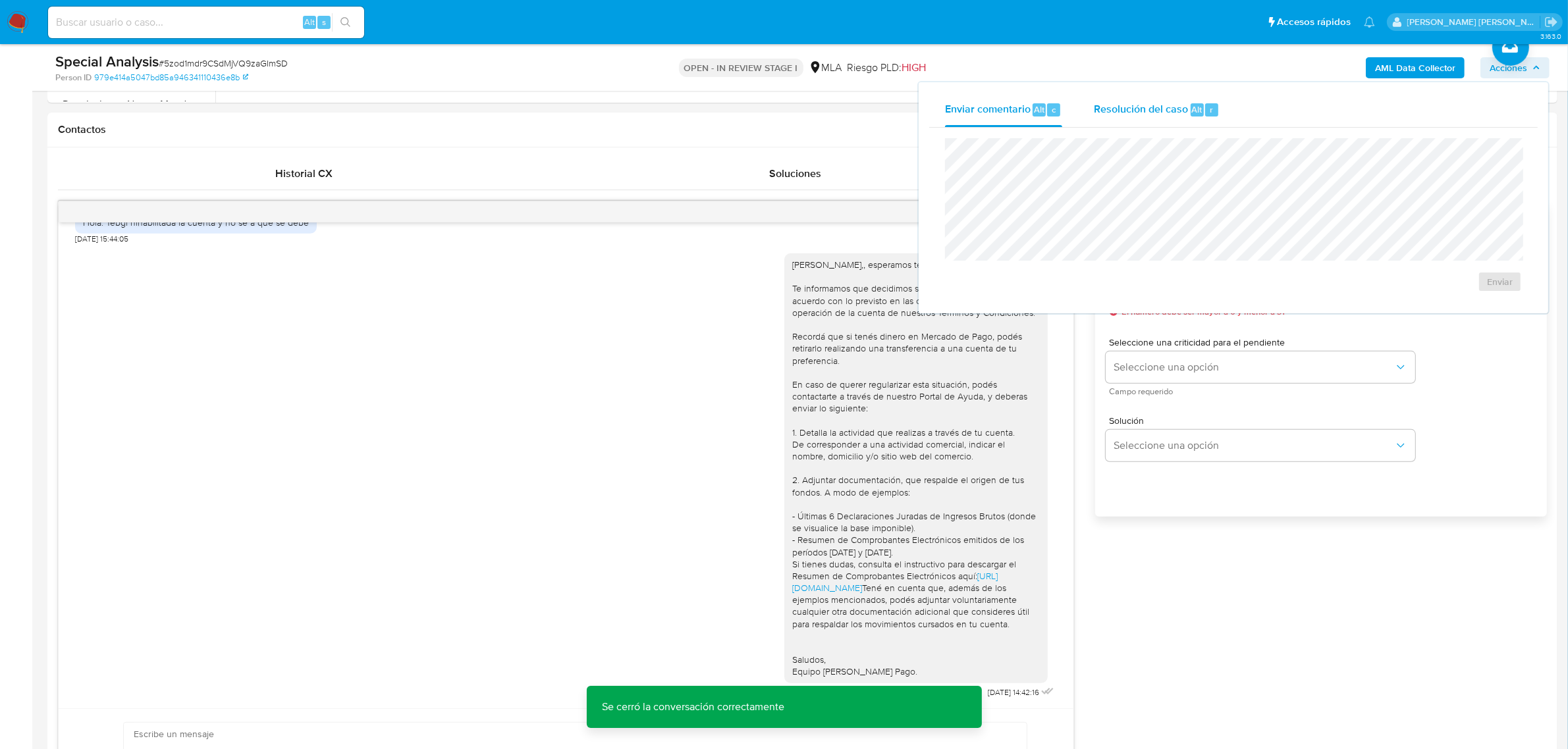
click at [1160, 113] on span "Resolución del caso" at bounding box center [1141, 109] width 94 height 15
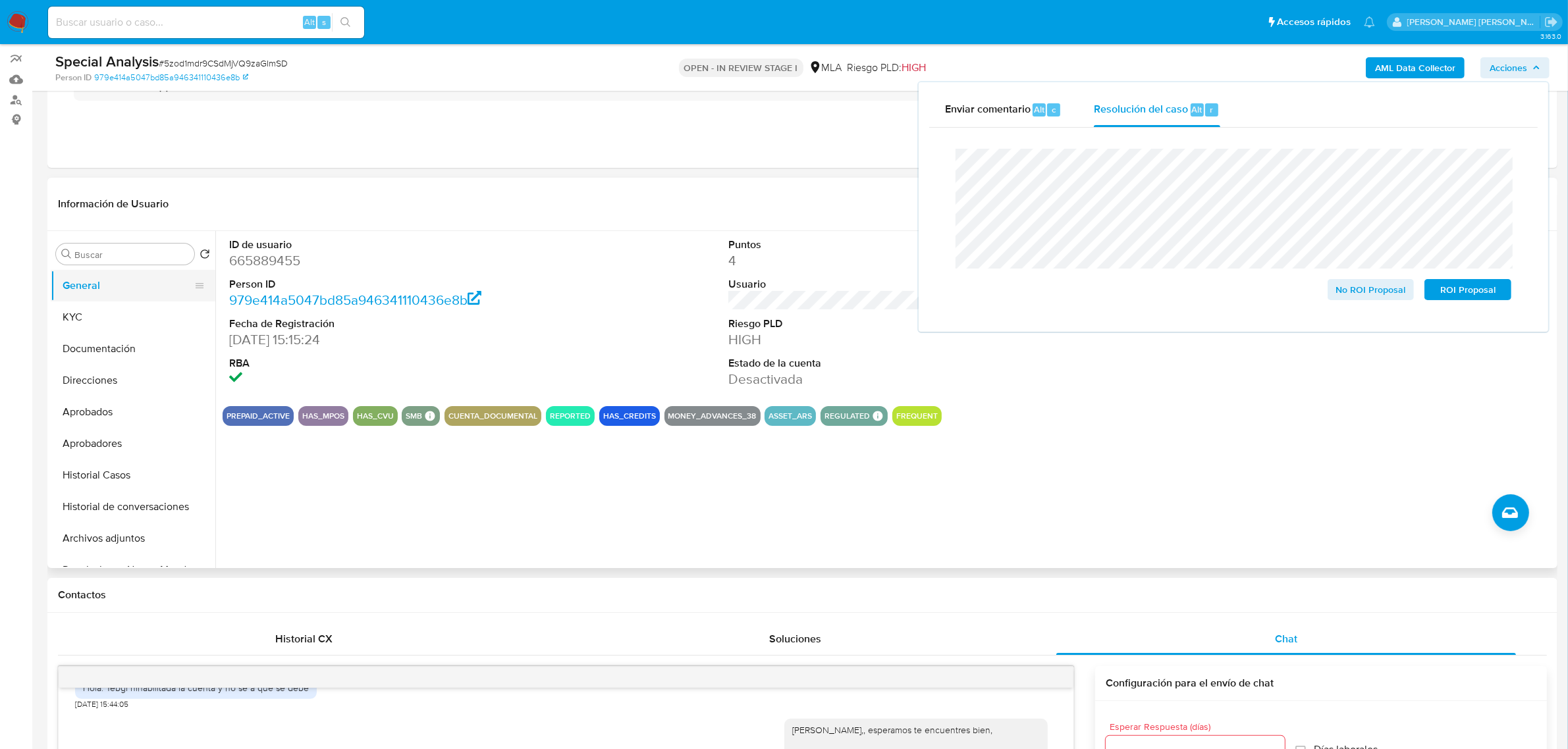
scroll to position [82, 0]
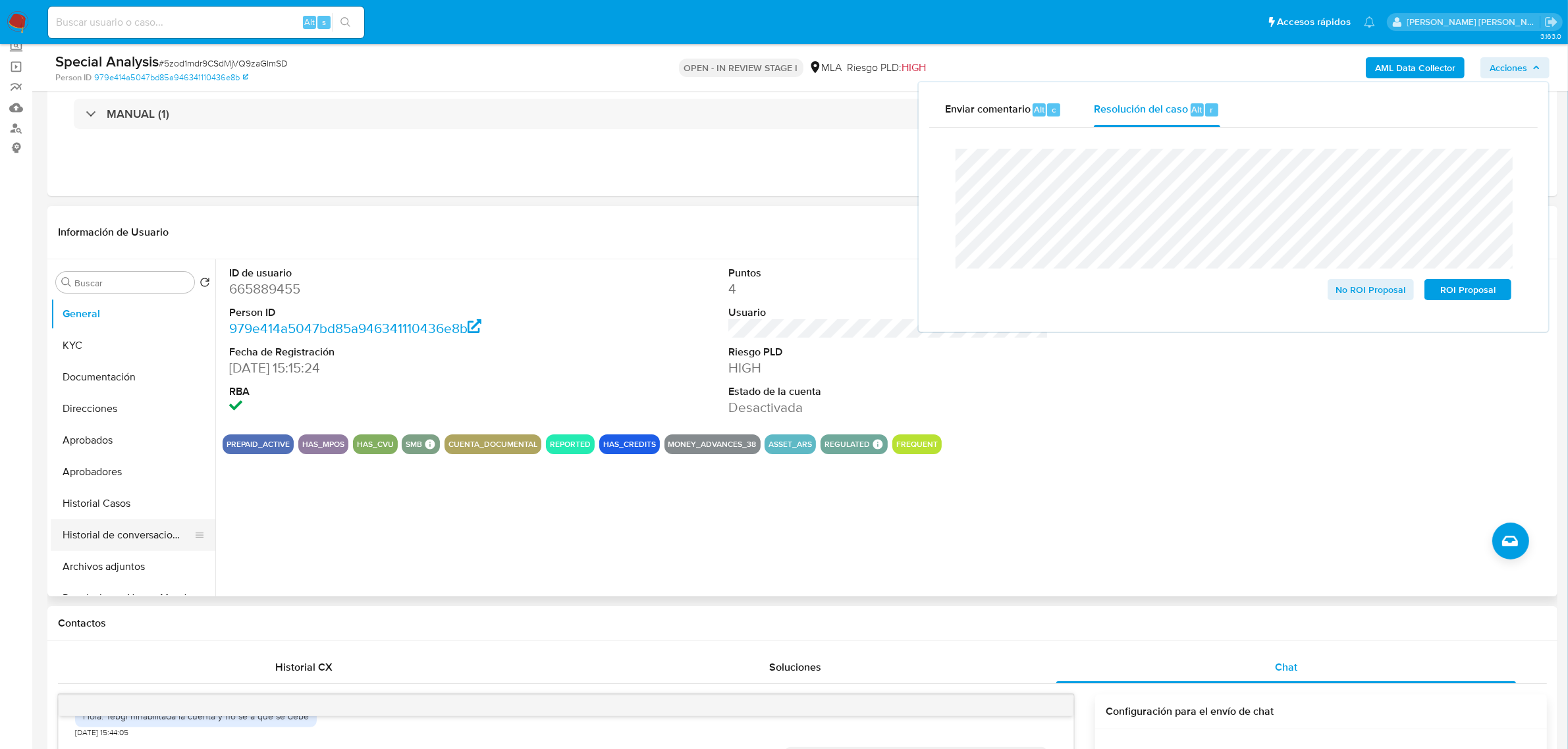
click at [114, 528] on button "Historial de conversaciones" at bounding box center [127, 534] width 154 height 32
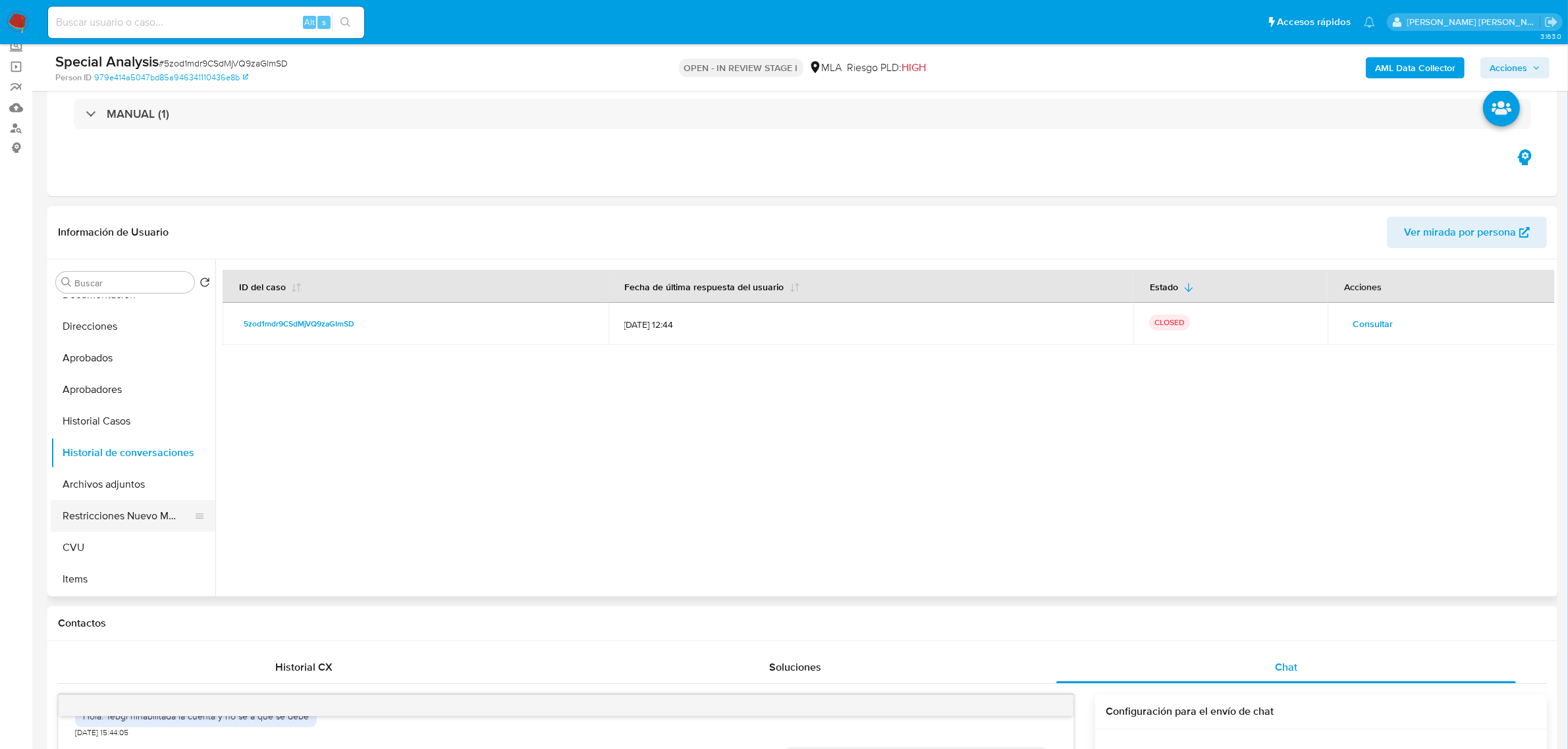
click at [137, 509] on button "Restricciones Nuevo Mundo" at bounding box center [127, 515] width 154 height 32
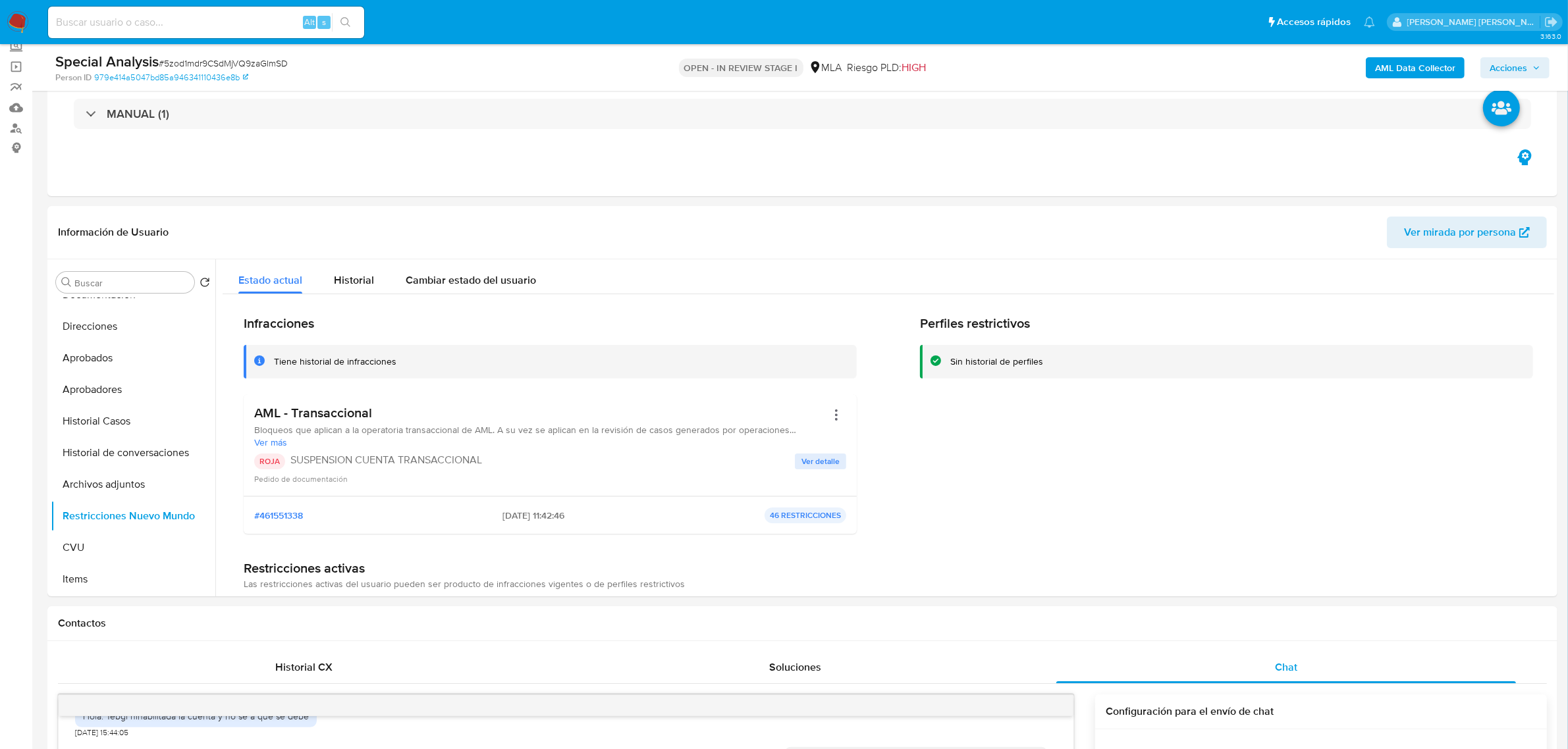
click at [1515, 64] on span "Acciones" at bounding box center [1508, 68] width 37 height 21
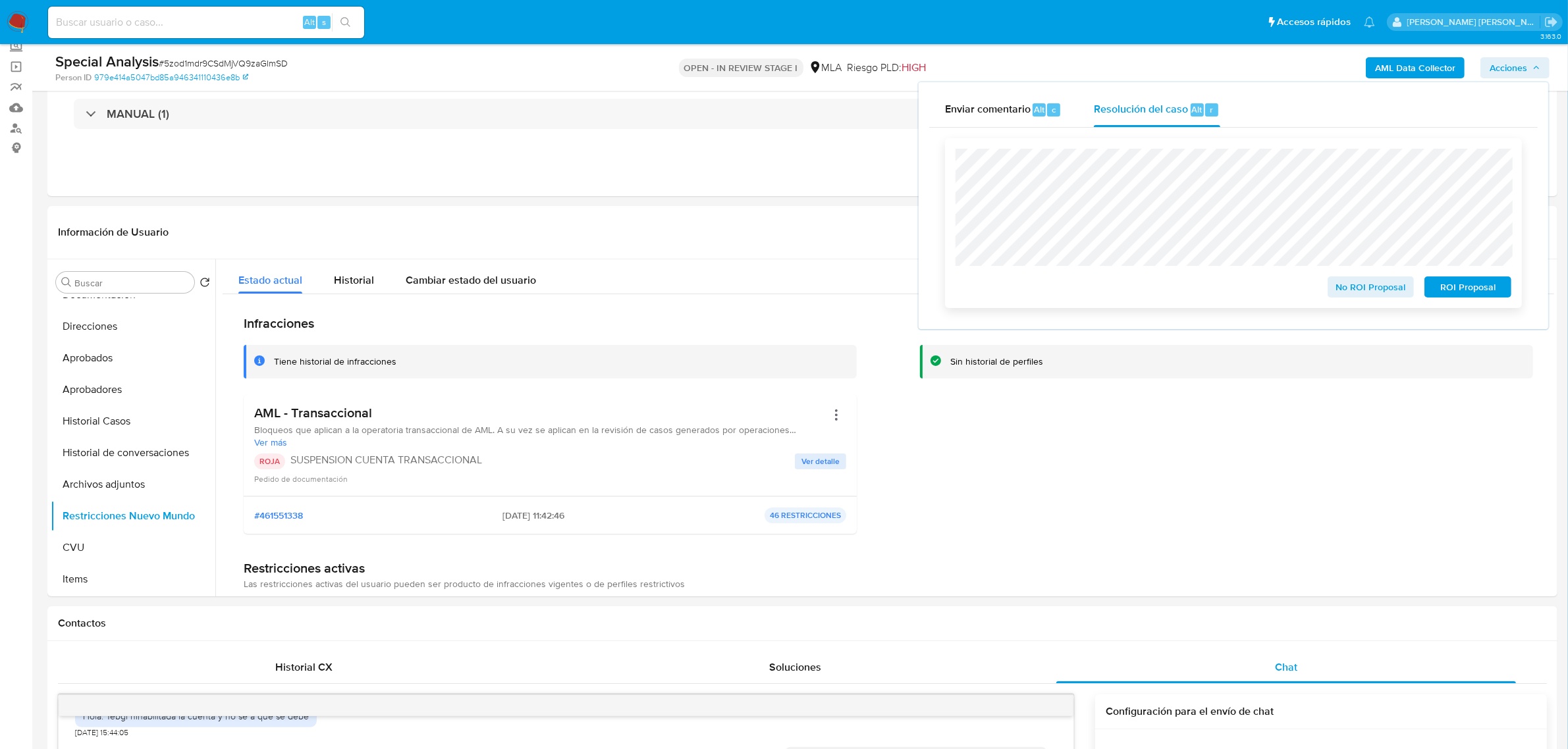
click at [1463, 290] on span "ROI Proposal" at bounding box center [1466, 286] width 68 height 18
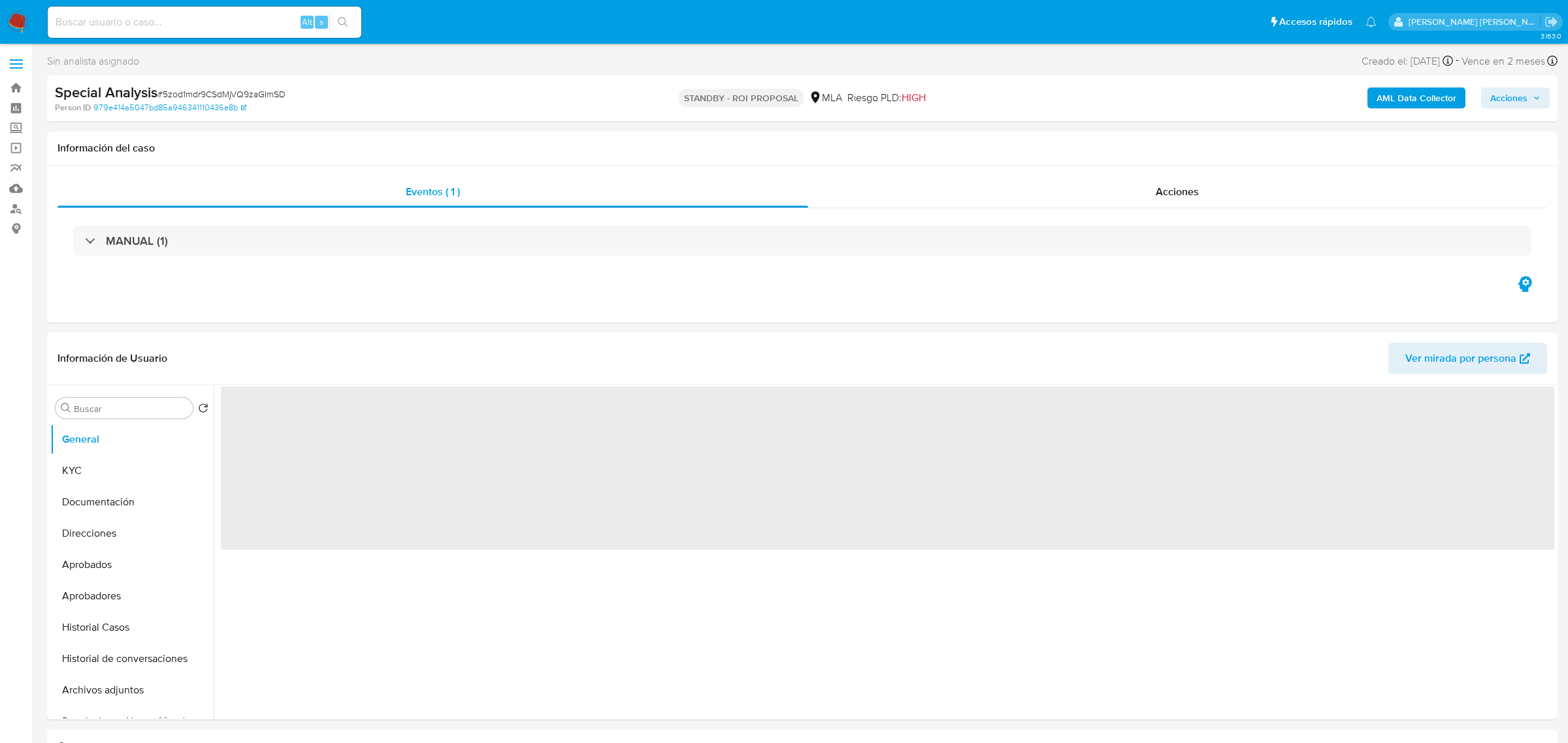
select select "10"
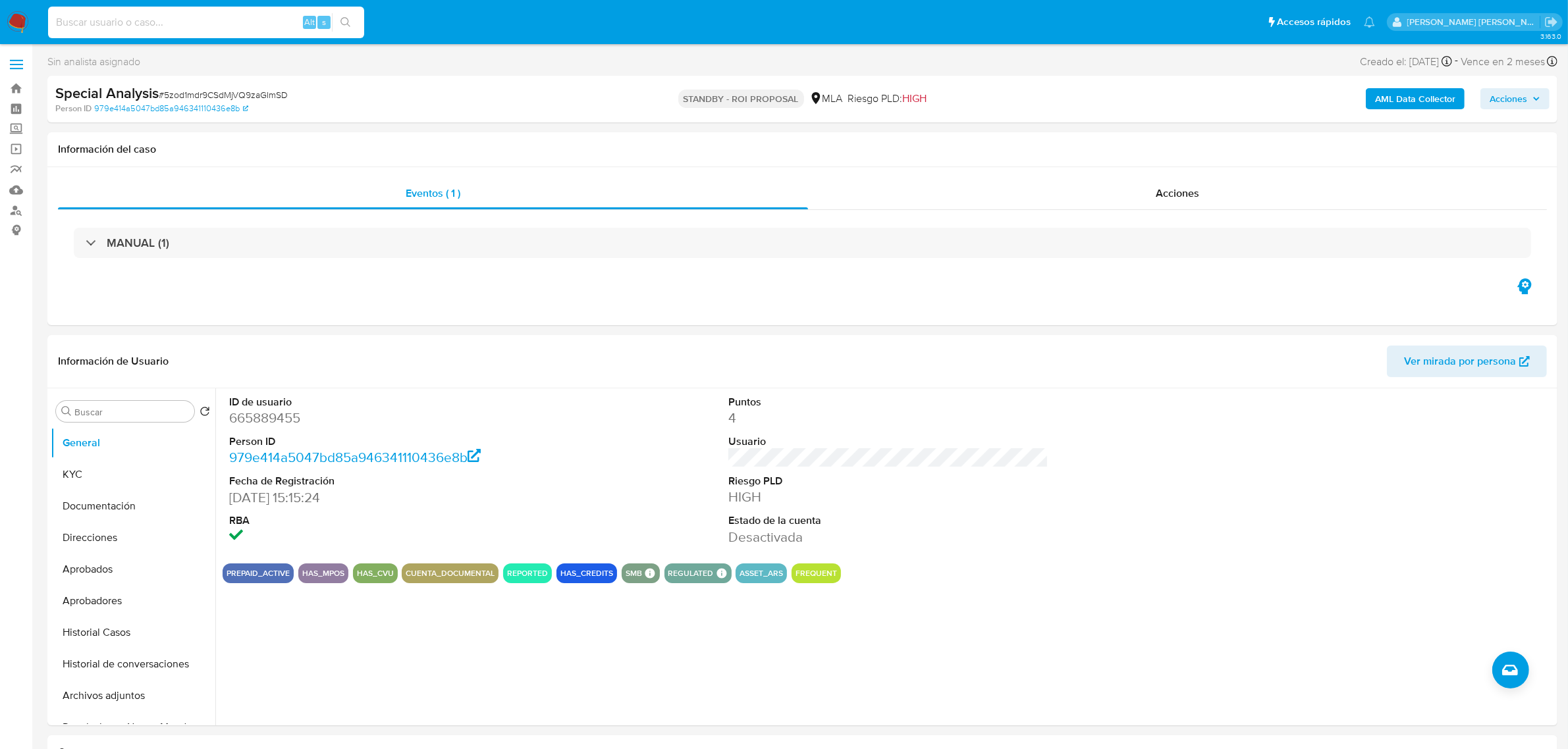
click at [157, 29] on input at bounding box center [206, 22] width 316 height 17
paste input "733678011"
type input "733678011"
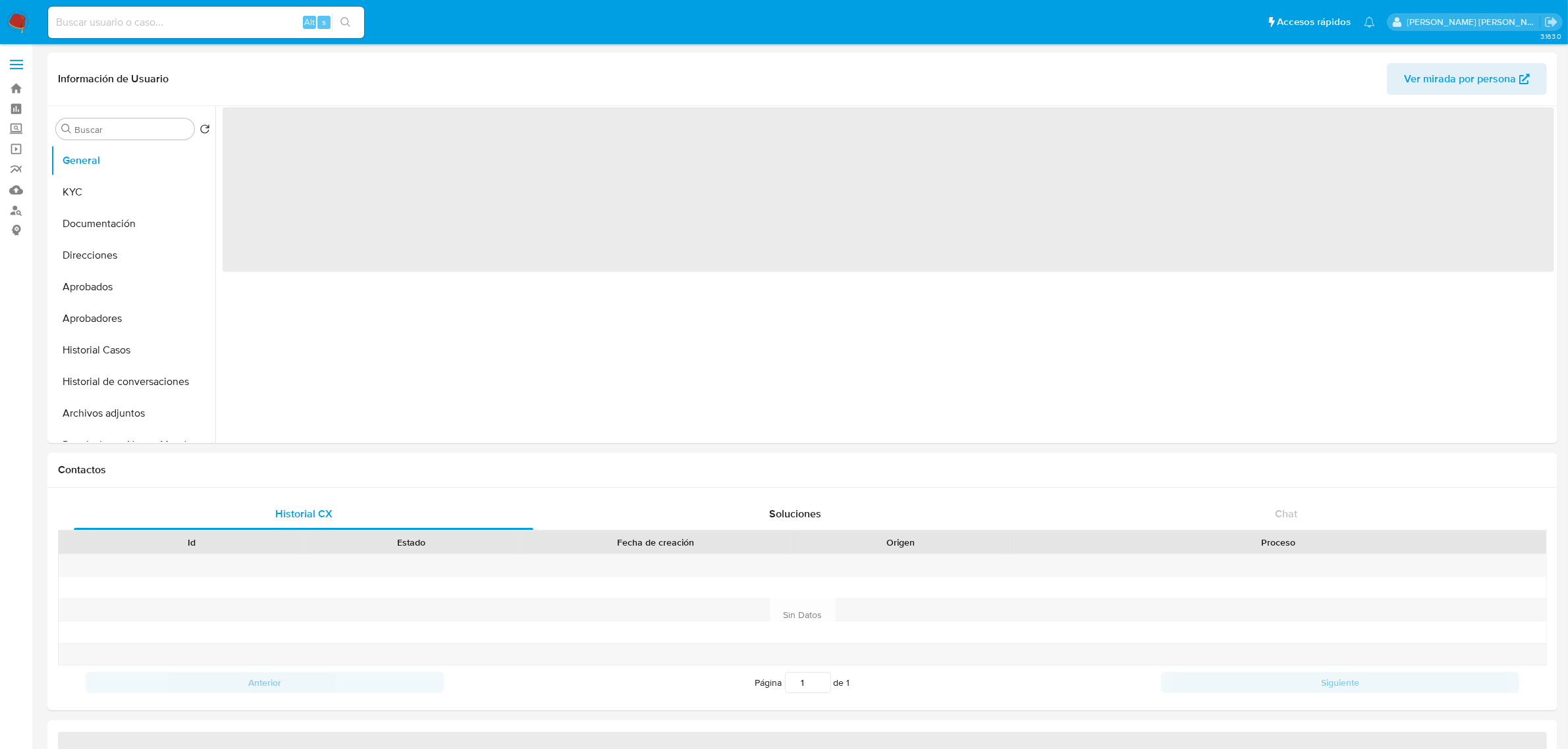
select select "10"
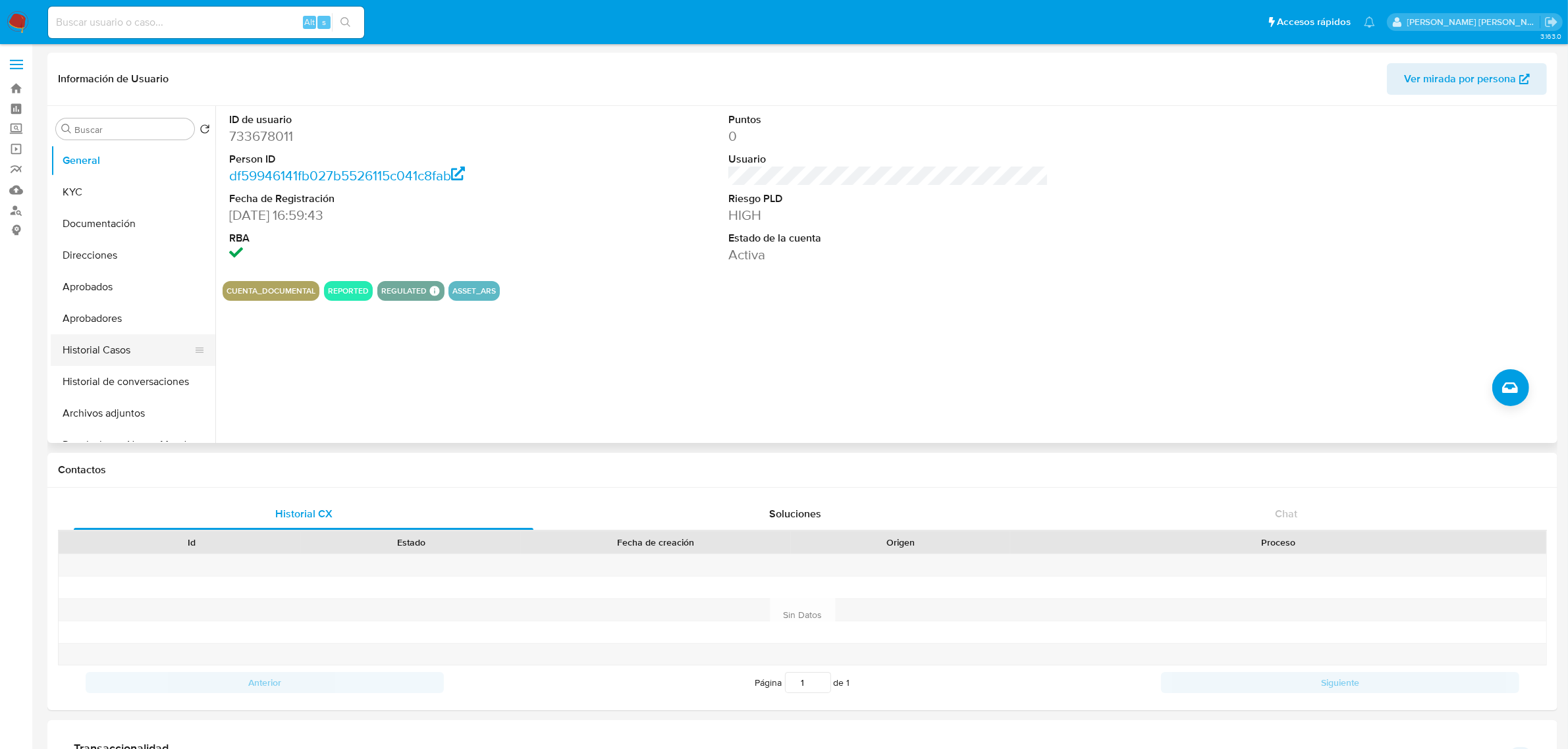
click at [70, 356] on button "Historial Casos" at bounding box center [127, 350] width 154 height 32
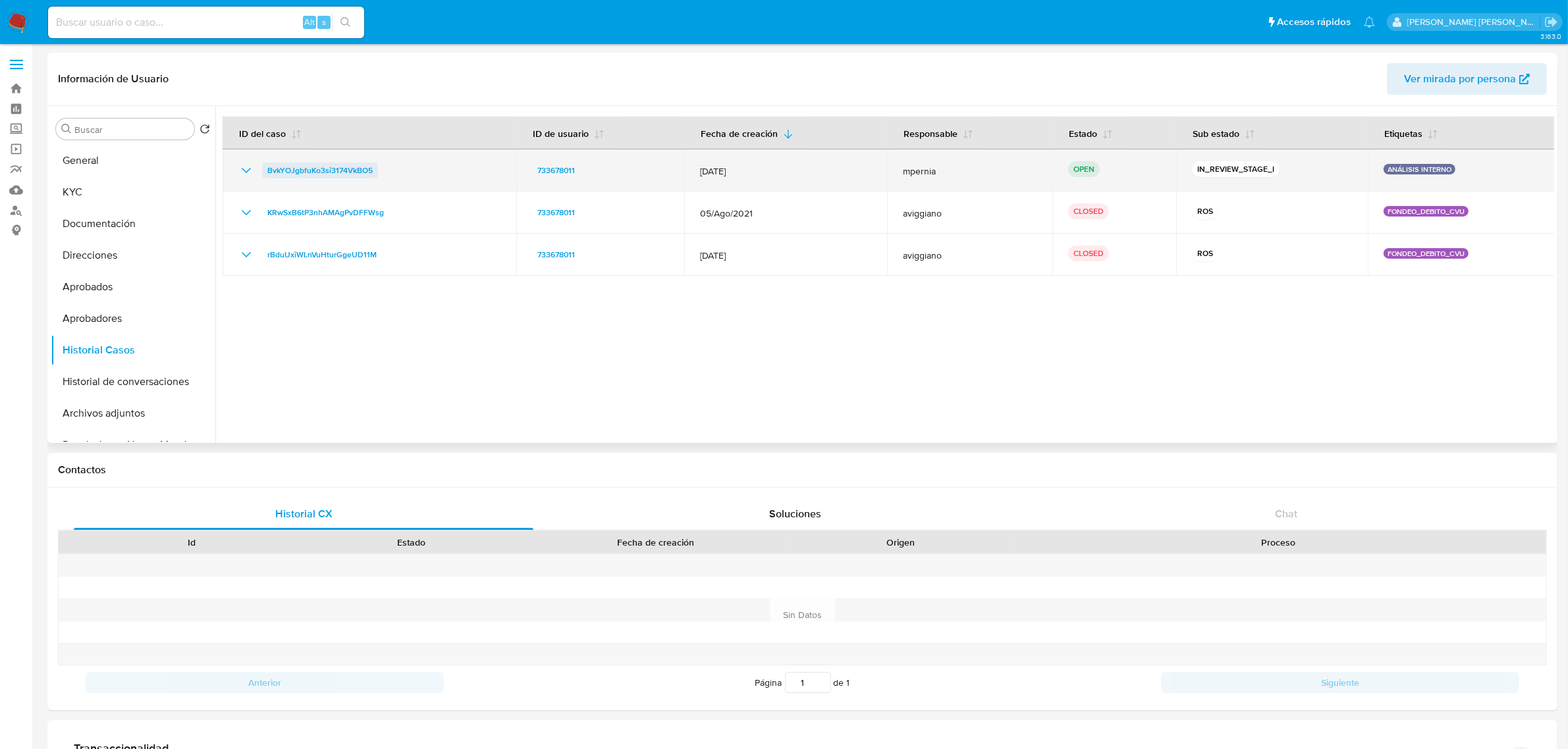
click at [320, 176] on span "BvkYOJgbfuKo3si3174VkBO5" at bounding box center [320, 170] width 105 height 15
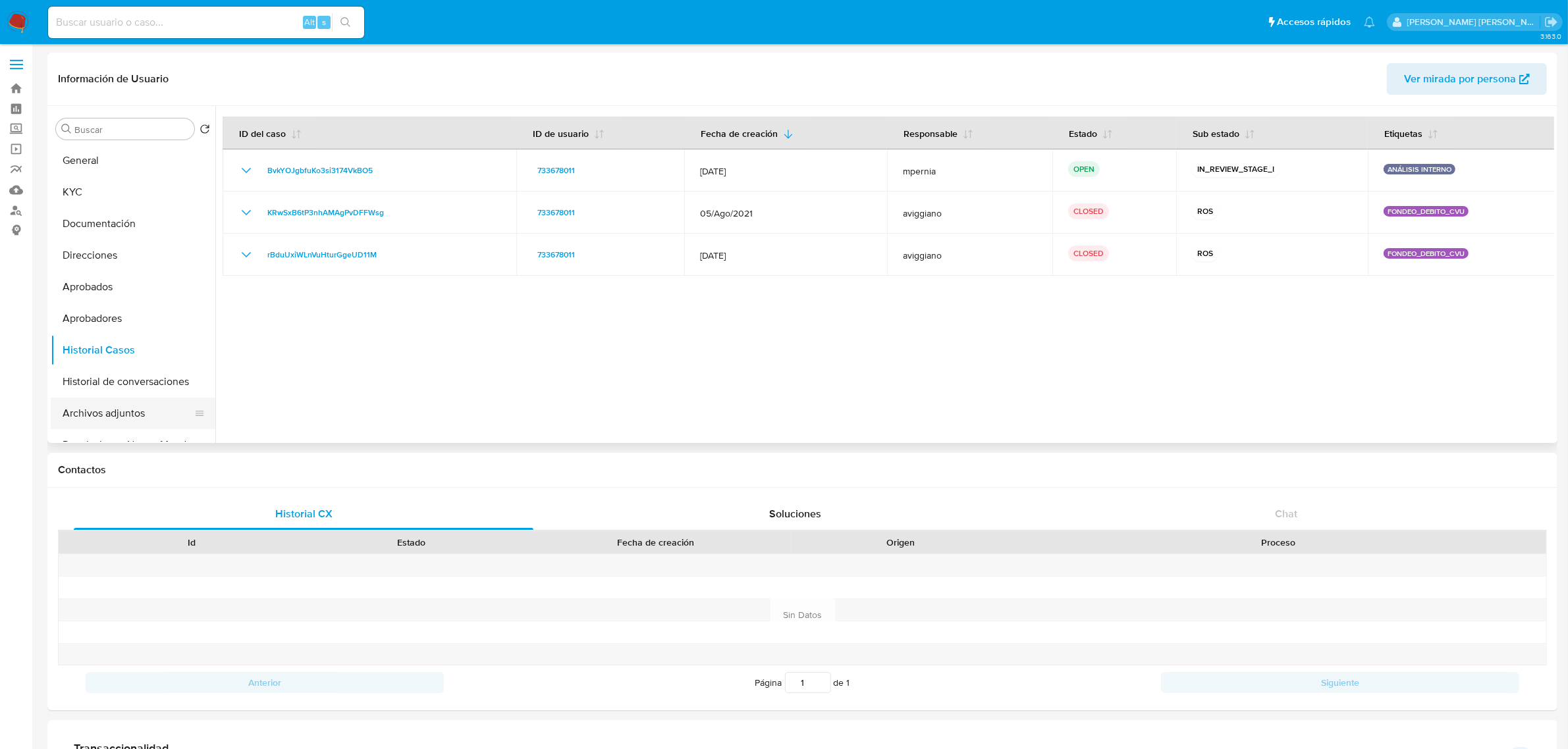
click at [116, 409] on button "Archivos adjuntos" at bounding box center [127, 413] width 154 height 32
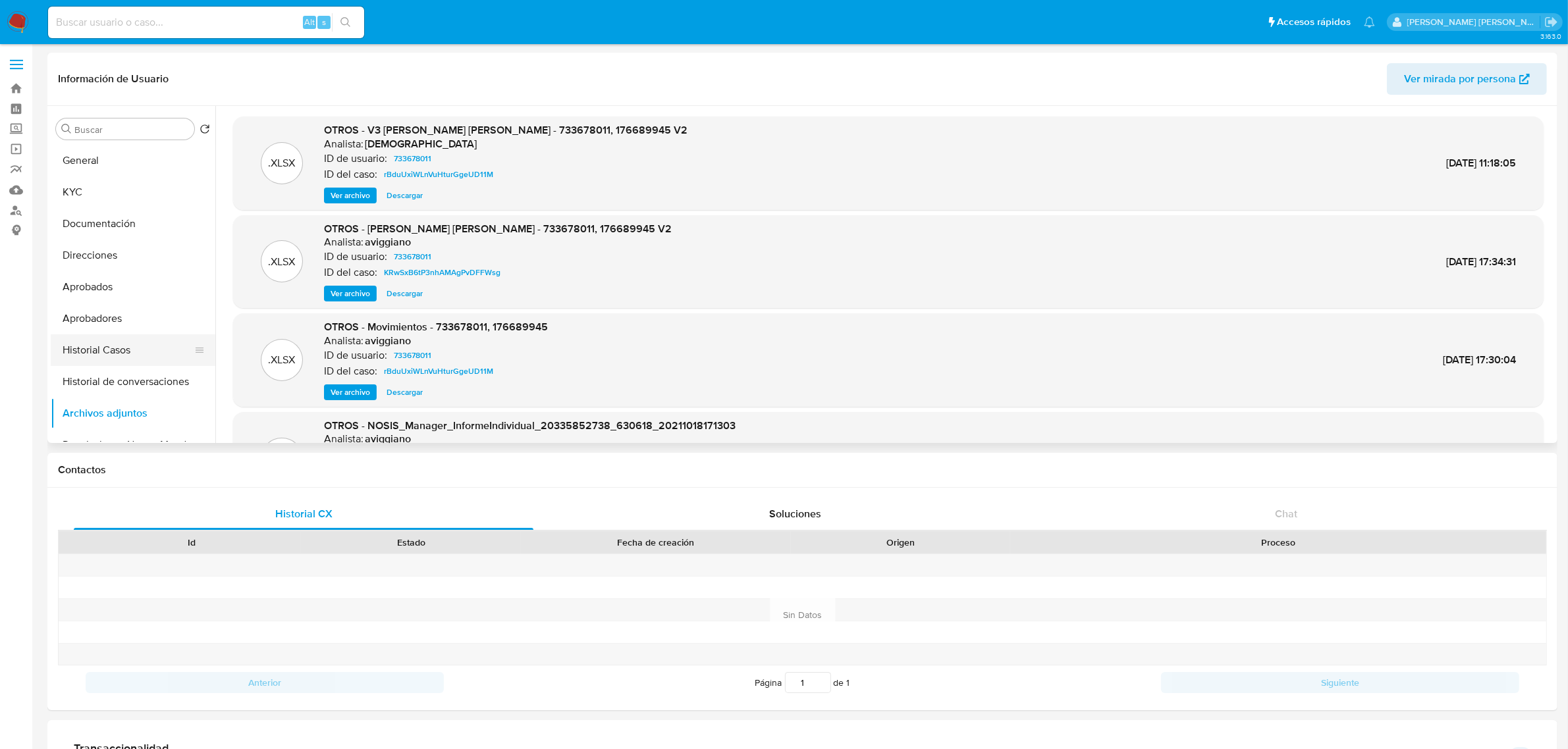
click at [99, 344] on button "Historial Casos" at bounding box center [127, 350] width 154 height 32
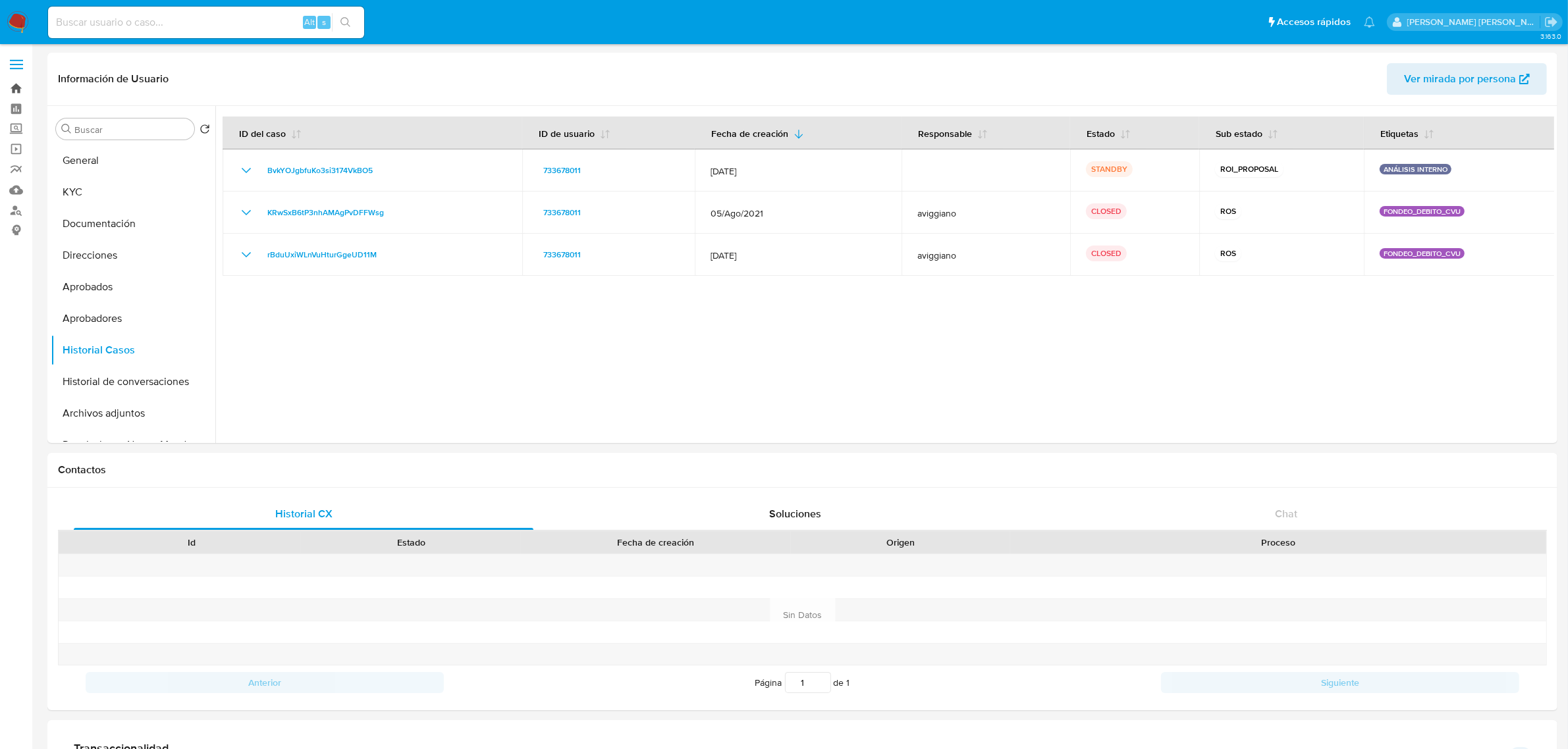
click at [18, 92] on link "Bandeja" at bounding box center [79, 88] width 157 height 20
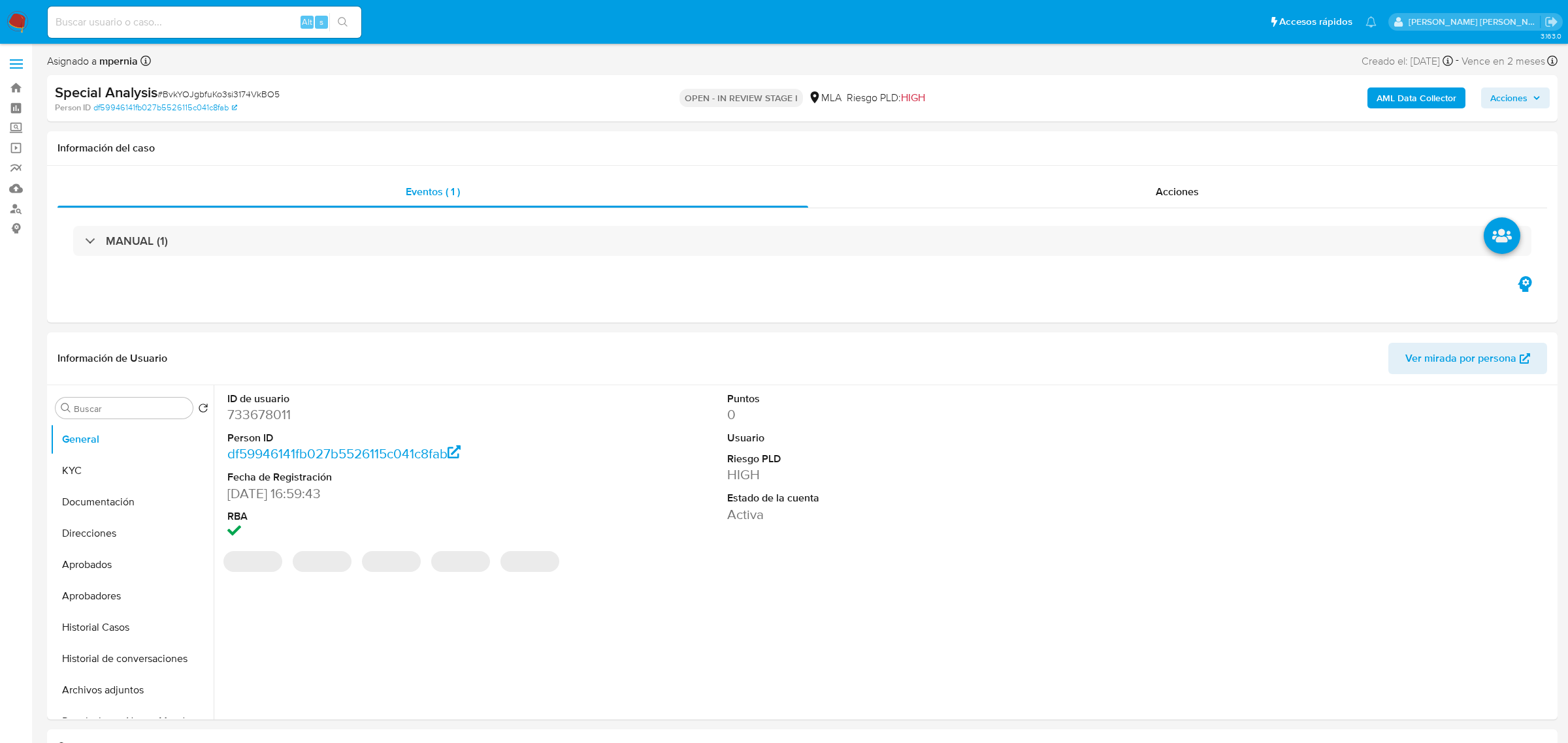
select select "10"
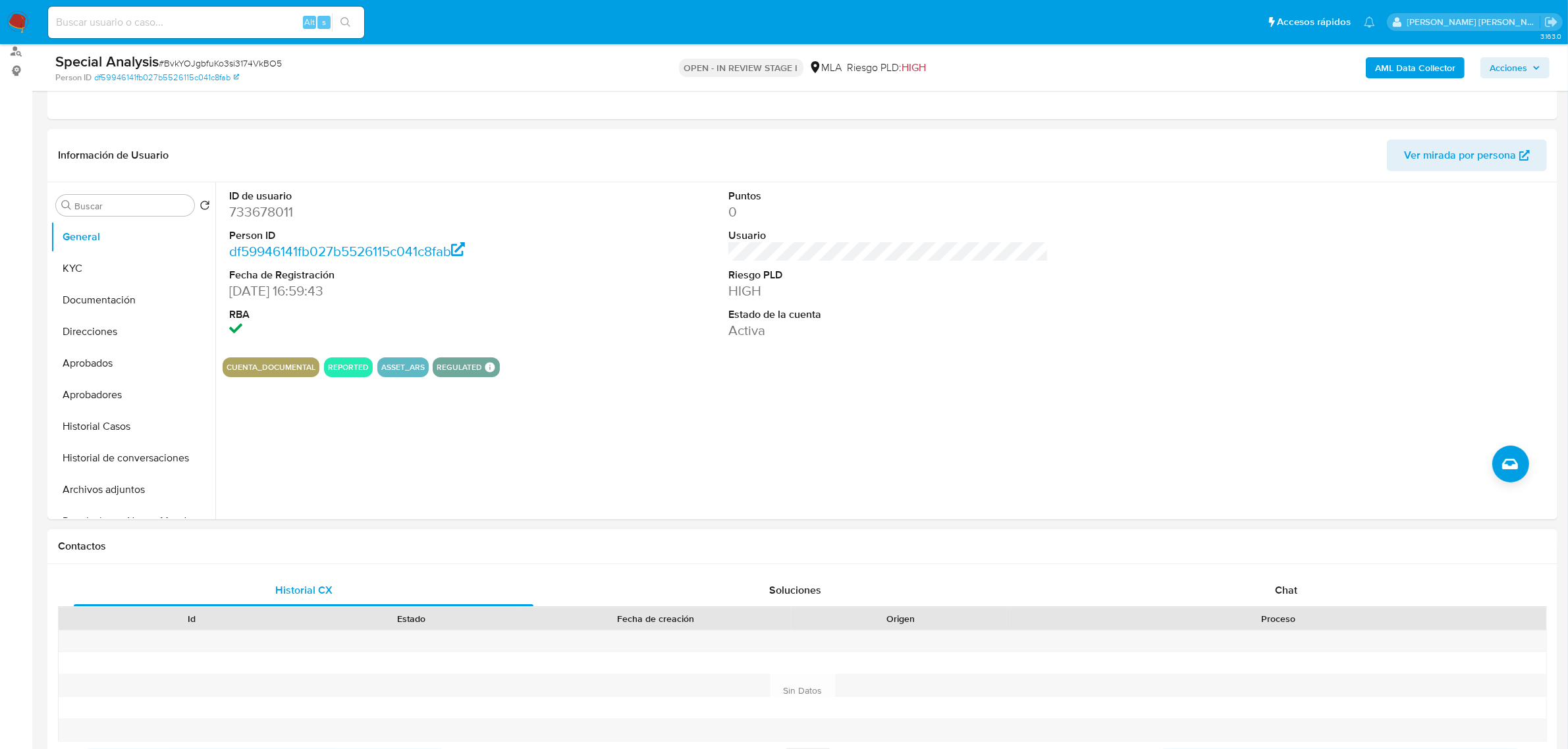
scroll to position [247, 0]
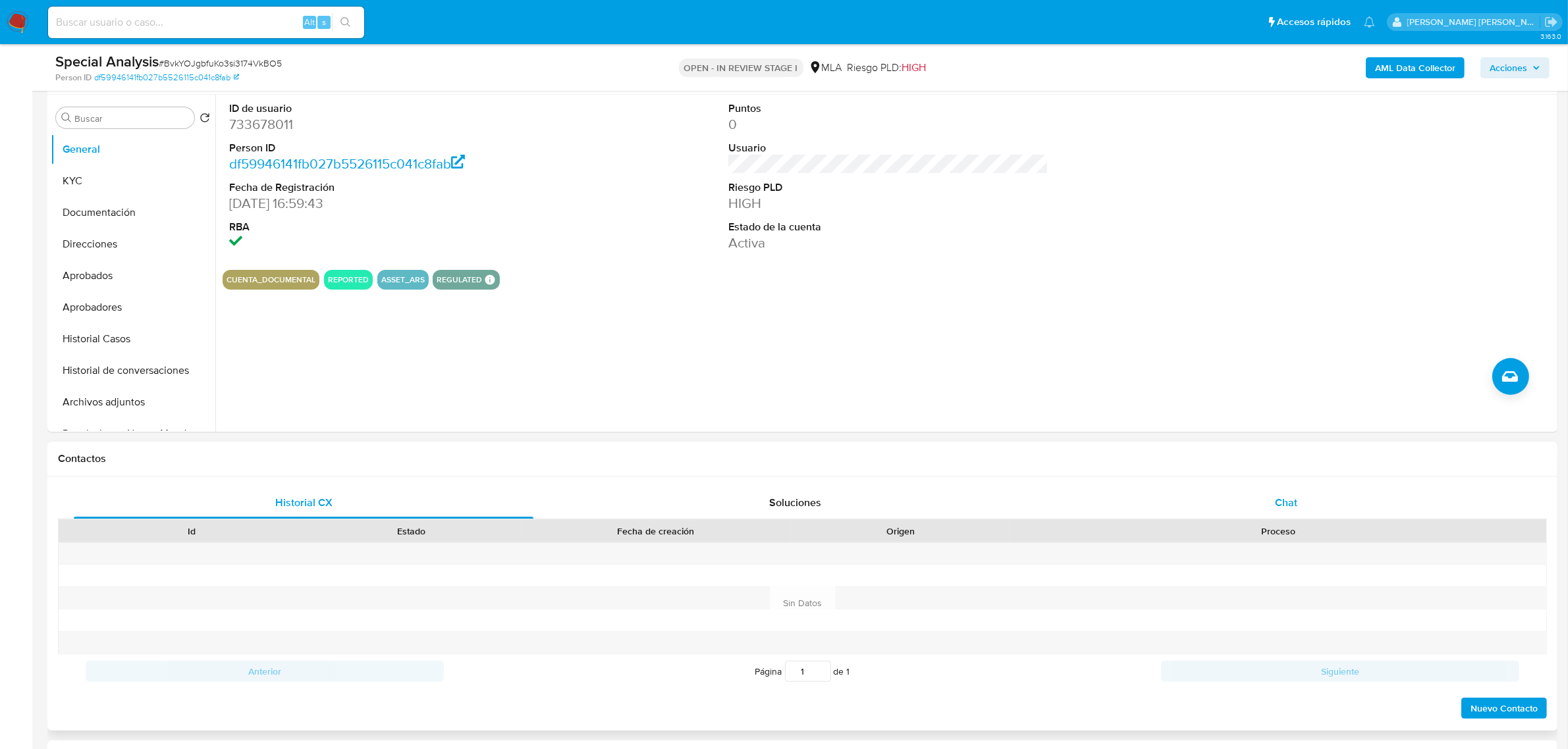
drag, startPoint x: 1289, startPoint y: 504, endPoint x: 1205, endPoint y: 505, distance: 84.0
click at [1289, 502] on span "Chat" at bounding box center [1285, 503] width 22 height 15
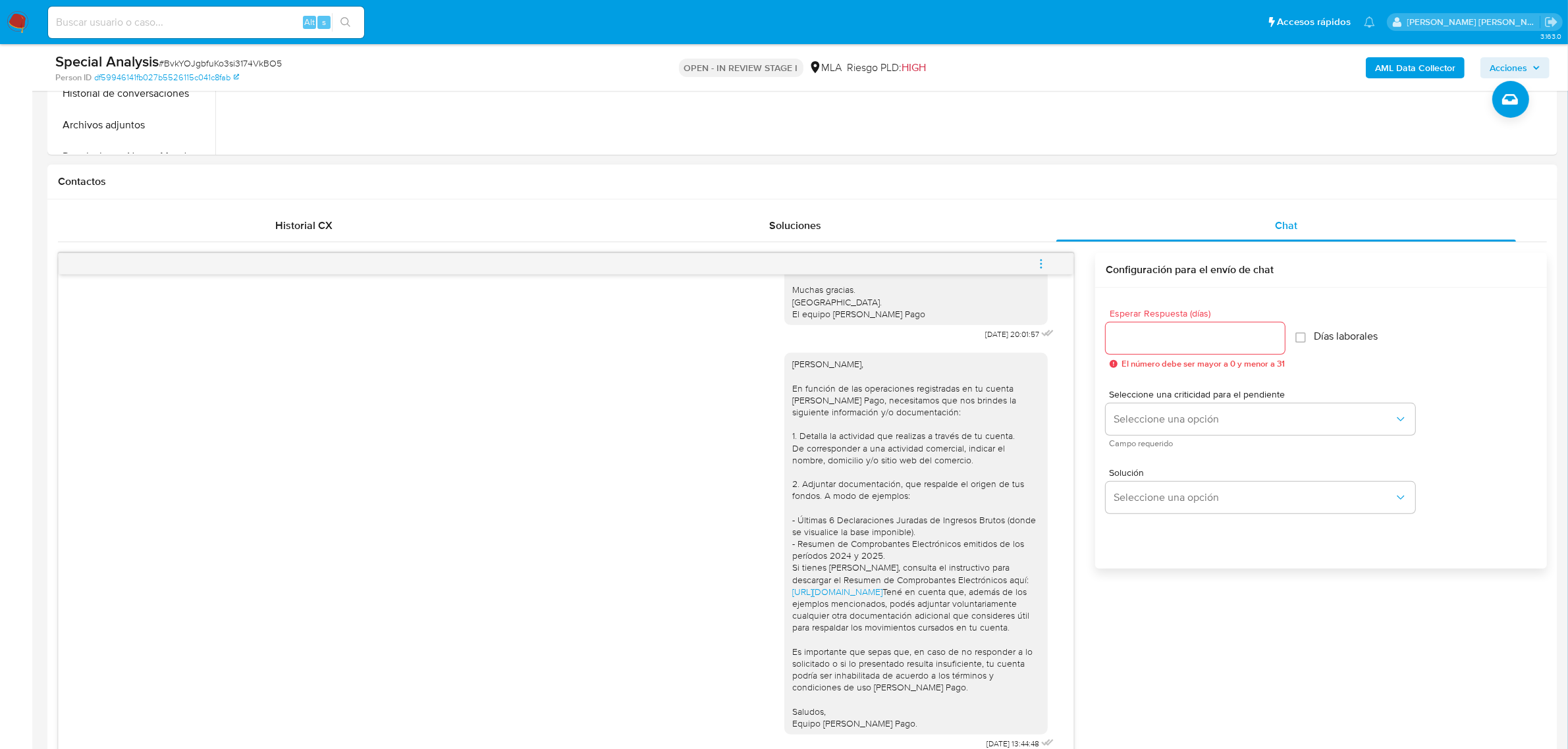
scroll to position [494, 0]
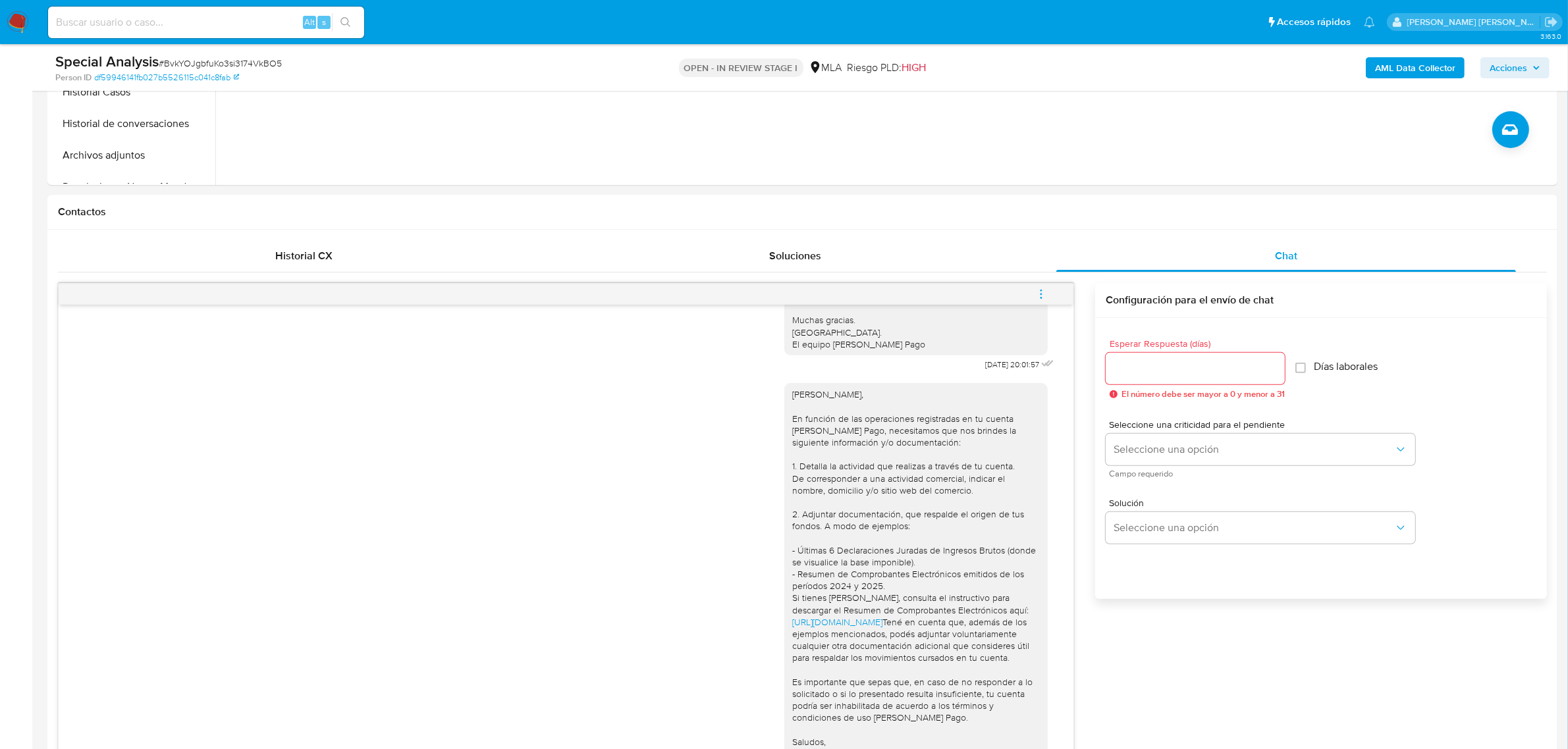
click at [1035, 291] on icon "menu-action" at bounding box center [1041, 294] width 11 height 11
click at [971, 271] on li "Cerrar conversación" at bounding box center [951, 269] width 135 height 24
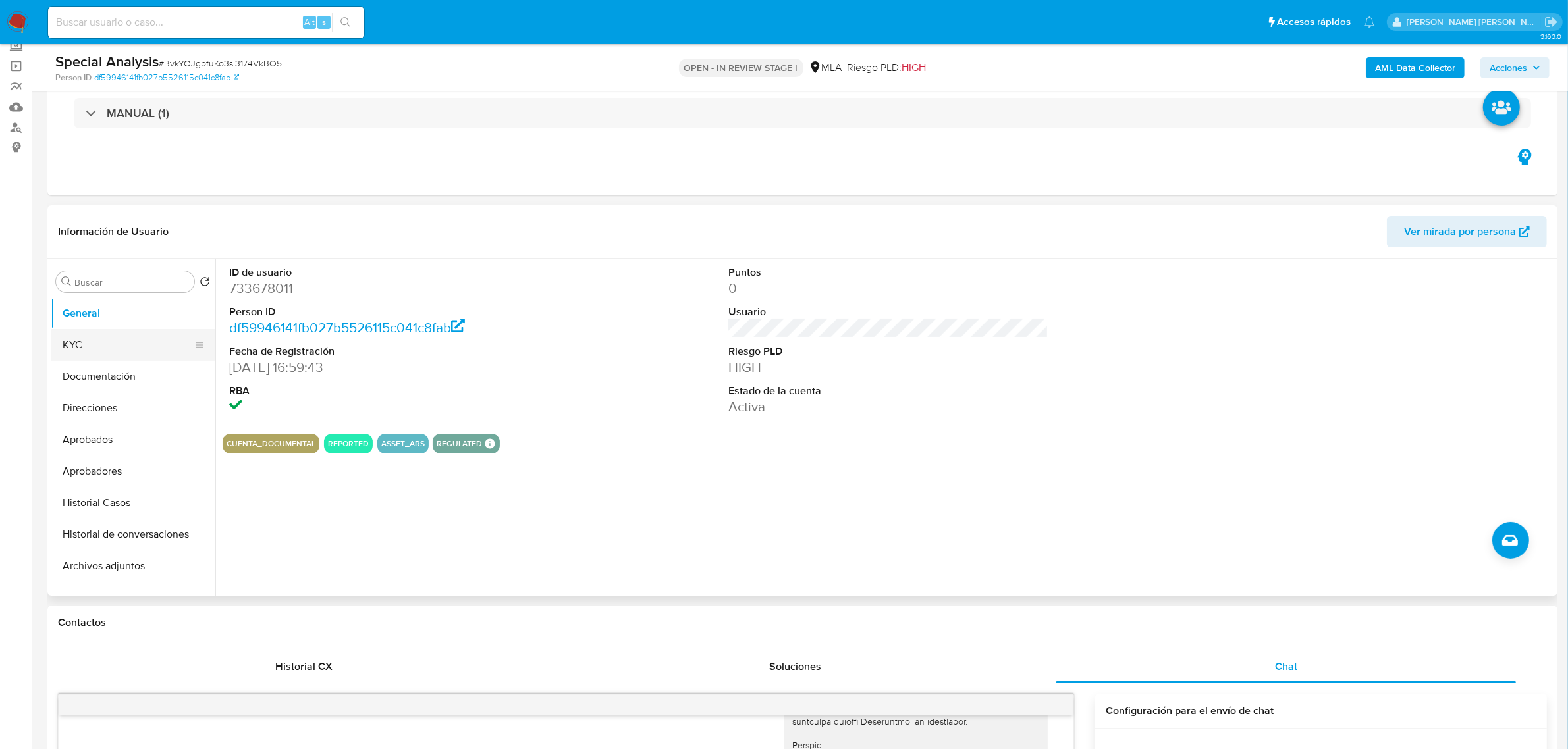
scroll to position [82, 0]
drag, startPoint x: 125, startPoint y: 567, endPoint x: 74, endPoint y: 575, distance: 51.6
click at [125, 567] on button "Archivos adjuntos" at bounding box center [127, 566] width 154 height 32
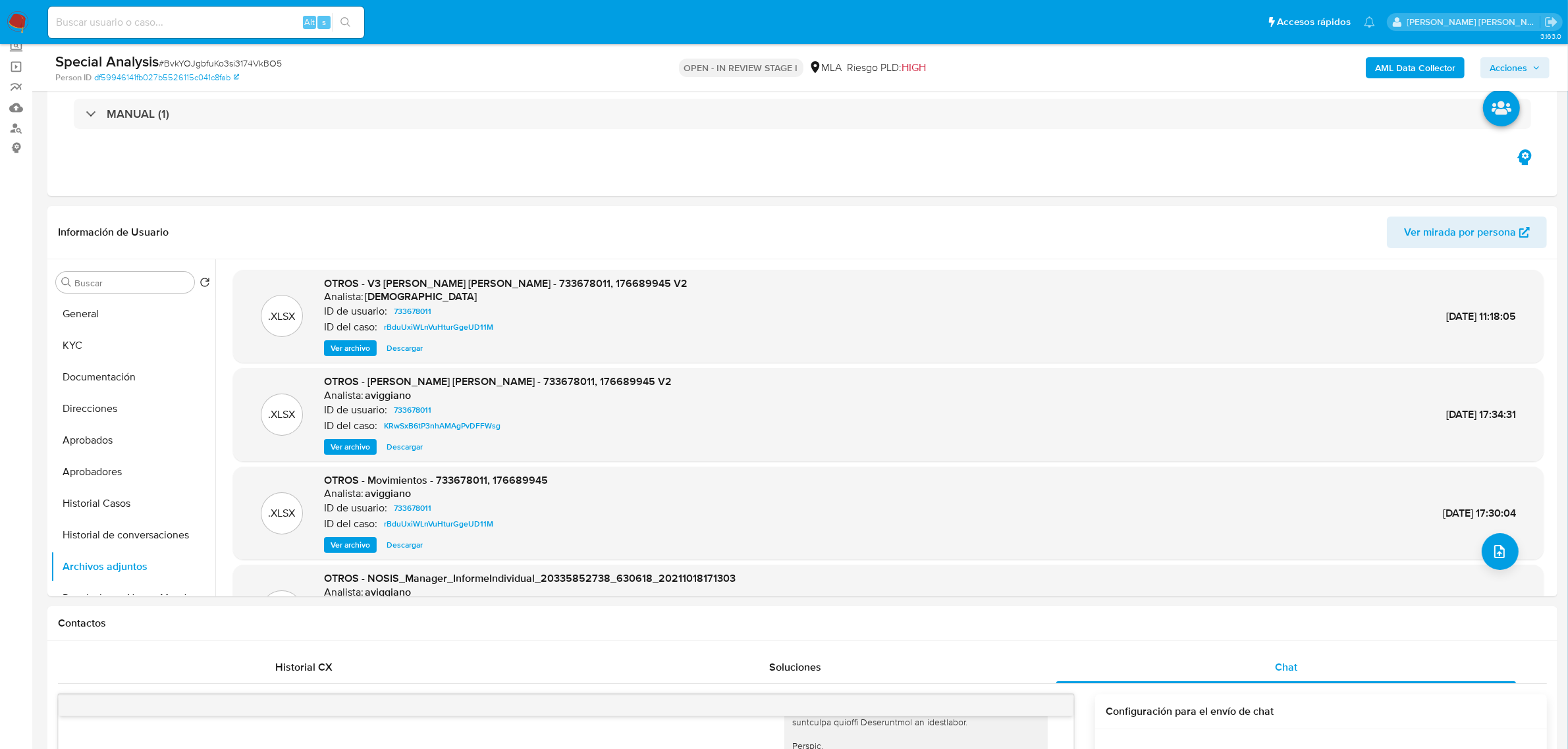
click at [1490, 69] on span "Acciones" at bounding box center [1508, 68] width 37 height 21
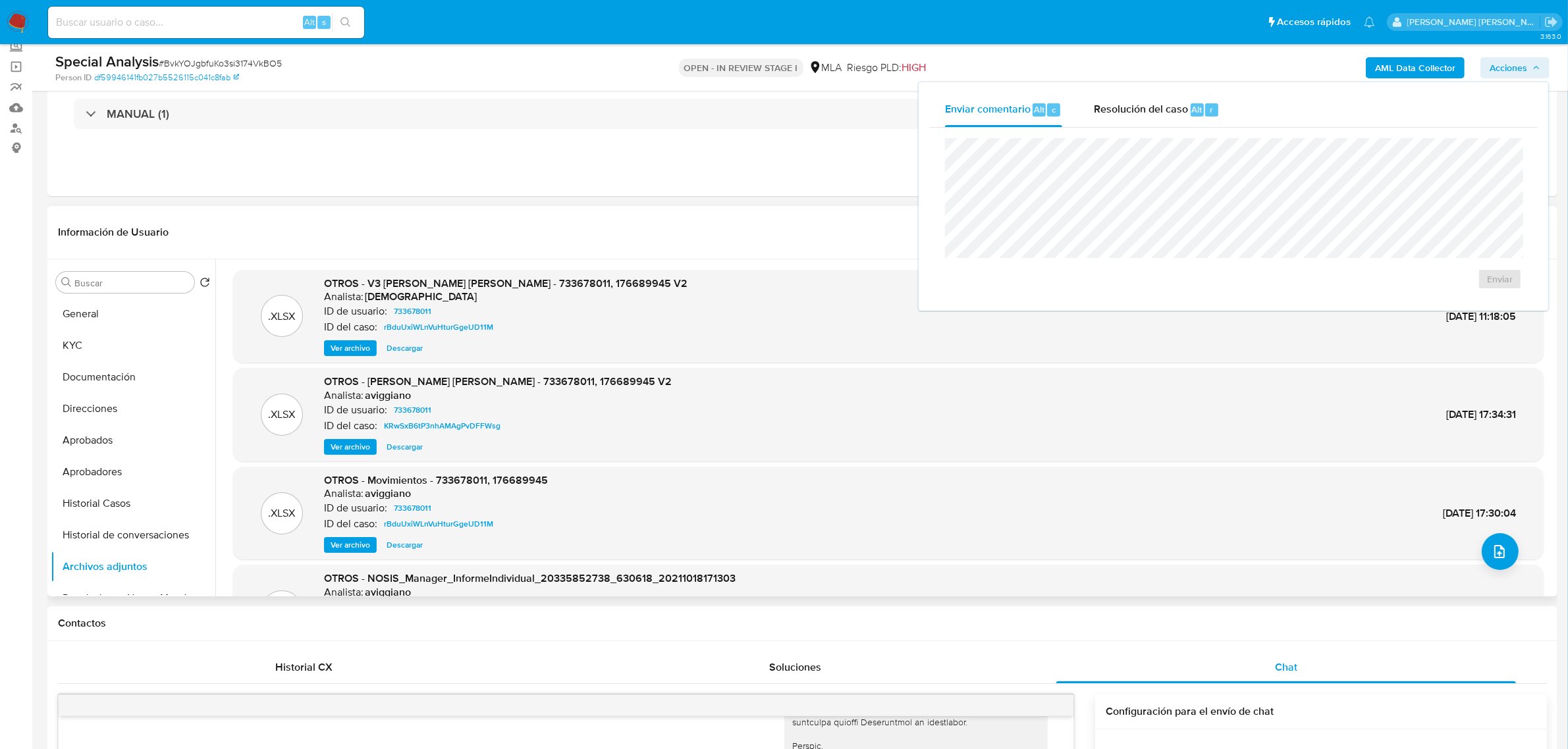
click at [1218, 397] on div ".XLSX OTROS - Hugo Ismael Janavel Rojo - 733678011, 176689945 V2 Analista: avig…" at bounding box center [888, 415] width 1297 height 80
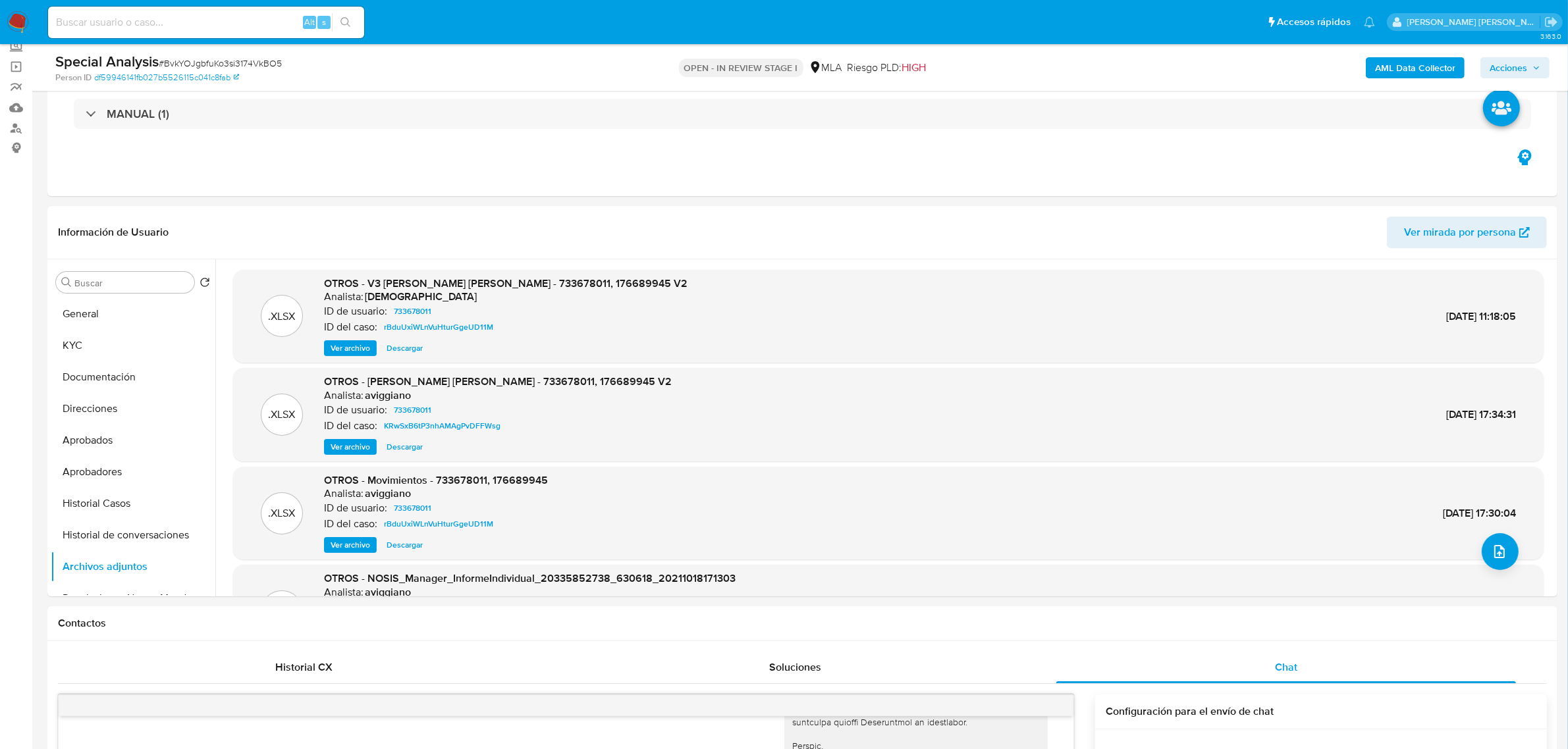
click at [1394, 66] on b "AML Data Collector" at bounding box center [1415, 68] width 80 height 21
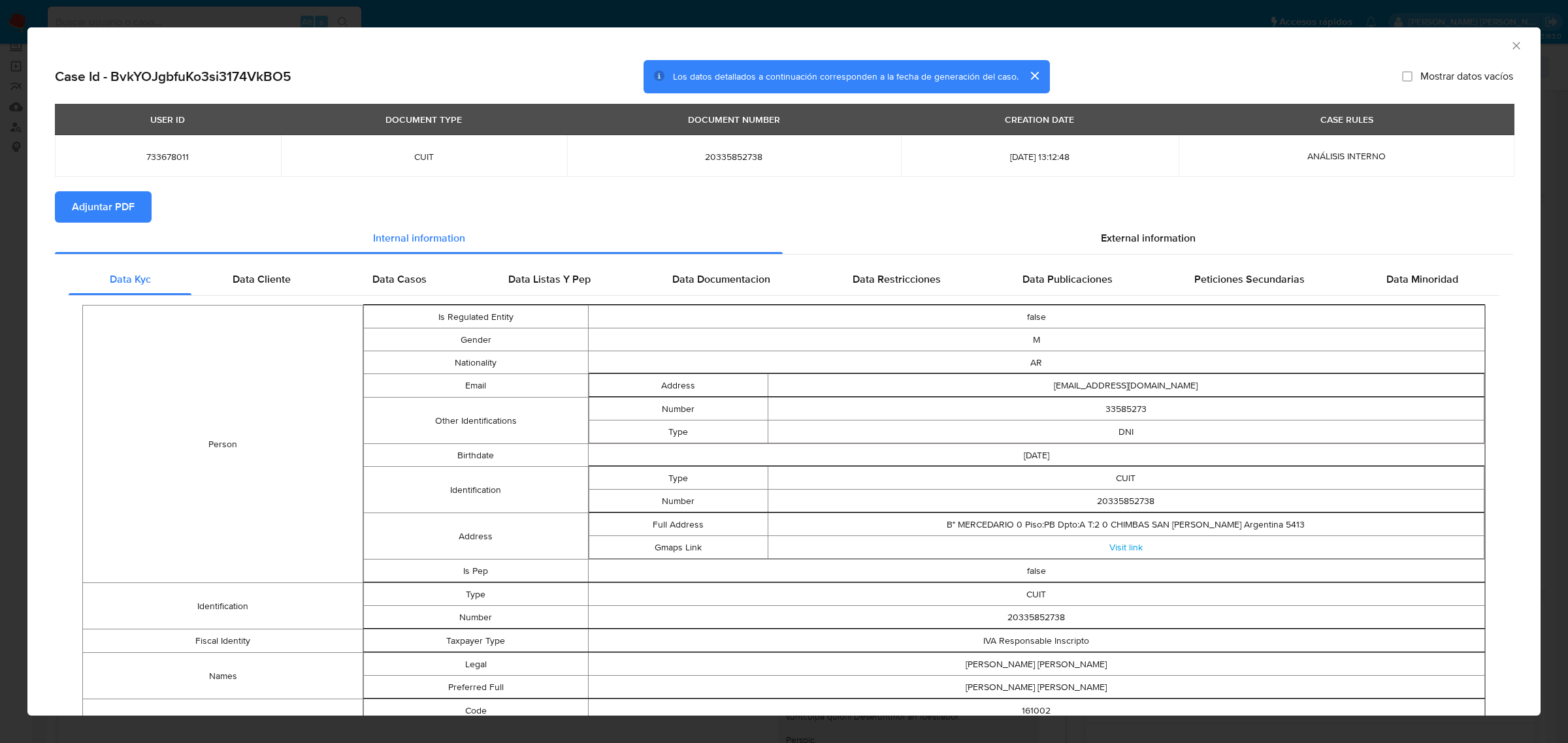
click at [128, 206] on span "Adjuntar PDF" at bounding box center [104, 207] width 63 height 29
click at [1510, 49] on icon "Cerrar ventana" at bounding box center [1517, 46] width 13 height 13
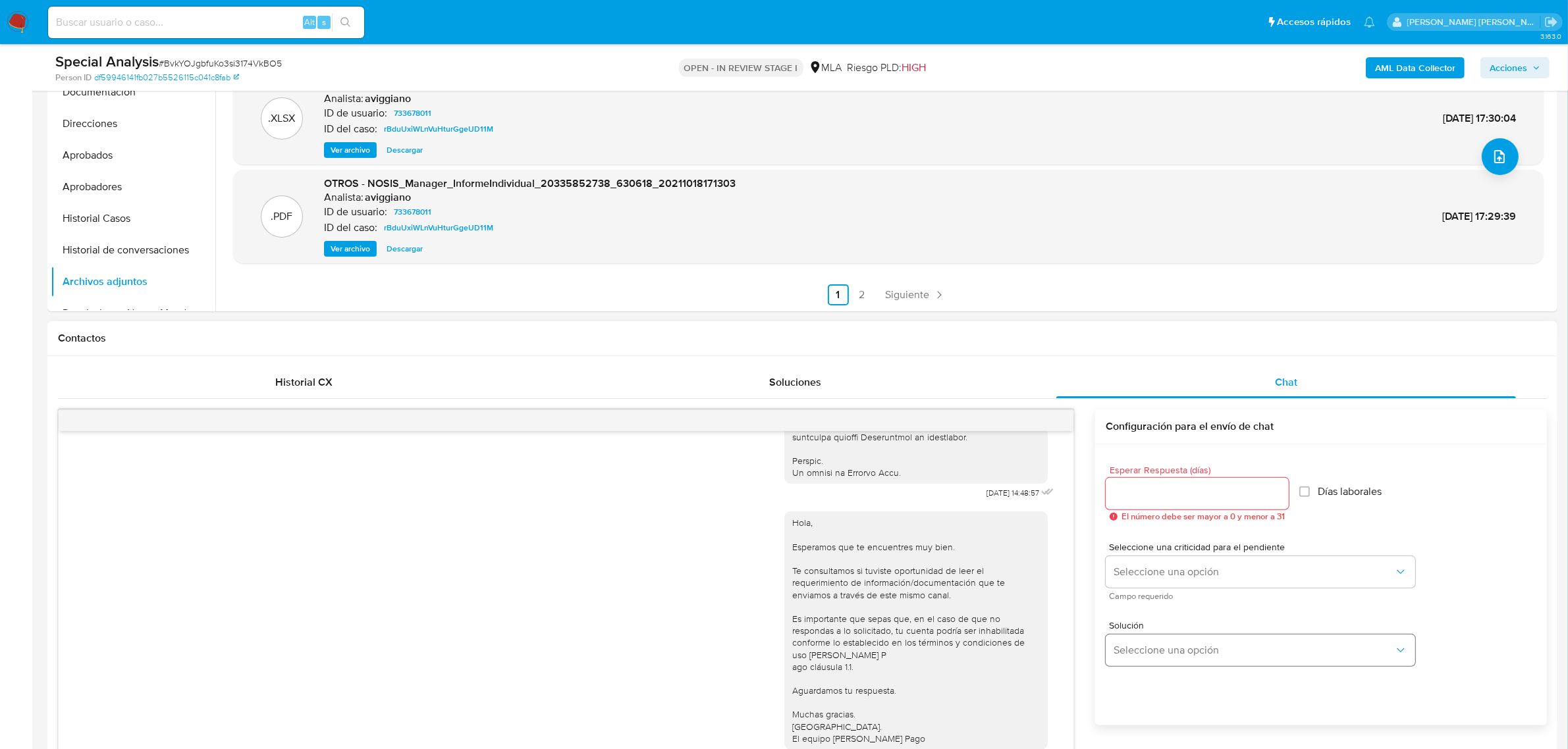
scroll to position [412, 0]
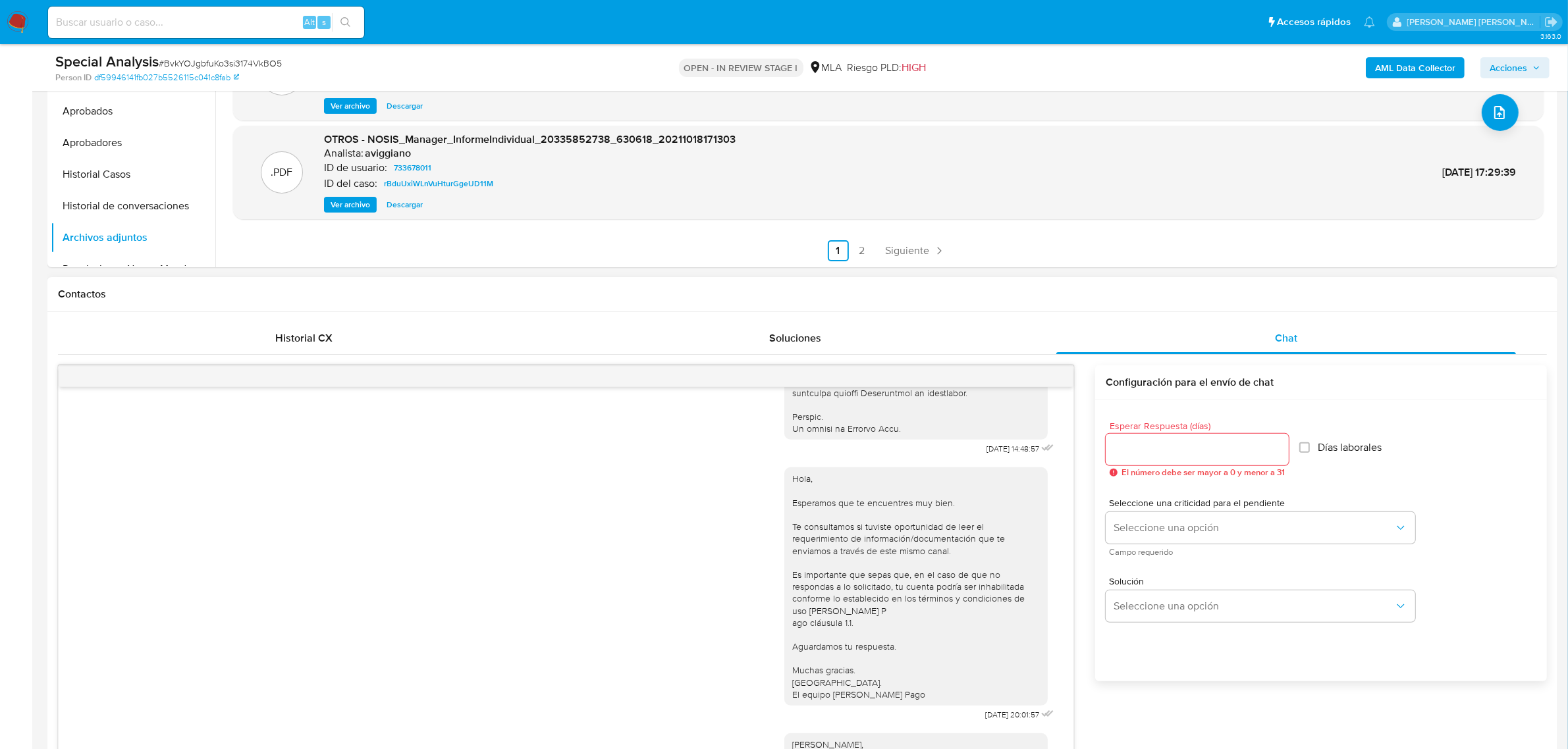
click at [1399, 669] on div "Esperar Respuesta (días) El número debe ser mayor a 0 y menor a 31 Días laboral…" at bounding box center [1321, 558] width 452 height 316
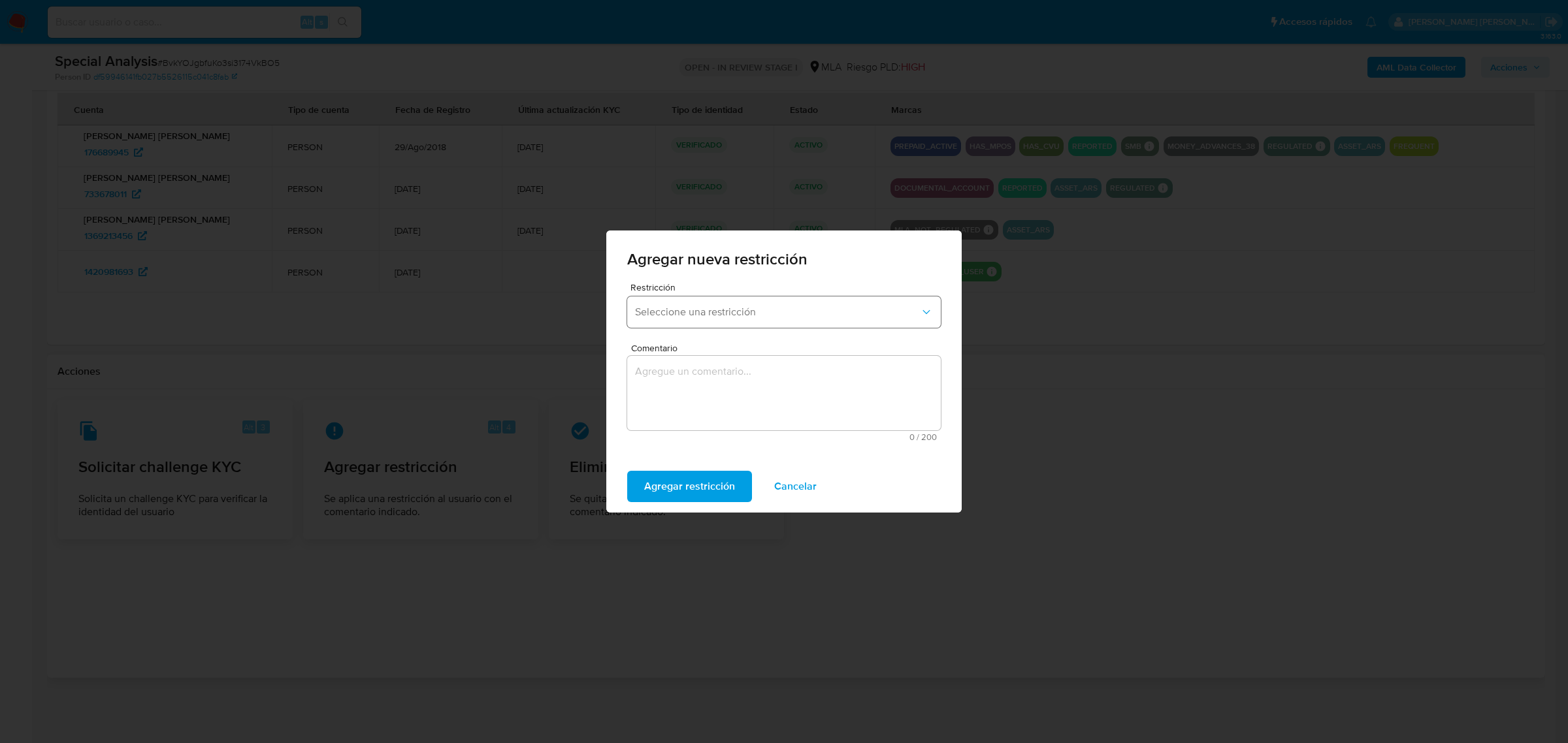
click at [736, 308] on span "Seleccione una restricción" at bounding box center [777, 313] width 285 height 13
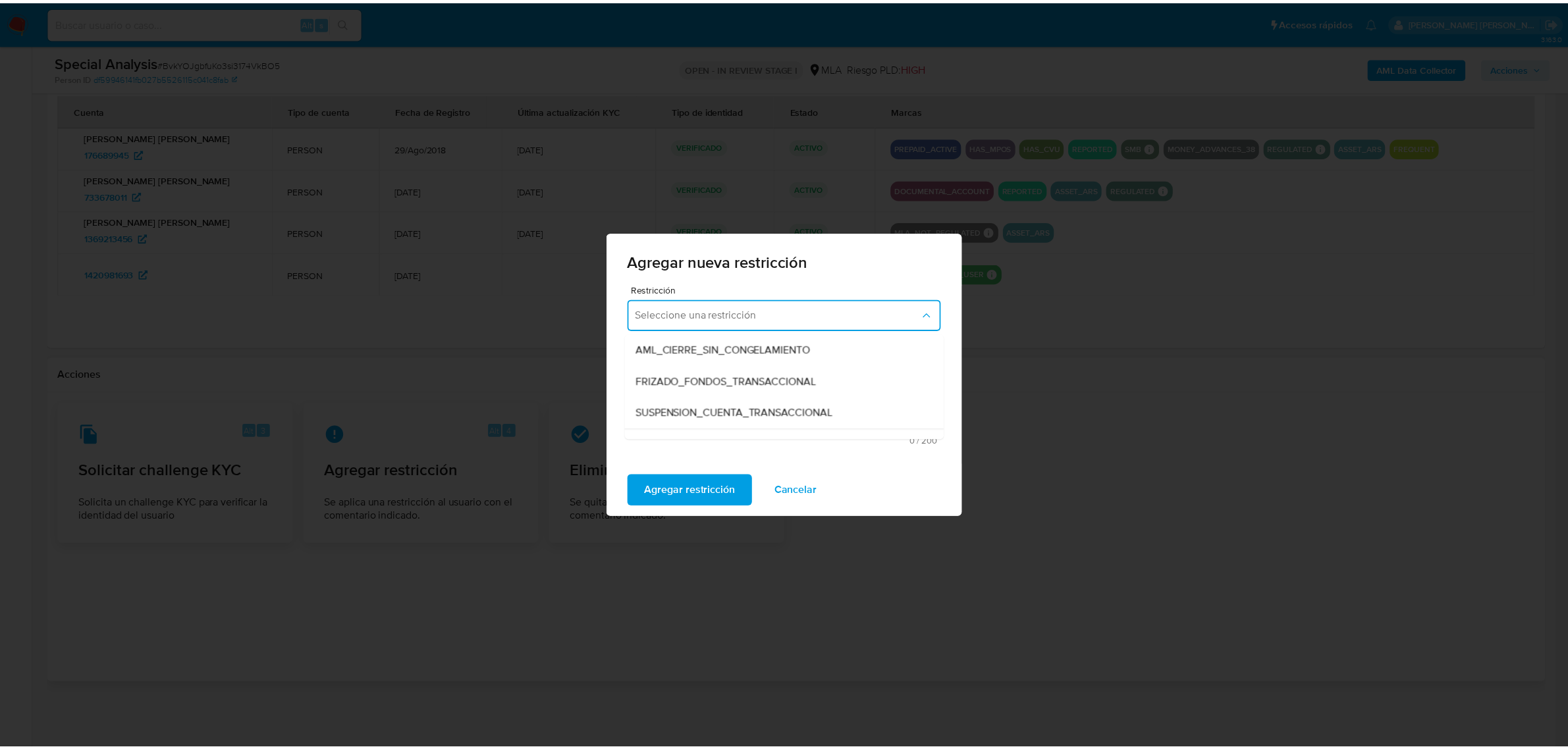
scroll to position [165, 0]
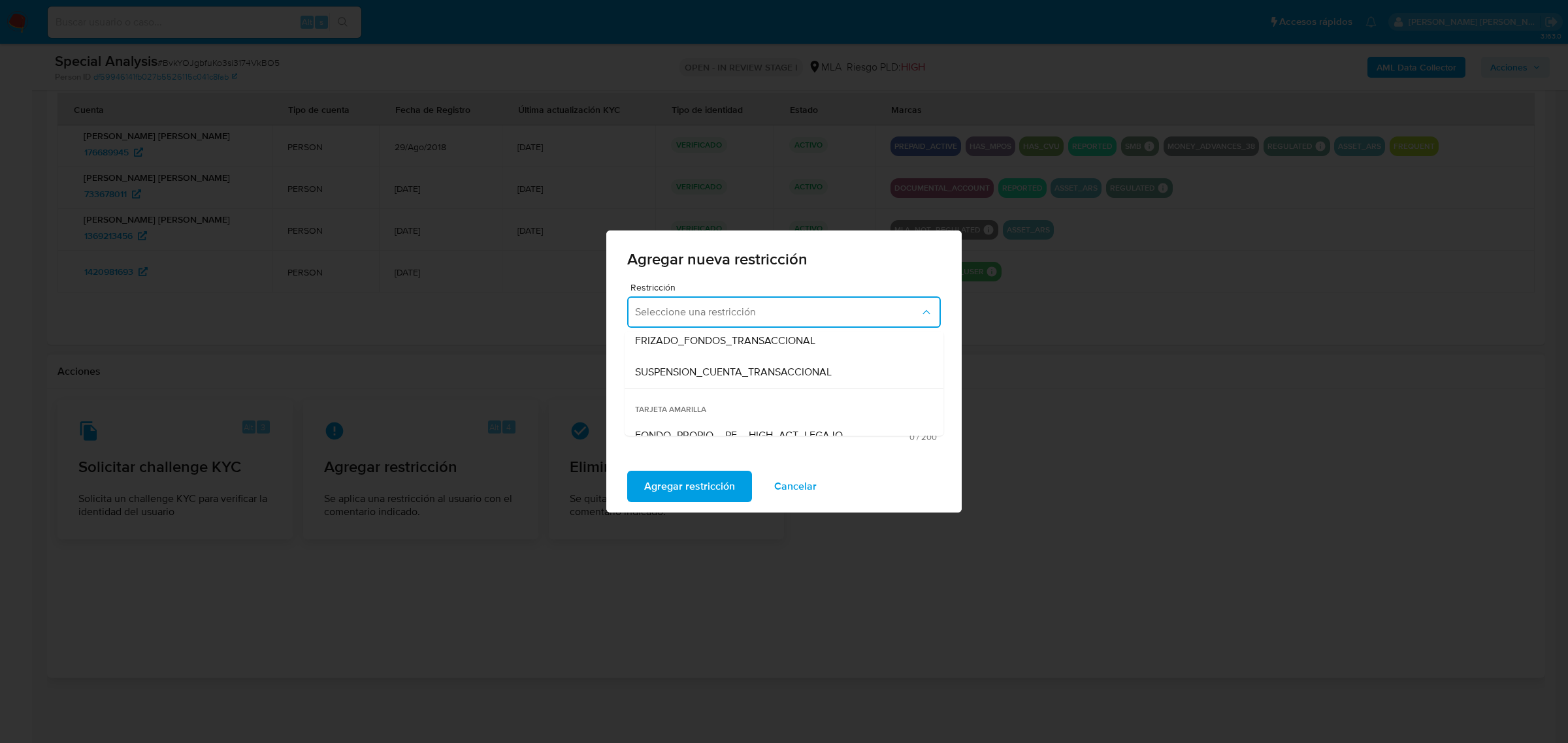
click at [705, 377] on span "SUSPENSION_CUENTA_TRANSACCIONAL" at bounding box center [733, 372] width 197 height 13
click at [705, 383] on textarea "Comentario" at bounding box center [784, 393] width 314 height 74
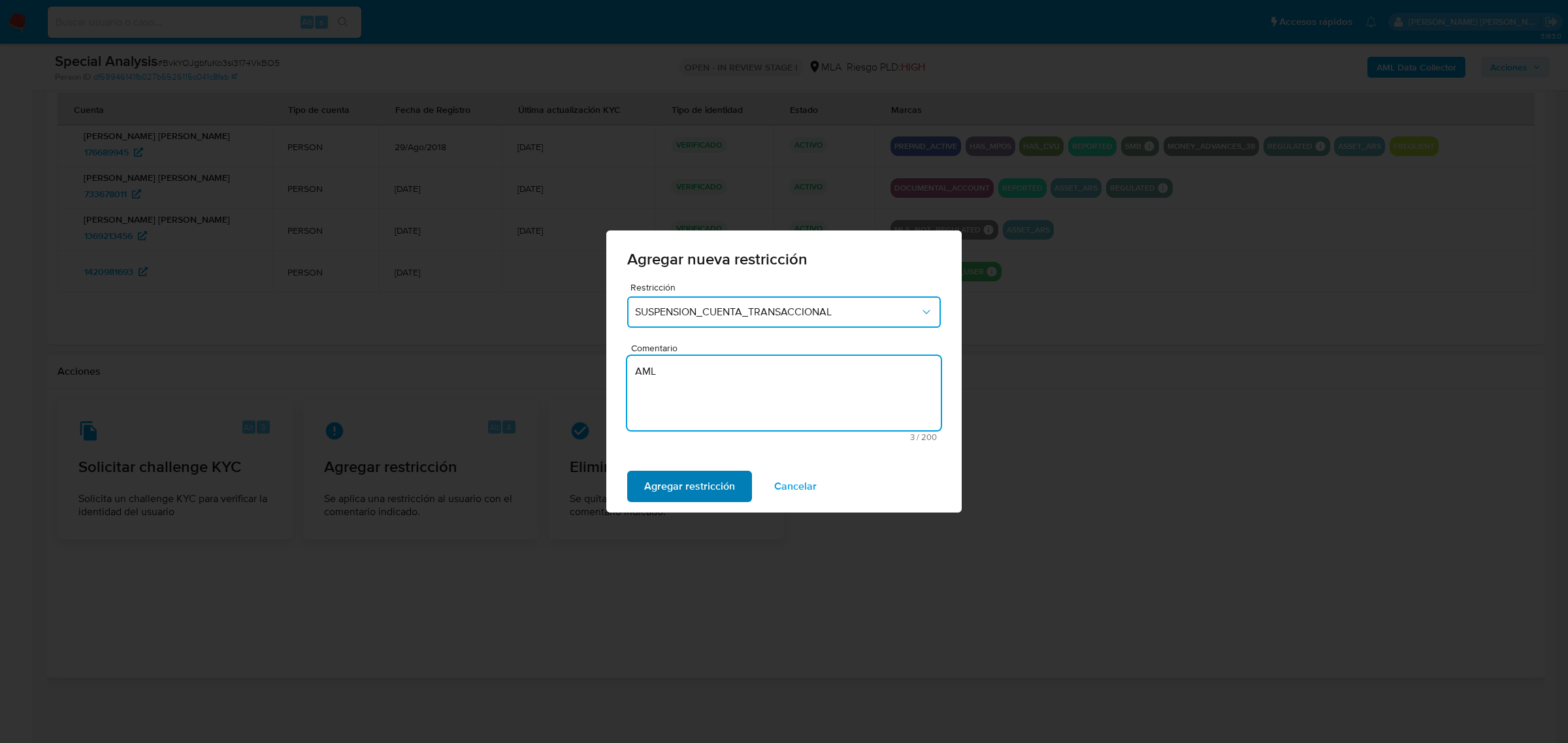
type textarea "AML"
click at [723, 491] on span "Agregar restricción" at bounding box center [690, 486] width 91 height 29
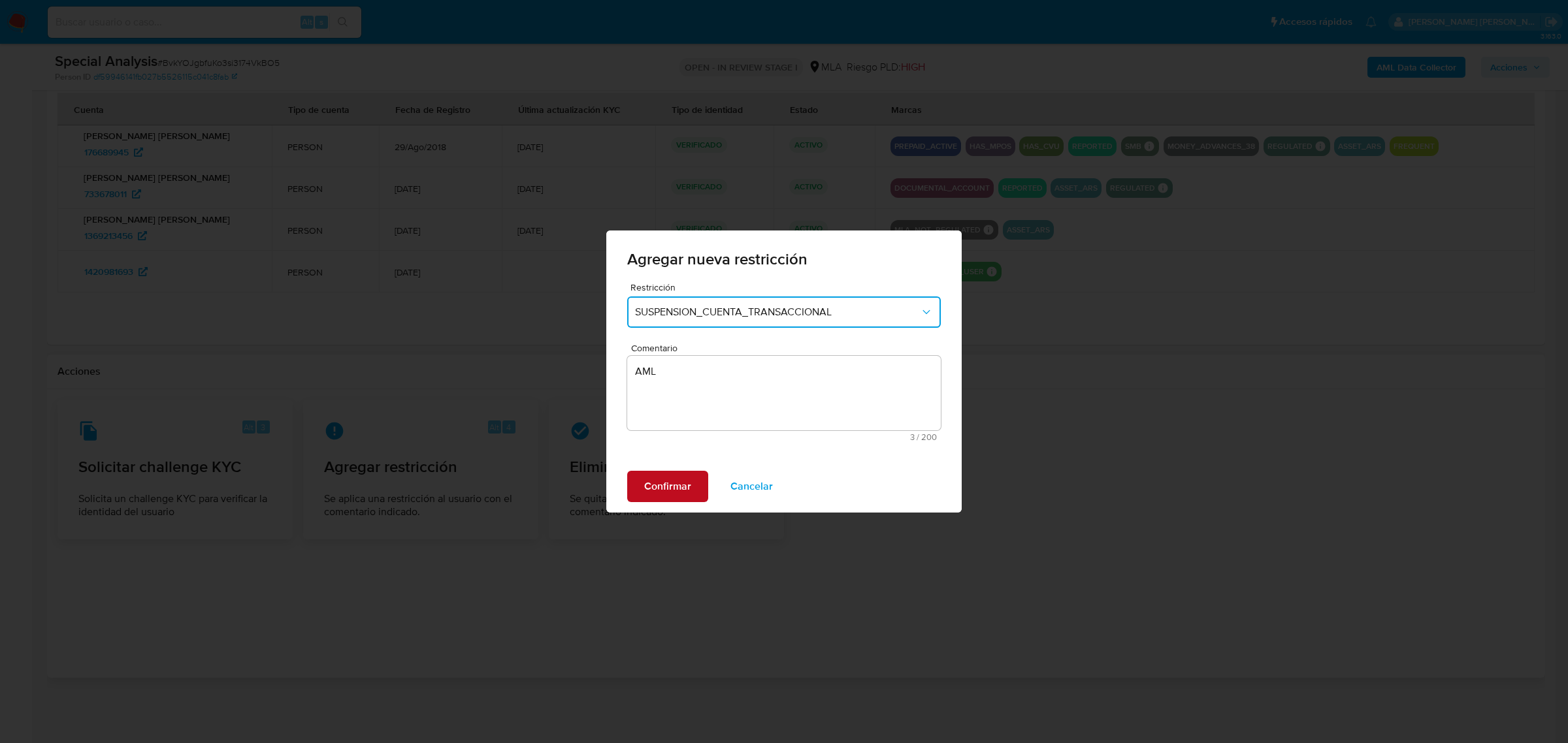
click at [689, 482] on span "Confirmar" at bounding box center [667, 486] width 47 height 29
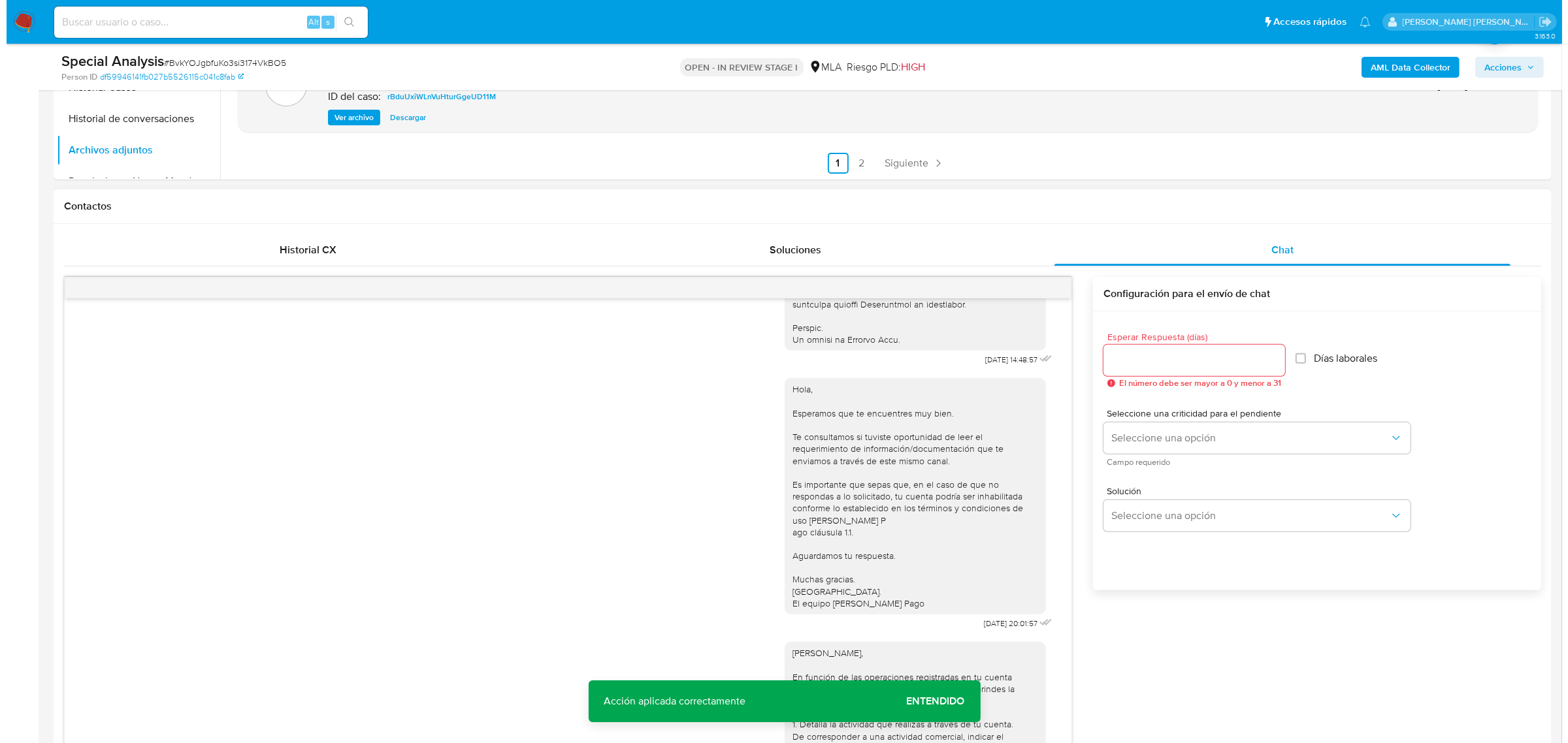
scroll to position [289, 0]
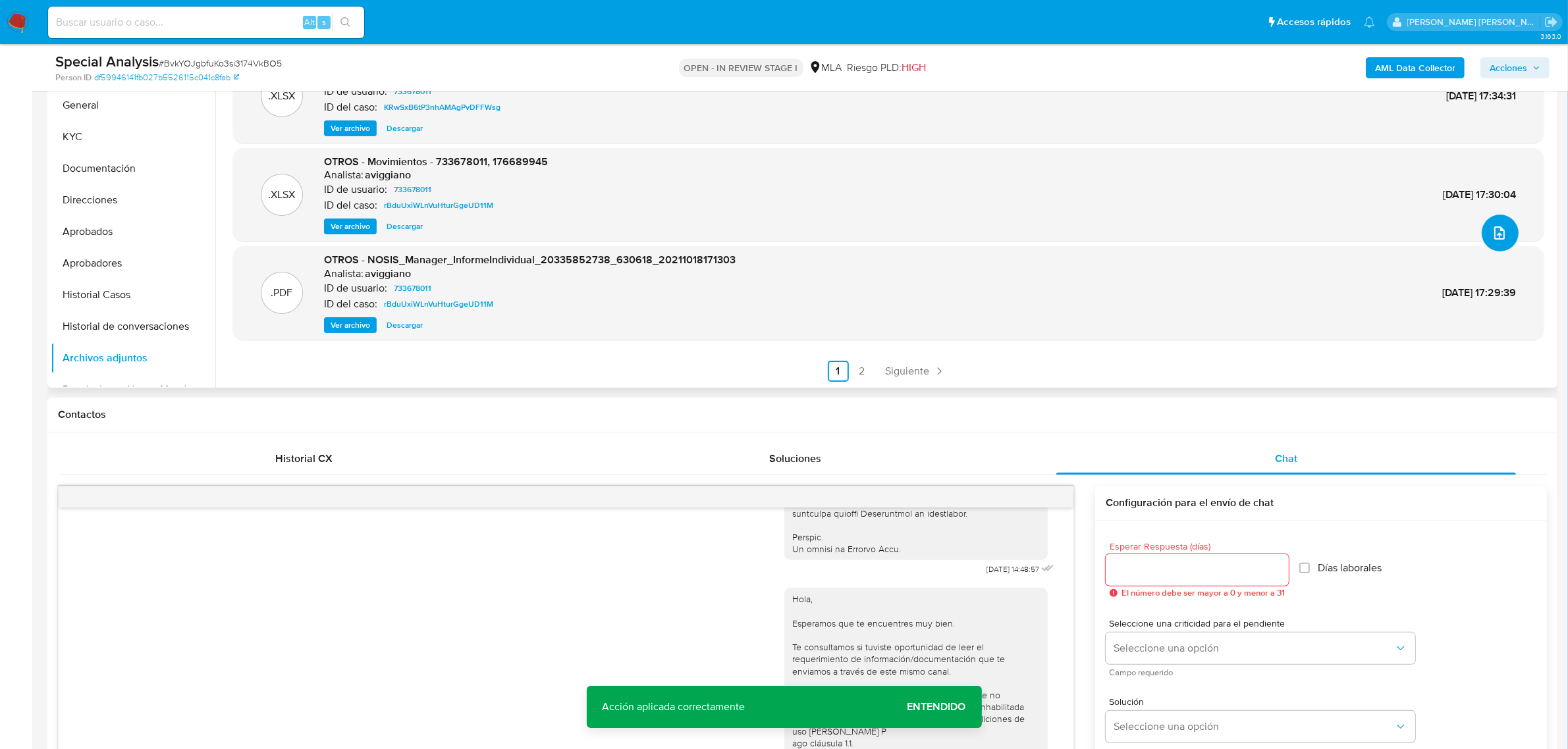
click at [1491, 232] on icon "upload-file" at bounding box center [1499, 233] width 15 height 15
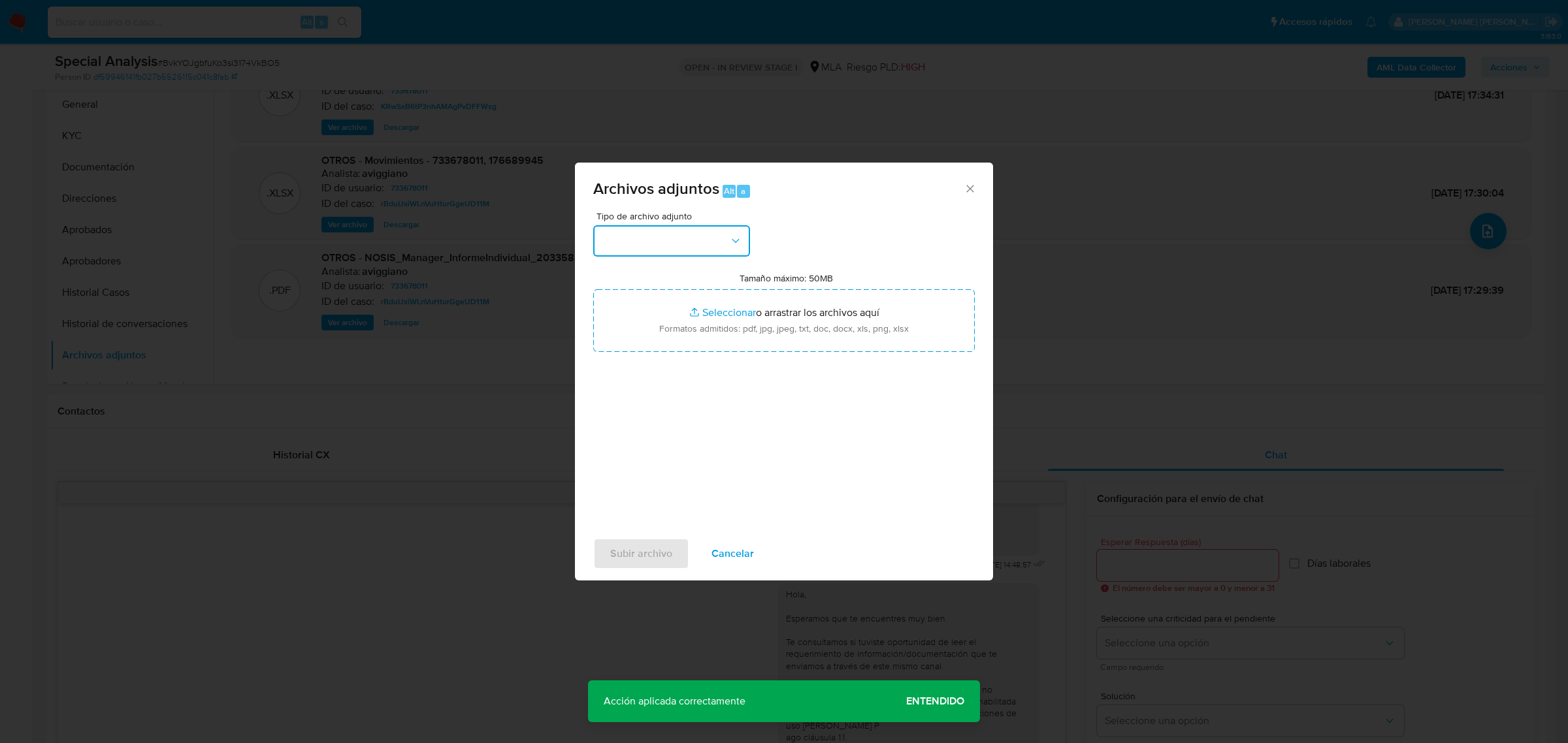
click at [702, 245] on button "button" at bounding box center [671, 240] width 157 height 31
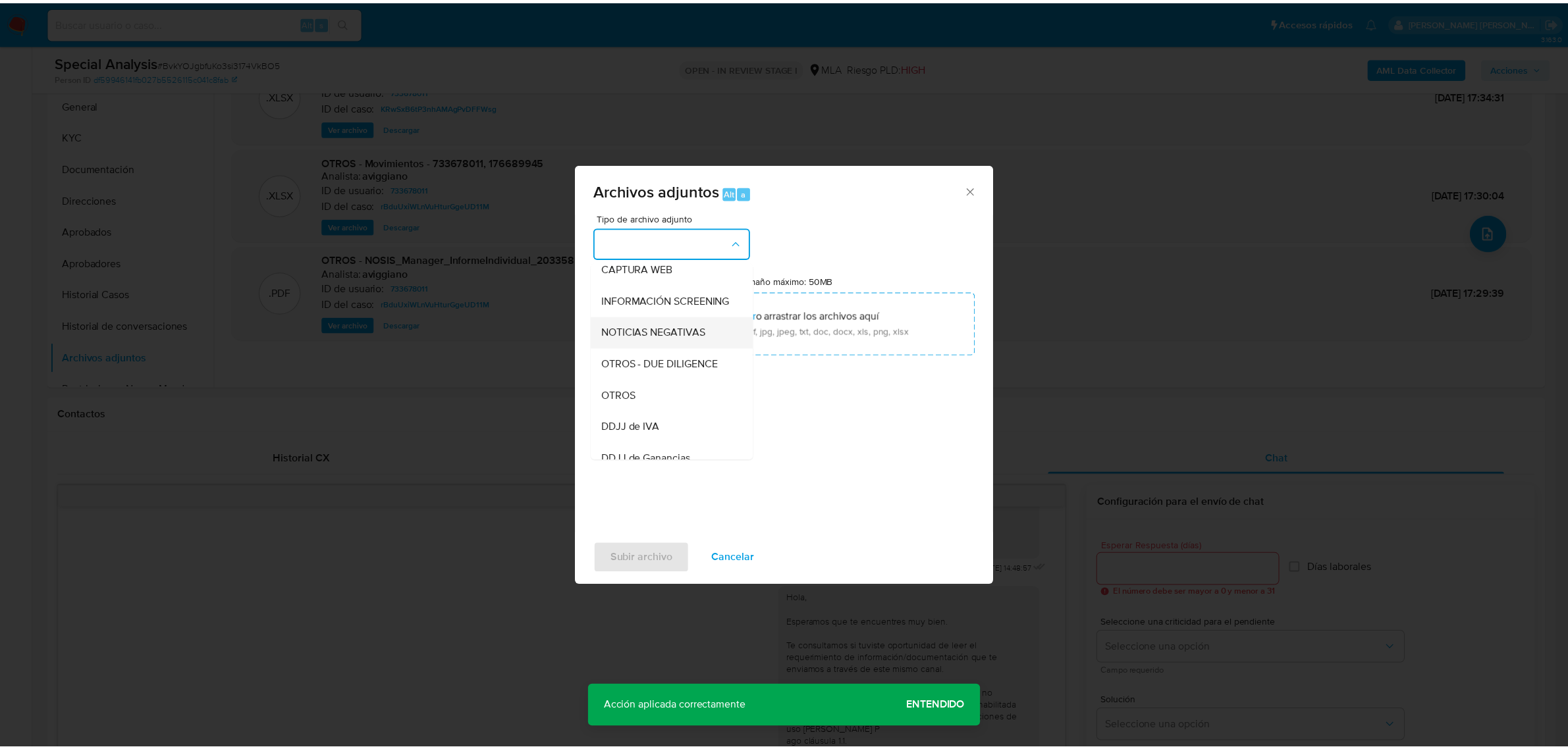
scroll to position [165, 0]
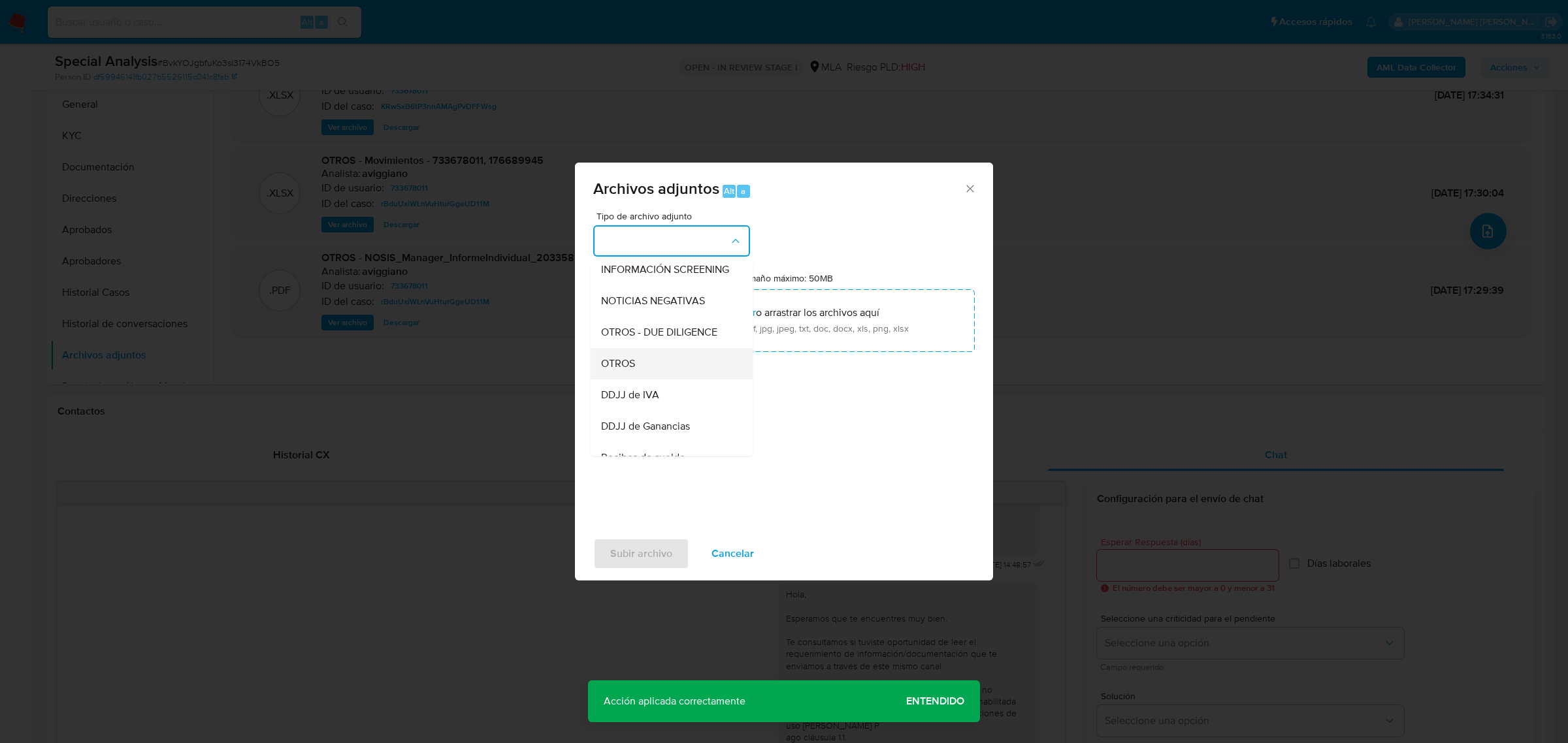
click at [631, 370] on span "OTROS" at bounding box center [618, 363] width 34 height 13
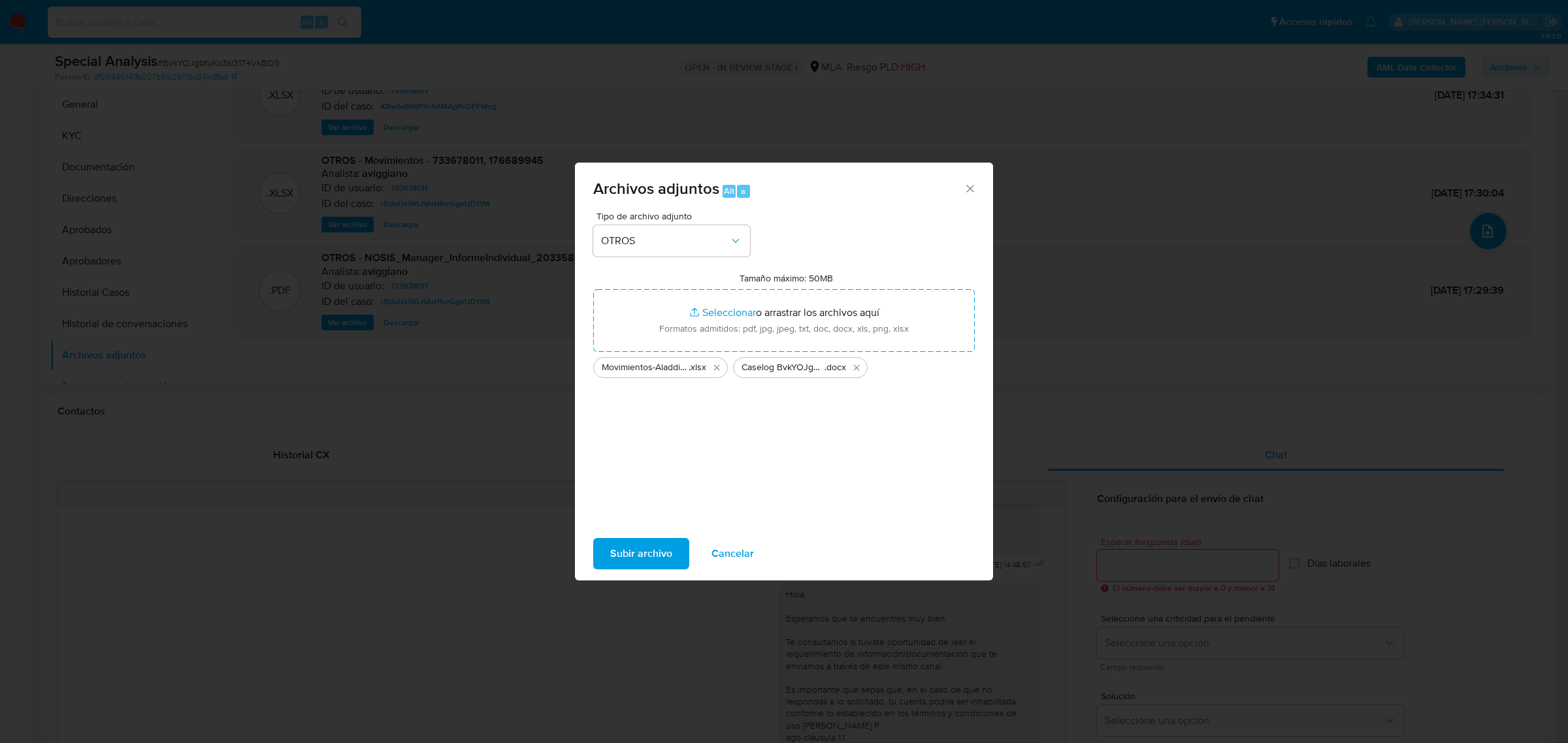
click at [655, 552] on span "Subir archivo" at bounding box center [641, 554] width 62 height 29
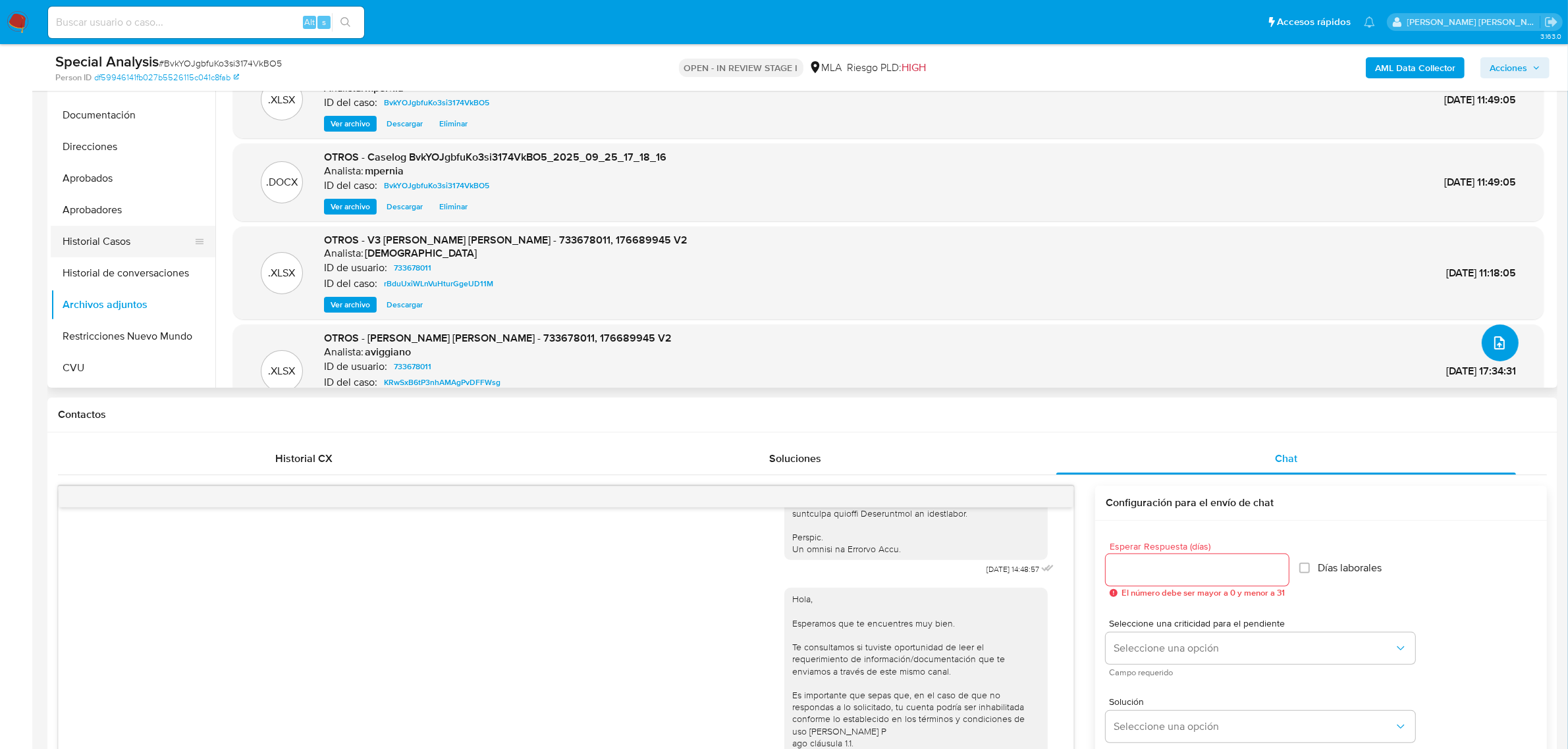
scroll to position [82, 0]
click at [145, 303] on button "Restricciones Nuevo Mundo" at bounding box center [127, 307] width 154 height 32
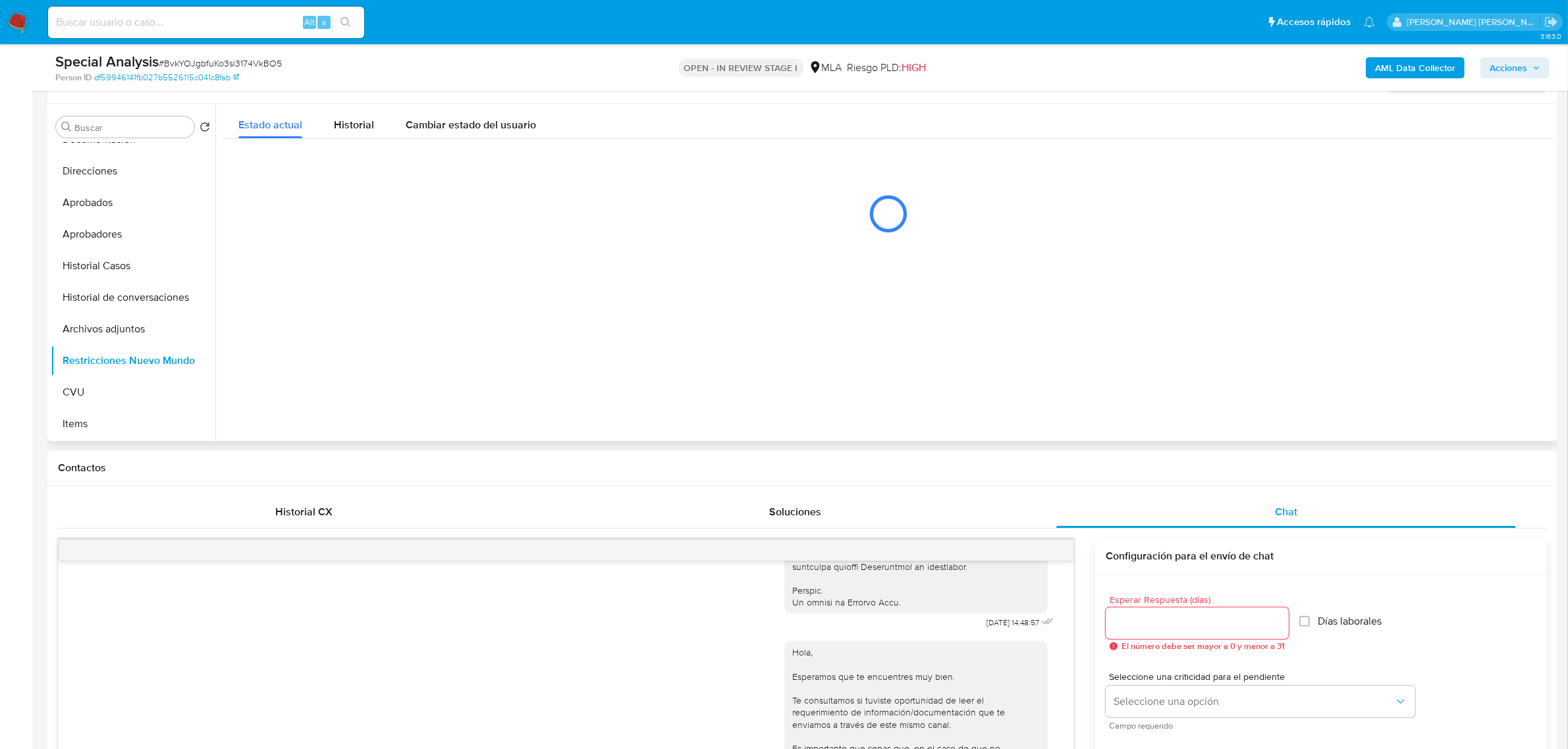
scroll to position [209, 0]
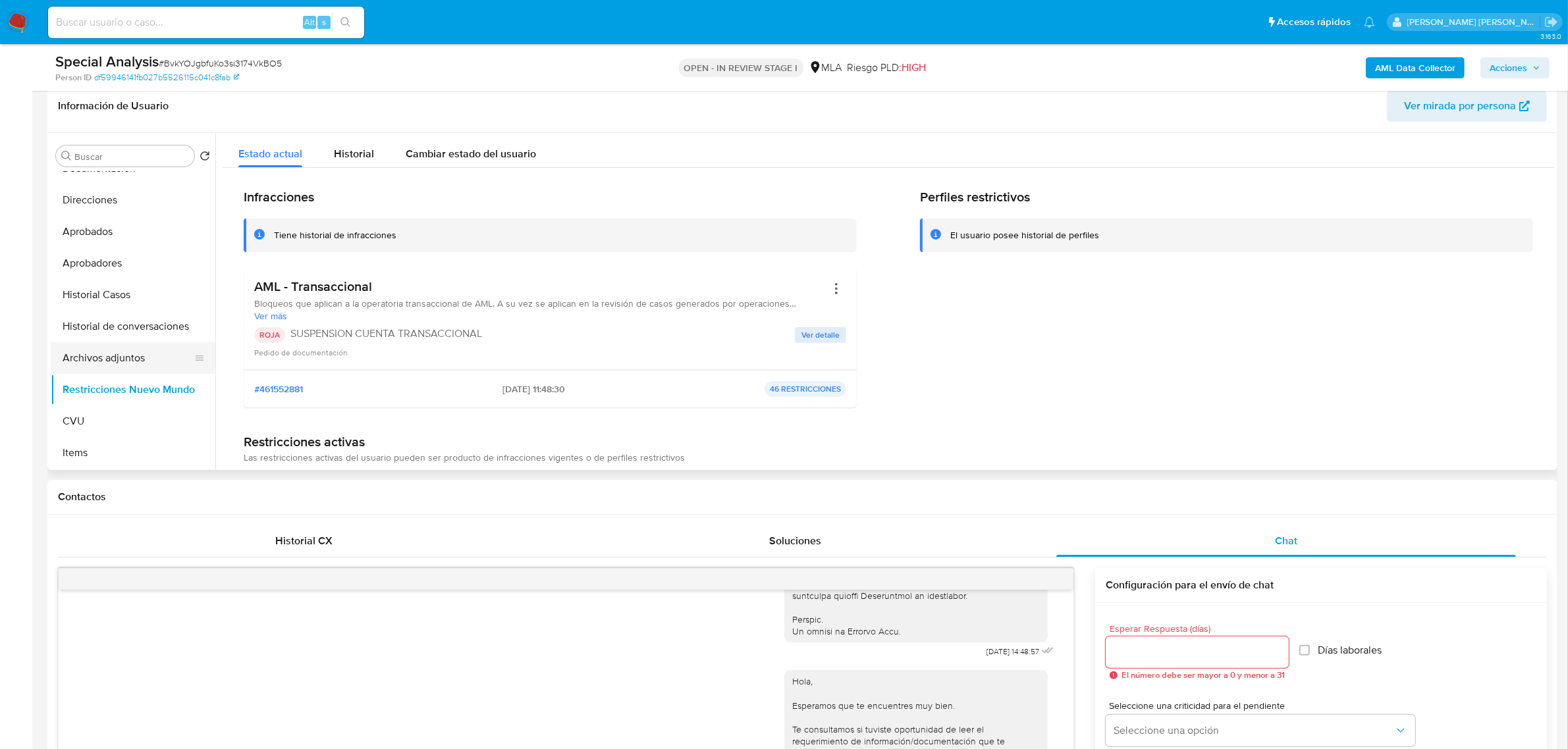
click at [131, 350] on button "Archivos adjuntos" at bounding box center [127, 357] width 154 height 32
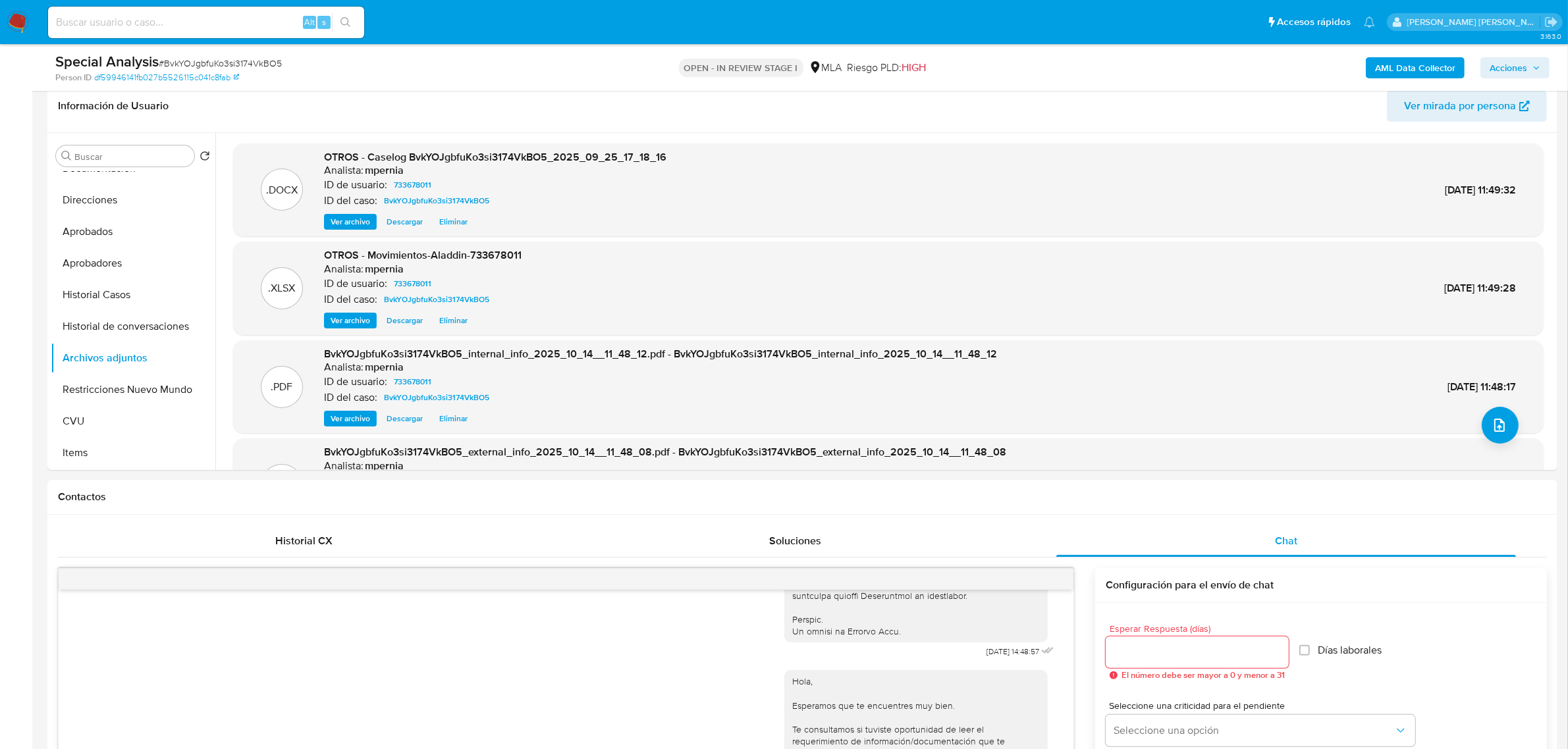
click at [1499, 64] on span "Acciones" at bounding box center [1508, 68] width 37 height 21
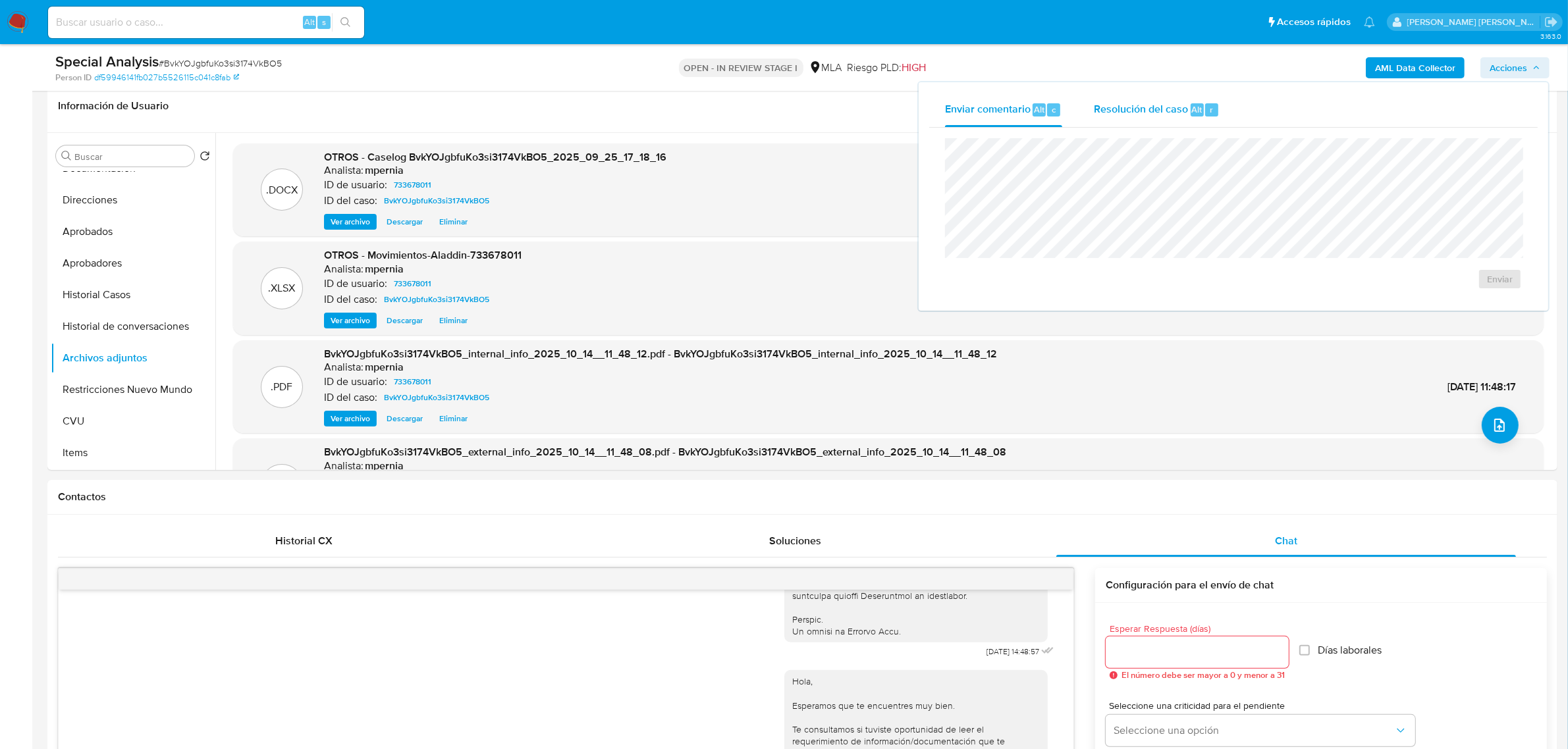
click at [1167, 104] on span "Resolución del caso" at bounding box center [1141, 109] width 94 height 15
click at [1472, 287] on span "ROI Proposal" at bounding box center [1466, 286] width 68 height 18
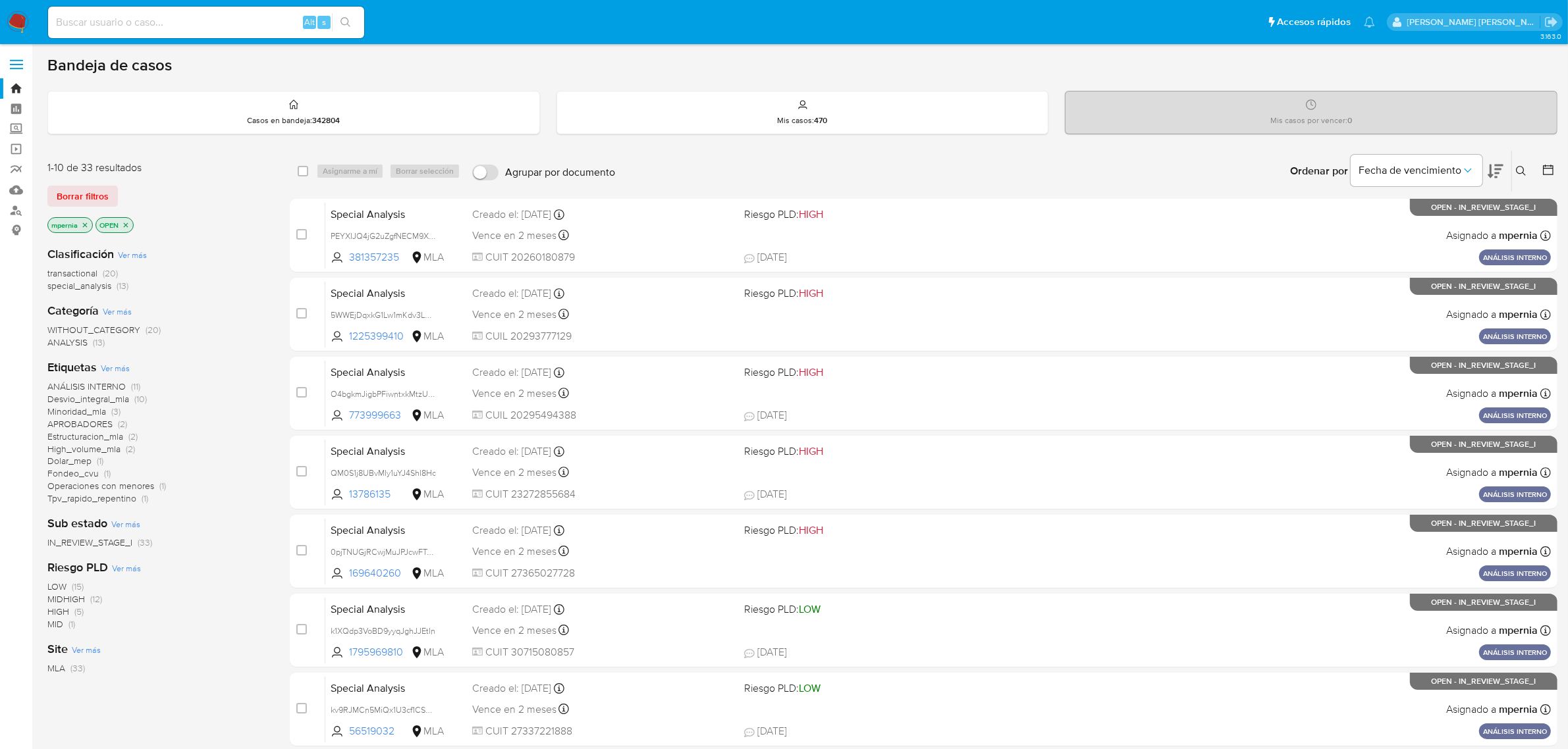
click at [124, 21] on input at bounding box center [206, 22] width 316 height 17
paste input "812161884"
type input "812161884"
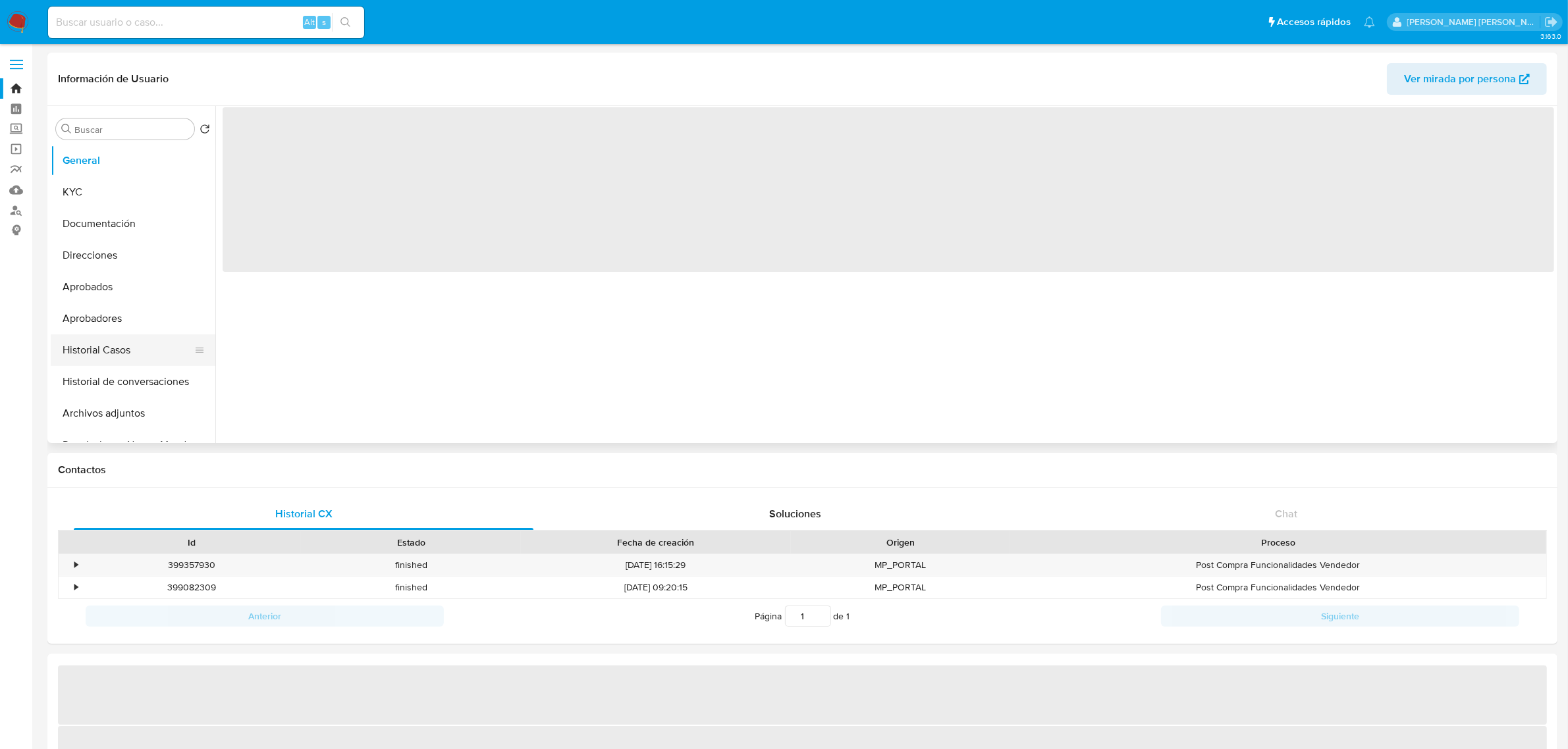
click at [113, 352] on button "Historial Casos" at bounding box center [127, 350] width 154 height 32
select select "10"
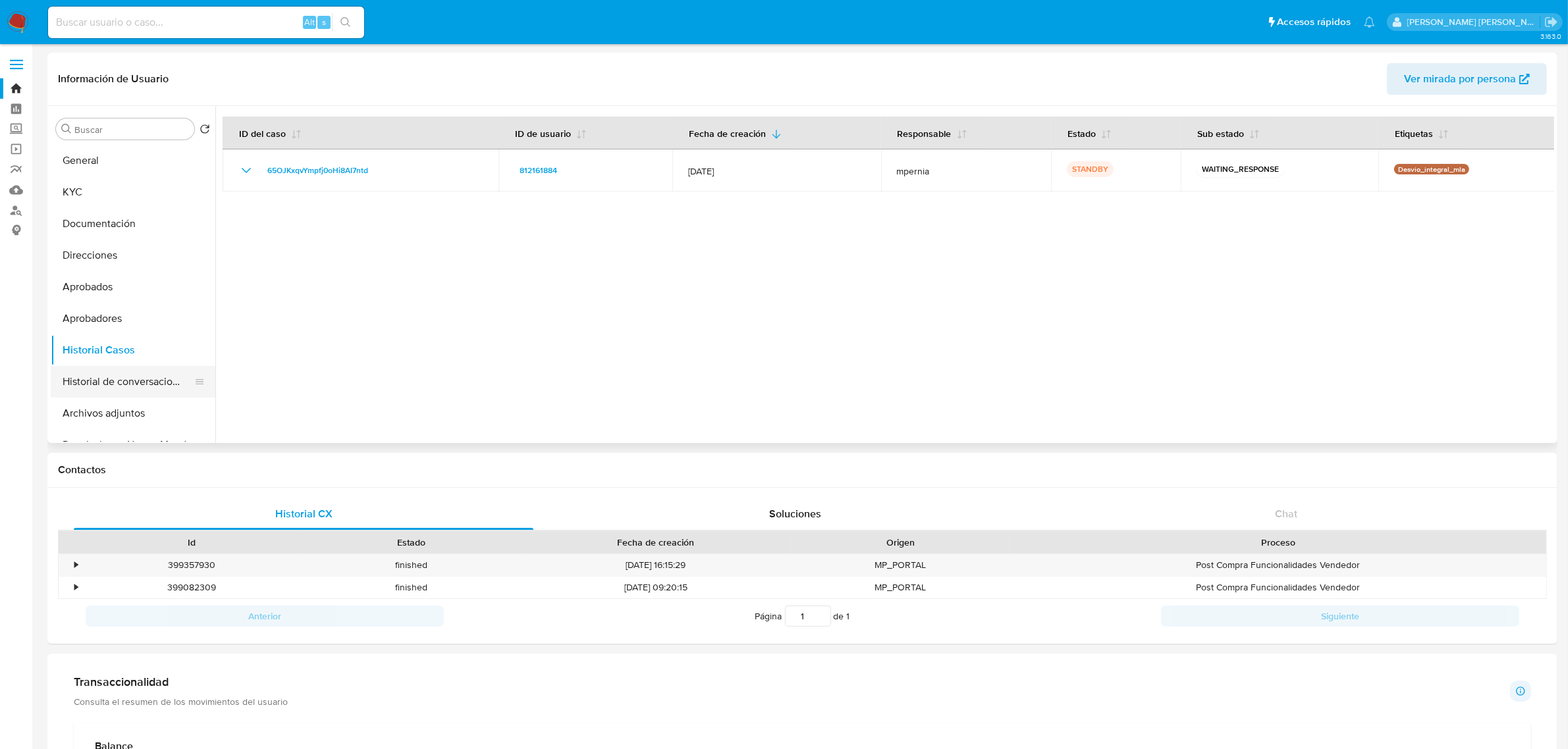
click at [103, 387] on button "Historial de conversaciones" at bounding box center [127, 381] width 154 height 32
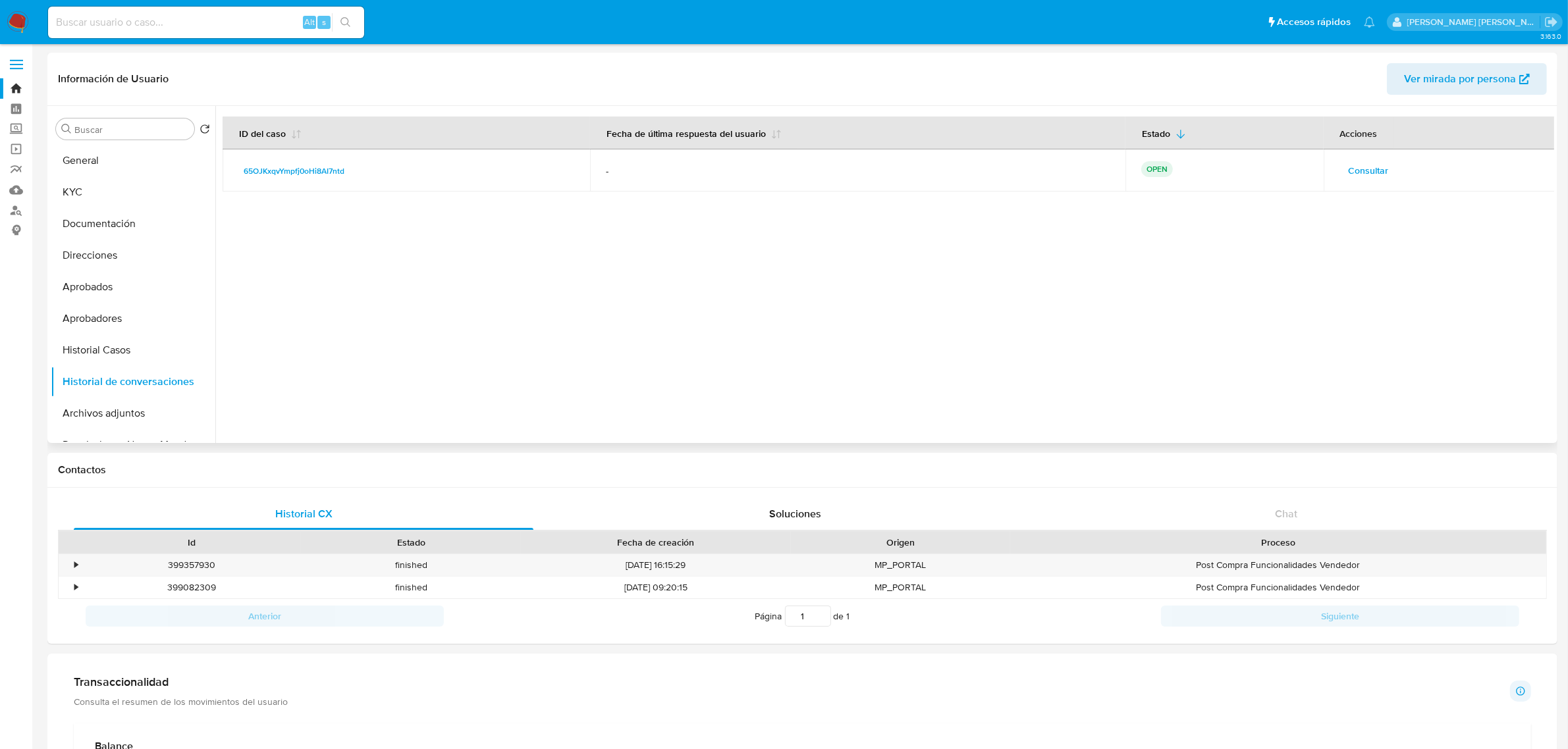
click at [1362, 174] on span "Consultar" at bounding box center [1369, 170] width 40 height 18
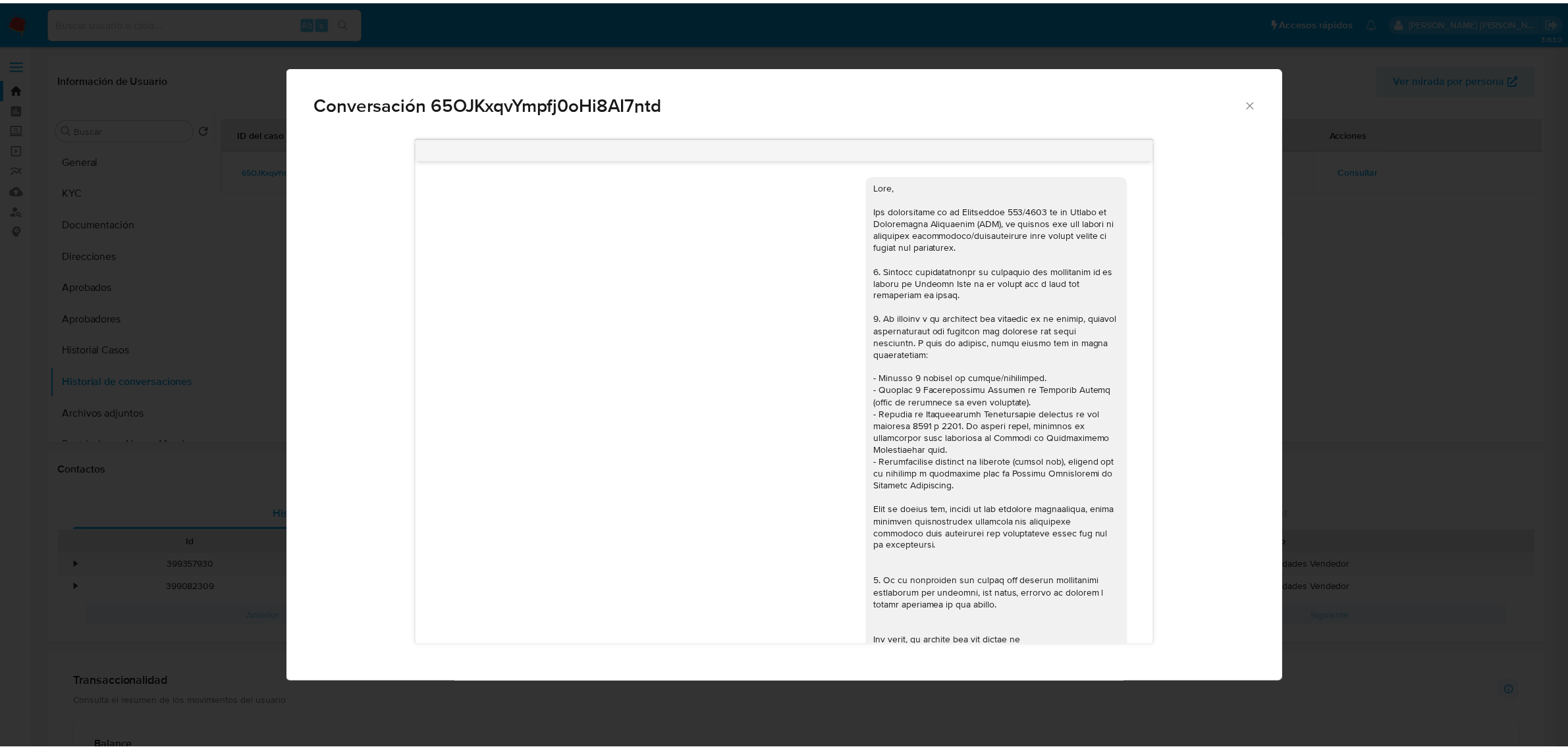
scroll to position [1324, 0]
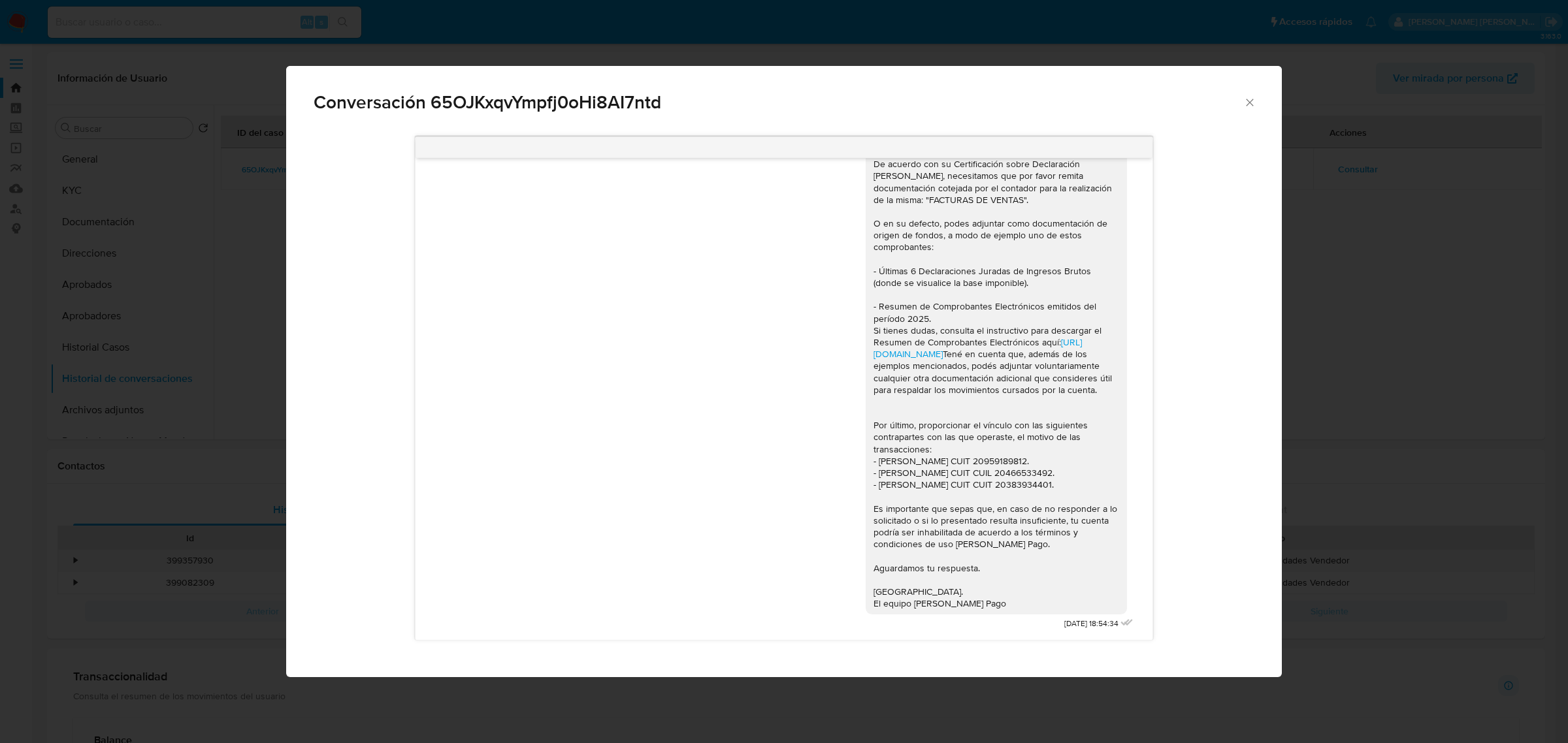
click at [1257, 105] on div "Conversación 65OJKxqvYmpfj0oHi8AI7ntd" at bounding box center [784, 96] width 996 height 62
click at [1252, 104] on icon "Cerrar" at bounding box center [1250, 103] width 13 height 13
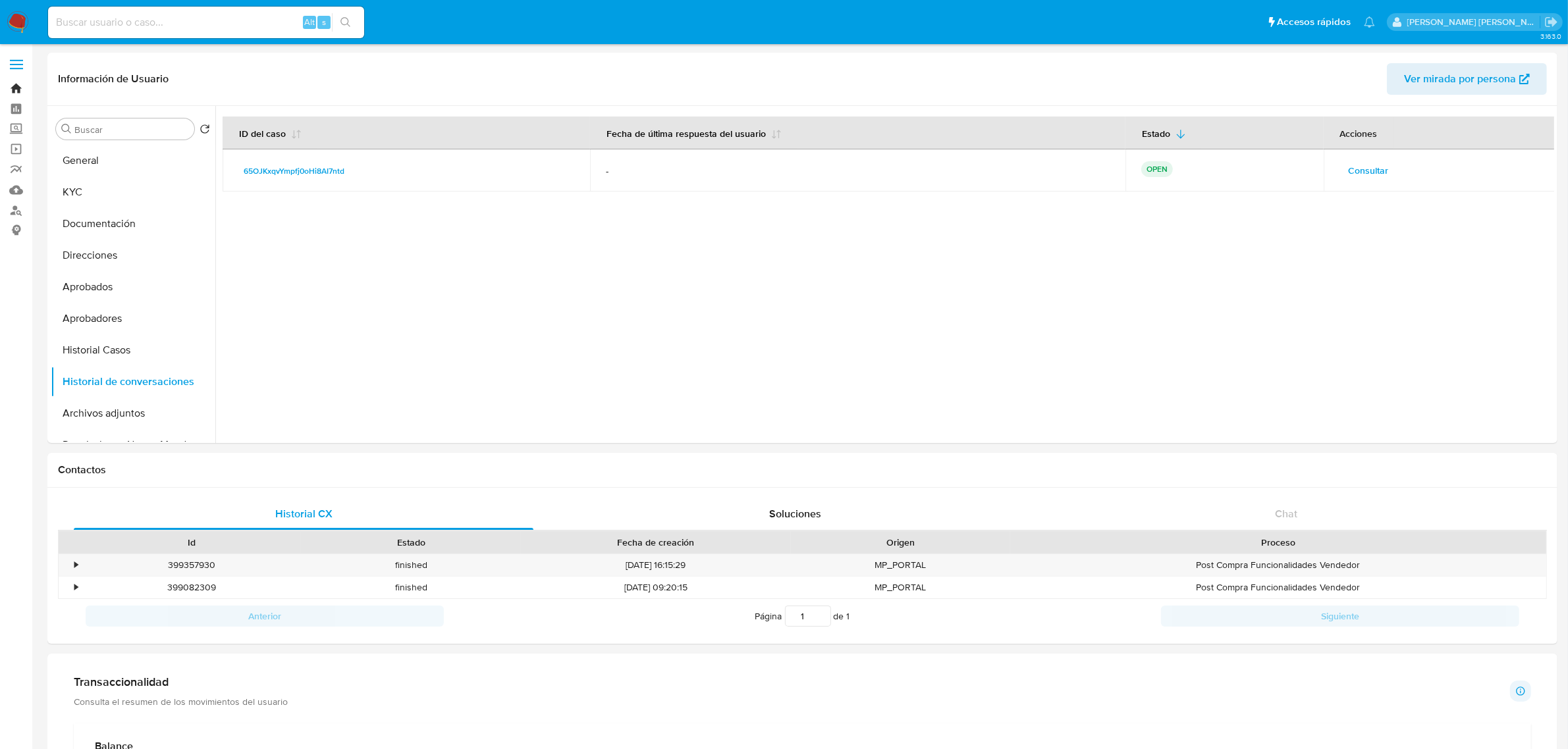
click at [23, 86] on link "Bandeja" at bounding box center [79, 88] width 157 height 20
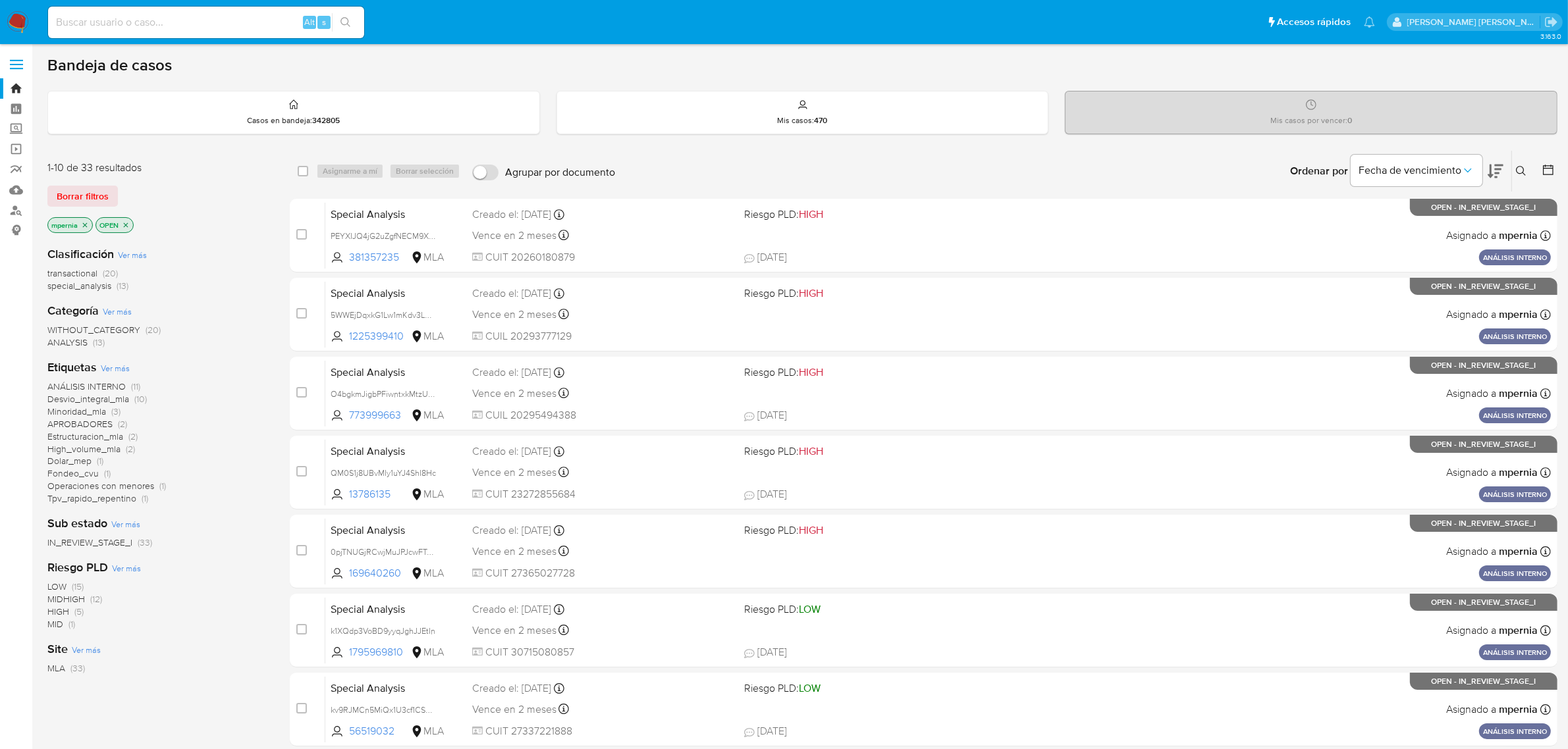
click at [81, 287] on span "special_analysis" at bounding box center [79, 285] width 64 height 13
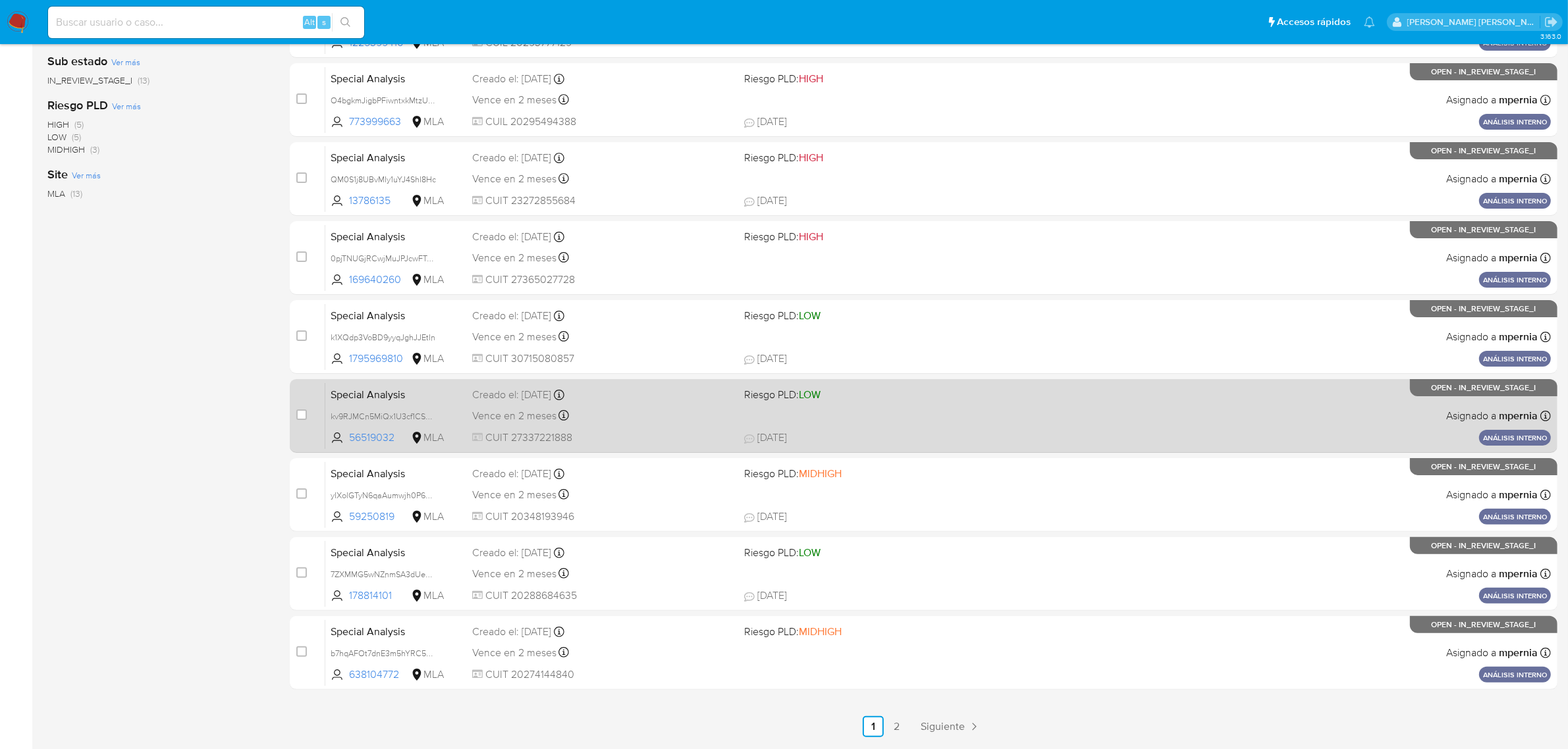
scroll to position [336, 0]
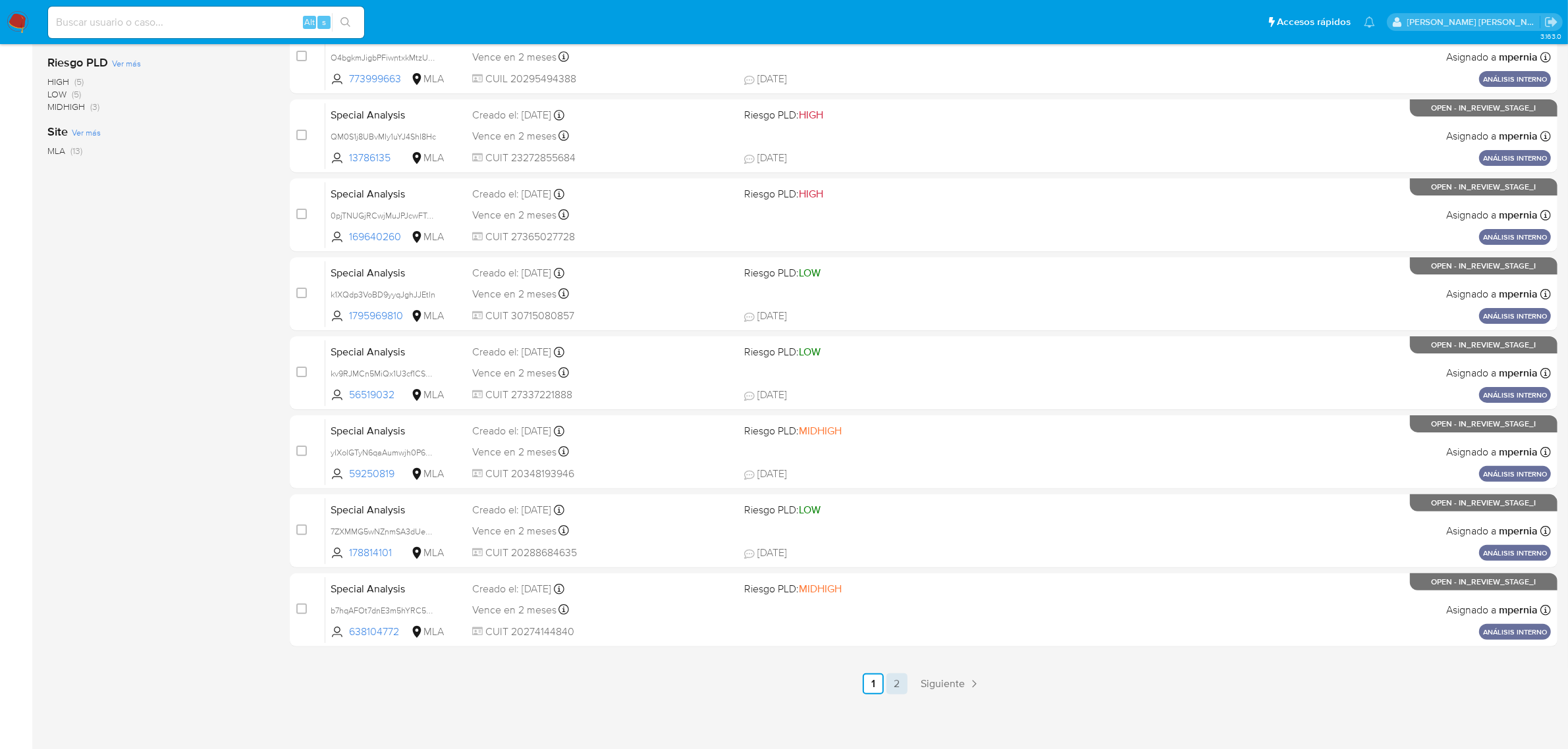
click at [902, 688] on link "2" at bounding box center [897, 684] width 21 height 21
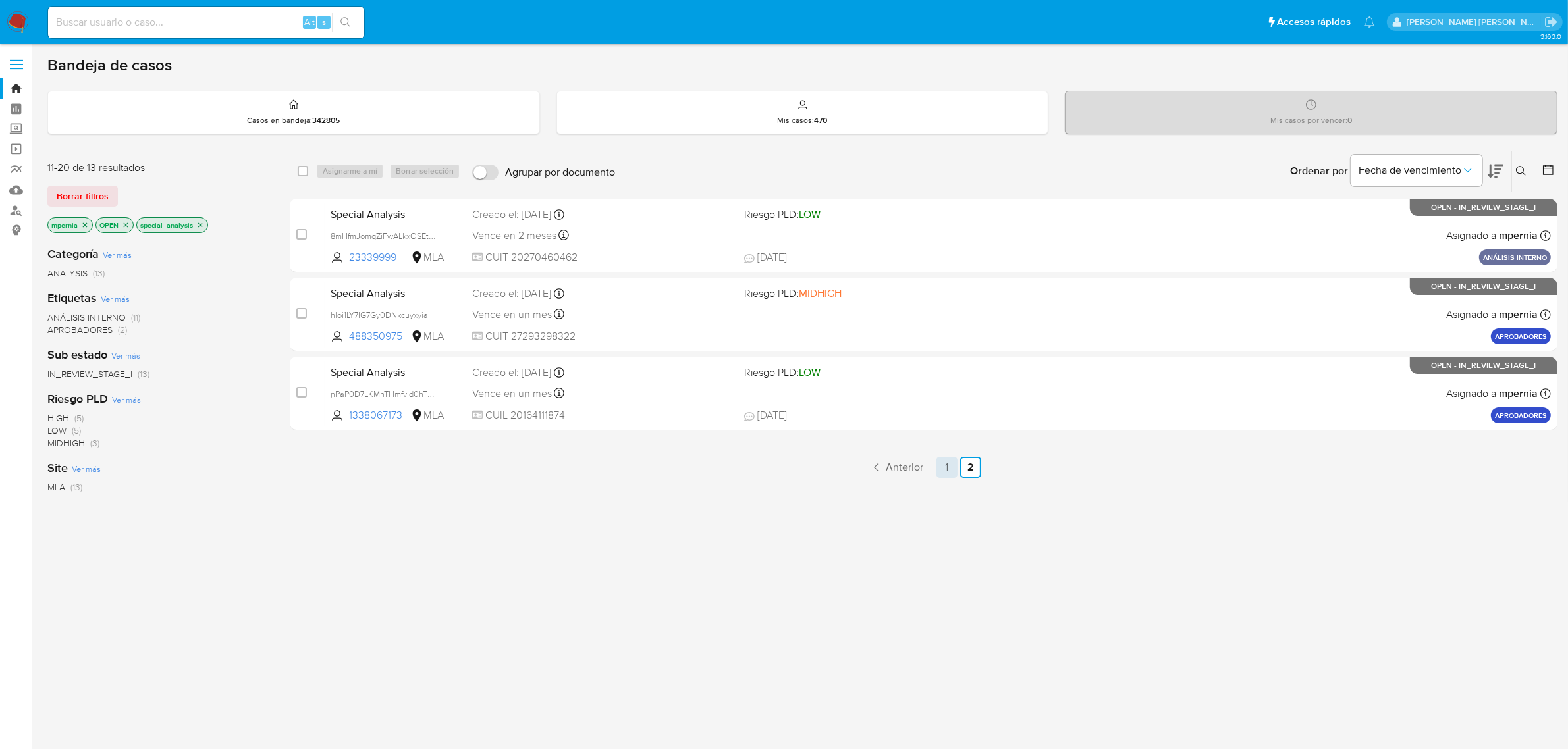
click at [943, 469] on link "1" at bounding box center [946, 467] width 21 height 21
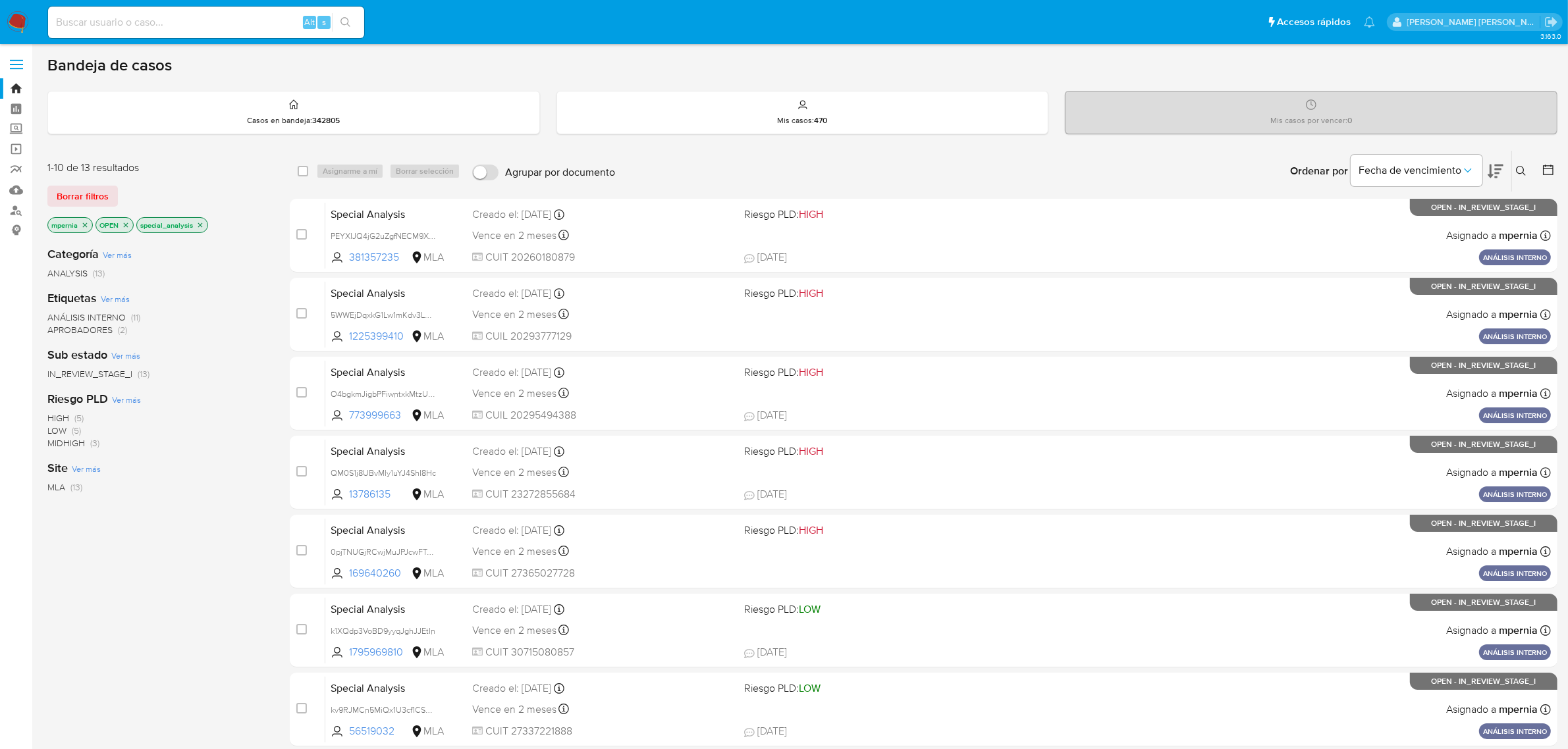
click at [199, 227] on icon "close-filter" at bounding box center [200, 225] width 8 height 8
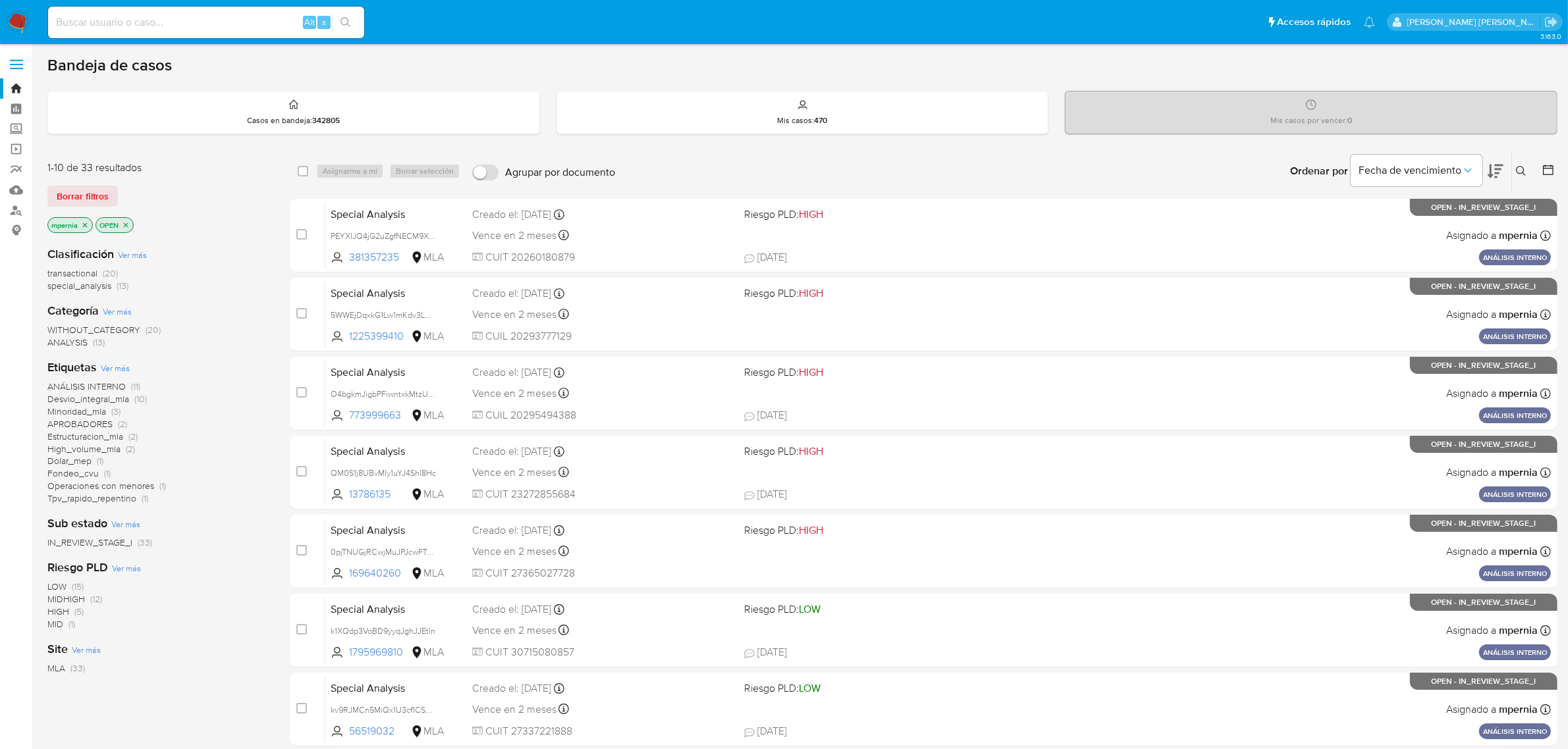
click at [82, 270] on span "transactional" at bounding box center [72, 273] width 50 height 13
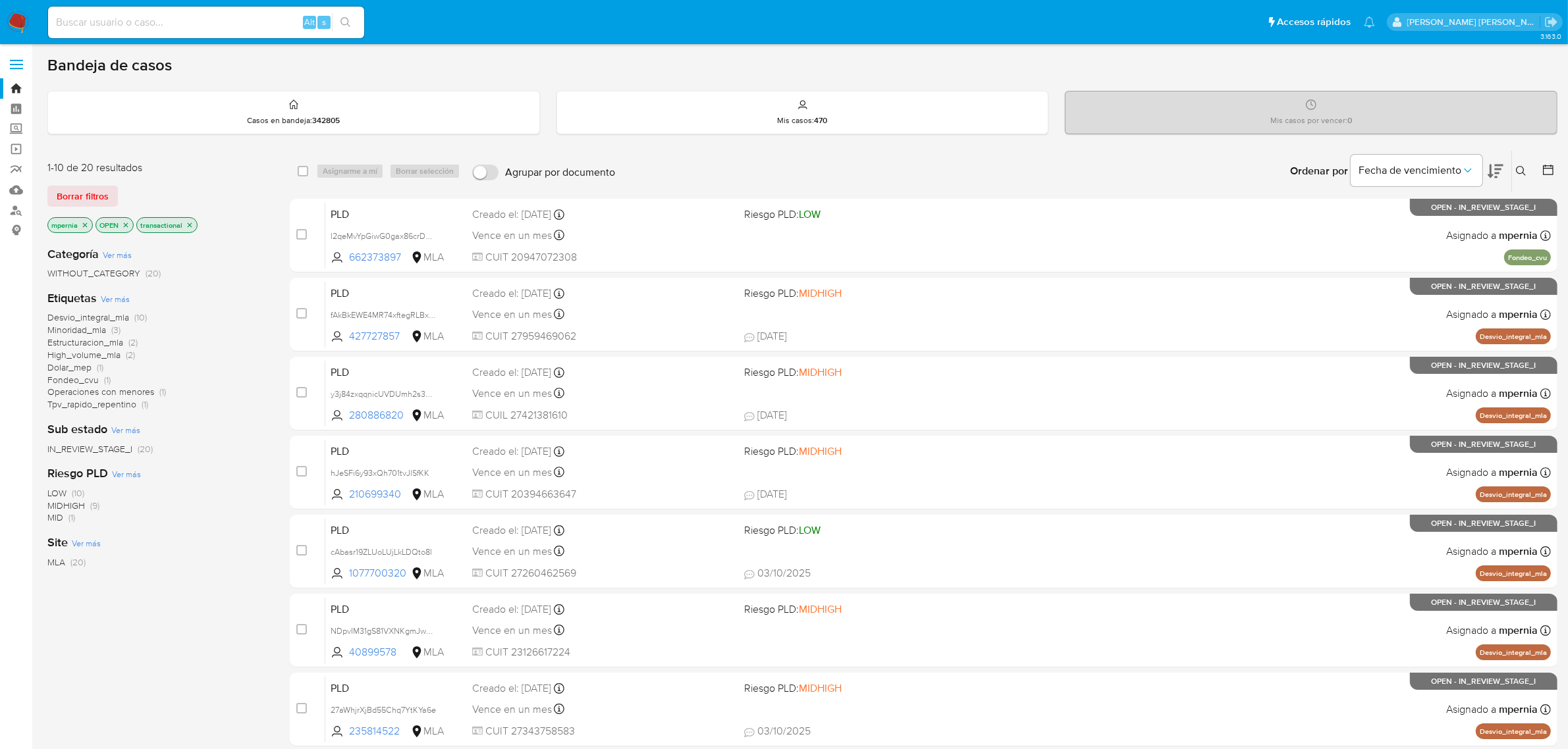
click at [83, 222] on icon "close-filter" at bounding box center [85, 225] width 8 height 8
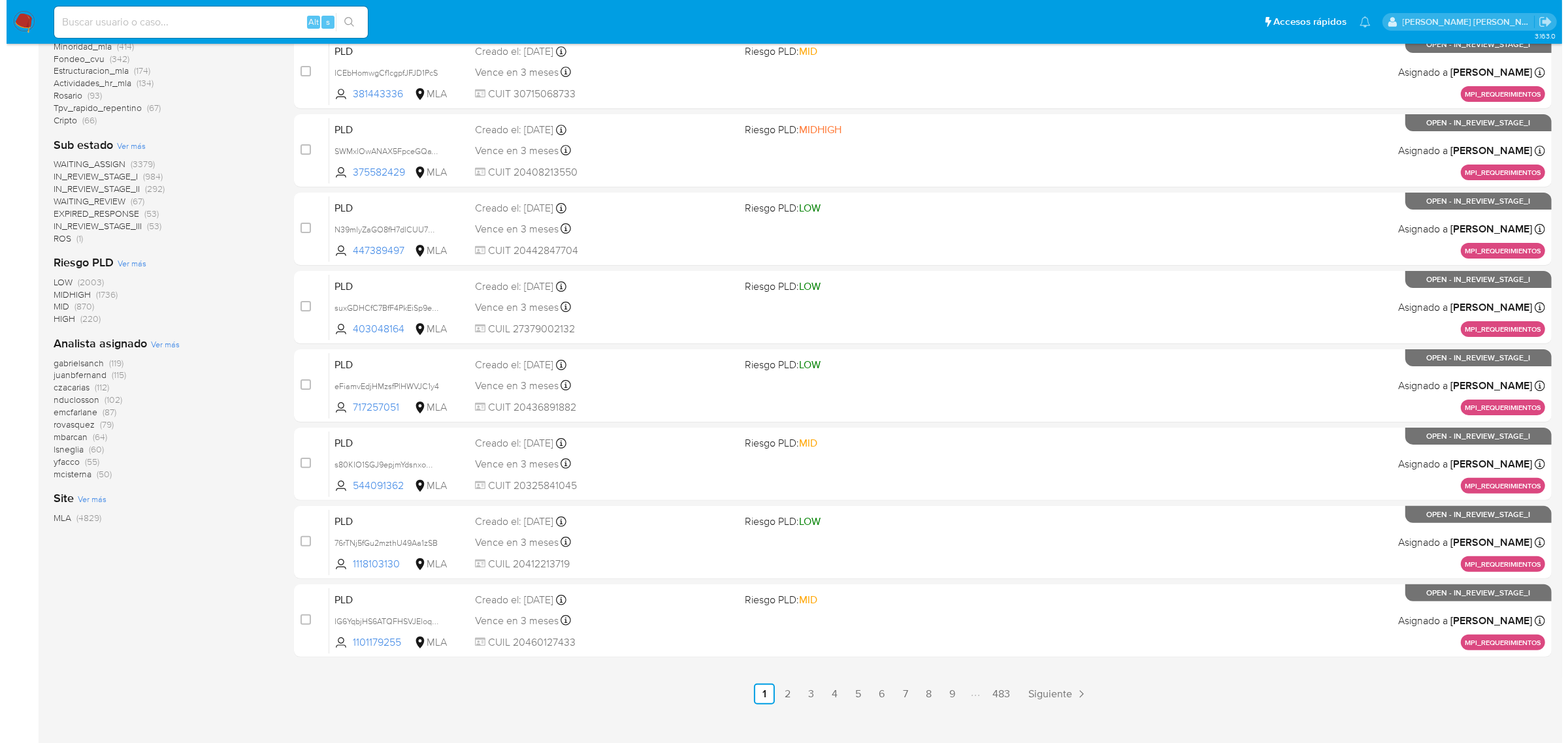
scroll to position [327, 0]
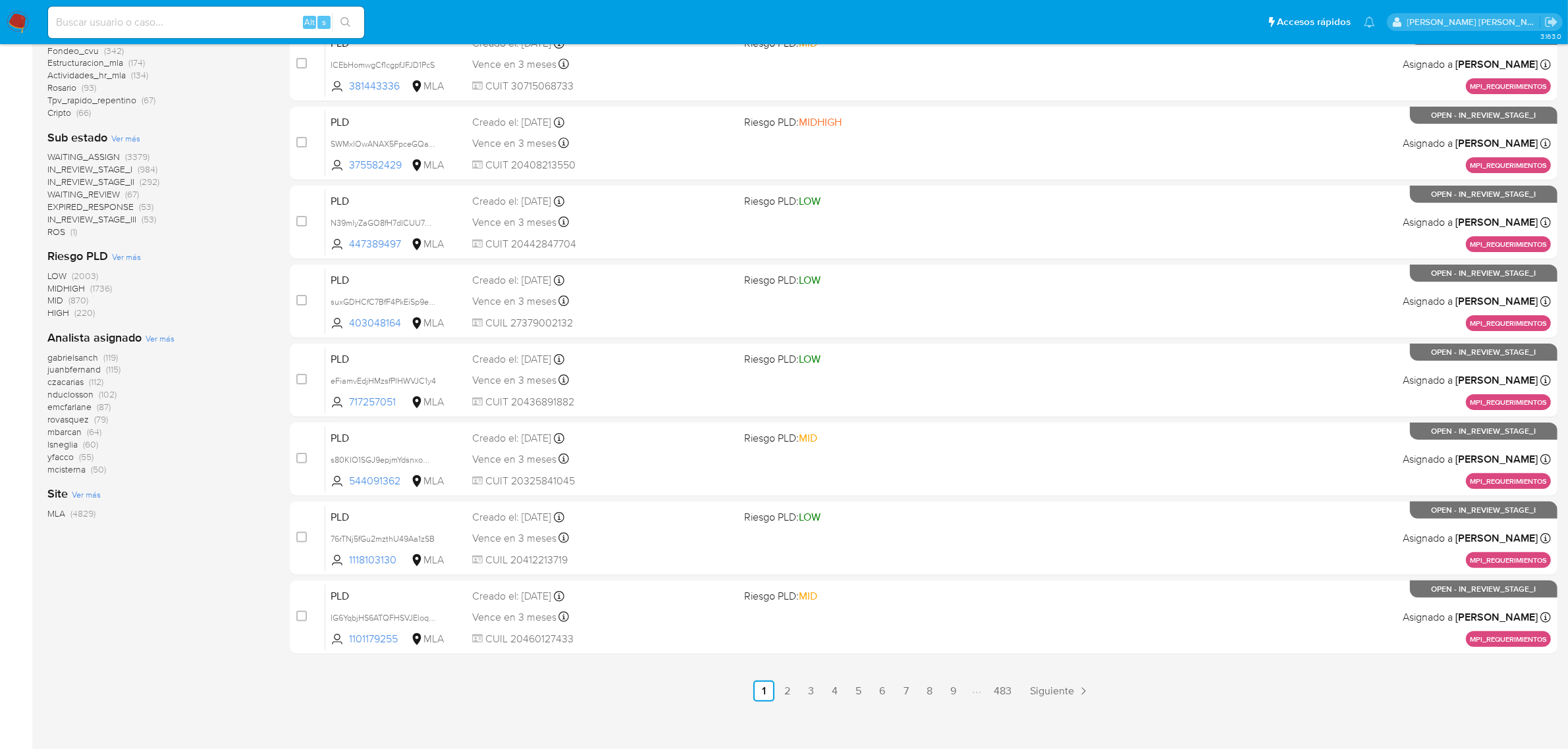
click at [163, 340] on span "Ver más" at bounding box center [160, 338] width 29 height 11
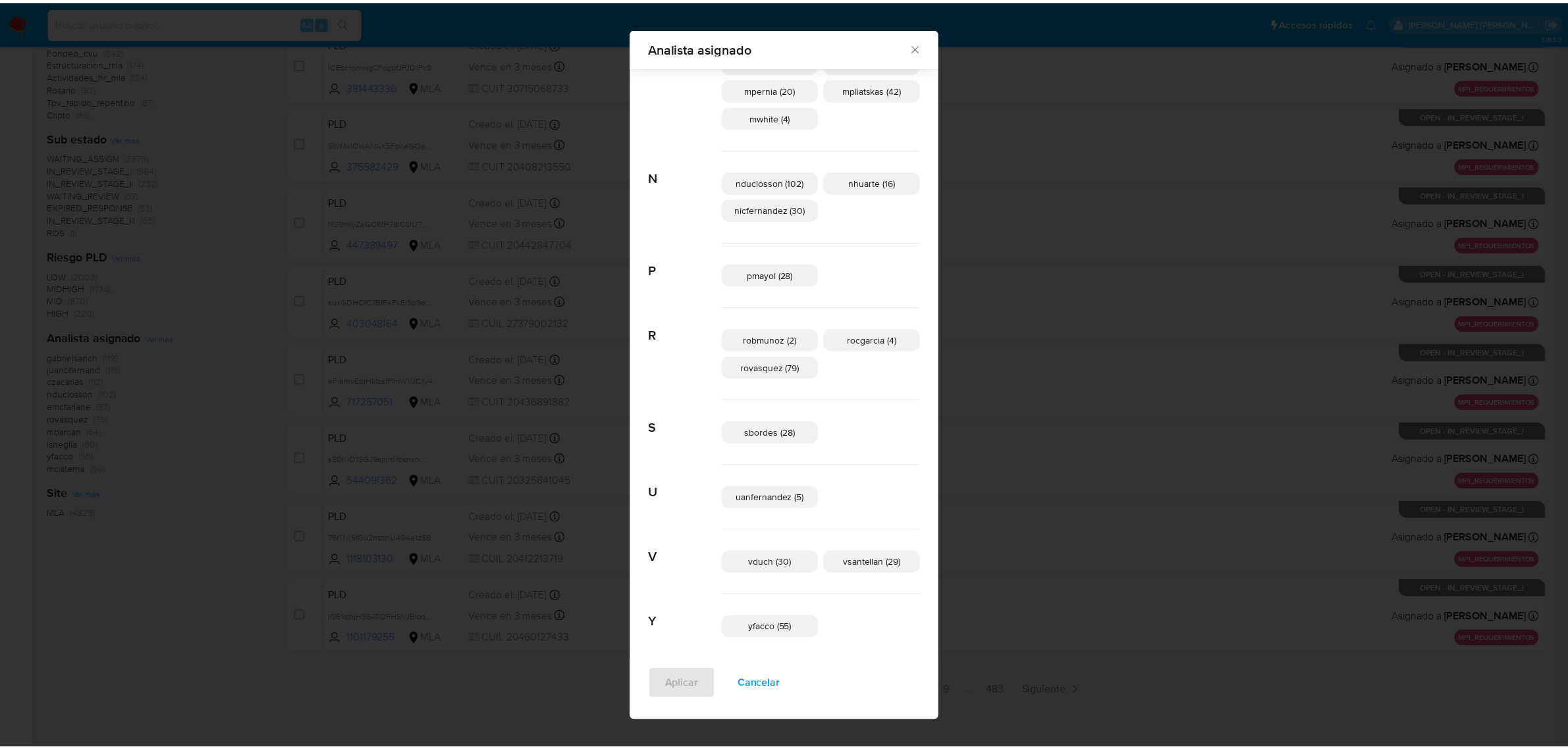
scroll to position [692, 0]
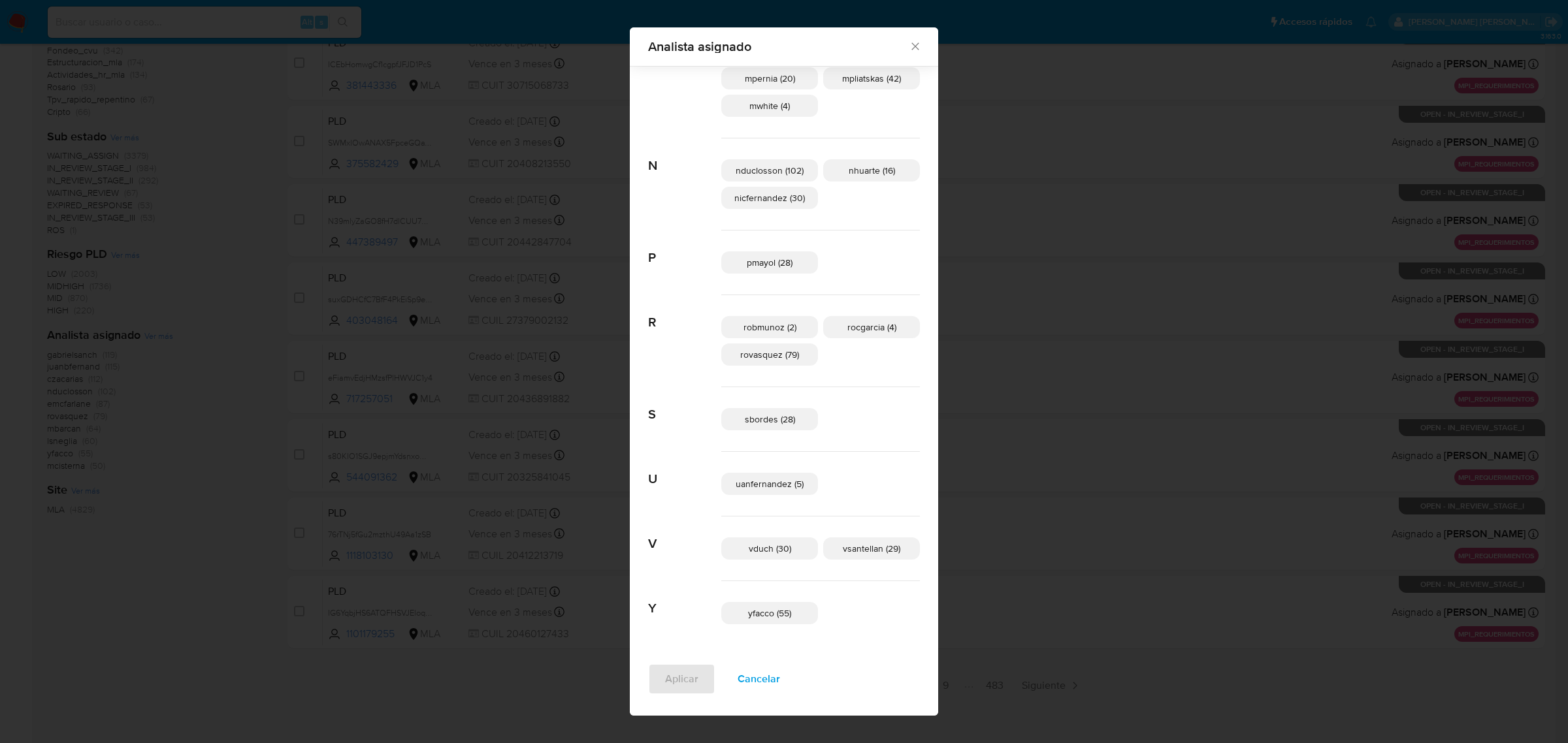
click at [908, 47] on icon "Cerrar" at bounding box center [915, 47] width 13 height 13
